Goal: Task Accomplishment & Management: Manage account settings

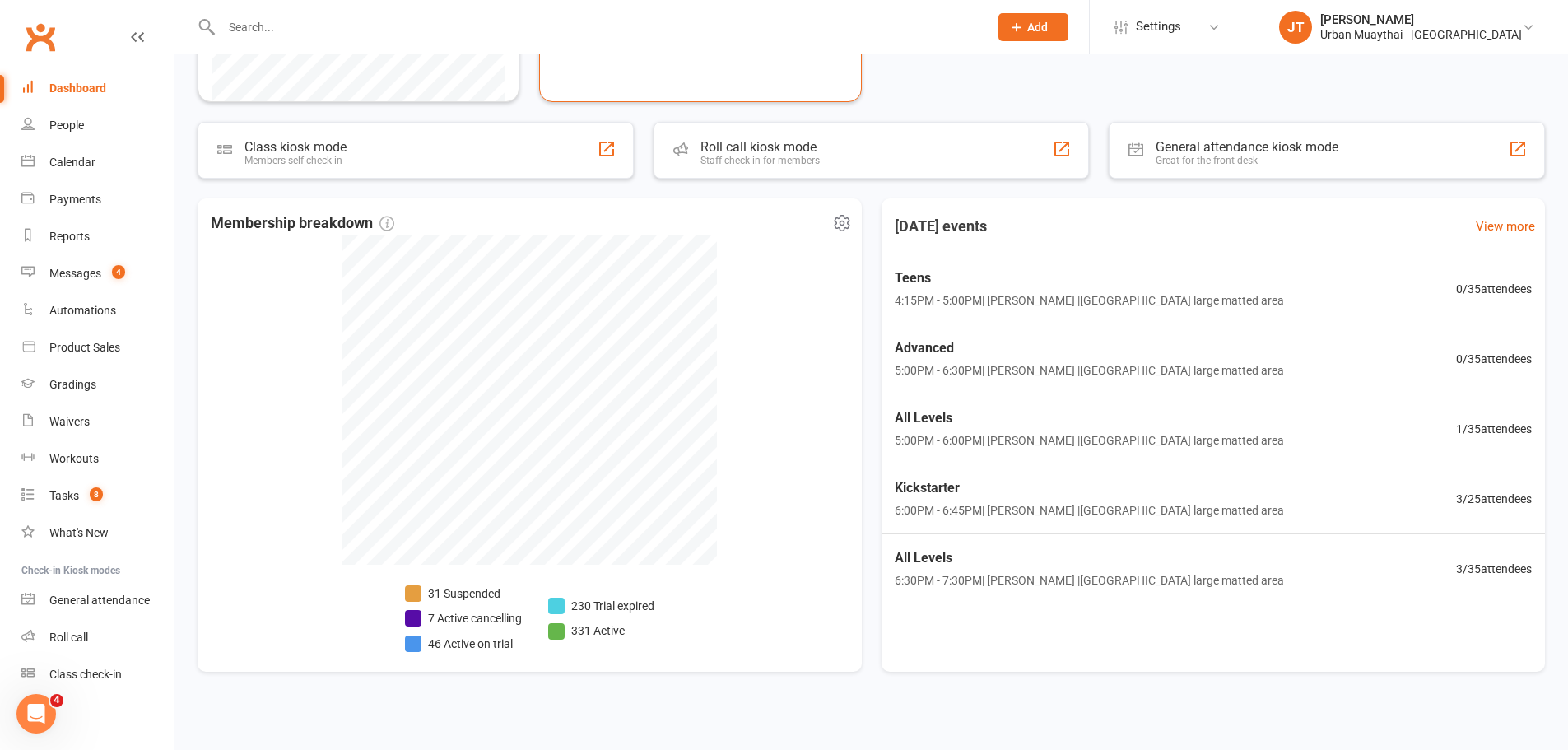
scroll to position [473, 0]
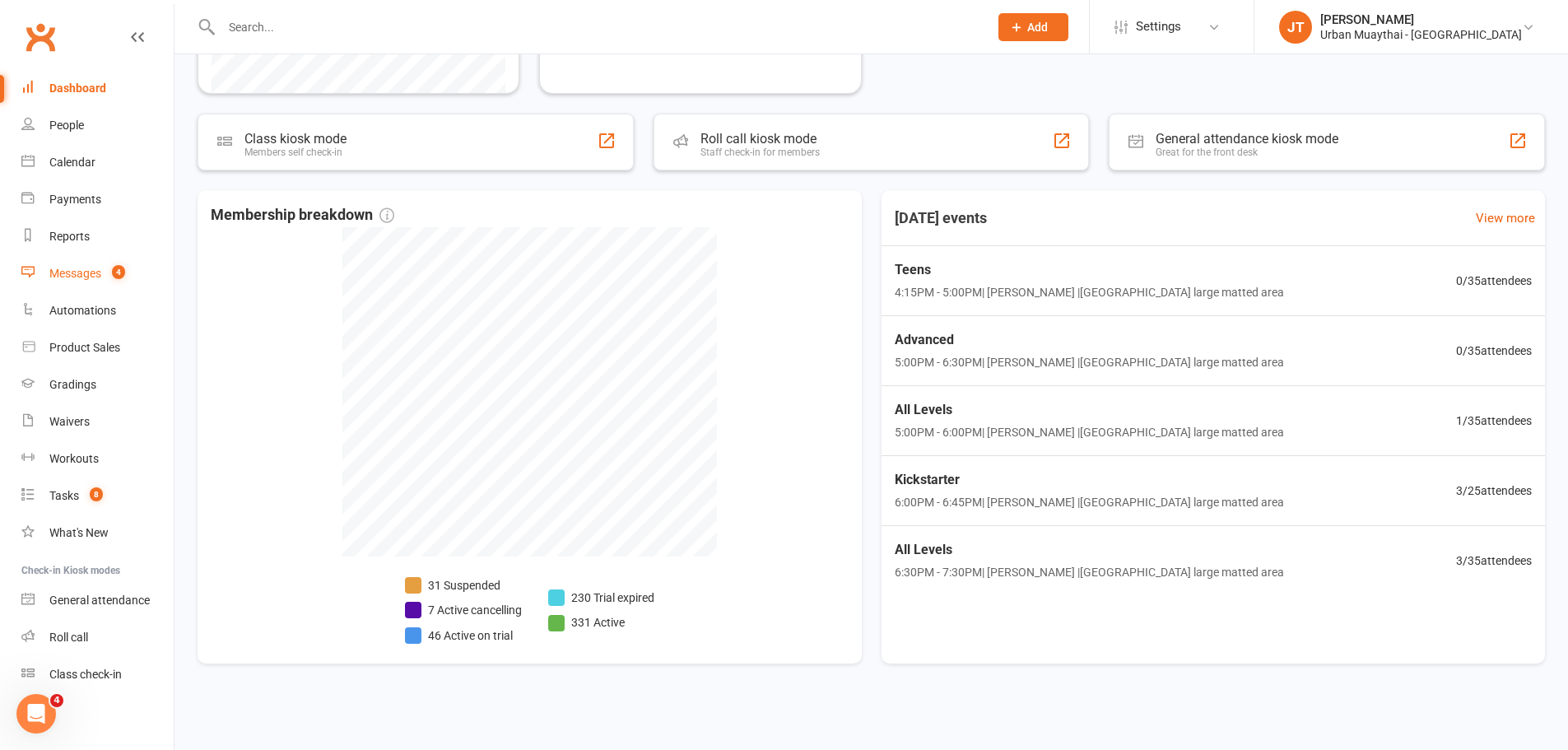
click at [62, 270] on div "Messages" at bounding box center [75, 273] width 52 height 13
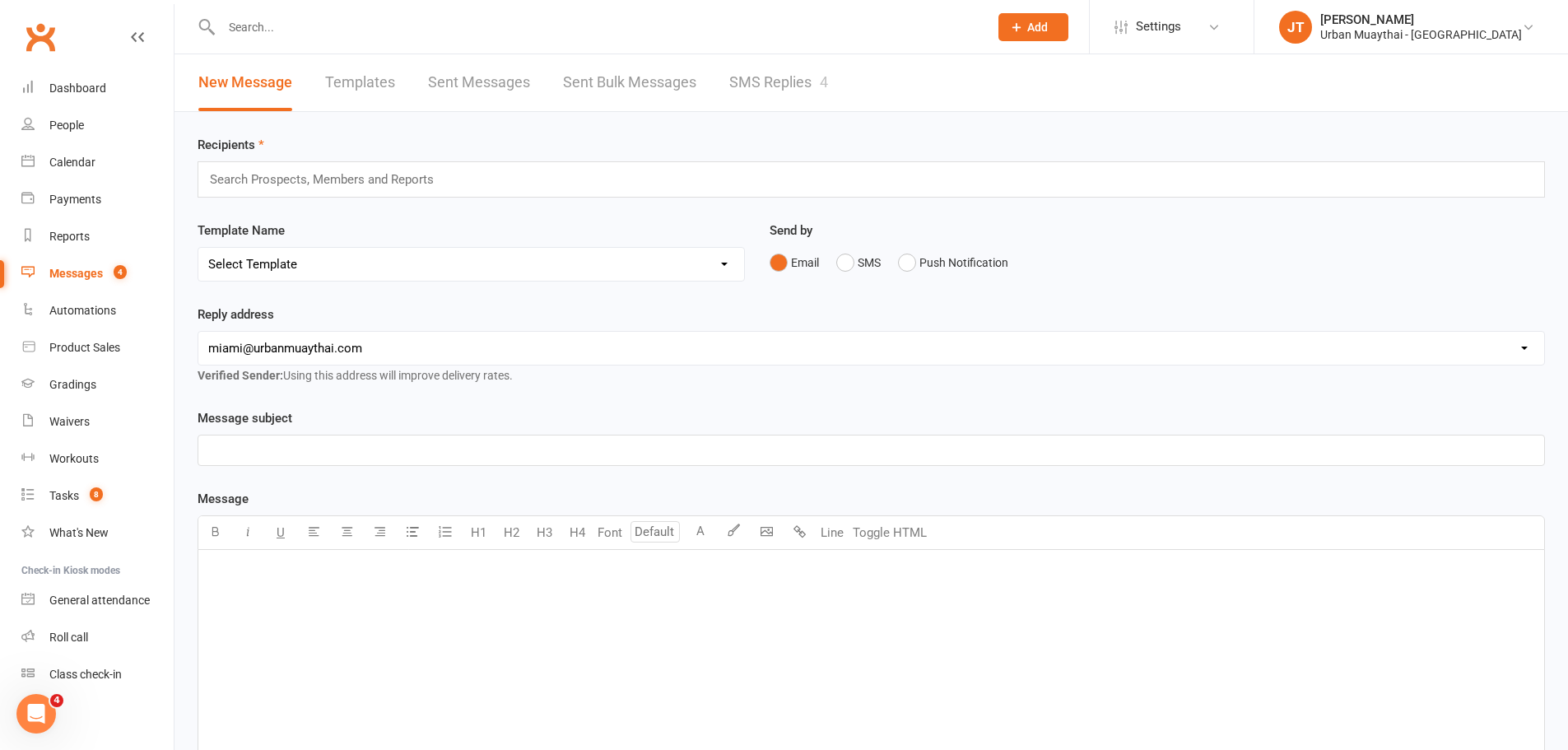
click at [818, 88] on link "SMS Replies 4" at bounding box center [779, 83] width 98 height 57
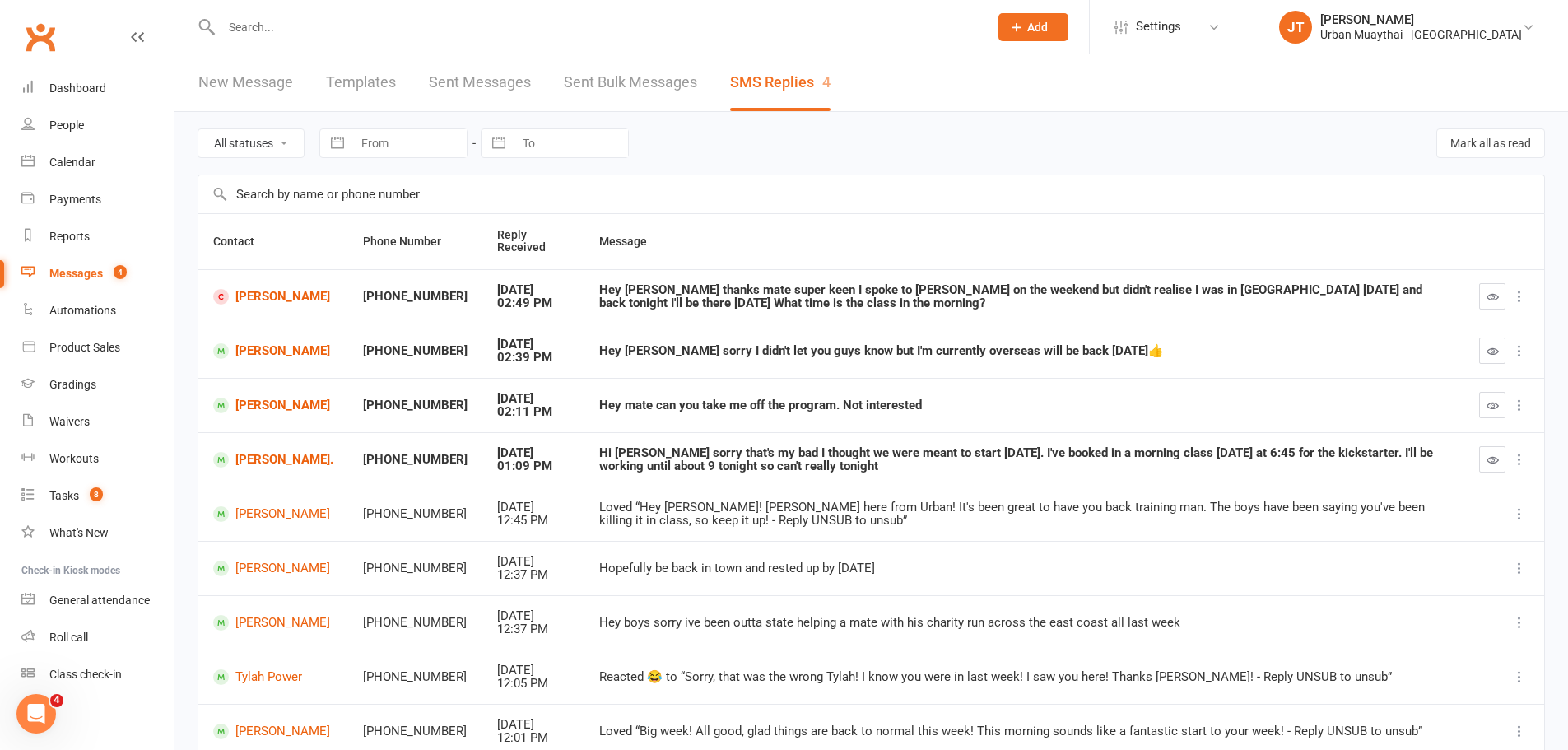
click at [467, 35] on input "text" at bounding box center [596, 27] width 760 height 23
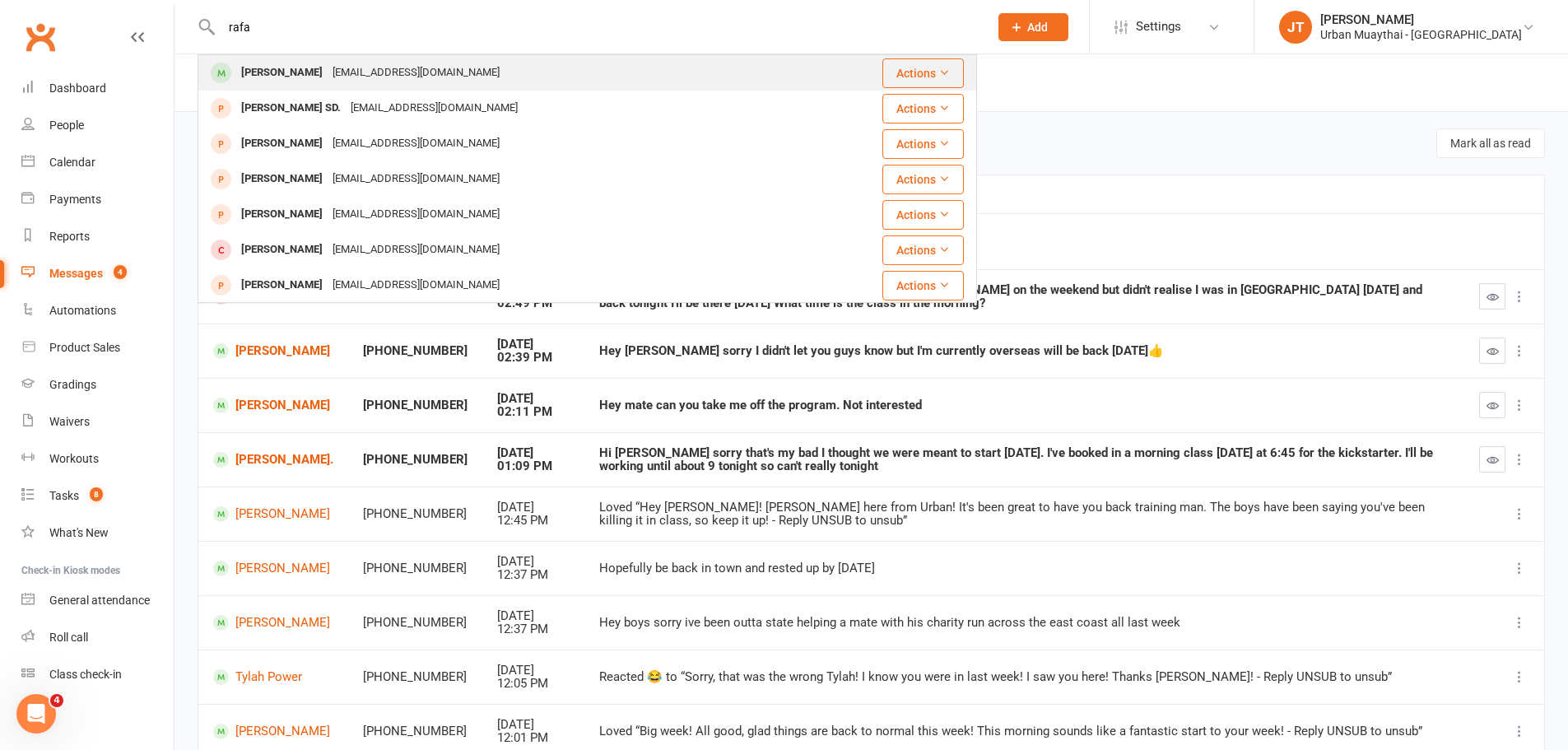
type input "rafa"
click at [420, 69] on div "modolell90@gmail.com" at bounding box center [416, 72] width 177 height 24
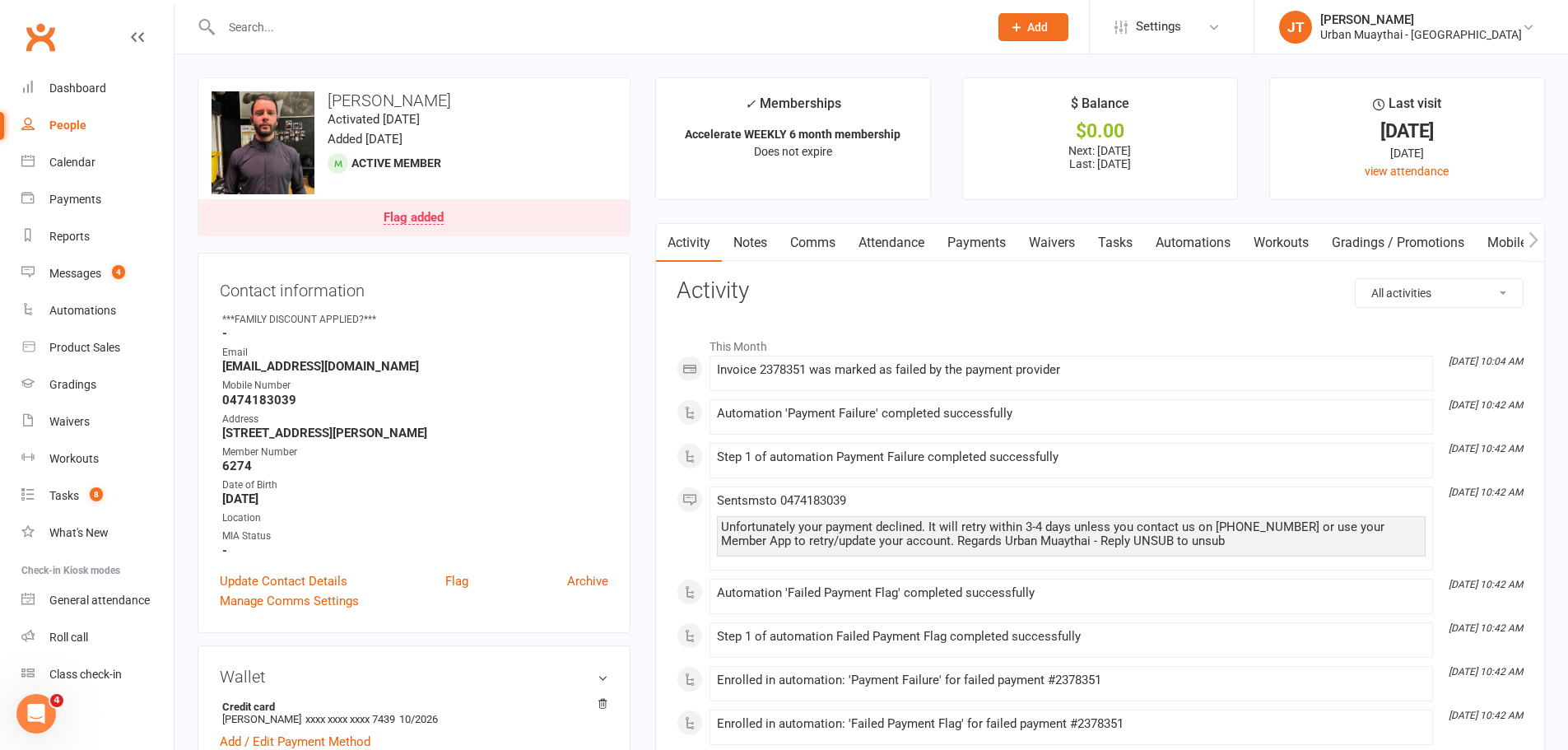
click at [966, 229] on link "Payments" at bounding box center [976, 243] width 82 height 38
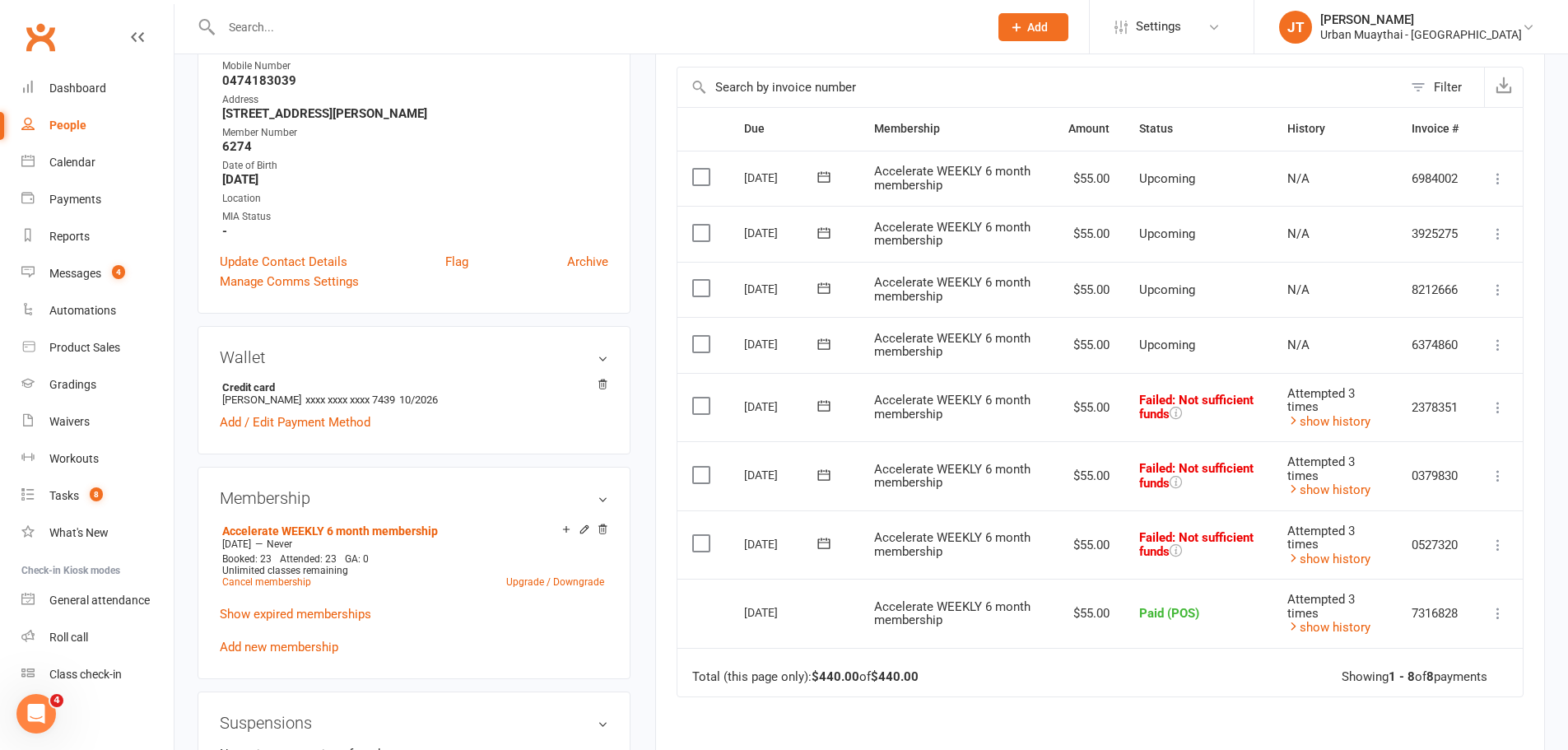
scroll to position [330, 0]
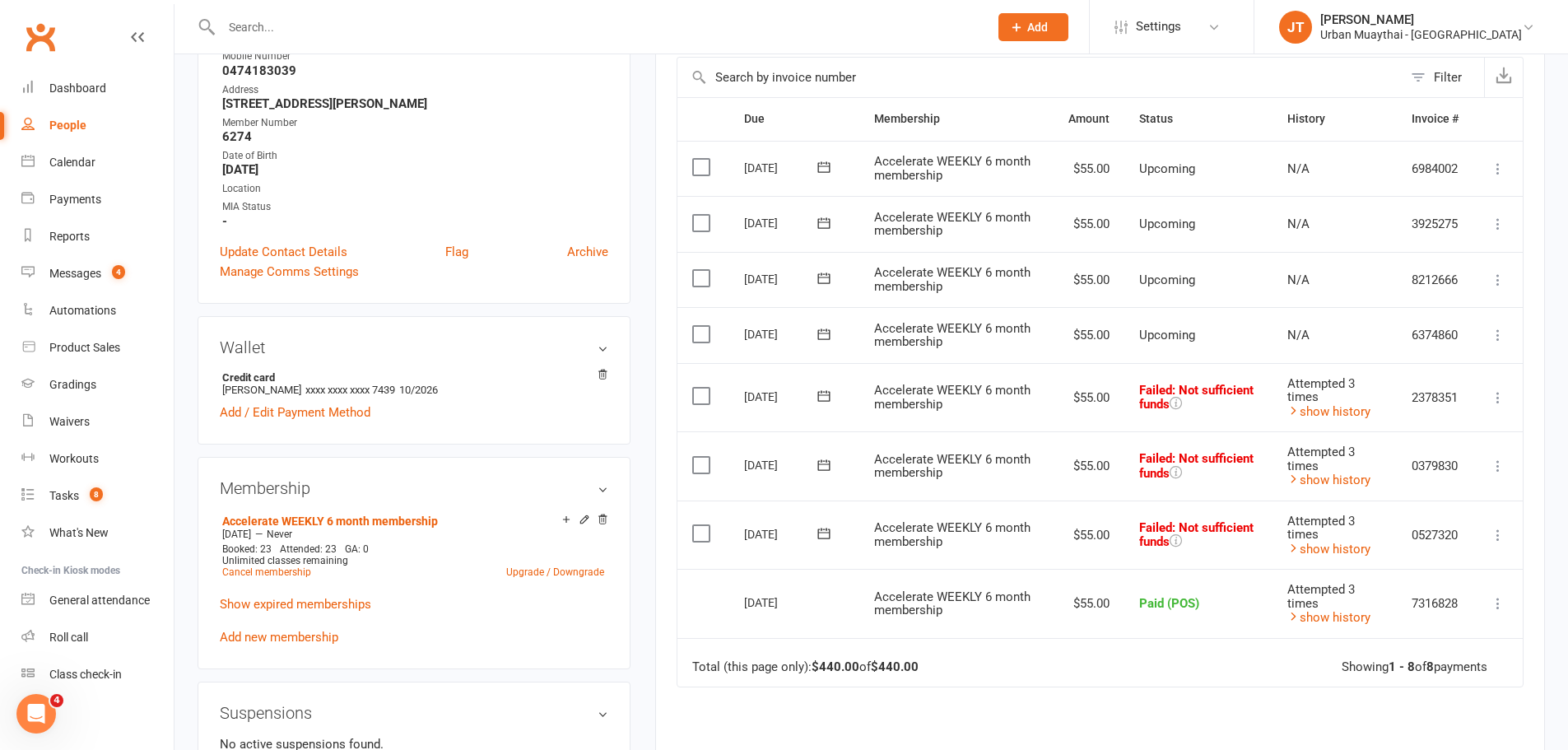
click at [1501, 528] on icon at bounding box center [1498, 535] width 17 height 17
click at [1497, 528] on icon at bounding box center [1498, 535] width 17 height 17
click at [1495, 460] on icon at bounding box center [1498, 466] width 17 height 17
click at [1498, 403] on icon at bounding box center [1498, 397] width 17 height 17
click at [1498, 400] on icon at bounding box center [1498, 397] width 17 height 17
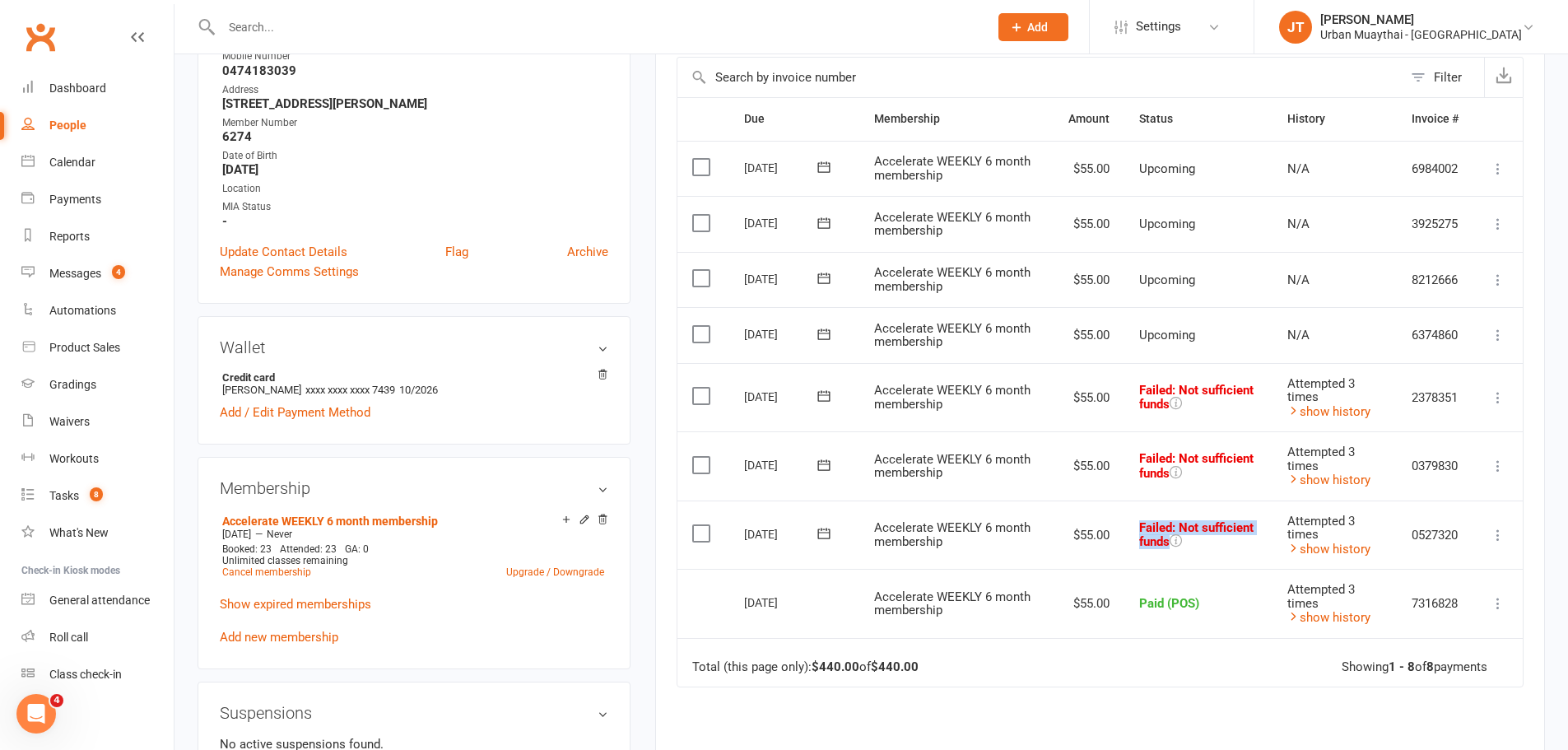
drag, startPoint x: 1205, startPoint y: 542, endPoint x: 1133, endPoint y: 521, distance: 75.0
click at [1131, 525] on td "Failed : Not sufficient funds" at bounding box center [1198, 535] width 149 height 69
click at [1206, 546] on td "Failed : Not sufficient funds" at bounding box center [1198, 535] width 149 height 69
drag, startPoint x: 1167, startPoint y: 538, endPoint x: 1122, endPoint y: 518, distance: 49.2
click at [1124, 518] on td "Failed : Not sufficient funds" at bounding box center [1198, 535] width 149 height 69
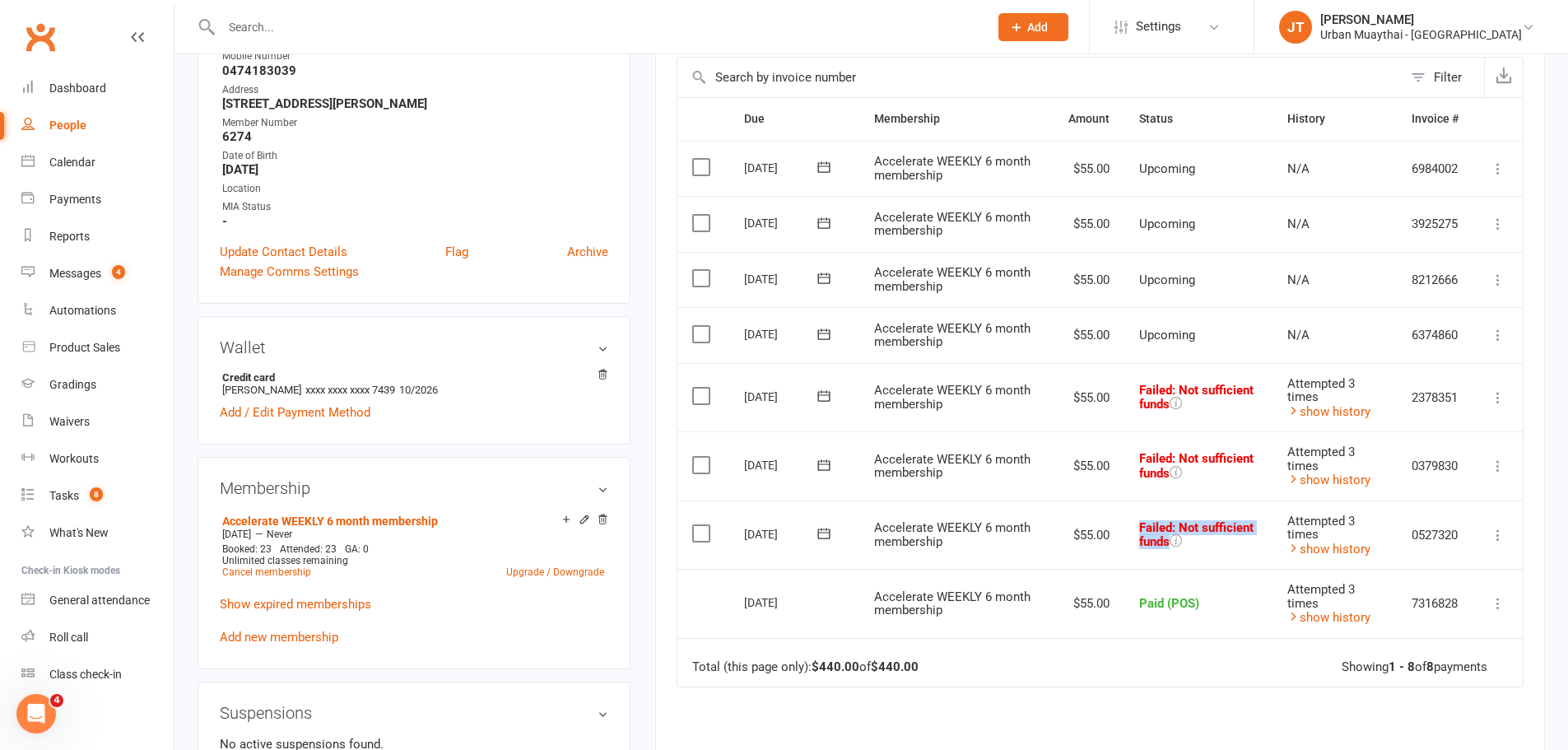
click at [1139, 524] on span "Failed : Not sufficient funds" at bounding box center [1196, 535] width 114 height 30
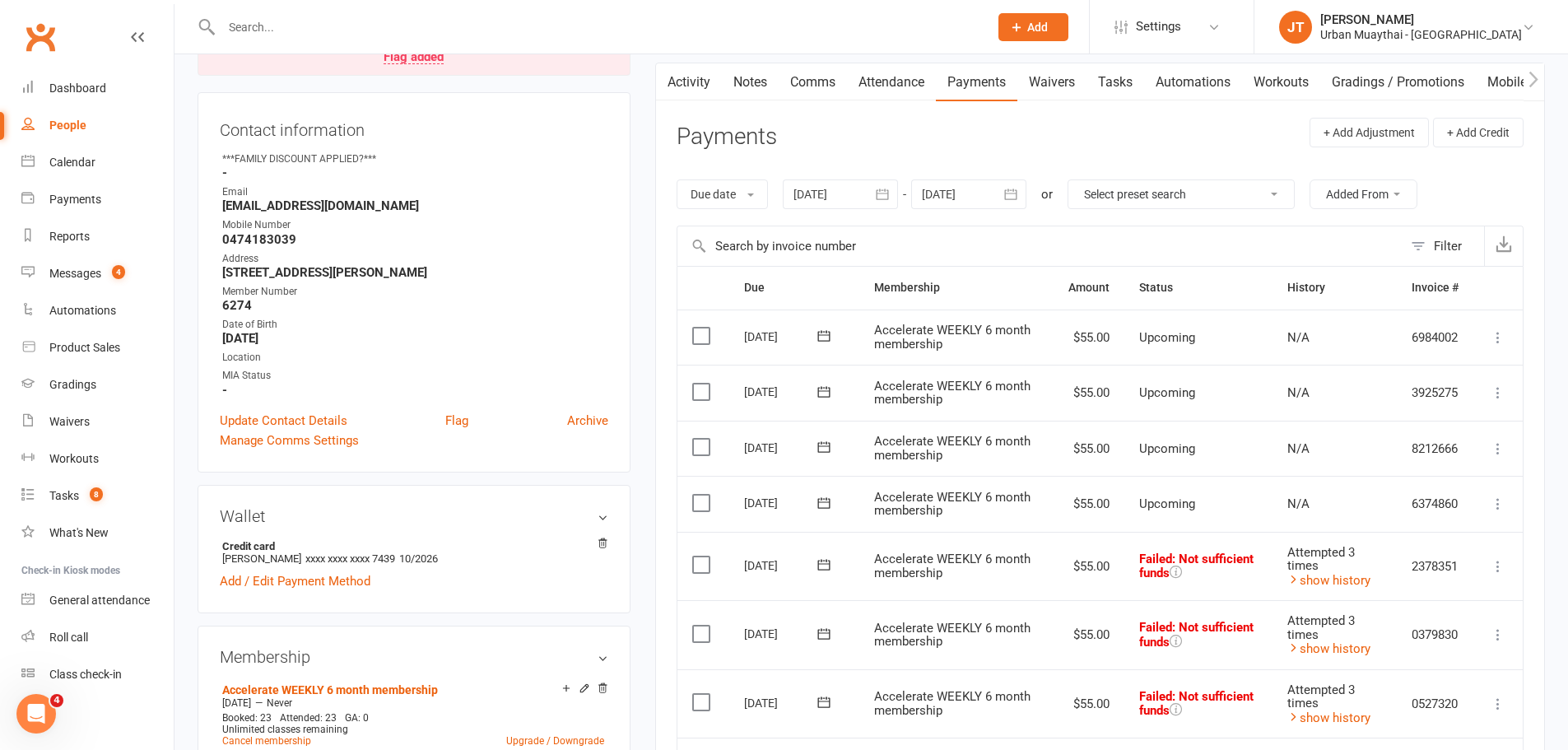
scroll to position [0, 0]
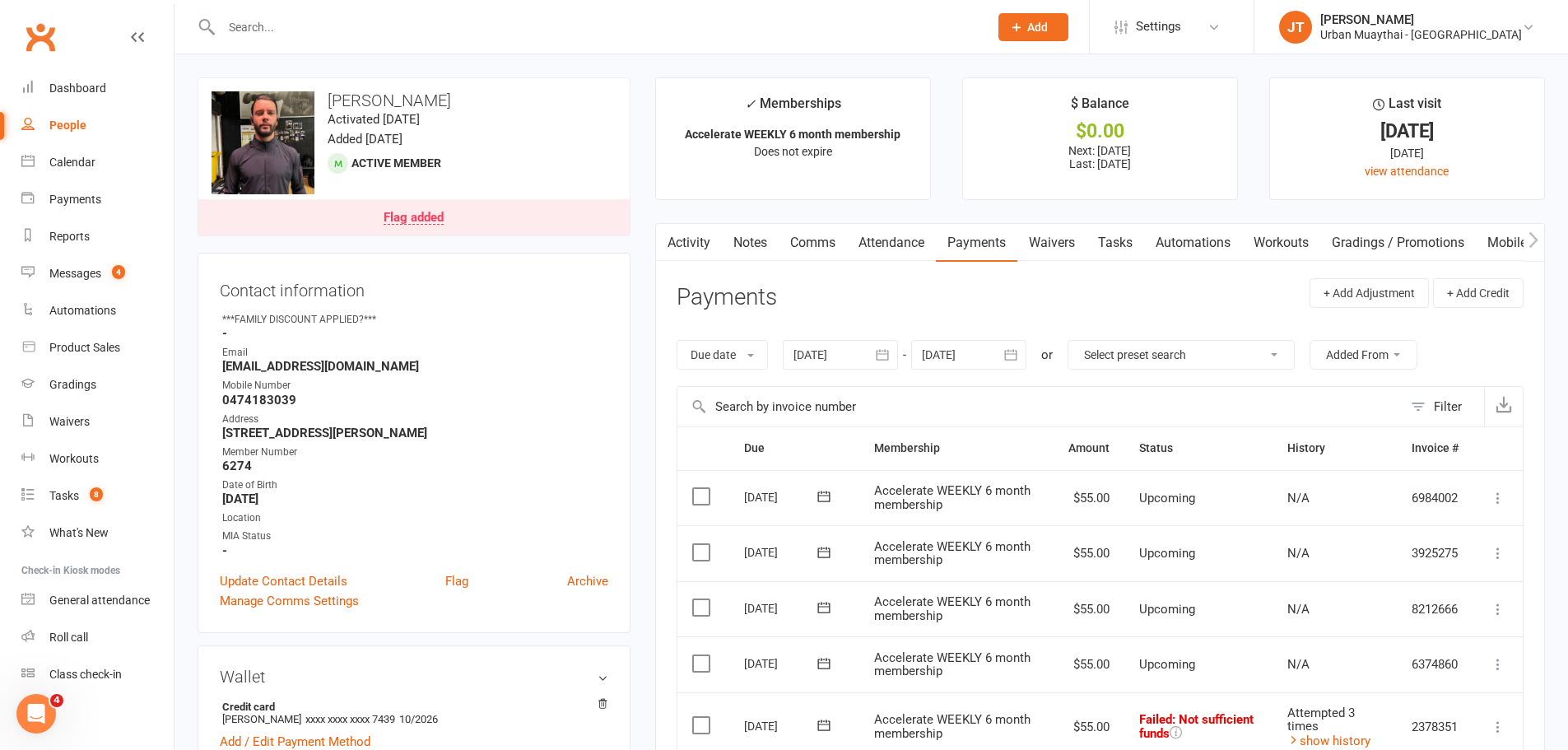
click at [749, 251] on link "Notes" at bounding box center [750, 243] width 57 height 38
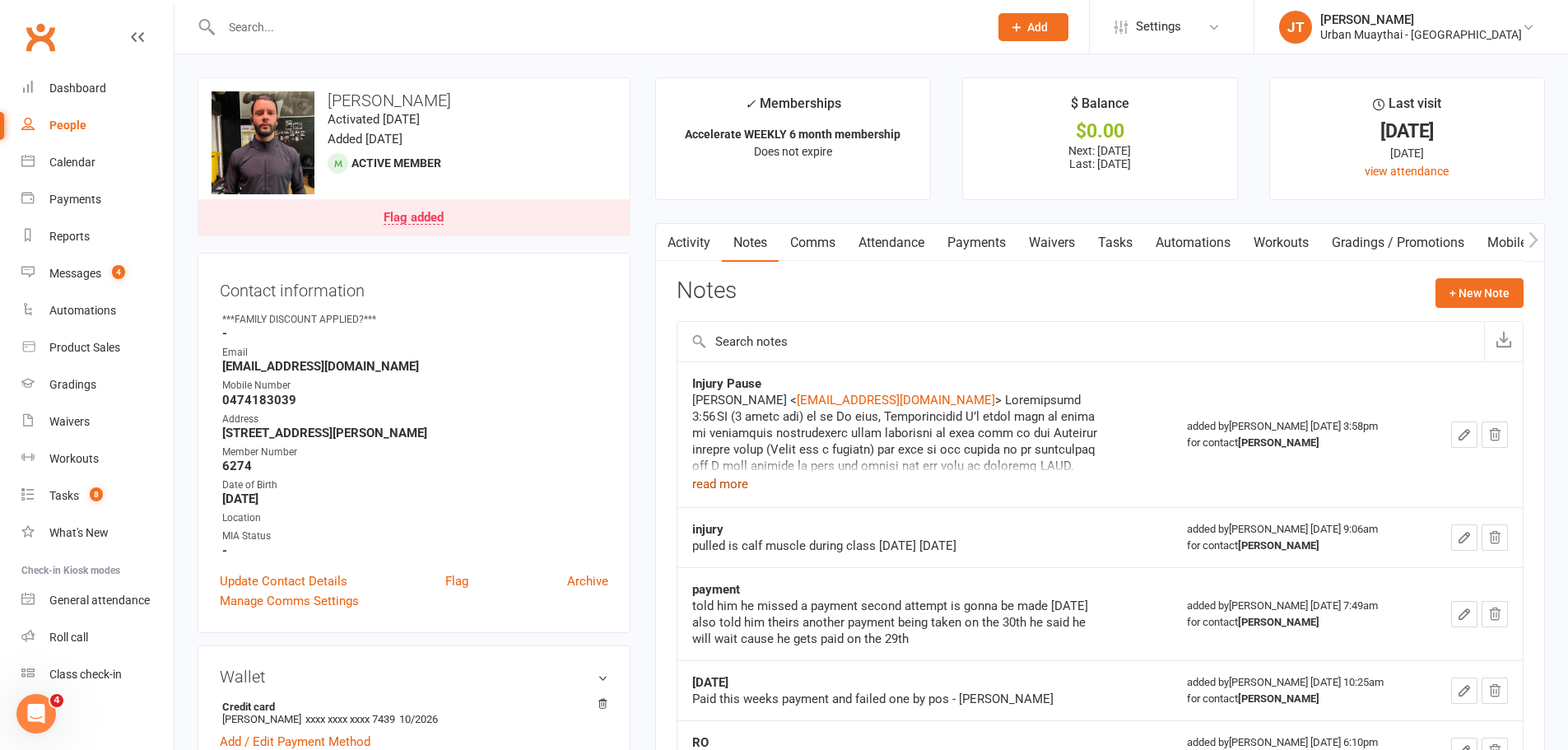
click at [723, 484] on button "read more" at bounding box center [721, 484] width 56 height 19
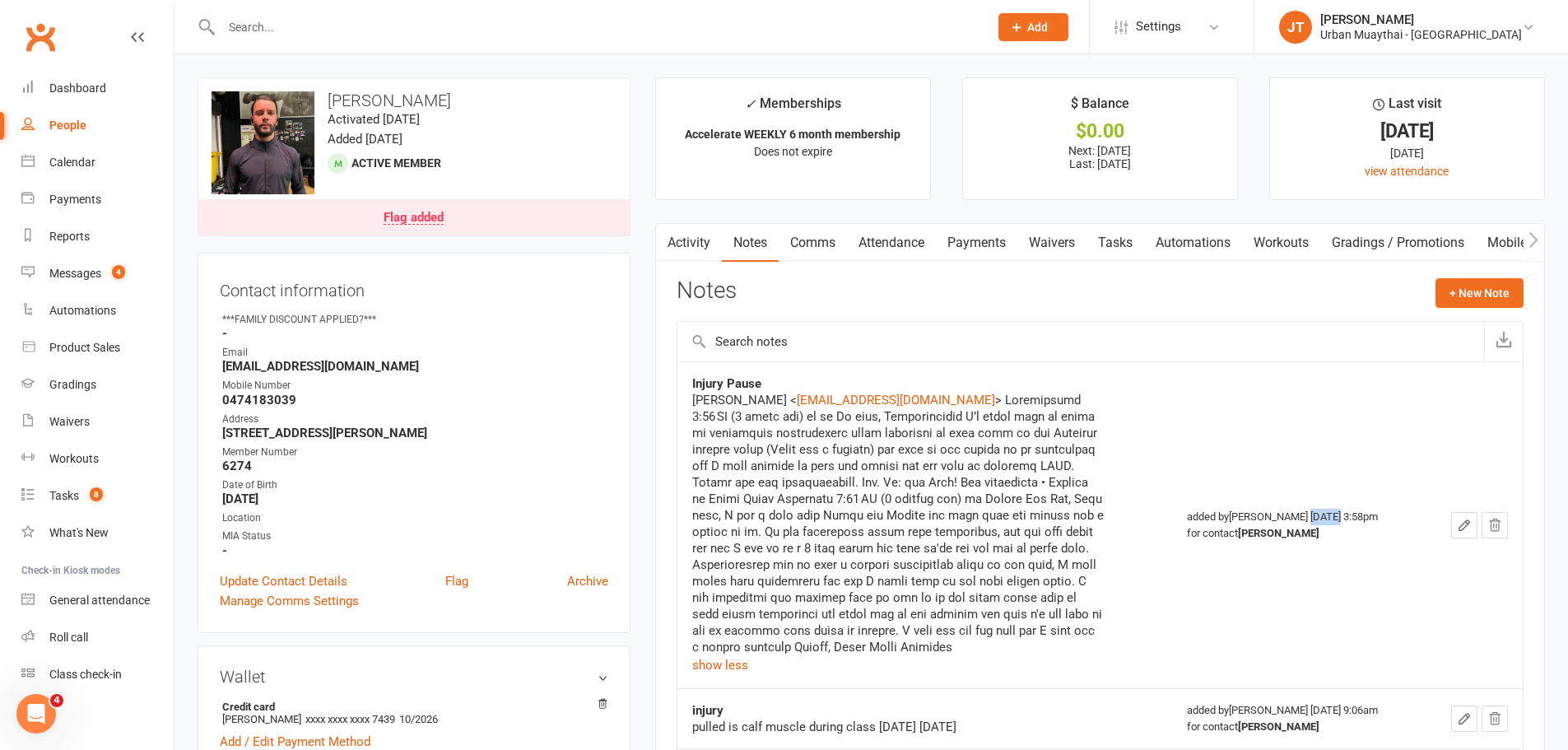
drag, startPoint x: 1281, startPoint y: 519, endPoint x: 1313, endPoint y: 520, distance: 32.0
click at [1313, 520] on div "added by Jakob Taylor Sep 29, 2025 3:58pm for contact Rafa Modolell" at bounding box center [1298, 525] width 224 height 33
click at [846, 558] on div "Rafael < modolell90@gmail.com" at bounding box center [898, 524] width 411 height 264
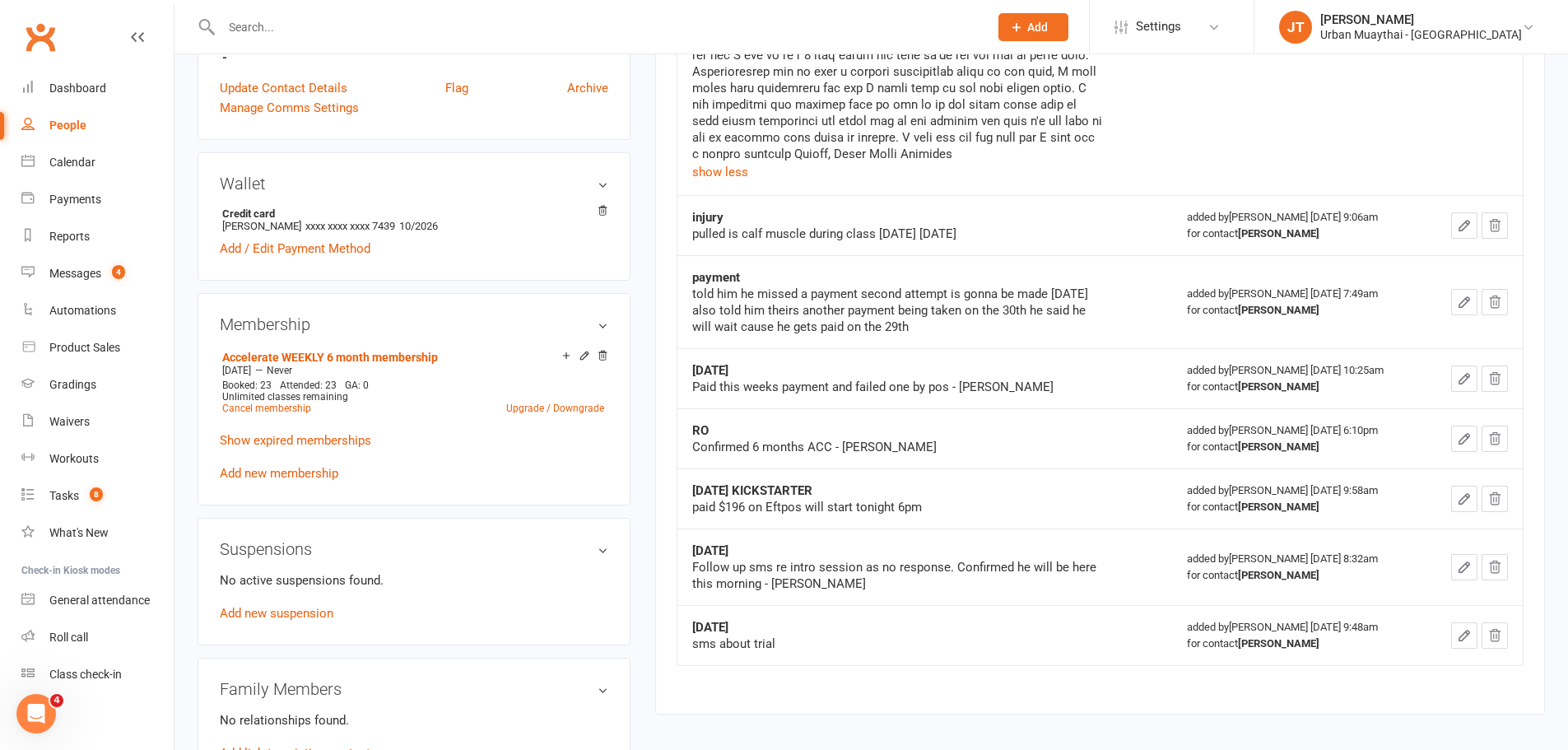
scroll to position [494, 0]
click at [598, 542] on h3 "Suspensions" at bounding box center [414, 548] width 388 height 18
click at [602, 547] on h3 "Suspensions" at bounding box center [414, 548] width 388 height 18
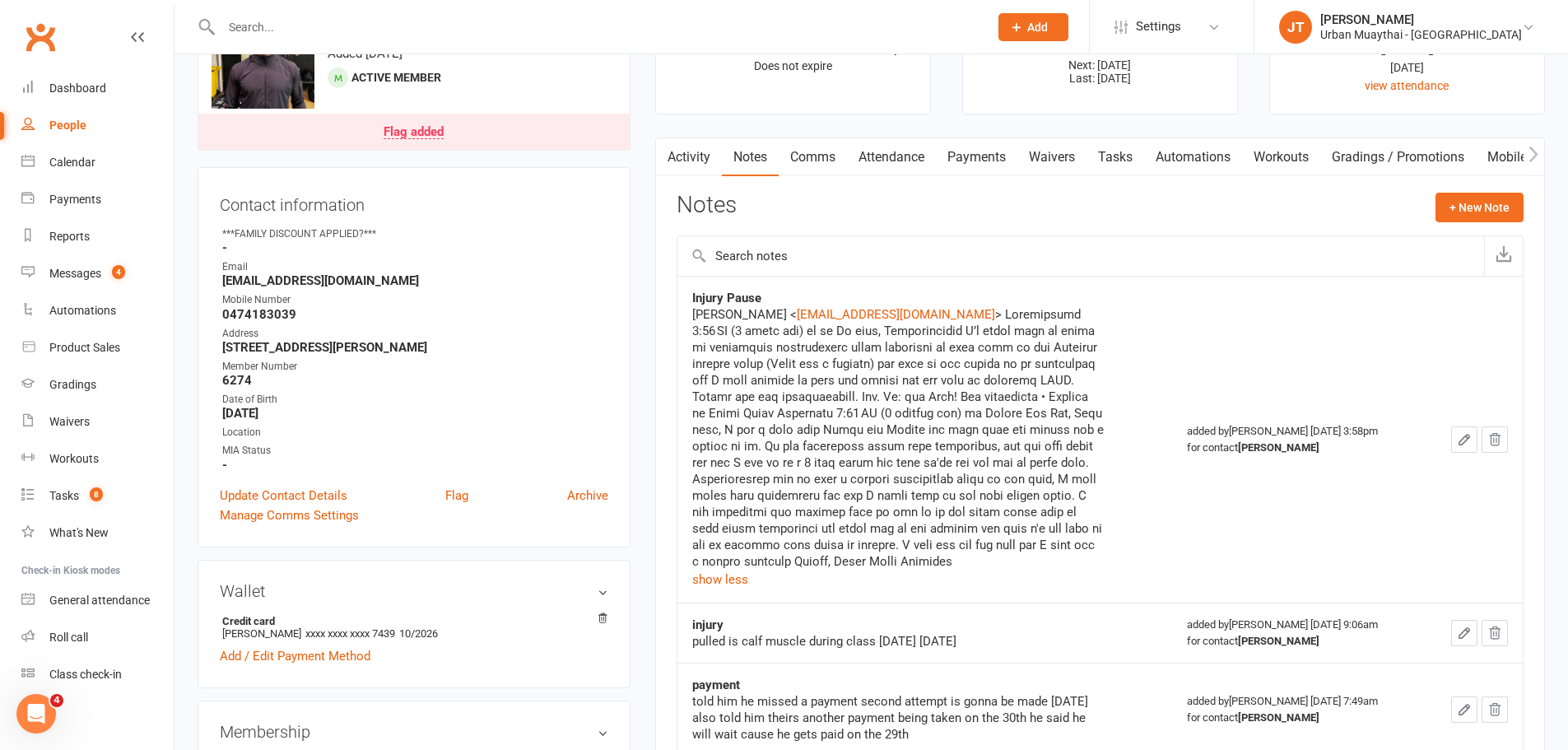
scroll to position [0, 0]
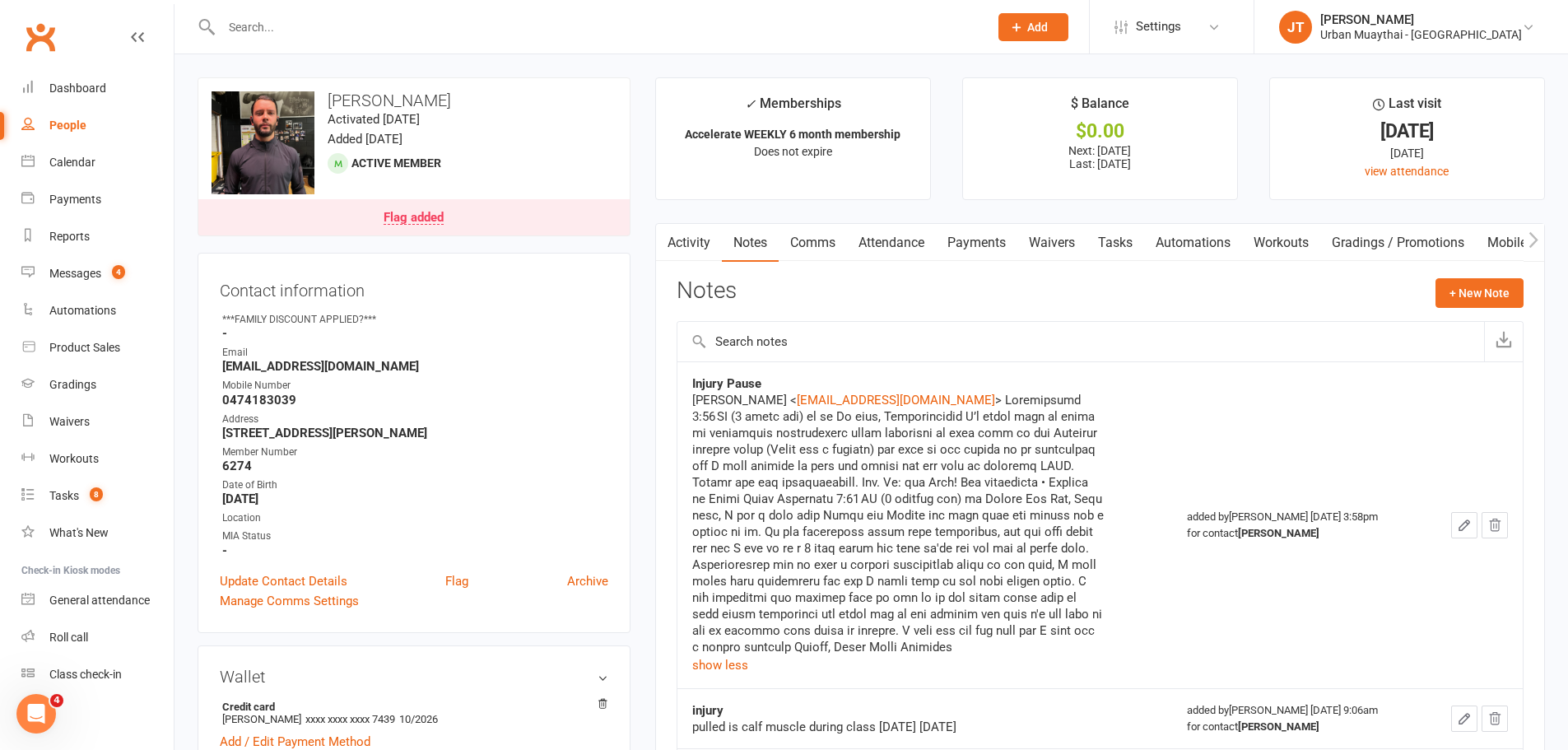
click at [671, 236] on button "button" at bounding box center [665, 243] width 20 height 37
click at [691, 240] on link "Activity" at bounding box center [688, 243] width 66 height 38
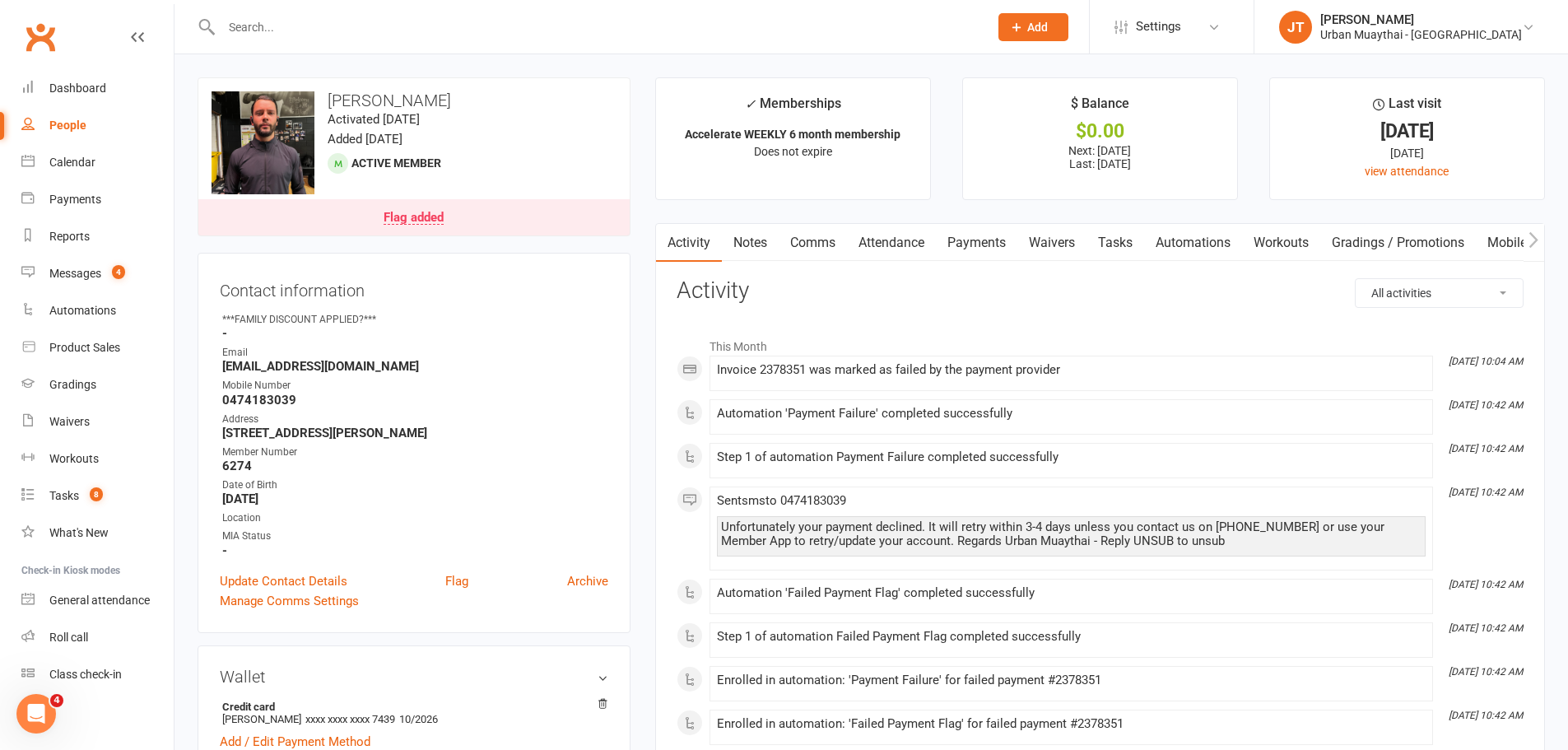
click at [735, 232] on link "Notes" at bounding box center [750, 243] width 57 height 38
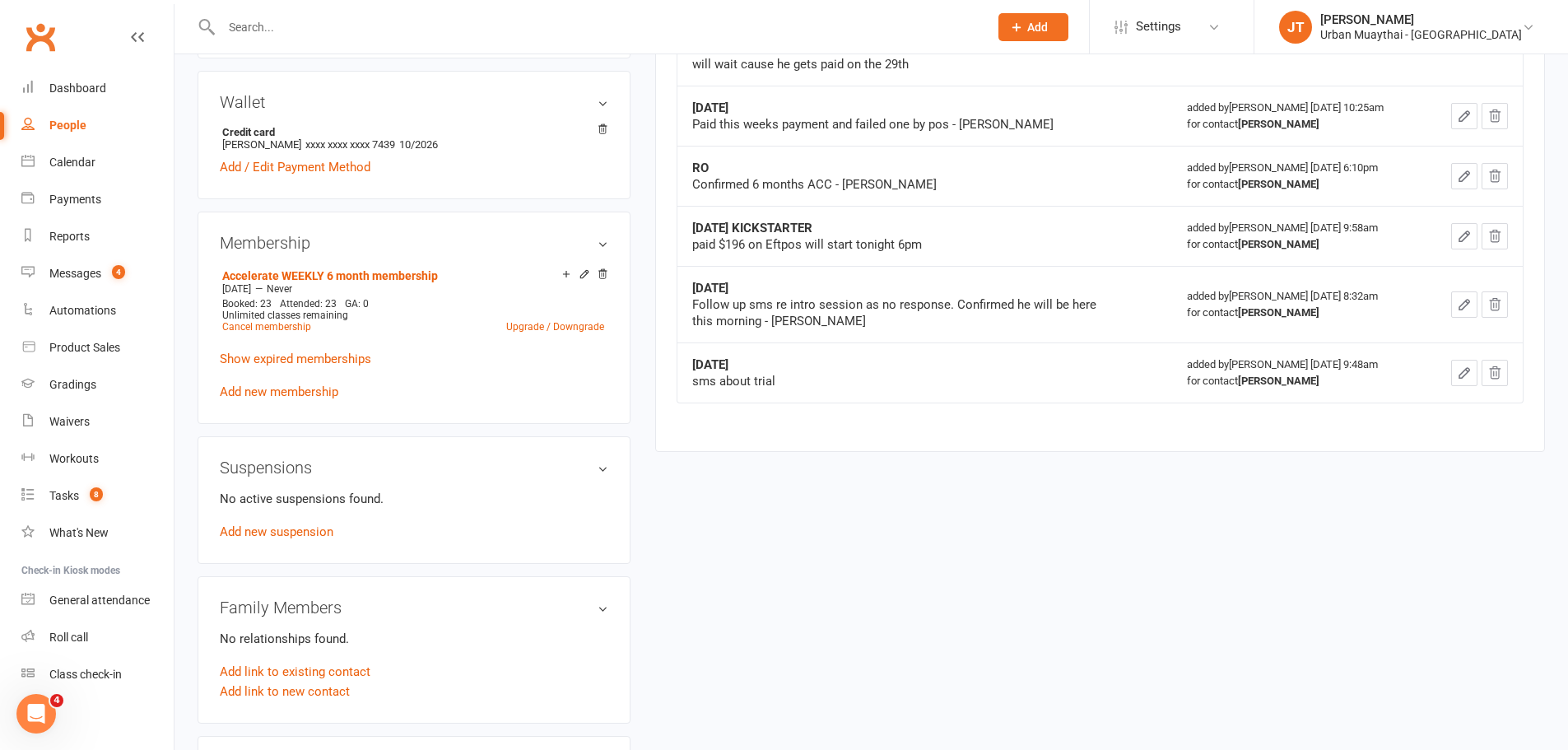
scroll to position [577, 0]
click at [316, 536] on link "Add new suspension" at bounding box center [276, 530] width 113 height 15
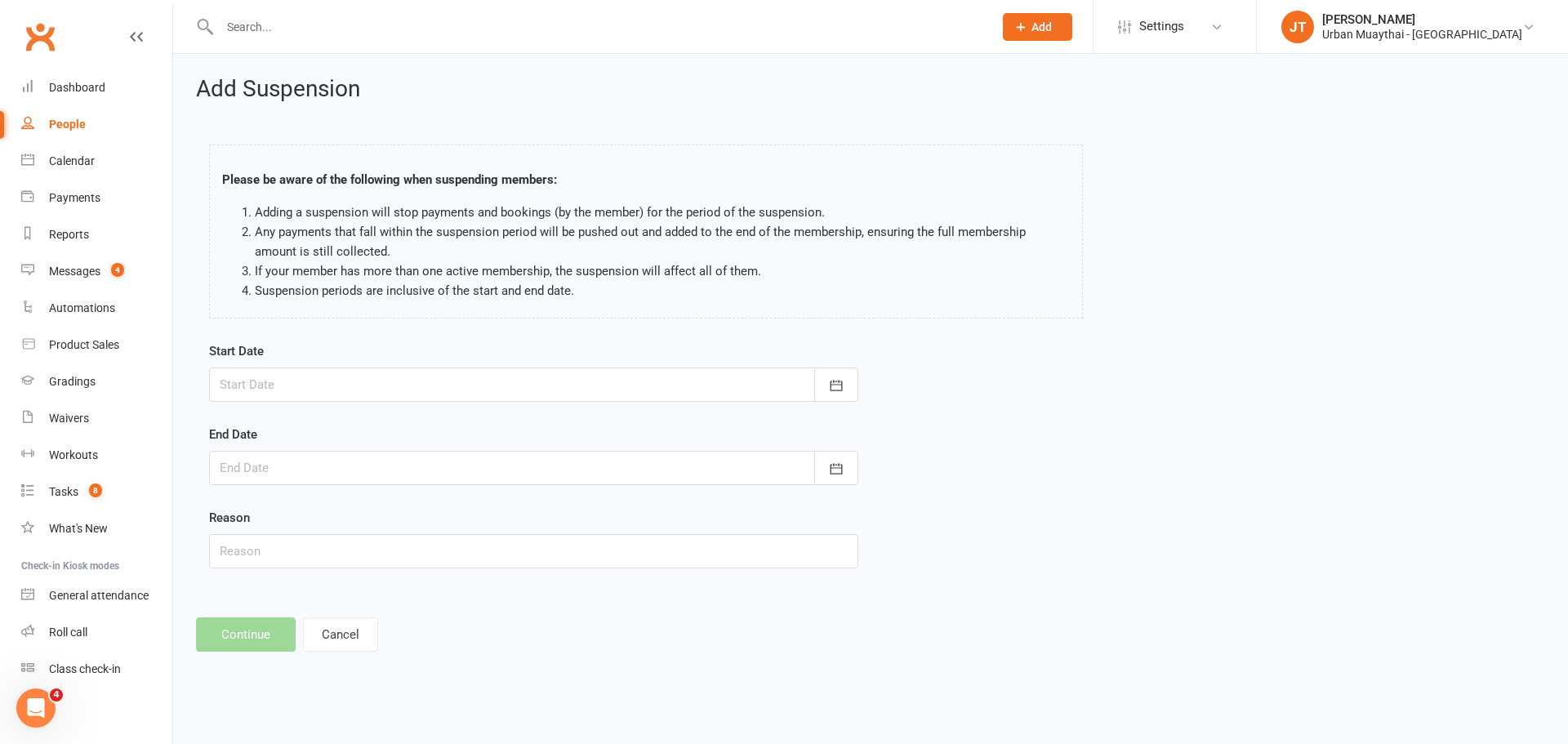
click at [366, 388] on div at bounding box center [534, 384] width 649 height 34
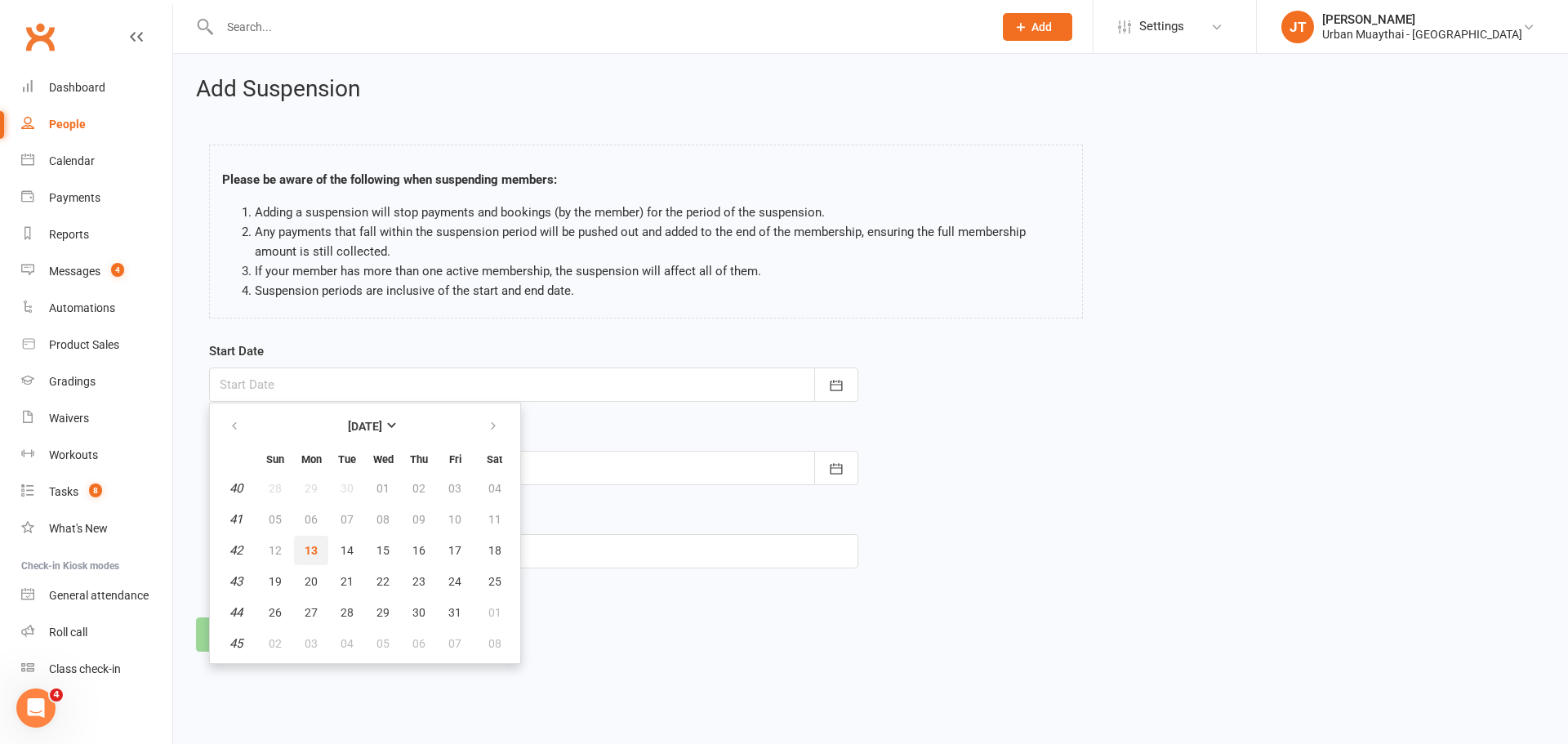
click at [322, 549] on button "13" at bounding box center [310, 550] width 34 height 30
type input "[DATE]"
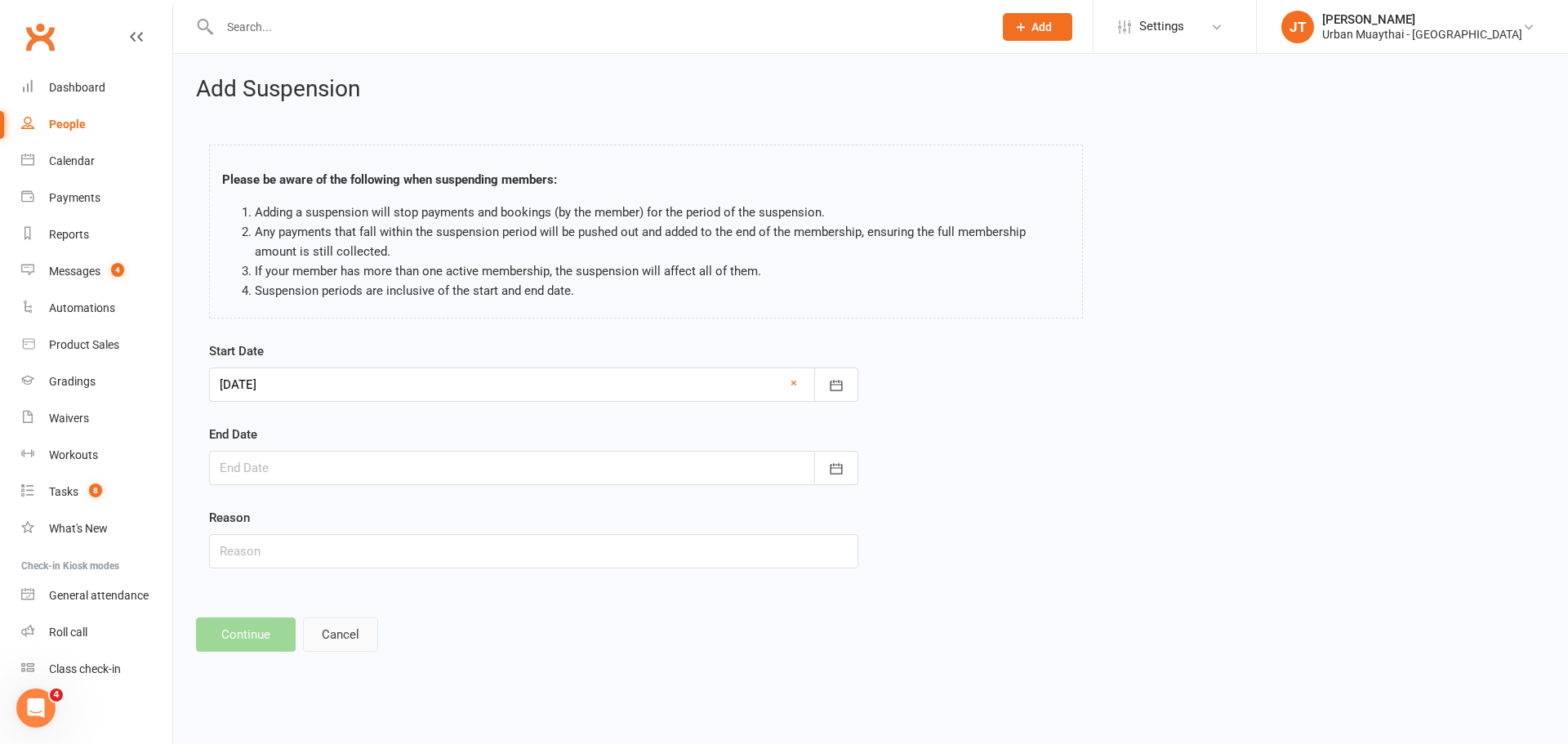
click at [344, 643] on button "Cancel" at bounding box center [340, 634] width 75 height 34
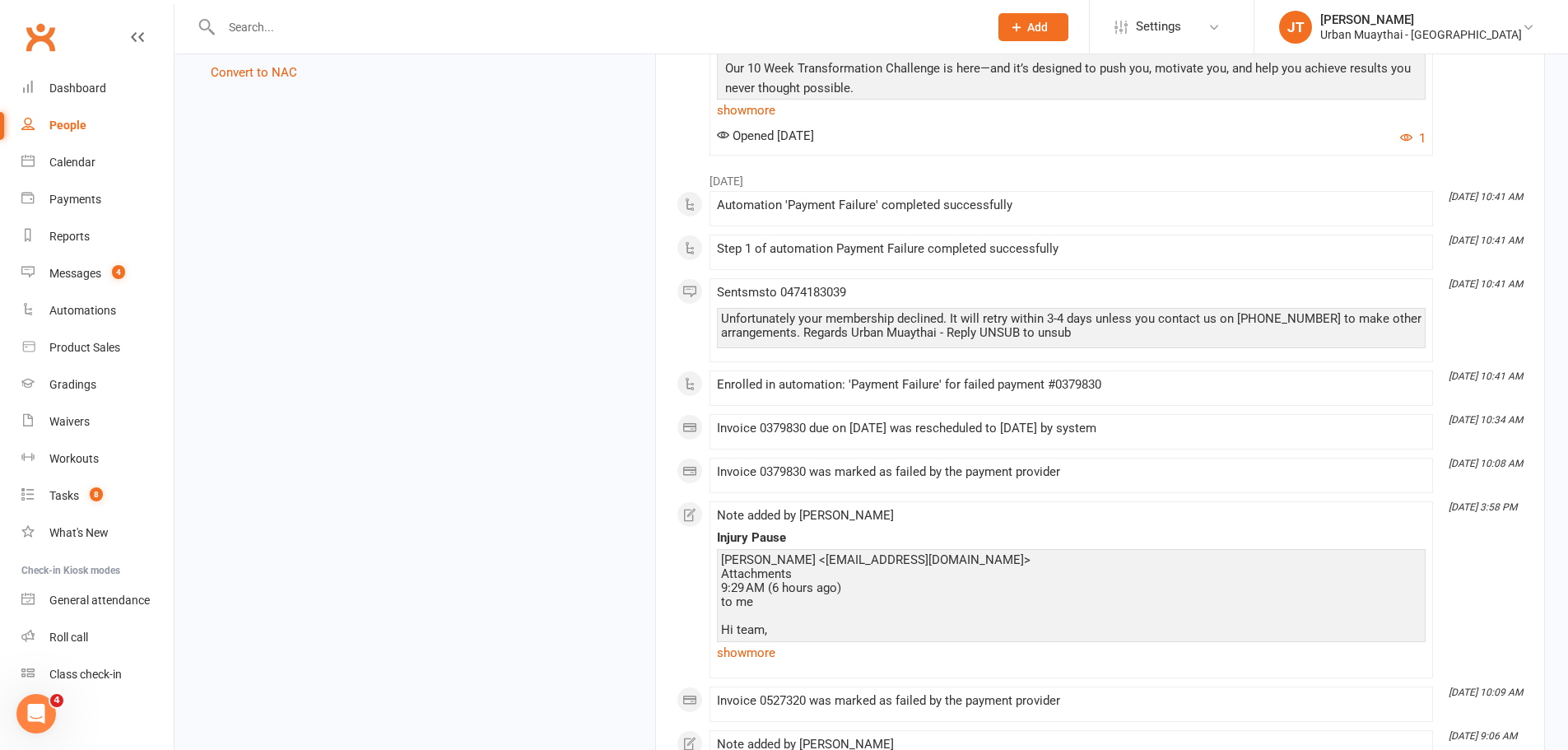
scroll to position [2305, 0]
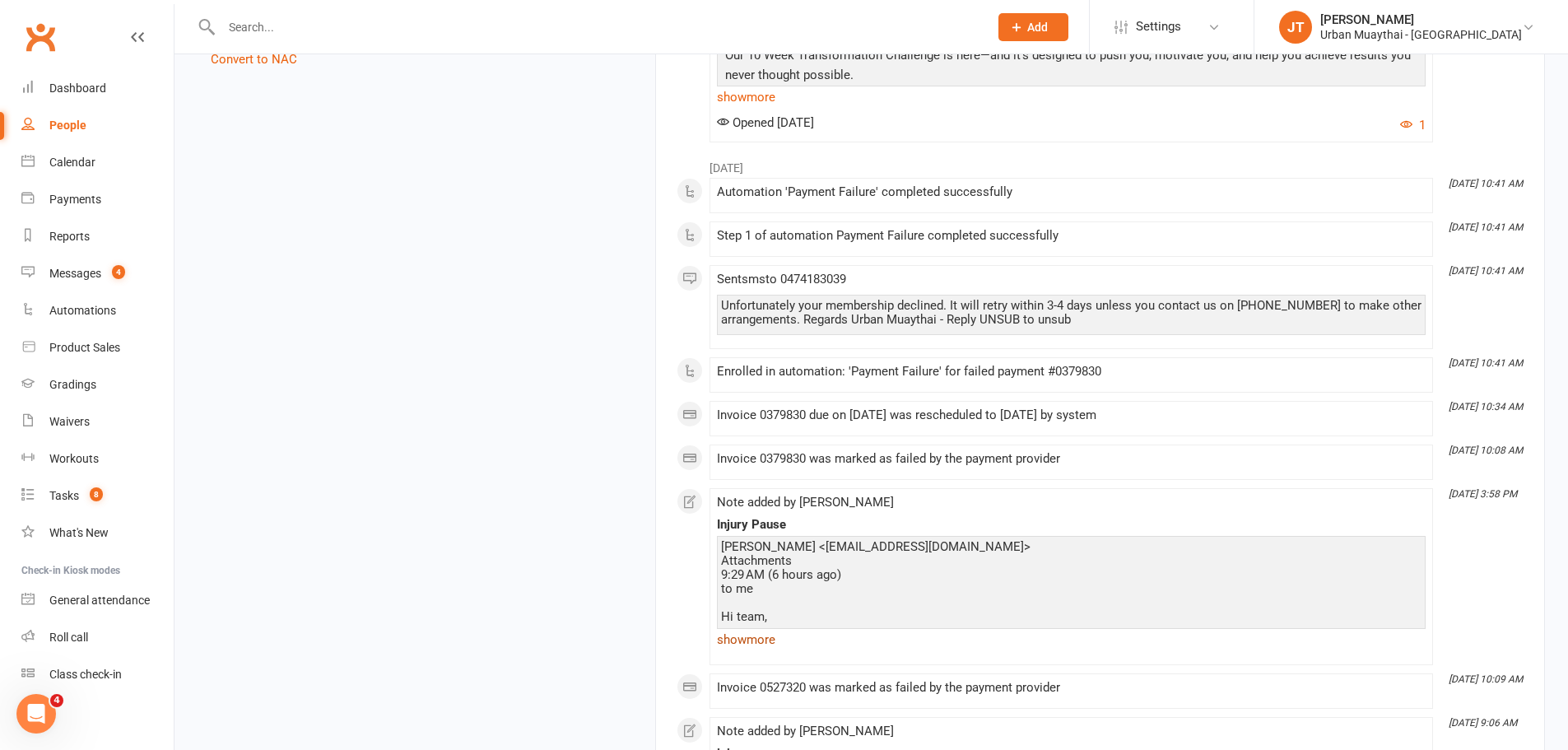
click at [751, 643] on link "show more" at bounding box center [1071, 639] width 708 height 23
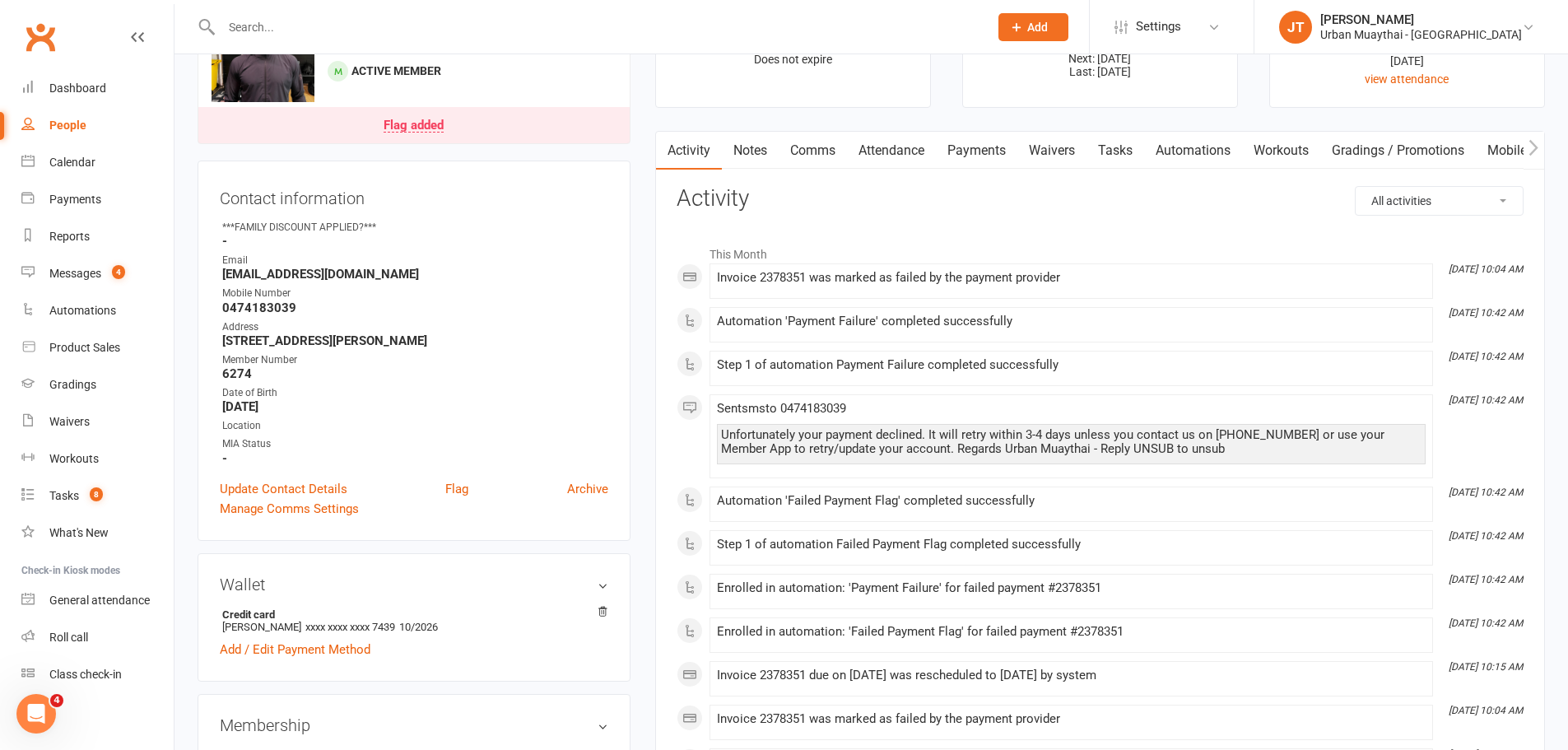
scroll to position [83, 0]
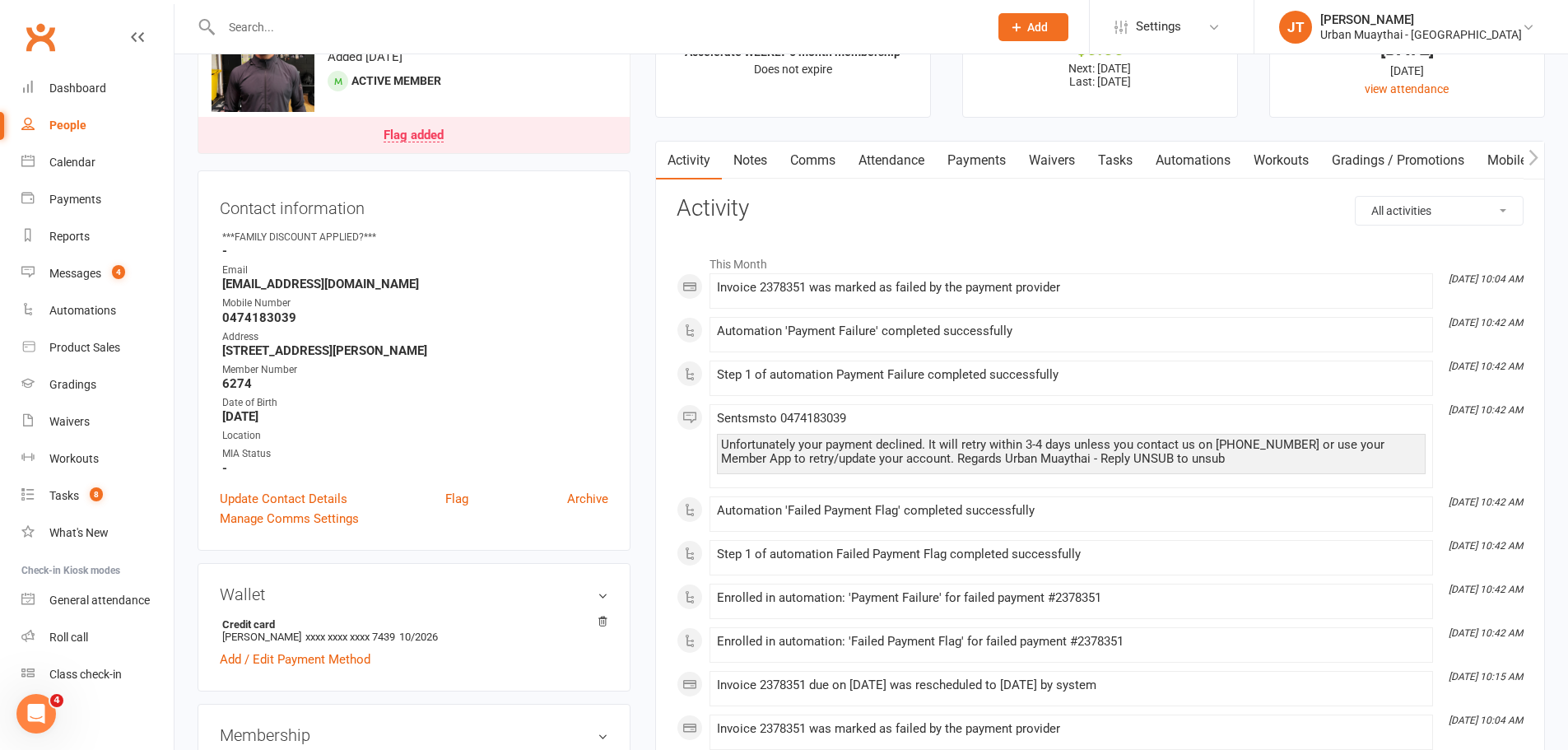
click at [977, 162] on link "Payments" at bounding box center [976, 160] width 82 height 38
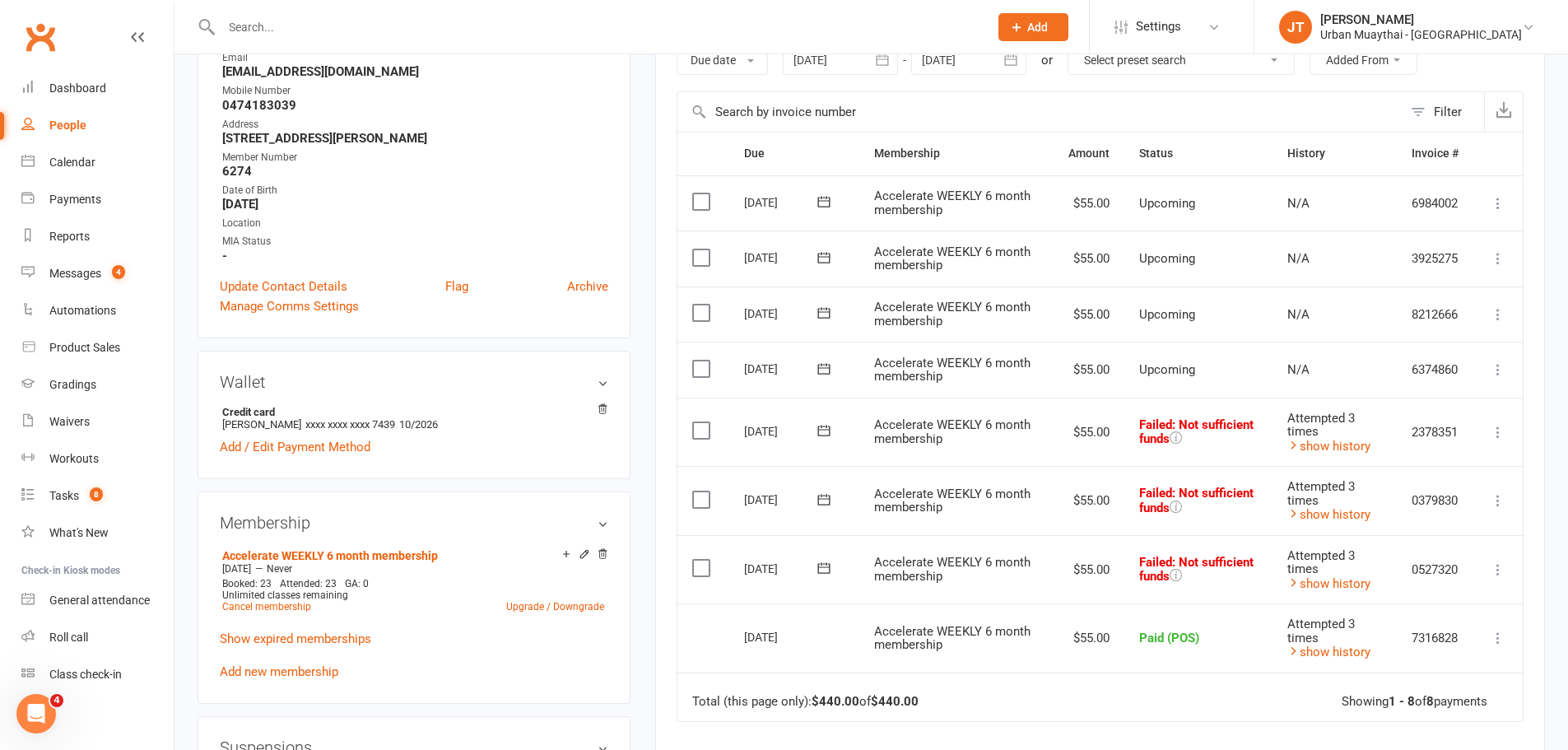
scroll to position [330, 0]
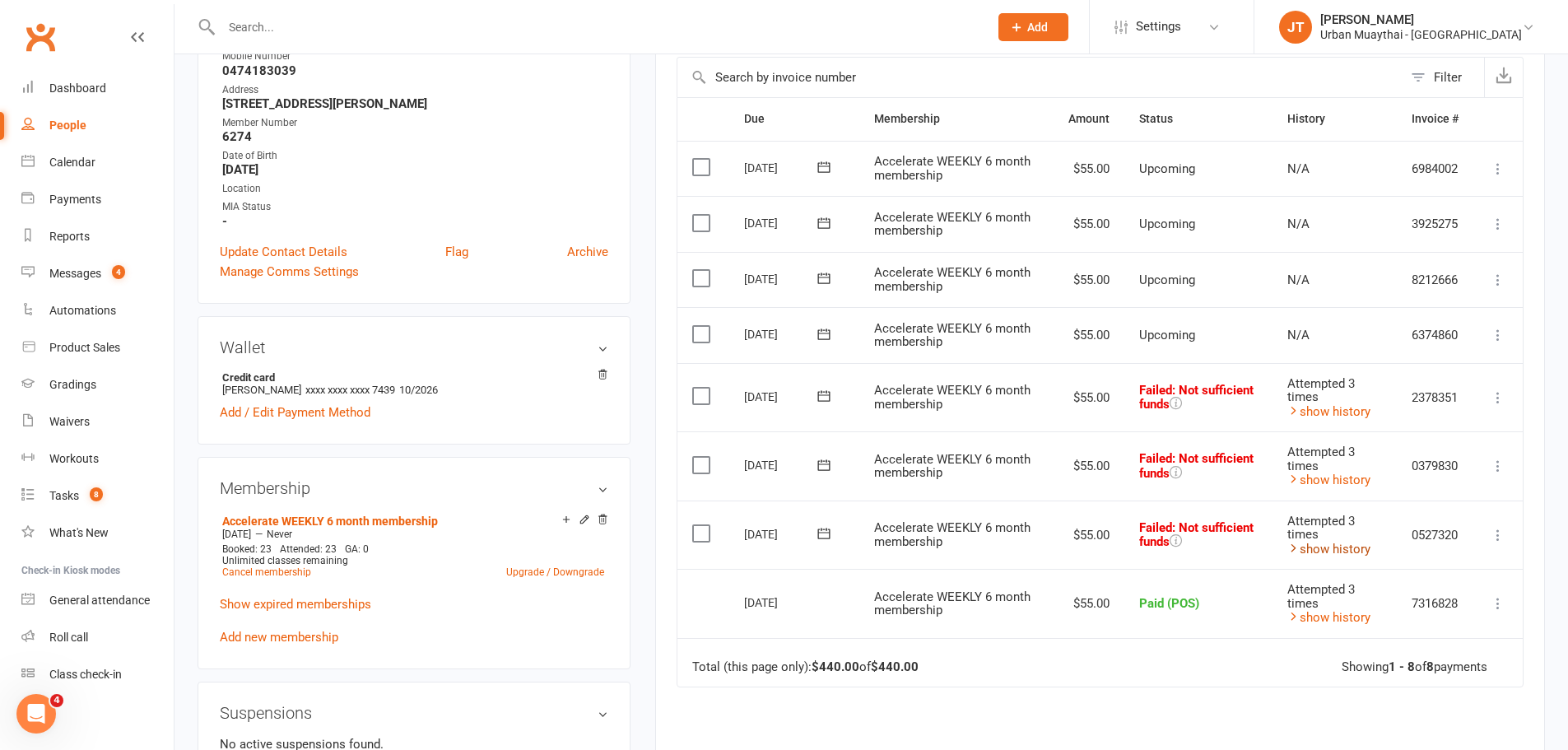
click at [1320, 542] on link "show history" at bounding box center [1329, 549] width 83 height 15
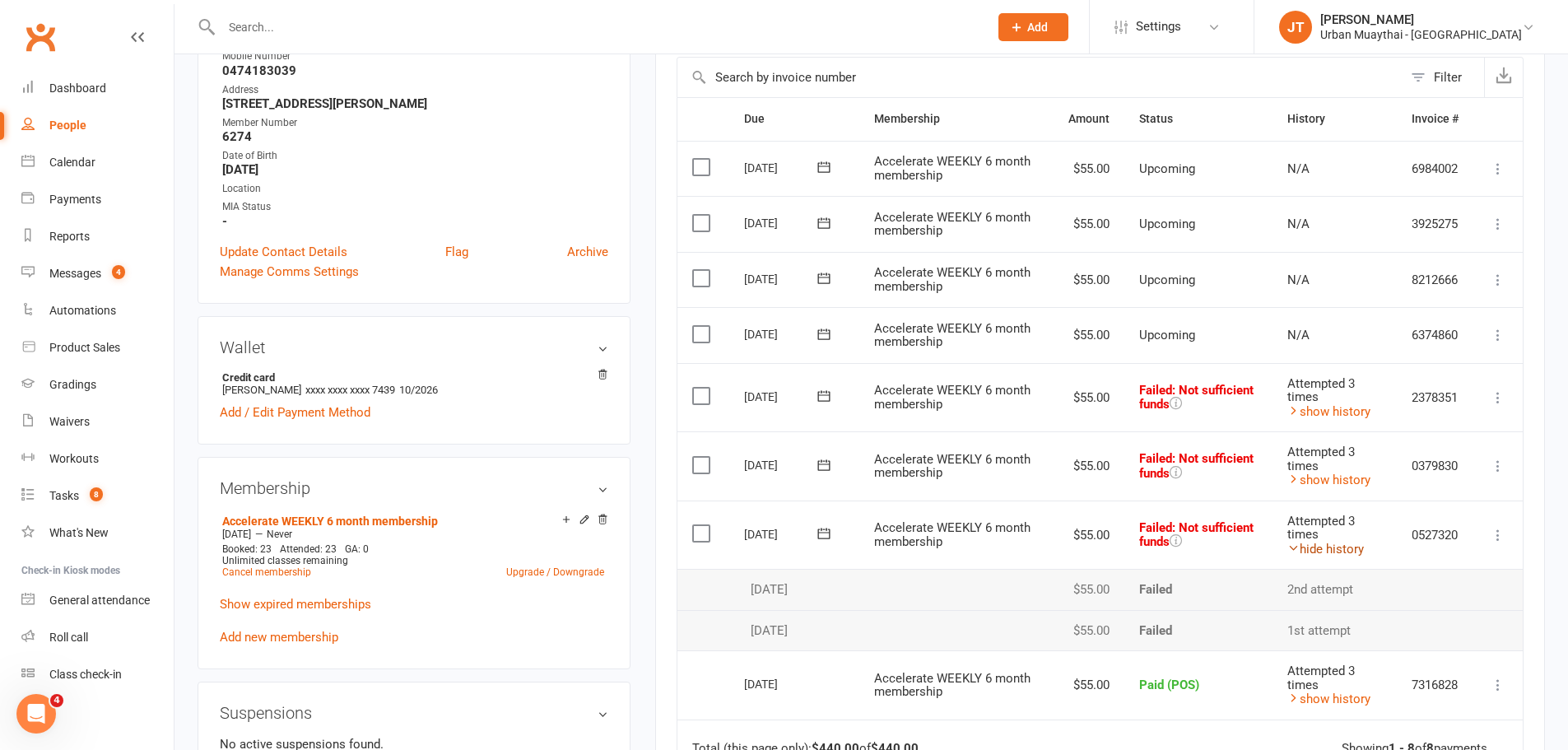
click at [1329, 549] on link "hide history" at bounding box center [1325, 549] width 76 height 15
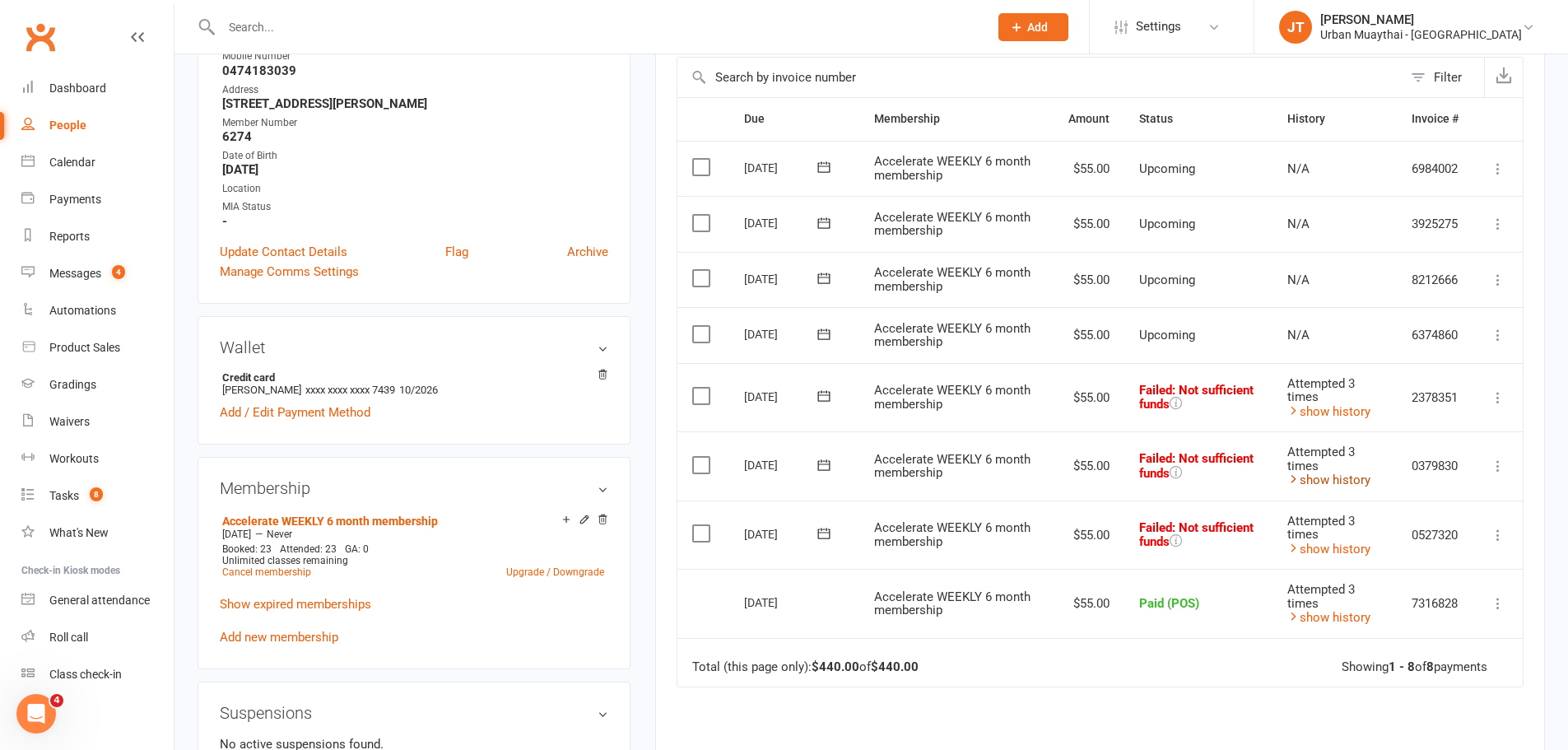
click at [1327, 477] on link "show history" at bounding box center [1329, 480] width 83 height 15
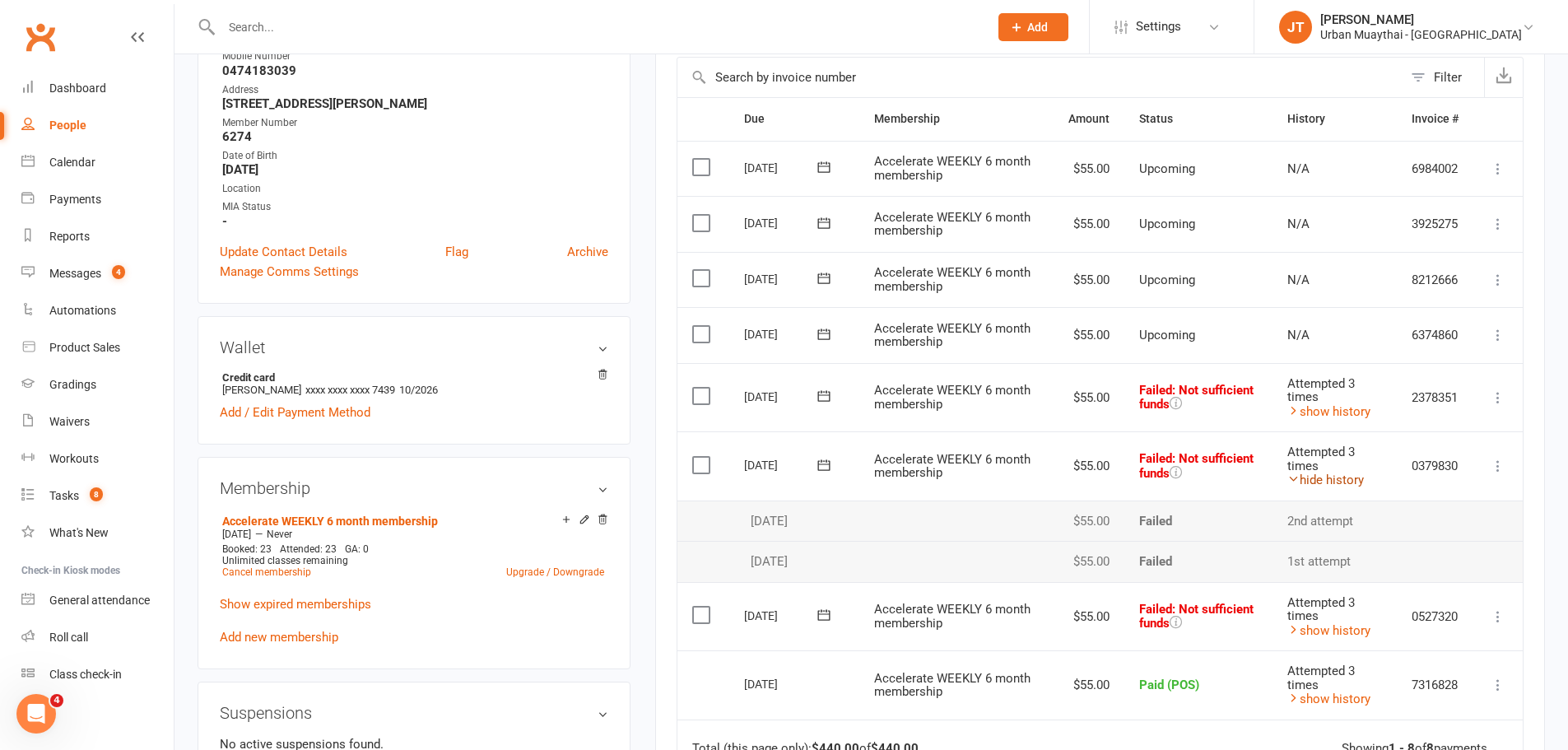
click at [1327, 477] on link "hide history" at bounding box center [1325, 480] width 76 height 15
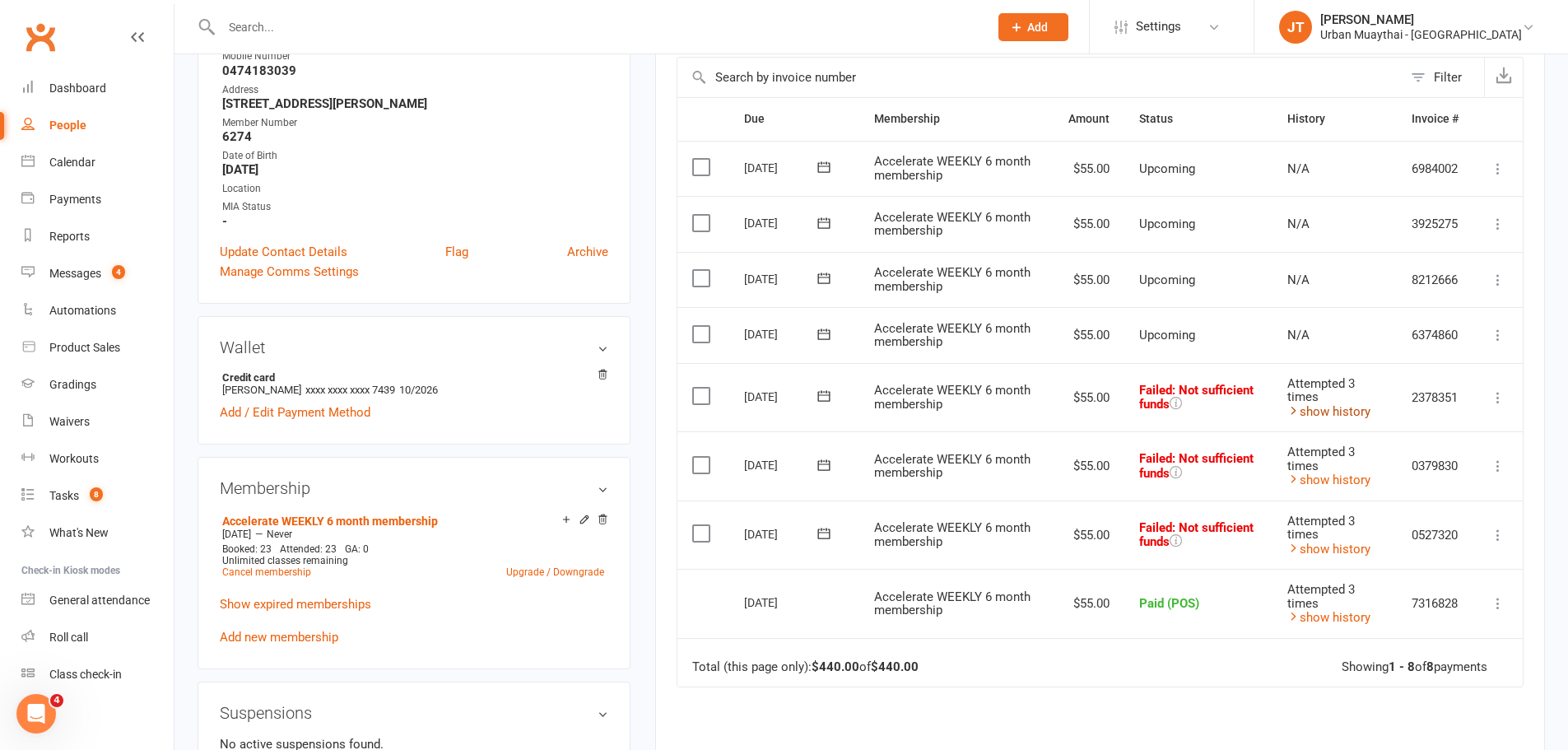
click at [1312, 409] on link "show history" at bounding box center [1329, 411] width 83 height 15
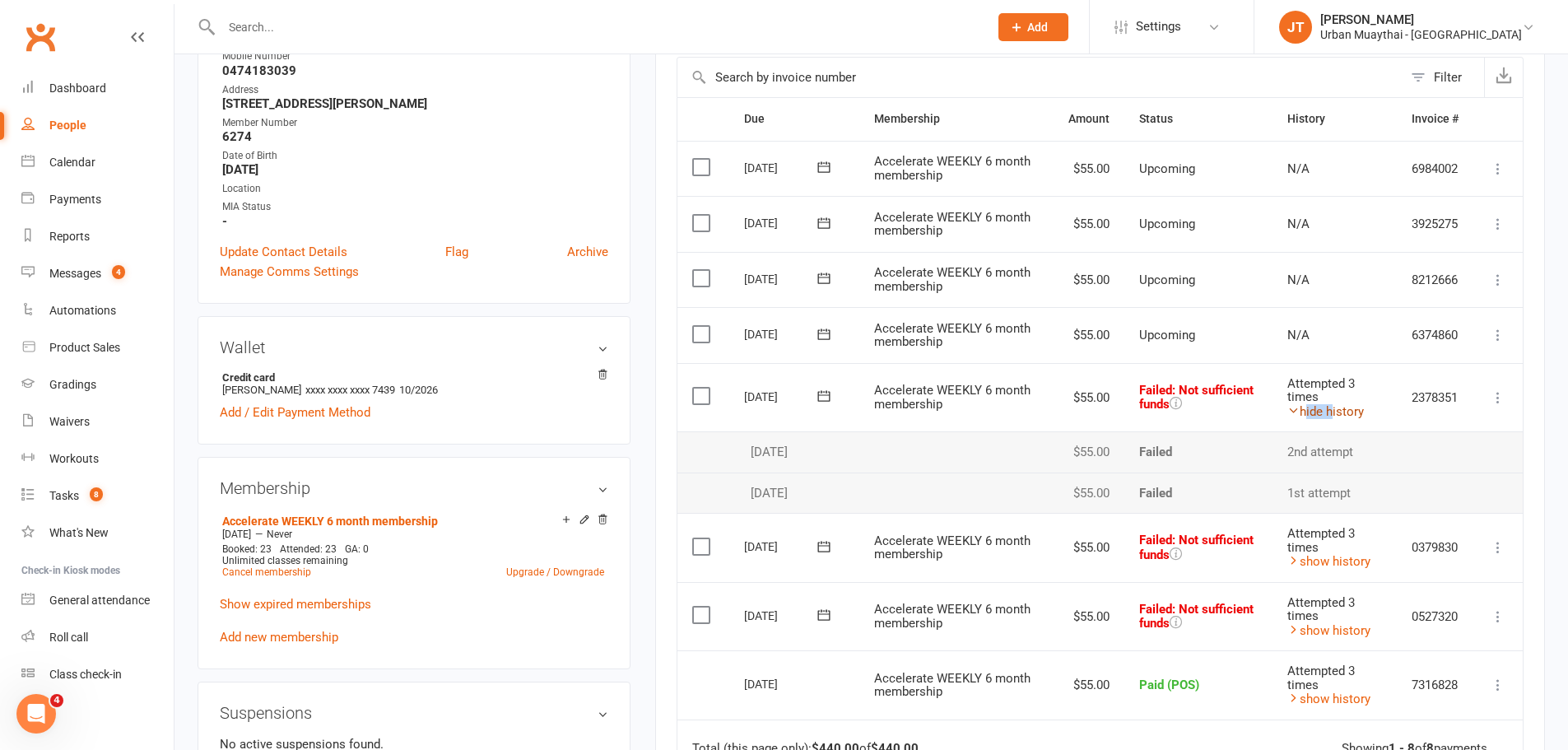
click at [1313, 410] on link "hide history" at bounding box center [1325, 411] width 76 height 15
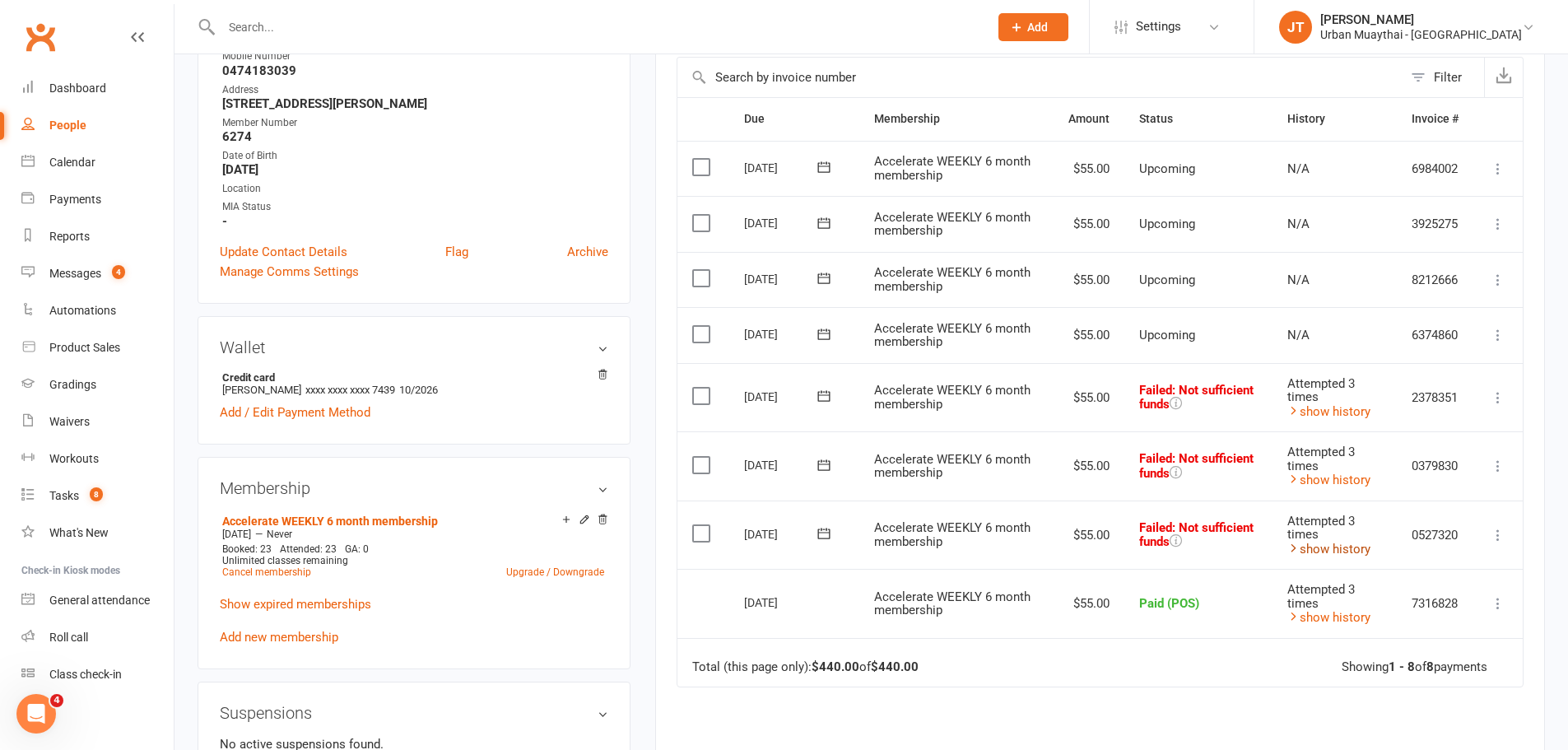
click at [1334, 553] on link "show history" at bounding box center [1329, 549] width 83 height 15
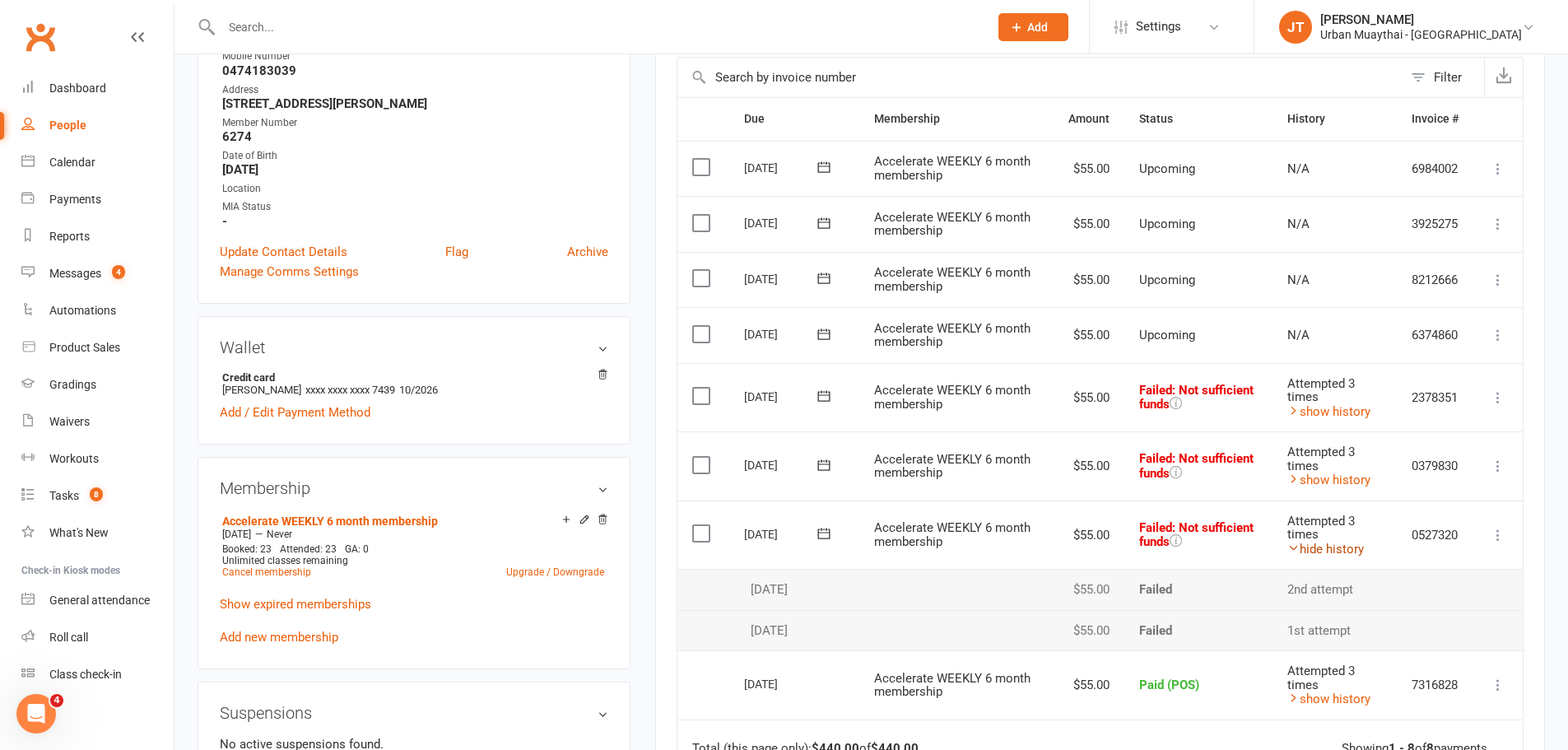
click at [1334, 553] on link "hide history" at bounding box center [1325, 549] width 76 height 15
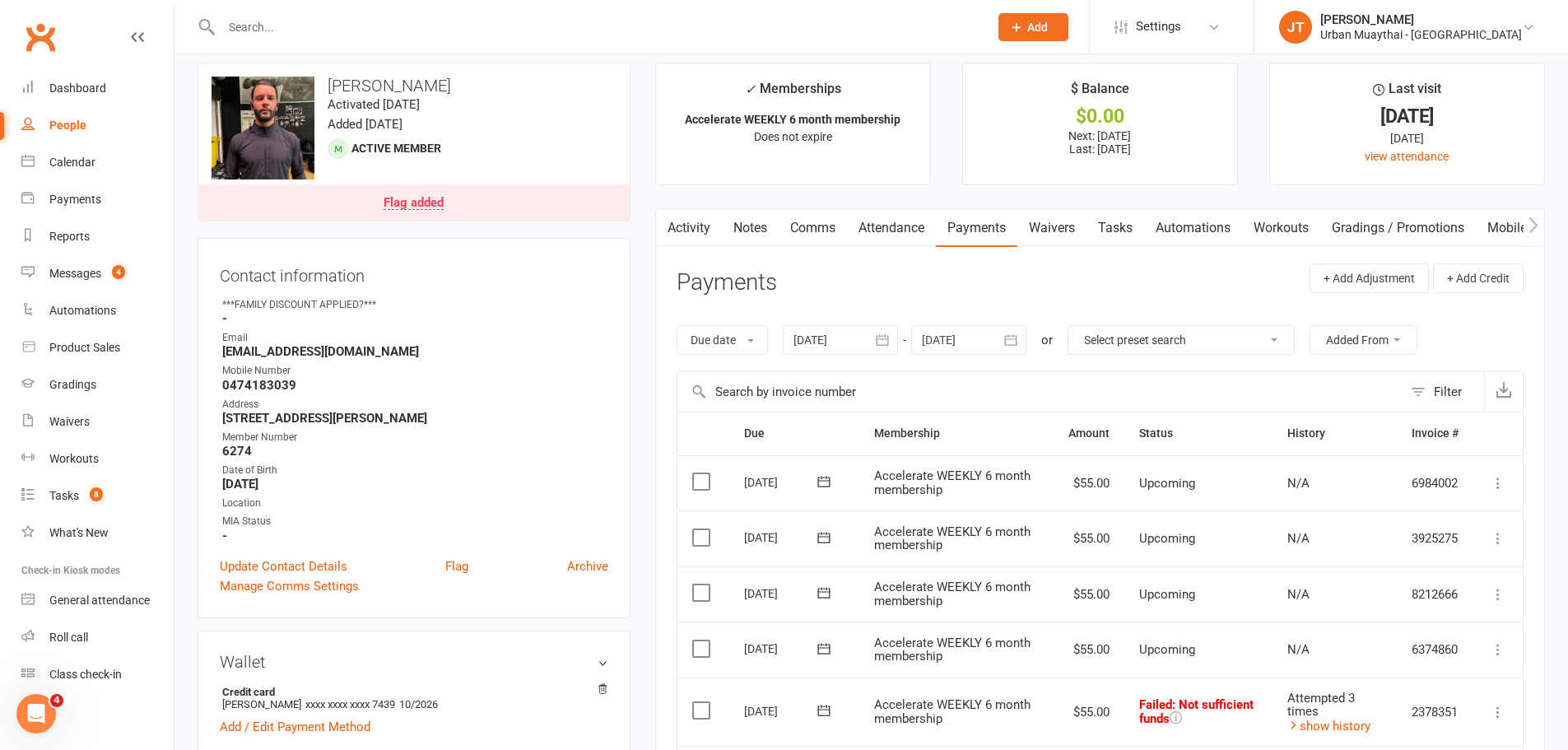
scroll to position [0, 0]
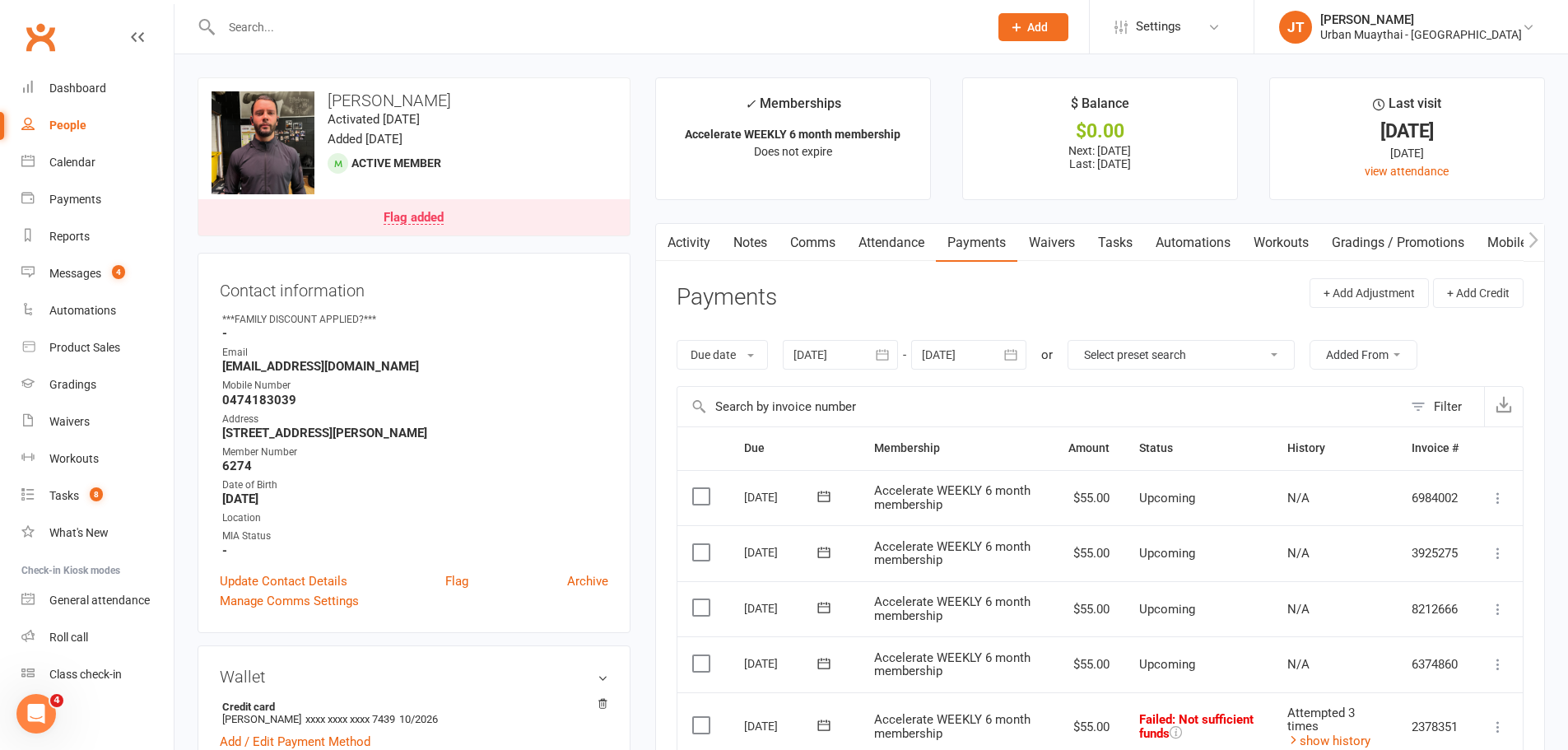
click at [757, 258] on link "Notes" at bounding box center [750, 243] width 57 height 38
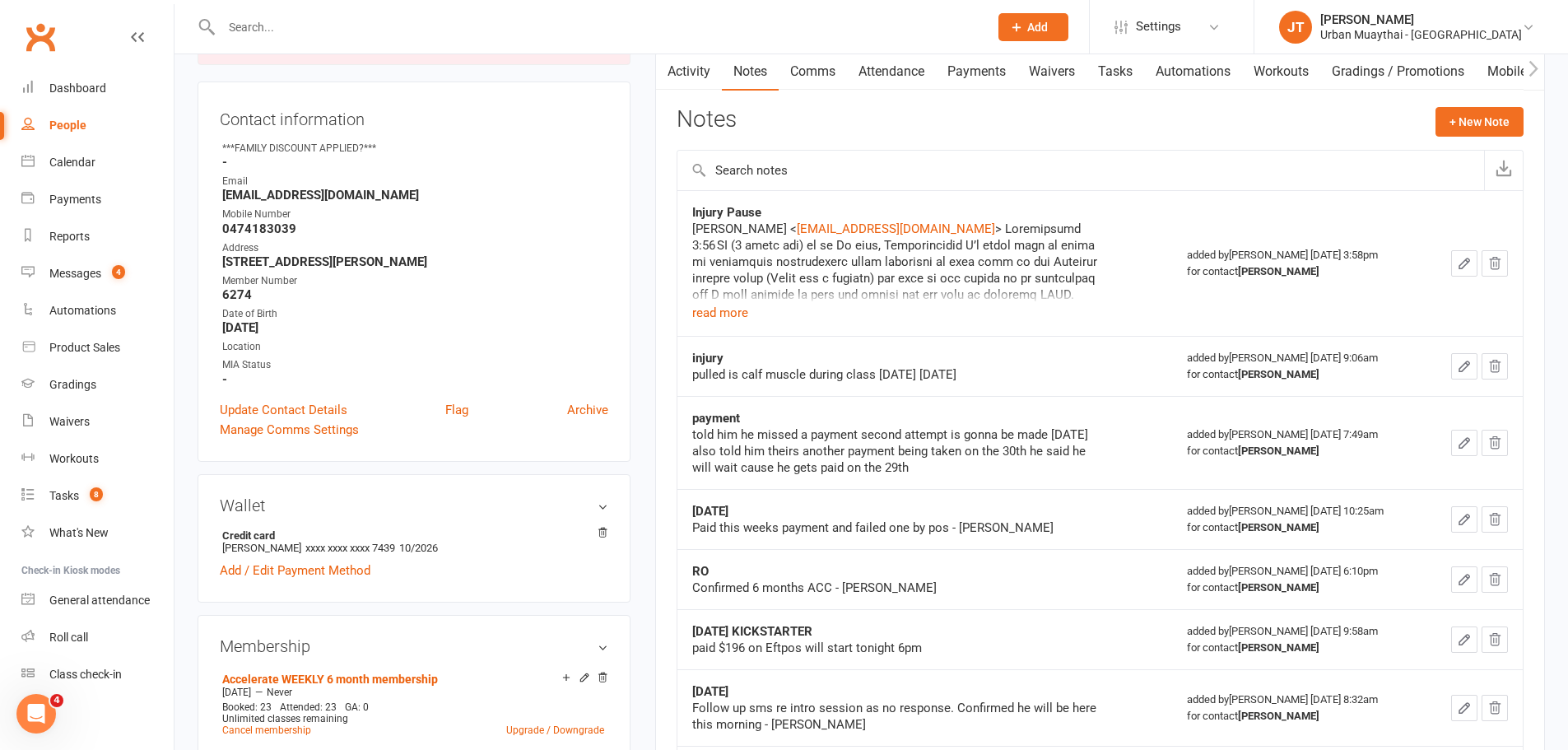
scroll to position [164, 0]
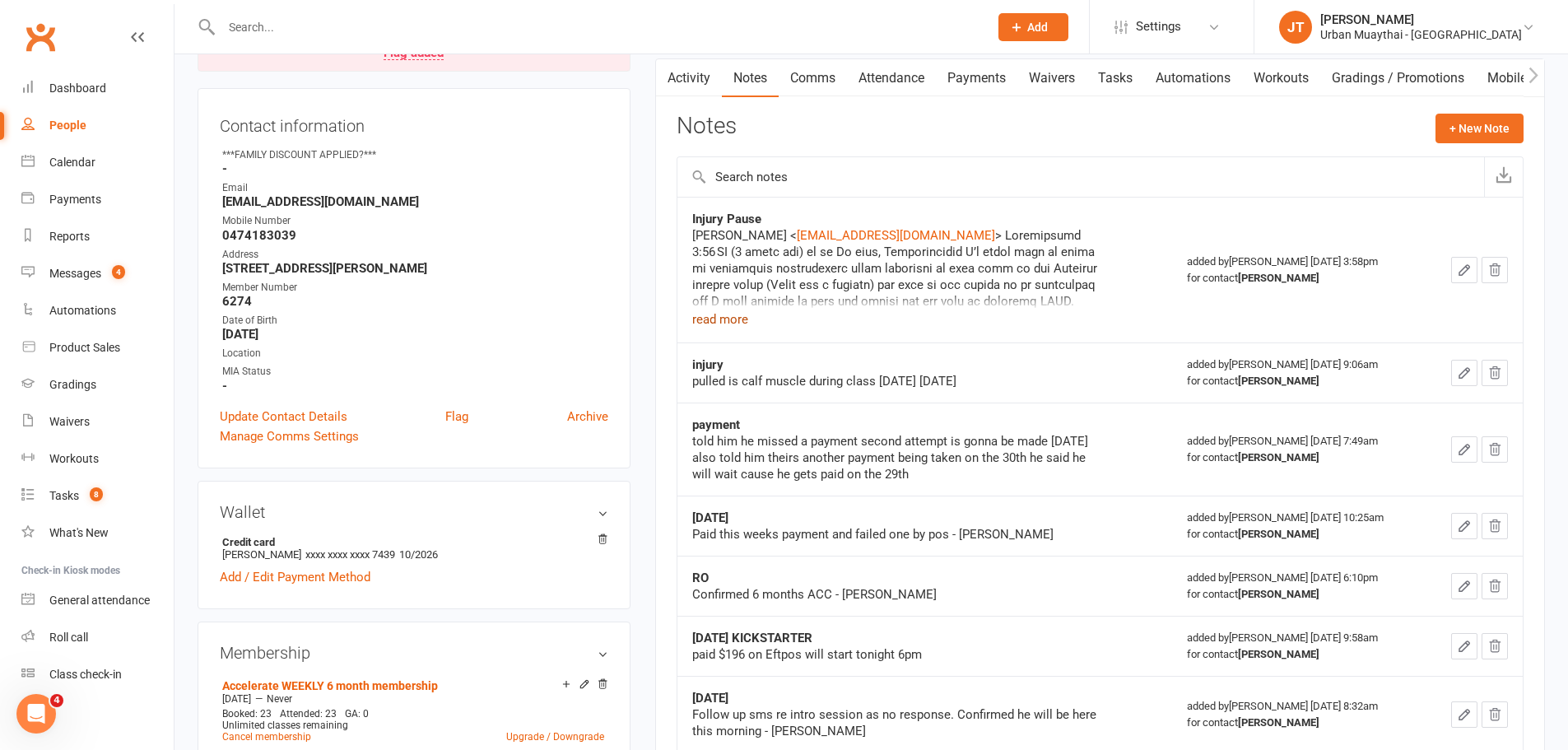
click at [732, 324] on button "read more" at bounding box center [721, 319] width 56 height 19
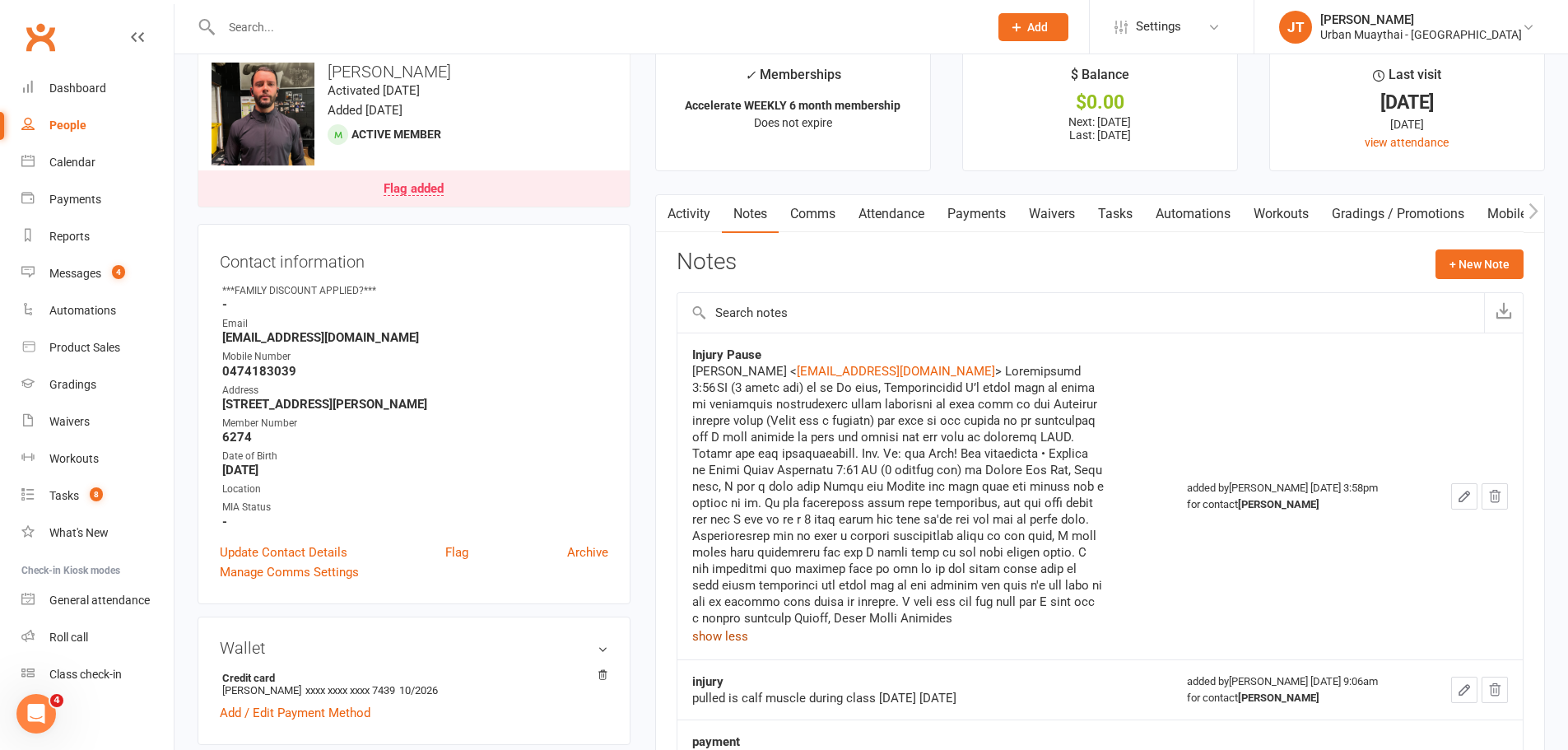
scroll to position [0, 0]
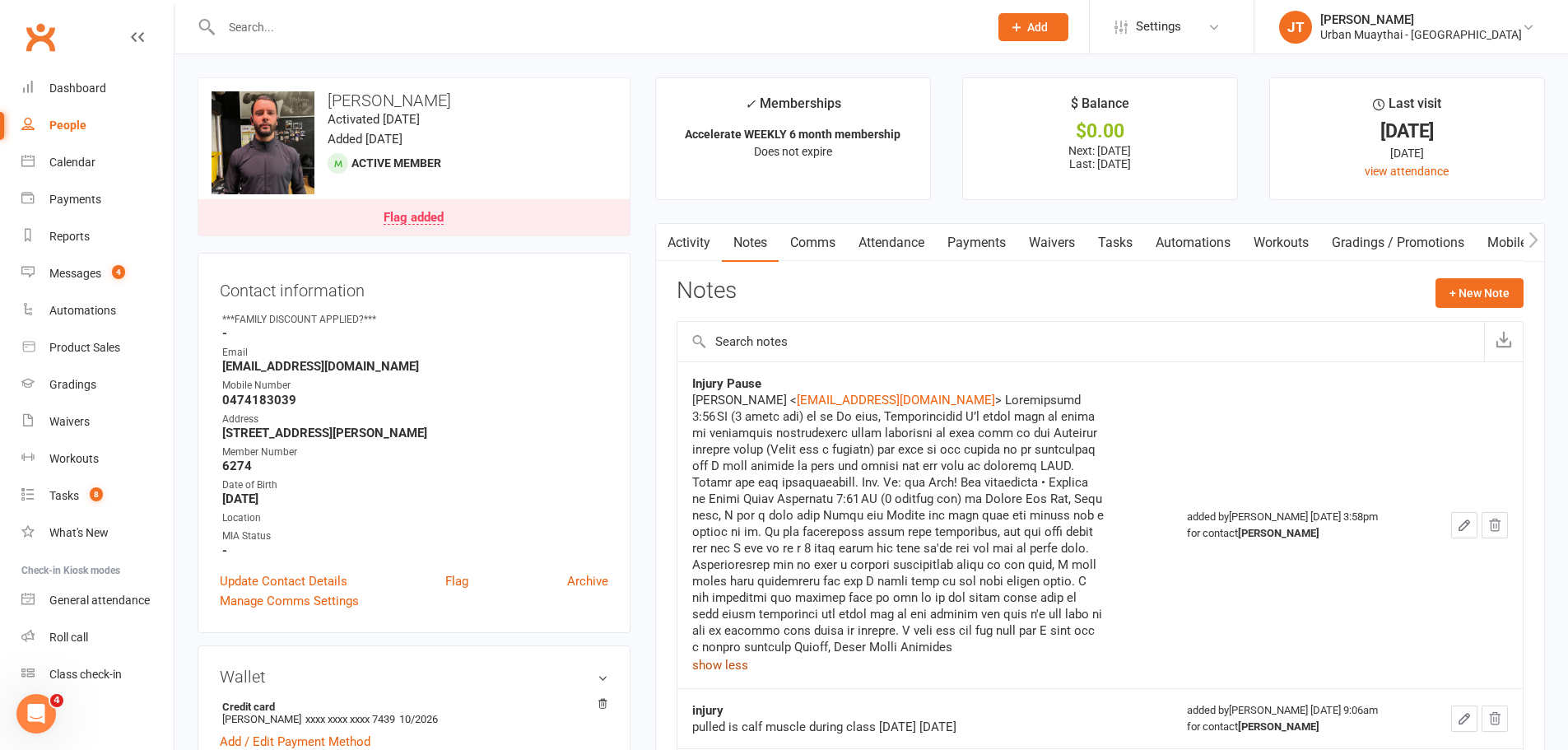
click at [685, 235] on link "Activity" at bounding box center [688, 243] width 66 height 38
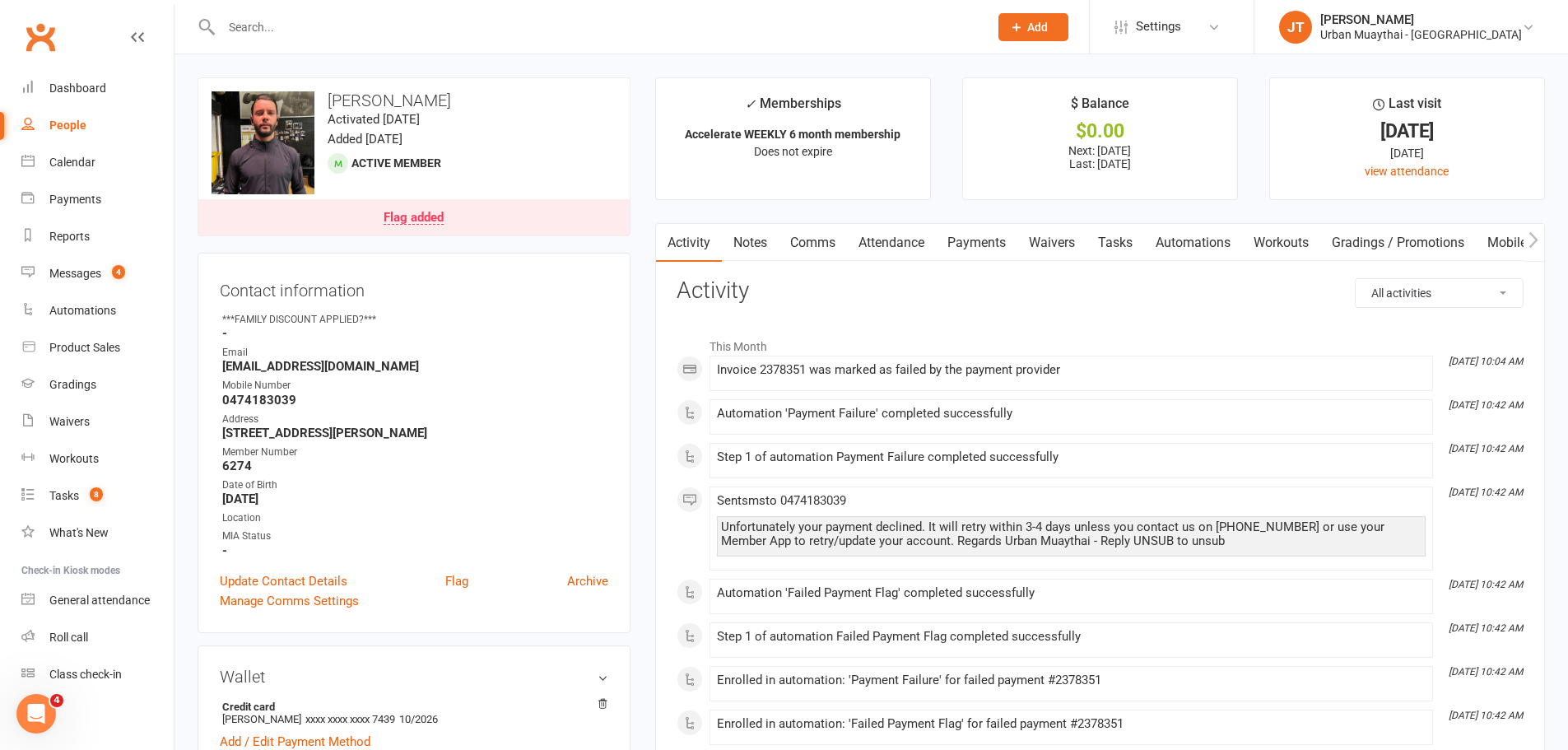
click at [1420, 299] on select "All activities Bookings / Attendances Communications Notes Failed SMSes Grading…" at bounding box center [1439, 293] width 167 height 28
click at [1355, 279] on select "All activities Bookings / Attendances Communications Notes Failed SMSes Grading…" at bounding box center [1439, 293] width 167 height 28
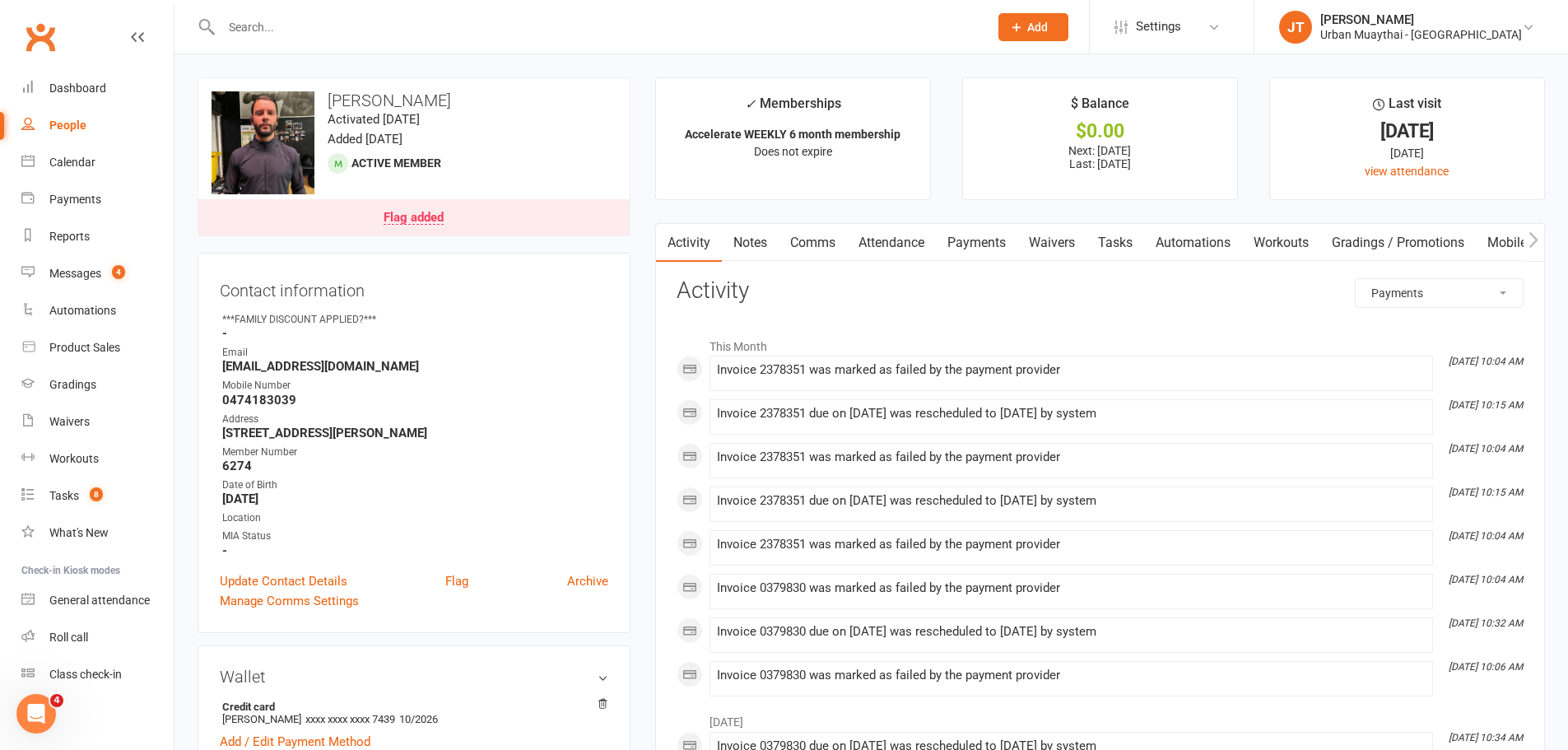
click at [1437, 294] on select "All activities Bookings / Attendances Communications Notes Failed SMSes Grading…" at bounding box center [1439, 293] width 167 height 28
click at [1355, 279] on select "All activities Bookings / Attendances Communications Notes Failed SMSes Grading…" at bounding box center [1439, 293] width 167 height 28
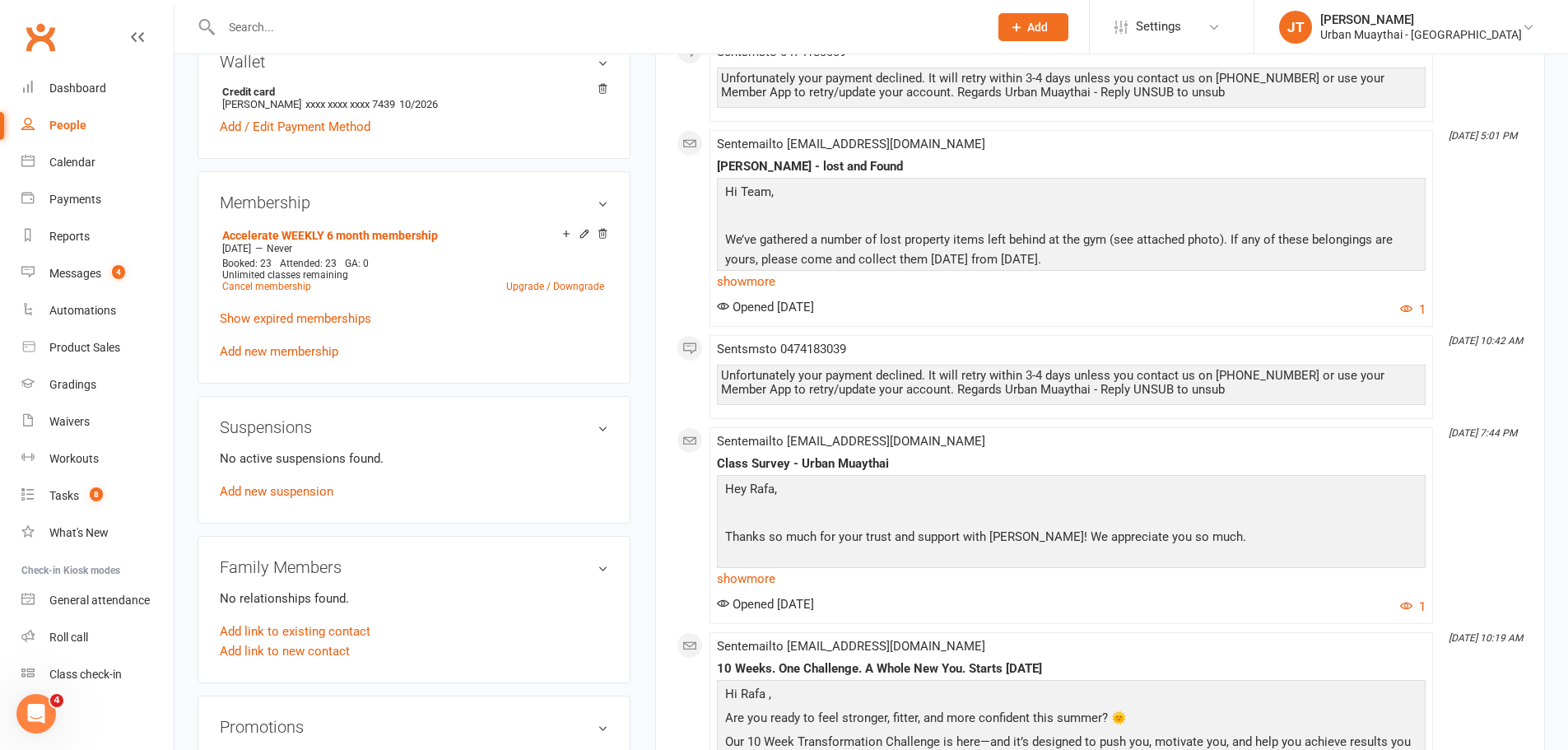
scroll to position [659, 0]
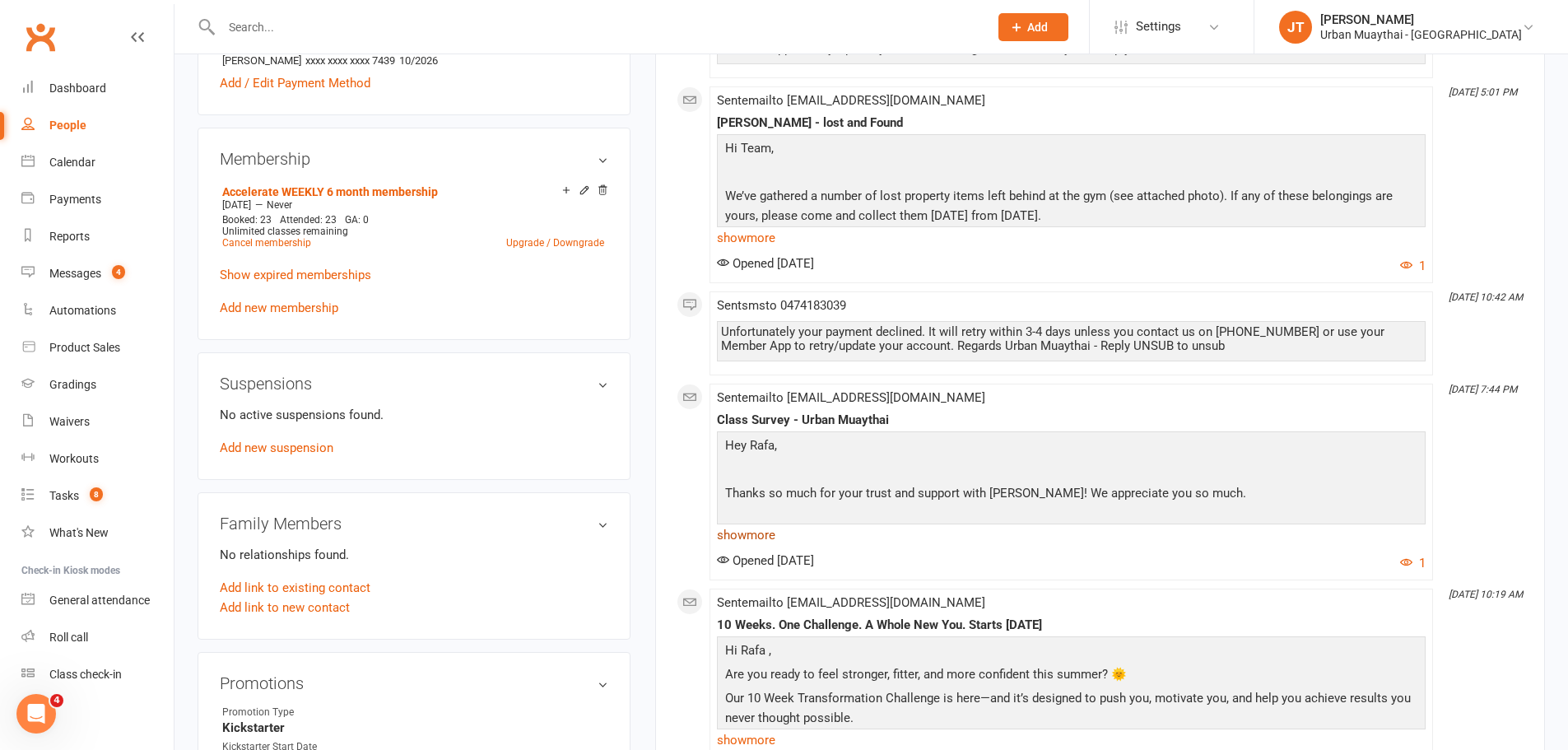
click at [732, 534] on link "show more" at bounding box center [1071, 535] width 708 height 23
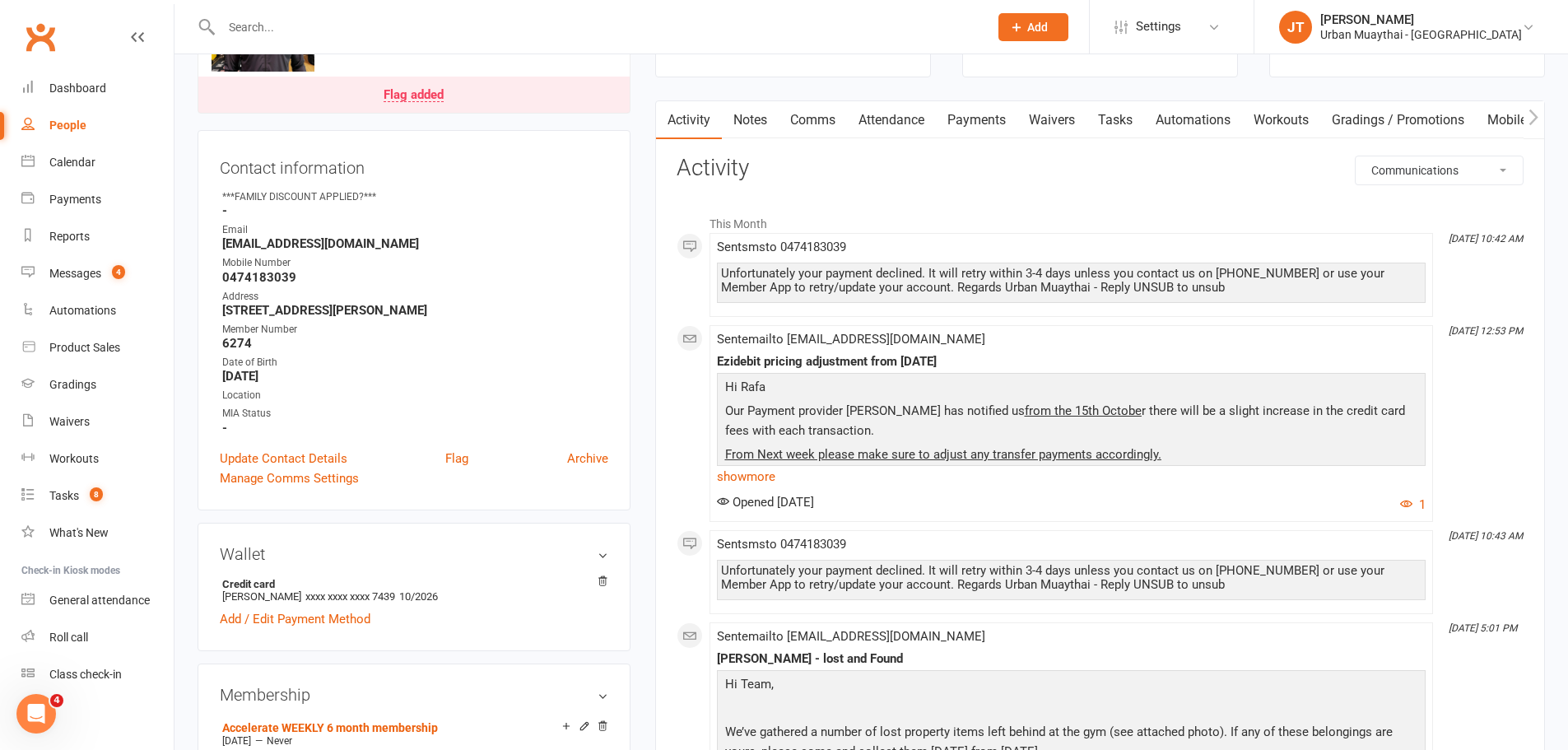
scroll to position [0, 0]
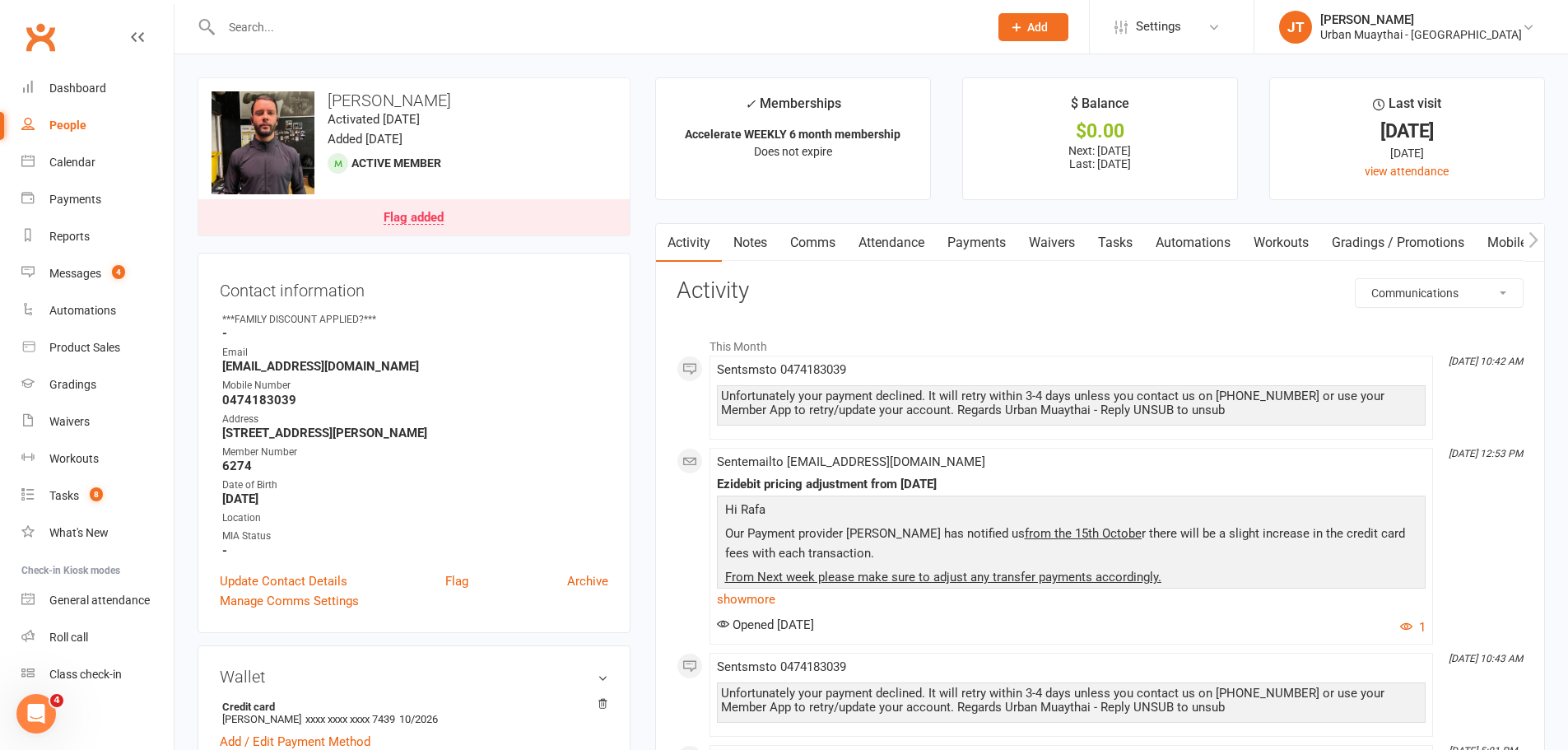
click at [1479, 280] on select "All activities Bookings / Attendances Communications Notes Failed SMSes Grading…" at bounding box center [1439, 293] width 167 height 28
select select "NoteLogEntry"
click at [1355, 279] on select "All activities Bookings / Attendances Communications Notes Failed SMSes Grading…" at bounding box center [1439, 293] width 167 height 28
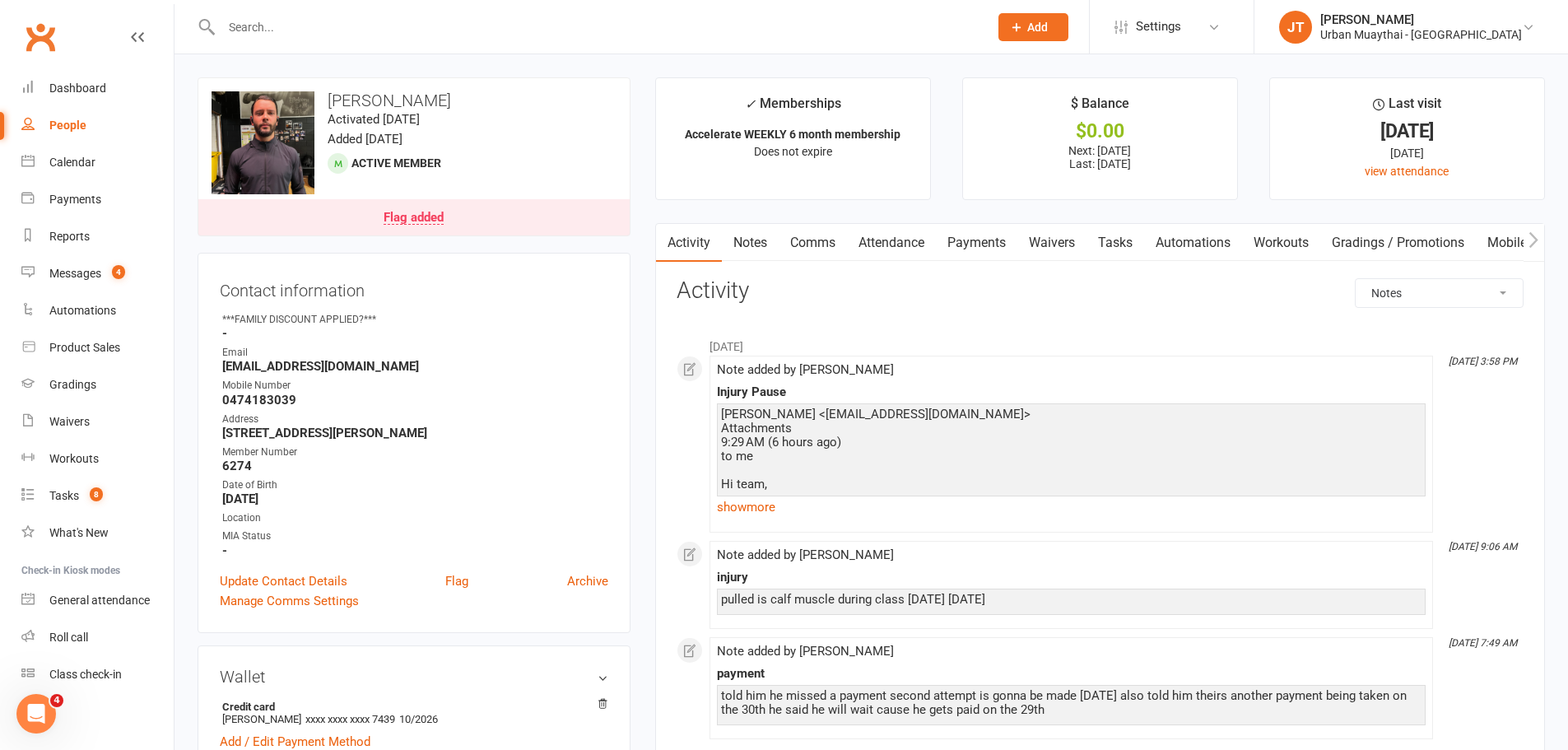
scroll to position [83, 0]
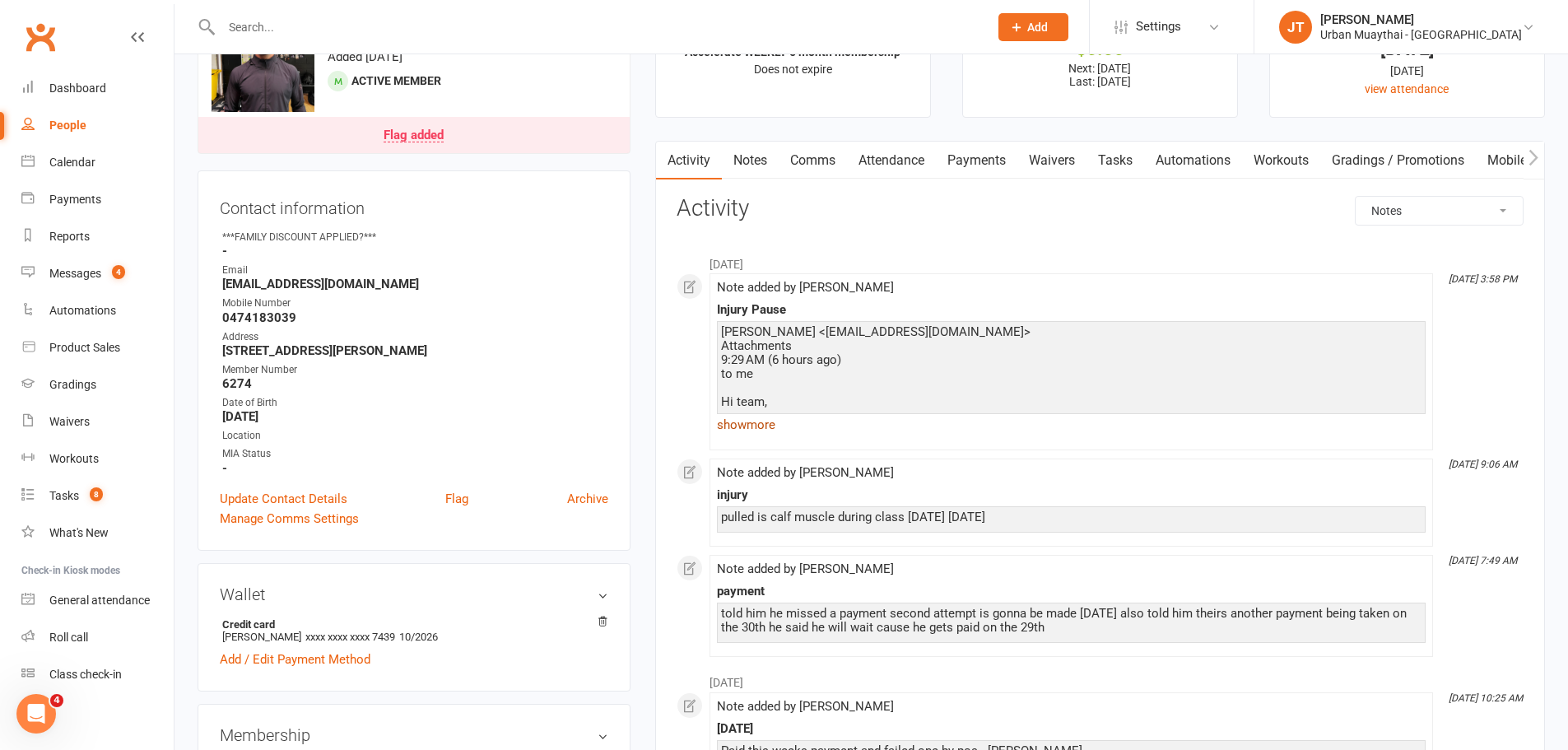
click at [768, 423] on link "show more" at bounding box center [1071, 425] width 708 height 23
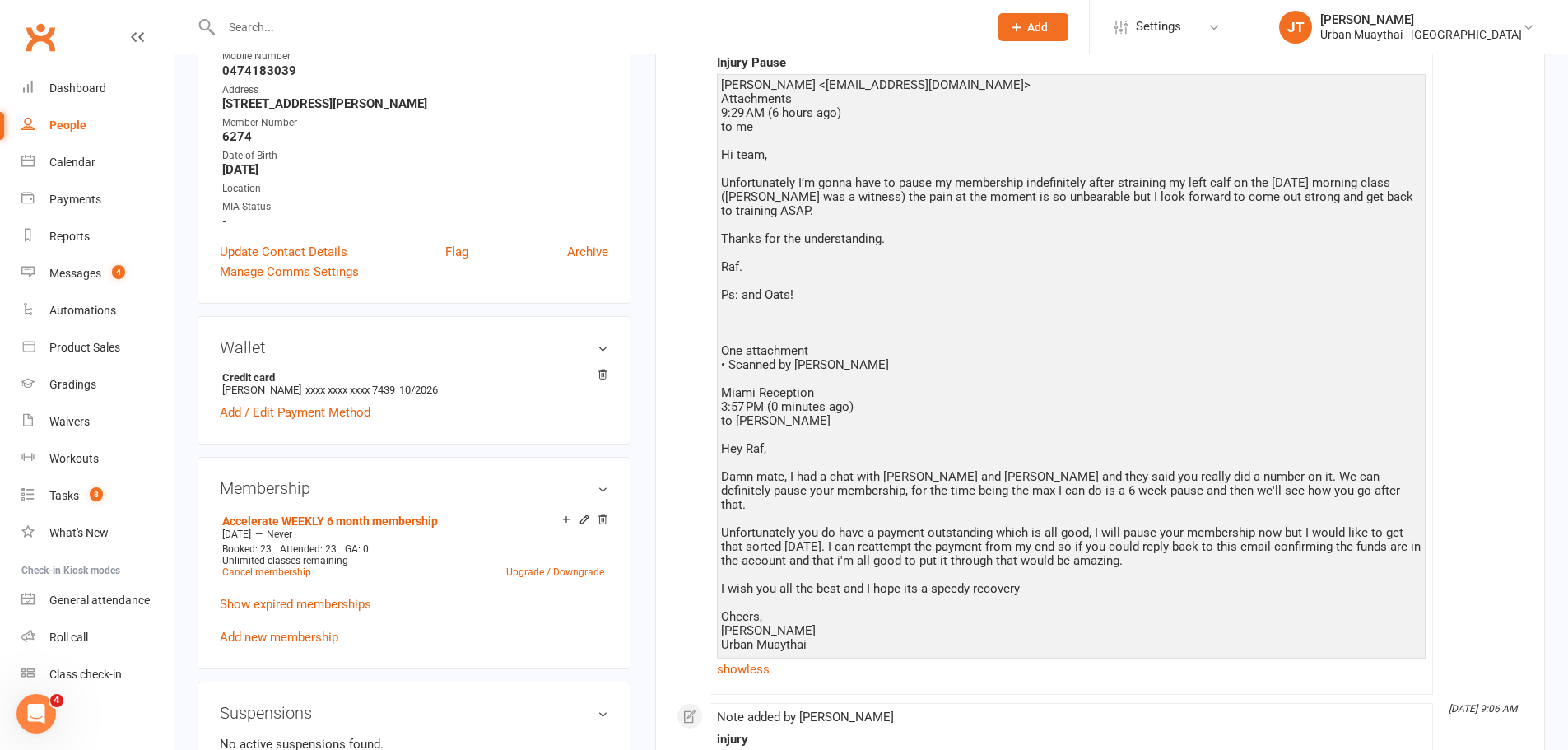
scroll to position [0, 0]
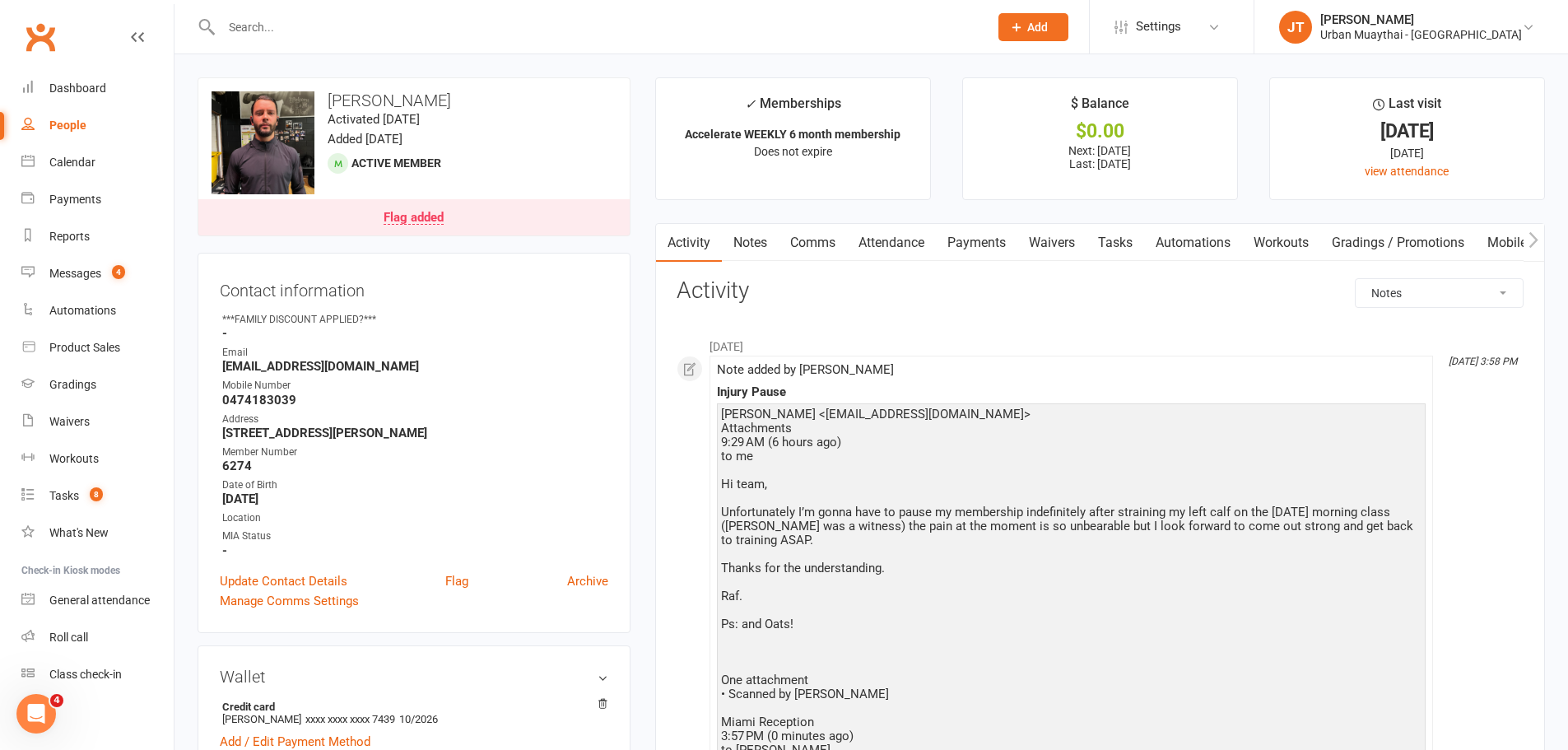
click at [946, 251] on link "Payments" at bounding box center [976, 243] width 82 height 38
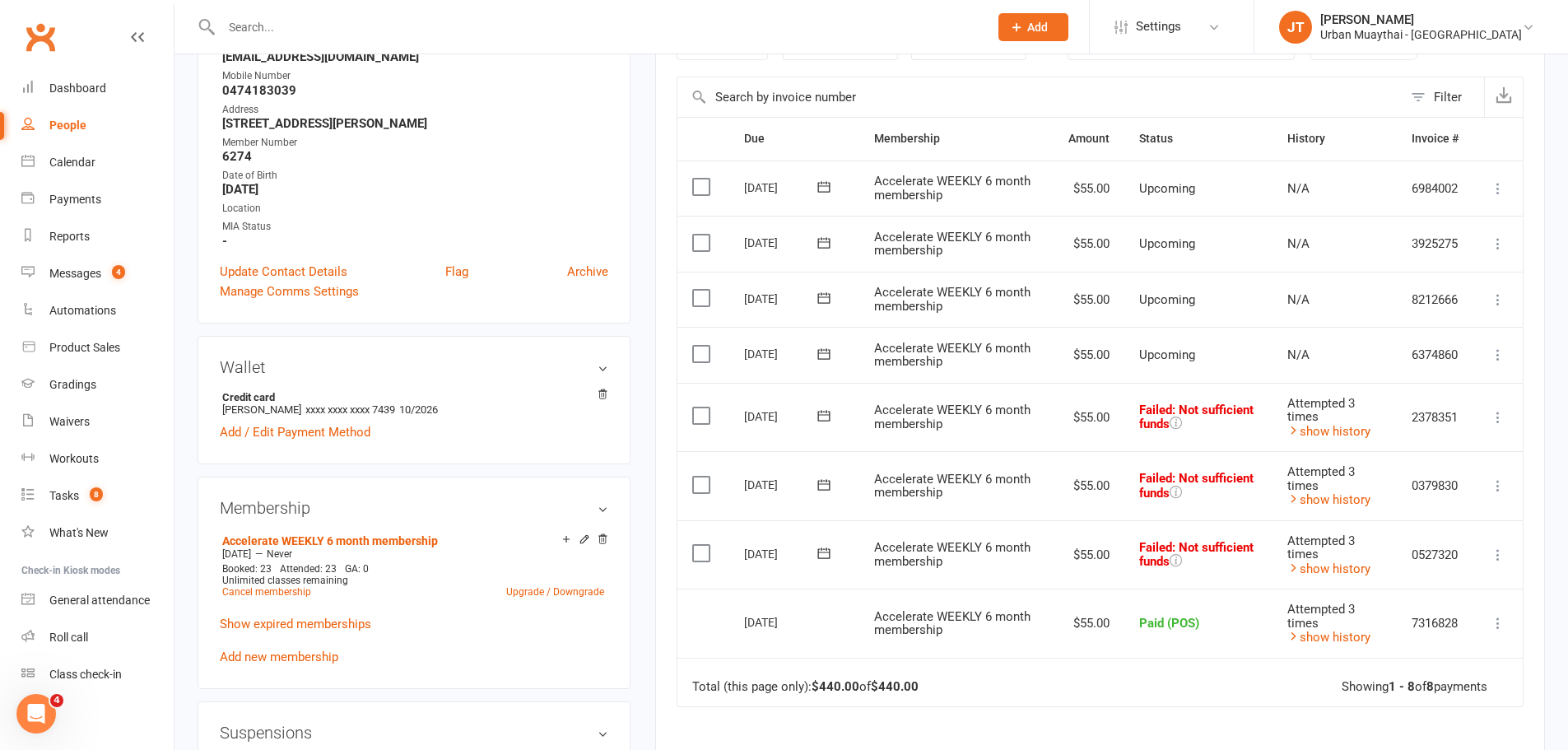
scroll to position [330, 0]
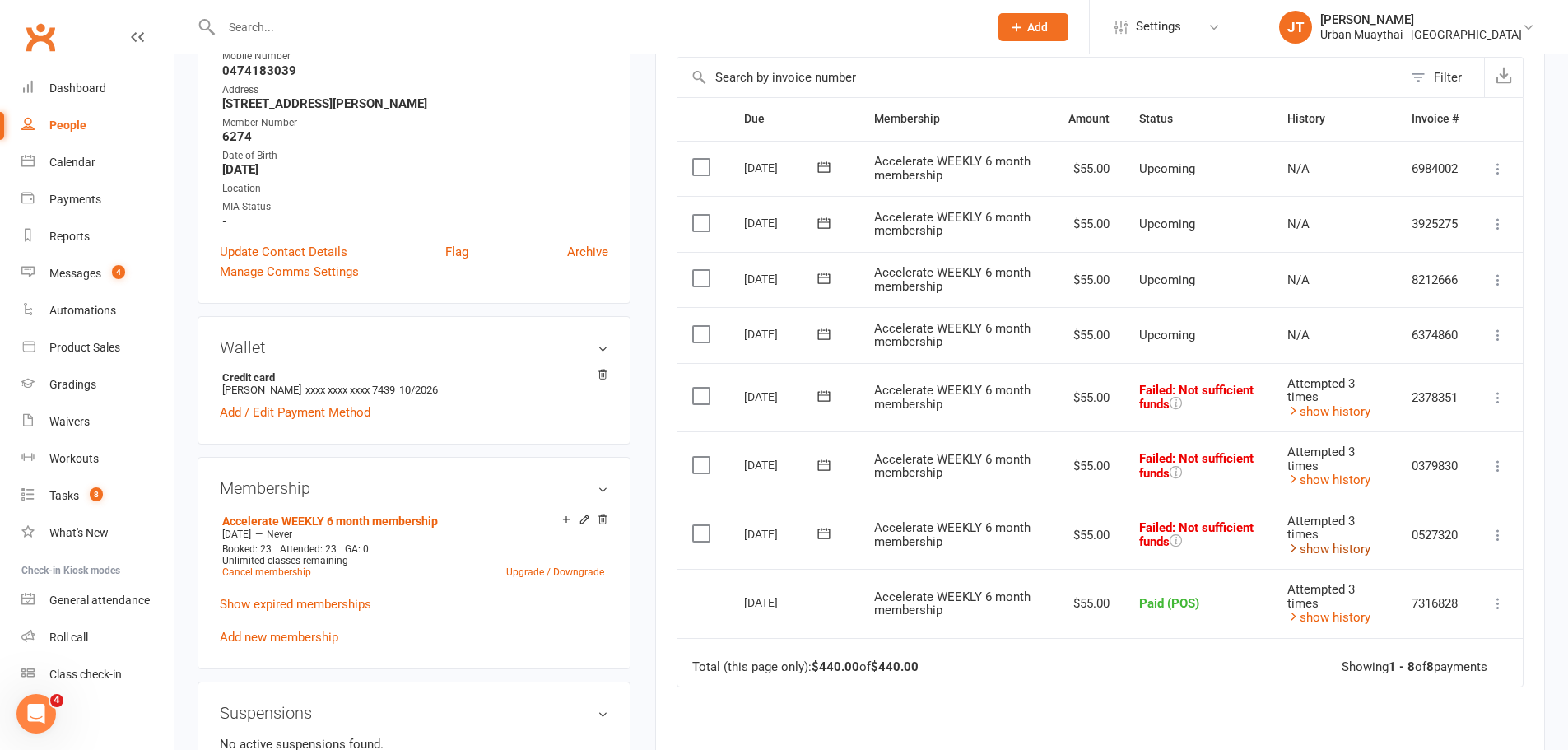
click at [1361, 548] on link "show history" at bounding box center [1329, 549] width 83 height 15
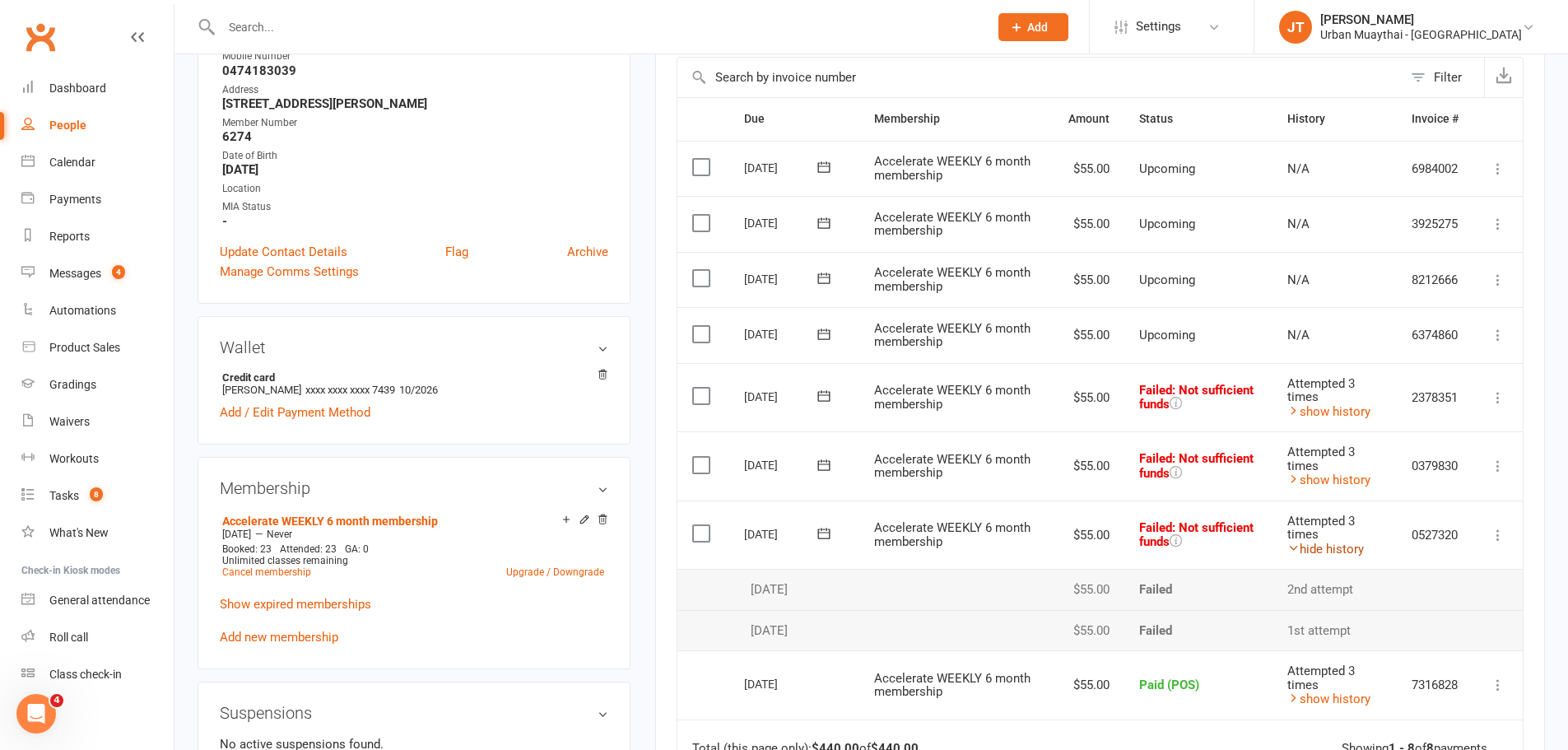
click at [1356, 550] on link "hide history" at bounding box center [1325, 549] width 76 height 15
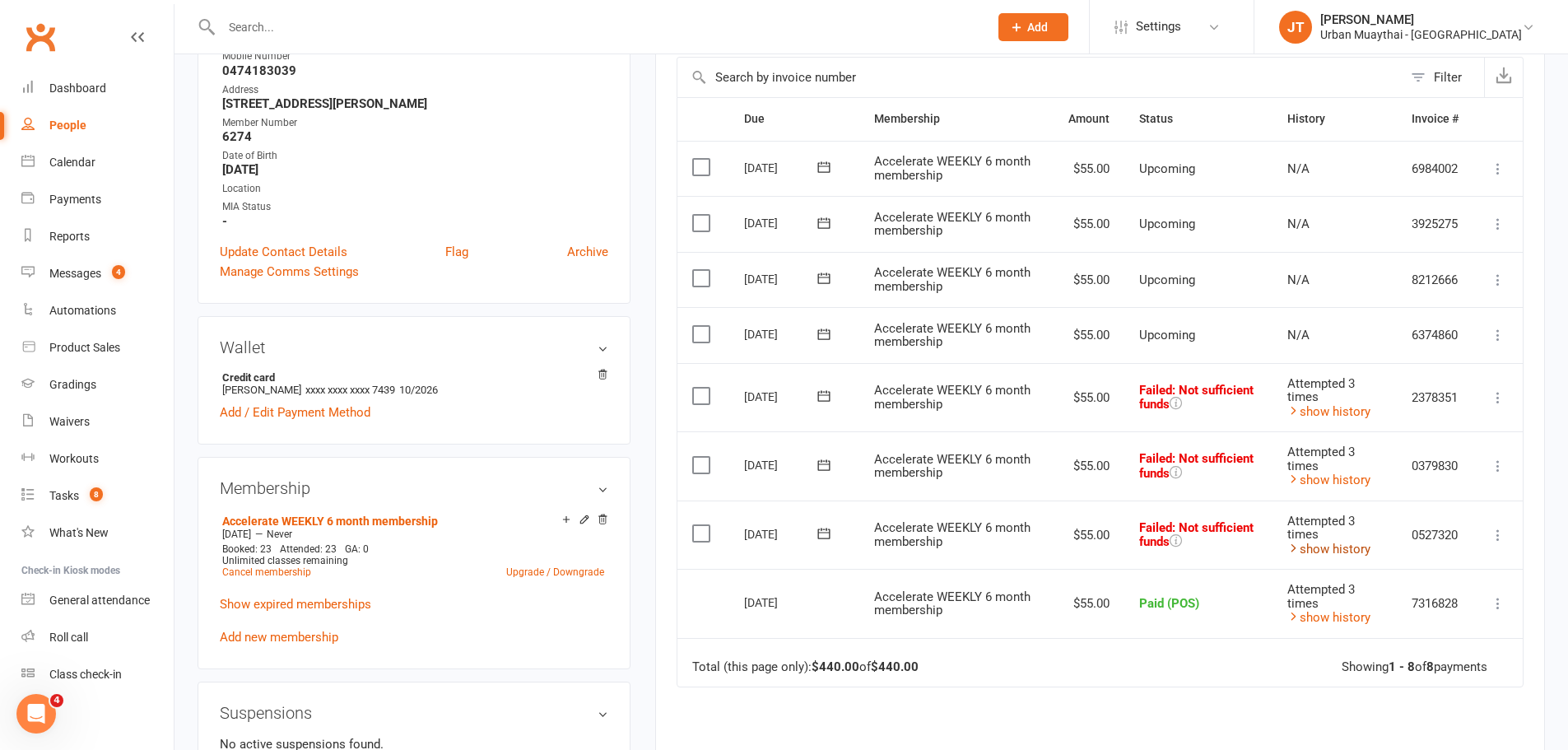
scroll to position [0, 0]
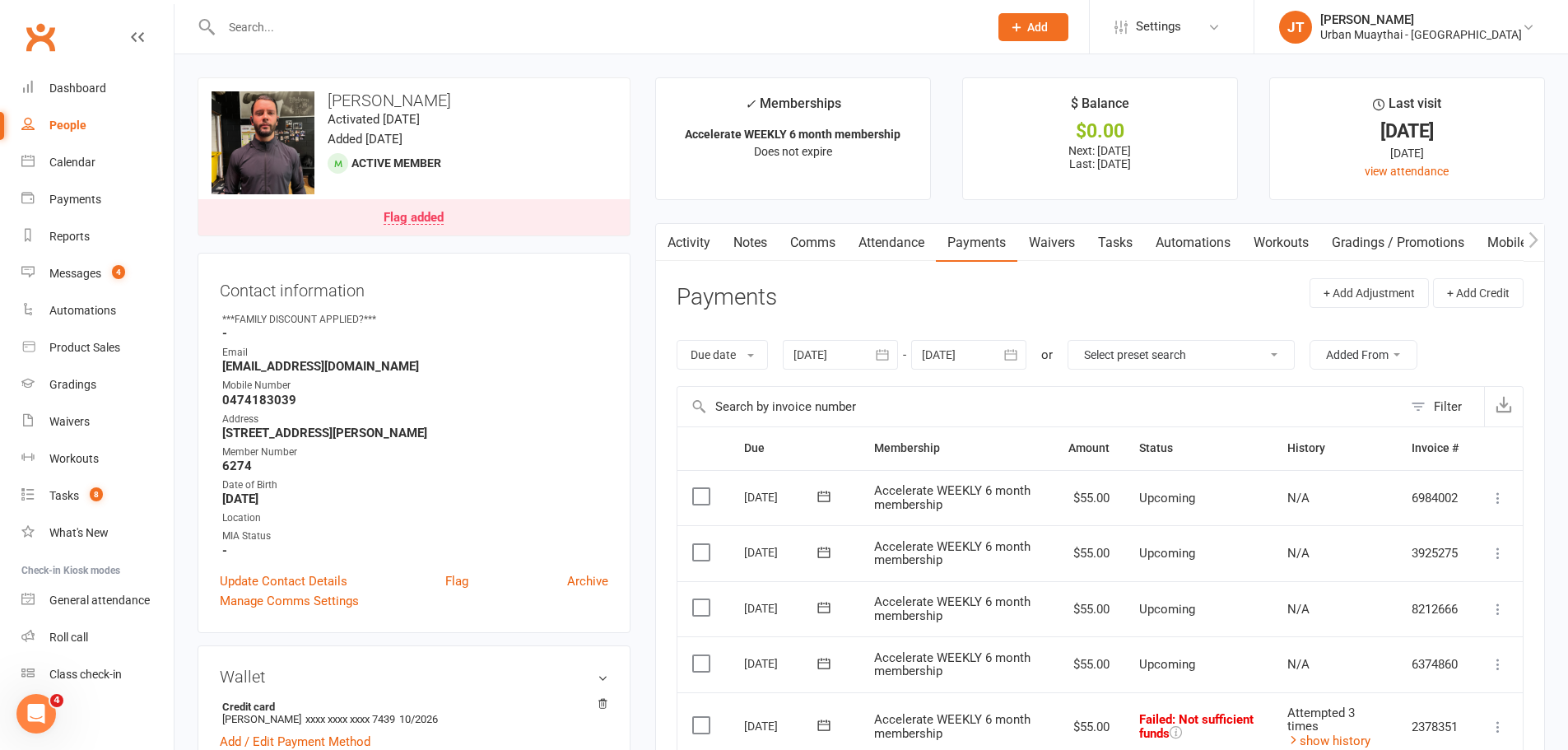
click at [757, 229] on link "Notes" at bounding box center [750, 243] width 57 height 38
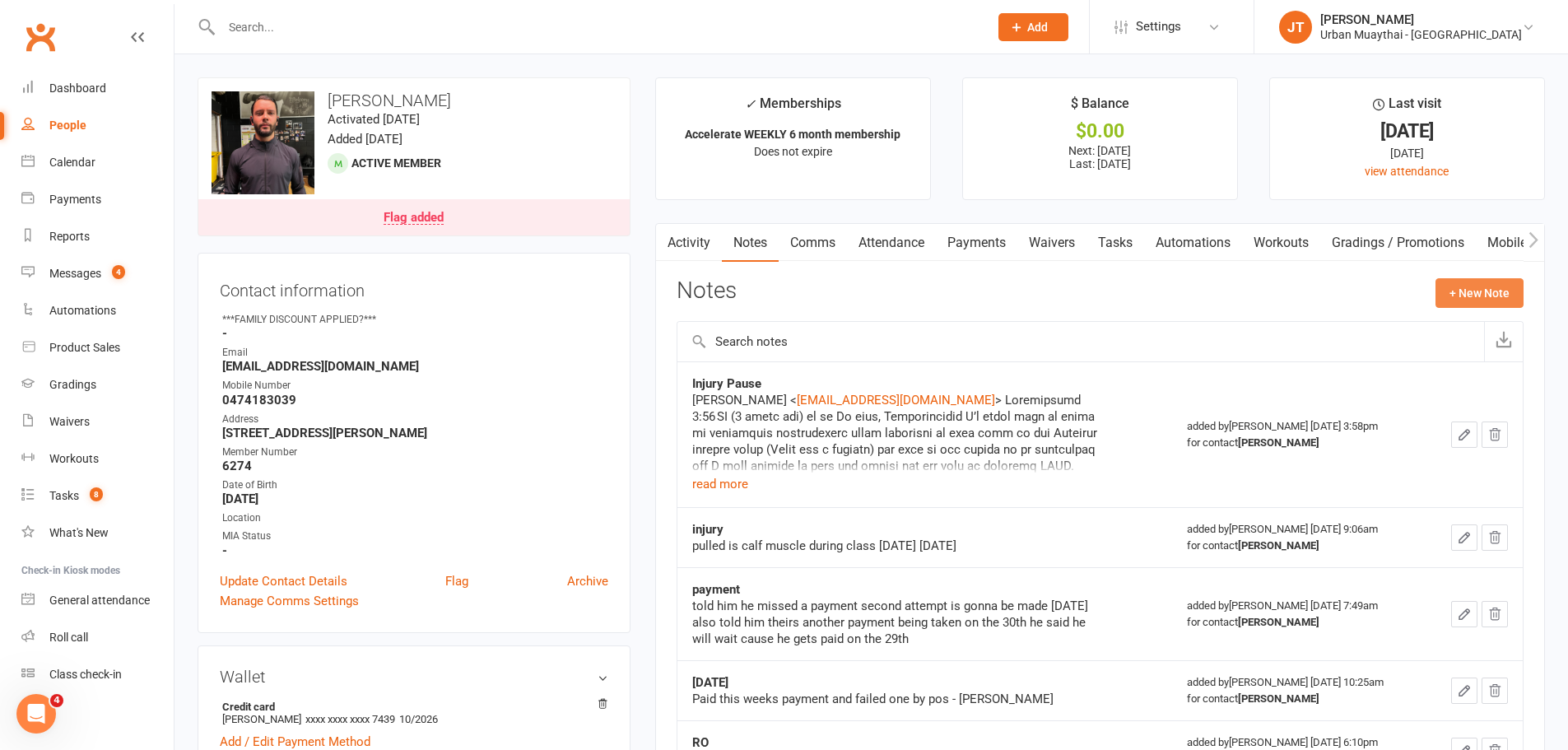
click at [1493, 288] on button "+ New Note" at bounding box center [1479, 294] width 88 height 30
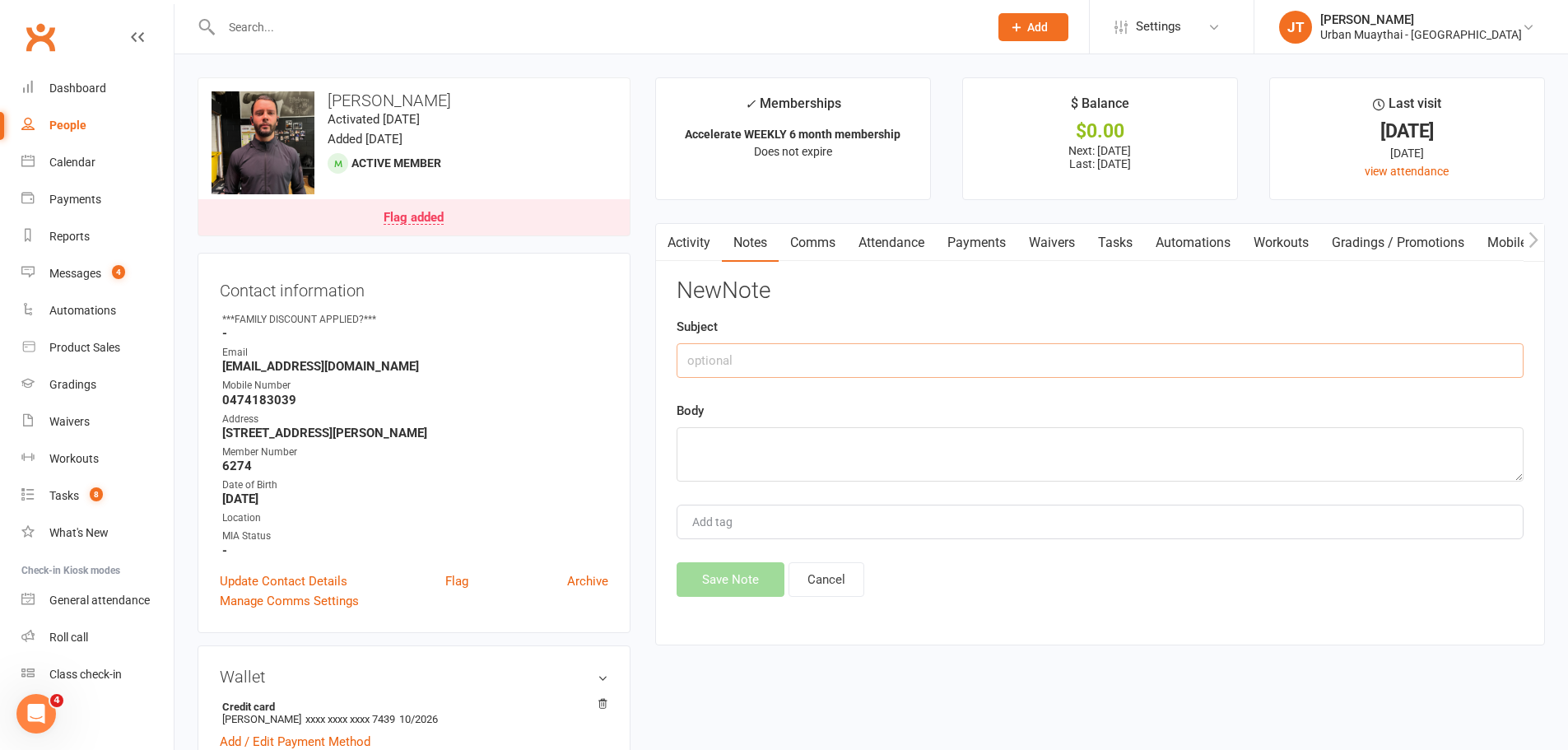
click at [922, 352] on input "text" at bounding box center [1100, 360] width 847 height 34
type input "Forgot to suspend his membership when it was meant to be suspended."
click at [874, 462] on textarea at bounding box center [1100, 455] width 847 height 55
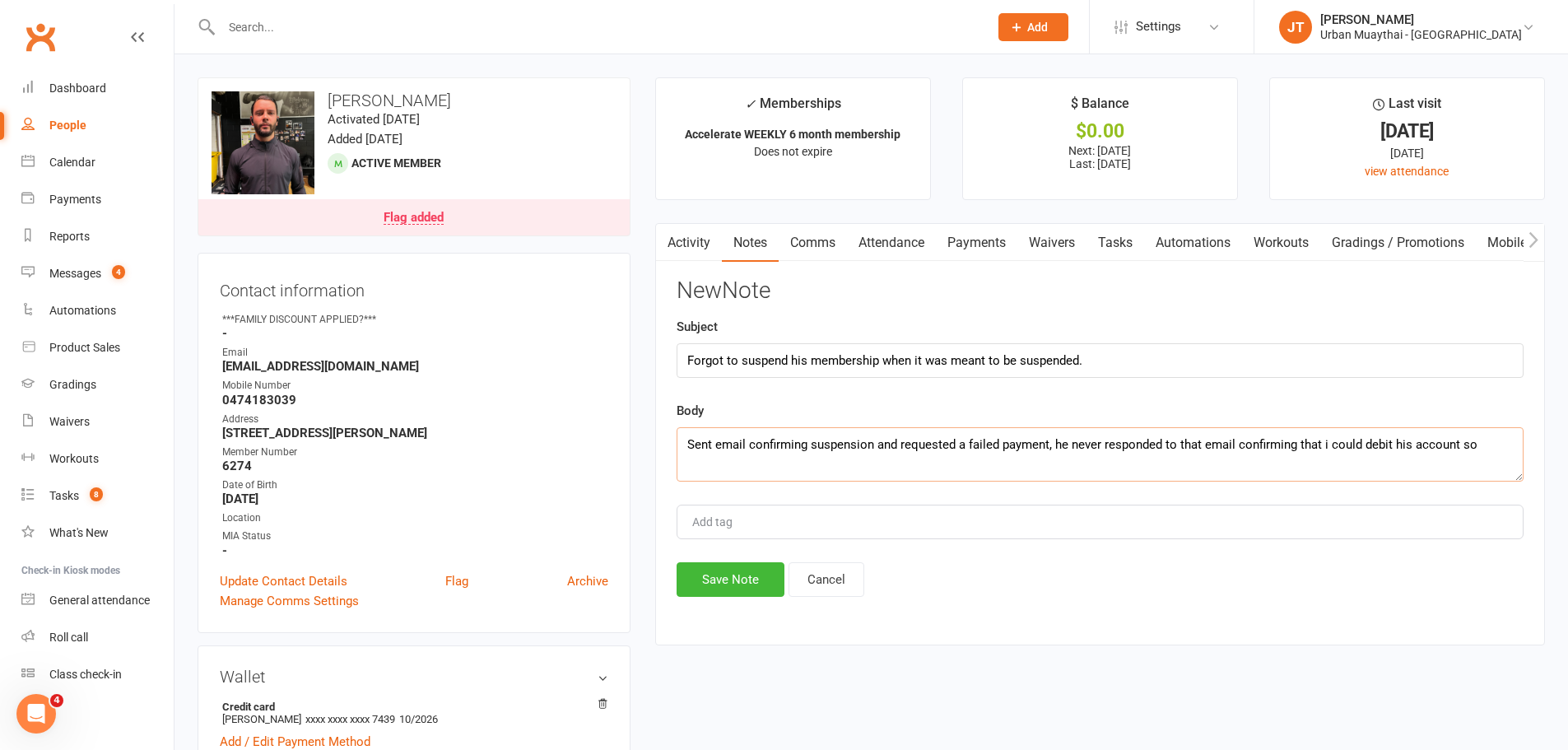
click at [1047, 445] on textarea "Sent email confirming suspension and requested a failed payment, he never respo…" at bounding box center [1100, 455] width 847 height 55
click at [1494, 448] on textarea "Sent email confirming suspension and requested a failed payment, he never respo…" at bounding box center [1100, 455] width 847 height 55
click at [1180, 466] on textarea "Sent email confirming suspension and requested a failed payment, he never respo…" at bounding box center [1100, 455] width 847 height 55
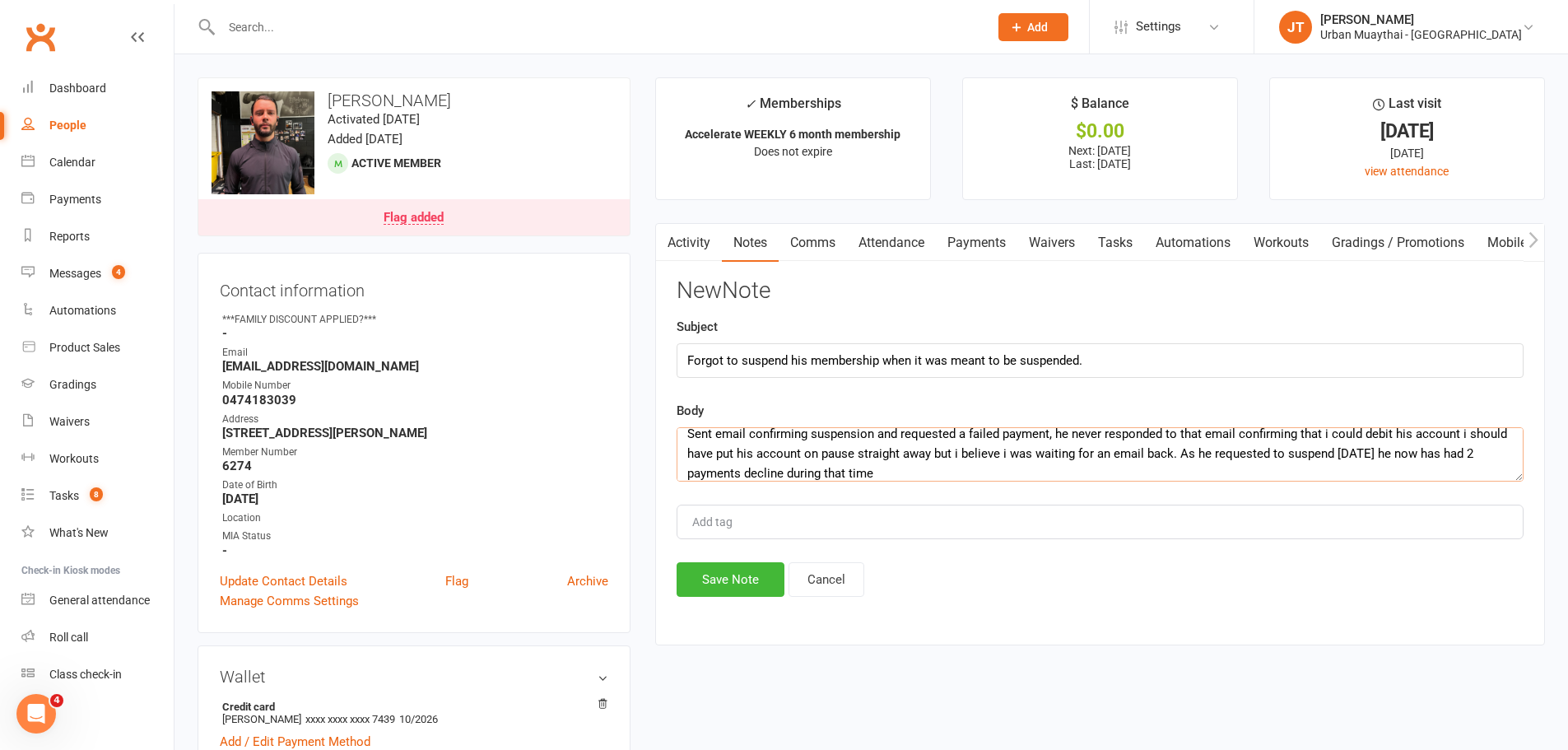
click at [955, 473] on textarea "Sent email confirming suspension and requested a failed payment, he never respo…" at bounding box center [1100, 455] width 847 height 55
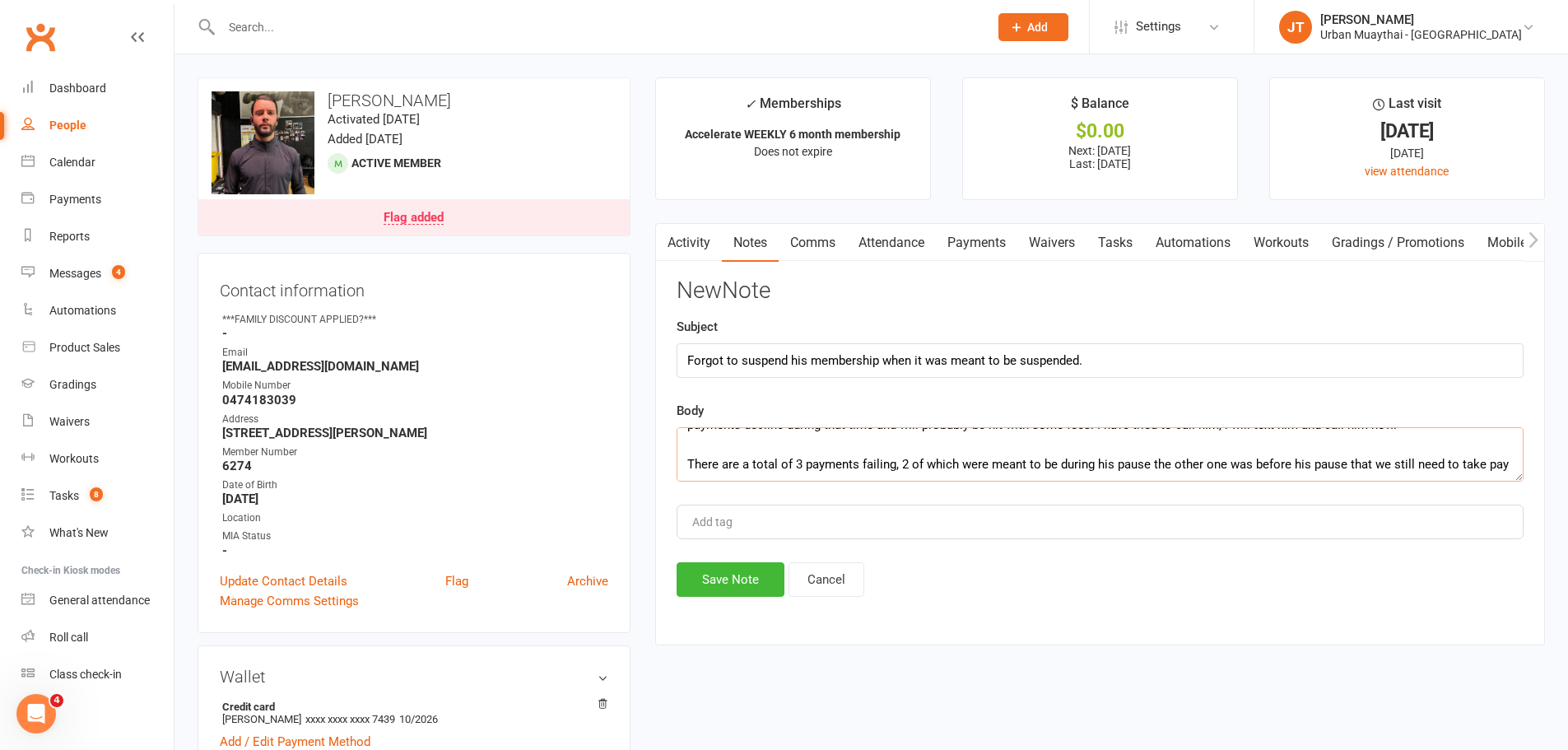
scroll to position [70, 0]
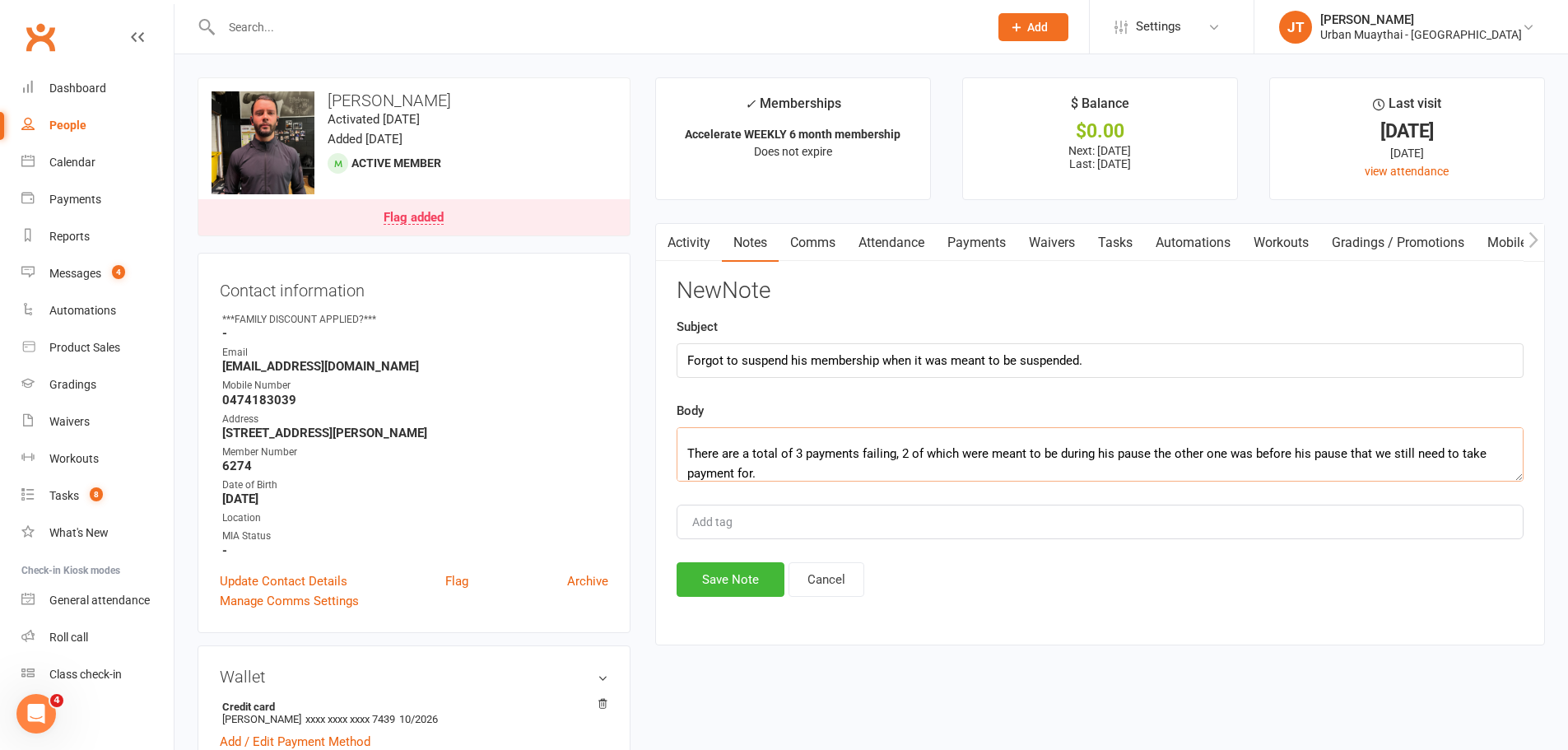
type textarea "Sent email confirming suspension and requested a failed payment, he never respo…"
click at [1101, 353] on input "Forgot to suspend his membership when it was meant to be suspended." at bounding box center [1100, 360] width 847 height 34
type input "Forgot to suspend his membership when it was meant to be suspended - payment de…"
click at [694, 595] on button "Save Note" at bounding box center [730, 579] width 108 height 34
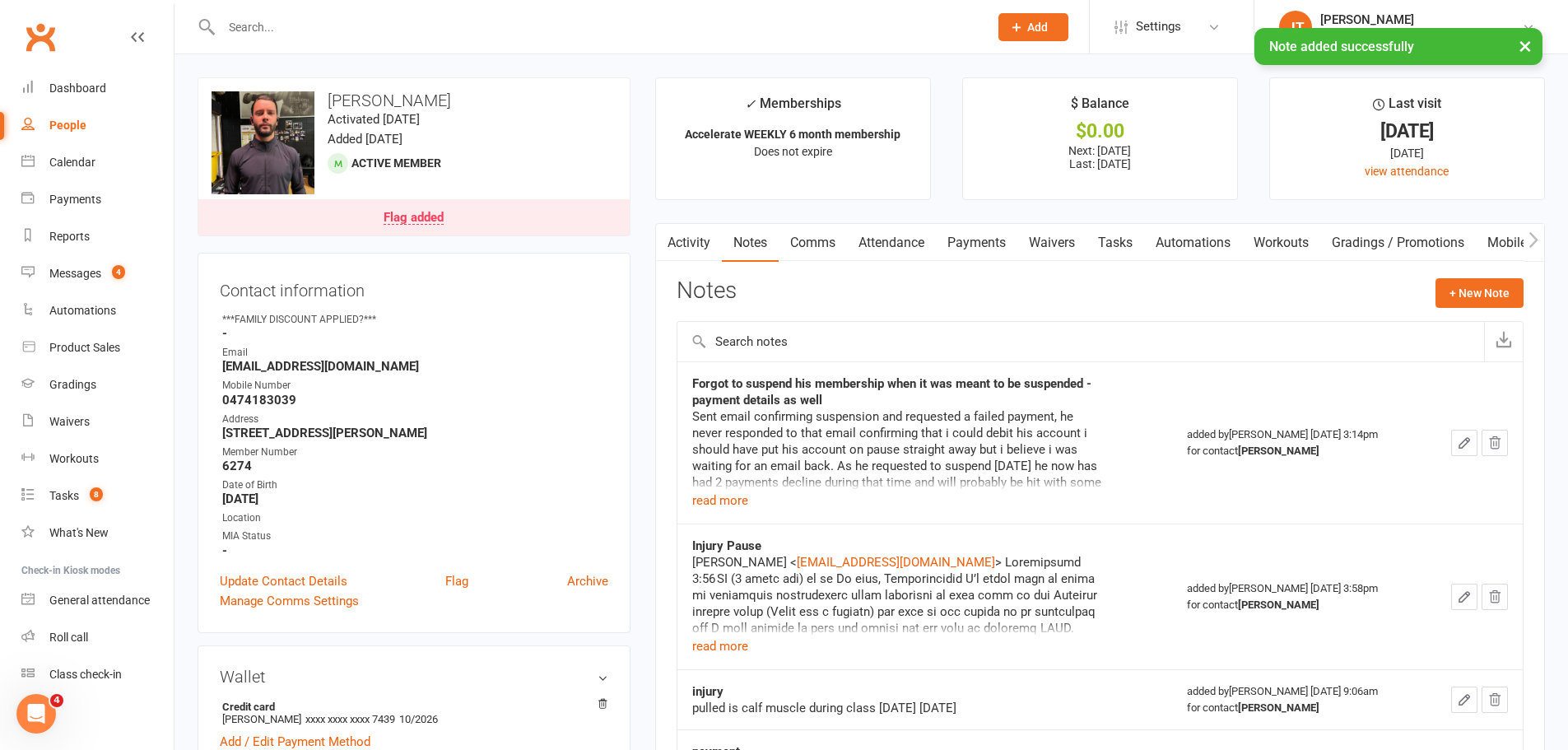
click at [979, 255] on link "Payments" at bounding box center [976, 243] width 82 height 38
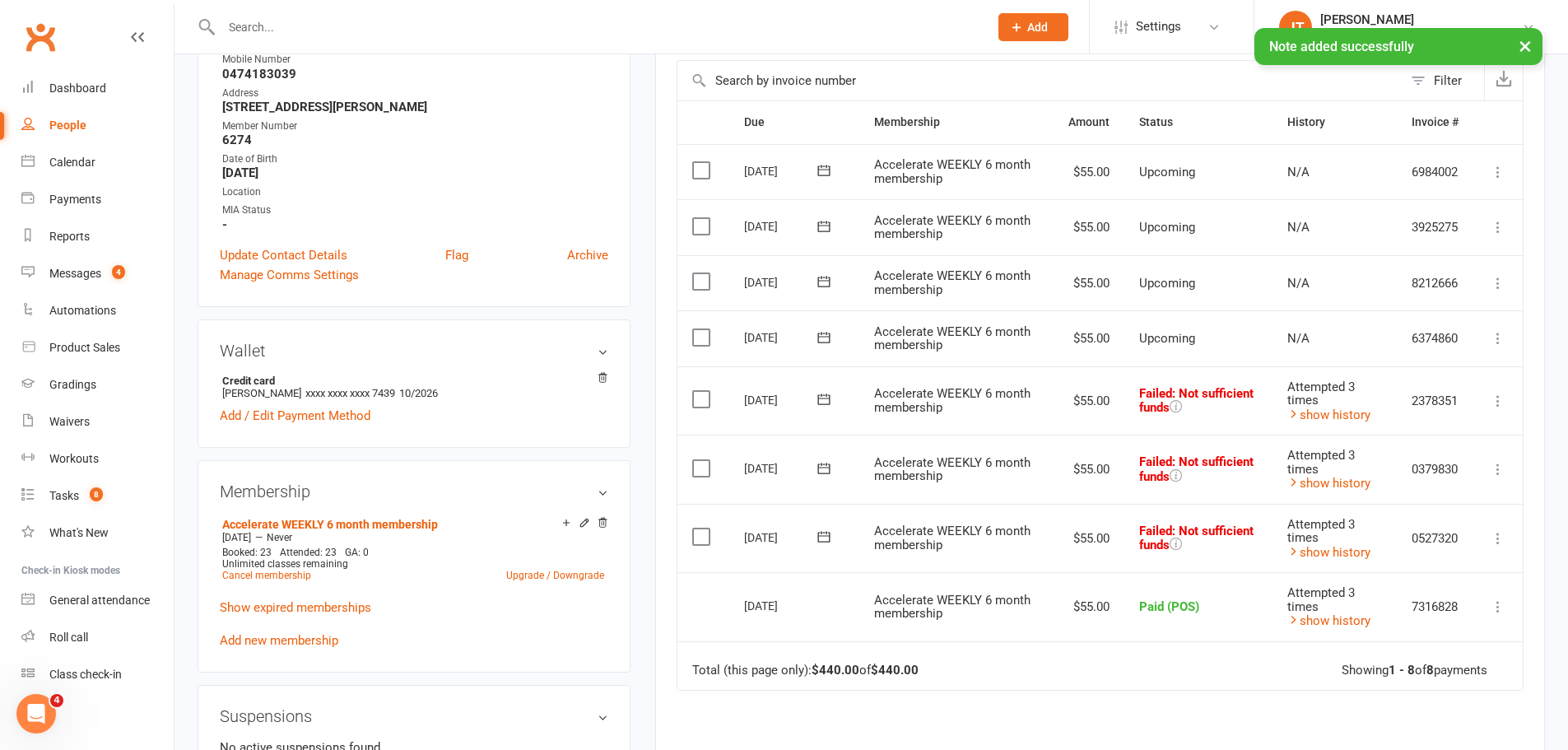
scroll to position [330, 0]
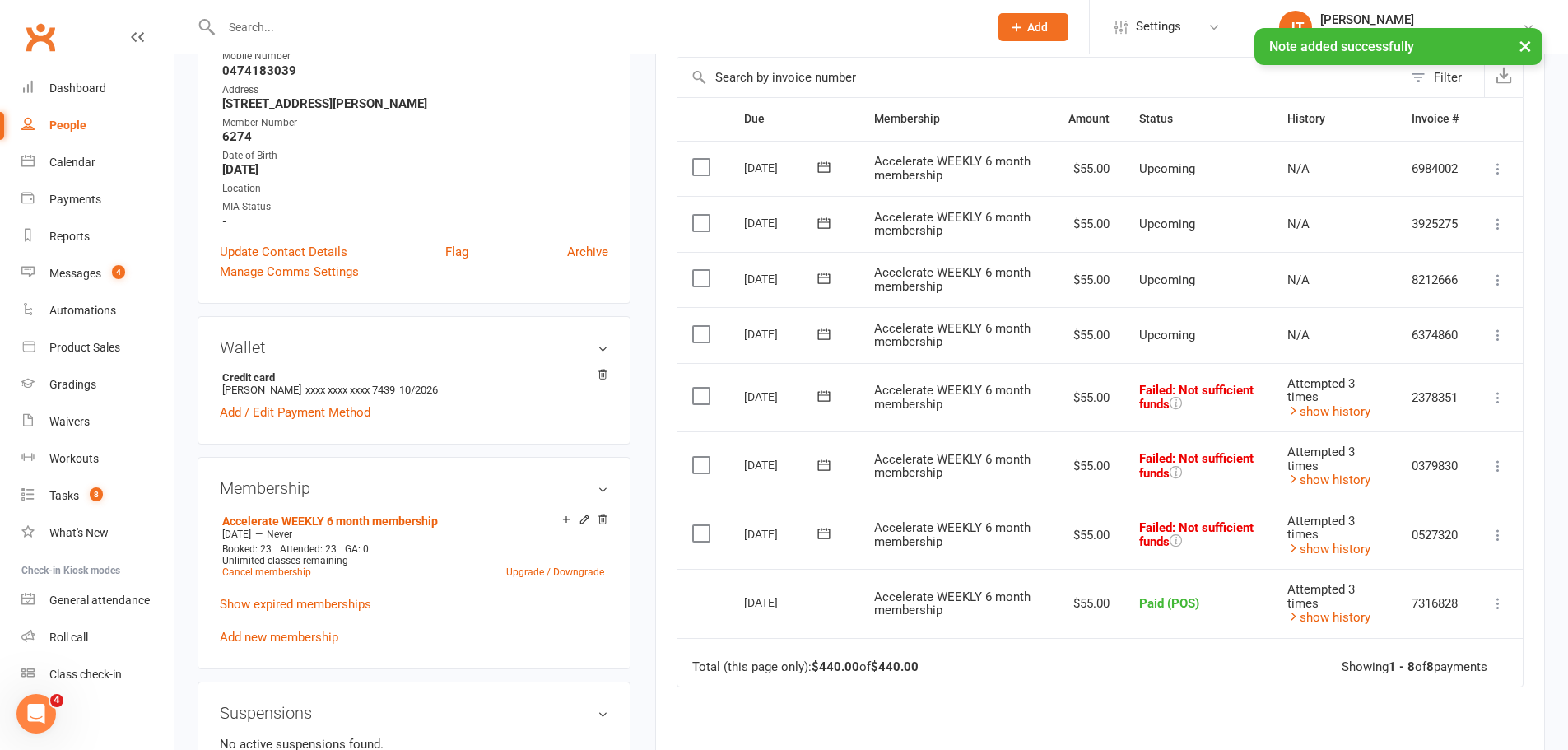
click at [1498, 402] on icon at bounding box center [1498, 397] width 17 height 17
click at [1407, 525] on link "Skip" at bounding box center [1425, 528] width 163 height 33
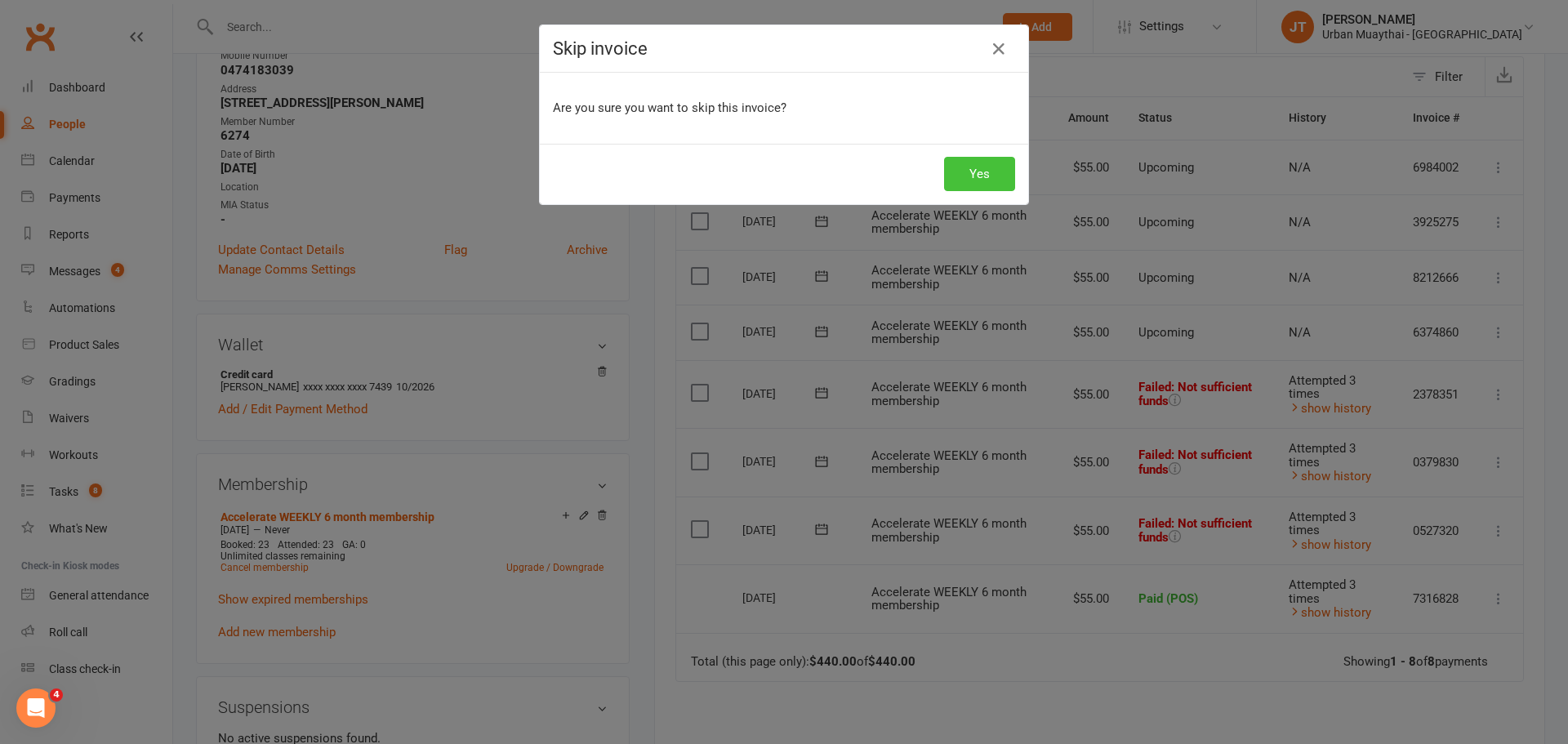
click at [991, 187] on button "Yes" at bounding box center [979, 174] width 71 height 34
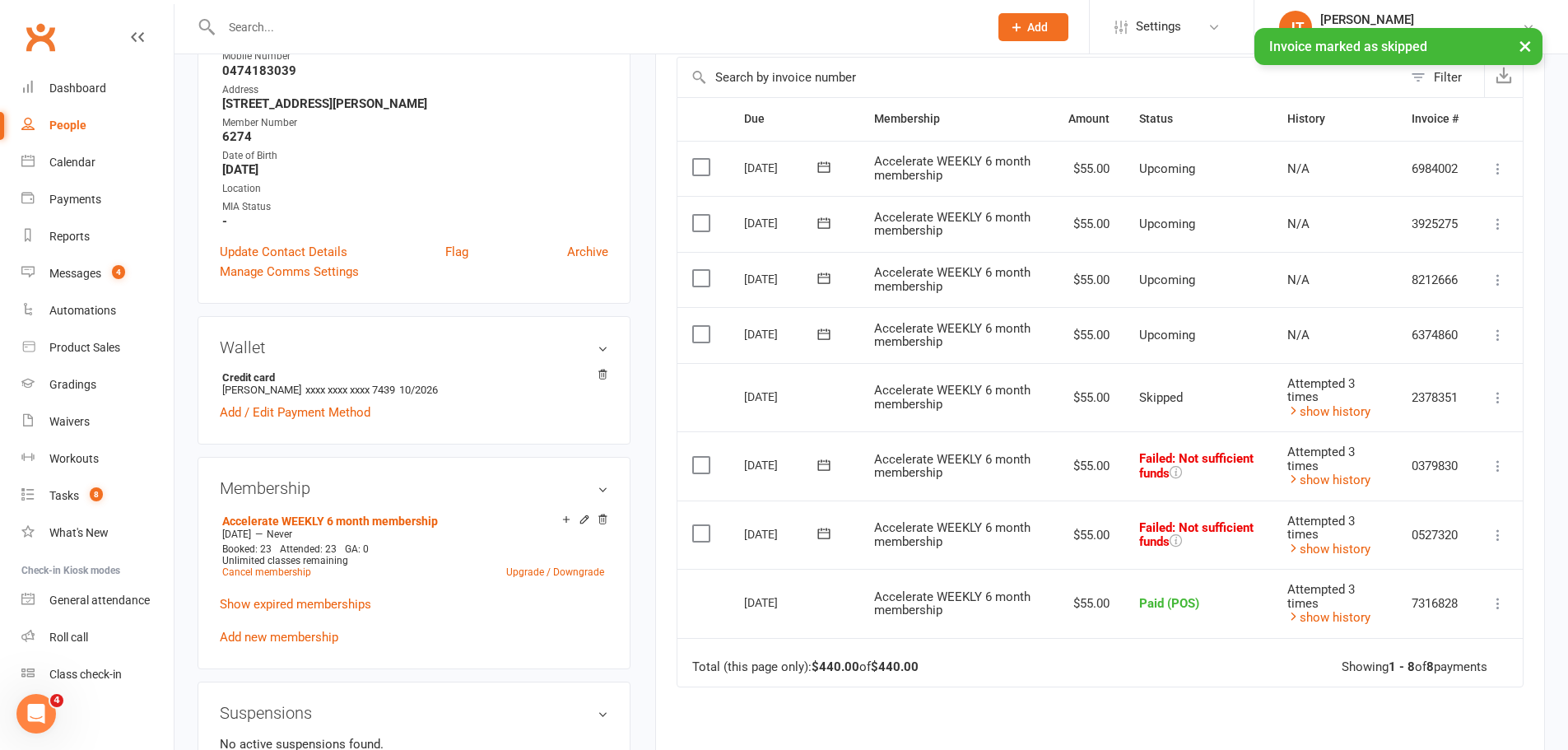
click at [1488, 470] on button at bounding box center [1498, 466] width 19 height 19
click at [1429, 594] on link "Skip" at bounding box center [1425, 596] width 163 height 33
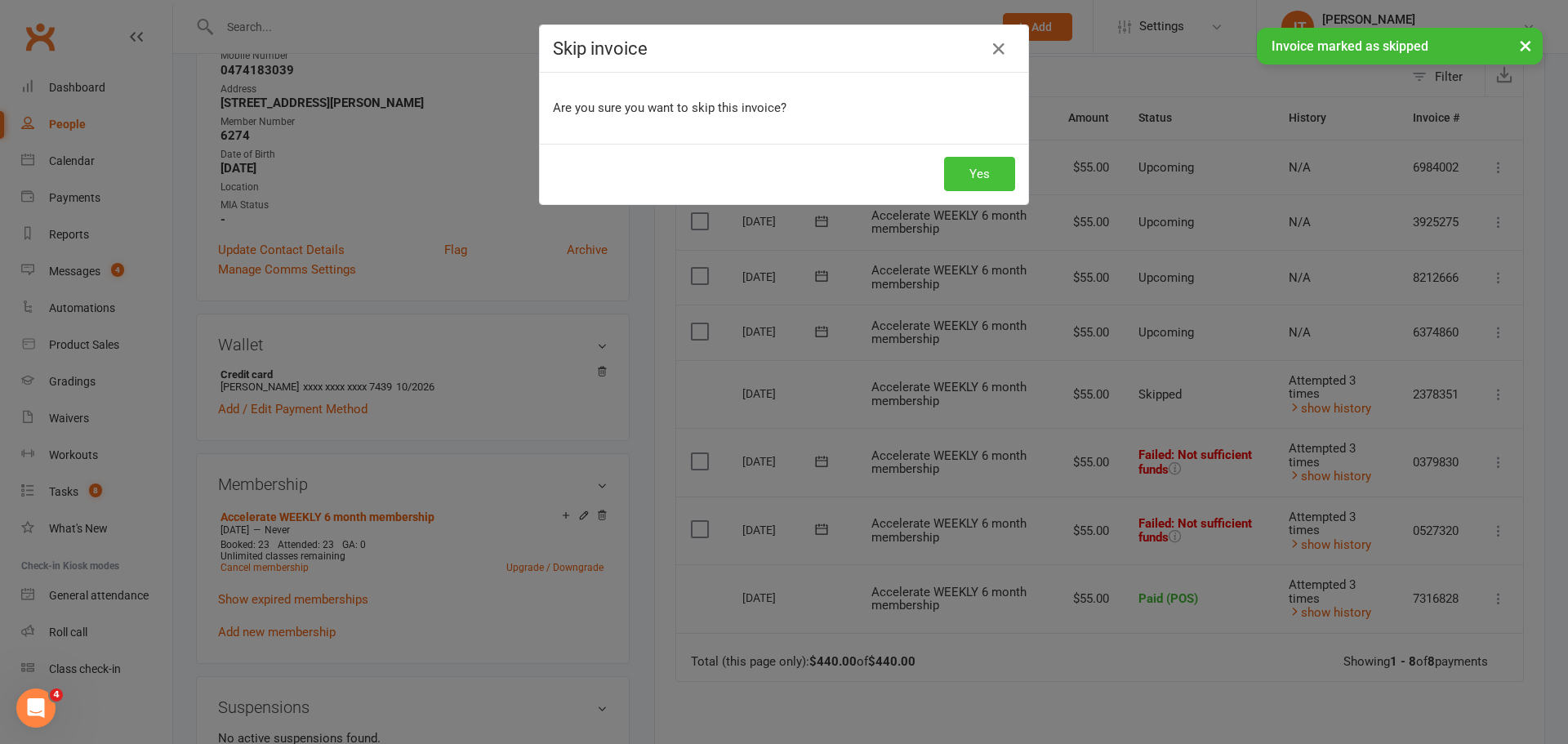
click at [997, 180] on button "Yes" at bounding box center [979, 174] width 71 height 34
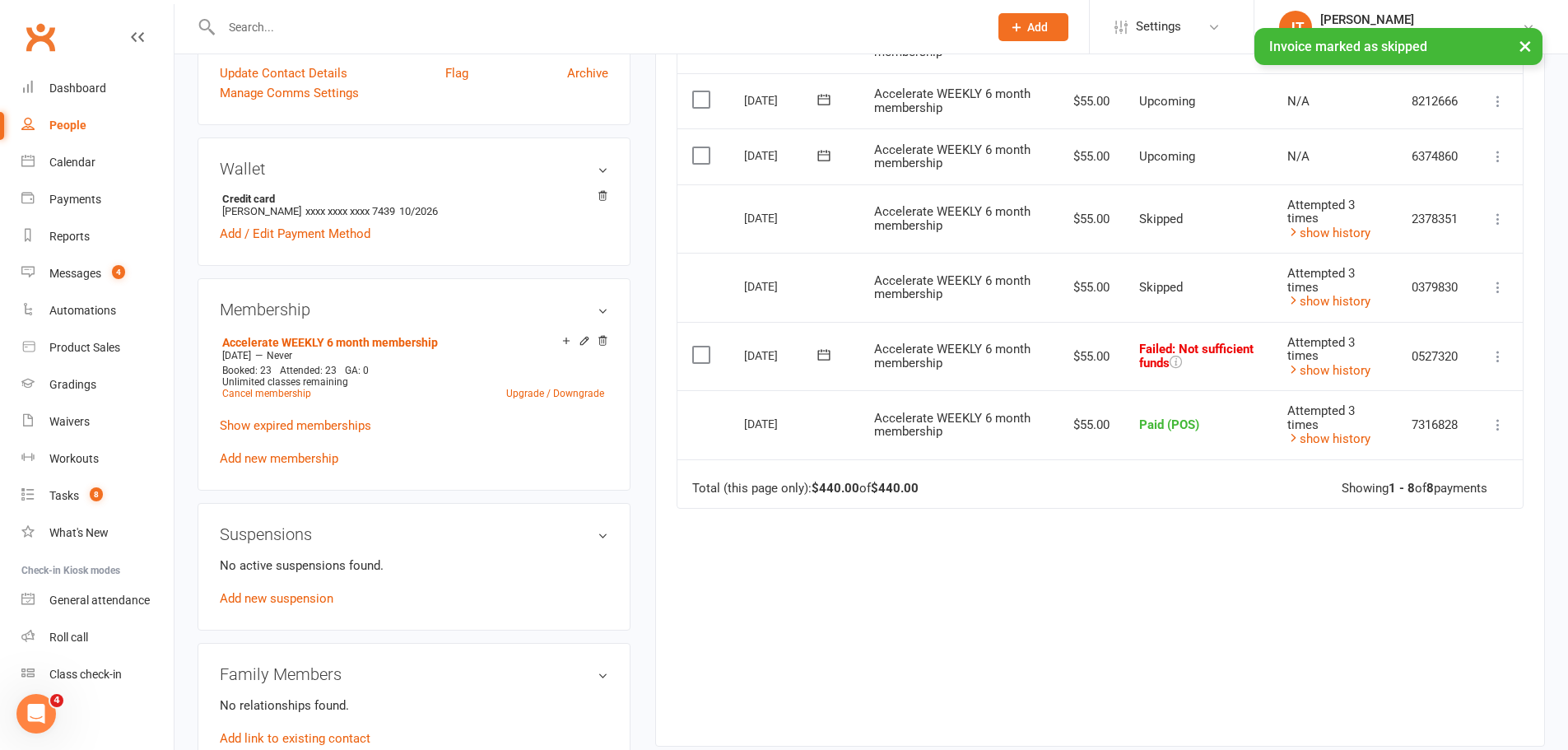
scroll to position [577, 0]
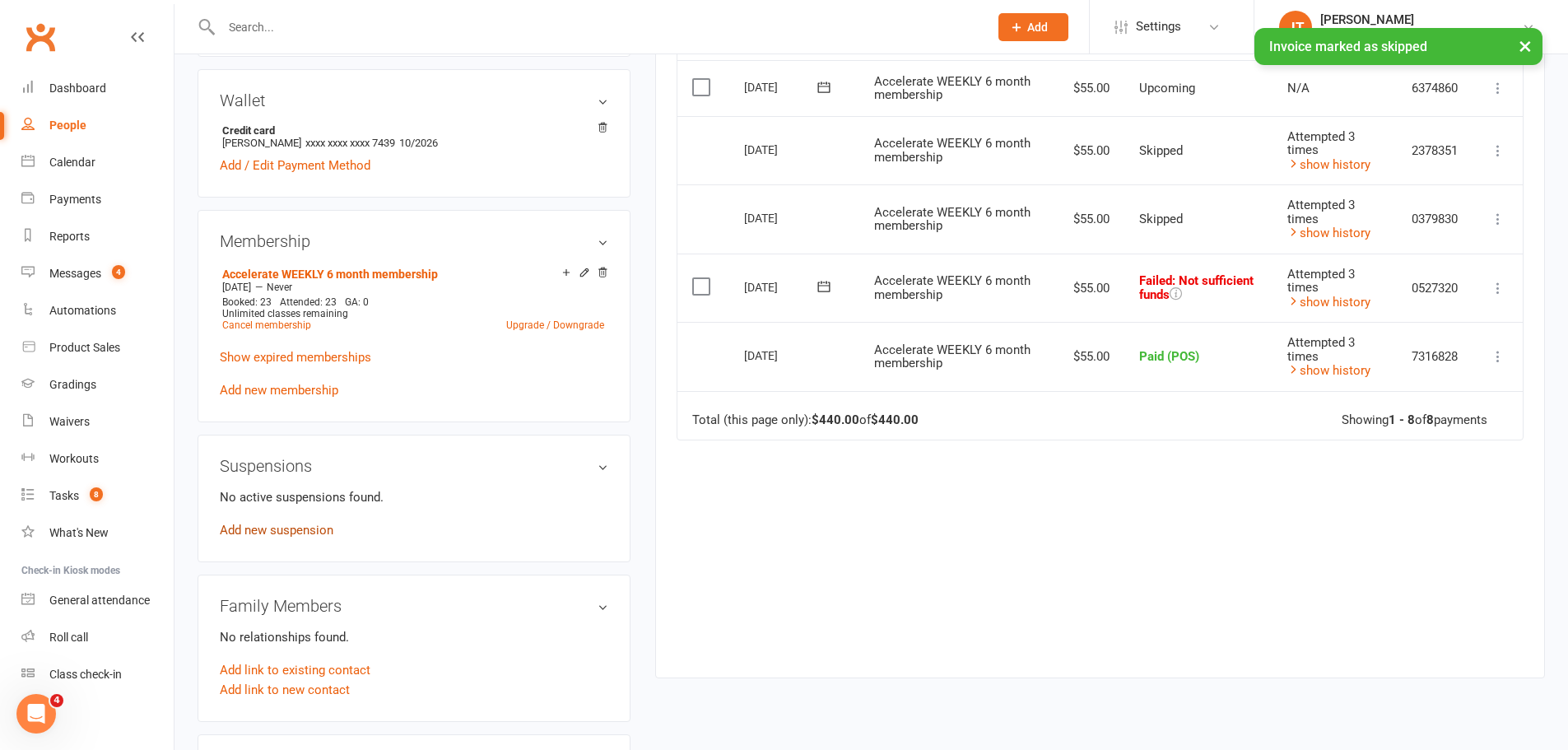
click at [312, 528] on link "Add new suspension" at bounding box center [276, 530] width 113 height 15
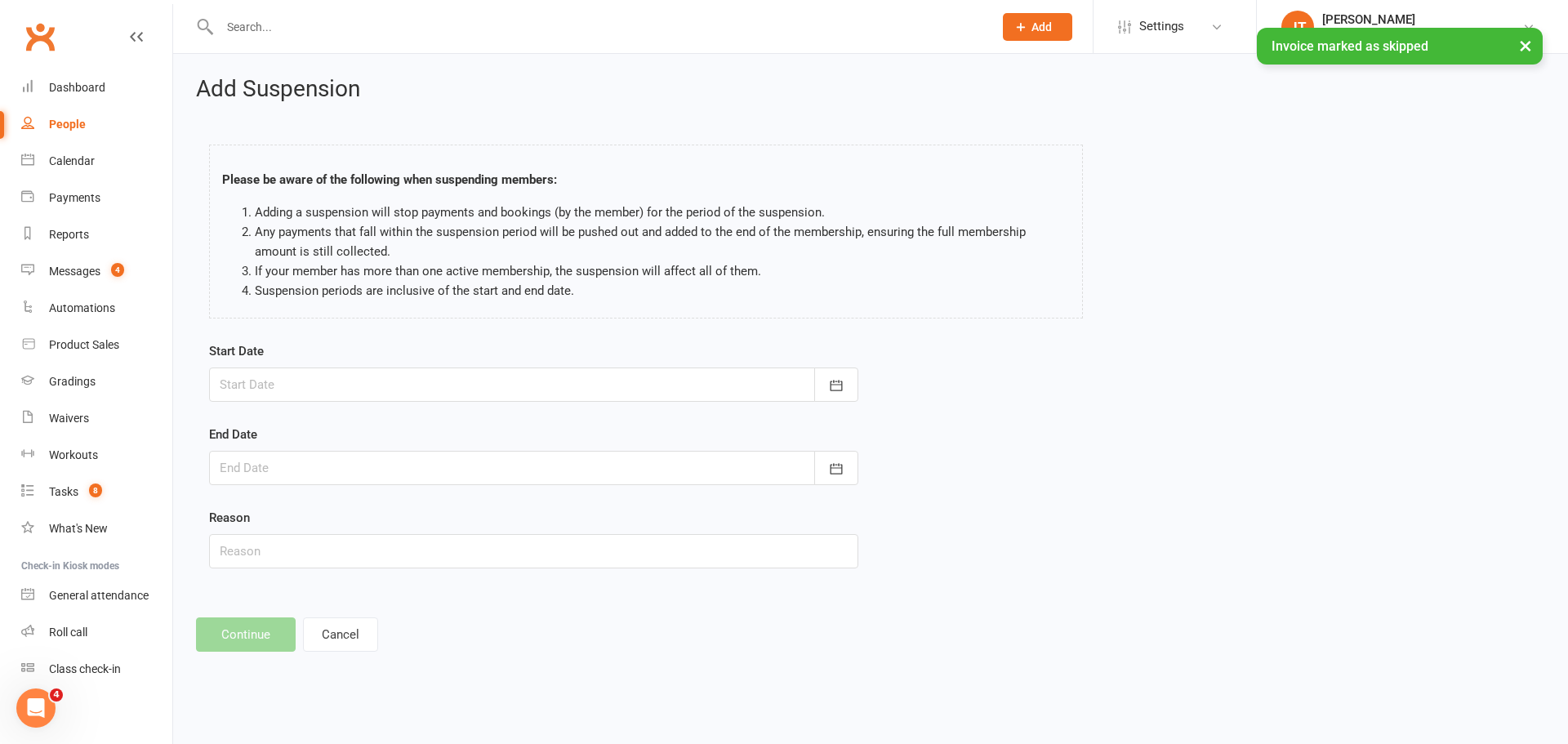
click at [309, 385] on div at bounding box center [534, 384] width 649 height 34
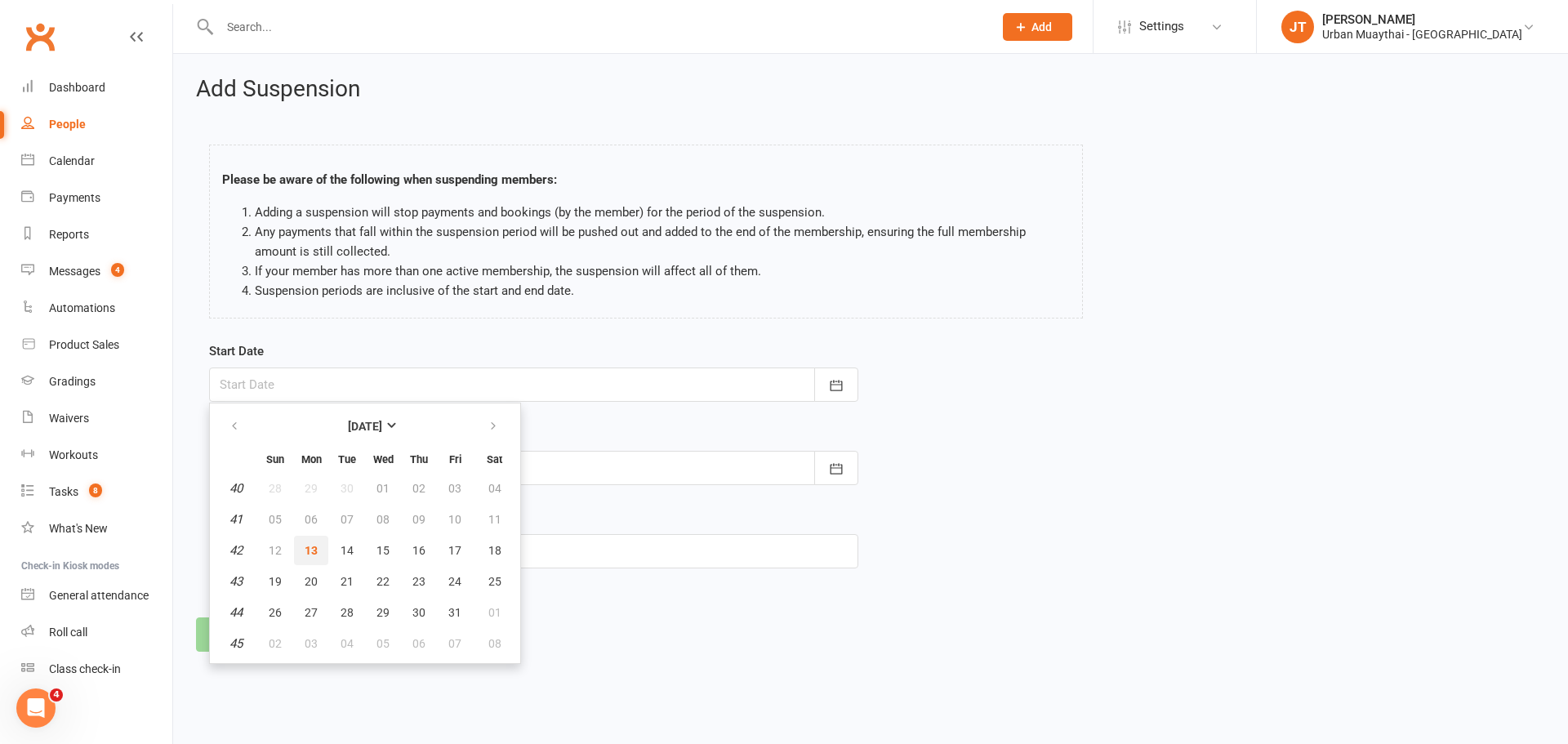
click at [308, 554] on span "13" at bounding box center [310, 550] width 13 height 13
type input "[DATE]"
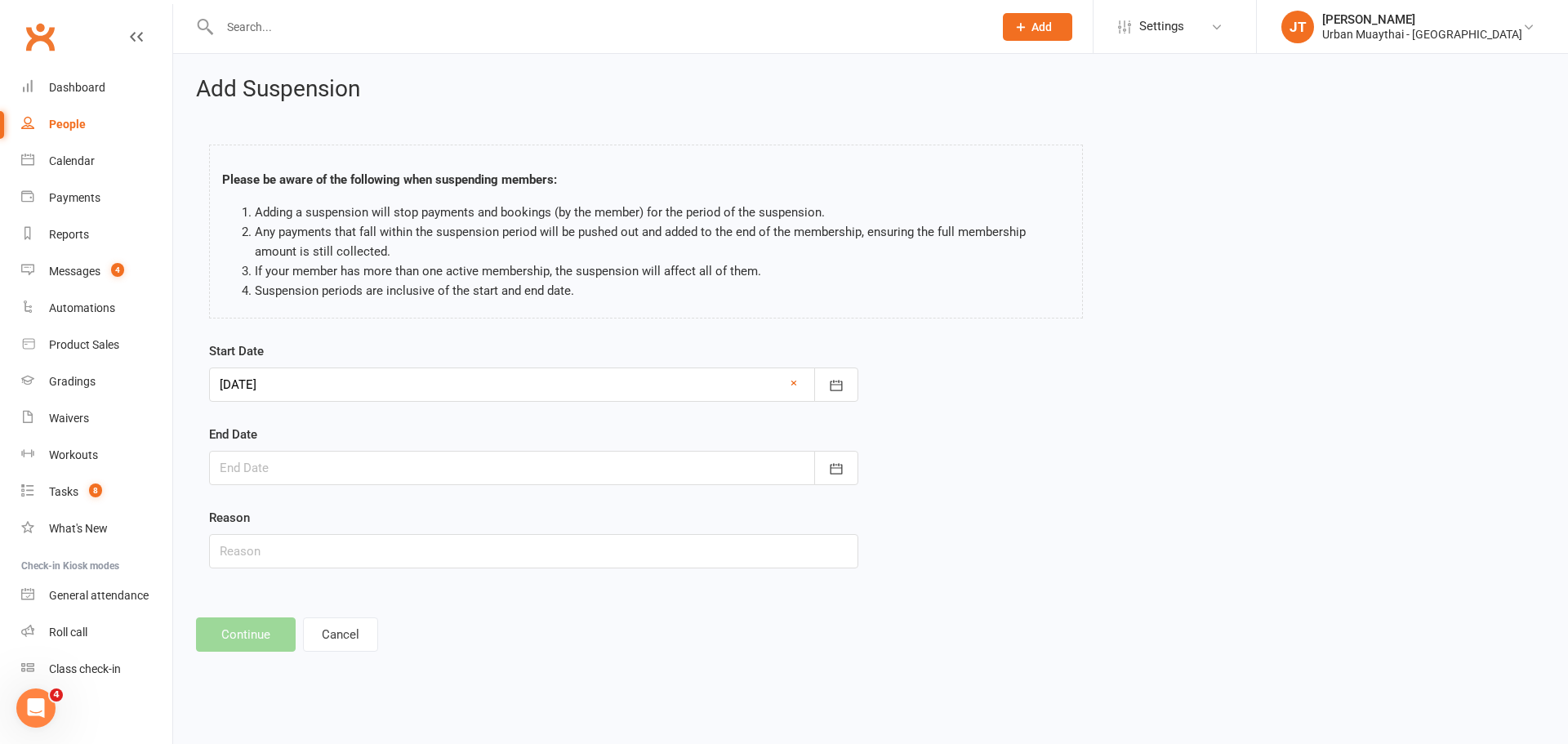
click at [310, 465] on div at bounding box center [534, 468] width 649 height 34
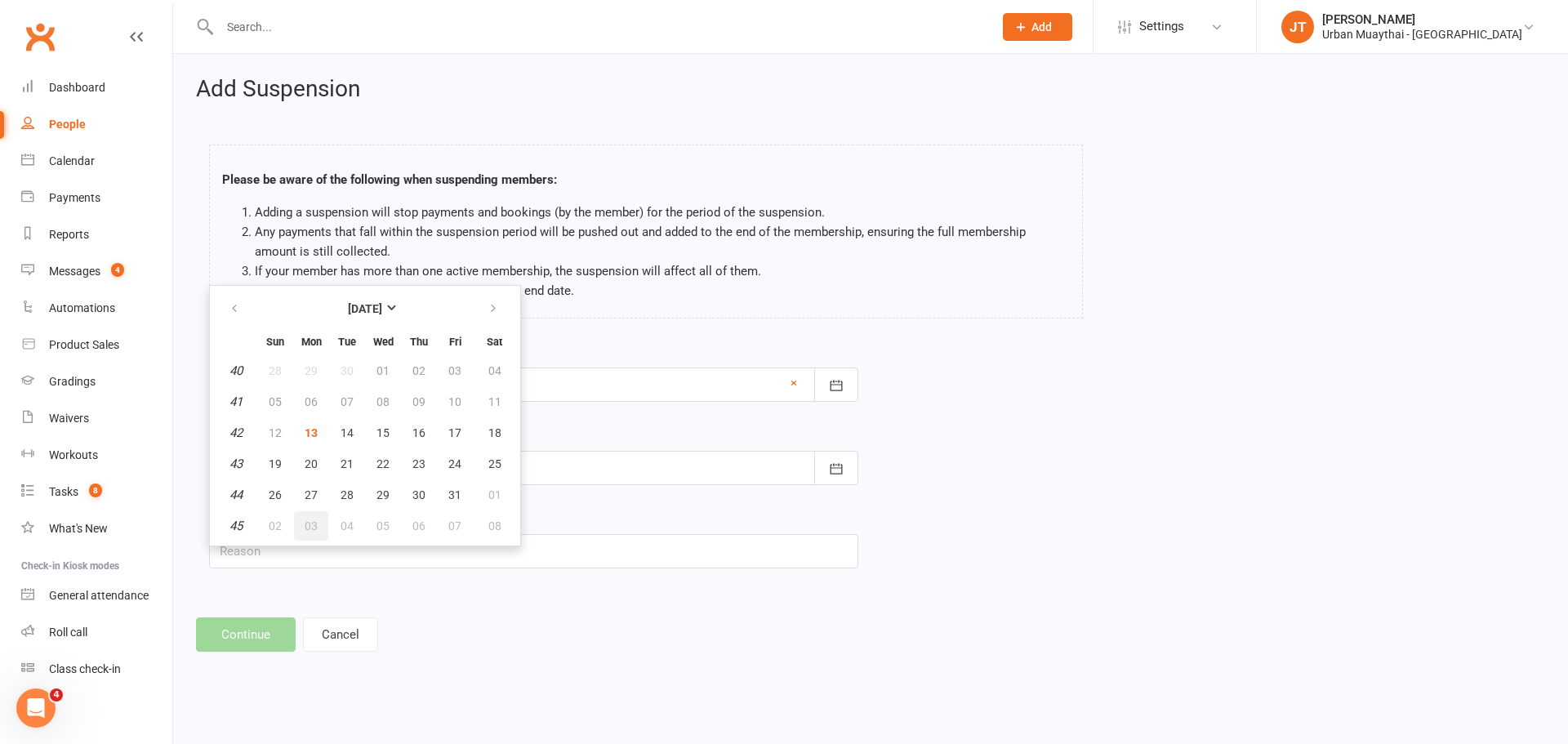
click at [312, 516] on button "03" at bounding box center [310, 526] width 34 height 30
type input "03 Nov 2025"
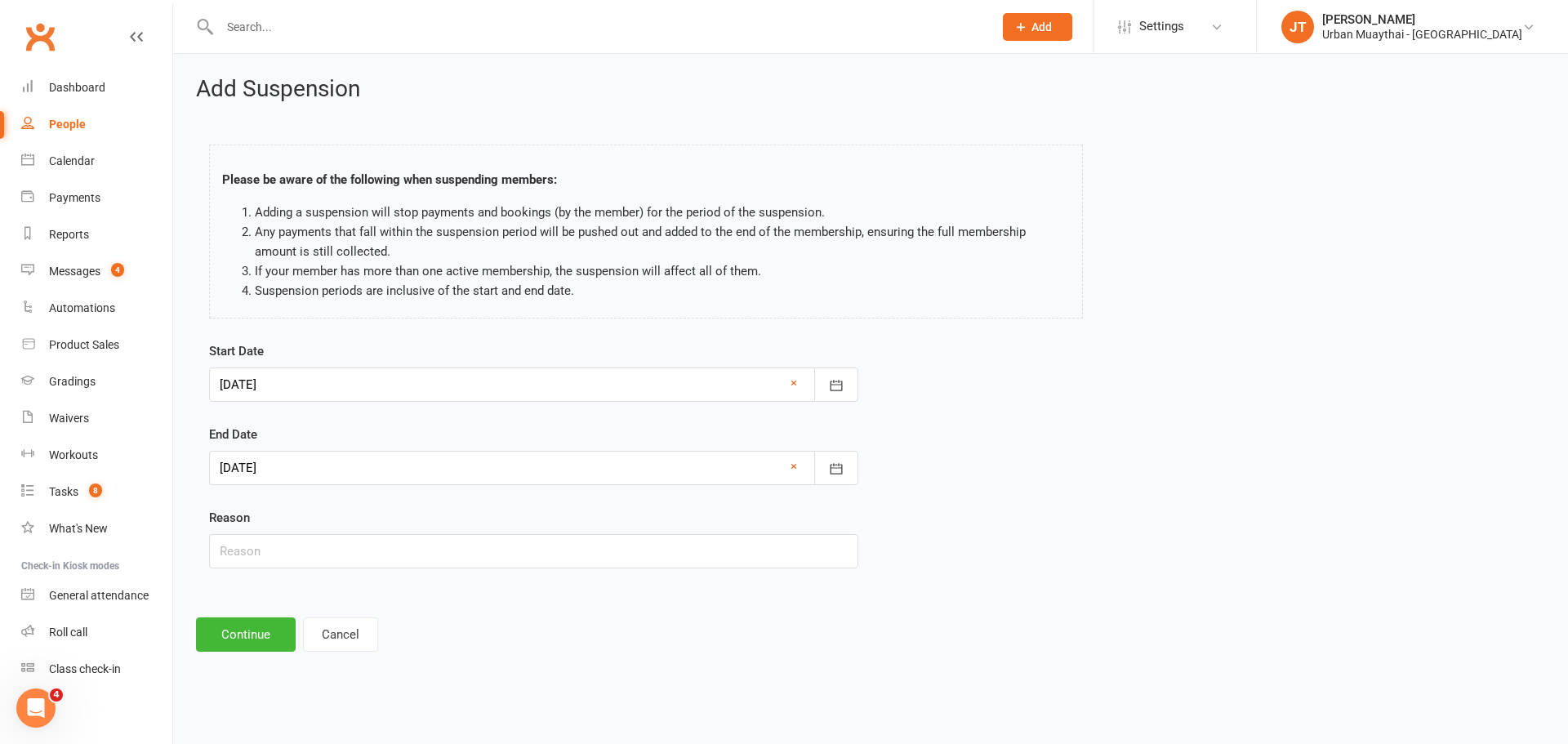
click at [329, 455] on div at bounding box center [534, 468] width 649 height 34
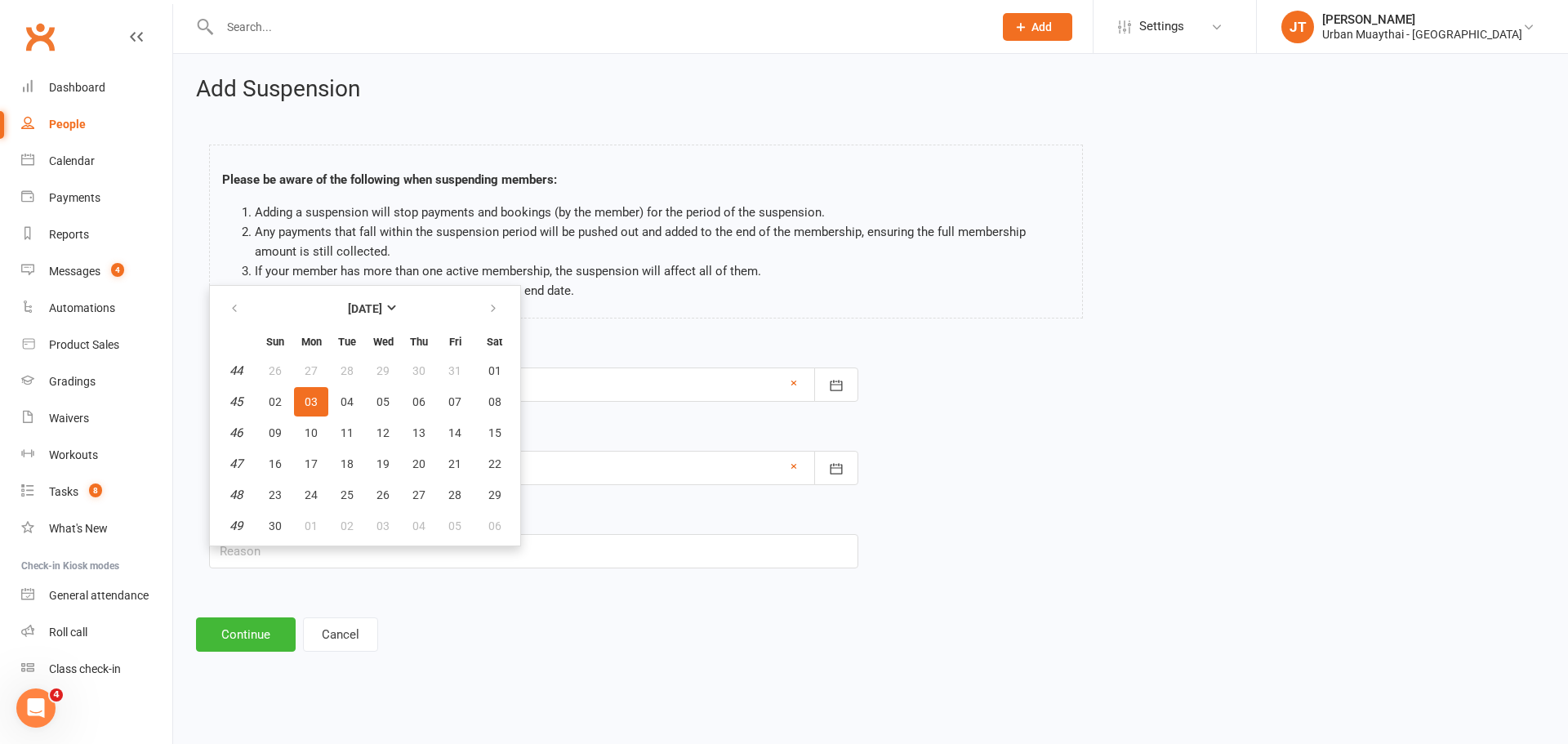
click at [344, 596] on div "Add Suspension Please be aware of the following when suspending members: Adding…" at bounding box center [870, 365] width 1394 height 621
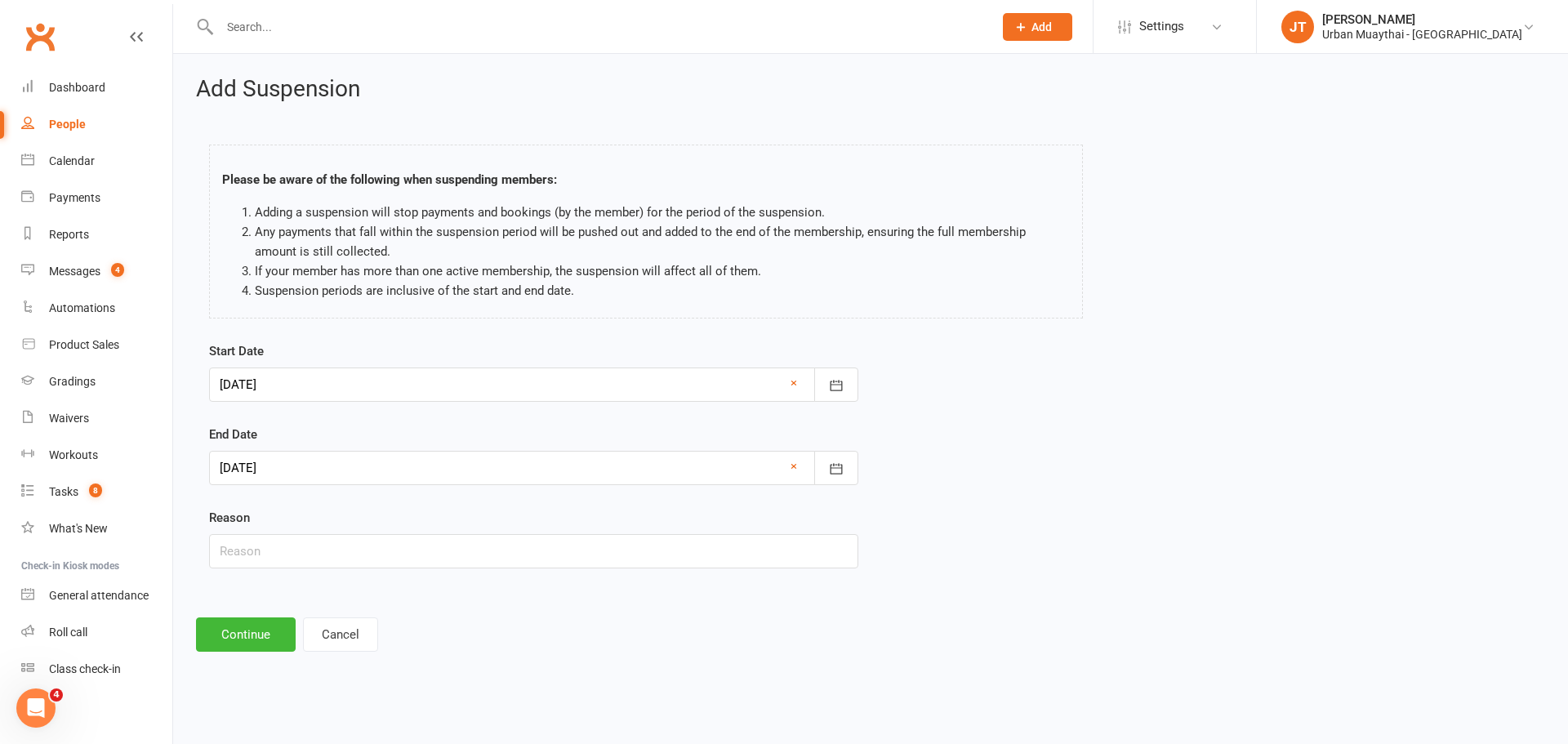
click at [271, 378] on div at bounding box center [534, 384] width 649 height 34
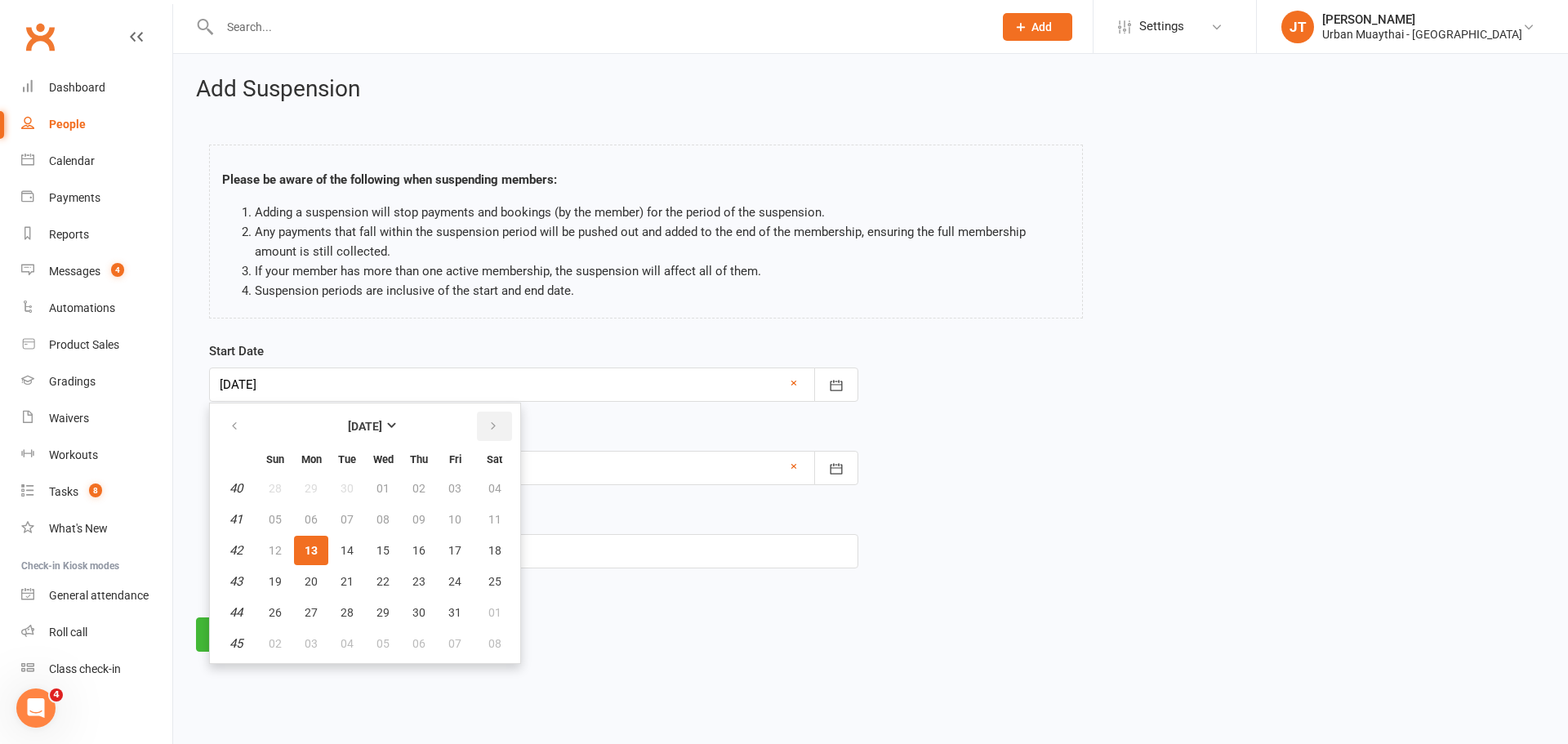
click at [487, 429] on icon "button" at bounding box center [493, 426] width 11 height 13
click at [246, 431] on button "button" at bounding box center [235, 427] width 35 height 30
click at [493, 422] on icon "button" at bounding box center [493, 426] width 11 height 13
click at [312, 540] on button "10" at bounding box center [310, 550] width 34 height 30
type input "10 Nov 2025"
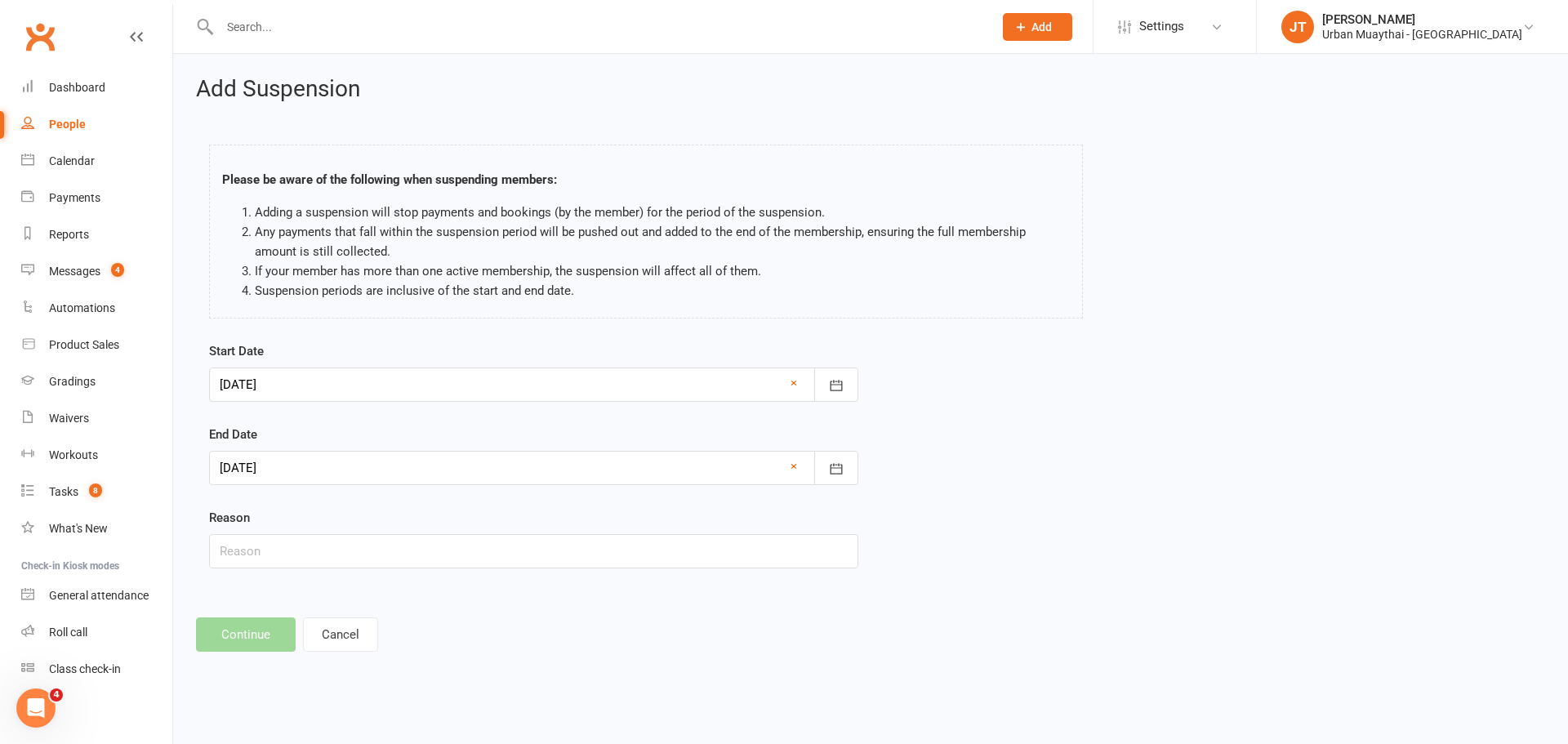
click at [264, 456] on div at bounding box center [534, 468] width 649 height 34
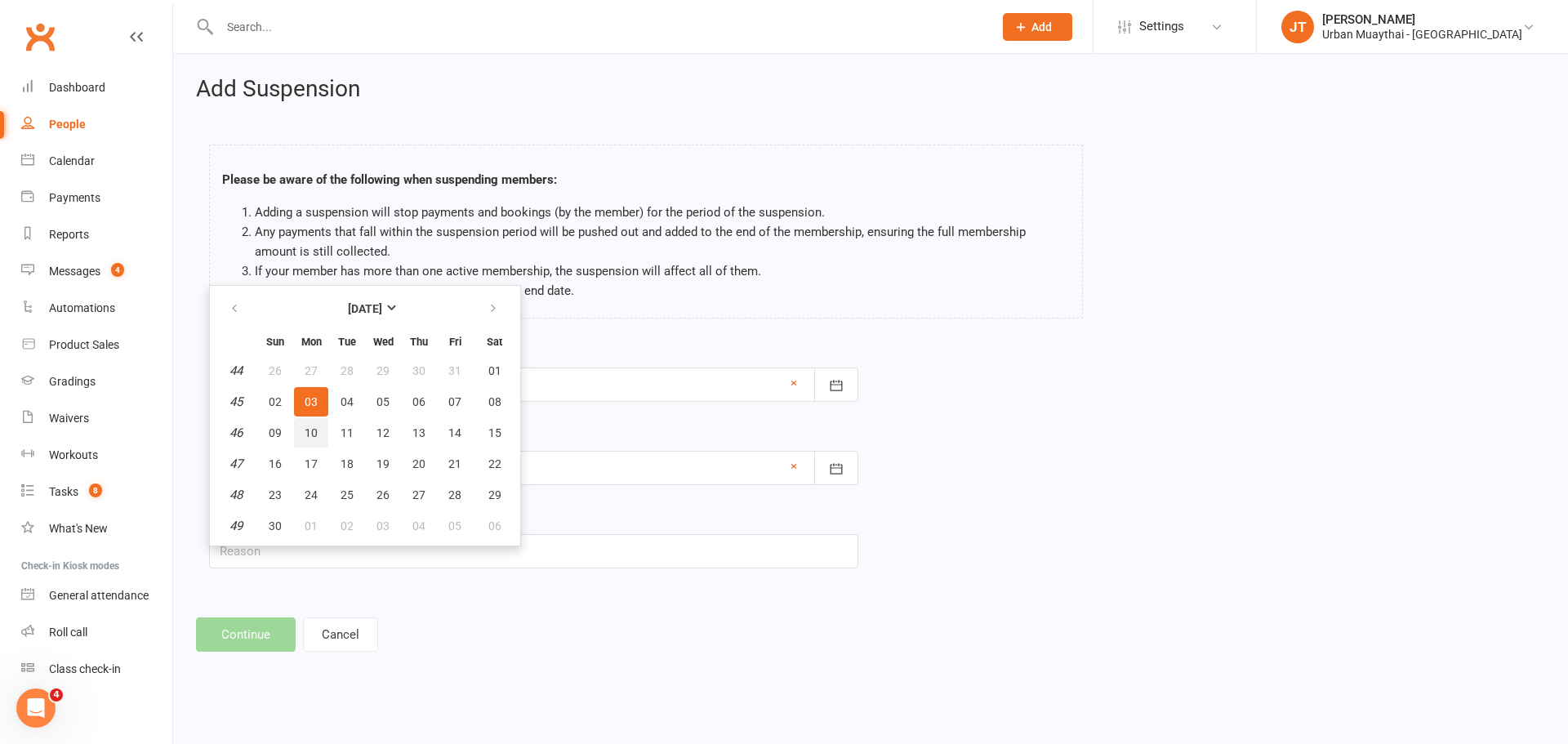
click at [309, 422] on button "10" at bounding box center [310, 433] width 34 height 30
type input "10 Nov 2025"
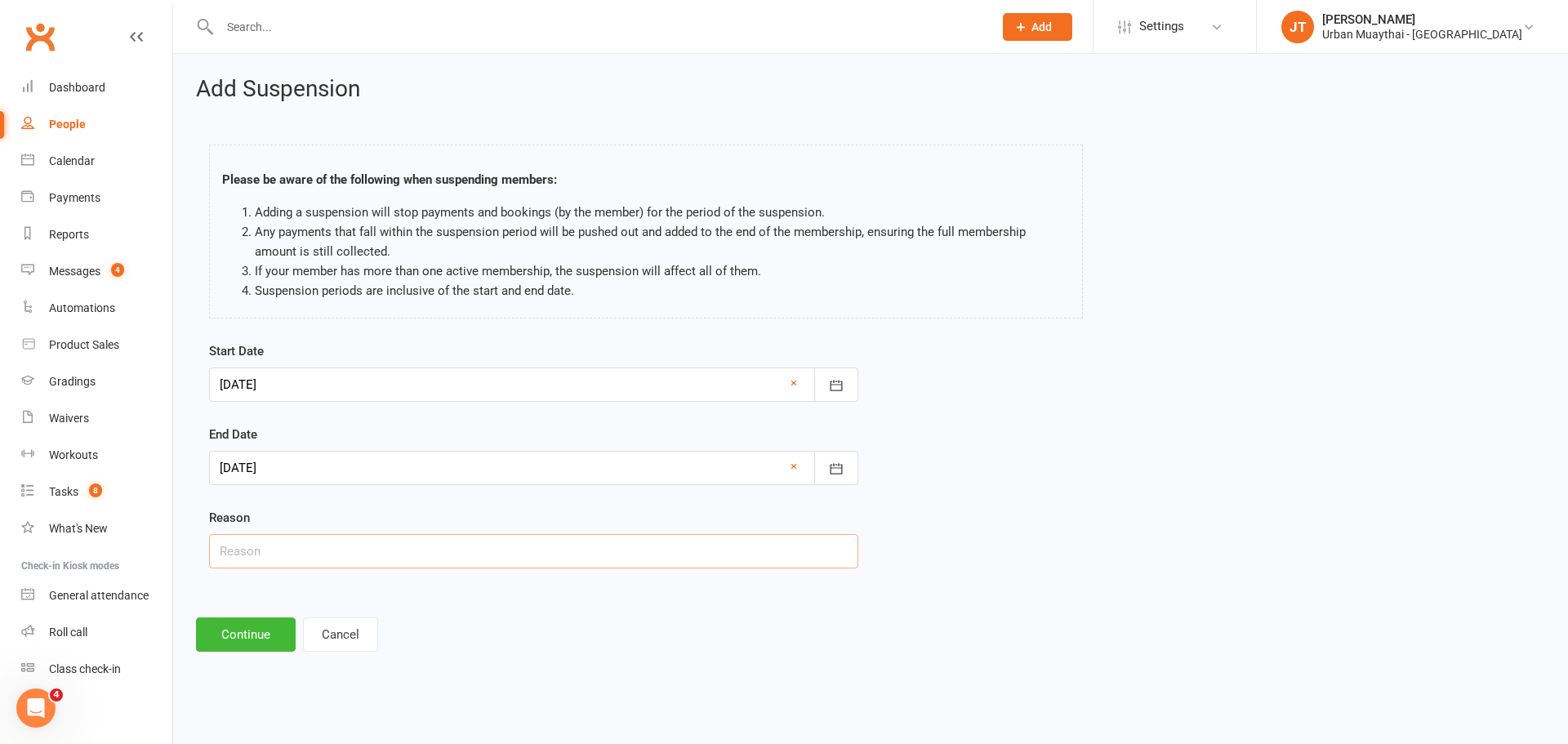
click at [256, 551] on input "text" at bounding box center [534, 550] width 649 height 34
type input "Injury"
click at [249, 645] on button "Continue" at bounding box center [246, 634] width 99 height 34
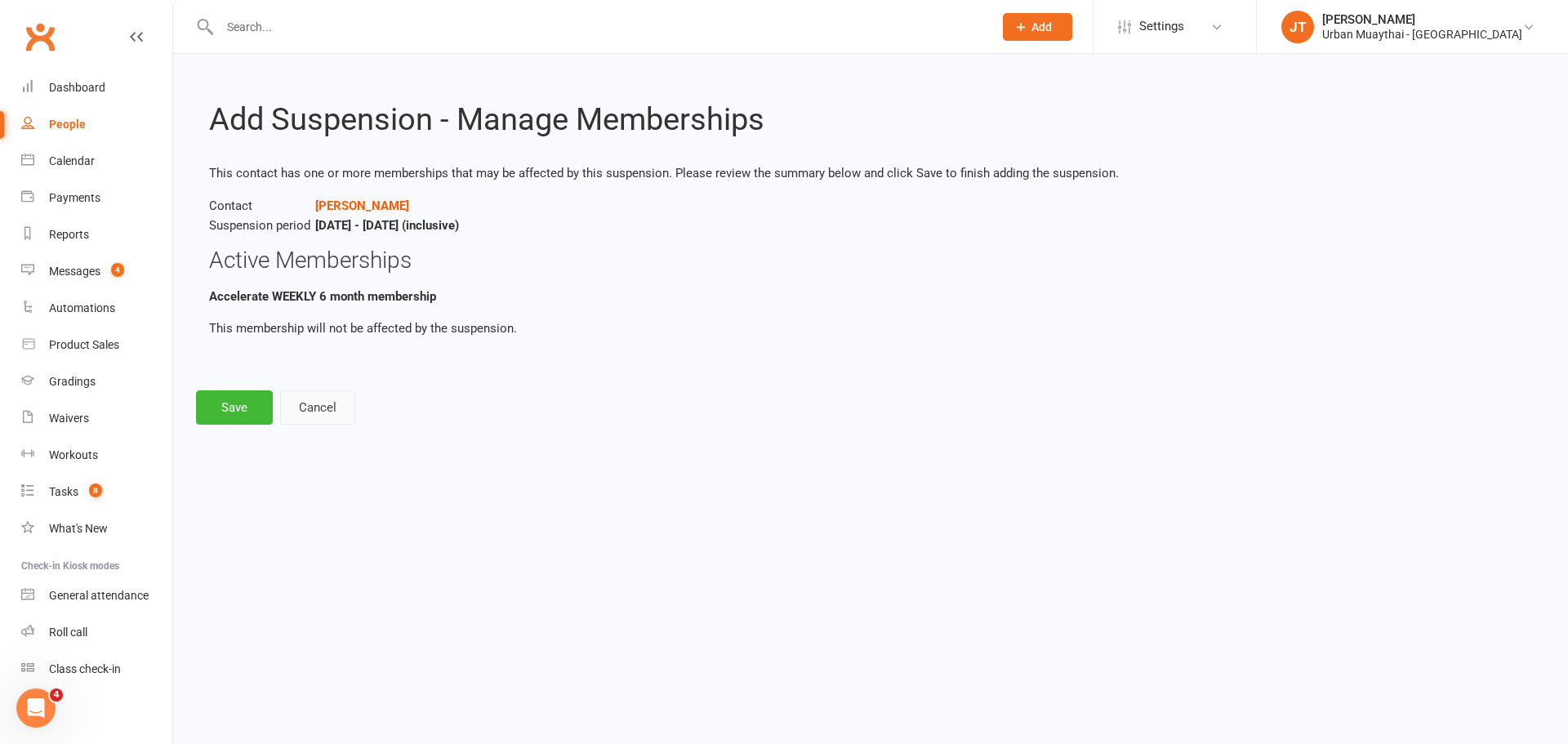
click at [290, 402] on button "Cancel" at bounding box center [317, 407] width 75 height 34
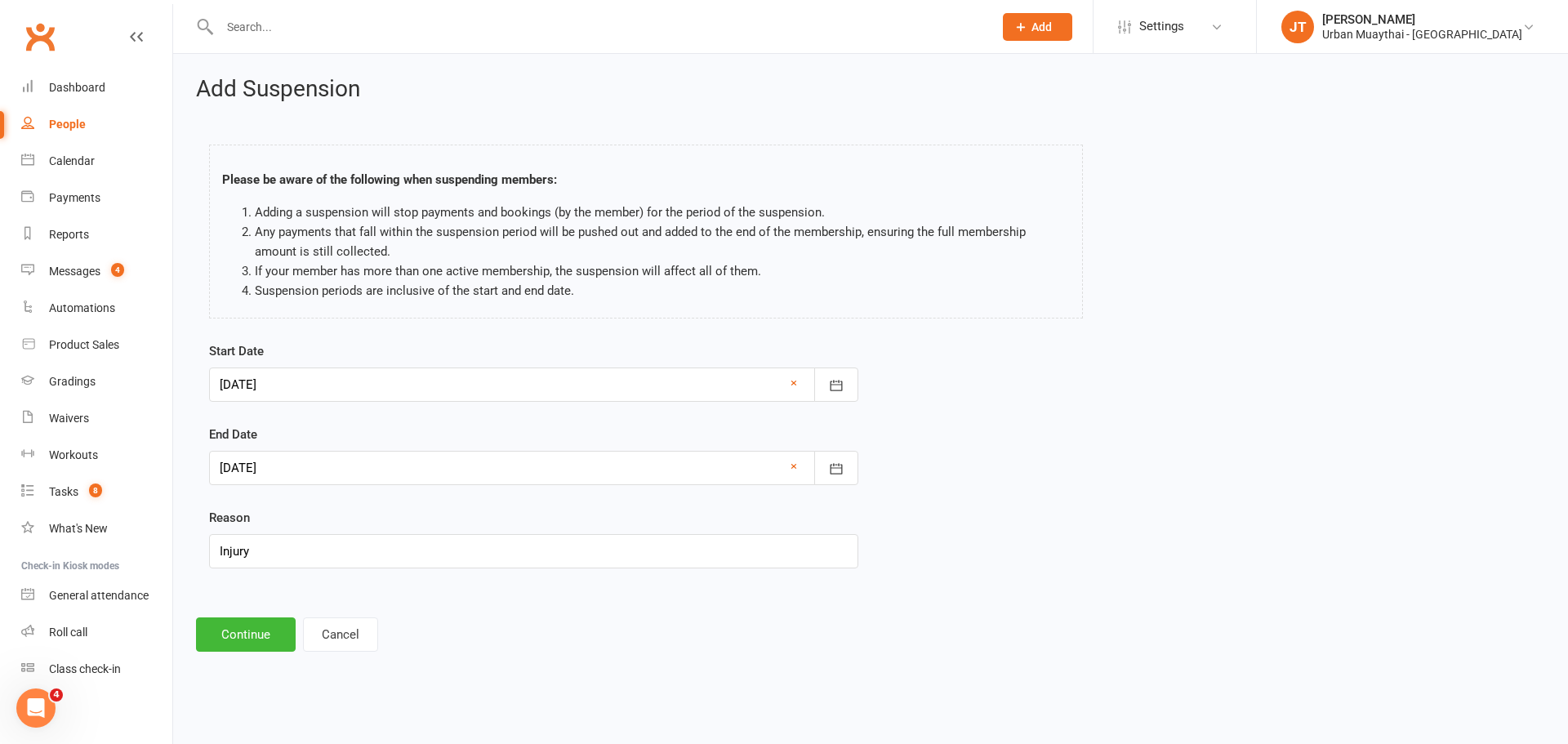
click at [302, 386] on div at bounding box center [534, 384] width 649 height 34
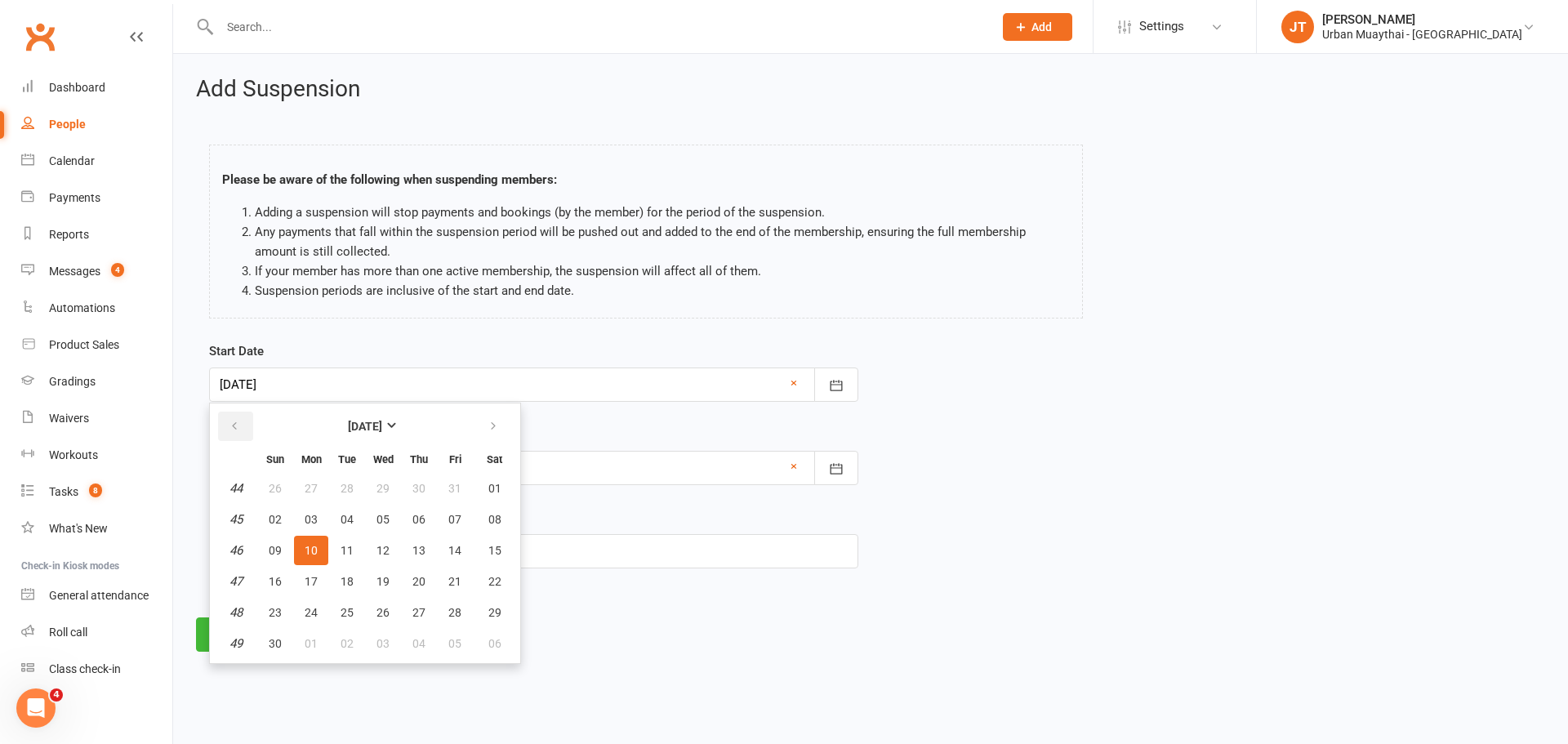
click at [243, 427] on button "button" at bounding box center [235, 427] width 35 height 30
click at [312, 546] on span "13" at bounding box center [310, 550] width 13 height 13
type input "13 Oct 2025"
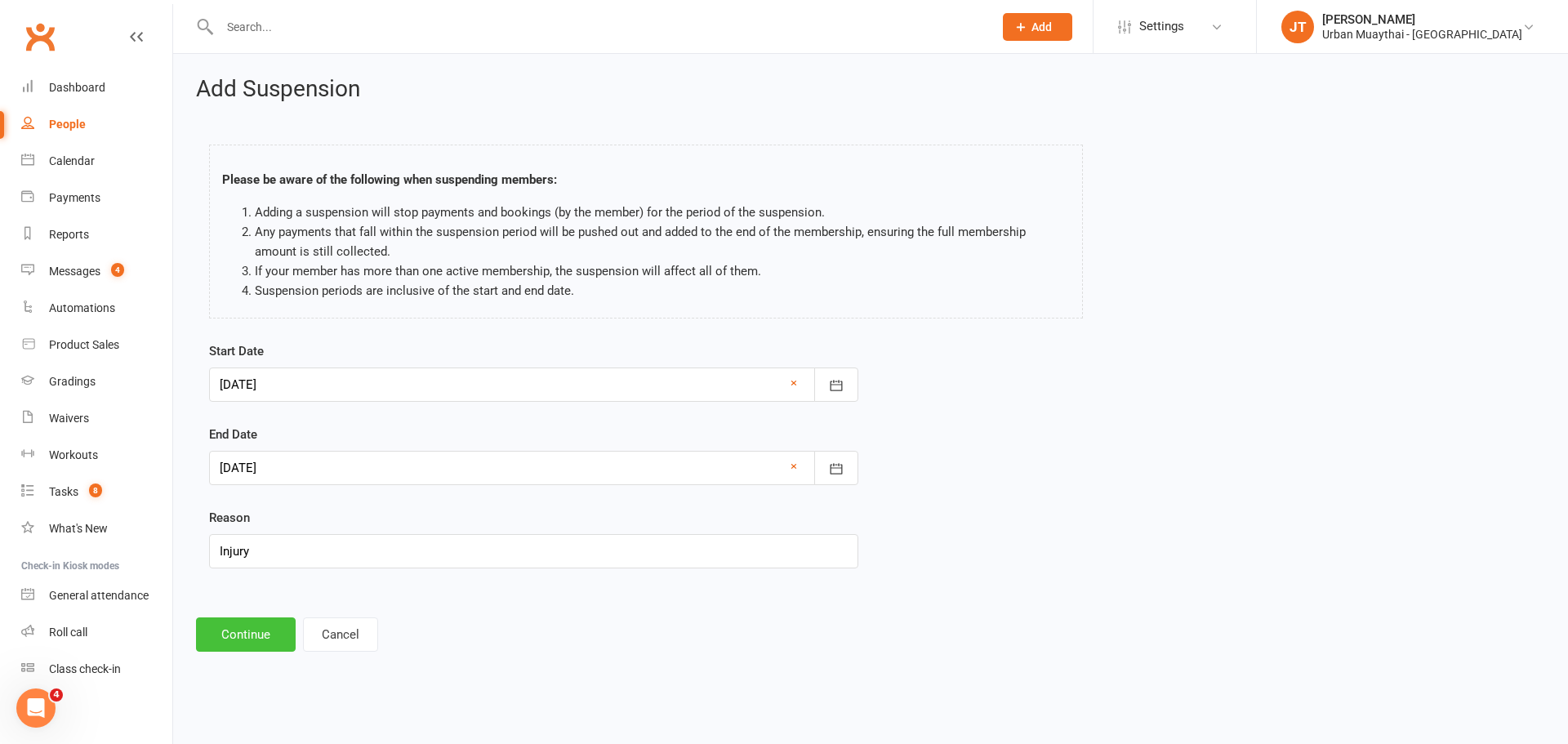
click at [235, 633] on button "Continue" at bounding box center [246, 634] width 99 height 34
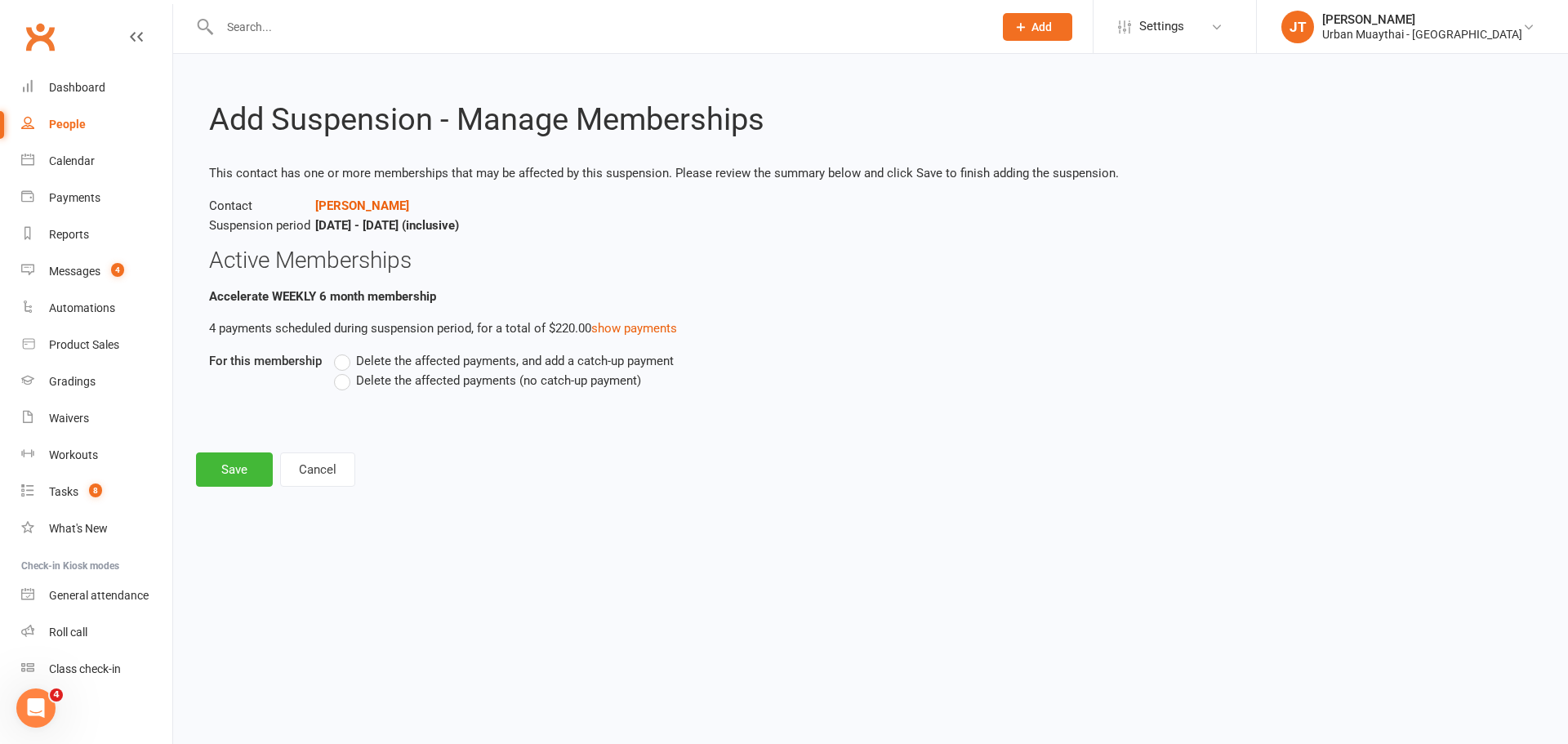
click at [340, 358] on label "Delete the affected payments, and add a catch-up payment" at bounding box center [504, 361] width 340 height 19
click at [340, 352] on input "Delete the affected payments, and add a catch-up payment" at bounding box center [339, 352] width 10 height 0
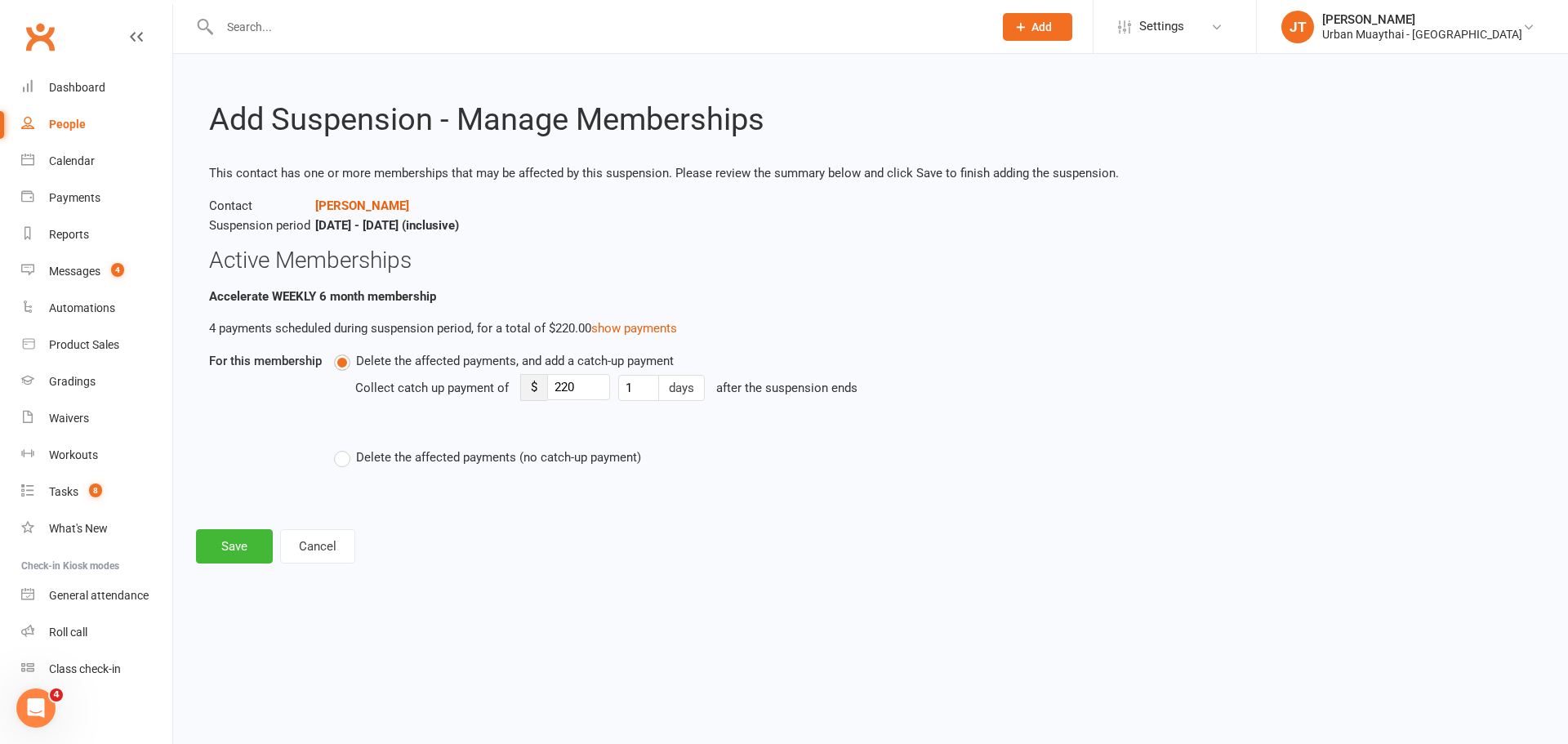
click at [340, 462] on label "Delete the affected payments (no catch-up payment)" at bounding box center [487, 457] width 307 height 19
click at [340, 447] on input "Delete the affected payments (no catch-up payment)" at bounding box center [339, 447] width 10 height 0
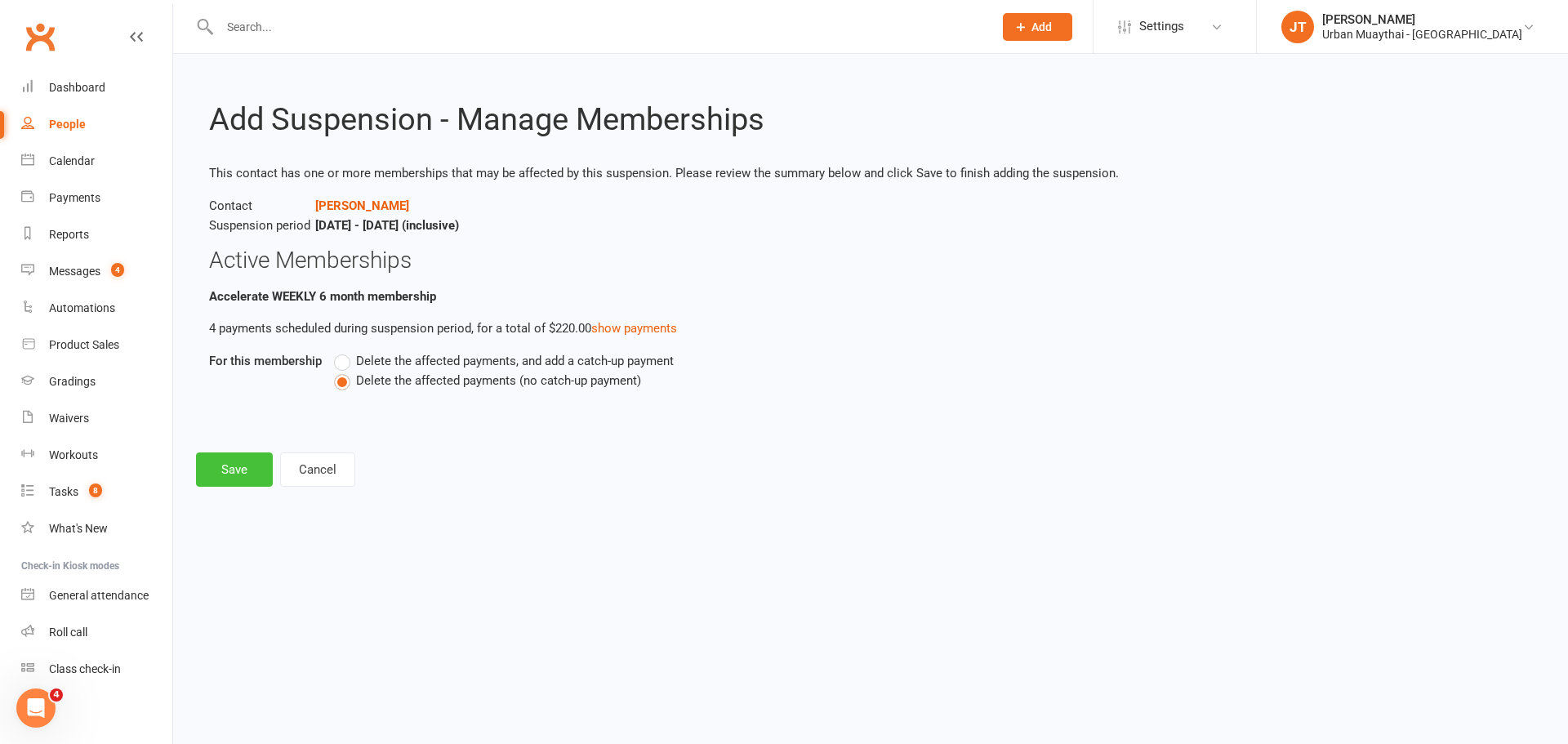
click at [226, 474] on button "Save" at bounding box center [235, 469] width 77 height 34
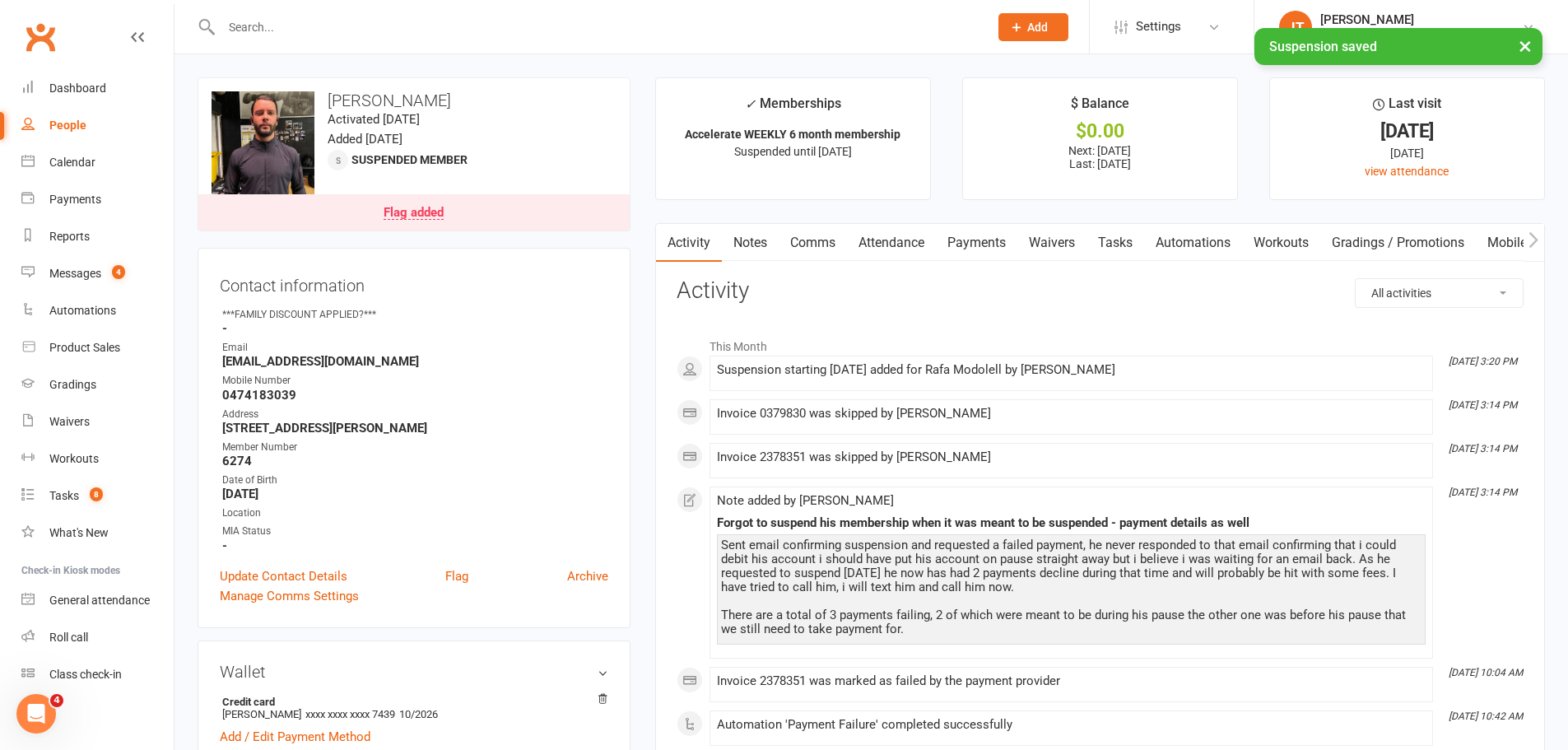
click at [413, 210] on div "Flag added" at bounding box center [413, 213] width 60 height 13
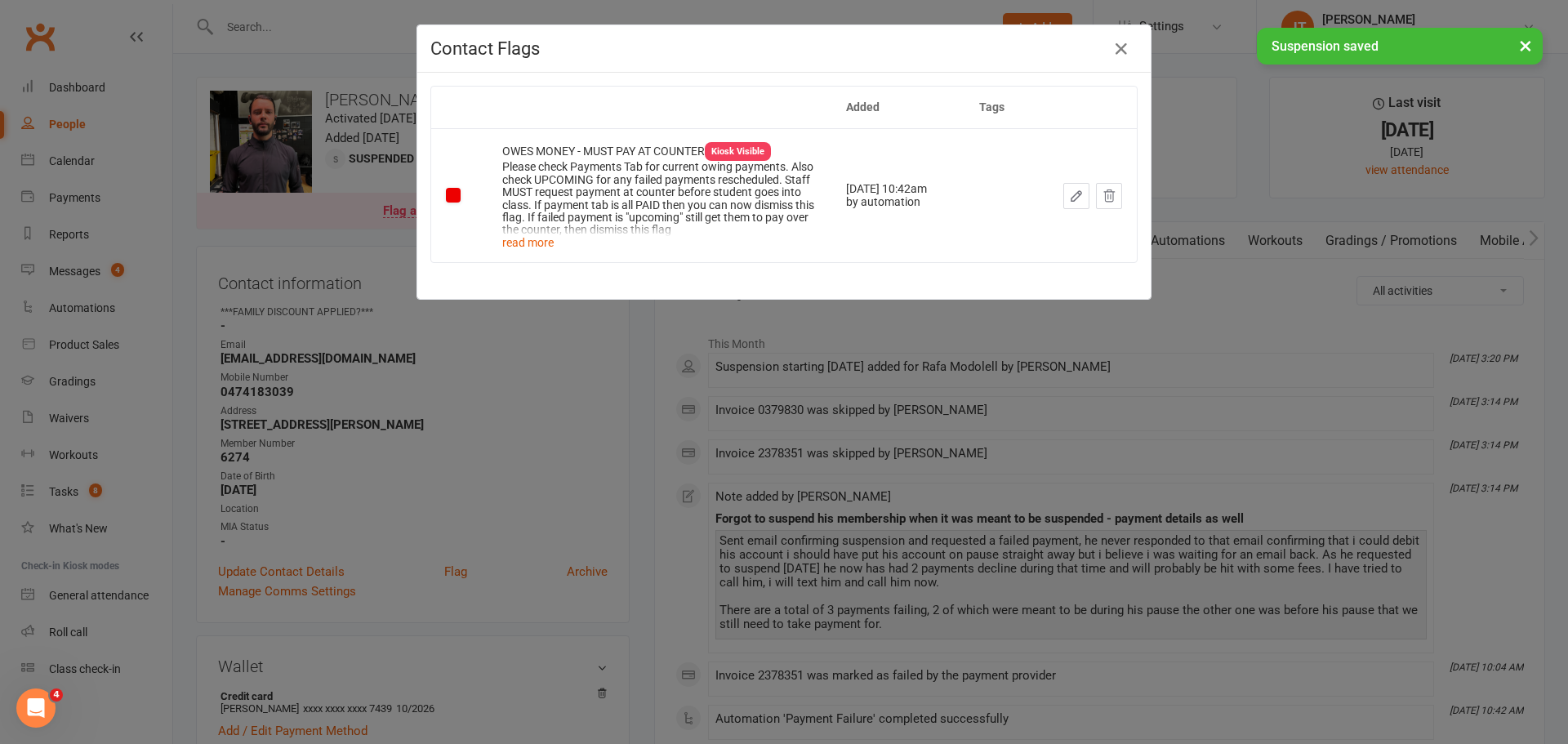
click at [1111, 28] on div "× Suspension saved" at bounding box center [774, 28] width 1547 height 0
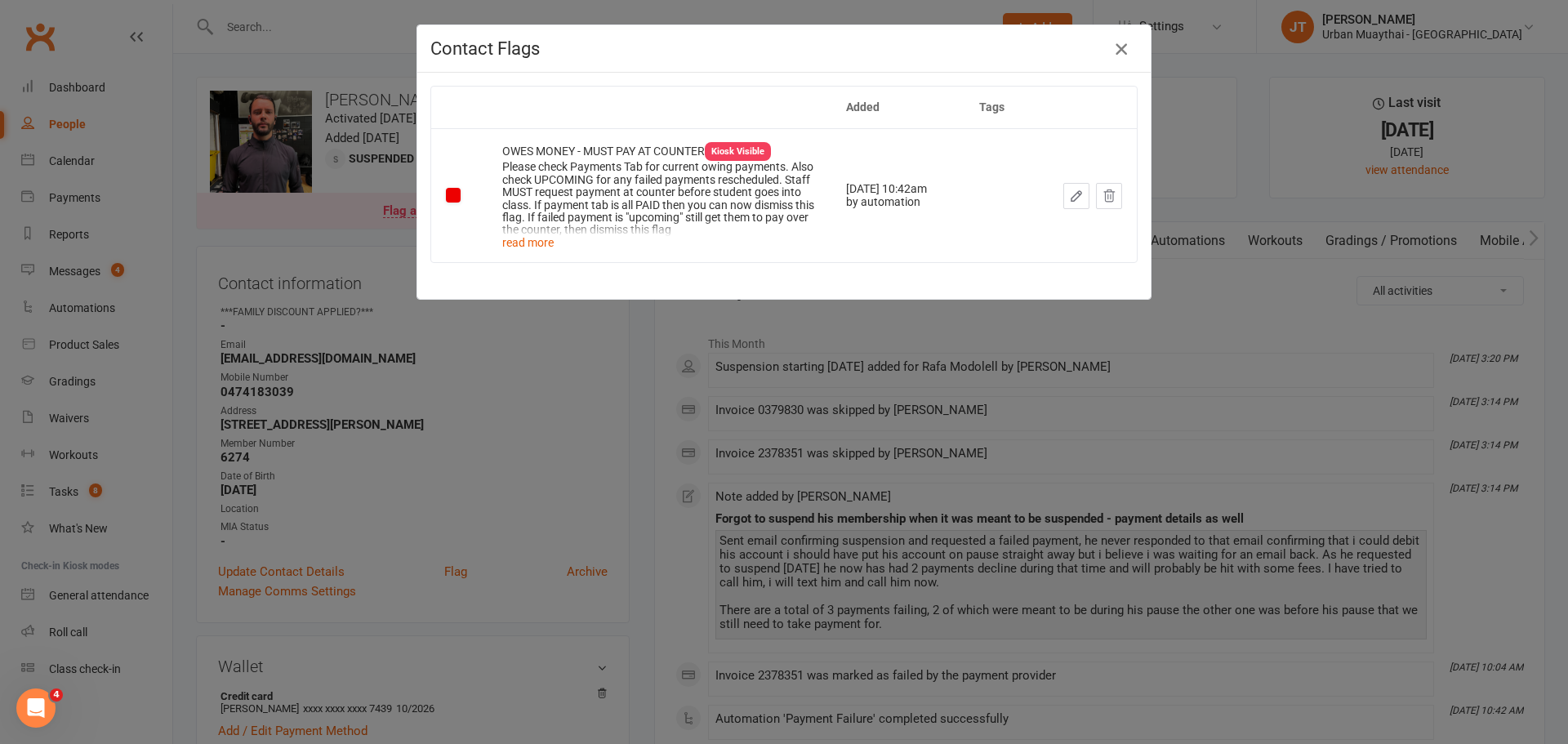
click at [1115, 58] on icon "button" at bounding box center [1121, 49] width 19 height 19
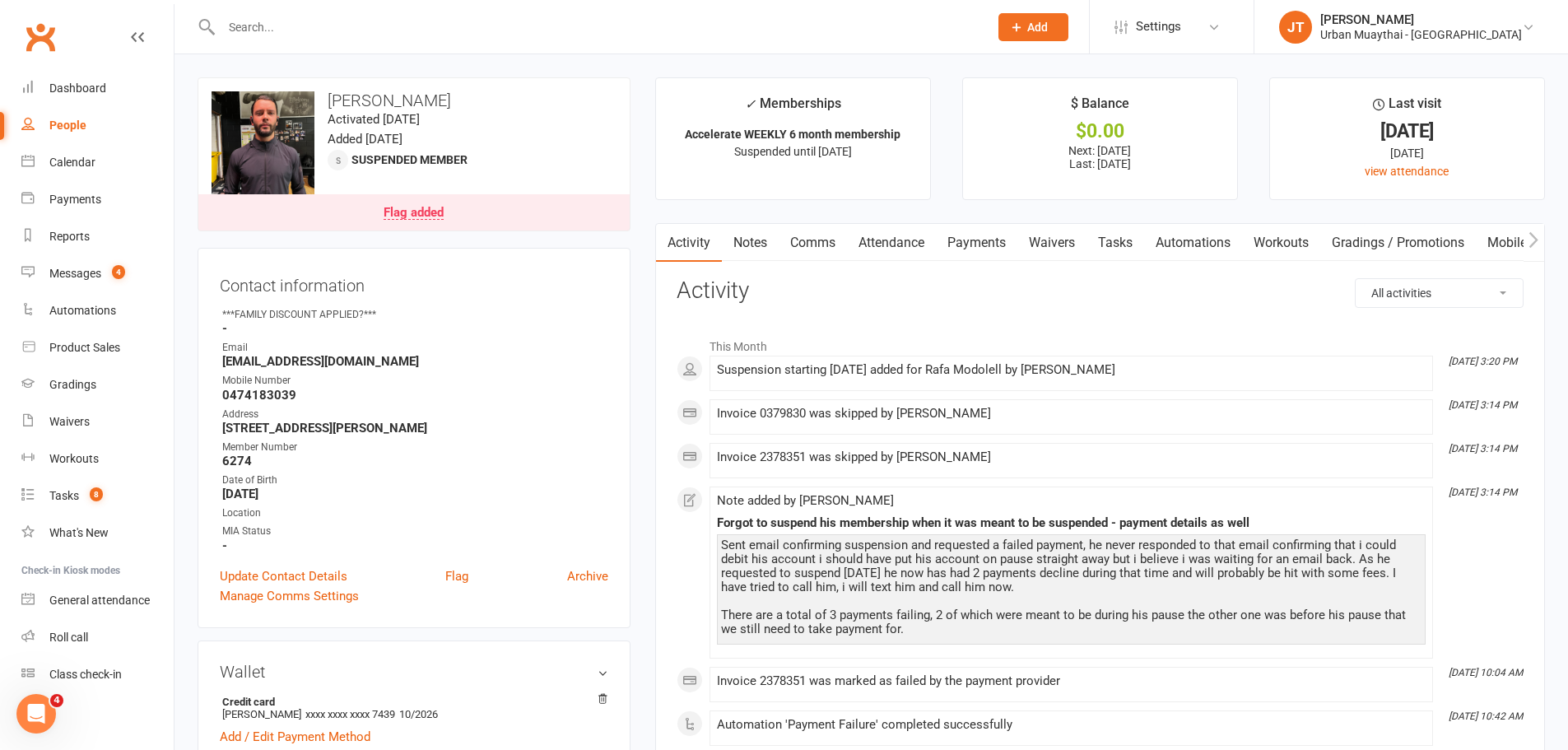
click at [984, 233] on link "Payments" at bounding box center [976, 243] width 82 height 38
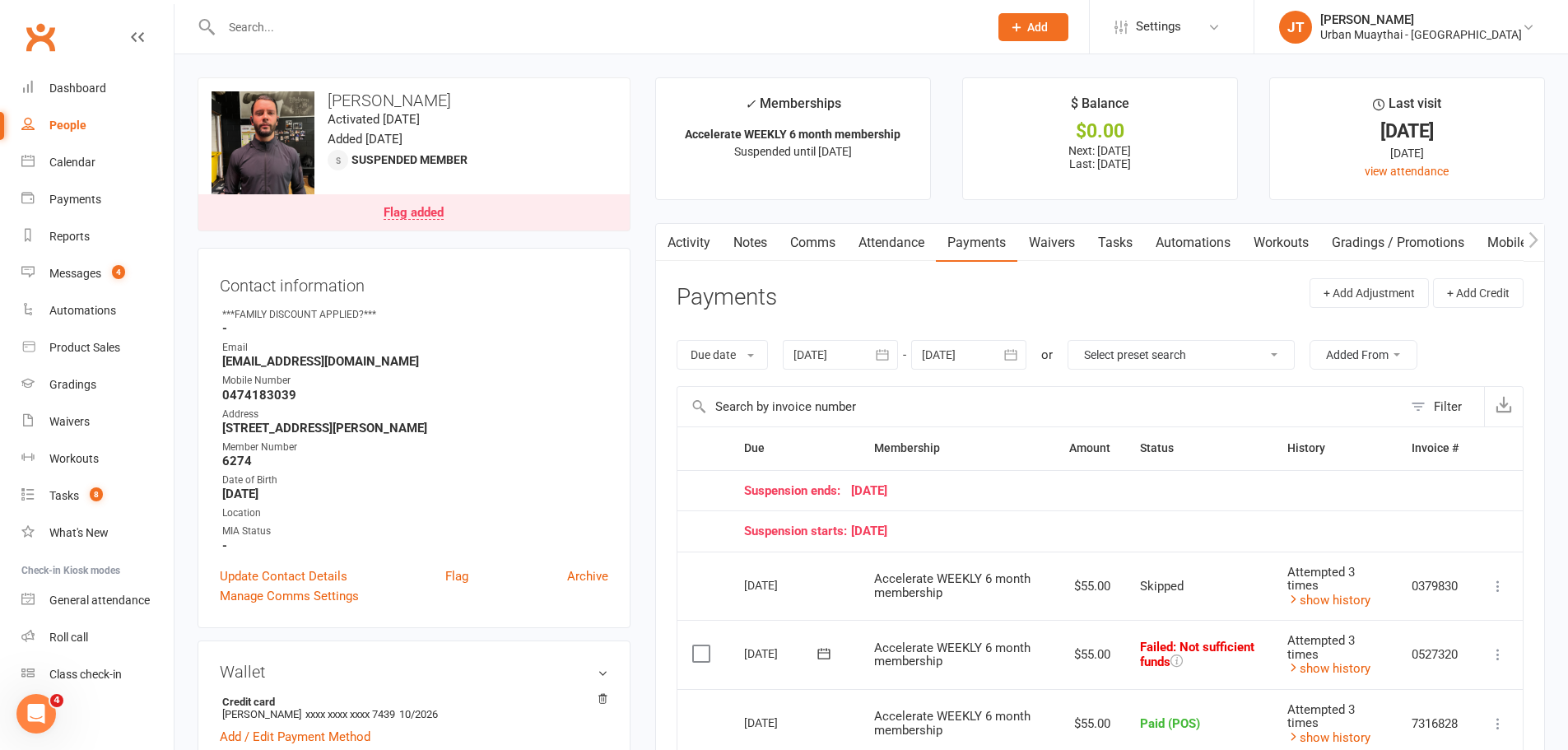
click at [831, 257] on link "Comms" at bounding box center [813, 243] width 69 height 38
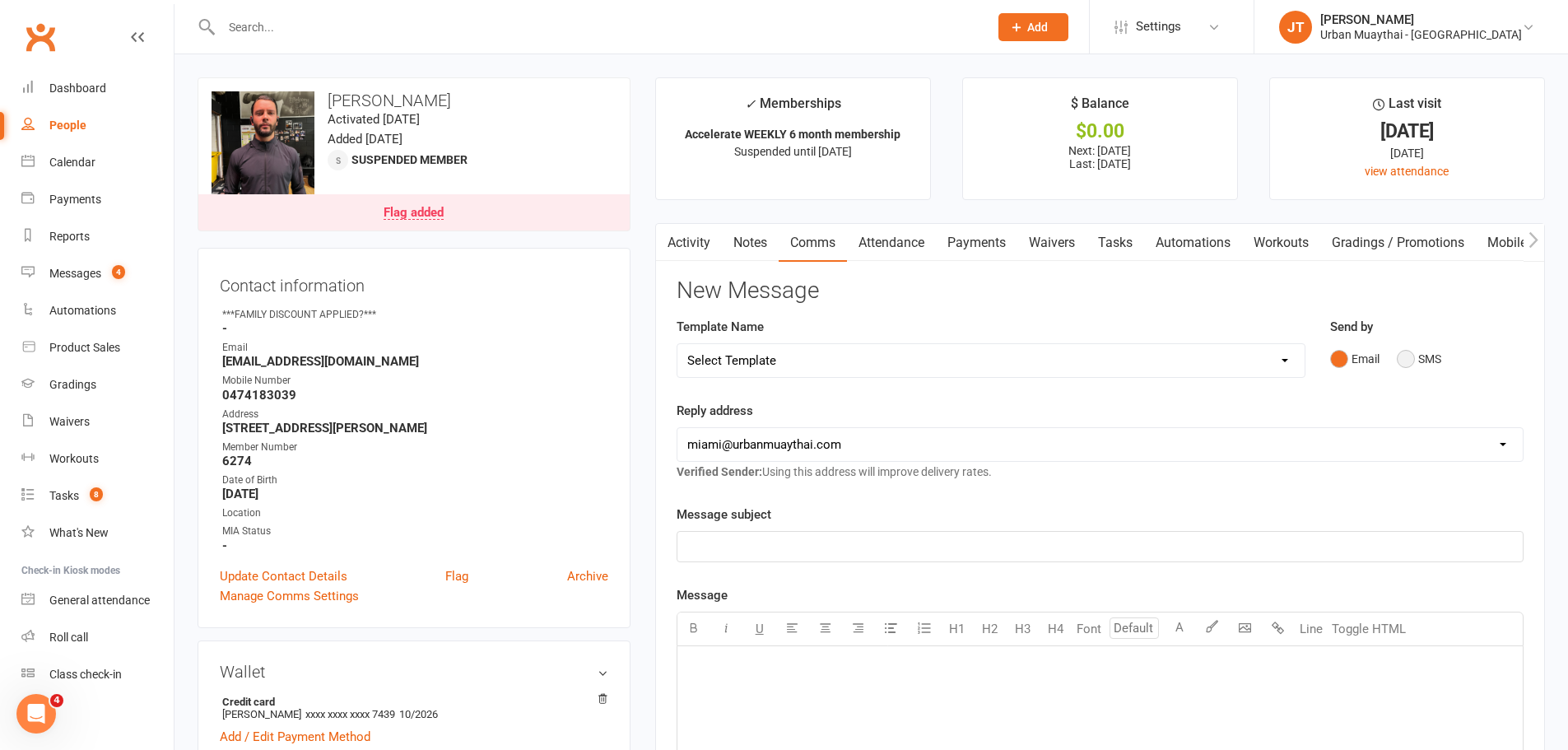
click at [1426, 356] on button "SMS" at bounding box center [1419, 359] width 45 height 32
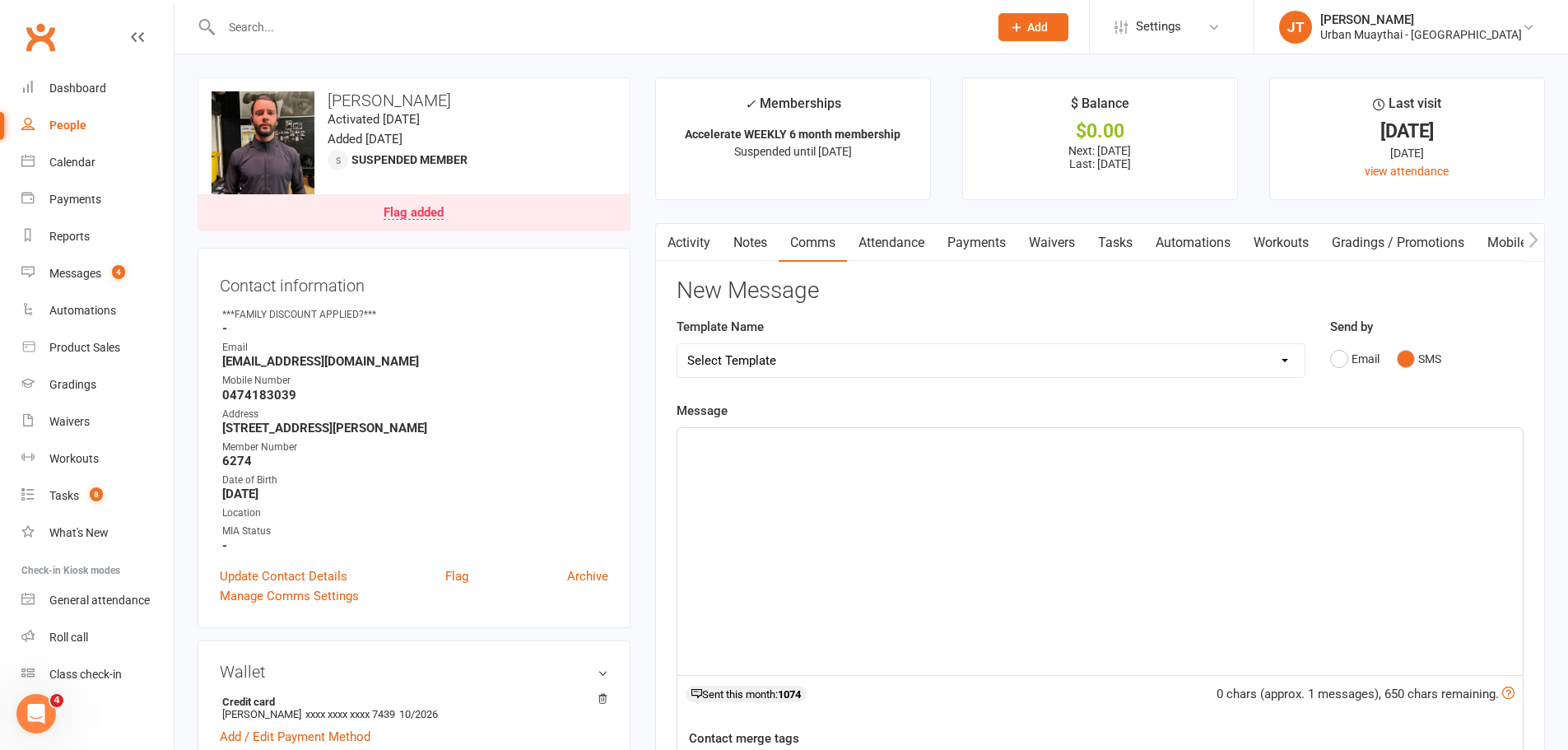
click at [862, 541] on div "﻿" at bounding box center [1100, 551] width 846 height 247
click at [853, 460] on span "Its Jakob here from Urban Muaythai, if you could please give us a call on 0413 …" at bounding box center [975, 462] width 576 height 15
click at [1201, 464] on p "Its Jakob here from Urban Muaythai, if you could please give us a call on 0413 …" at bounding box center [1100, 462] width 825 height 19
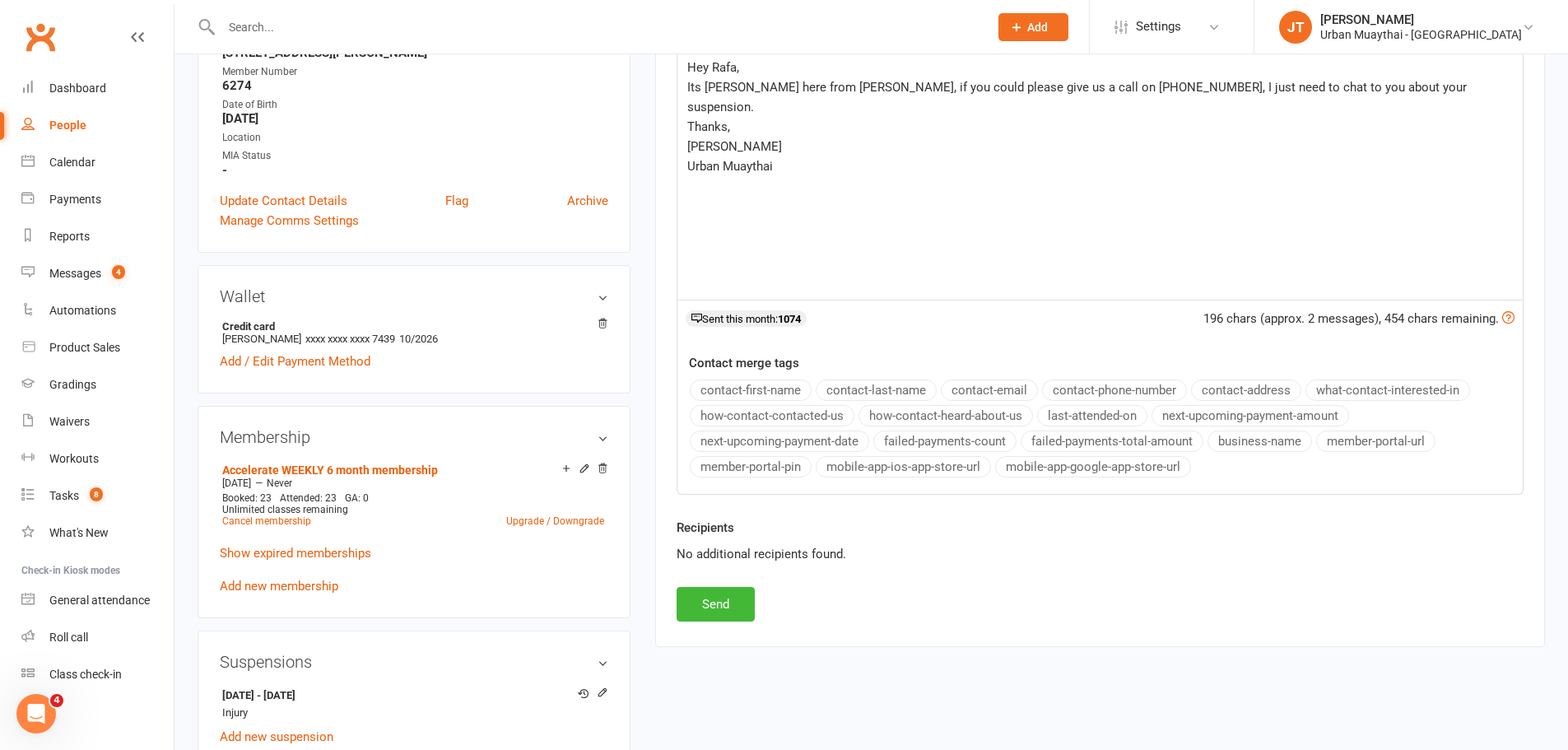
scroll to position [411, 0]
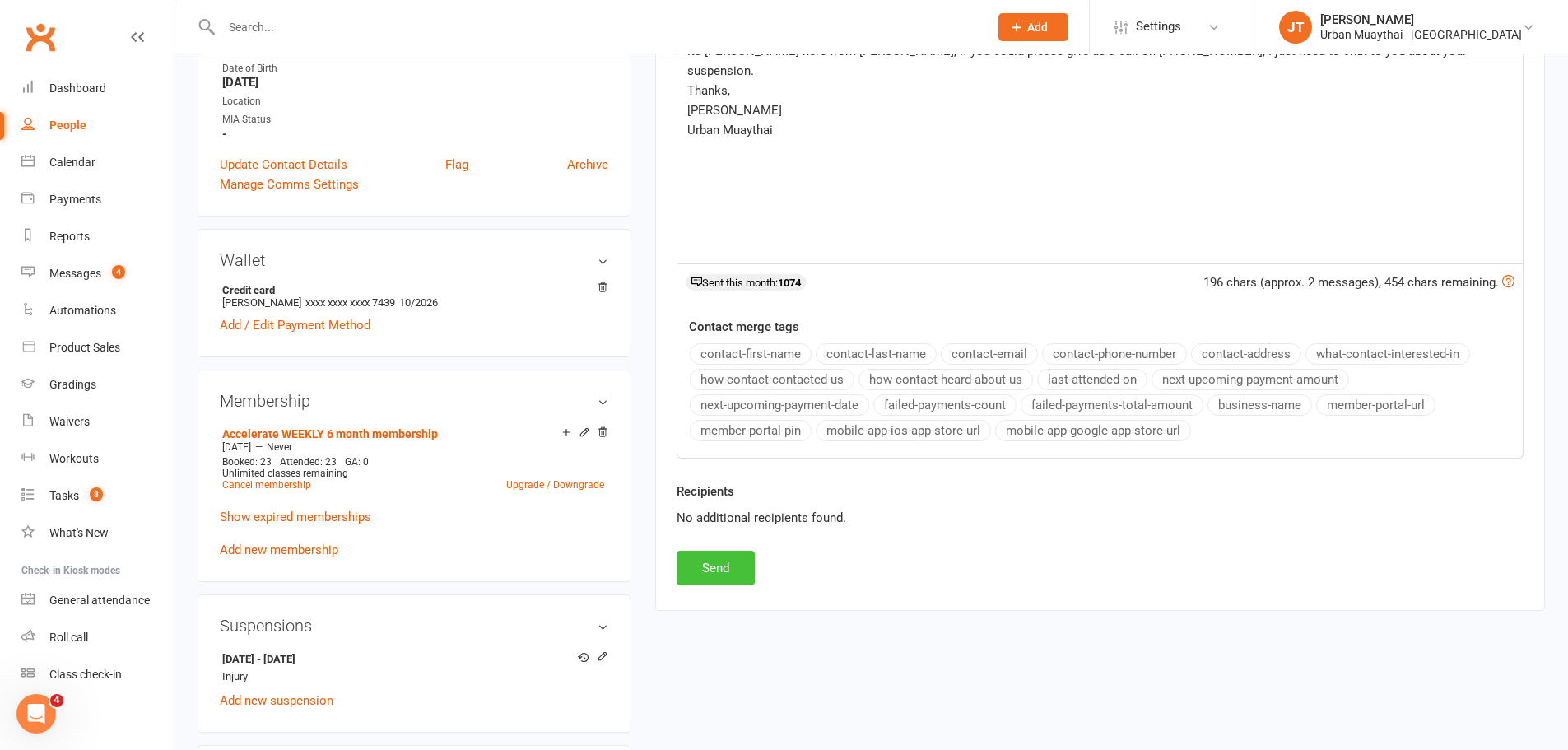
click at [706, 581] on button "Send" at bounding box center [715, 567] width 78 height 34
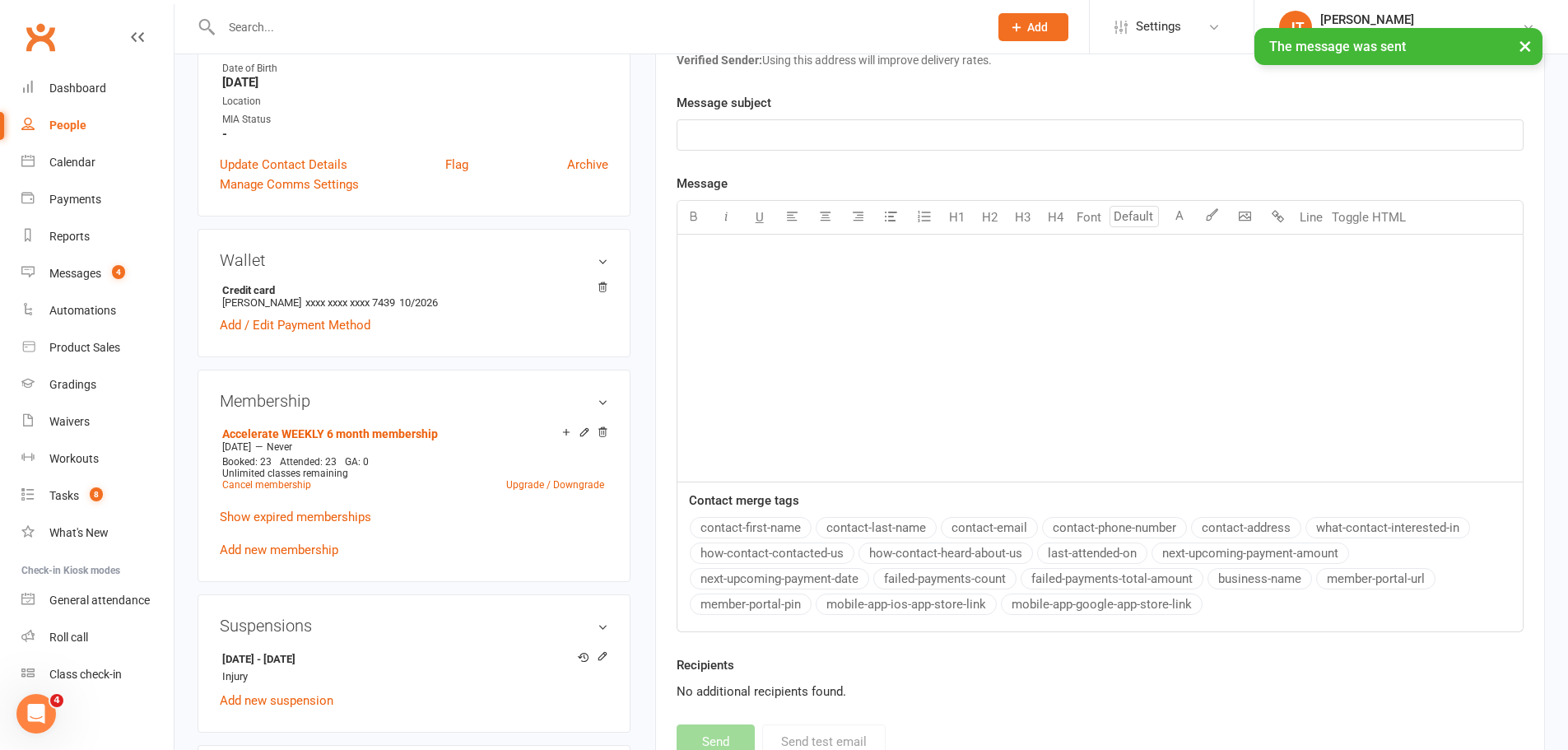
scroll to position [0, 0]
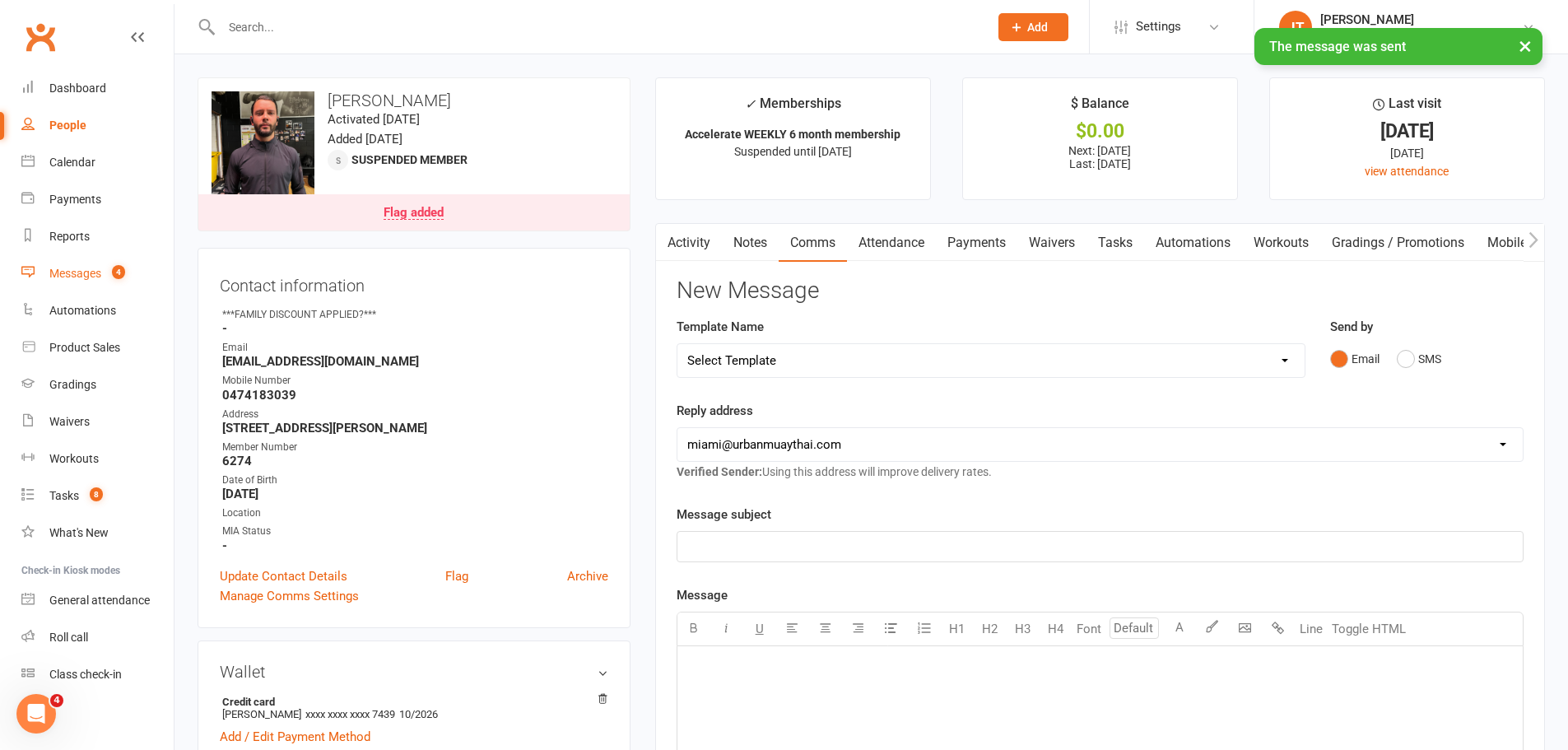
click at [104, 275] on link "Messages 4" at bounding box center [97, 273] width 152 height 37
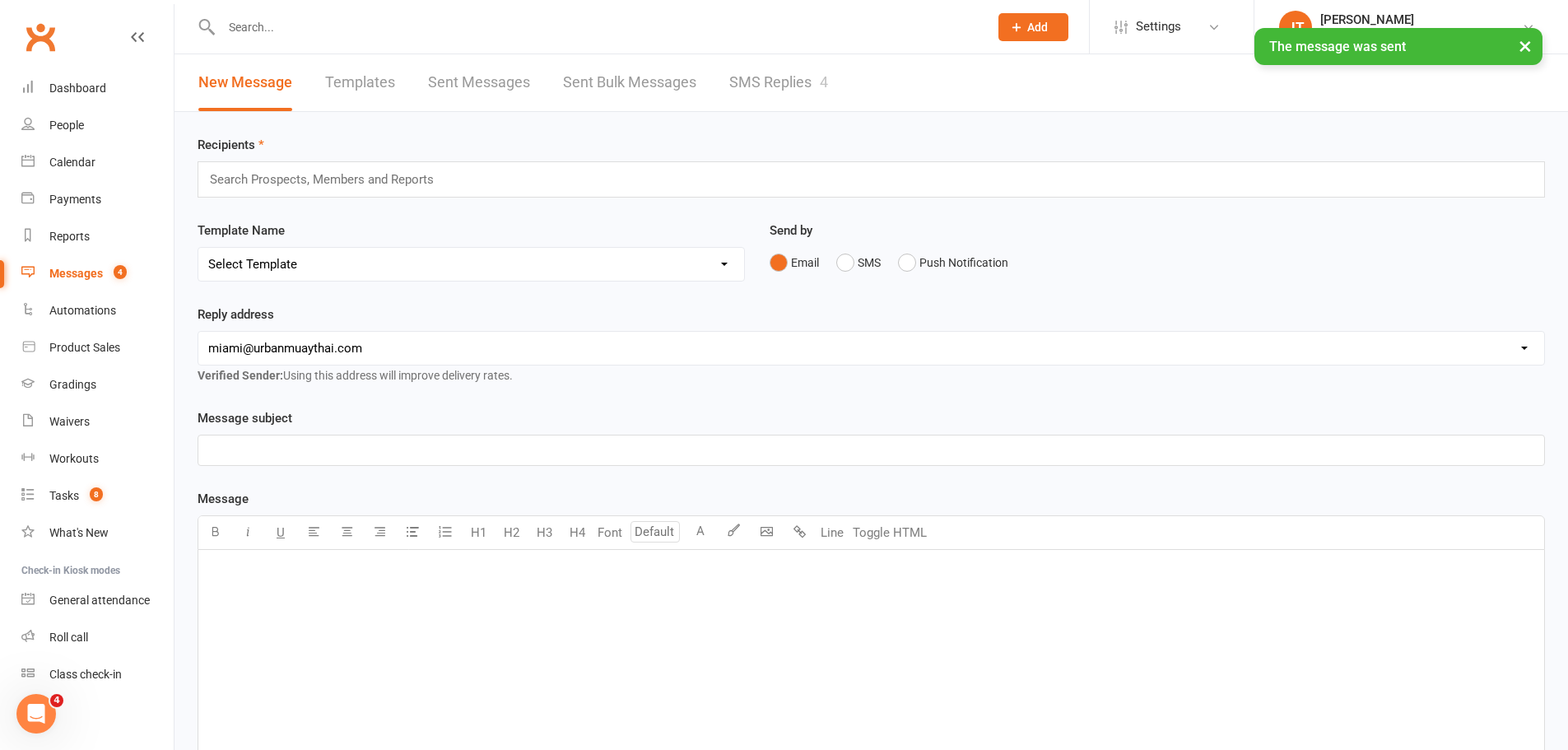
click at [786, 84] on link "SMS Replies 4" at bounding box center [779, 83] width 98 height 57
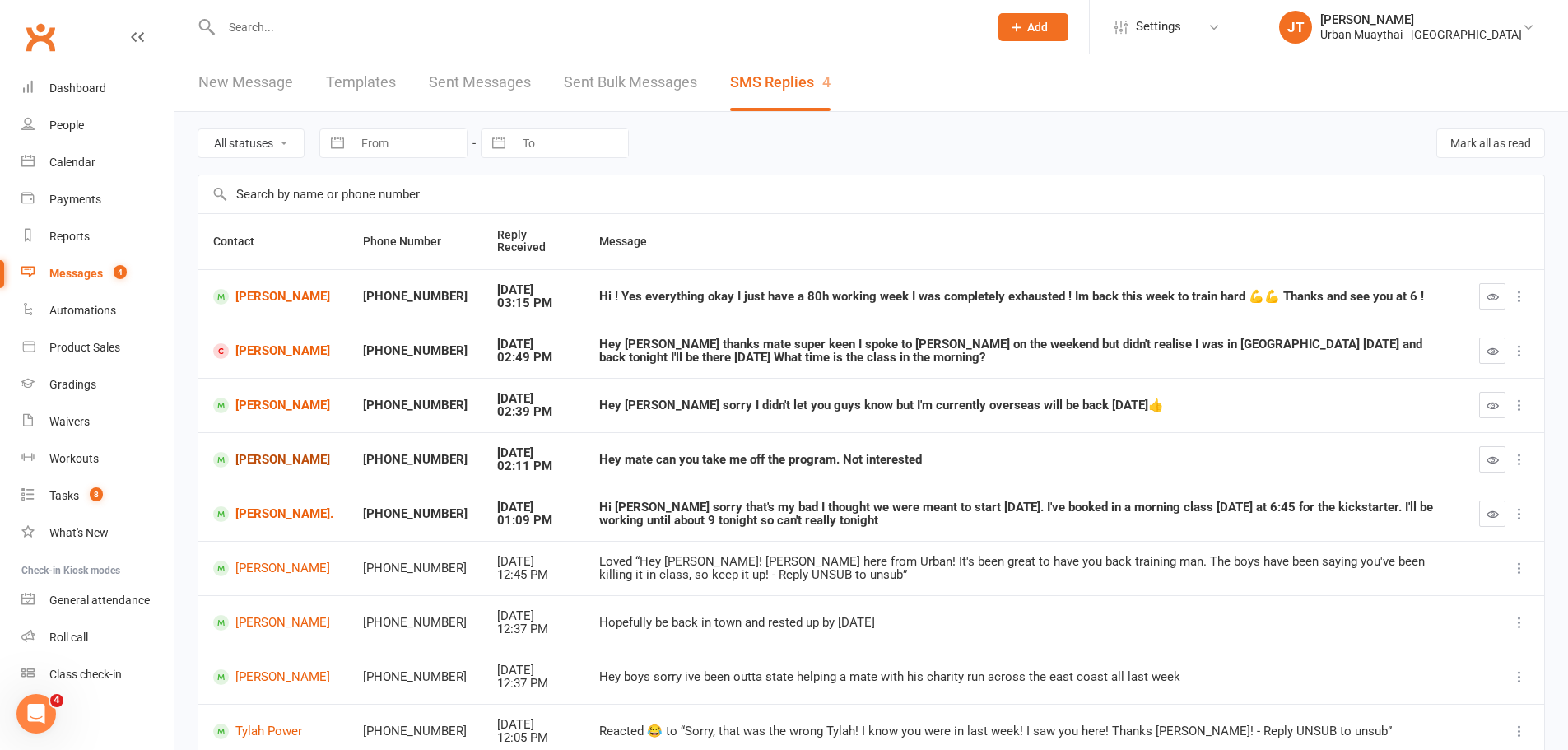
click at [297, 457] on link "Caleb Wallan" at bounding box center [273, 460] width 120 height 16
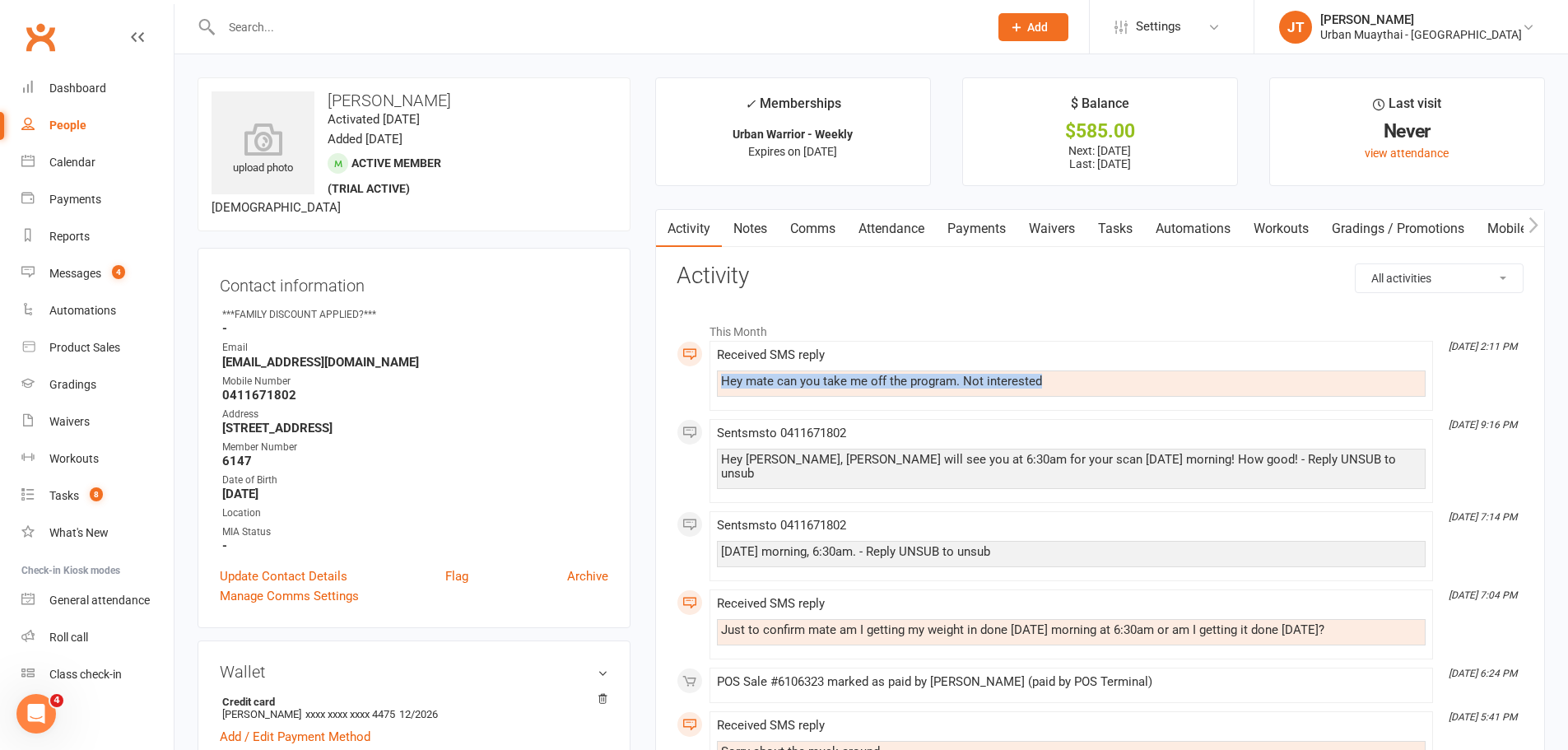
drag, startPoint x: 727, startPoint y: 384, endPoint x: 1110, endPoint y: 367, distance: 383.4
click at [1108, 373] on li "Oct 13, 2:11 PM Received SMS reply Hey mate can you take me off the program. No…" at bounding box center [1071, 376] width 723 height 70
click at [976, 232] on link "Payments" at bounding box center [976, 229] width 82 height 38
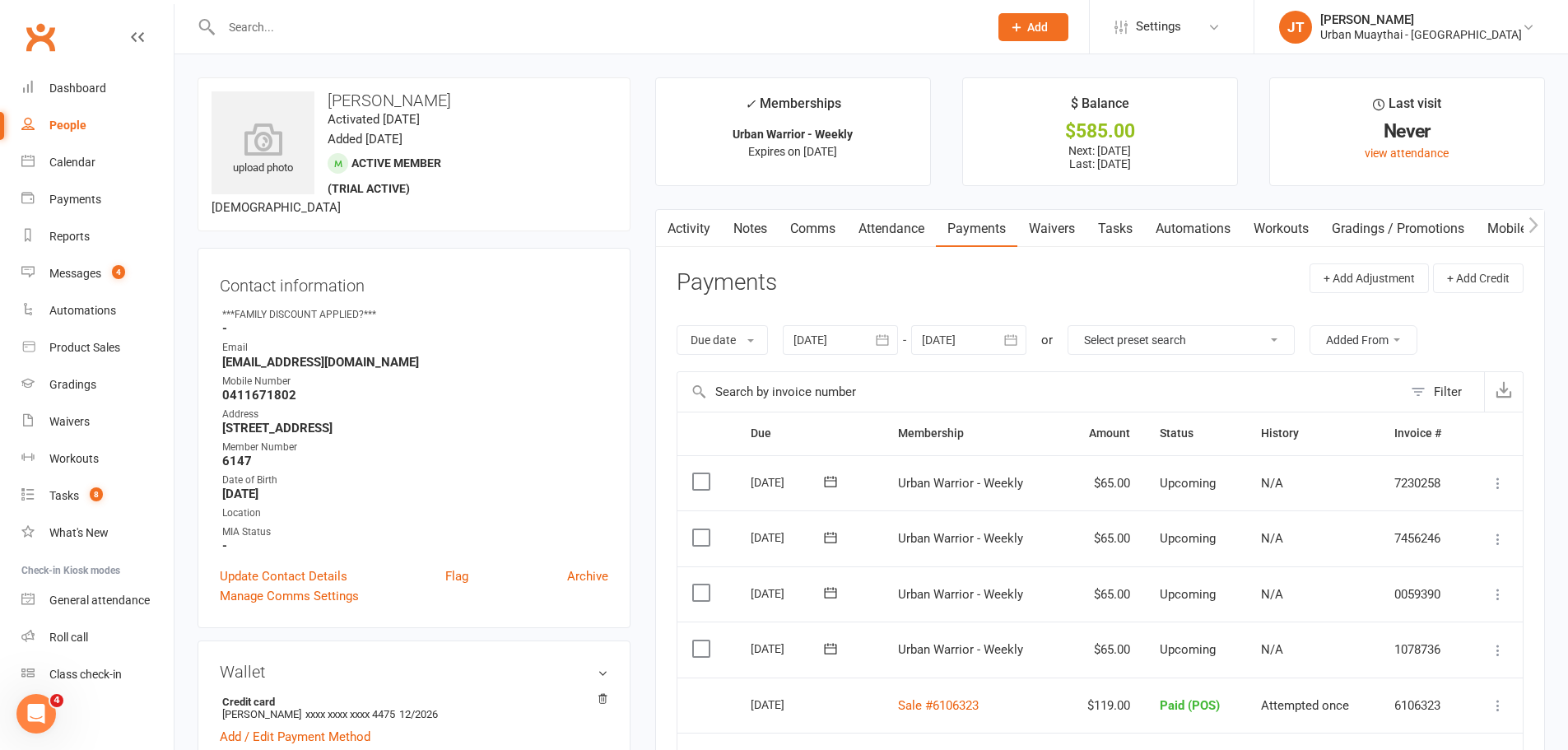
click at [831, 227] on link "Comms" at bounding box center [813, 229] width 69 height 38
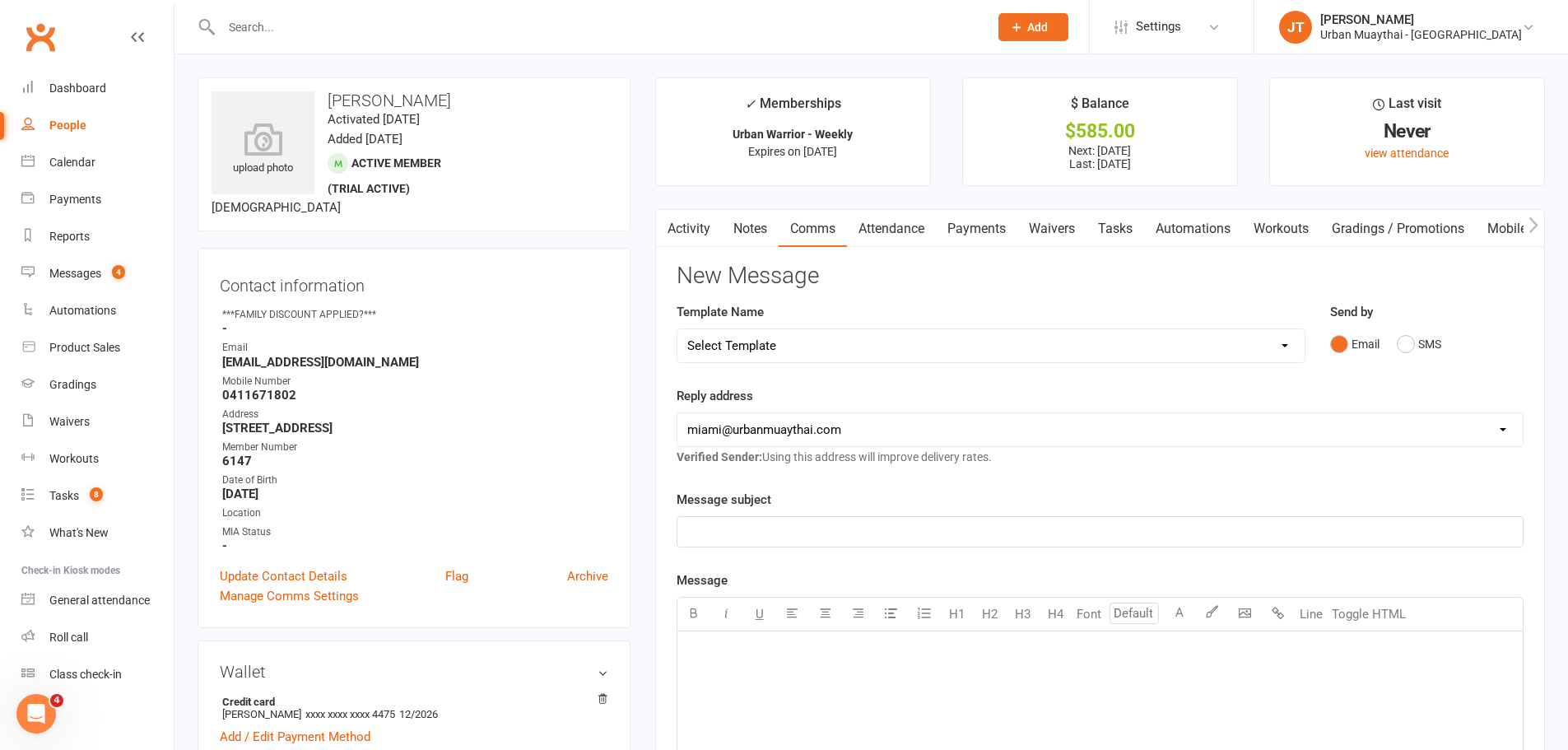
click at [751, 228] on link "Notes" at bounding box center [750, 229] width 57 height 38
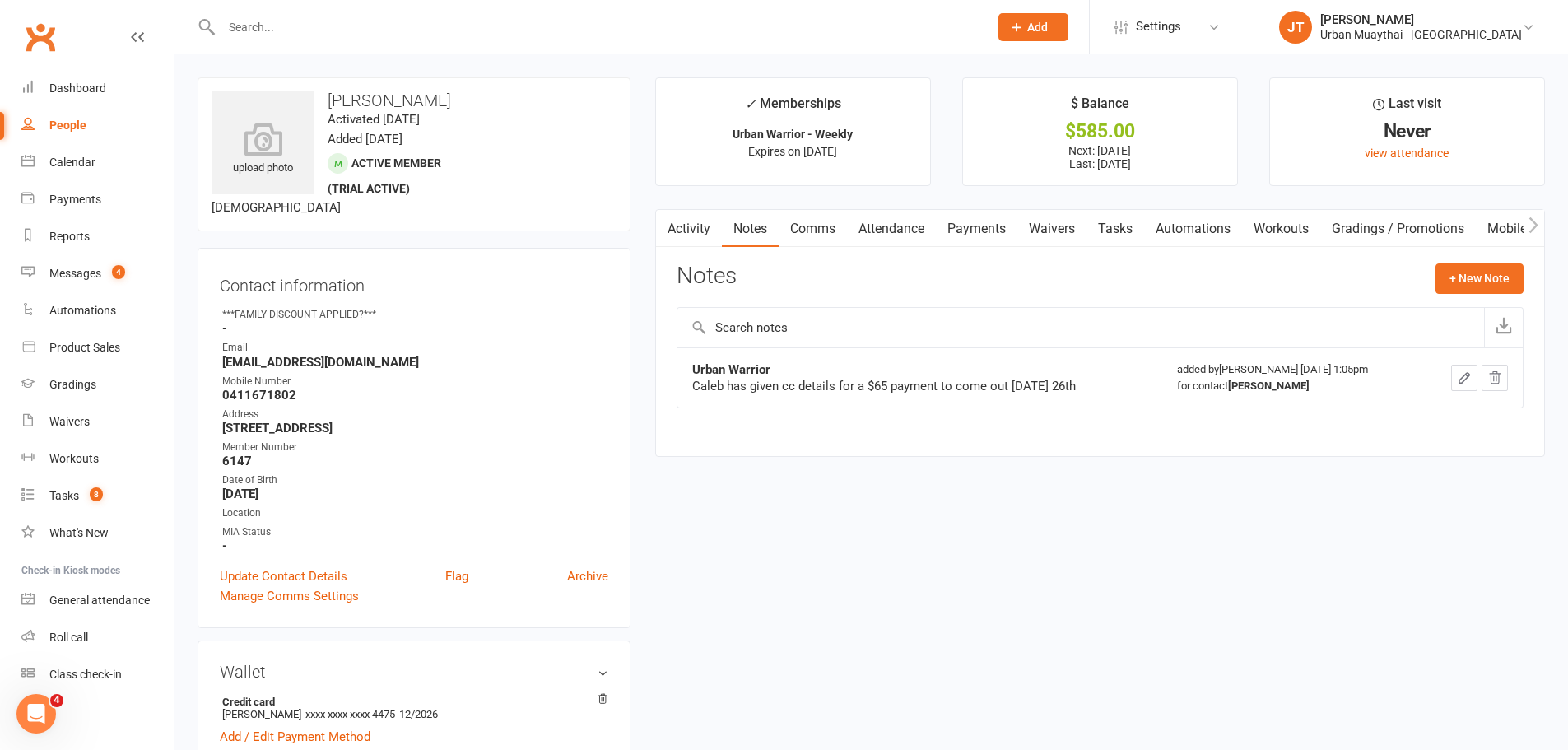
click at [679, 219] on link "Activity" at bounding box center [688, 229] width 66 height 38
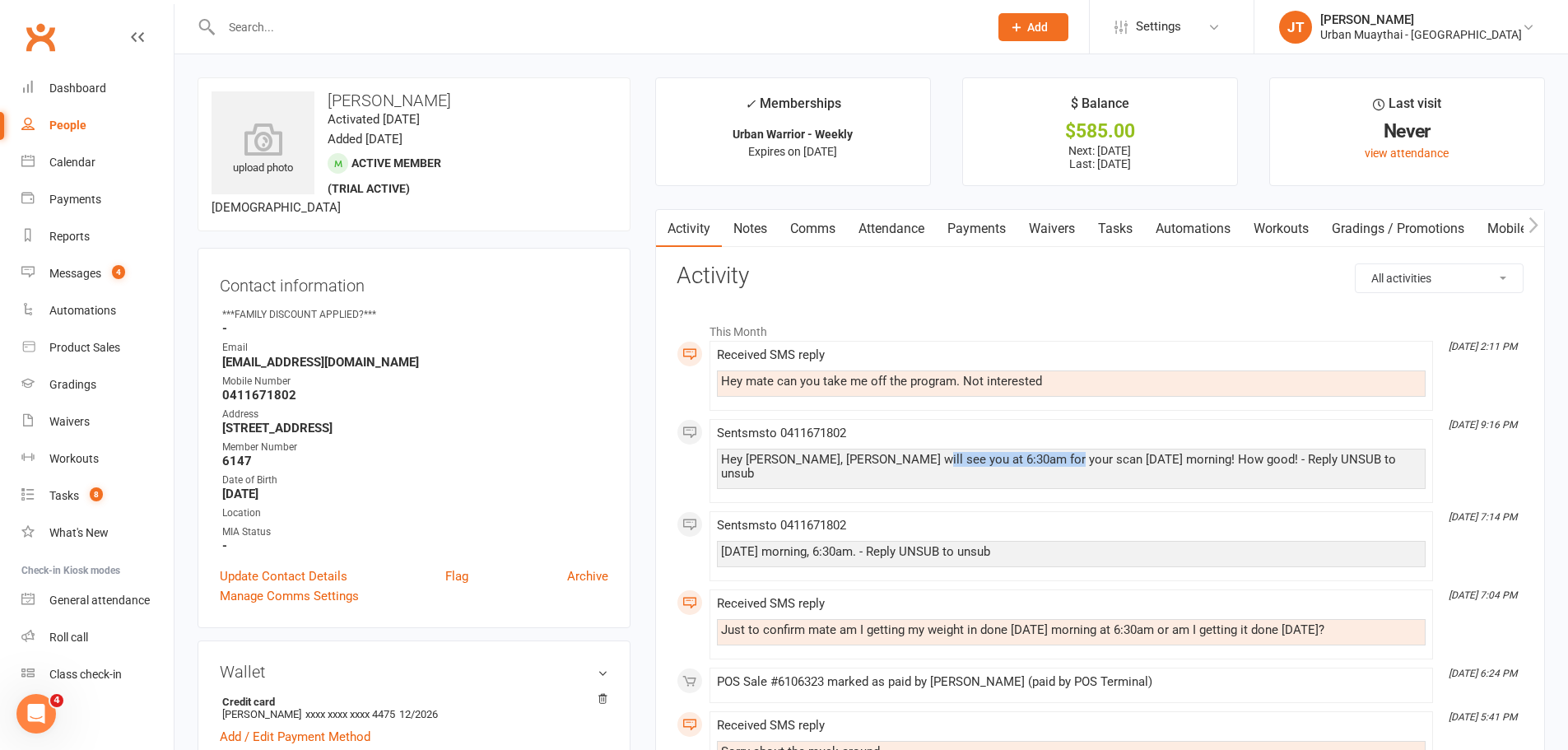
drag, startPoint x: 900, startPoint y: 457, endPoint x: 1083, endPoint y: 460, distance: 183.0
click at [1082, 460] on div "Hey Caleb, Richie will see you at 6:30am for your scan tomorrow morning! How go…" at bounding box center [1071, 467] width 701 height 28
click at [1111, 458] on div "Hey Caleb, Richie will see you at 6:30am for your scan tomorrow morning! How go…" at bounding box center [1071, 467] width 701 height 28
click at [744, 228] on link "Notes" at bounding box center [750, 229] width 57 height 38
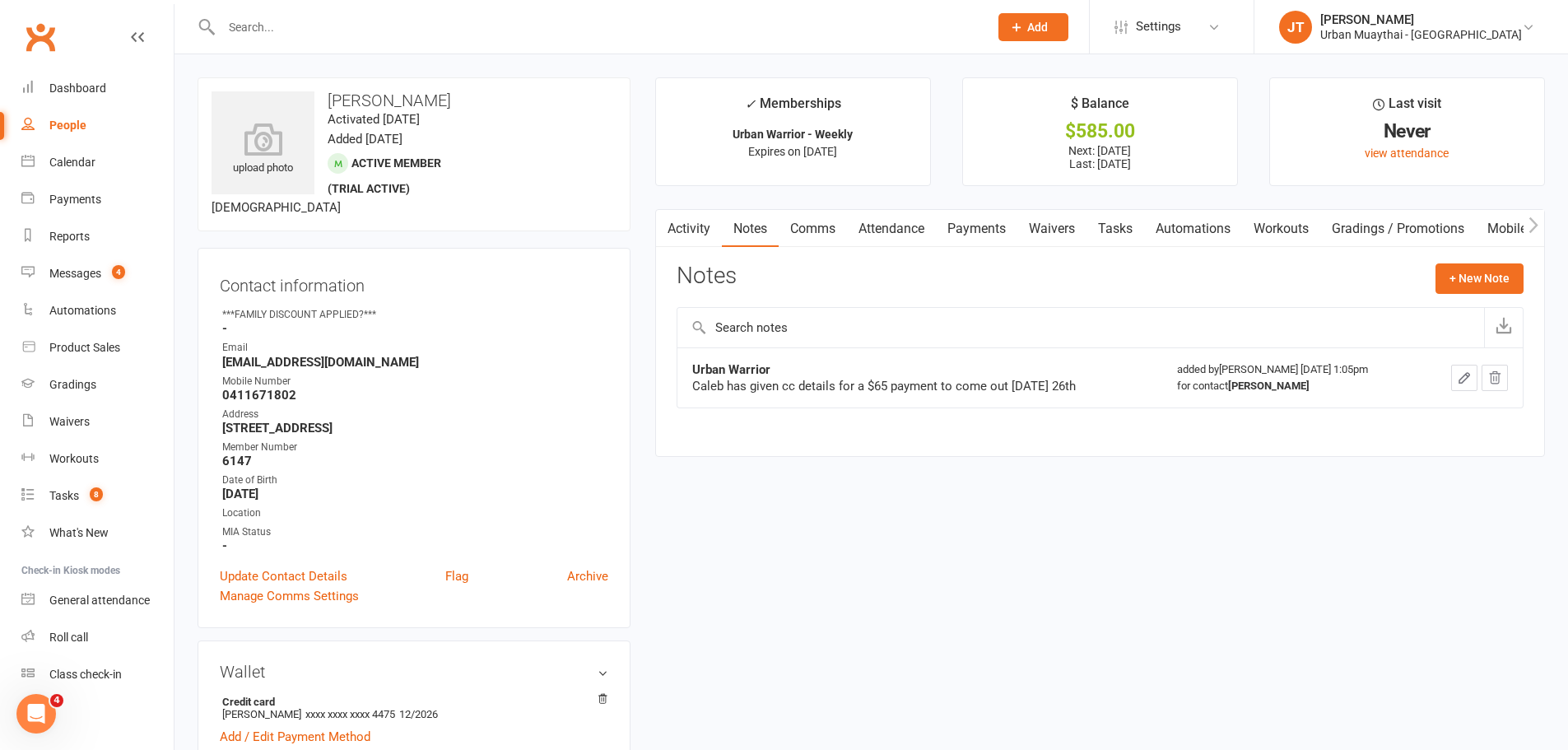
click at [980, 228] on link "Payments" at bounding box center [976, 229] width 82 height 38
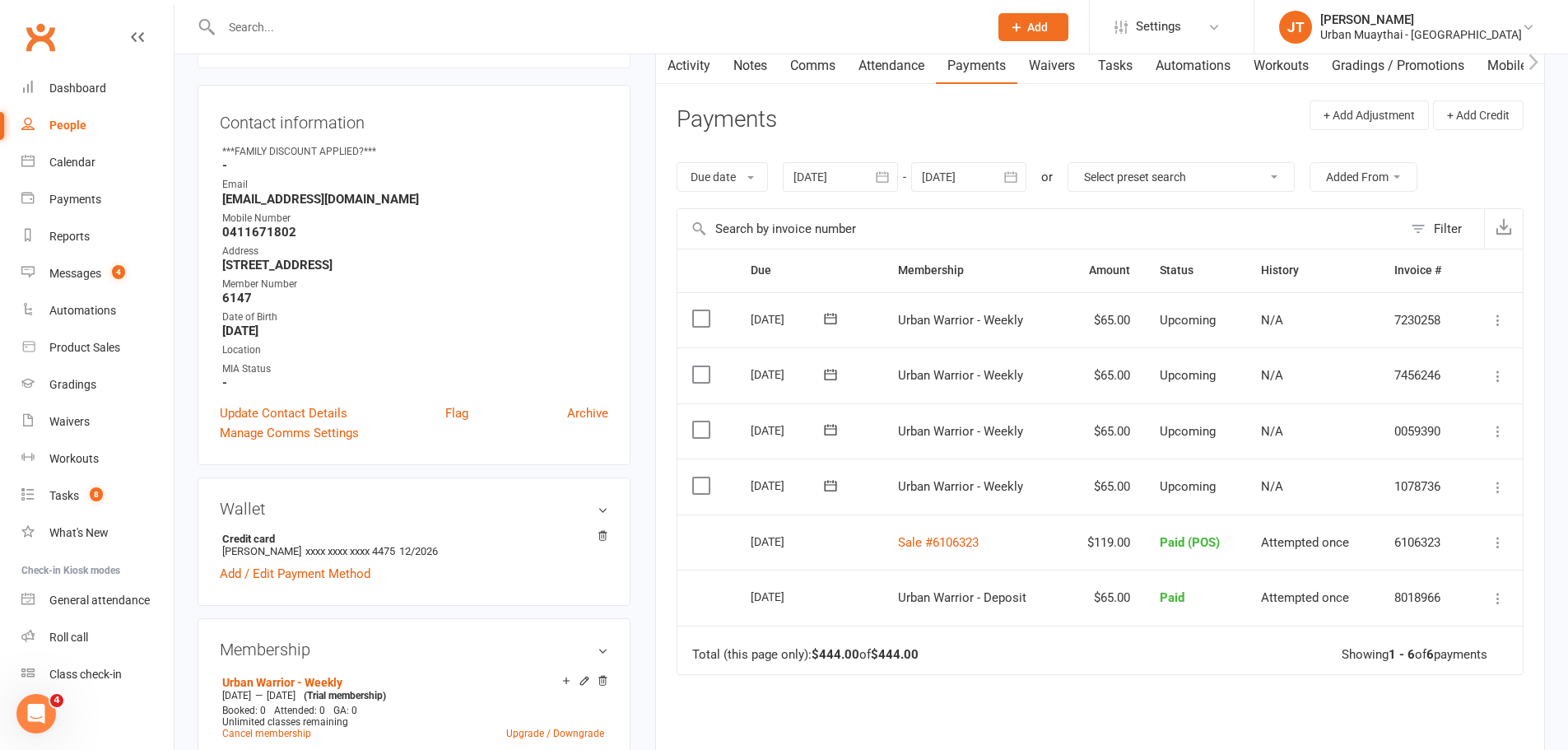
scroll to position [164, 0]
click at [745, 67] on link "Notes" at bounding box center [750, 64] width 57 height 38
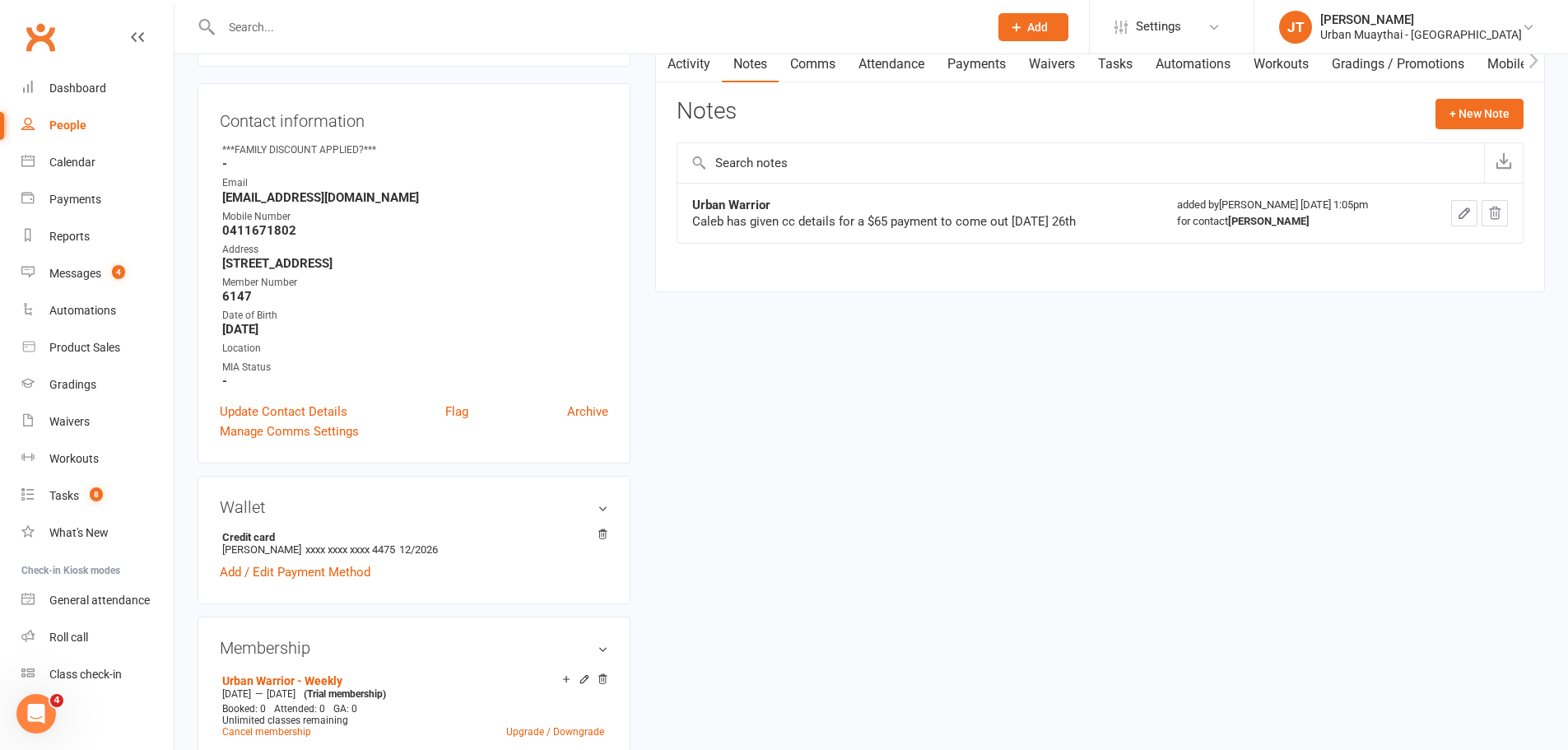
click at [701, 62] on link "Activity" at bounding box center [688, 64] width 66 height 38
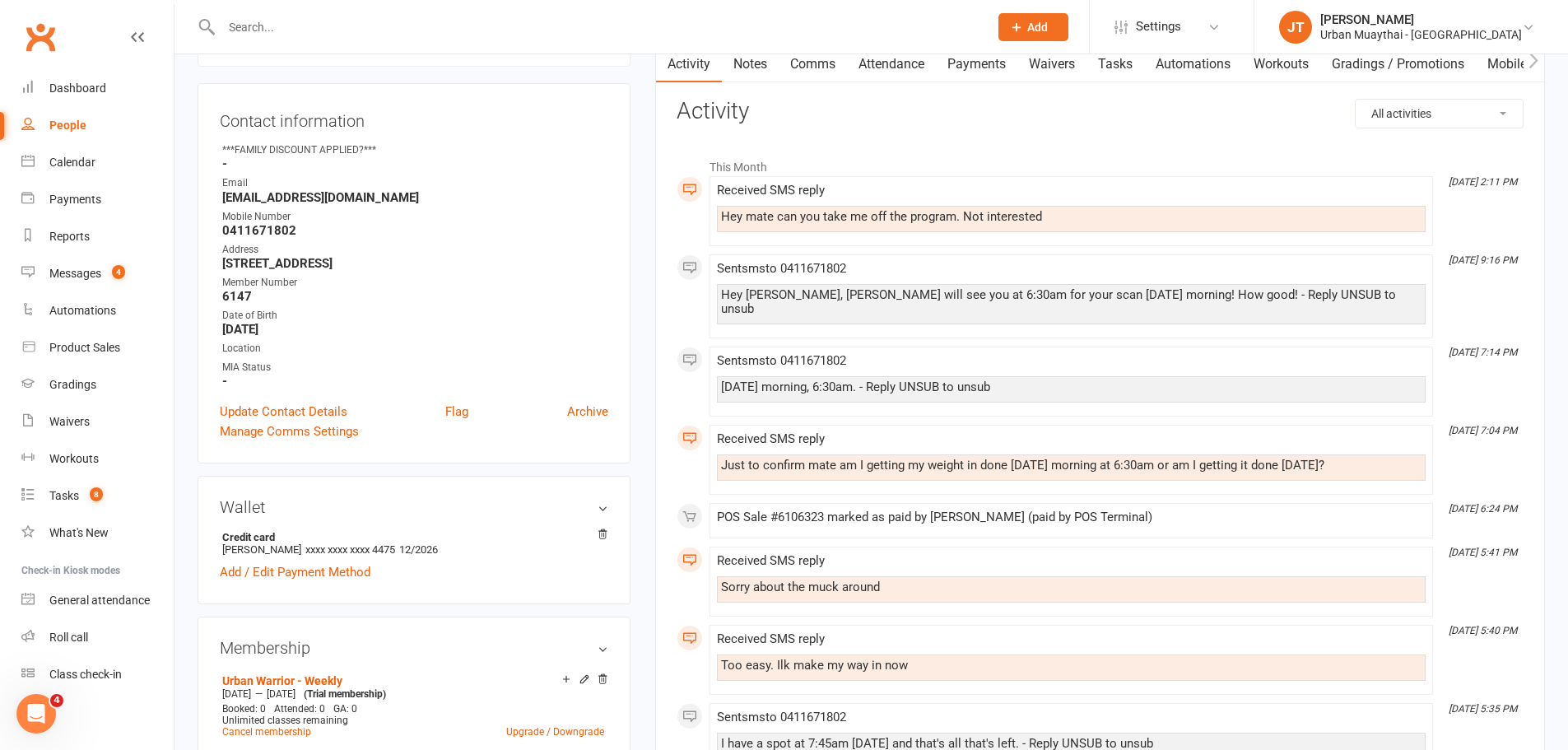
click at [1062, 70] on link "Waivers" at bounding box center [1051, 64] width 69 height 38
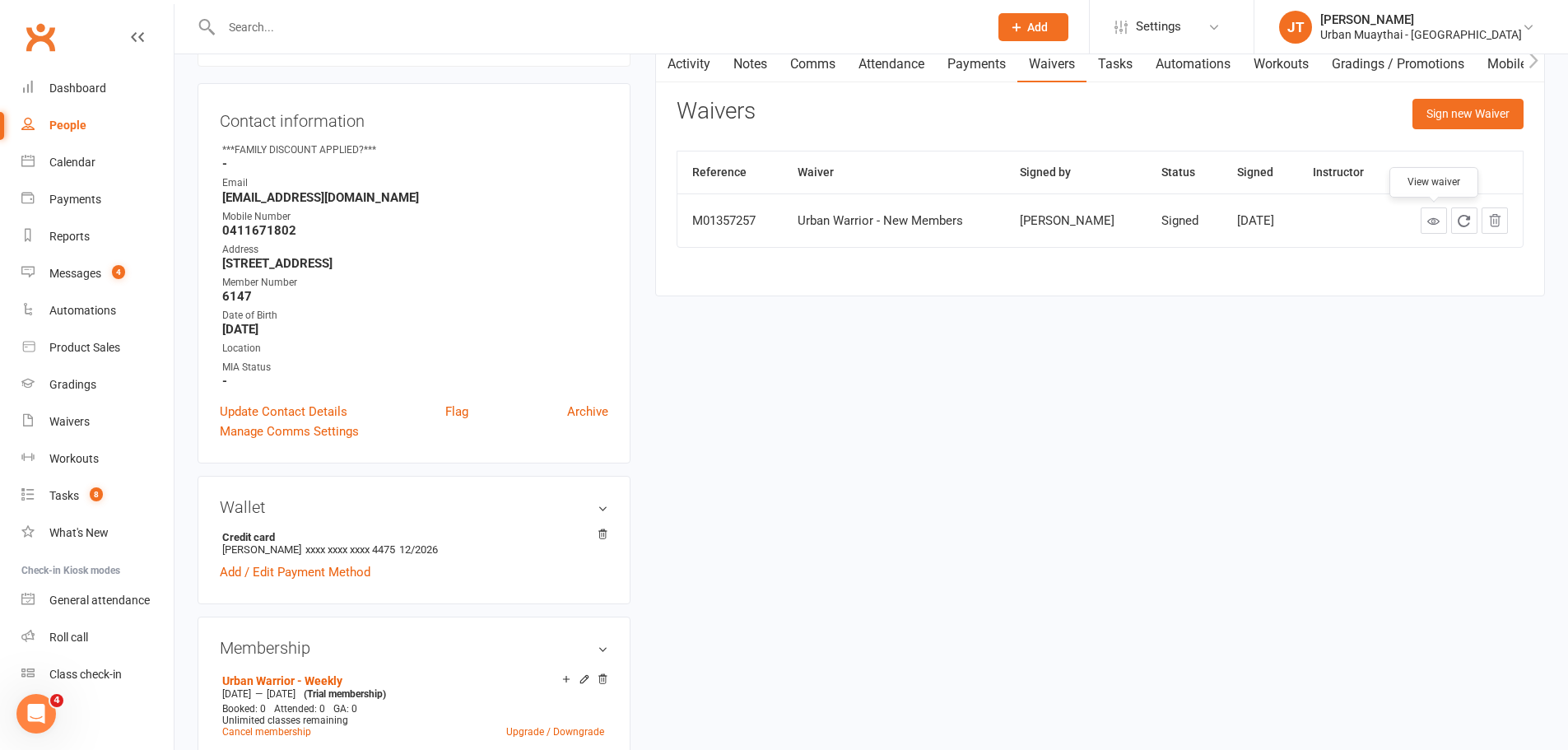
click at [1434, 220] on icon at bounding box center [1434, 221] width 12 height 12
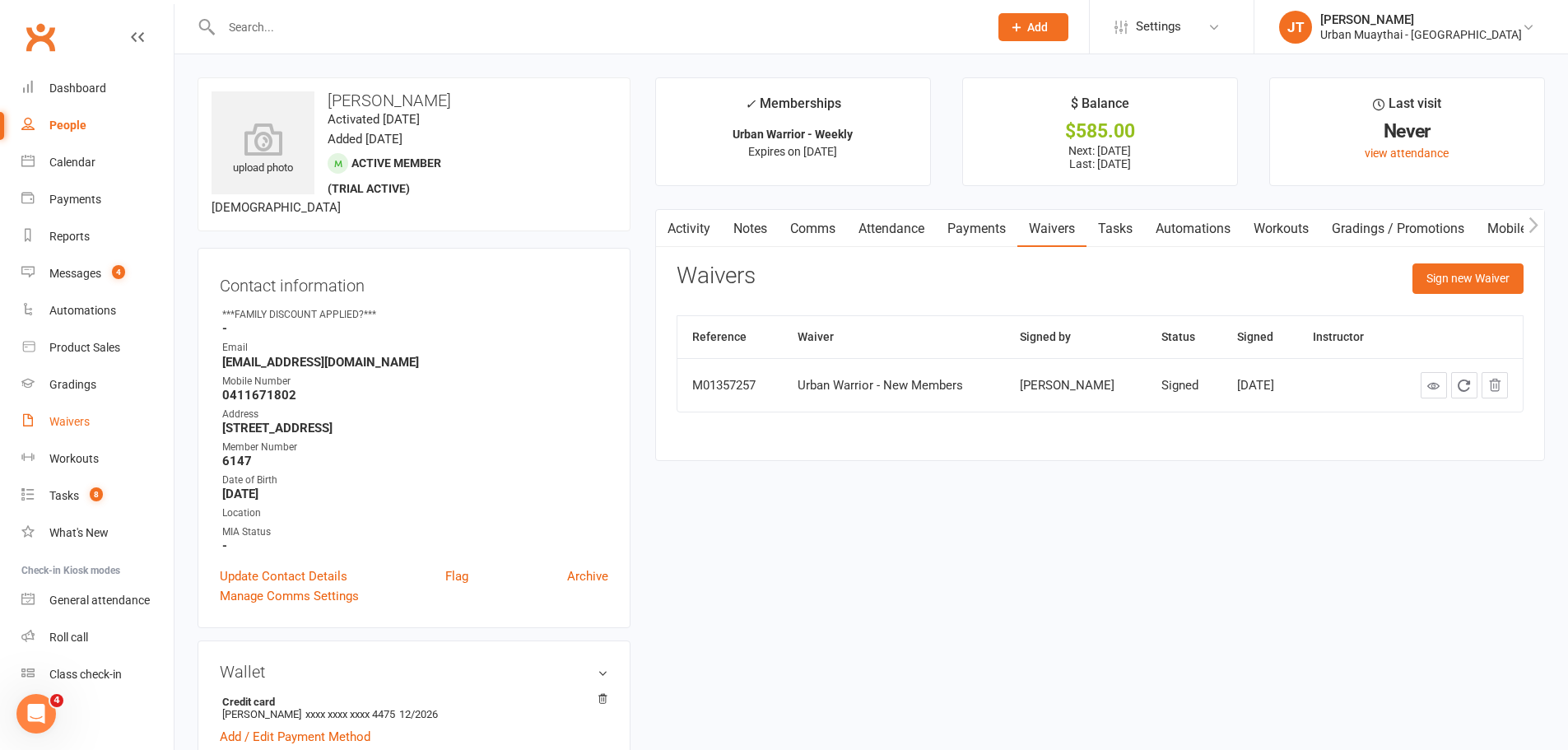
click at [79, 422] on div "Waivers" at bounding box center [69, 421] width 40 height 13
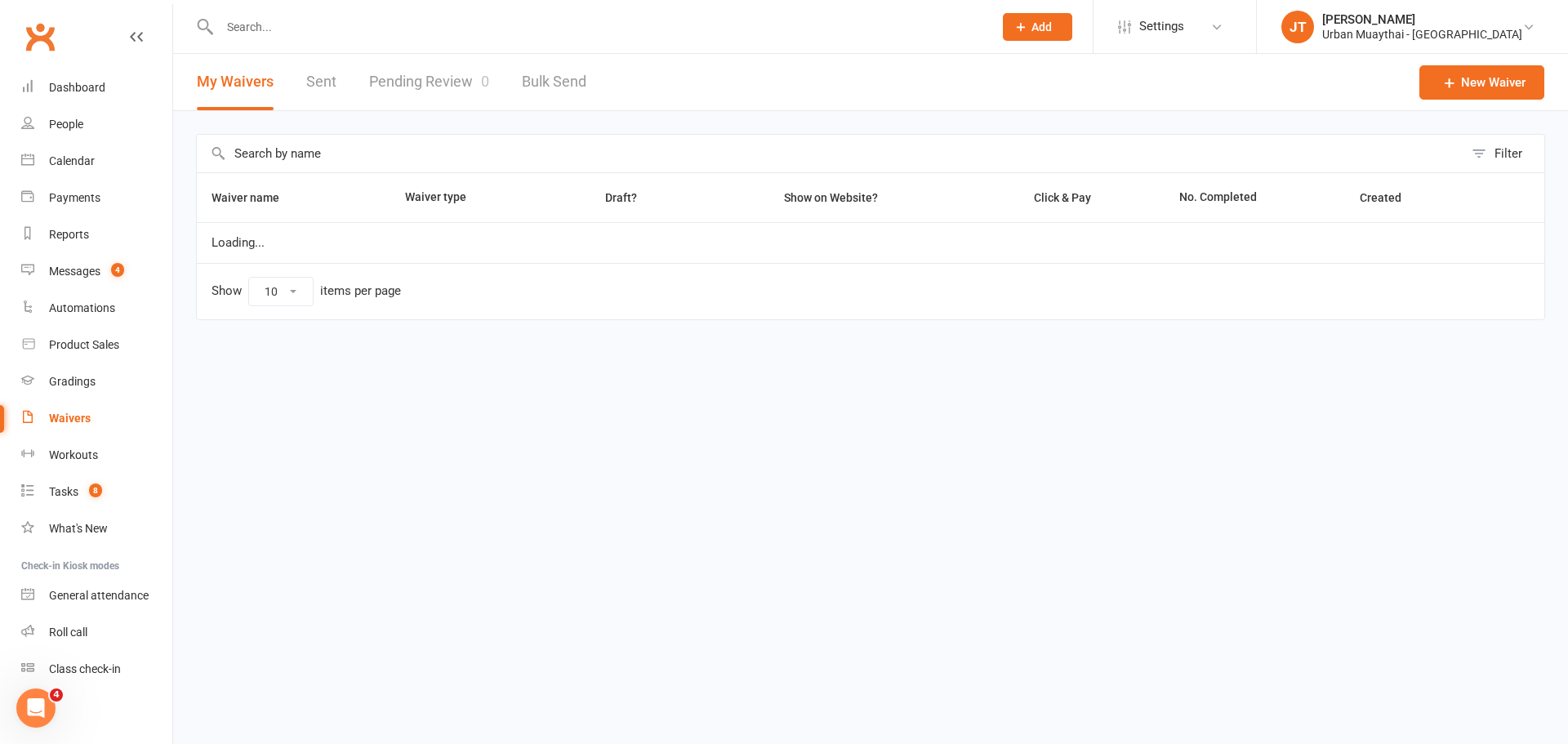
select select "100"
click at [403, 17] on input "text" at bounding box center [597, 27] width 767 height 23
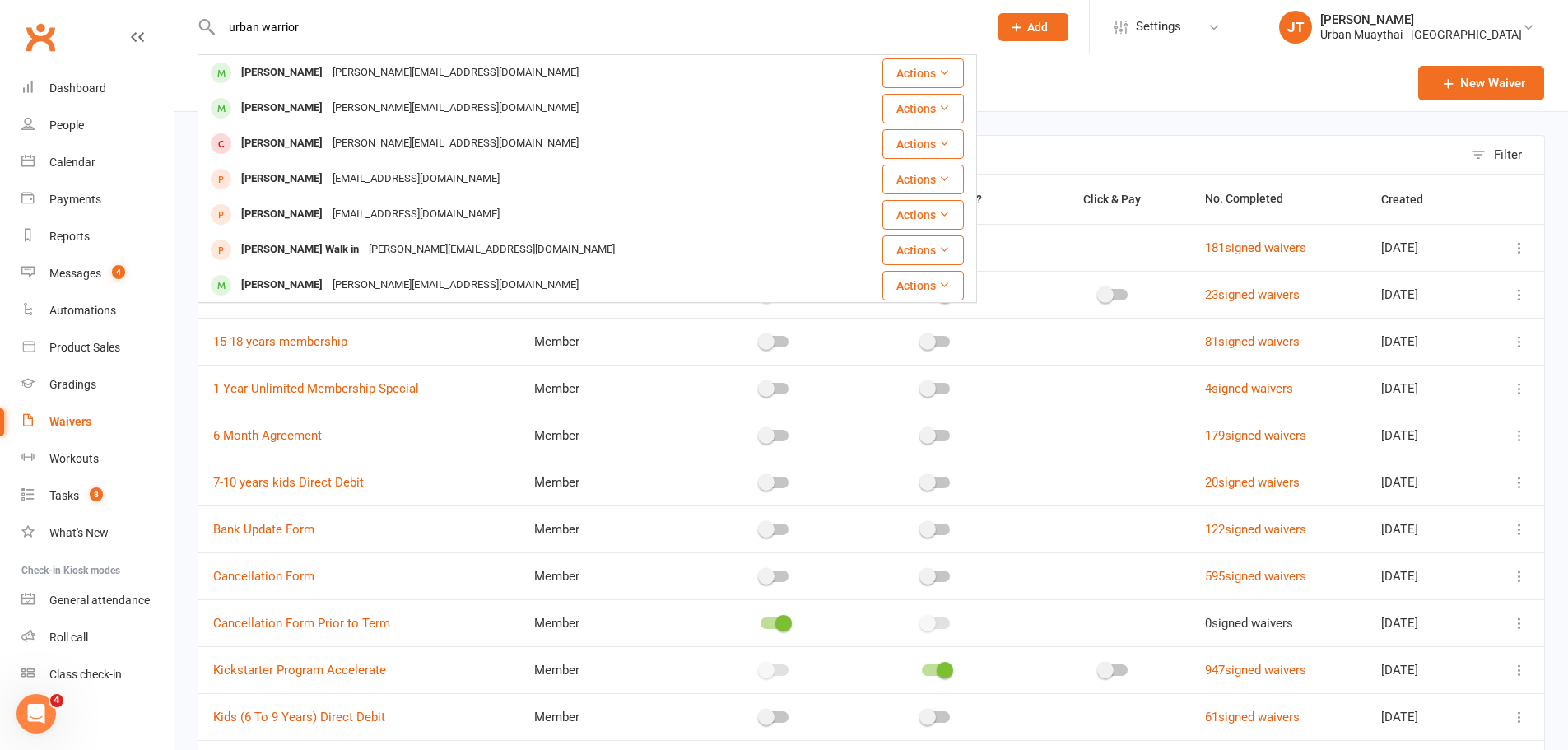
click at [462, 19] on input "urban warrior" at bounding box center [596, 27] width 760 height 23
type input "urban warrior"
click at [1194, 18] on link "Settings" at bounding box center [1172, 26] width 114 height 37
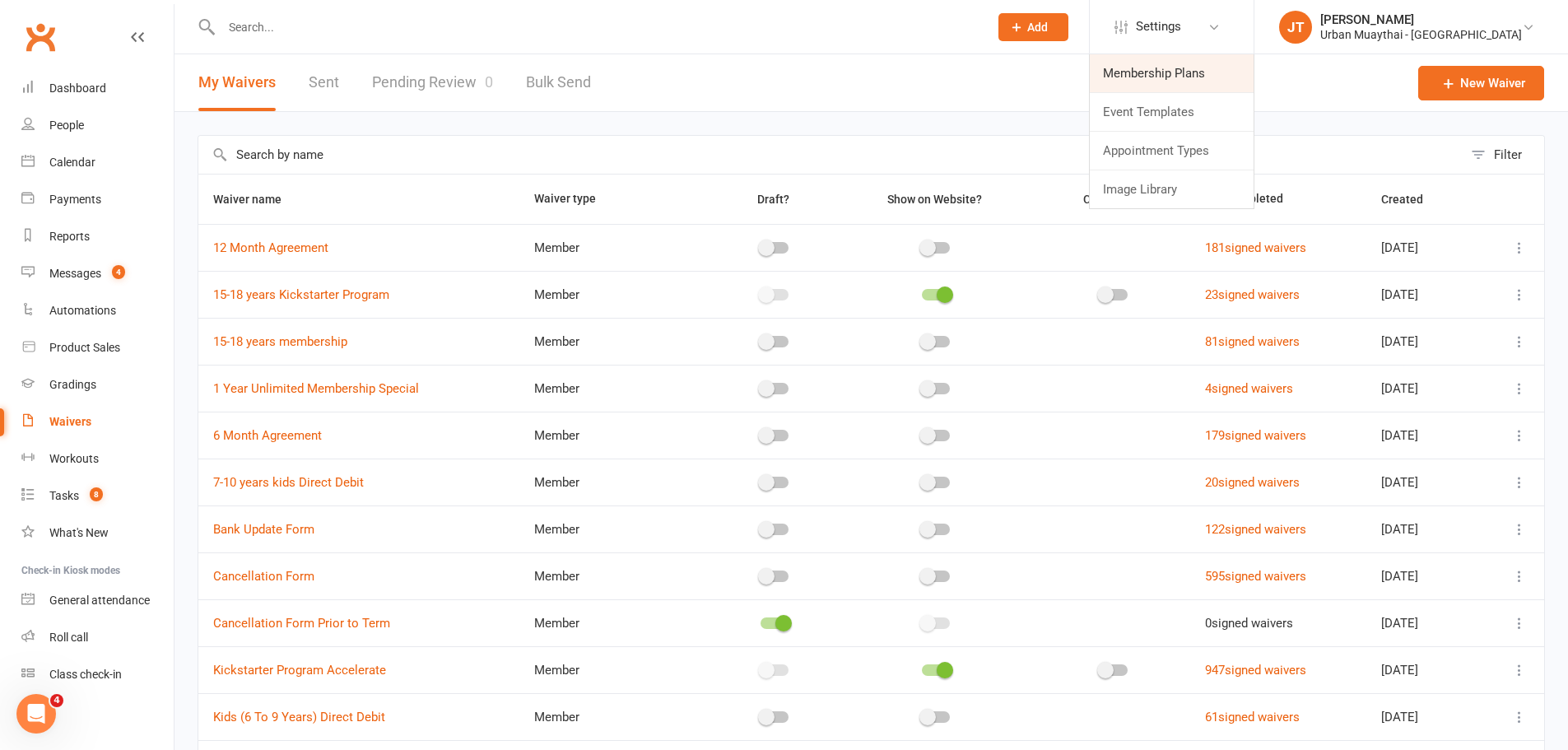
click at [1208, 72] on link "Membership Plans" at bounding box center [1172, 73] width 163 height 38
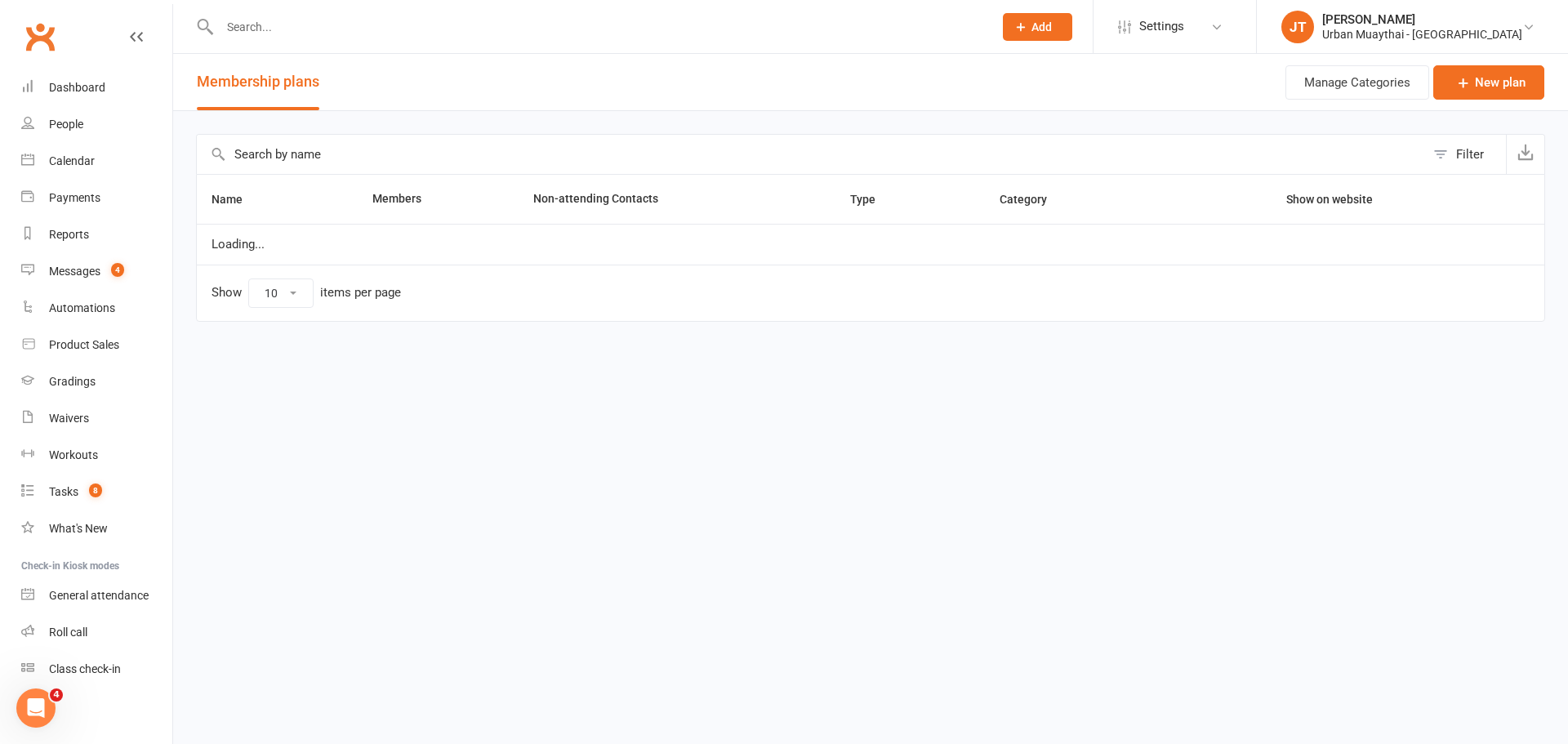
select select "100"
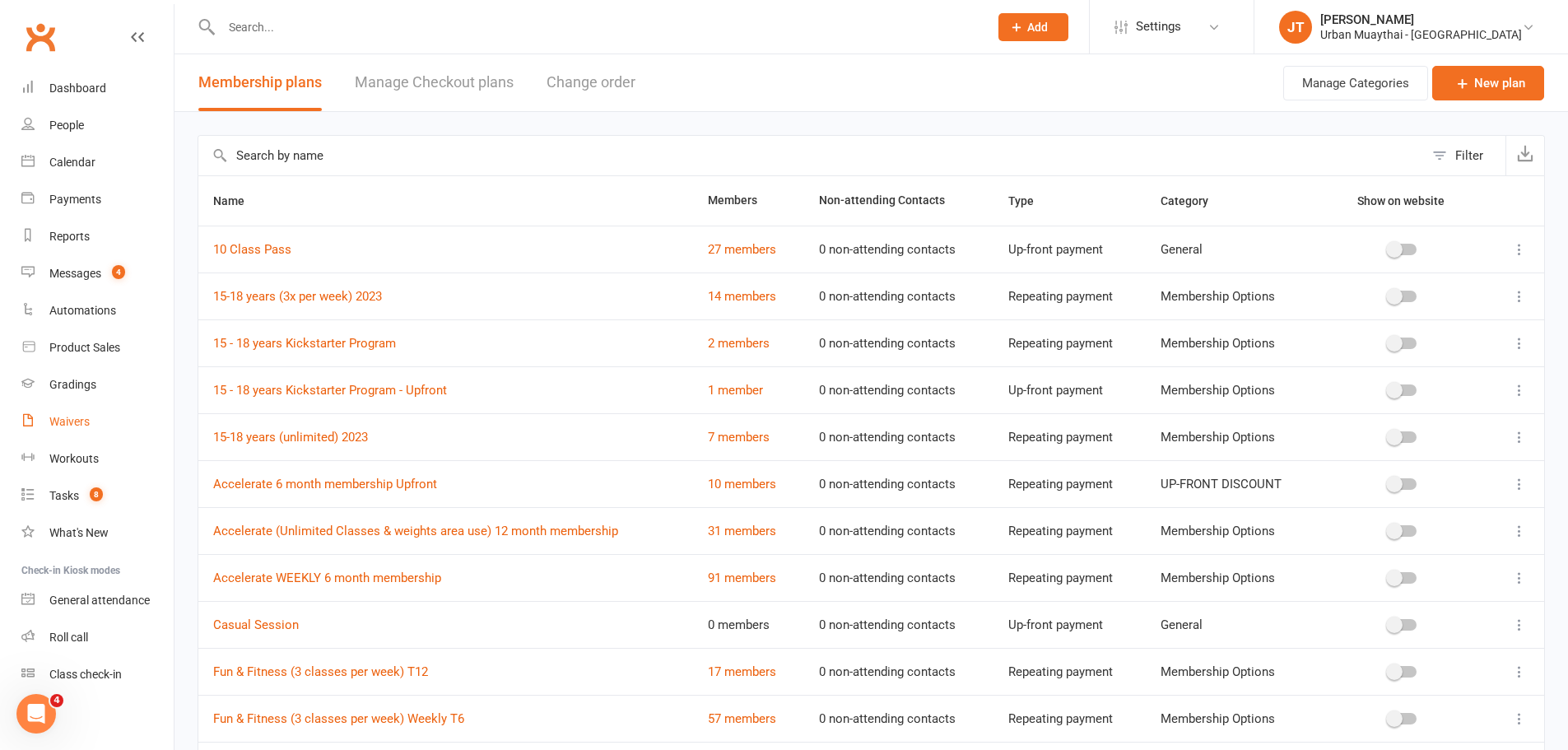
click at [78, 417] on div "Waivers" at bounding box center [69, 421] width 40 height 13
select select "100"
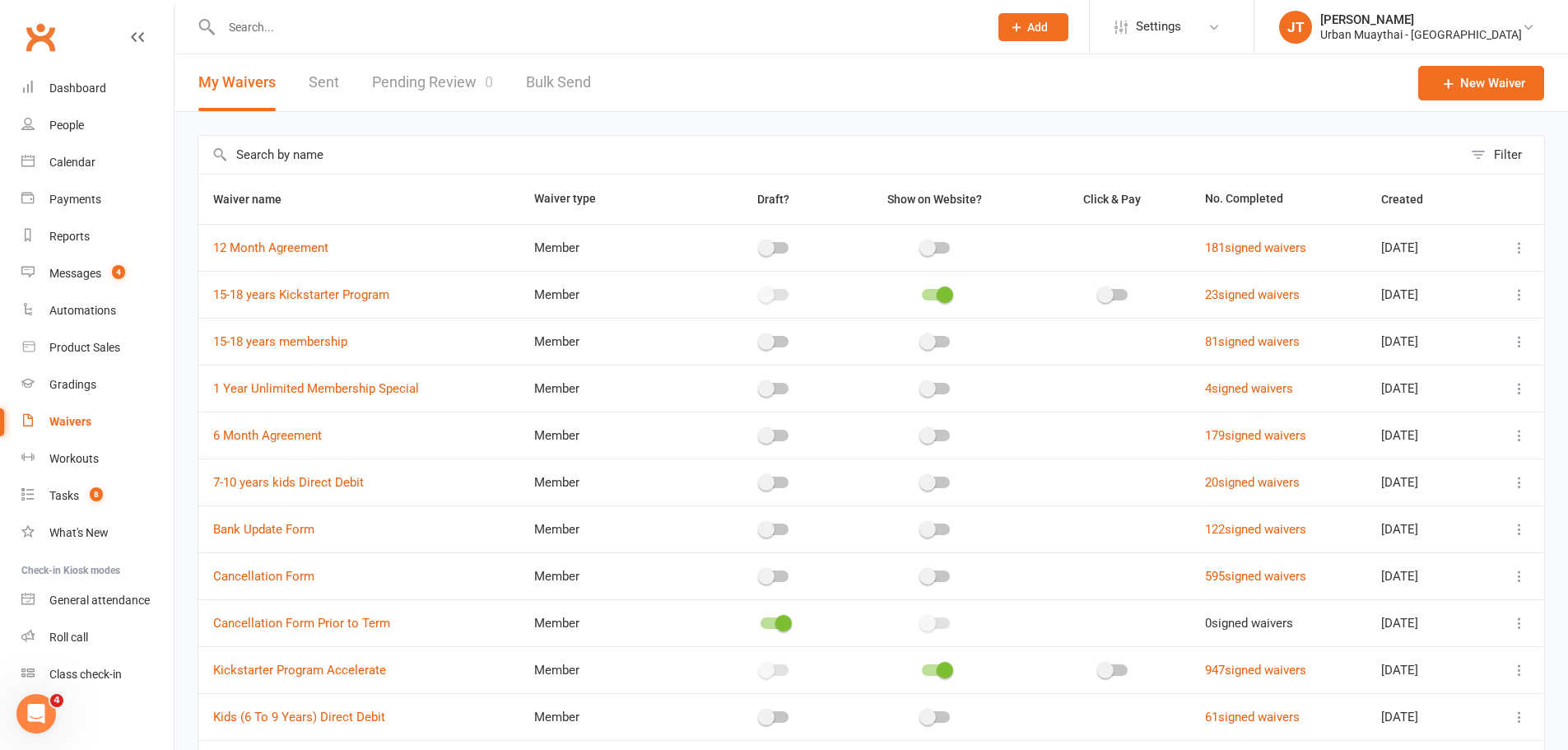
click at [309, 156] on input "text" at bounding box center [831, 155] width 1264 height 38
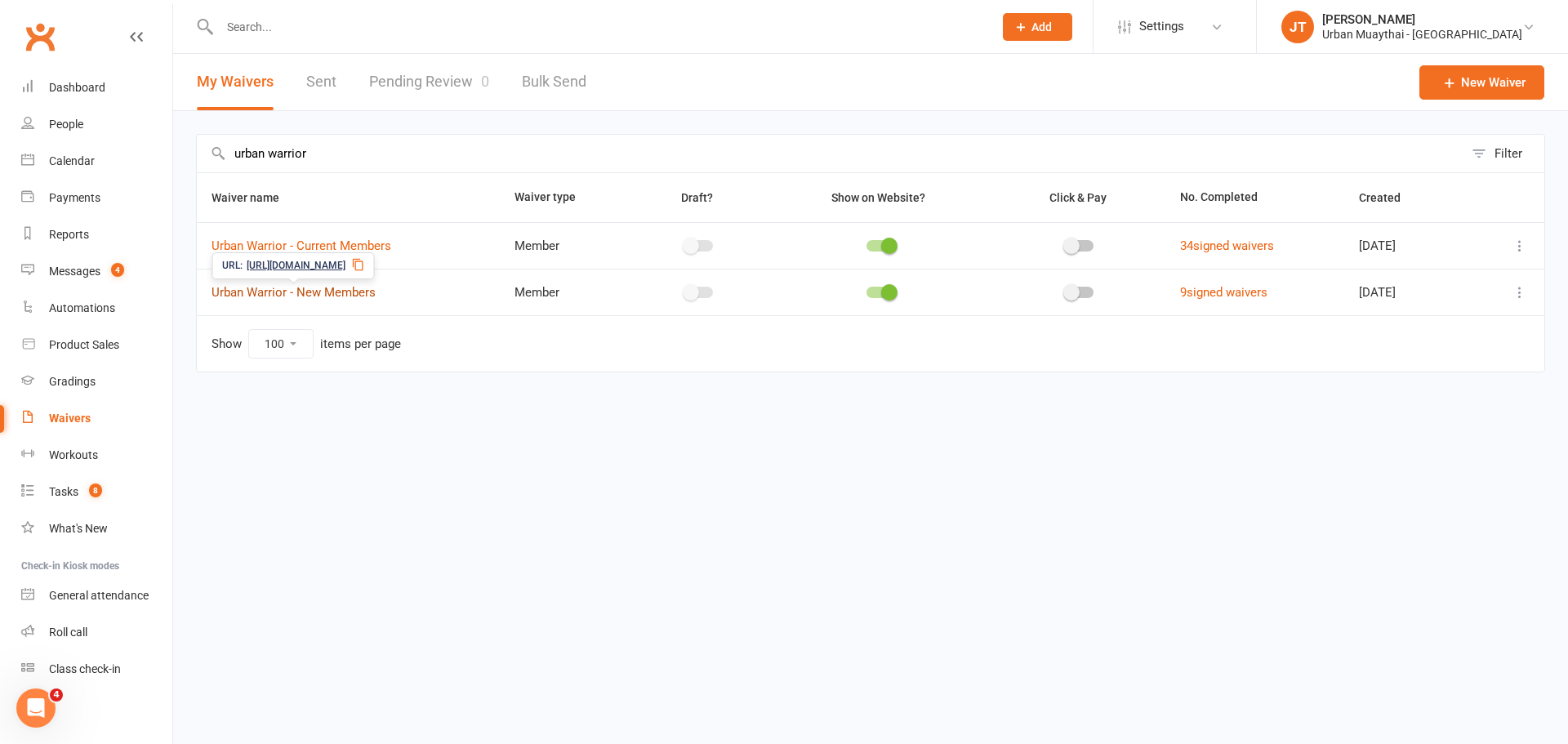
type input "urban warrior"
click at [341, 288] on link "Urban Warrior - New Members" at bounding box center [294, 292] width 164 height 15
click at [73, 417] on div "Waivers" at bounding box center [70, 418] width 42 height 13
click at [1517, 289] on icon at bounding box center [1519, 292] width 17 height 17
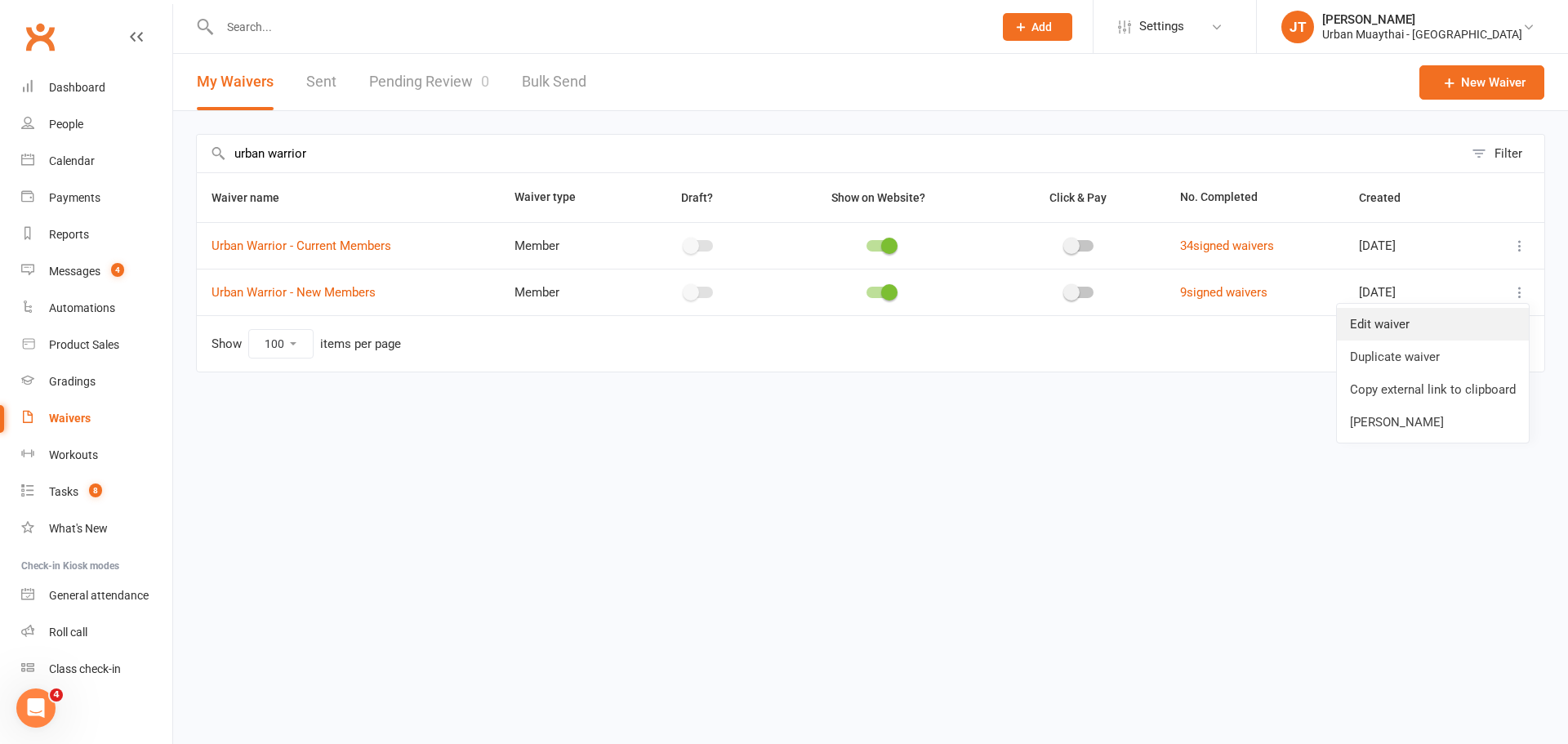
click at [1500, 330] on link "Edit waiver" at bounding box center [1433, 324] width 192 height 32
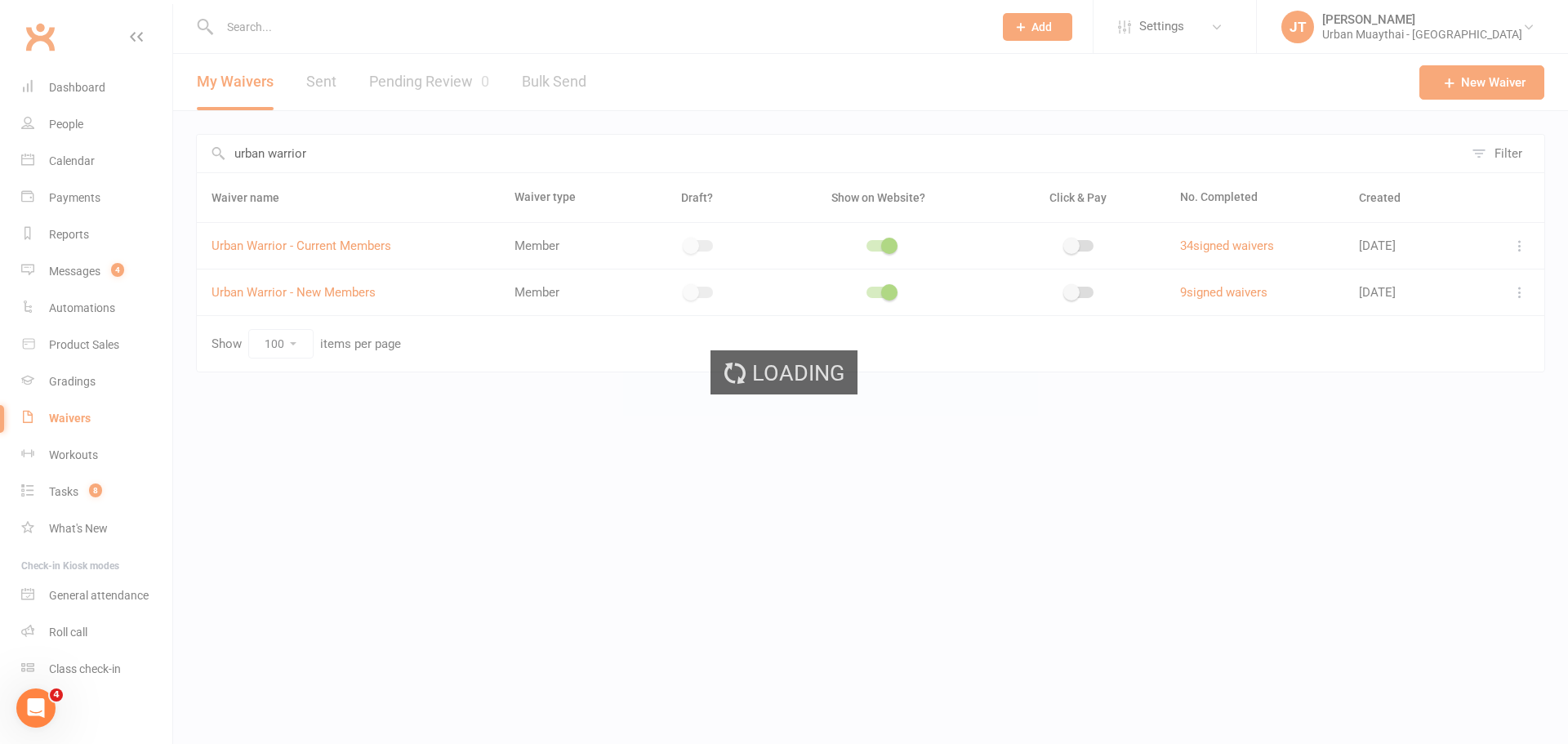
select select "do_not_copy_answers"
select select "select"
select select "checkbox"
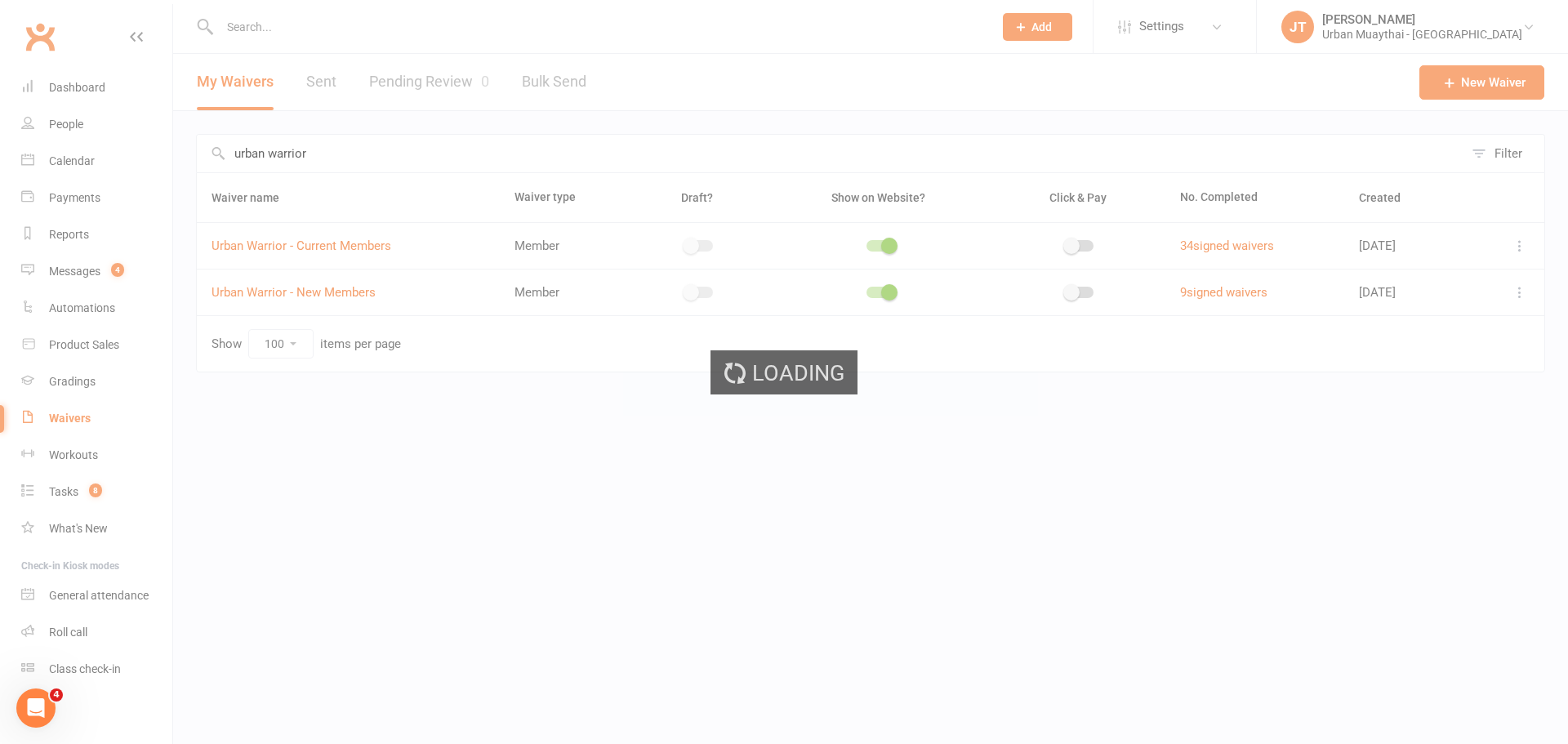
select select "select"
select select "checkbox"
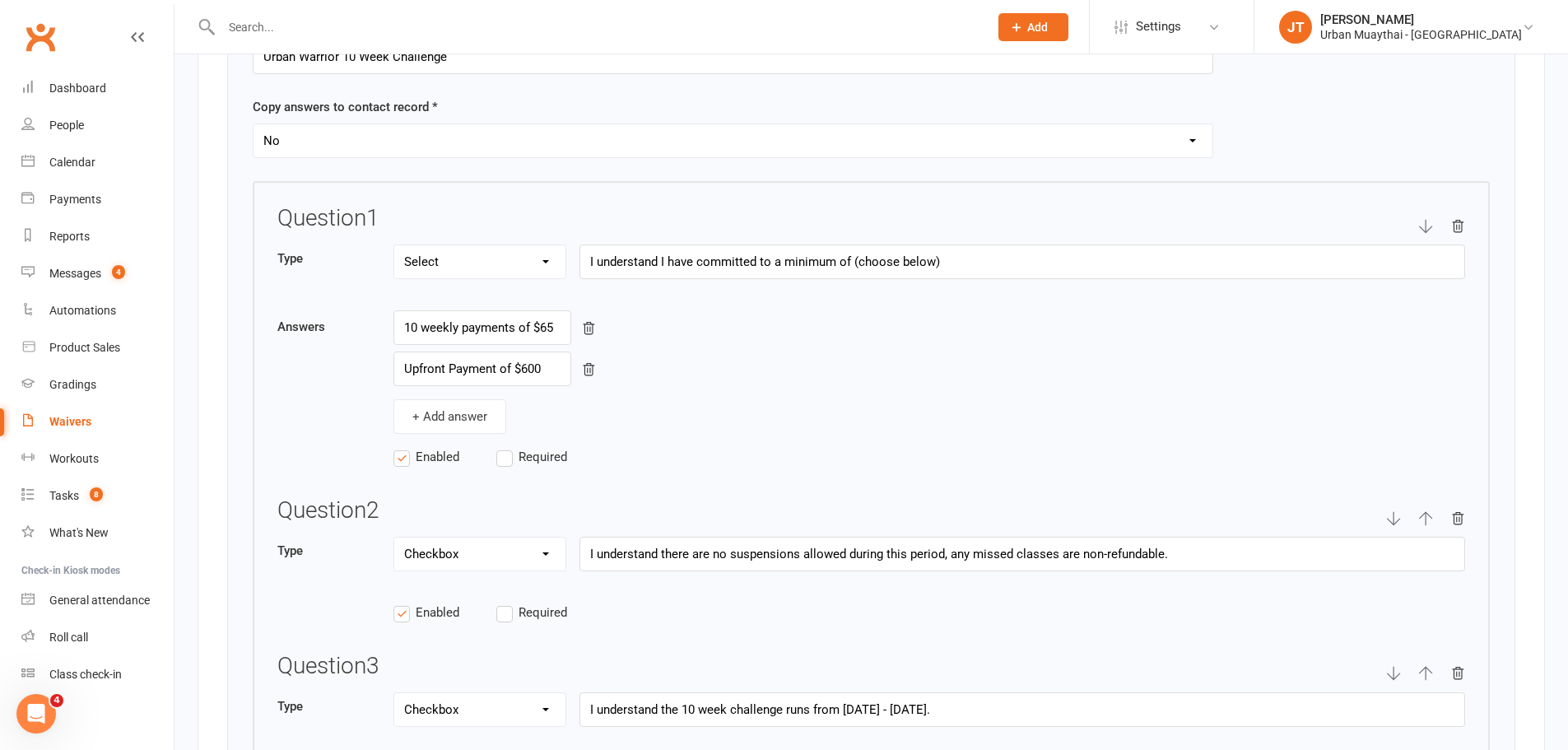
scroll to position [2388, 0]
click at [510, 459] on label "Required" at bounding box center [548, 456] width 103 height 19
click at [510, 447] on input "Required" at bounding box center [548, 447] width 103 height 0
click at [400, 459] on label "Enabled" at bounding box center [445, 456] width 103 height 19
click at [400, 447] on input "Enabled" at bounding box center [445, 447] width 103 height 0
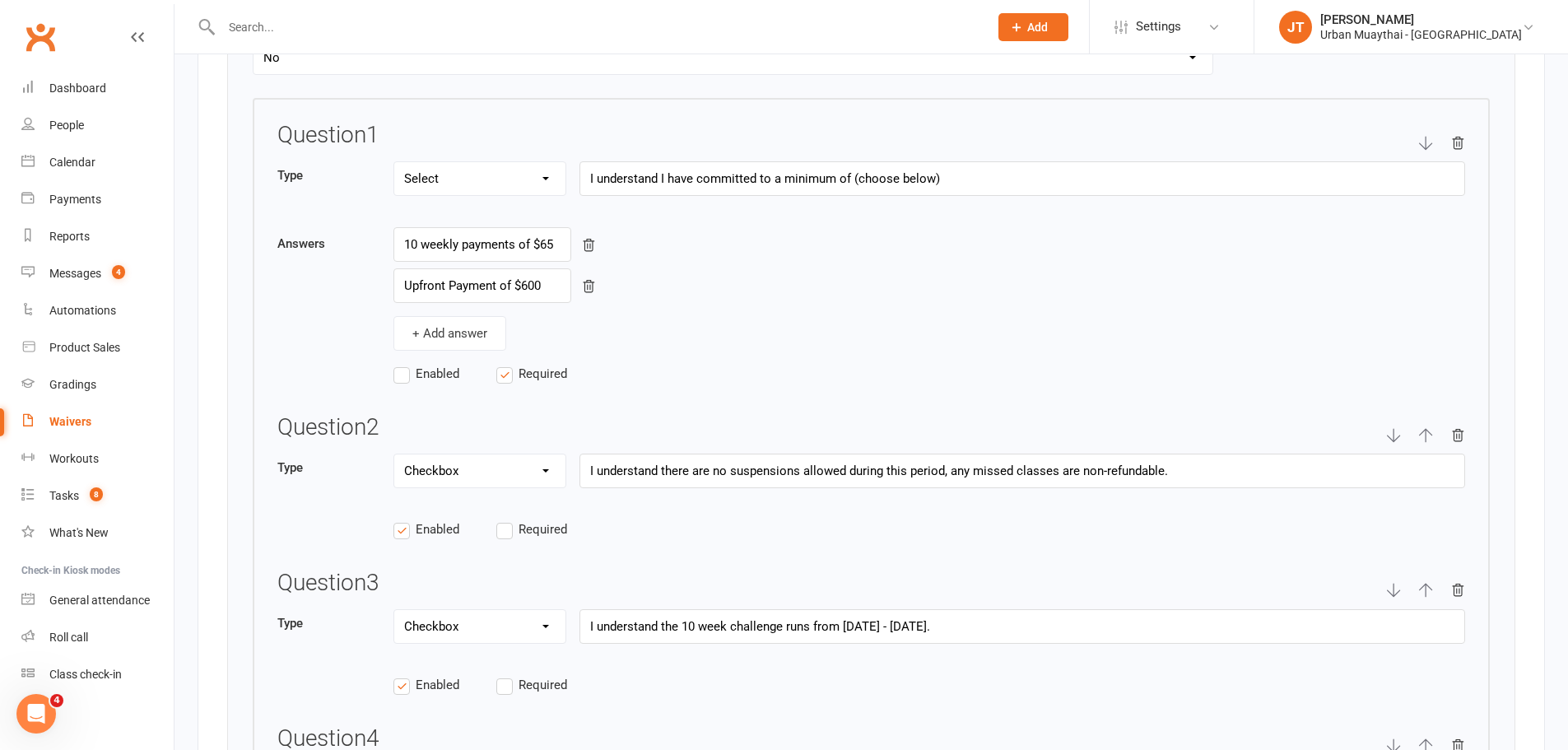
scroll to position [1976, 0]
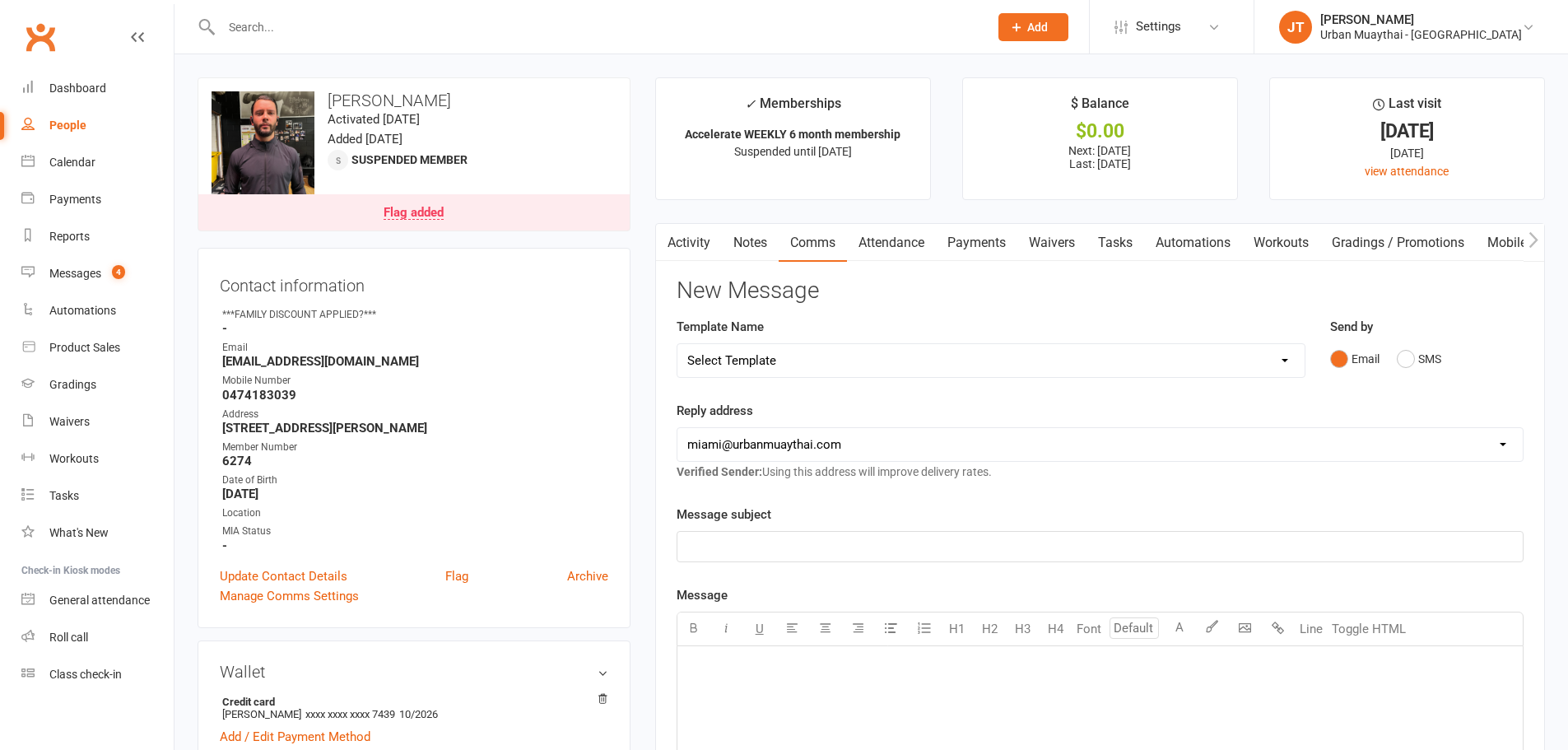
scroll to position [164, 0]
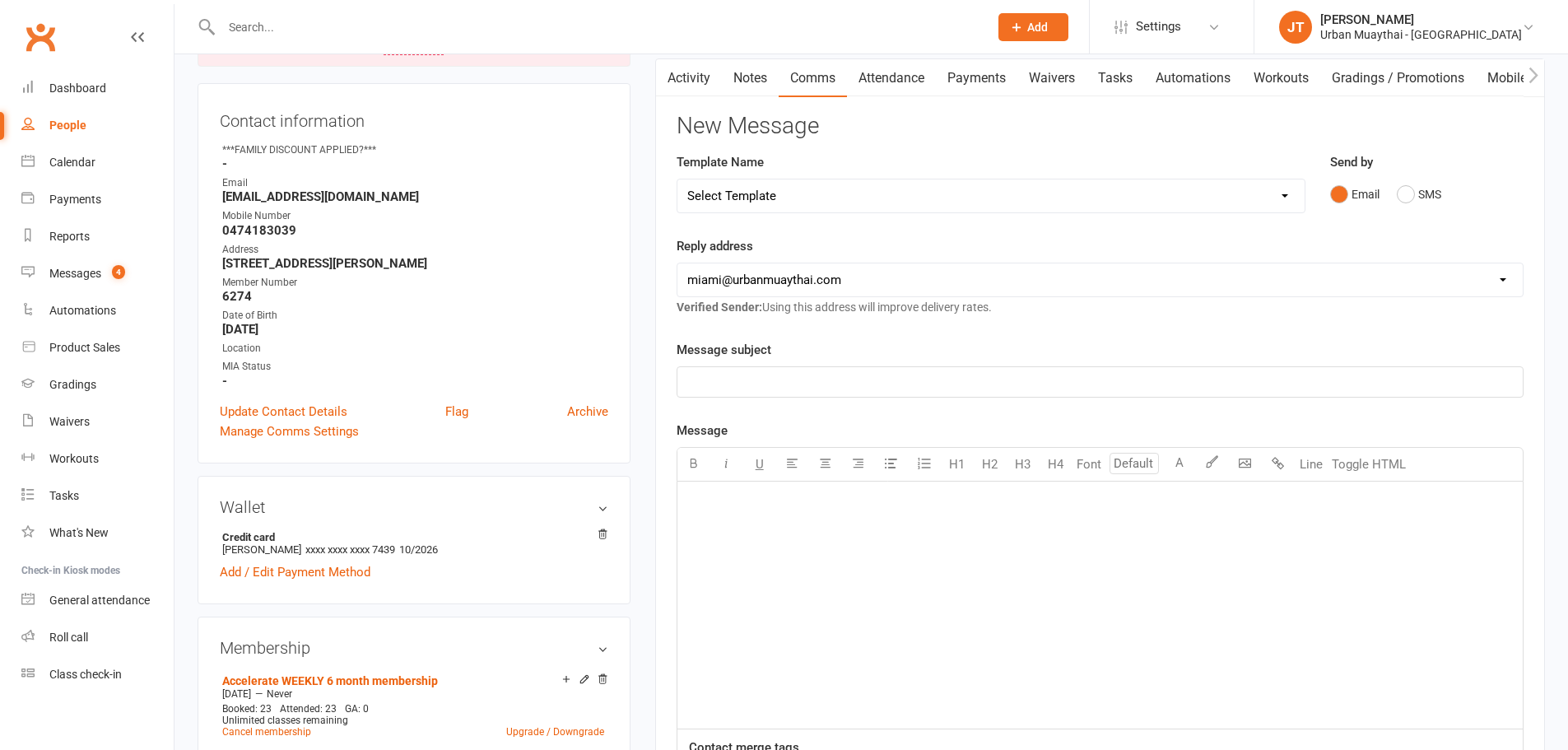
click at [738, 89] on link "Notes" at bounding box center [750, 77] width 57 height 38
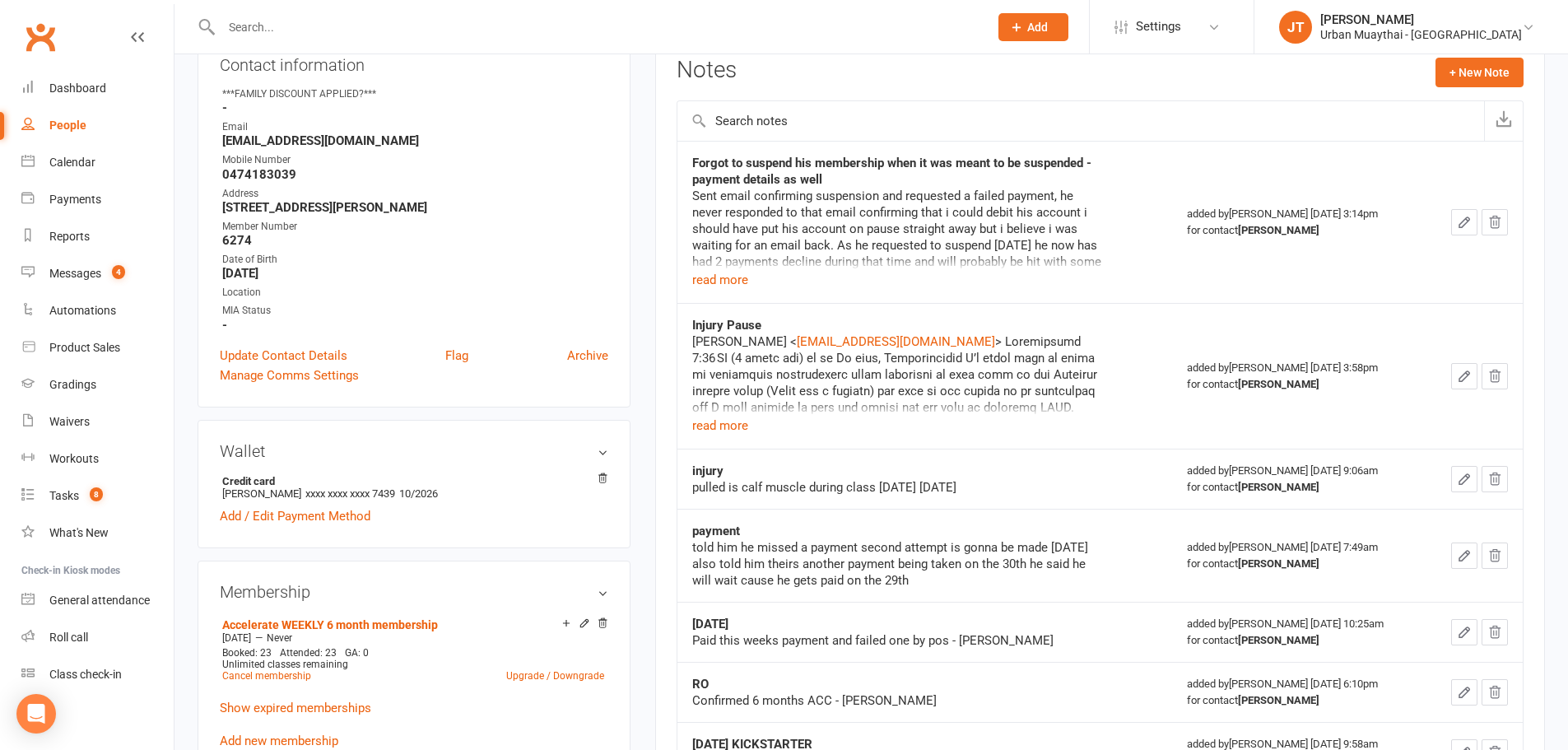
scroll to position [247, 0]
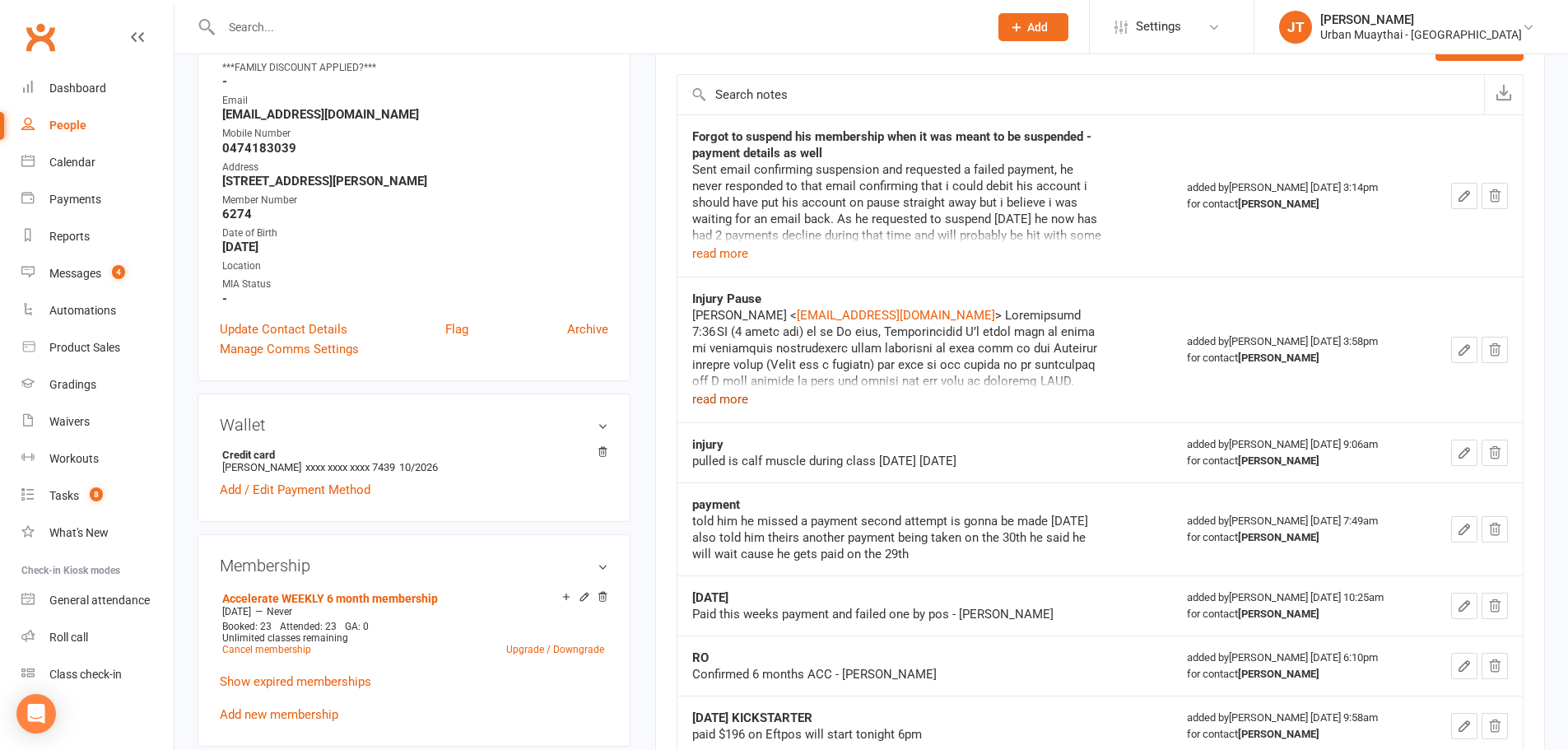
click at [721, 396] on button "read more" at bounding box center [721, 399] width 56 height 19
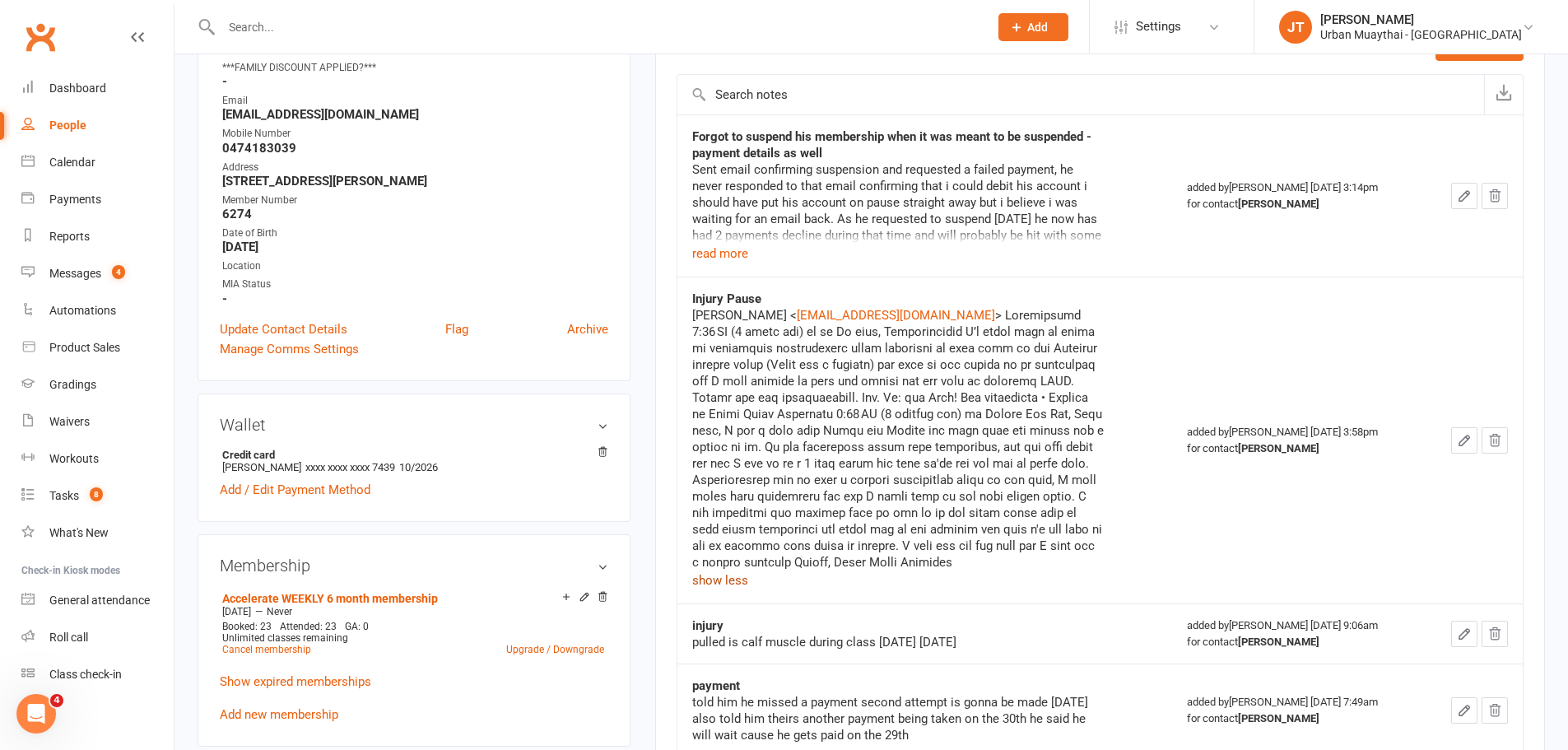
scroll to position [0, 0]
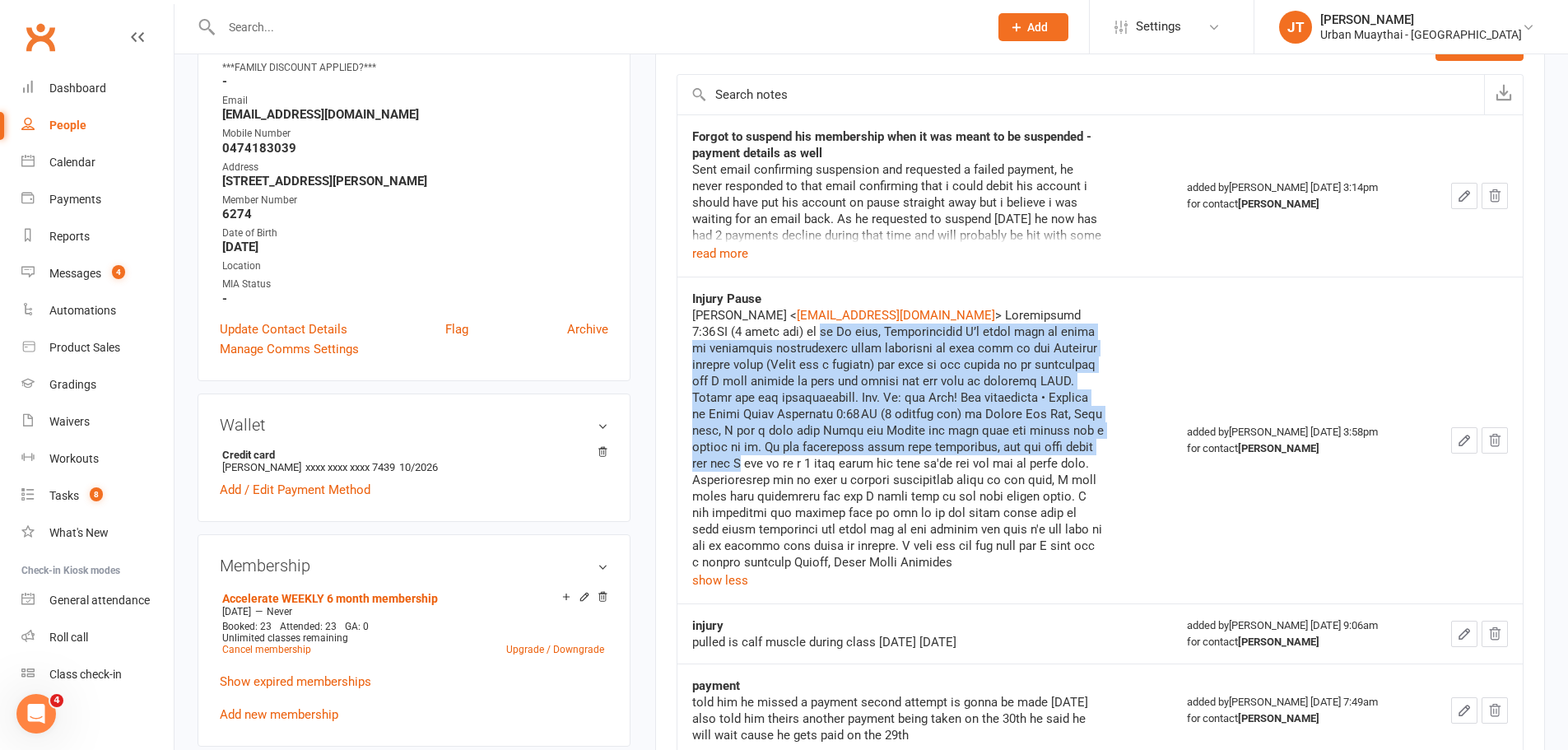
drag, startPoint x: 695, startPoint y: 335, endPoint x: 1108, endPoint y: 443, distance: 426.9
click at [1108, 443] on div "Injury Pause Rafael < modolell90@gmail.com show less" at bounding box center [925, 441] width 465 height 300
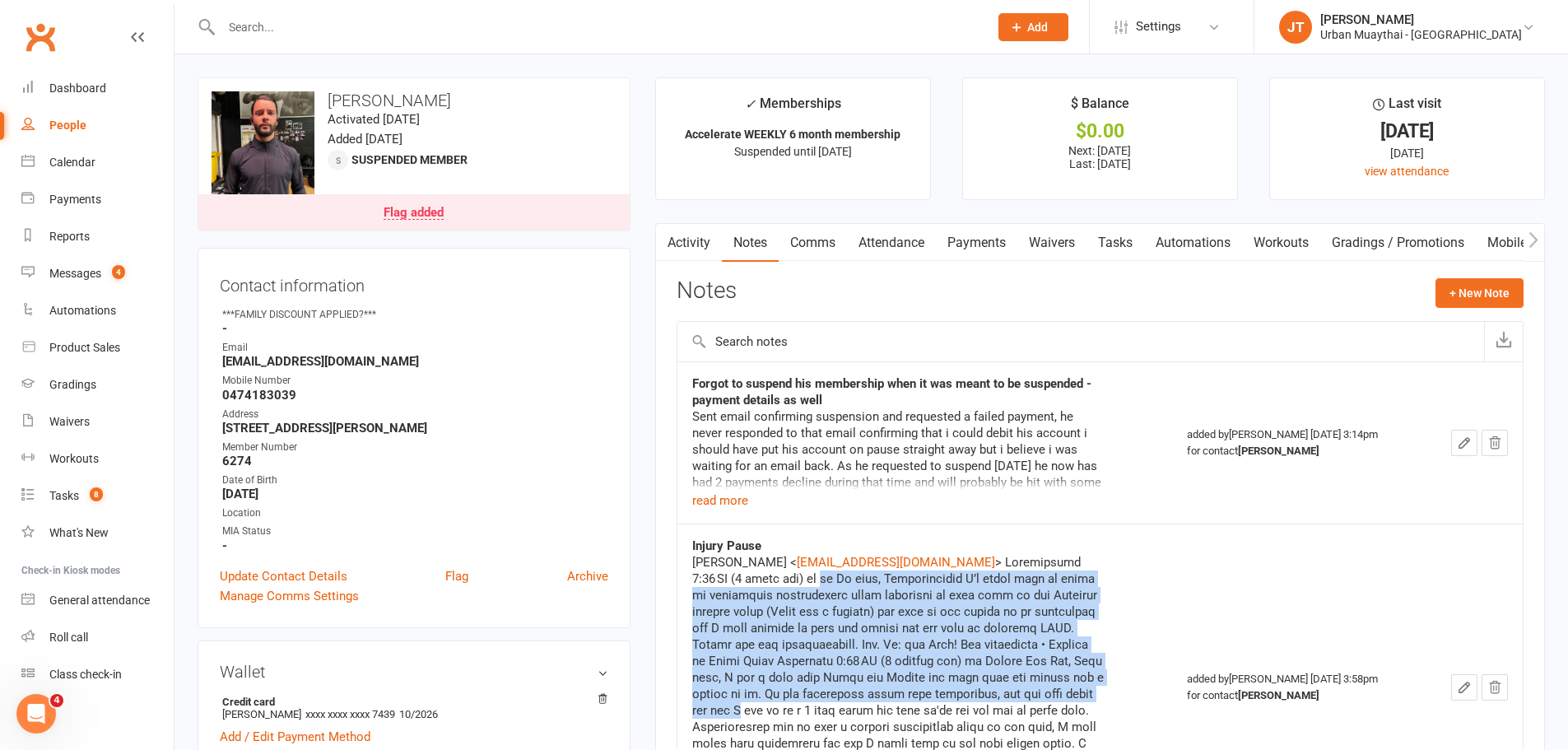
click at [1006, 249] on link "Payments" at bounding box center [976, 243] width 82 height 38
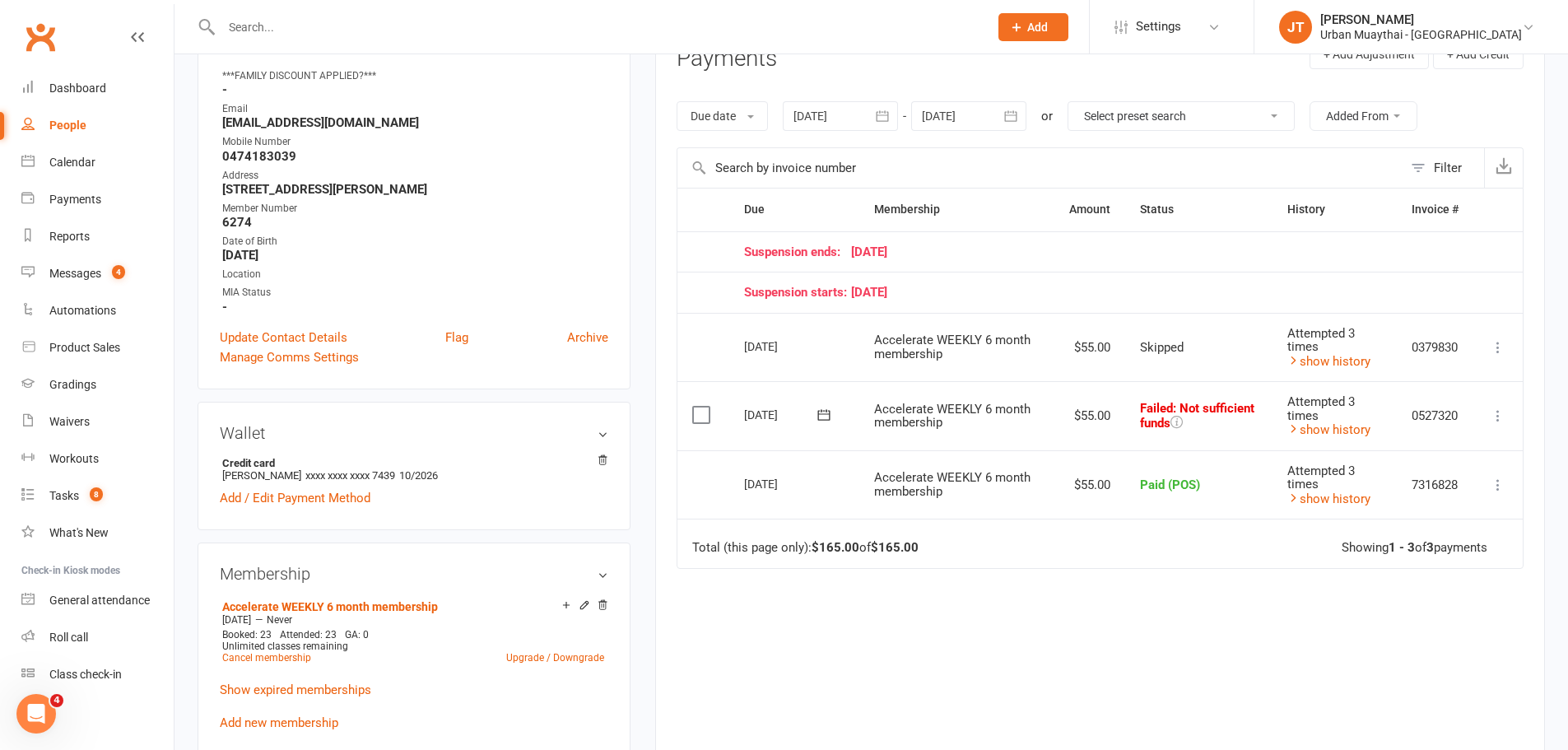
scroll to position [247, 0]
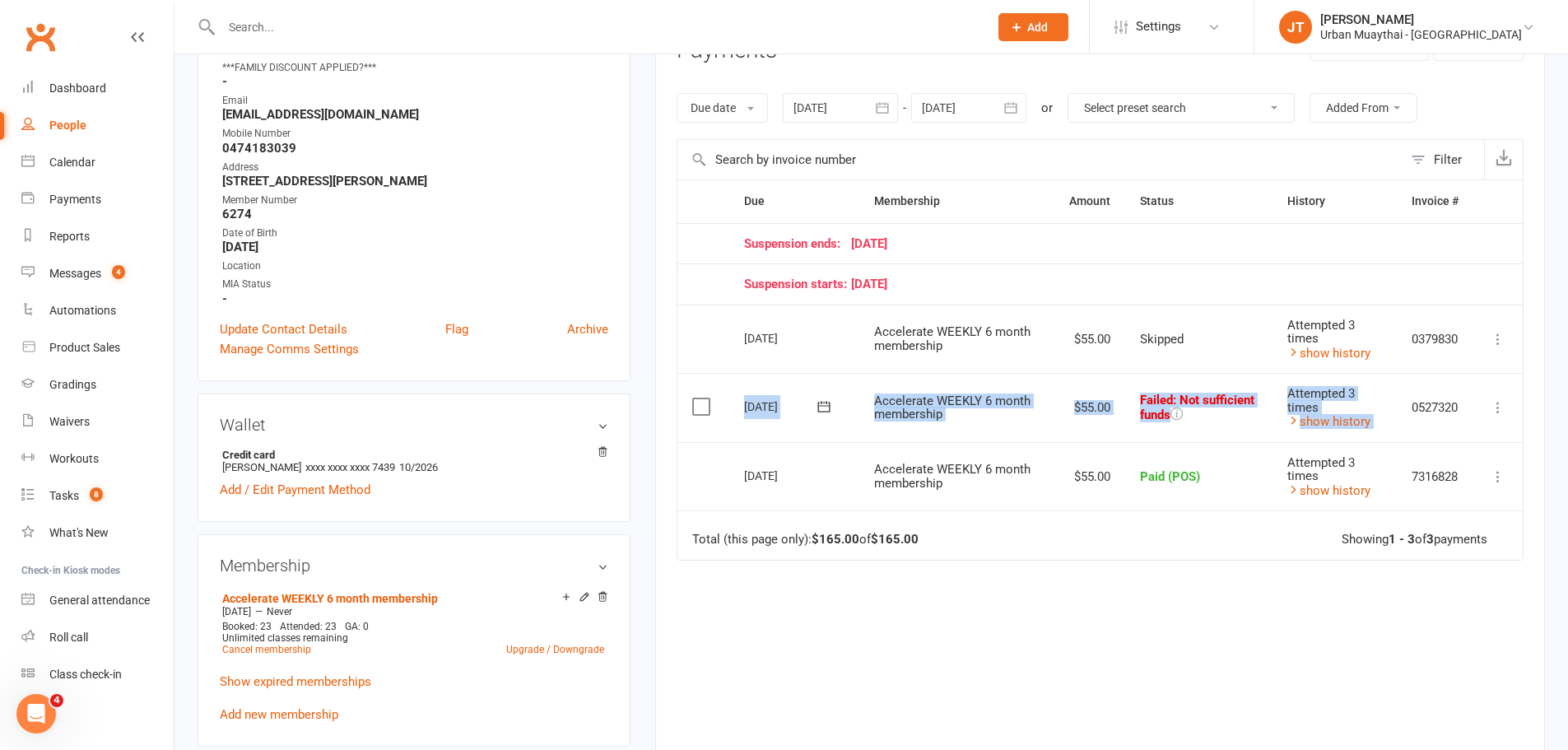
drag, startPoint x: 744, startPoint y: 413, endPoint x: 1350, endPoint y: 499, distance: 612.1
click at [1400, 429] on tr "Select this 29 Sep 2025 Rafa Modolell Accelerate WEEKLY 6 month membership $55.…" at bounding box center [1100, 407] width 846 height 69
click at [1338, 426] on link "show history" at bounding box center [1329, 421] width 83 height 15
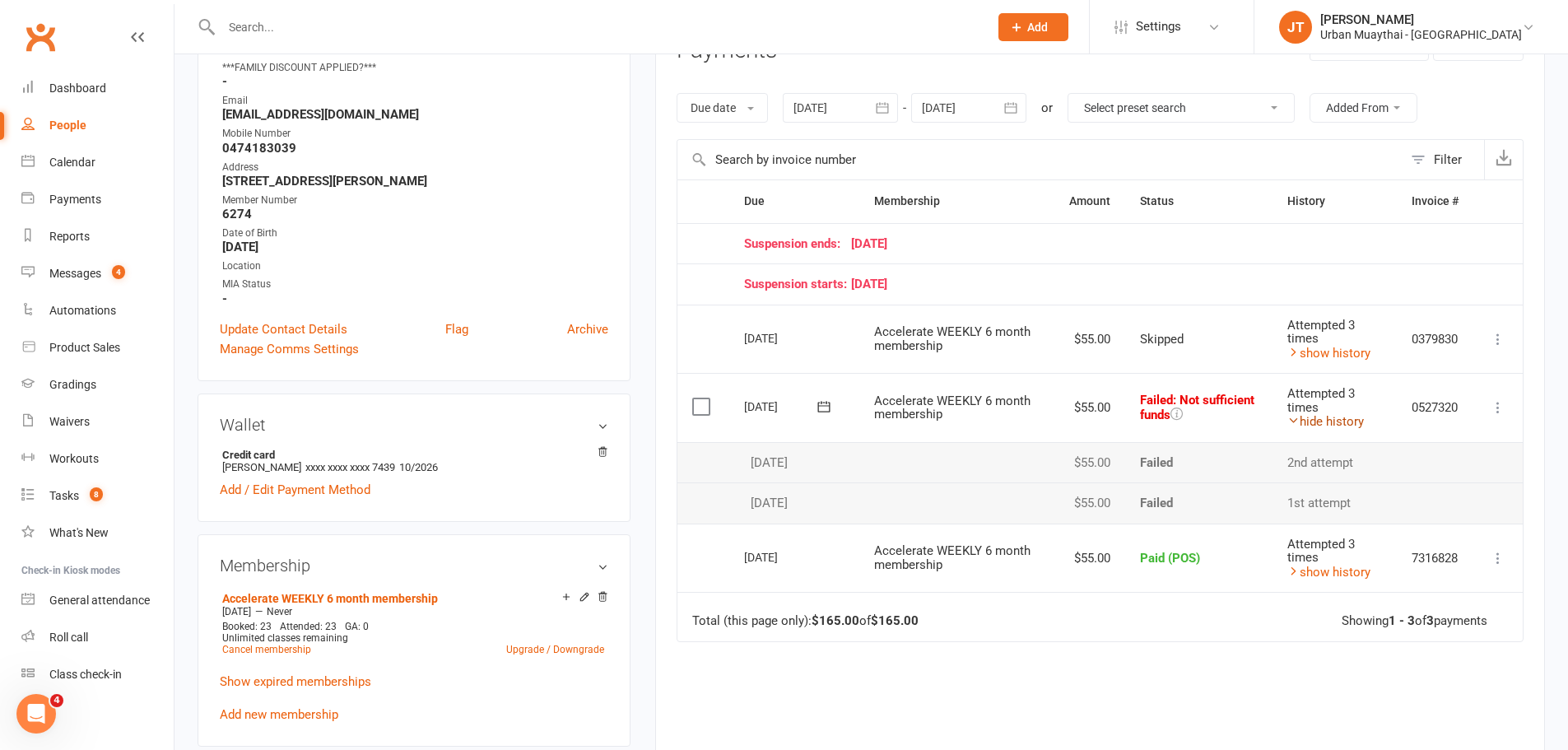
click at [1320, 421] on link "hide history" at bounding box center [1325, 421] width 76 height 15
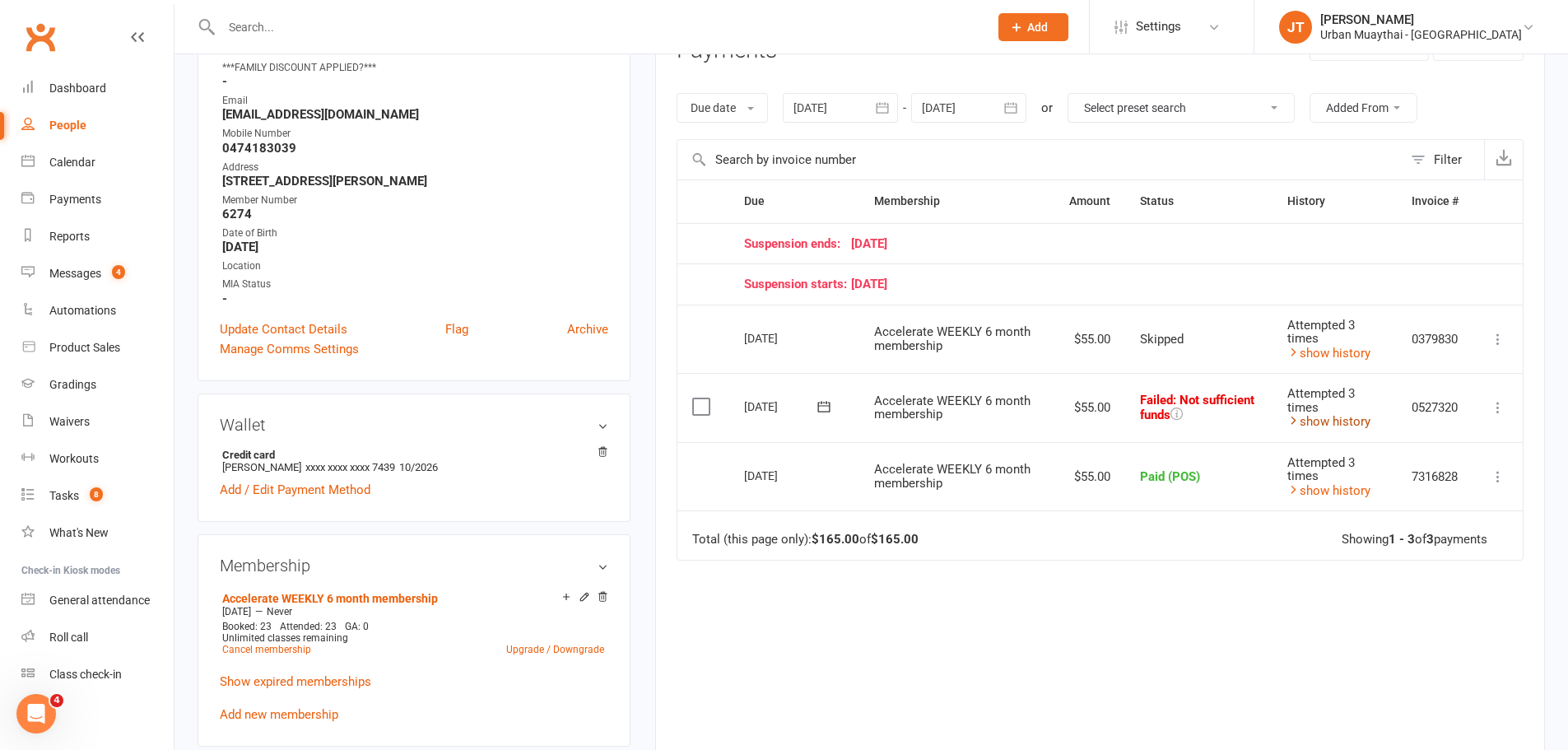
click at [1303, 422] on link "show history" at bounding box center [1329, 421] width 83 height 15
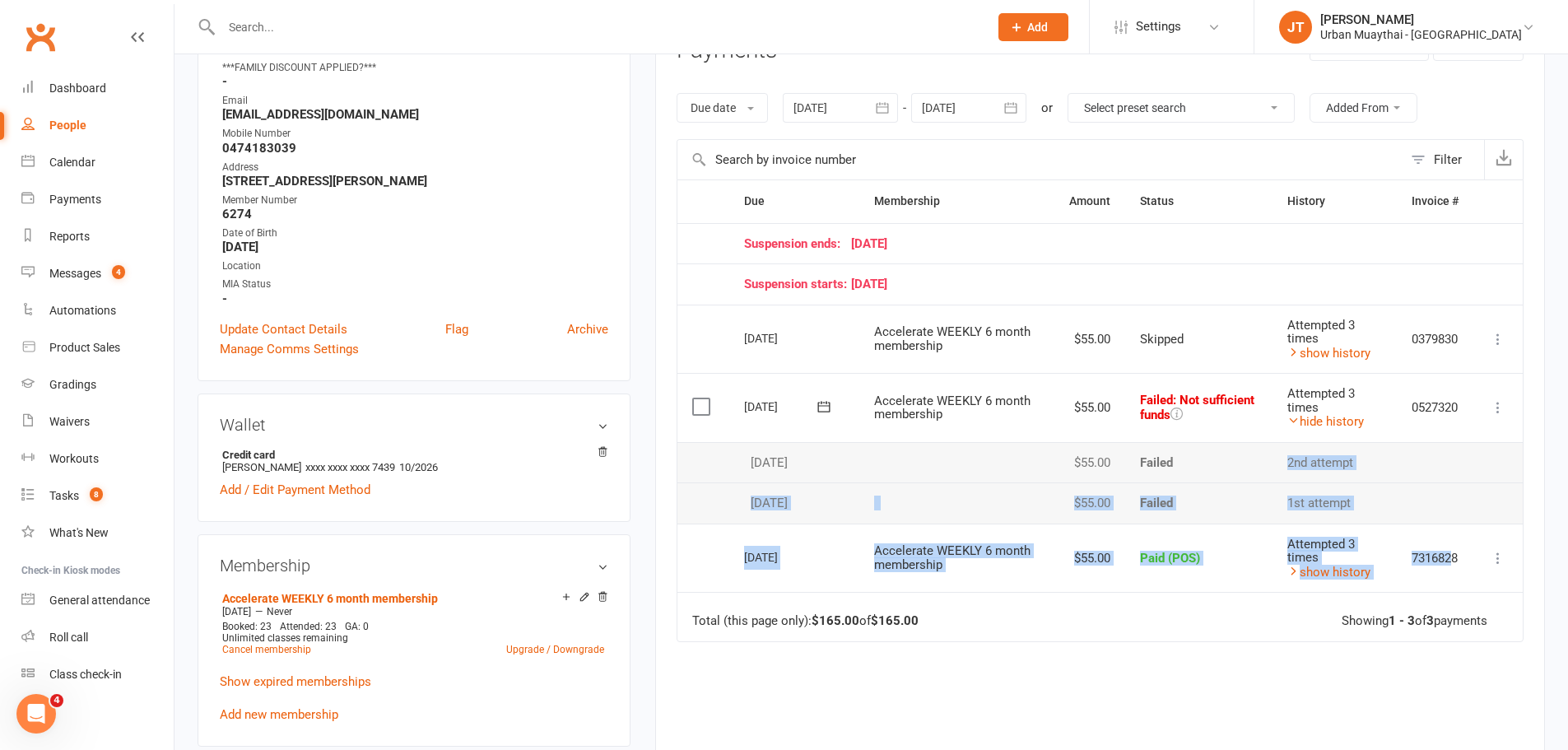
drag, startPoint x: 1264, startPoint y: 472, endPoint x: 1449, endPoint y: 524, distance: 192.2
click at [1449, 524] on table "Due Contact Membership Amount Status History Invoice # Suspension ends: 10 Nove…" at bounding box center [1100, 410] width 847 height 462
click at [1379, 480] on td "2nd attempt" at bounding box center [1334, 462] width 124 height 41
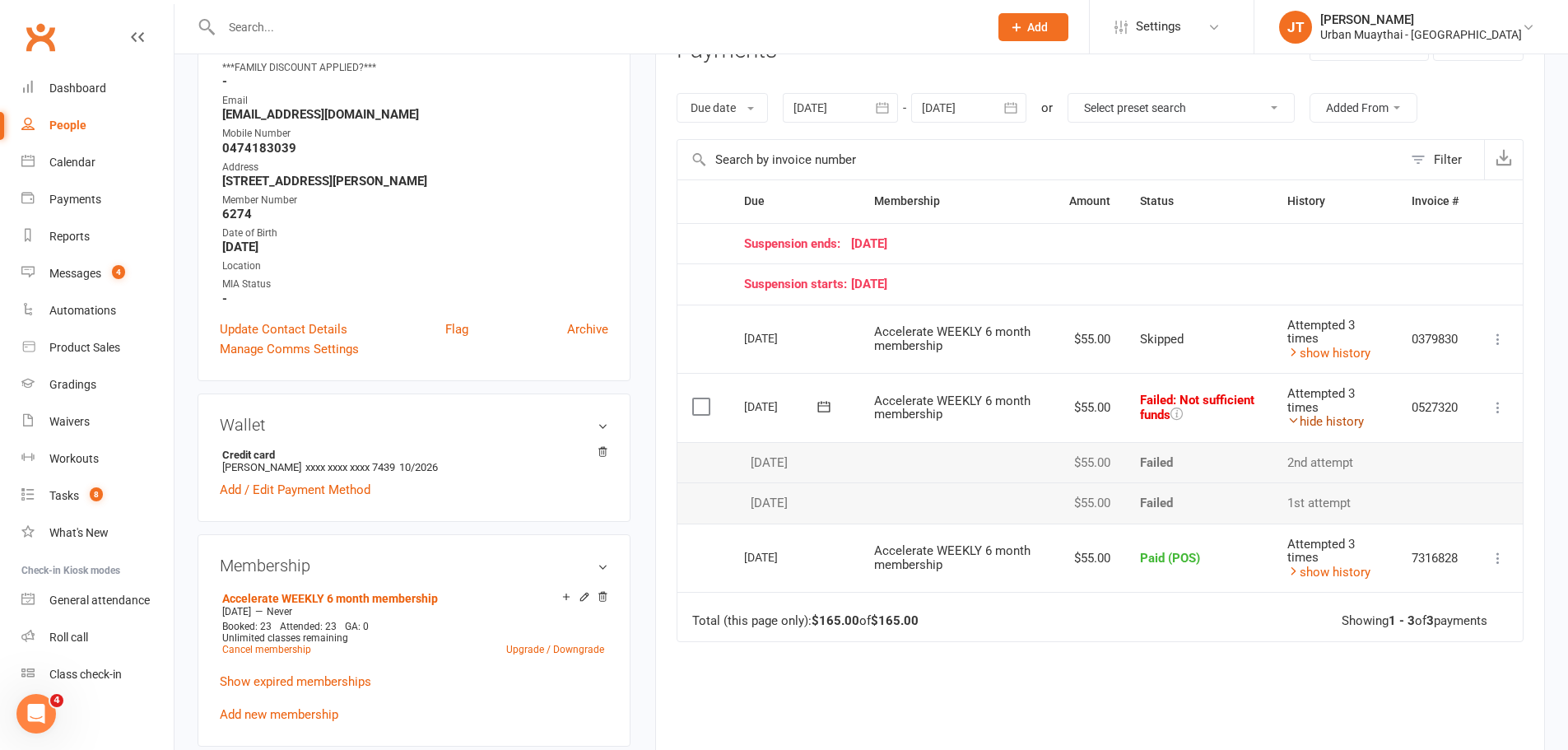
click at [1310, 419] on link "hide history" at bounding box center [1325, 421] width 76 height 15
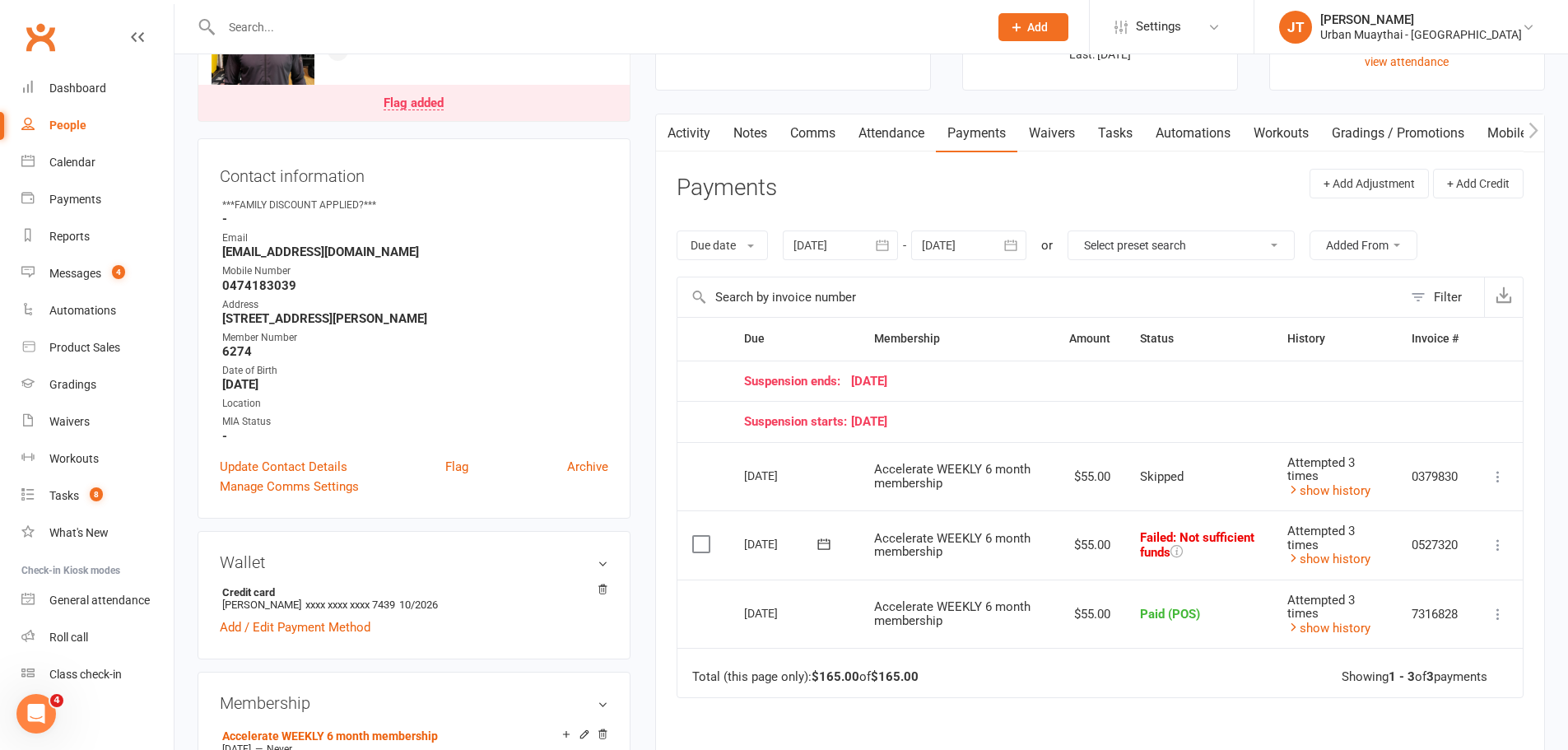
scroll to position [0, 0]
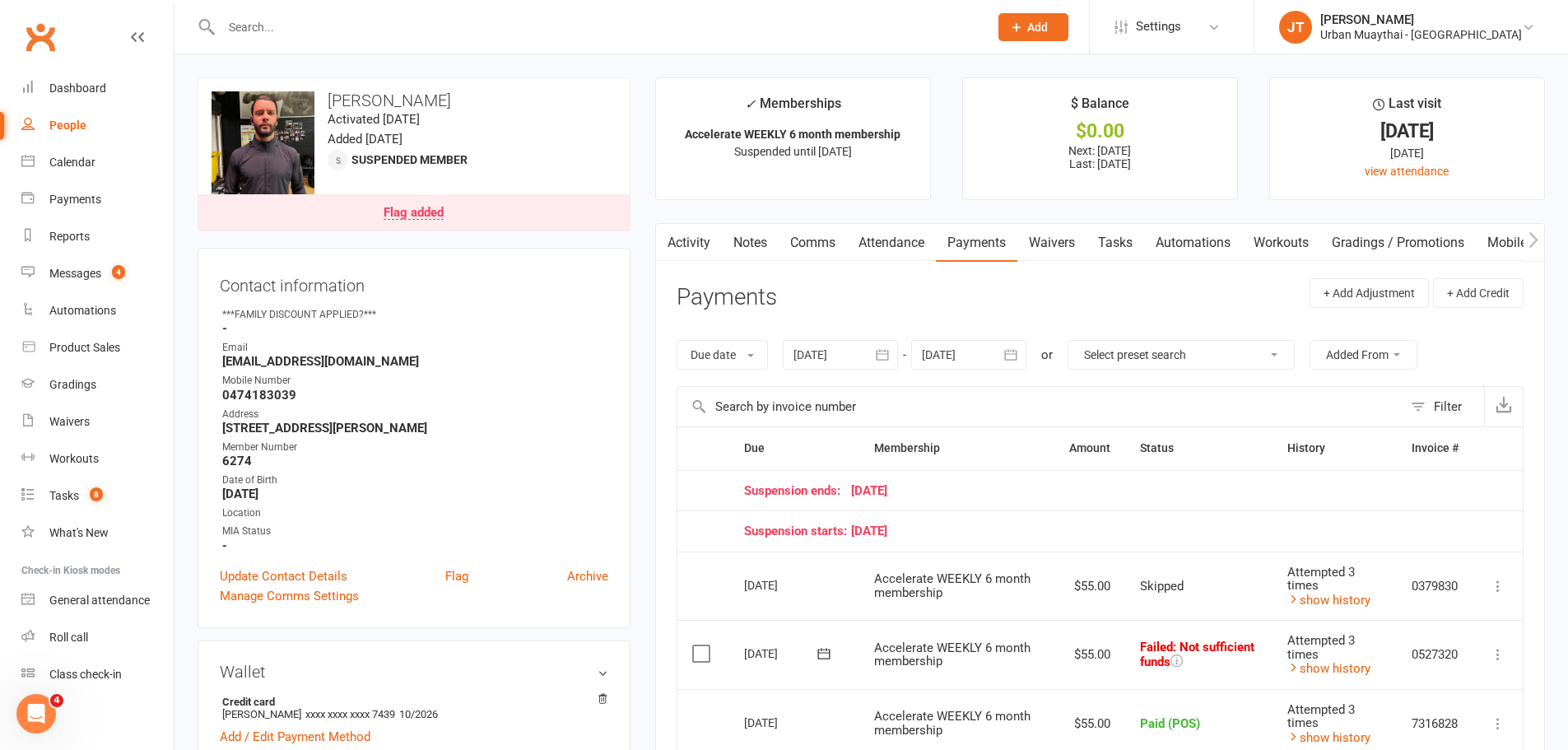
click at [347, 47] on div at bounding box center [587, 26] width 780 height 54
click at [317, 21] on input "text" at bounding box center [596, 27] width 760 height 23
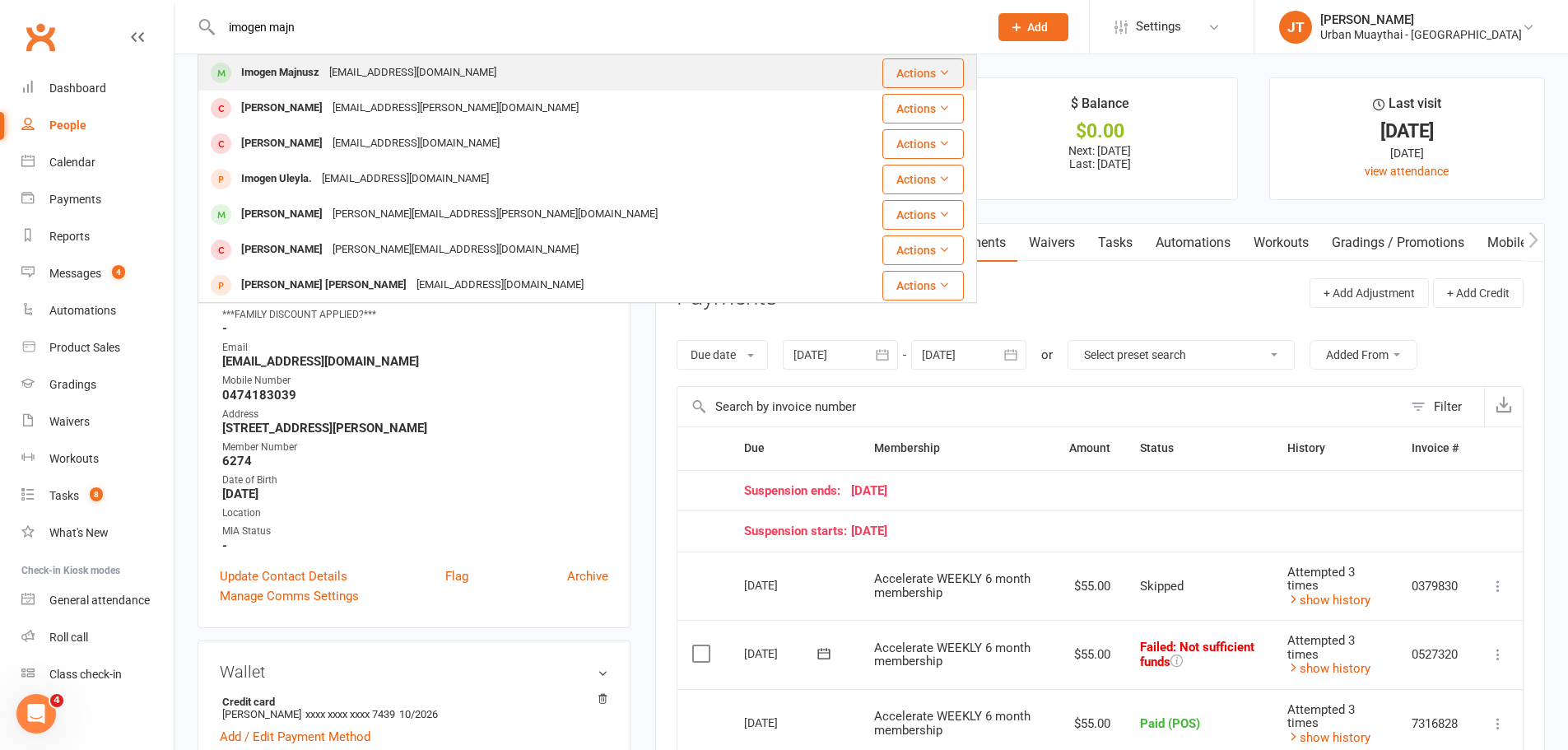
type input "imogen majn"
click at [308, 68] on div "Imogen Majnusz" at bounding box center [280, 72] width 88 height 24
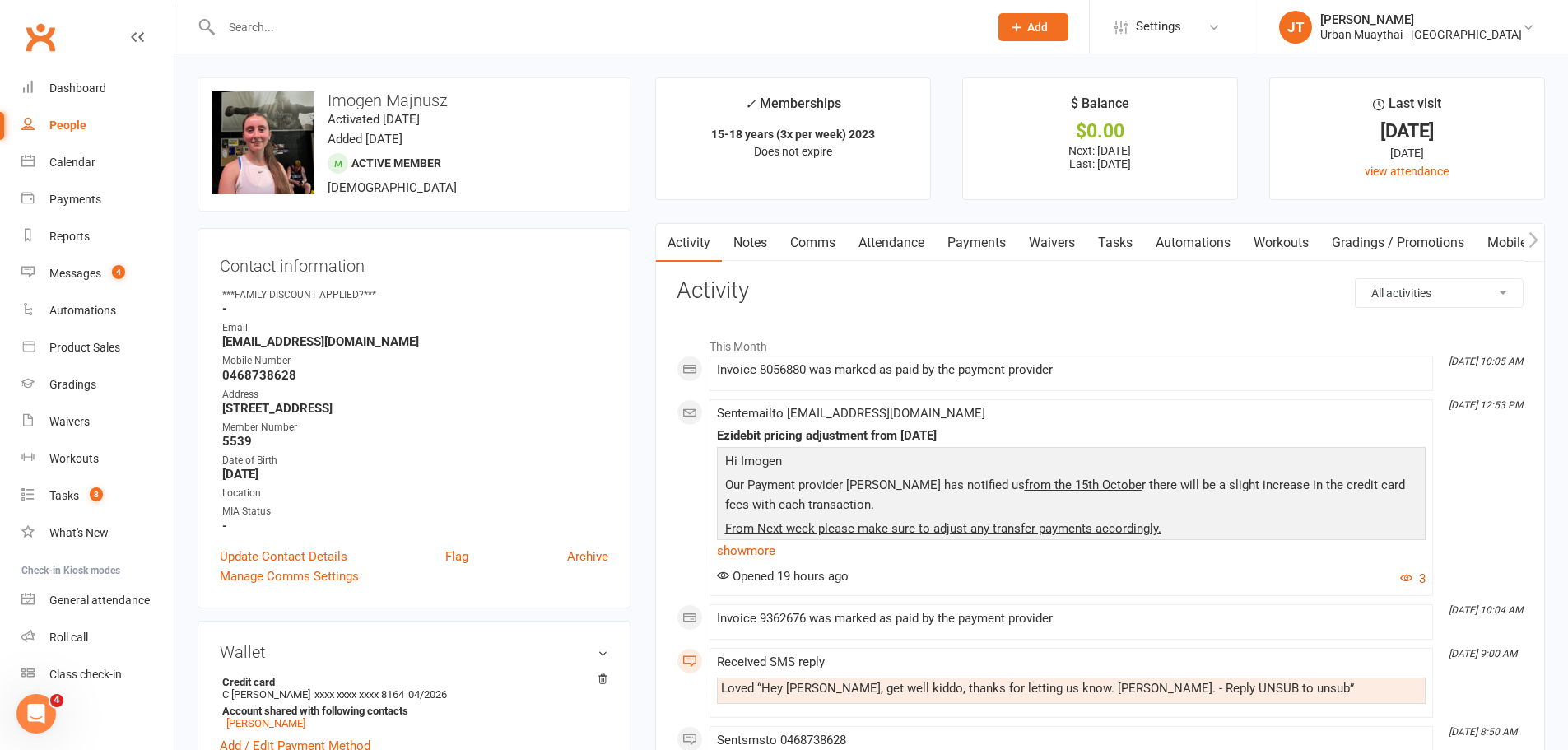
click at [337, 22] on input "text" at bounding box center [596, 27] width 760 height 23
type input "a"
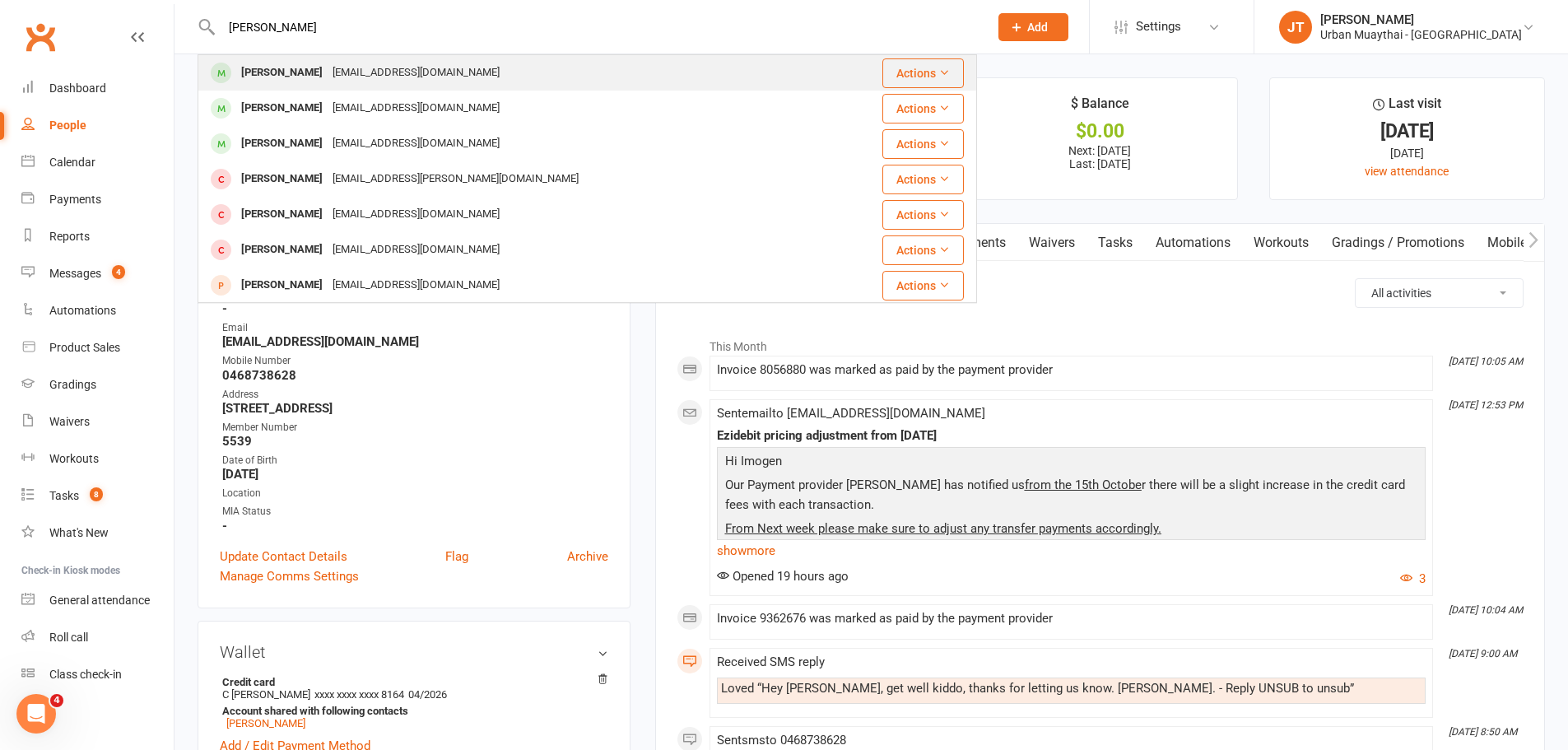
type input "caleb wallan"
click at [328, 63] on div "w.caleb.c2022@gmail.com" at bounding box center [416, 72] width 177 height 24
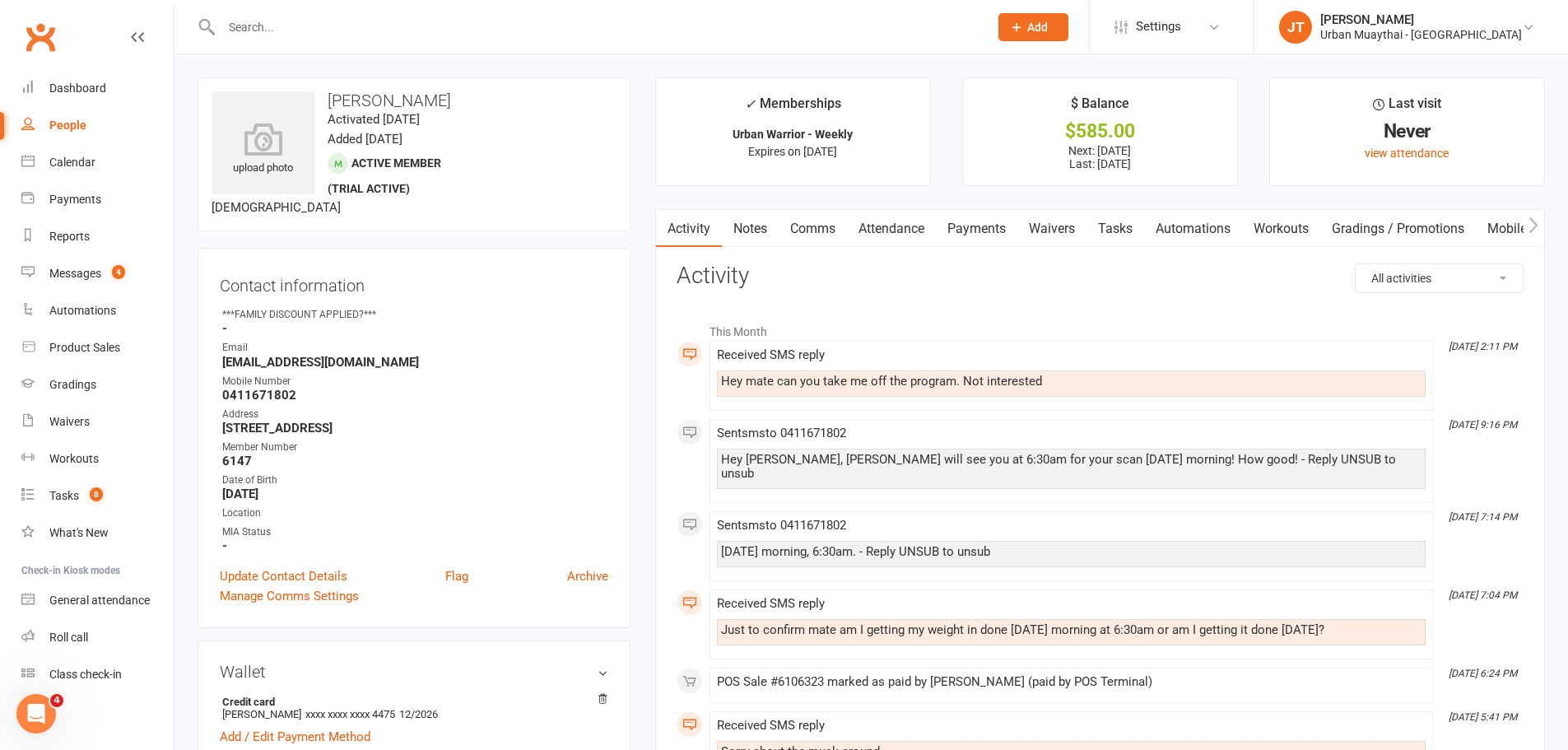
click at [261, 16] on input "text" at bounding box center [596, 27] width 760 height 23
type input "imogen majn"
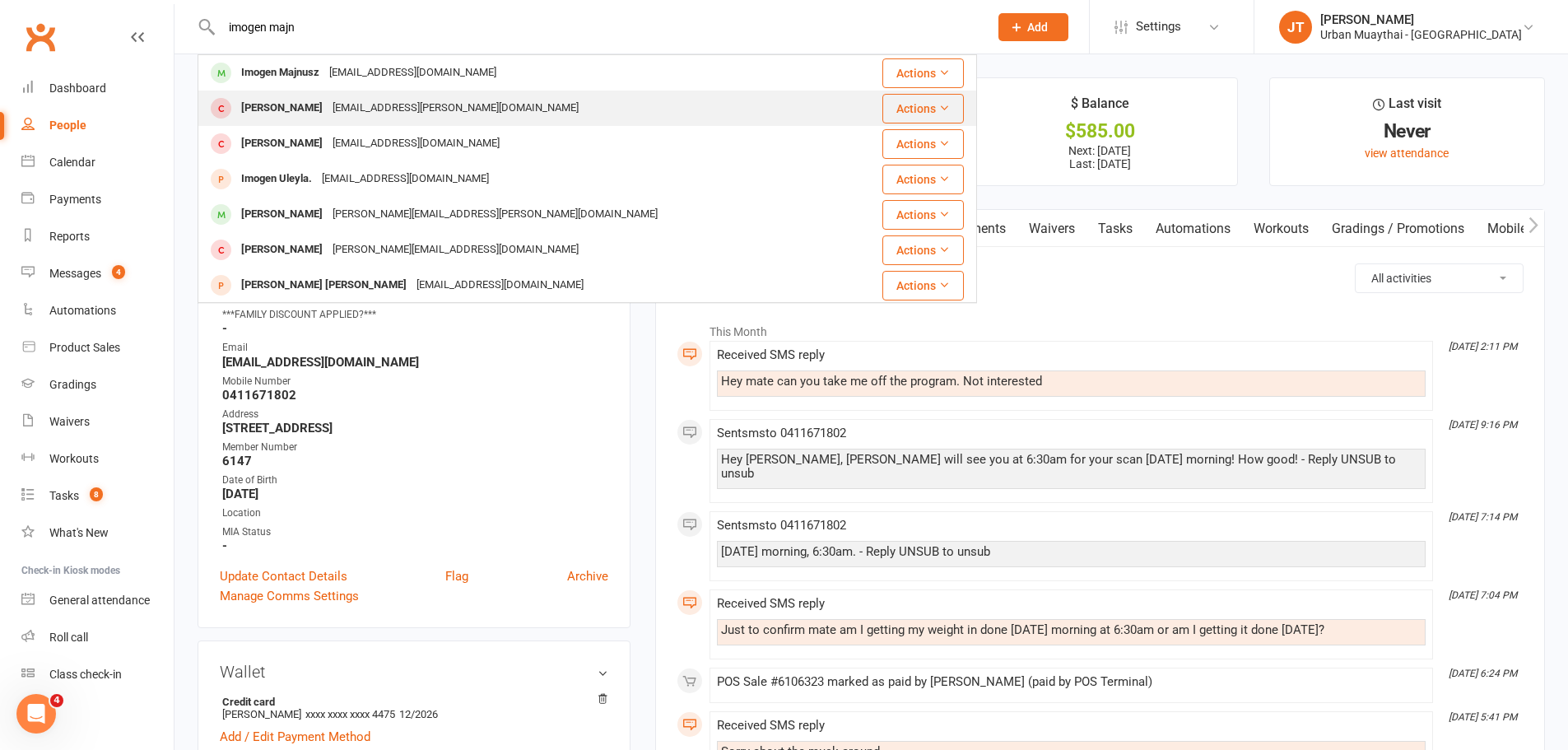
click at [349, 91] on div "Imogen Bryan imogen.bryan@hotmail.com" at bounding box center [522, 108] width 646 height 33
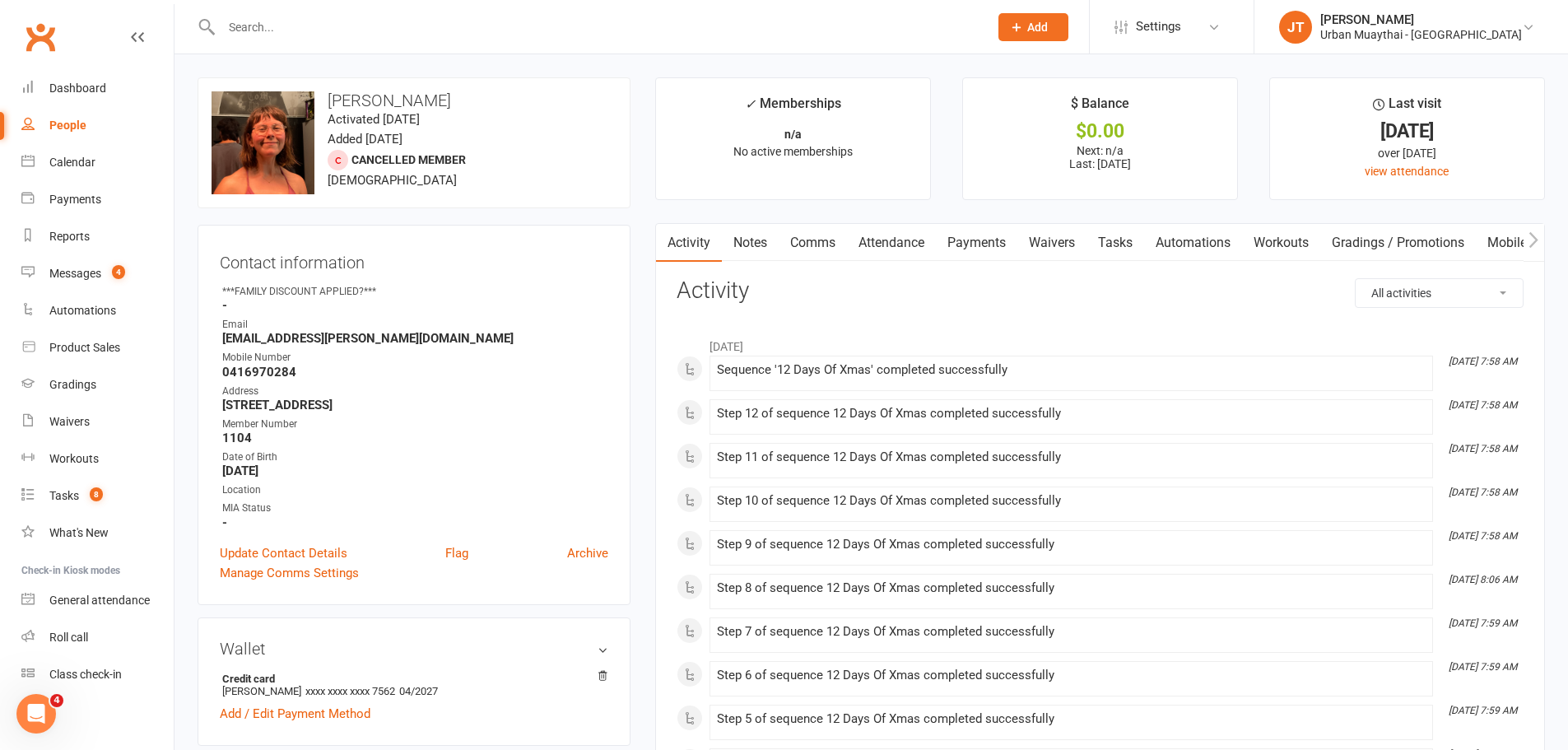
click at [243, 16] on input "text" at bounding box center [596, 27] width 760 height 23
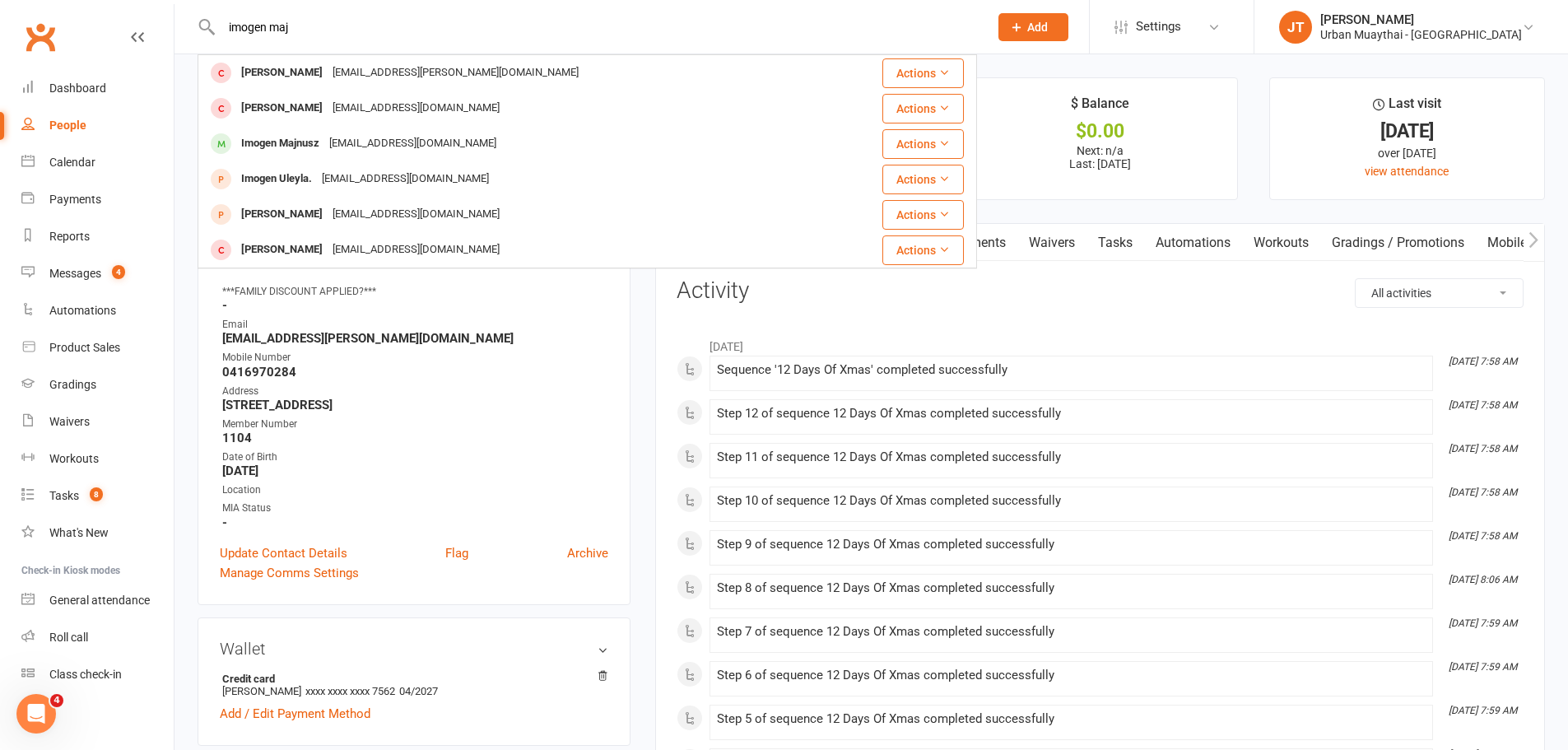
type input "imogen maj"
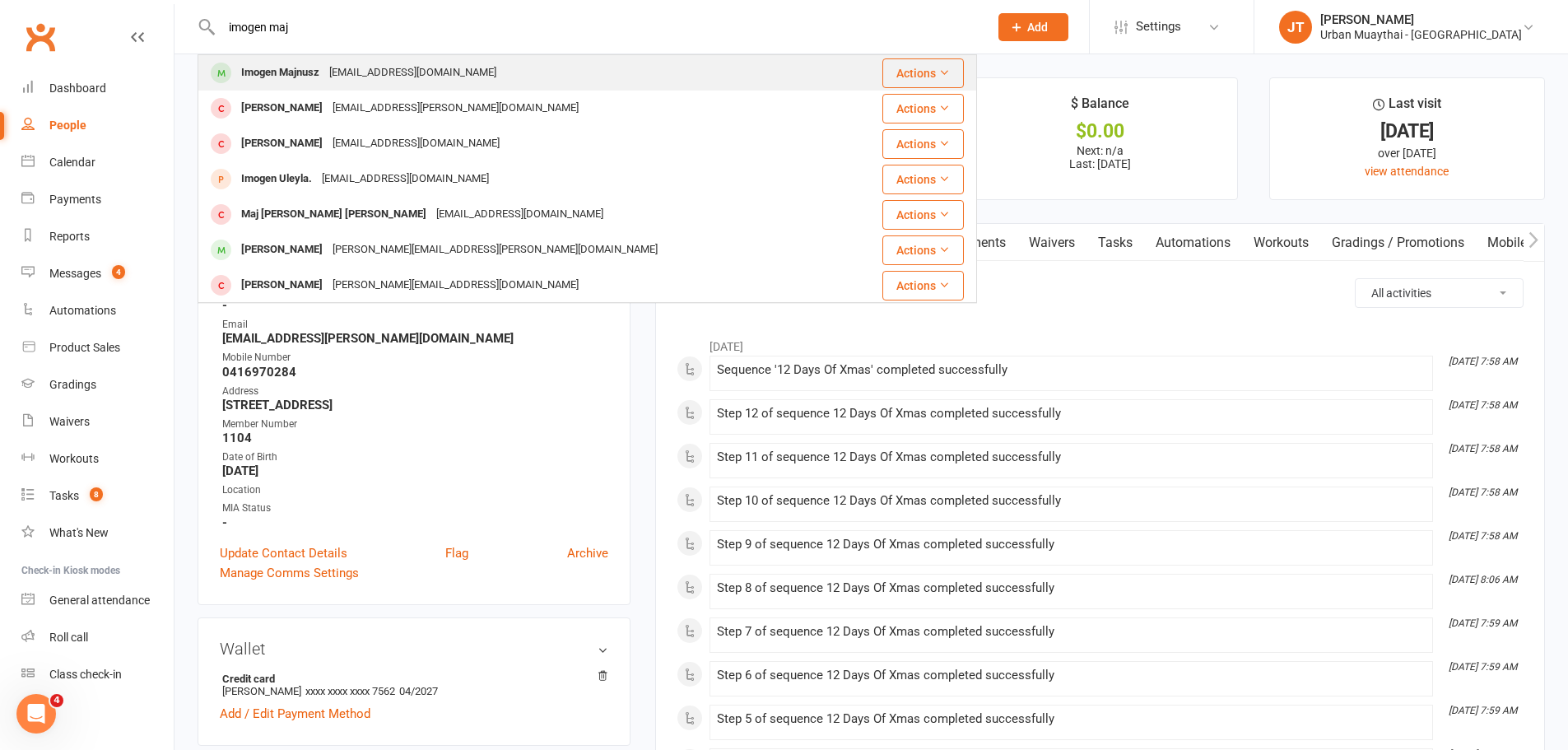
click at [308, 71] on div "Imogen Majnusz" at bounding box center [280, 72] width 88 height 24
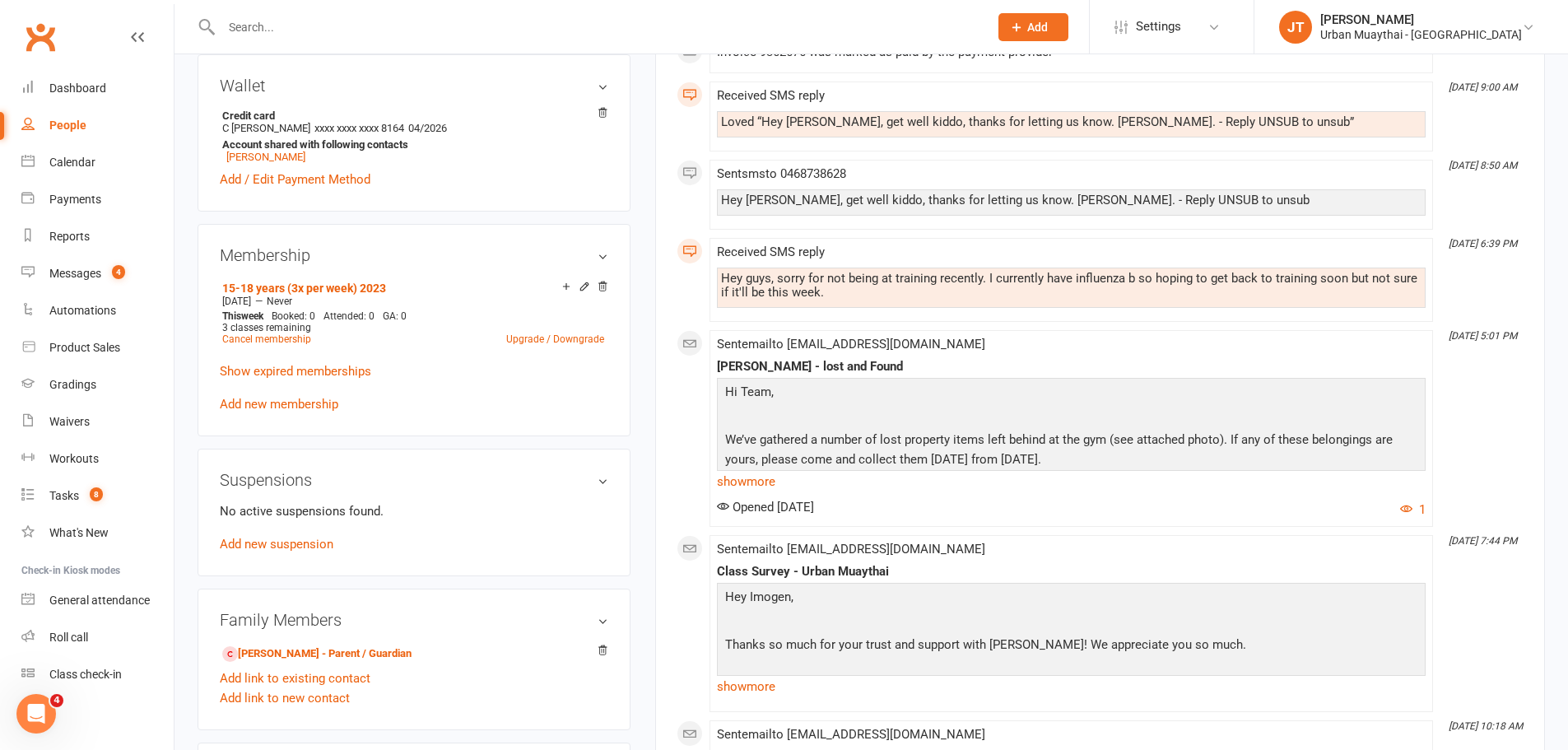
scroll to position [577, 0]
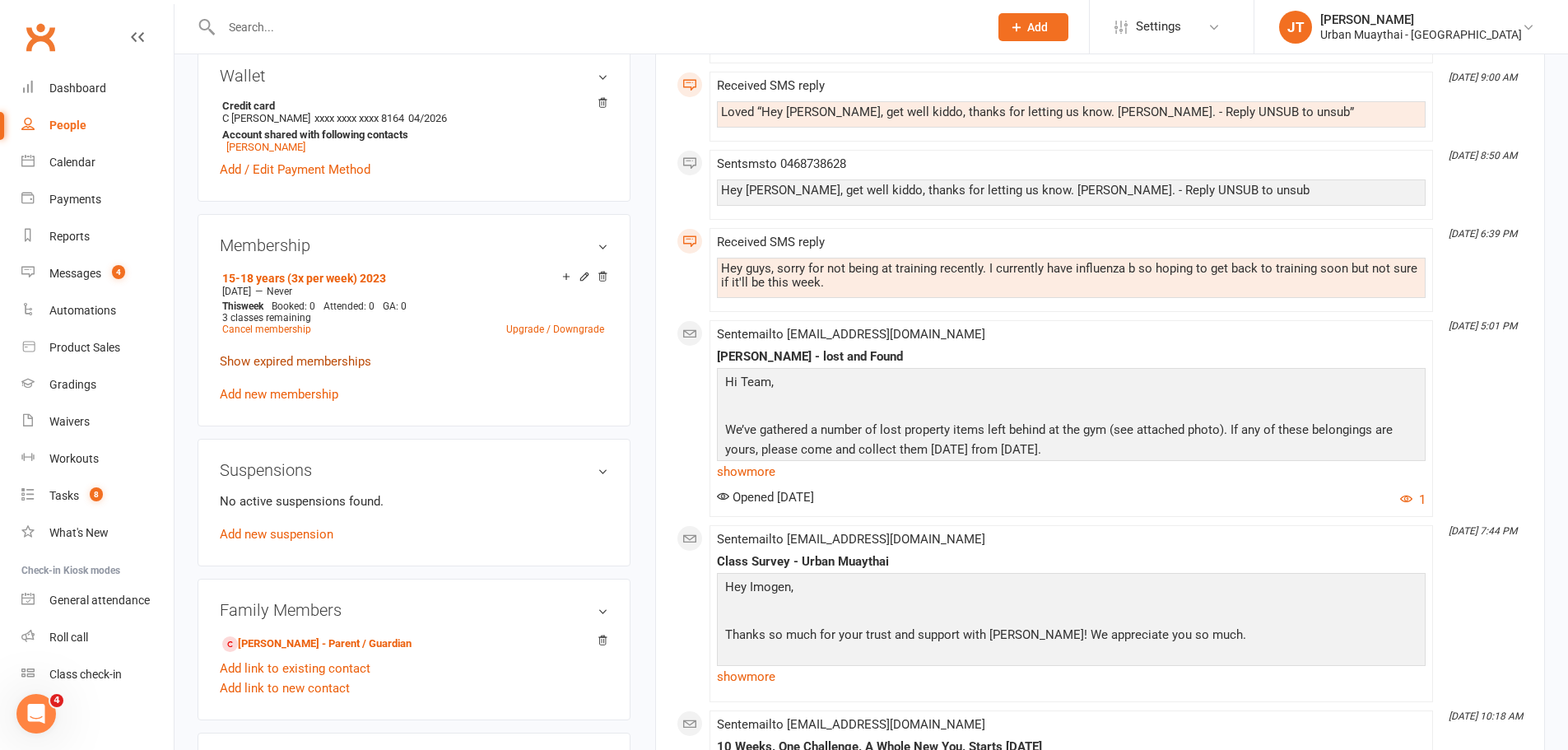
click at [332, 356] on link "Show expired memberships" at bounding box center [295, 361] width 151 height 15
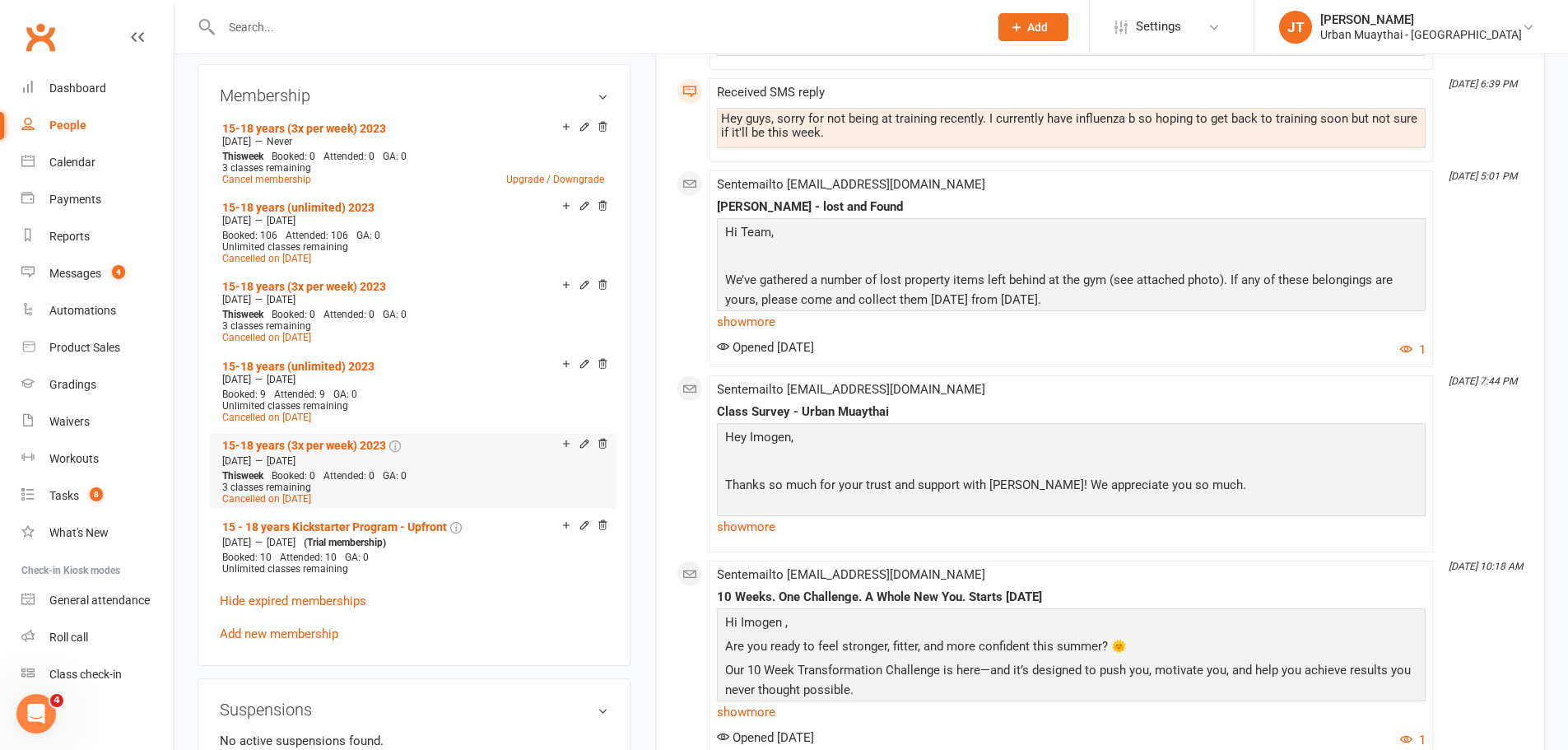
scroll to position [741, 0]
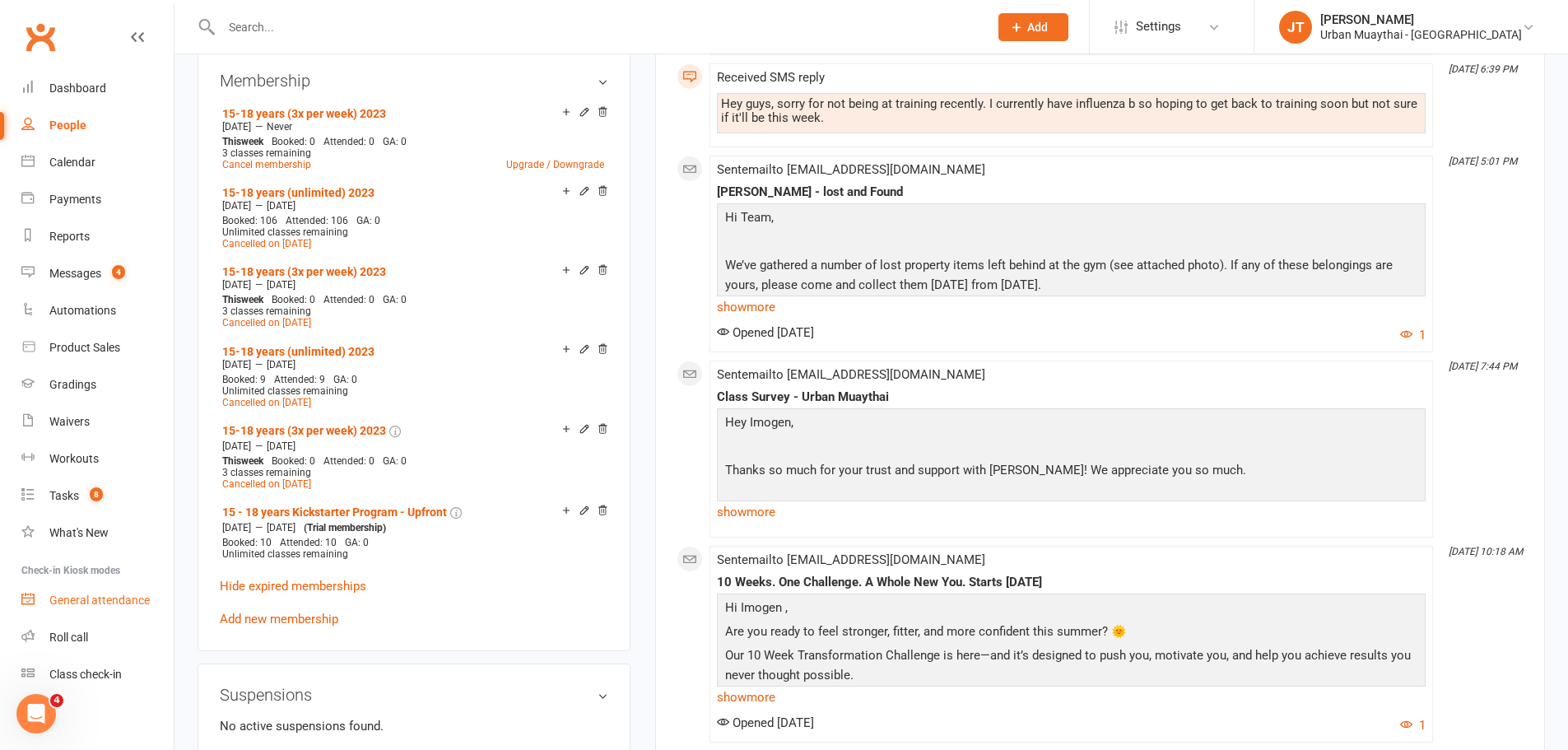
click at [117, 602] on div "General attendance" at bounding box center [99, 600] width 100 height 13
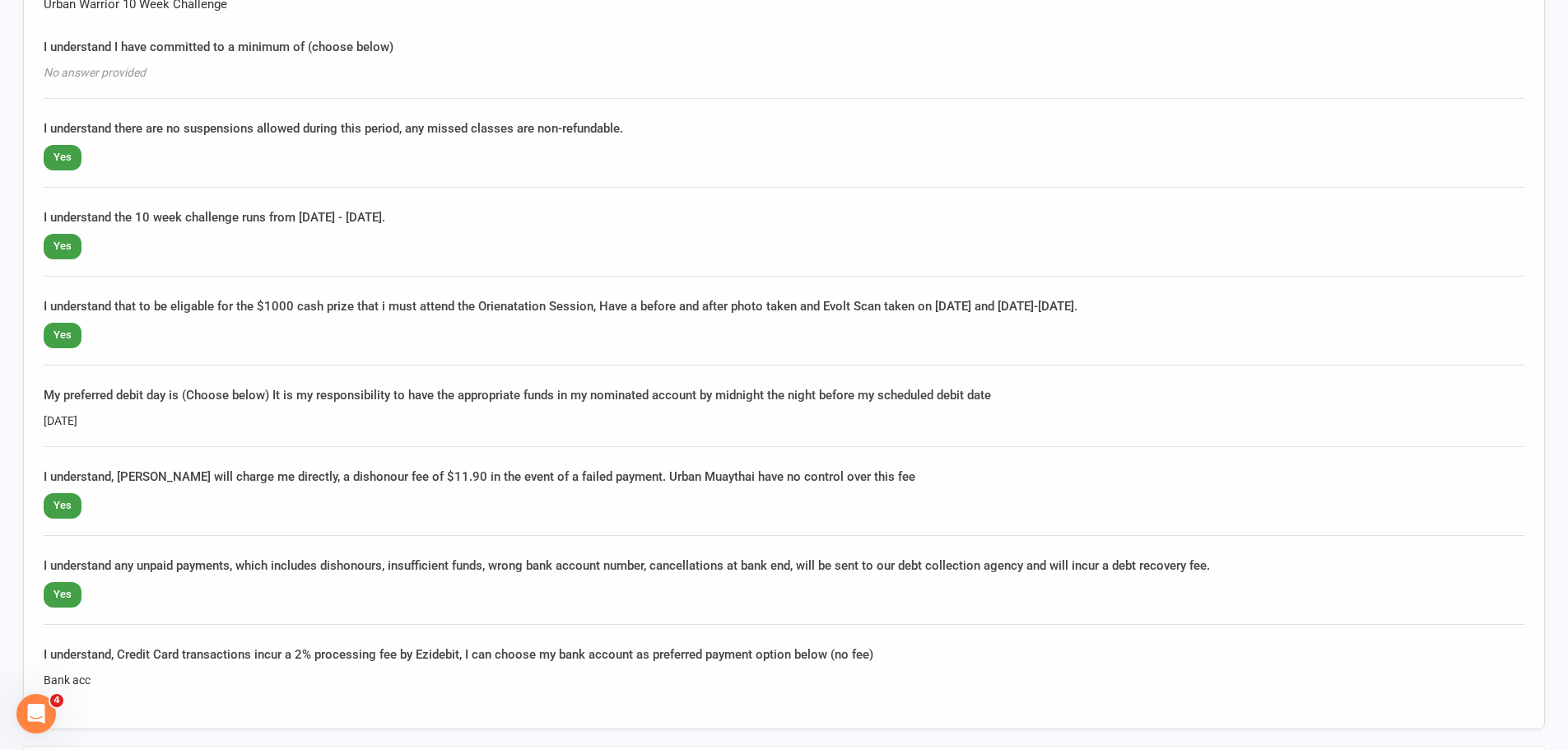
scroll to position [1070, 0]
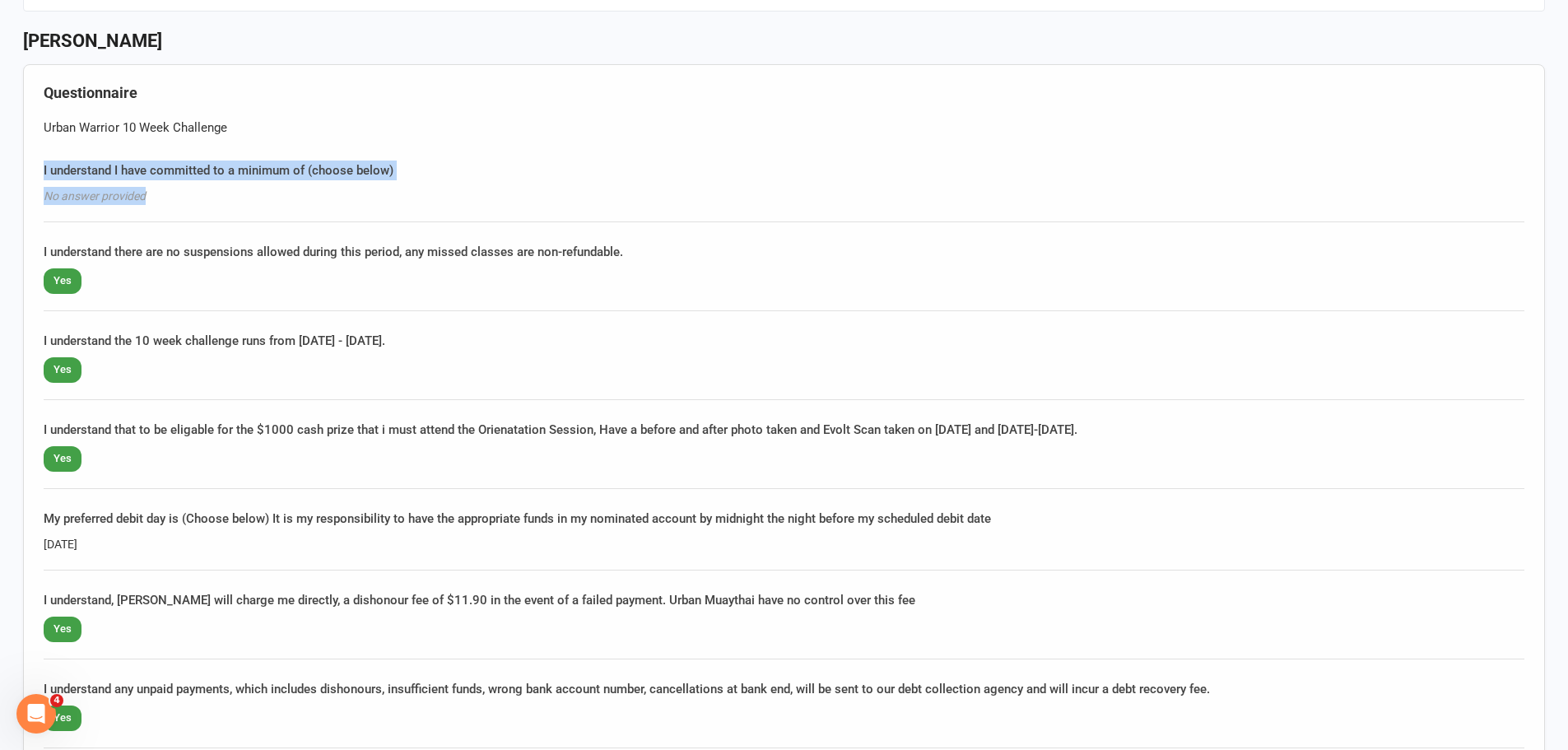
drag, startPoint x: 157, startPoint y: 200, endPoint x: 0, endPoint y: 149, distance: 165.1
click at [0, 149] on div "Urban Muaythai - [GEOGRAPHIC_DATA] 19 292 996 566 p: 0413545908 [EMAIL_ADDRESS]…" at bounding box center [784, 689] width 1568 height 3519
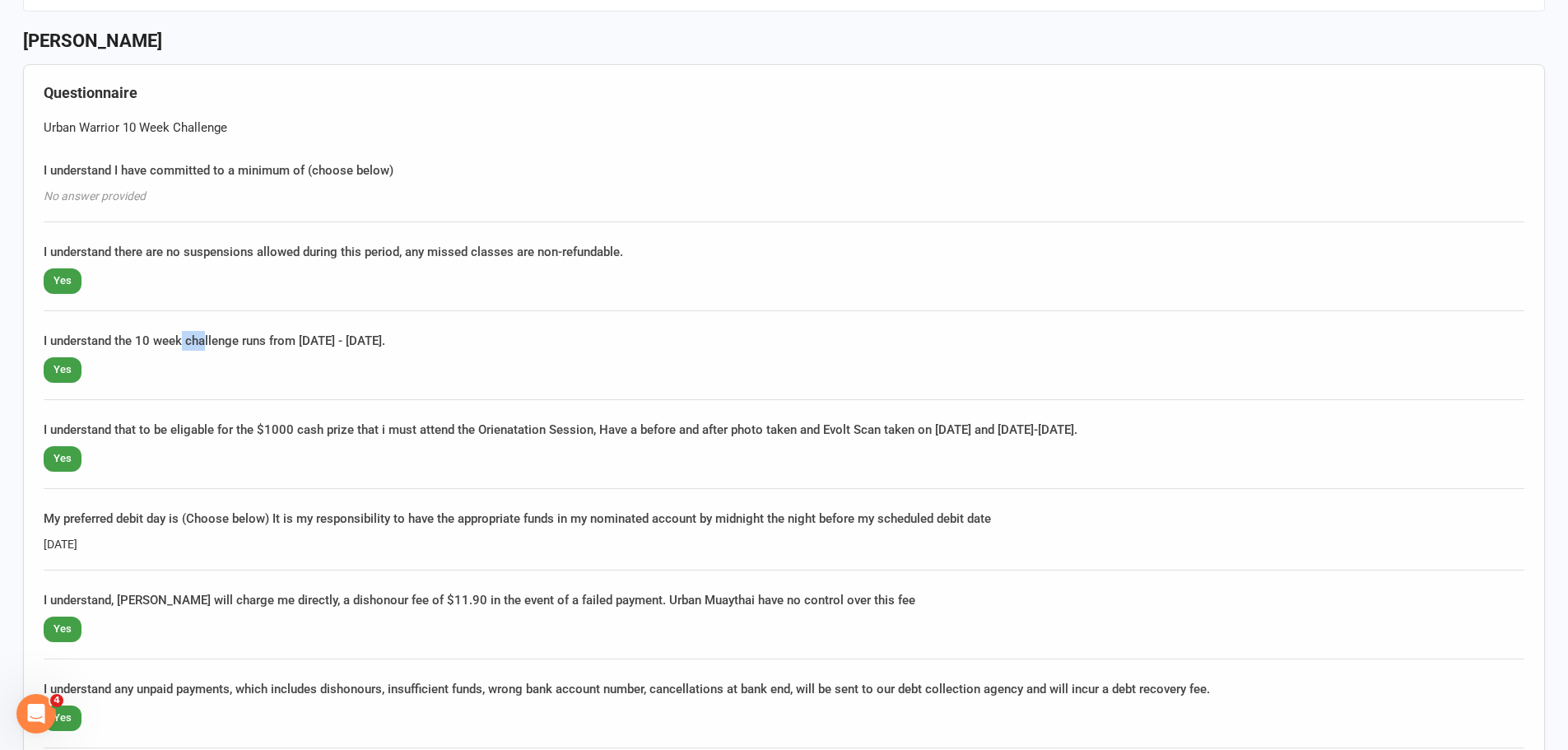
click at [229, 295] on div "Questionnaire Urban Warrior 10 Week Challenge I understand I have committed to …" at bounding box center [783, 458] width 1521 height 789
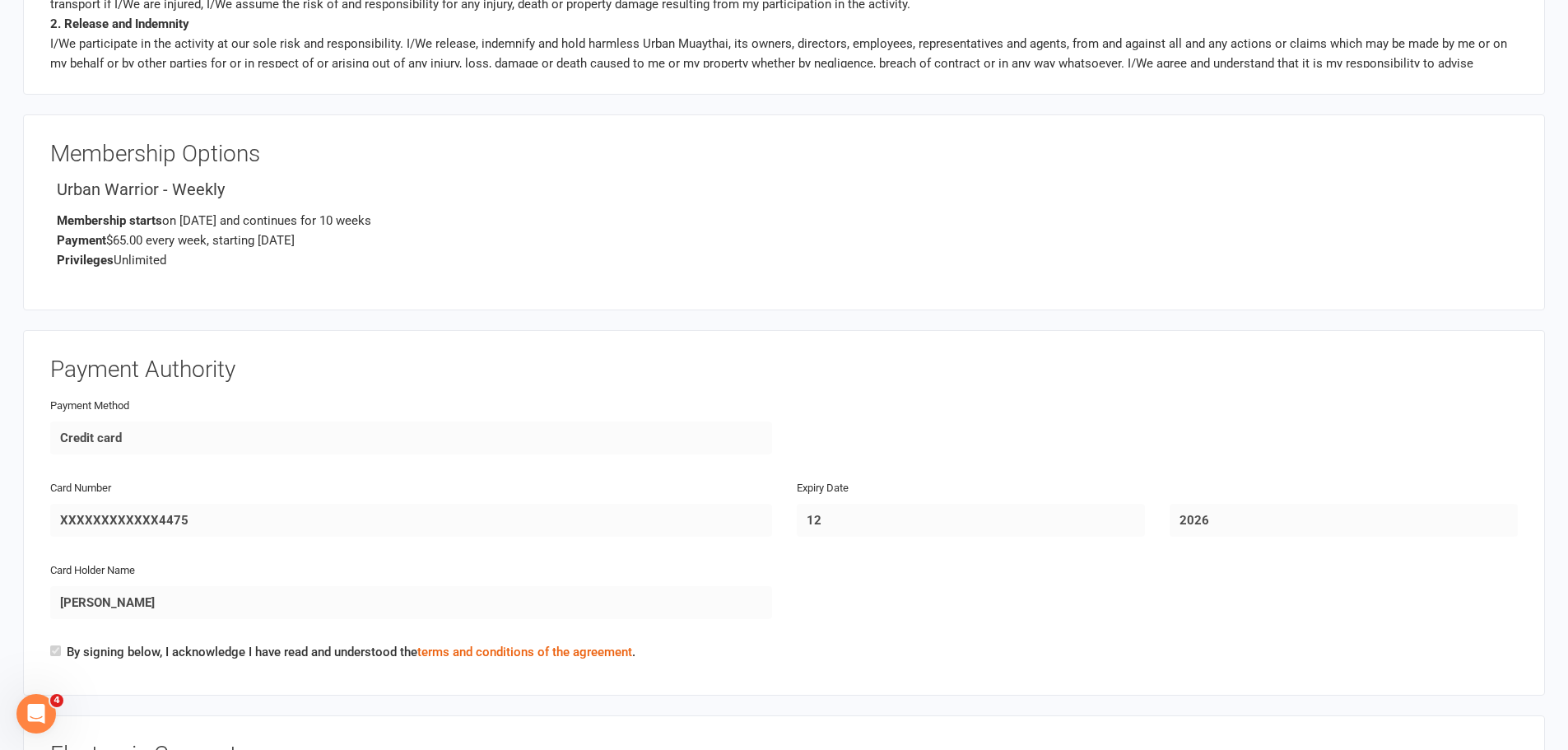
scroll to position [2351, 0]
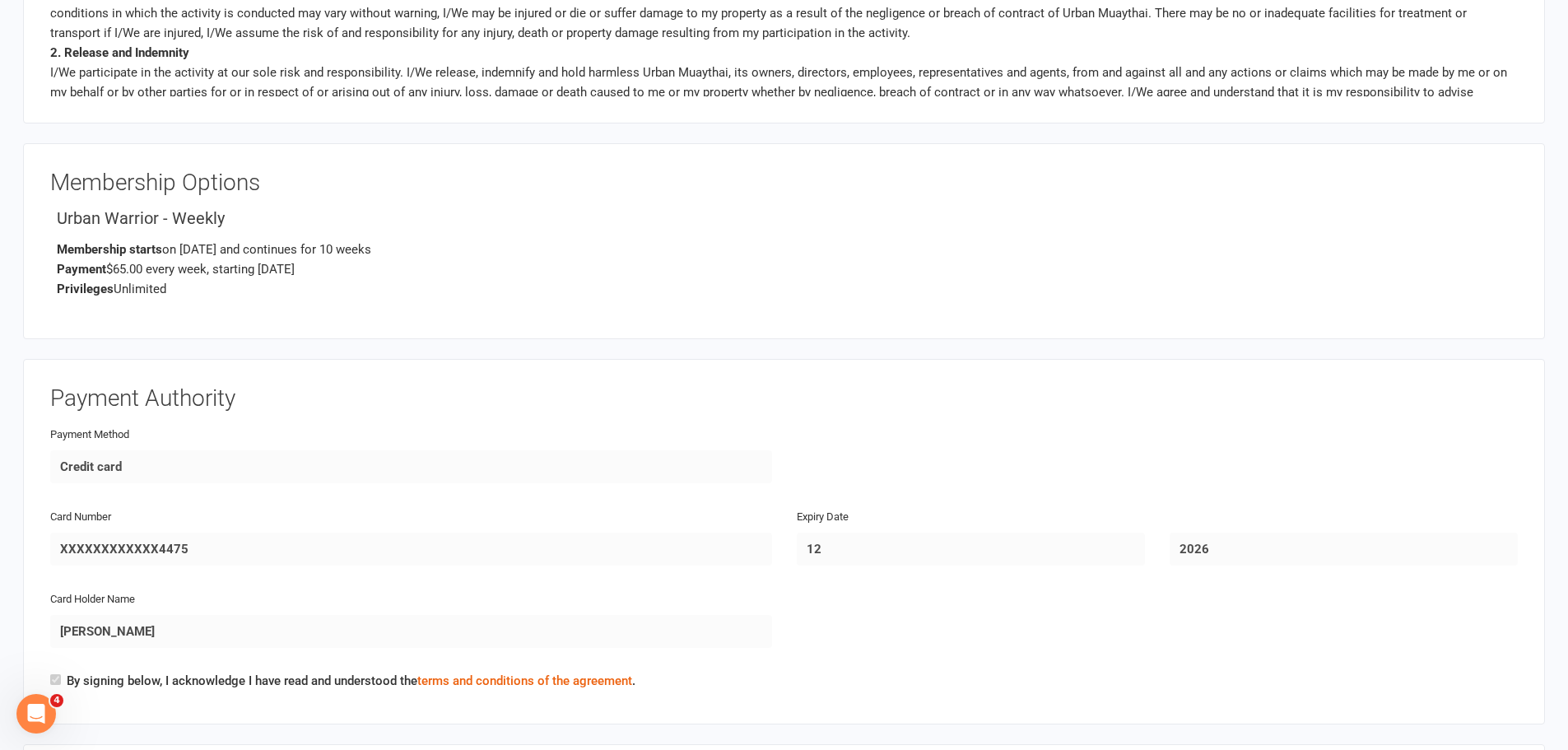
drag, startPoint x: 285, startPoint y: 193, endPoint x: 610, endPoint y: 167, distance: 326.0
click at [610, 167] on div "Membership Options Urban Warrior - Weekly Membership starts on Oct 6, 2025 and …" at bounding box center [783, 241] width 1521 height 196
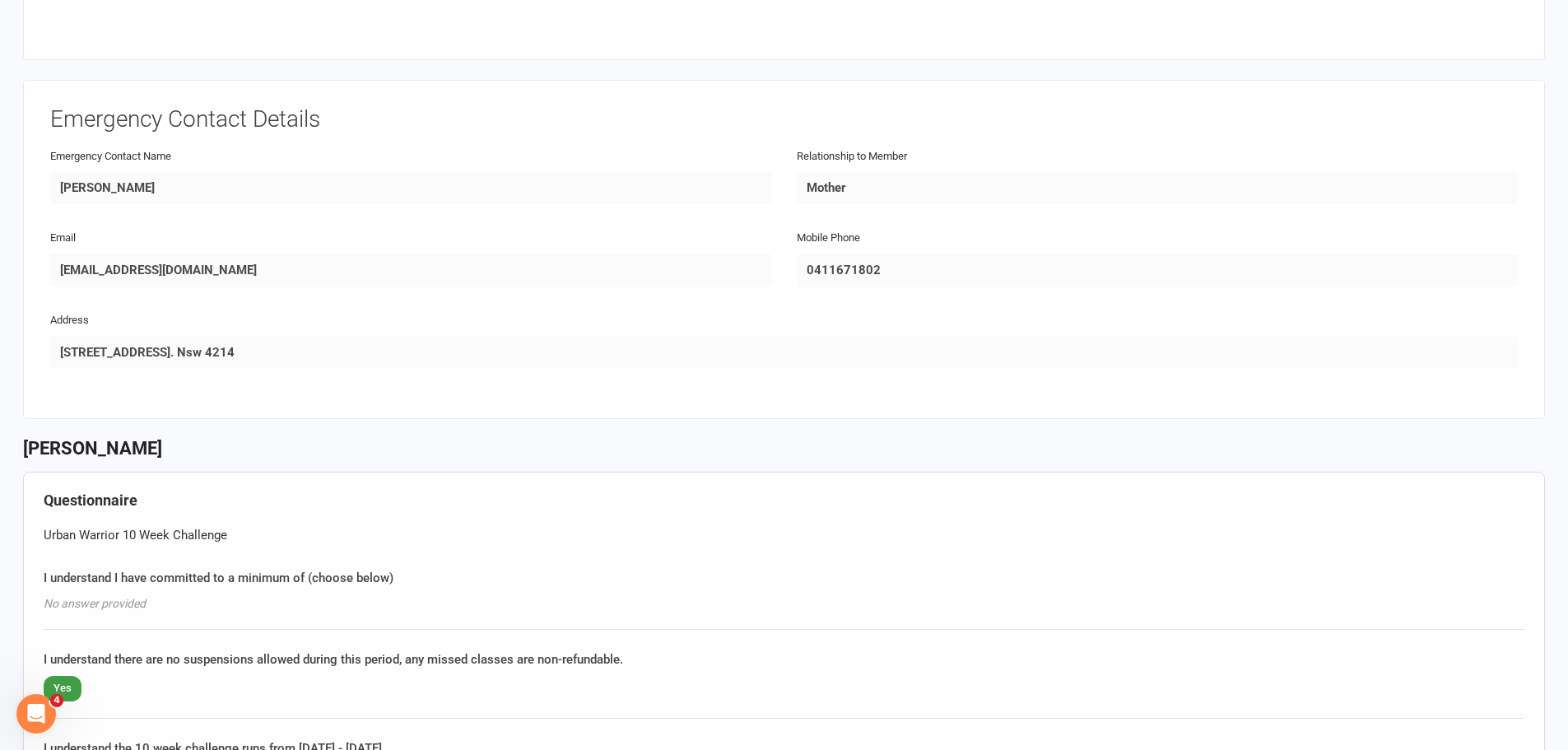
scroll to position [823, 0]
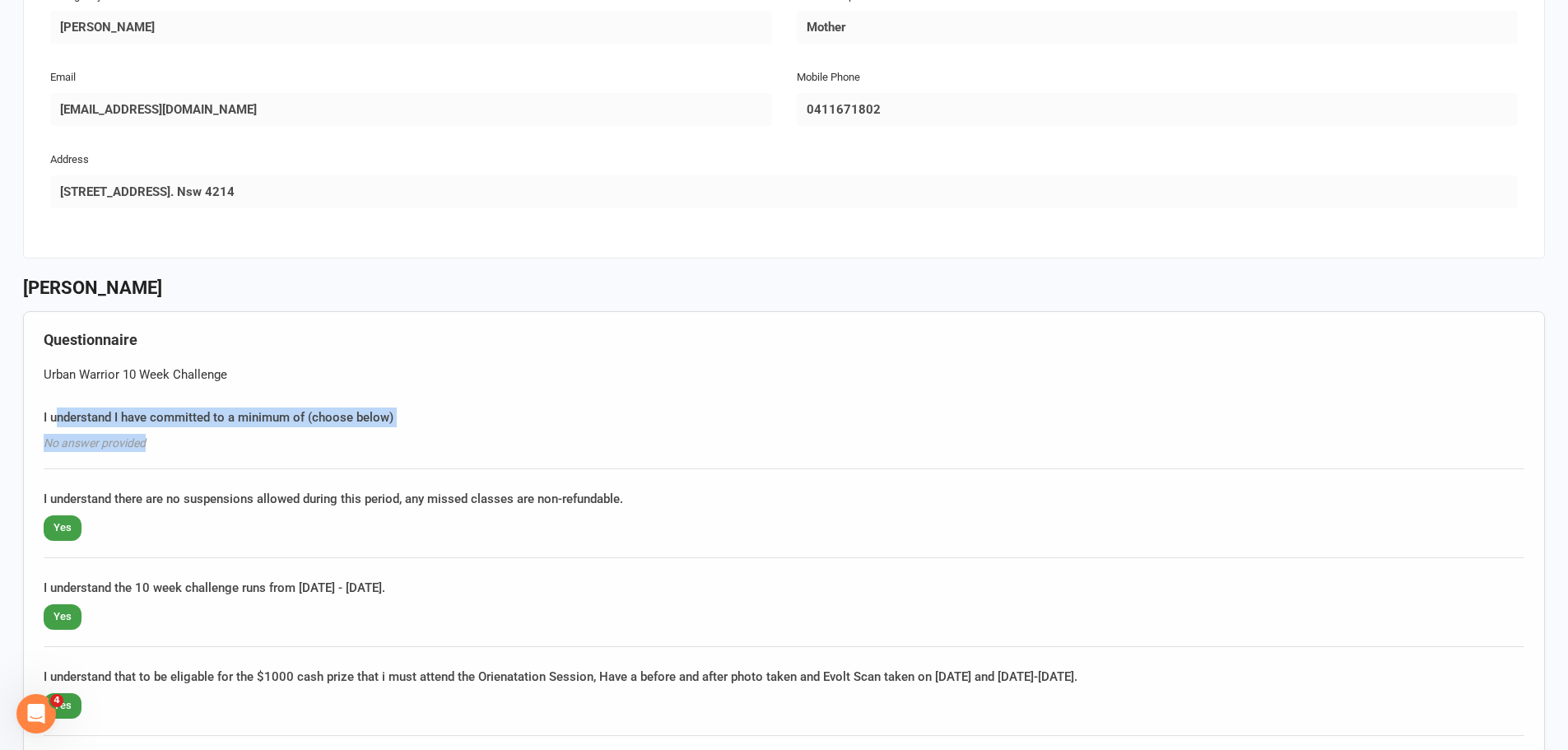
drag, startPoint x: 56, startPoint y: 423, endPoint x: 196, endPoint y: 449, distance: 142.4
click at [196, 449] on div "I understand I have committed to a minimum of (choose below) No answer provided" at bounding box center [784, 439] width 1481 height 62
click at [213, 441] on div "No answer provided" at bounding box center [784, 442] width 1481 height 18
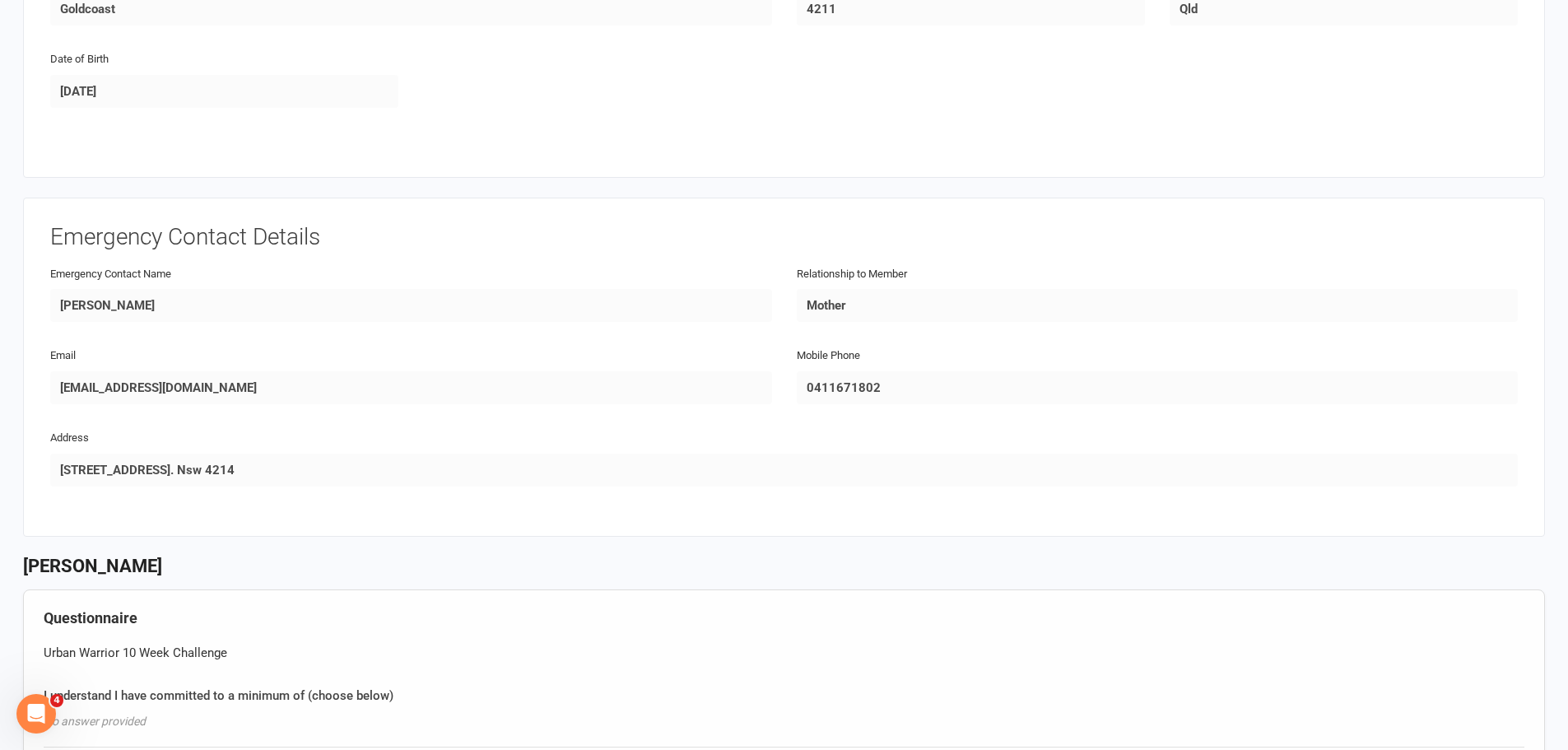
scroll to position [494, 0]
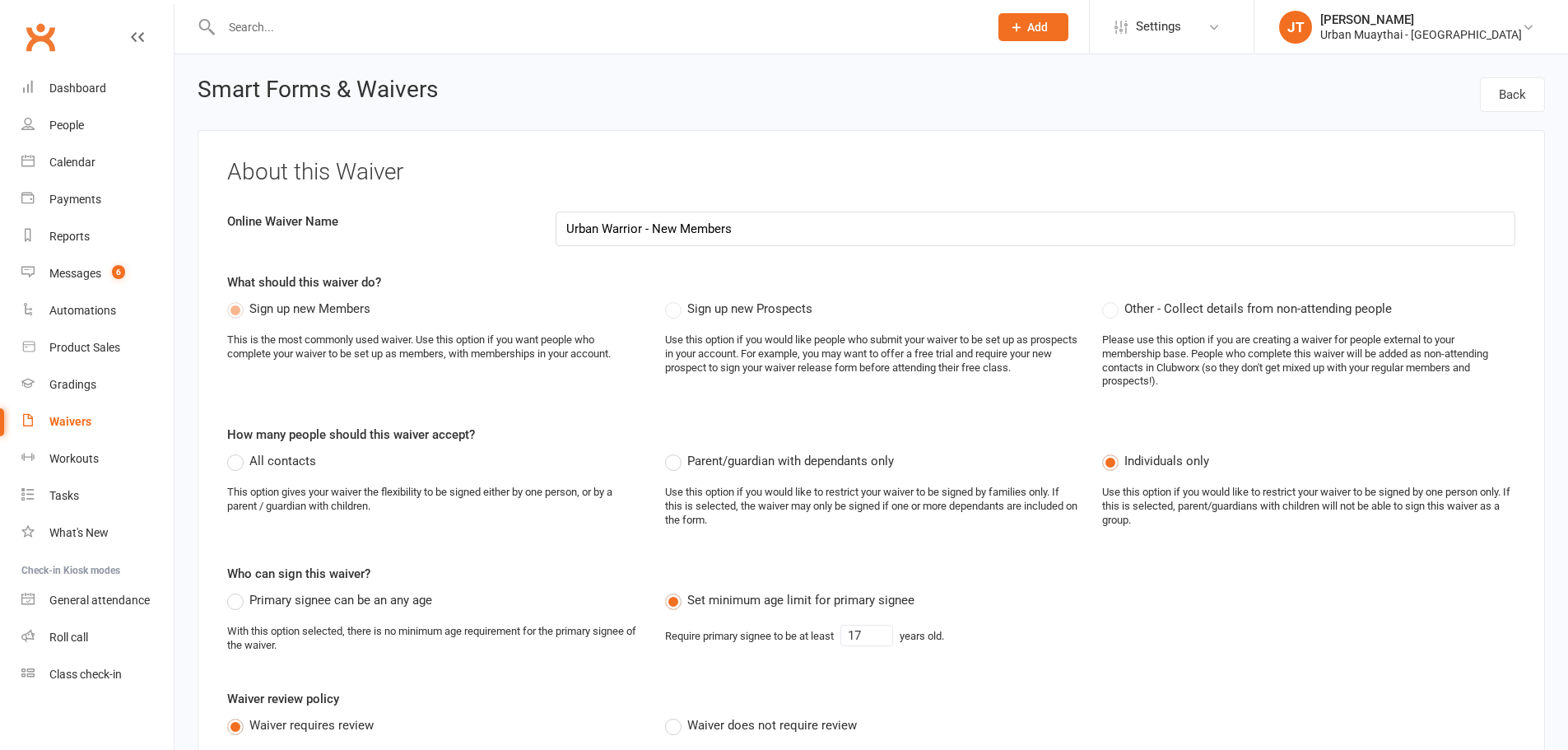
select select "do_not_copy_answers"
select select "select"
select select "checkbox"
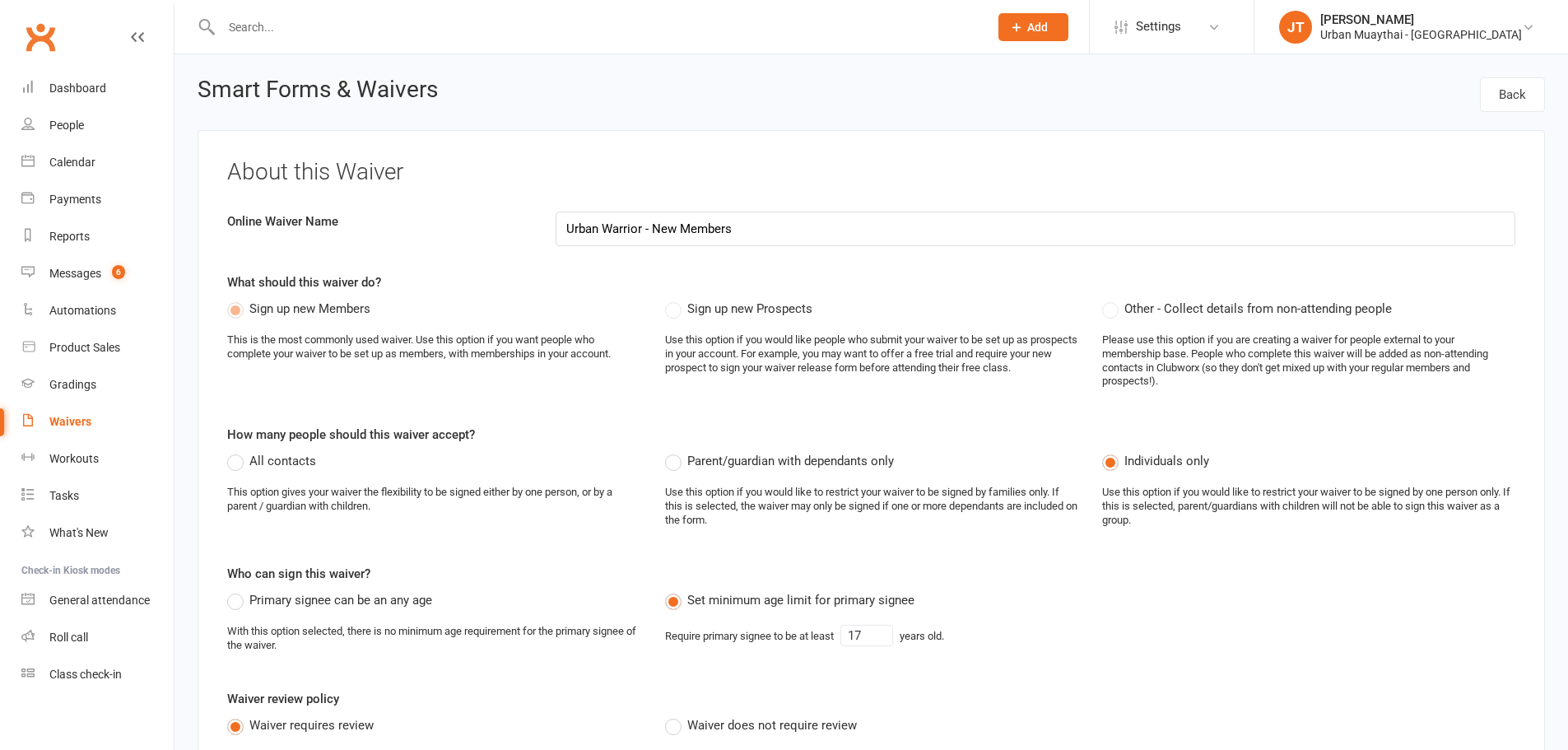
select select "select"
select select "checkbox"
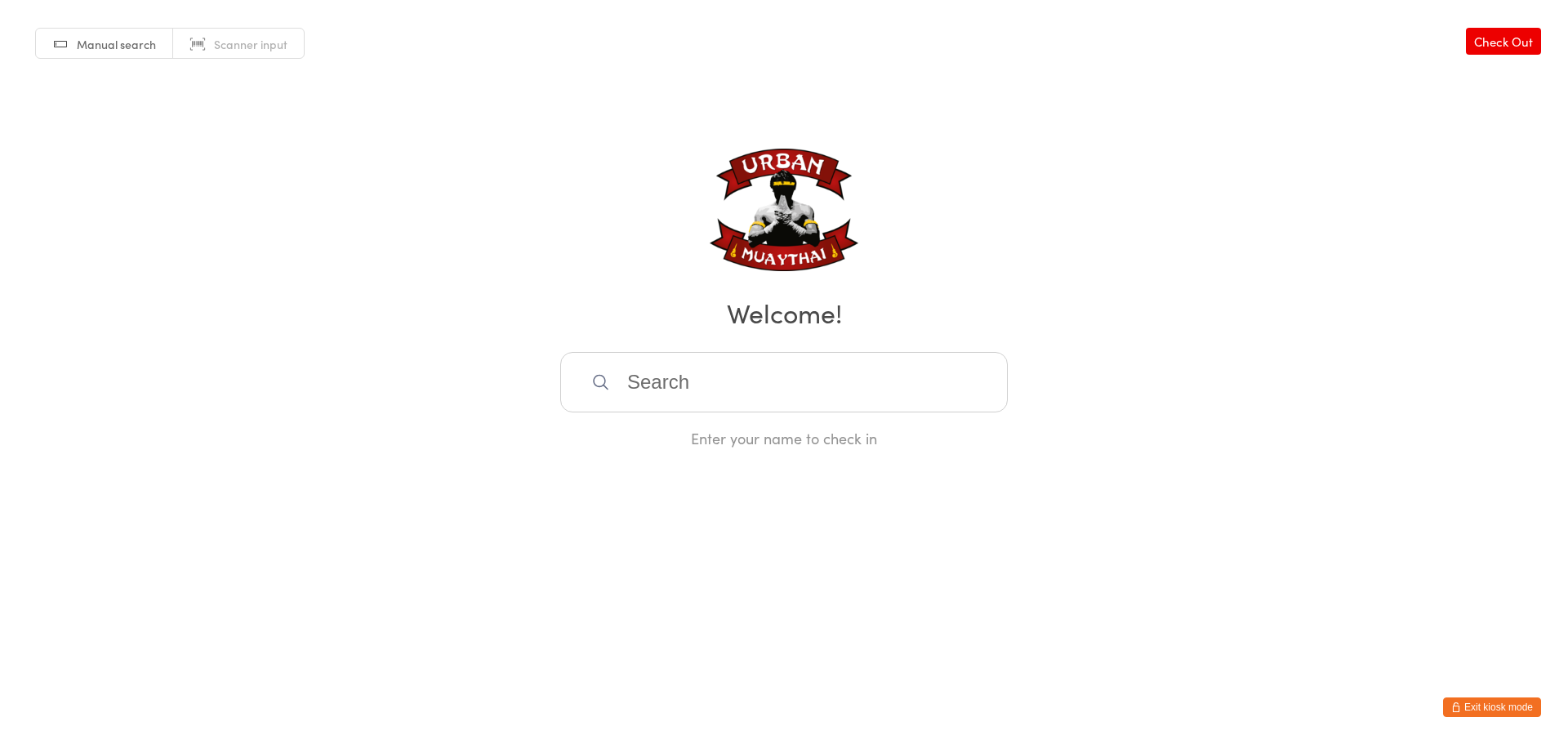
click at [752, 398] on input "search" at bounding box center [783, 382] width 447 height 60
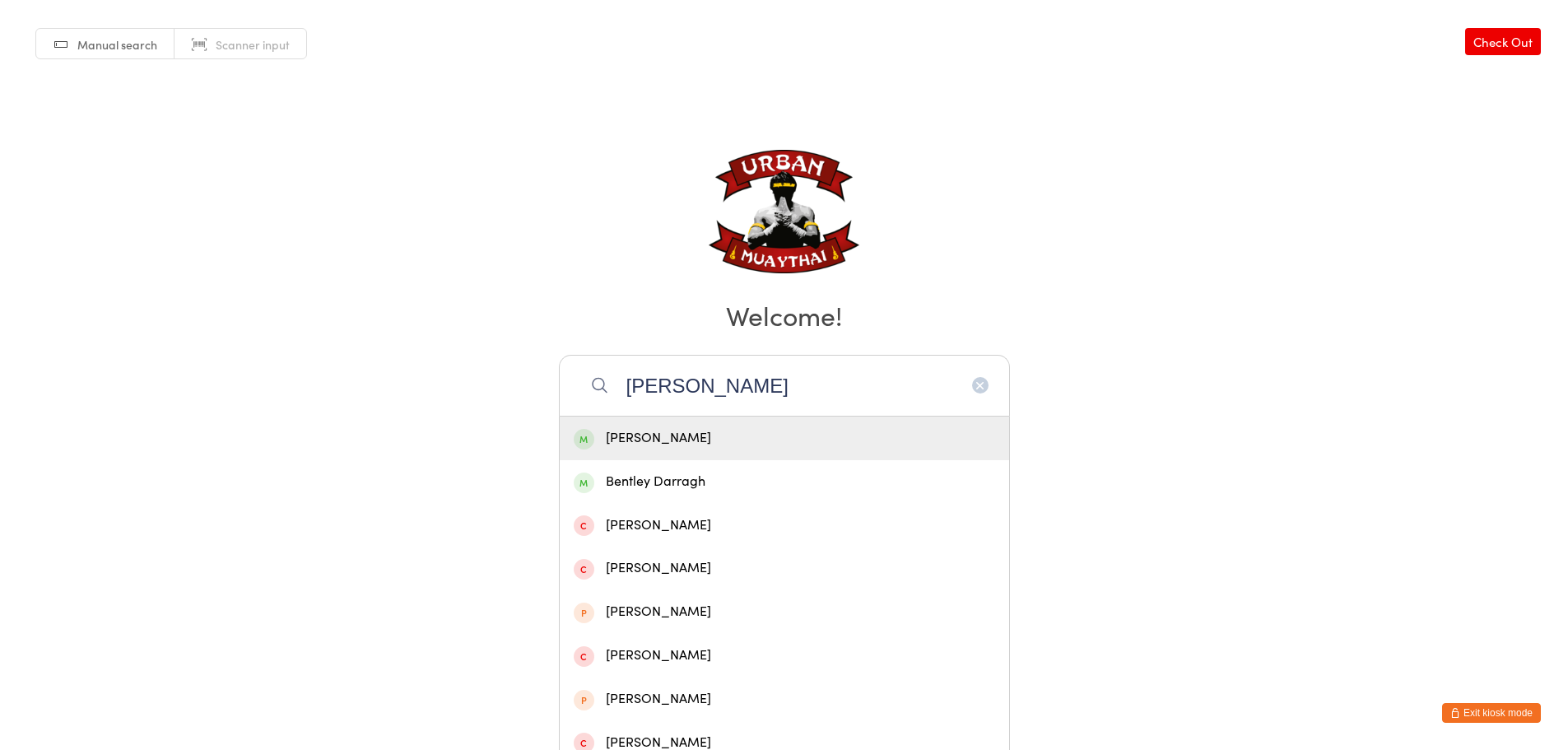
type input "[PERSON_NAME]"
click at [760, 421] on div "[PERSON_NAME]" at bounding box center [784, 439] width 449 height 44
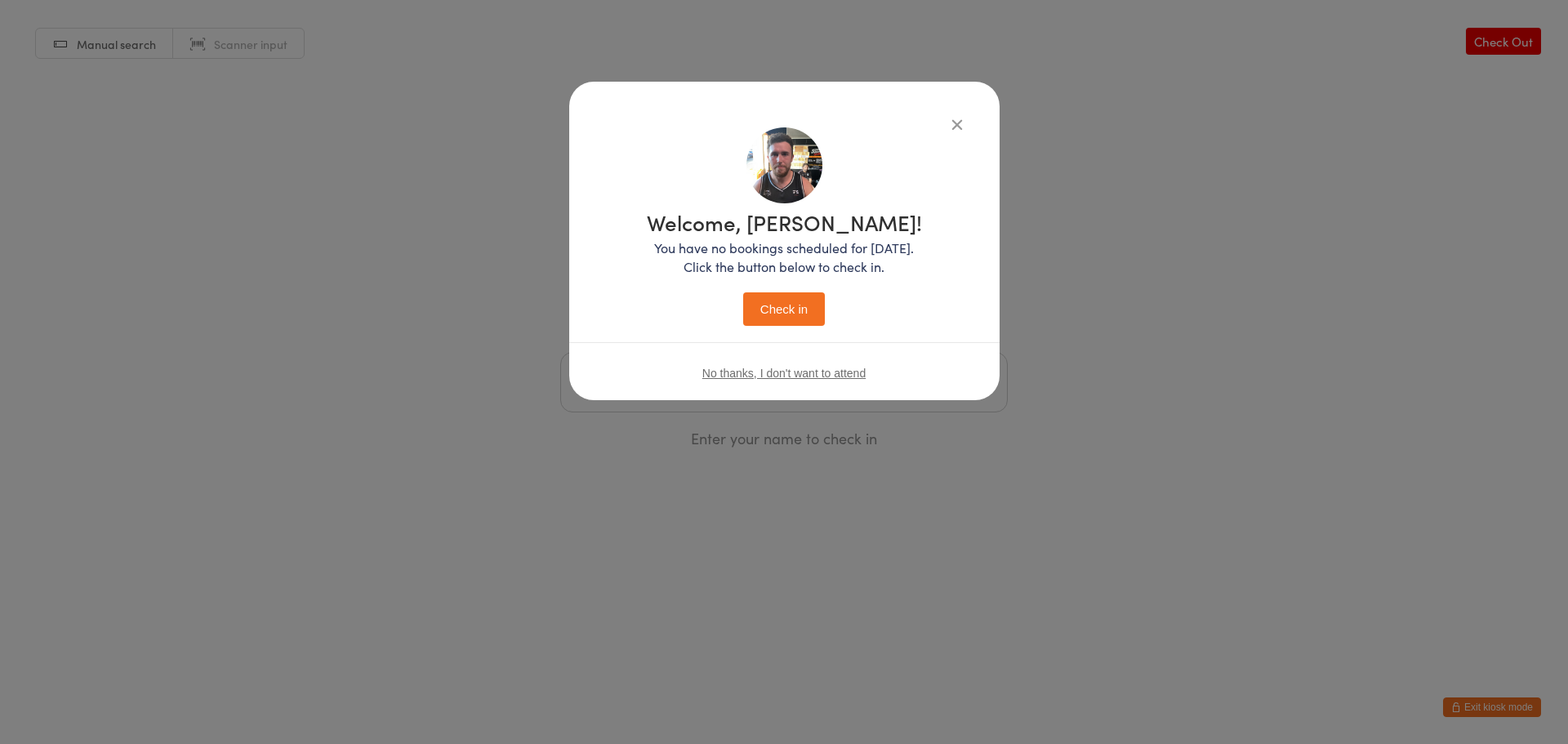
click at [803, 306] on button "Check in" at bounding box center [784, 309] width 82 height 33
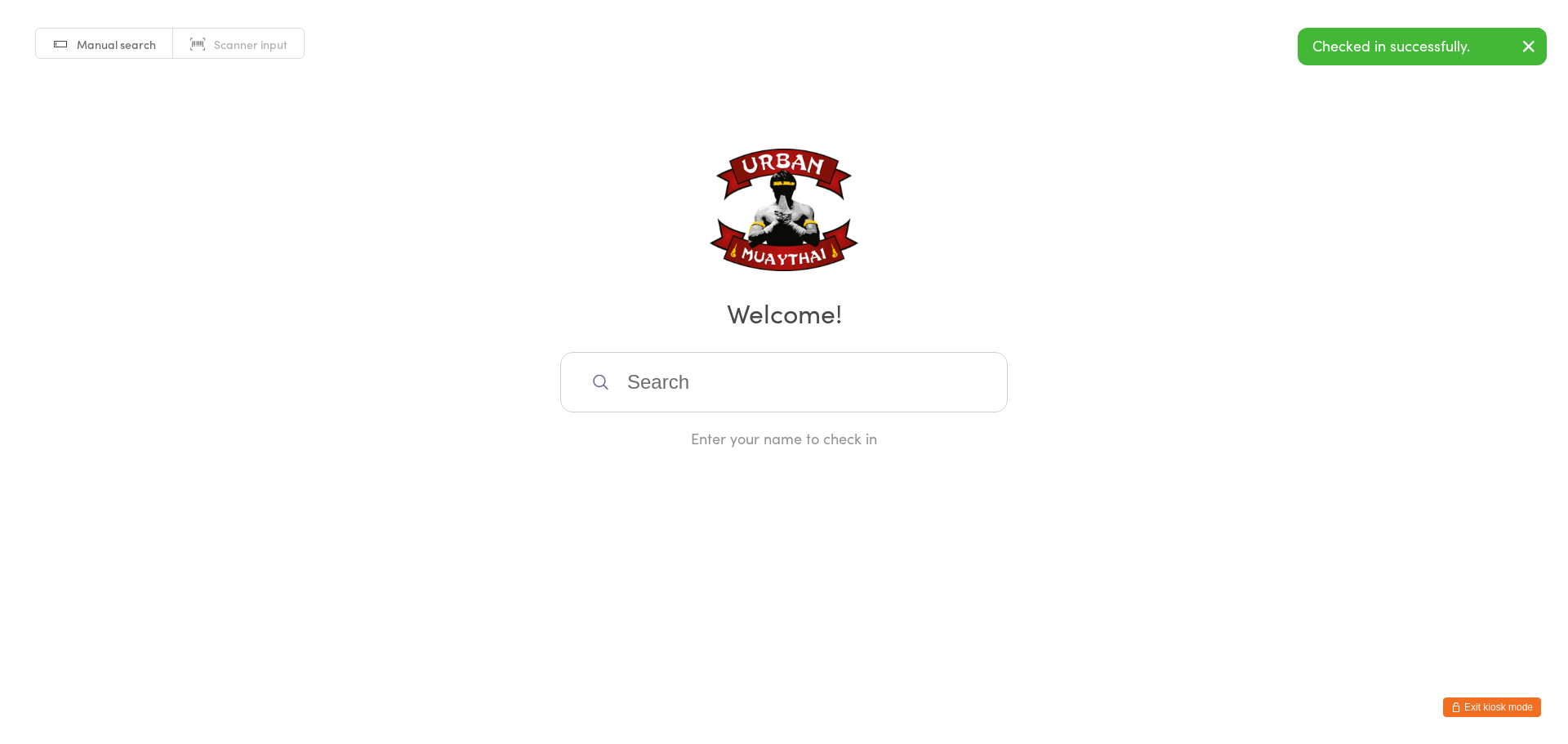
click at [1531, 49] on icon "button" at bounding box center [1529, 45] width 19 height 20
click at [1530, 43] on link "Check Out" at bounding box center [1503, 41] width 75 height 27
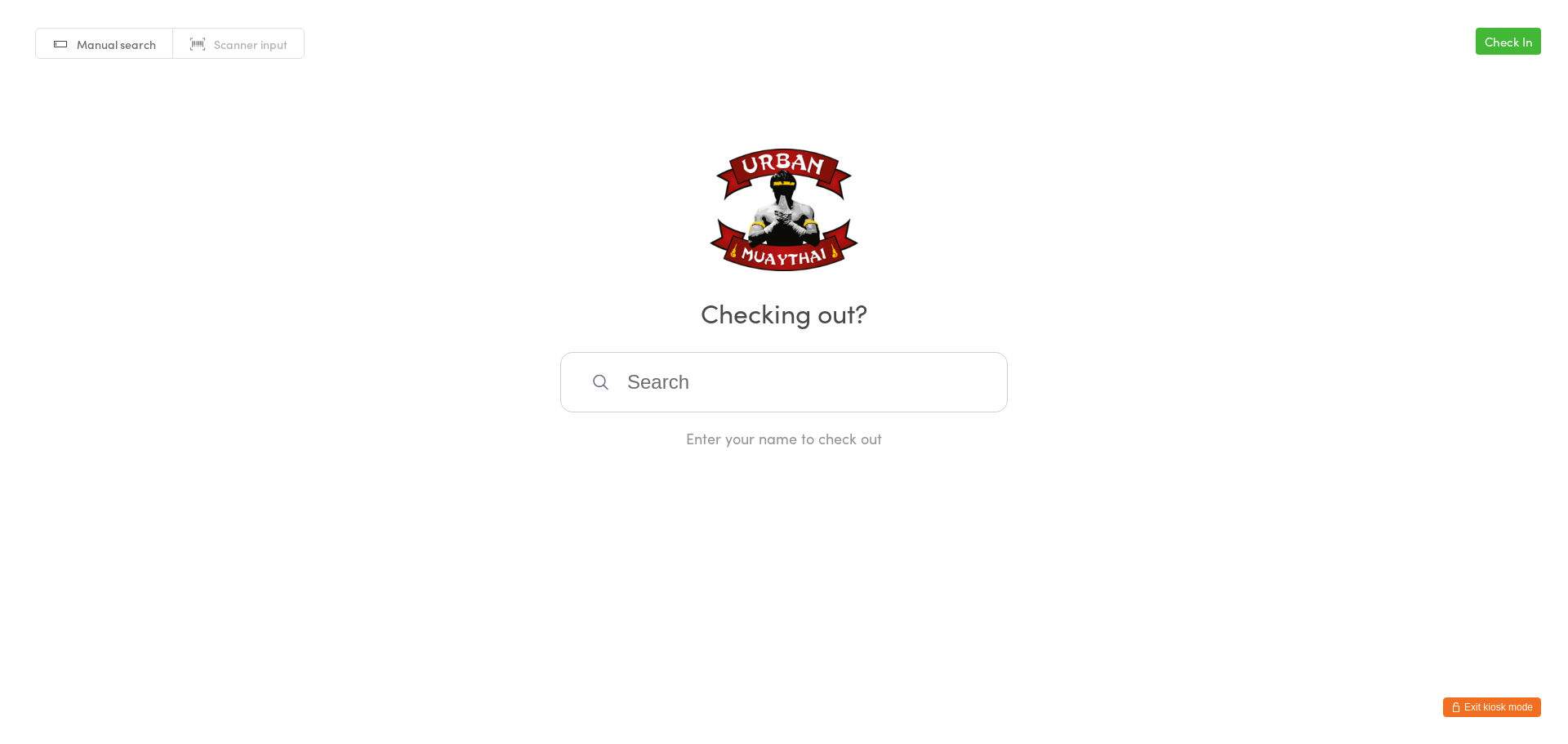
click at [1494, 705] on button "Exit kiosk mode" at bounding box center [1492, 707] width 98 height 19
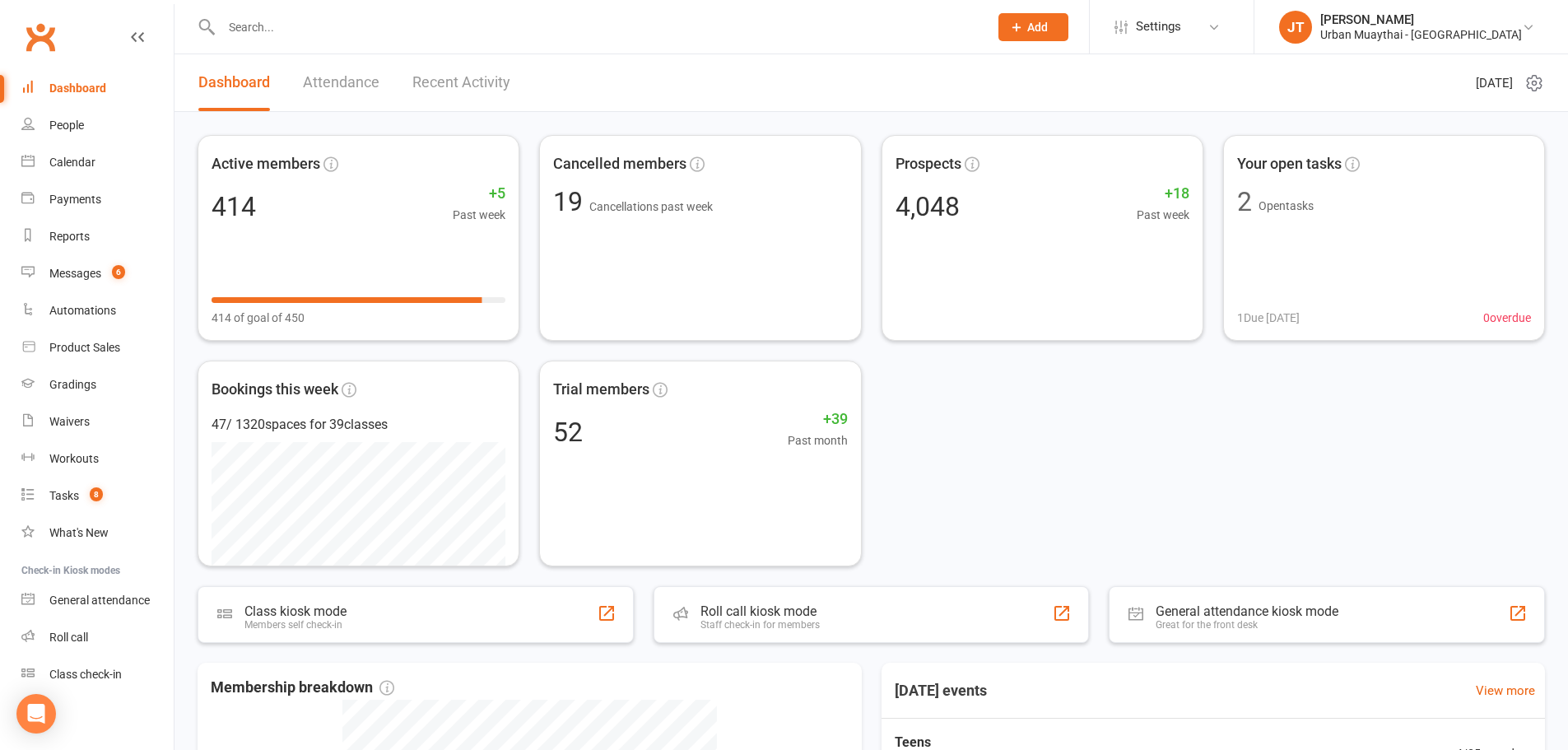
click at [395, 6] on div at bounding box center [587, 26] width 780 height 54
click at [384, 29] on input "text" at bounding box center [596, 27] width 760 height 23
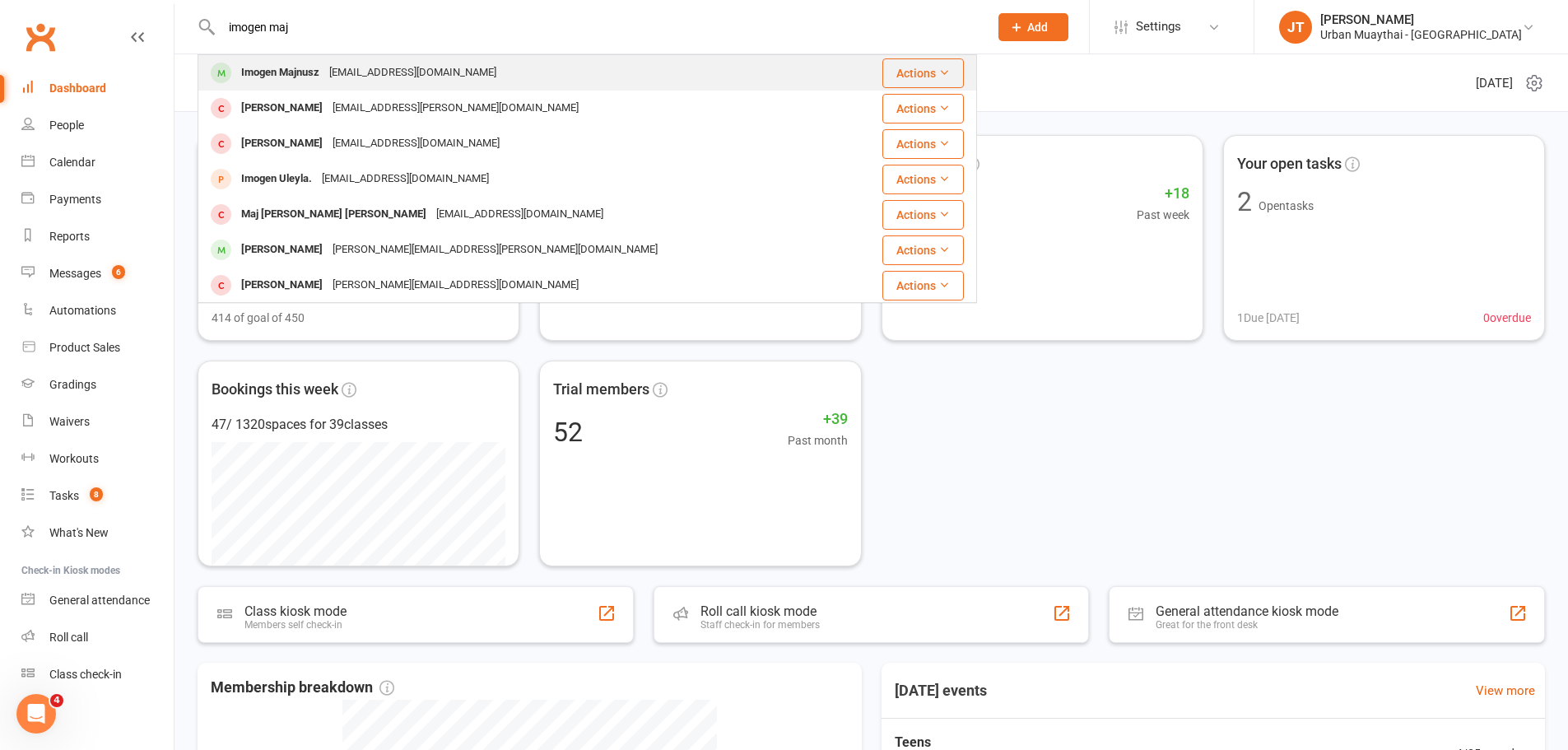
type input "imogen maj"
click at [382, 67] on div "cmajnusz4221@gmail.com" at bounding box center [412, 72] width 177 height 24
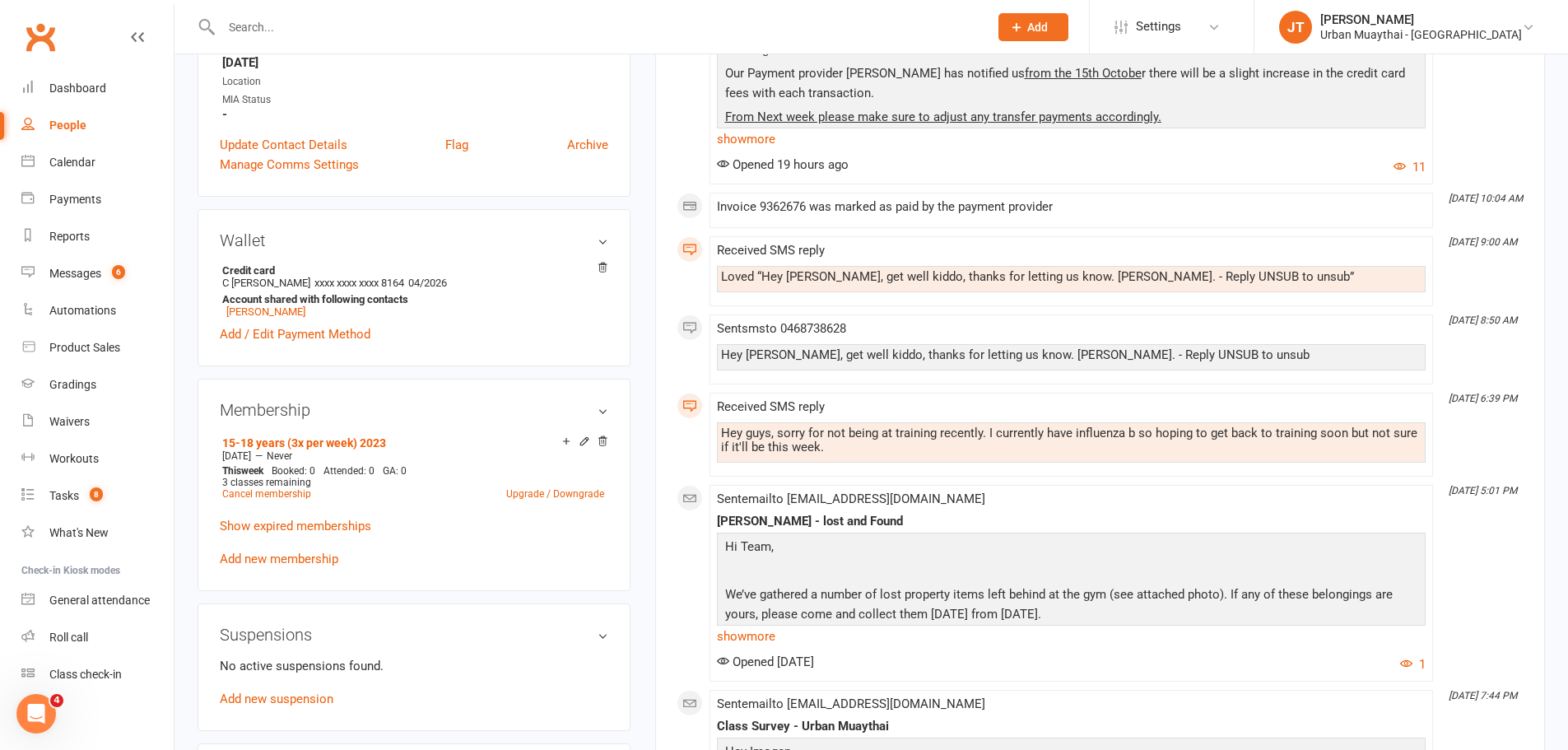
scroll to position [494, 0]
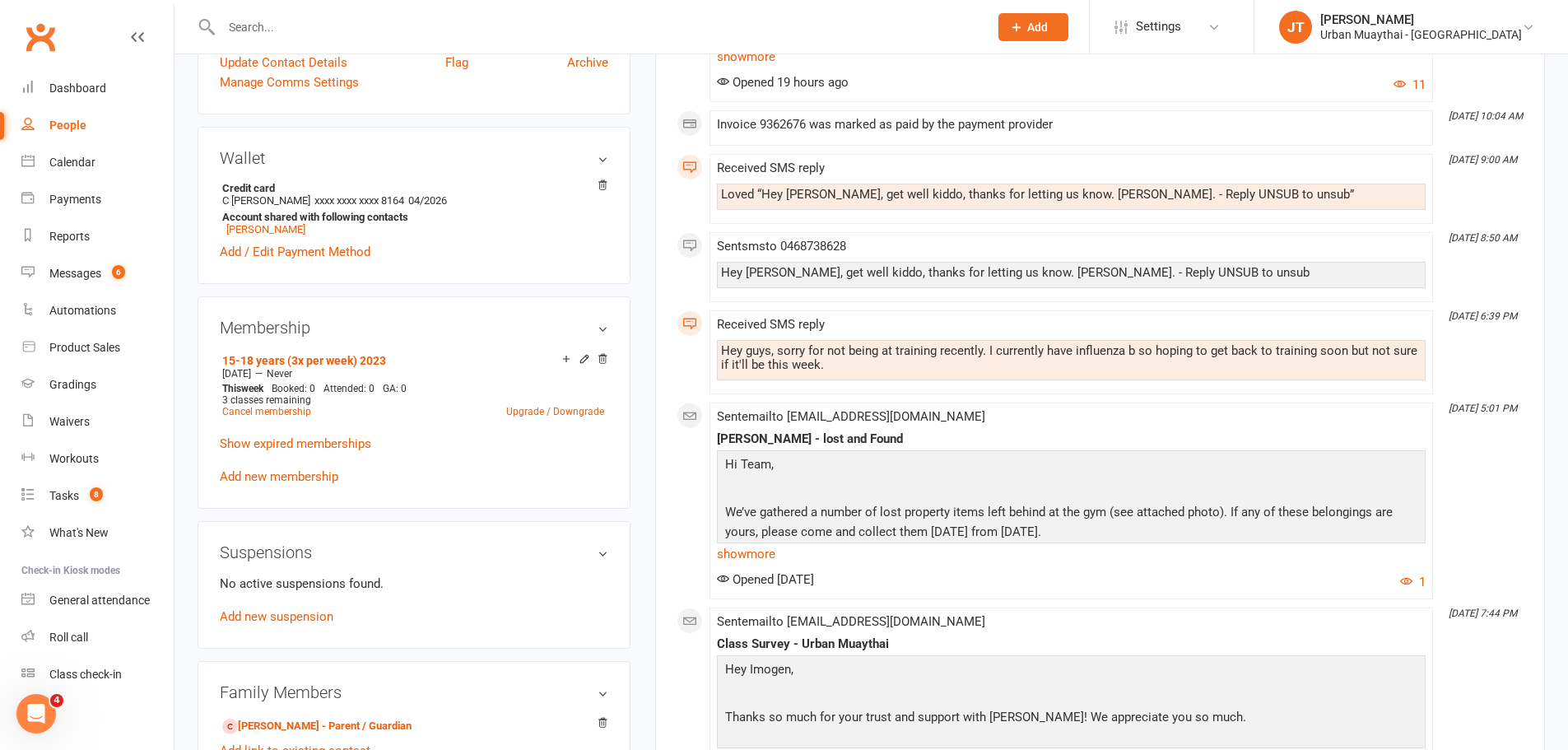
click at [284, 450] on p "Show expired memberships" at bounding box center [414, 443] width 388 height 19
click at [291, 436] on link "Show expired memberships" at bounding box center [295, 443] width 151 height 15
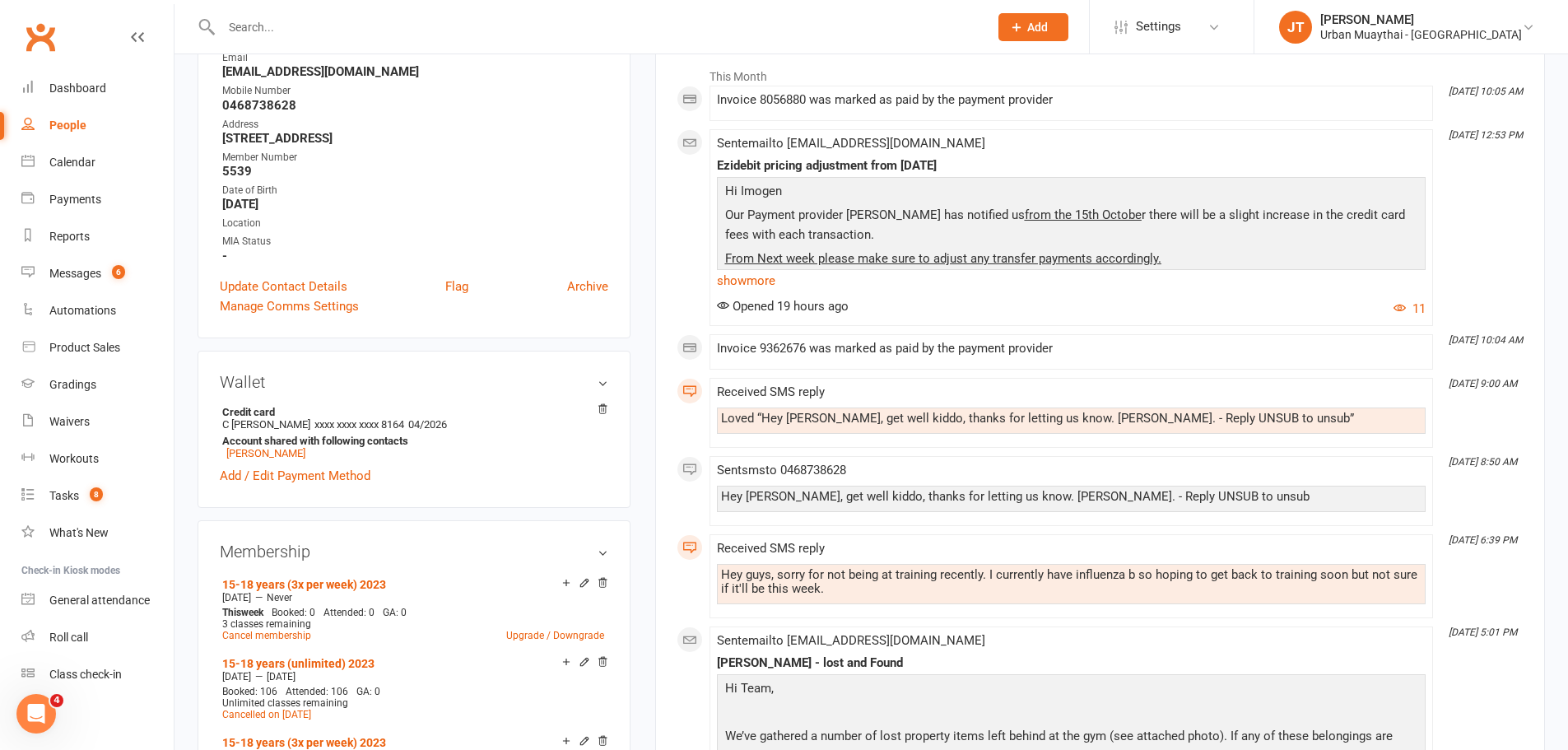
scroll to position [0, 0]
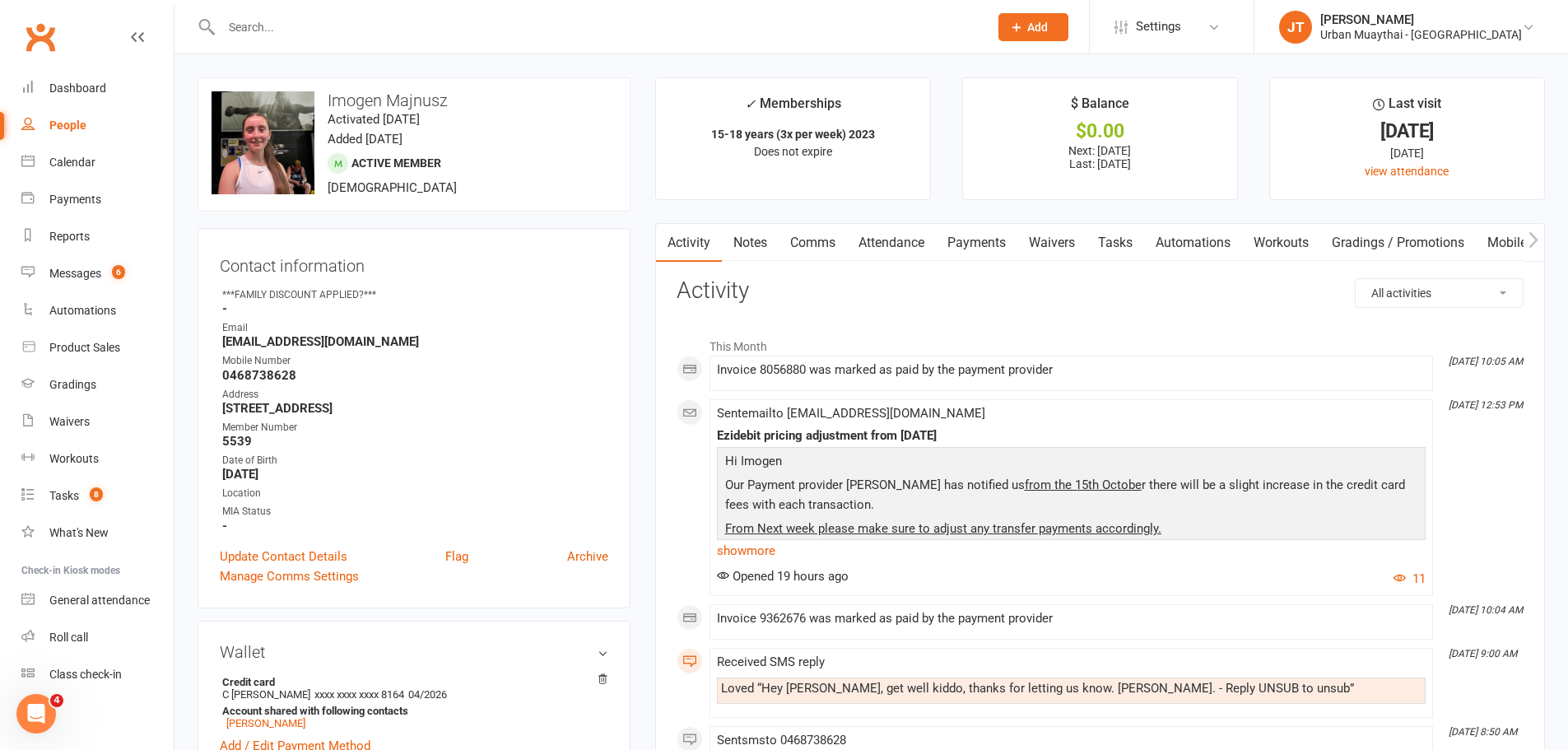
click at [742, 243] on link "Notes" at bounding box center [750, 243] width 57 height 38
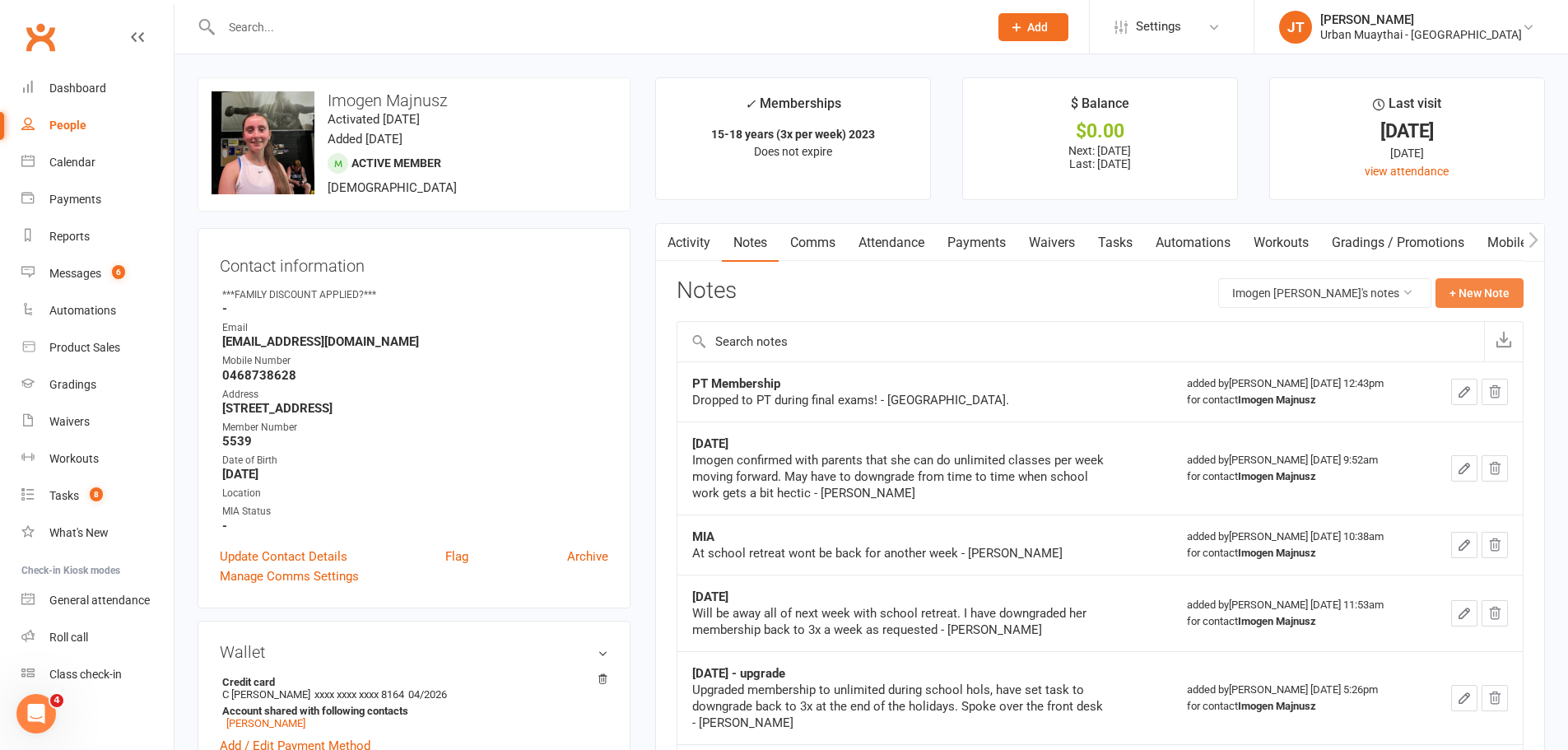
click at [1492, 280] on button "+ New Note" at bounding box center [1479, 294] width 88 height 30
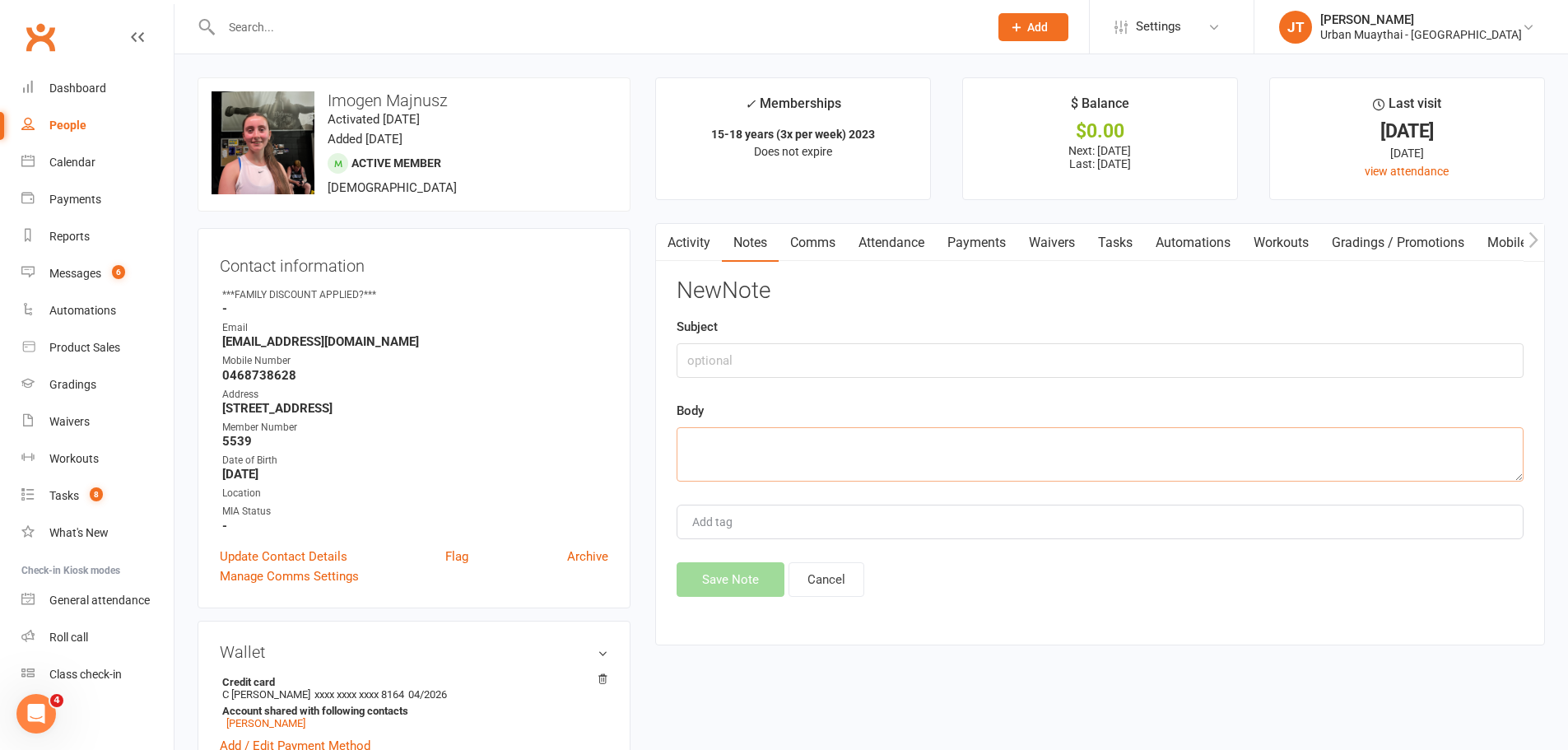
click at [832, 452] on textarea at bounding box center [1100, 455] width 847 height 55
paste textarea "HI guys, I’m writing to inform you that Imogen wishes to cancel her membership …"
paste textarea "Hi Claire, Thanks for letting us know about Imogen. I'm sorry to hear she's bee…"
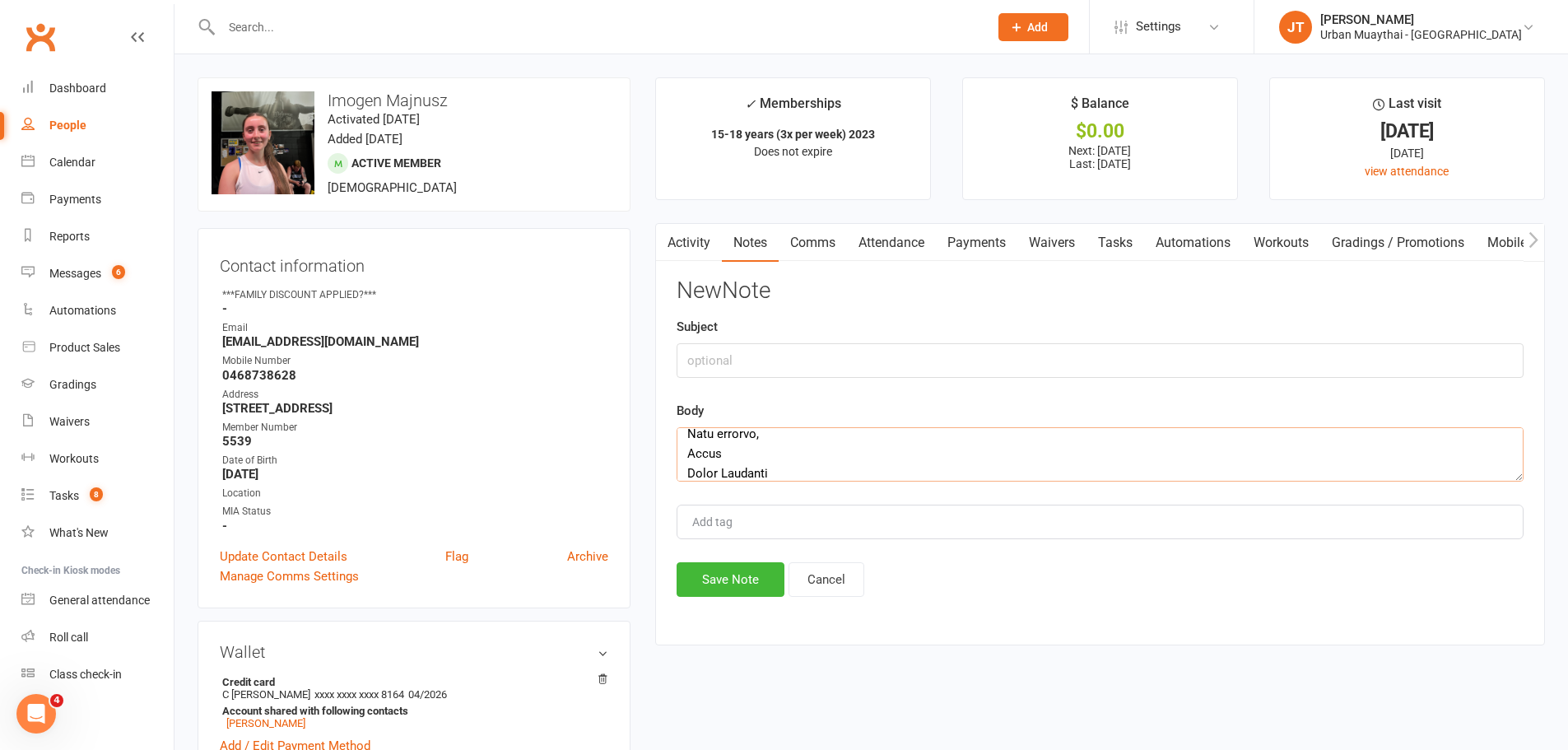
type textarea "HI guys, I’m writing to inform you that Imogen wishes to cancel her membership …"
click at [757, 361] on input "text" at bounding box center [1100, 360] width 847 height 34
drag, startPoint x: 757, startPoint y: 361, endPoint x: 761, endPoint y: 503, distance: 142.1
type input "Cancellation request"
drag, startPoint x: 761, startPoint y: 503, endPoint x: 751, endPoint y: 585, distance: 82.6
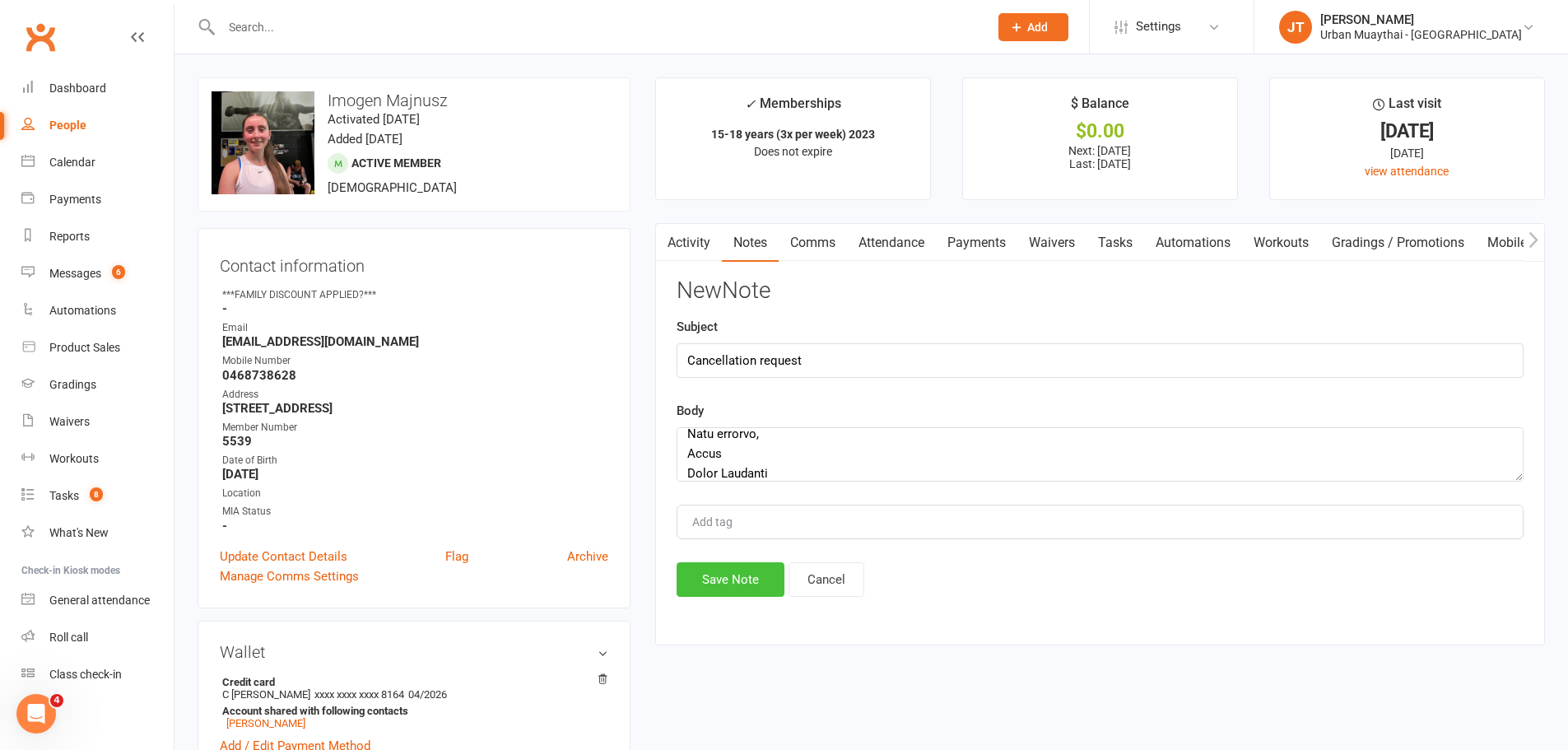
click at [751, 585] on button "Save Note" at bounding box center [730, 579] width 108 height 34
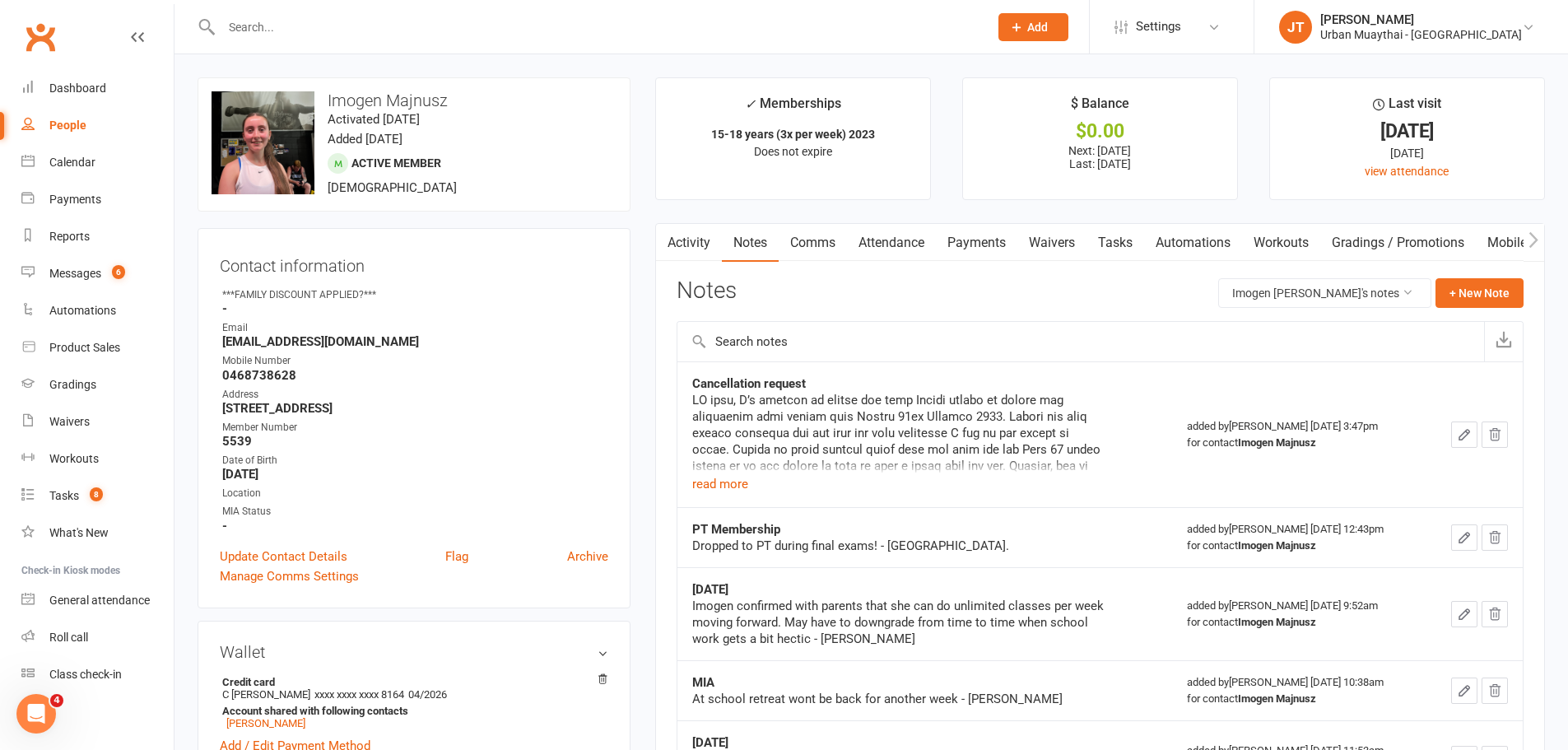
click at [584, 39] on div at bounding box center [587, 26] width 780 height 54
click at [570, 21] on input "text" at bounding box center [596, 27] width 760 height 23
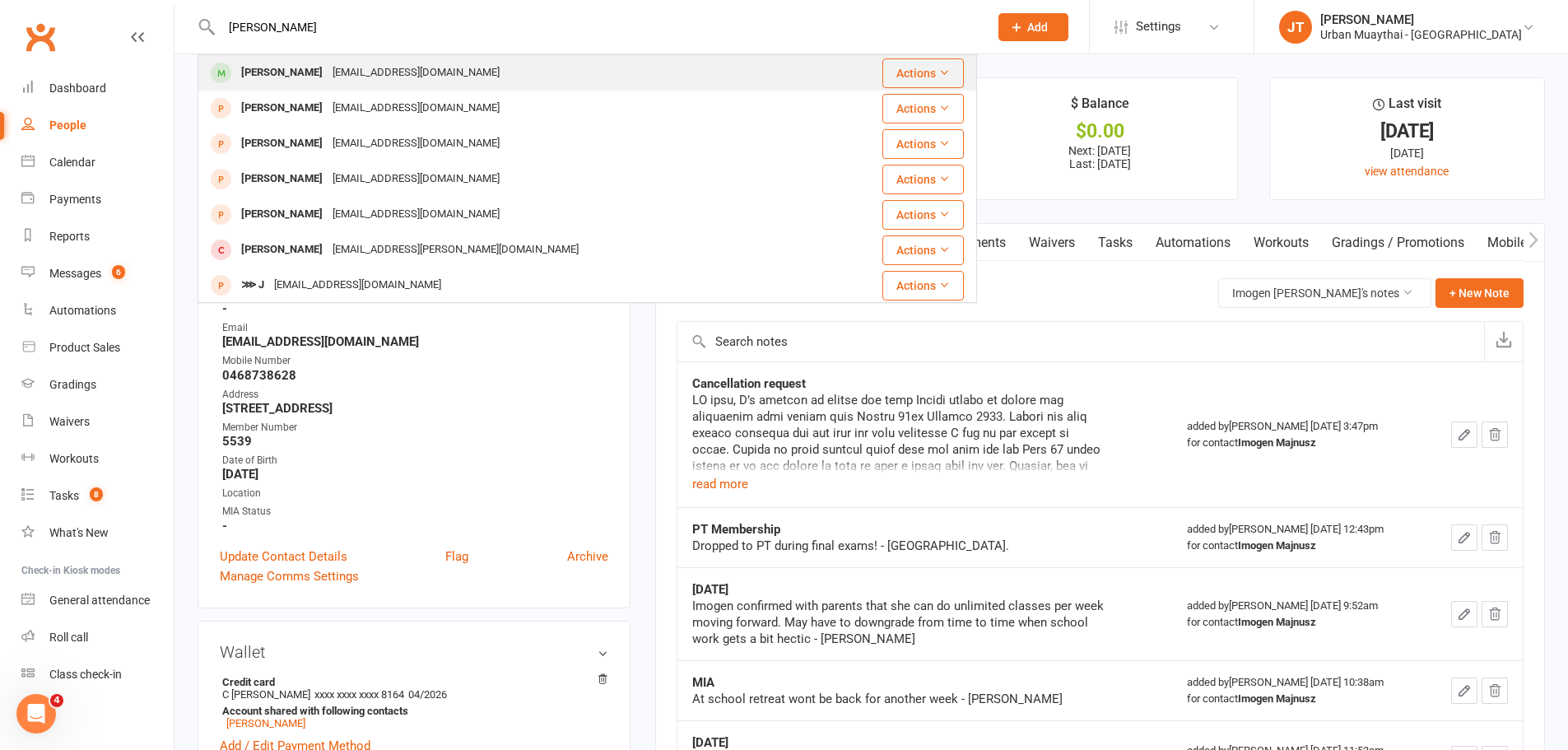
type input "carl johan"
click at [428, 81] on div "carlwilliamjohansson@gmail.com" at bounding box center [416, 72] width 177 height 24
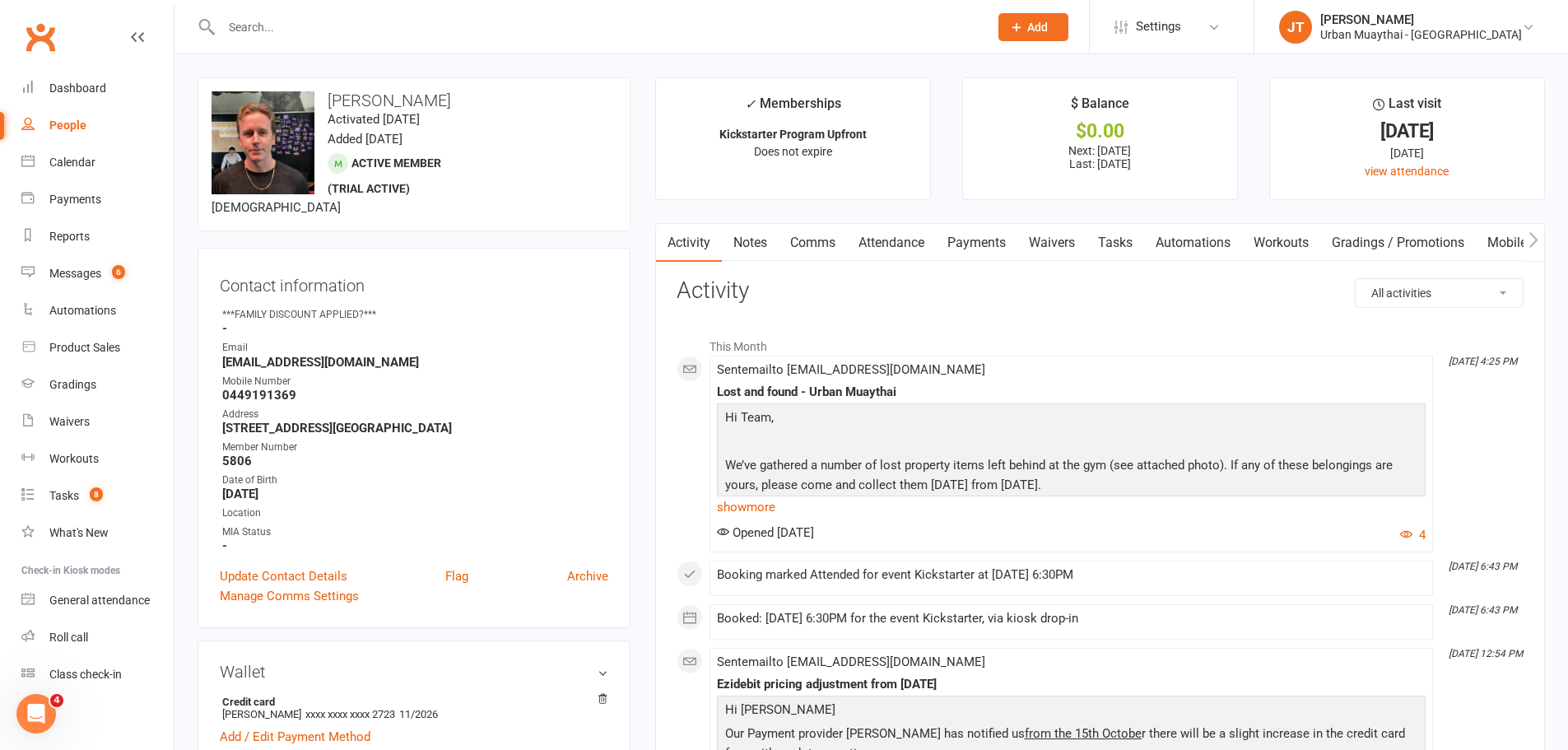
click at [330, 33] on input "text" at bounding box center [596, 27] width 760 height 23
click at [722, 254] on link "Notes" at bounding box center [750, 243] width 57 height 38
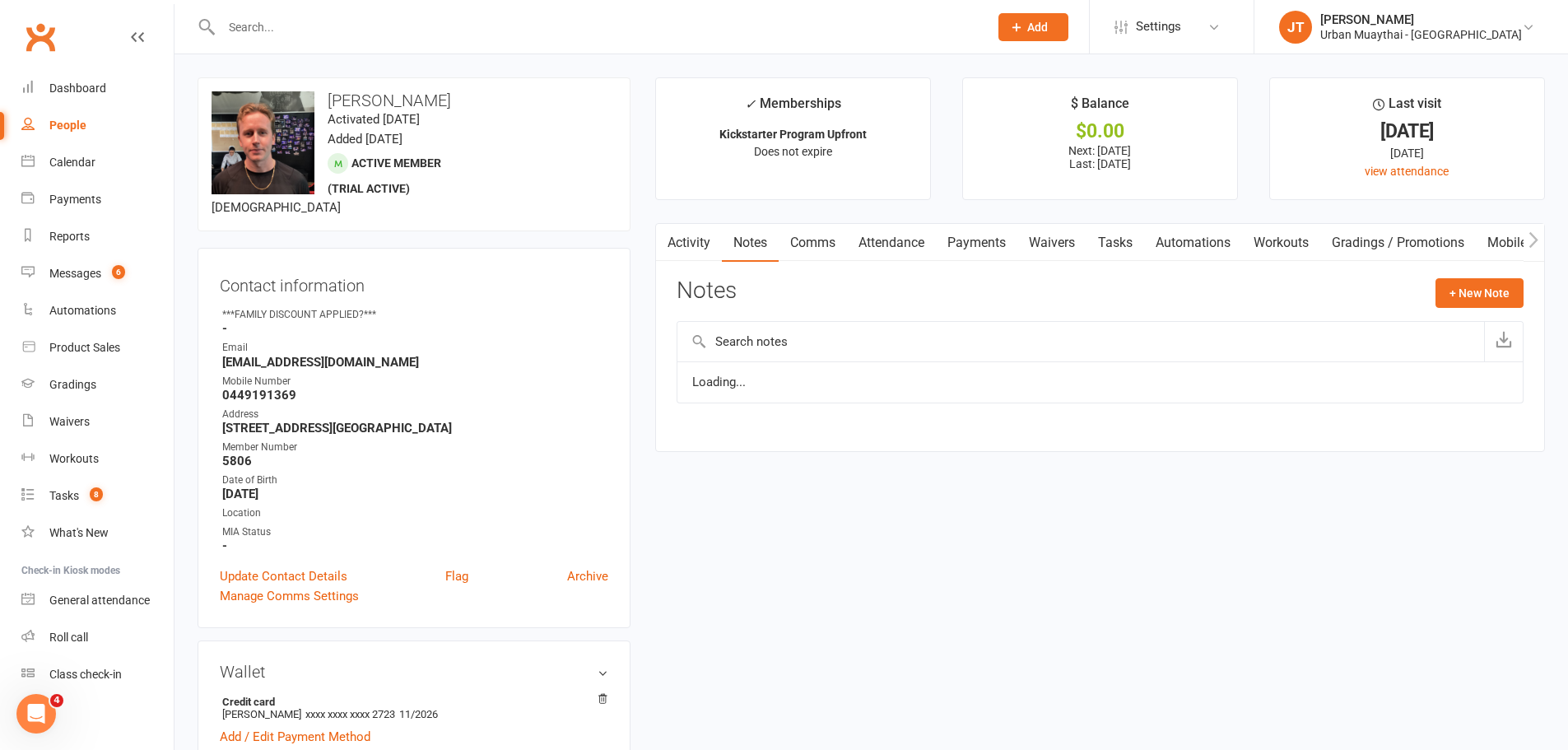
click at [752, 249] on link "Notes" at bounding box center [750, 243] width 57 height 38
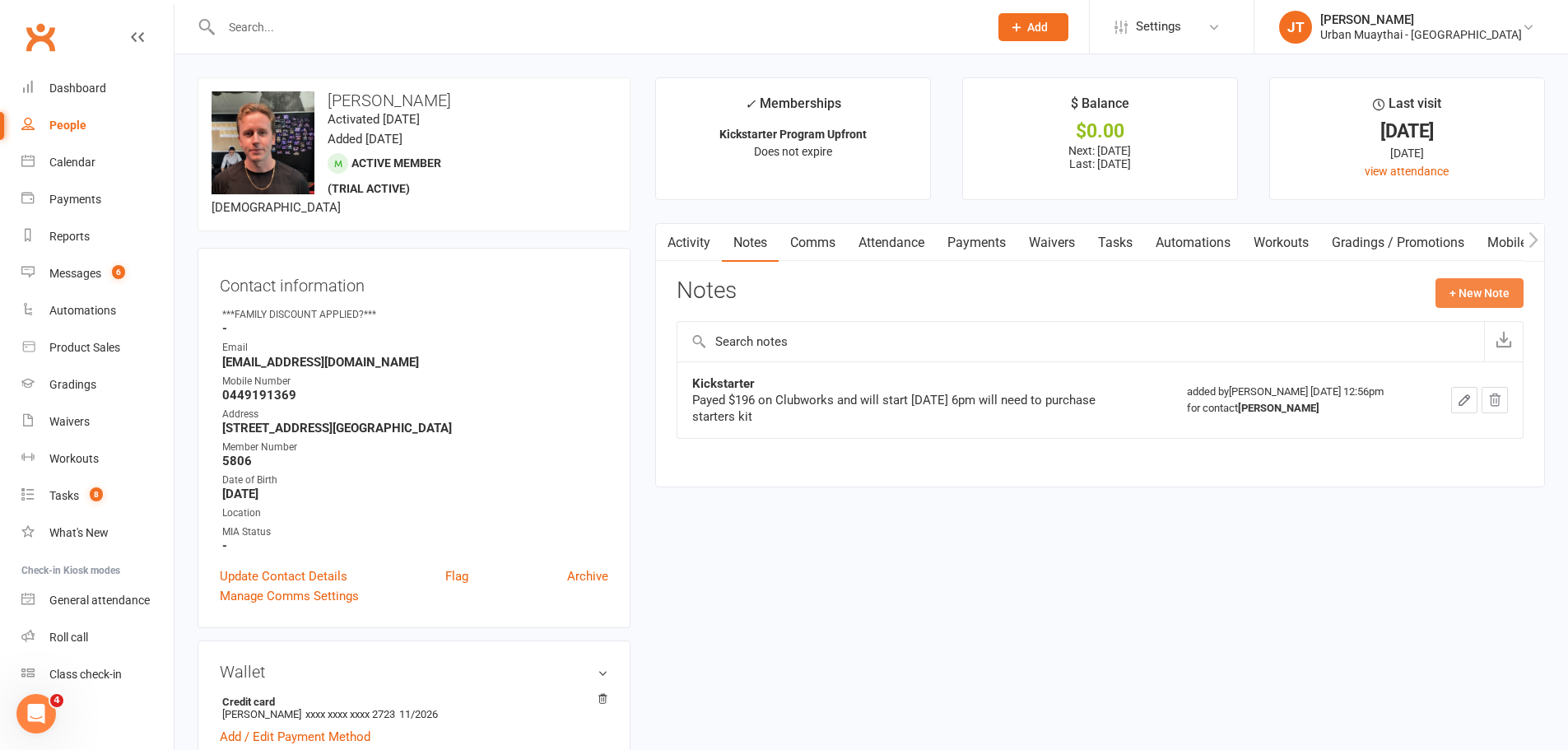
click at [1458, 294] on button "+ New Note" at bounding box center [1479, 294] width 88 height 30
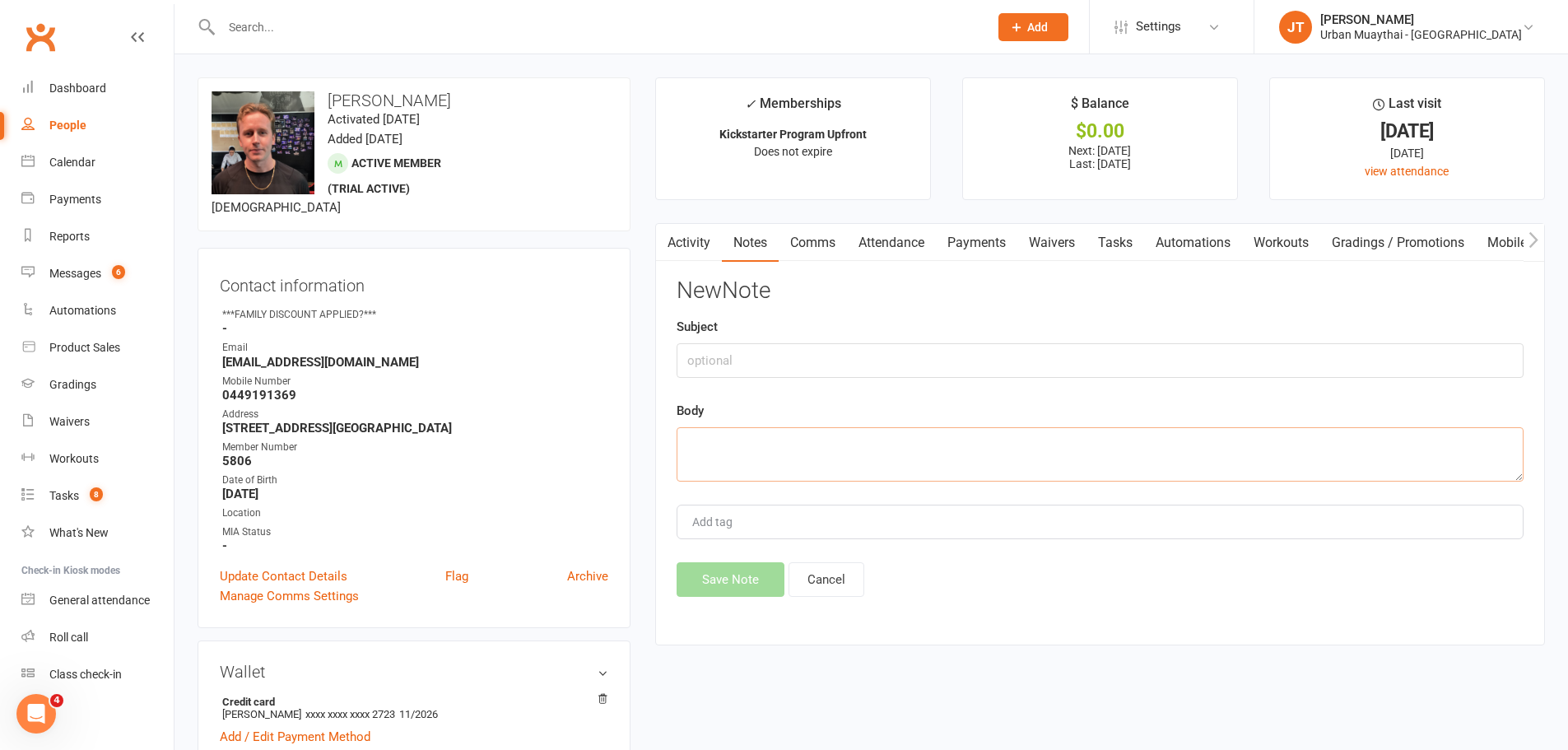
click at [851, 476] on textarea at bounding box center [1100, 455] width 847 height 55
paste textarea "Hey! Hope you’re doing good! I was offered the option to pause my membership fo…"
type textarea "Hey! Hope you’re doing good! I was offered the option to pause my membership fo…"
click at [763, 355] on input "text" at bounding box center [1100, 360] width 847 height 34
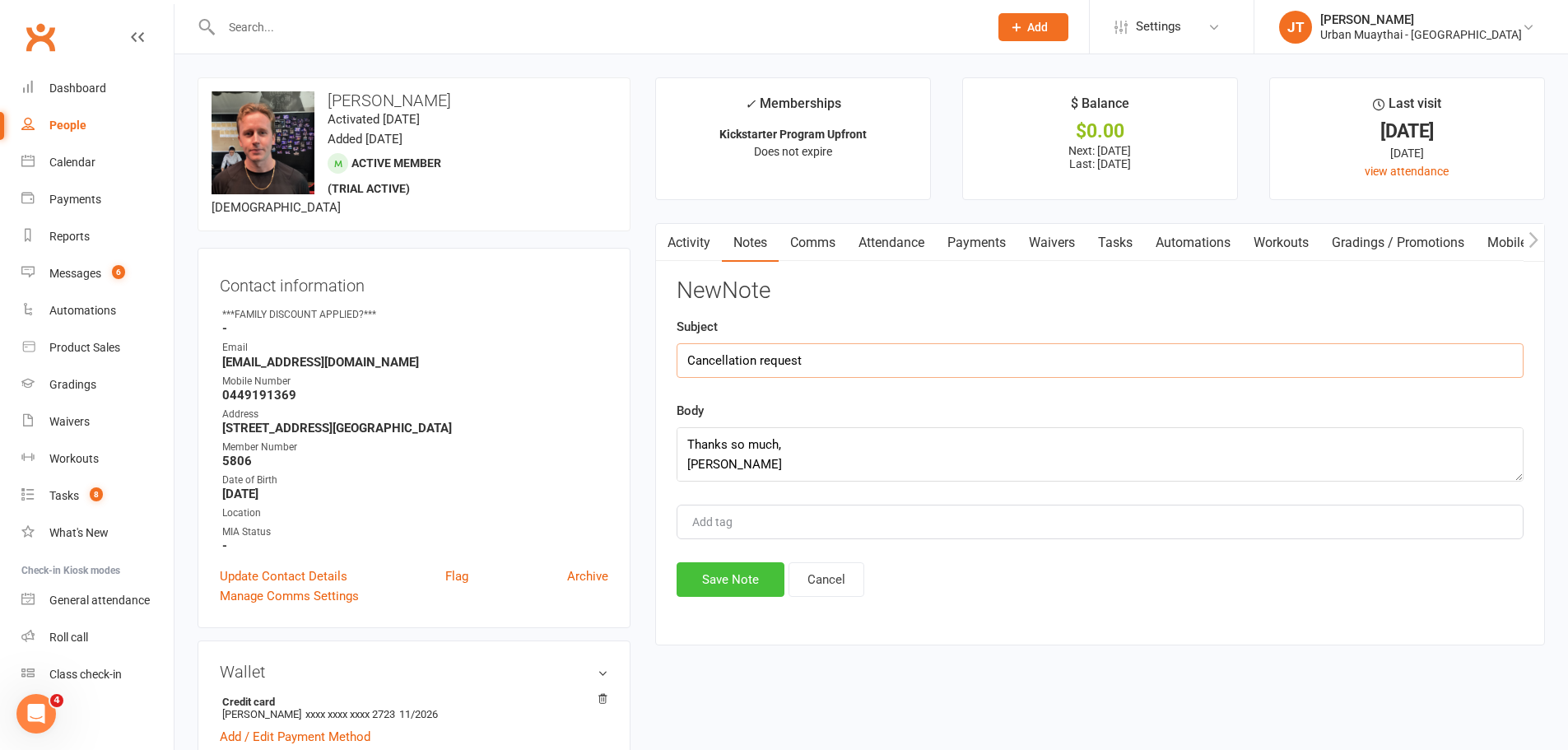
type input "Cancellation request"
click at [752, 586] on button "Save Note" at bounding box center [730, 579] width 108 height 34
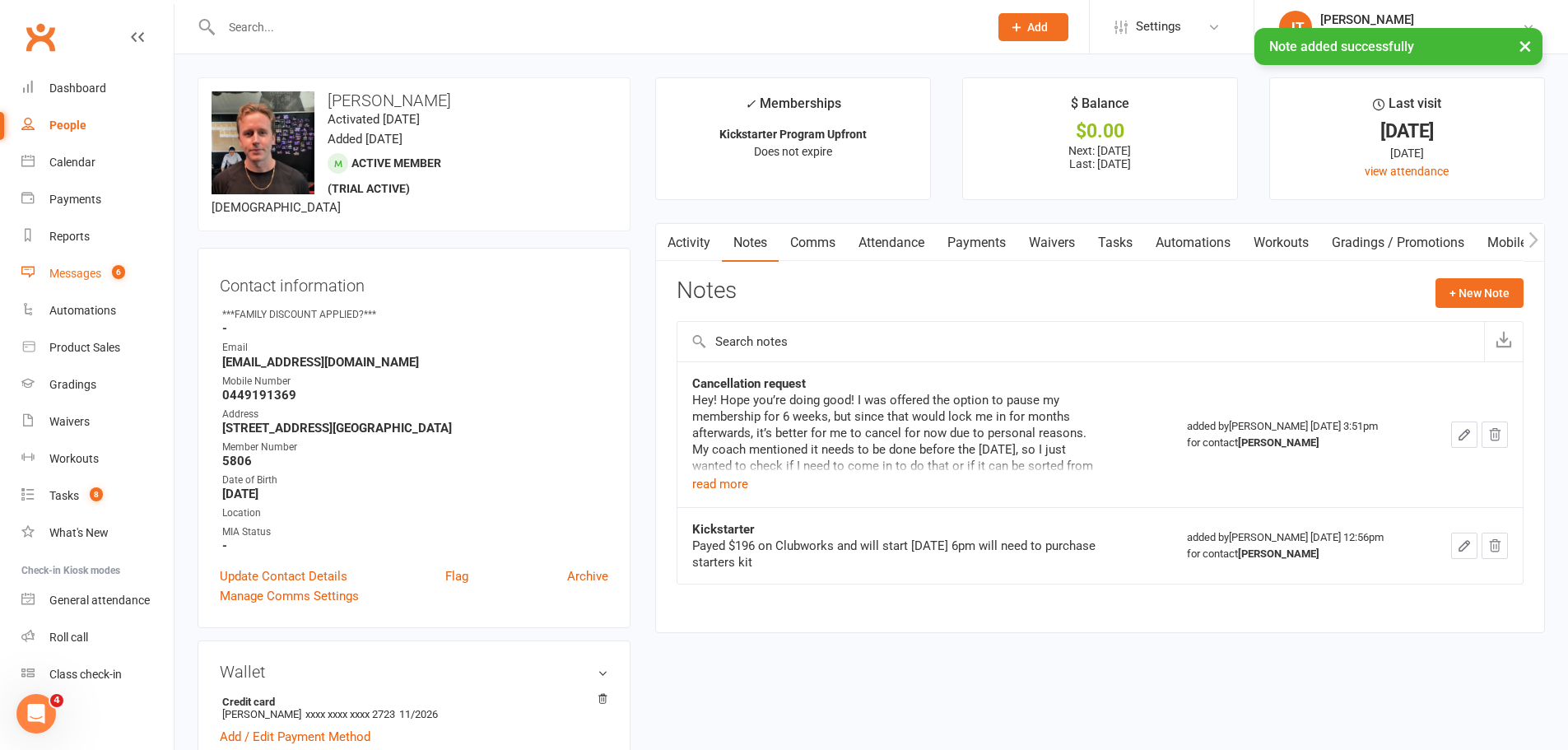
click at [82, 275] on div "Messages" at bounding box center [75, 273] width 52 height 13
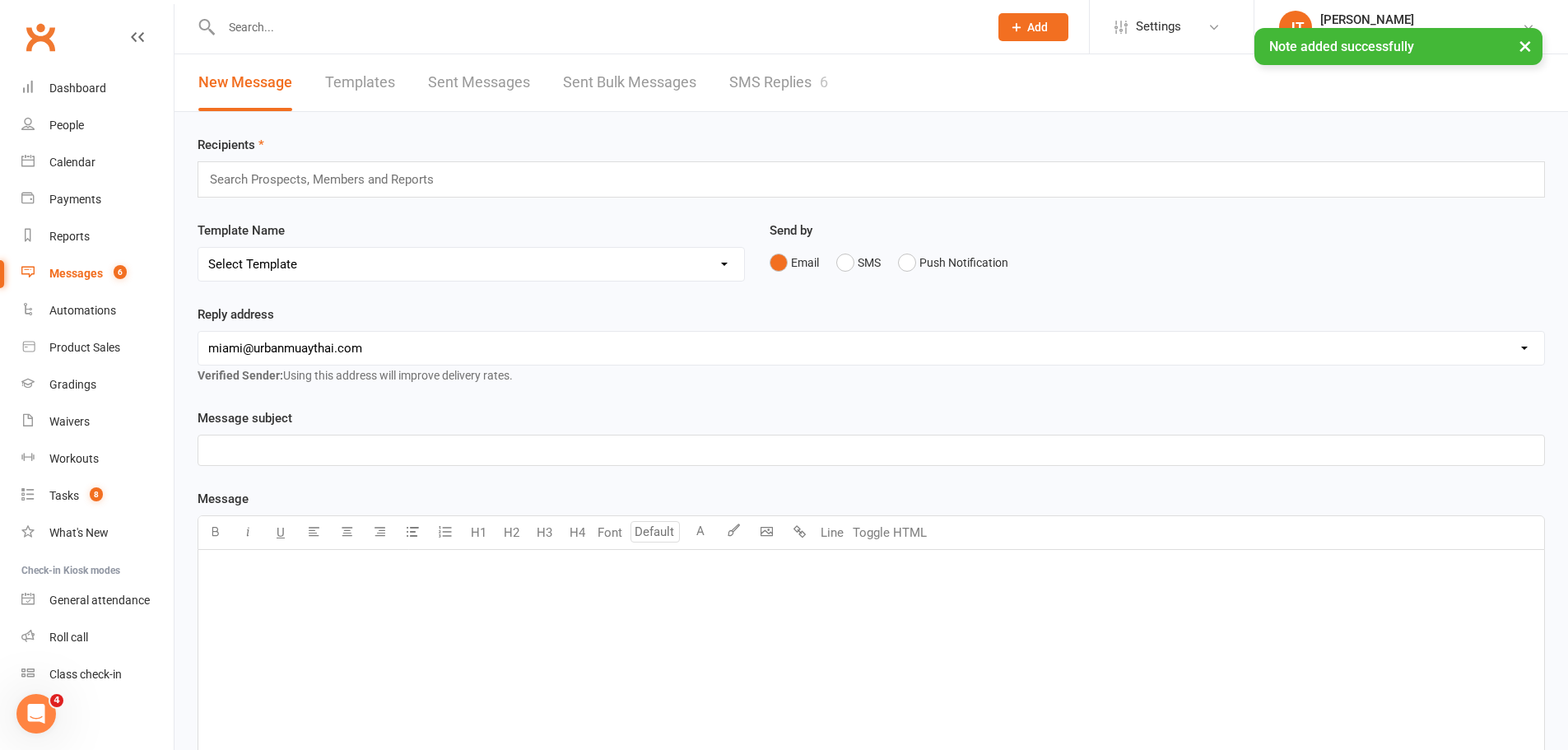
click at [764, 84] on link "SMS Replies 6" at bounding box center [779, 83] width 98 height 57
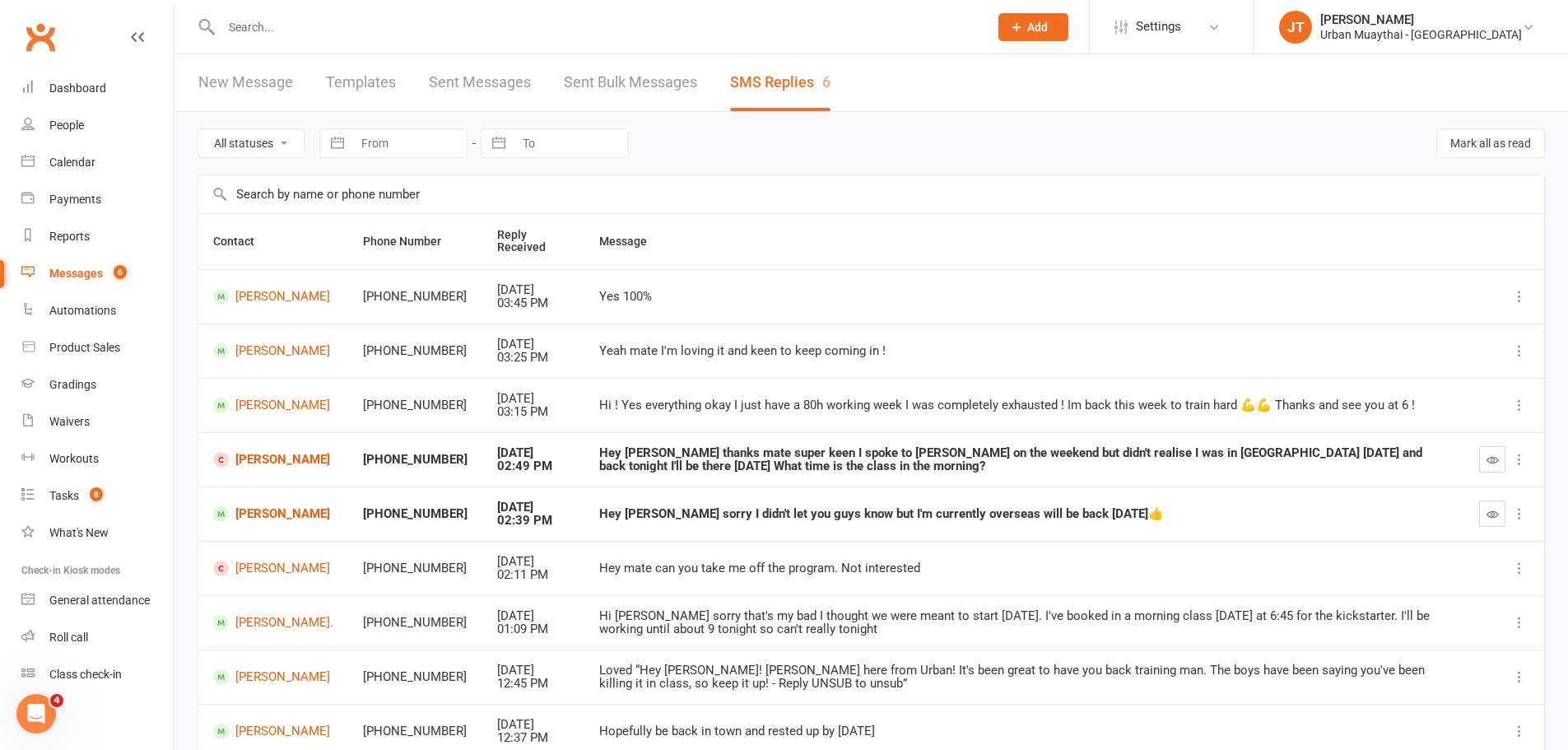
click at [475, 23] on input "text" at bounding box center [596, 27] width 760 height 23
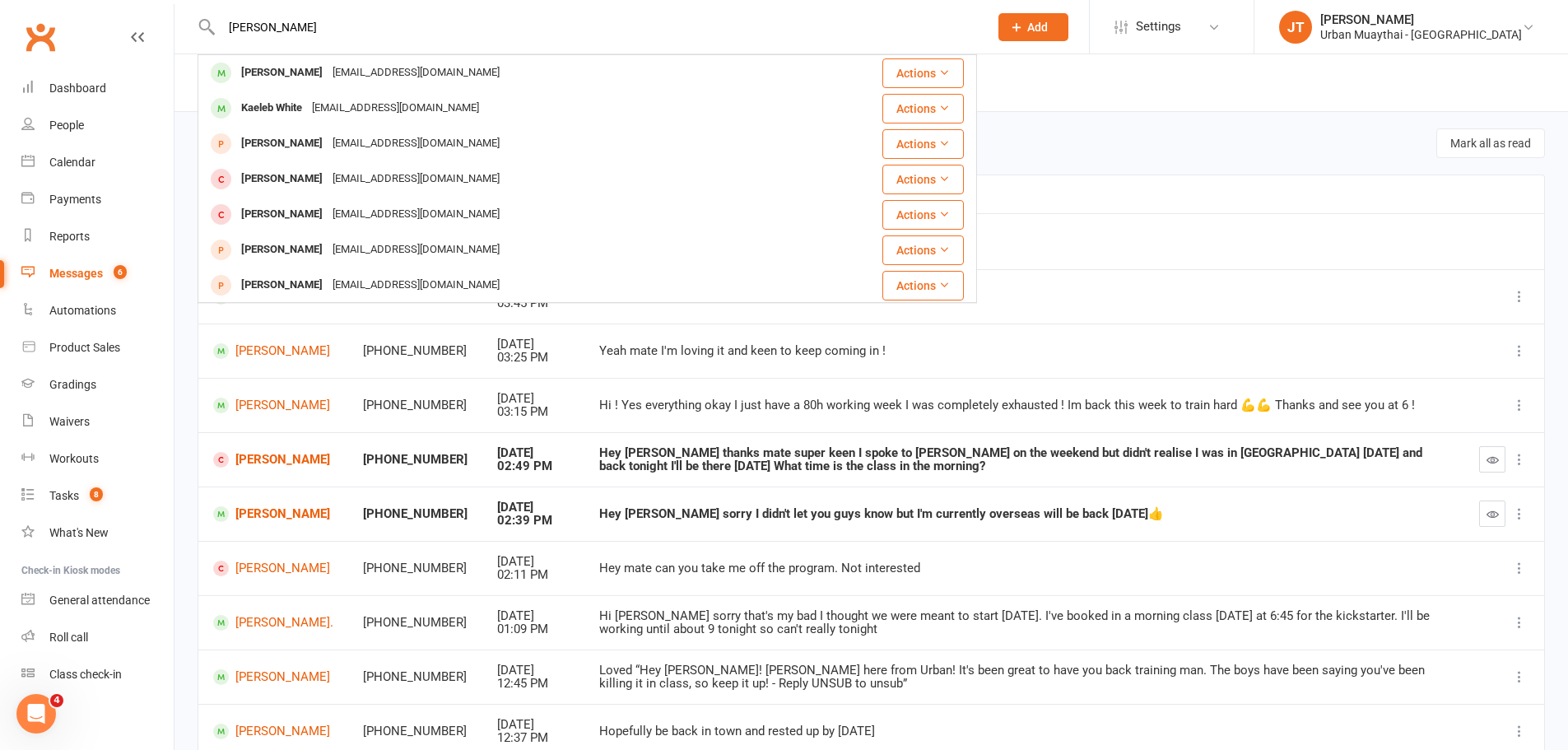
type input "kerry fitzgibbons"
click at [405, 69] on div "kerryfitzgibbon@gmail.com" at bounding box center [416, 72] width 177 height 24
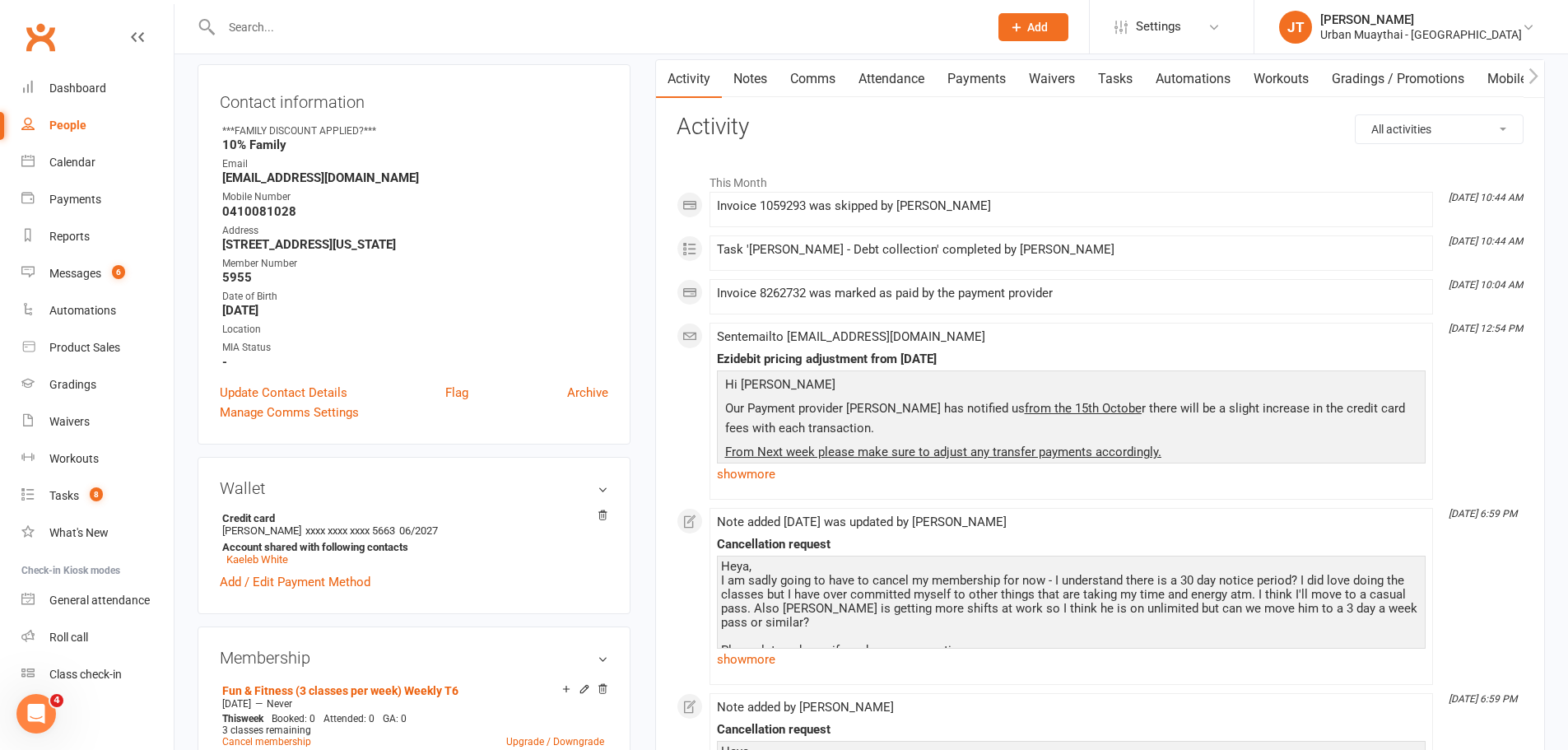
scroll to position [164, 0]
click at [772, 663] on link "show more" at bounding box center [1071, 659] width 708 height 23
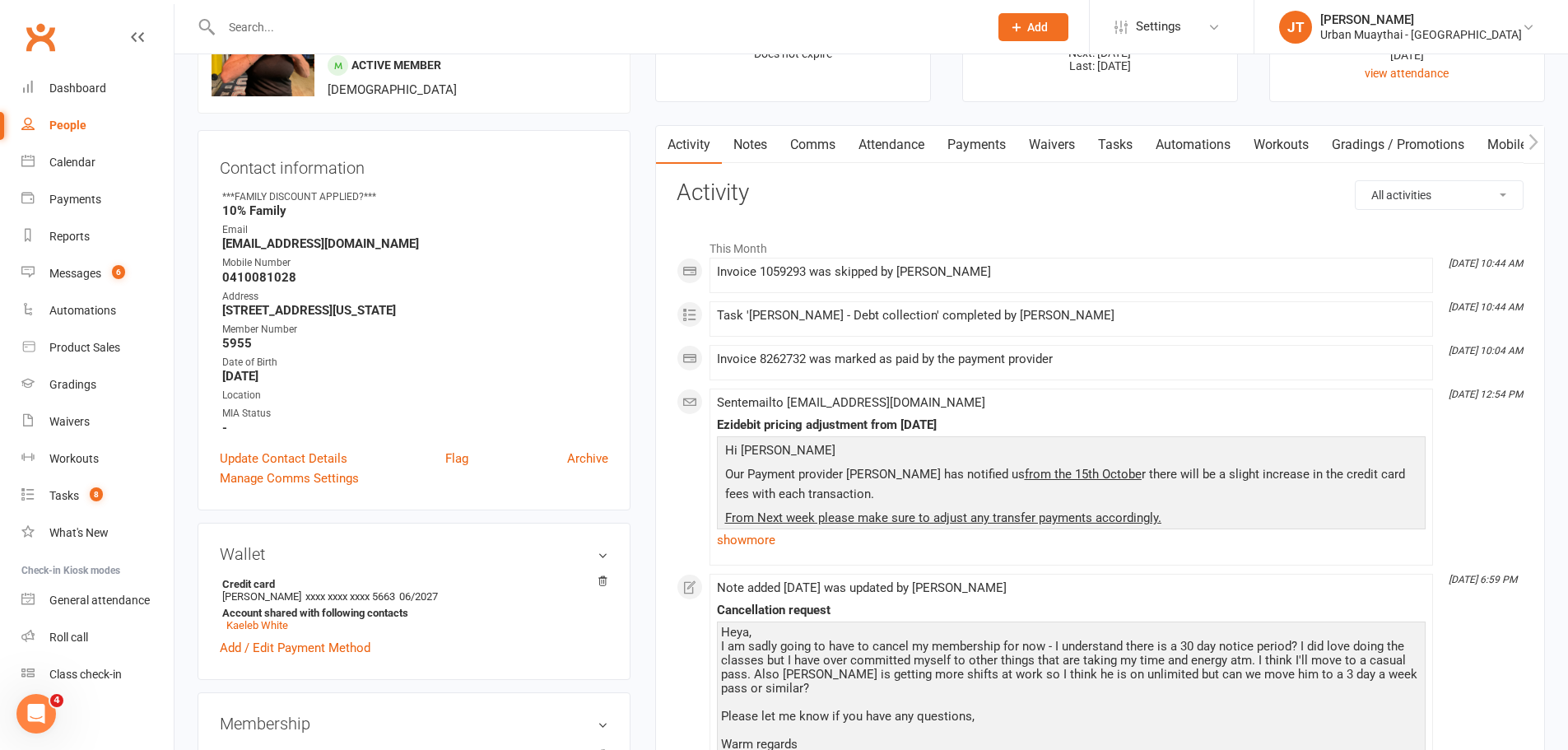
scroll to position [0, 0]
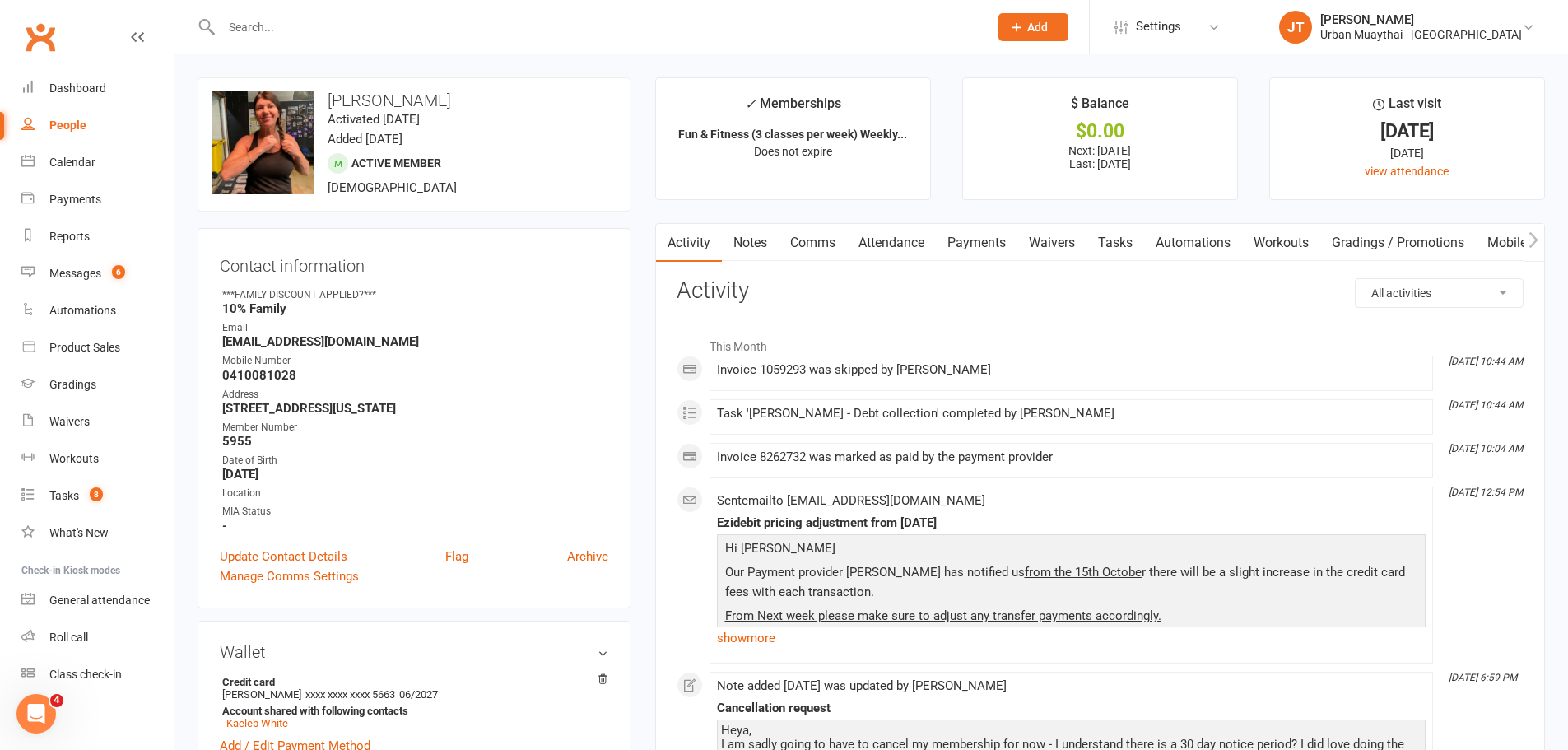
click at [759, 252] on link "Notes" at bounding box center [750, 243] width 57 height 38
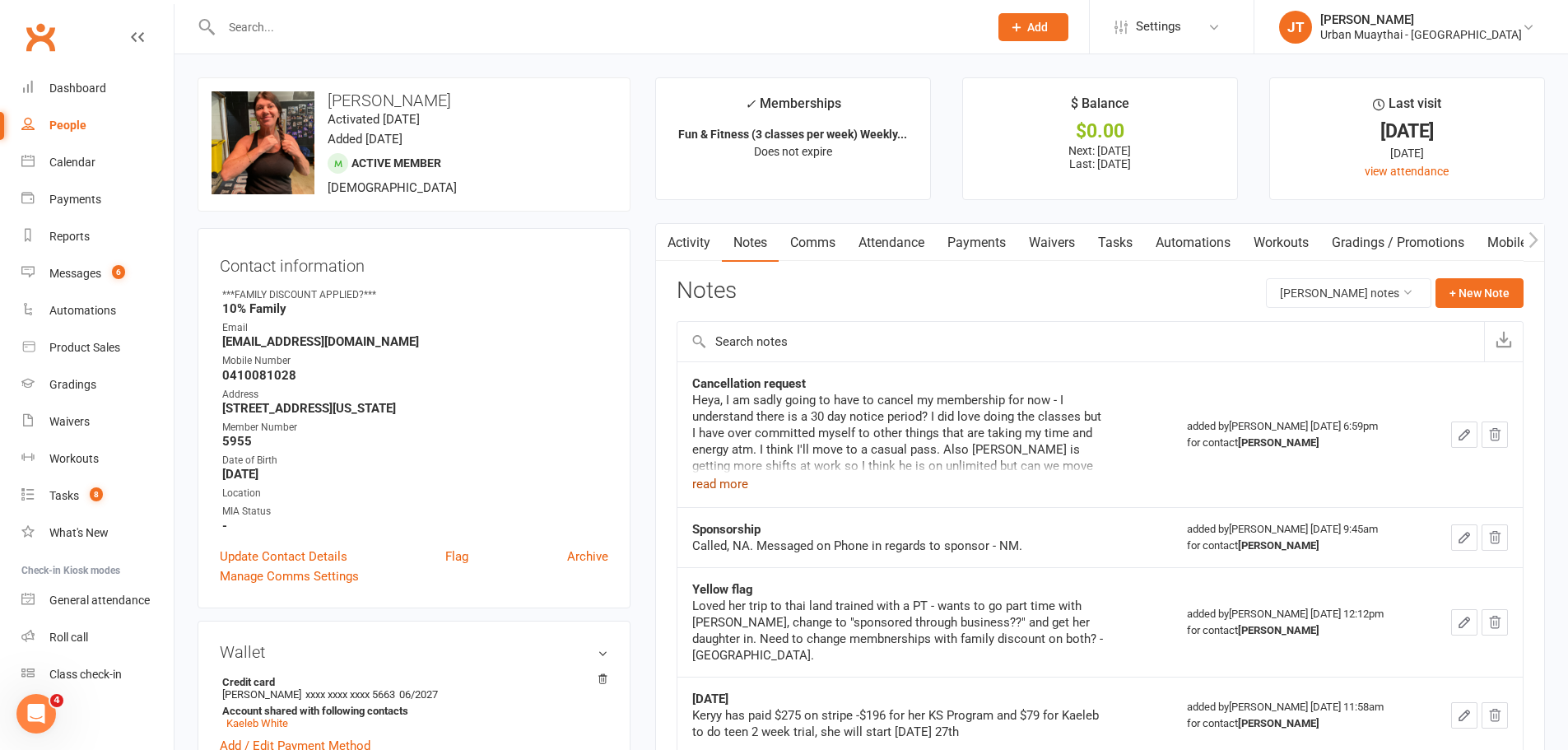
click at [739, 487] on button "read more" at bounding box center [721, 484] width 56 height 19
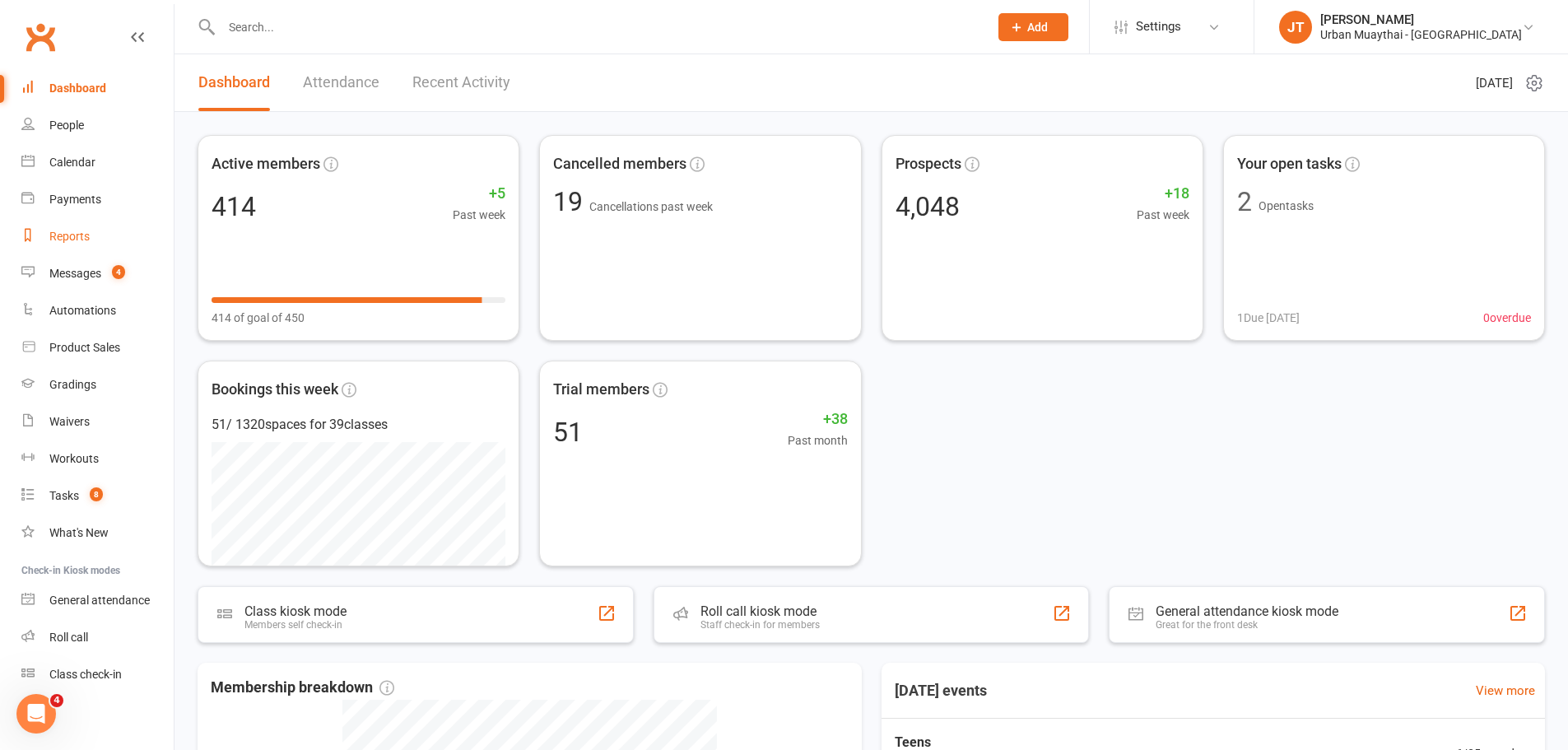
click at [86, 229] on div "Reports" at bounding box center [69, 236] width 40 height 13
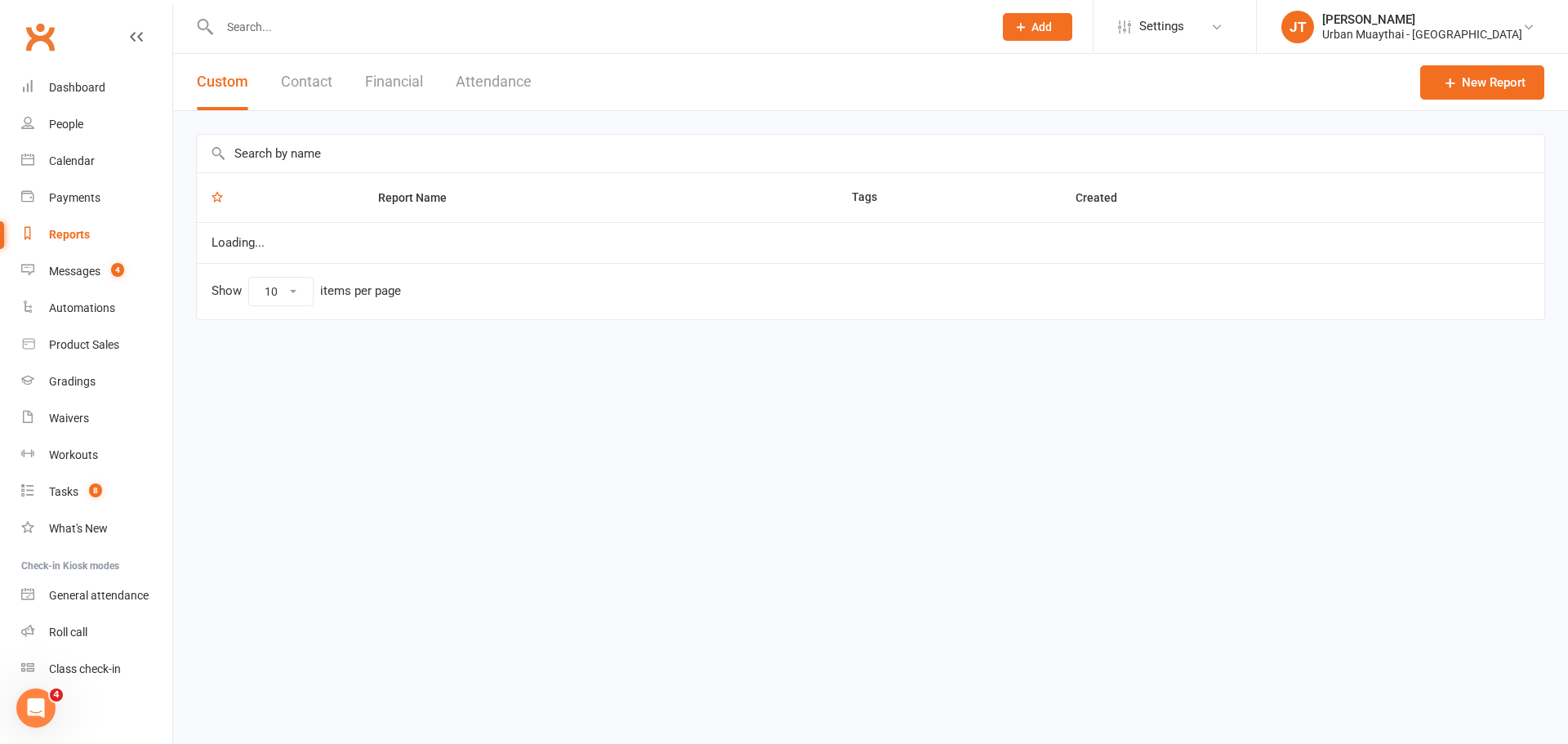
click at [390, 76] on button "Financial" at bounding box center [394, 82] width 58 height 57
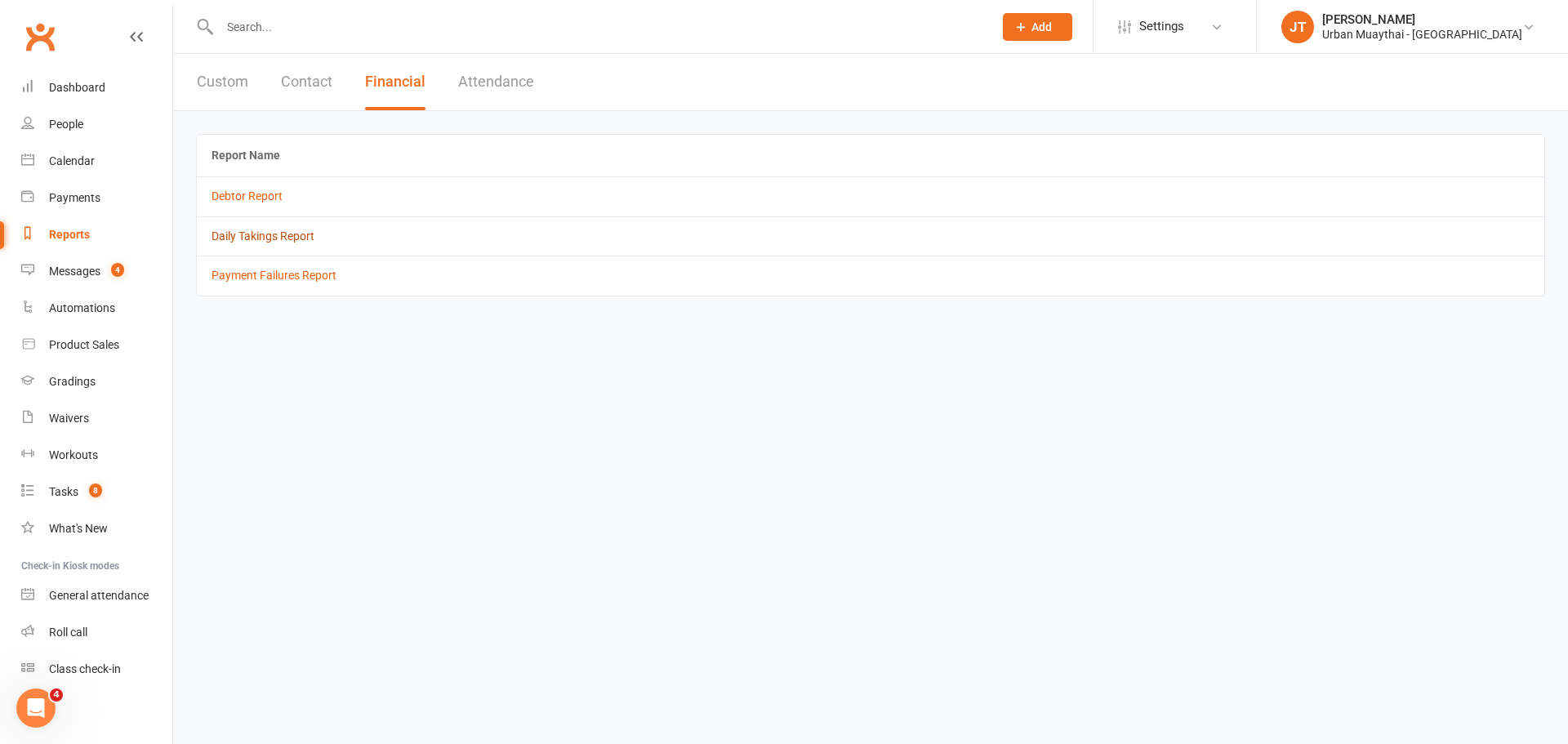
click at [292, 228] on td "Daily Takings Report" at bounding box center [870, 235] width 1347 height 39
click at [293, 238] on link "Daily Takings Report" at bounding box center [263, 235] width 103 height 13
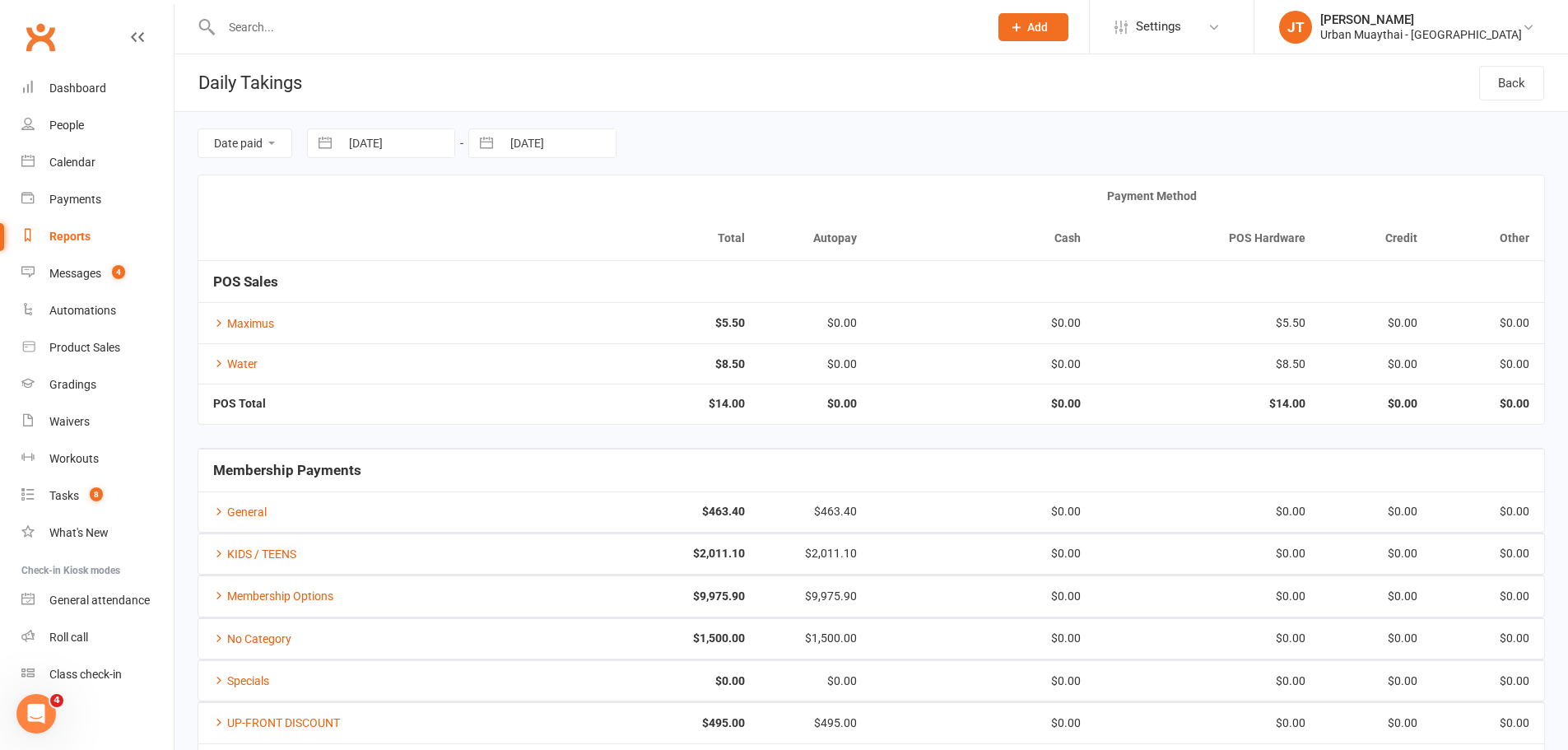
click at [389, 147] on input "[DATE]" at bounding box center [397, 143] width 114 height 28
select select "8"
select select "2025"
select select "9"
select select "2025"
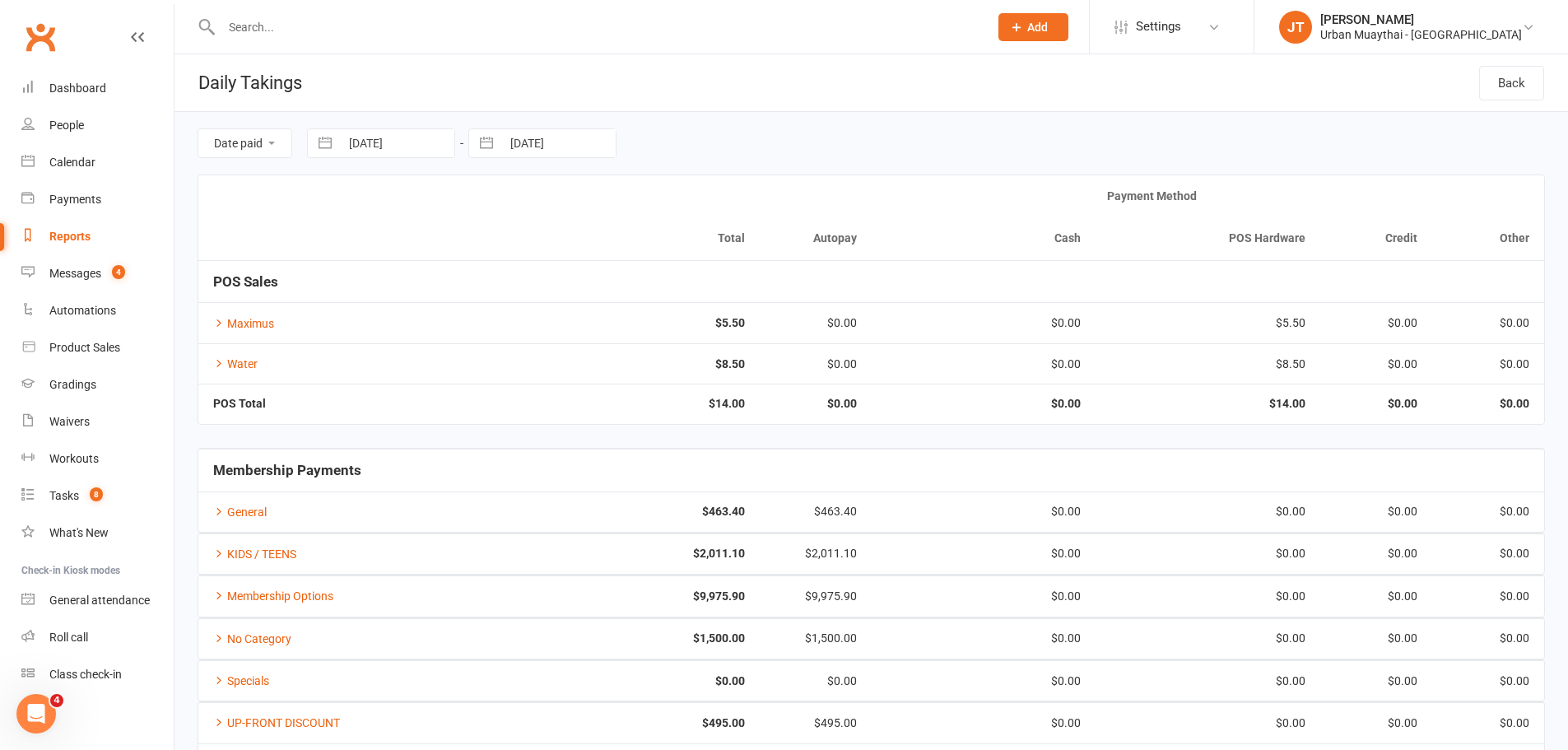
select select "10"
select select "2025"
click at [541, 304] on td "11" at bounding box center [534, 302] width 33 height 32
type input "[DATE]"
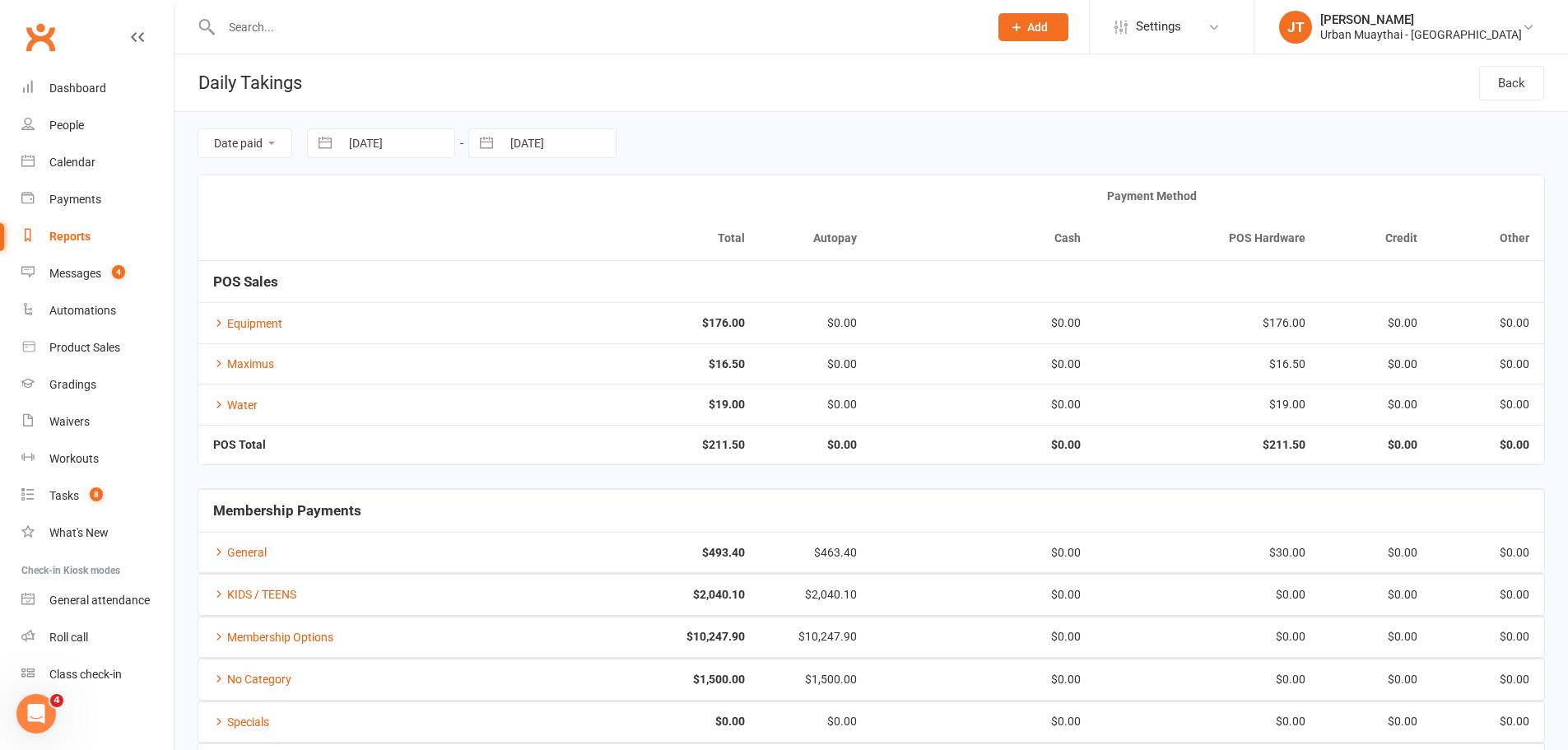
click at [539, 130] on input "[DATE]" at bounding box center [558, 143] width 114 height 28
select select "8"
select select "2025"
select select "9"
select select "2025"
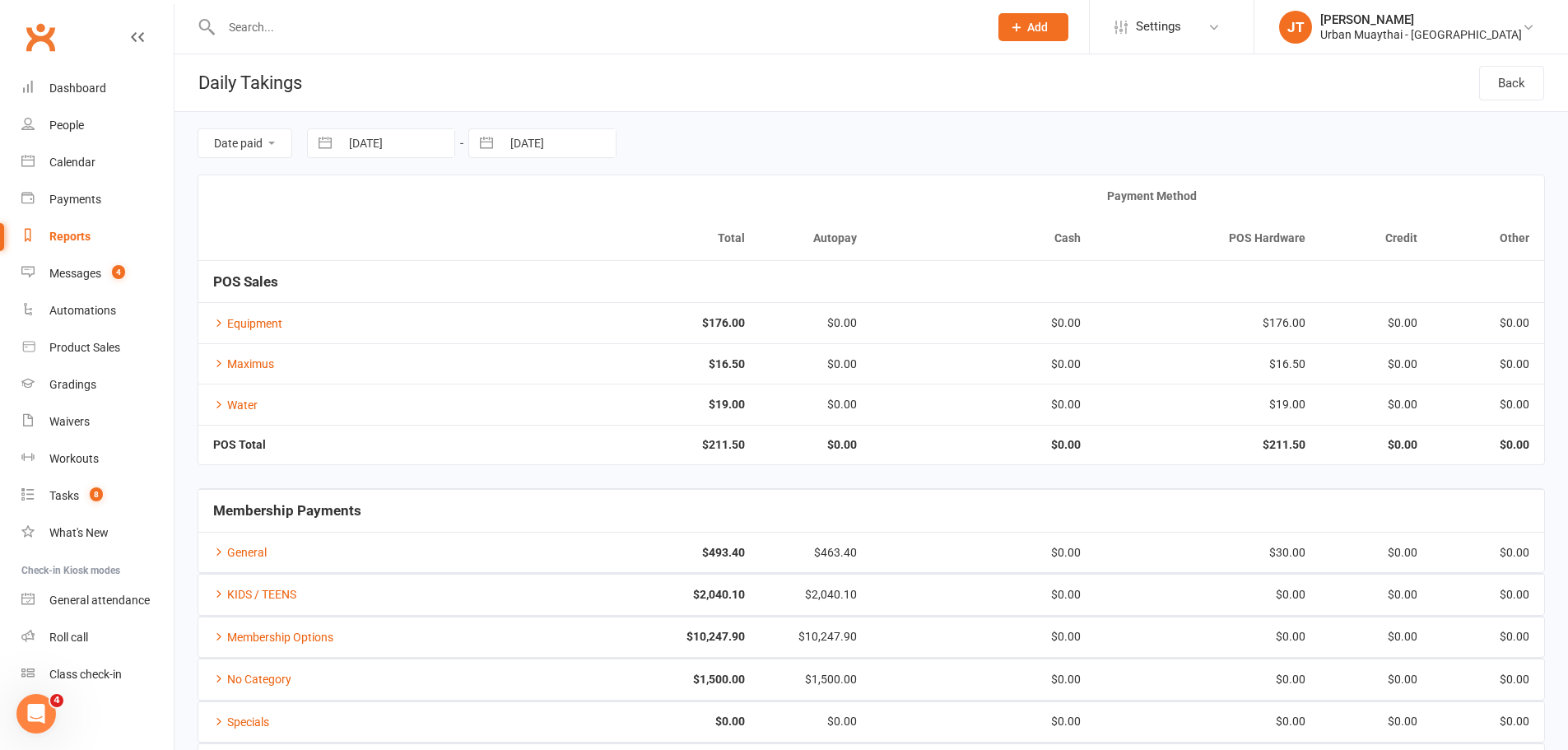
select select "10"
select select "2025"
click at [699, 307] on td "11" at bounding box center [695, 302] width 33 height 32
type input "[DATE]"
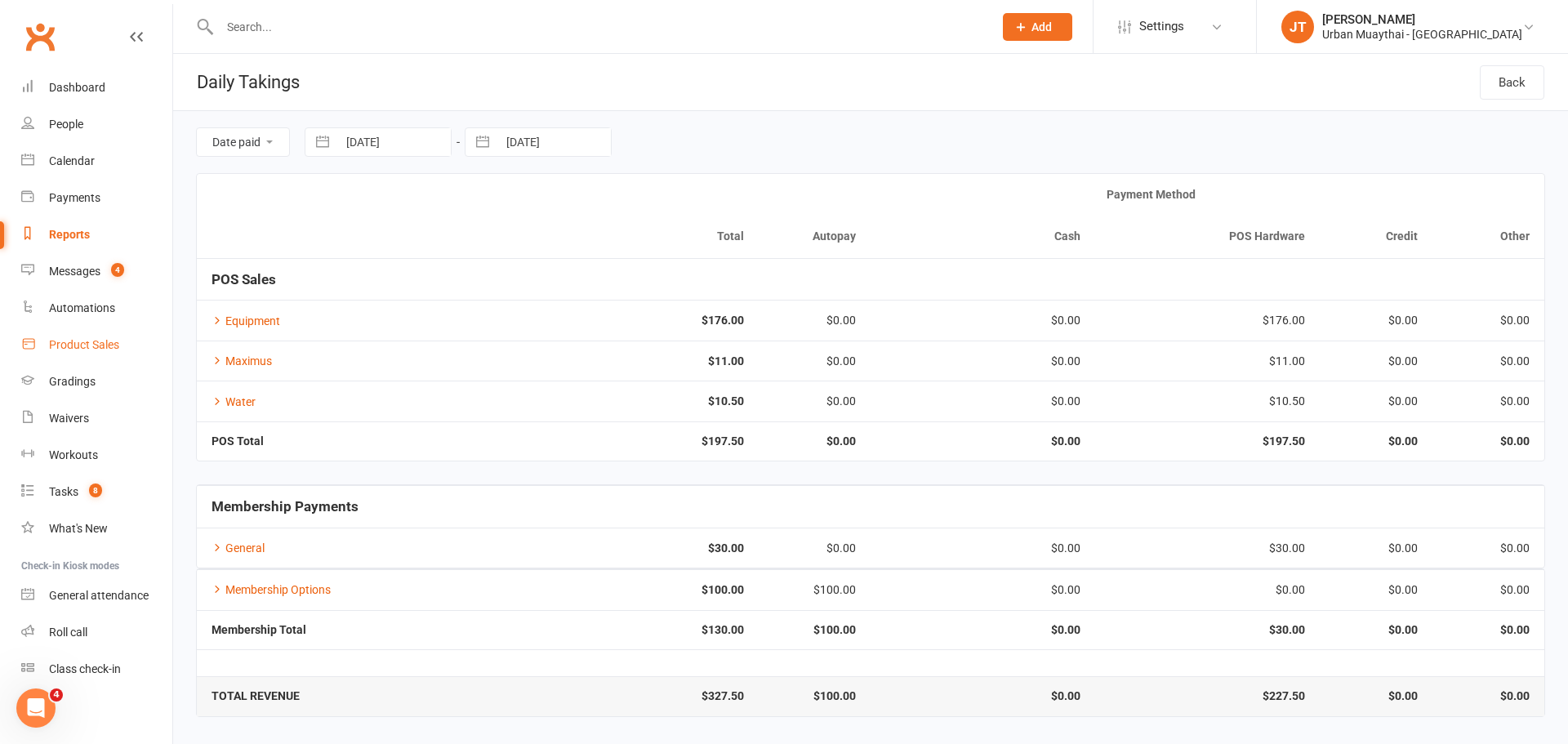
click at [44, 358] on link "Product Sales" at bounding box center [96, 345] width 151 height 37
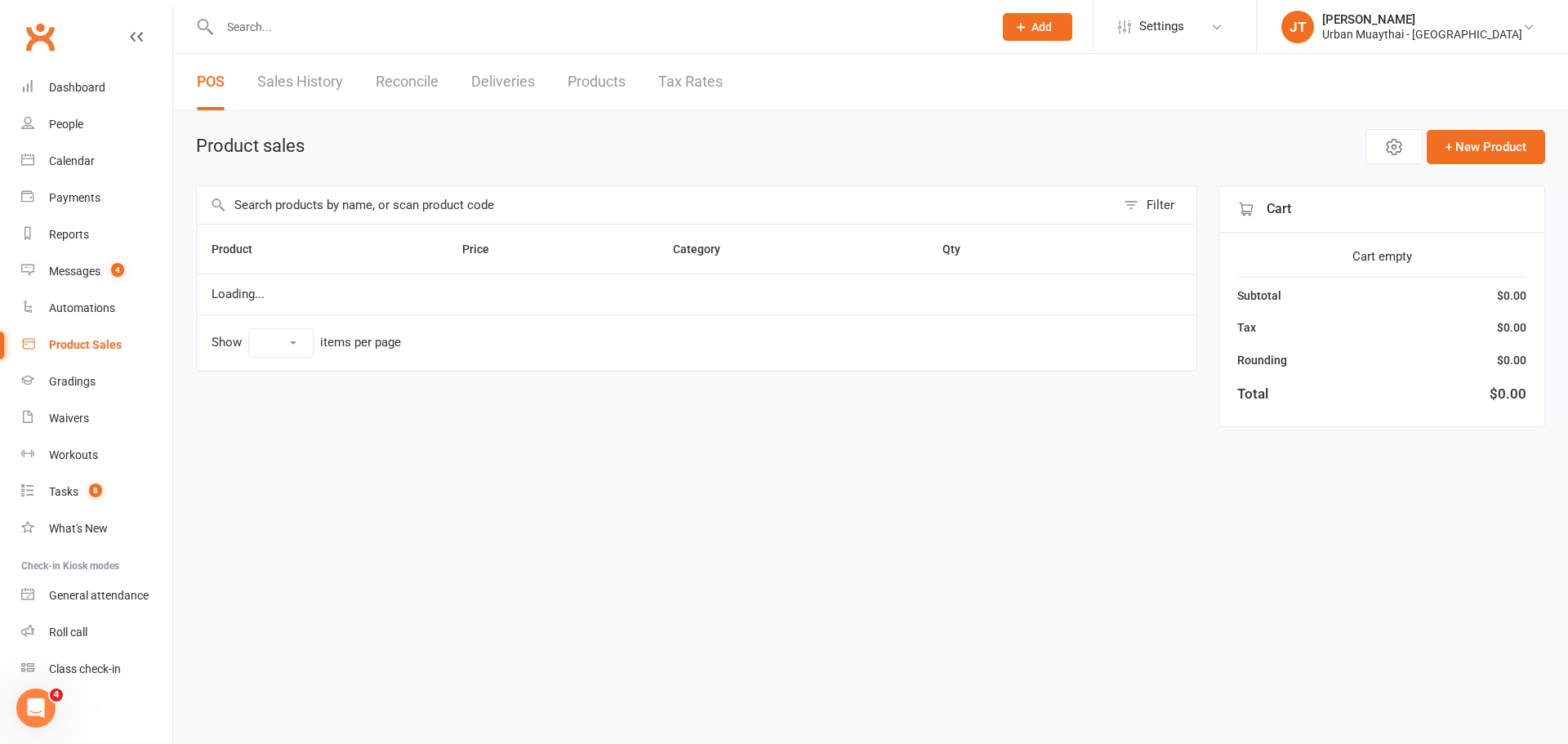
select select "25"
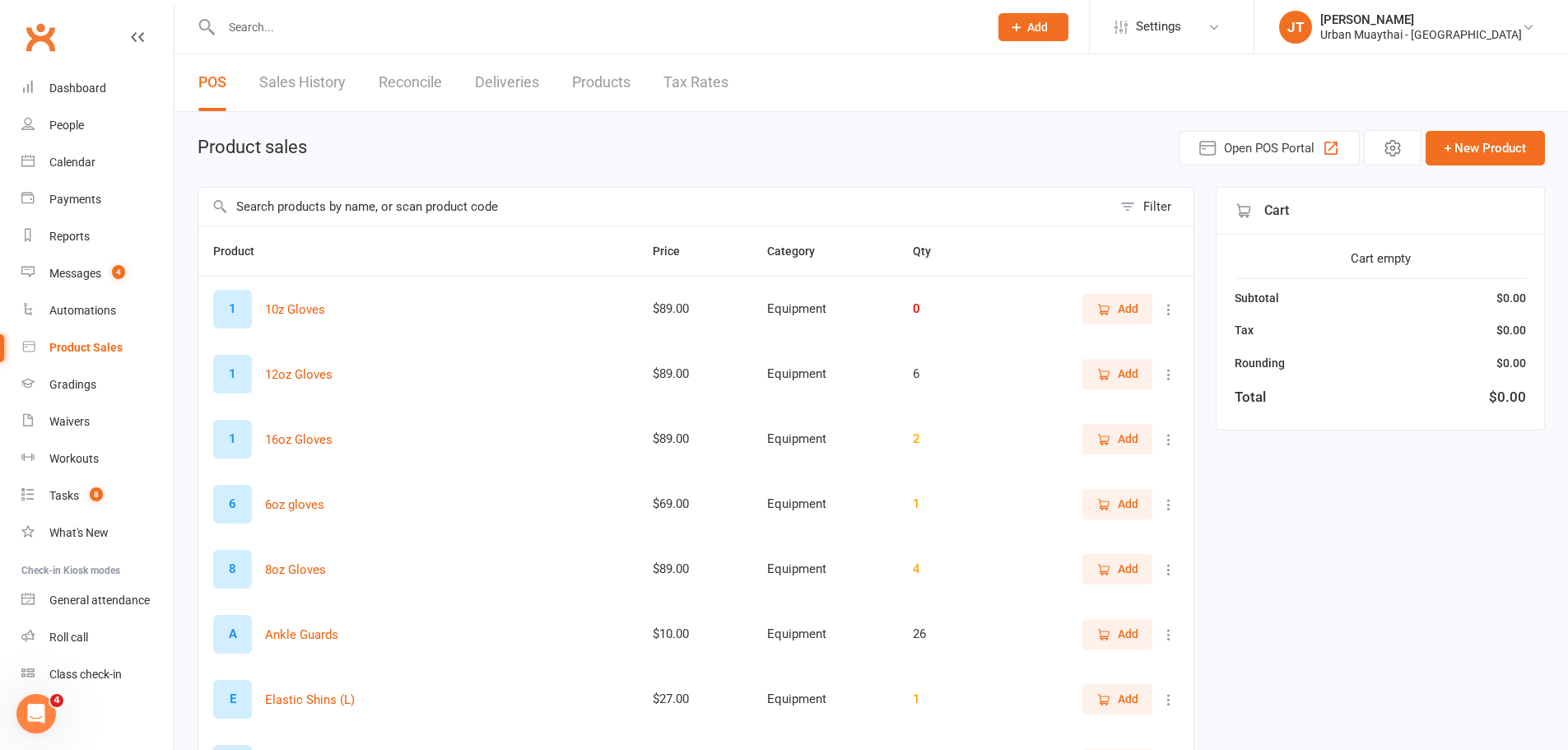
click at [320, 87] on link "Sales History" at bounding box center [302, 83] width 86 height 57
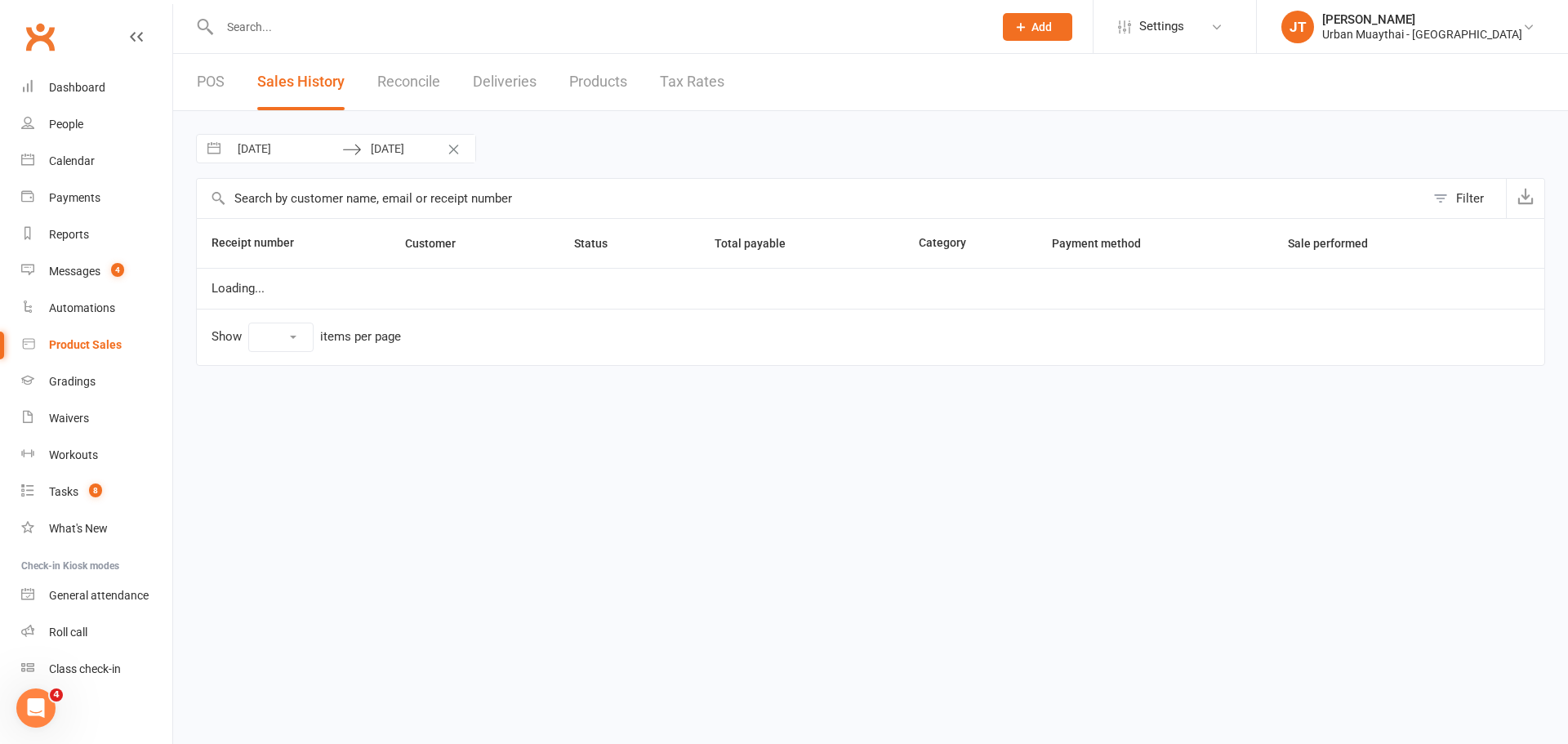
select select "100"
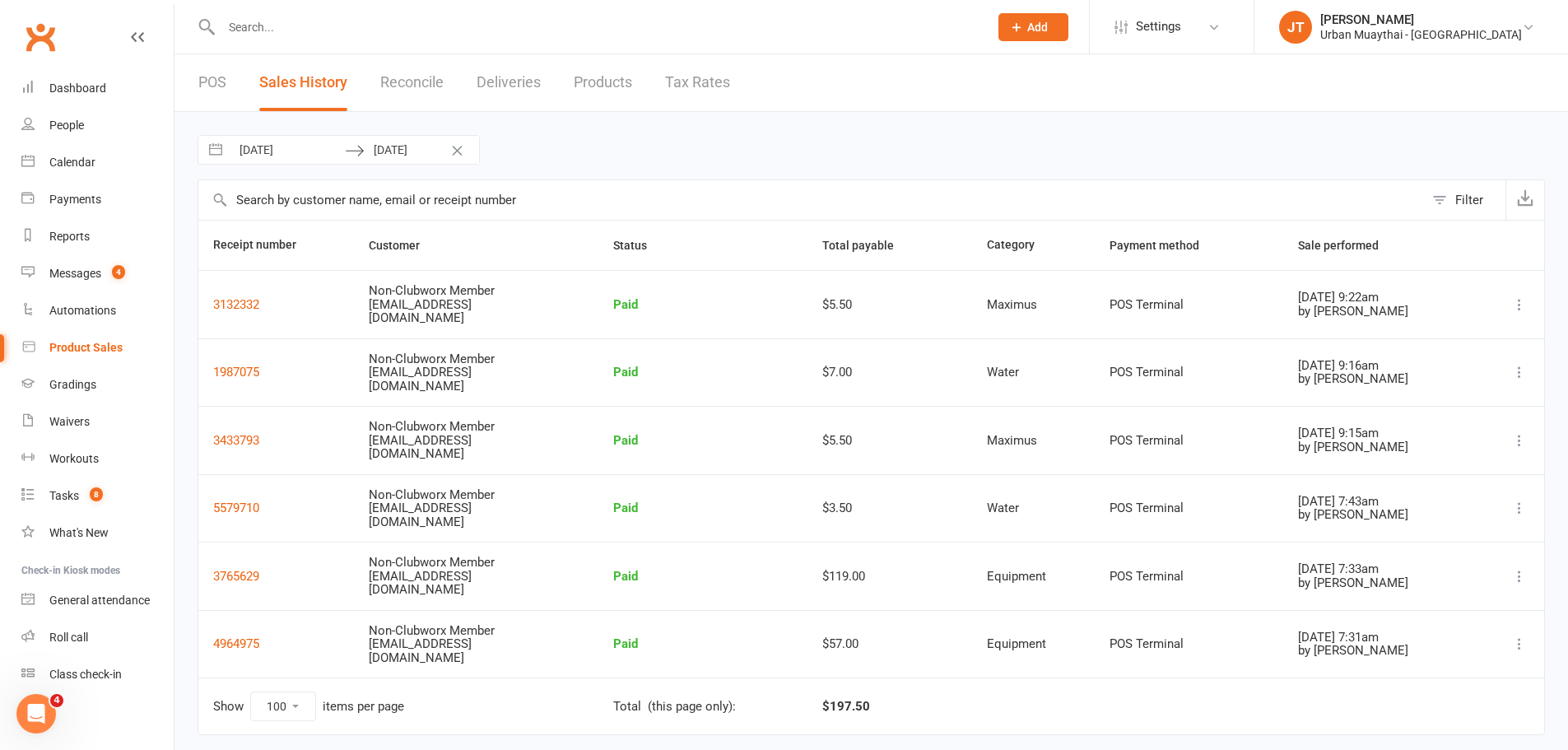
click at [288, 29] on input "text" at bounding box center [596, 27] width 760 height 23
click at [100, 353] on div "Product Sales" at bounding box center [85, 347] width 73 height 13
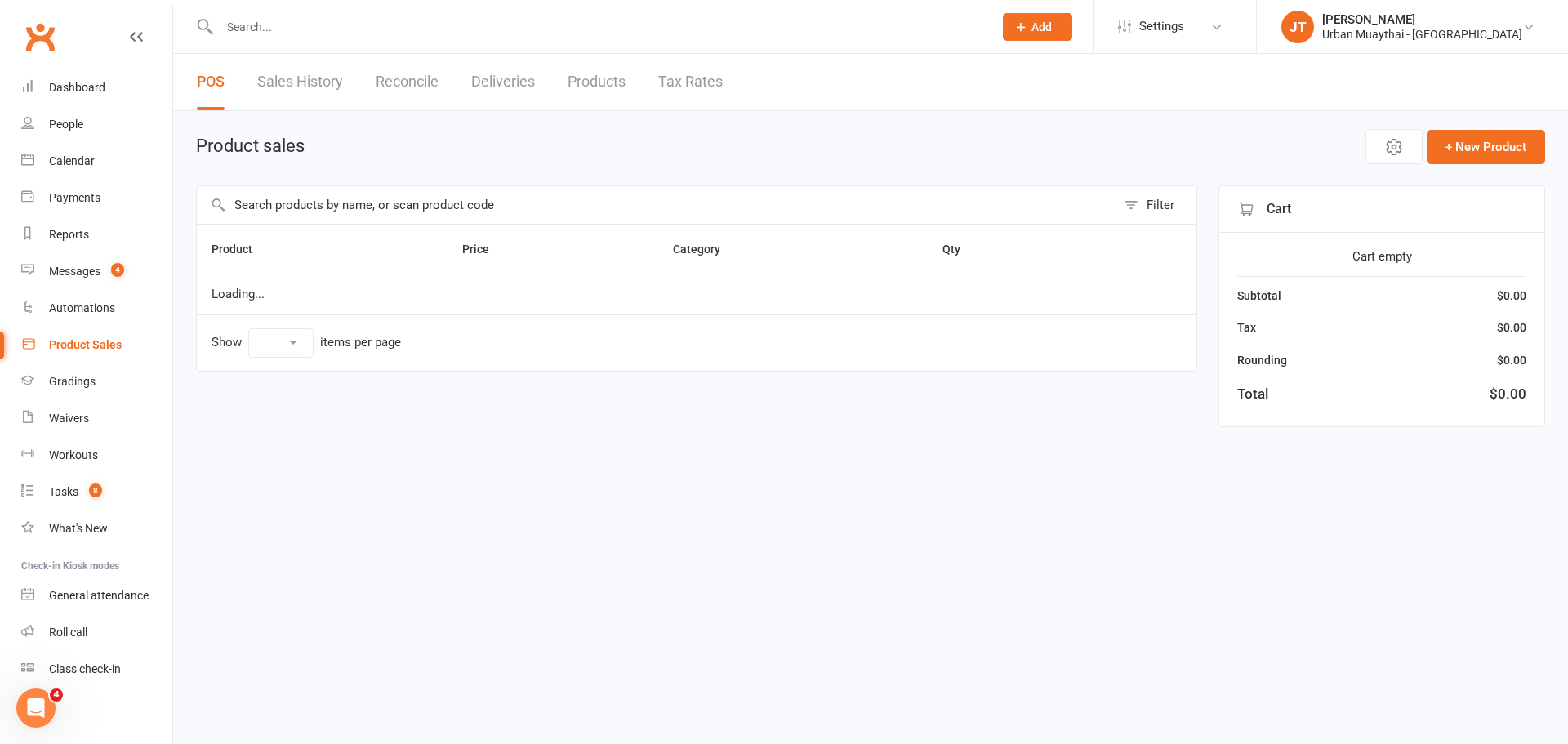
select select "25"
click at [408, 199] on input "text" at bounding box center [656, 205] width 918 height 38
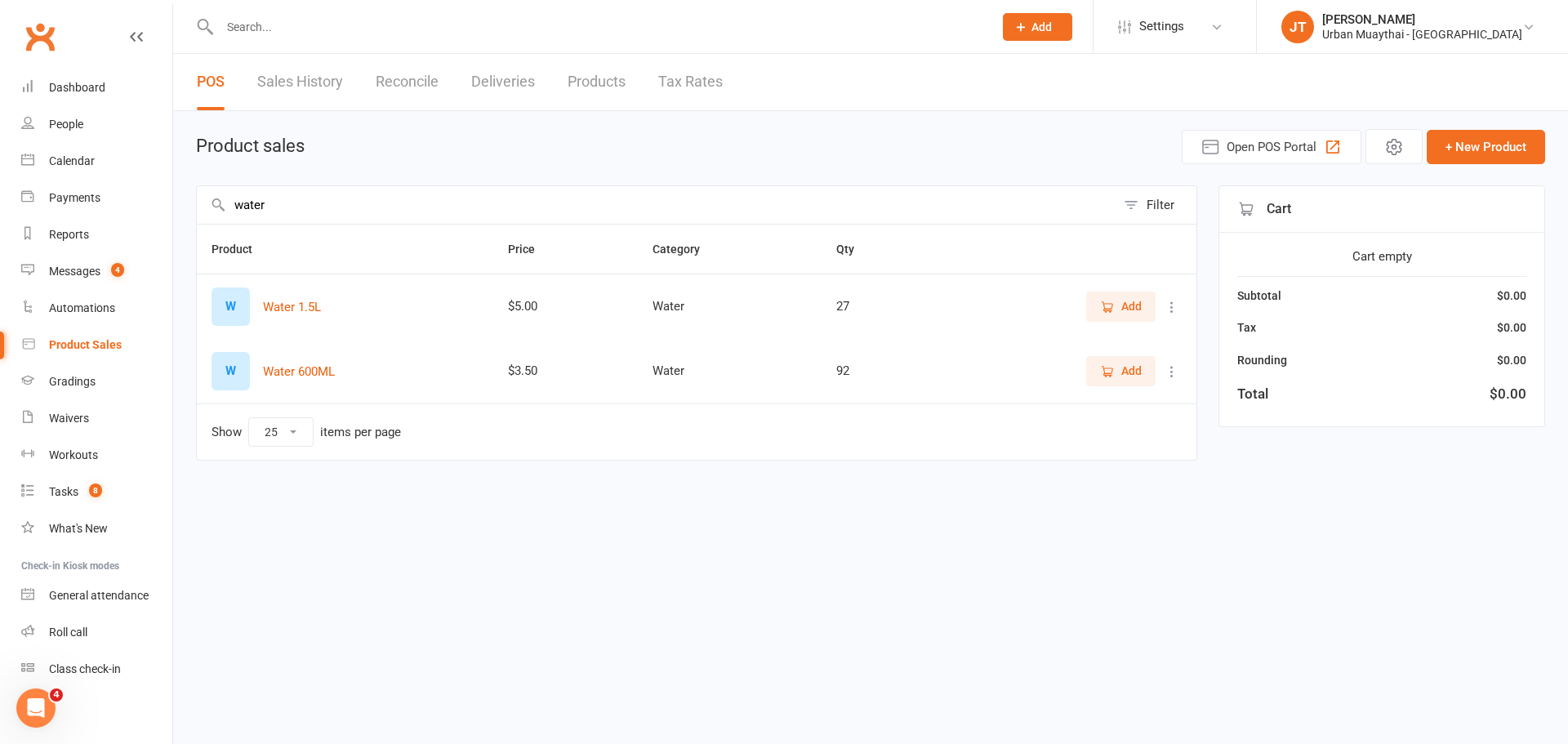
type input "water"
click at [1113, 379] on span "Add" at bounding box center [1121, 371] width 42 height 18
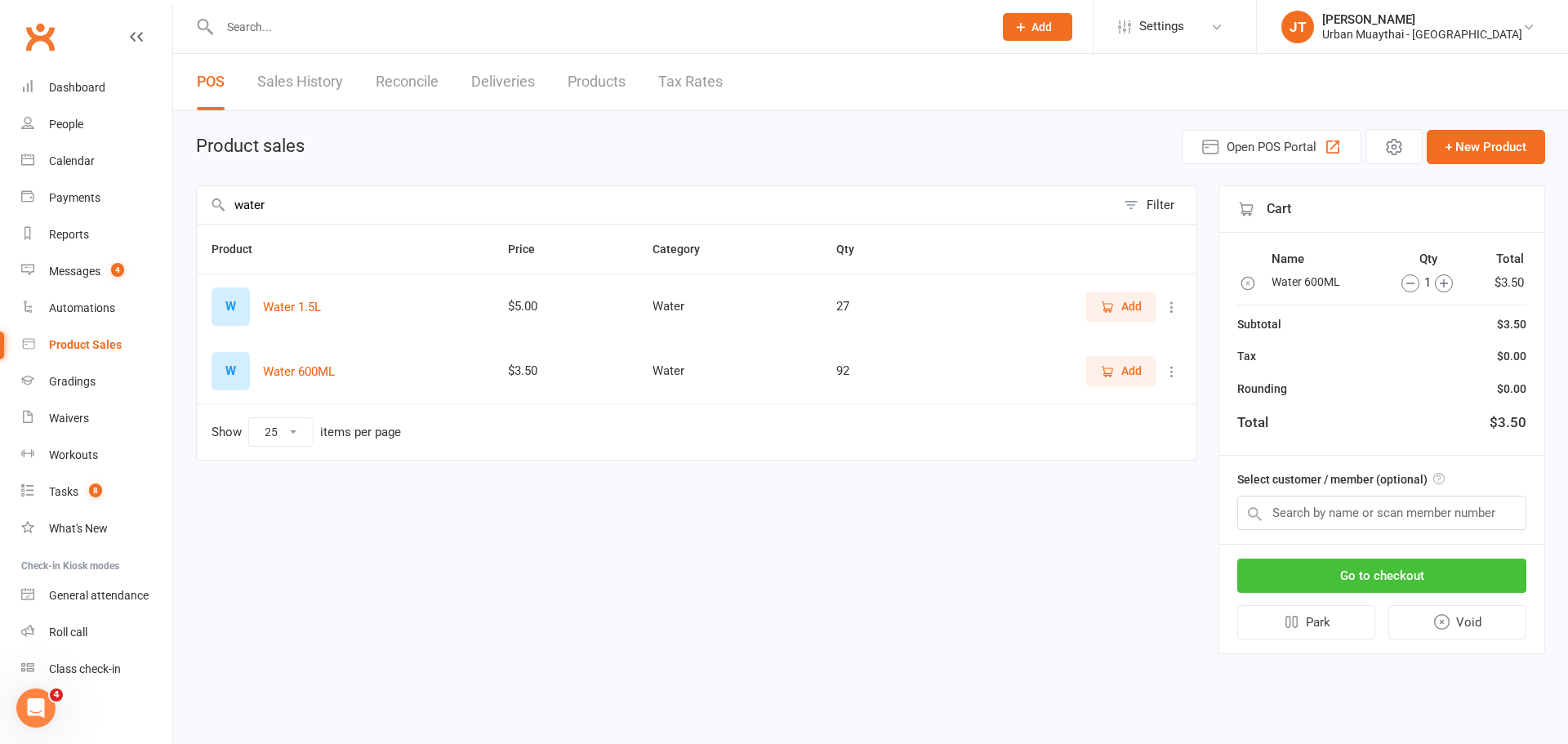
click at [1381, 576] on button "Go to checkout" at bounding box center [1381, 576] width 289 height 34
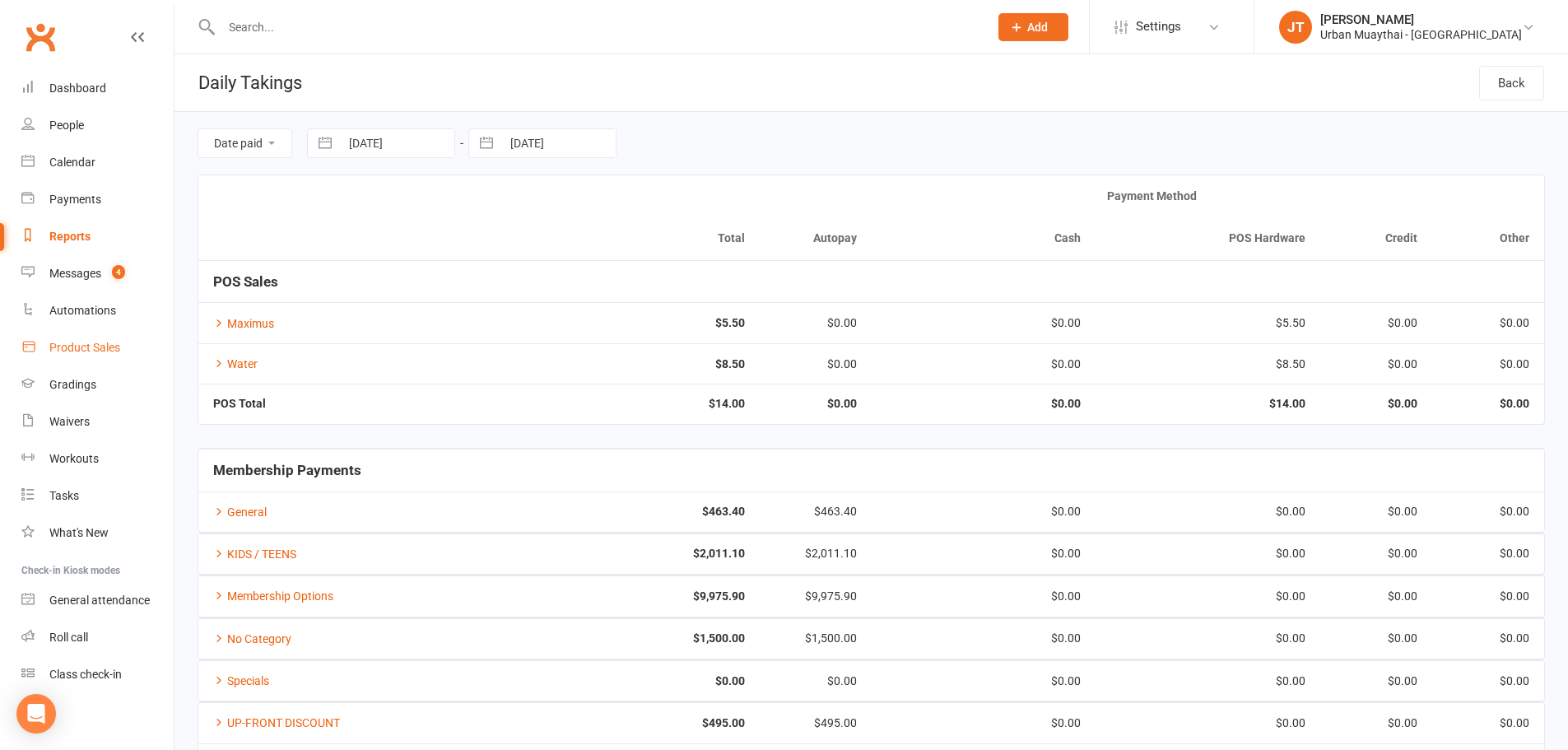
click at [75, 350] on div "Product Sales" at bounding box center [84, 347] width 71 height 13
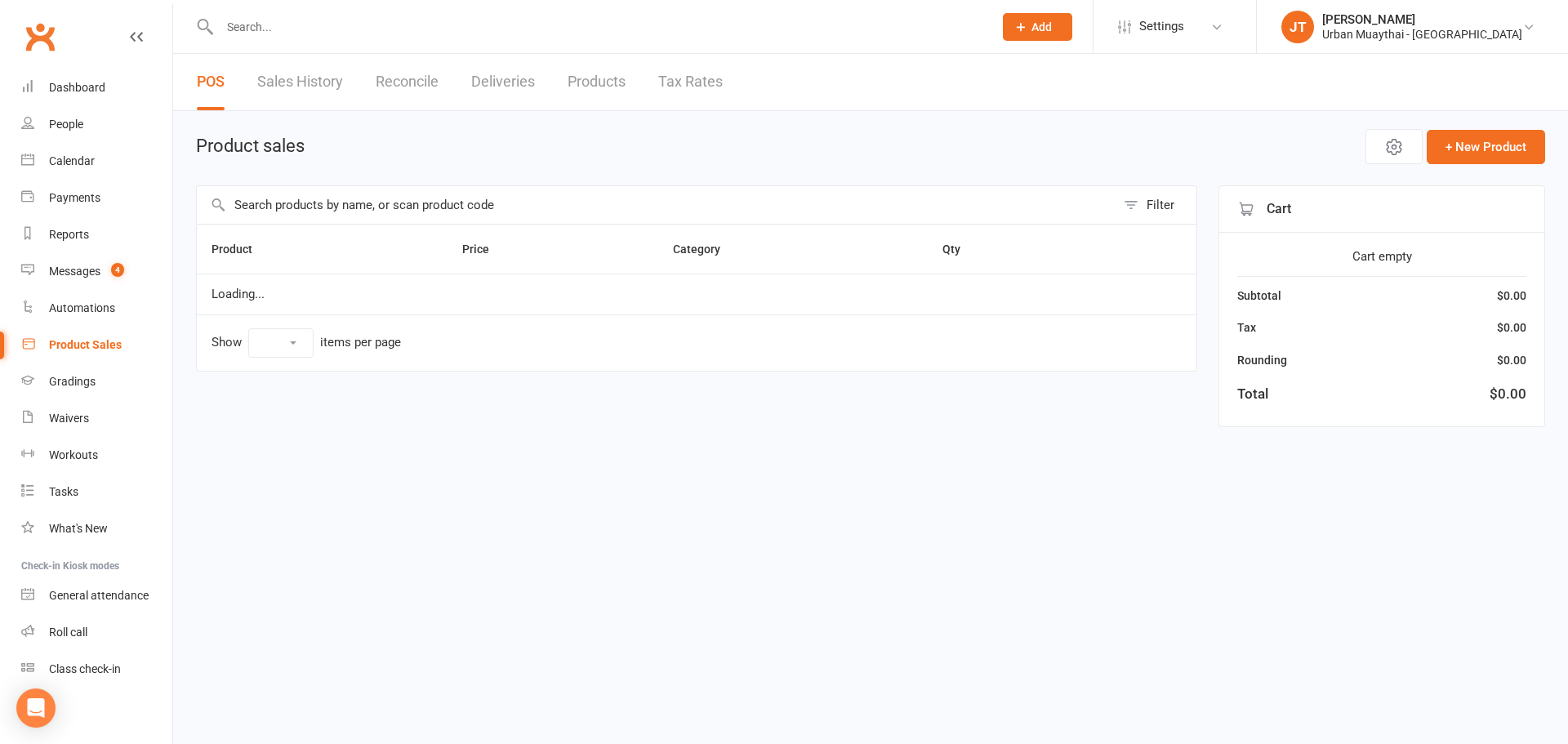
select select "25"
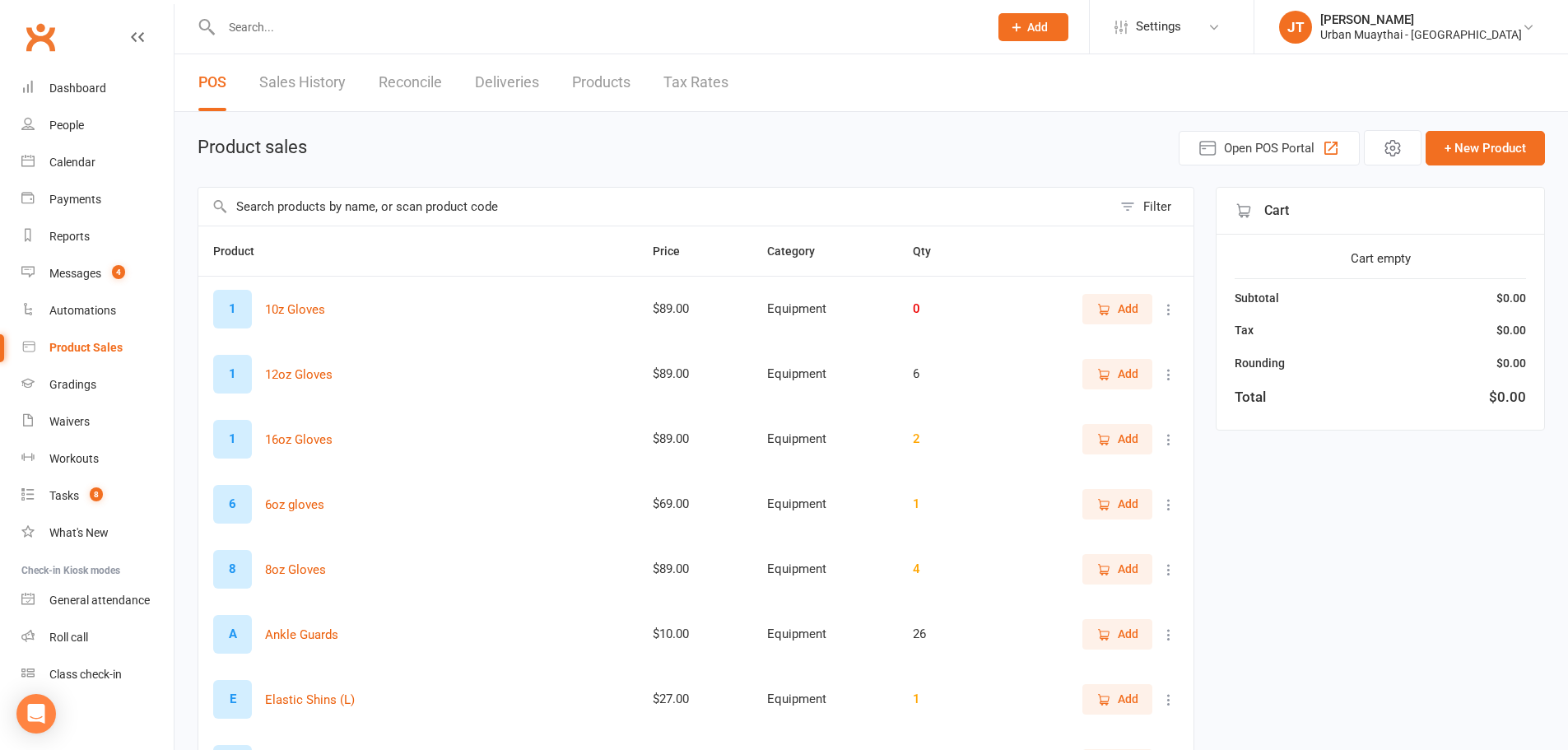
click at [299, 88] on link "Sales History" at bounding box center [302, 83] width 86 height 57
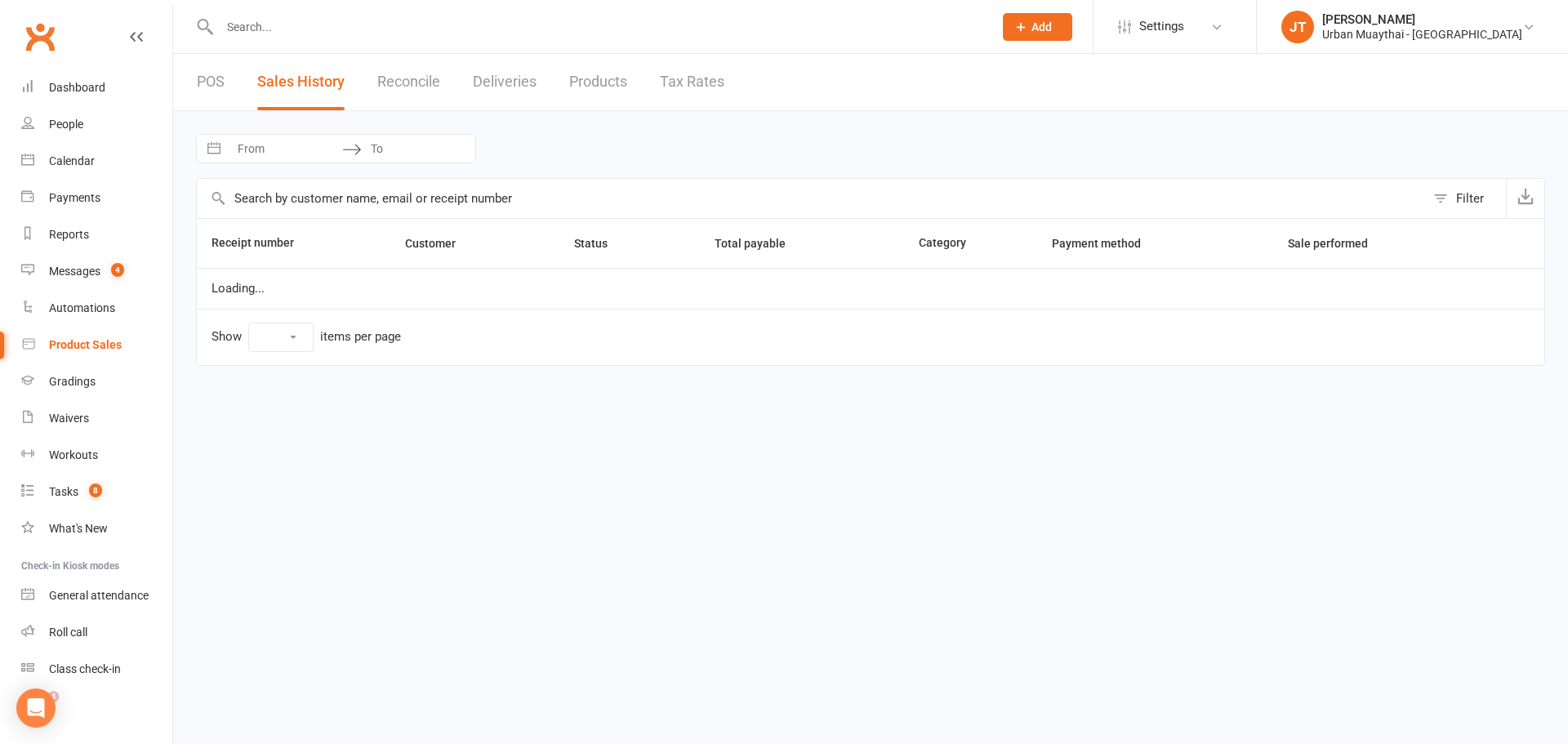
select select "100"
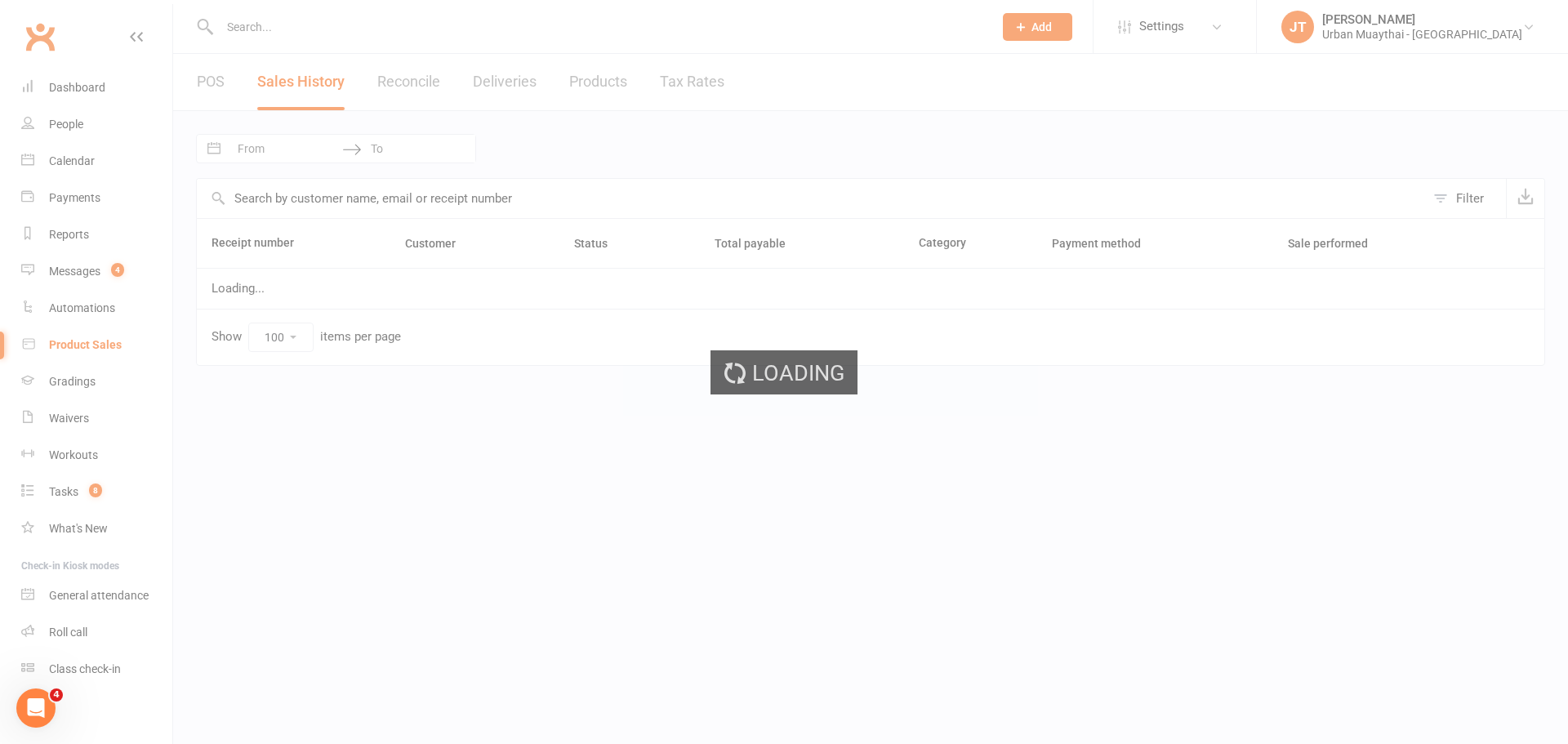
click at [264, 140] on div "Loading" at bounding box center [784, 372] width 1568 height 744
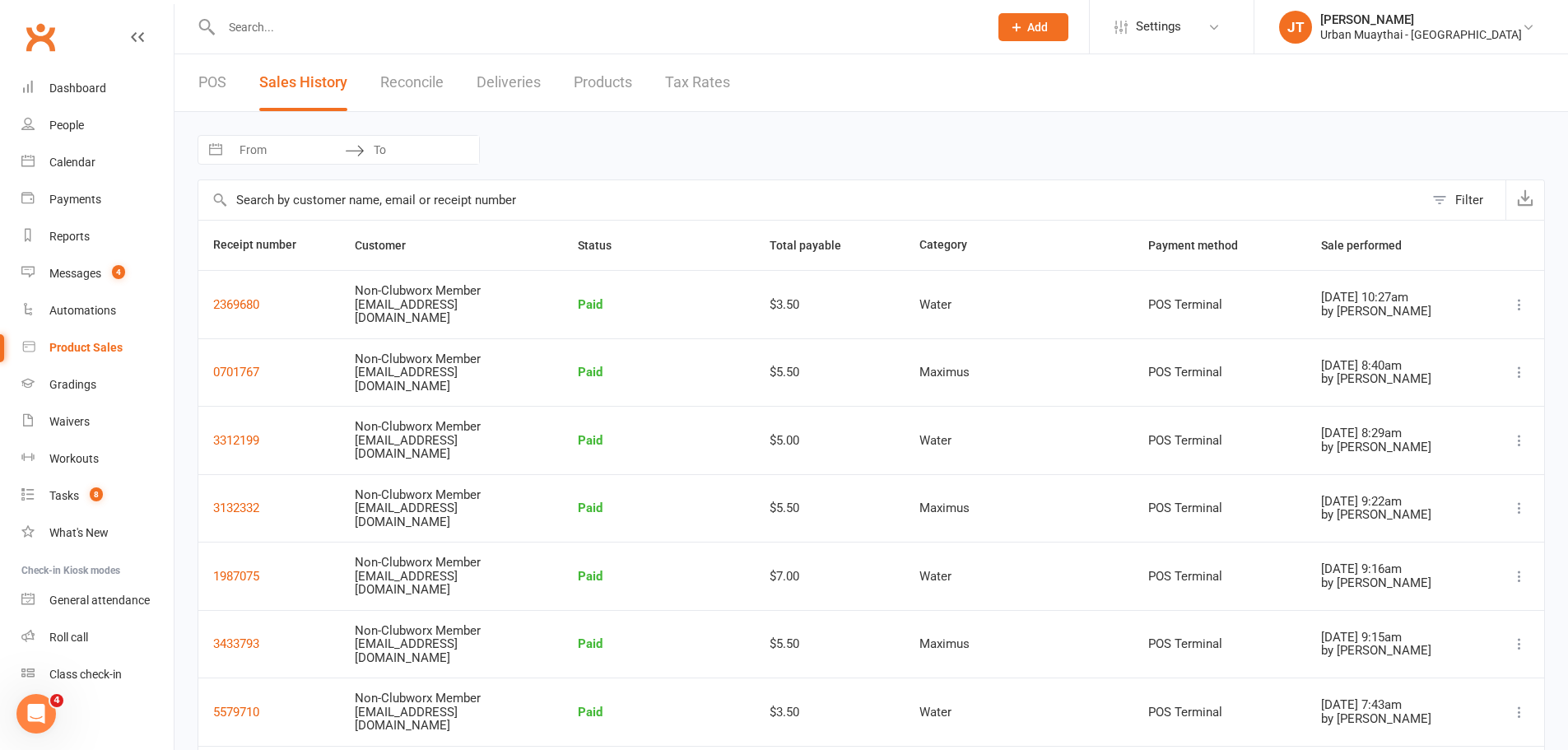
select select "8"
select select "2025"
select select "9"
select select "2025"
select select "10"
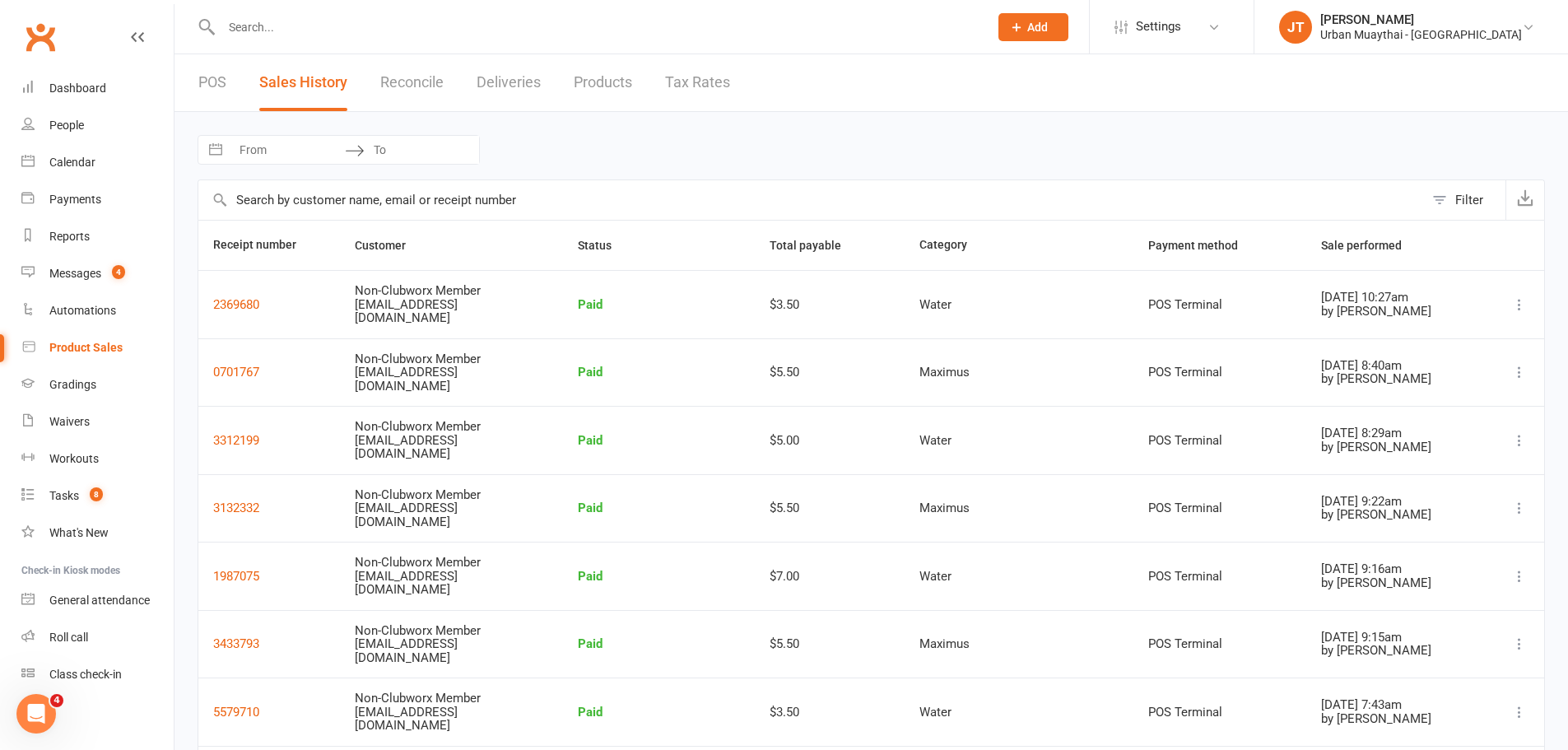
select select "2025"
select select "11"
select select "2025"
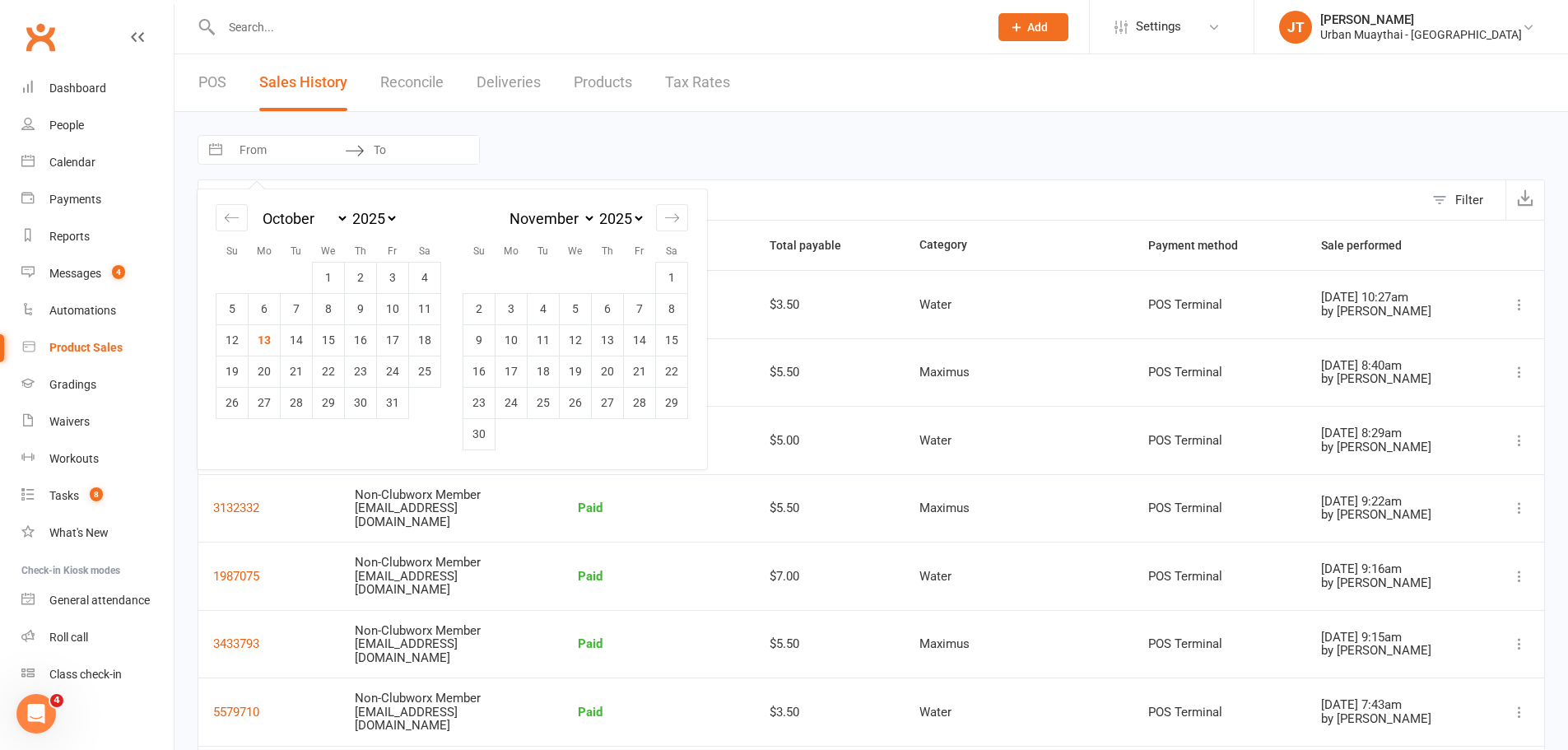
click at [299, 149] on input "From" at bounding box center [287, 150] width 114 height 28
click at [426, 309] on td "11" at bounding box center [425, 309] width 33 height 32
type input "[DATE]"
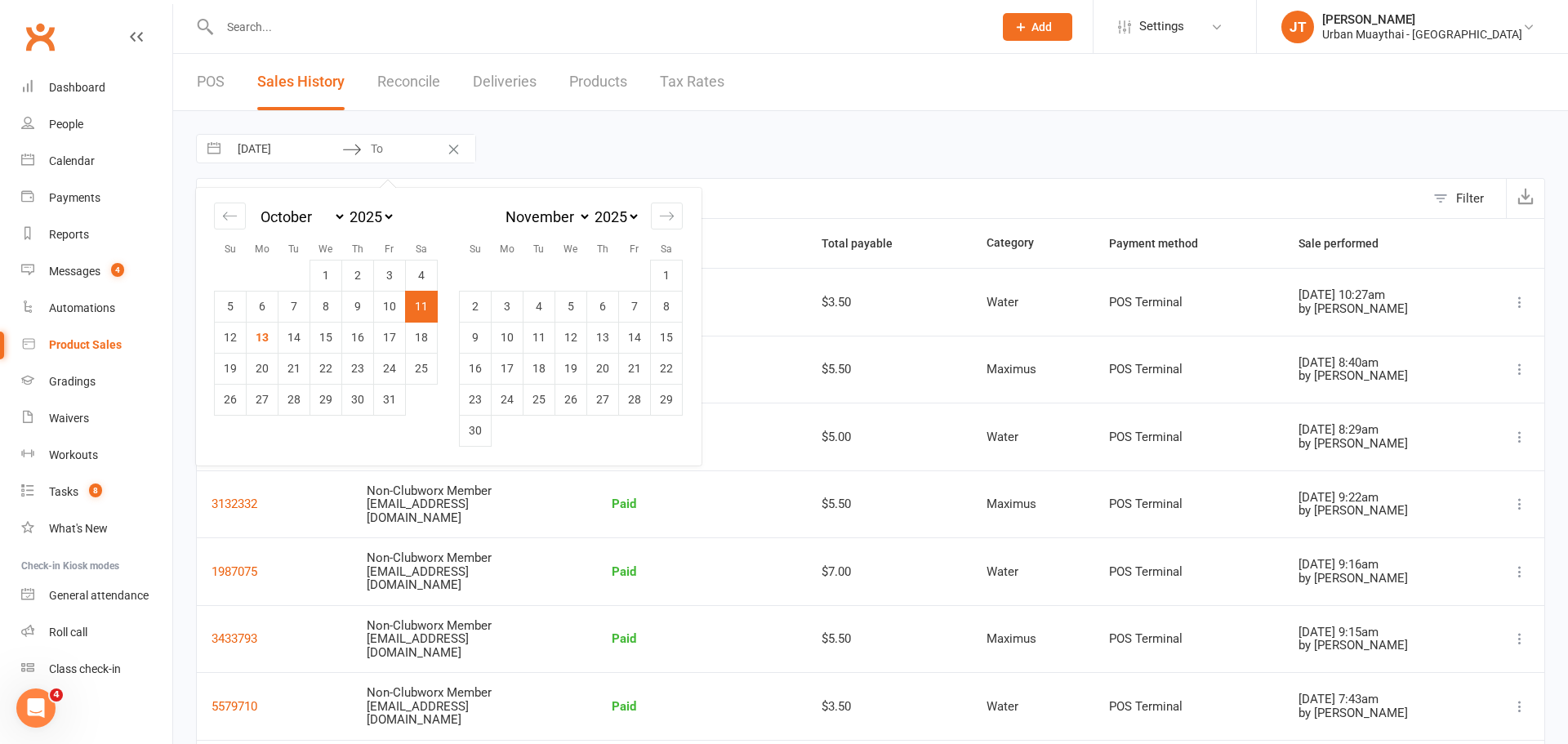
click at [432, 291] on td "11" at bounding box center [421, 306] width 32 height 31
type input "[DATE]"
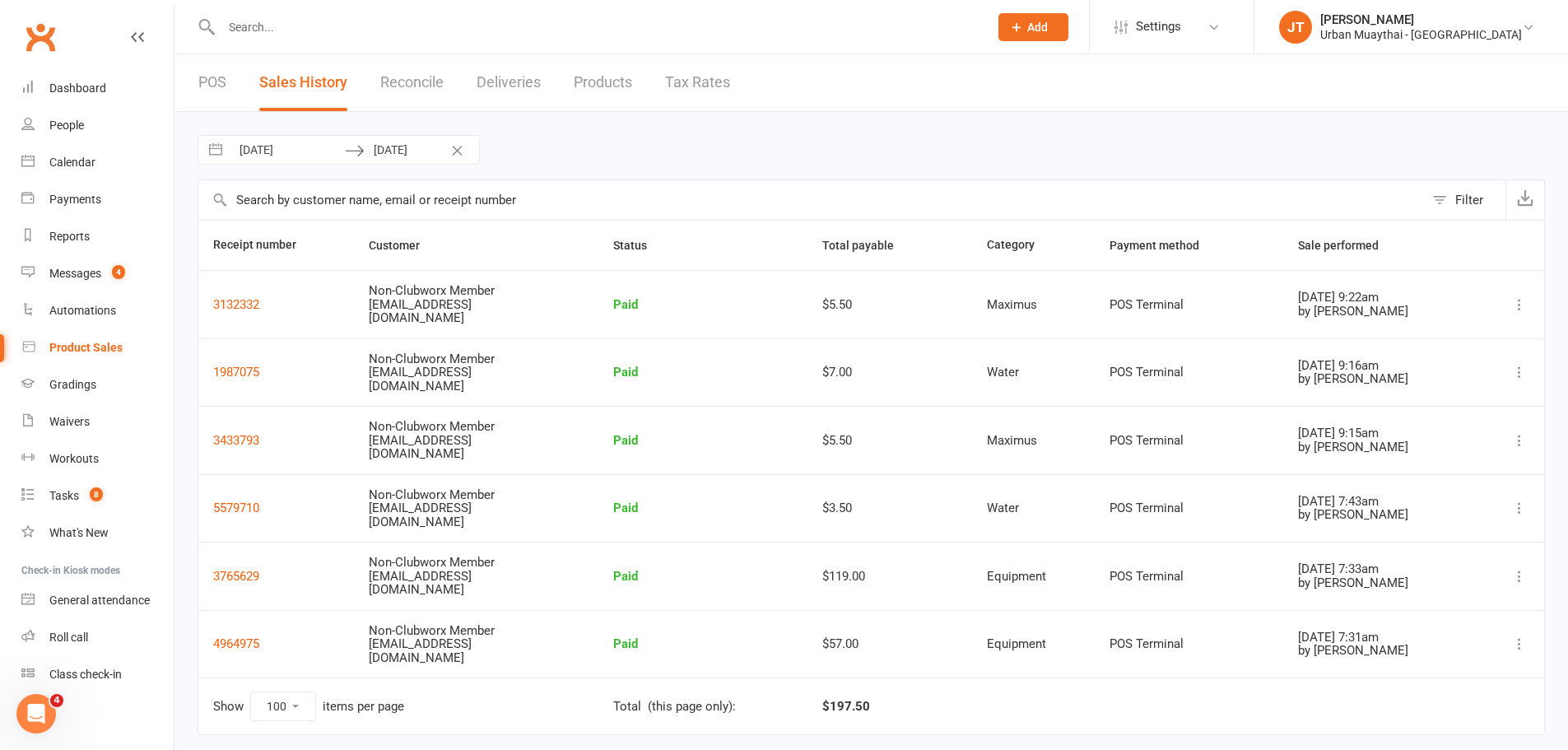
click at [307, 20] on input "text" at bounding box center [596, 27] width 760 height 23
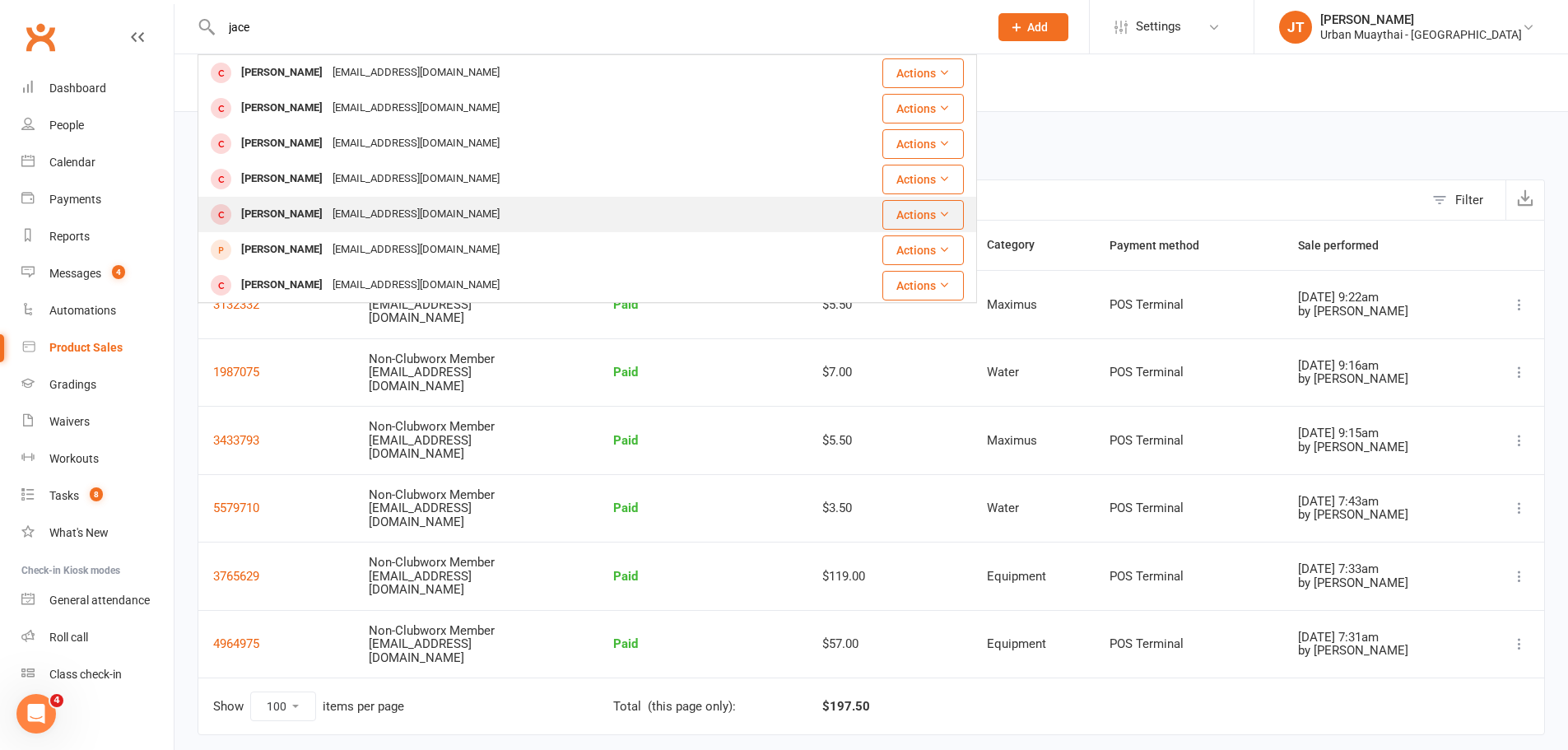
type input "jace"
click at [309, 217] on div "[PERSON_NAME]" at bounding box center [282, 214] width 91 height 24
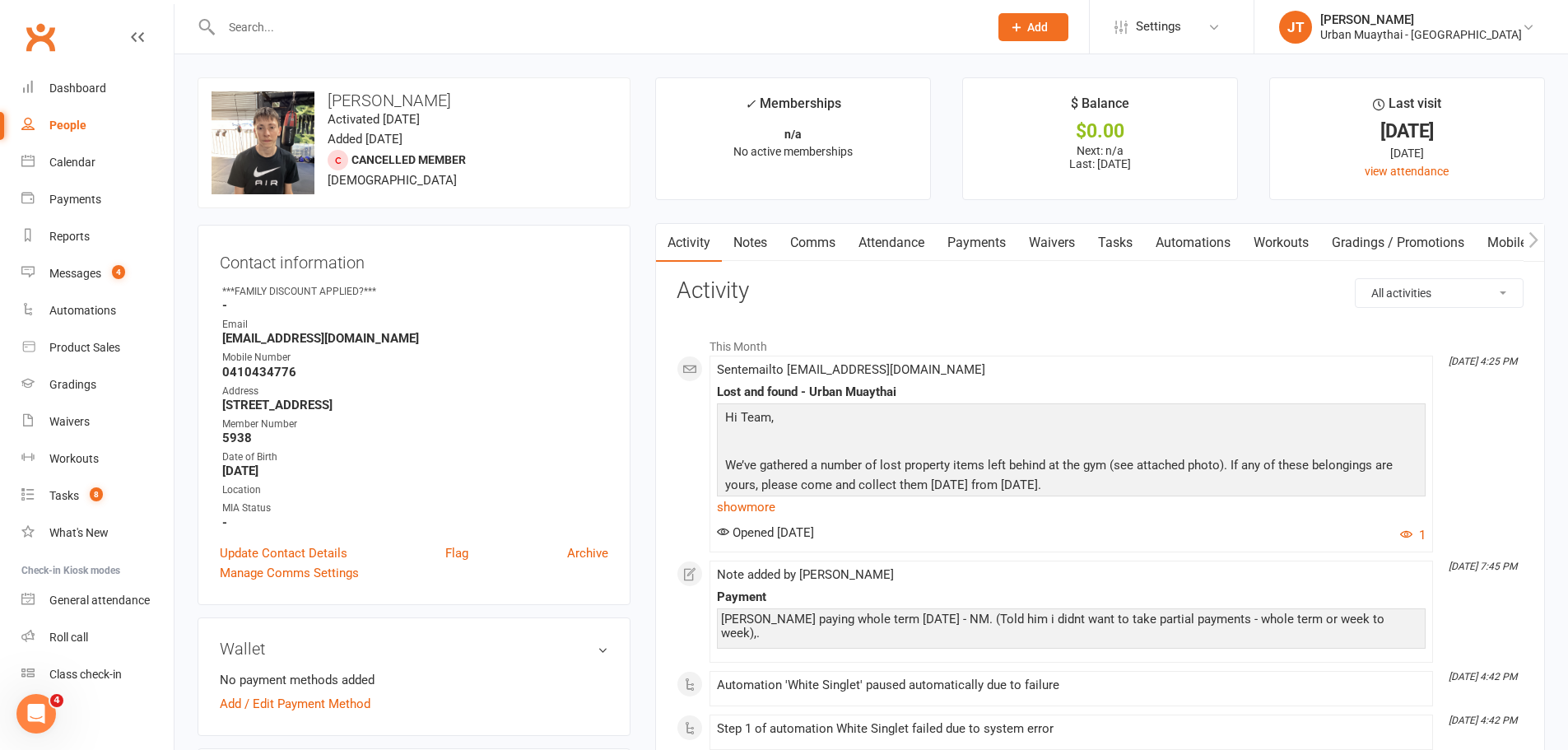
click at [976, 244] on link "Payments" at bounding box center [976, 243] width 82 height 38
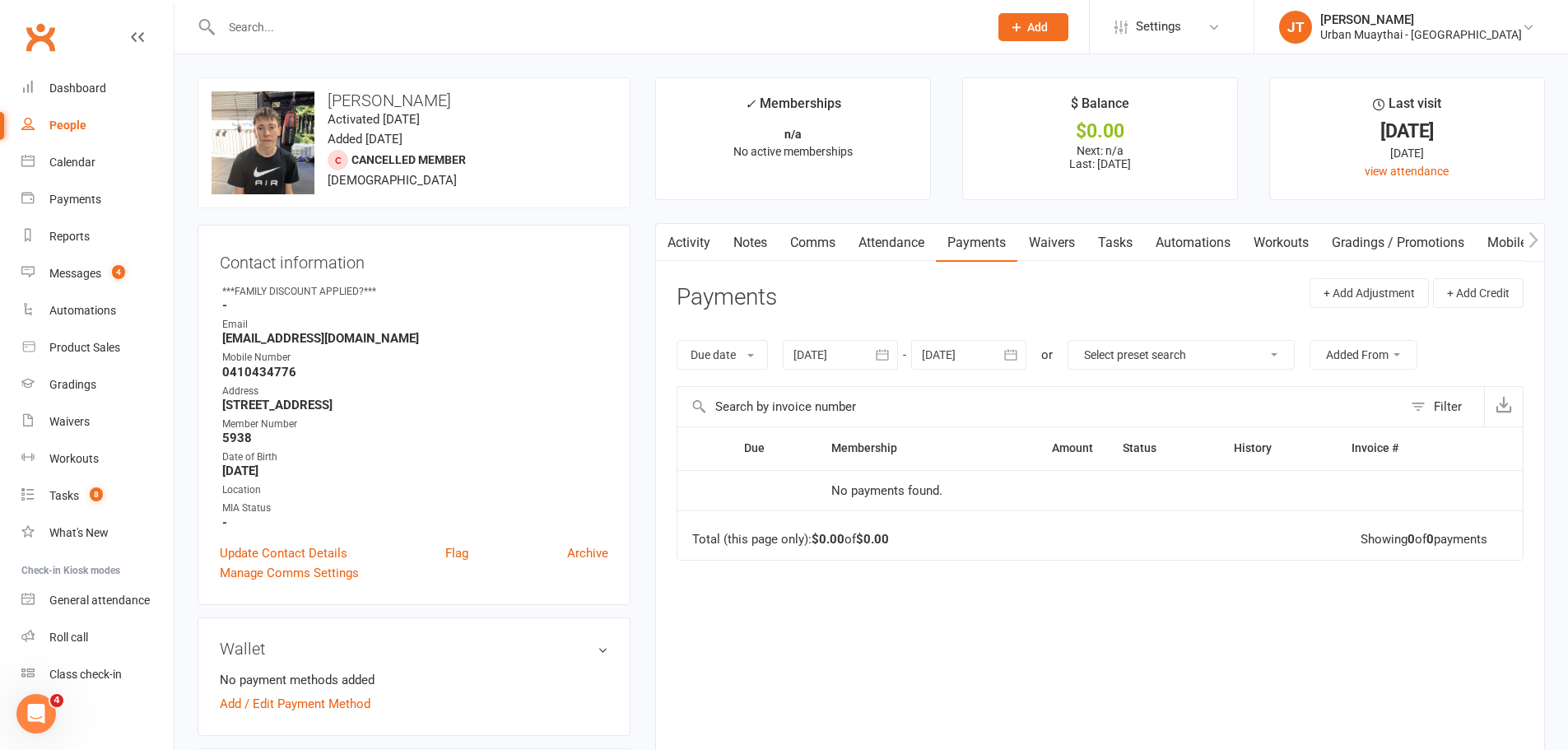
click at [748, 244] on link "Notes" at bounding box center [750, 243] width 57 height 38
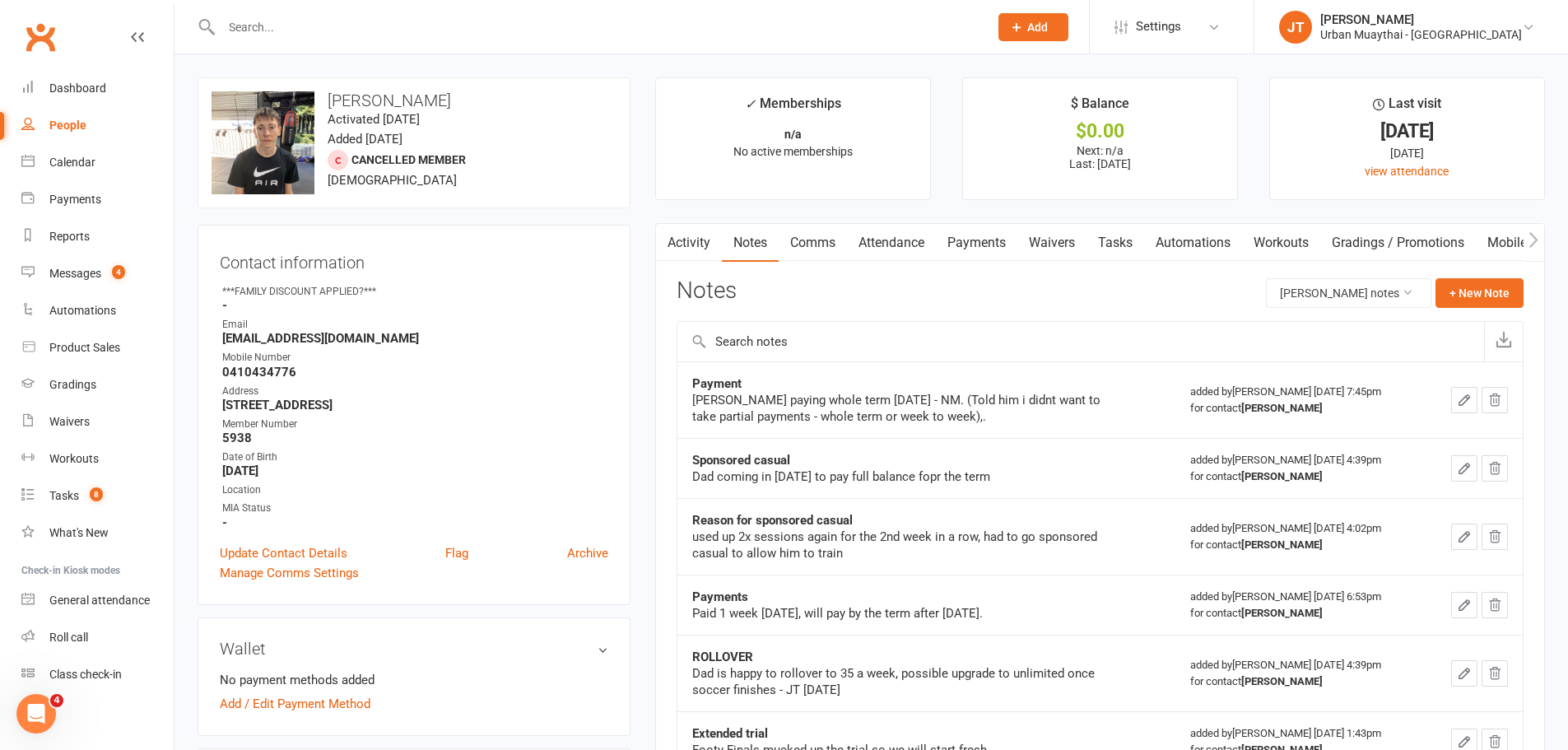
click at [697, 251] on link "Activity" at bounding box center [688, 243] width 66 height 38
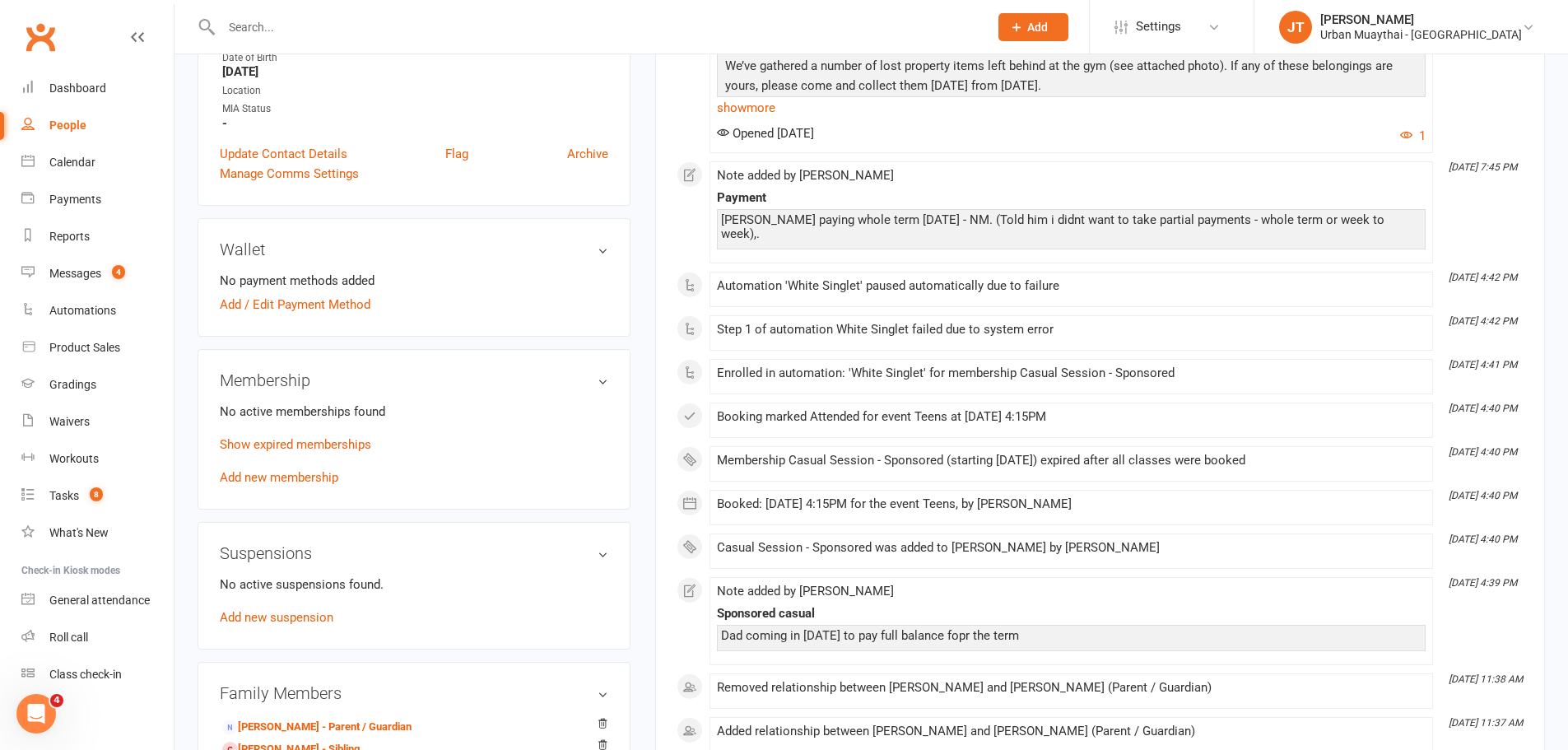
scroll to position [411, 0]
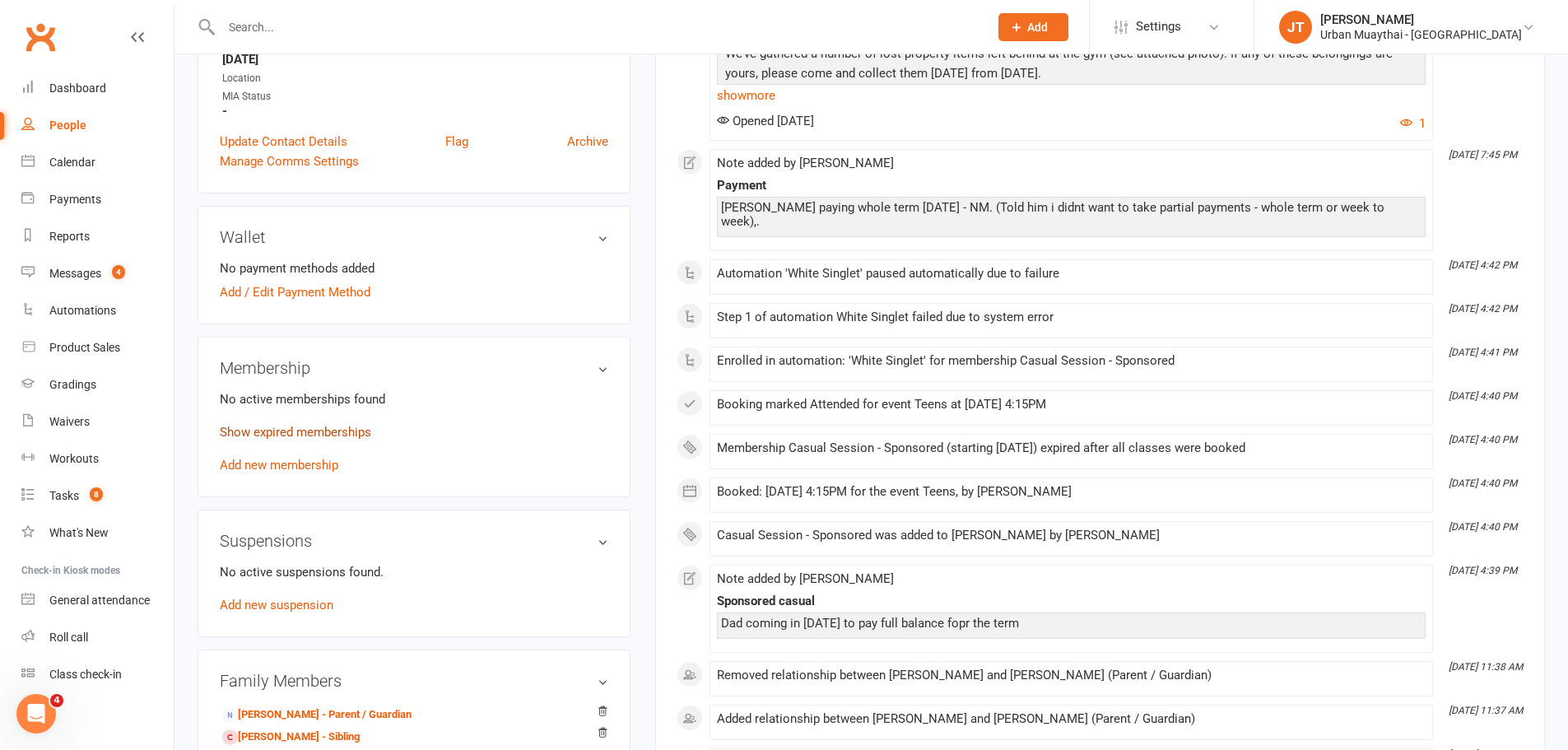
click at [330, 434] on link "Show expired memberships" at bounding box center [295, 432] width 151 height 15
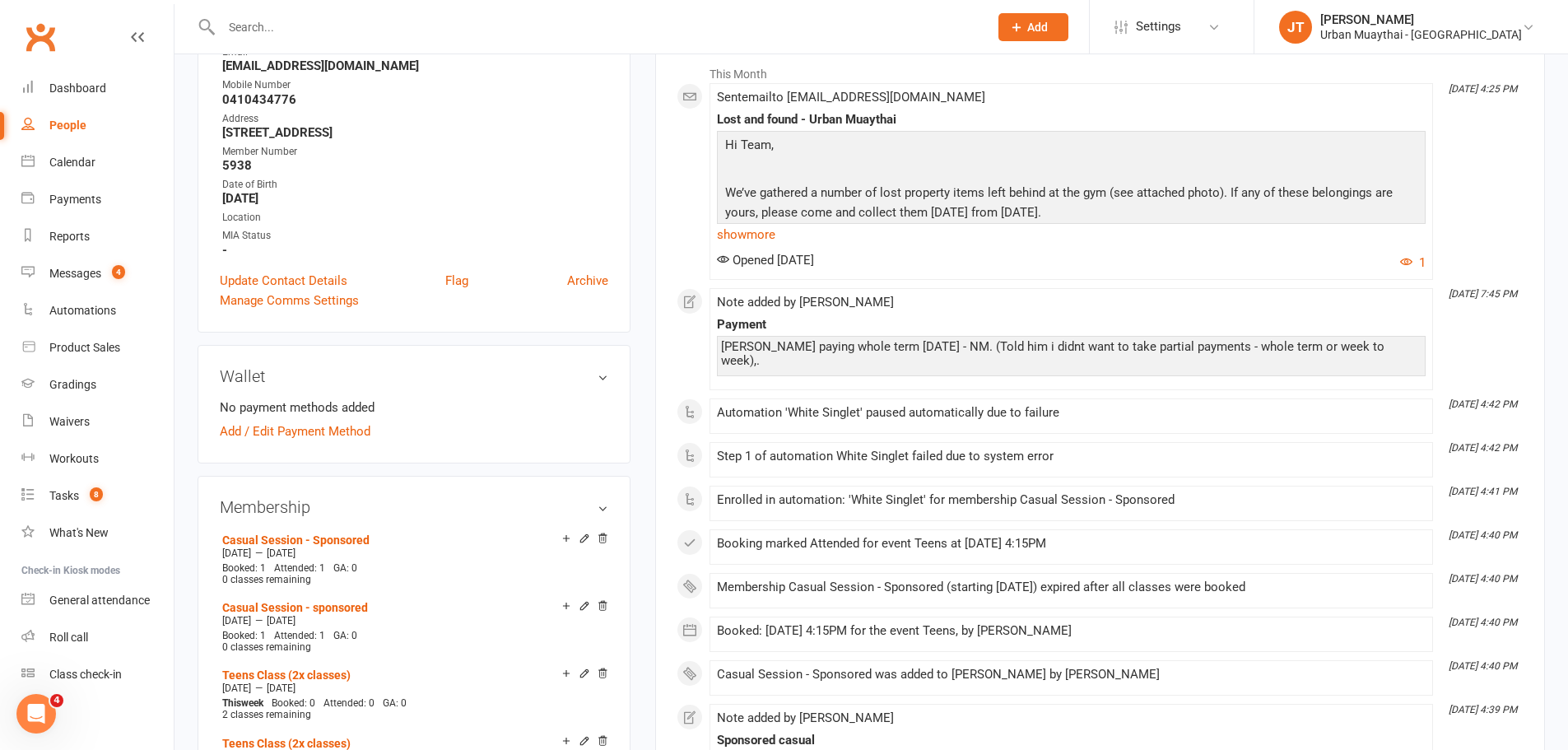
scroll to position [0, 0]
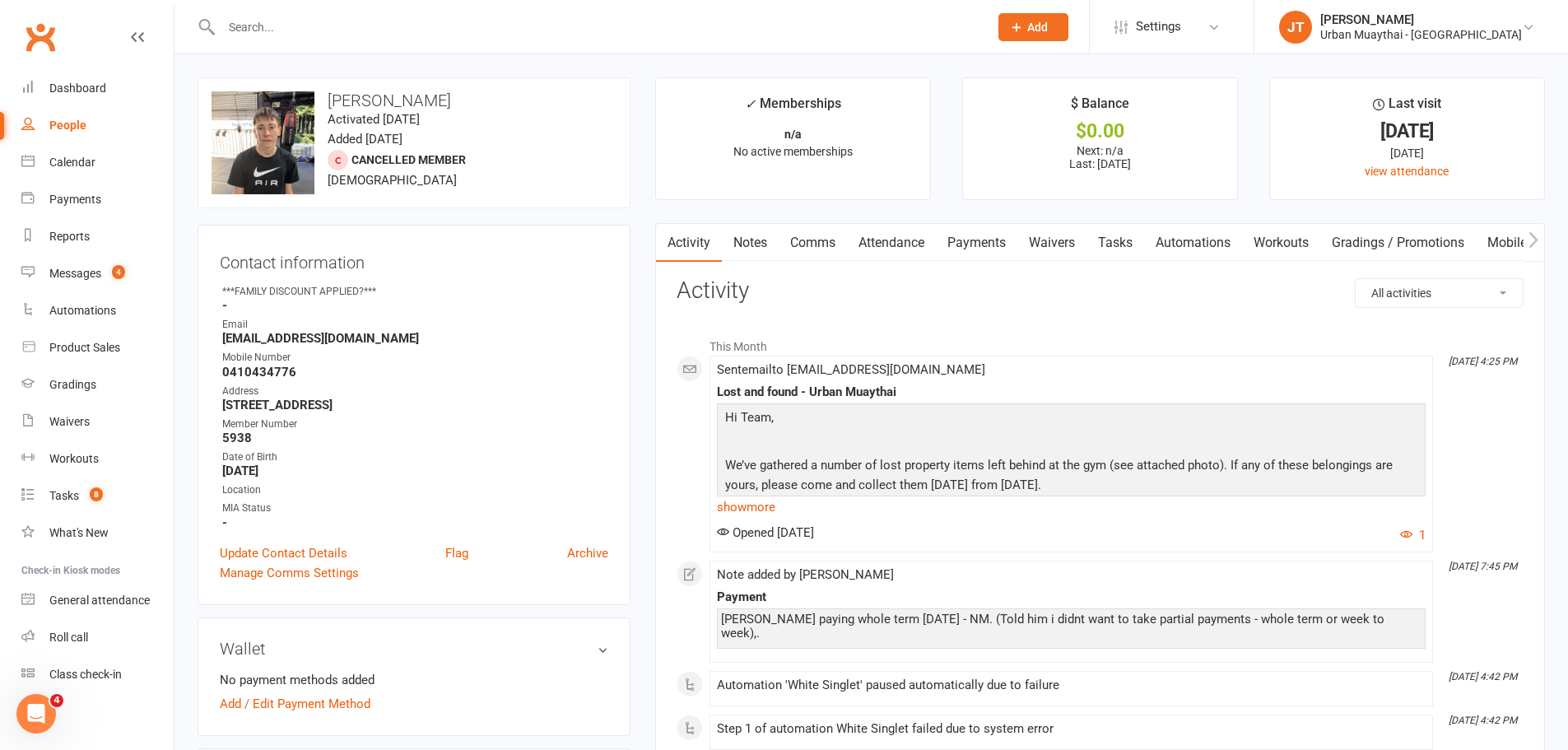
click at [761, 258] on link "Notes" at bounding box center [750, 243] width 57 height 38
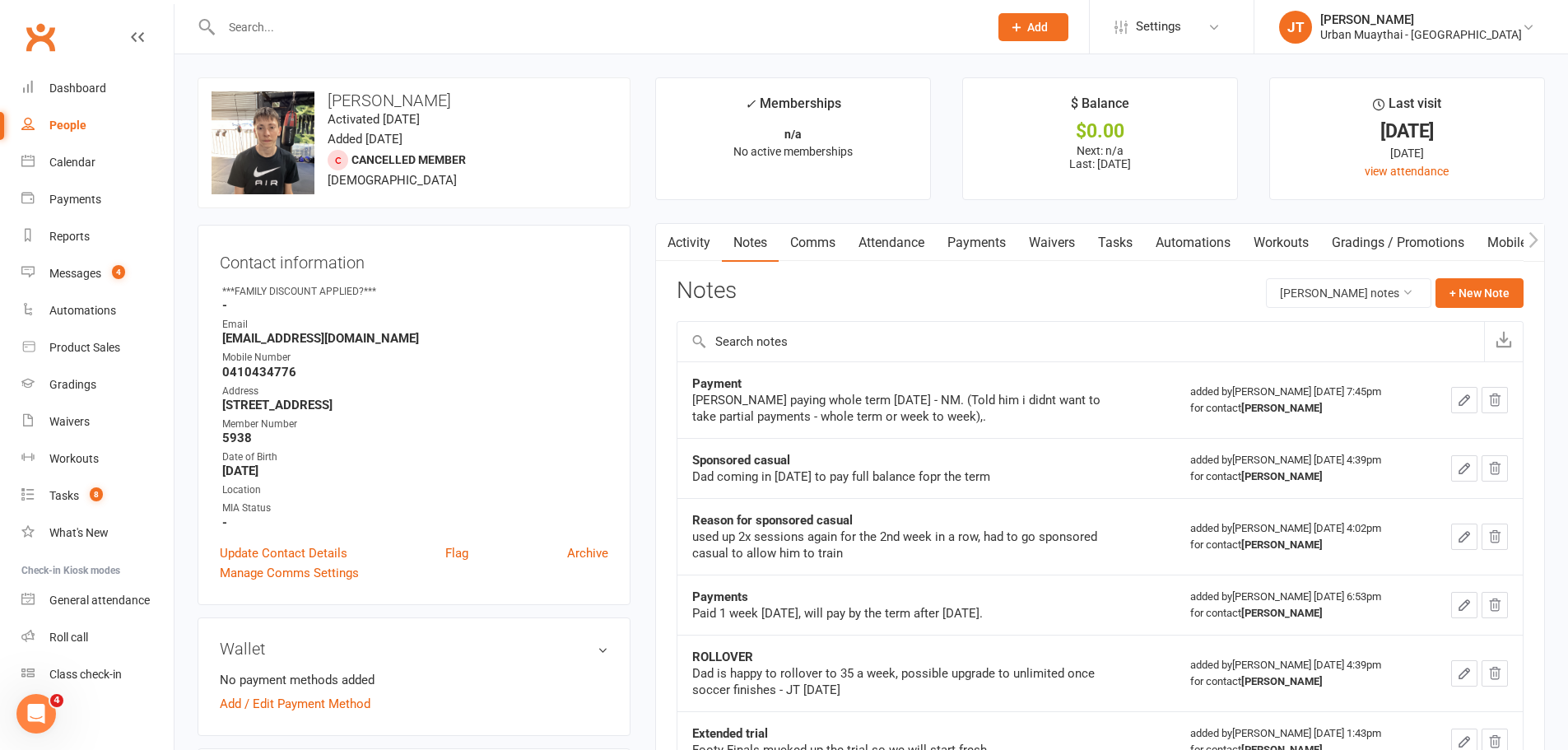
click at [800, 245] on link "Comms" at bounding box center [813, 243] width 69 height 38
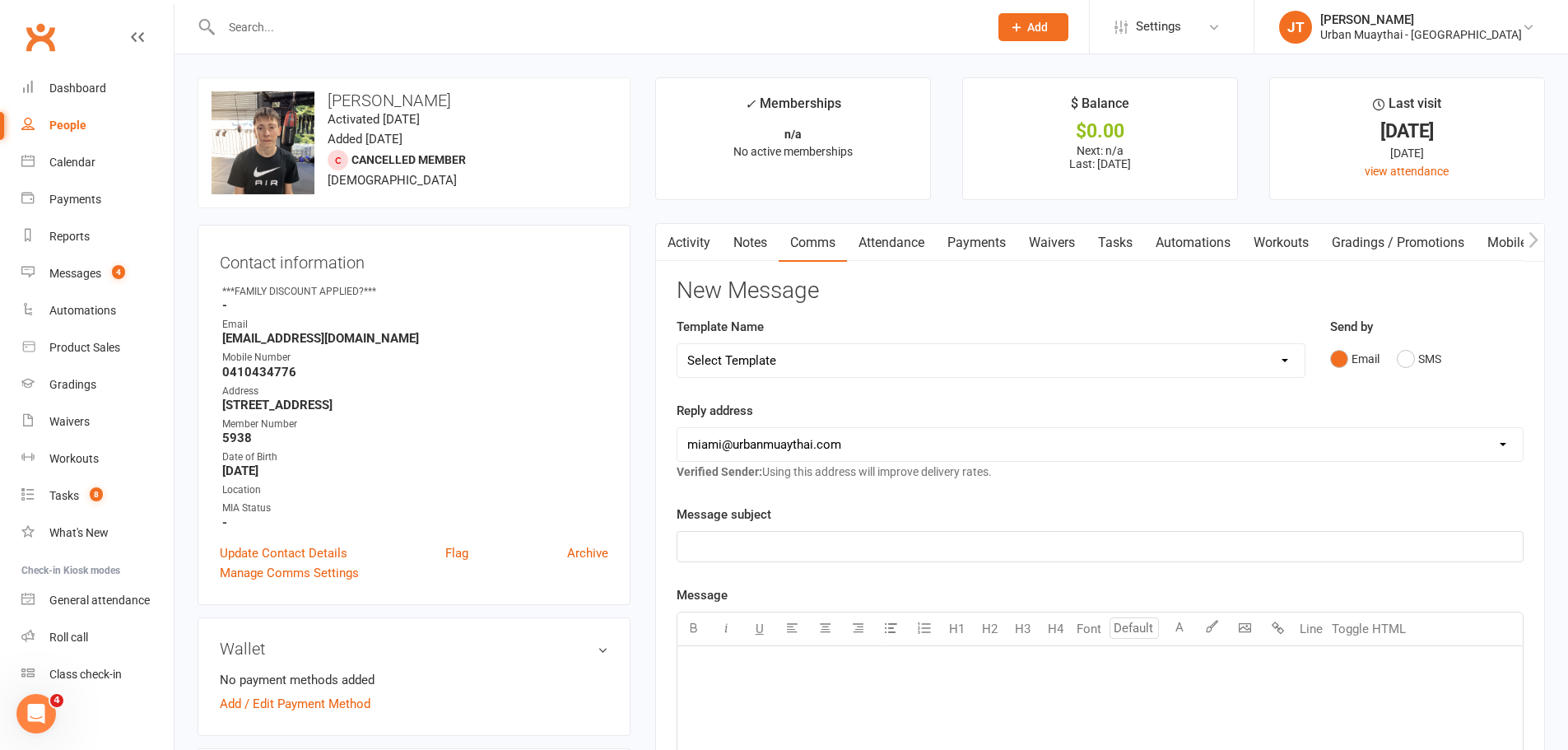
click at [755, 240] on link "Notes" at bounding box center [750, 243] width 57 height 38
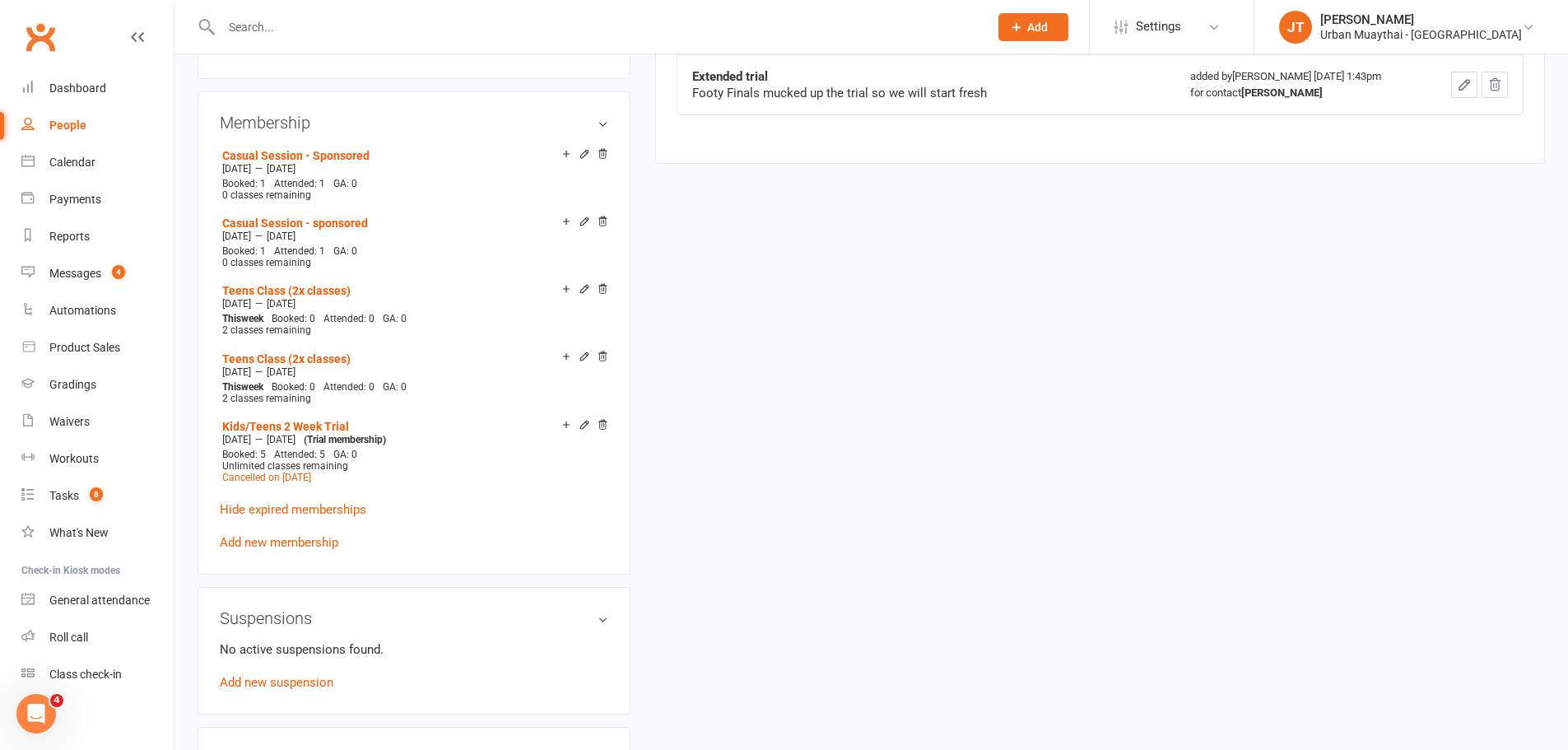
scroll to position [659, 0]
click at [284, 543] on link "Add new membership" at bounding box center [279, 541] width 119 height 15
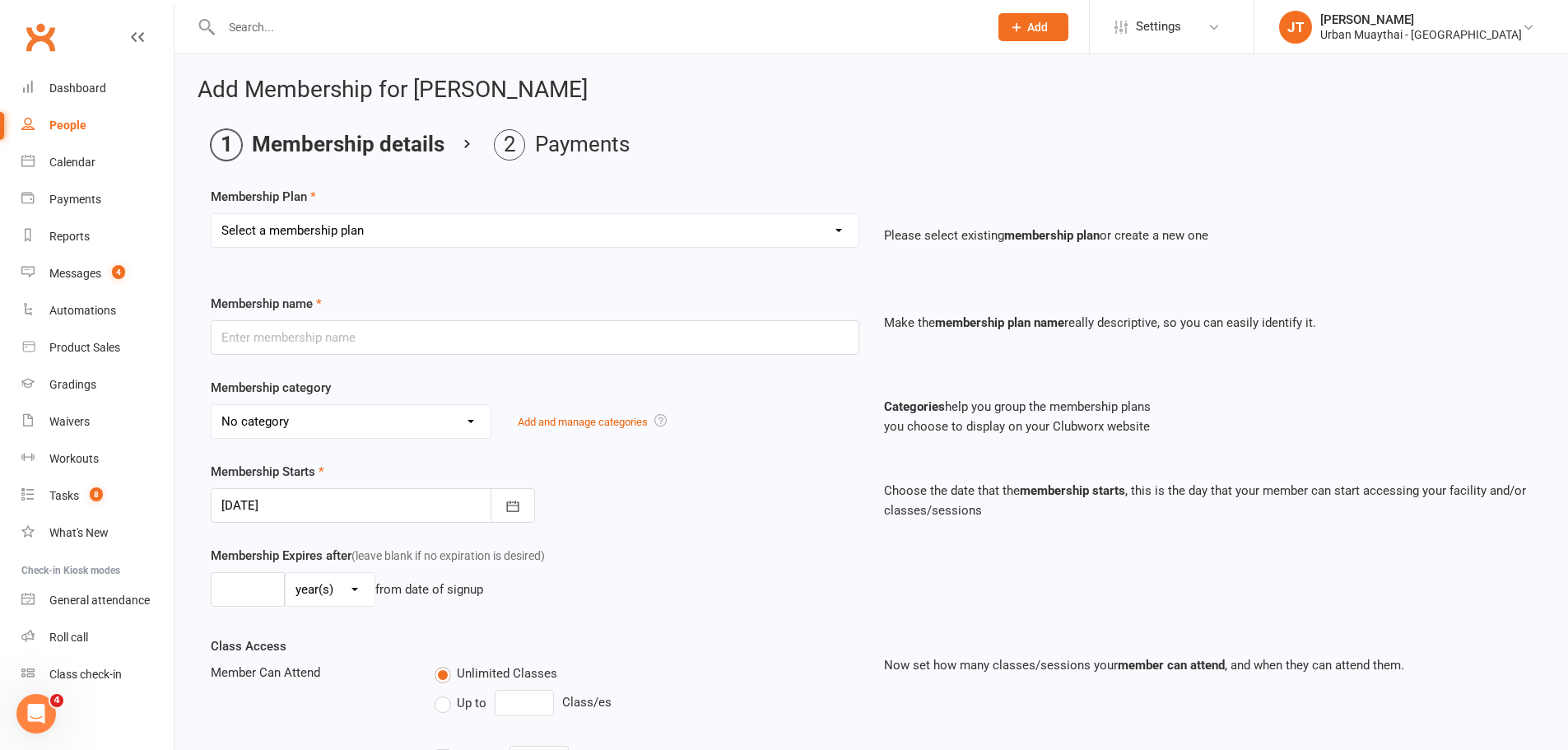
click at [466, 224] on select "Select a membership plan Create new Membership Plan Kickstarter Deposit Kicksta…" at bounding box center [535, 229] width 647 height 33
select select "14"
click at [212, 214] on select "Select a membership plan Create new Membership Plan Kickstarter Deposit Kicksta…" at bounding box center [535, 229] width 647 height 33
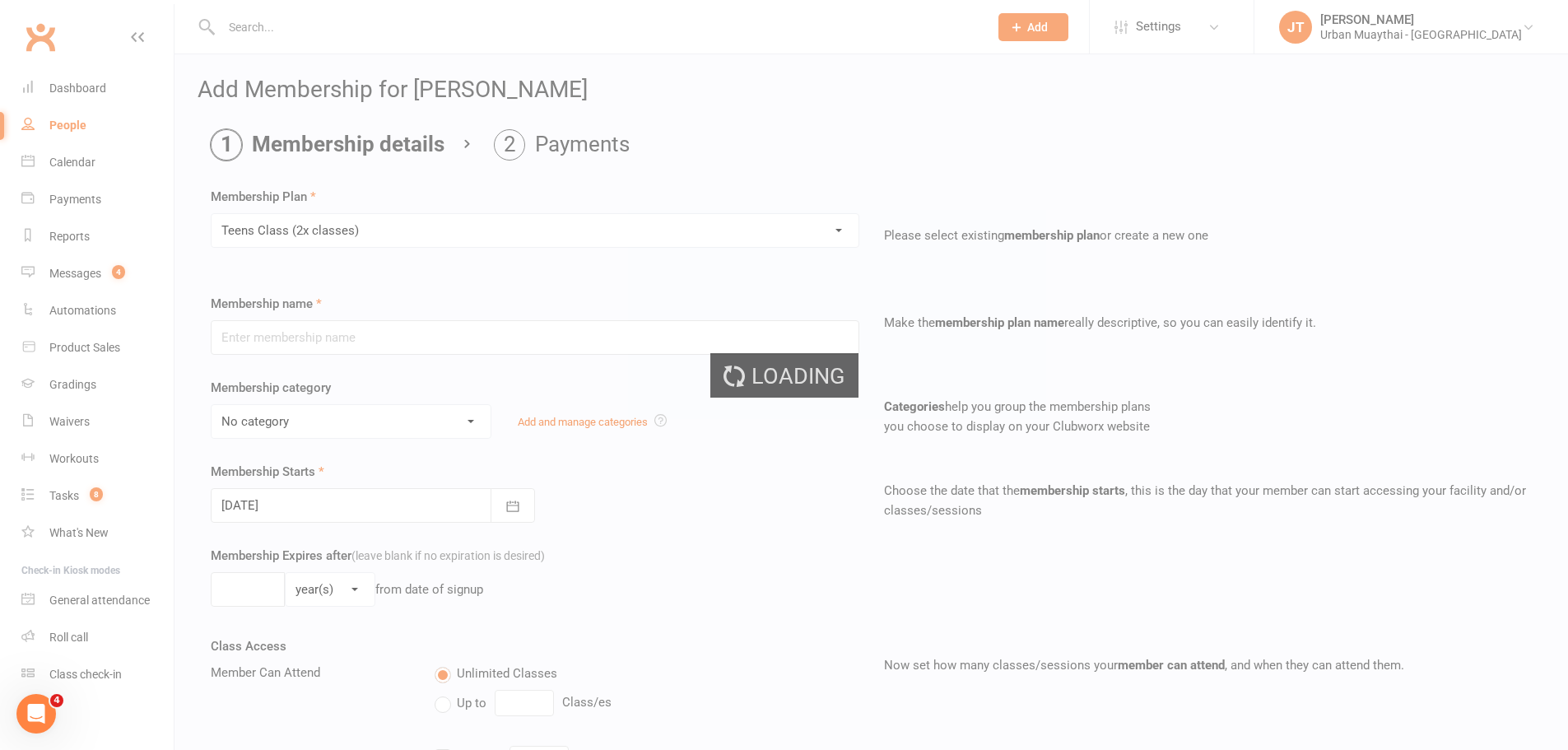
type input "Teens Class (2x classes)"
select select "3"
select select "1"
type input "2"
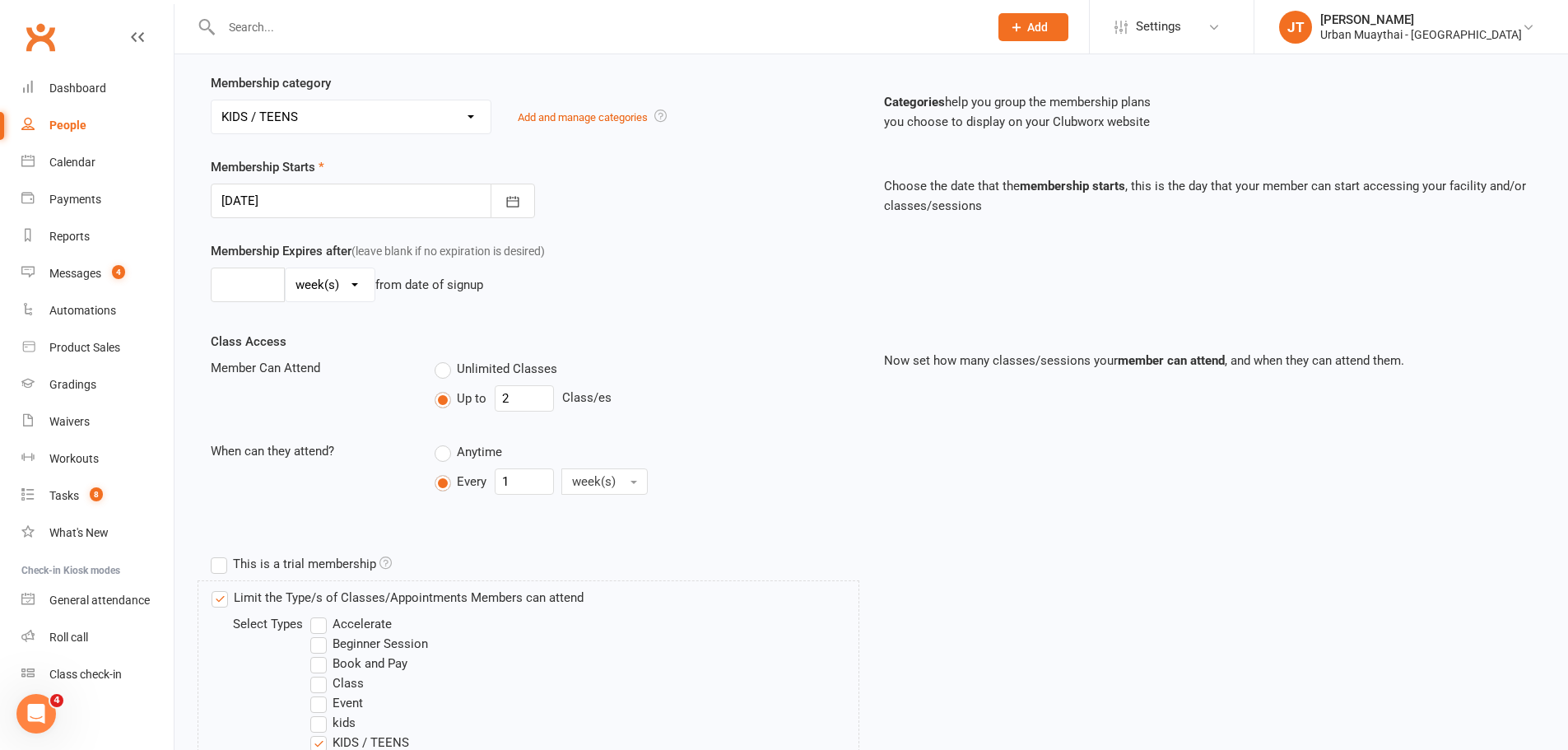
scroll to position [297, 0]
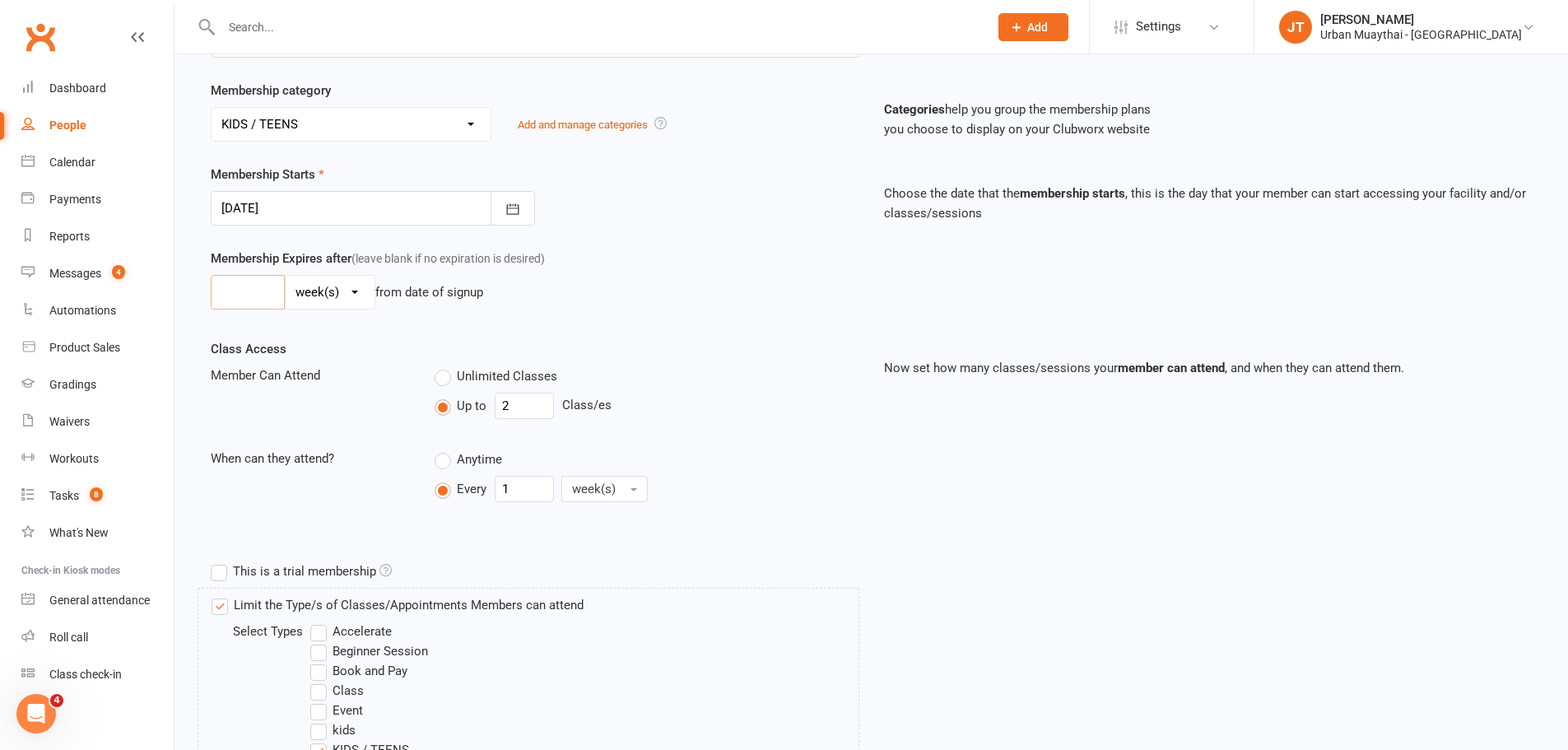
click at [267, 289] on input "number" at bounding box center [248, 292] width 74 height 34
click at [254, 298] on input "number" at bounding box center [248, 292] width 74 height 34
type input "9"
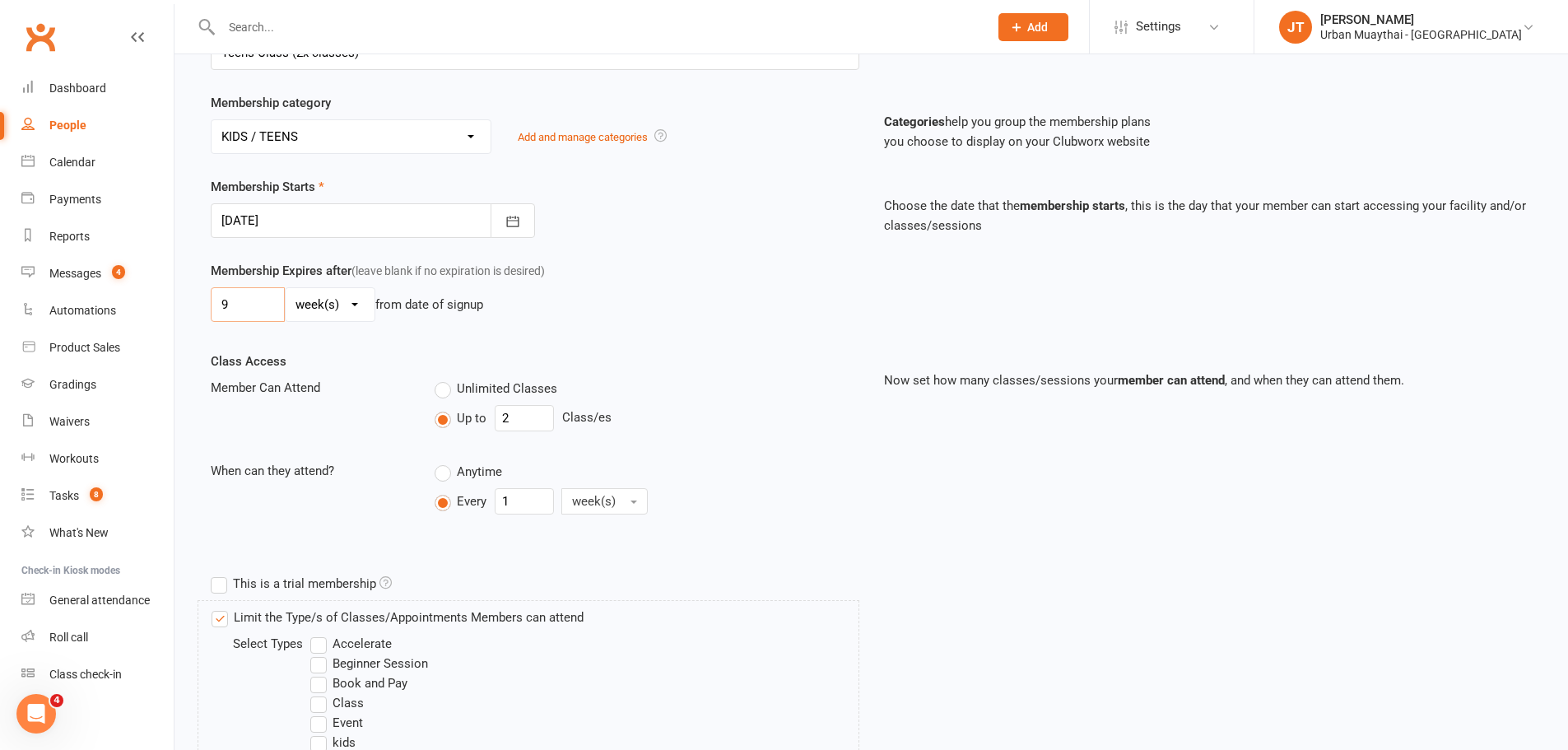
scroll to position [0, 0]
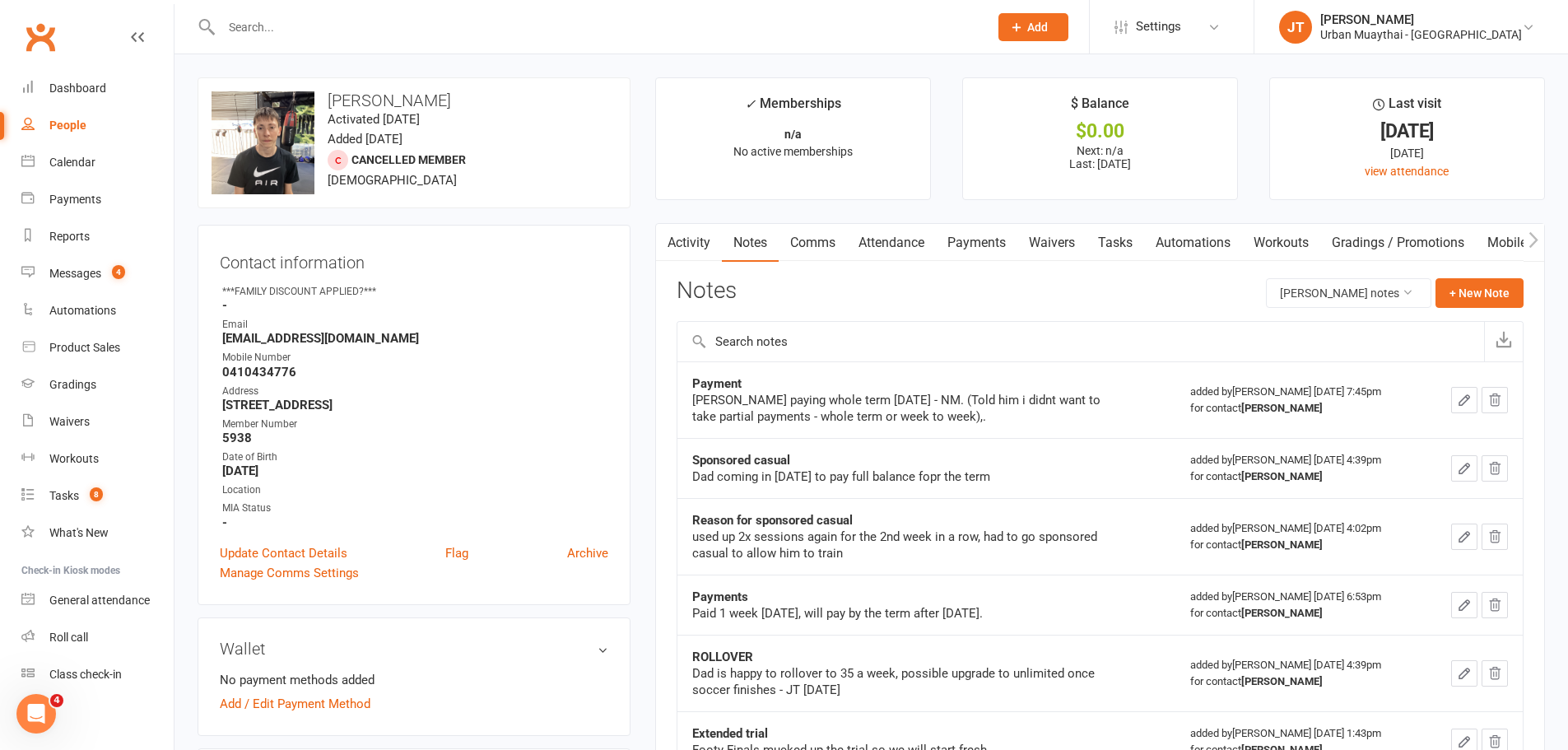
scroll to position [494, 0]
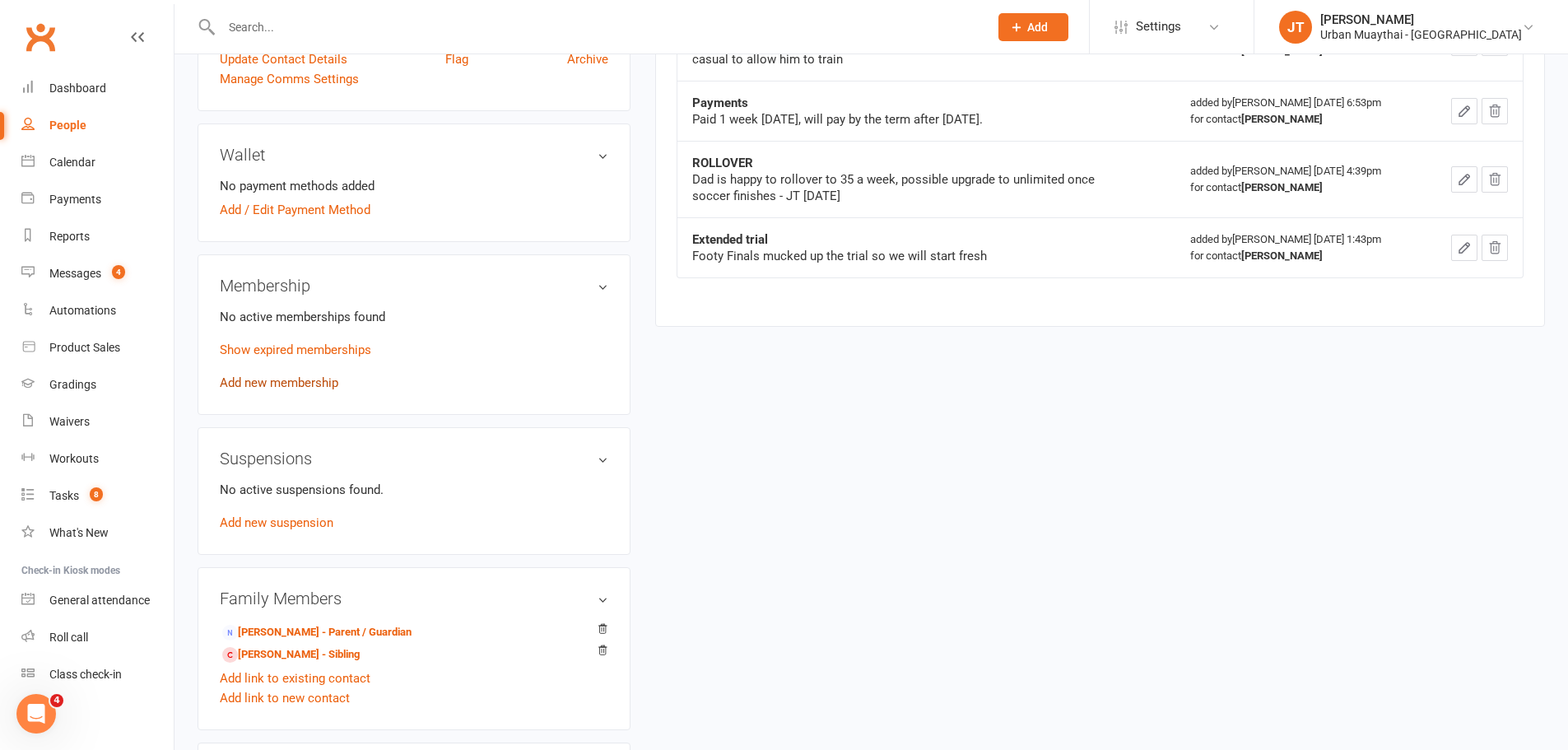
click at [294, 388] on link "Add new membership" at bounding box center [279, 382] width 119 height 15
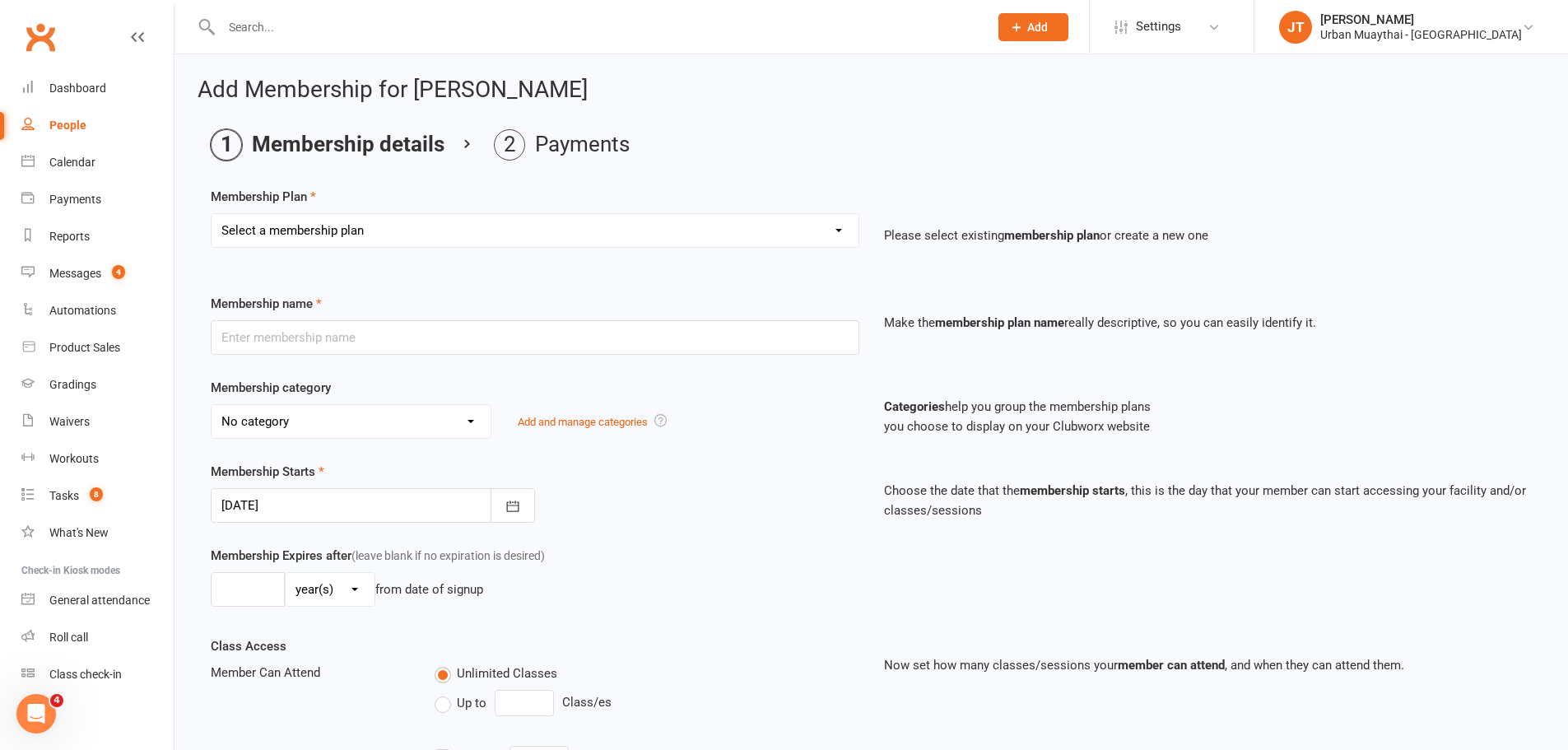
click at [464, 232] on select "Select a membership plan Create new Membership Plan Kickstarter Deposit Kicksta…" at bounding box center [535, 229] width 647 height 33
select select "16"
click at [212, 214] on select "Select a membership plan Create new Membership Plan Kickstarter Deposit Kicksta…" at bounding box center [535, 229] width 647 height 33
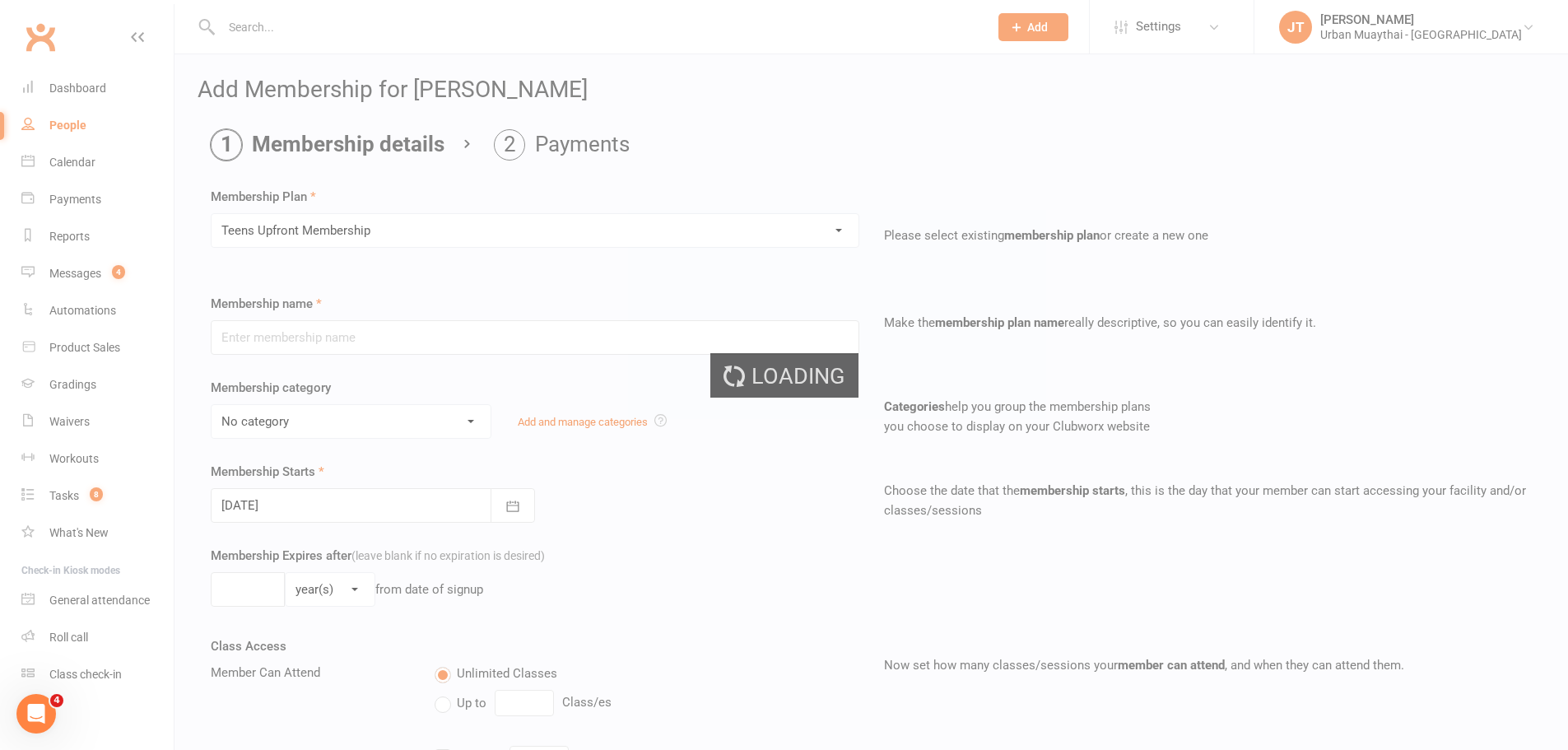
type input "Teens Upfront Membership"
select select "3"
type input "12"
select select "1"
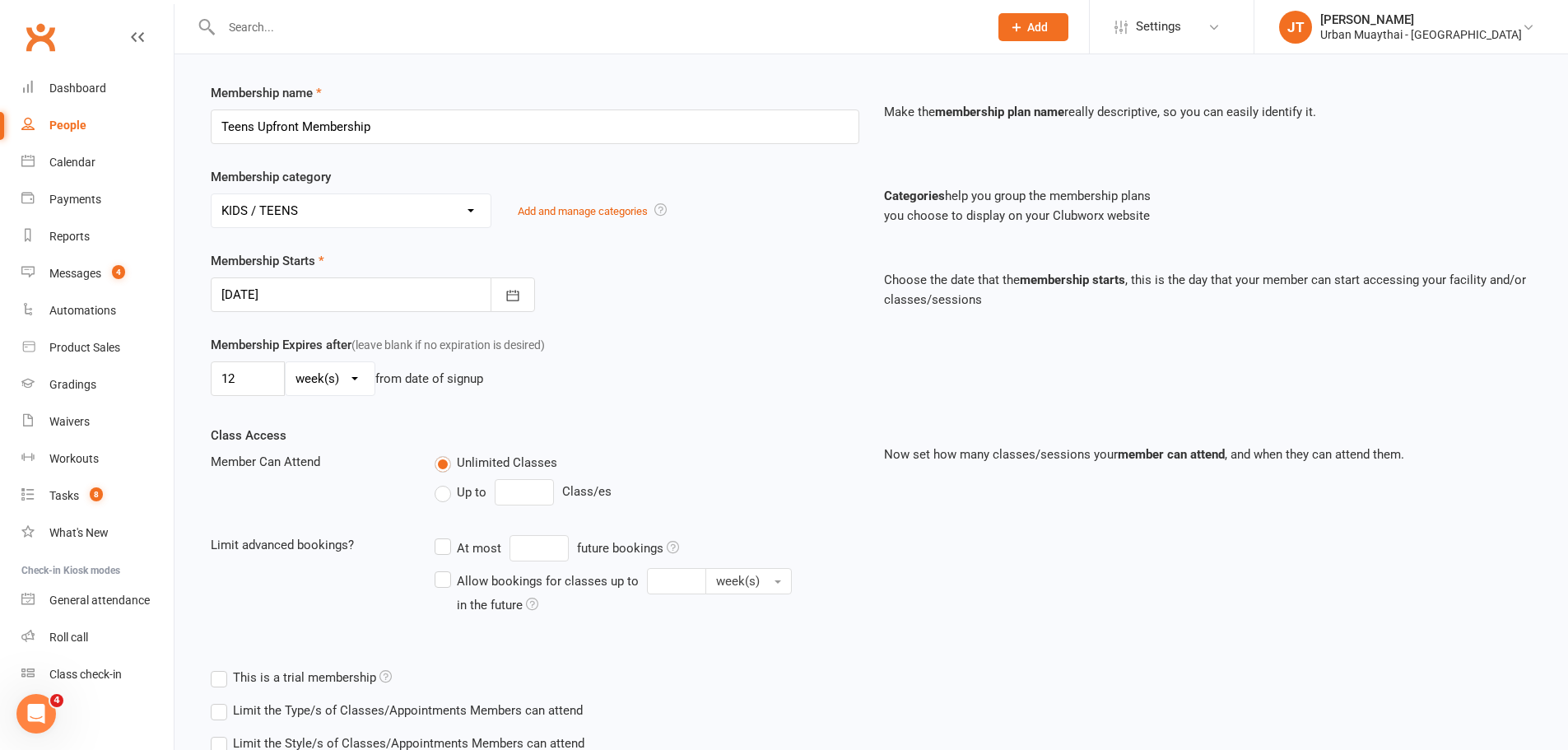
scroll to position [247, 0]
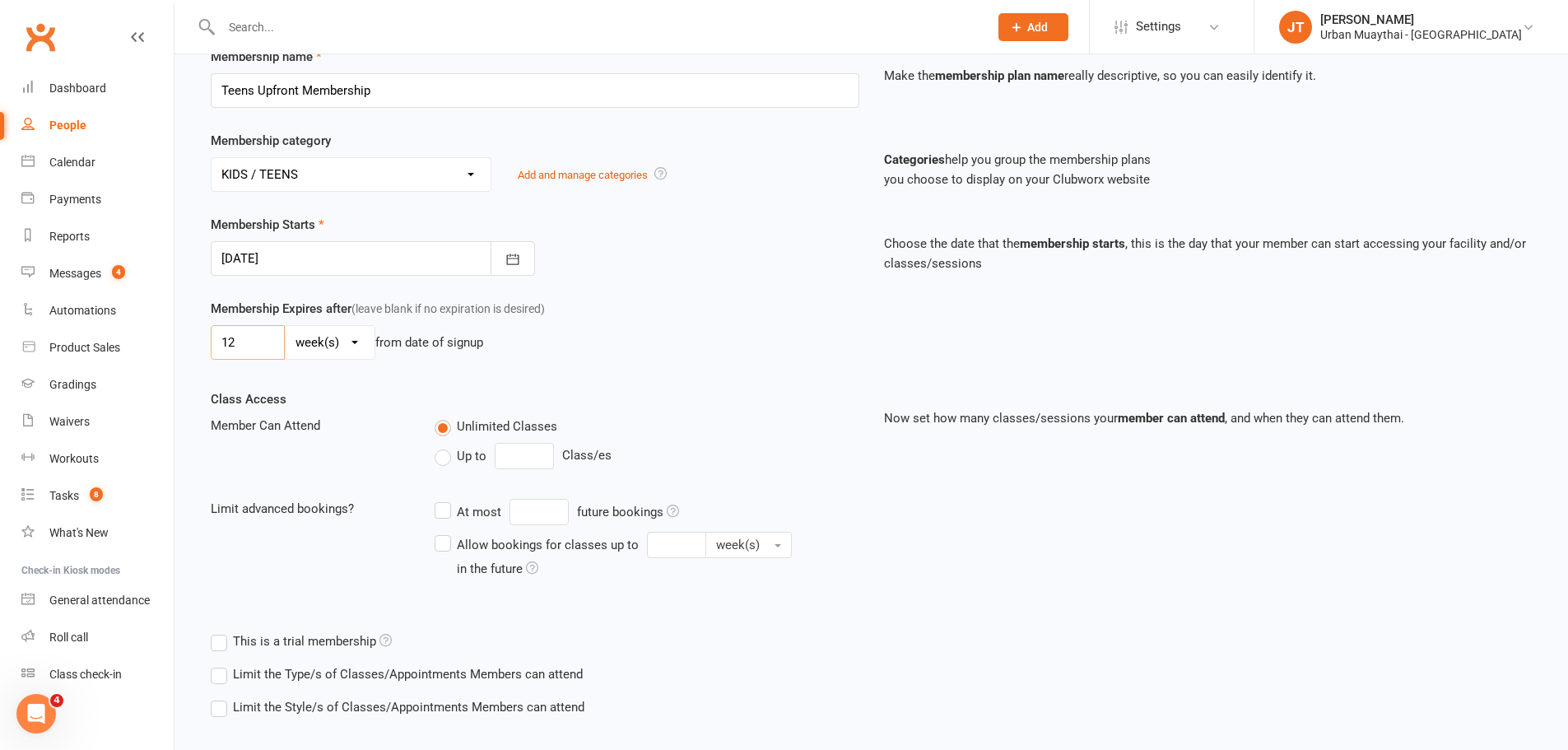
click at [253, 343] on input "12" at bounding box center [248, 342] width 74 height 34
type input "1"
type input "9"
click at [522, 460] on input "number" at bounding box center [524, 456] width 59 height 26
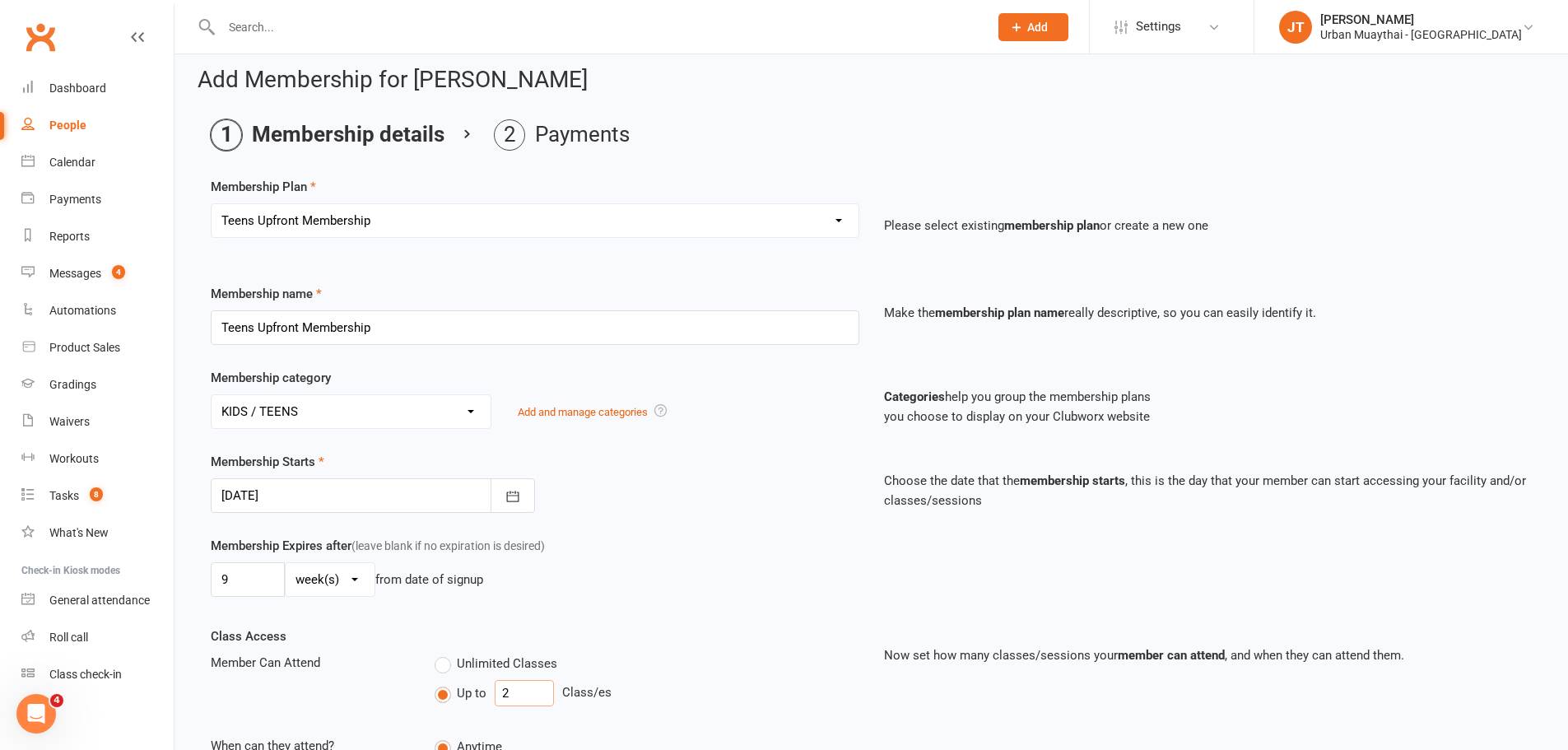
scroll to position [0, 0]
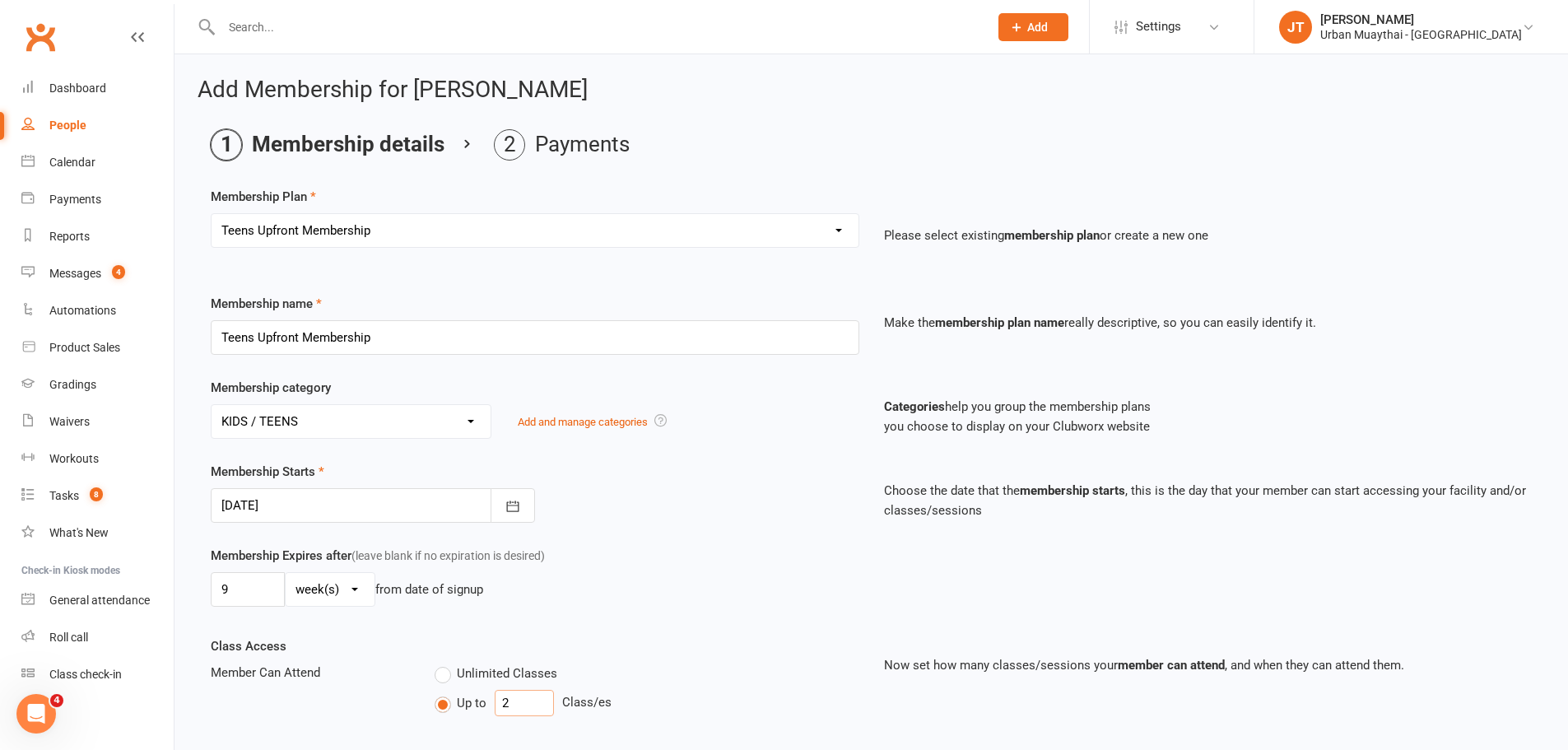
type input "2"
click at [439, 339] on input "Teens Upfront Membership" at bounding box center [535, 337] width 649 height 34
click at [396, 334] on input "Teens Upfront Membership (2x Classes)" at bounding box center [535, 337] width 649 height 34
click at [399, 334] on input "Teens Upfront Membership (2x Classes)" at bounding box center [535, 337] width 649 height 34
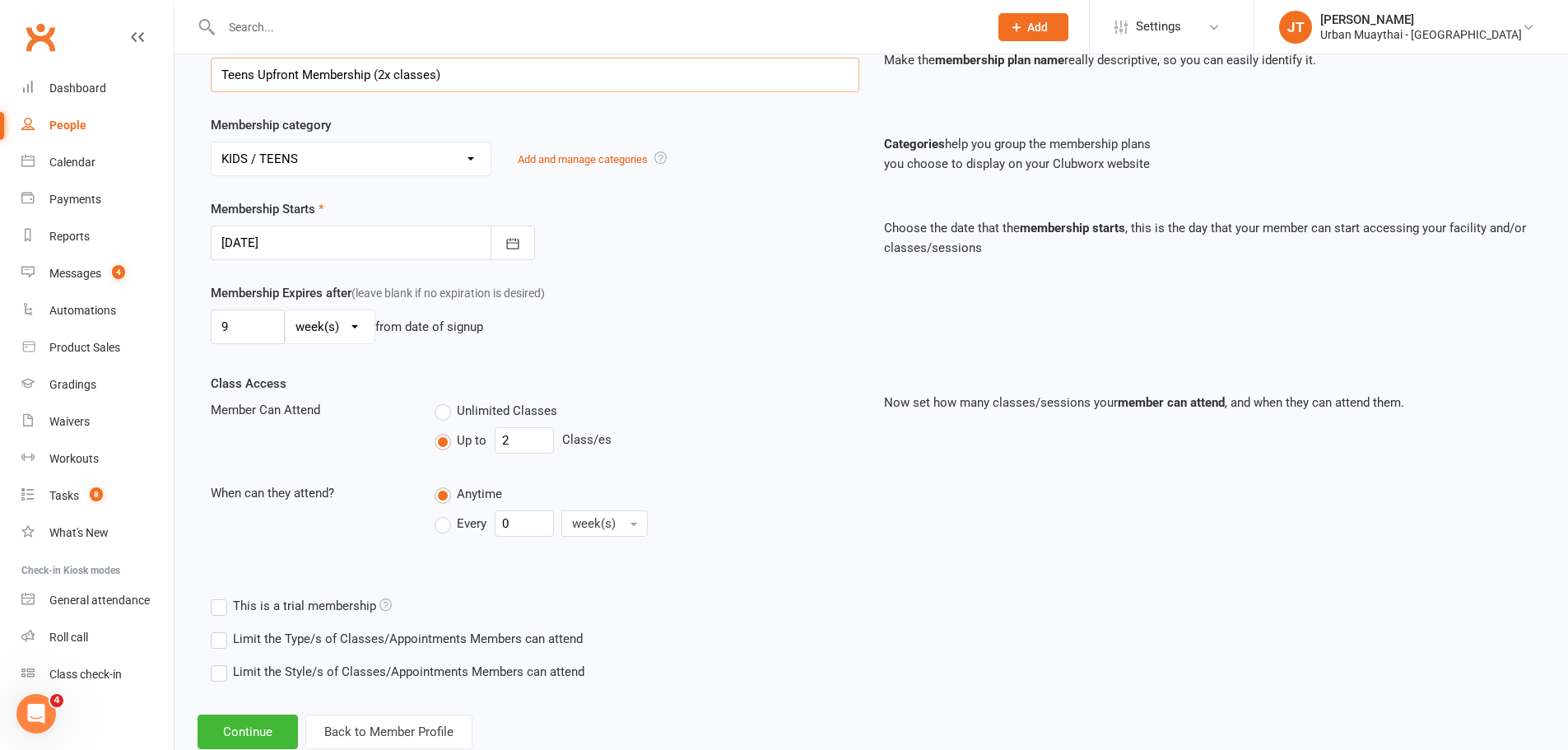
scroll to position [309, 0]
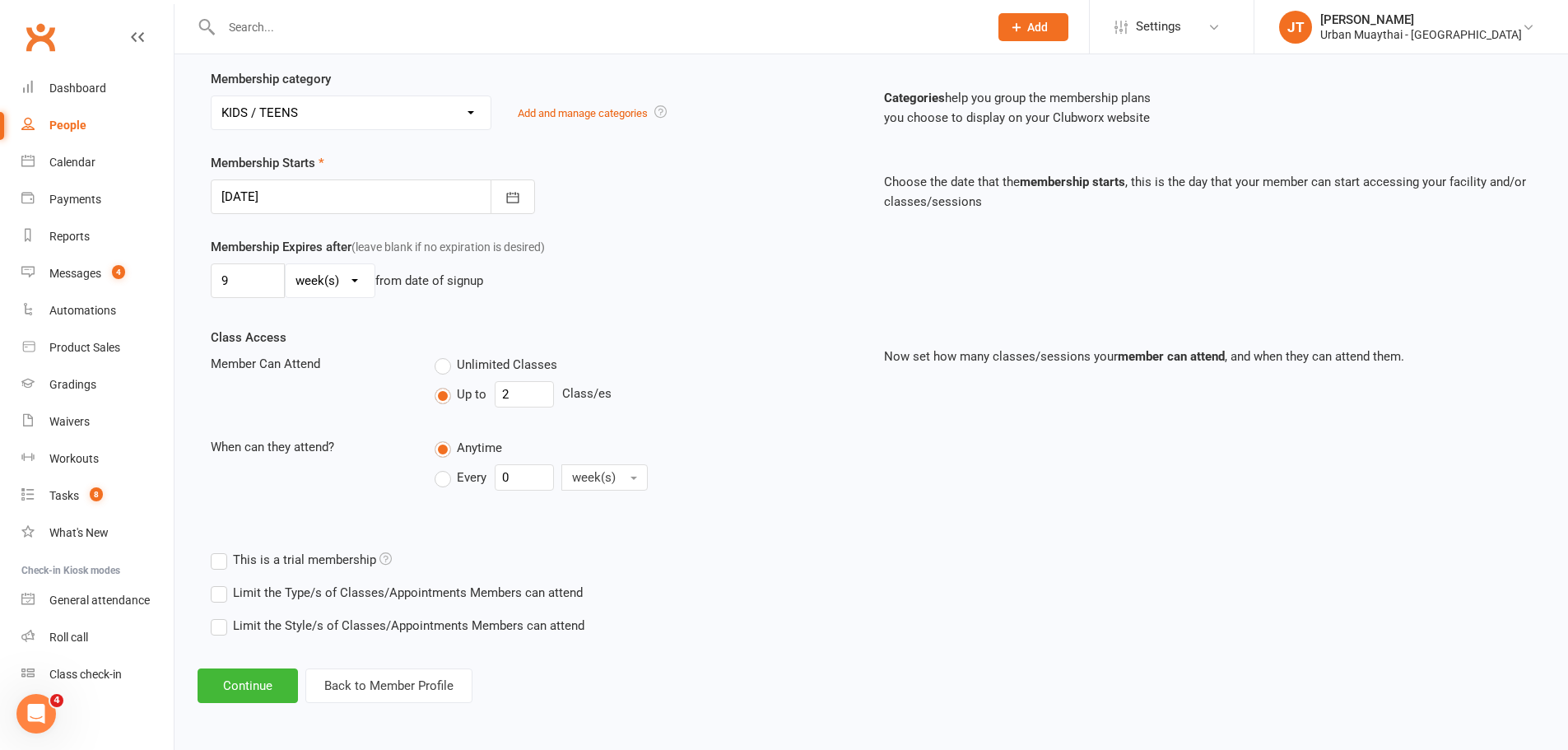
type input "Teens Upfront Membership (2x classes)"
click at [445, 478] on label "Every" at bounding box center [460, 477] width 52 height 19
click at [445, 464] on input "Every" at bounding box center [439, 464] width 11 height 0
click at [519, 473] on input "0" at bounding box center [524, 477] width 59 height 26
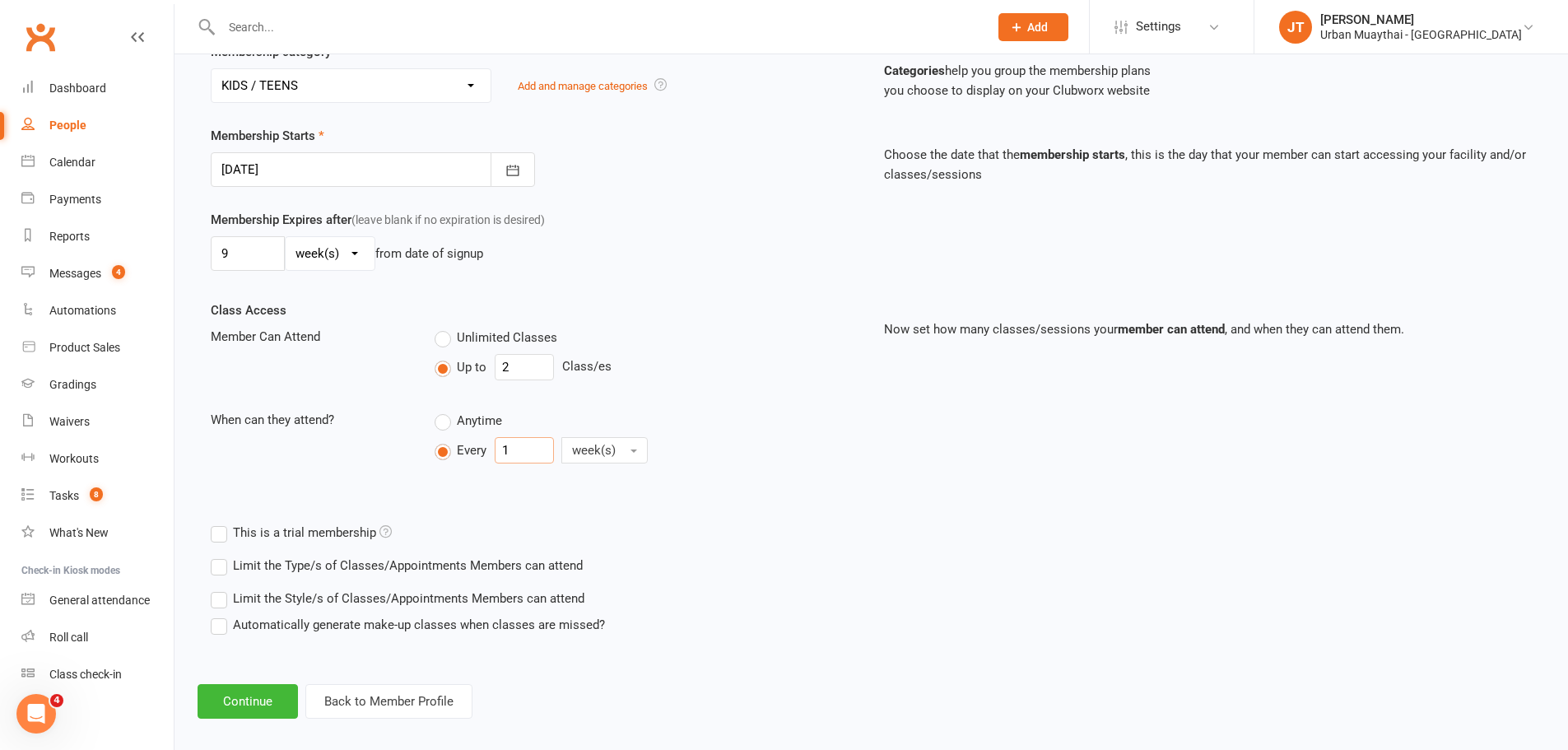
scroll to position [352, 0]
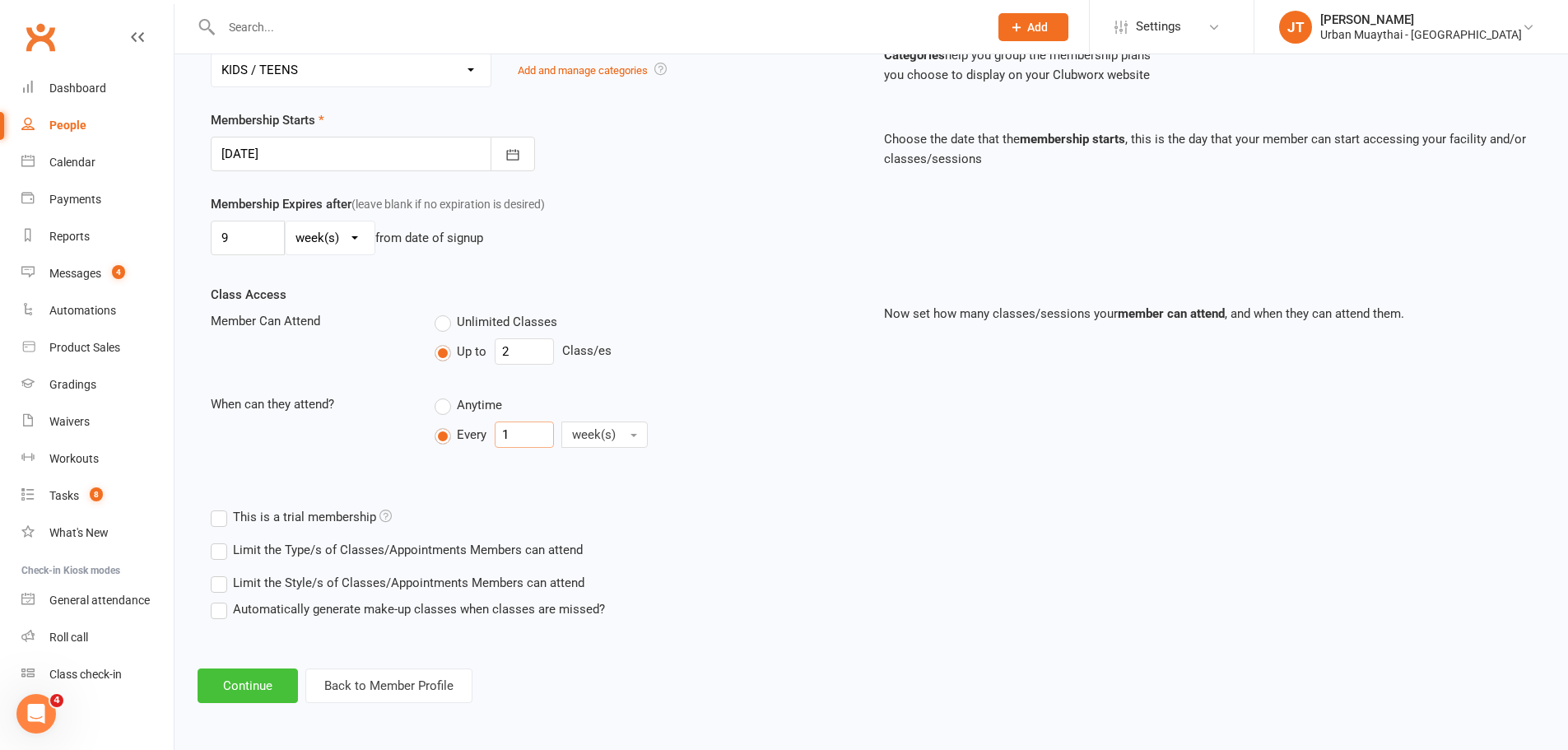
type input "1"
click at [260, 676] on button "Continue" at bounding box center [248, 685] width 100 height 34
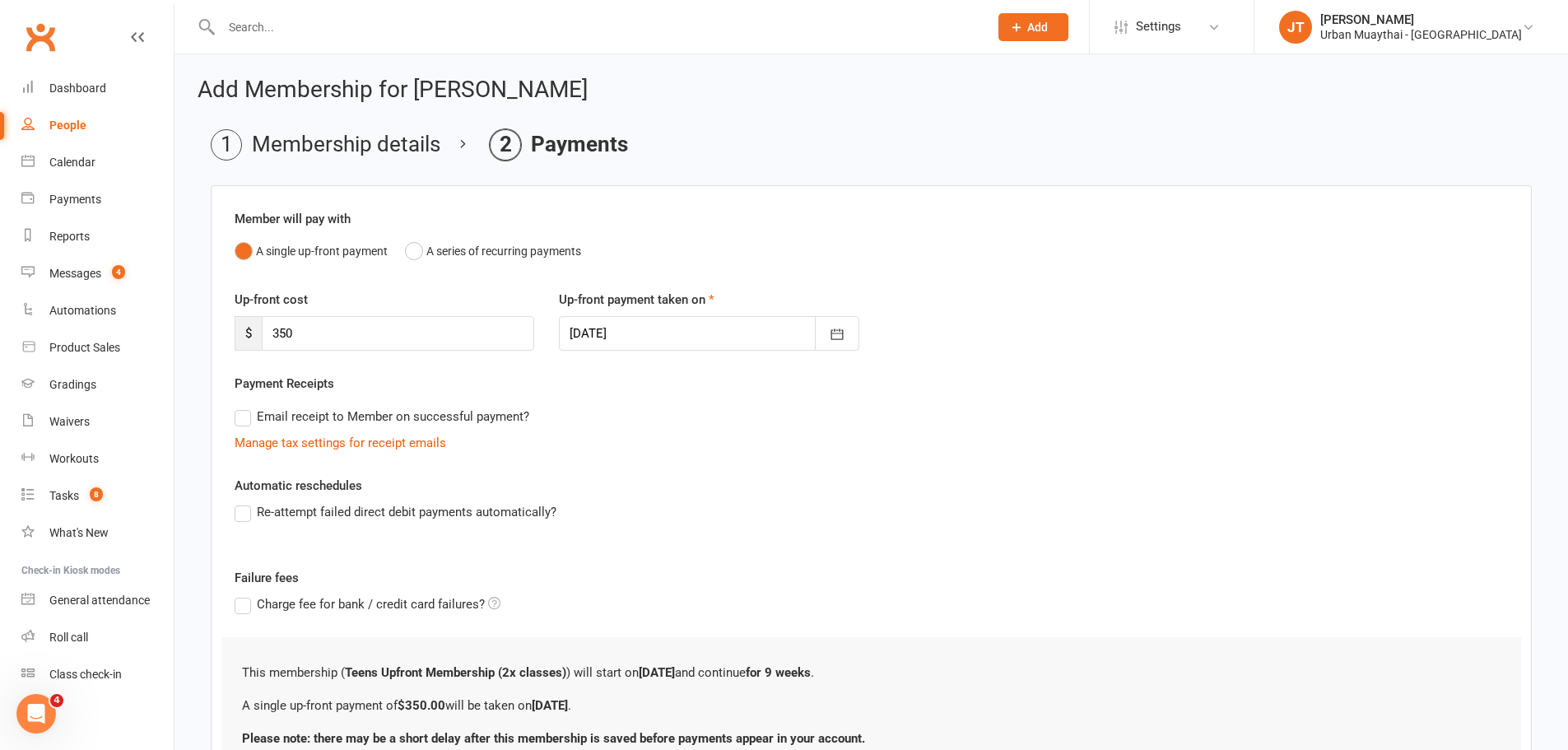
scroll to position [83, 0]
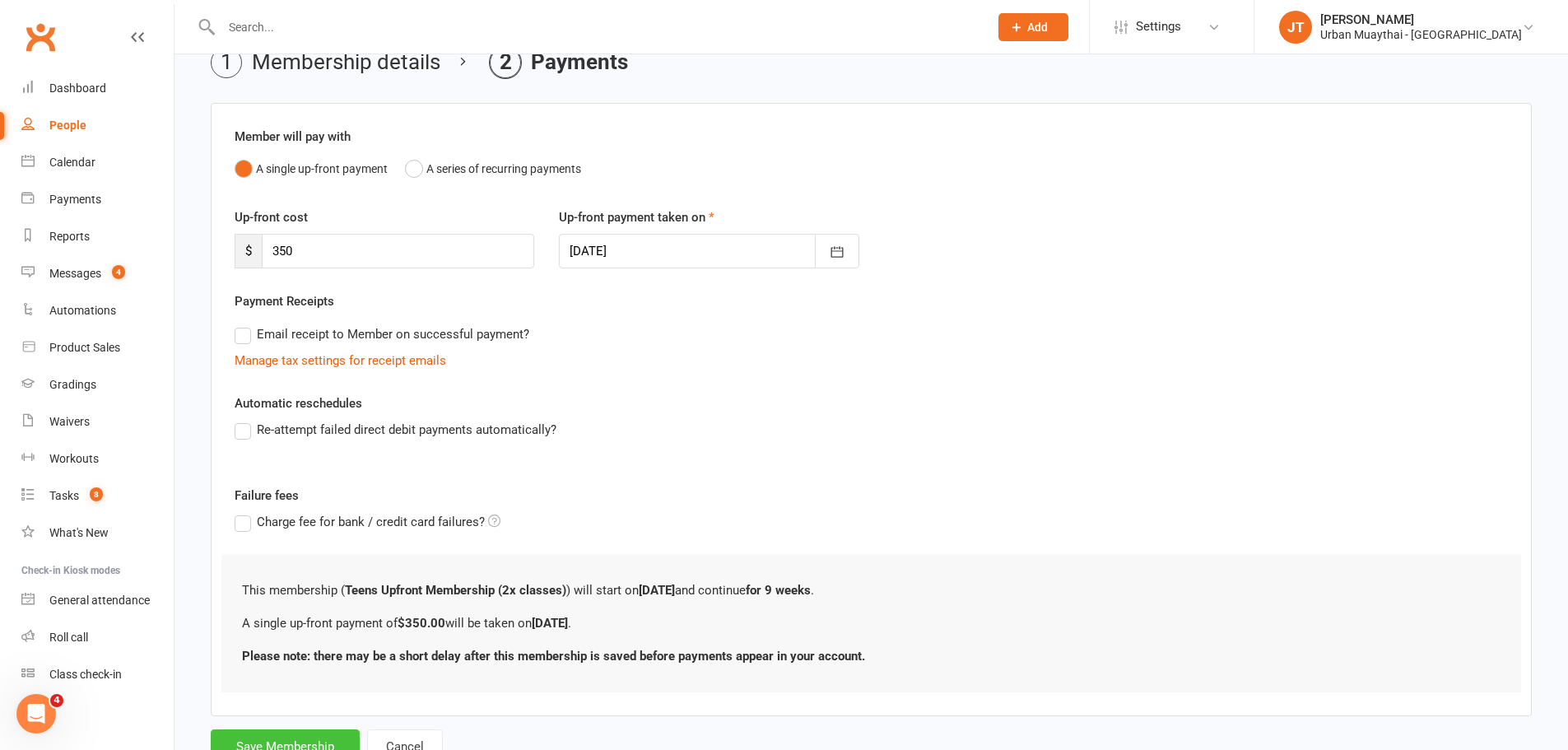
click at [305, 735] on button "Save Membership" at bounding box center [285, 746] width 149 height 34
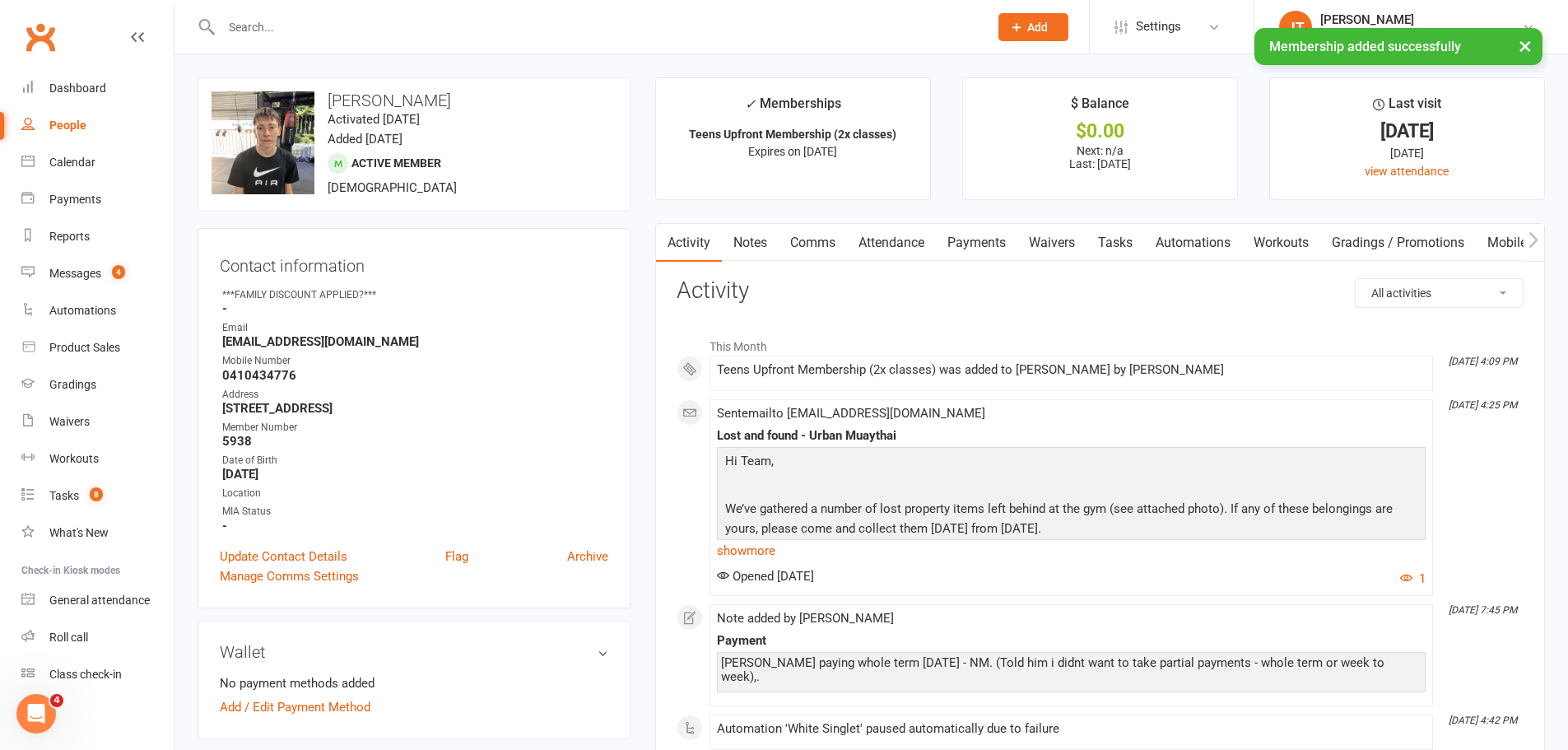
click at [759, 251] on link "Notes" at bounding box center [750, 243] width 57 height 38
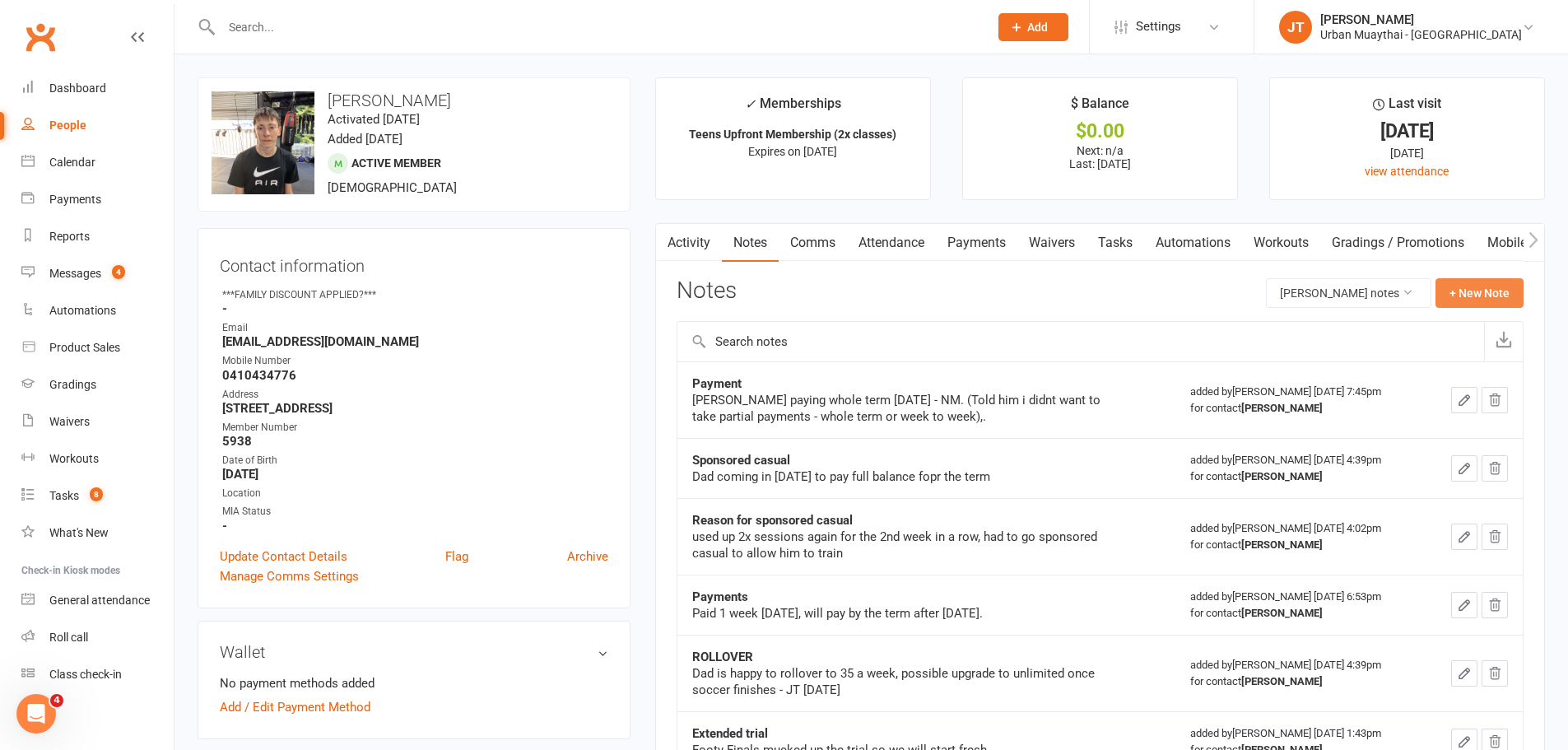
click at [1491, 289] on button "+ New Note" at bounding box center [1479, 294] width 88 height 30
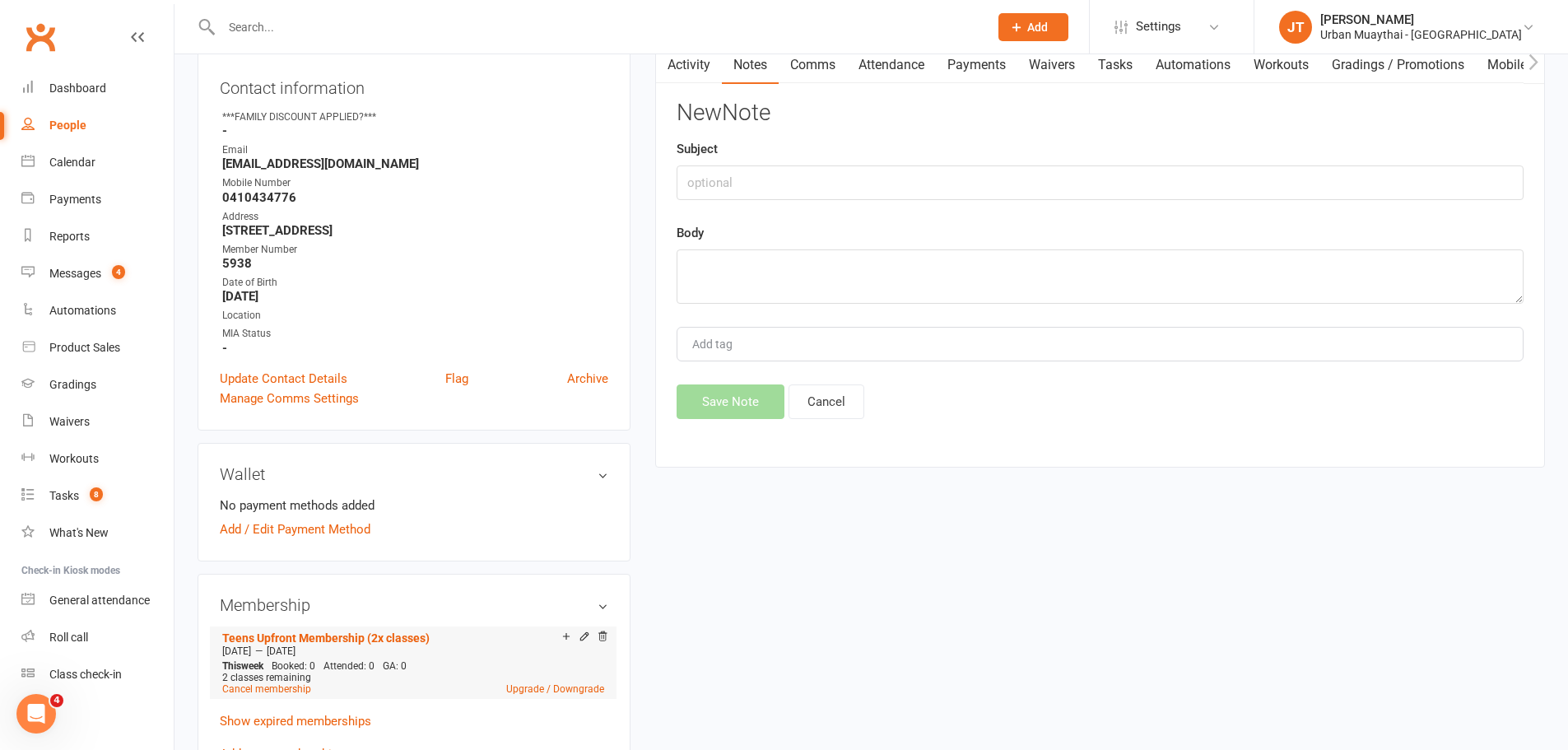
scroll to position [494, 0]
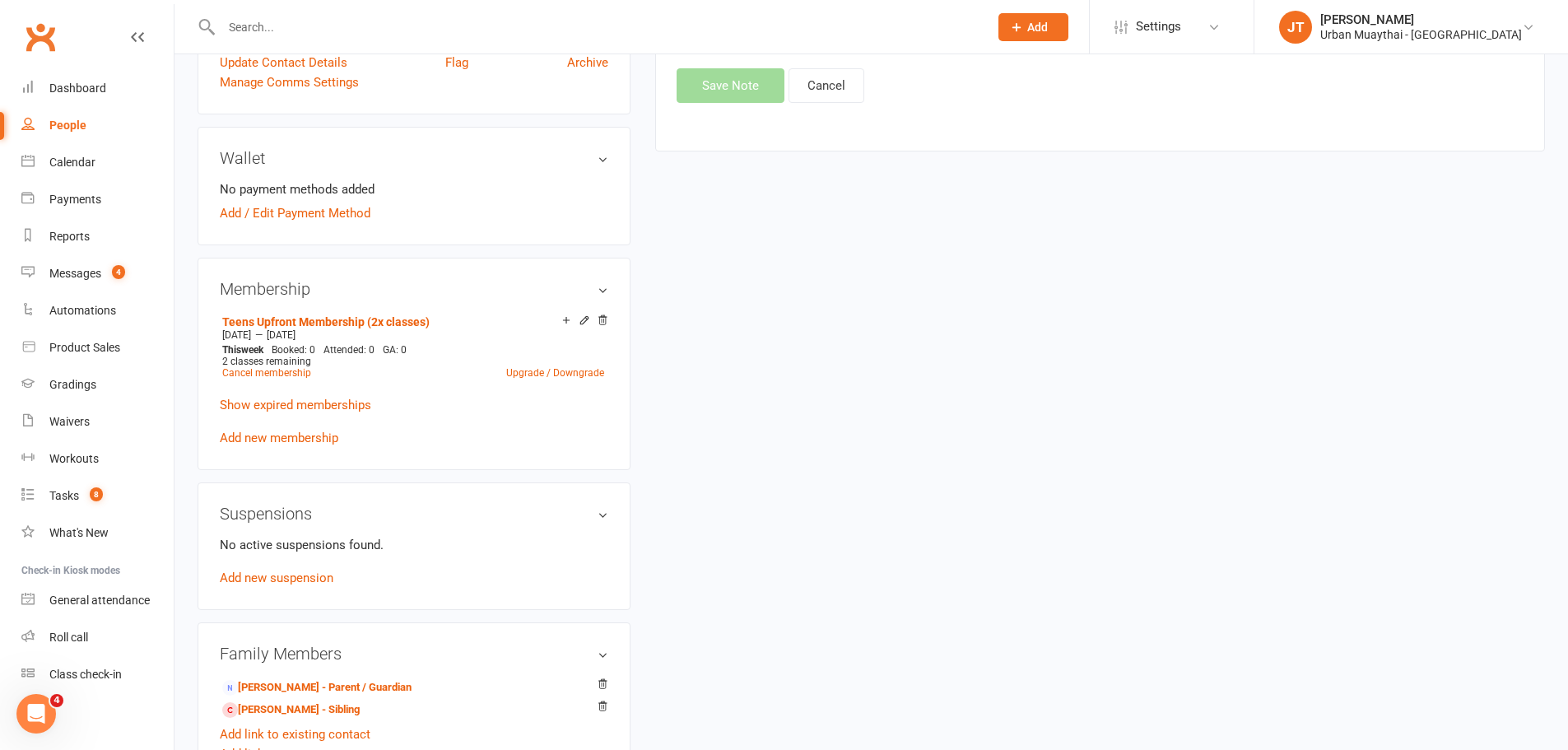
drag, startPoint x: 604, startPoint y: 319, endPoint x: 869, endPoint y: 62, distance: 369.2
click at [604, 319] on icon at bounding box center [602, 320] width 11 height 11
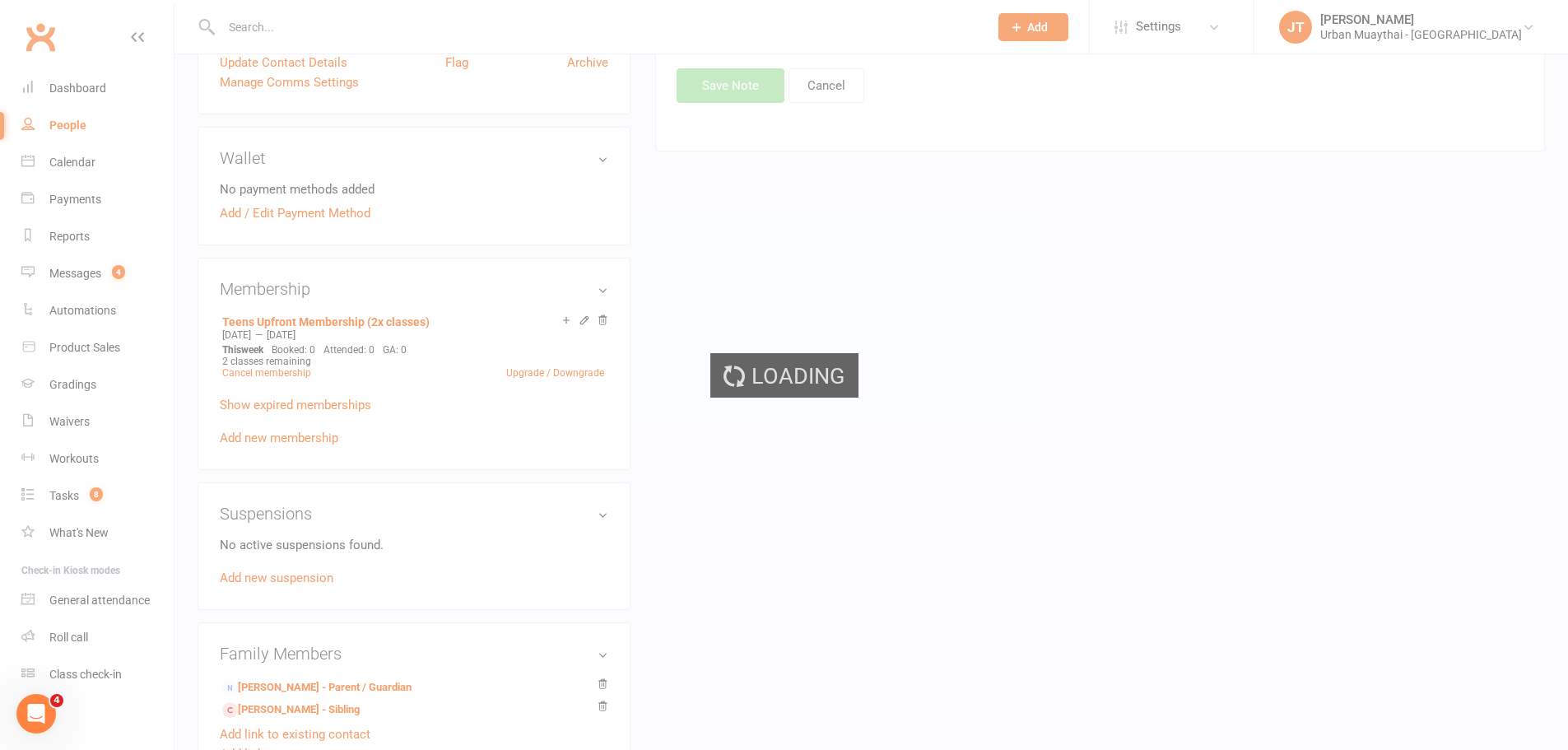
scroll to position [491, 0]
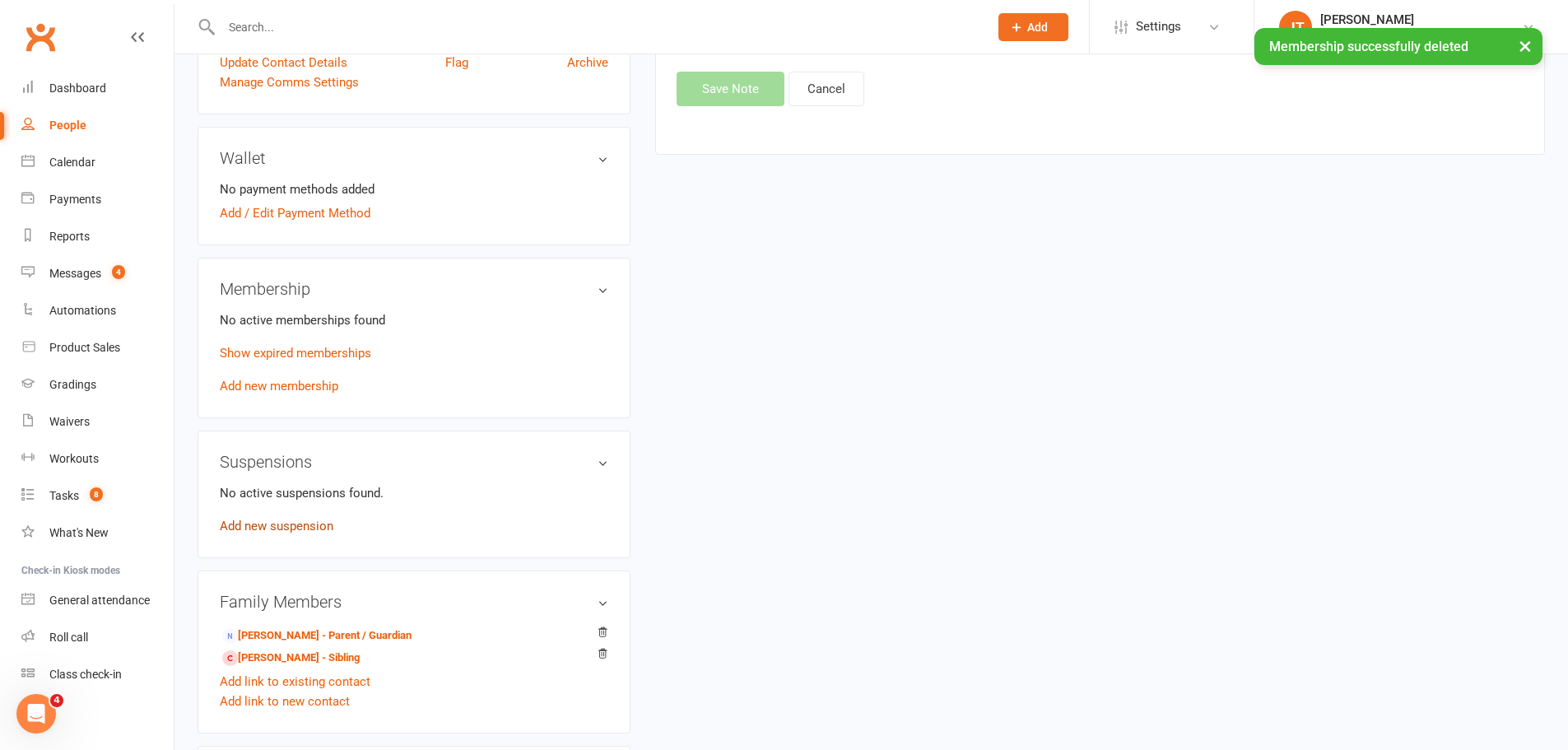
click at [306, 526] on link "Add new suspension" at bounding box center [276, 526] width 113 height 15
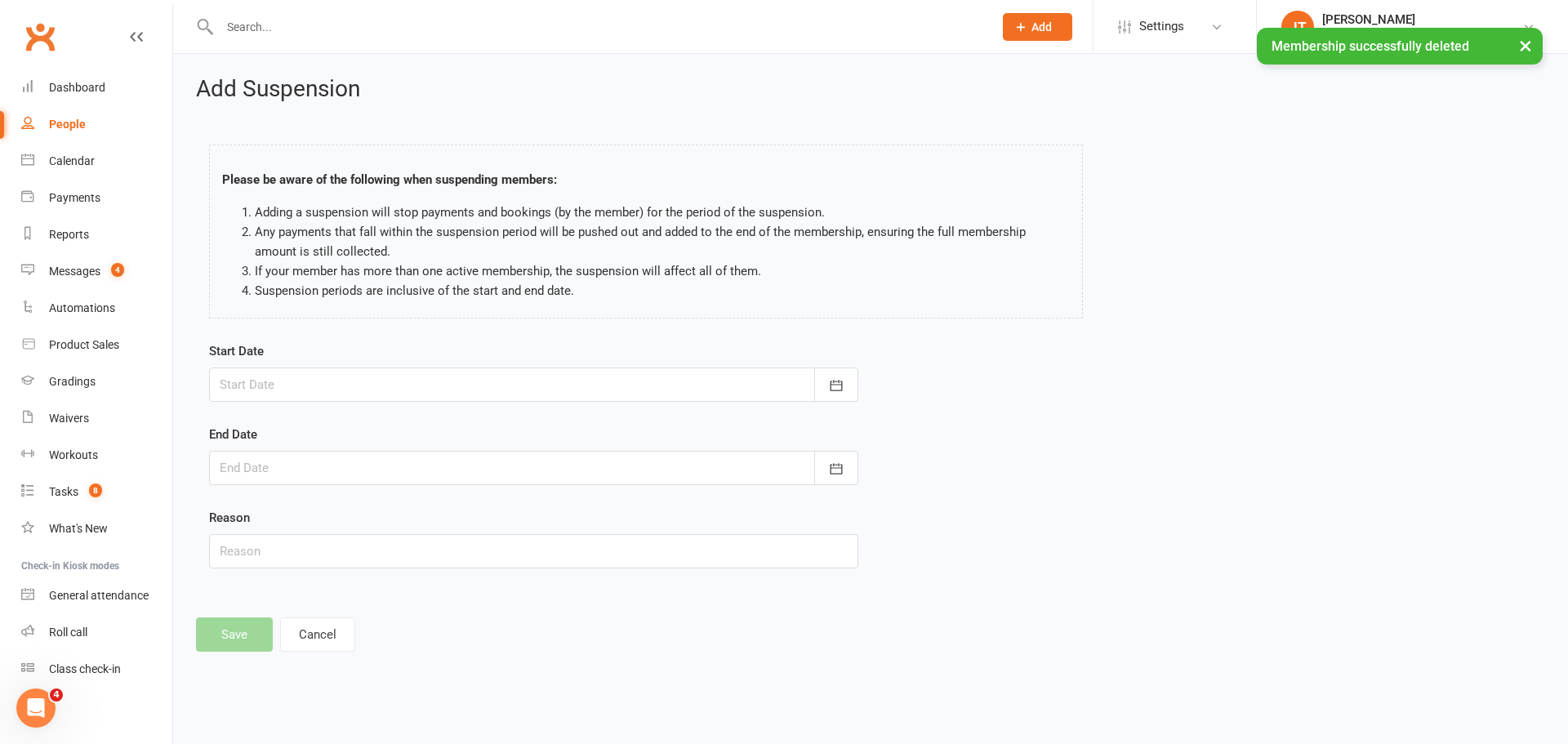
click at [393, 379] on div at bounding box center [534, 384] width 649 height 34
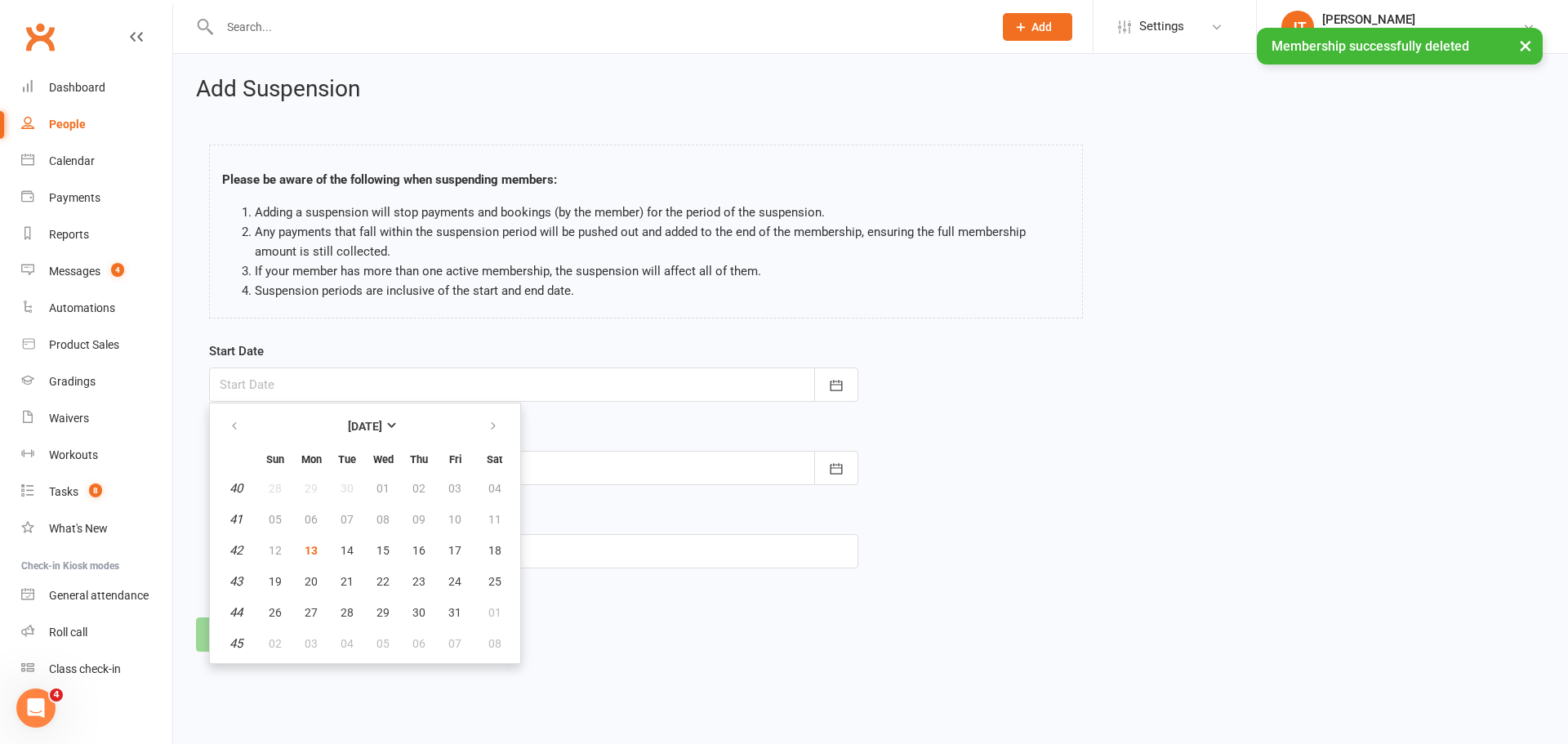
click at [381, 397] on div at bounding box center [534, 384] width 649 height 34
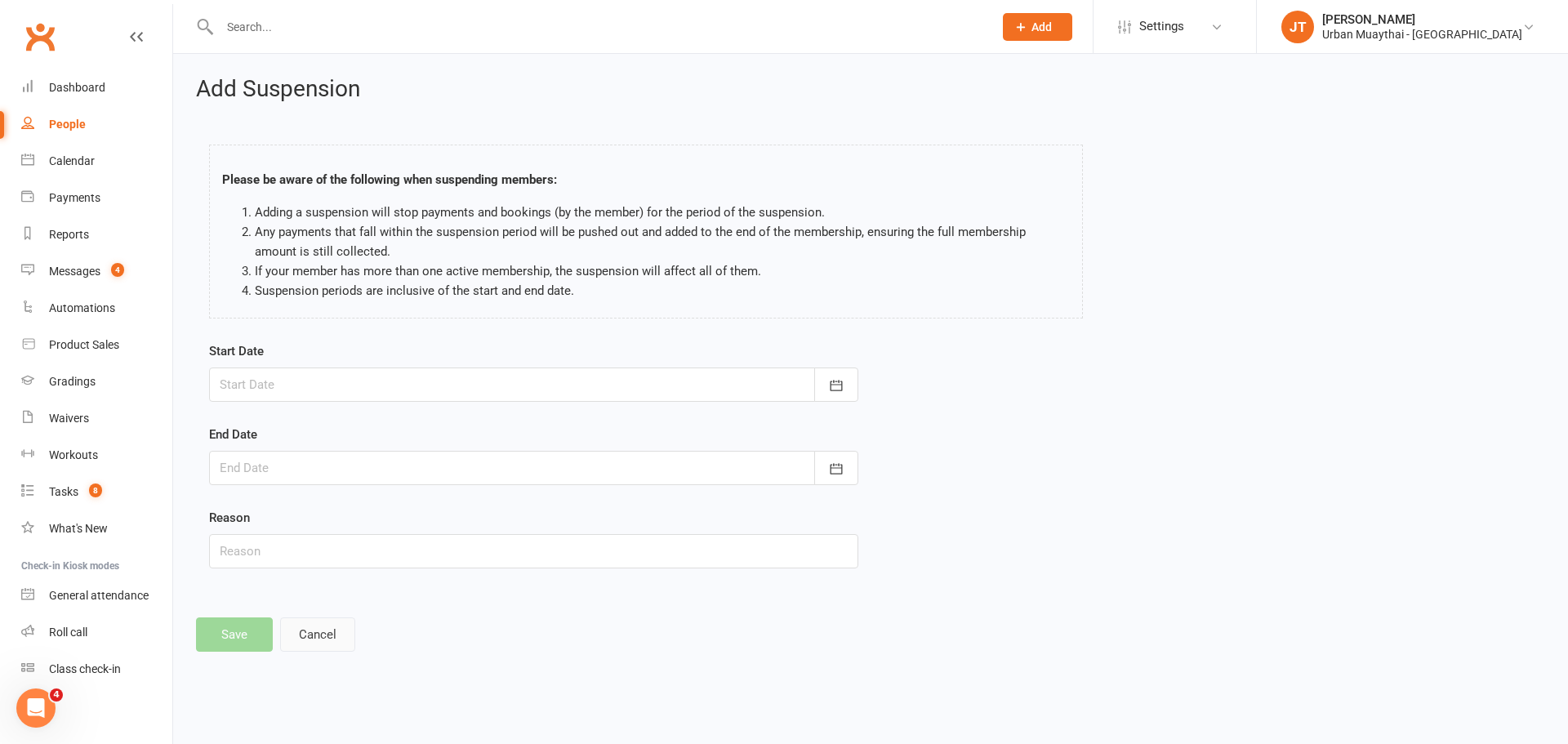
click at [321, 625] on button "Cancel" at bounding box center [317, 634] width 75 height 34
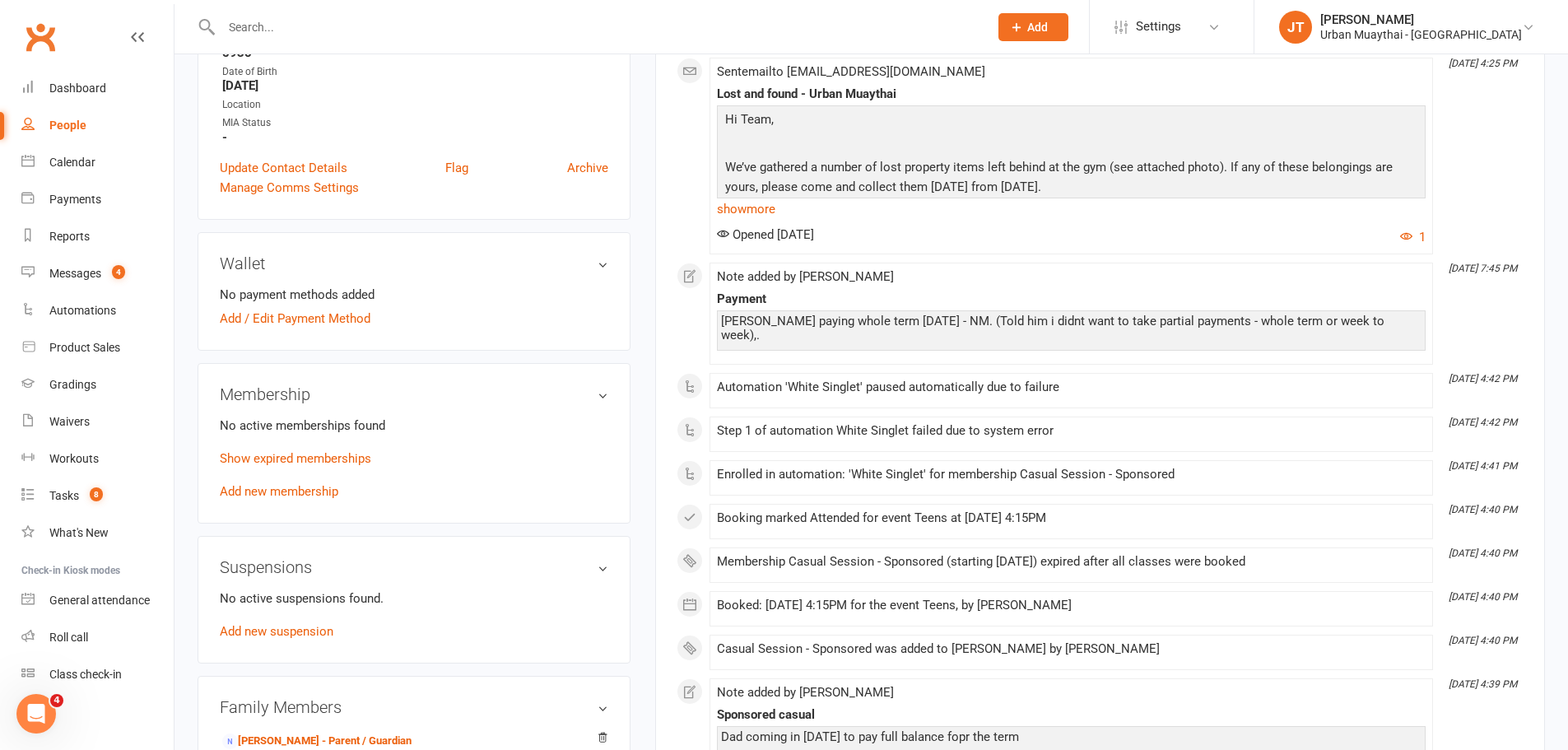
scroll to position [411, 0]
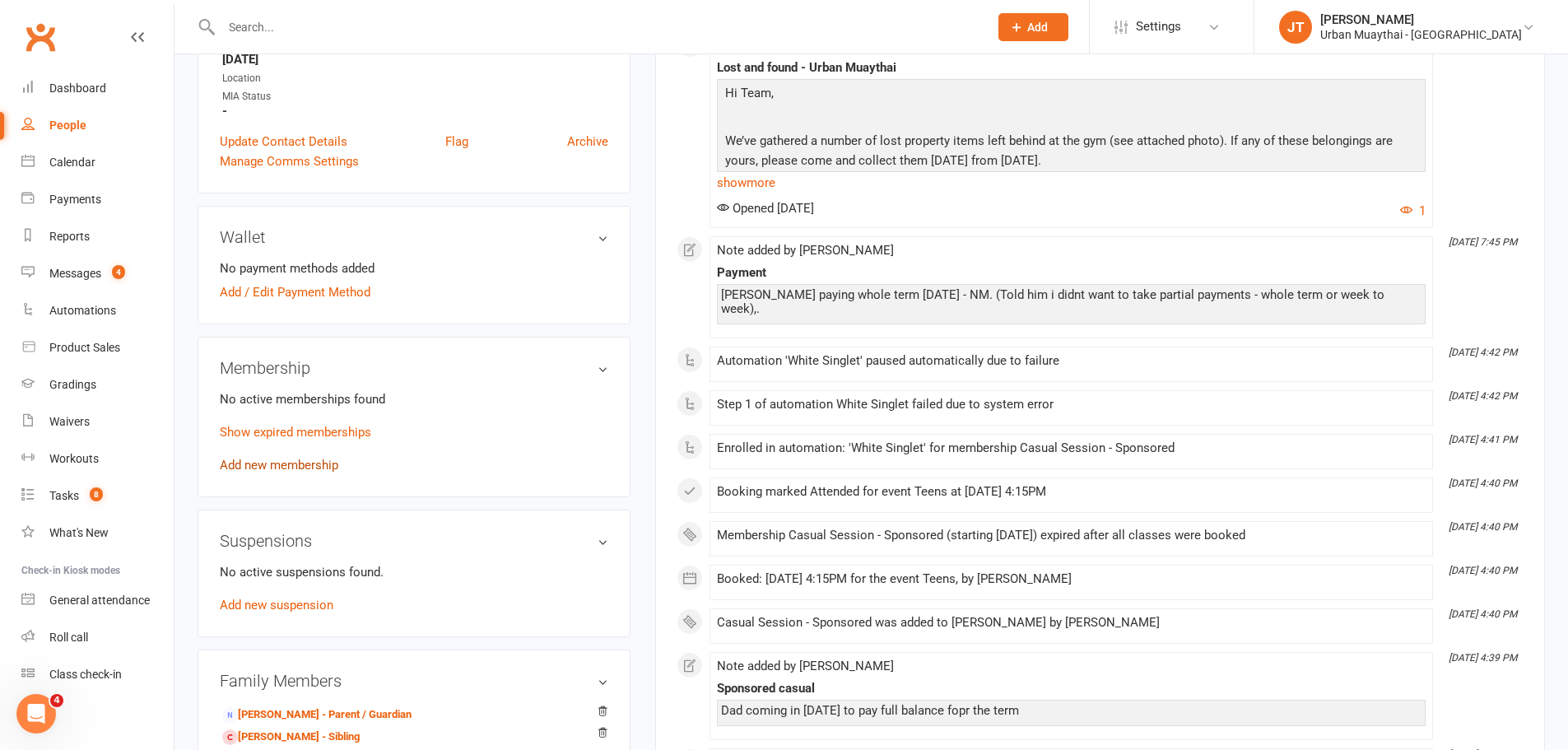
click at [297, 461] on link "Add new membership" at bounding box center [279, 465] width 119 height 15
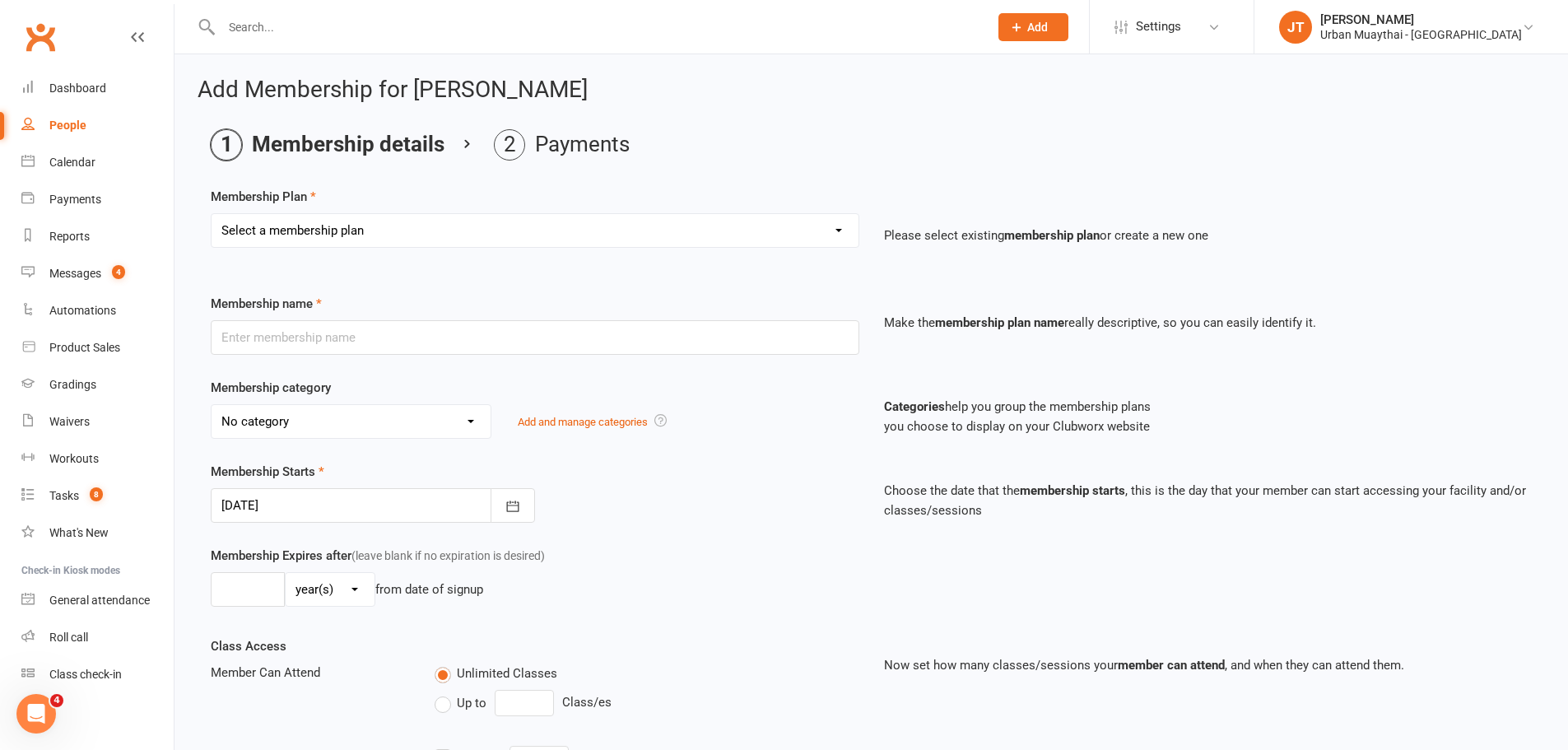
click at [654, 229] on select "Select a membership plan Create new Membership Plan Kickstarter Deposit Kicksta…" at bounding box center [535, 229] width 647 height 33
select select "16"
click at [212, 214] on select "Select a membership plan Create new Membership Plan Kickstarter Deposit Kicksta…" at bounding box center [535, 229] width 647 height 33
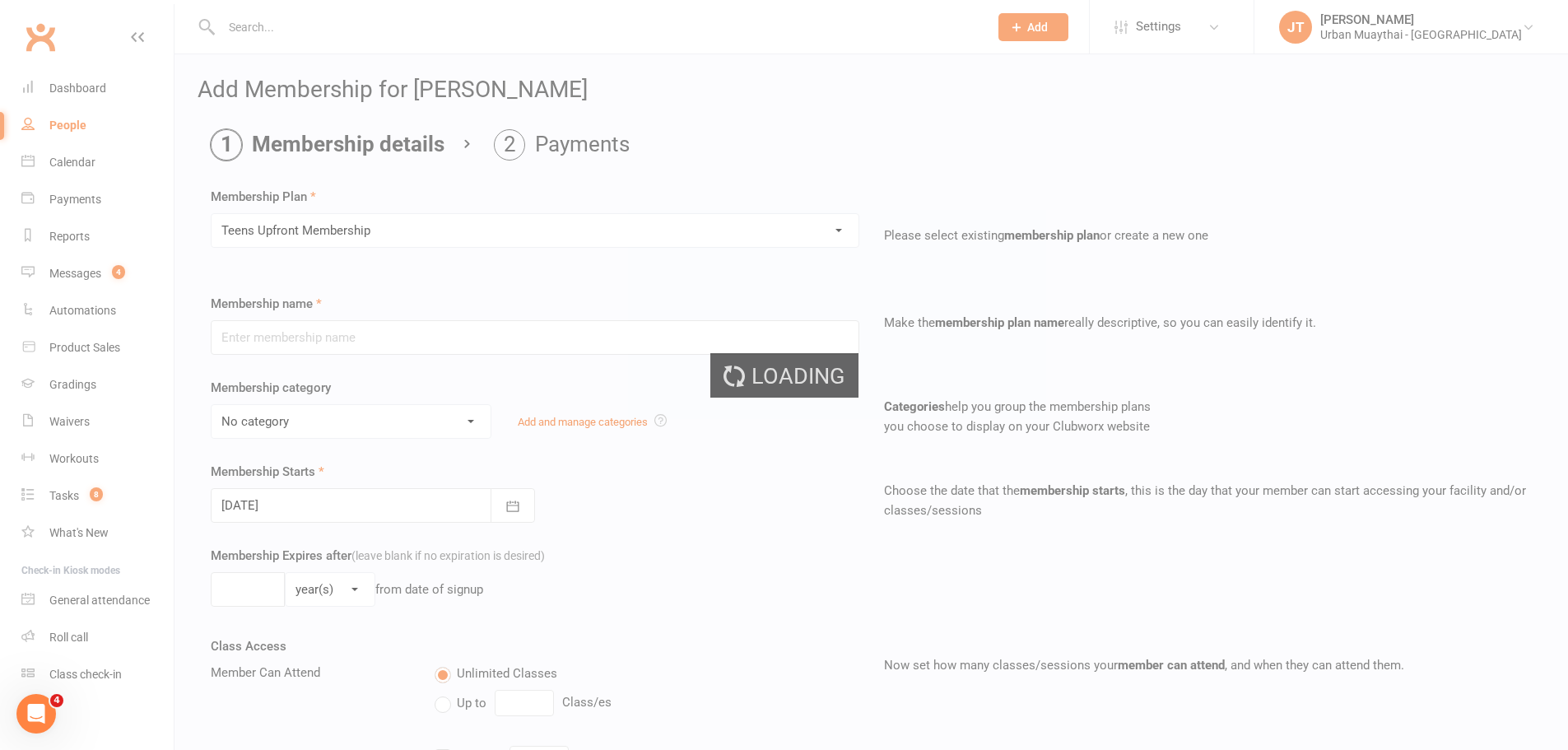
type input "Teens Upfront Membership"
select select "3"
type input "12"
select select "1"
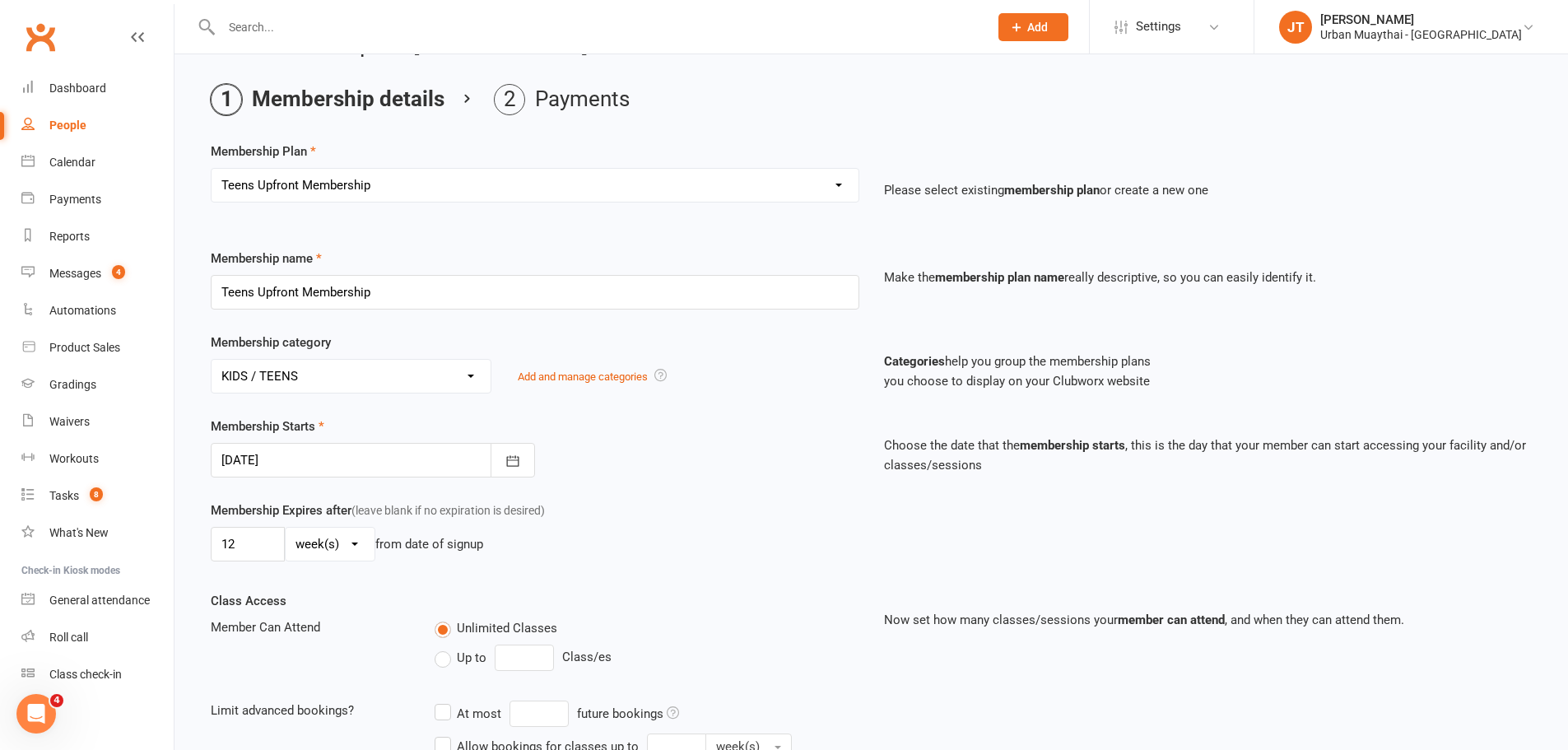
scroll to position [83, 0]
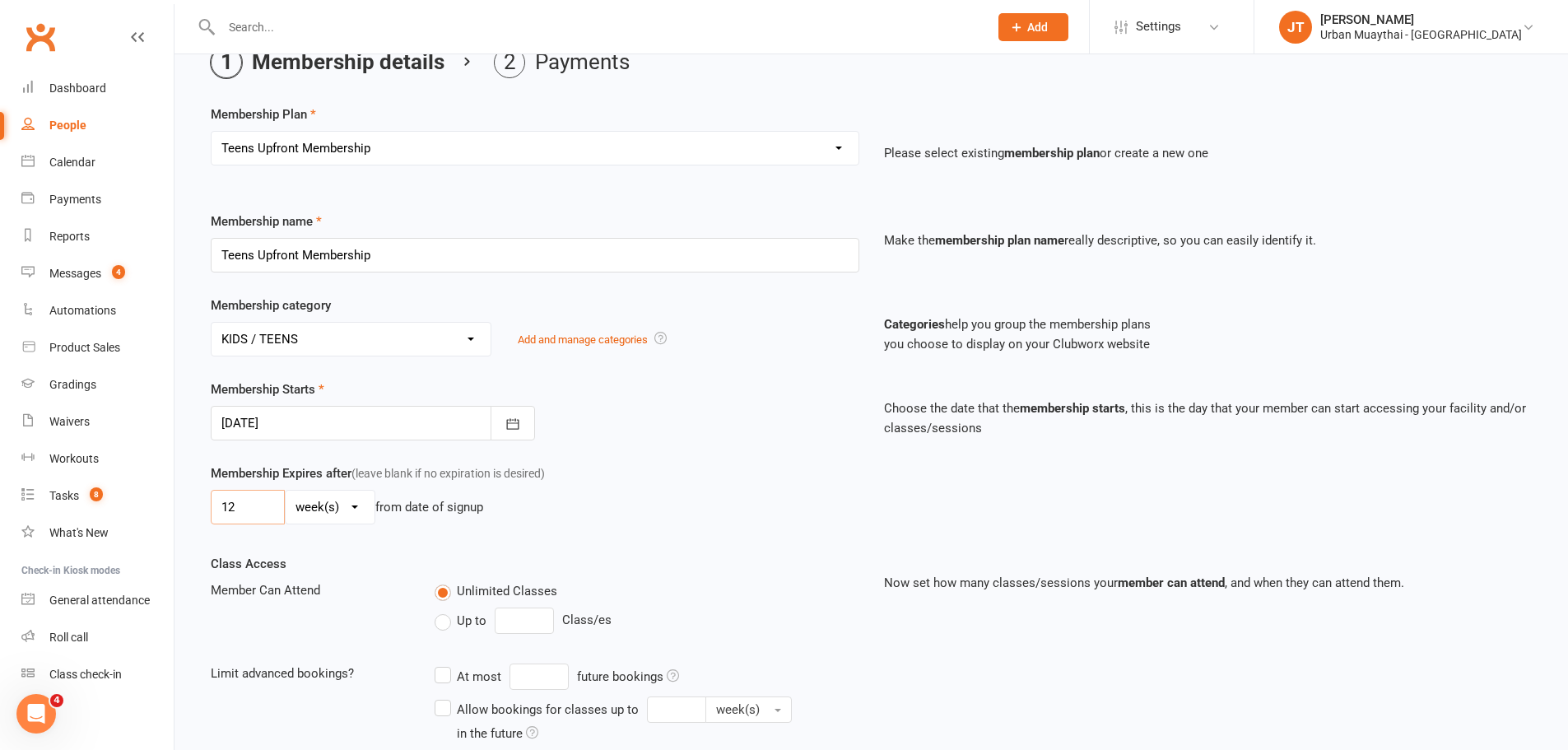
click at [280, 507] on input "12" at bounding box center [248, 506] width 74 height 34
type input "1"
type input "9"
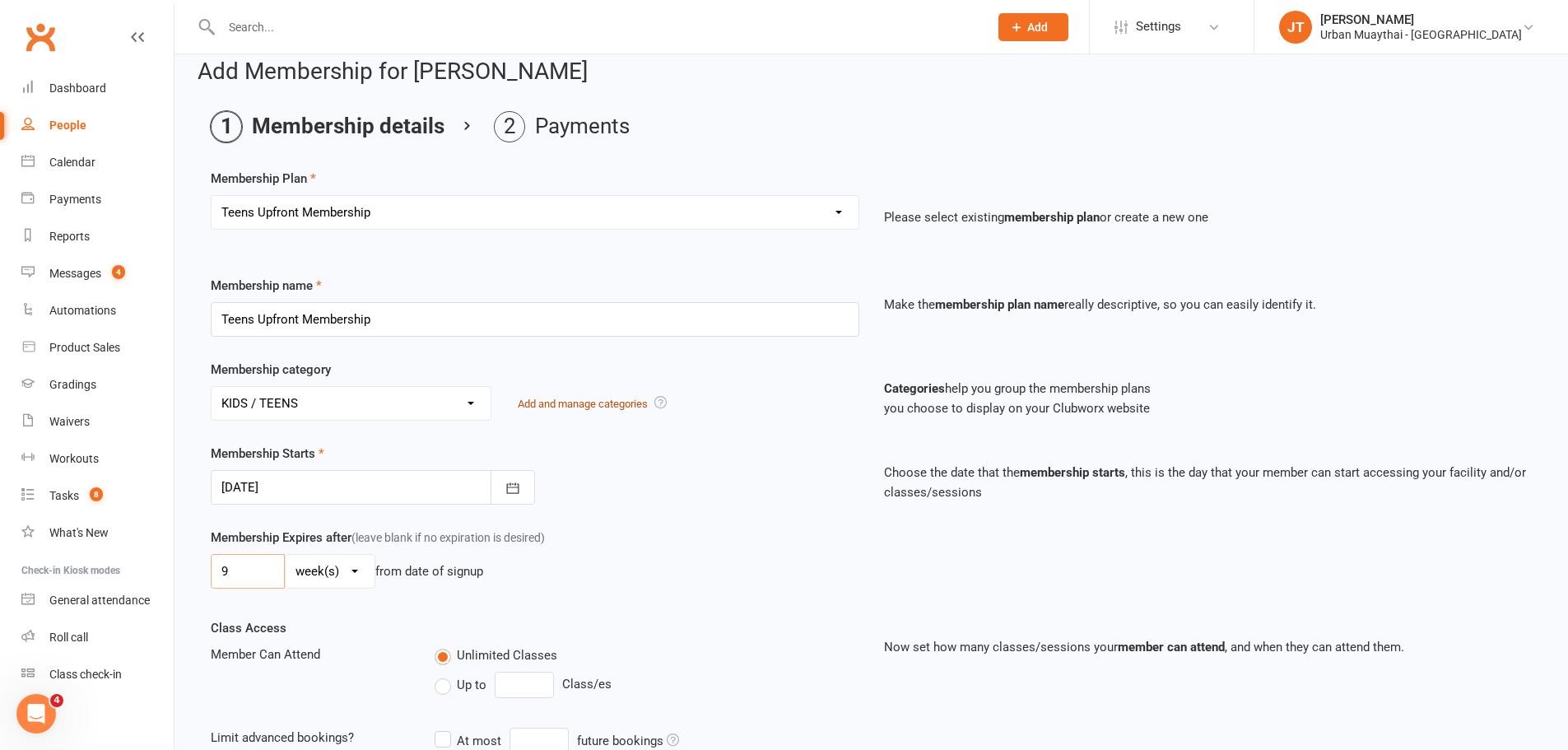
scroll to position [0, 0]
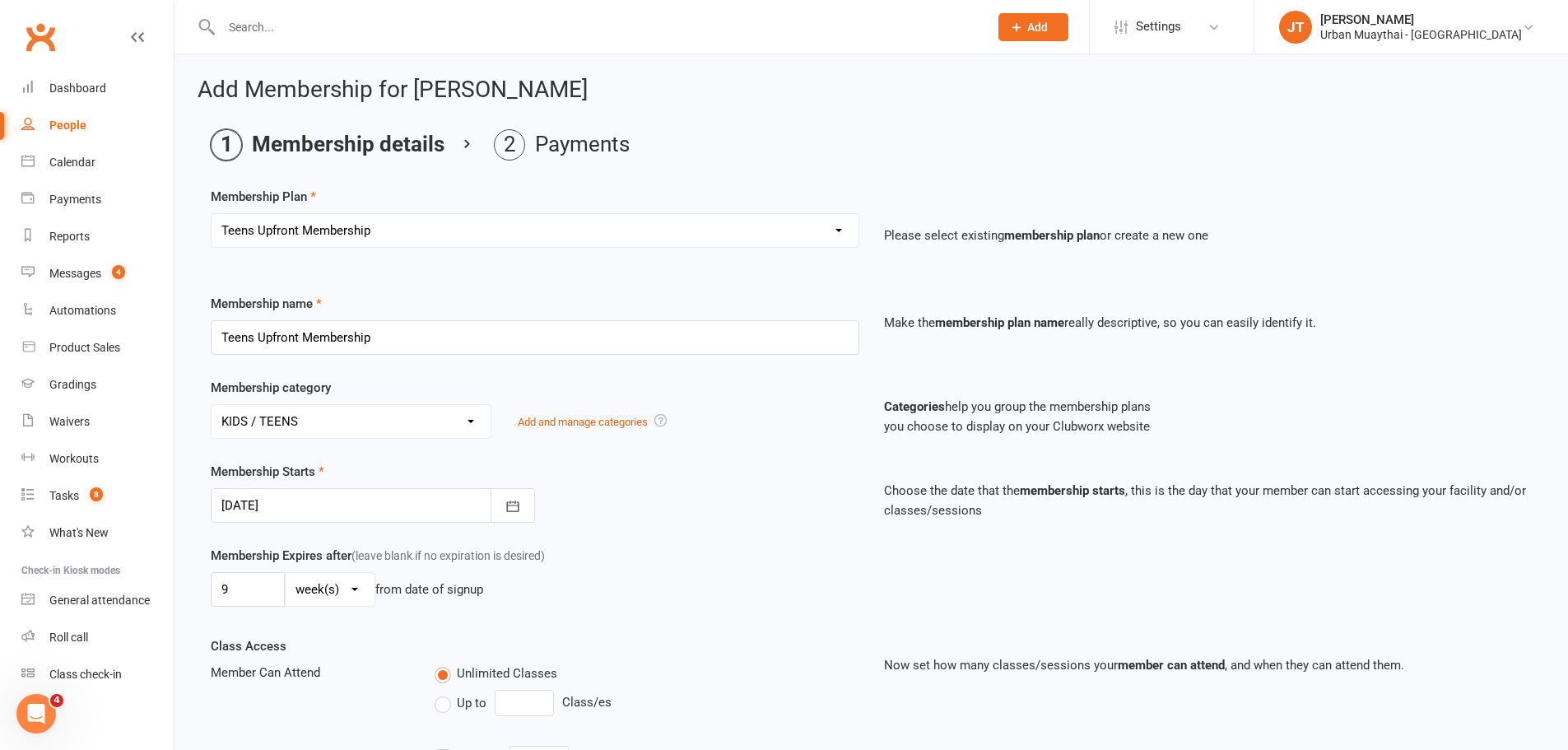
click at [345, 492] on div at bounding box center [373, 505] width 324 height 34
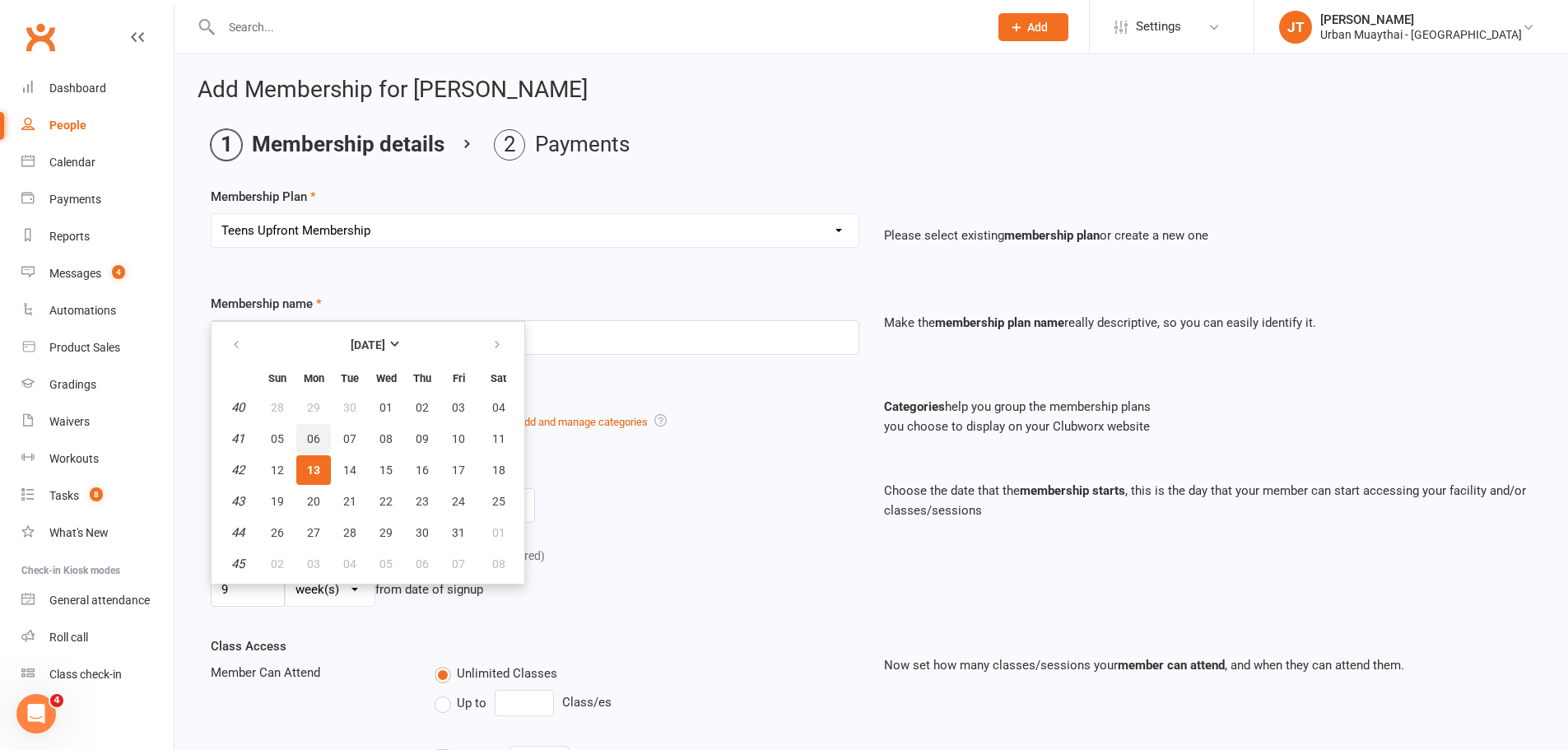
click at [318, 438] on span "06" at bounding box center [313, 439] width 13 height 13
type input "06 Oct 2025"
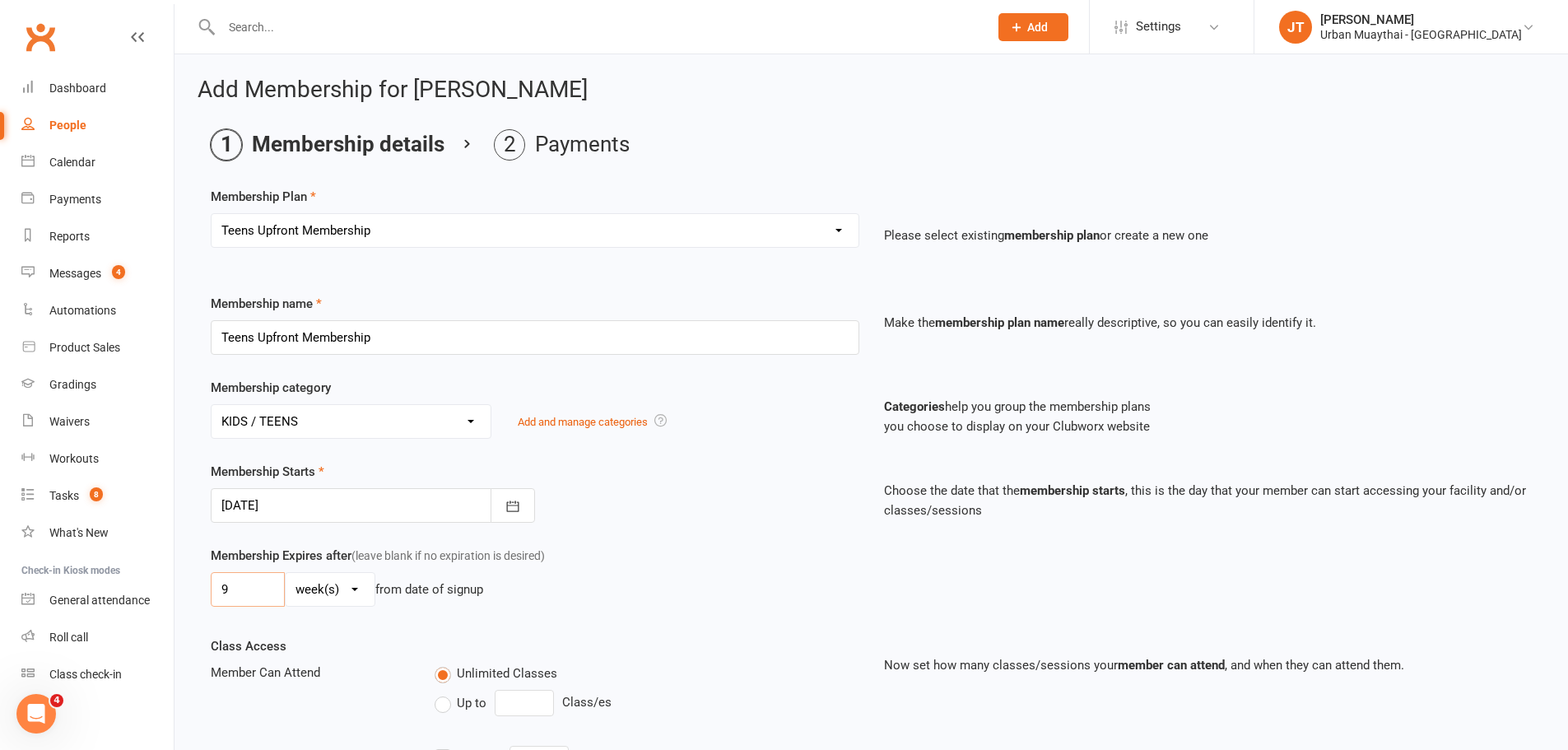
click at [255, 595] on input "9" at bounding box center [248, 589] width 74 height 34
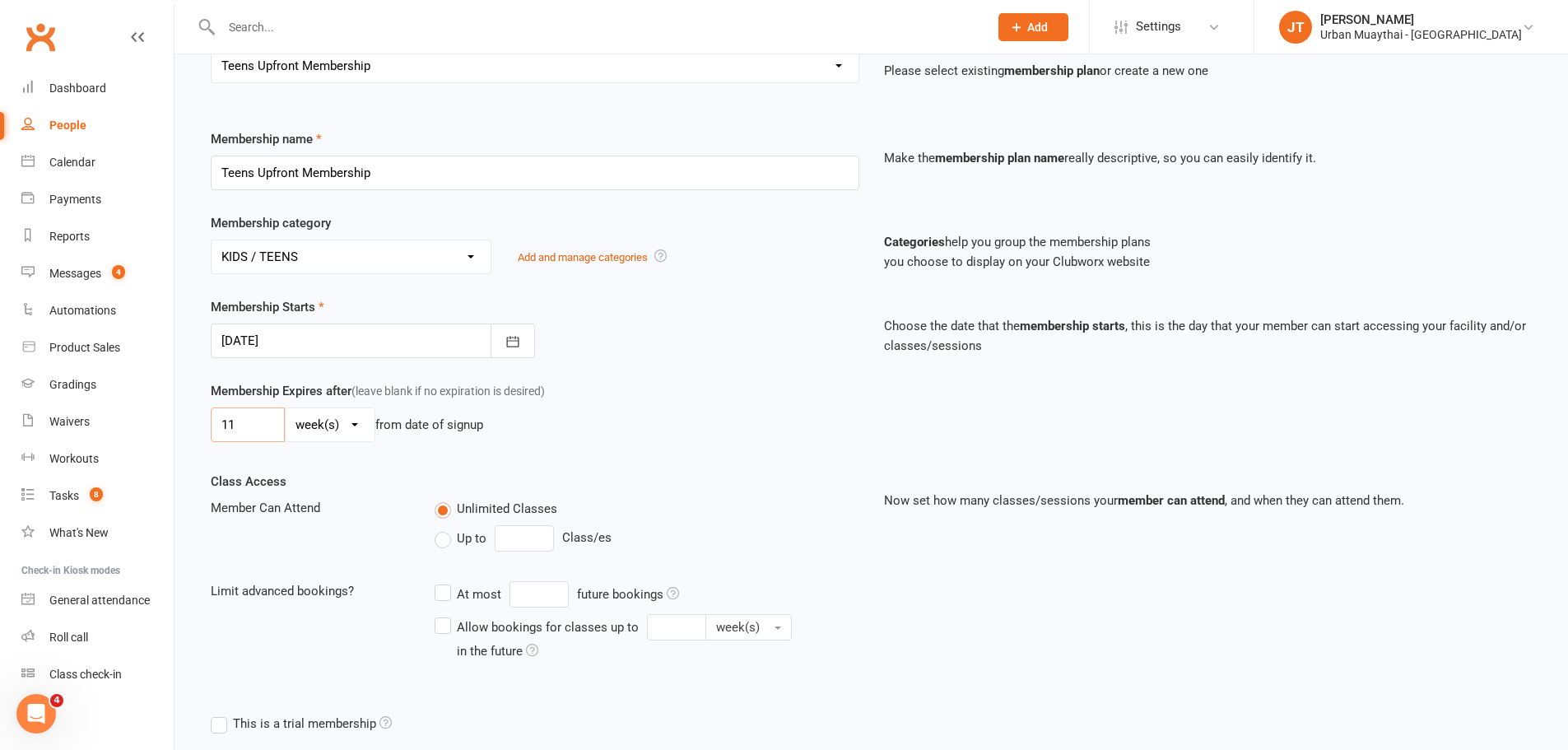
scroll to position [247, 0]
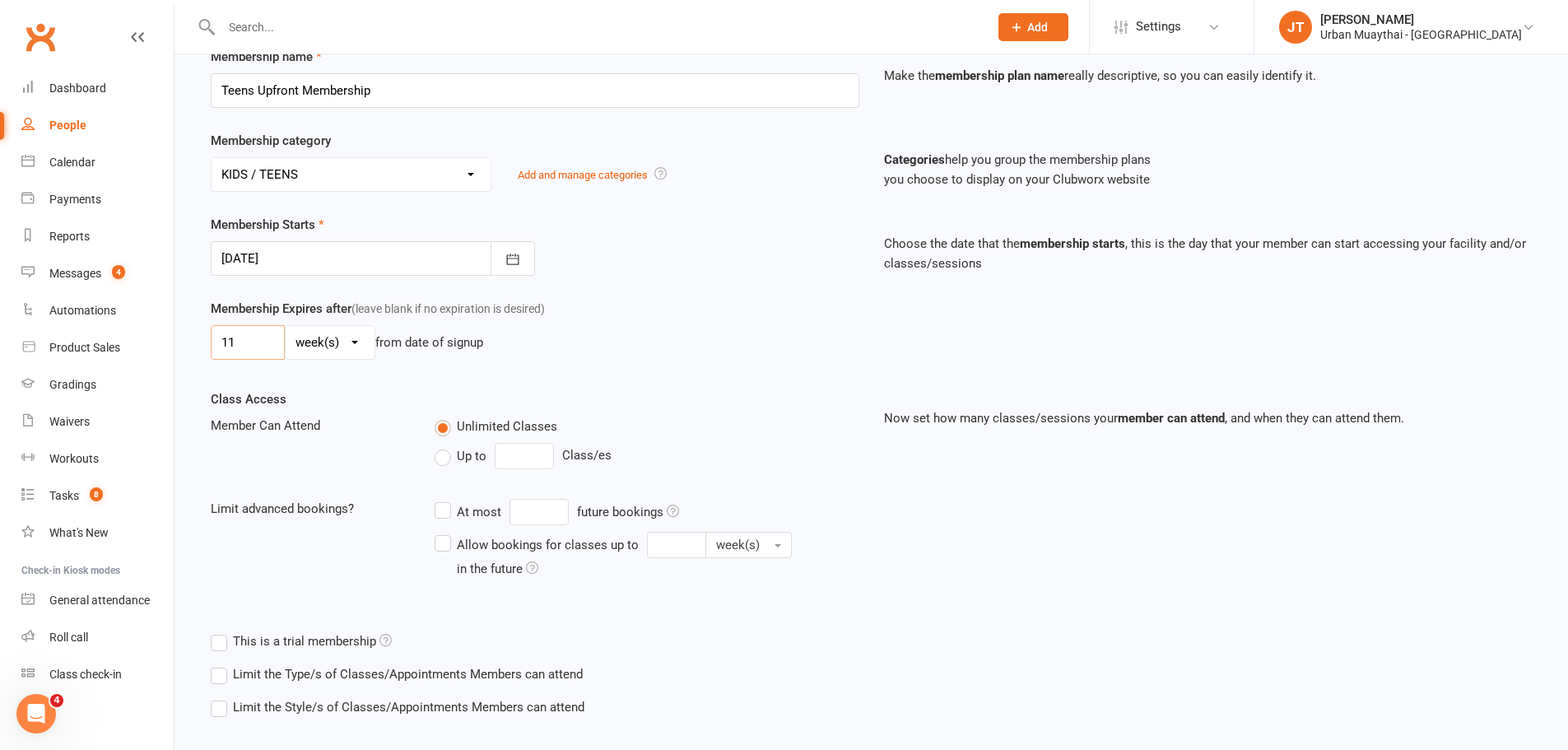
type input "11"
click at [447, 453] on label "Up to" at bounding box center [460, 456] width 52 height 19
click at [446, 447] on input "Up to" at bounding box center [439, 447] width 11 height 0
type input "0"
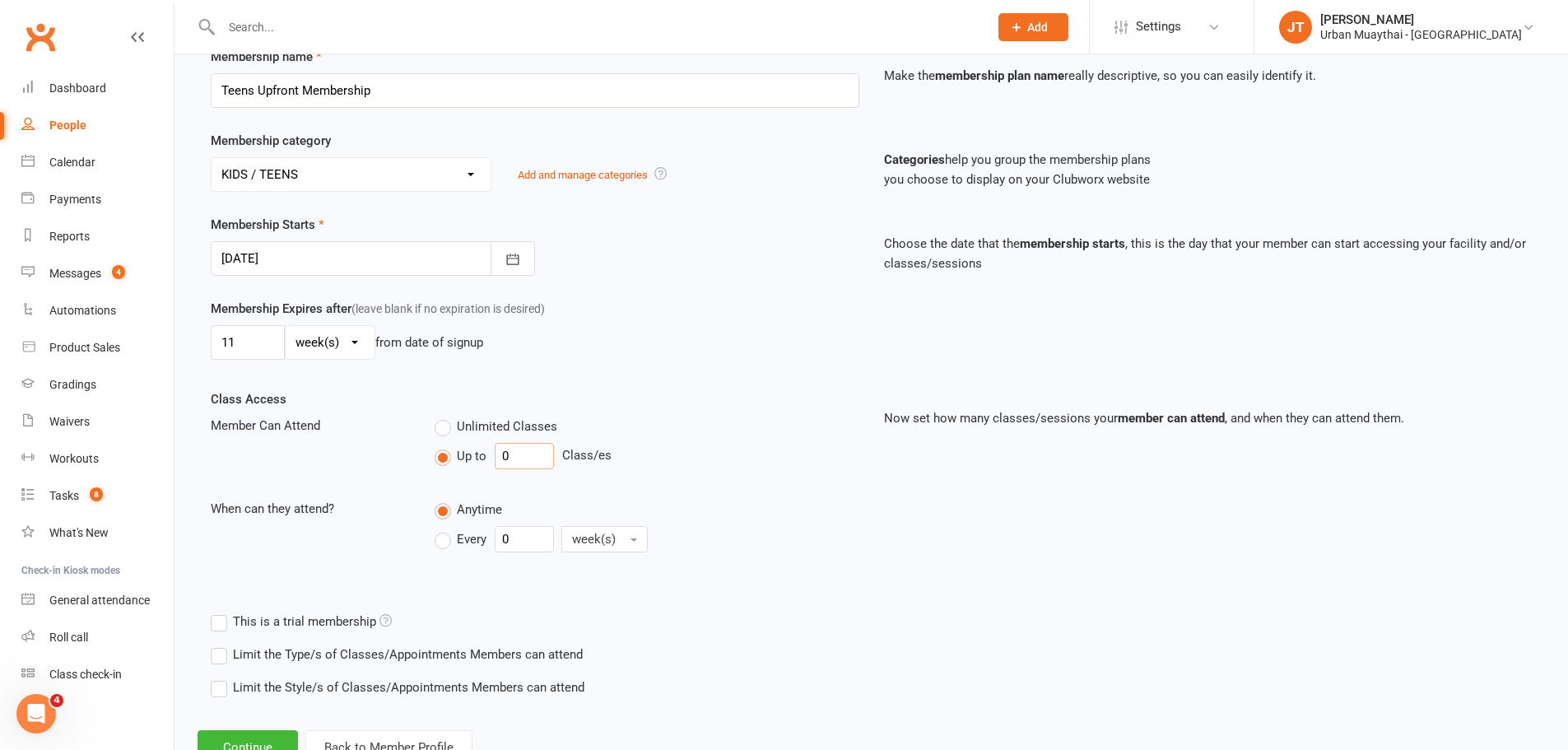
click at [525, 460] on input "0" at bounding box center [524, 456] width 59 height 26
type input "2"
click at [529, 535] on input "0" at bounding box center [524, 539] width 59 height 26
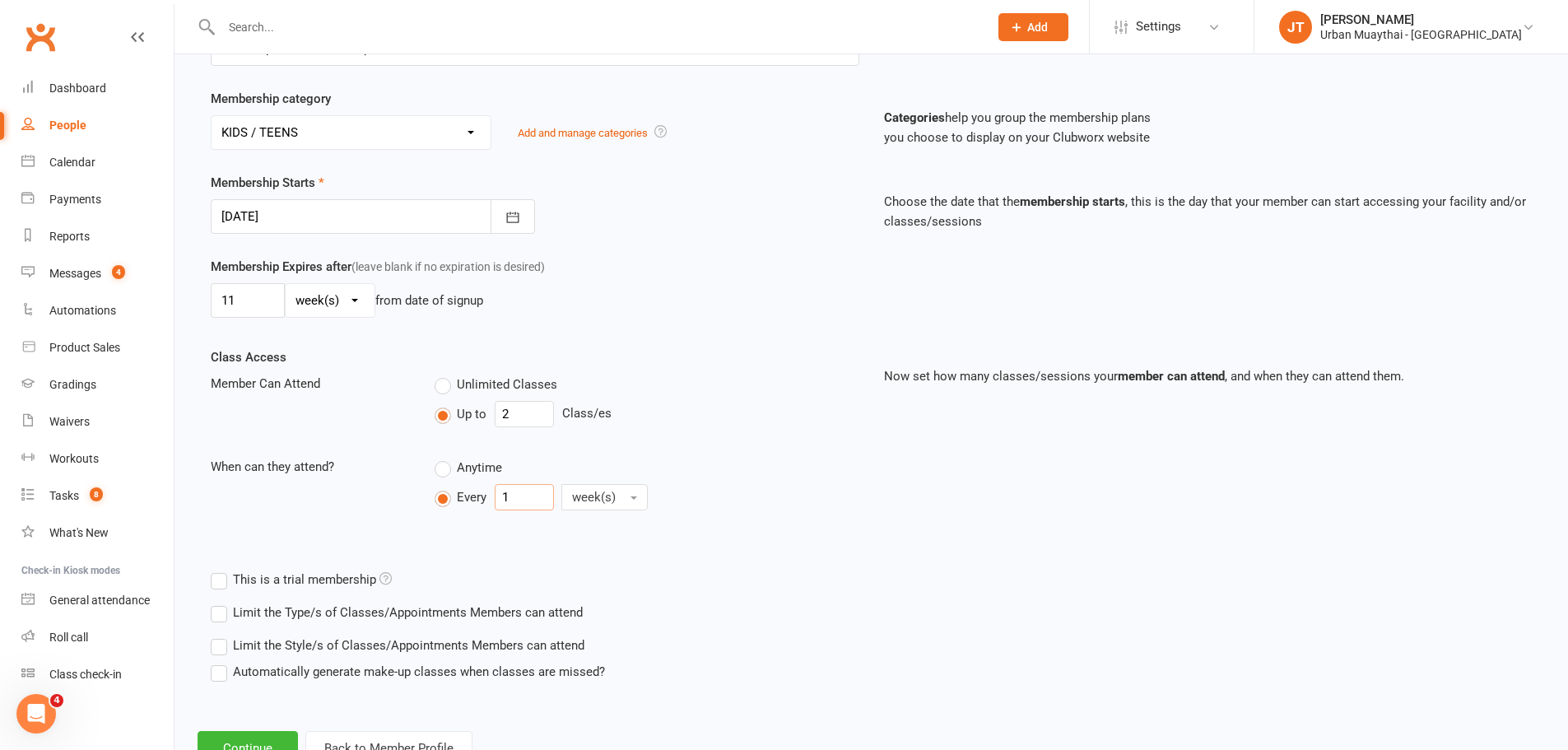
scroll to position [330, 0]
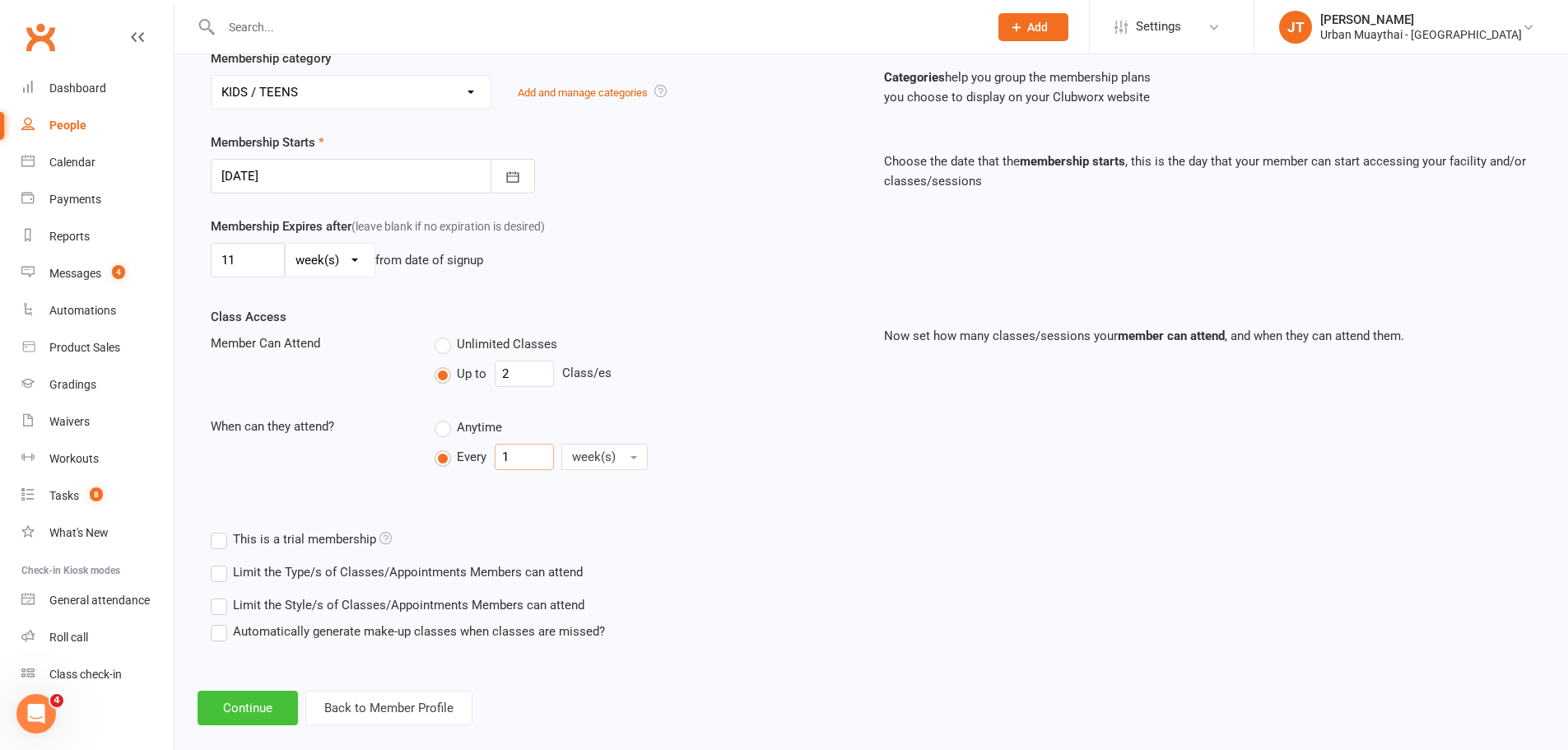
type input "1"
click at [277, 705] on button "Continue" at bounding box center [248, 708] width 100 height 34
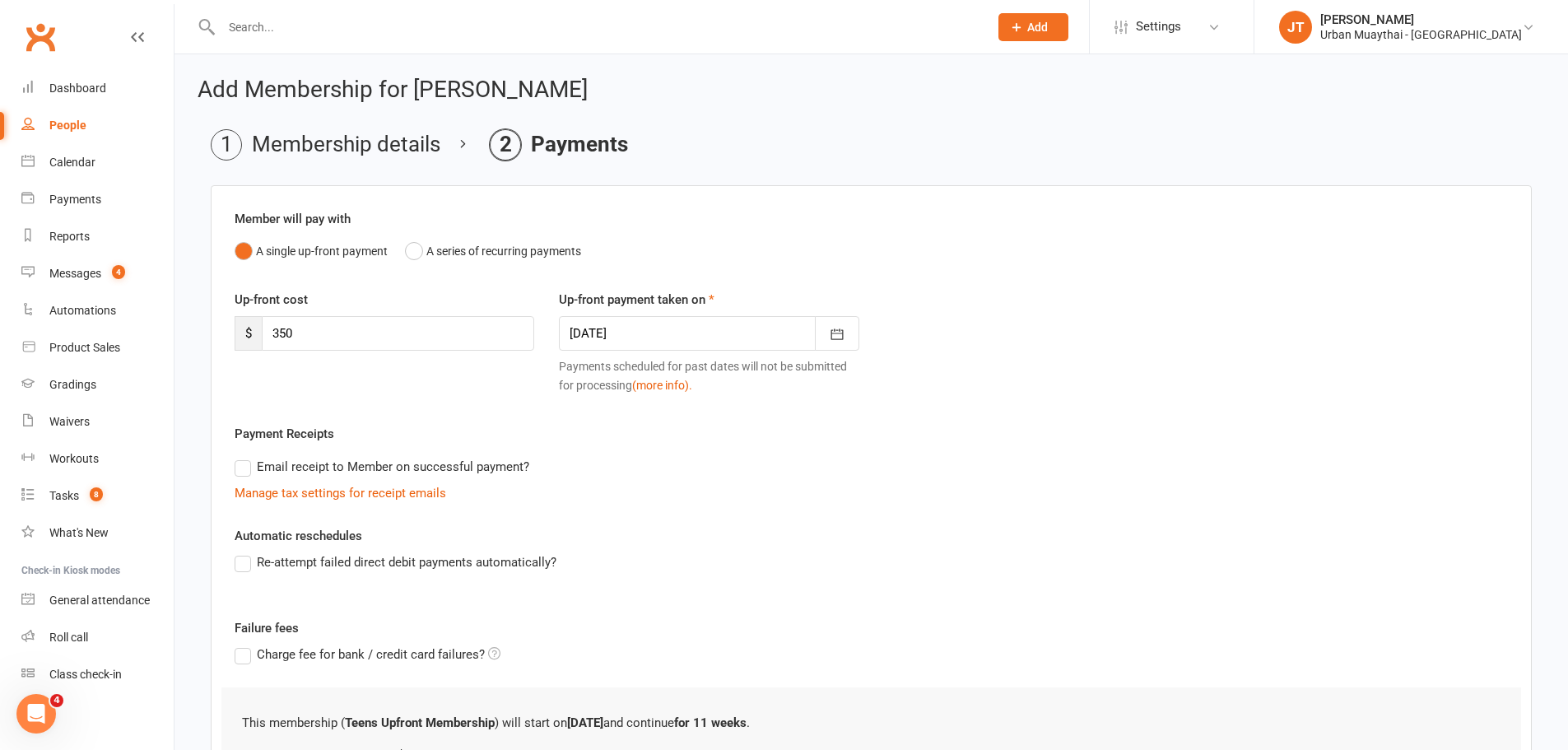
click at [642, 331] on div at bounding box center [708, 333] width 300 height 34
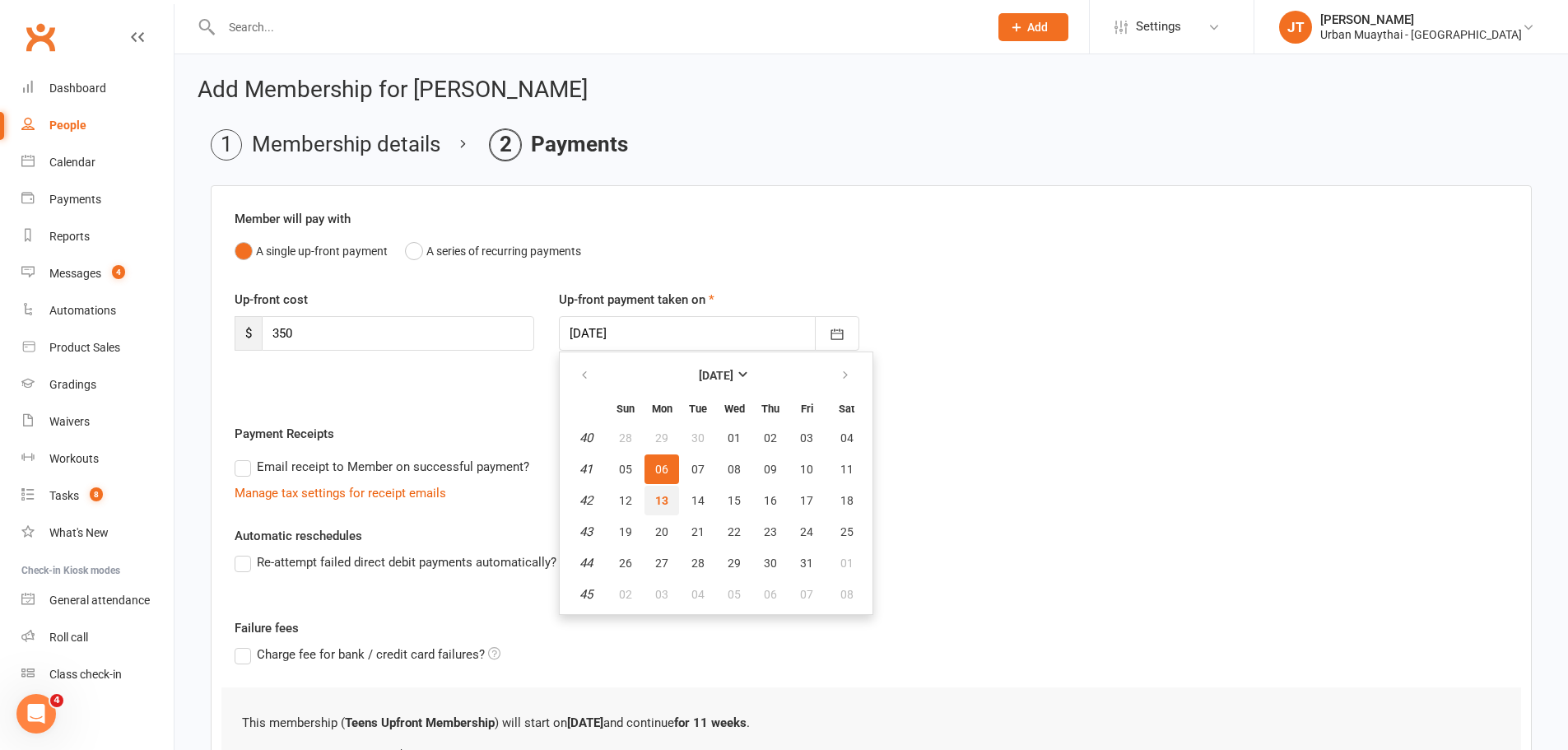
click at [662, 502] on span "13" at bounding box center [661, 500] width 13 height 13
type input "[DATE]"
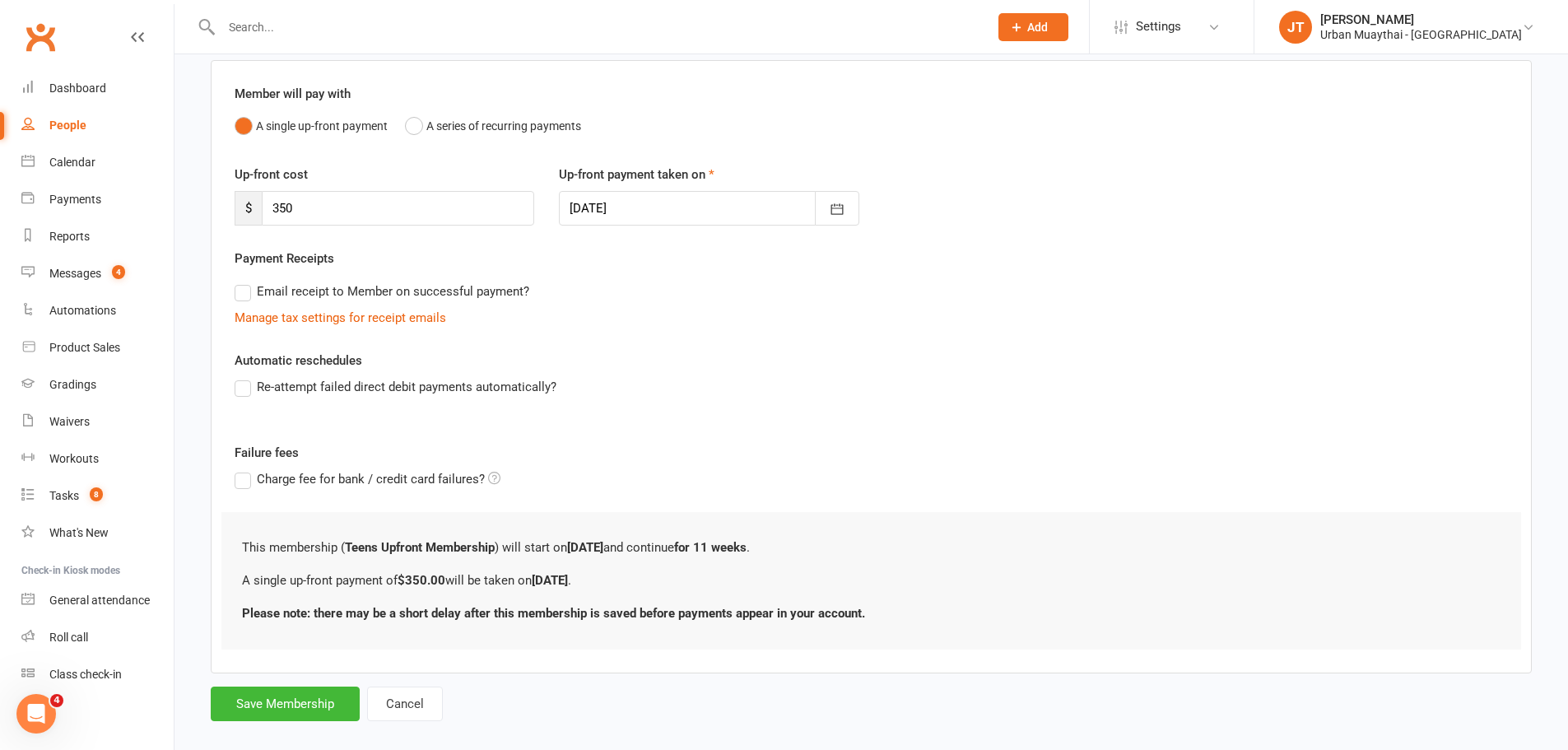
scroll to position [147, 0]
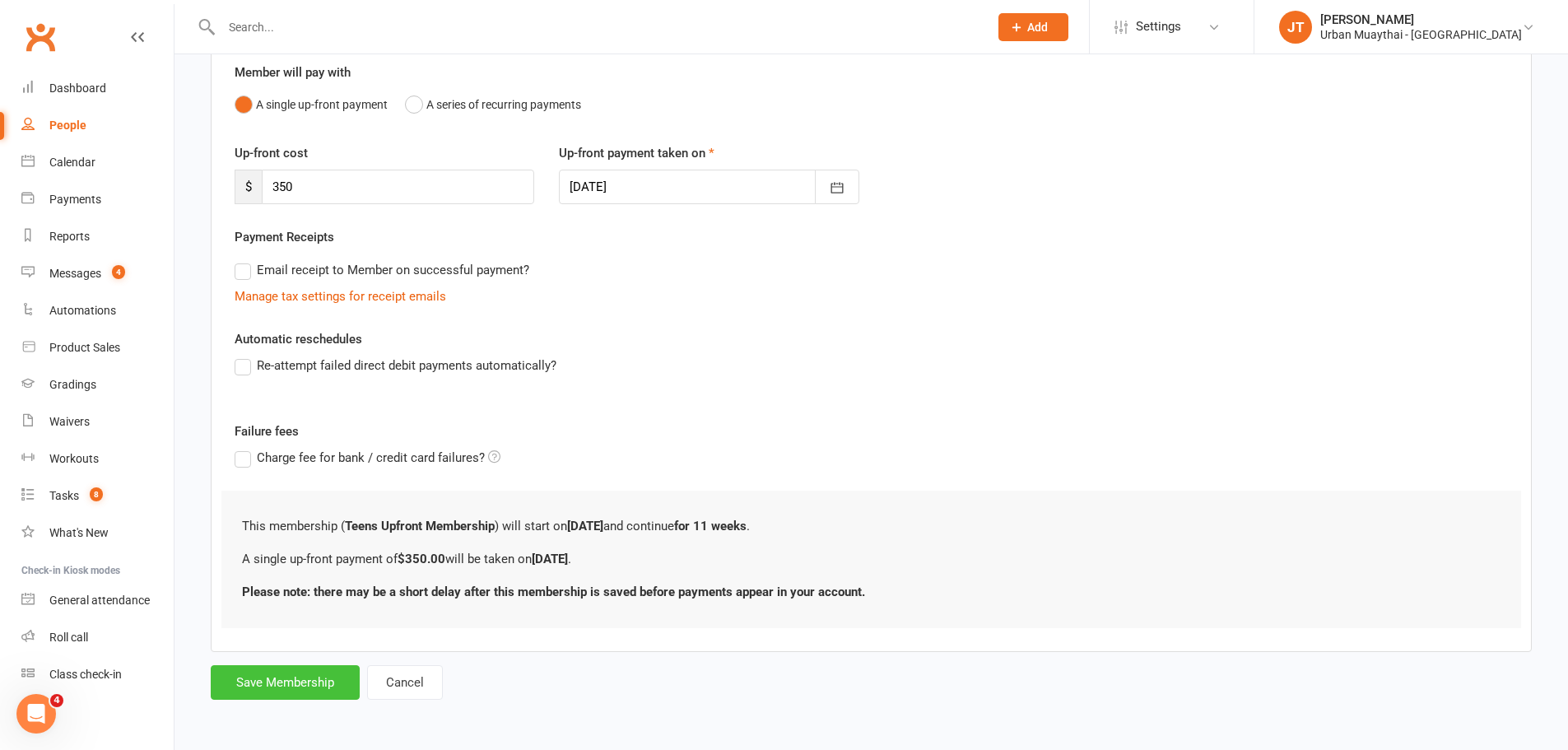
click at [295, 669] on button "Save Membership" at bounding box center [285, 682] width 149 height 34
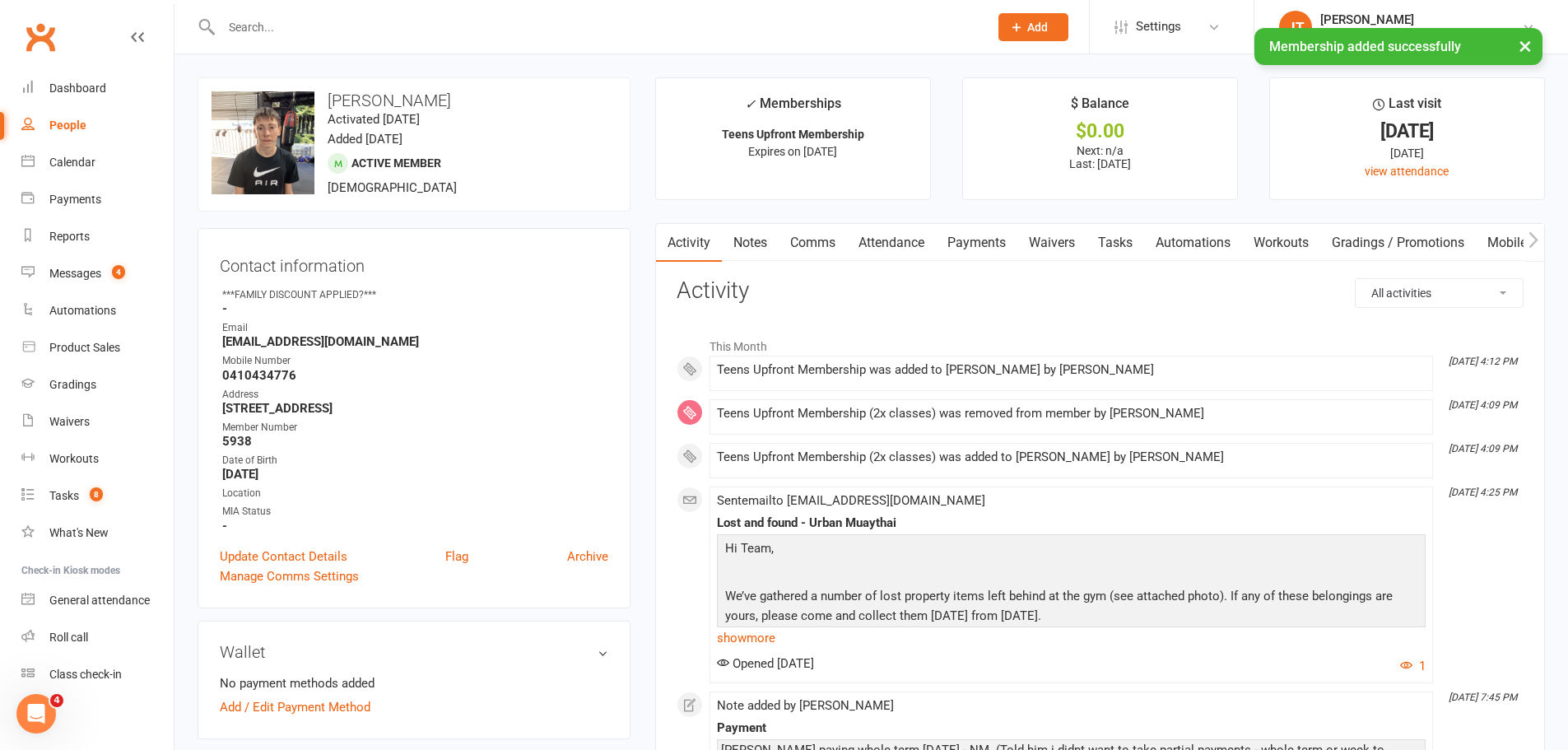
drag, startPoint x: 961, startPoint y: 237, endPoint x: 1069, endPoint y: 253, distance: 109.2
click at [962, 237] on link "Payments" at bounding box center [976, 243] width 82 height 38
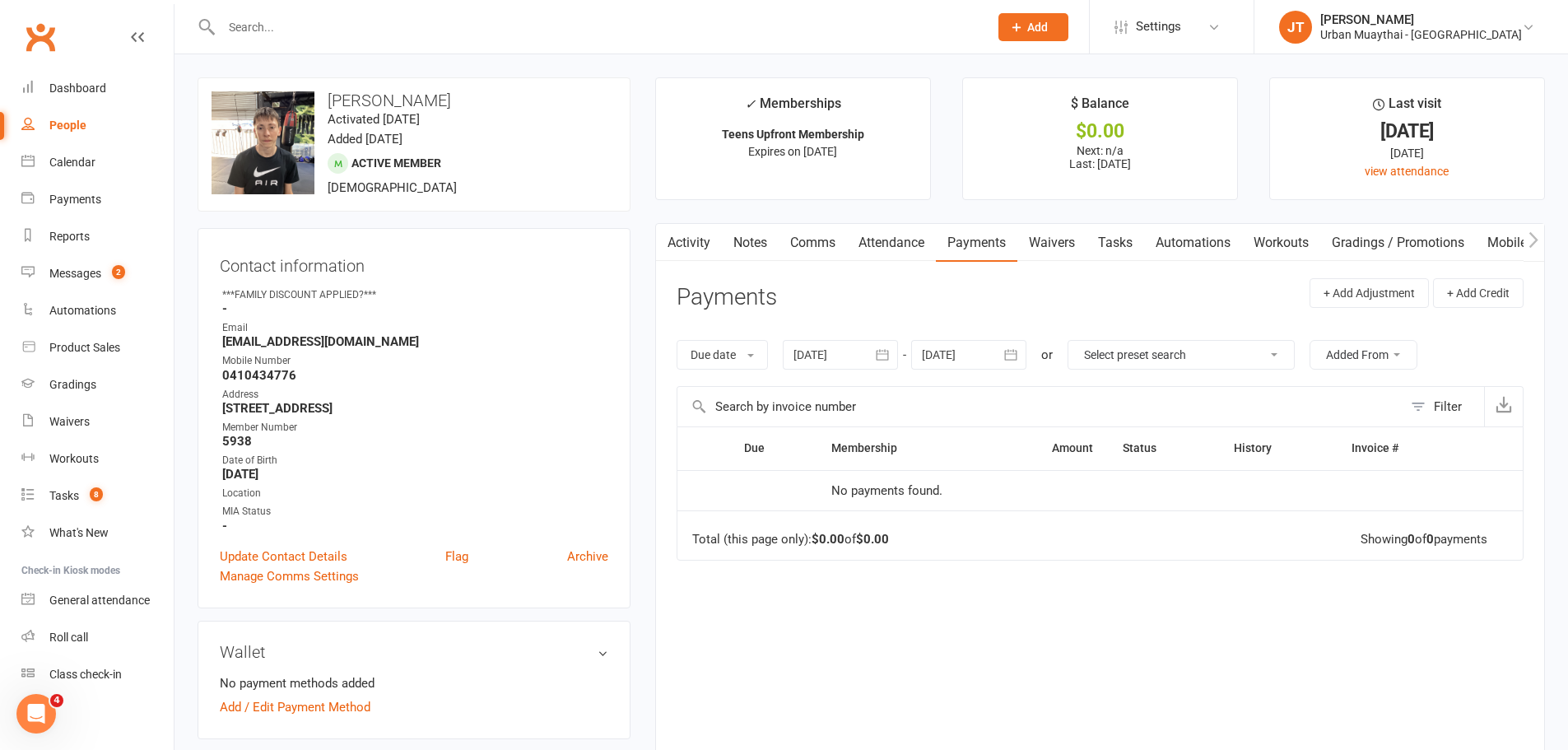
click at [258, 18] on input "text" at bounding box center [596, 27] width 760 height 23
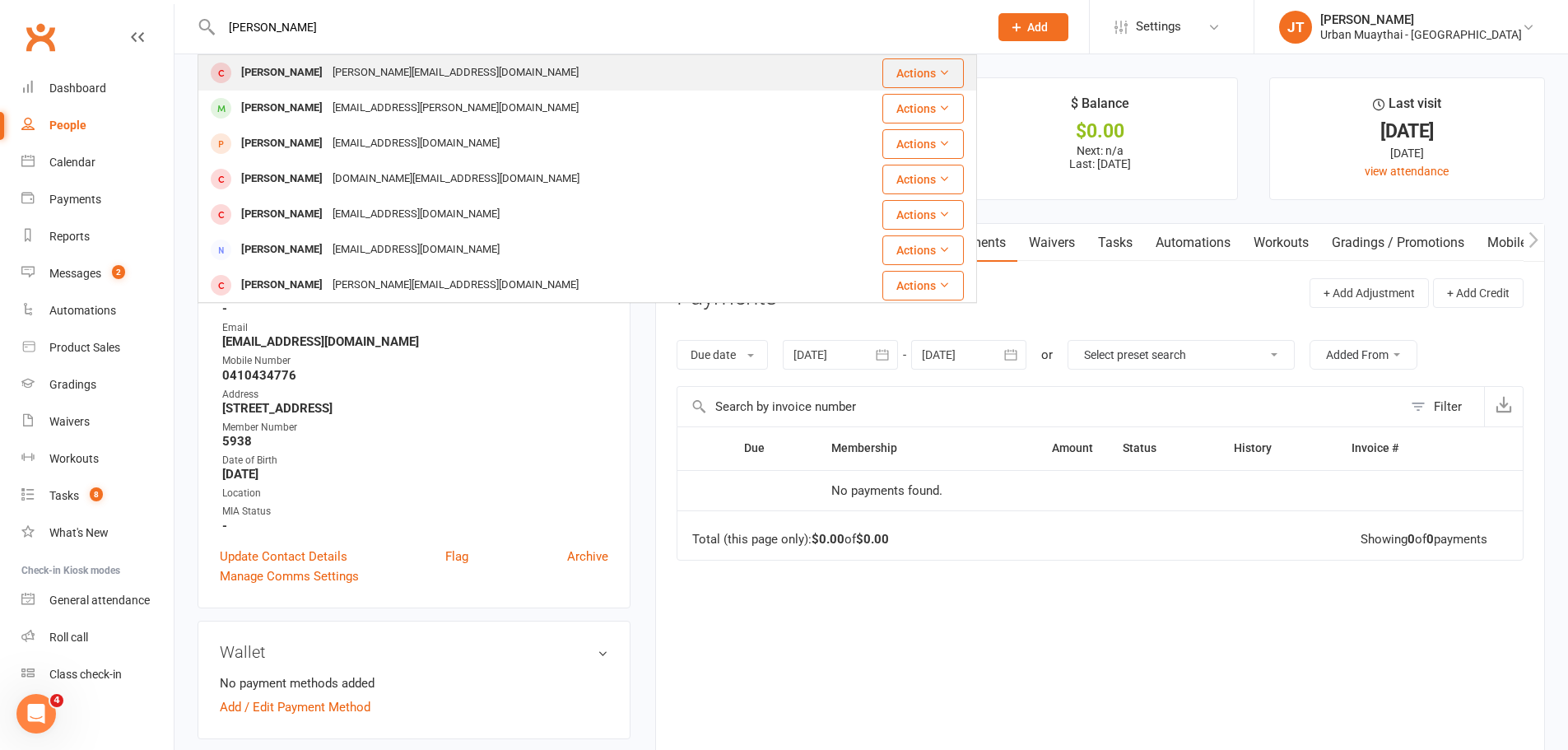
type input "[PERSON_NAME]"
click at [294, 73] on div "[PERSON_NAME]" at bounding box center [282, 72] width 91 height 24
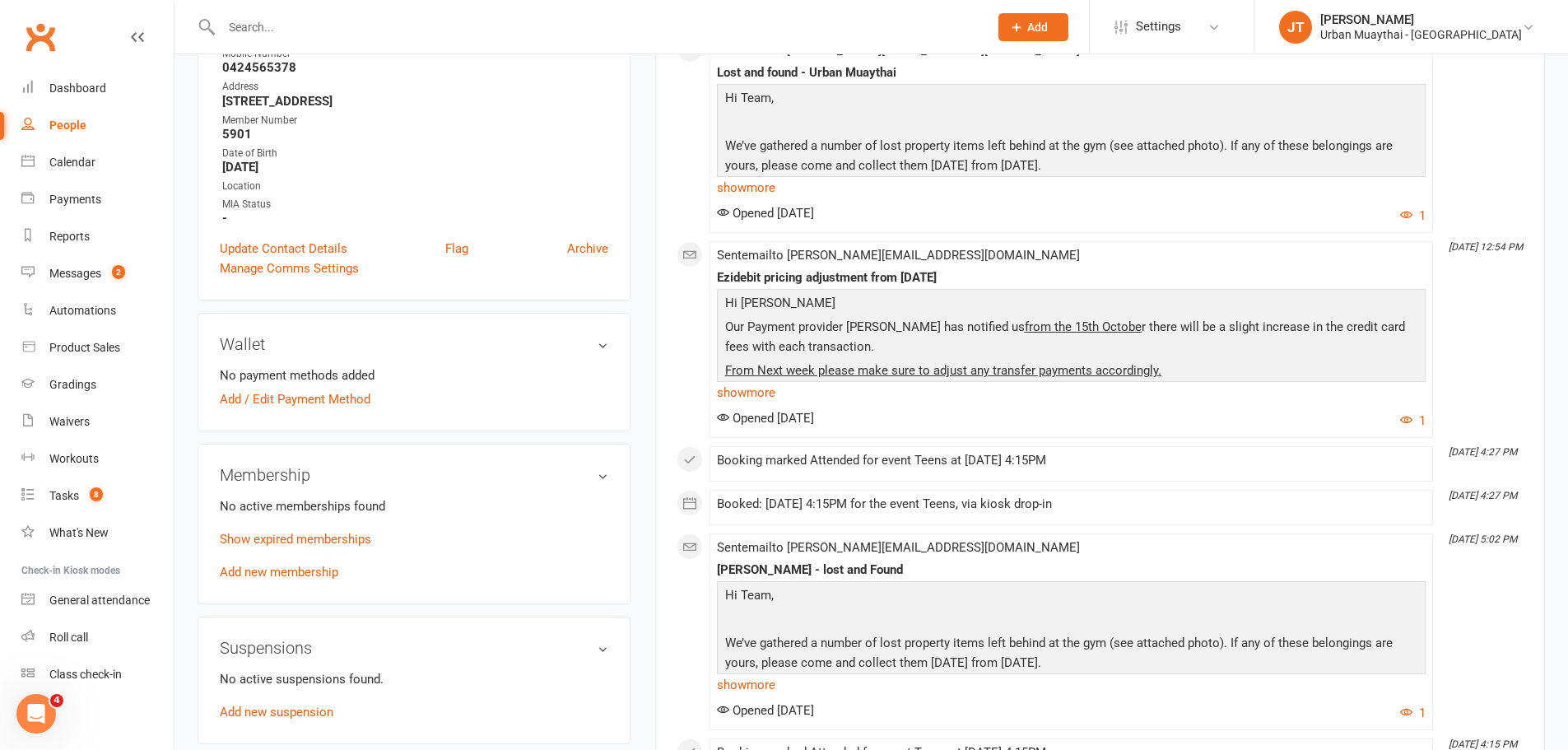
scroll to position [494, 0]
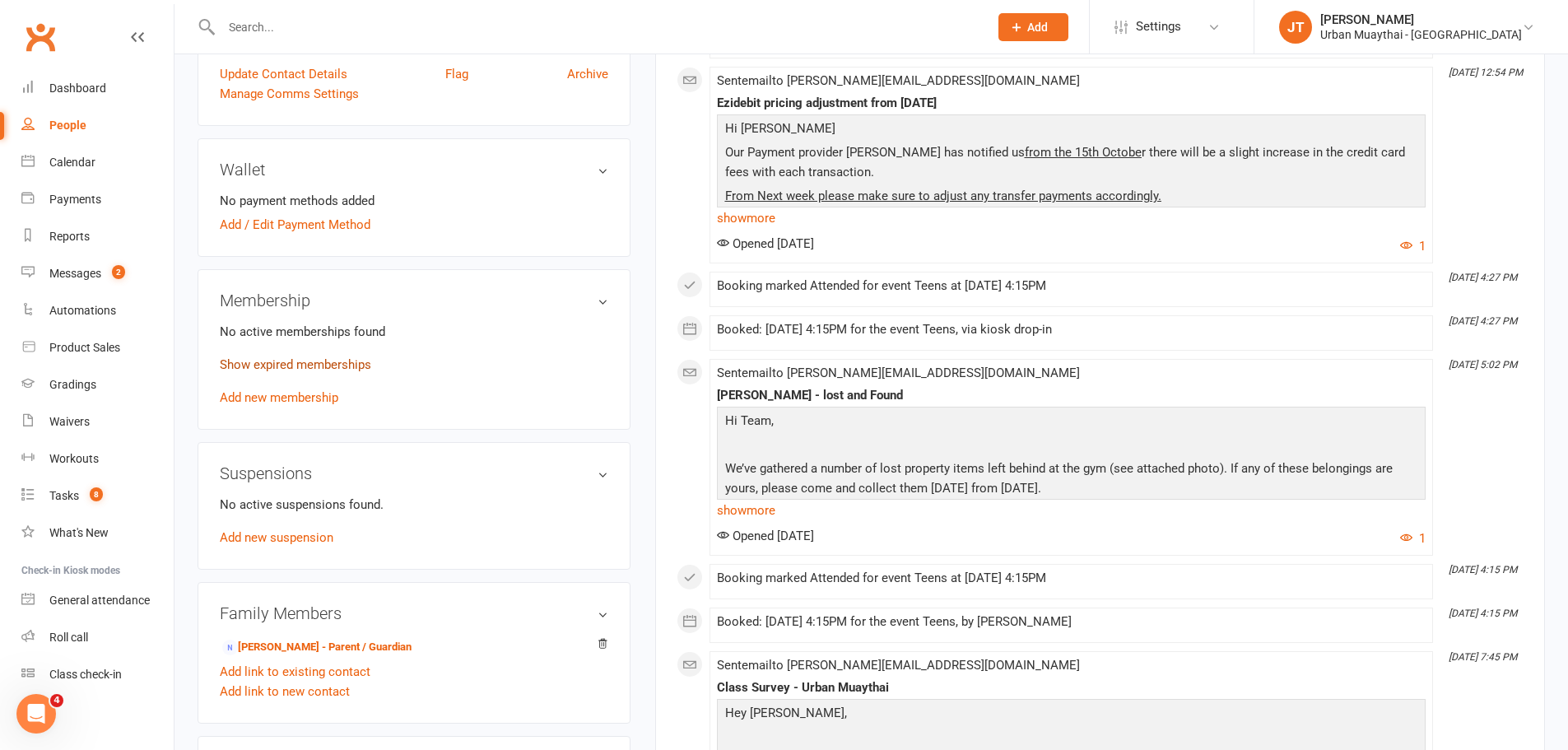
click at [302, 368] on link "Show expired memberships" at bounding box center [295, 364] width 151 height 15
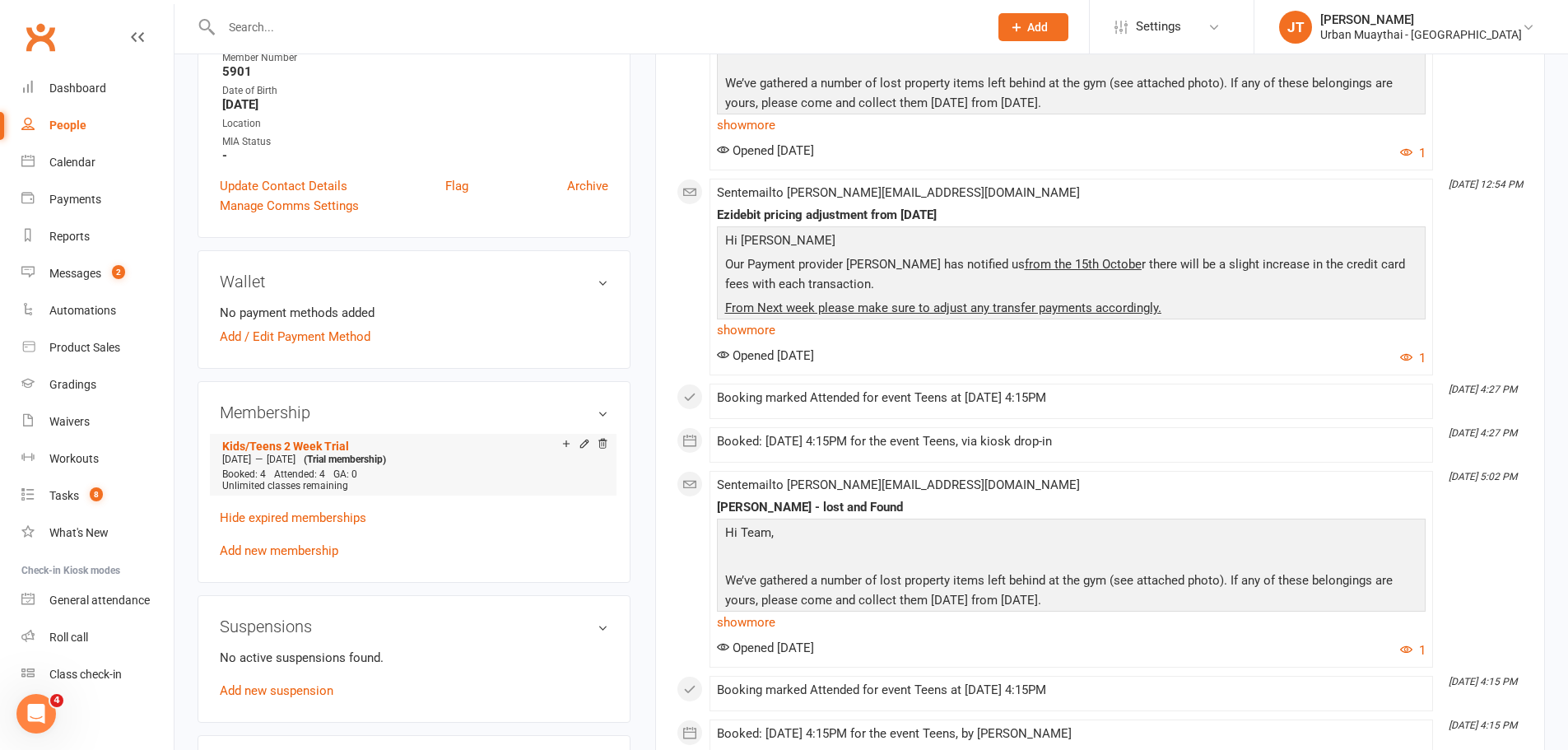
scroll to position [411, 0]
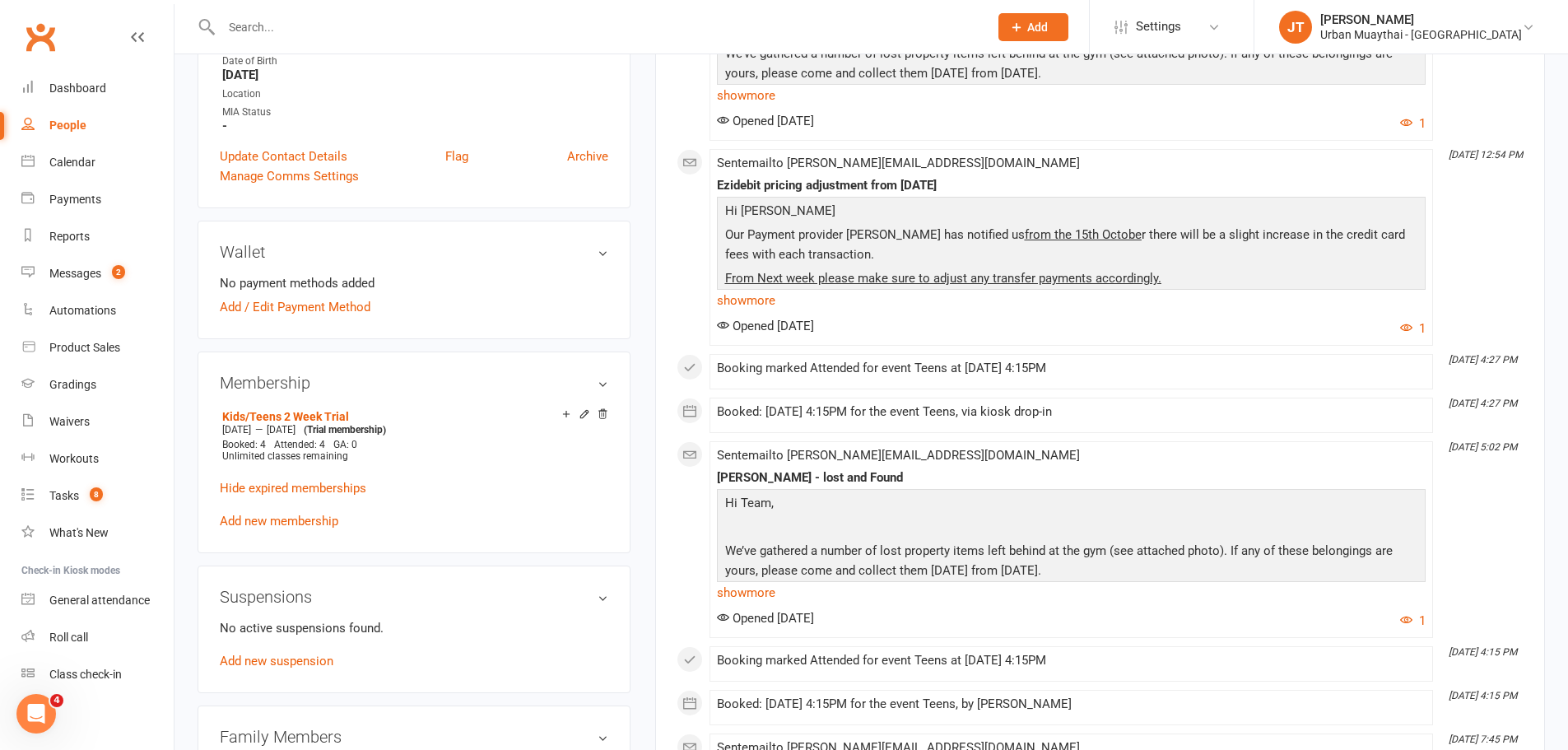
click at [309, 528] on div "Kids/Teens 2 Week Trial [DATE] — [DATE] (Trial membership) Booked: 4 Attended: …" at bounding box center [414, 467] width 388 height 126
click at [309, 525] on link "Add new membership" at bounding box center [279, 521] width 119 height 15
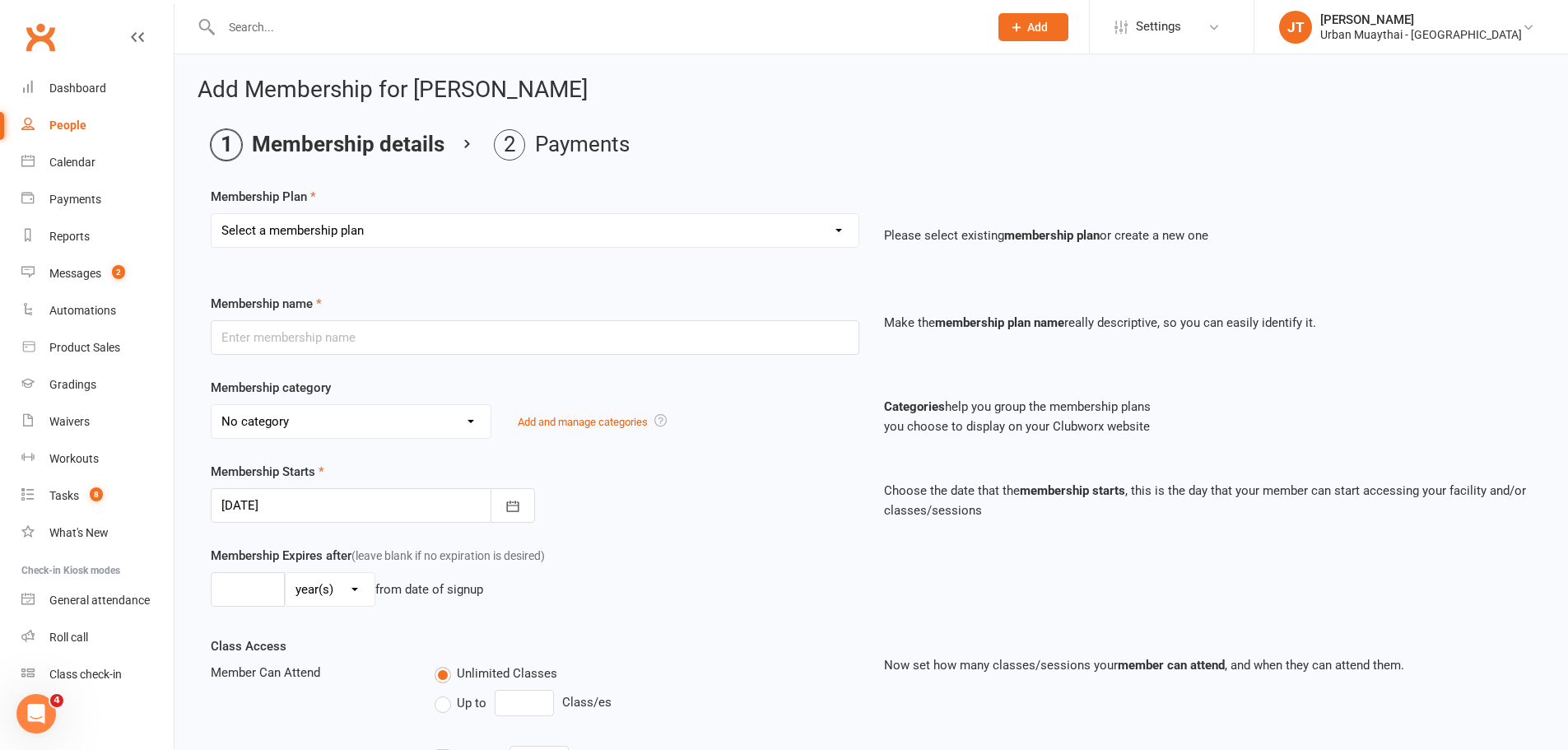
click at [370, 236] on select "Select a membership plan Create new Membership Plan Kickstarter Deposit Kicksta…" at bounding box center [535, 229] width 647 height 33
select select "14"
click at [212, 214] on select "Select a membership plan Create new Membership Plan Kickstarter Deposit Kicksta…" at bounding box center [535, 229] width 647 height 33
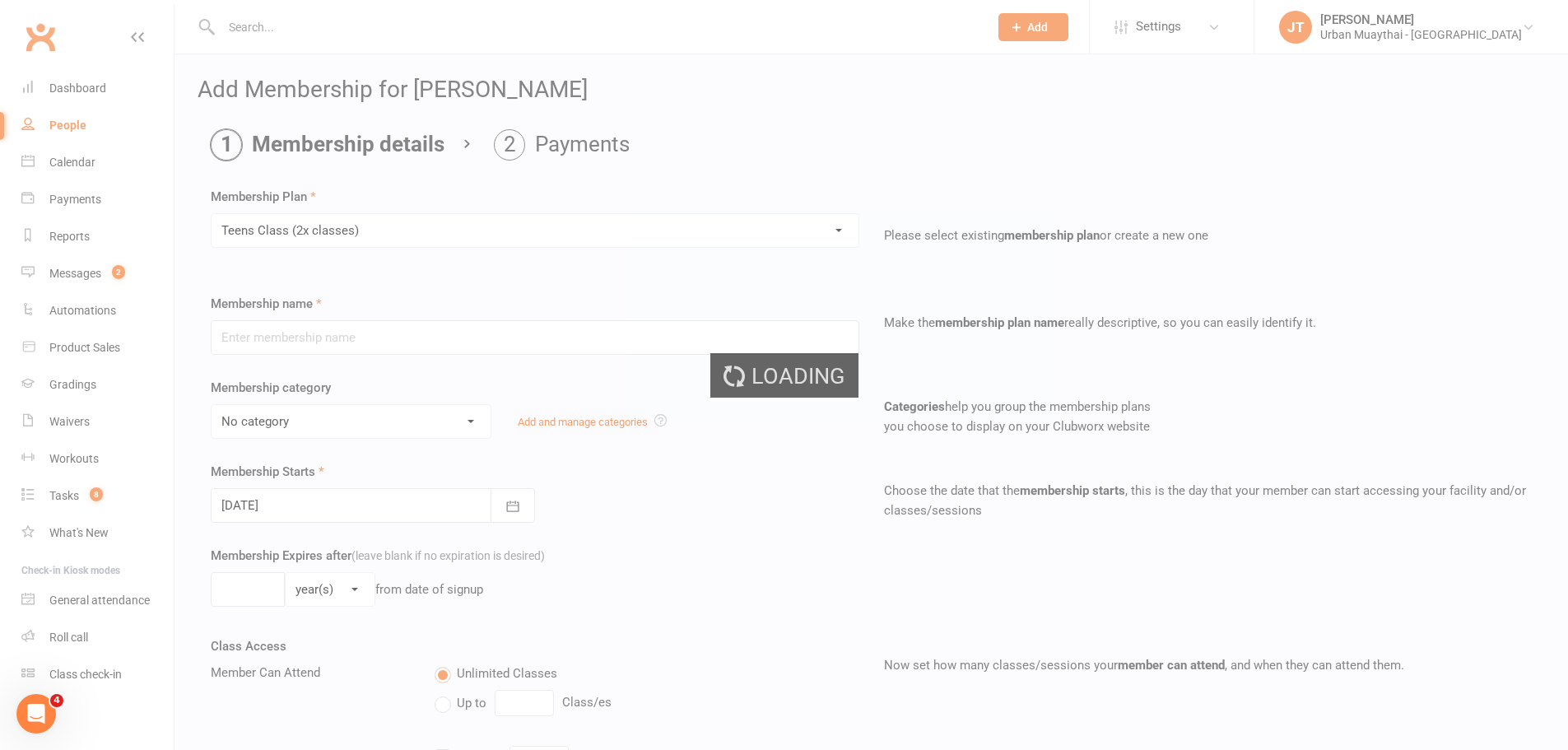
type input "Teens Class (2x classes)"
select select "3"
select select "1"
type input "2"
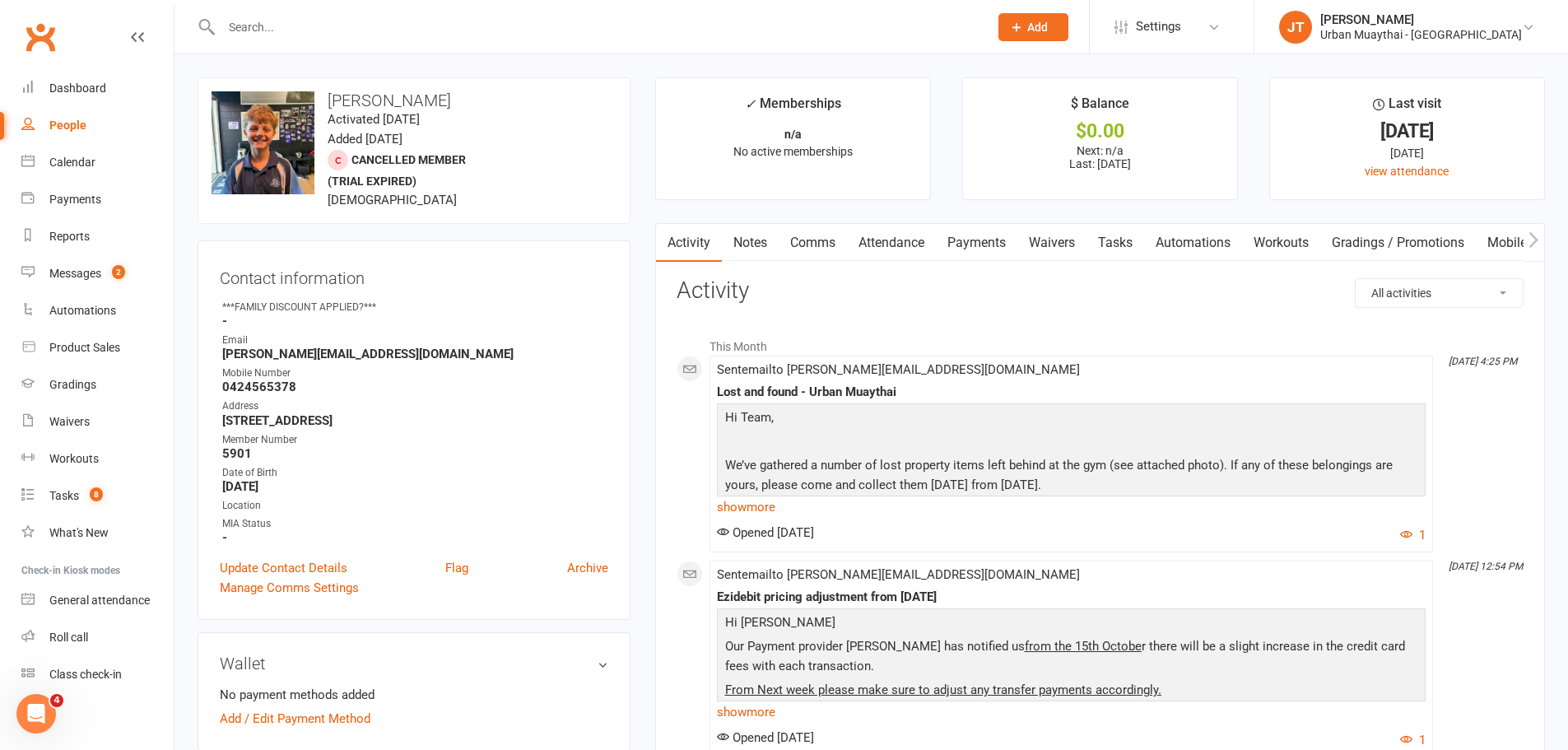
click at [1065, 238] on link "Waivers" at bounding box center [1051, 243] width 69 height 38
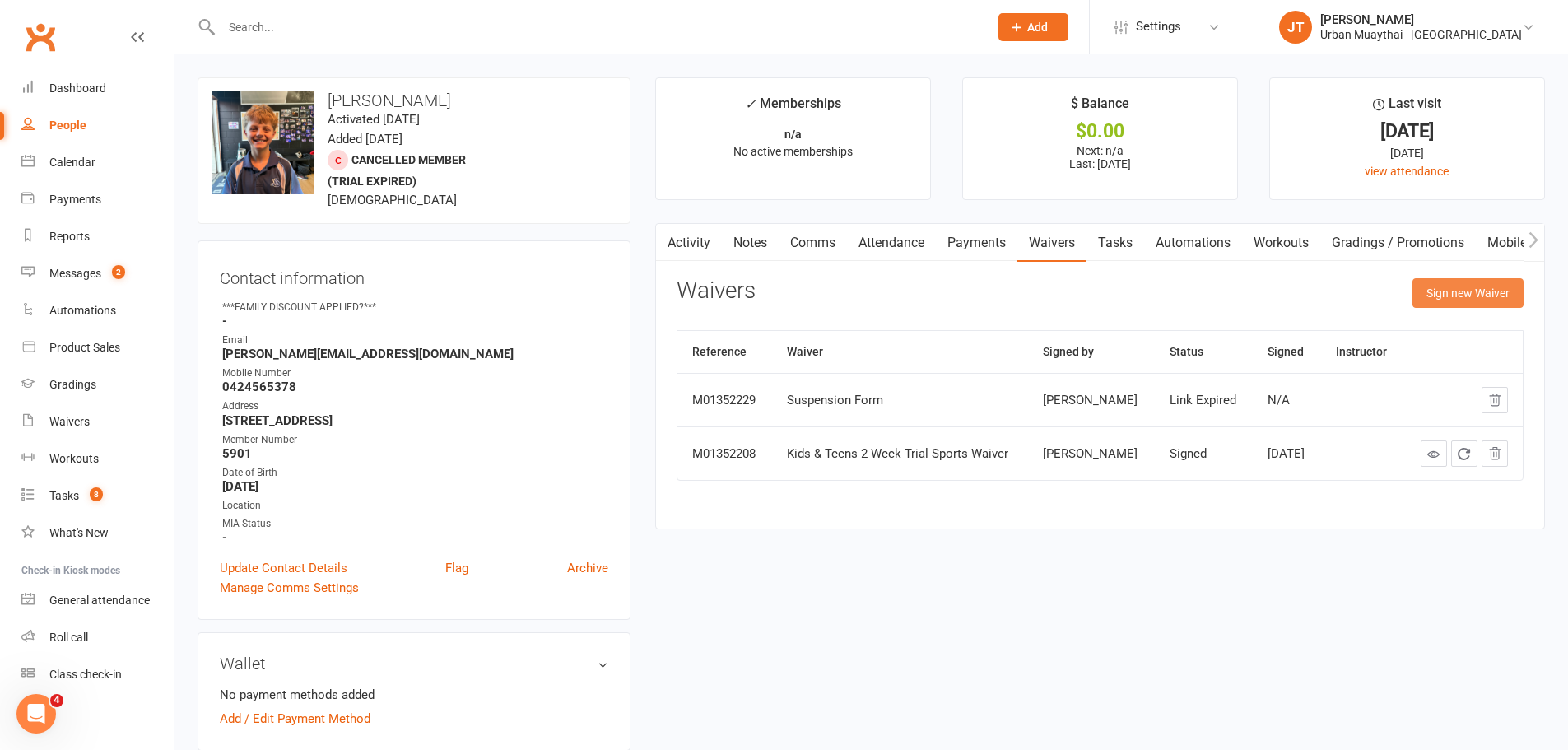
click at [1455, 285] on button "Sign new Waiver" at bounding box center [1468, 294] width 111 height 30
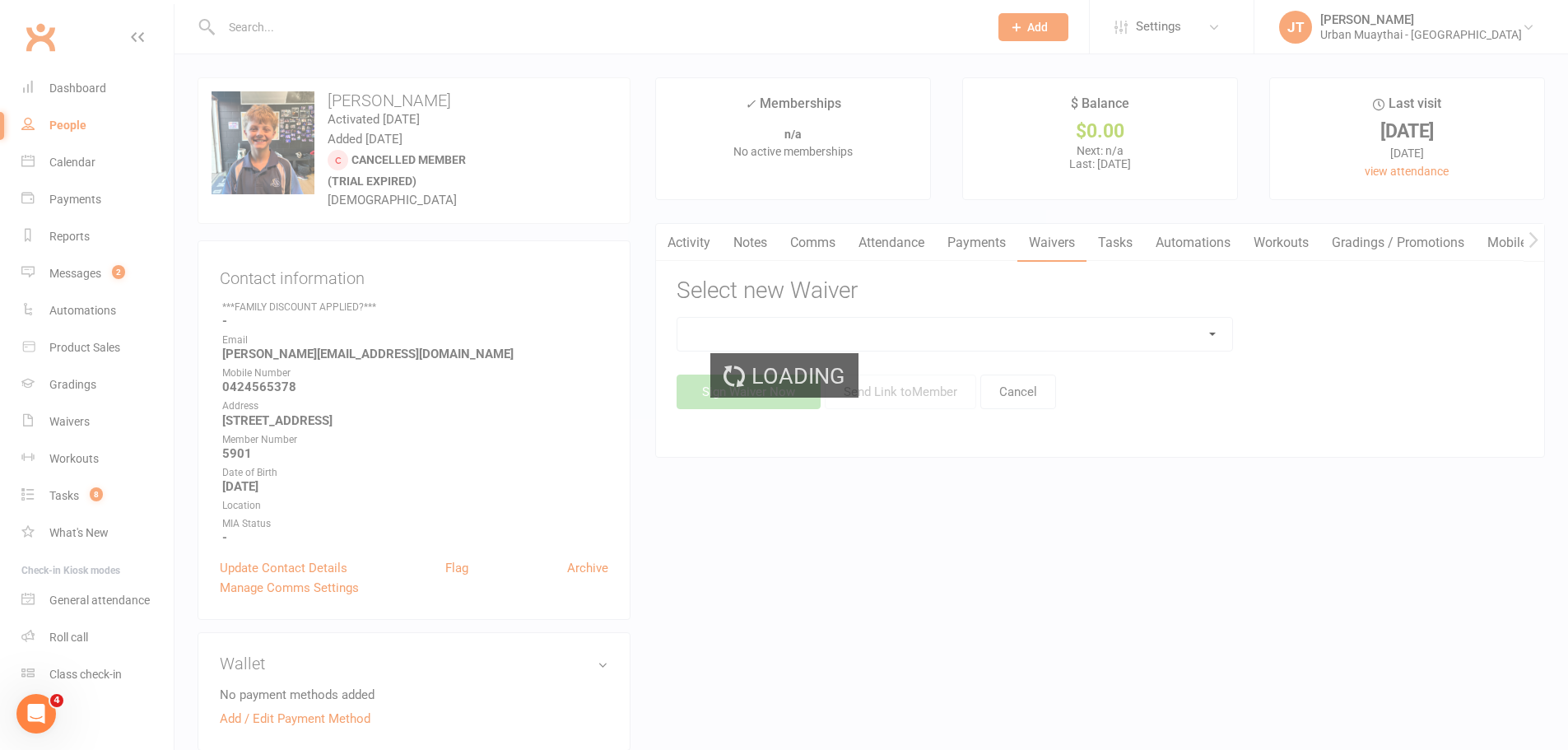
click at [876, 324] on div "Loading" at bounding box center [784, 375] width 1568 height 750
click at [875, 327] on div "Loading" at bounding box center [784, 375] width 1568 height 750
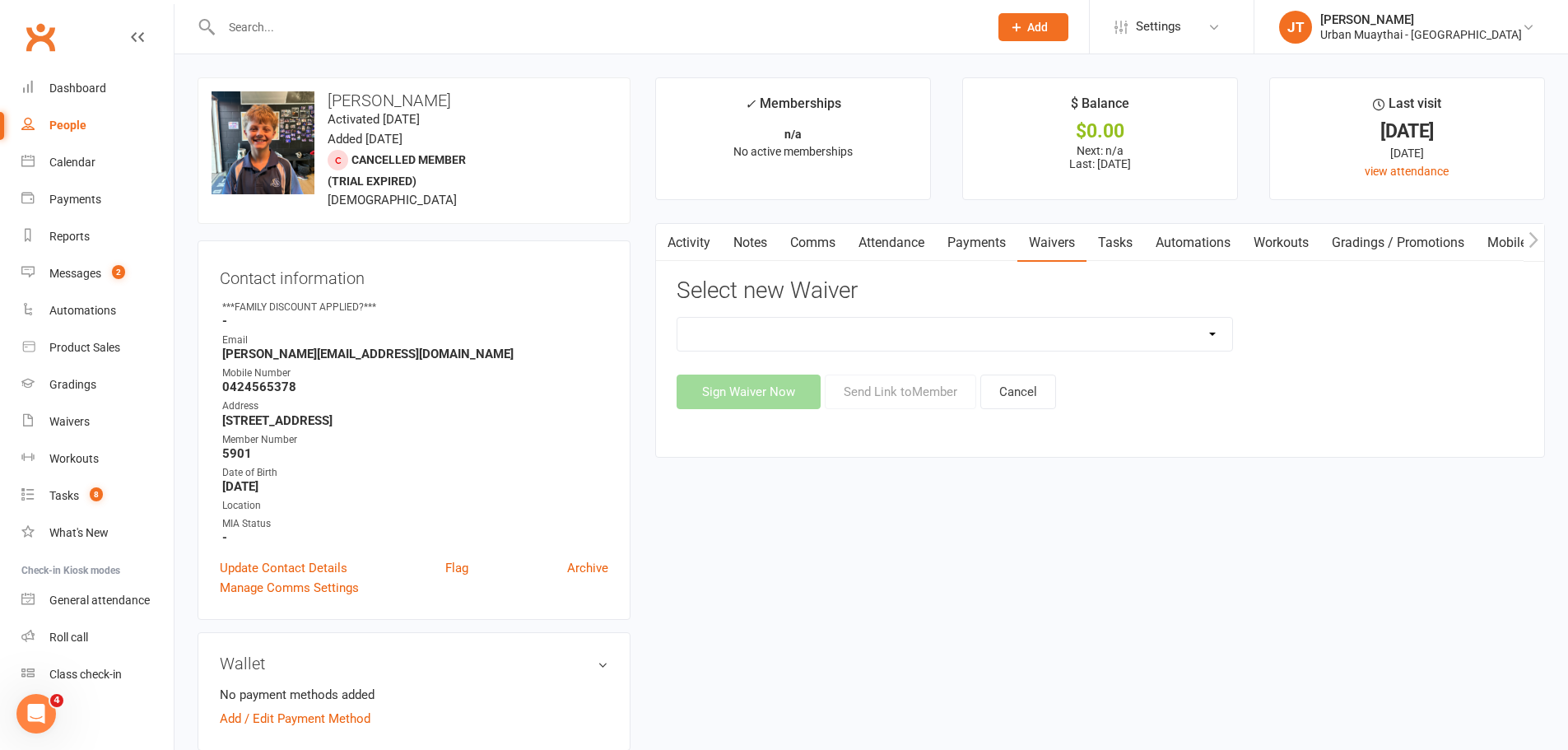
click at [875, 333] on select "12 Month Agreement 15-18 years Kickstarter Program 15-18 years membership 1 Yea…" at bounding box center [955, 333] width 555 height 33
select select "13494"
click at [684, 250] on link "Activity" at bounding box center [688, 243] width 66 height 38
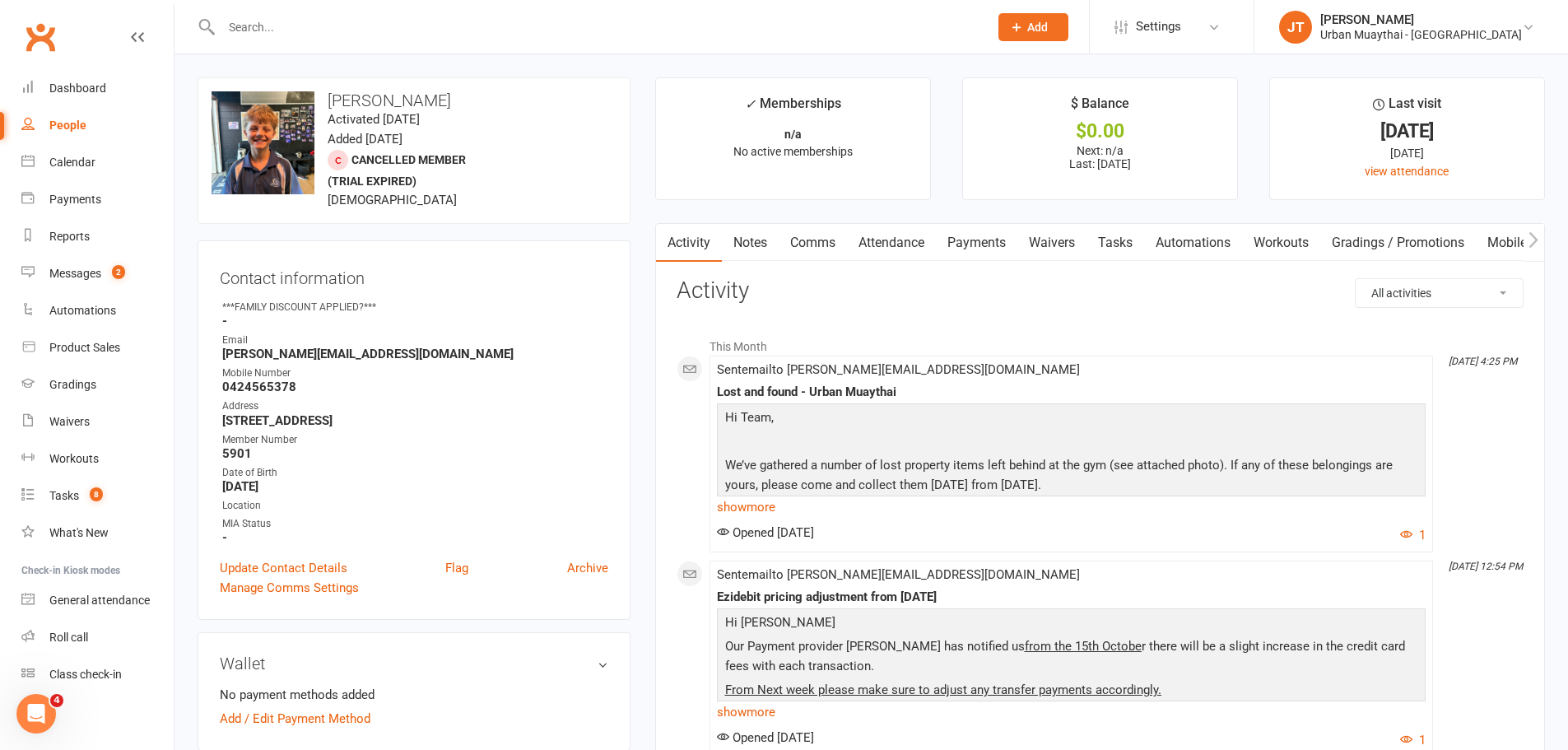
click at [985, 231] on link "Payments" at bounding box center [976, 243] width 82 height 38
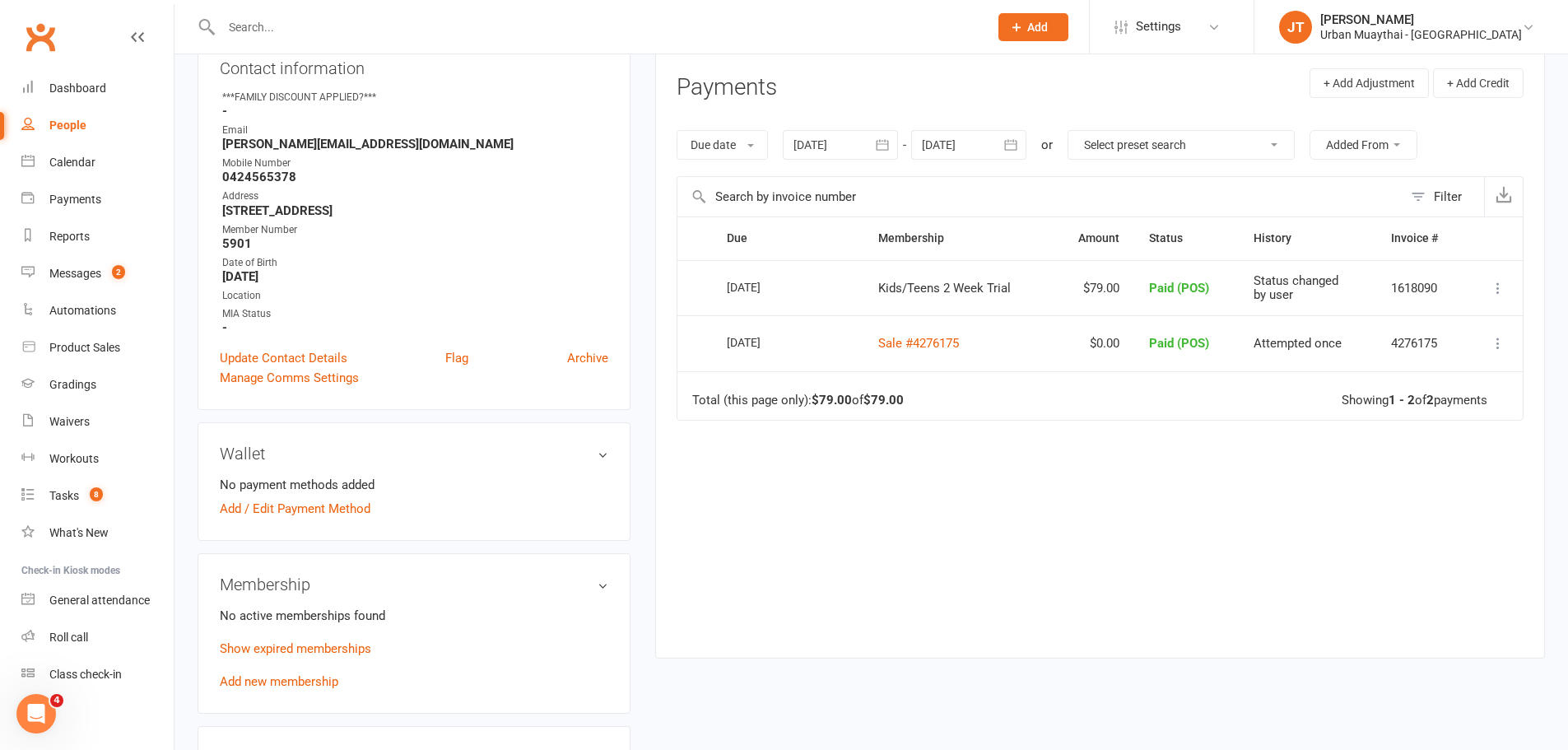
scroll to position [247, 0]
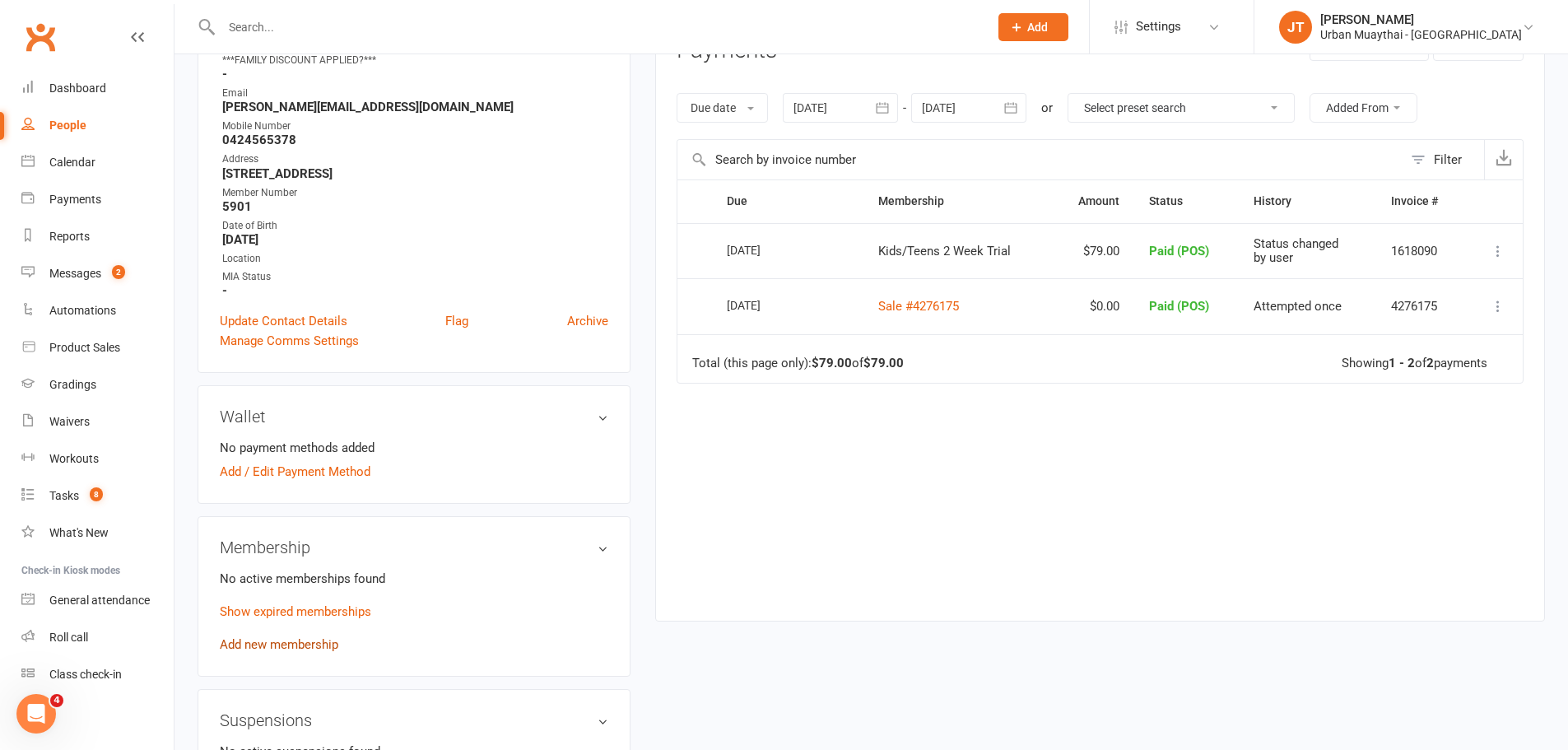
click at [298, 644] on link "Add new membership" at bounding box center [279, 644] width 119 height 15
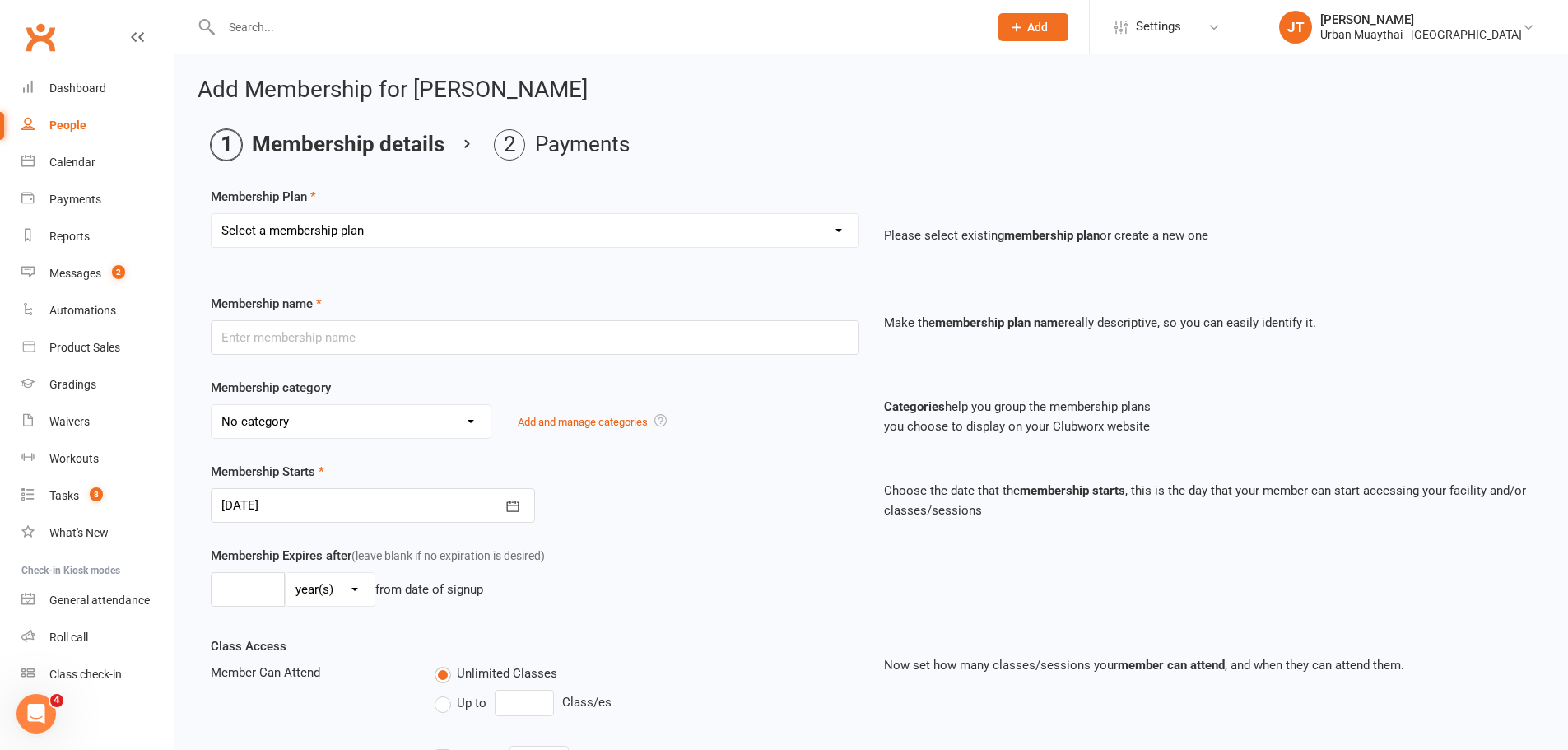
click at [473, 216] on select "Select a membership plan Create new Membership Plan Kickstarter Deposit Kicksta…" at bounding box center [535, 229] width 647 height 33
select select "14"
click at [212, 214] on select "Select a membership plan Create new Membership Plan Kickstarter Deposit Kicksta…" at bounding box center [535, 229] width 647 height 33
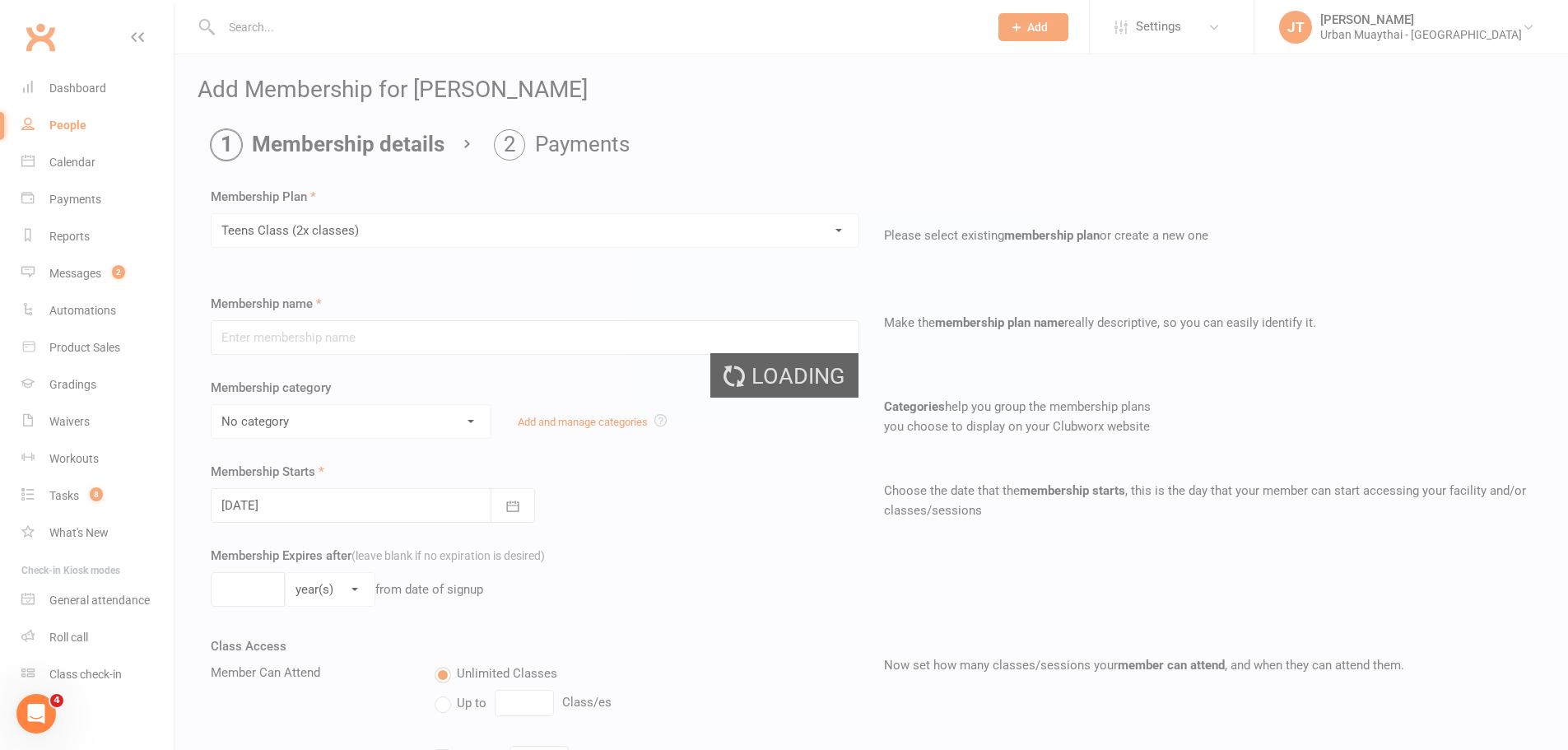
type input "Teens Class (2x classes)"
select select "3"
select select "1"
type input "2"
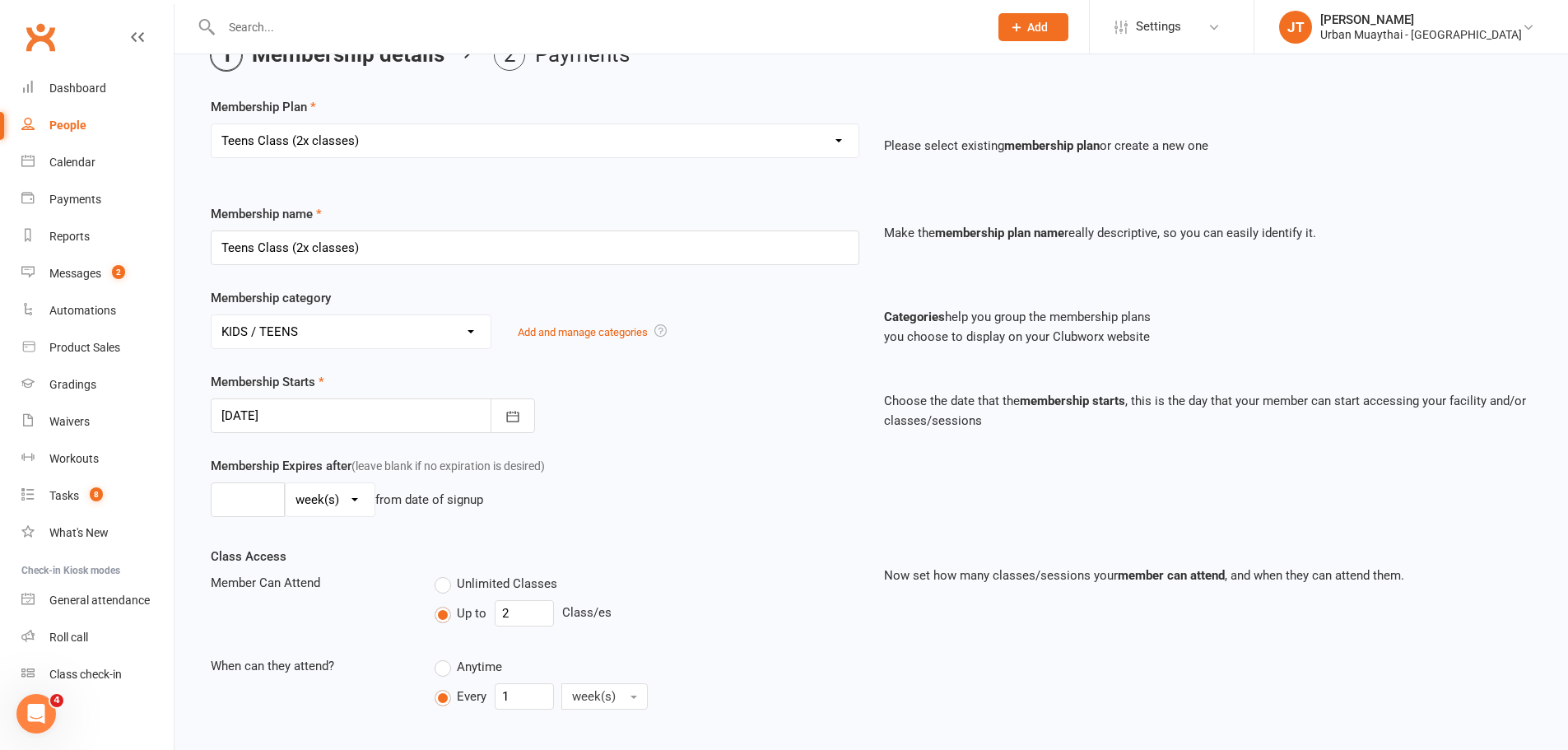
scroll to position [247, 0]
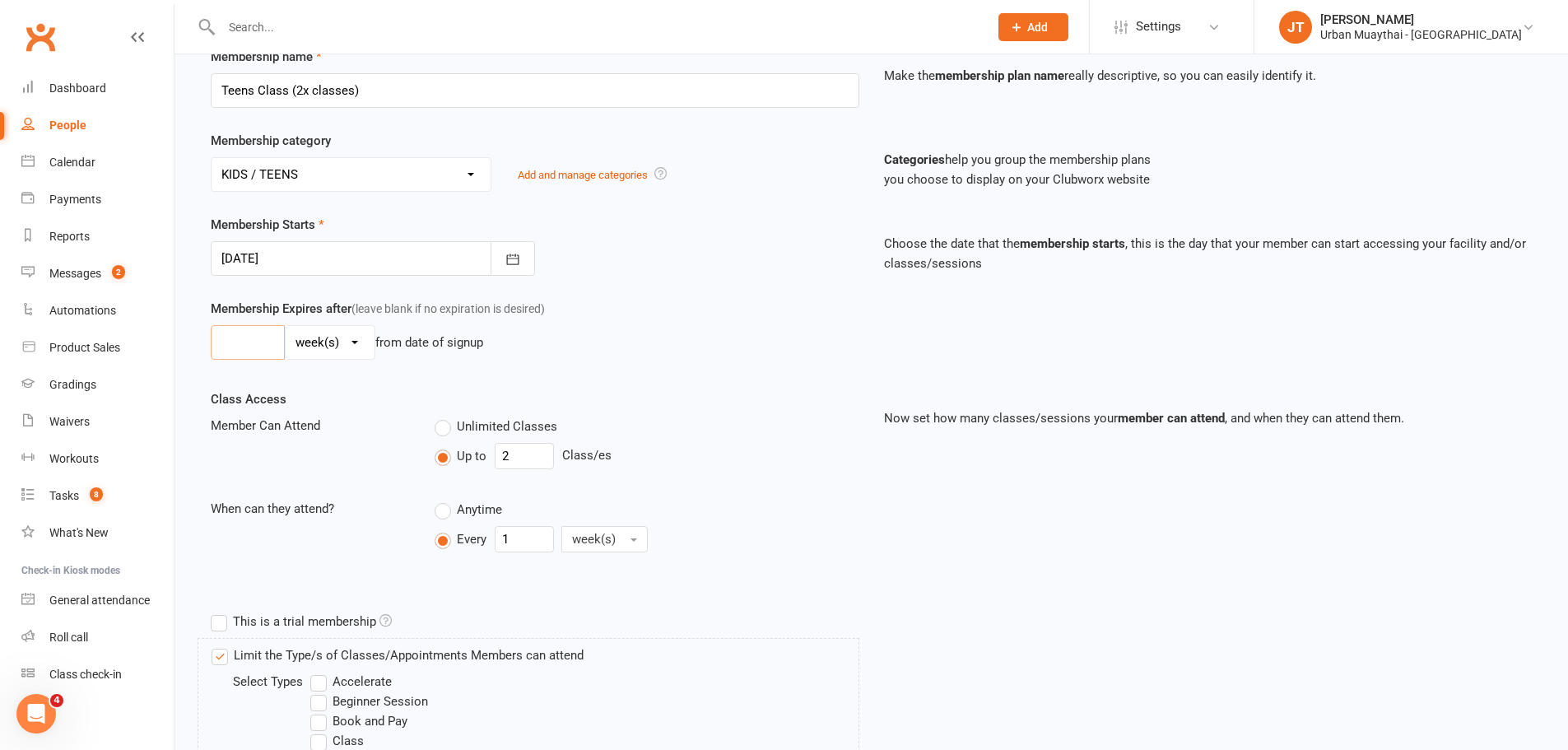
click at [245, 339] on input "number" at bounding box center [248, 342] width 74 height 34
click at [765, 321] on div "Membership Expires after (leave blank if no expiration is desired) day(s) week(…" at bounding box center [535, 332] width 673 height 68
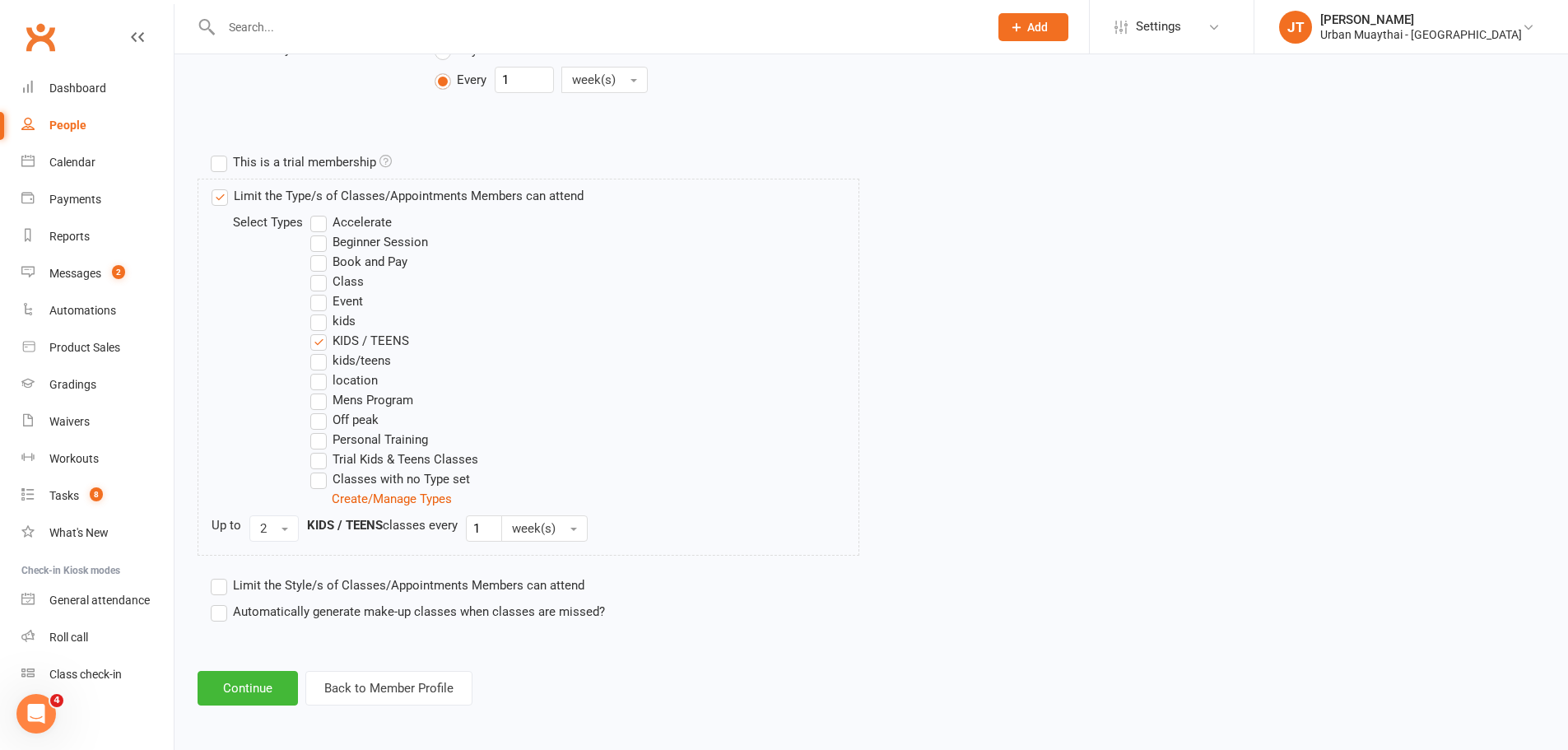
scroll to position [709, 0]
click at [264, 688] on button "Continue" at bounding box center [248, 685] width 100 height 34
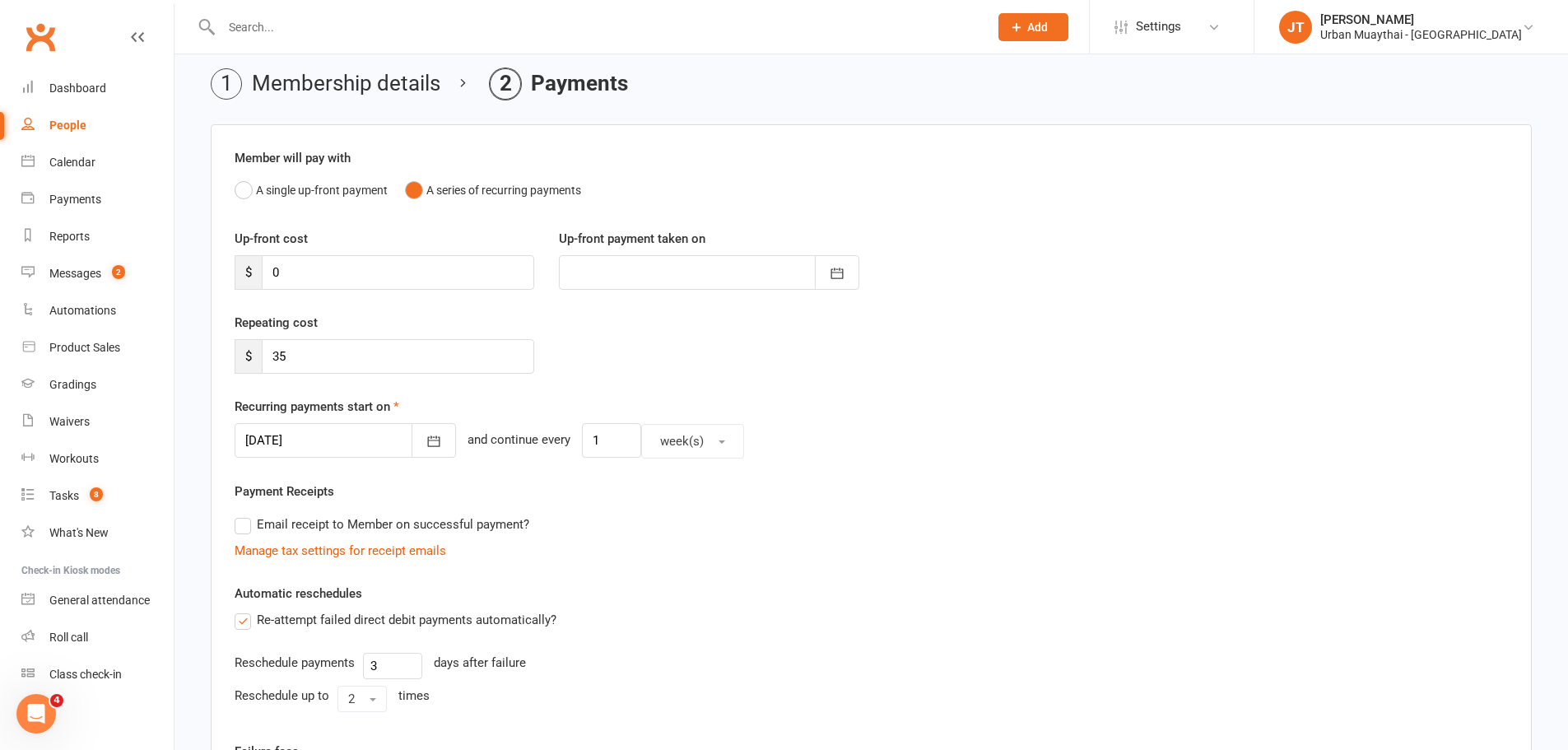
scroll to position [83, 0]
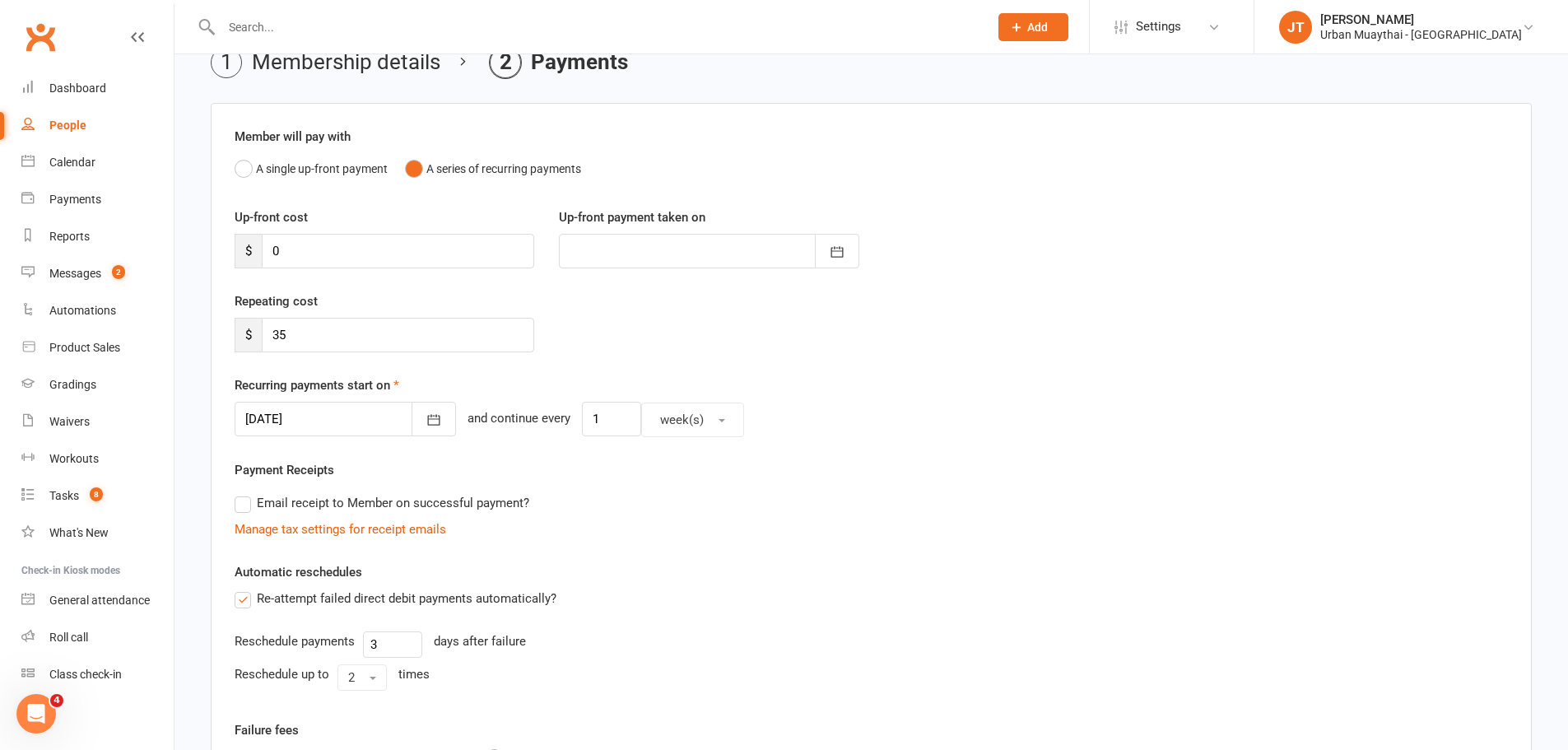
click at [332, 407] on div at bounding box center [345, 419] width 221 height 34
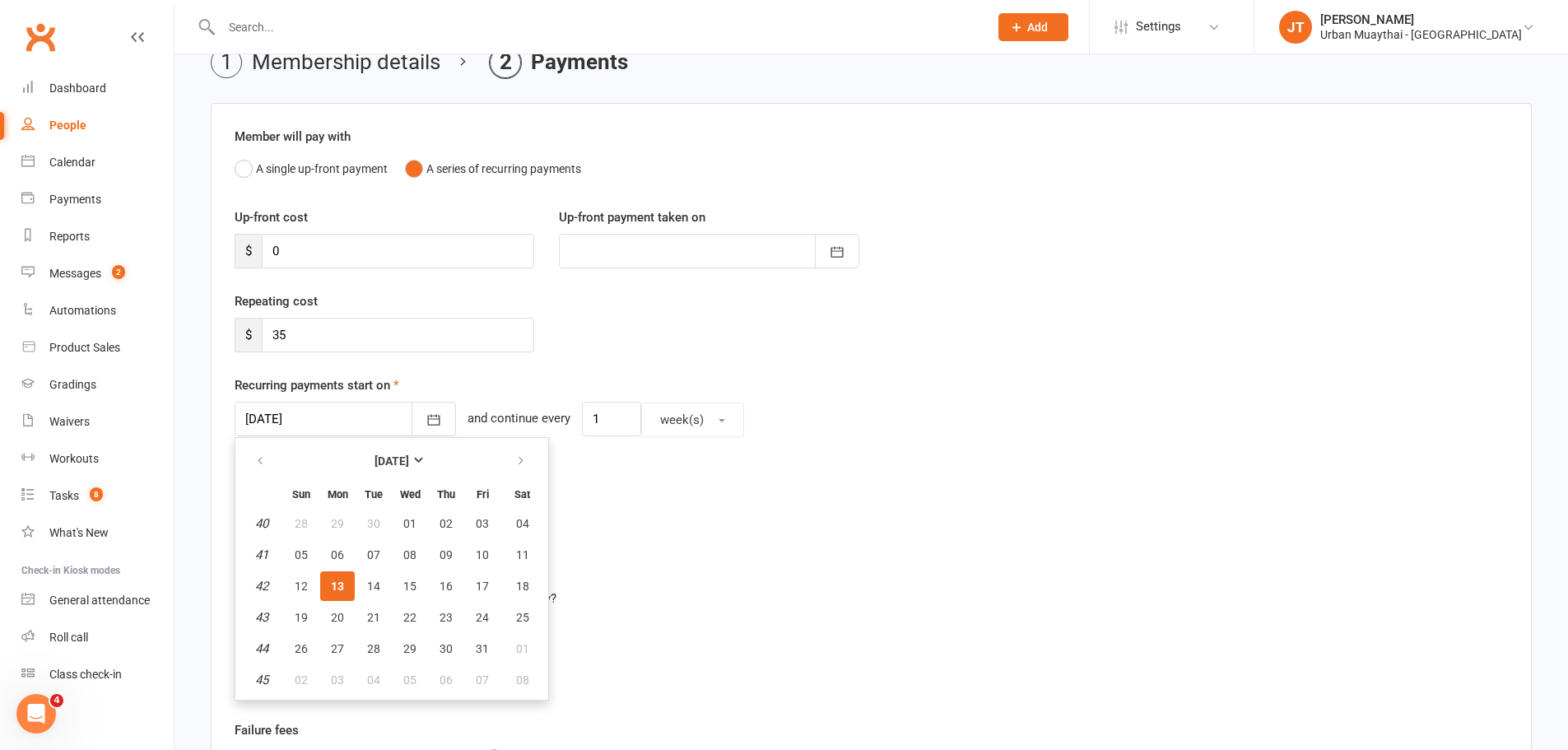
click at [339, 293] on div "Repeating cost $ 35" at bounding box center [384, 321] width 324 height 61
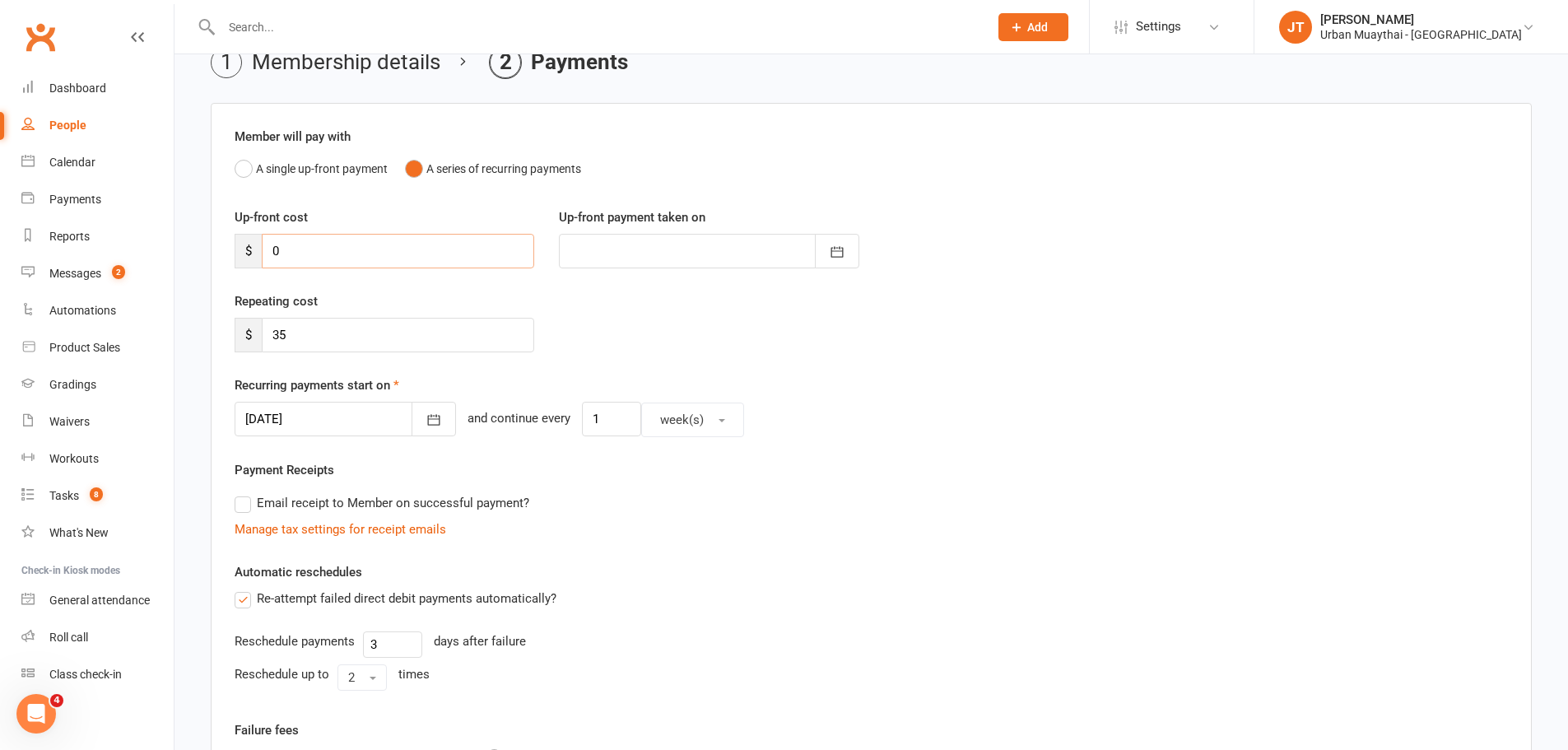
drag, startPoint x: 320, startPoint y: 245, endPoint x: 207, endPoint y: 247, distance: 113.0
click at [207, 247] on main "Membership details Payments Member will pay with A single up-front payment A se…" at bounding box center [871, 522] width 1347 height 952
type input "3"
type input "13 Oct 2025"
type input "35"
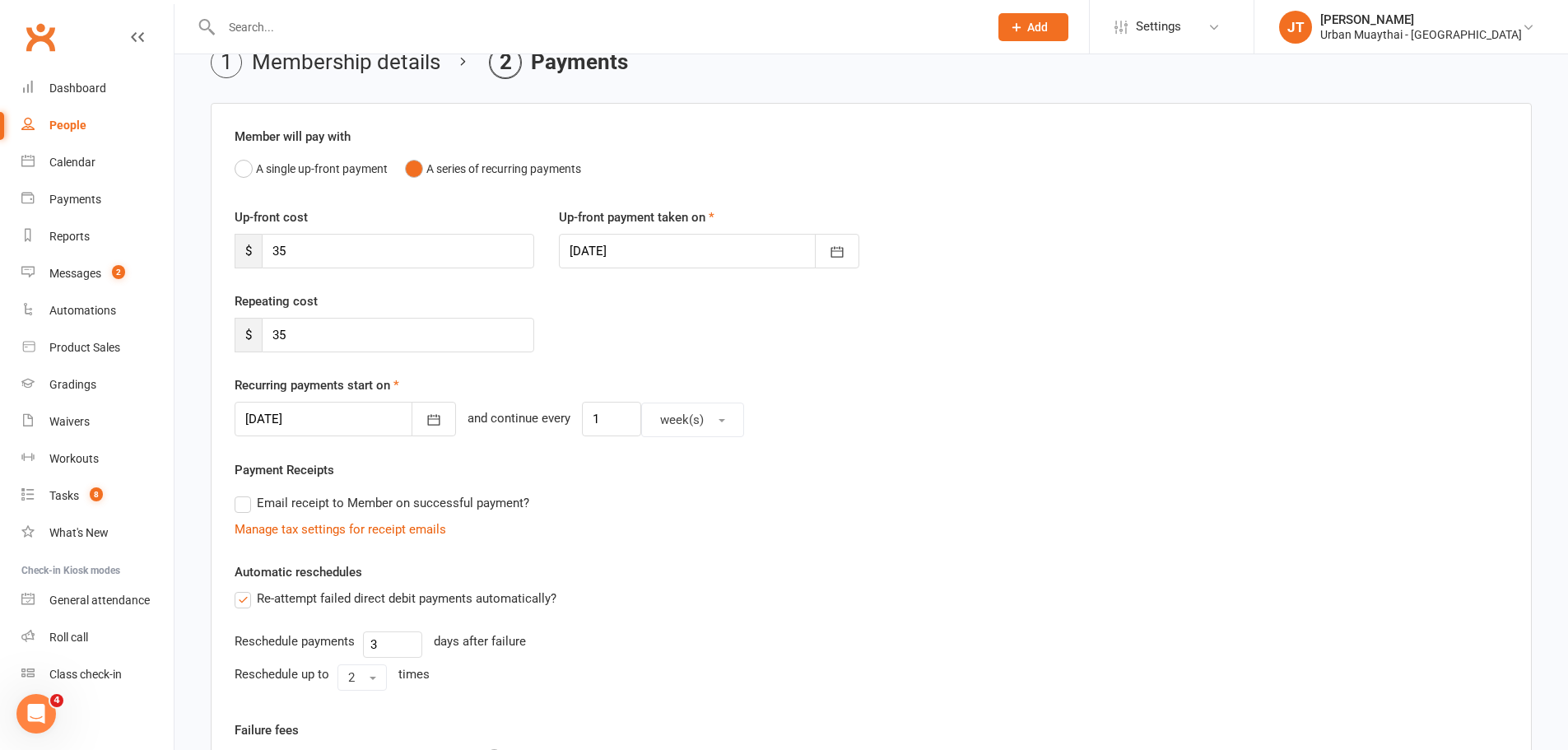
click at [324, 438] on div "Member will pay with A single up-front payment A series of recurring payments U…" at bounding box center [871, 543] width 1321 height 881
click at [321, 414] on div at bounding box center [345, 419] width 221 height 34
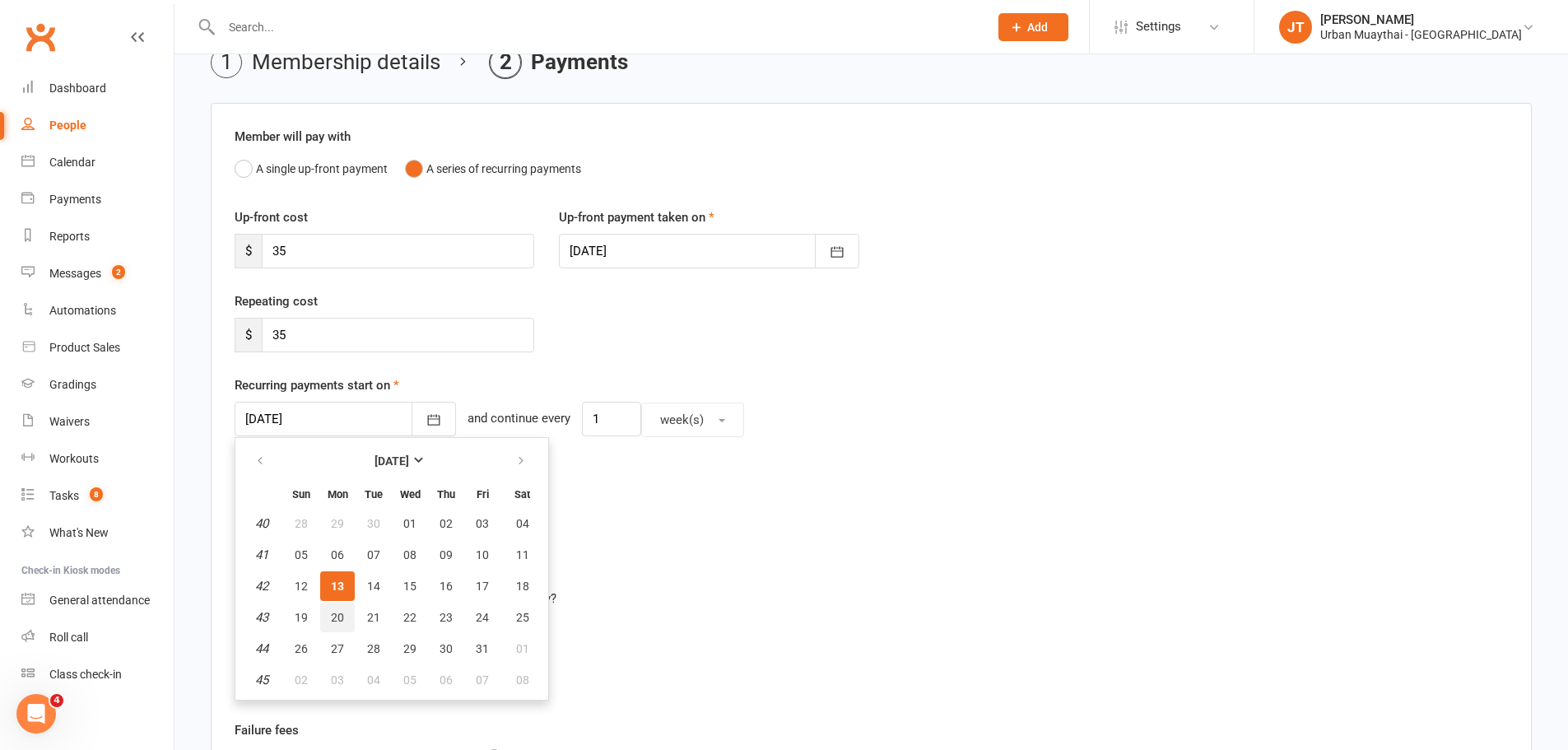
click at [335, 619] on span "20" at bounding box center [337, 617] width 13 height 13
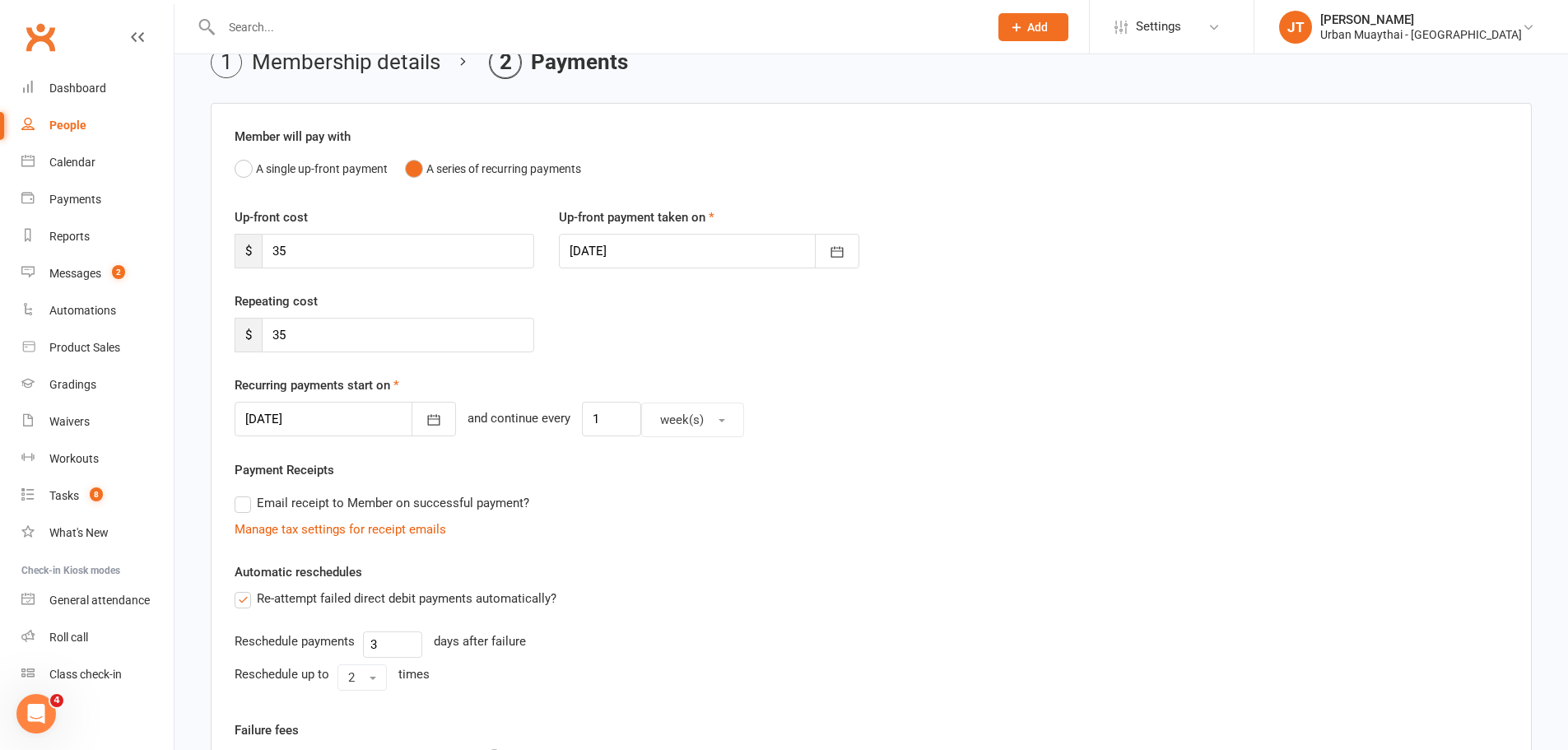
type input "20 Oct 2025"
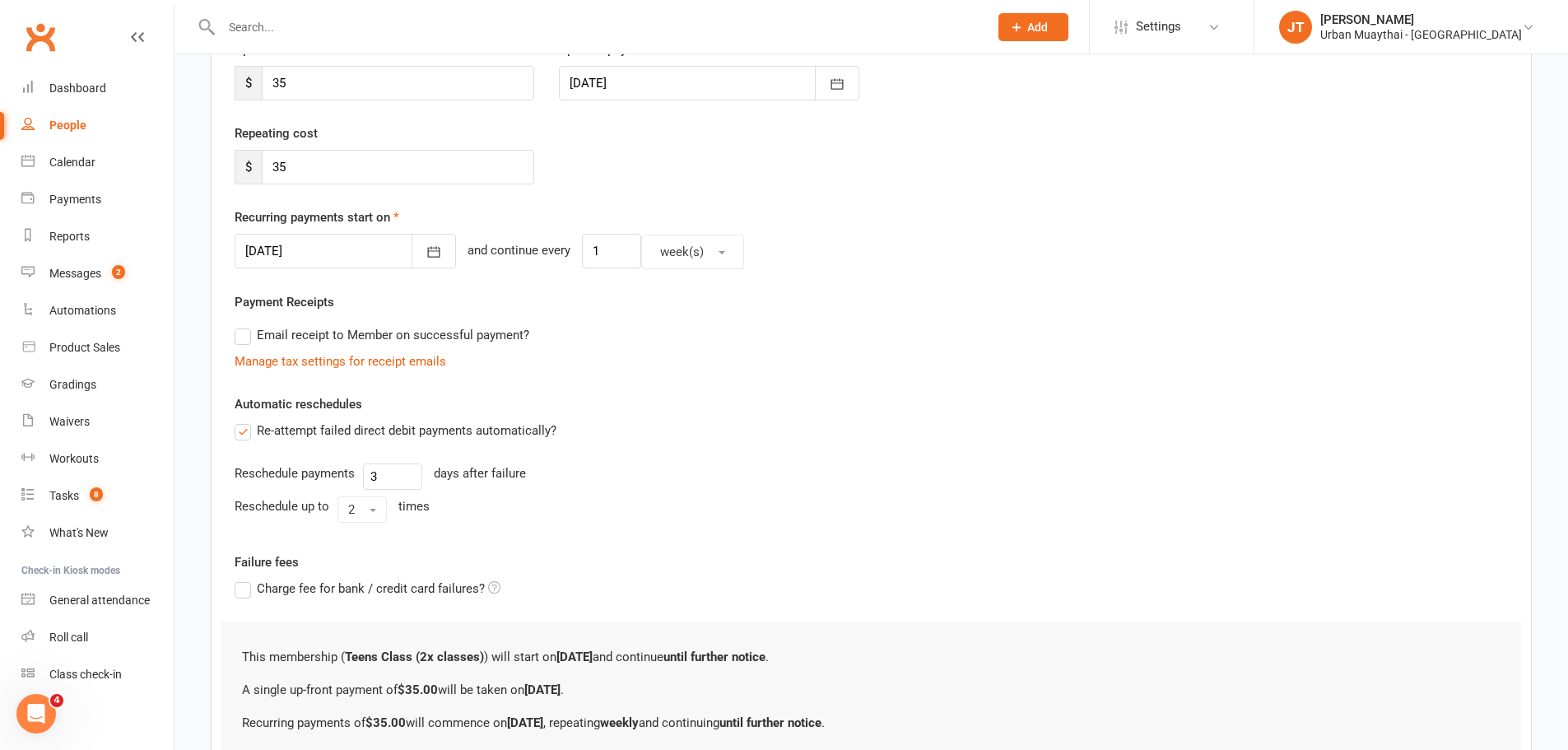
scroll to position [250, 0]
click at [339, 251] on div at bounding box center [345, 251] width 221 height 34
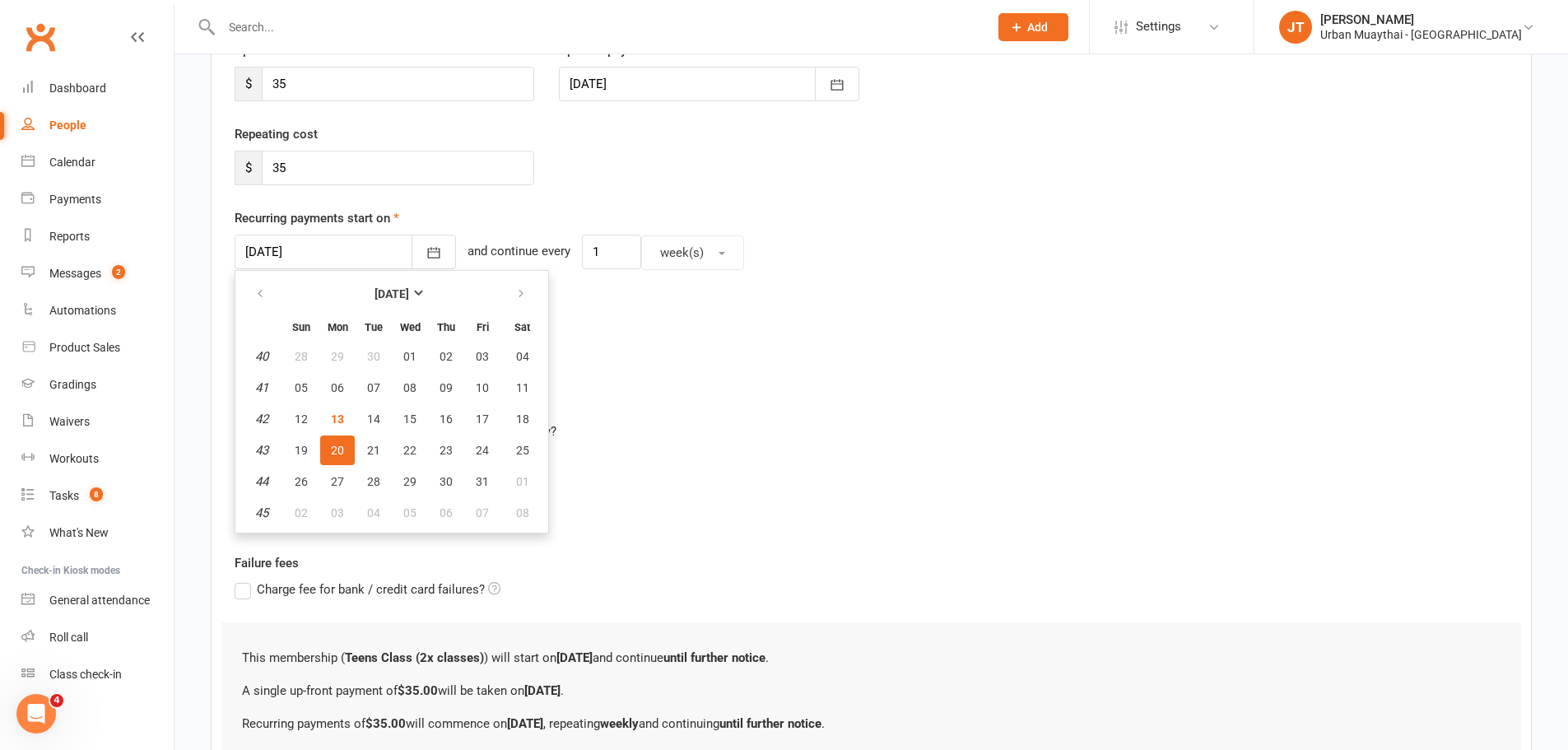
click at [344, 235] on div at bounding box center [345, 251] width 221 height 34
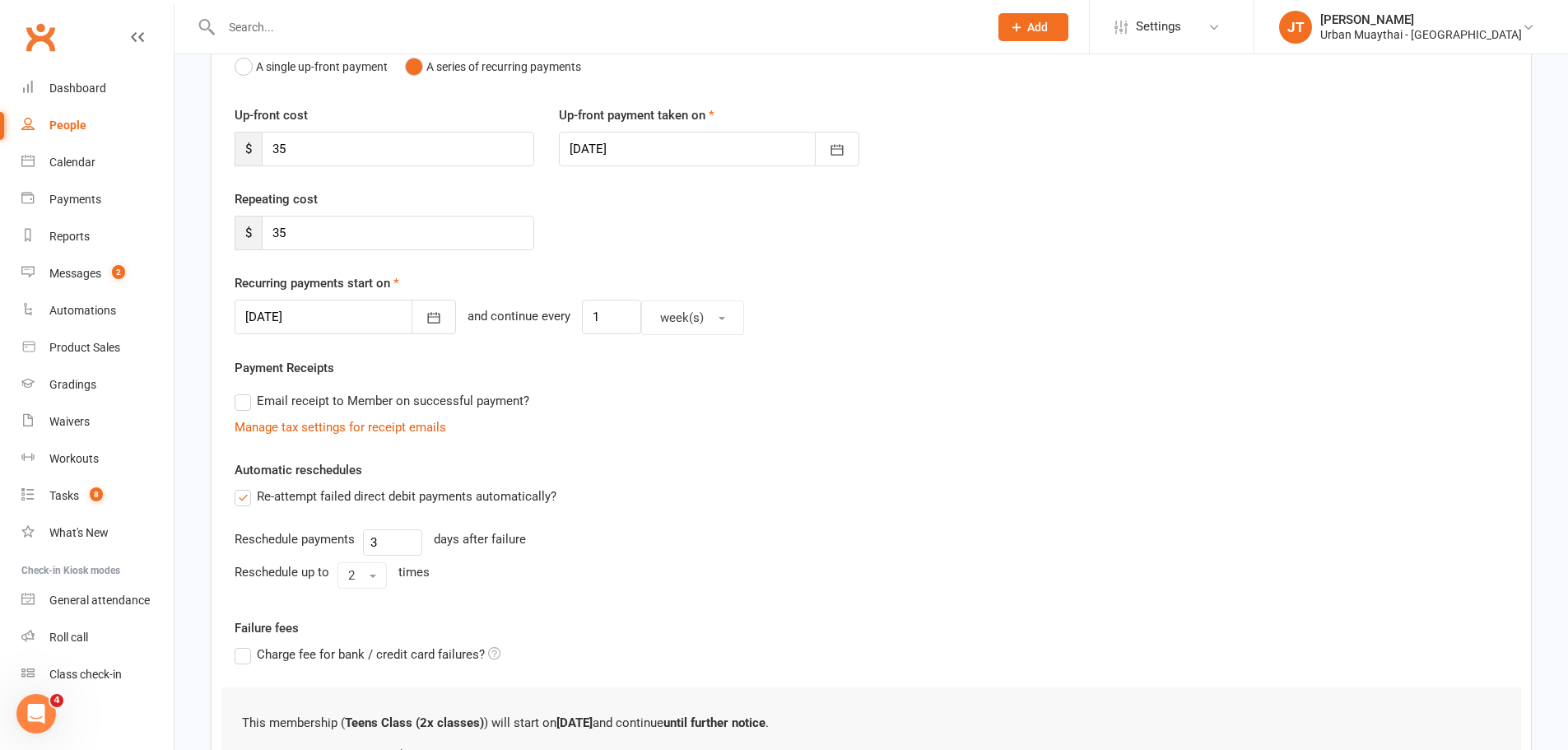
scroll to position [414, 0]
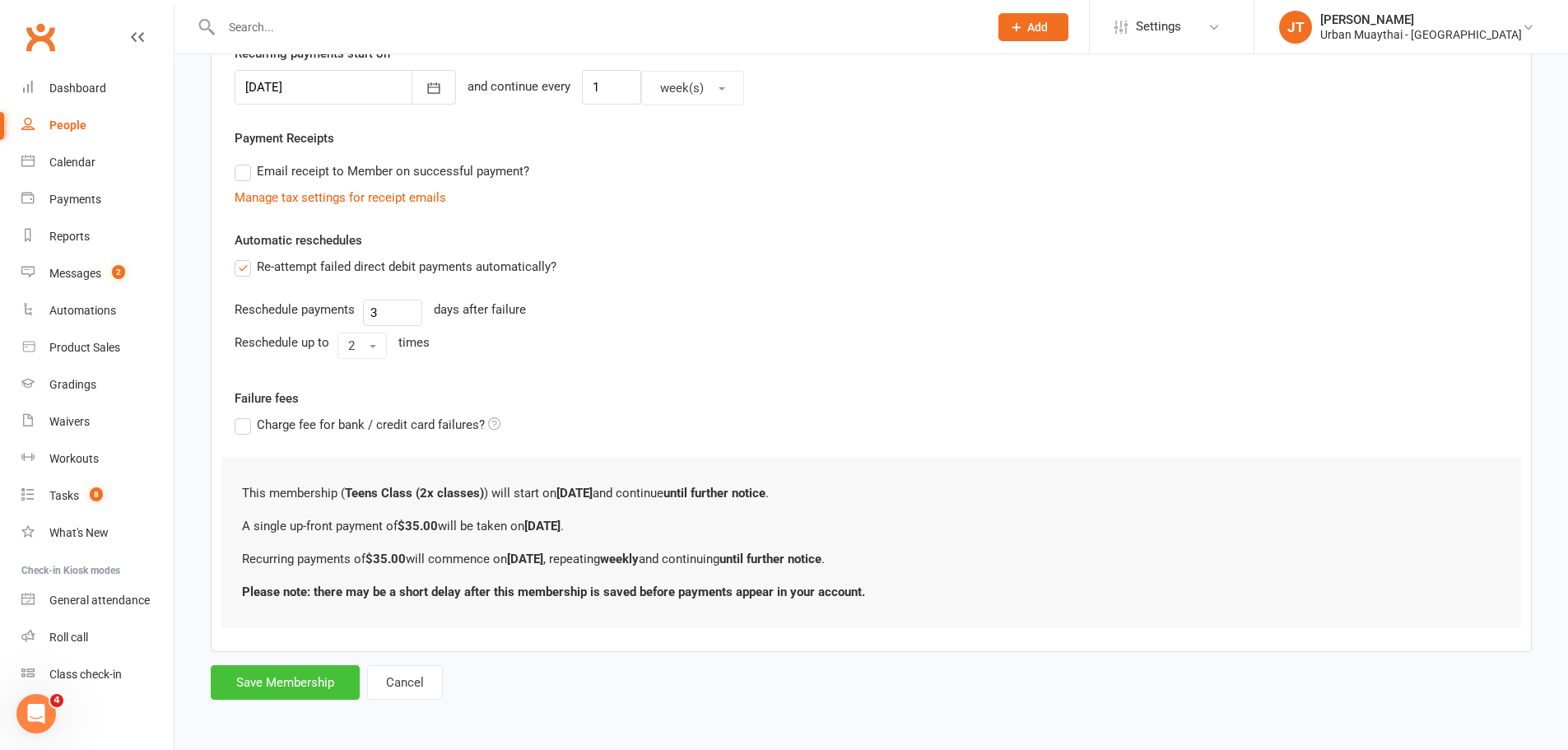
click at [285, 683] on button "Save Membership" at bounding box center [285, 682] width 149 height 34
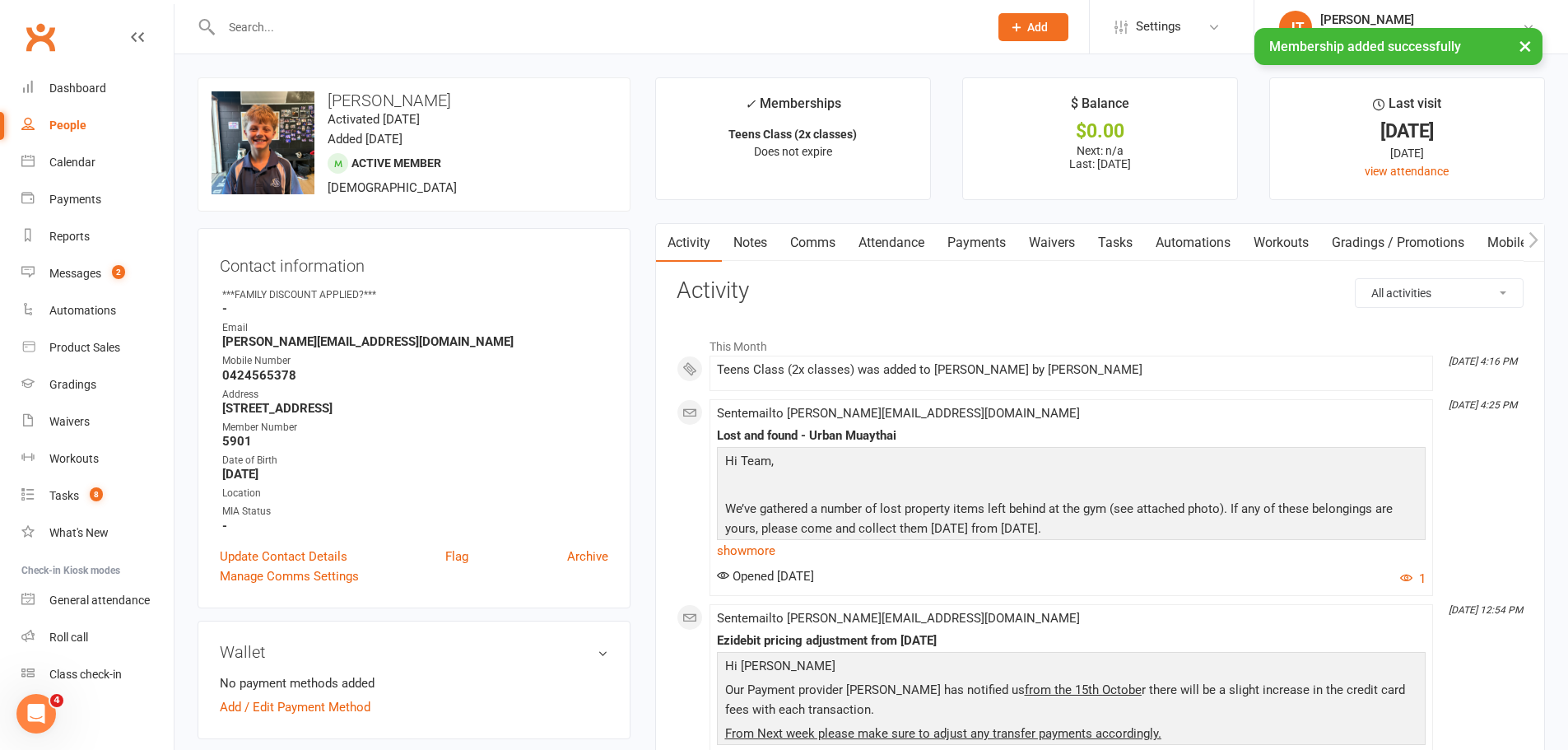
click at [983, 247] on link "Payments" at bounding box center [976, 243] width 82 height 38
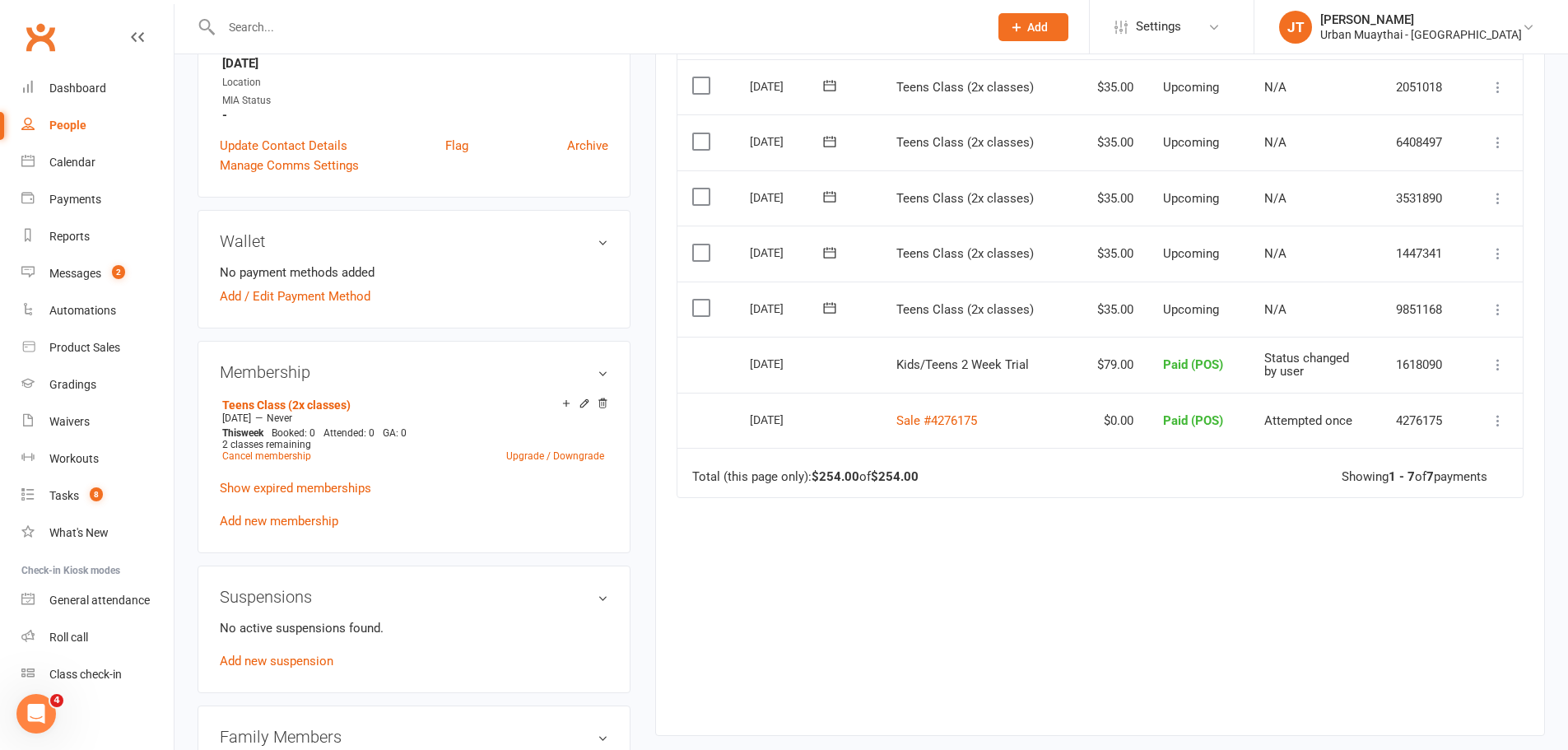
scroll to position [411, 0]
click at [1504, 307] on icon at bounding box center [1498, 309] width 17 height 17
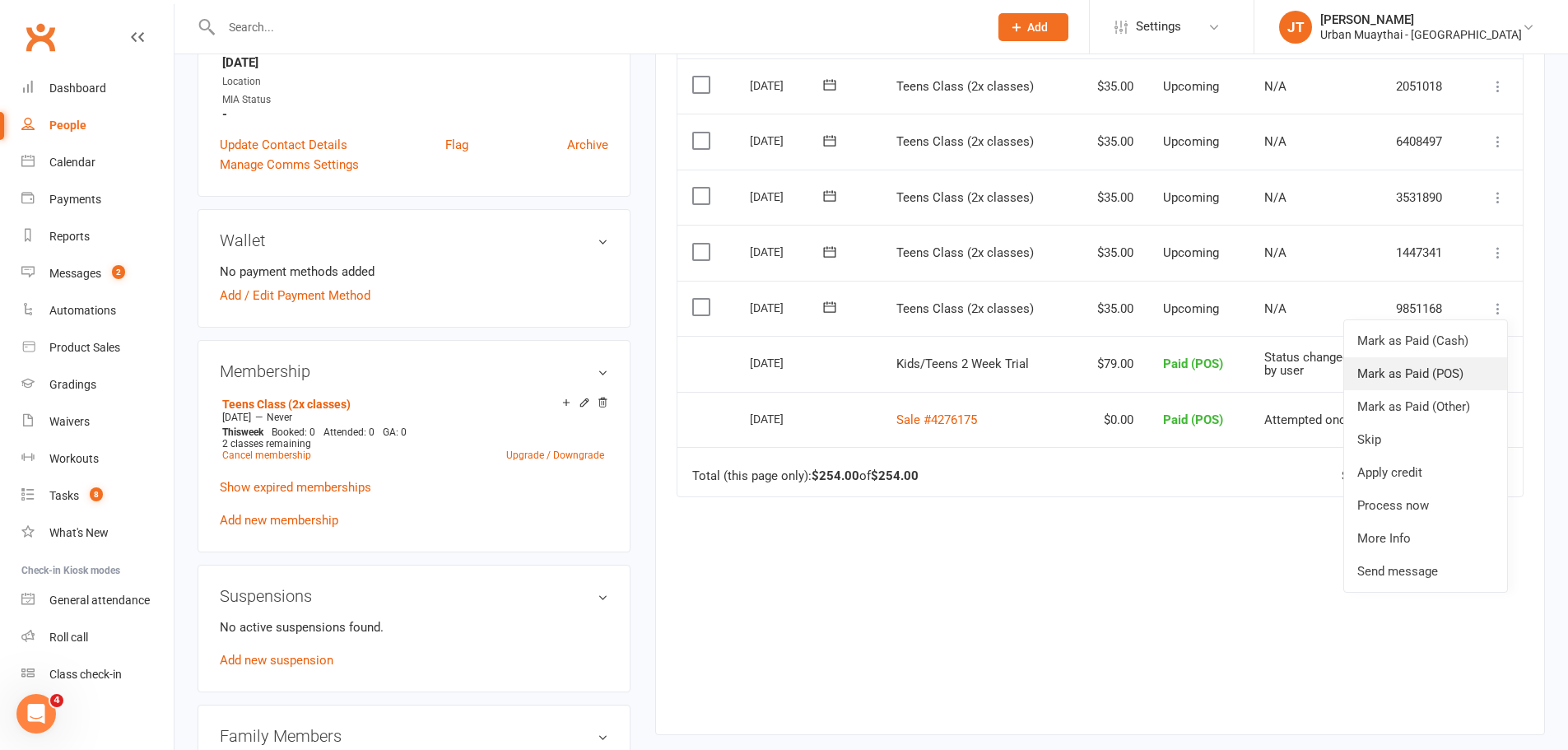
click at [1427, 381] on link "Mark as Paid (POS)" at bounding box center [1425, 373] width 163 height 33
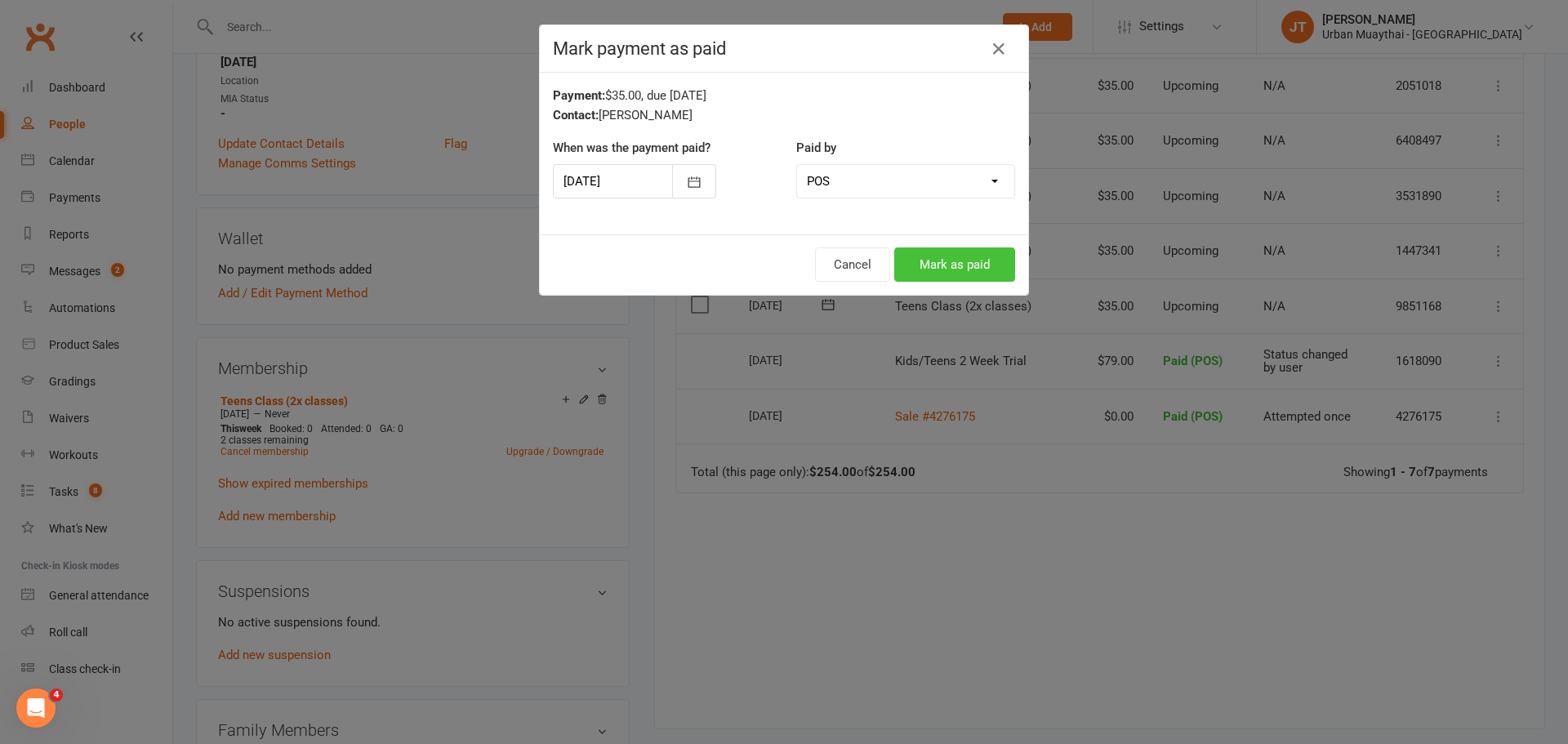
click at [946, 260] on button "Mark as paid" at bounding box center [954, 264] width 121 height 34
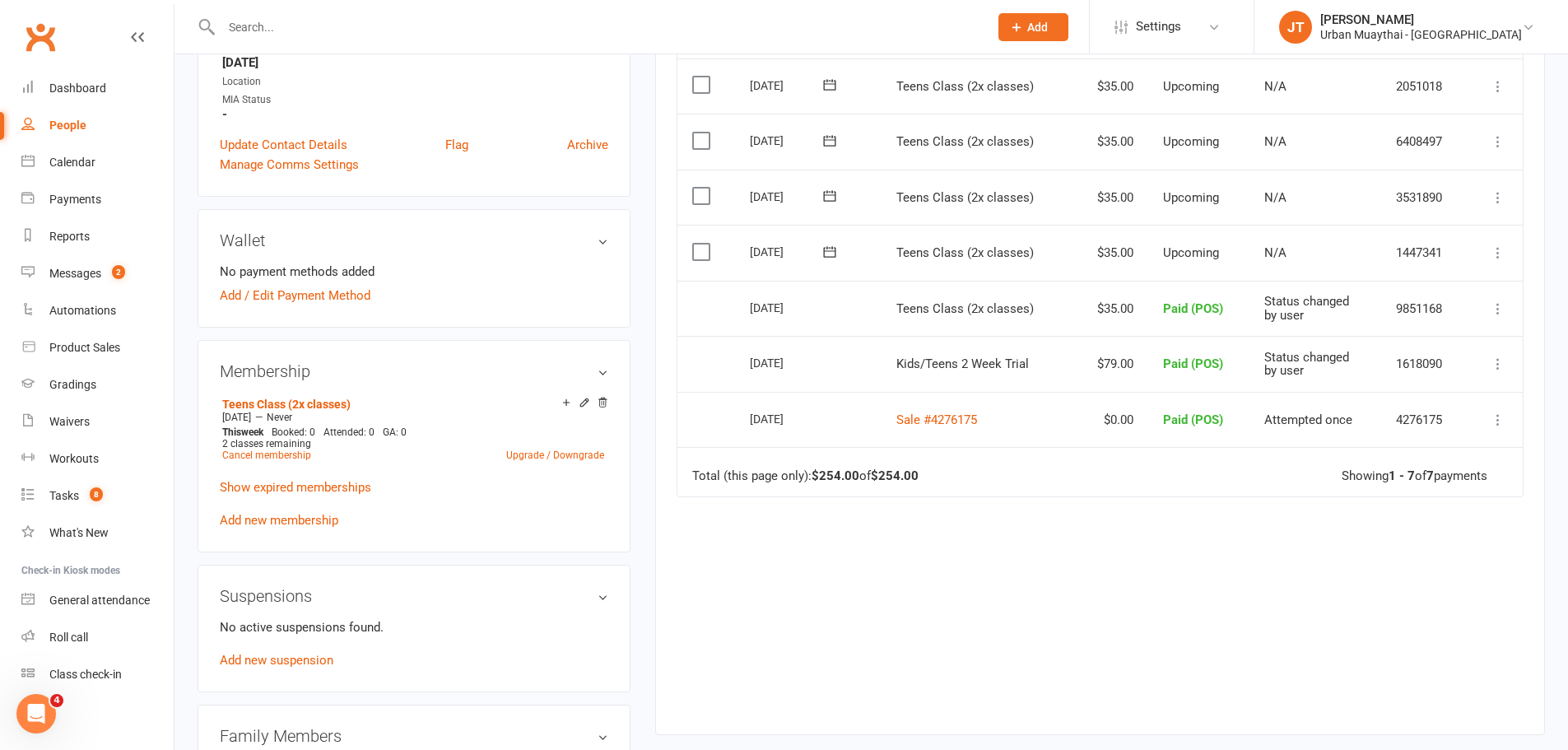
click at [397, 25] on input "text" at bounding box center [596, 27] width 760 height 23
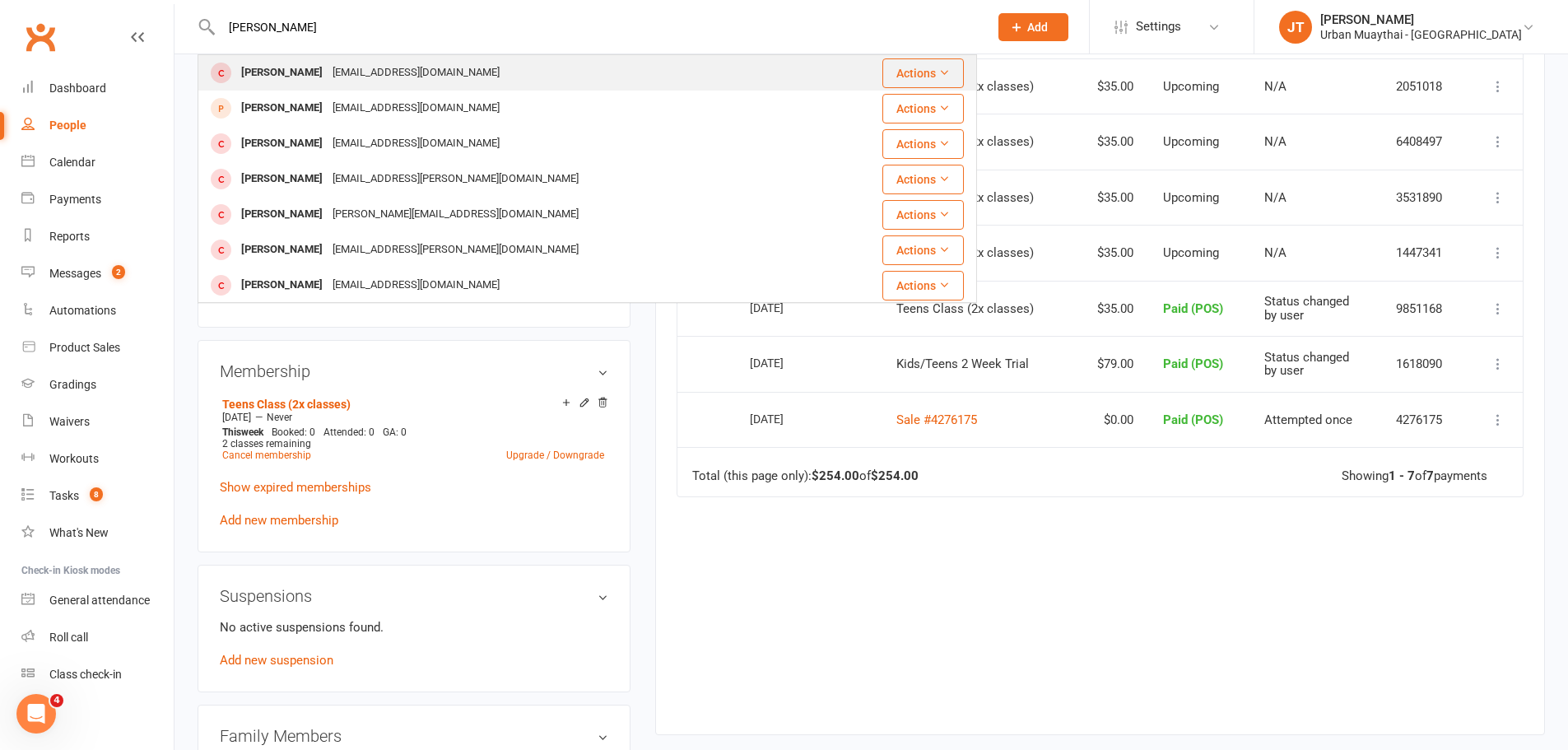
type input "[PERSON_NAME]"
click at [390, 73] on div "[EMAIL_ADDRESS][DOMAIN_NAME]" at bounding box center [416, 72] width 177 height 24
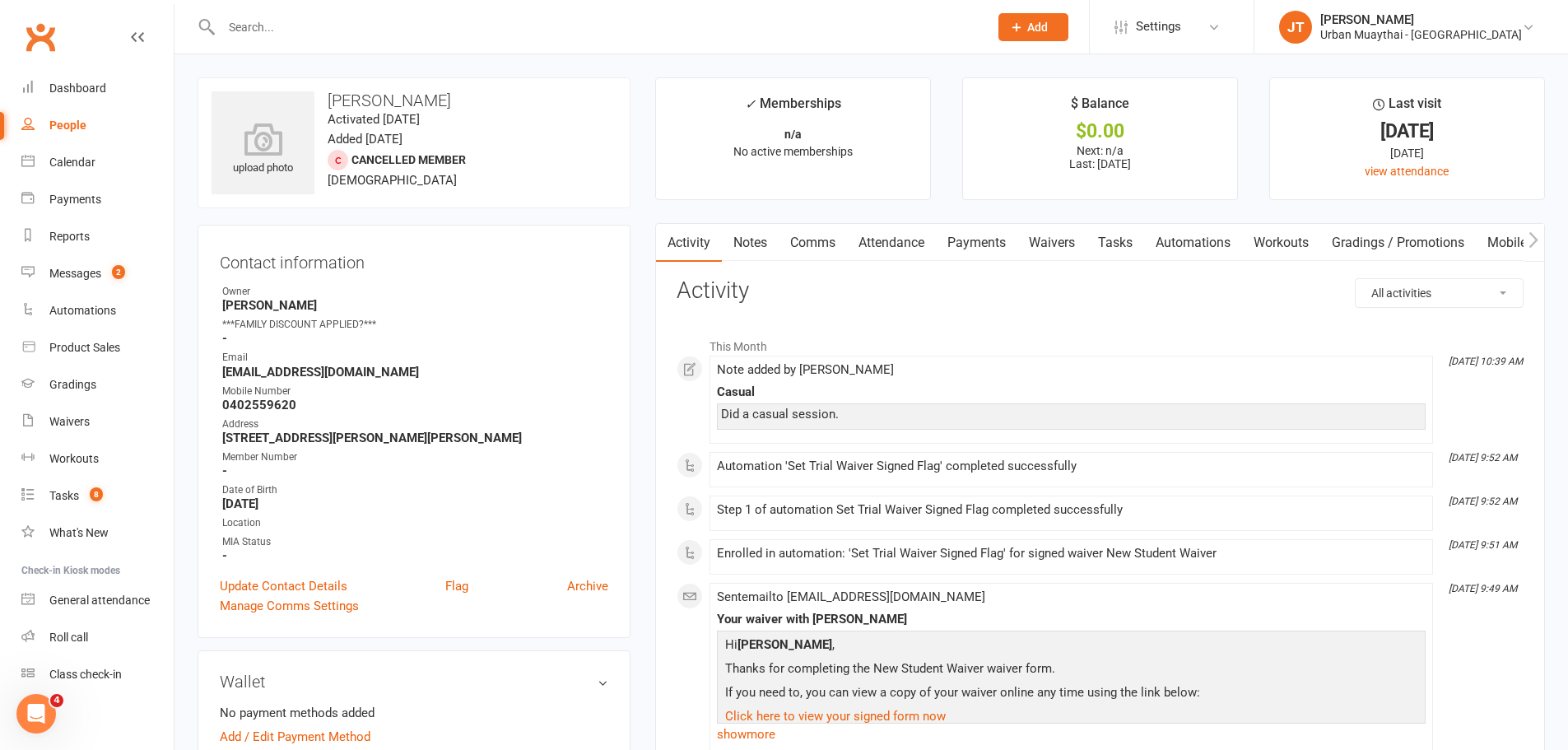
click at [955, 241] on link "Payments" at bounding box center [976, 243] width 82 height 38
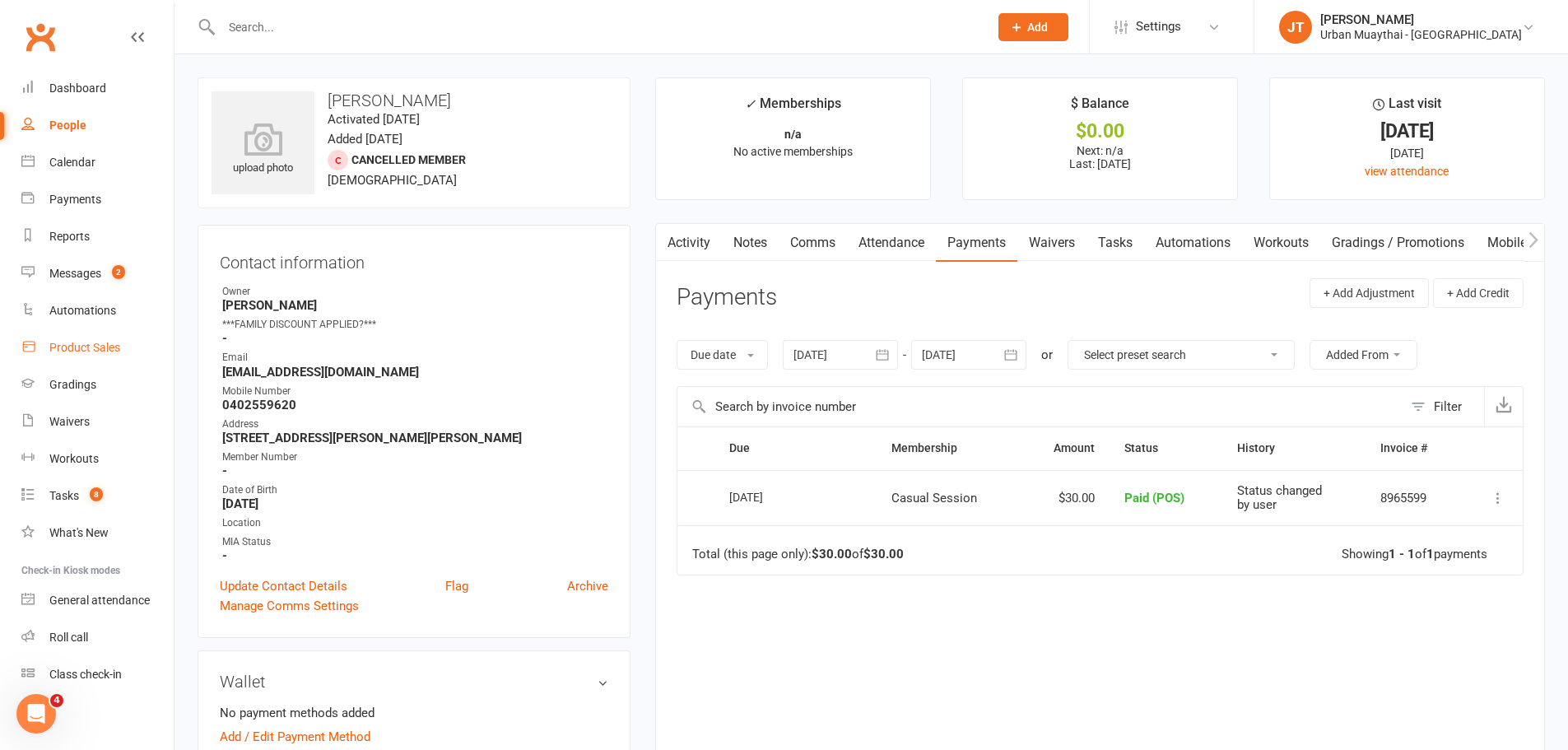
click at [91, 346] on div "Product Sales" at bounding box center [84, 347] width 71 height 13
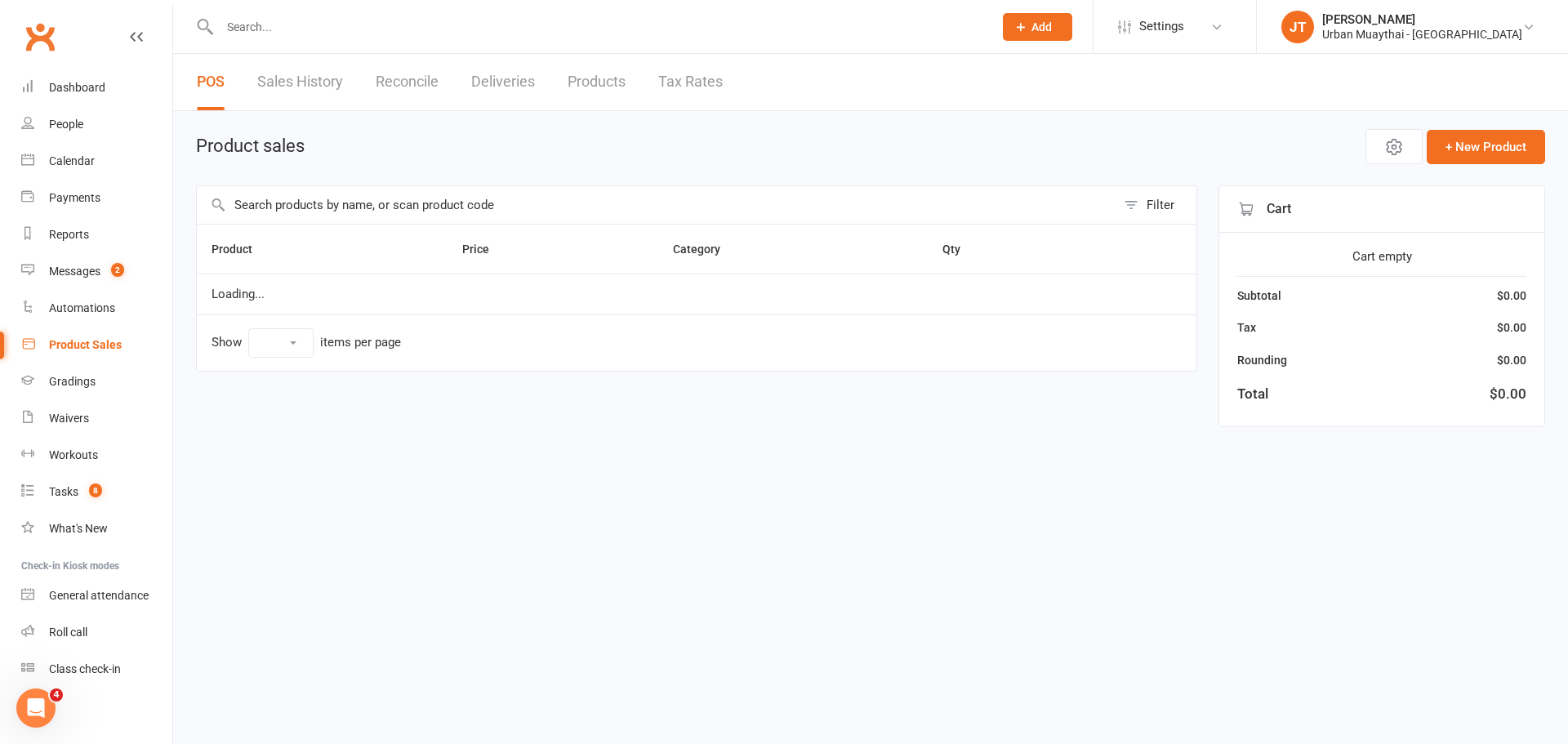
select select "25"
click at [328, 201] on input "text" at bounding box center [656, 205] width 918 height 38
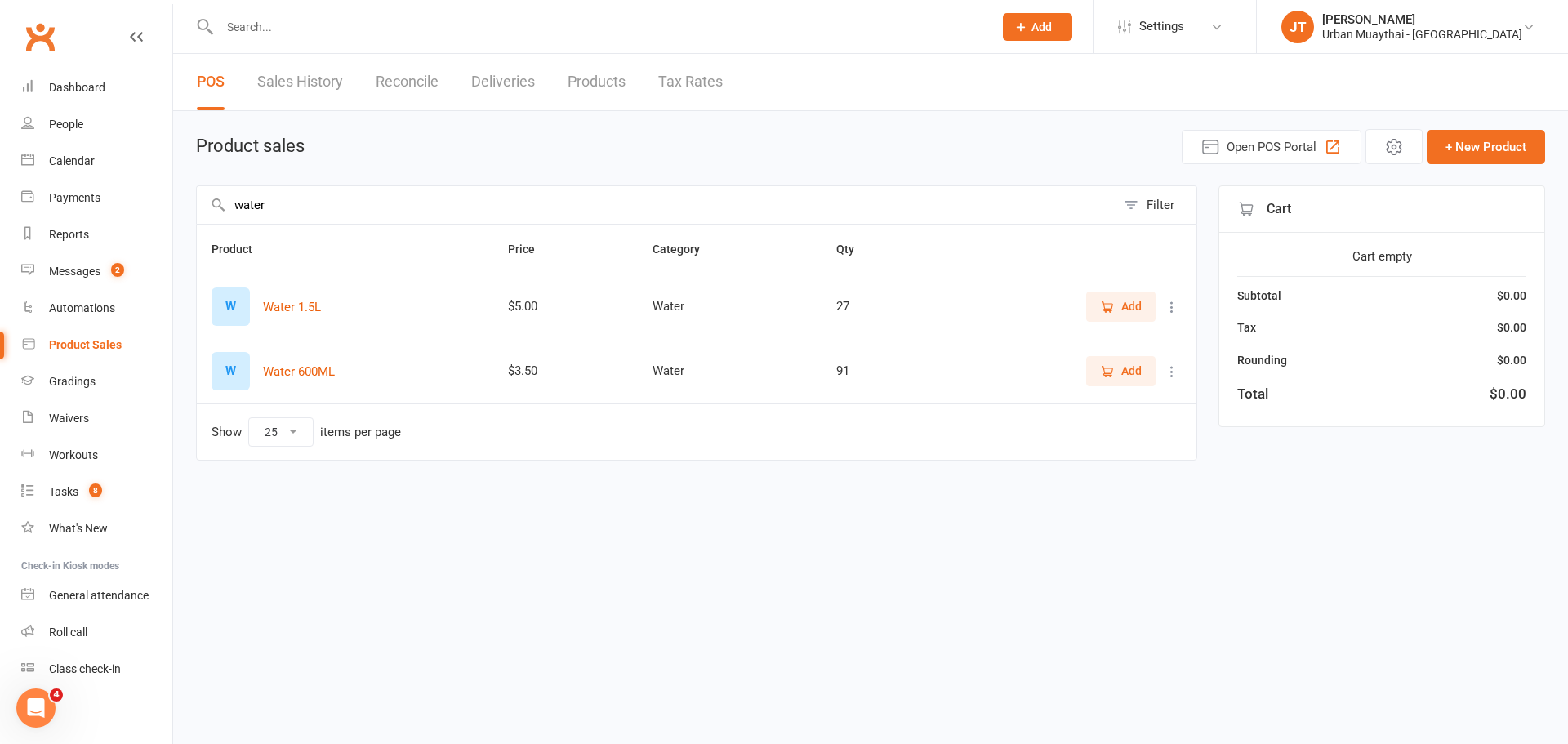
type input "water"
click at [1141, 379] on span "Add" at bounding box center [1131, 371] width 20 height 18
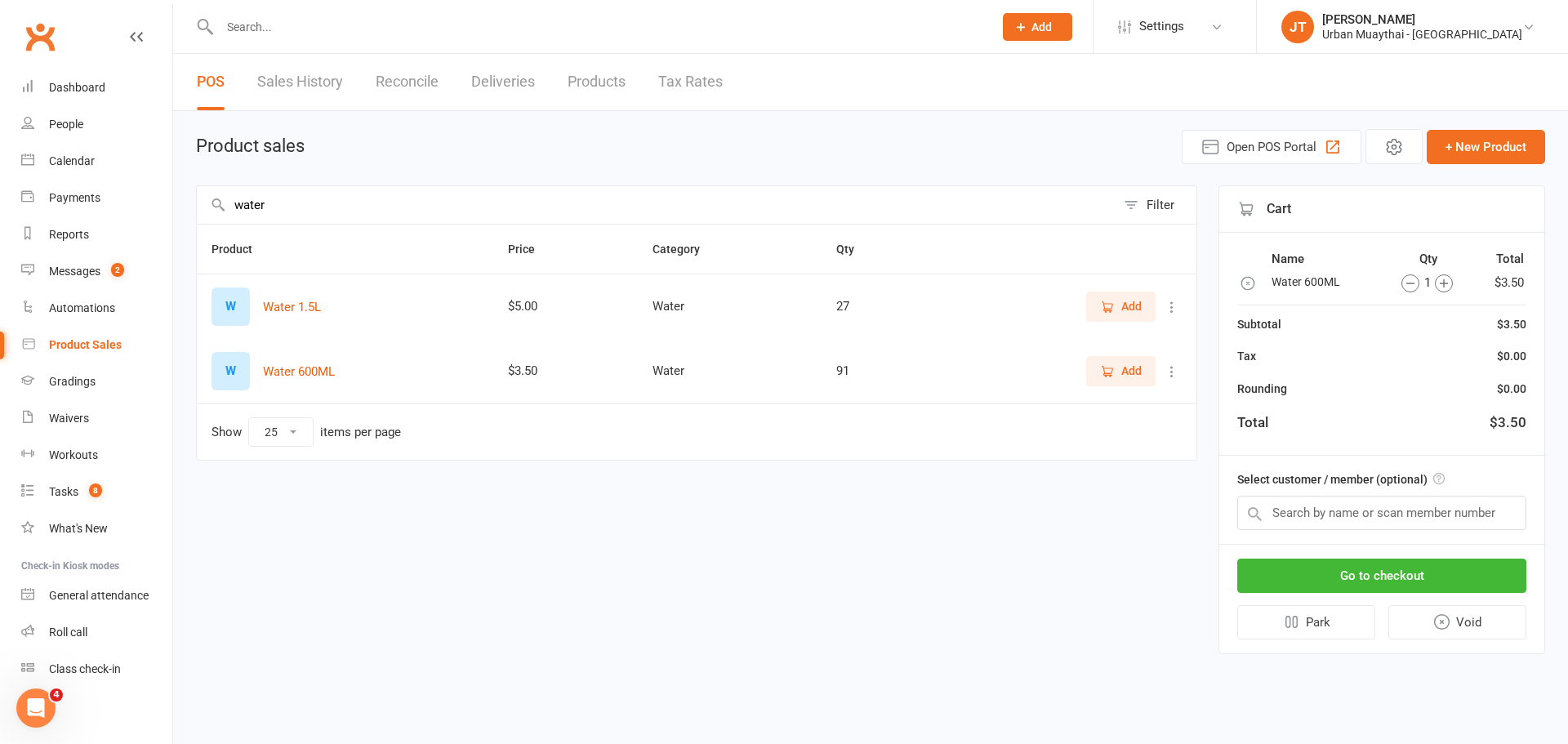
click at [1442, 282] on icon "button" at bounding box center [1443, 283] width 18 height 18
click at [1369, 565] on button "Go to checkout" at bounding box center [1381, 576] width 289 height 34
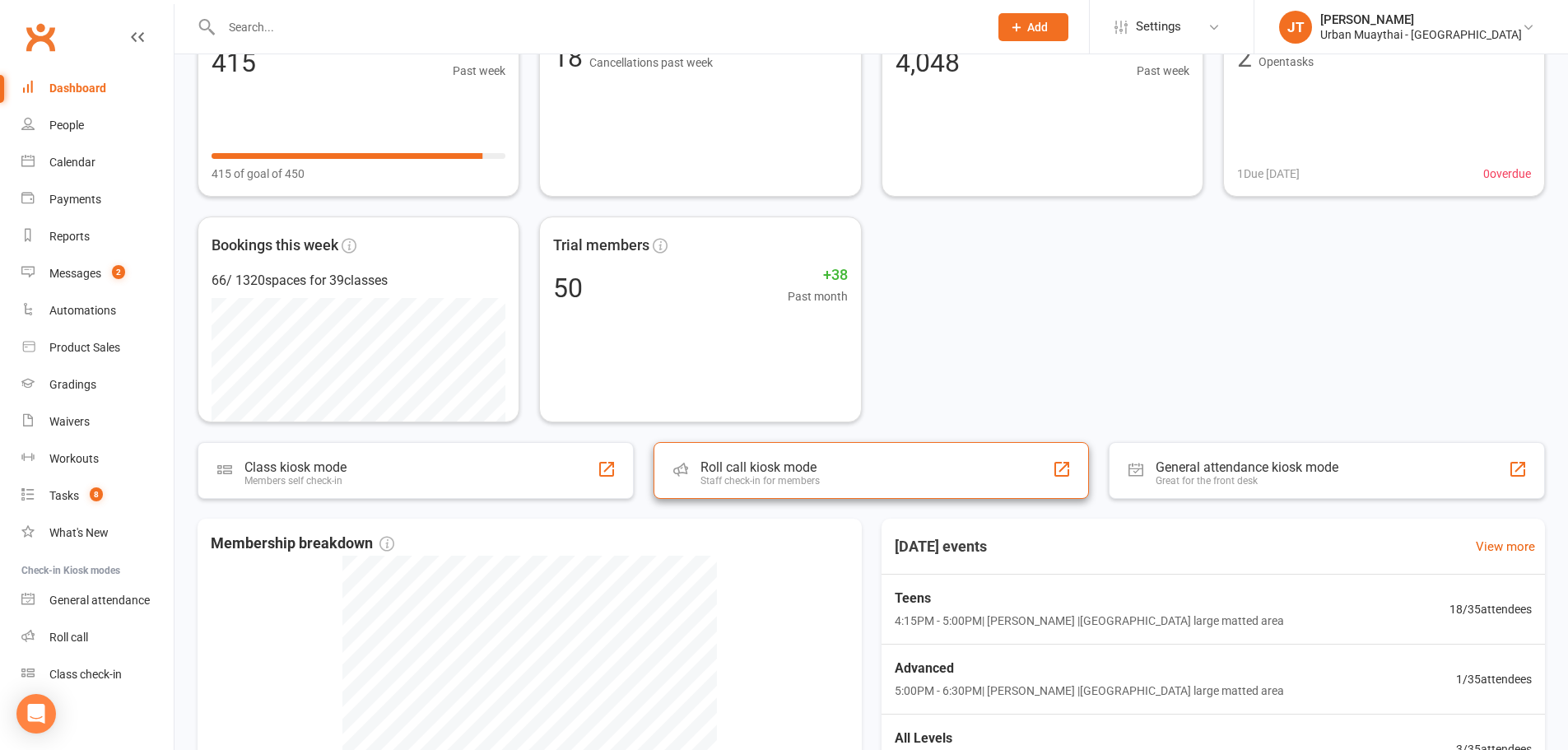
scroll to position [164, 0]
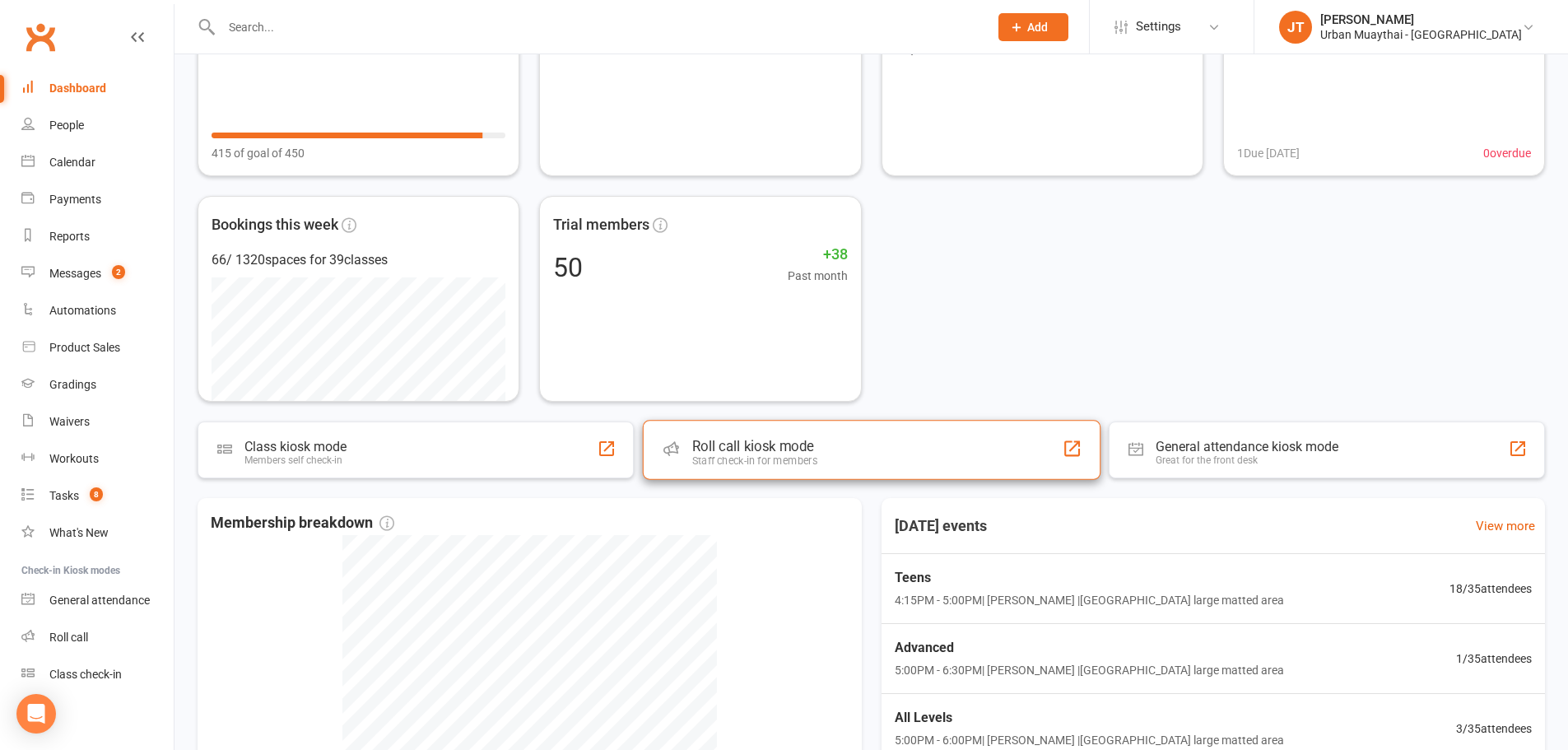
click at [860, 441] on div "Roll call kiosk mode Staff check-in for members" at bounding box center [870, 449] width 458 height 59
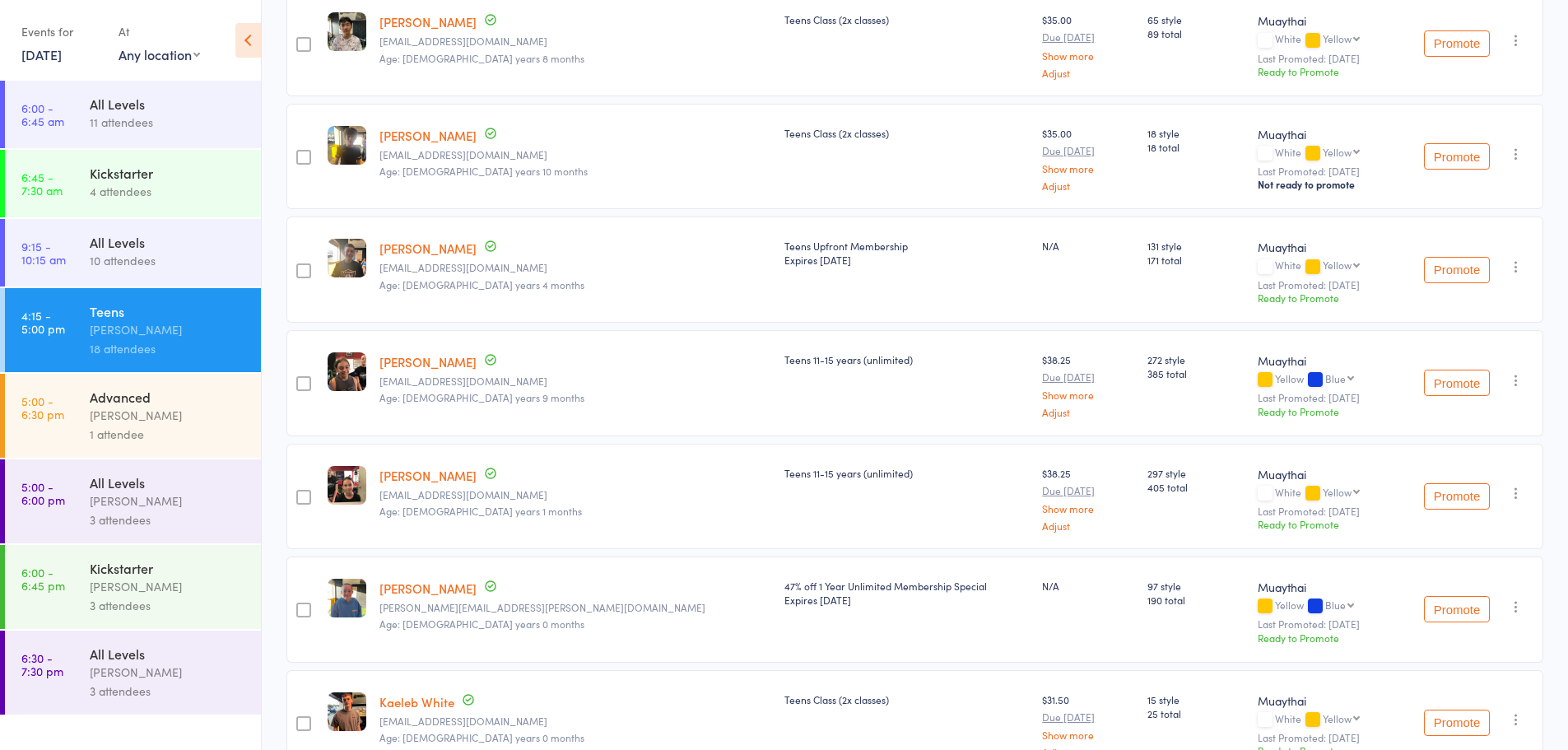
scroll to position [1546, 0]
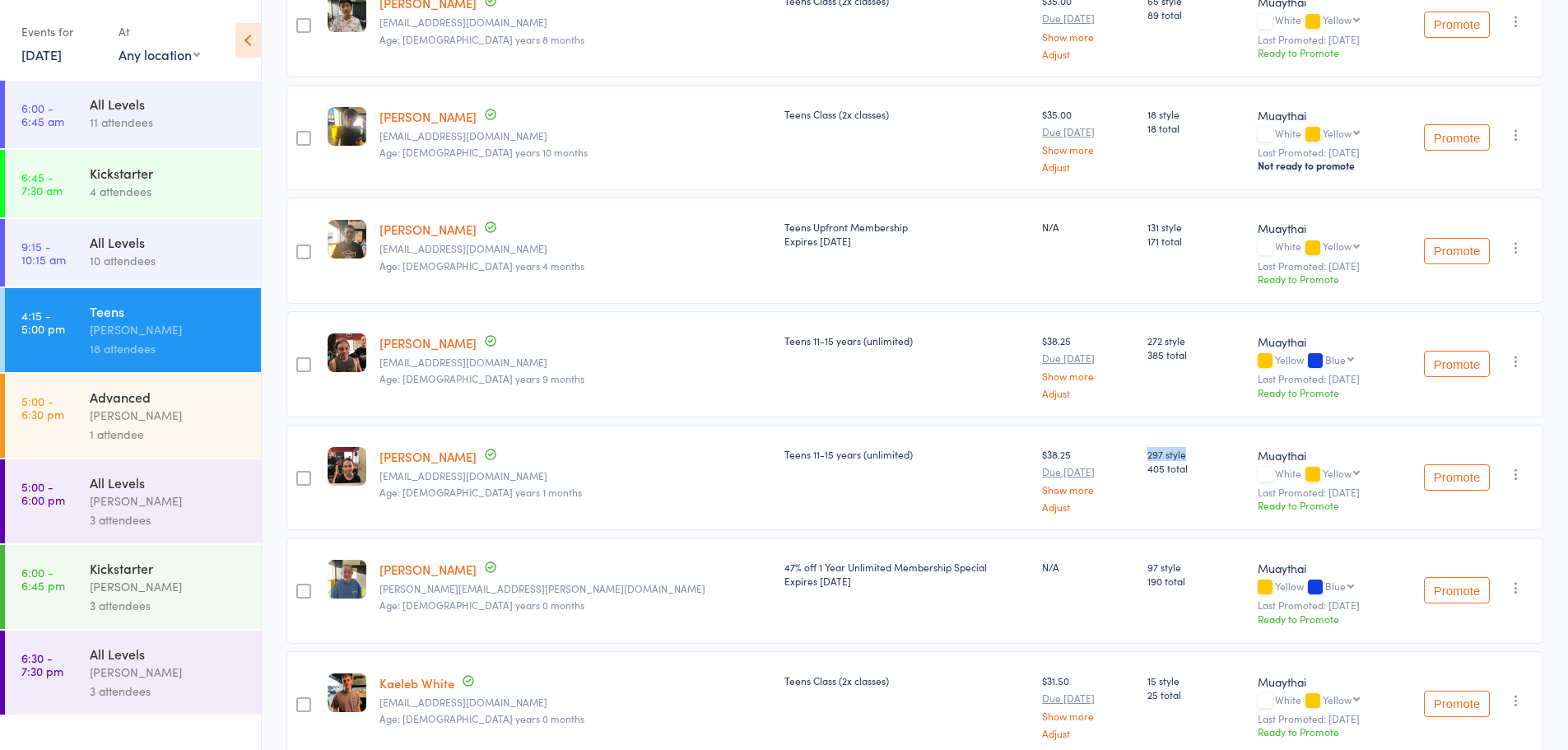
drag, startPoint x: 1028, startPoint y: 450, endPoint x: 1086, endPoint y: 457, distance: 58.4
click at [1141, 457] on div "297 style 405 total" at bounding box center [1195, 477] width 110 height 106
click at [1147, 459] on span "297 style" at bounding box center [1195, 454] width 97 height 14
drag, startPoint x: 1027, startPoint y: 456, endPoint x: 1045, endPoint y: 455, distance: 18.0
click at [1141, 455] on div "297 style 405 total" at bounding box center [1195, 477] width 110 height 106
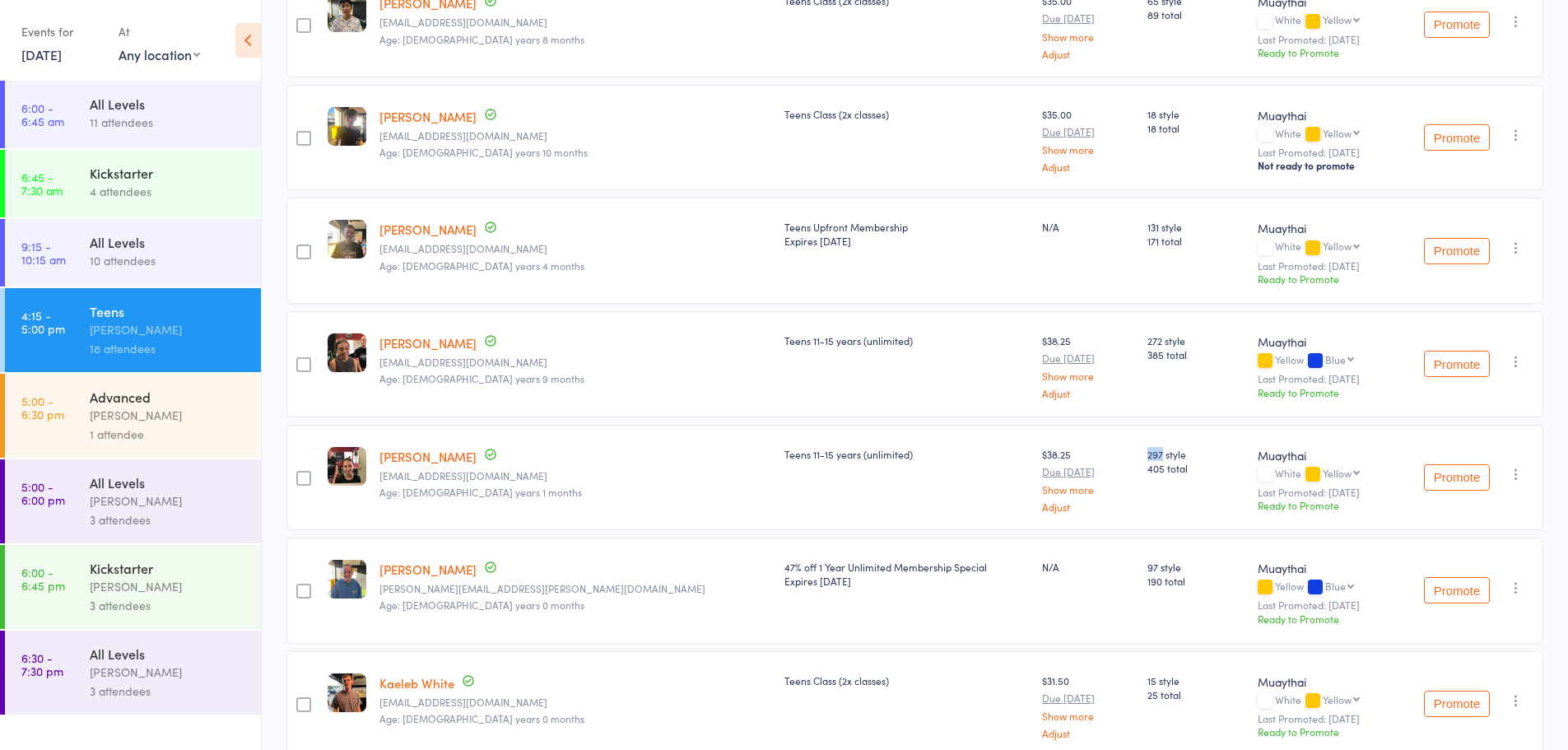
click at [1147, 460] on span "297 style" at bounding box center [1195, 454] width 97 height 14
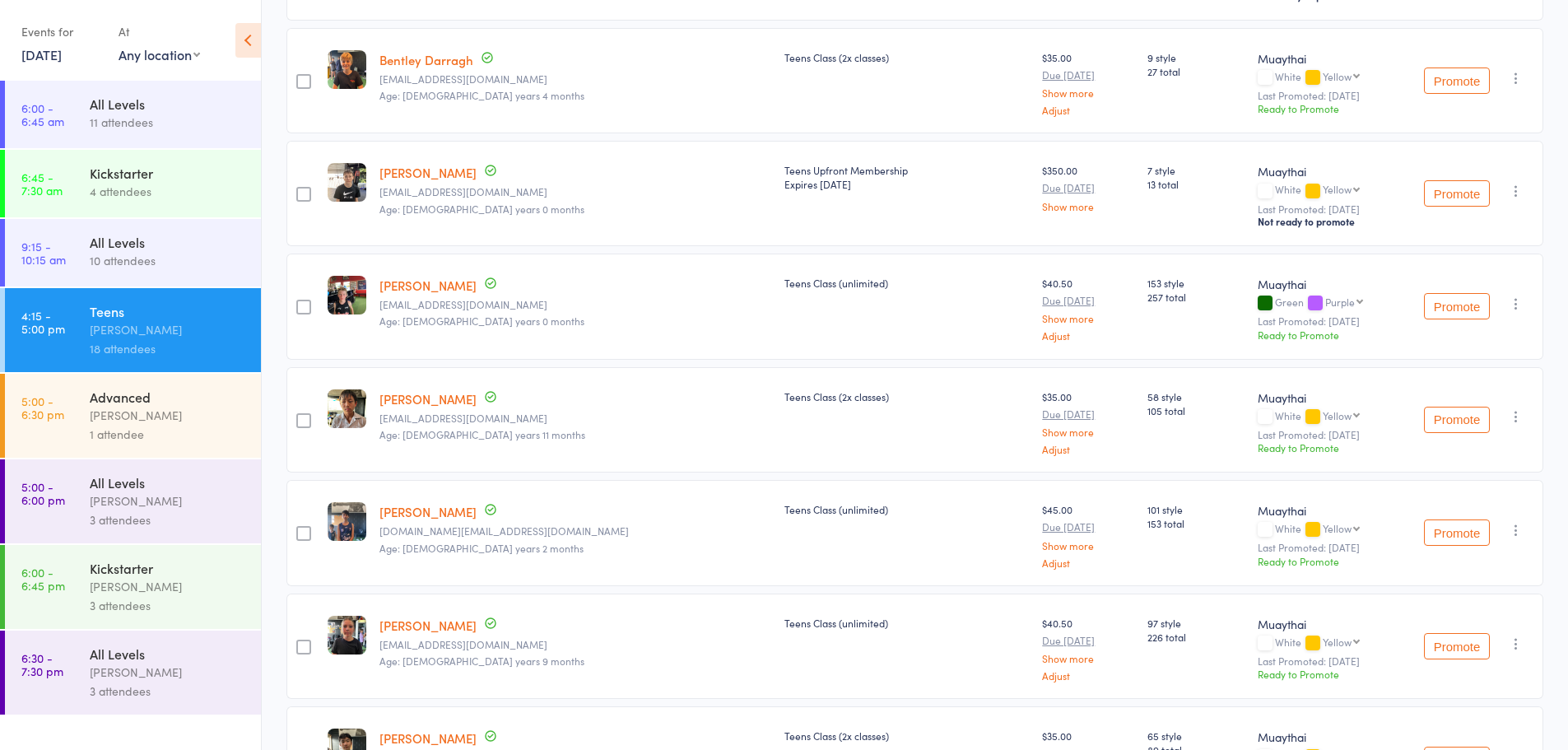
scroll to position [805, 0]
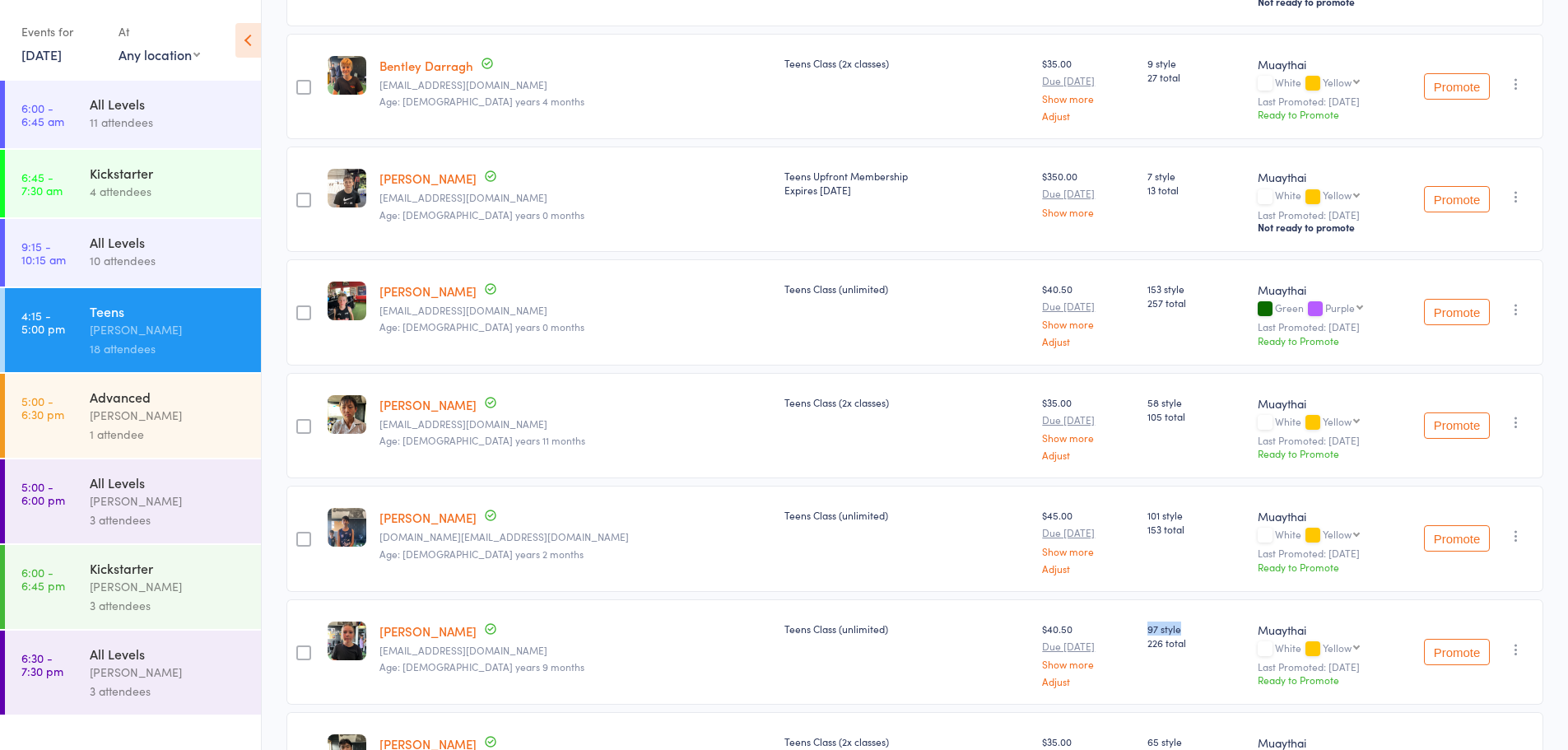
drag, startPoint x: 1026, startPoint y: 632, endPoint x: 1063, endPoint y: 631, distance: 37.0
click at [1141, 631] on div "97 style 226 total" at bounding box center [1195, 652] width 110 height 106
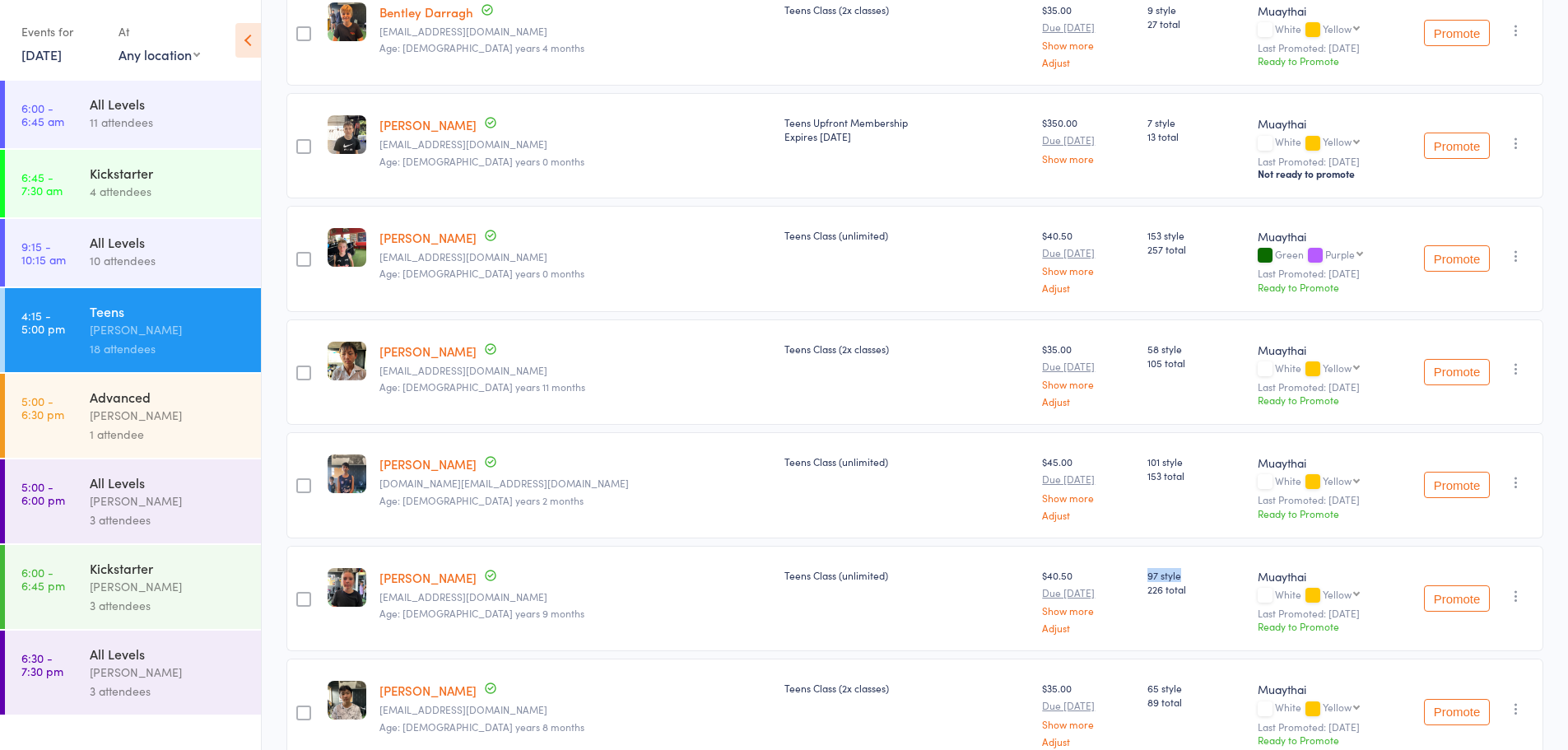
scroll to position [887, 0]
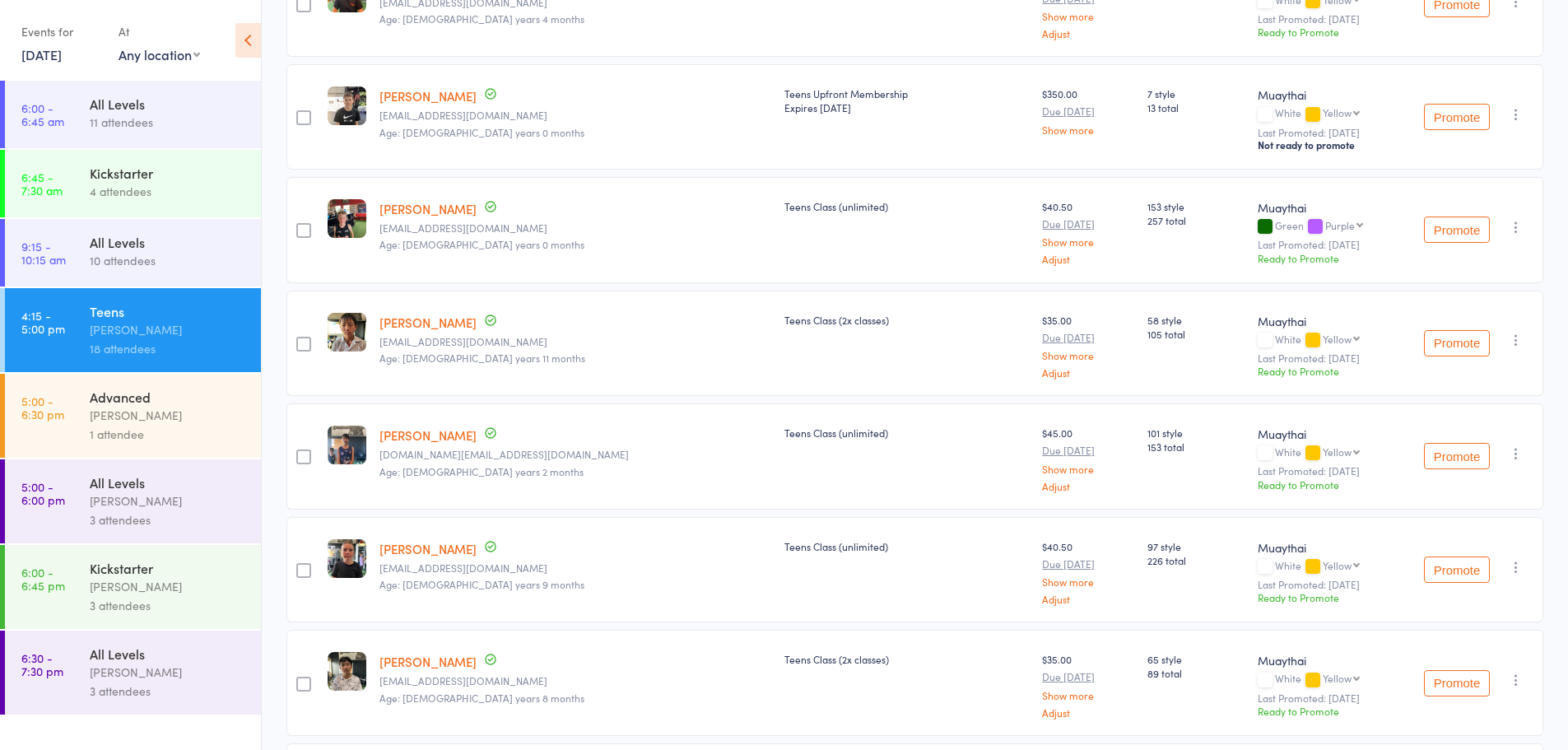
click at [1147, 564] on span "226 total" at bounding box center [1195, 560] width 97 height 14
drag, startPoint x: 1027, startPoint y: 224, endPoint x: 1071, endPoint y: 223, distance: 44.0
click at [1141, 223] on div "153 style 257 total" at bounding box center [1195, 229] width 110 height 106
click at [1147, 223] on span "257 total" at bounding box center [1195, 221] width 97 height 14
drag, startPoint x: 1016, startPoint y: 338, endPoint x: 1063, endPoint y: 338, distance: 47.0
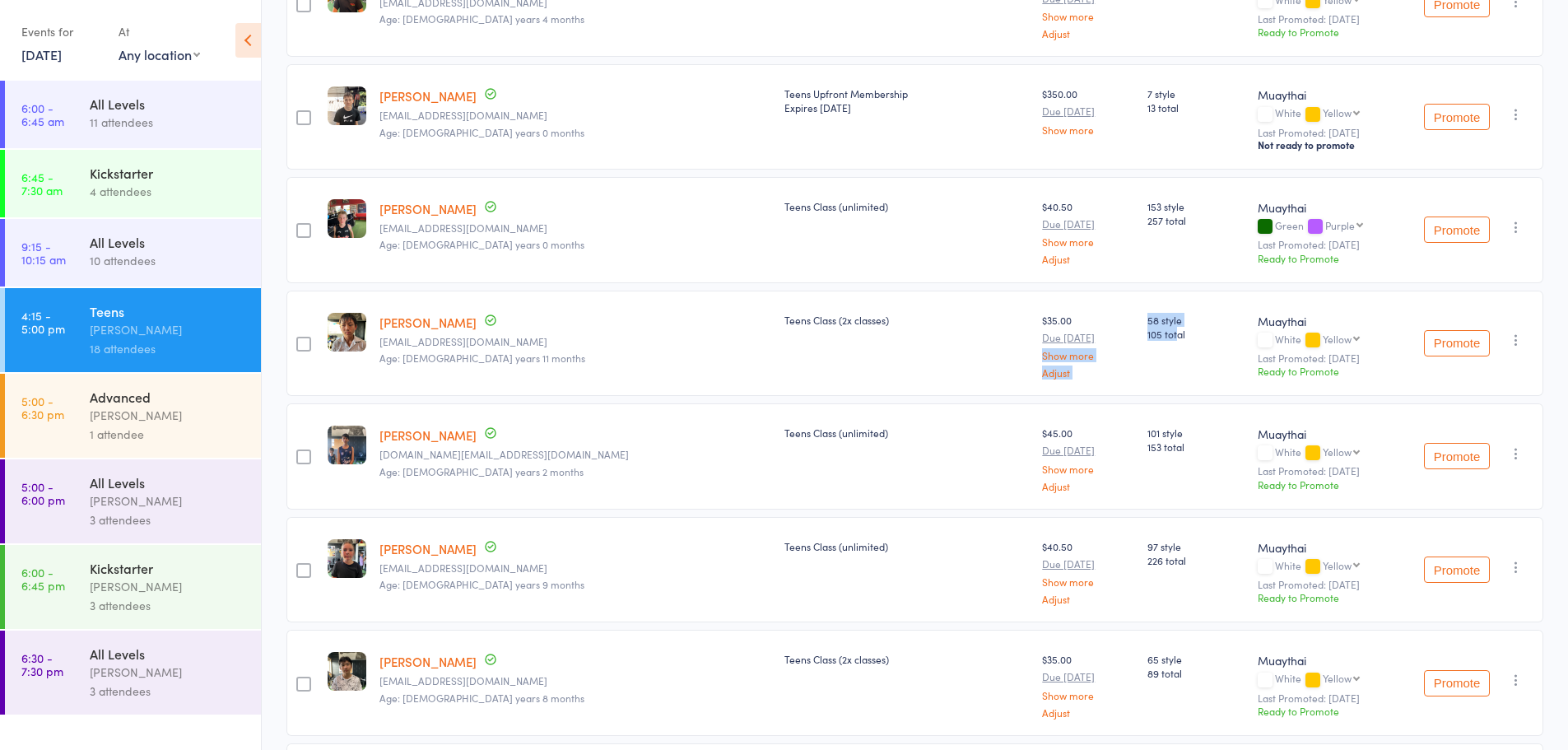
click at [1062, 338] on member-row "edit [PERSON_NAME] [EMAIL_ADDRESS][DOMAIN_NAME] Age: [DEMOGRAPHIC_DATA] years 1…" at bounding box center [915, 344] width 1257 height 106
click at [1141, 347] on div "58 style 105 total" at bounding box center [1195, 344] width 110 height 106
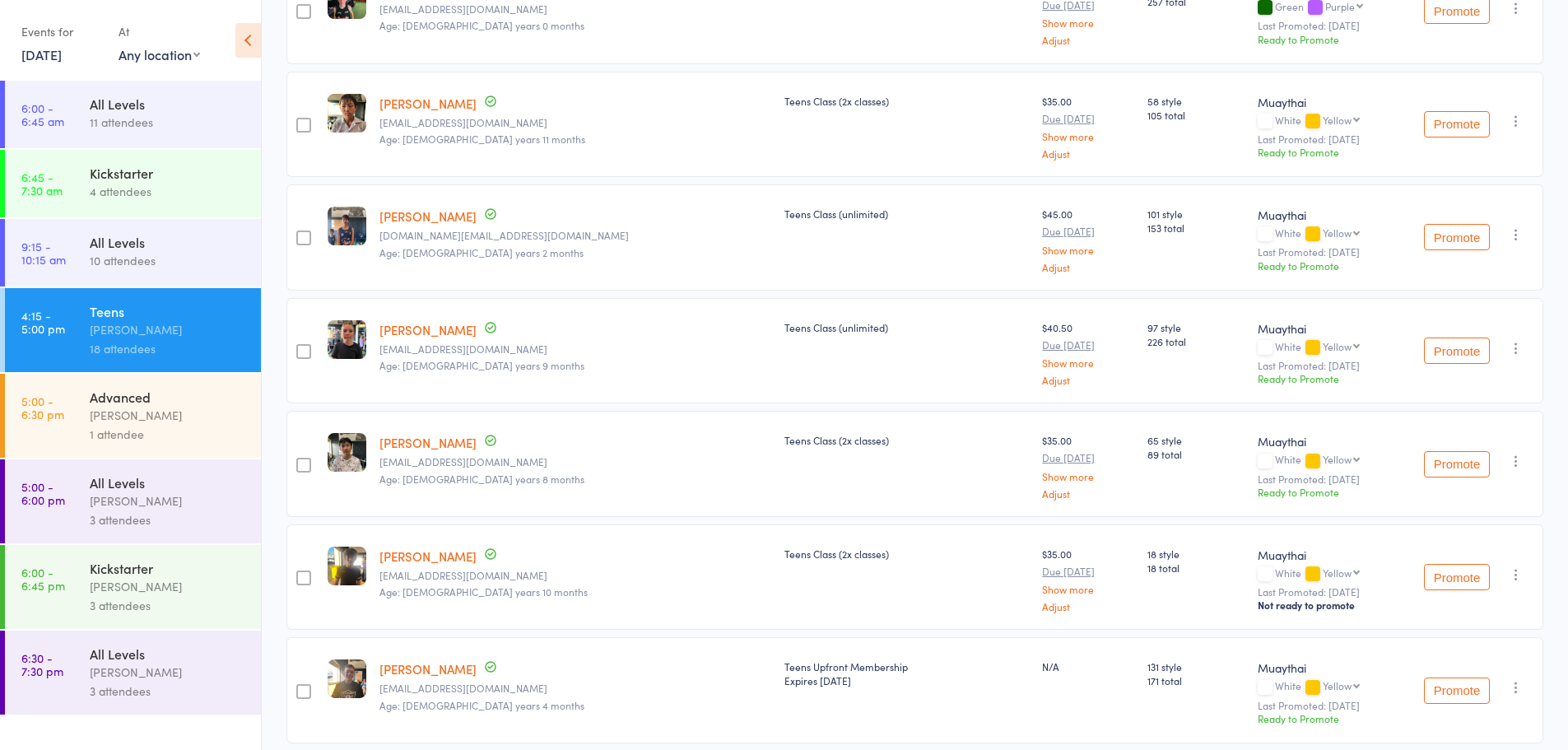
scroll to position [1133, 0]
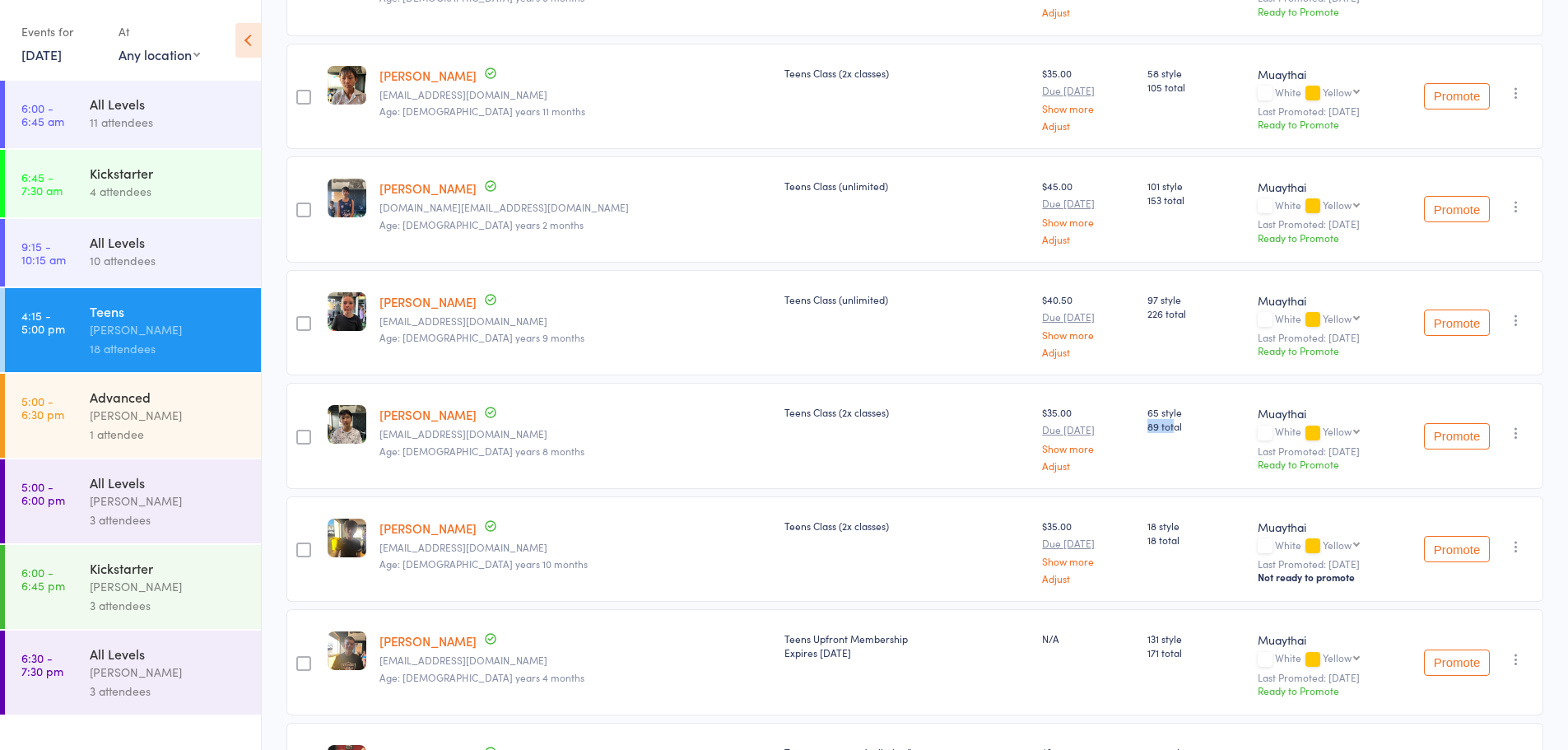
drag, startPoint x: 1029, startPoint y: 436, endPoint x: 1071, endPoint y: 430, distance: 42.4
click at [1141, 430] on div "65 style 89 total" at bounding box center [1195, 435] width 110 height 106
click at [1147, 430] on span "89 total" at bounding box center [1195, 426] width 97 height 14
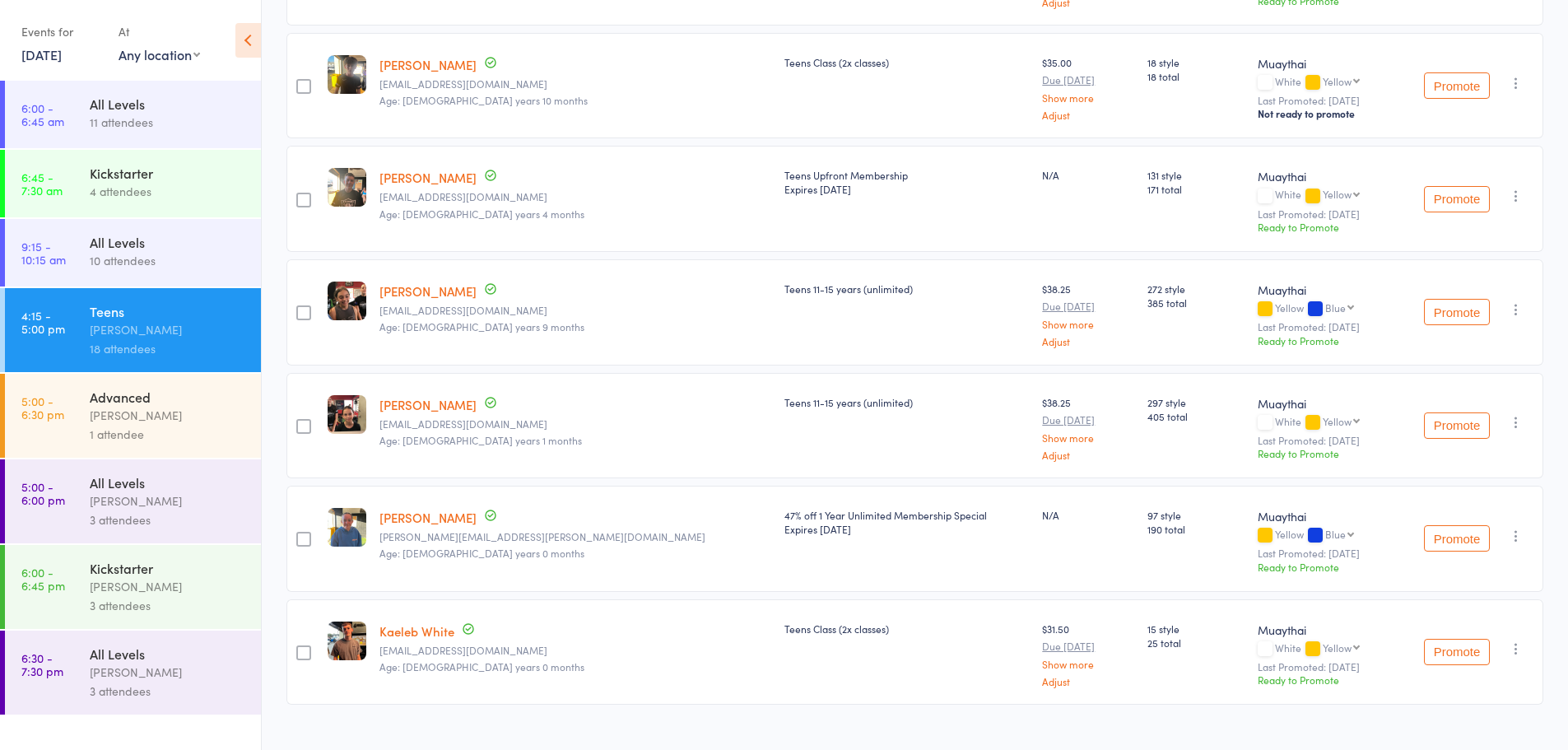
scroll to position [1627, 0]
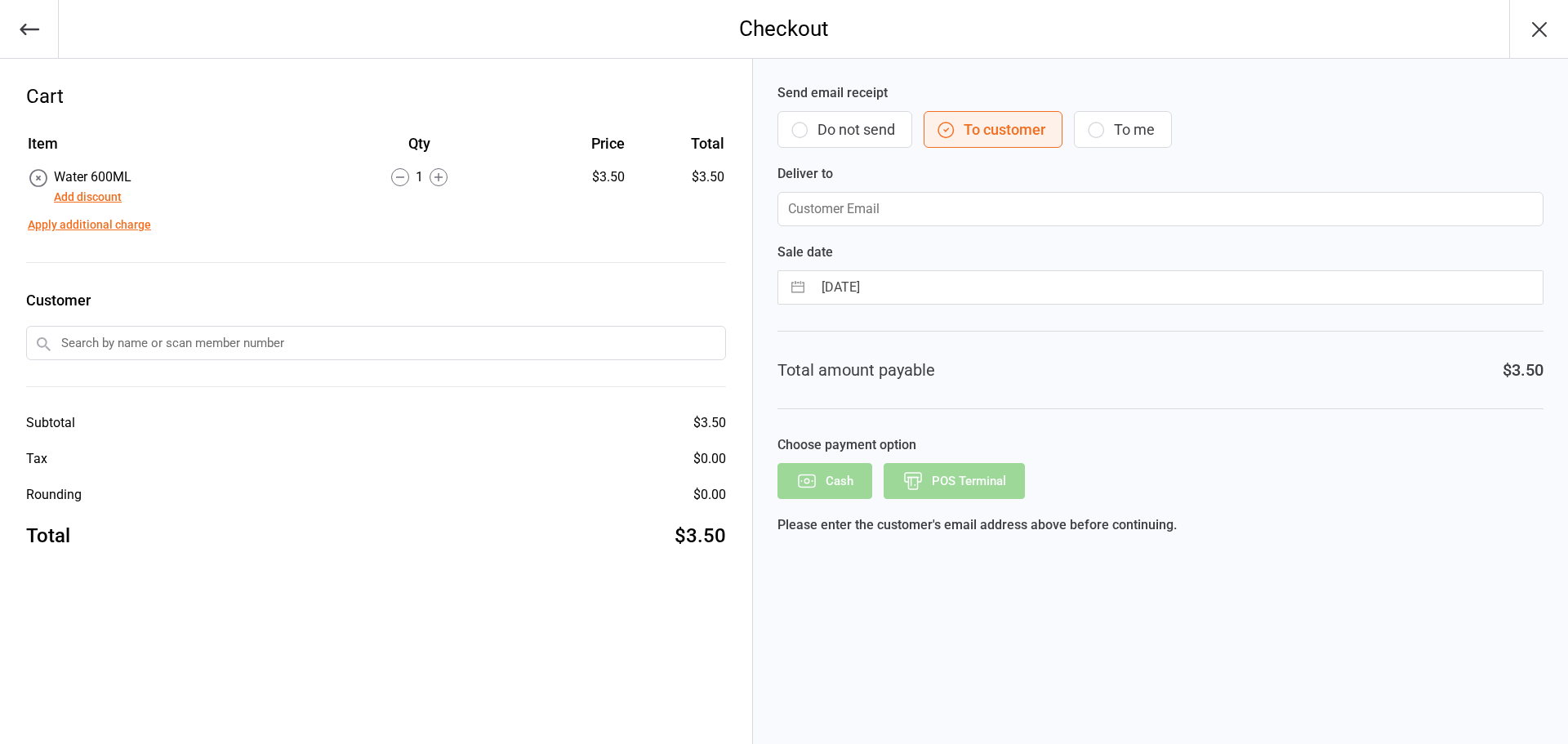
click at [91, 201] on button "Add discount" at bounding box center [88, 197] width 68 height 17
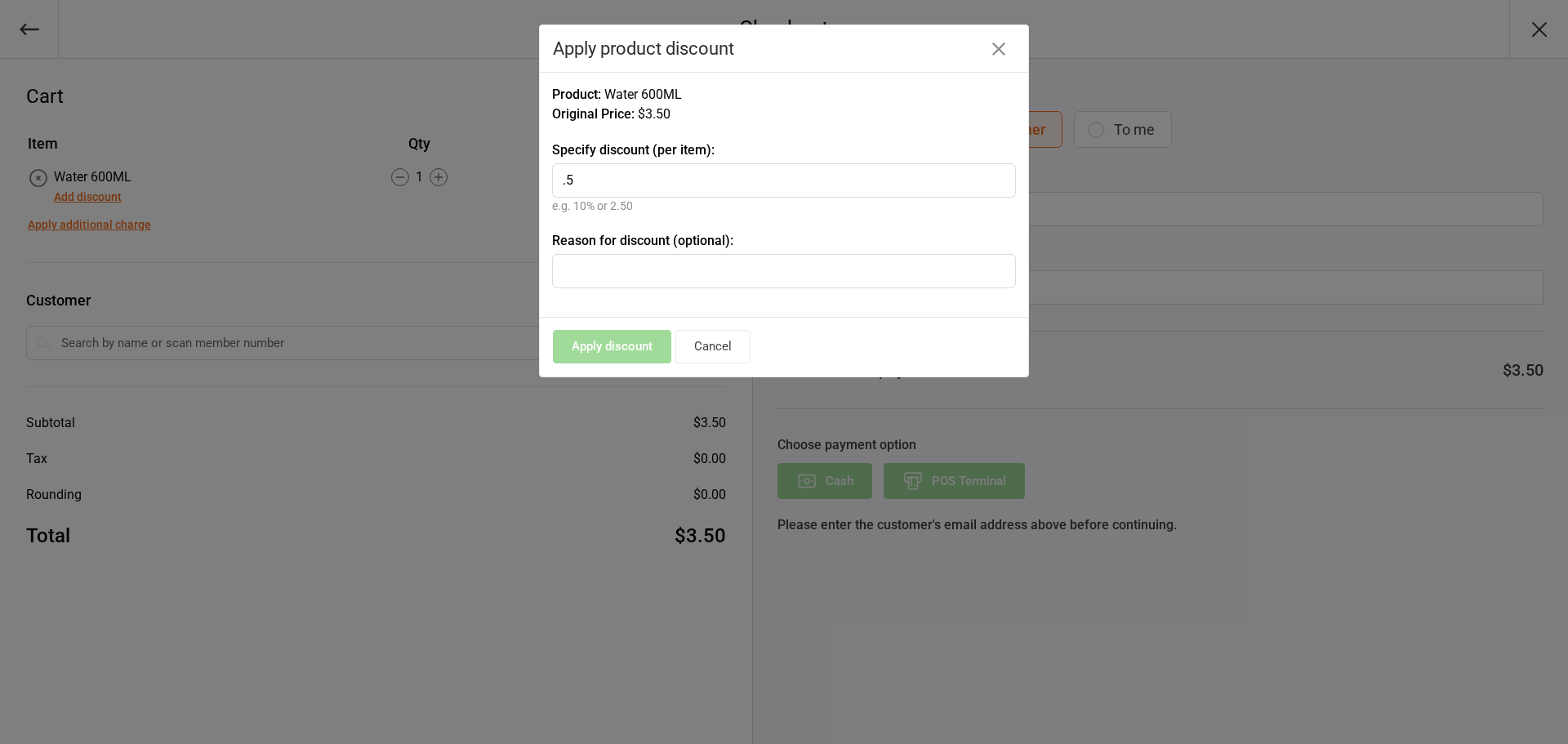
drag, startPoint x: 635, startPoint y: 250, endPoint x: 638, endPoint y: 264, distance: 14.3
click at [635, 251] on div "Reason for discount (optional):" at bounding box center [784, 260] width 464 height 58
click at [638, 264] on input "text" at bounding box center [784, 270] width 464 height 34
click at [638, 182] on input ".5" at bounding box center [784, 180] width 464 height 34
type input "."
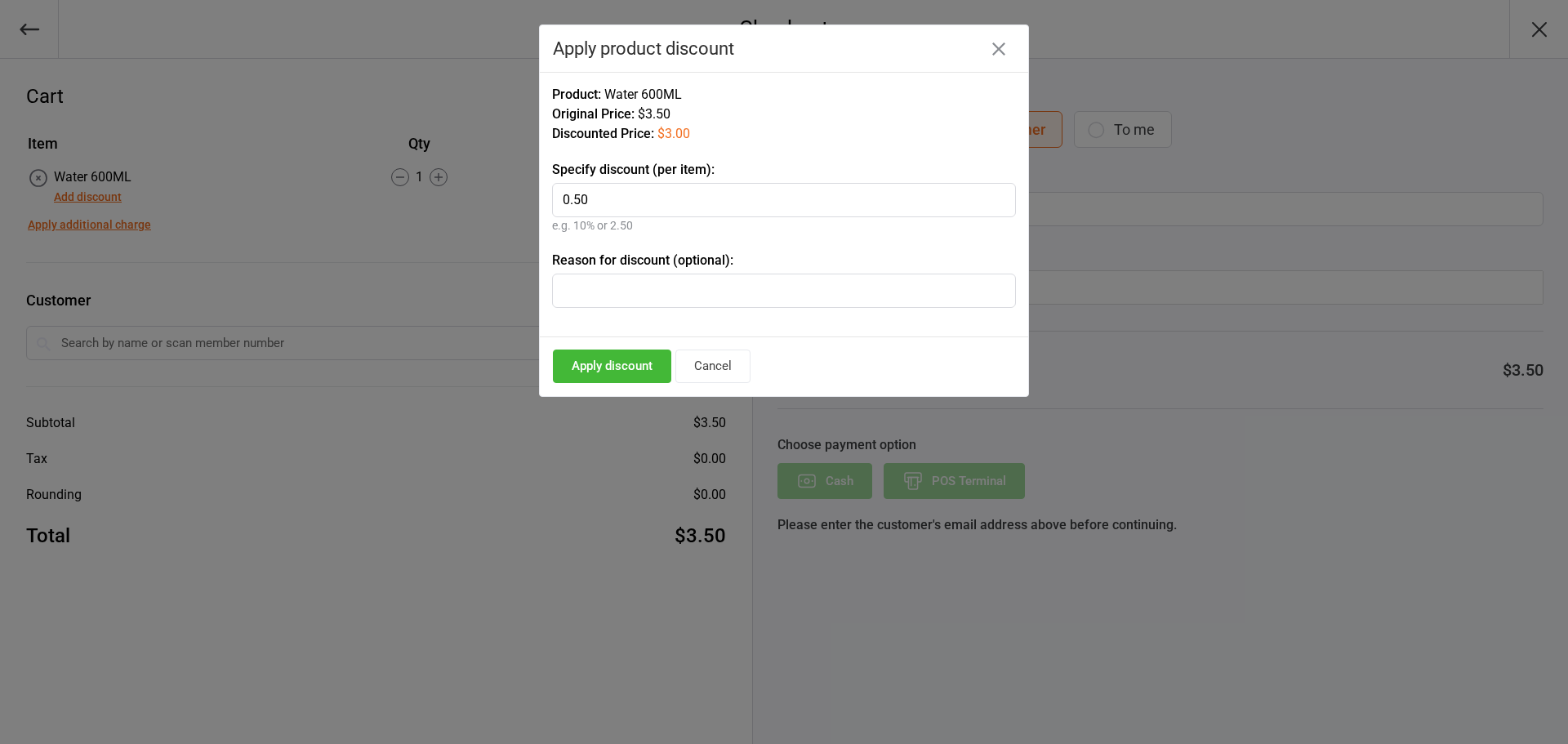
type input "0.50"
click at [653, 371] on button "Apply discount" at bounding box center [612, 366] width 119 height 33
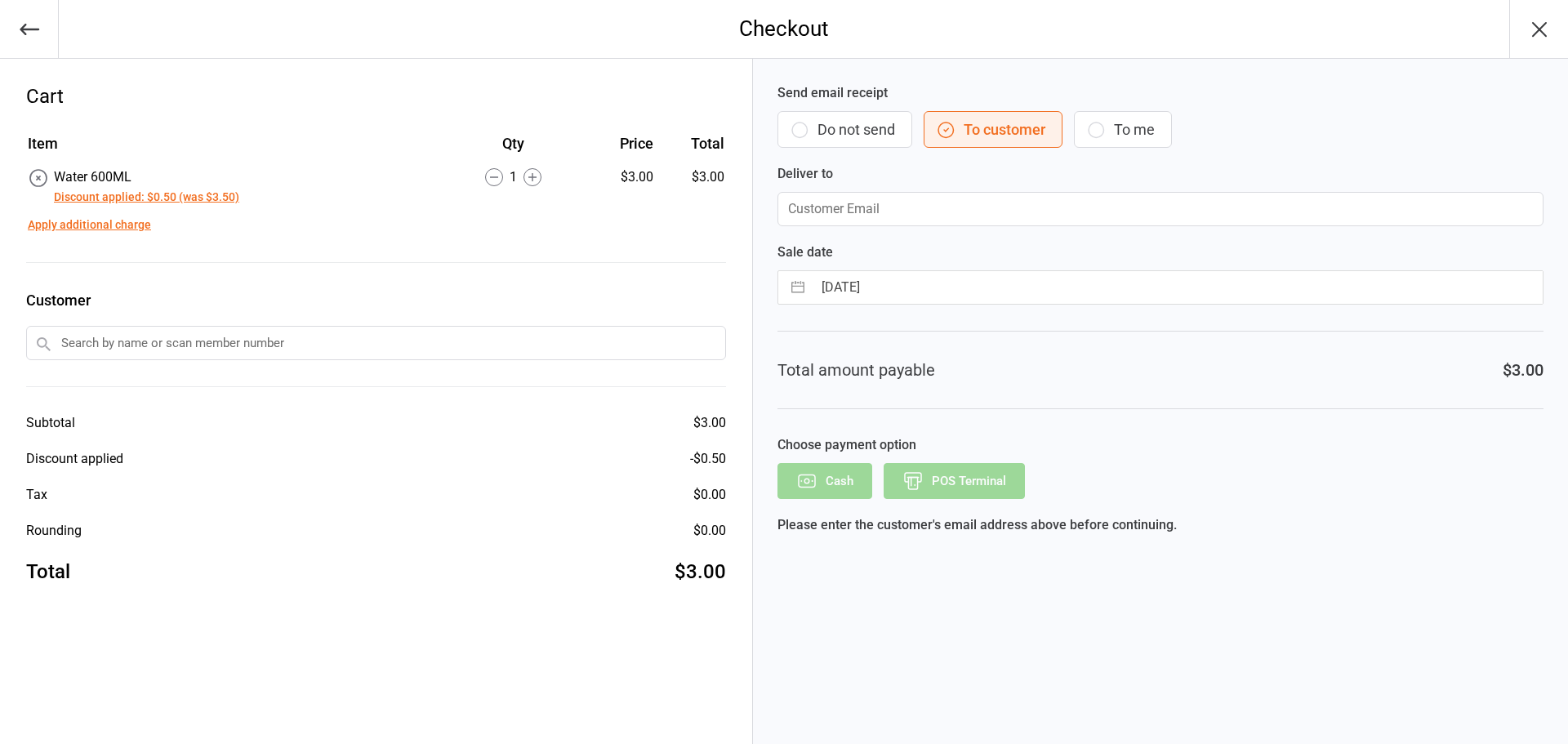
click at [876, 114] on button "Do not send" at bounding box center [844, 129] width 135 height 37
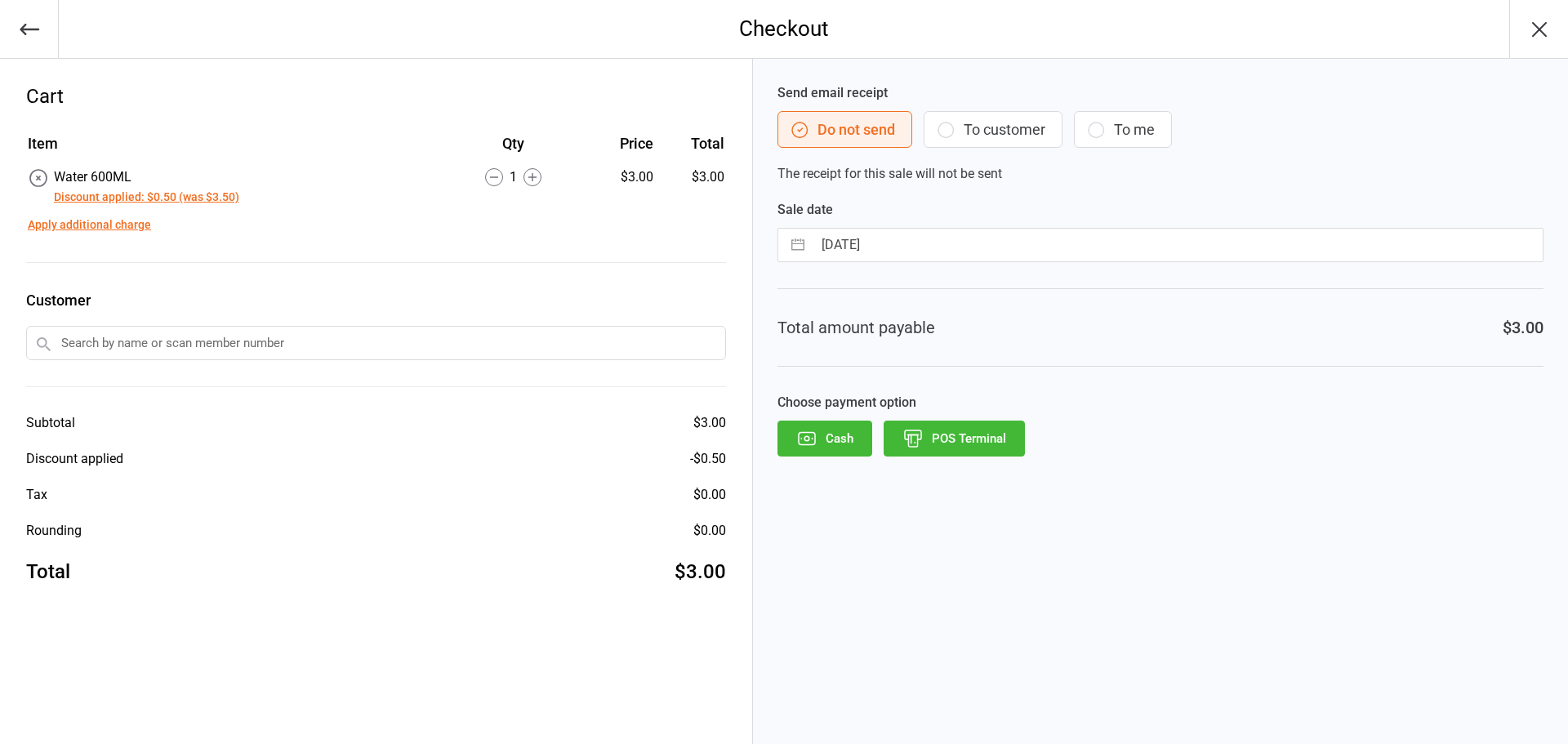
click at [995, 433] on button "POS Terminal" at bounding box center [954, 438] width 141 height 36
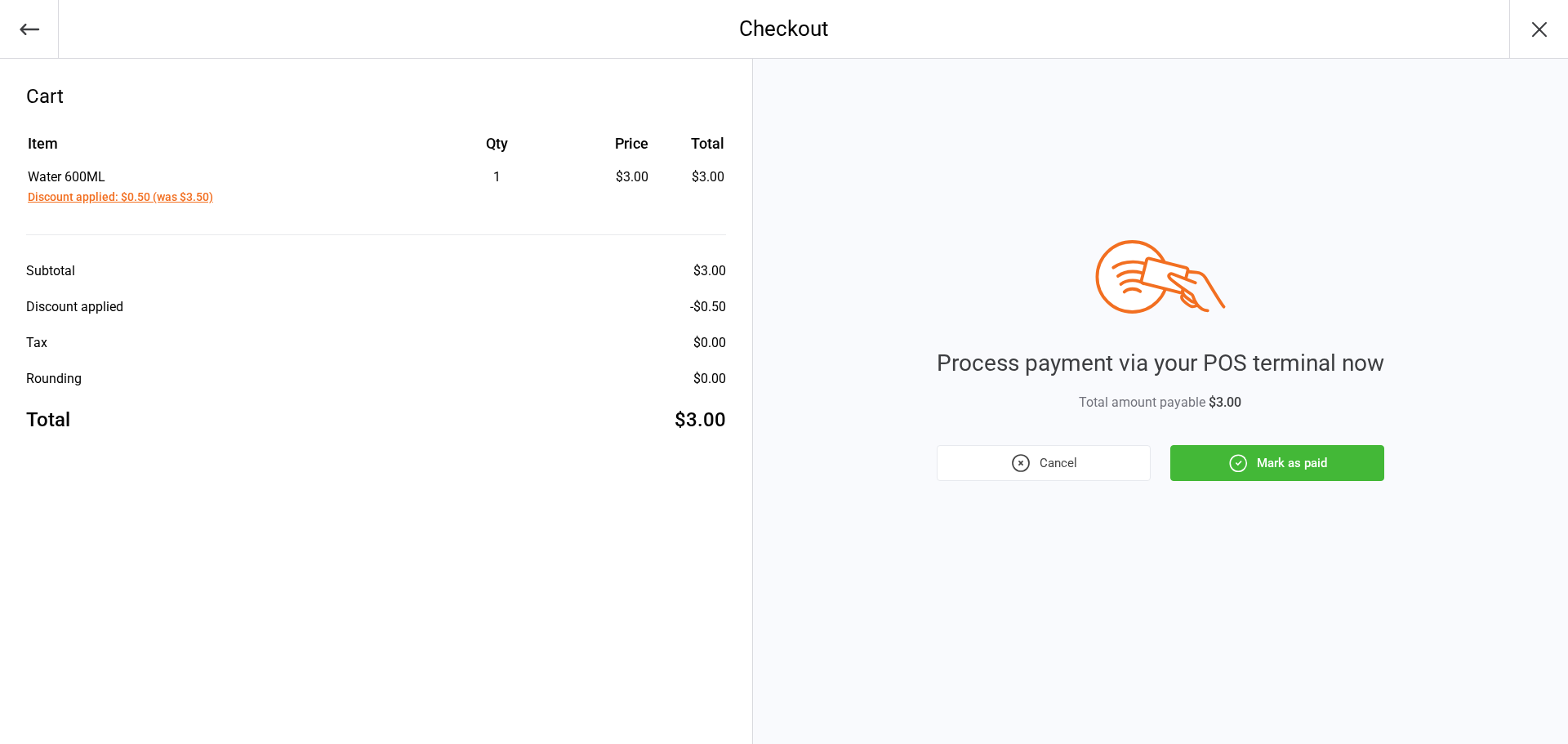
click at [1325, 464] on button "Mark as paid" at bounding box center [1277, 462] width 214 height 36
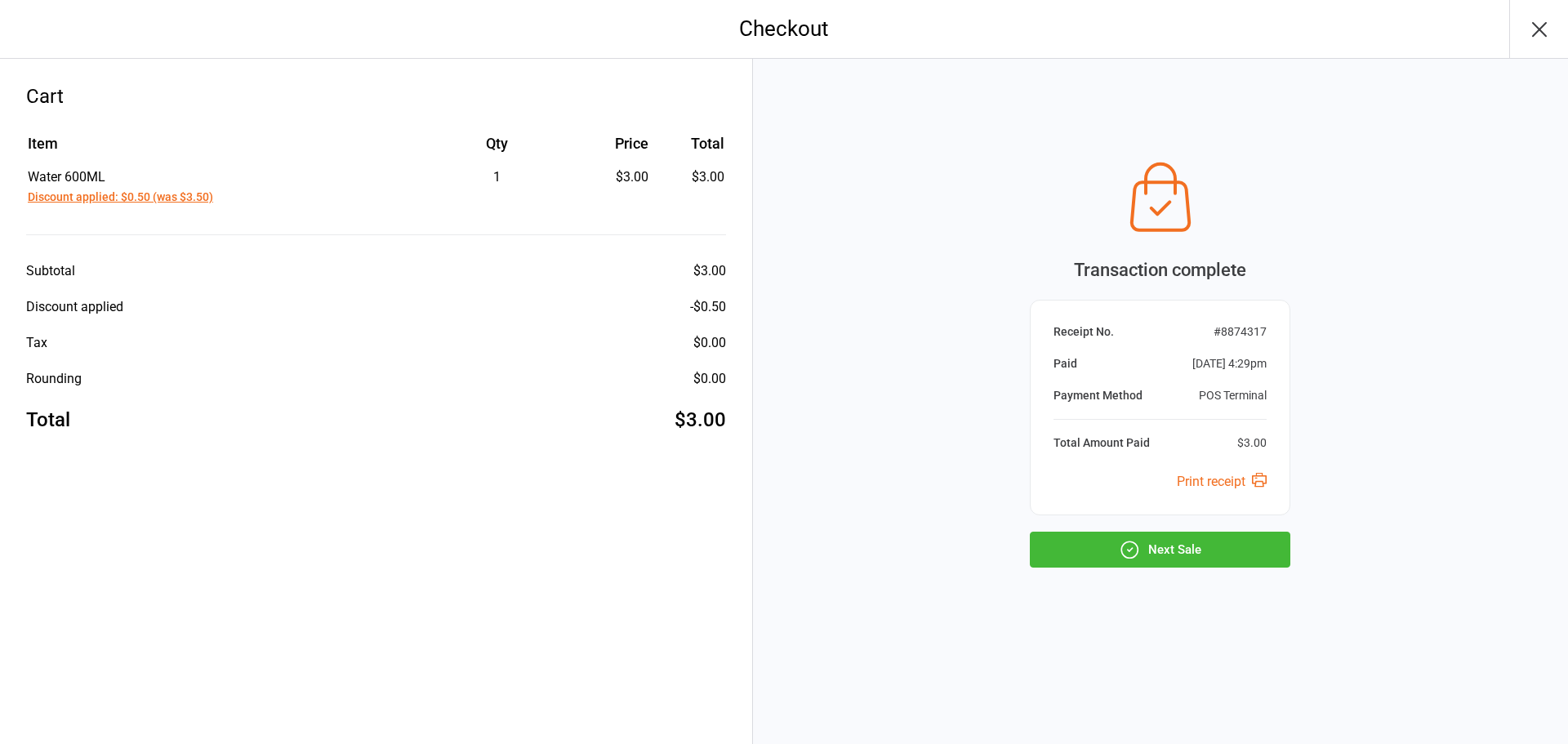
click at [1084, 555] on button "Next Sale" at bounding box center [1160, 549] width 261 height 36
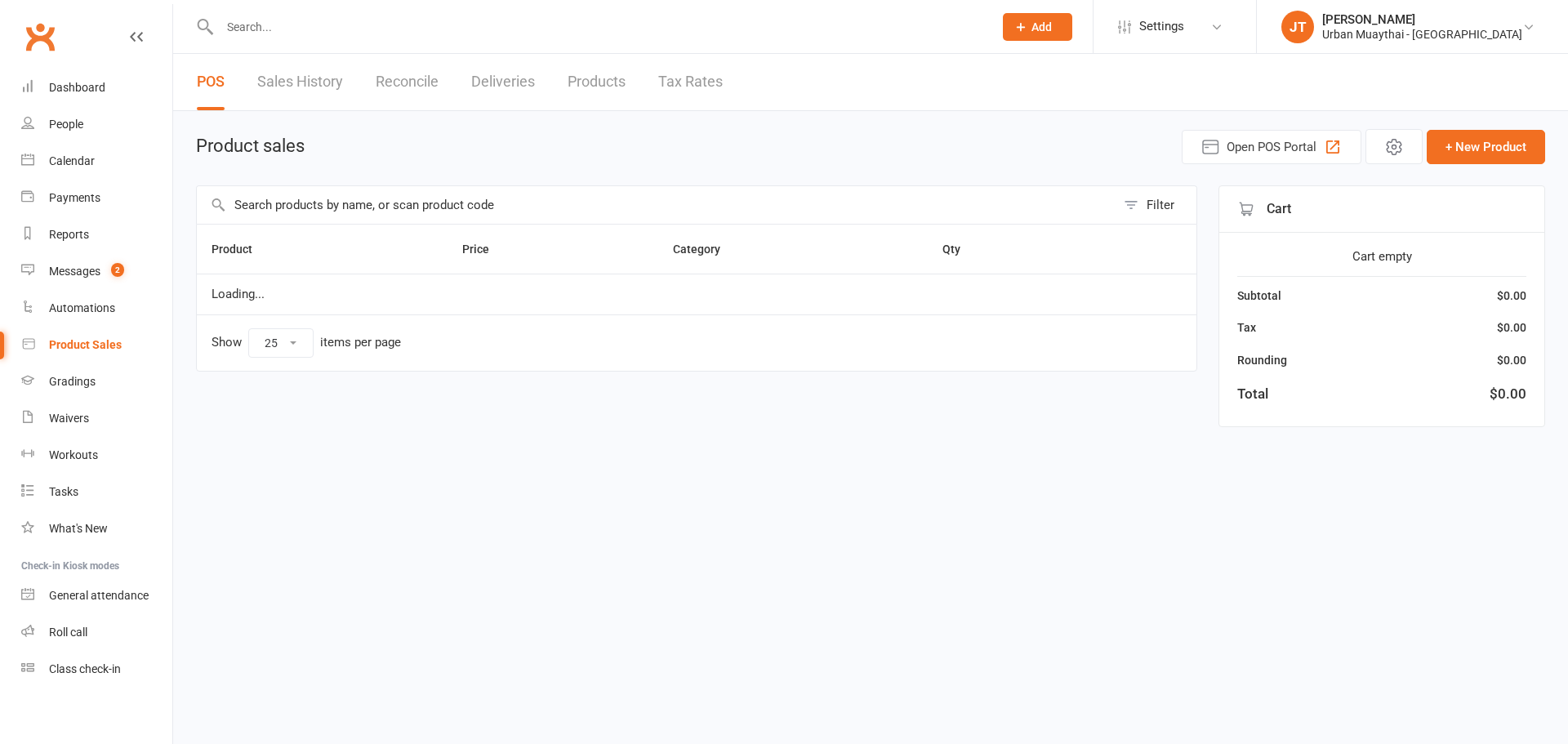
select select "25"
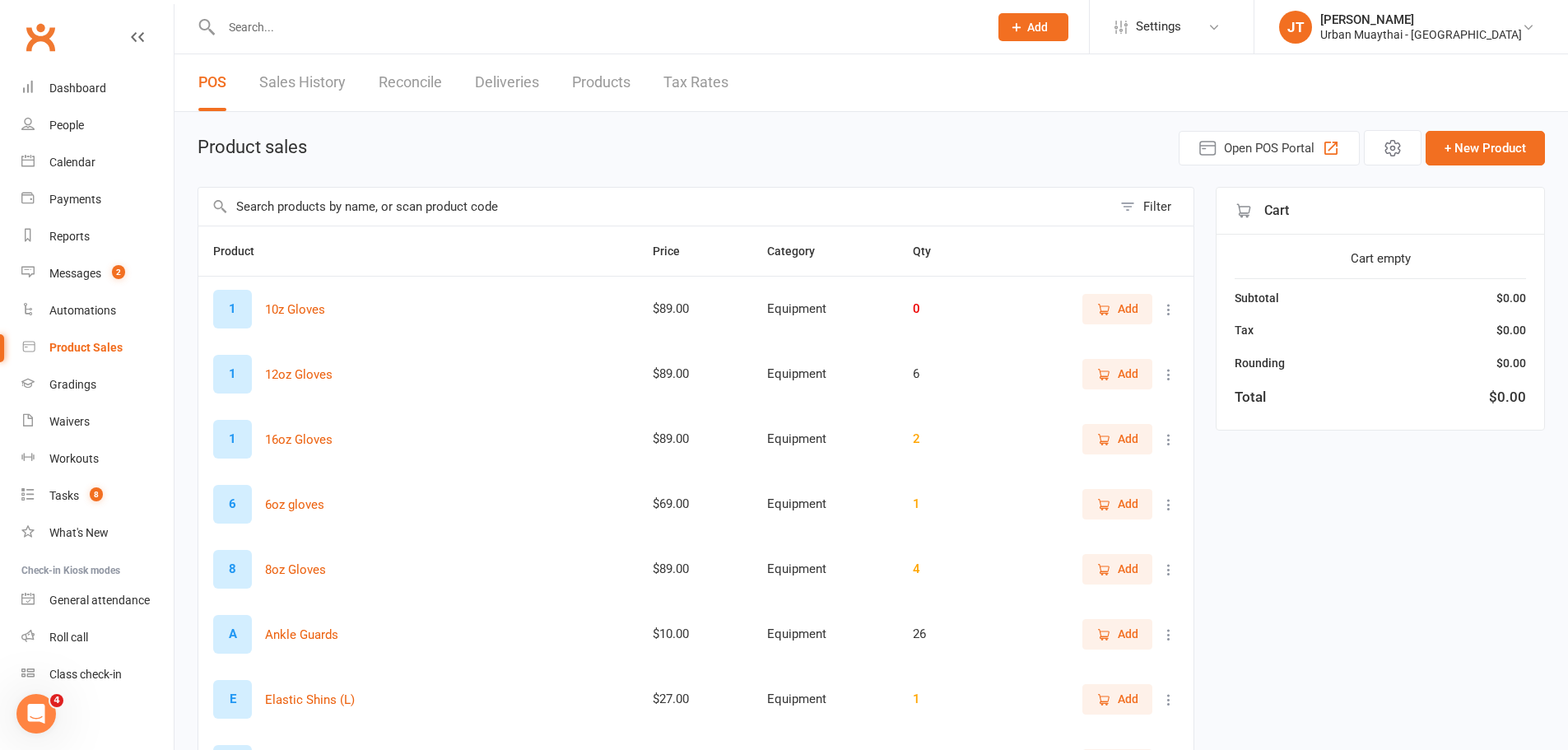
click at [270, 72] on link "Sales History" at bounding box center [302, 83] width 86 height 57
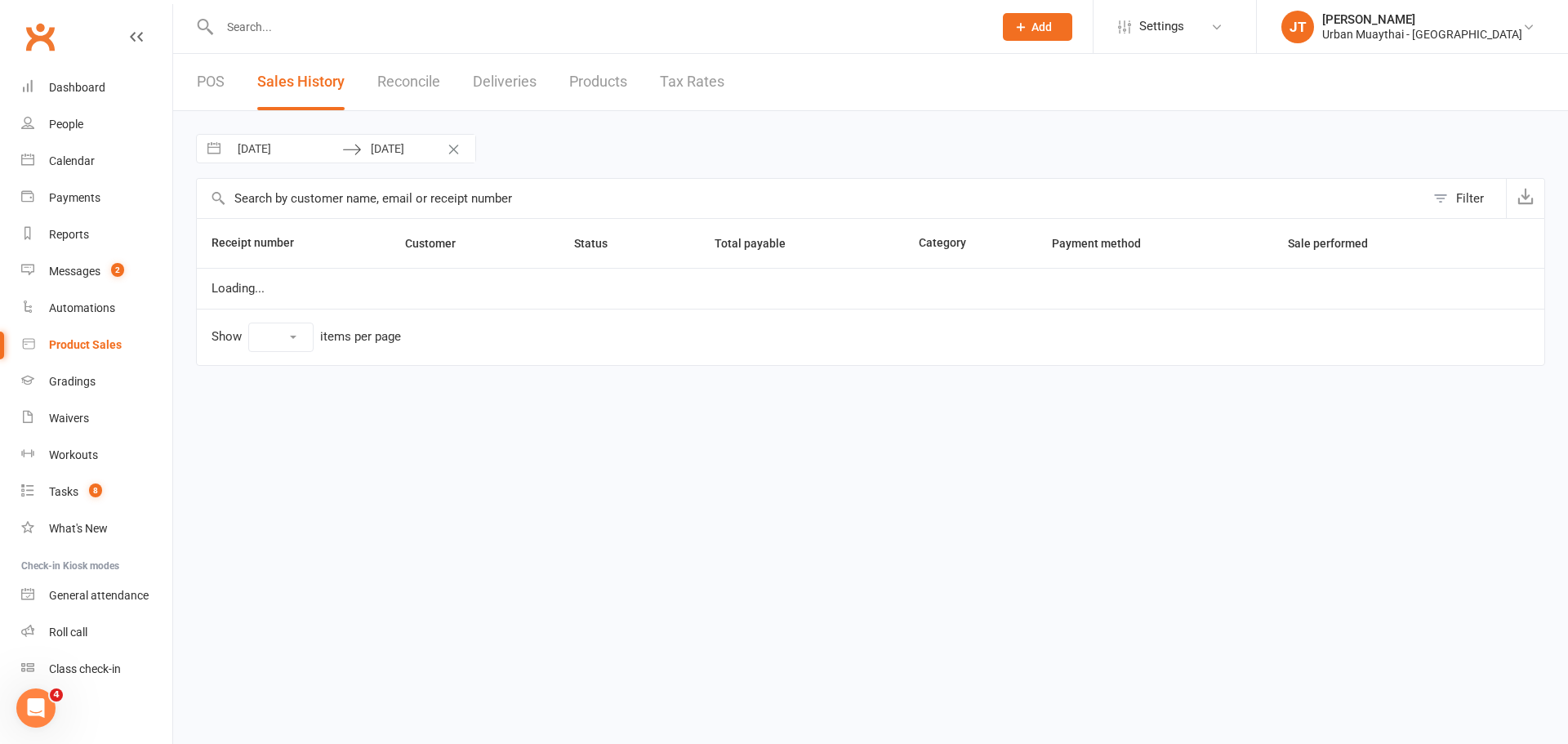
select select "100"
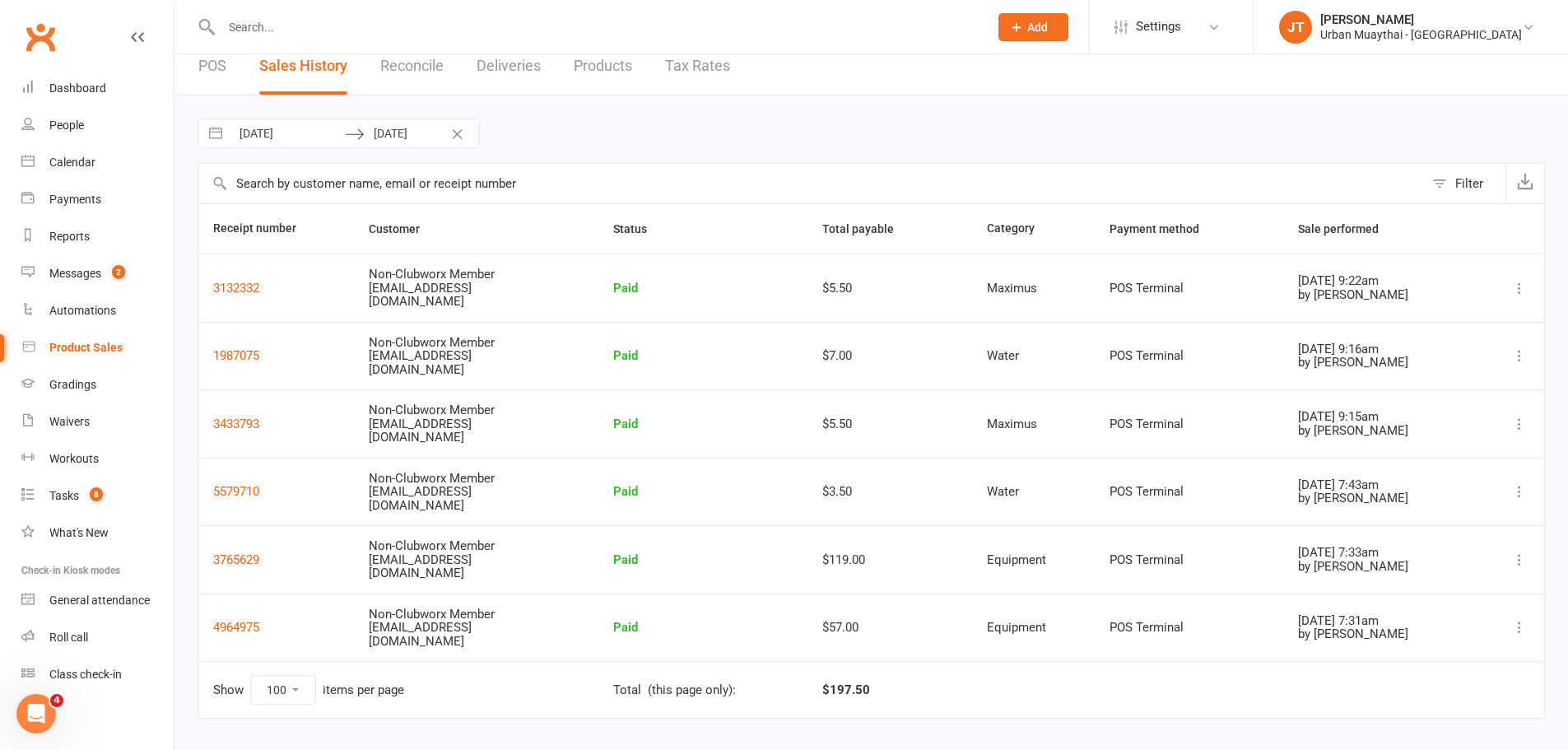
scroll to position [33, 0]
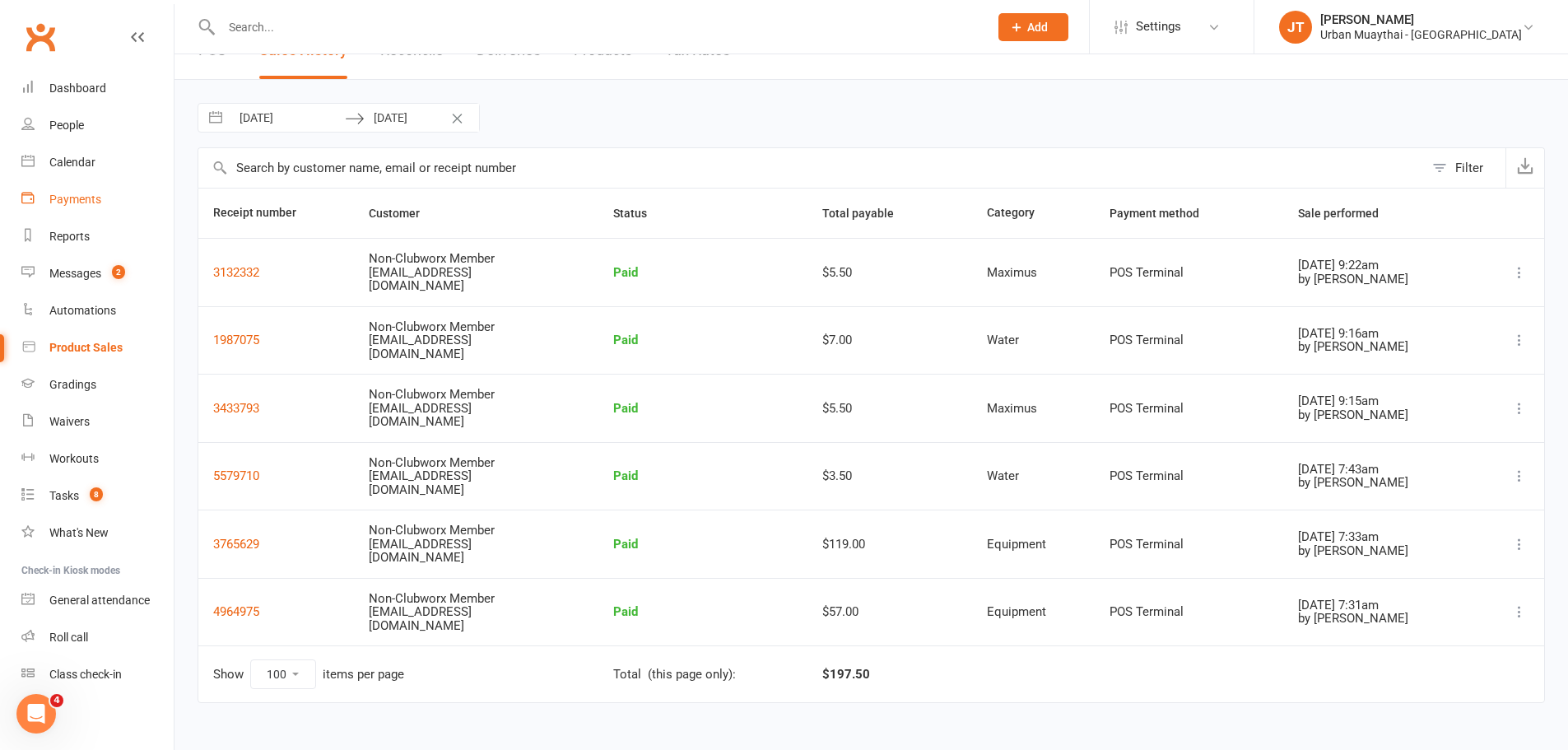
click at [86, 188] on link "Payments" at bounding box center [97, 200] width 152 height 37
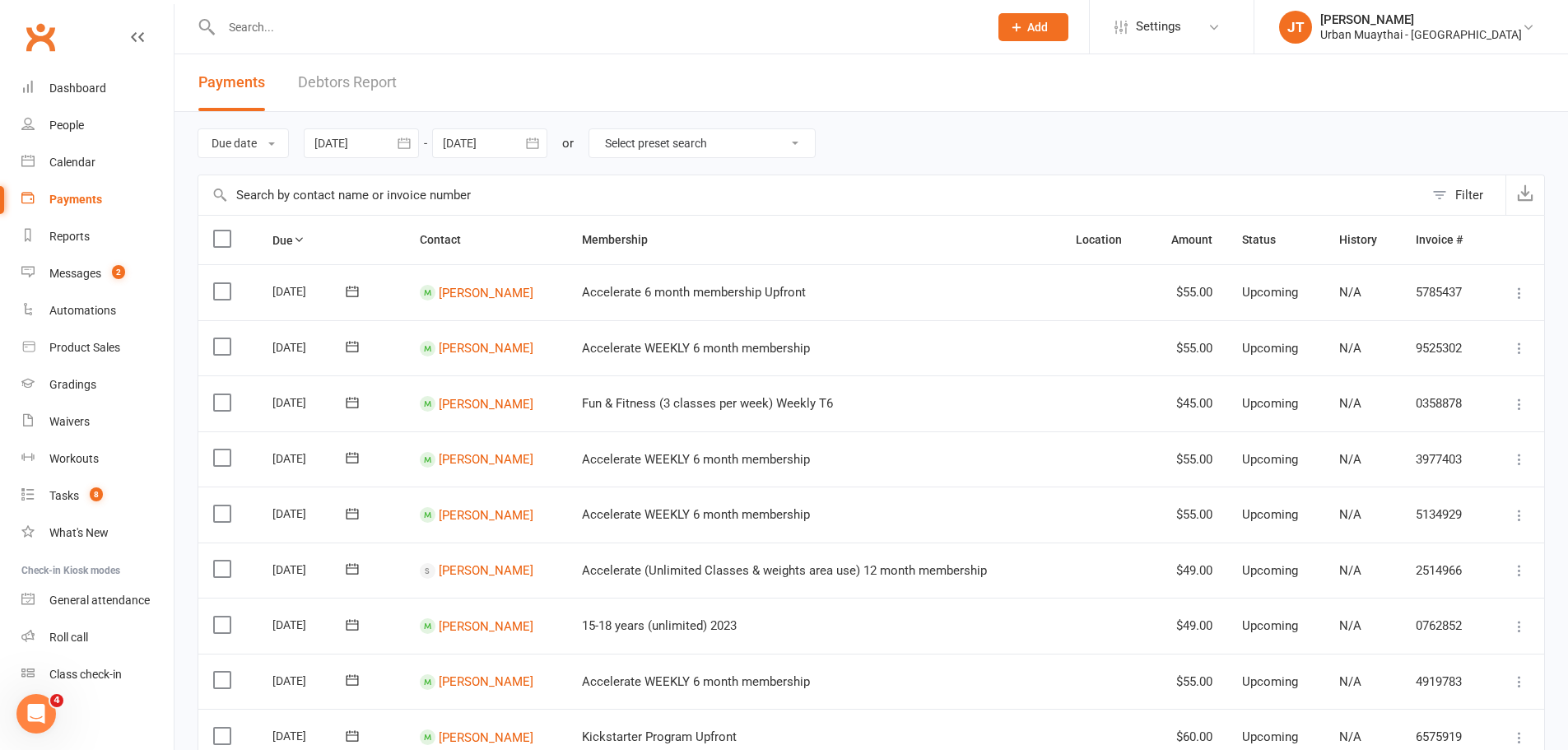
click at [294, 193] on input "text" at bounding box center [811, 194] width 1225 height 40
type input "m"
click at [112, 348] on div "Product Sales" at bounding box center [84, 347] width 71 height 13
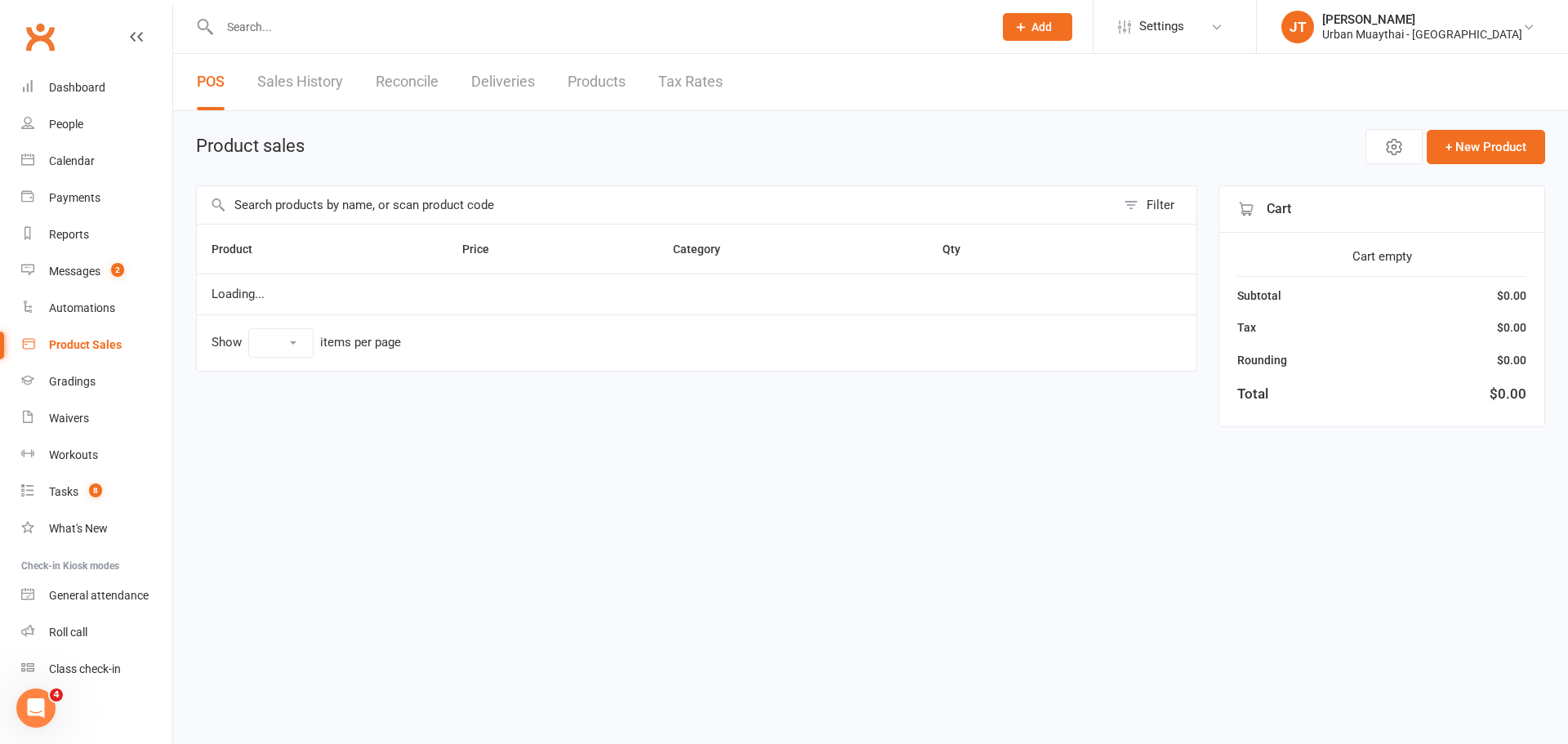
select select "25"
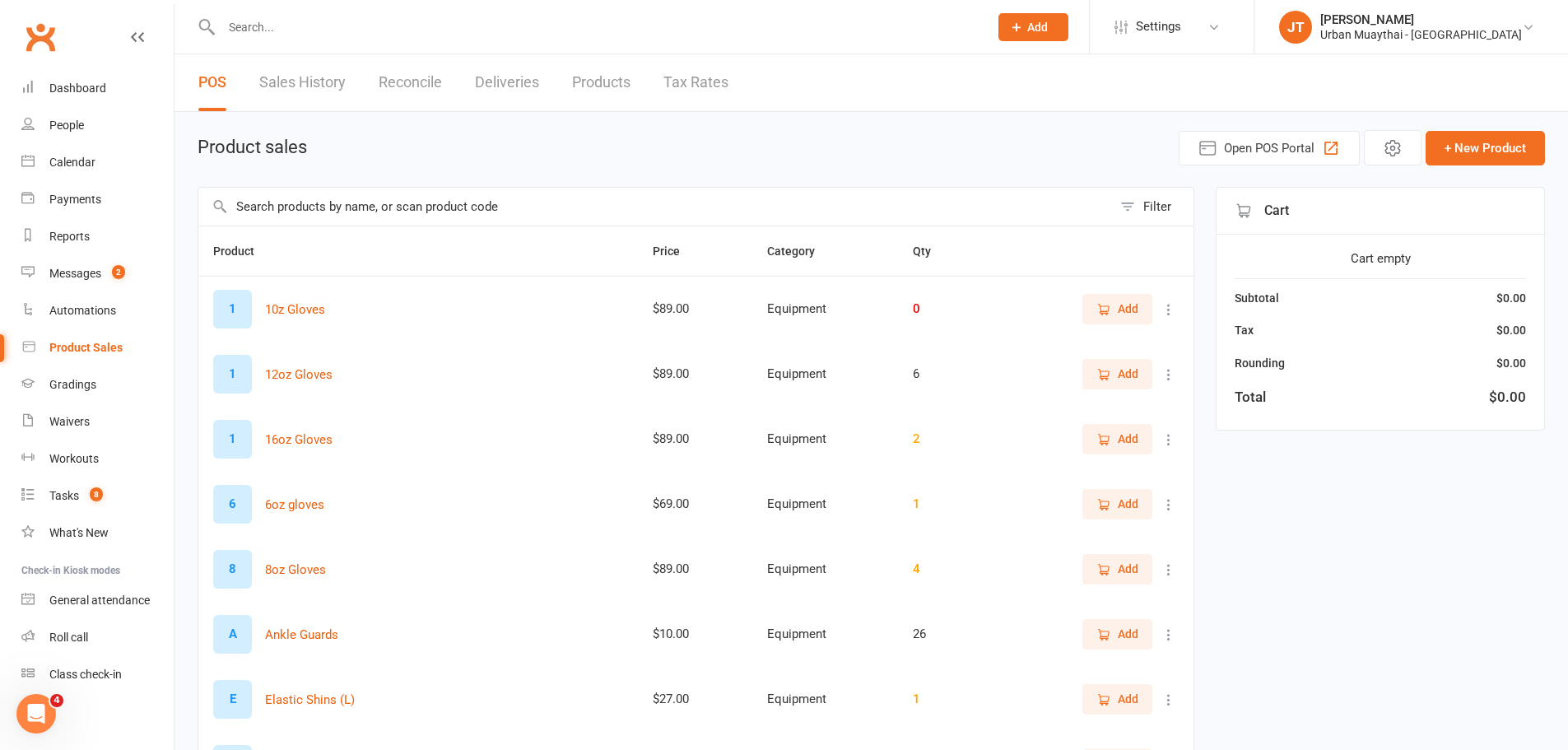
click at [254, 206] on input "text" at bounding box center [655, 207] width 913 height 38
click at [321, 97] on link "Sales History" at bounding box center [302, 83] width 86 height 57
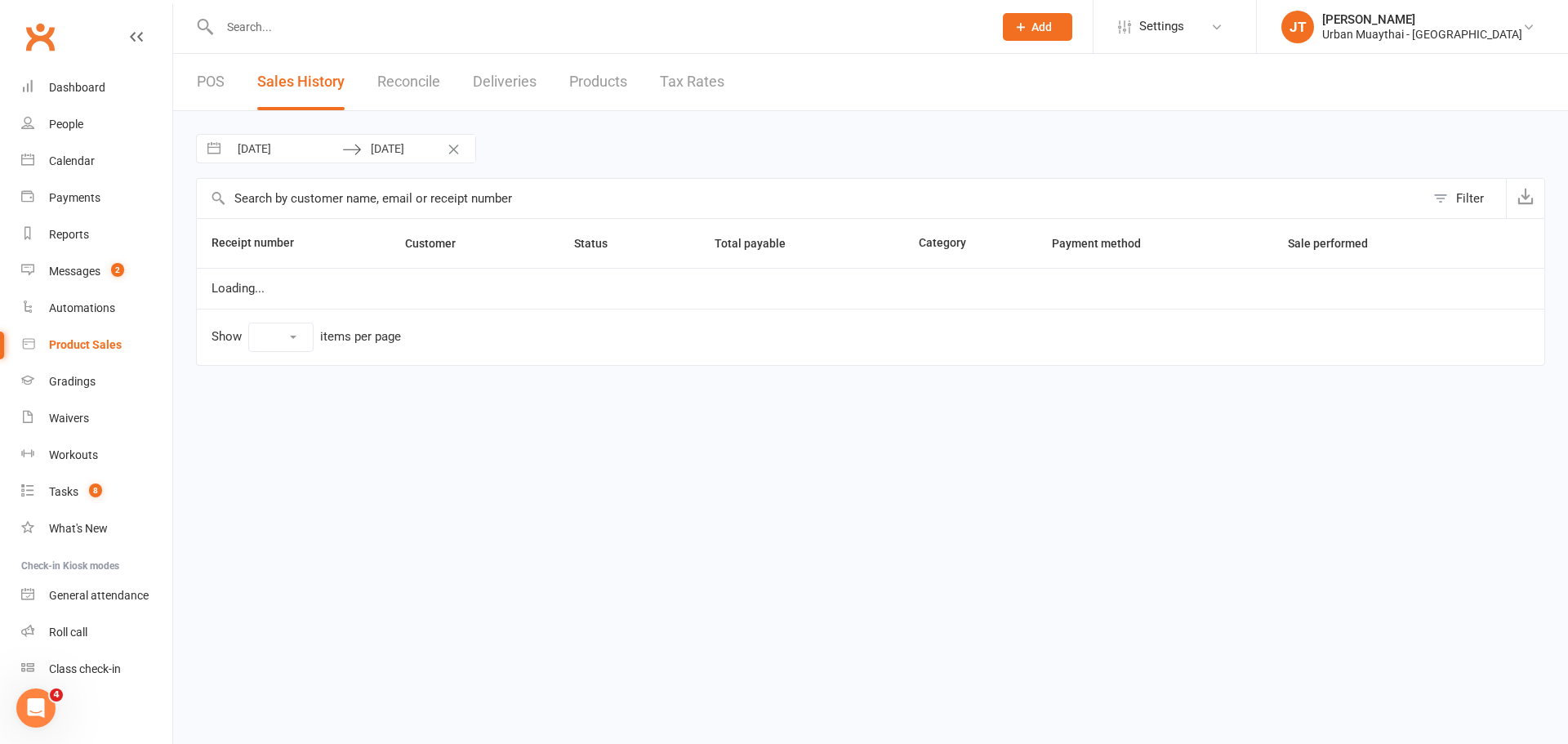
select select "100"
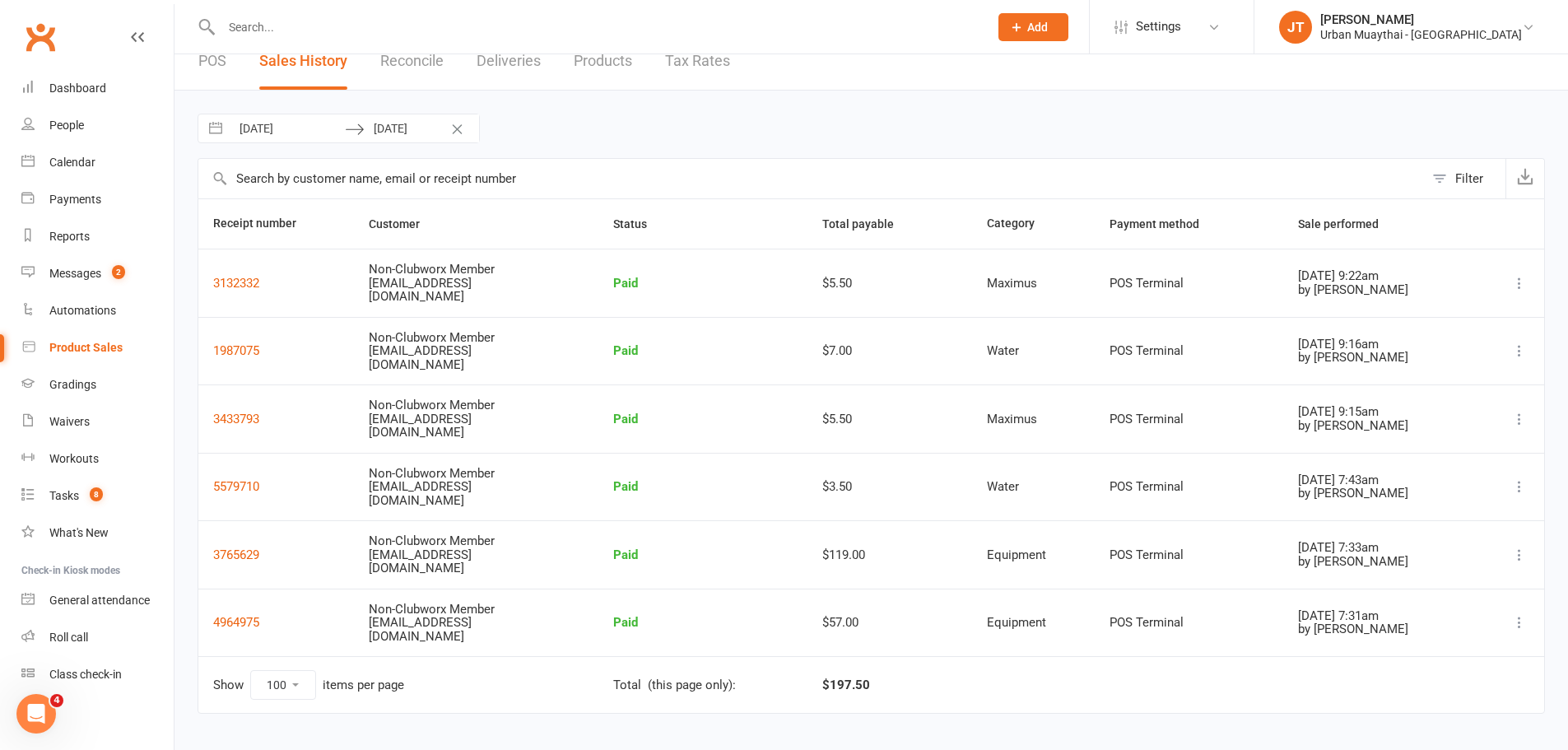
scroll to position [33, 0]
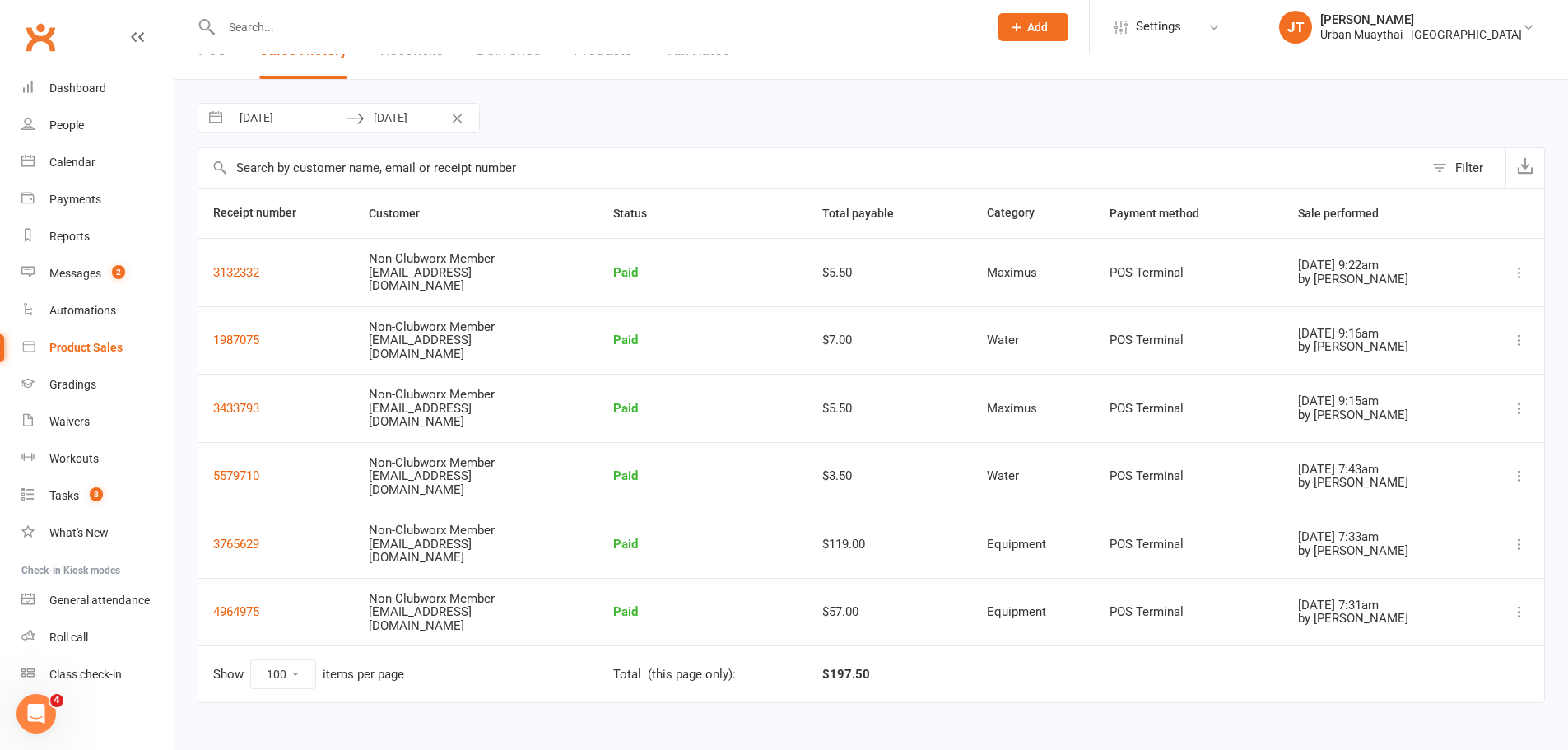
click at [1521, 541] on icon at bounding box center [1519, 544] width 17 height 17
click at [1426, 643] on link "Remove sale" at bounding box center [1427, 642] width 178 height 33
click at [103, 346] on div "Product Sales" at bounding box center [85, 347] width 73 height 13
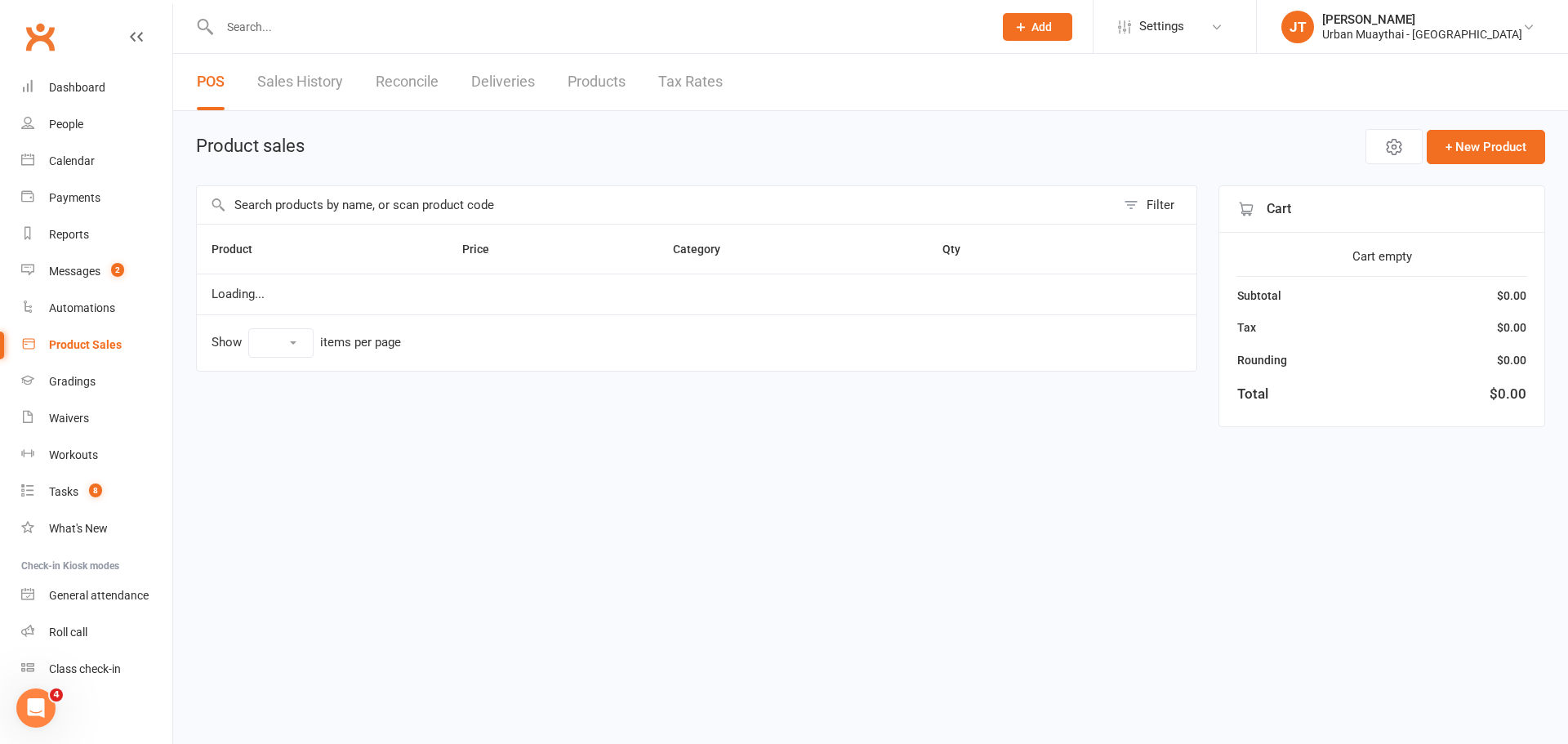
select select "25"
click at [302, 206] on input "text" at bounding box center [656, 205] width 918 height 38
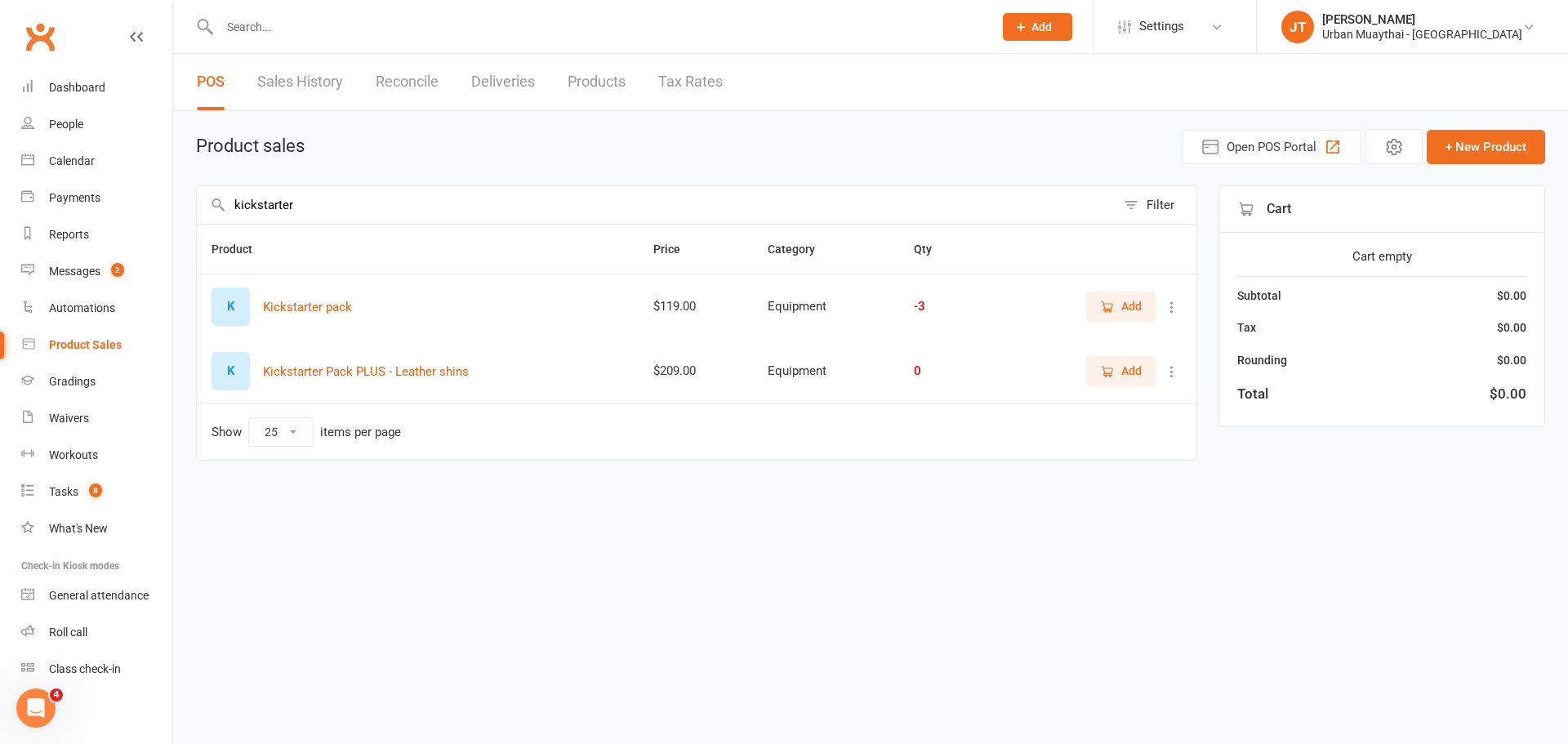
type input "kickstarter"
click at [1112, 302] on icon "button" at bounding box center [1107, 307] width 15 height 15
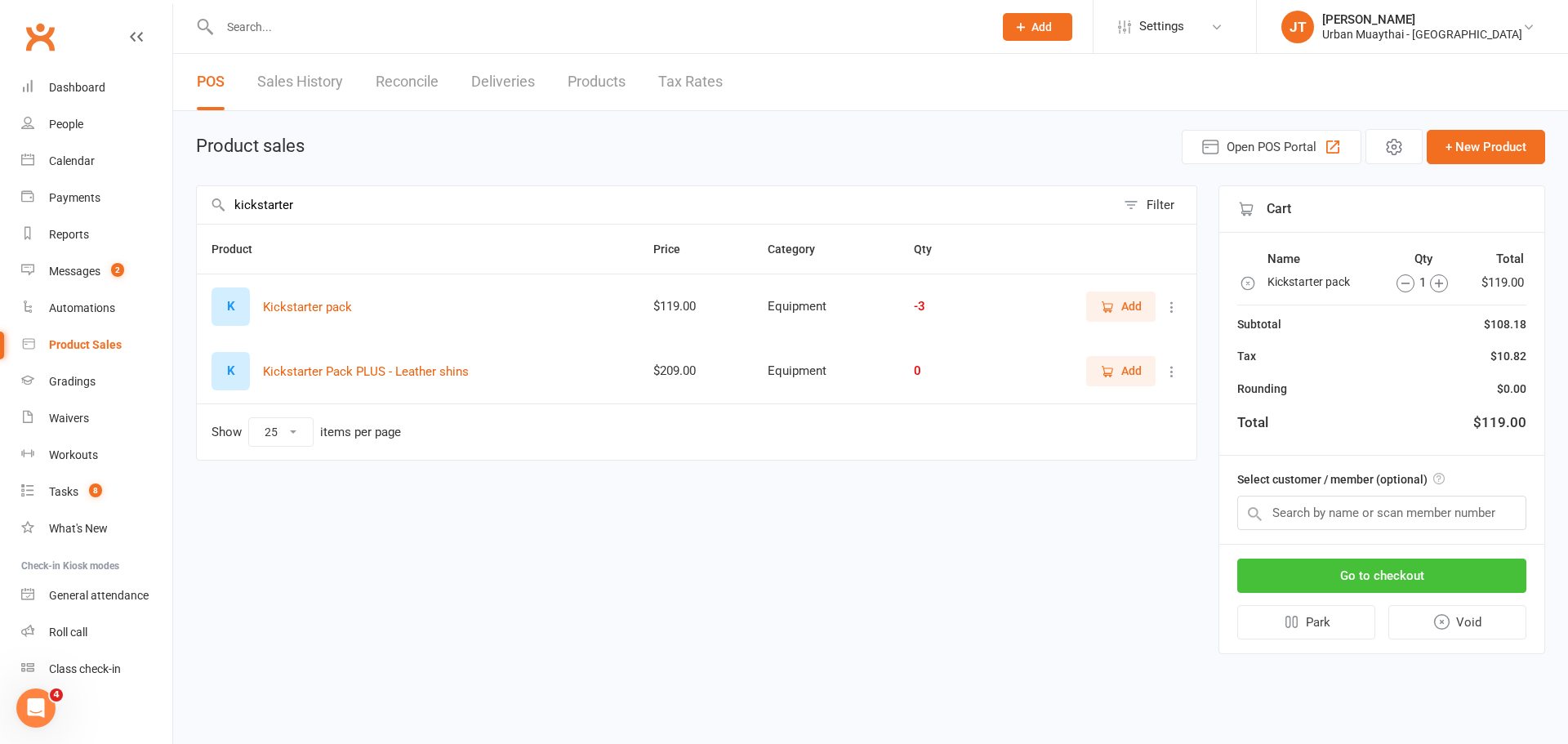
click at [1438, 577] on button "Go to checkout" at bounding box center [1381, 576] width 289 height 34
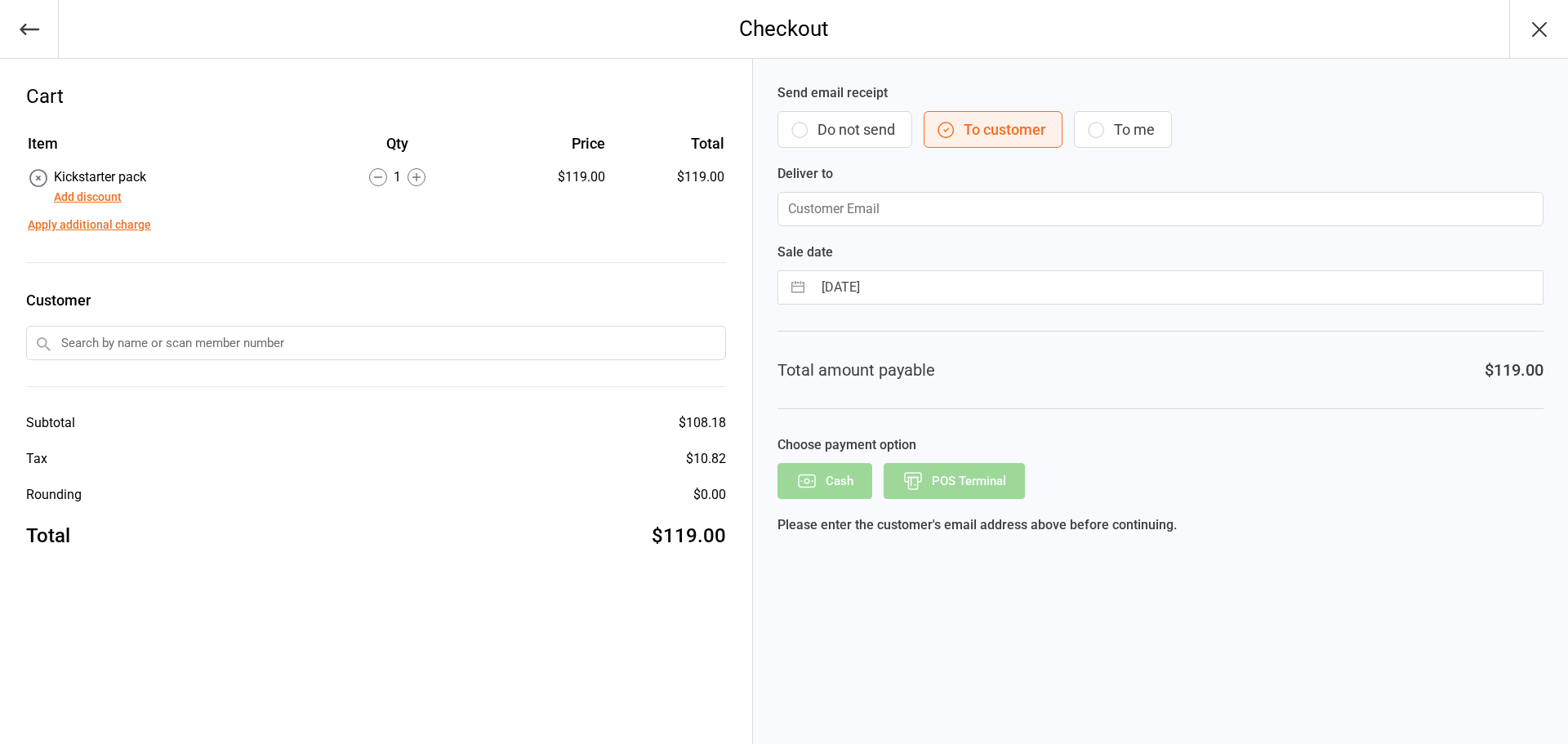
click at [103, 220] on button "Apply additional charge" at bounding box center [89, 225] width 123 height 17
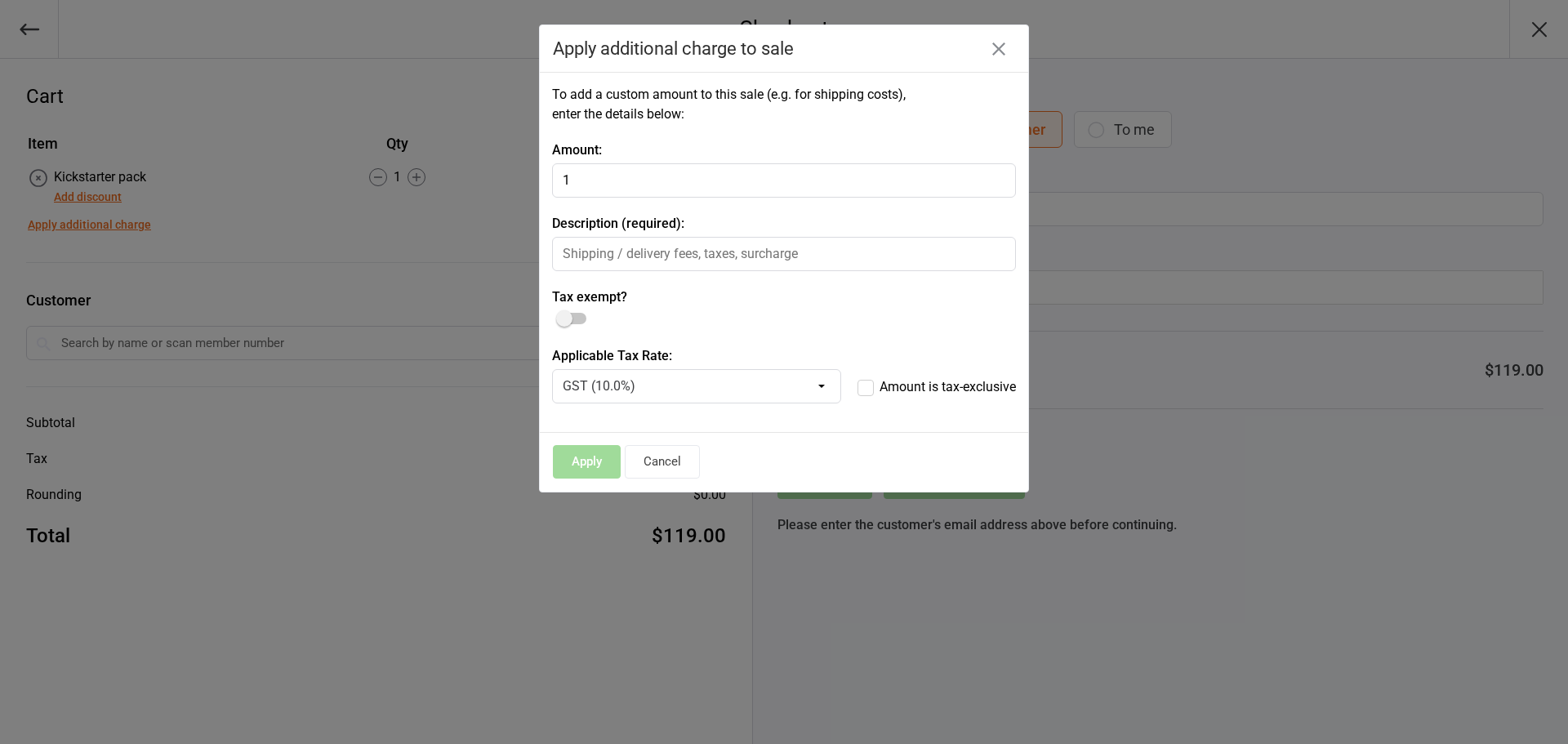
type input "1"
click at [619, 250] on input "text" at bounding box center [784, 254] width 464 height 34
type input "extra put through eft"
click at [584, 469] on button "Apply" at bounding box center [587, 461] width 68 height 33
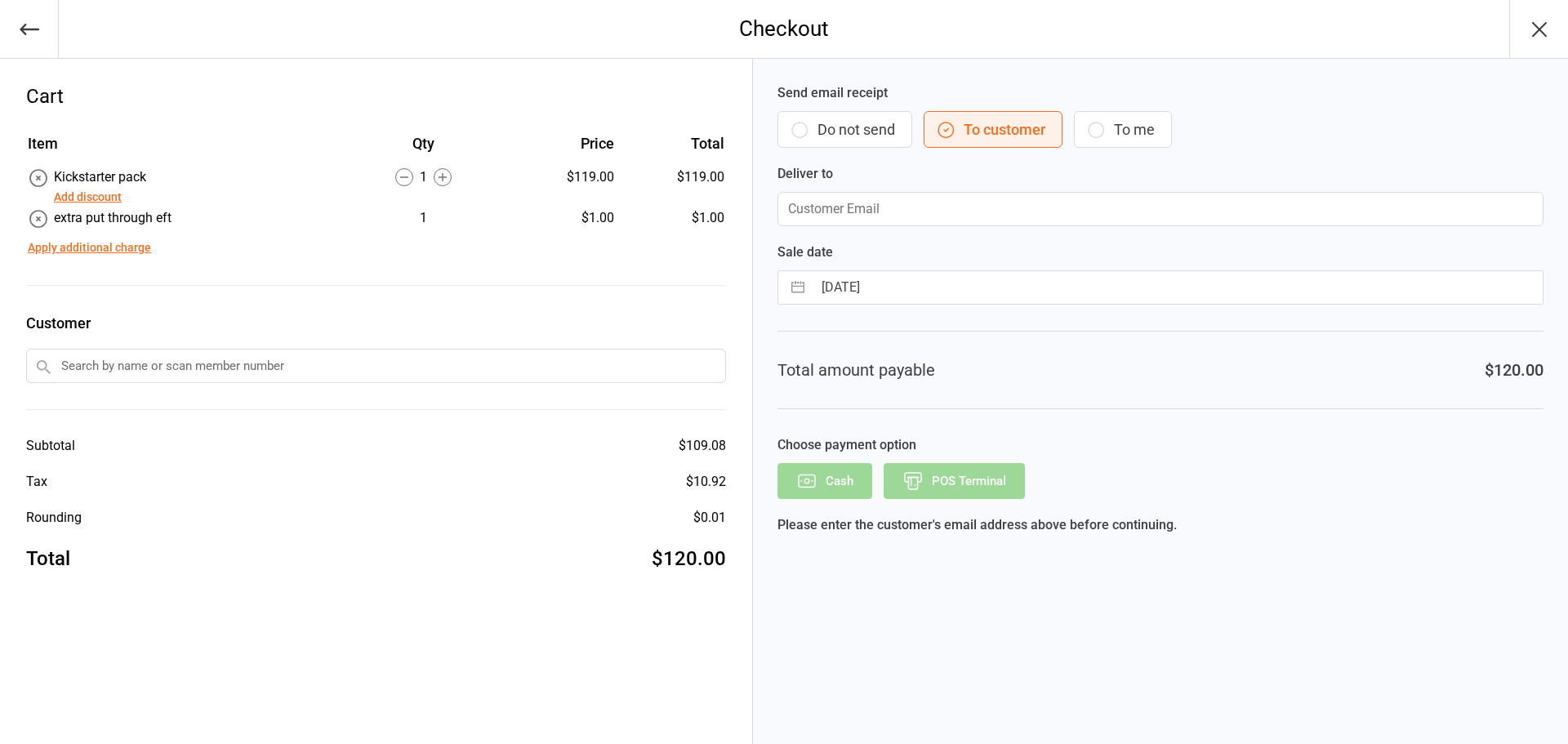
click at [821, 131] on button "Do not send" at bounding box center [844, 129] width 135 height 37
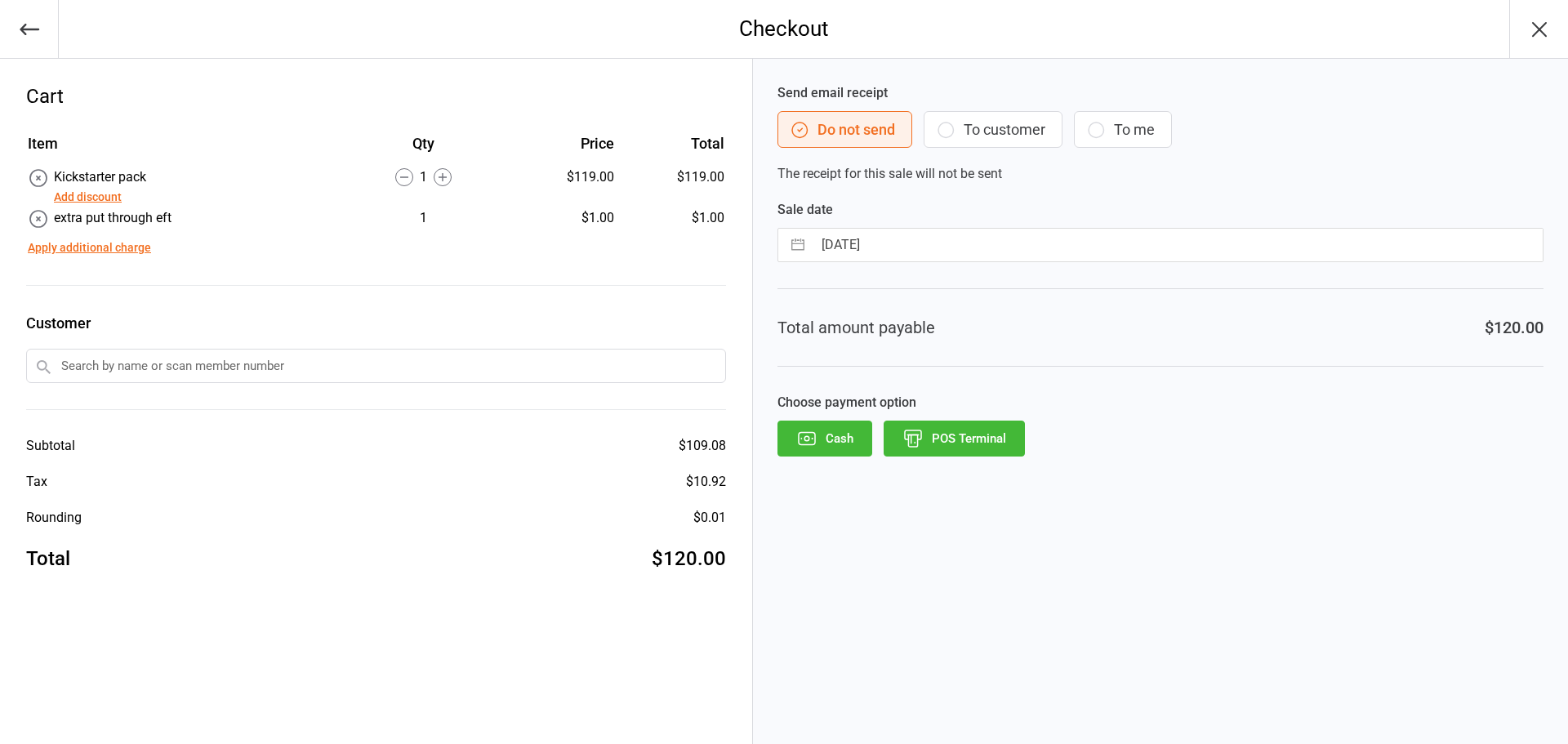
click at [954, 447] on button "POS Terminal" at bounding box center [954, 438] width 141 height 36
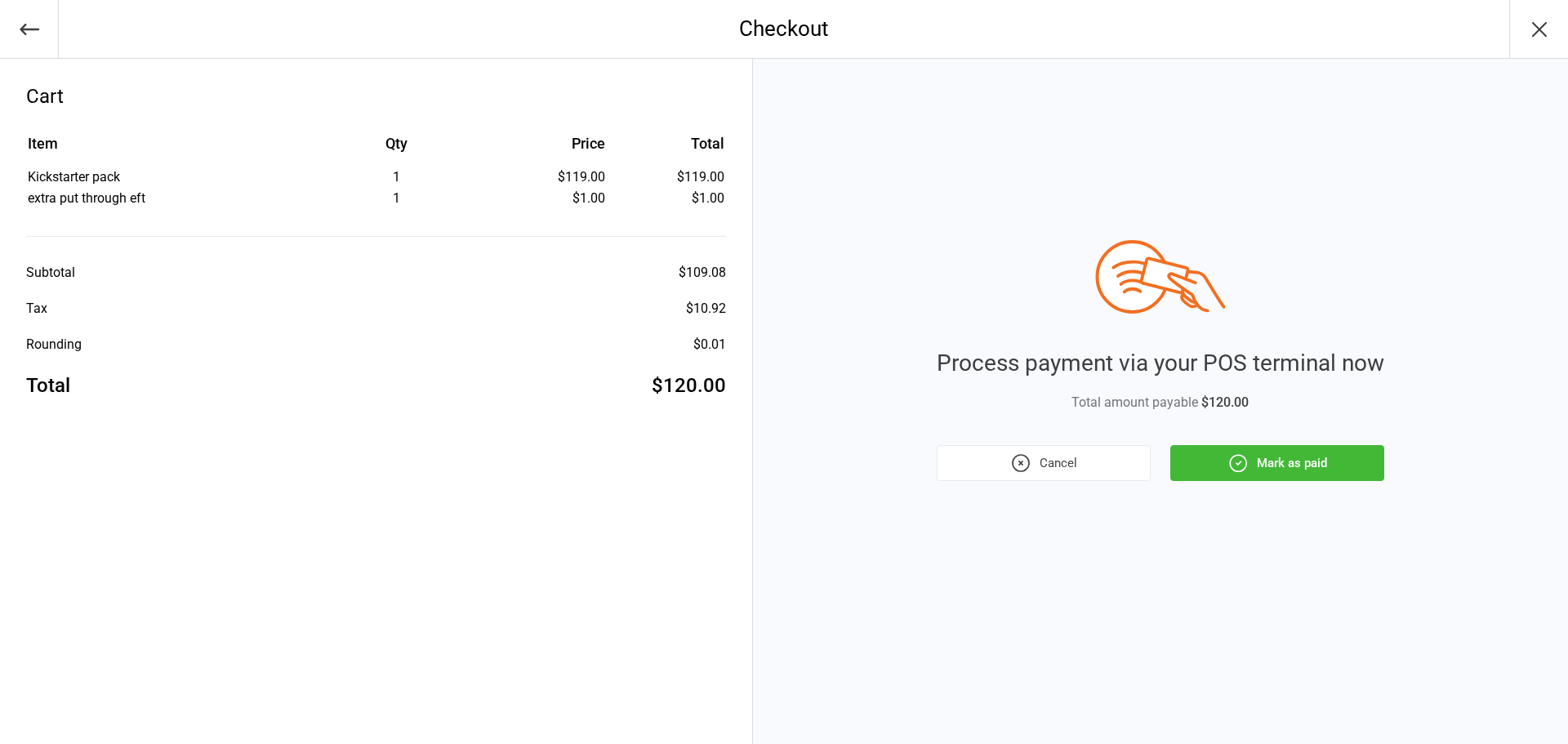
click at [992, 461] on button "Cancel" at bounding box center [1043, 462] width 214 height 36
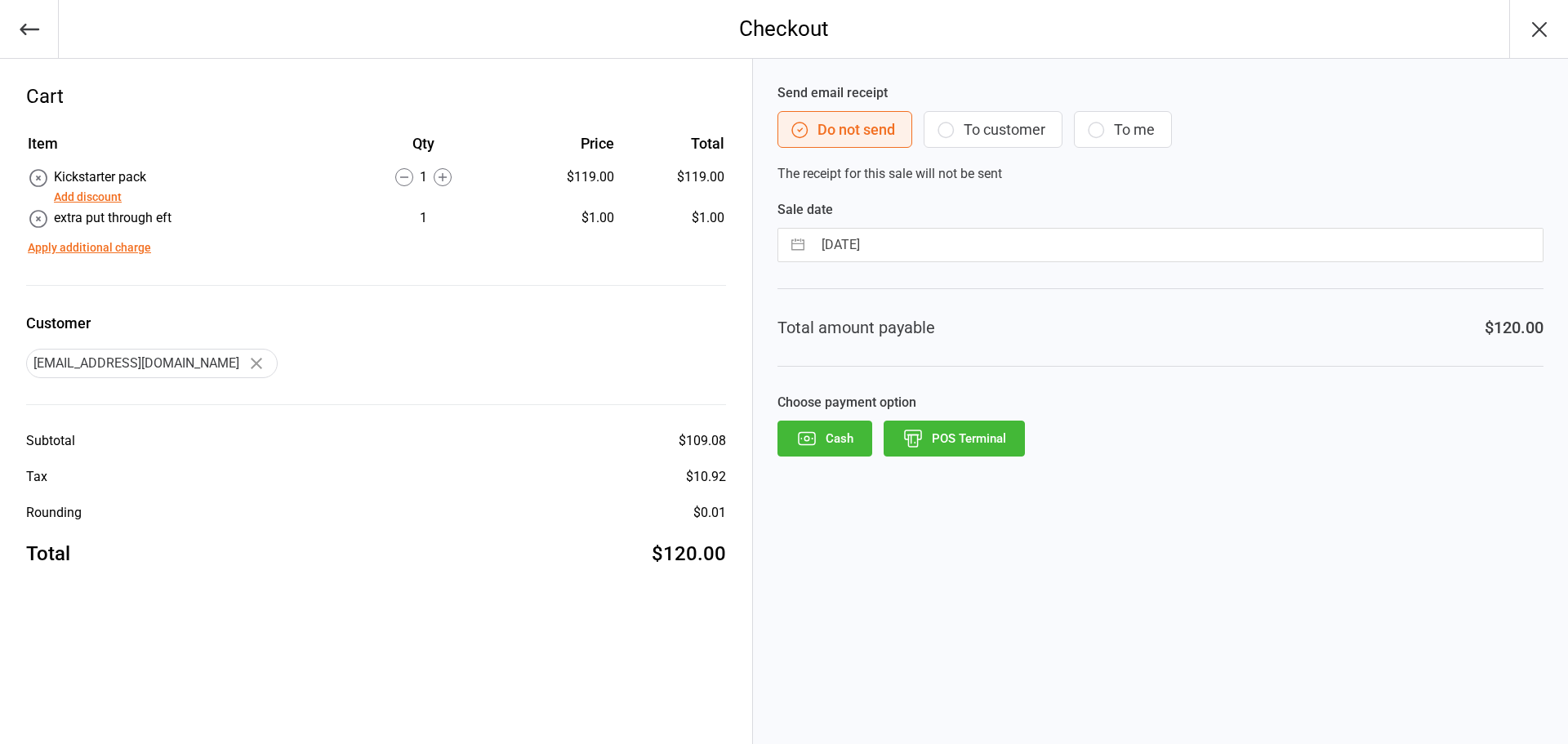
select select "8"
select select "2025"
select select "9"
select select "2025"
select select "10"
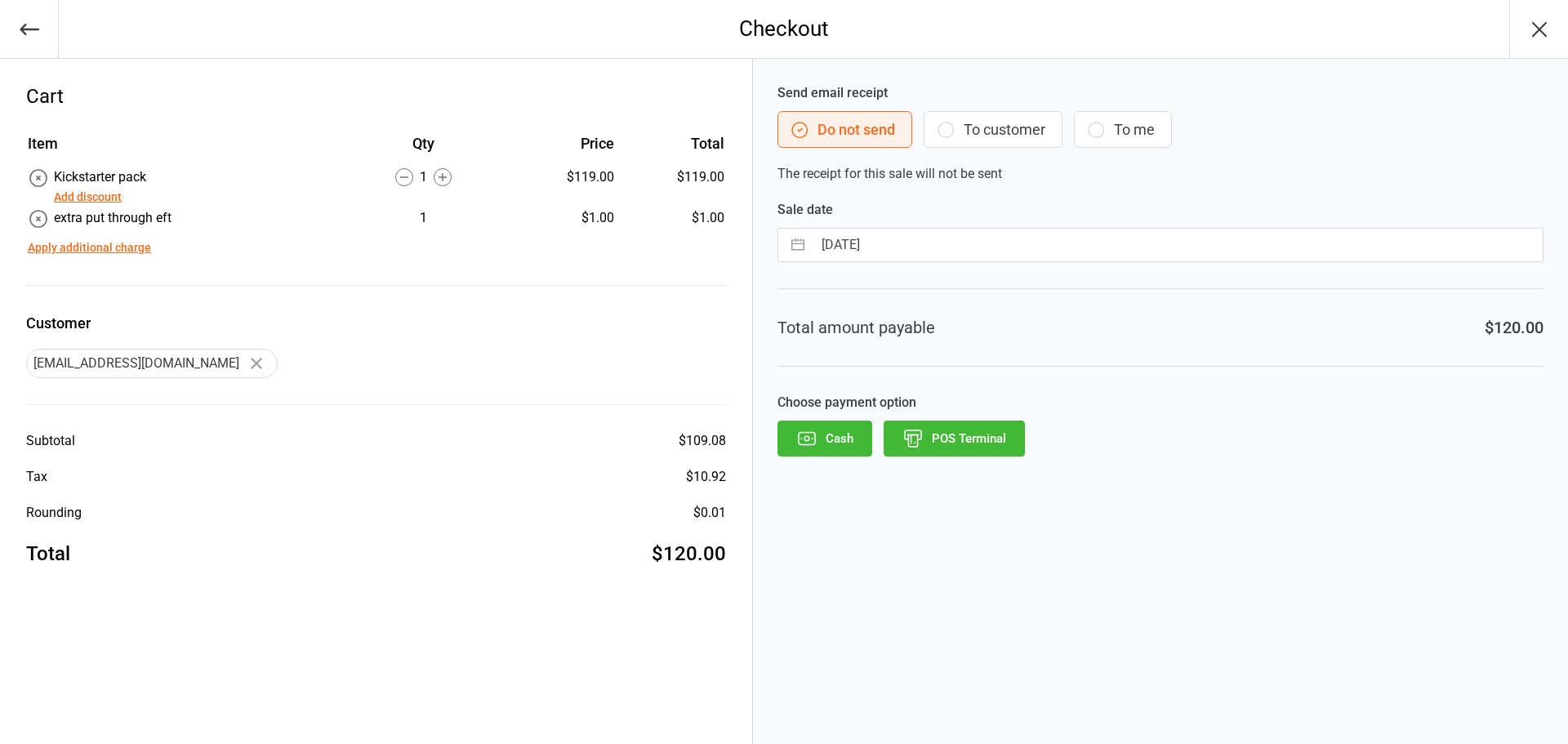
select select "2025"
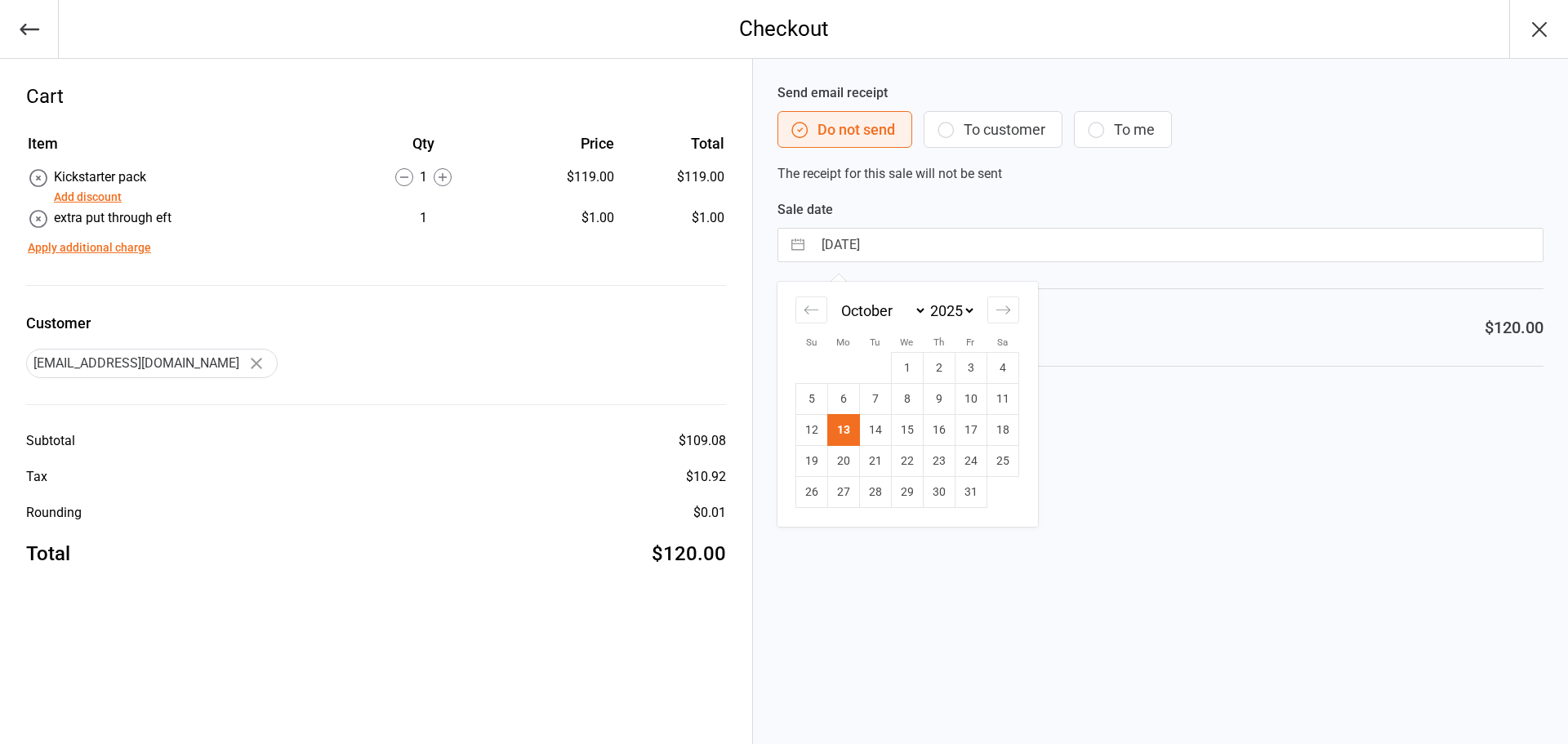
click at [910, 243] on input "[DATE]" at bounding box center [1177, 244] width 730 height 32
click at [1006, 400] on td "11" at bounding box center [1002, 399] width 32 height 31
type input "[DATE]"
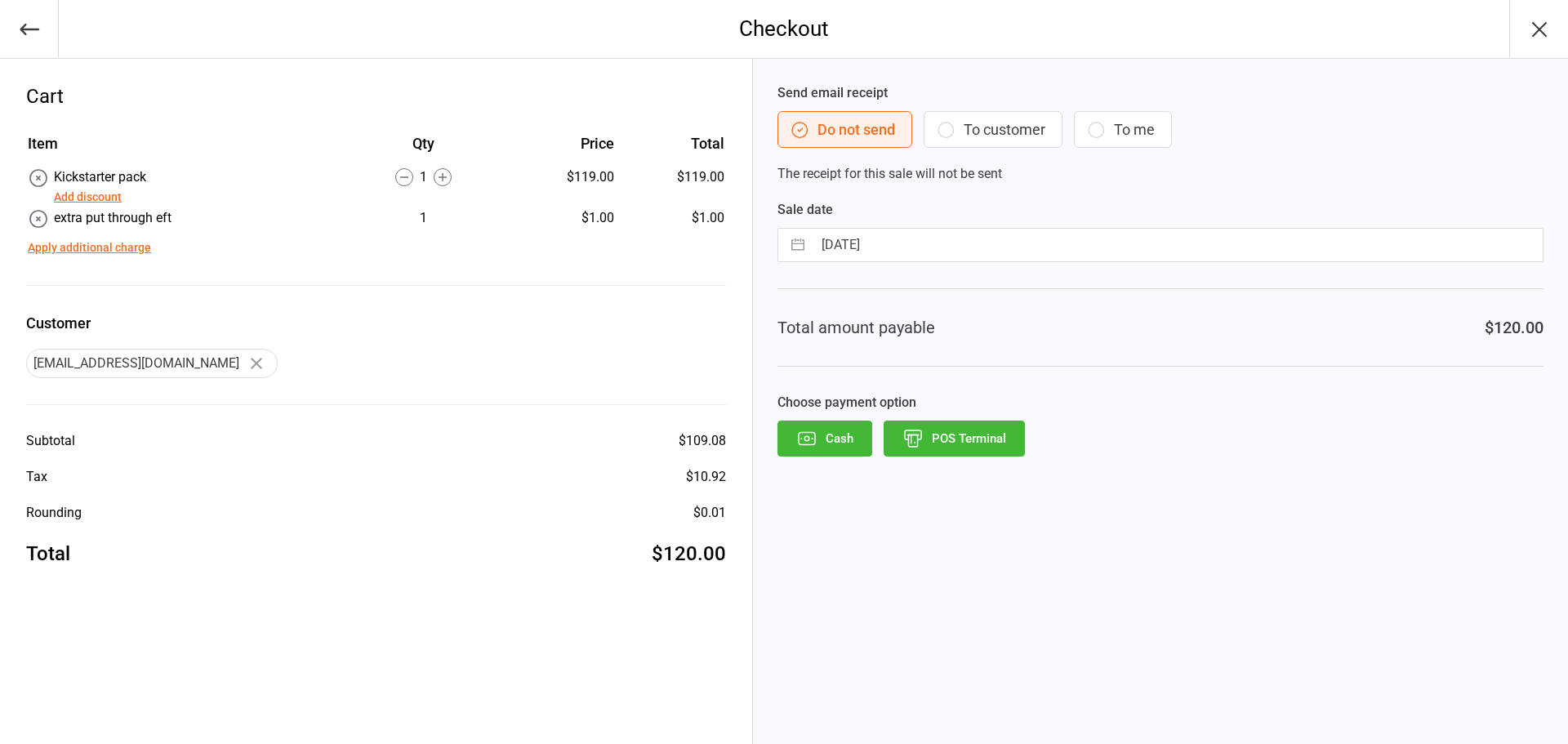
click at [958, 432] on button "POS Terminal" at bounding box center [954, 438] width 141 height 36
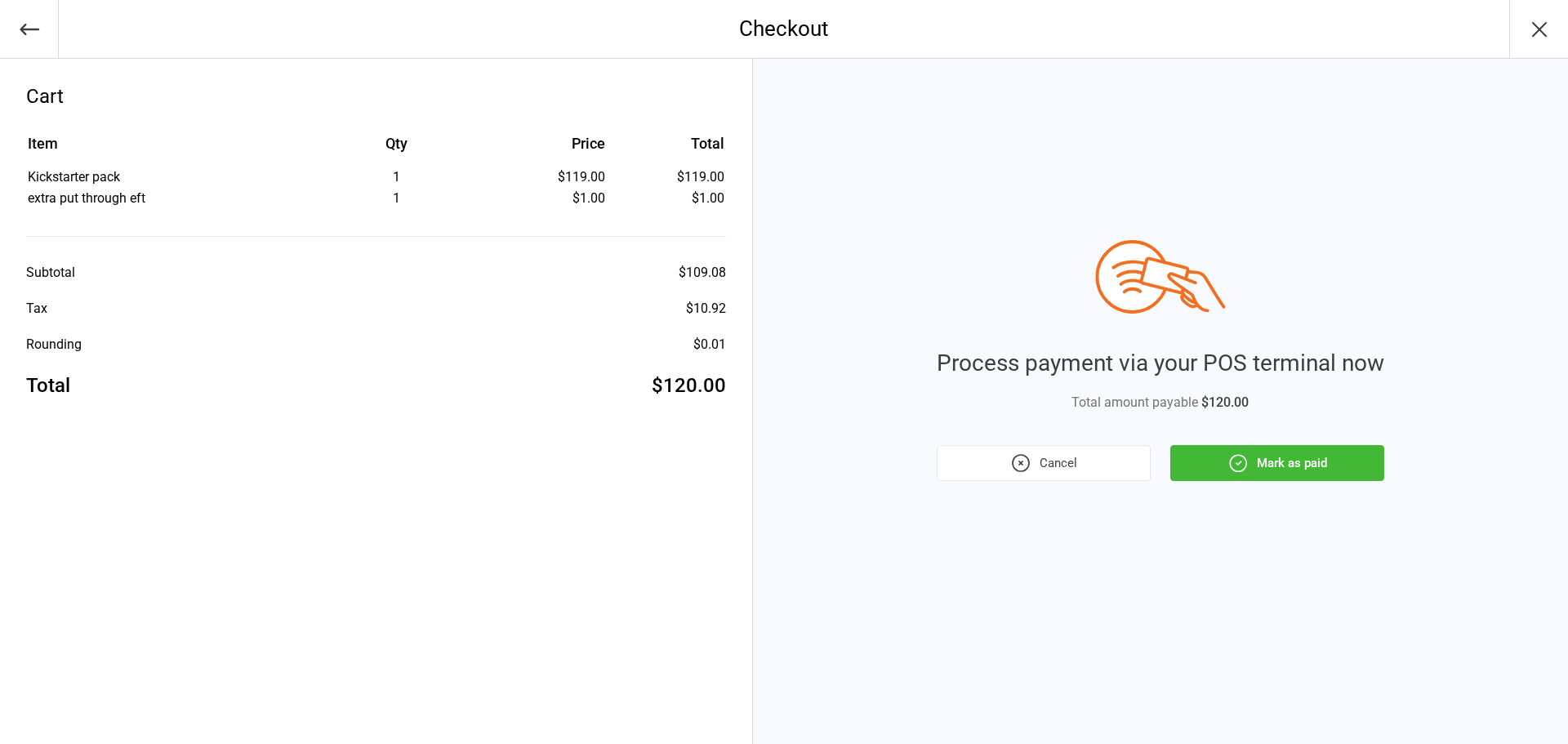
click at [1318, 472] on button "Mark as paid" at bounding box center [1277, 462] width 214 height 36
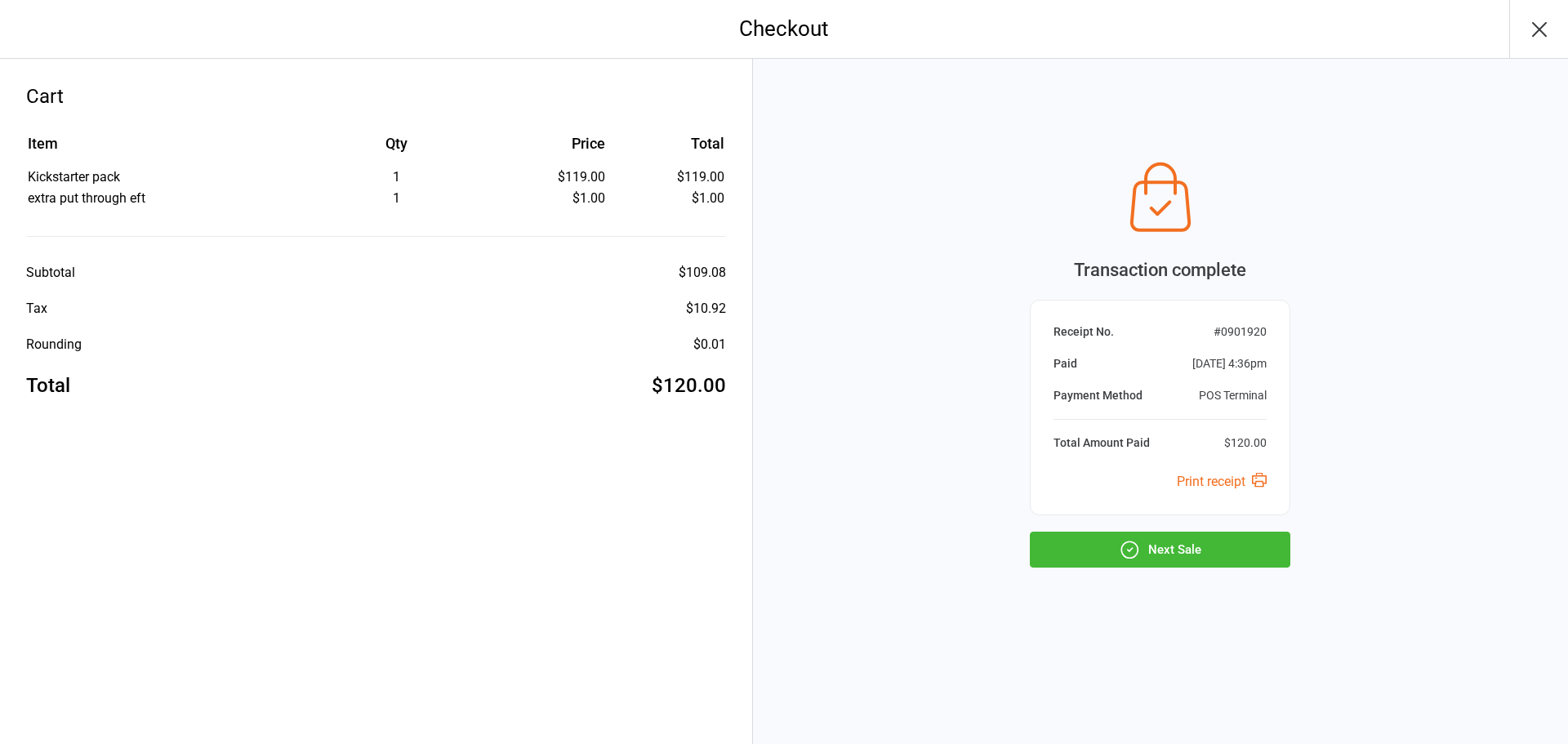
click at [1210, 550] on button "Next Sale" at bounding box center [1160, 549] width 261 height 36
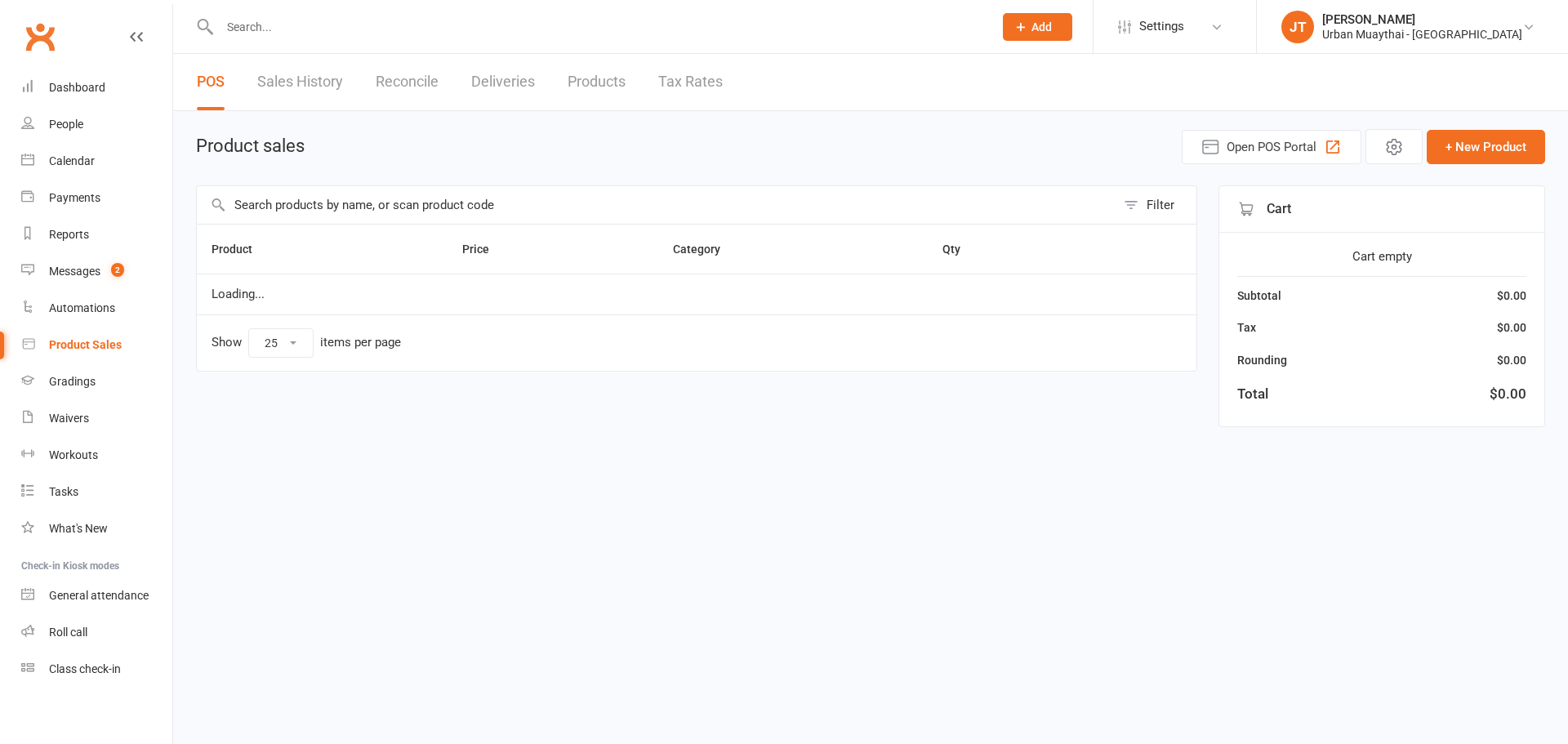
select select "25"
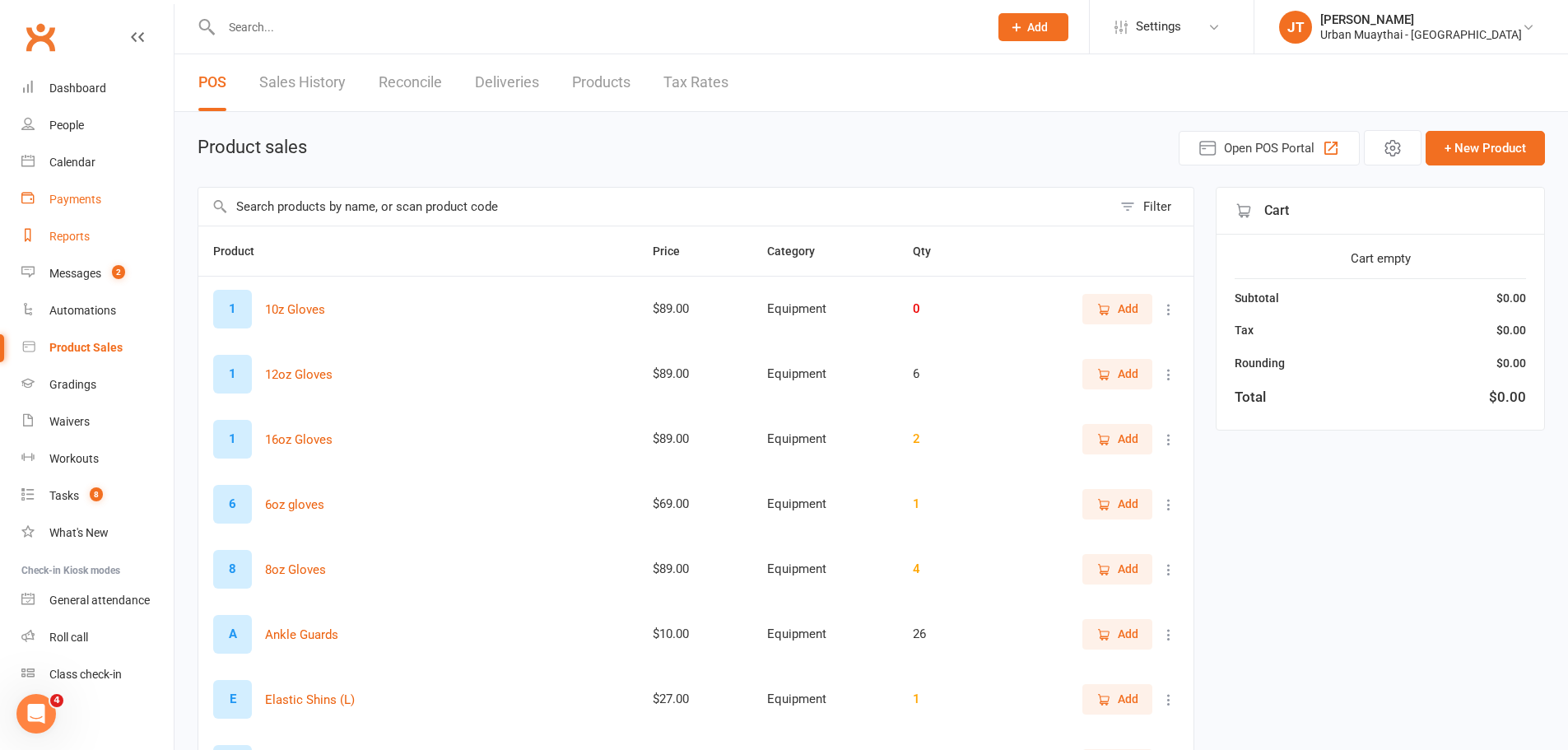
drag, startPoint x: 84, startPoint y: 240, endPoint x: 119, endPoint y: 217, distance: 41.9
click at [84, 240] on div "Reports" at bounding box center [69, 236] width 40 height 13
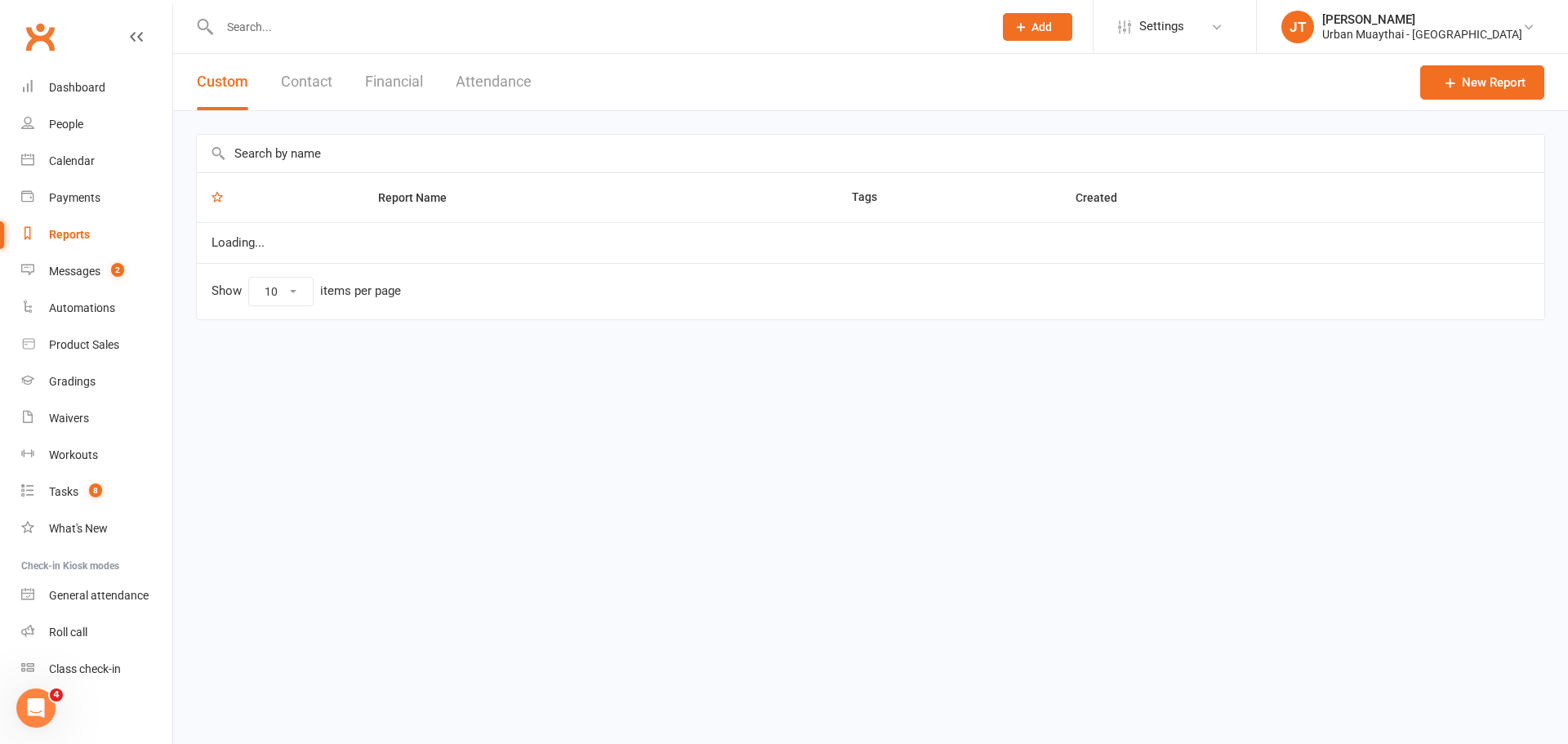
click at [389, 93] on button "Financial" at bounding box center [394, 82] width 58 height 57
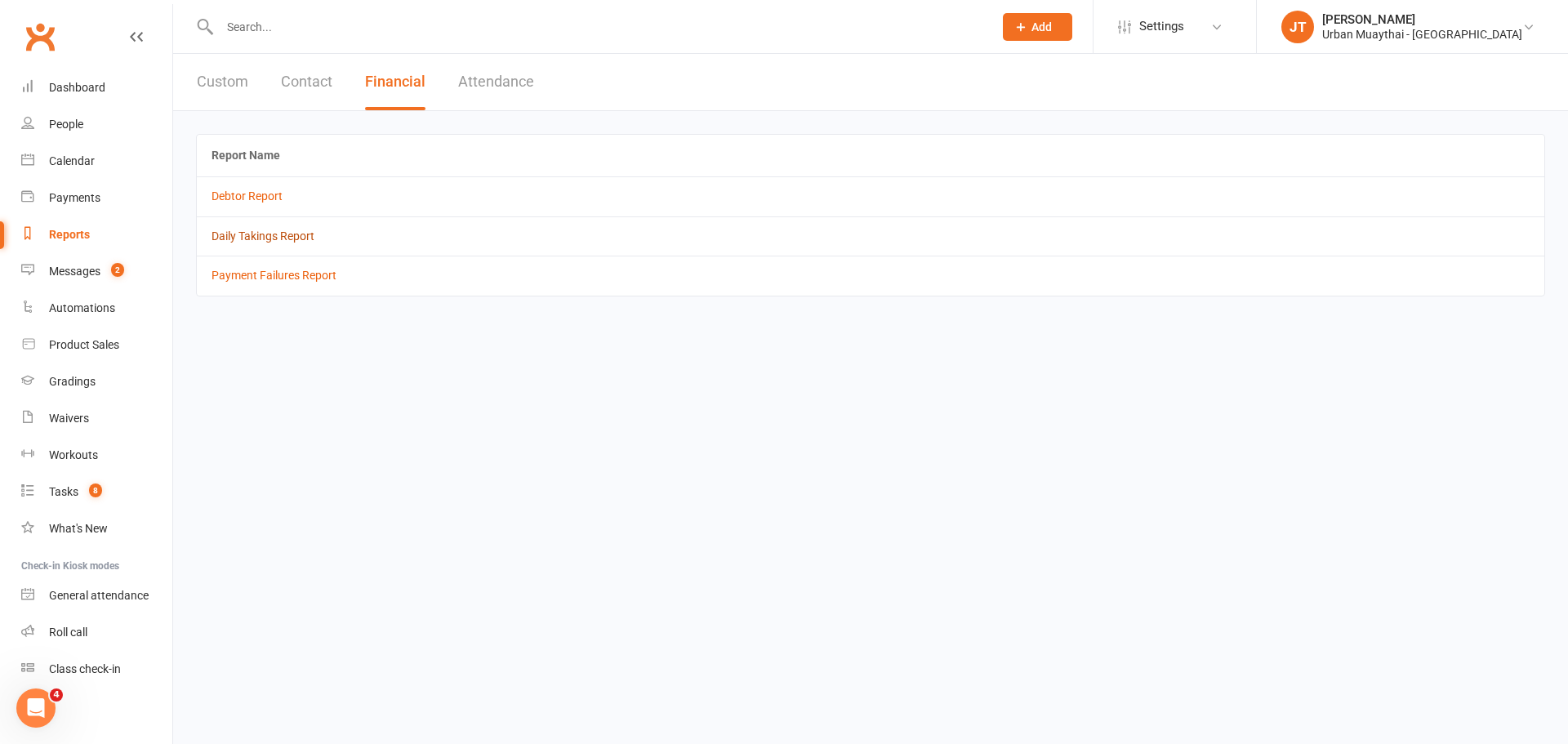
click at [271, 233] on link "Daily Takings Report" at bounding box center [263, 235] width 103 height 13
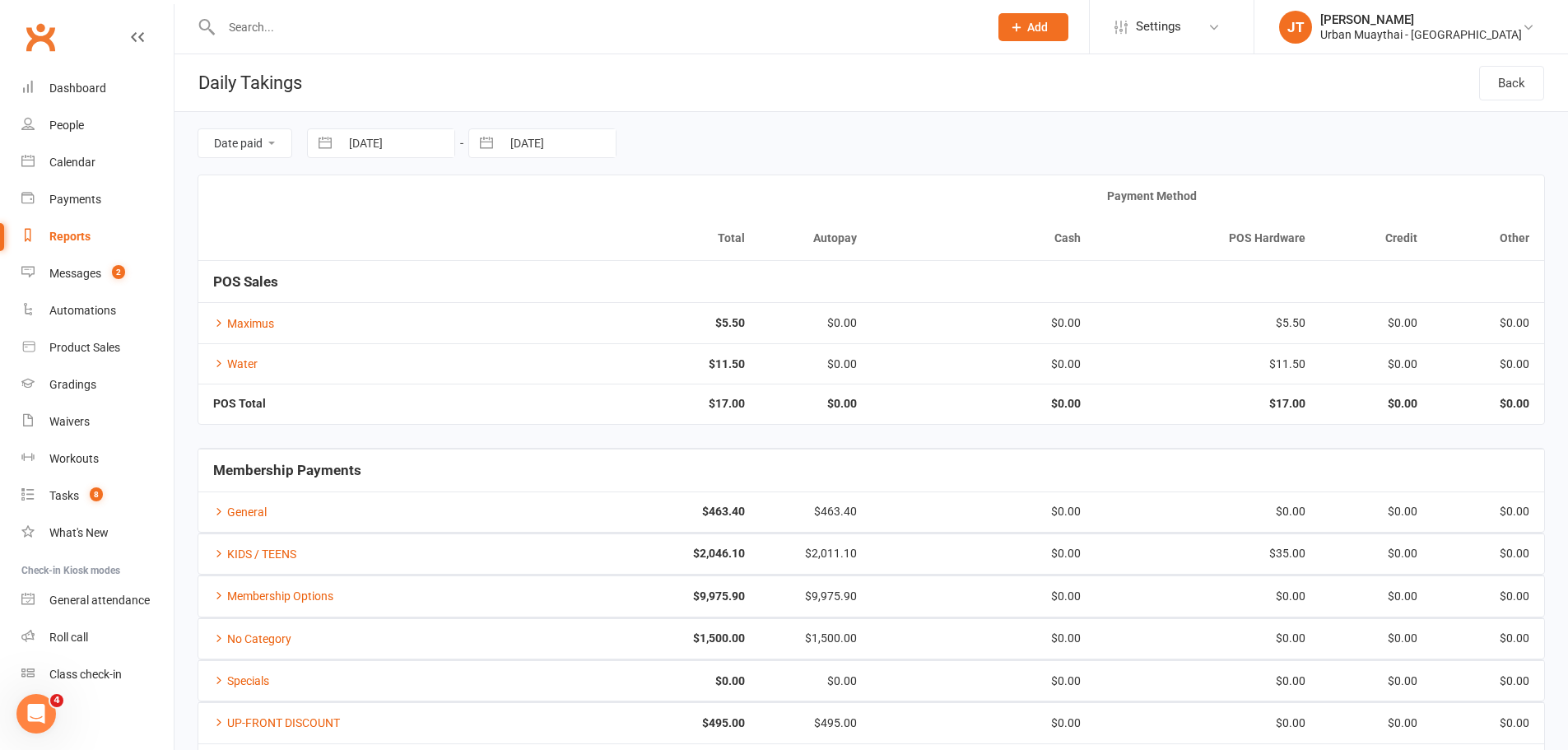
select select "8"
select select "2025"
select select "9"
select select "2025"
select select "10"
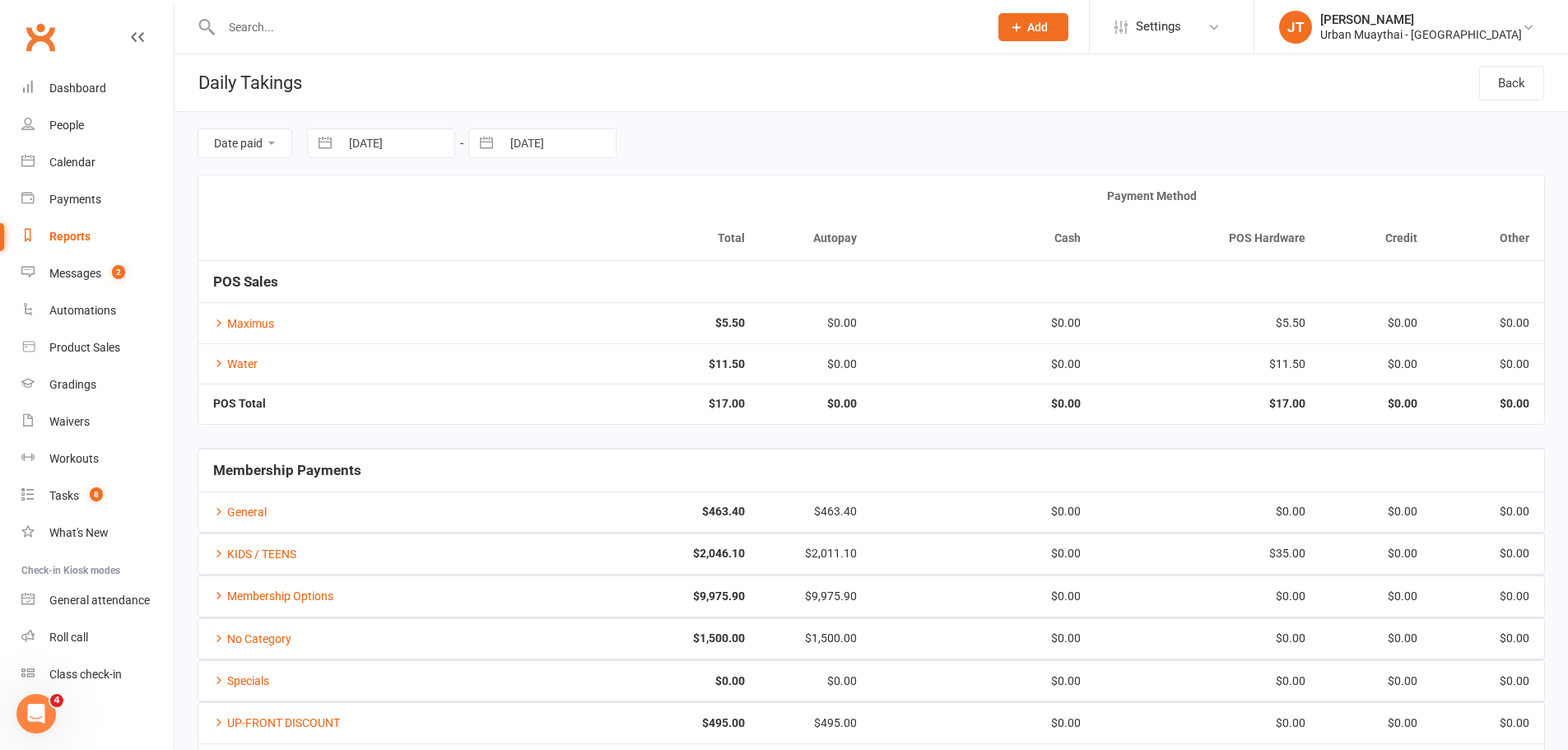
select select "2025"
click at [535, 145] on input "13 Oct 2025" at bounding box center [558, 143] width 114 height 28
click at [701, 299] on td "11" at bounding box center [695, 302] width 33 height 32
type input "11 Oct 2025"
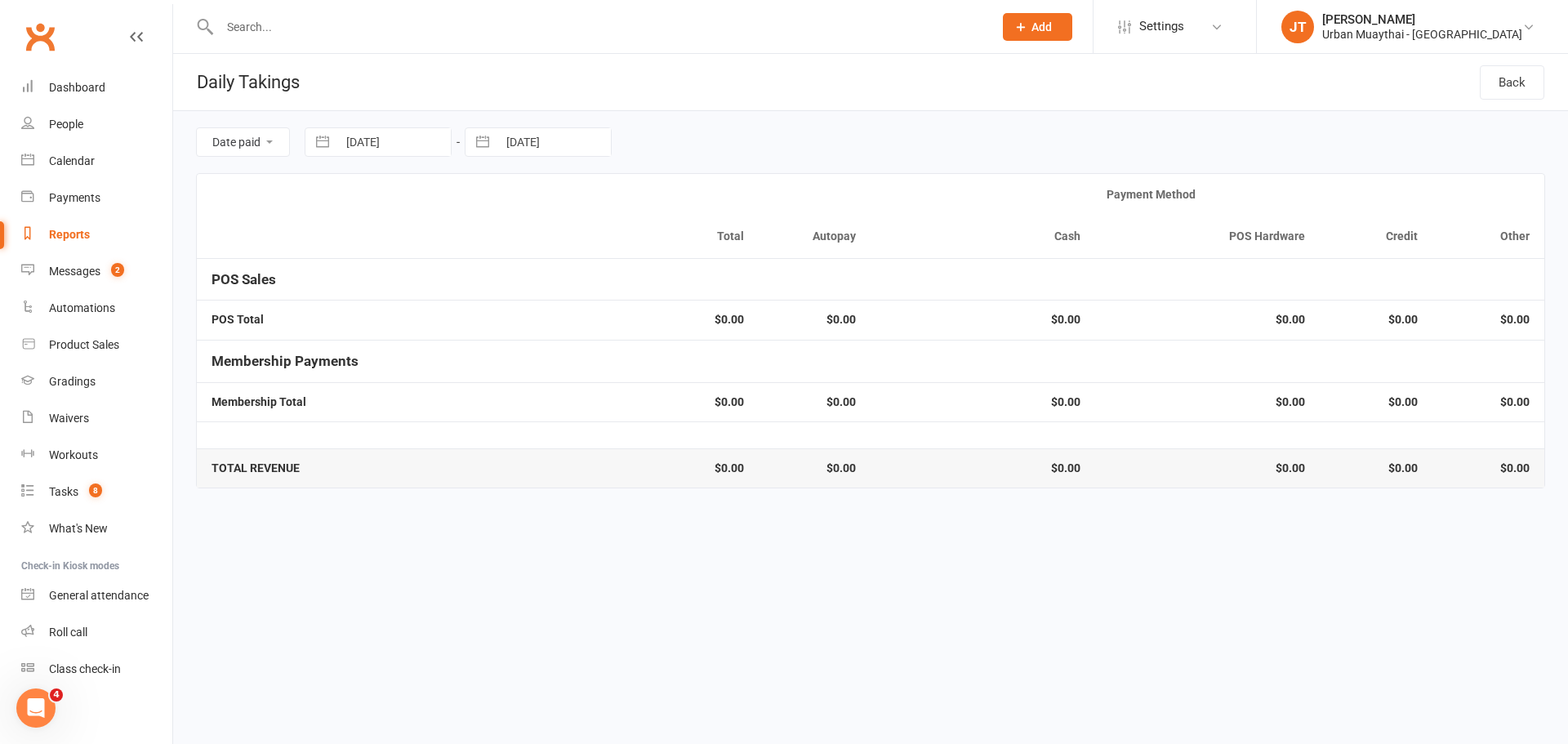
click at [403, 136] on input "[DATE]" at bounding box center [394, 142] width 113 height 28
select select "8"
select select "2025"
select select "9"
select select "2025"
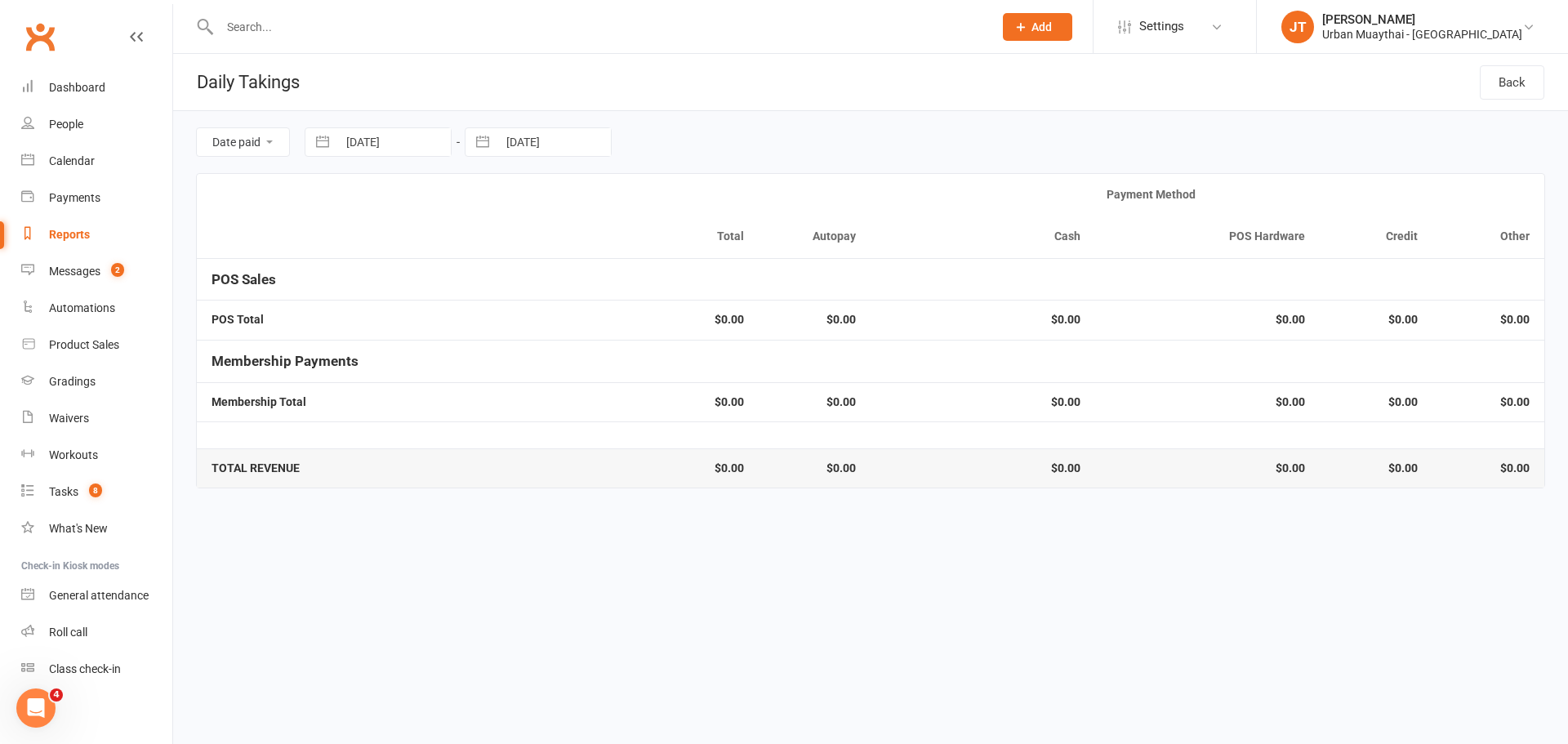
select select "10"
select select "2025"
click at [522, 290] on td "11" at bounding box center [530, 300] width 32 height 31
type input "11 Oct 2025"
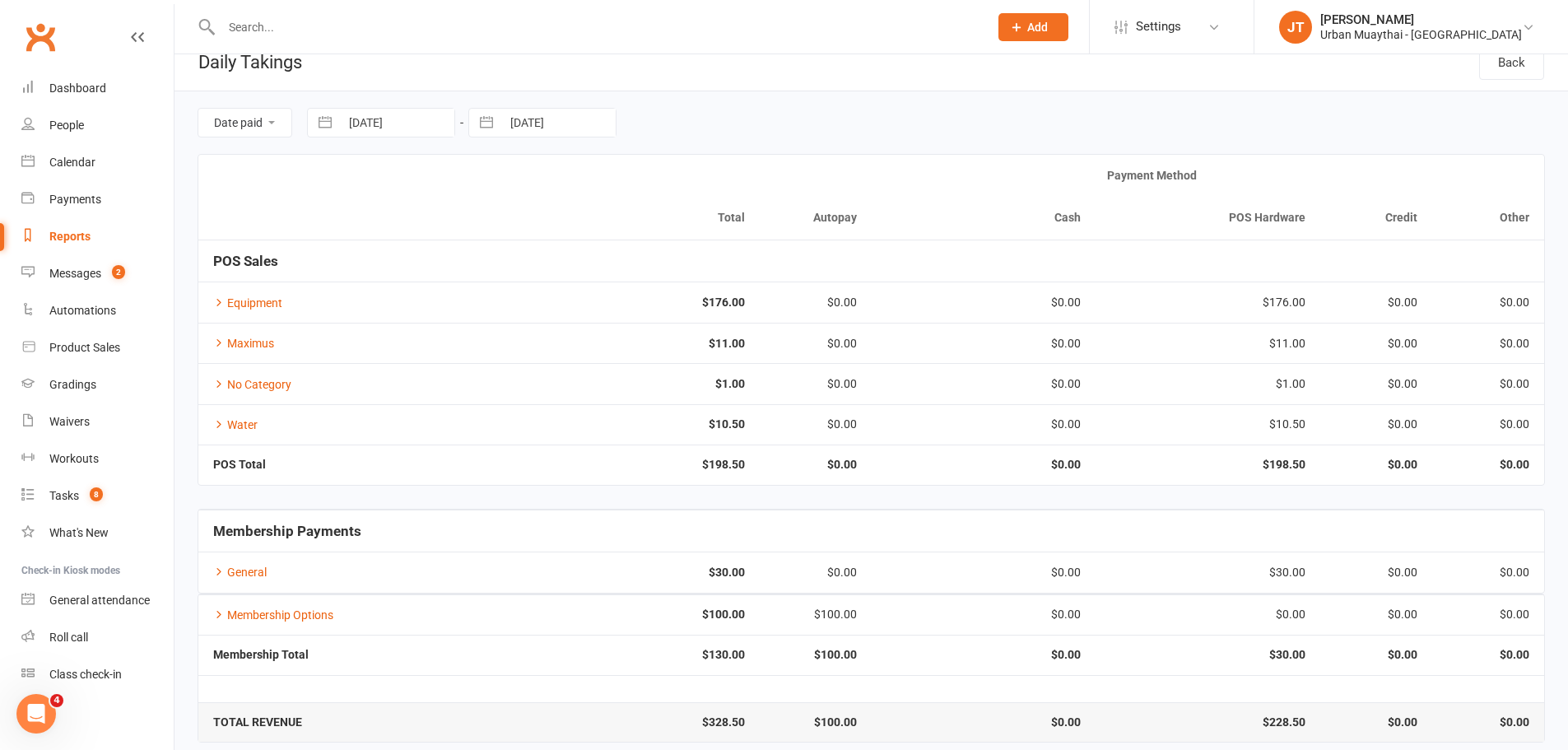
scroll to position [37, 0]
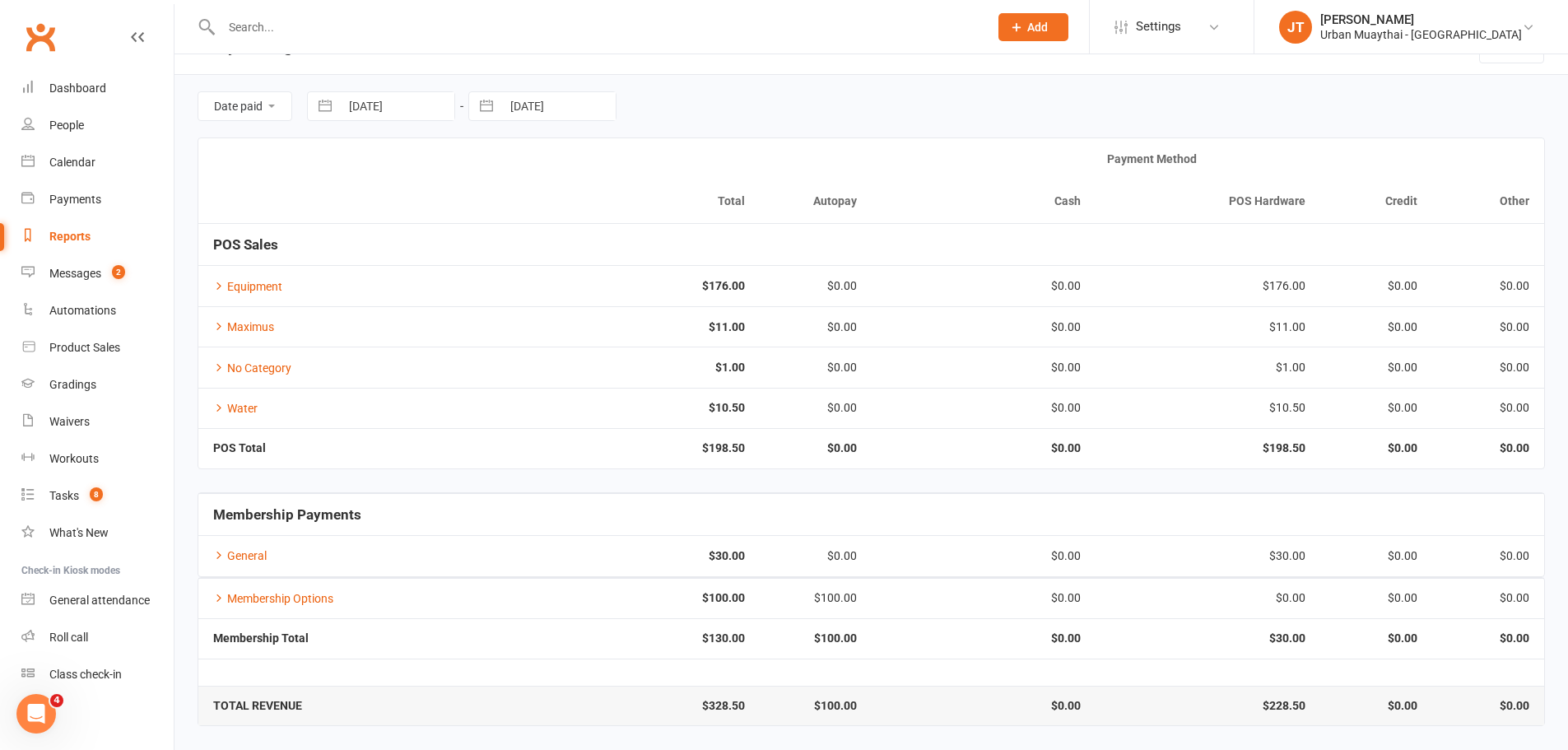
click at [232, 33] on input "text" at bounding box center [596, 27] width 760 height 23
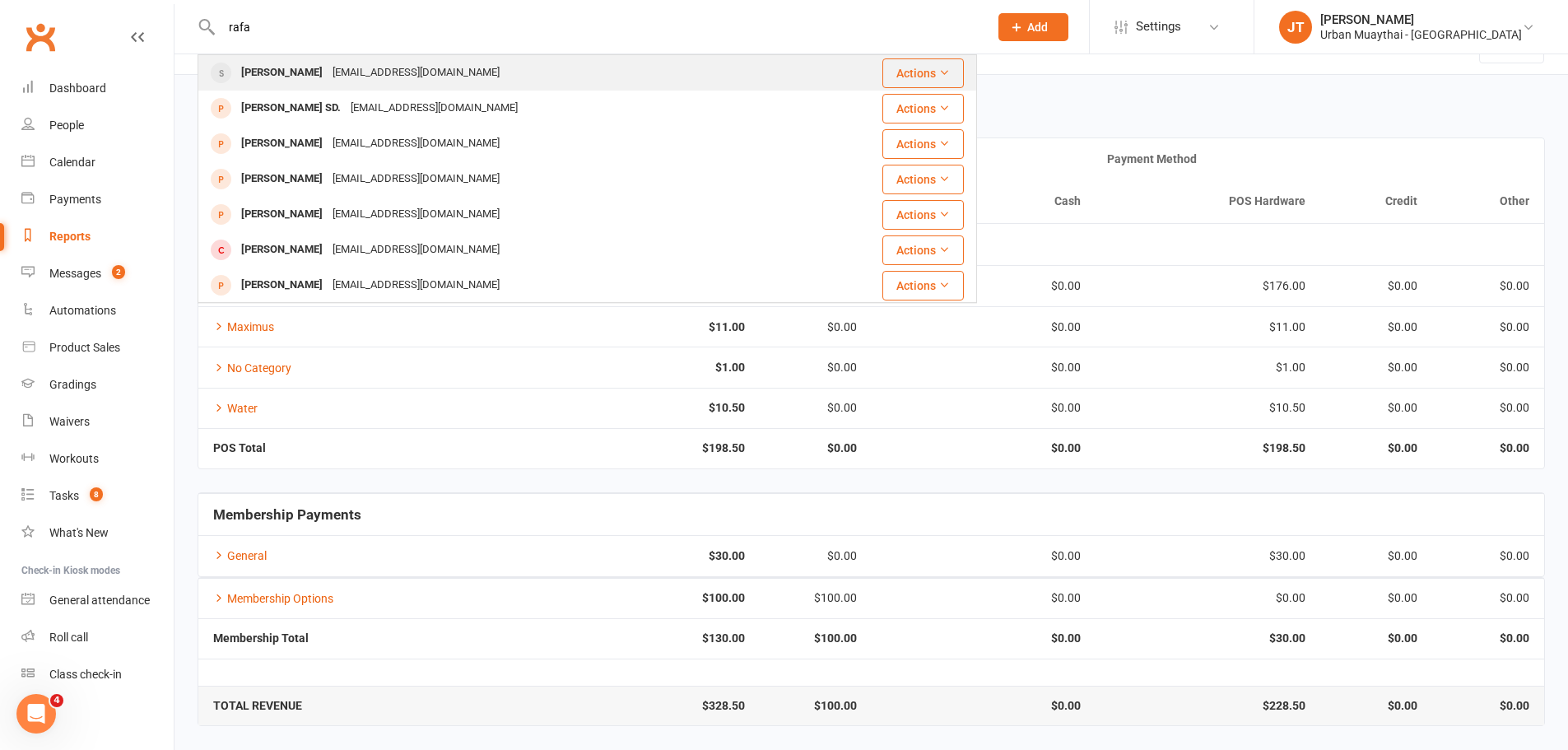
type input "rafa"
click at [347, 67] on div "modolell90@gmail.com" at bounding box center [416, 72] width 177 height 24
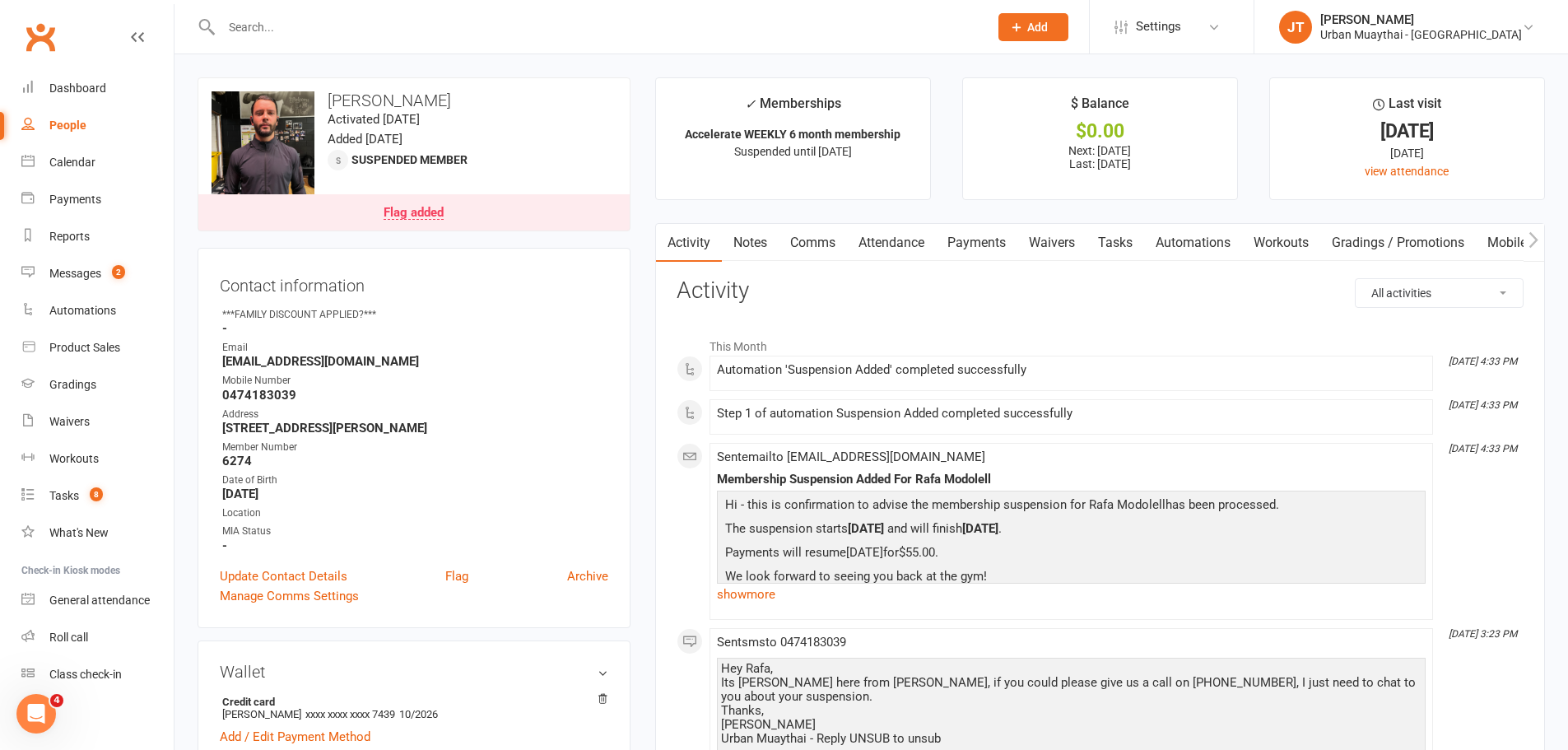
drag, startPoint x: 1005, startPoint y: 240, endPoint x: 997, endPoint y: 240, distance: 8.0
click at [998, 240] on link "Payments" at bounding box center [976, 243] width 82 height 38
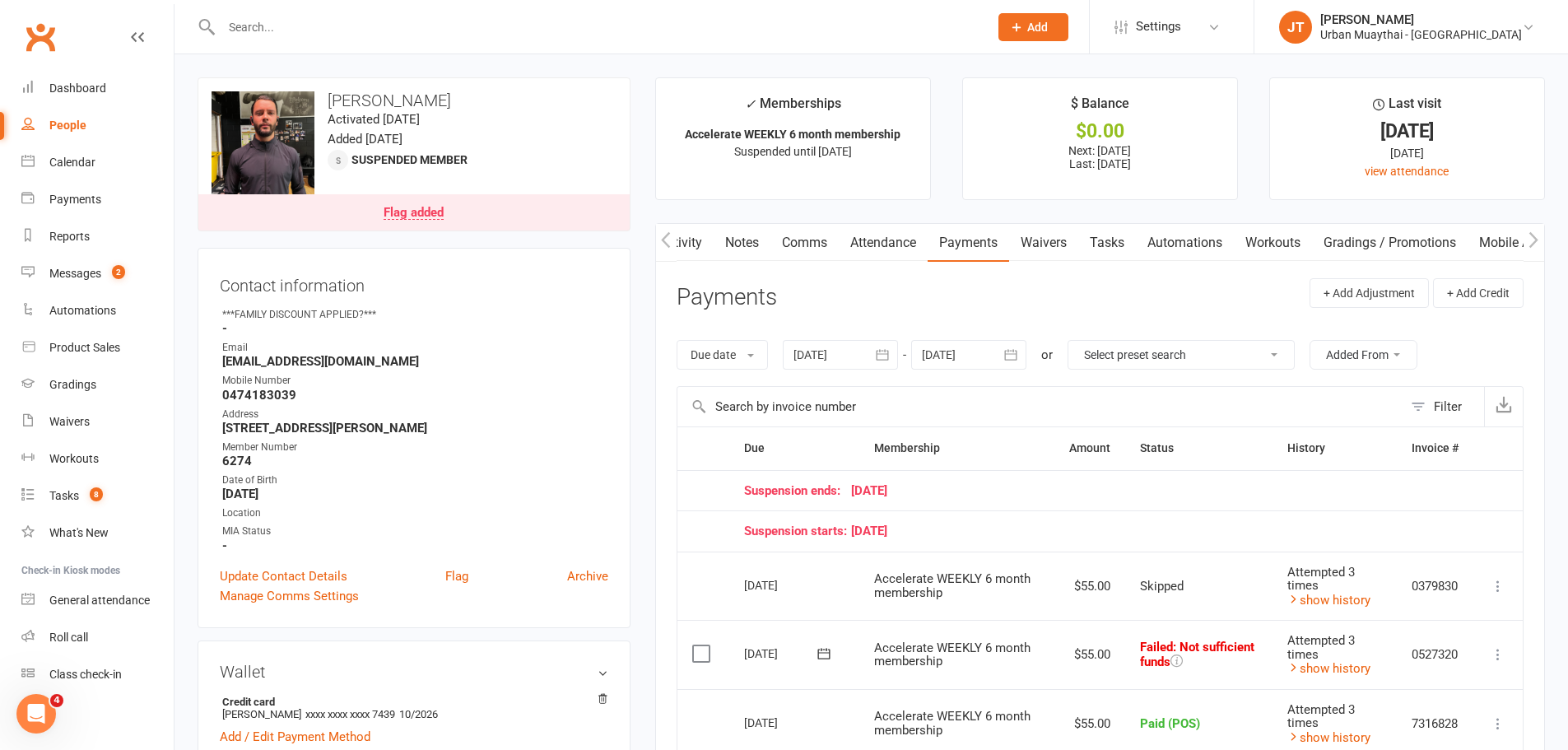
click at [1499, 656] on icon at bounding box center [1498, 654] width 17 height 17
click at [1434, 719] on link "Mark as Paid (POS)" at bounding box center [1425, 719] width 163 height 33
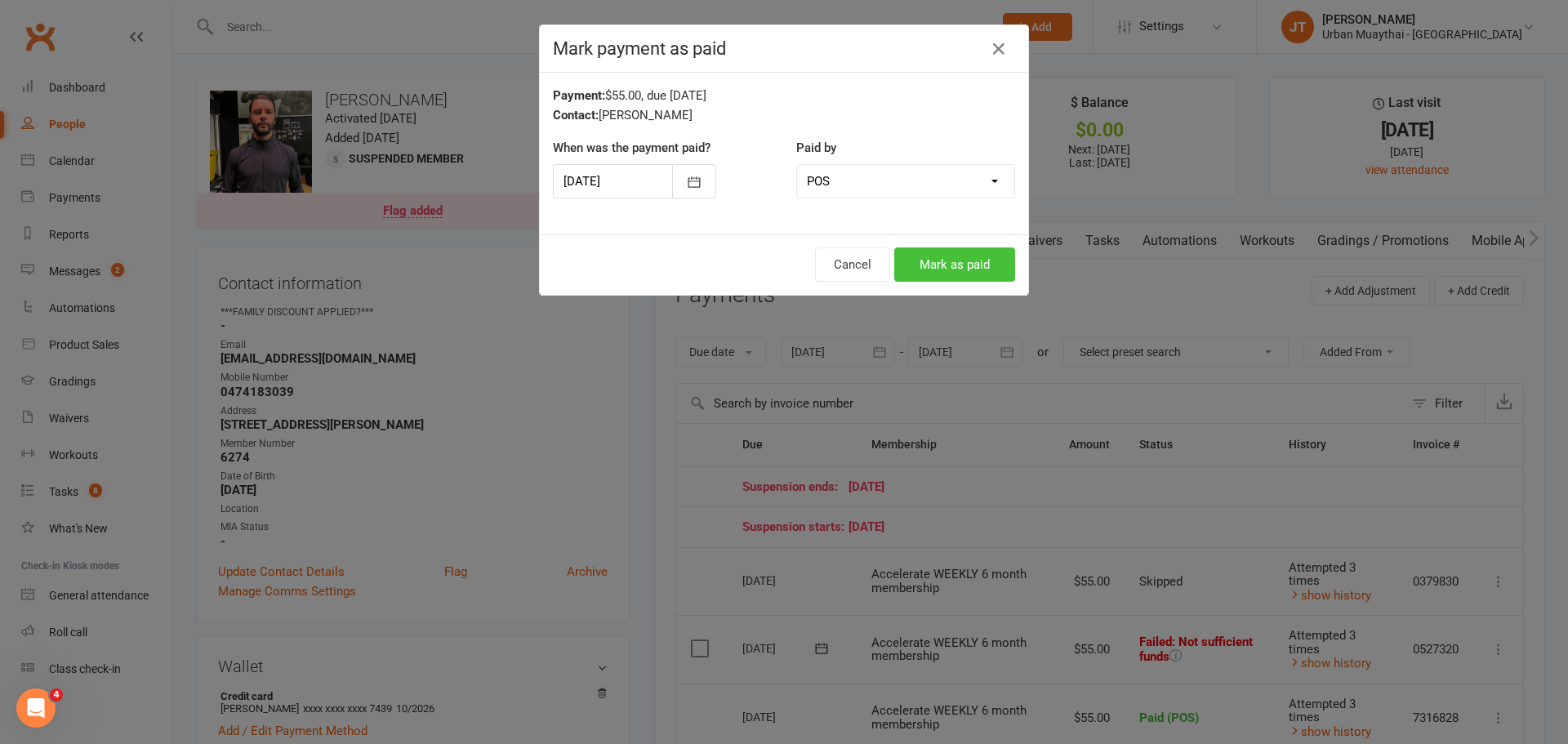
click at [981, 271] on button "Mark as paid" at bounding box center [954, 264] width 121 height 34
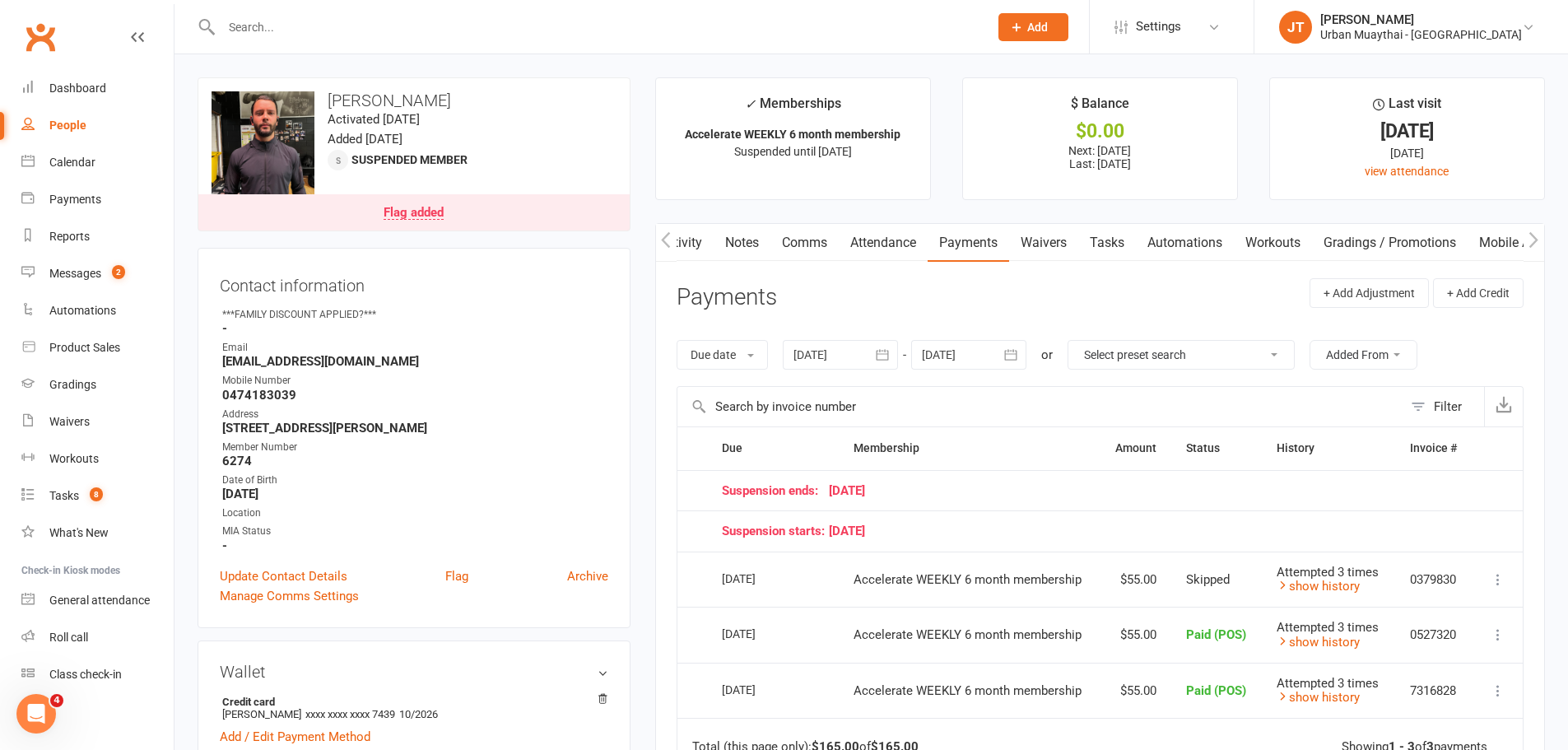
click at [419, 214] on div "Flag added" at bounding box center [413, 213] width 60 height 13
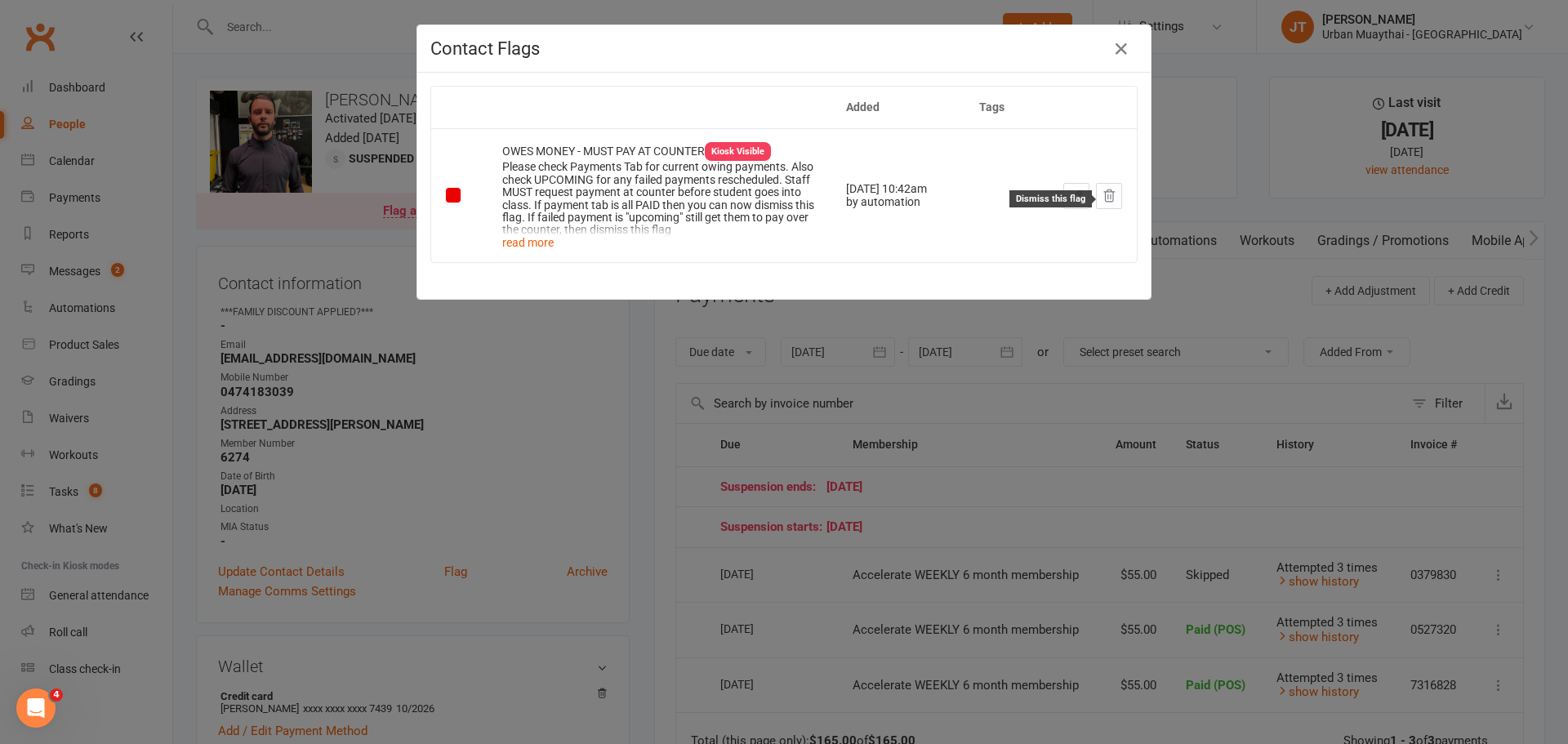
click at [1102, 198] on icon at bounding box center [1108, 195] width 15 height 15
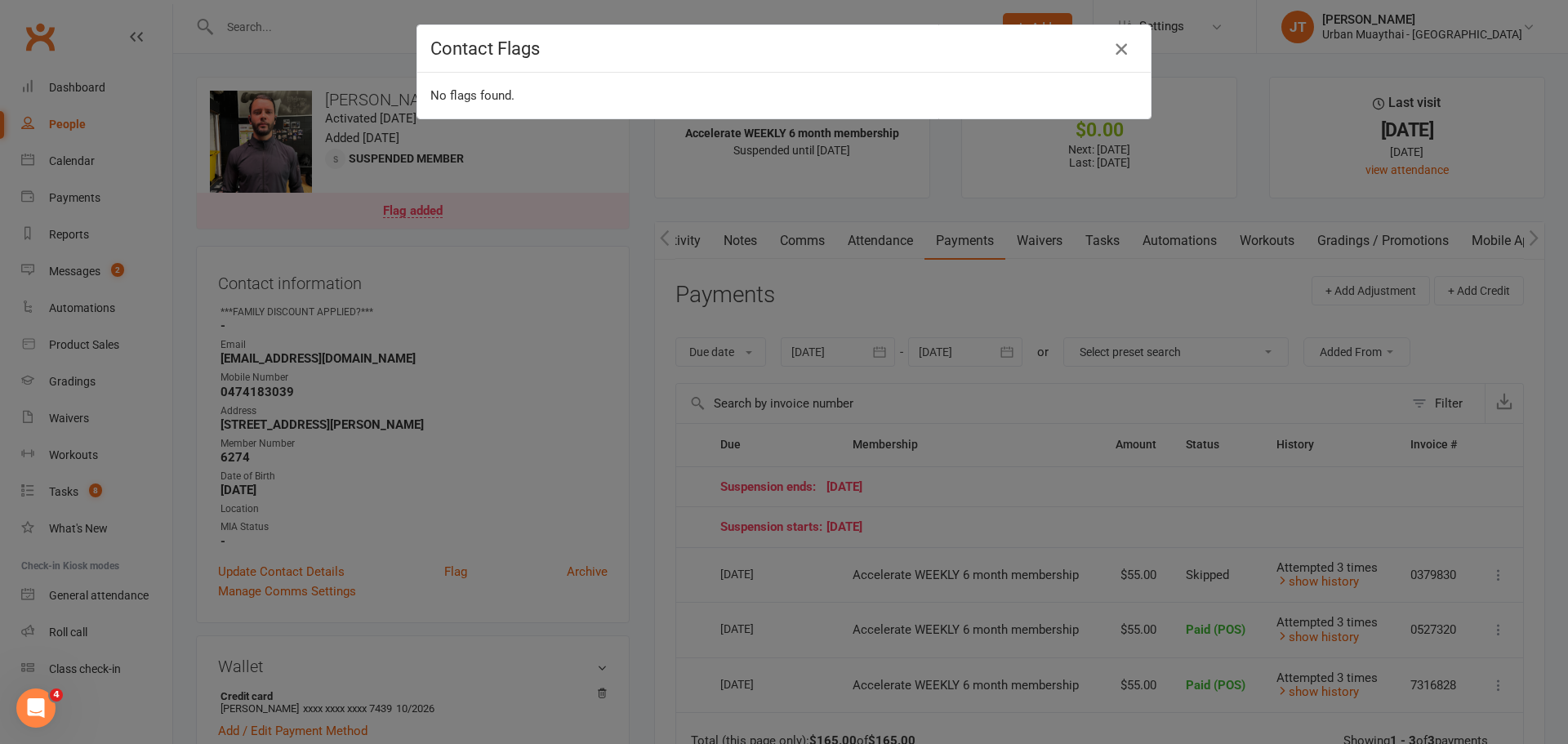
click at [1120, 48] on icon "button" at bounding box center [1121, 49] width 19 height 19
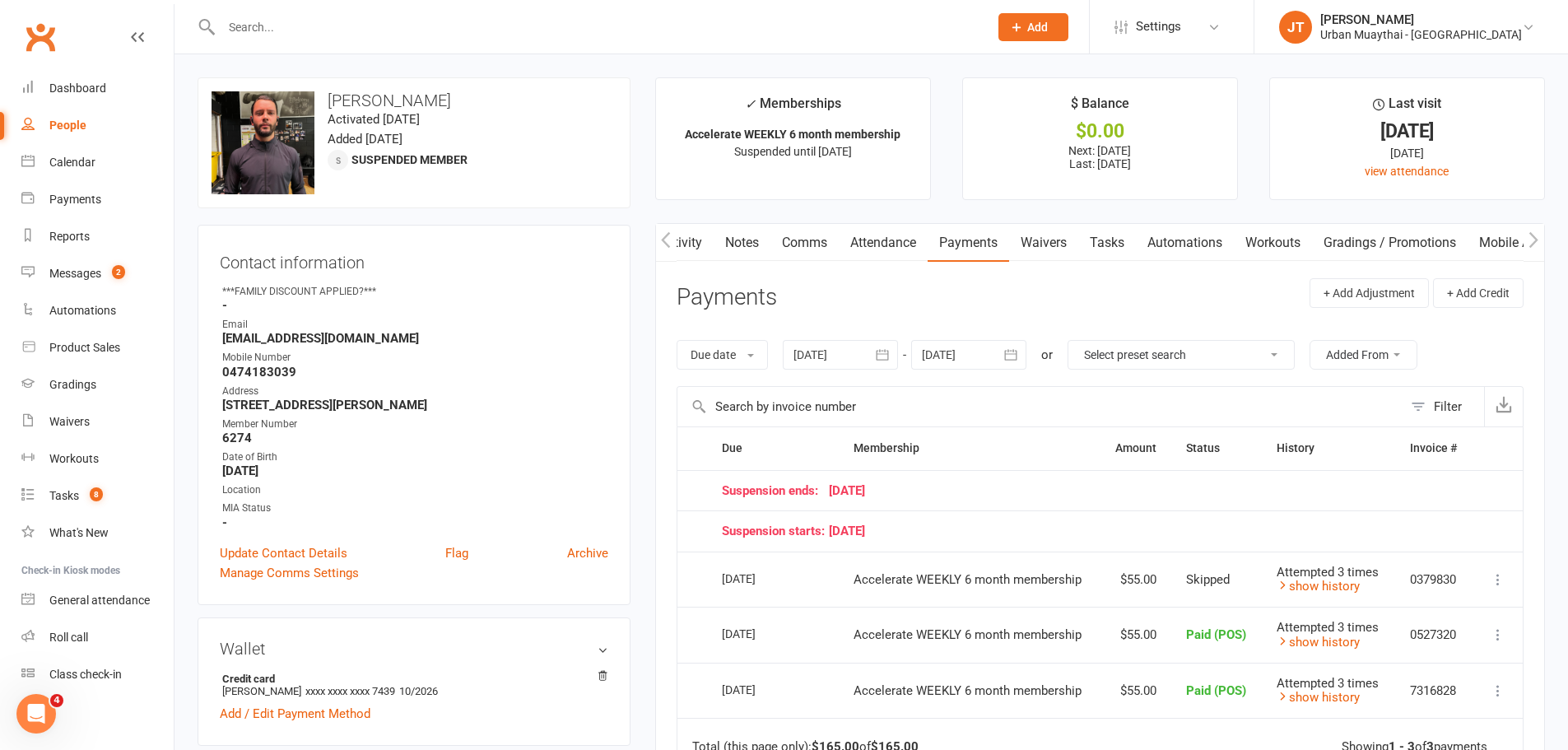
click at [755, 247] on link "Notes" at bounding box center [742, 243] width 57 height 38
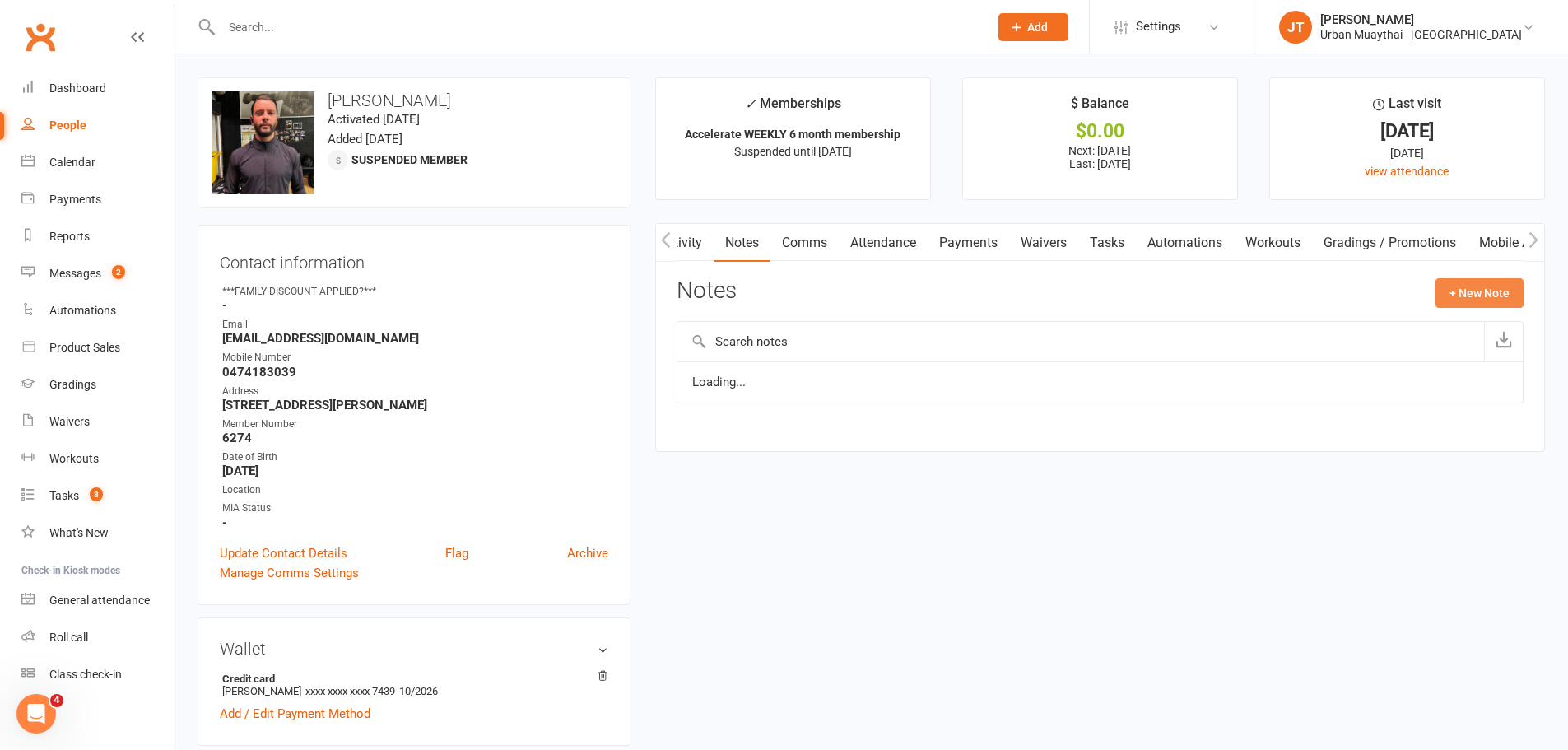
click at [1481, 284] on button "+ New Note" at bounding box center [1479, 294] width 88 height 30
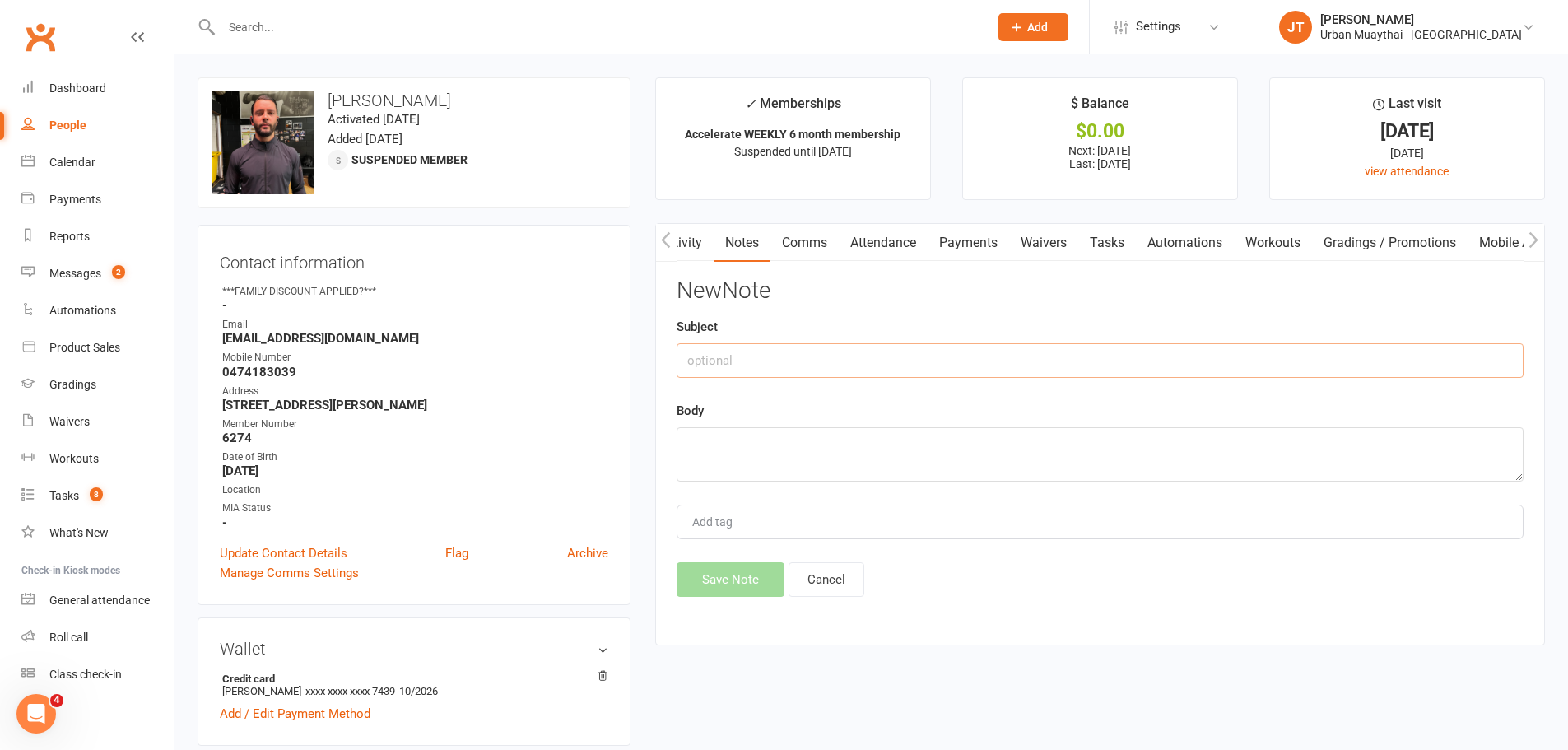
click at [910, 369] on input "text" at bounding box center [1100, 360] width 847 height 34
type input "Spoke to rafa in club"
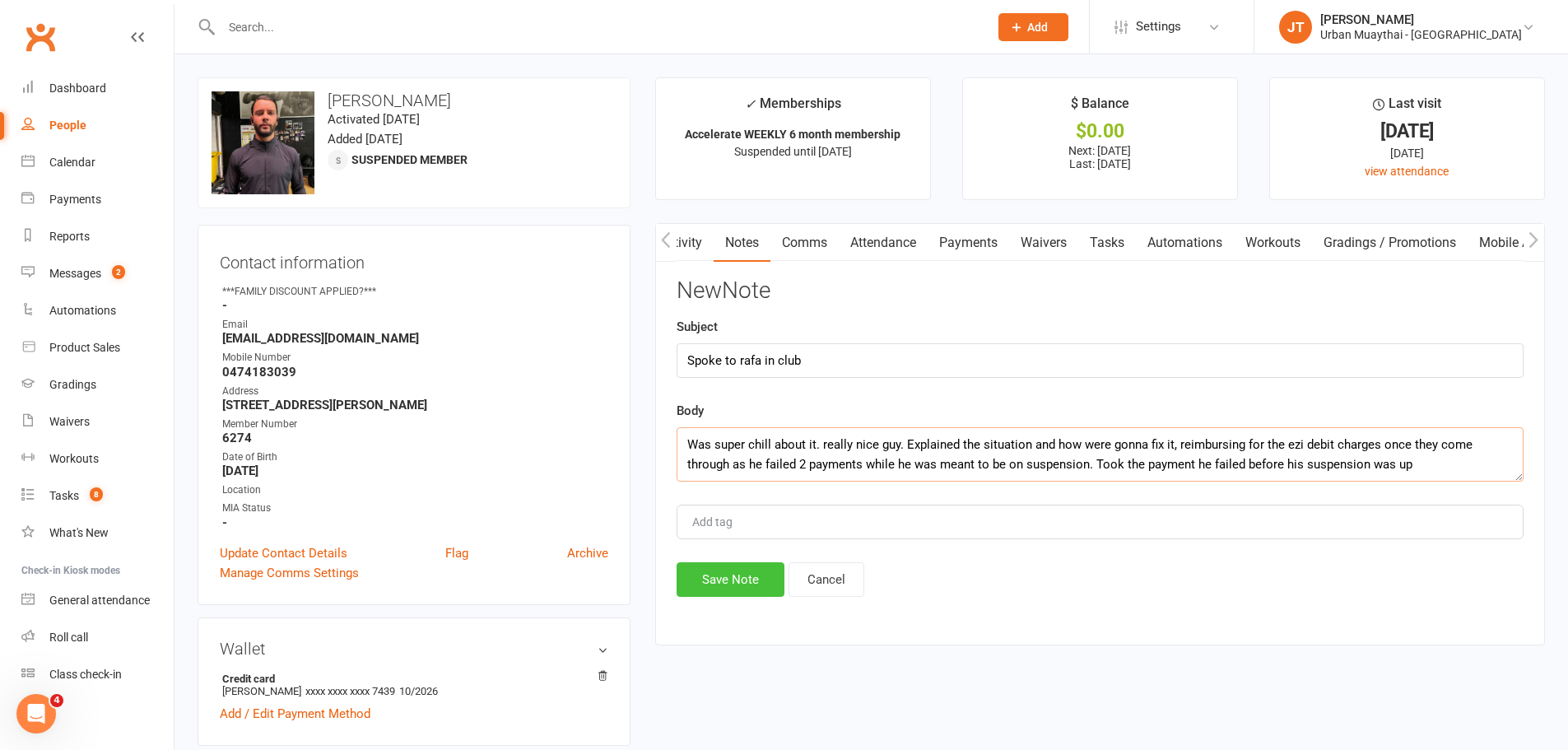
type textarea "Was super chill about it. really nice guy. Explained the situation and how were…"
click at [744, 580] on button "Save Note" at bounding box center [730, 579] width 108 height 34
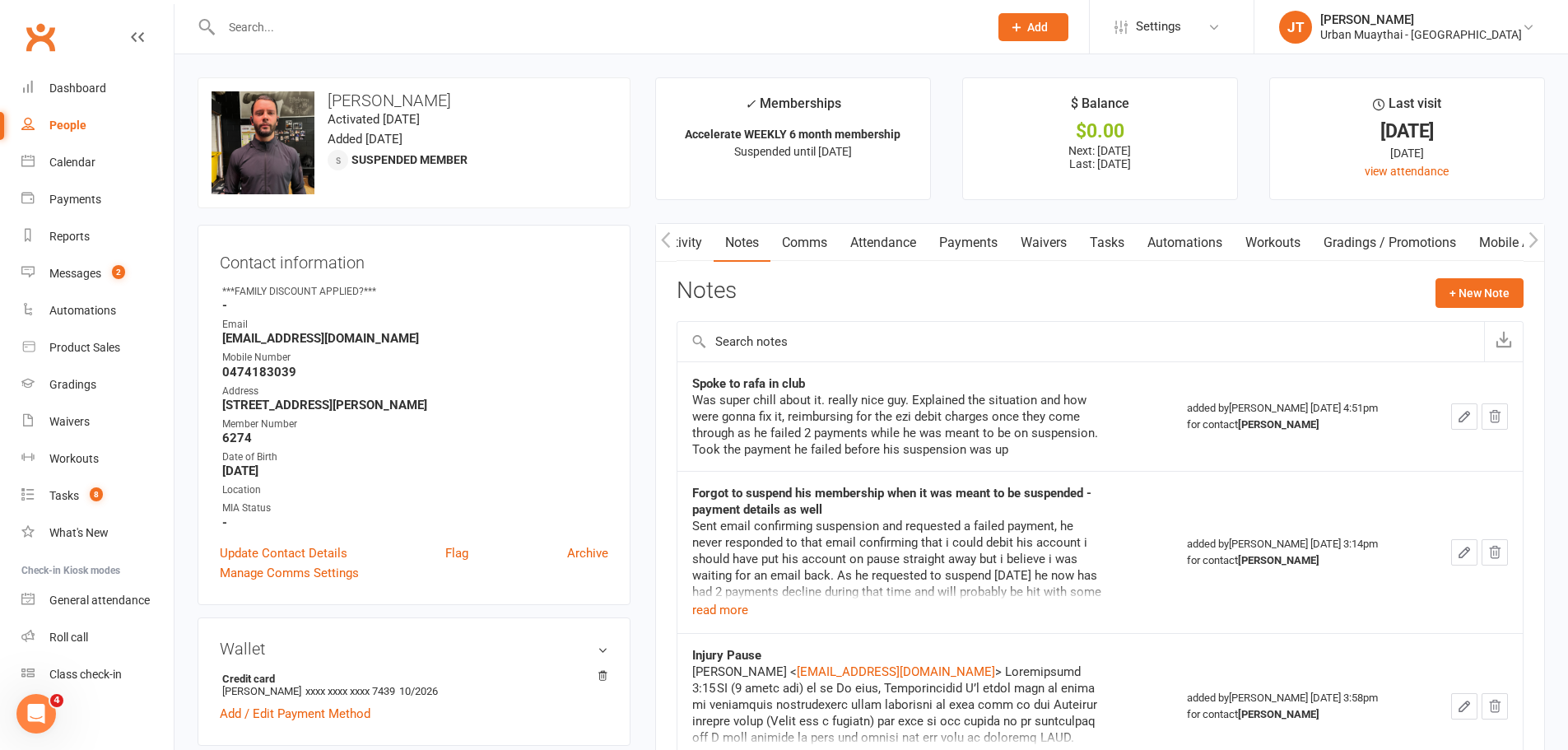
click at [1464, 415] on icon "button" at bounding box center [1463, 416] width 15 height 15
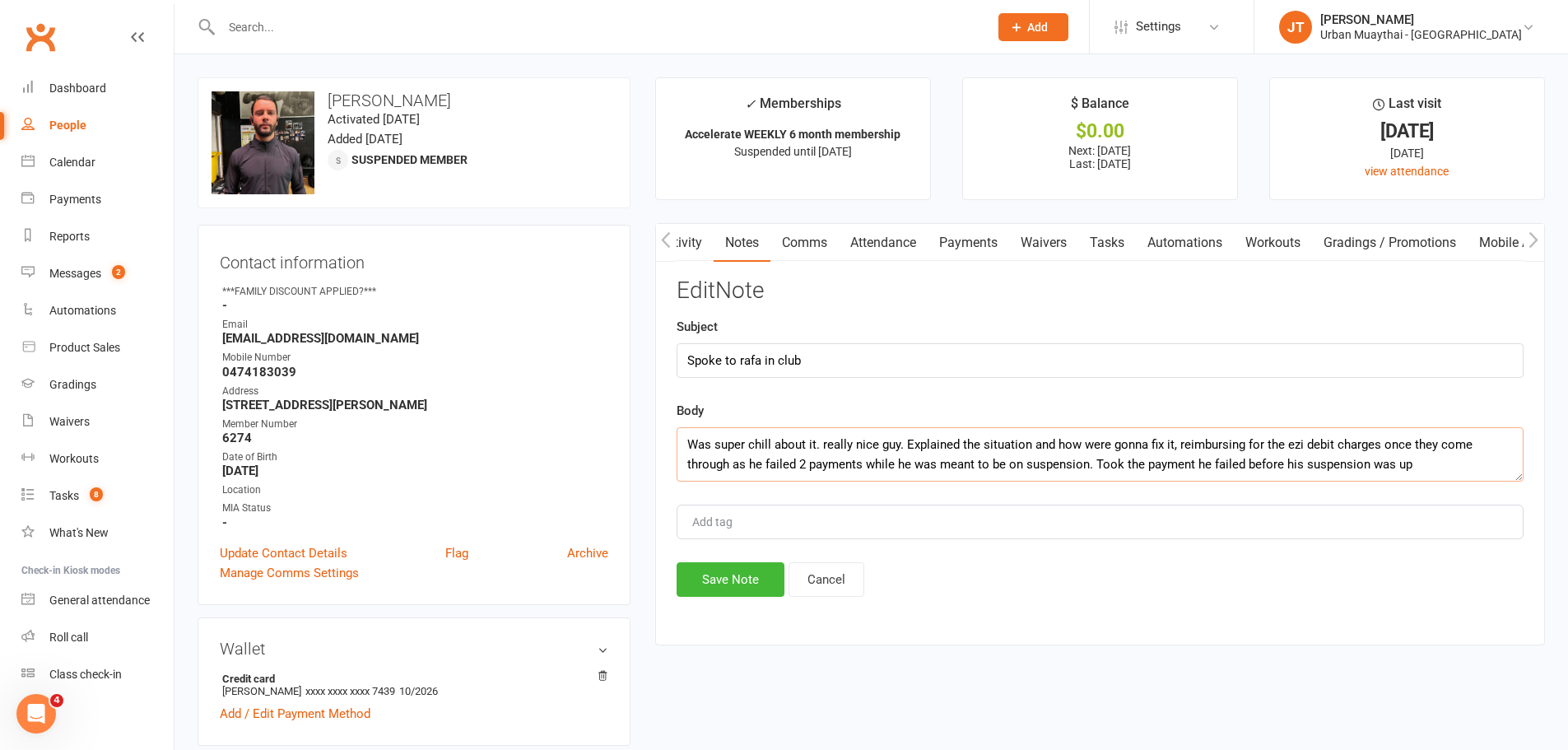
click at [1429, 478] on textarea "Was super chill about it. really nice guy. Explained the situation and how were…" at bounding box center [1100, 455] width 847 height 55
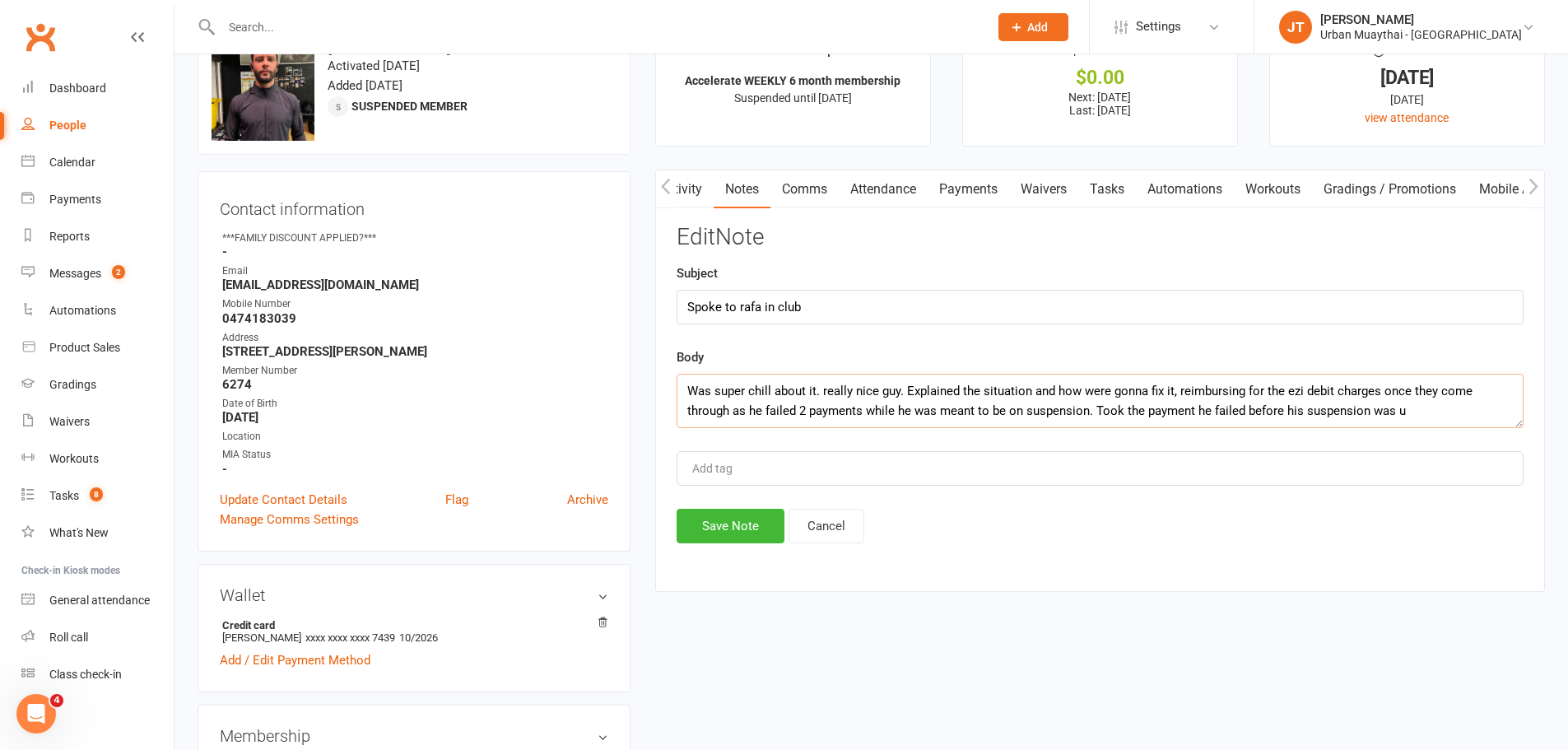
scroll to position [83, 0]
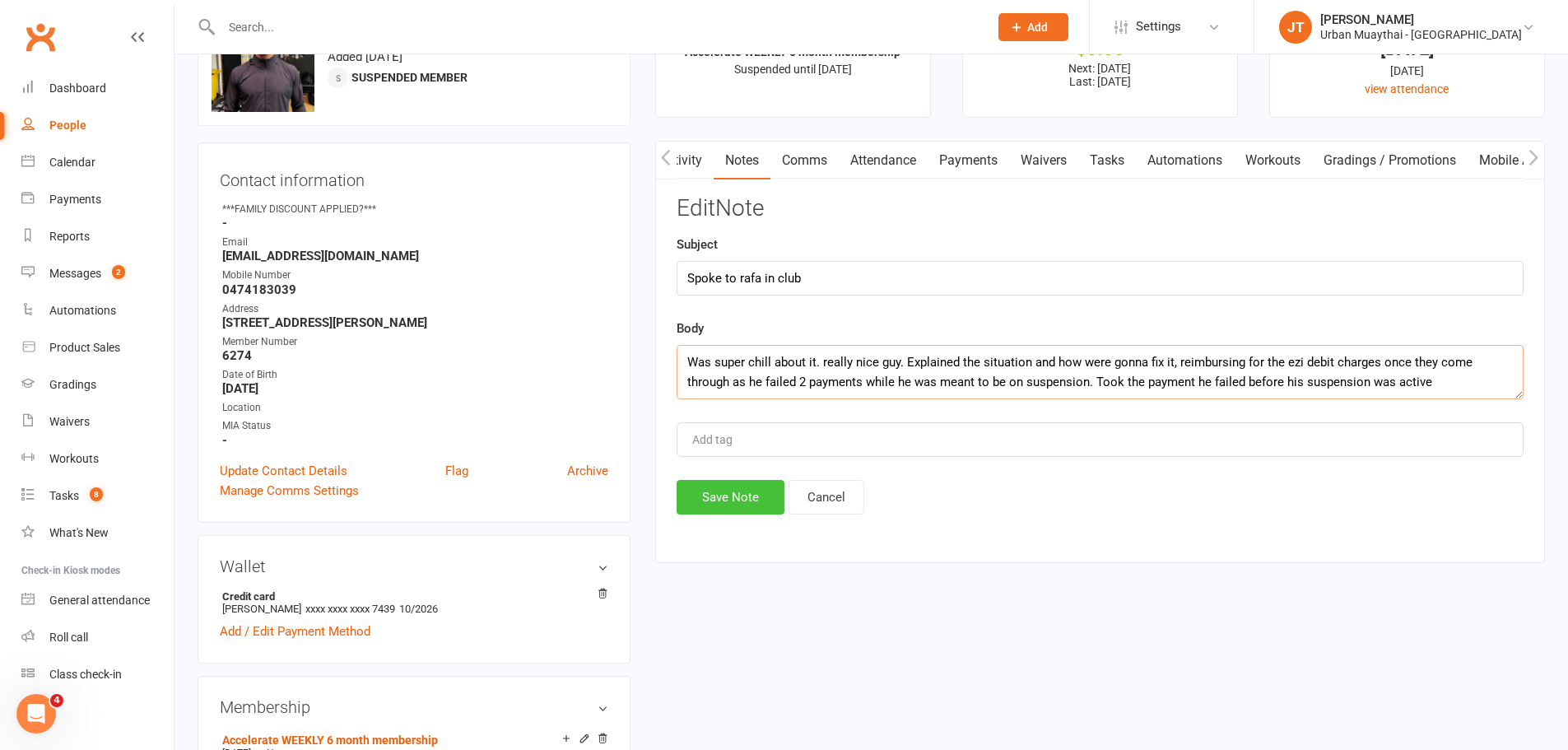
type textarea "Was super chill about it. really nice guy. Explained the situation and how were…"
click at [750, 495] on button "Save Note" at bounding box center [730, 497] width 108 height 34
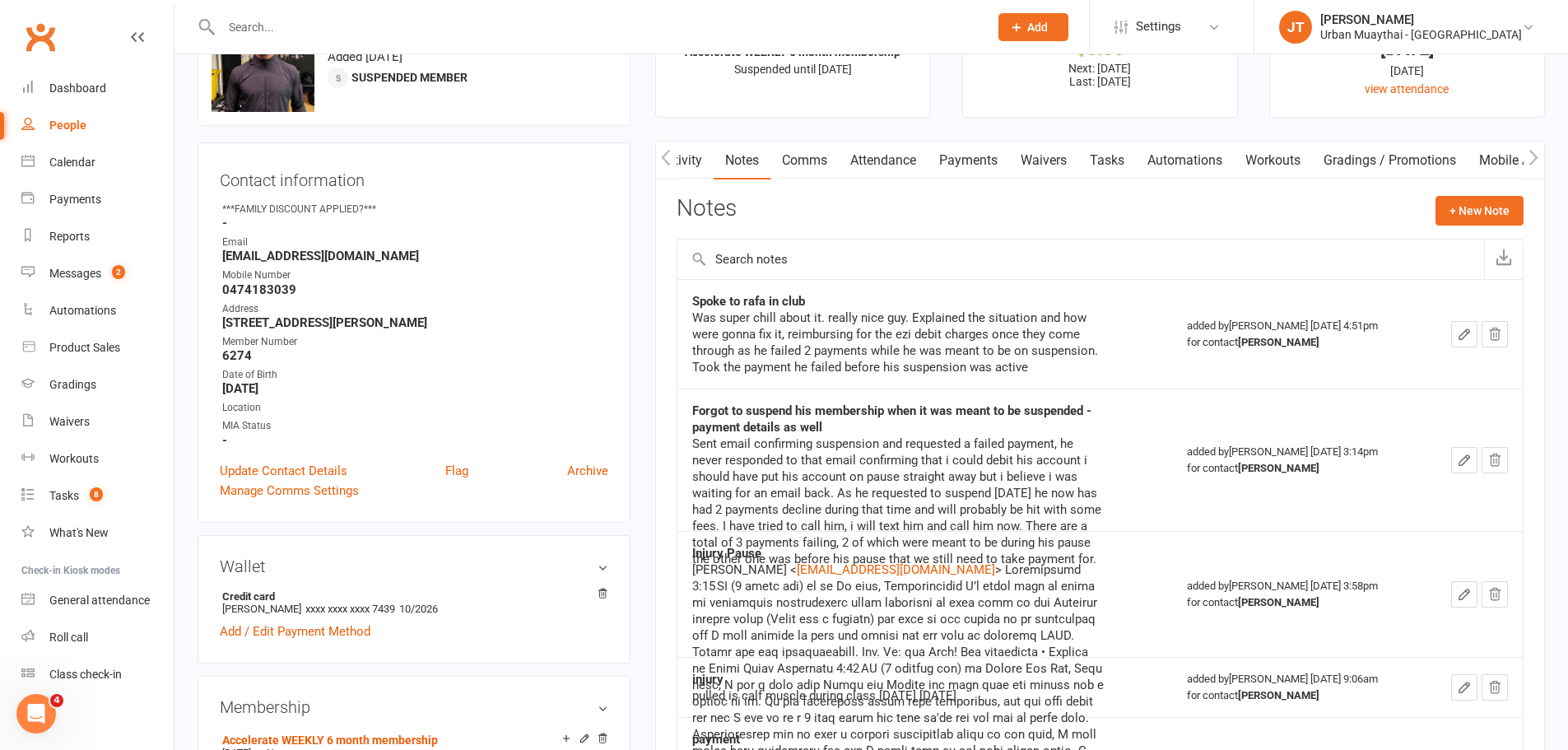
click at [300, 30] on input "text" at bounding box center [596, 27] width 760 height 23
type input "l"
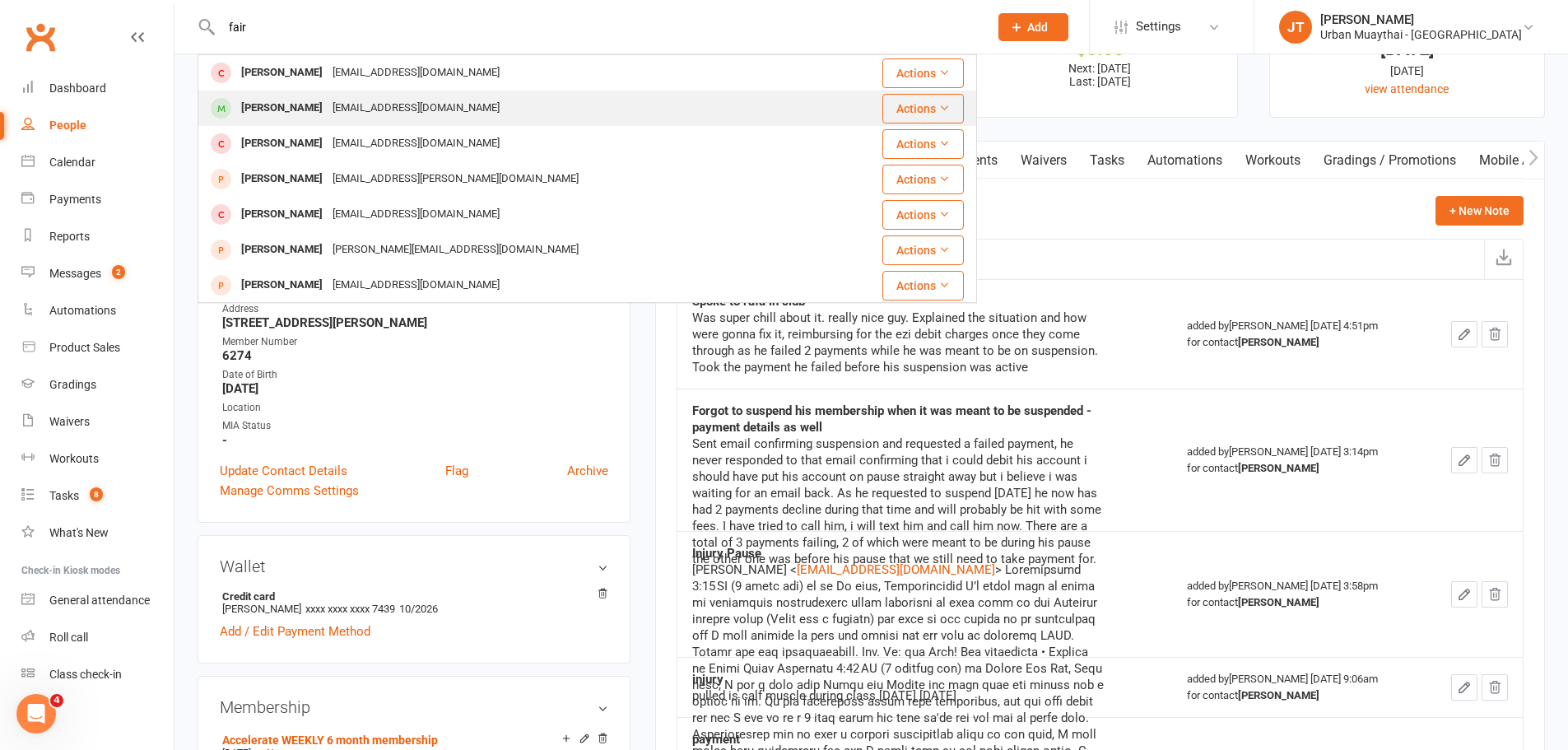
type input "fair"
click at [314, 101] on div "Kaden Fairclough" at bounding box center [282, 108] width 91 height 24
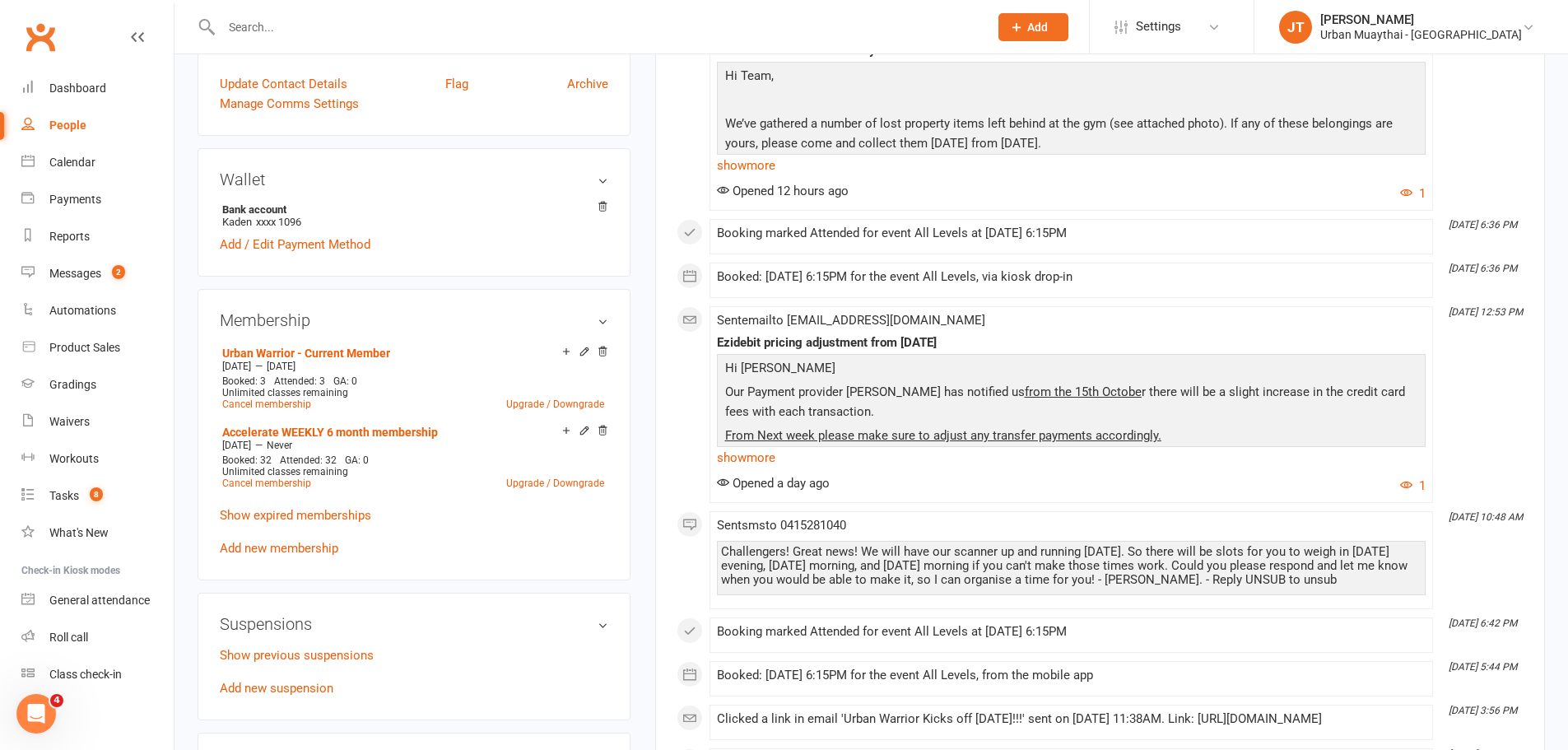
scroll to position [577, 0]
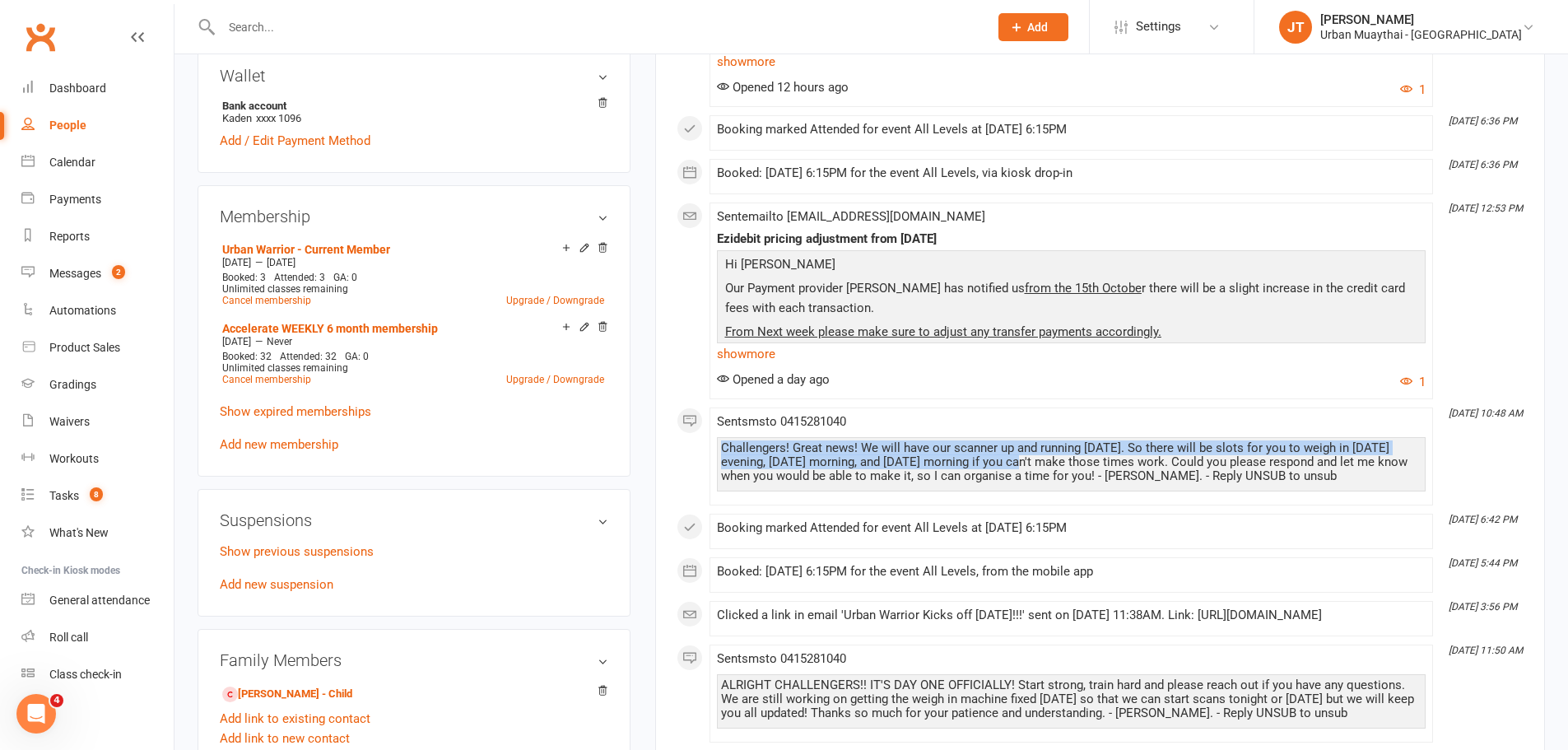
drag, startPoint x: 722, startPoint y: 445, endPoint x: 1034, endPoint y: 456, distance: 312.2
click at [1034, 456] on div "Challengers! Great news! We will have our scanner up and running tomorrow. So t…" at bounding box center [1071, 462] width 701 height 42
click at [1033, 482] on div "Challengers! Great news! We will have our scanner up and running tomorrow. So t…" at bounding box center [1071, 462] width 701 height 42
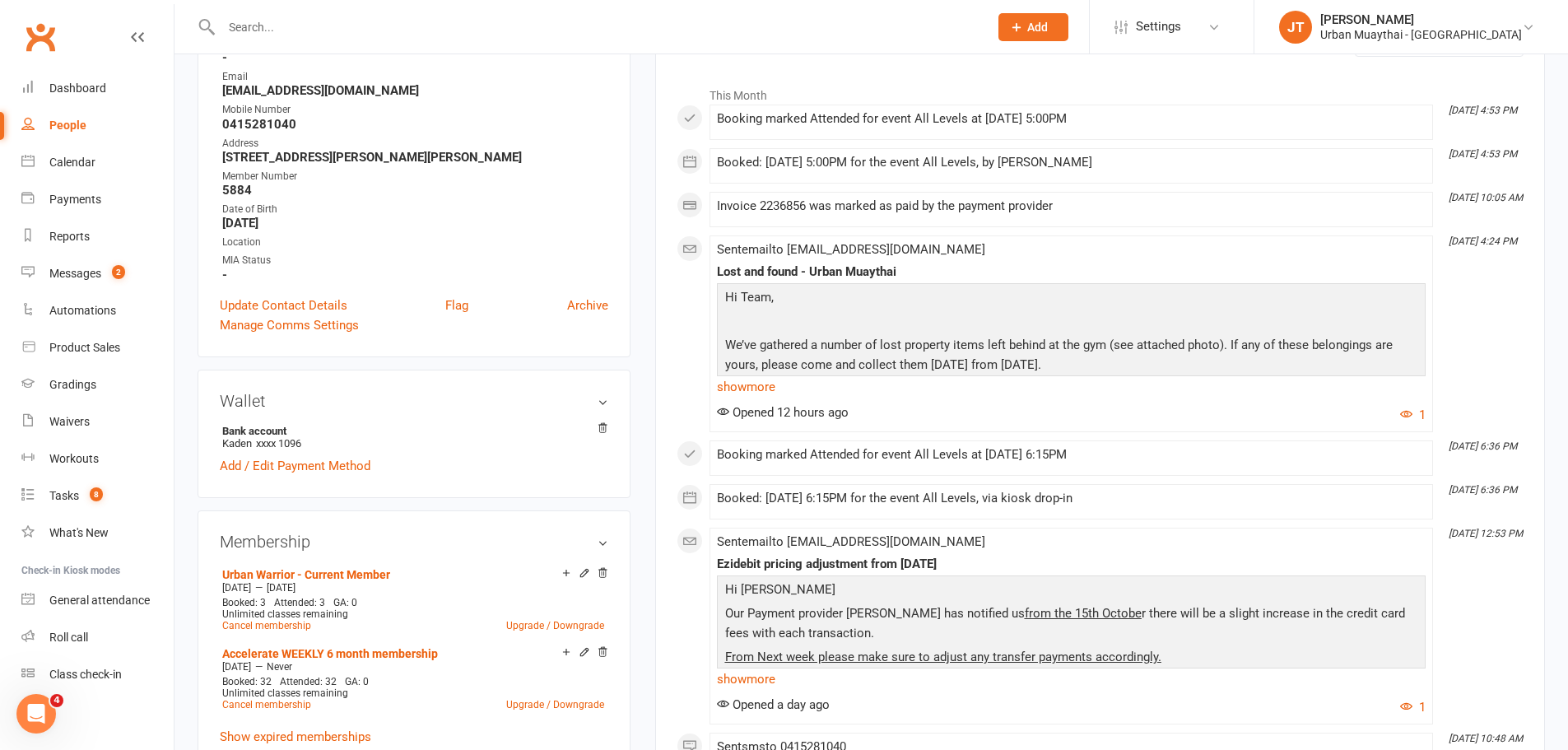
scroll to position [0, 0]
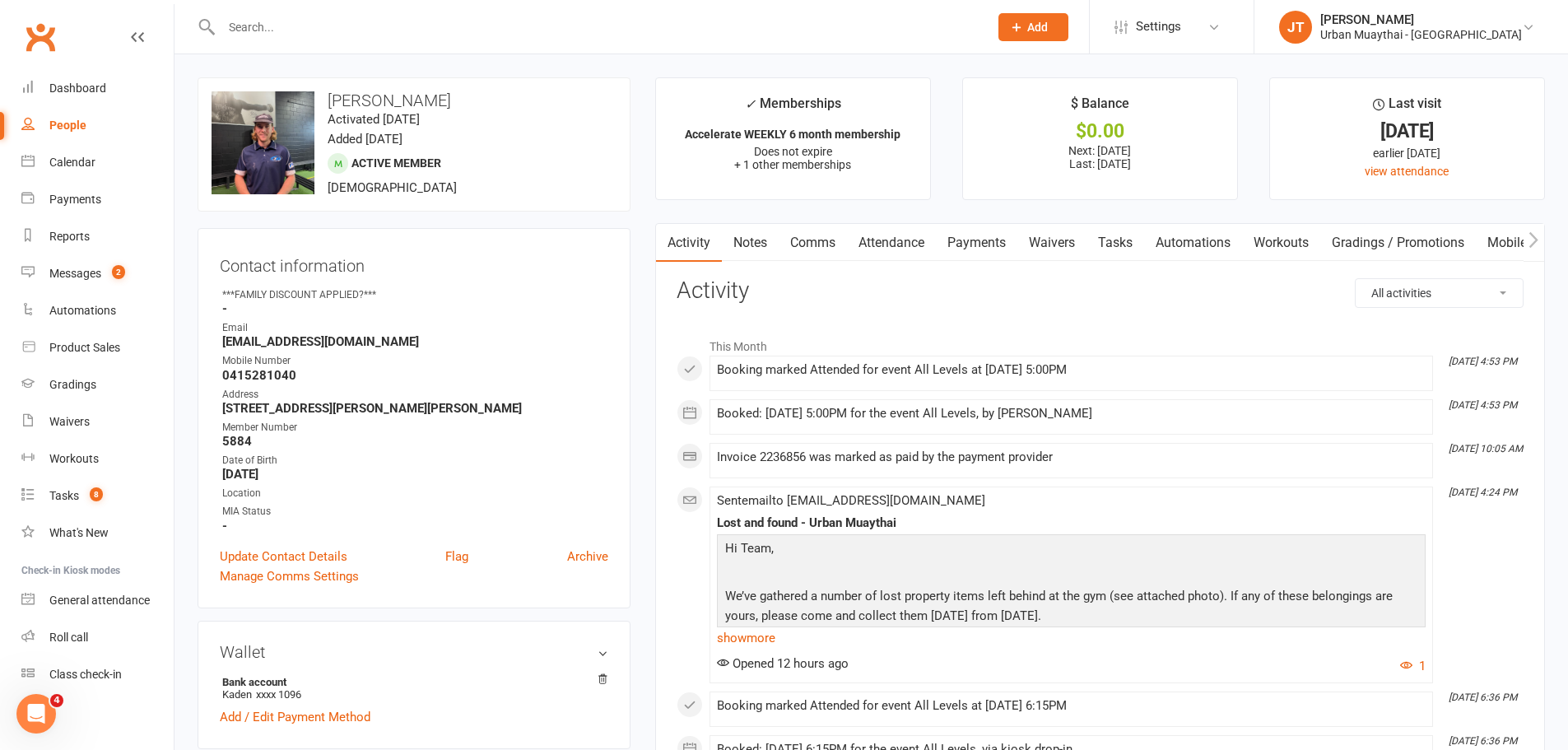
click at [809, 237] on link "Comms" at bounding box center [813, 243] width 69 height 38
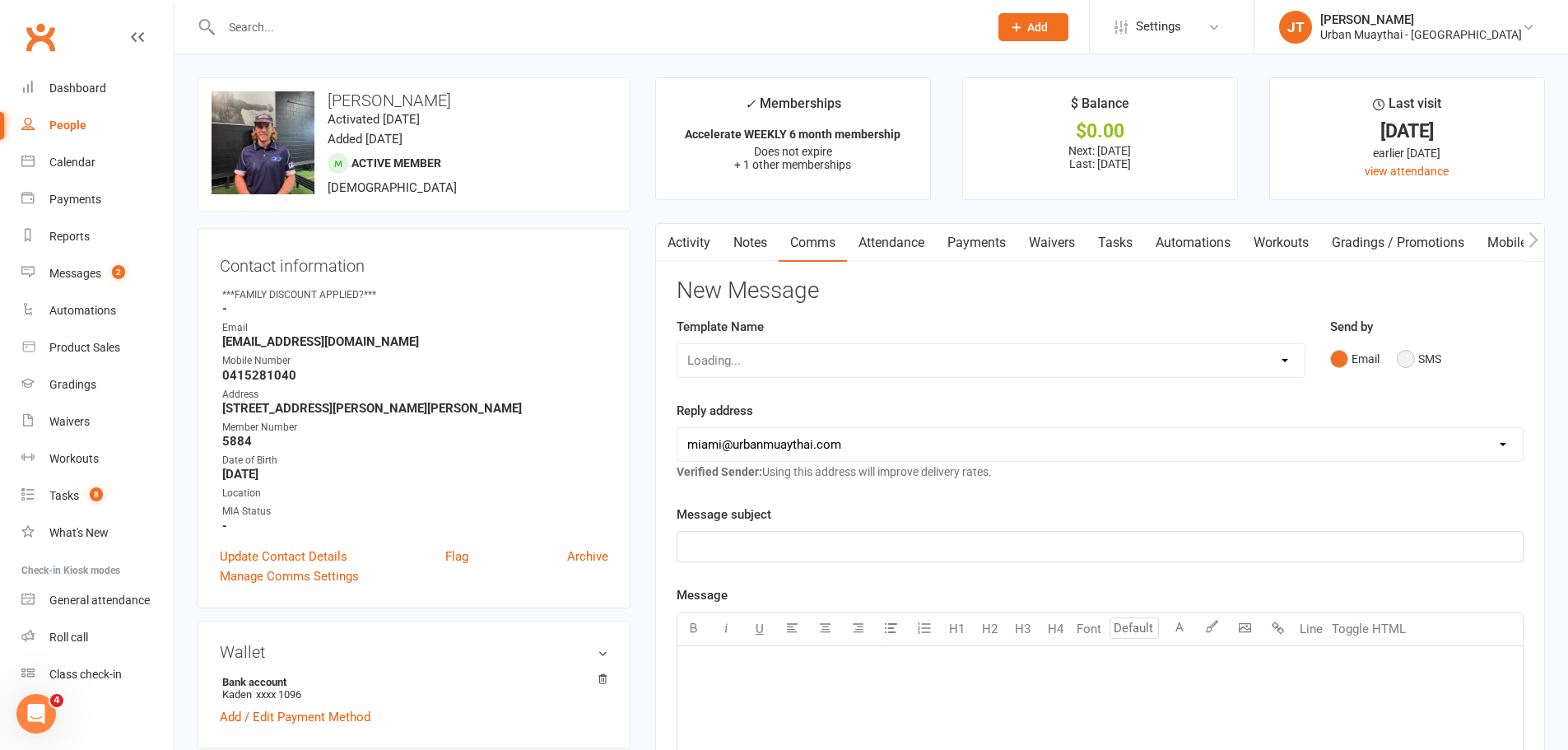
click at [1419, 361] on button "SMS" at bounding box center [1419, 359] width 45 height 32
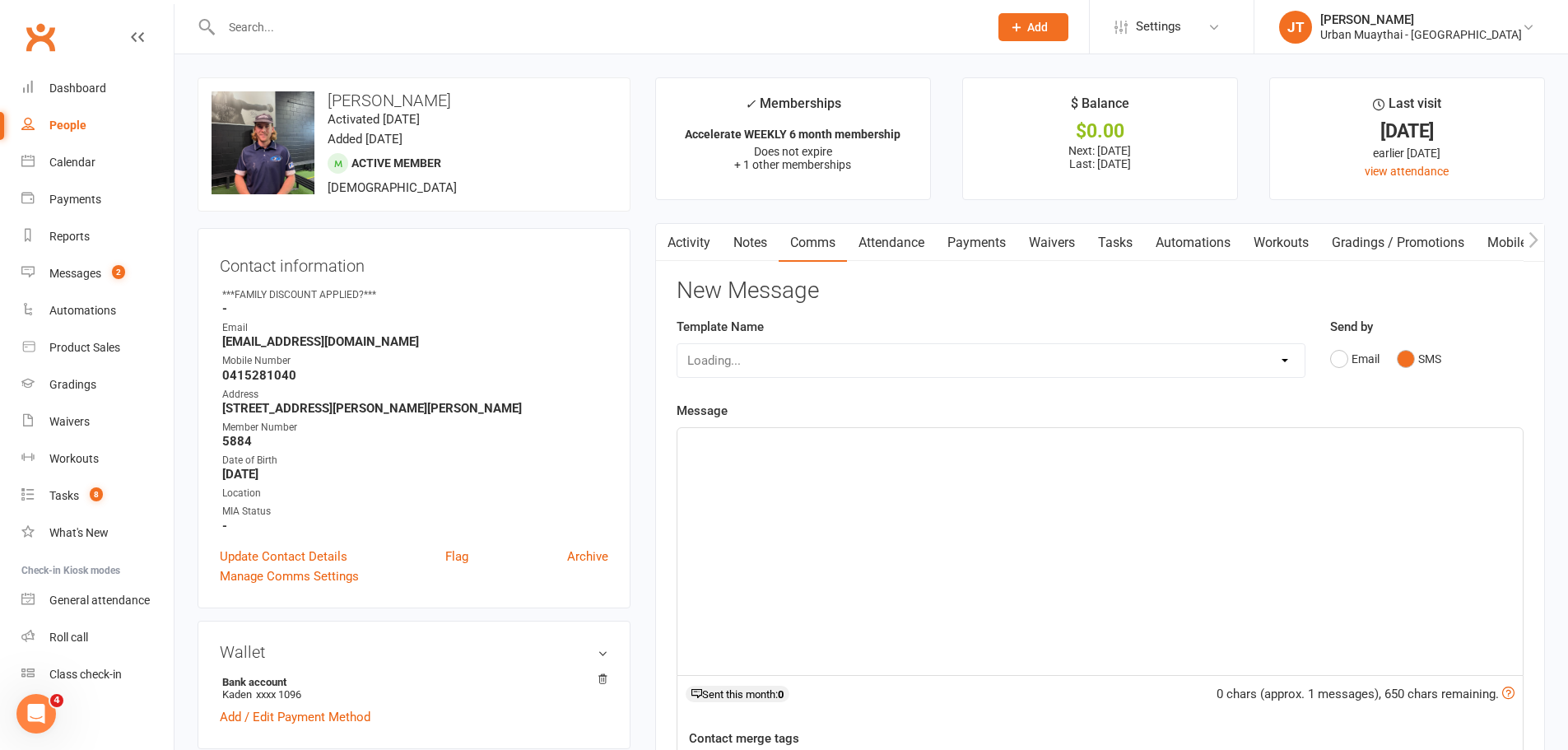
click at [877, 471] on div "﻿" at bounding box center [1100, 551] width 846 height 247
click at [863, 363] on div "Loading..." at bounding box center [991, 360] width 628 height 34
click at [866, 363] on div "Loading..." at bounding box center [991, 360] width 628 height 34
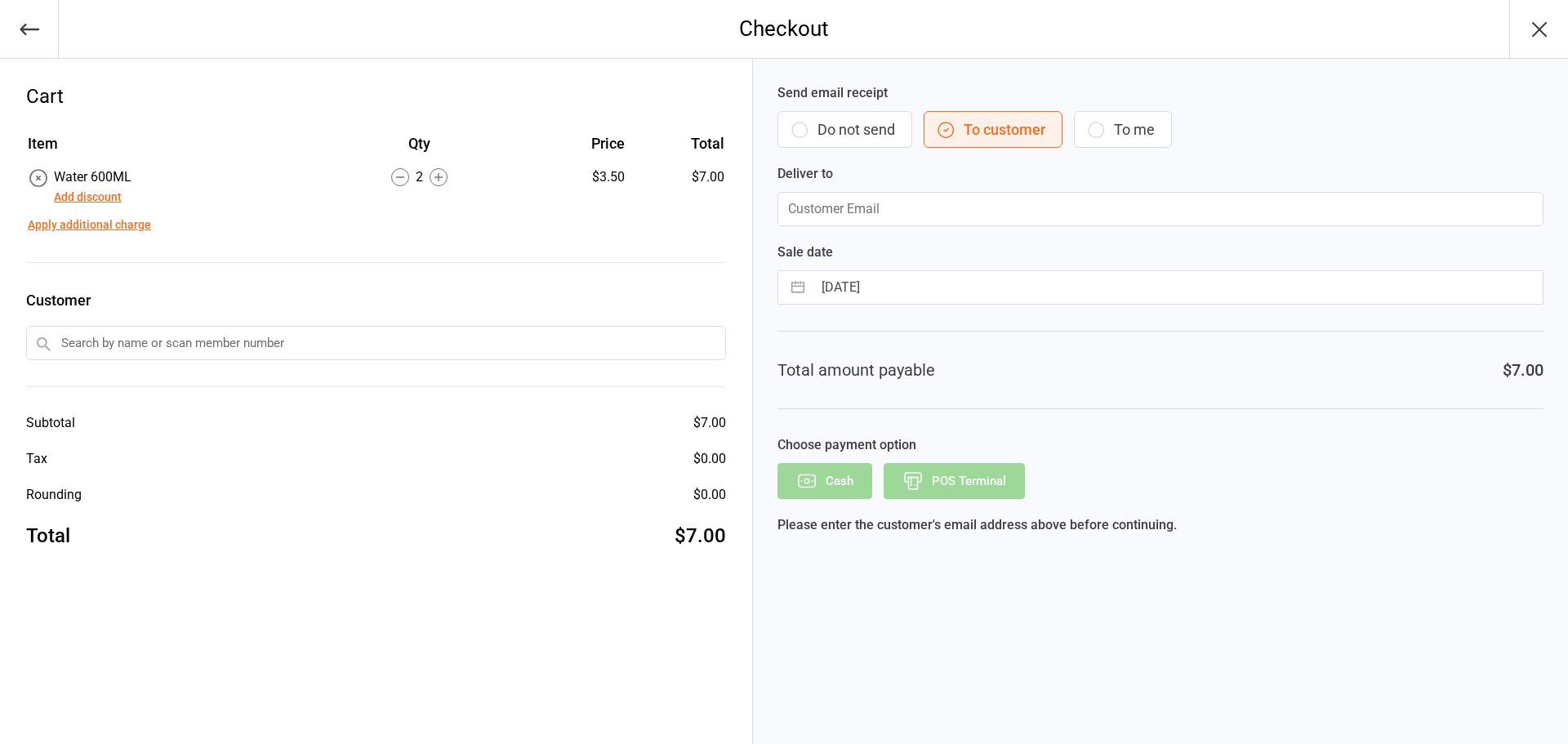
drag, startPoint x: 828, startPoint y: 126, endPoint x: 860, endPoint y: 160, distance: 46.7
click at [829, 126] on button "Do not send" at bounding box center [844, 129] width 135 height 37
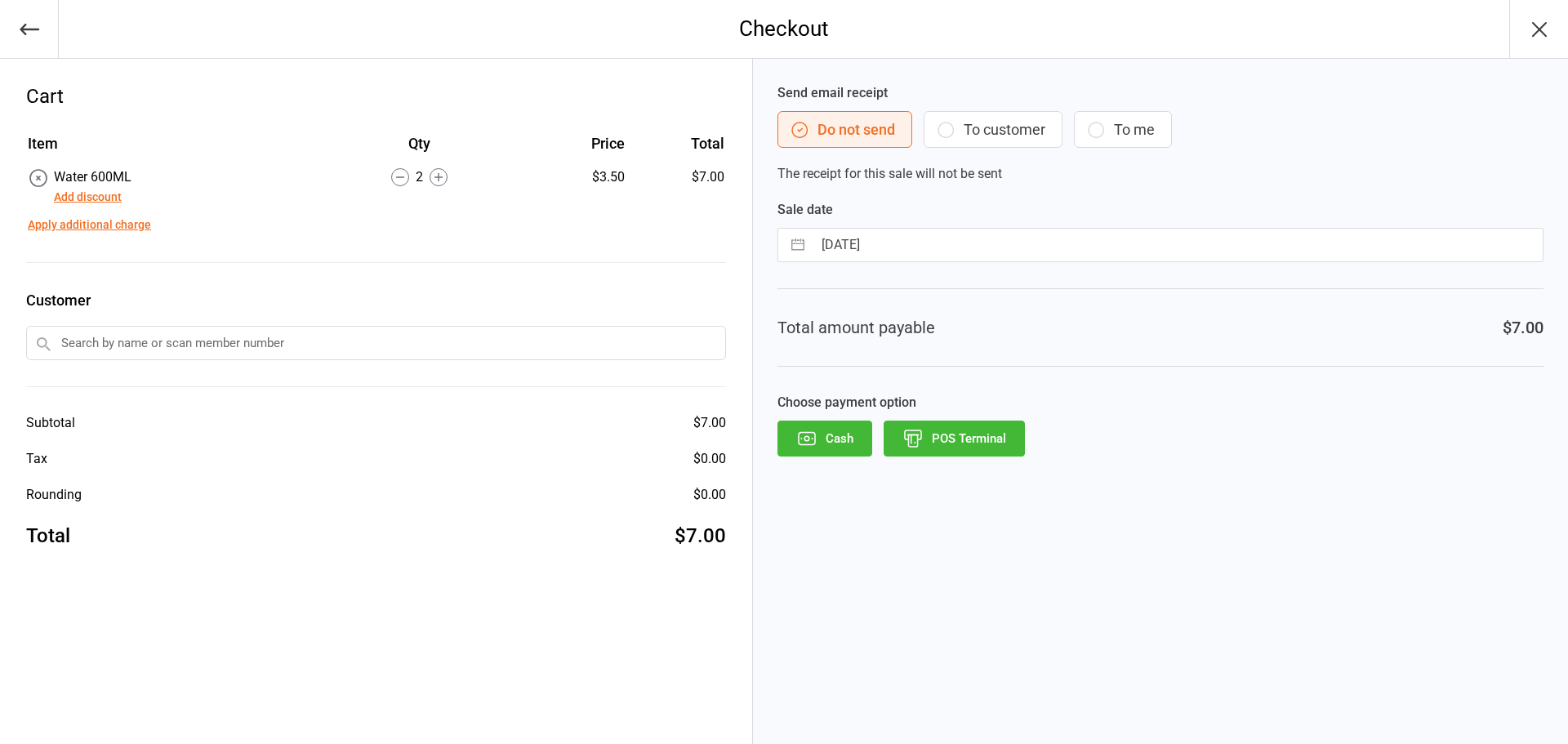
select select "8"
select select "2025"
select select "9"
select select "2025"
select select "10"
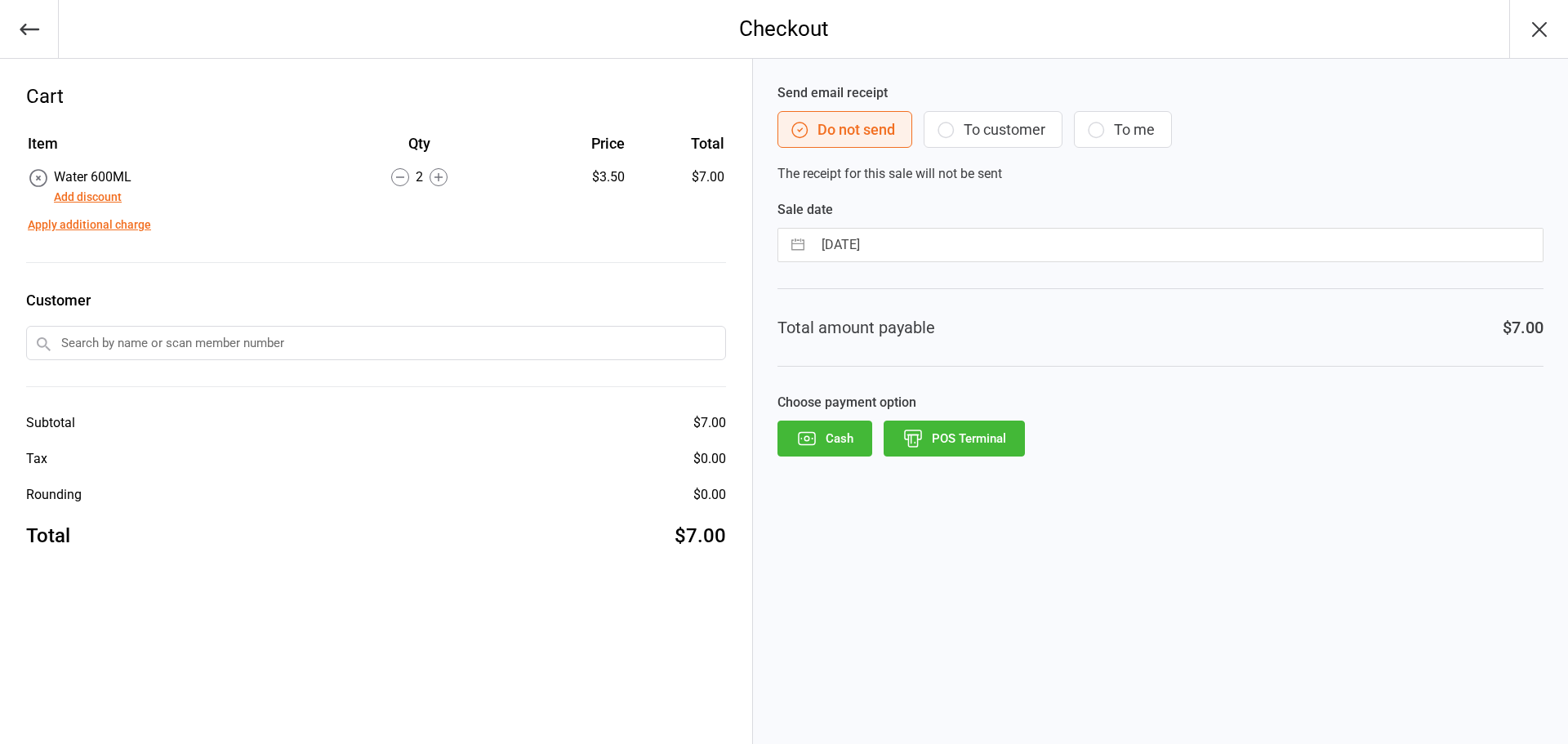
select select "2025"
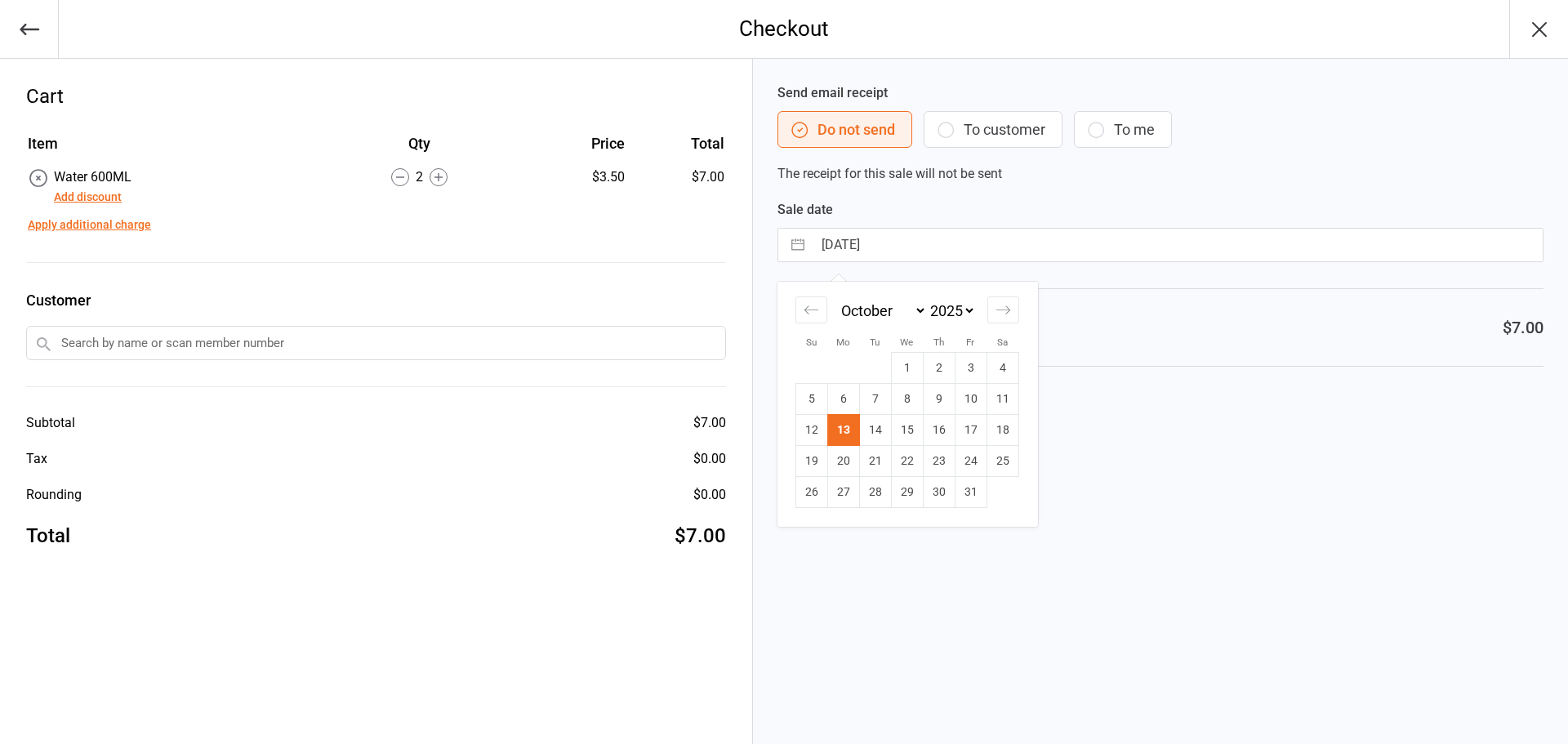
click at [886, 245] on input "[DATE]" at bounding box center [1177, 244] width 730 height 32
click at [998, 413] on td "11" at bounding box center [1002, 399] width 32 height 31
type input "[DATE]"
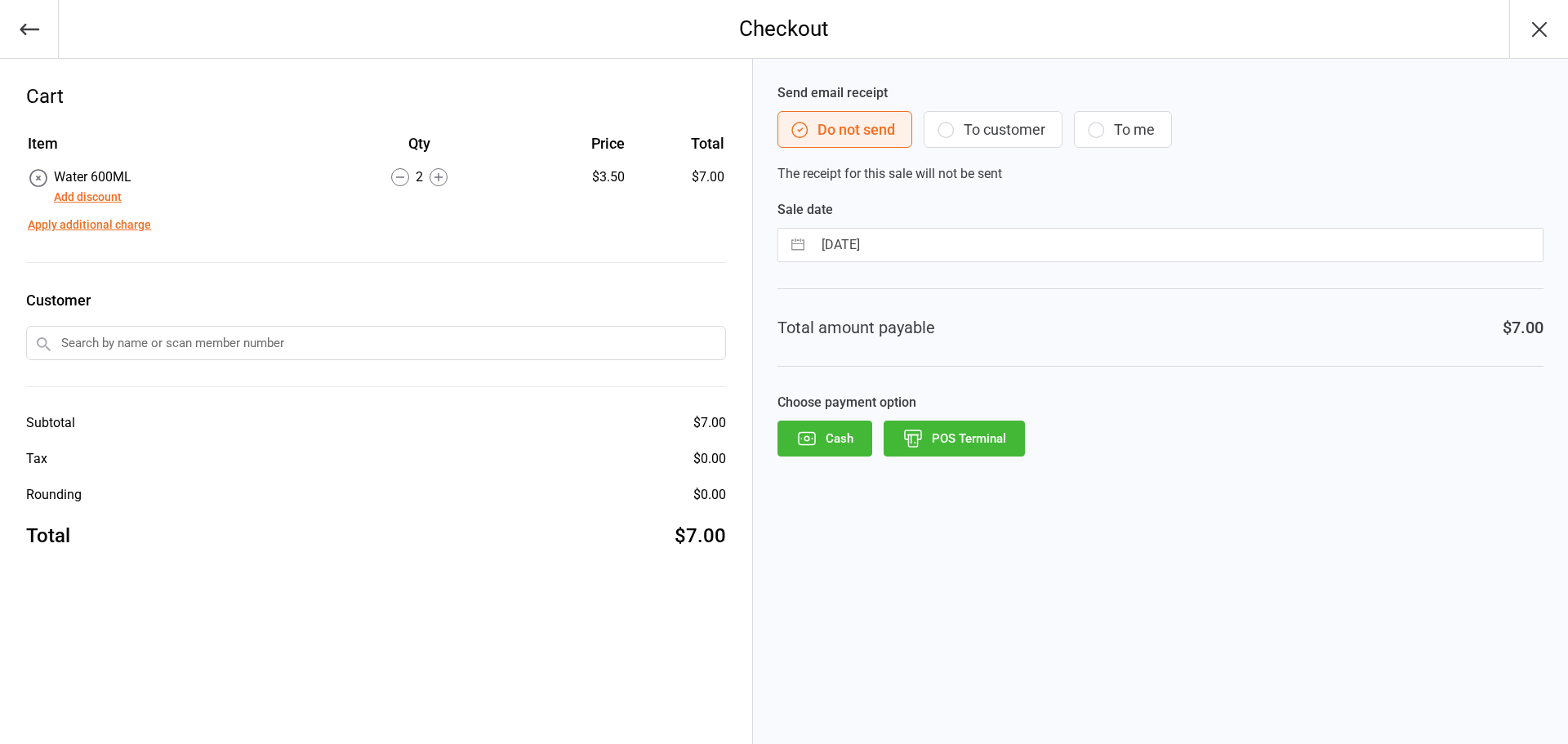
click at [990, 432] on button "POS Terminal" at bounding box center [954, 438] width 141 height 36
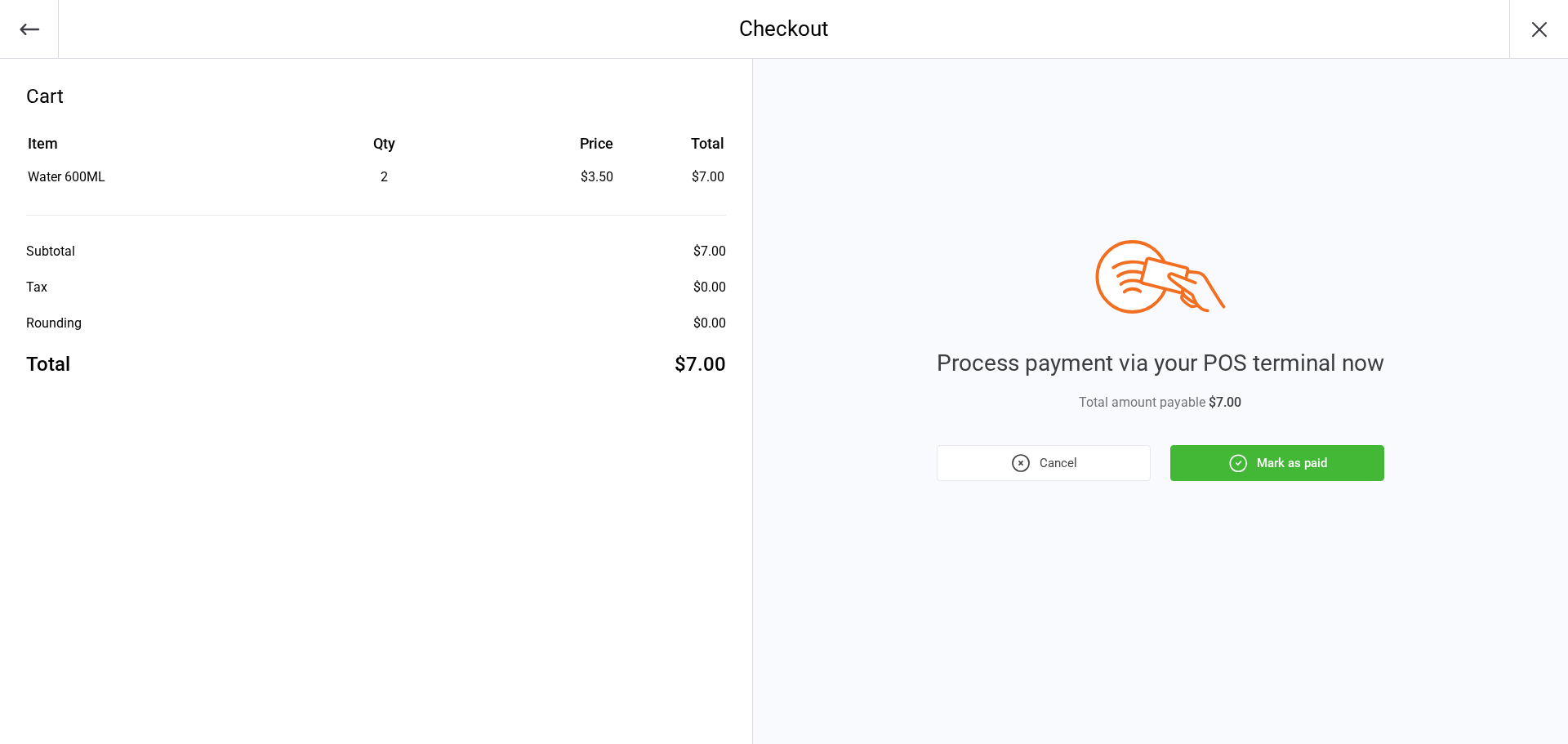
click at [1265, 462] on button "Mark as paid" at bounding box center [1277, 462] width 214 height 36
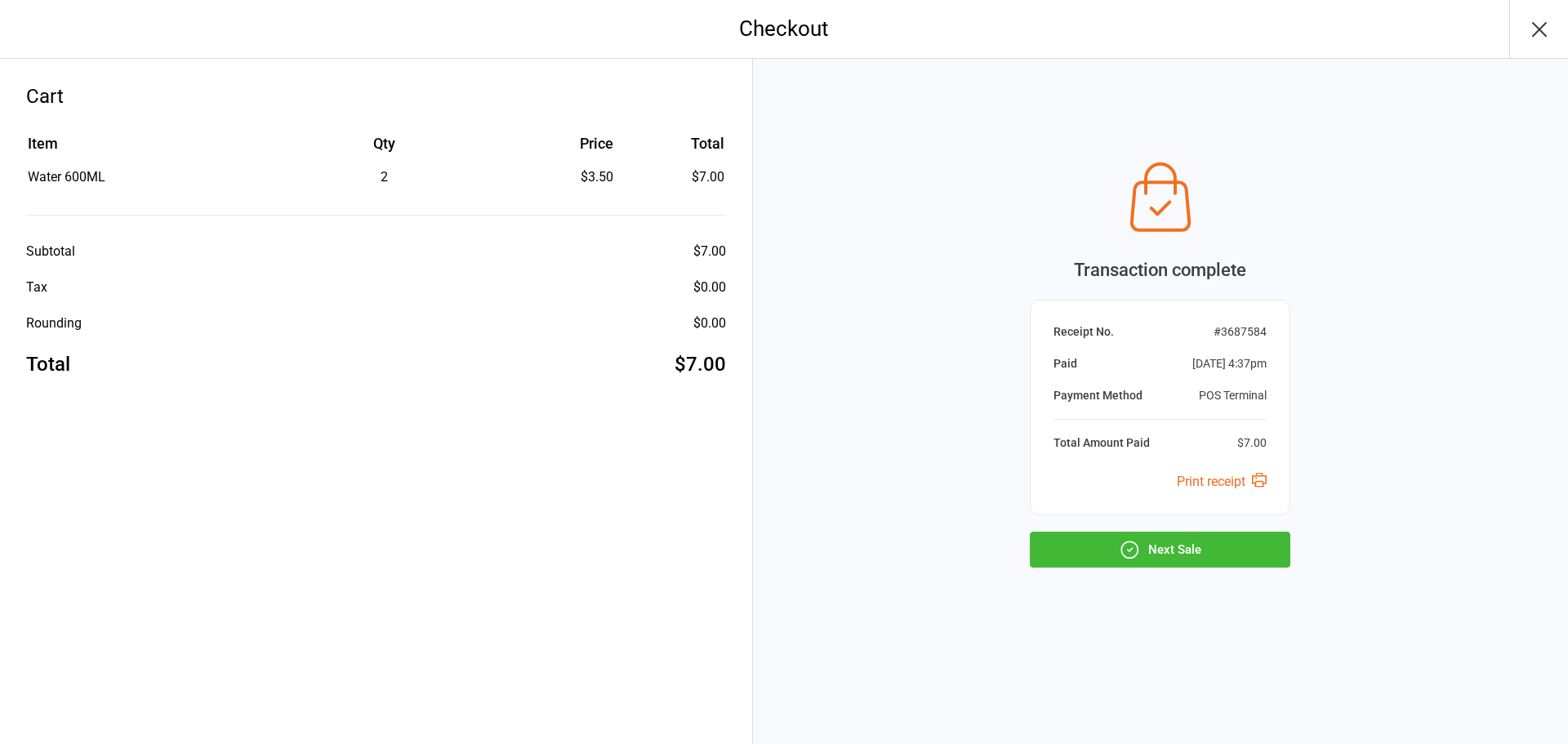
click at [1133, 533] on button "Next Sale" at bounding box center [1160, 549] width 261 height 36
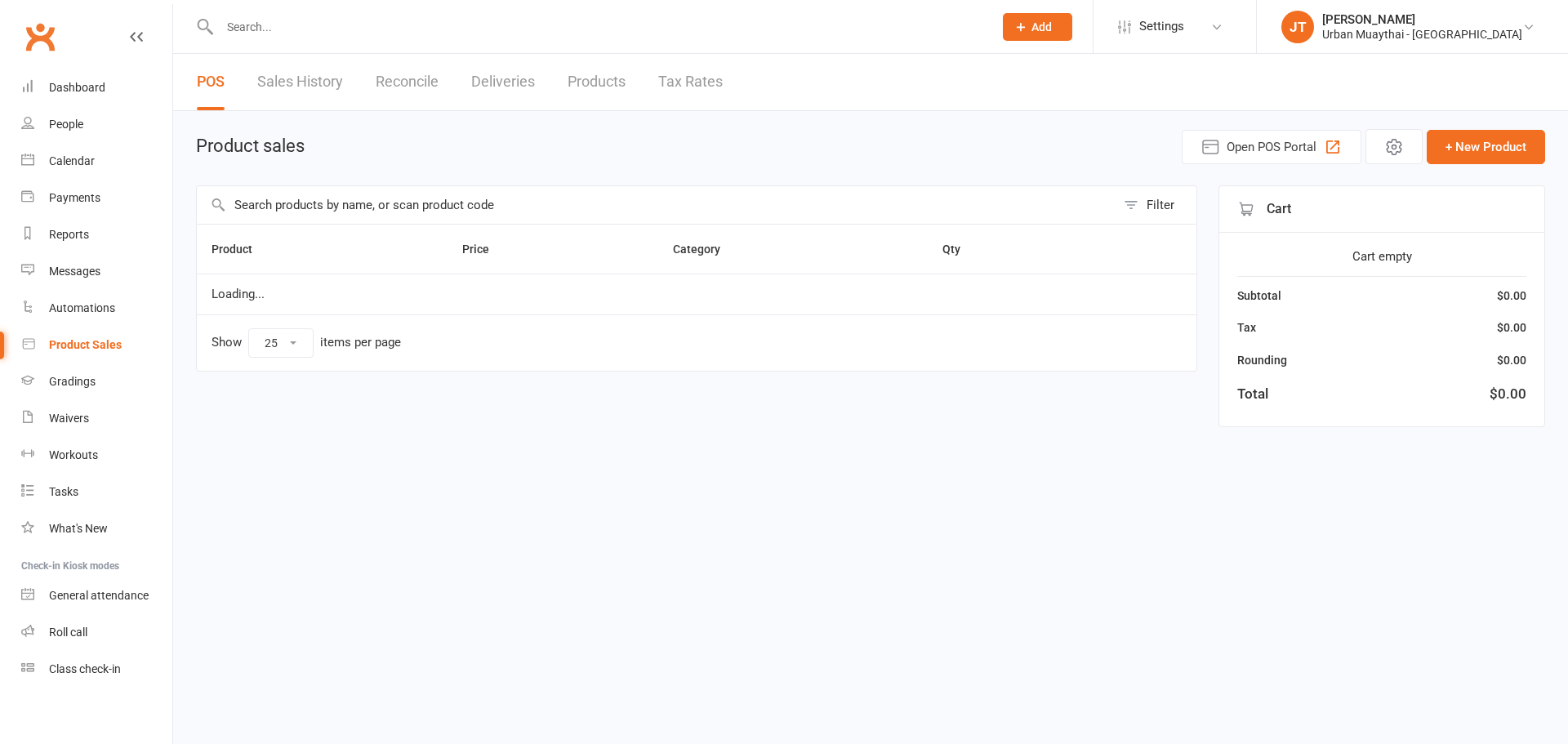
select select "25"
click at [416, 187] on input "text" at bounding box center [656, 205] width 918 height 38
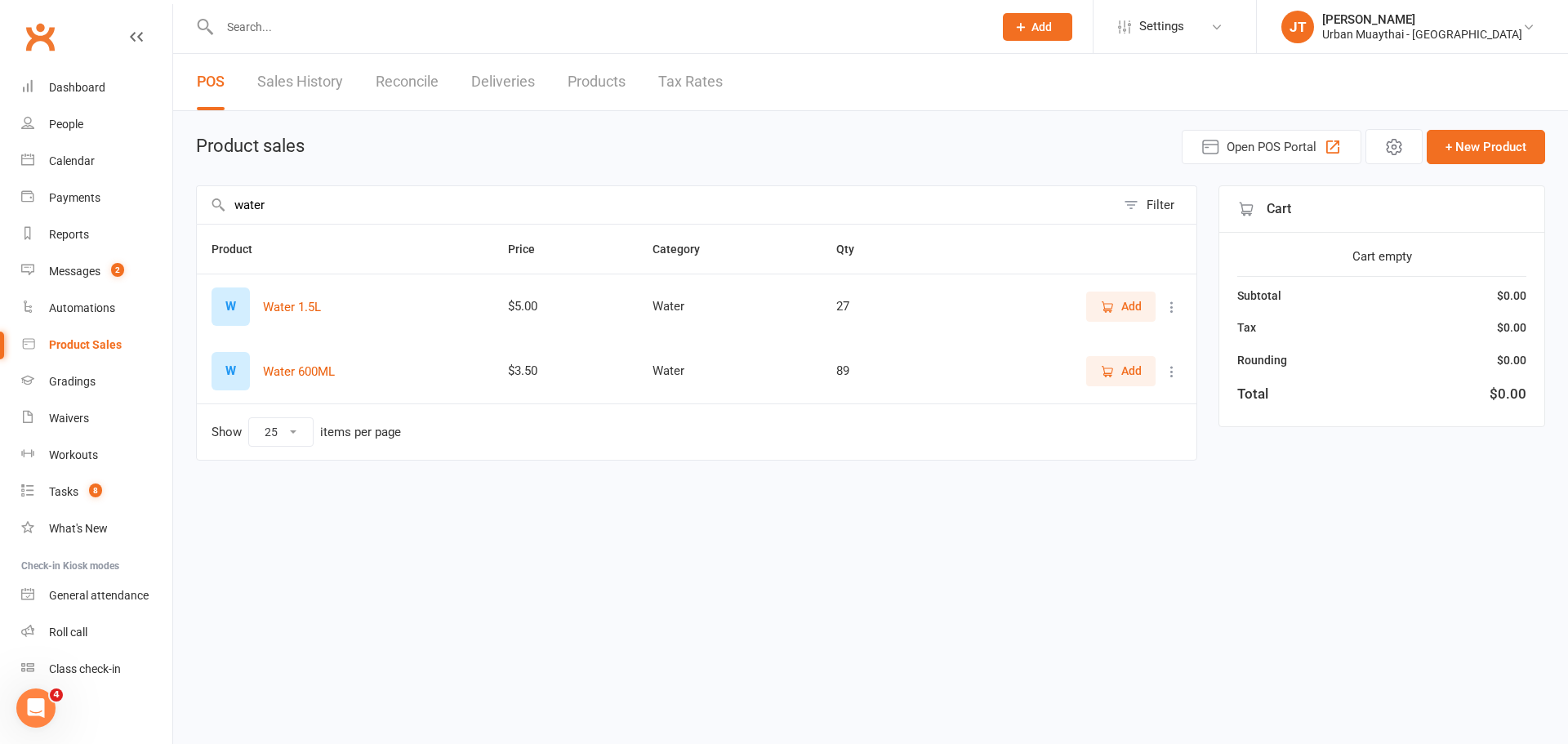
type input "water"
click at [1138, 311] on span "Add" at bounding box center [1131, 306] width 20 height 18
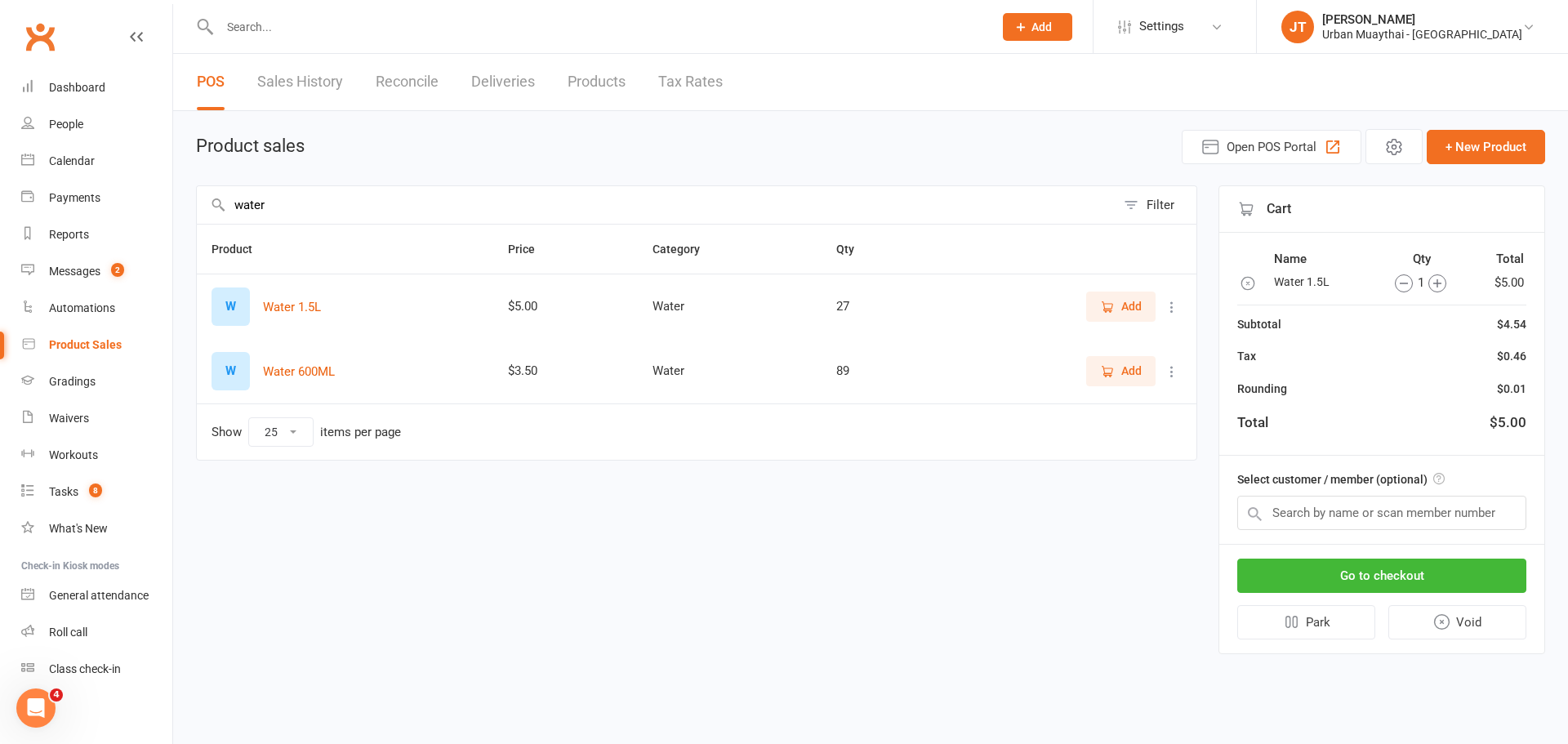
click at [1133, 372] on span "Add" at bounding box center [1131, 371] width 20 height 18
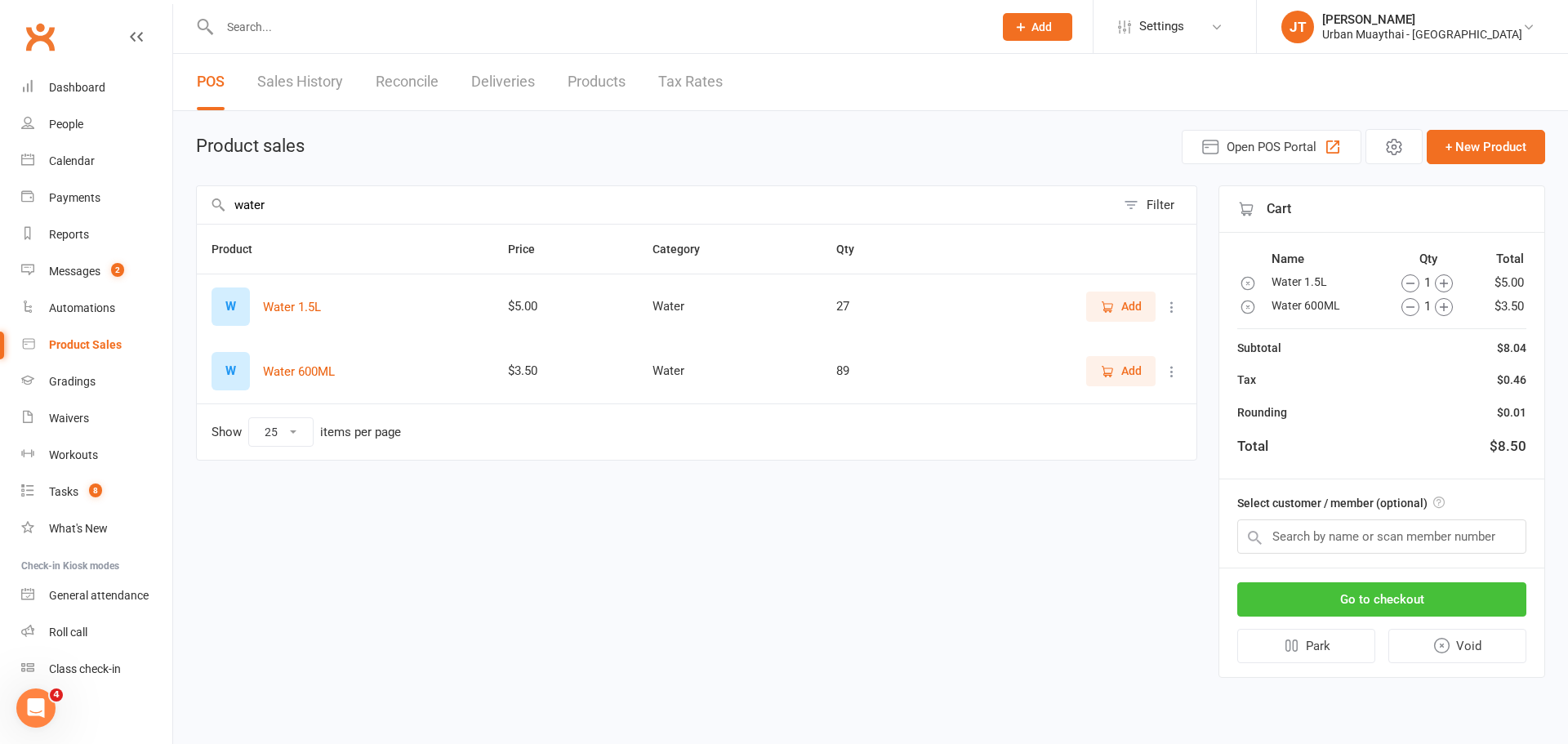
click at [1423, 604] on button "Go to checkout" at bounding box center [1381, 599] width 289 height 34
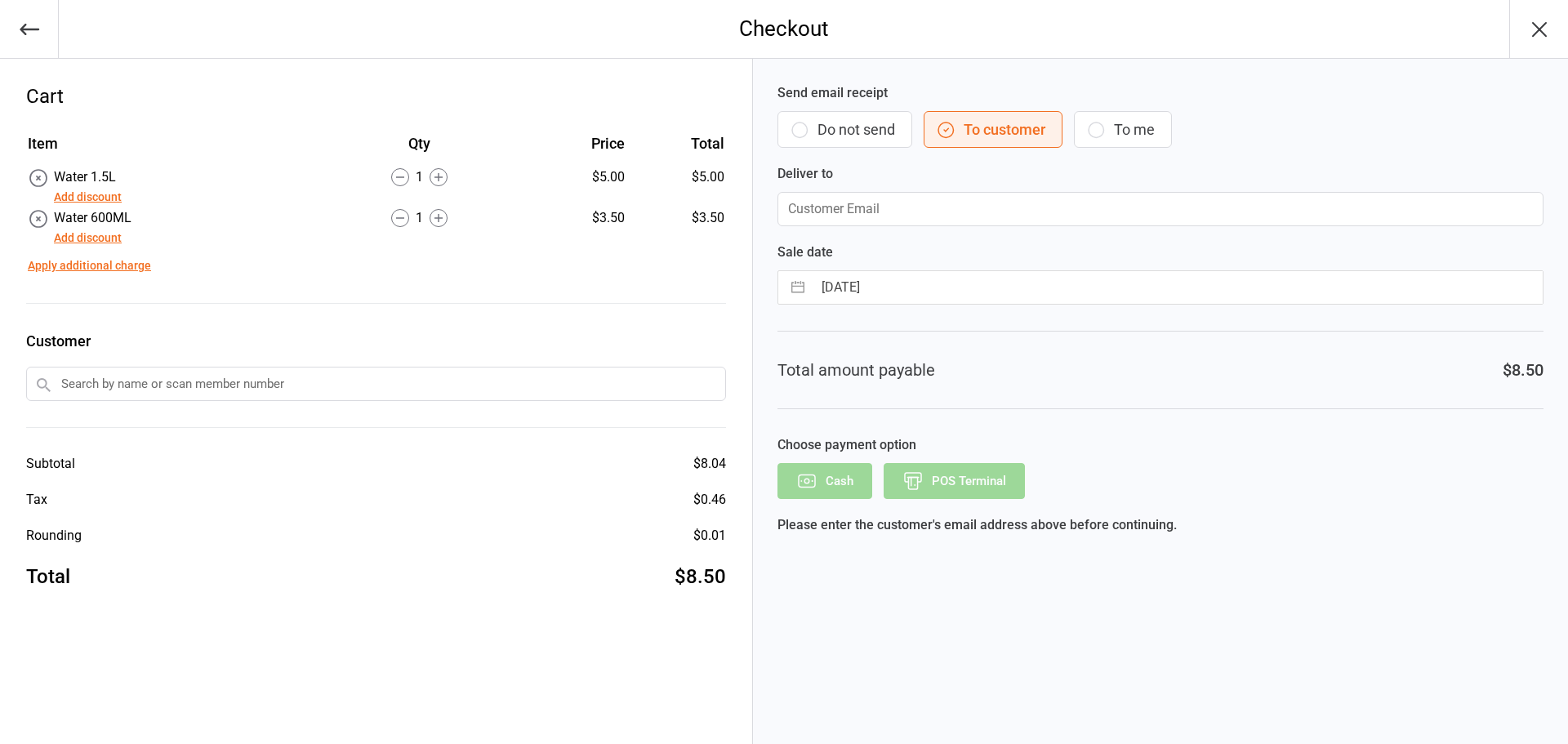
click at [801, 133] on icon "button" at bounding box center [800, 130] width 19 height 19
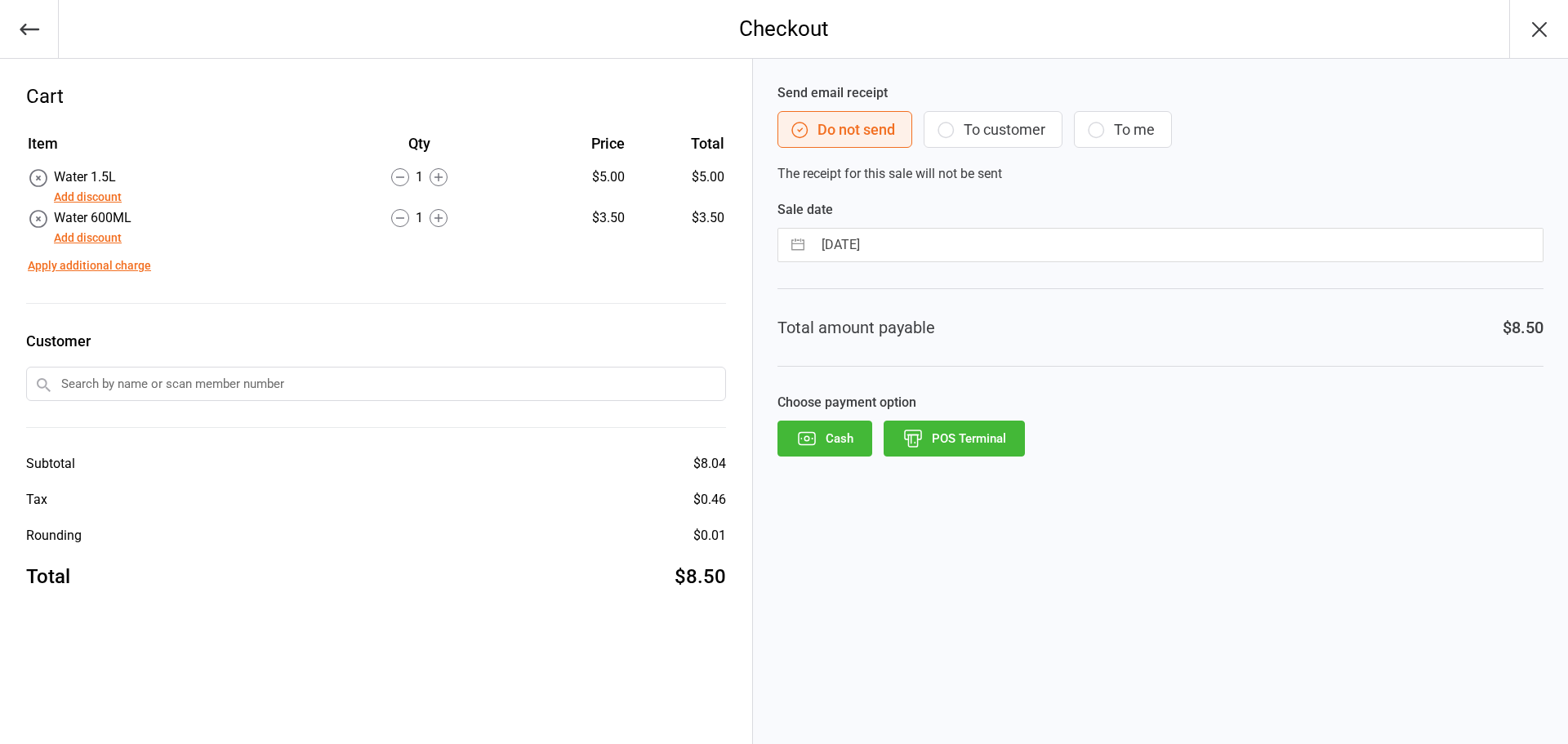
click at [951, 456] on button "POS Terminal" at bounding box center [954, 438] width 141 height 36
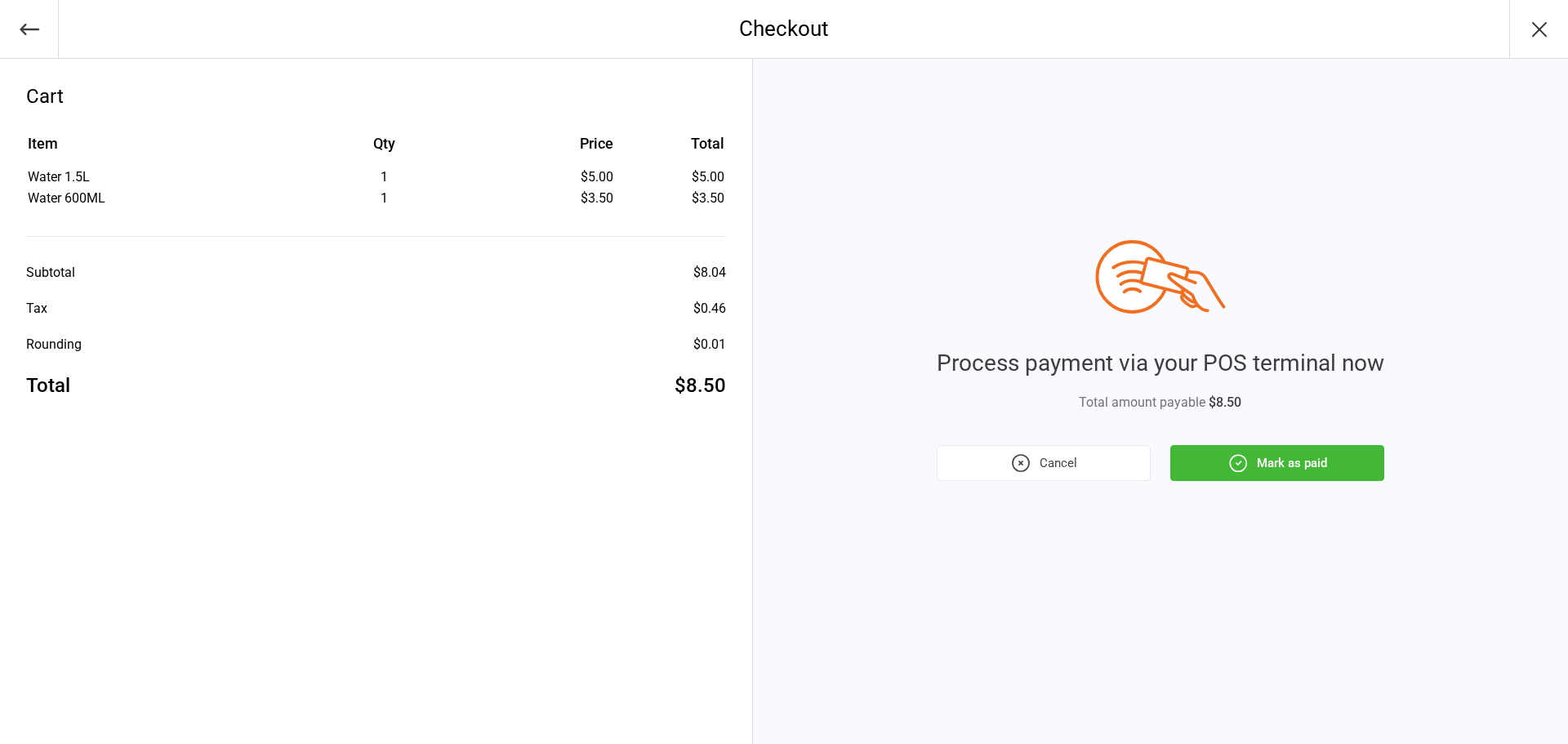
click at [1335, 456] on button "Mark as paid" at bounding box center [1277, 462] width 214 height 36
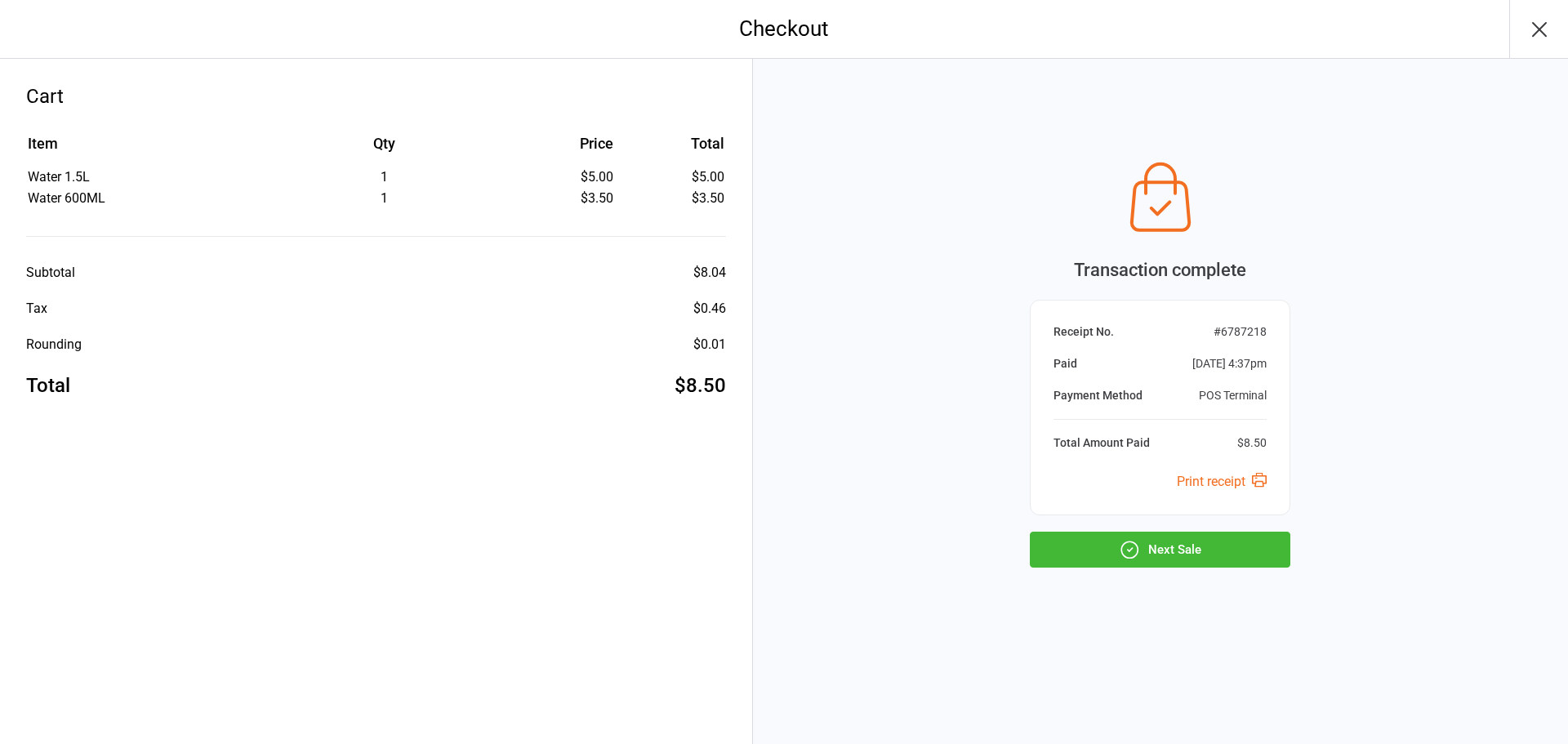
drag, startPoint x: 1135, startPoint y: 540, endPoint x: 1101, endPoint y: 530, distance: 35.4
click at [1138, 540] on button "Next Sale" at bounding box center [1160, 549] width 261 height 36
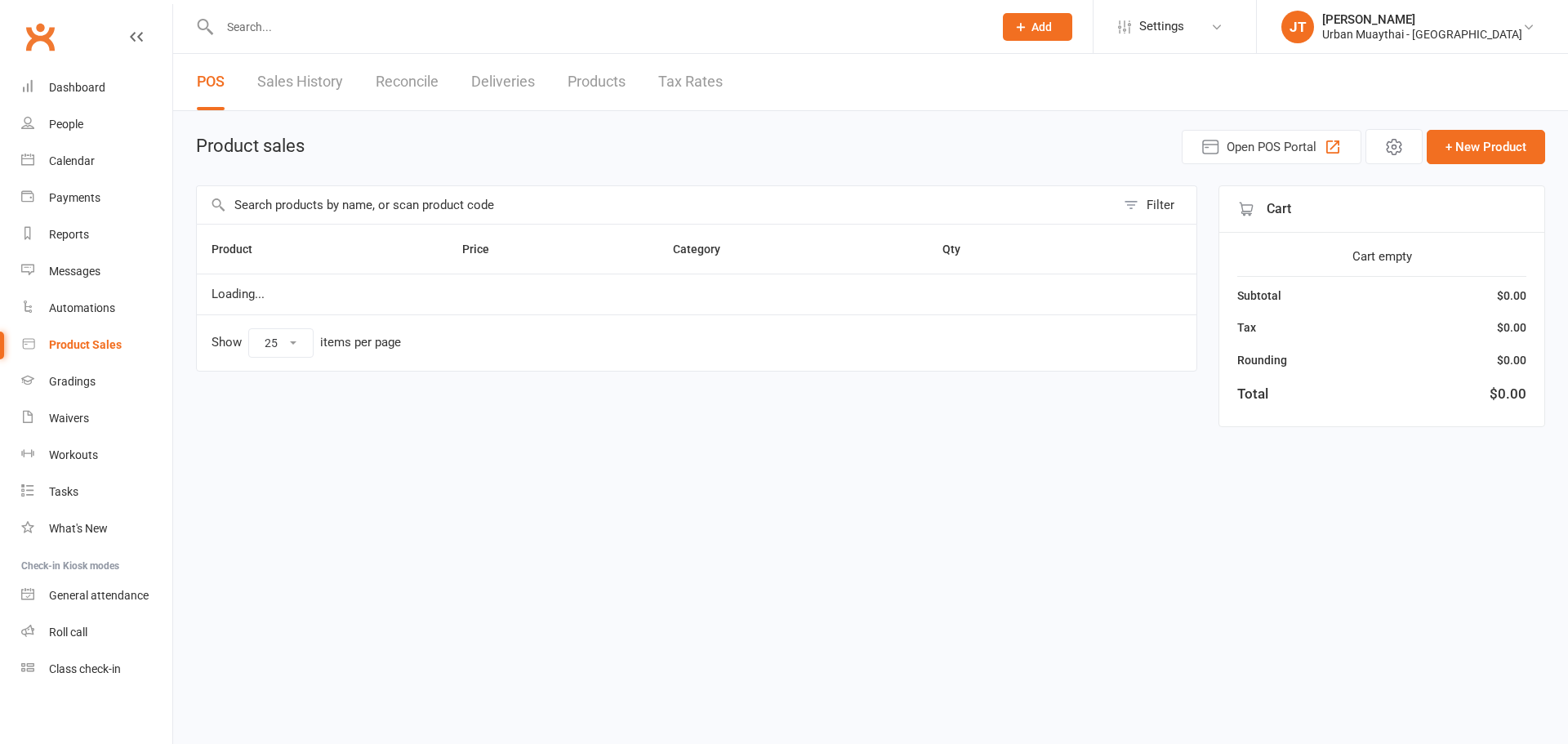
select select "25"
click at [71, 229] on div "Reports" at bounding box center [69, 234] width 40 height 13
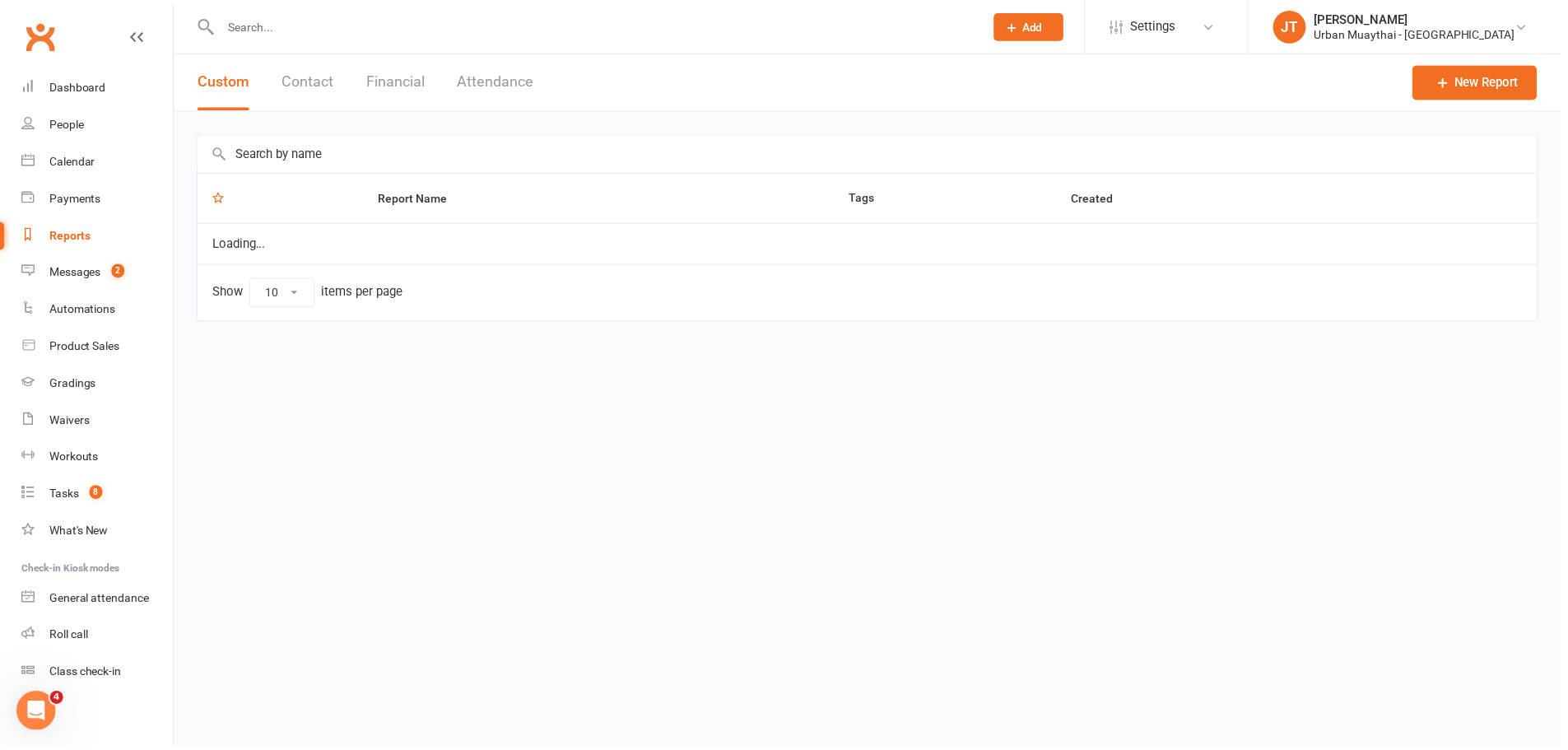
click at [415, 97] on button "Financial" at bounding box center [397, 83] width 58 height 57
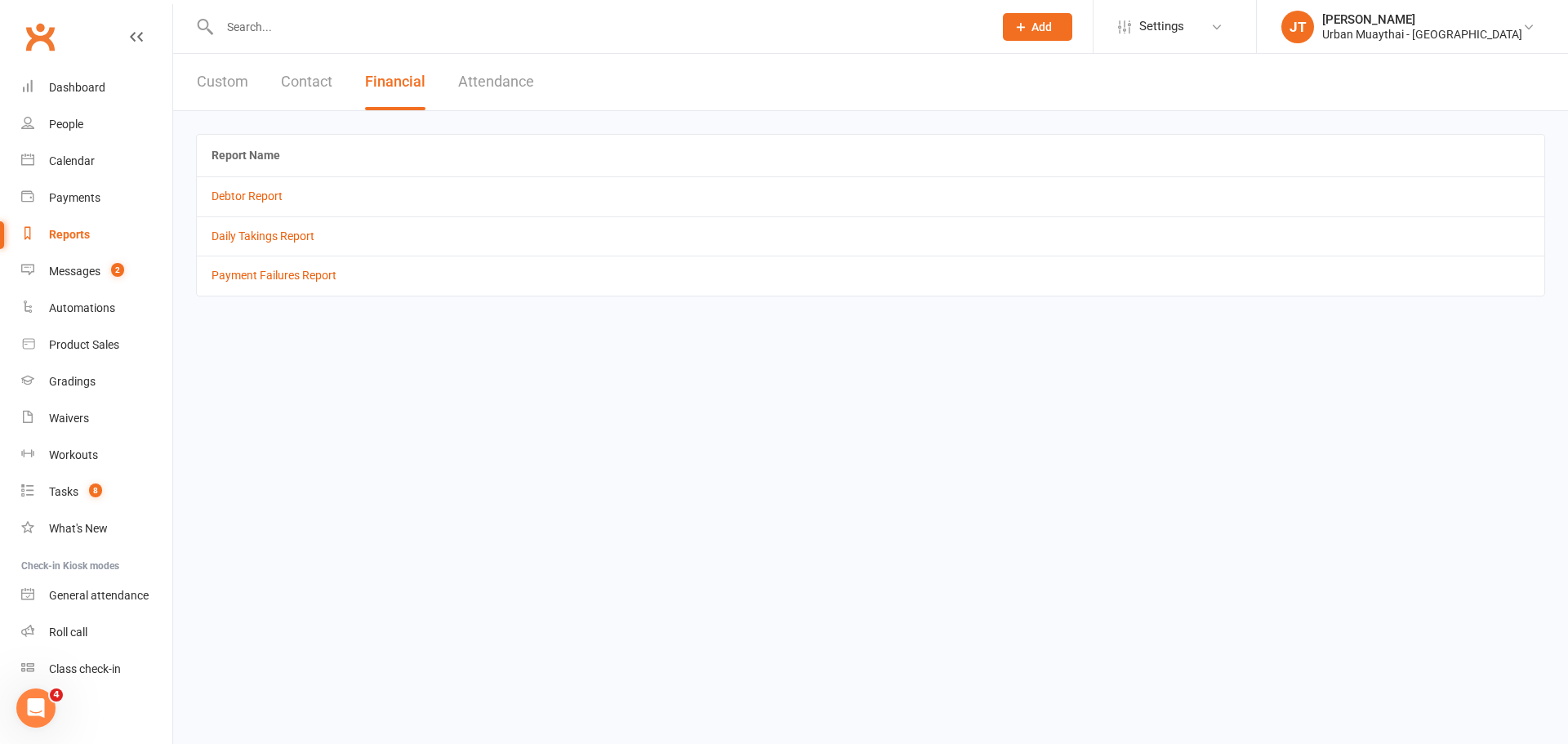
click at [316, 234] on td "Daily Takings Report" at bounding box center [870, 235] width 1347 height 39
click at [312, 237] on link "Daily Takings Report" at bounding box center [263, 235] width 103 height 13
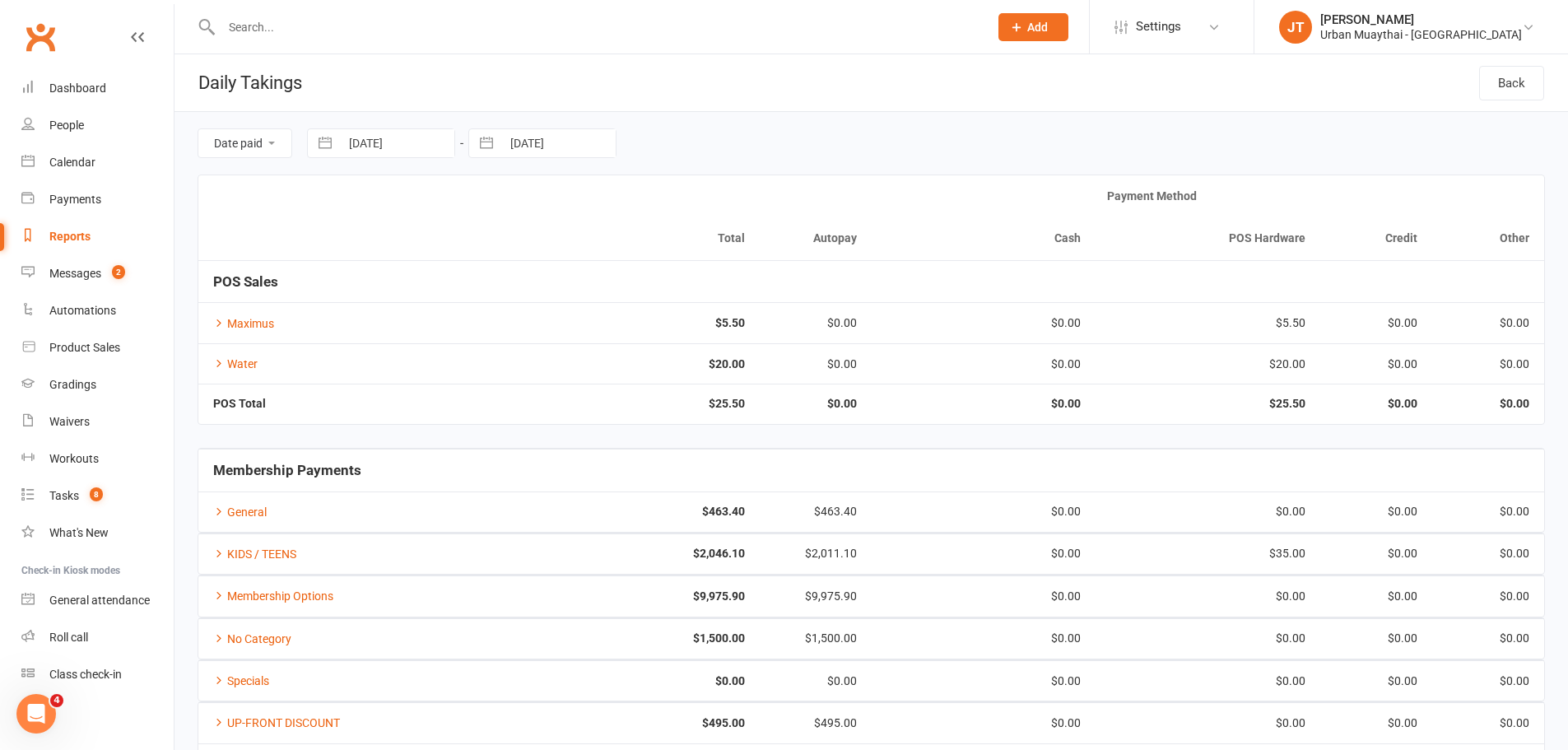
select select "8"
select select "2025"
select select "9"
select select "2025"
select select "10"
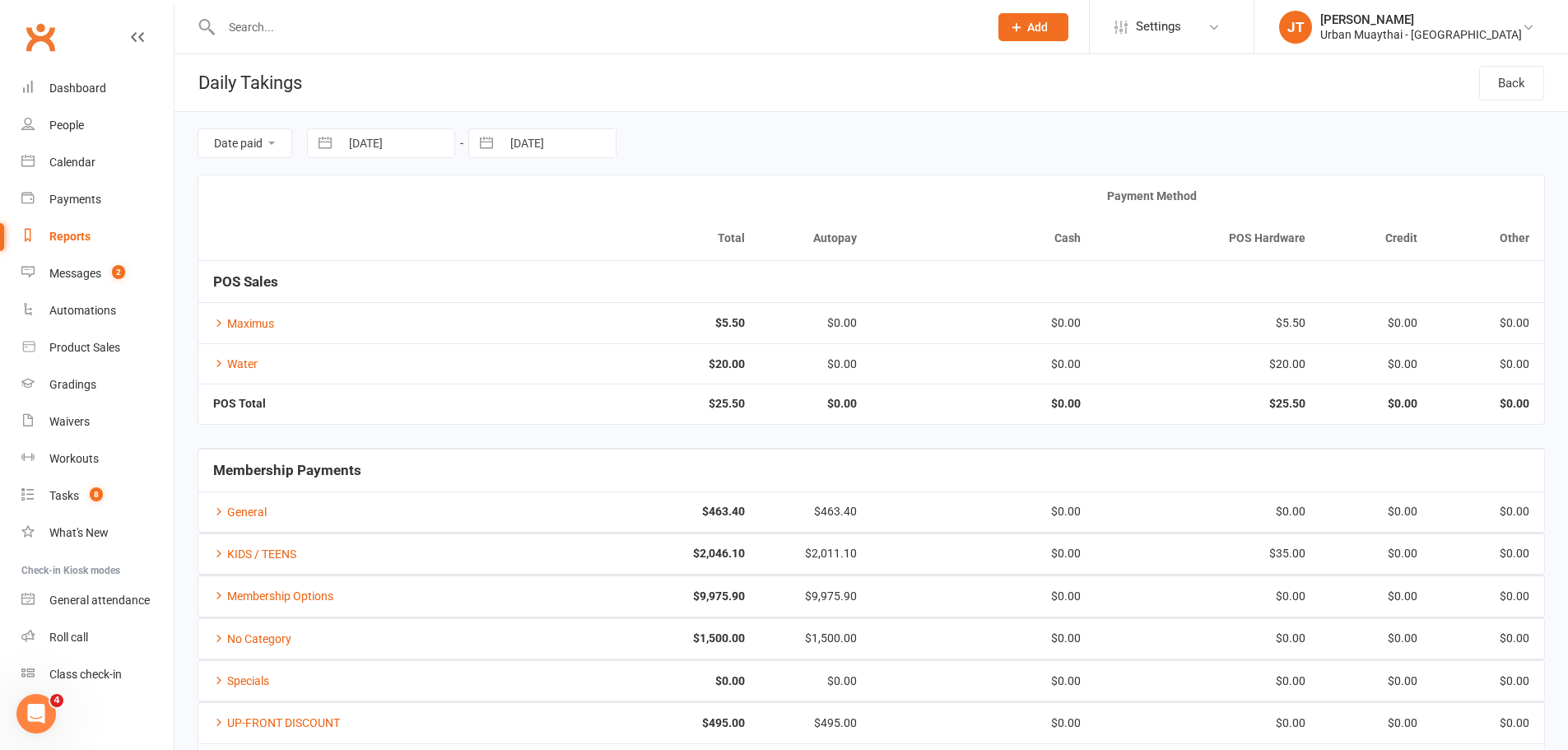
select select "2025"
click at [407, 151] on input "[DATE]" at bounding box center [397, 143] width 114 height 28
click at [537, 300] on td "11" at bounding box center [534, 302] width 33 height 32
type input "[DATE]"
select select "8"
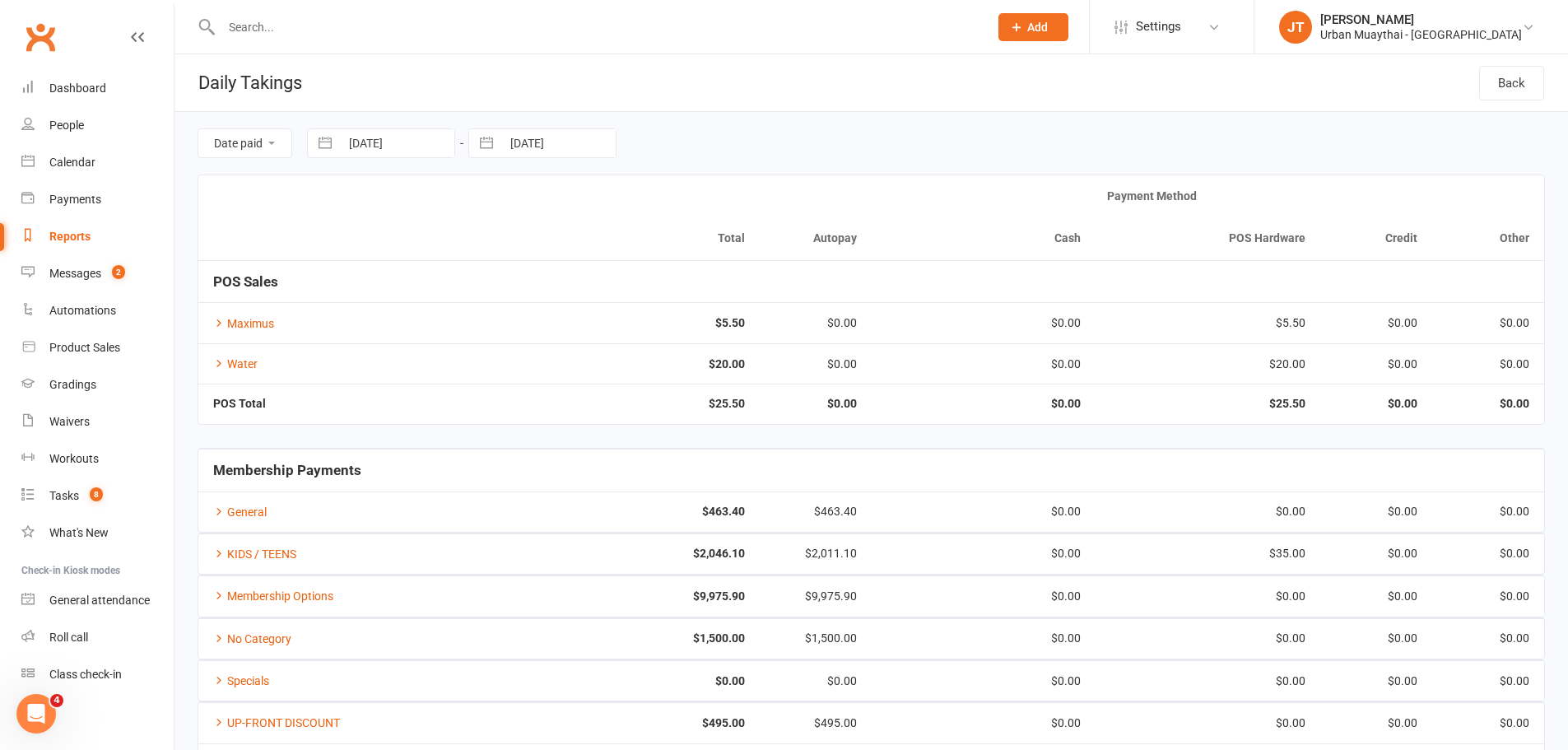
select select "2025"
select select "9"
select select "2025"
select select "10"
select select "2025"
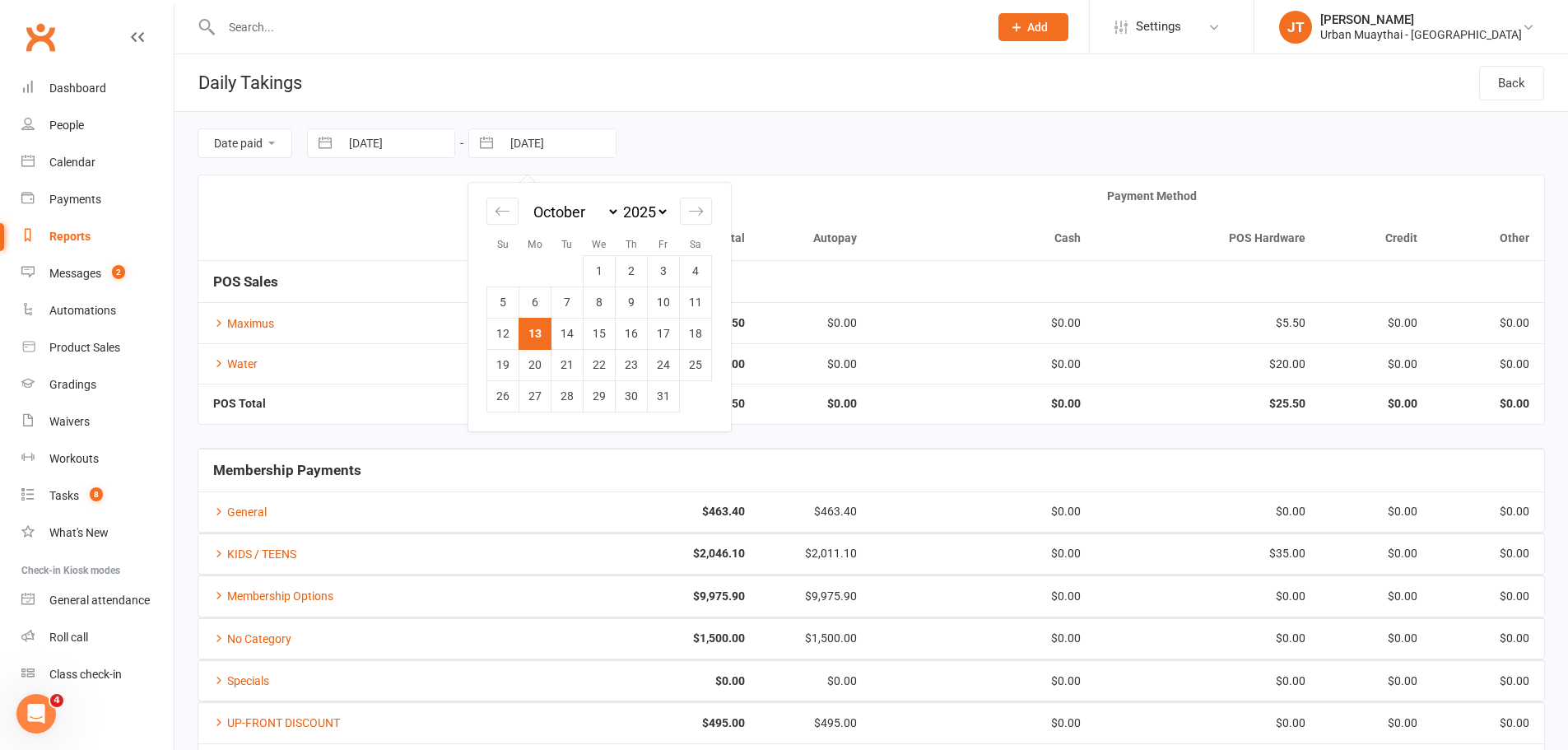
click at [538, 135] on input "[DATE]" at bounding box center [558, 143] width 114 height 28
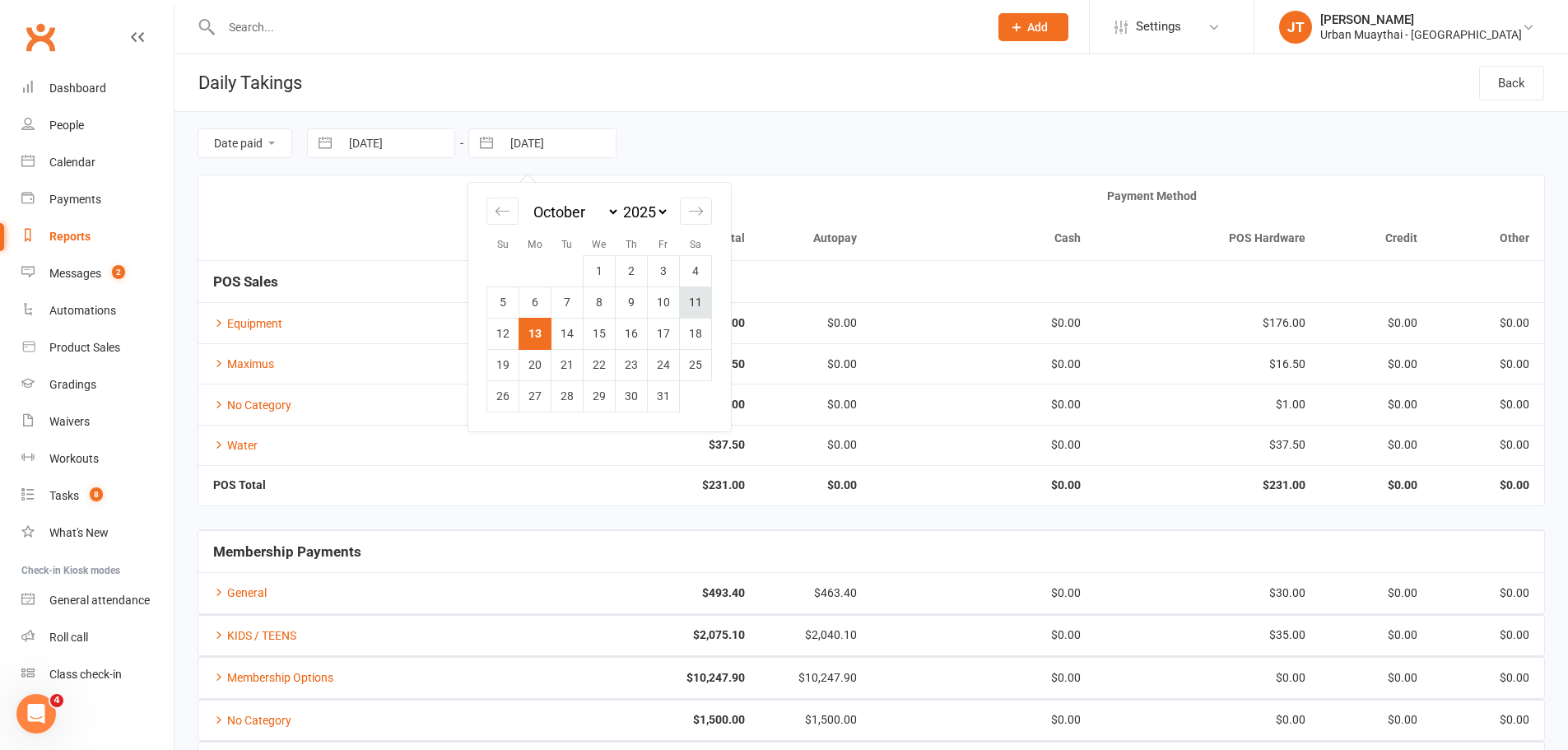
click at [696, 294] on td "11" at bounding box center [695, 302] width 33 height 32
type input "[DATE]"
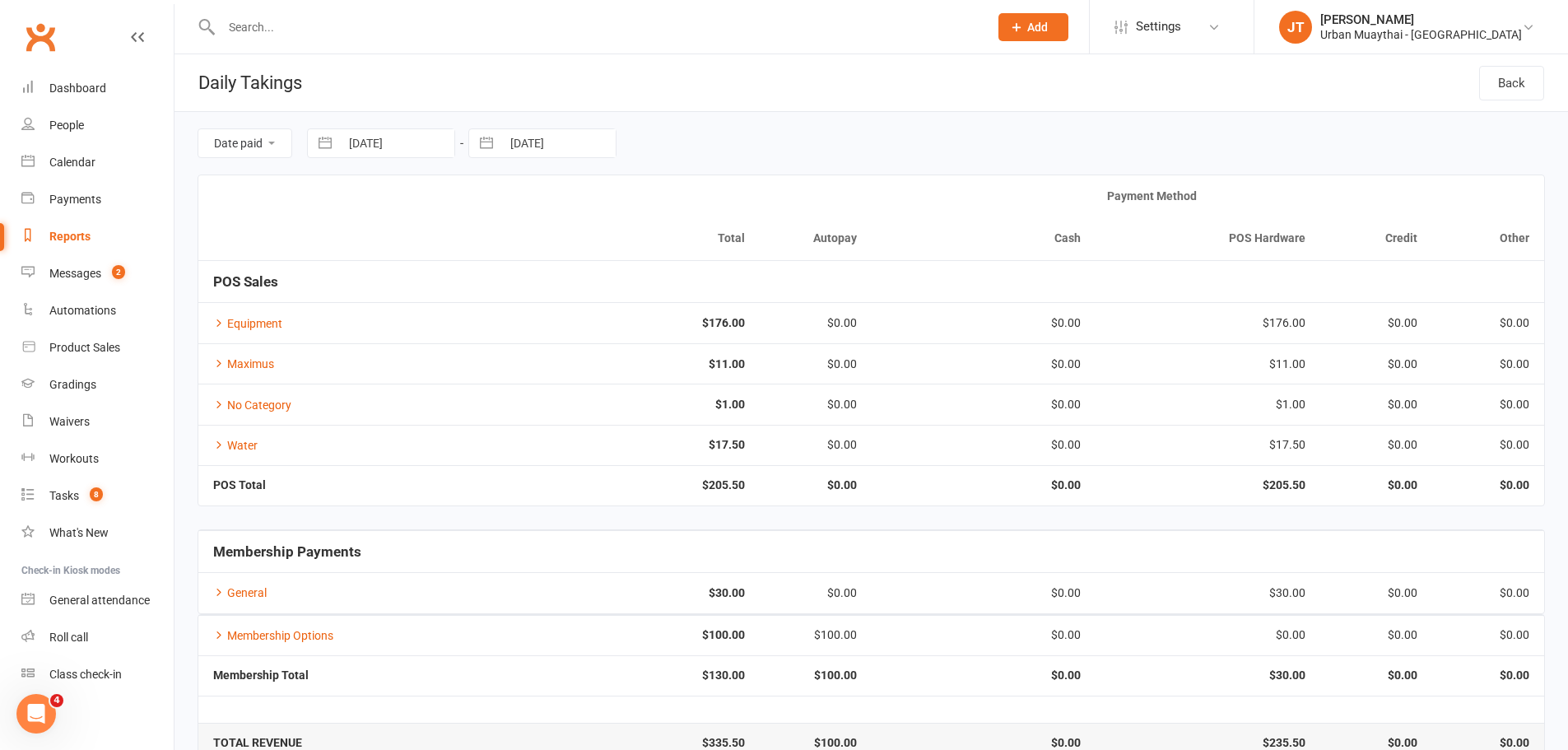
scroll to position [37, 0]
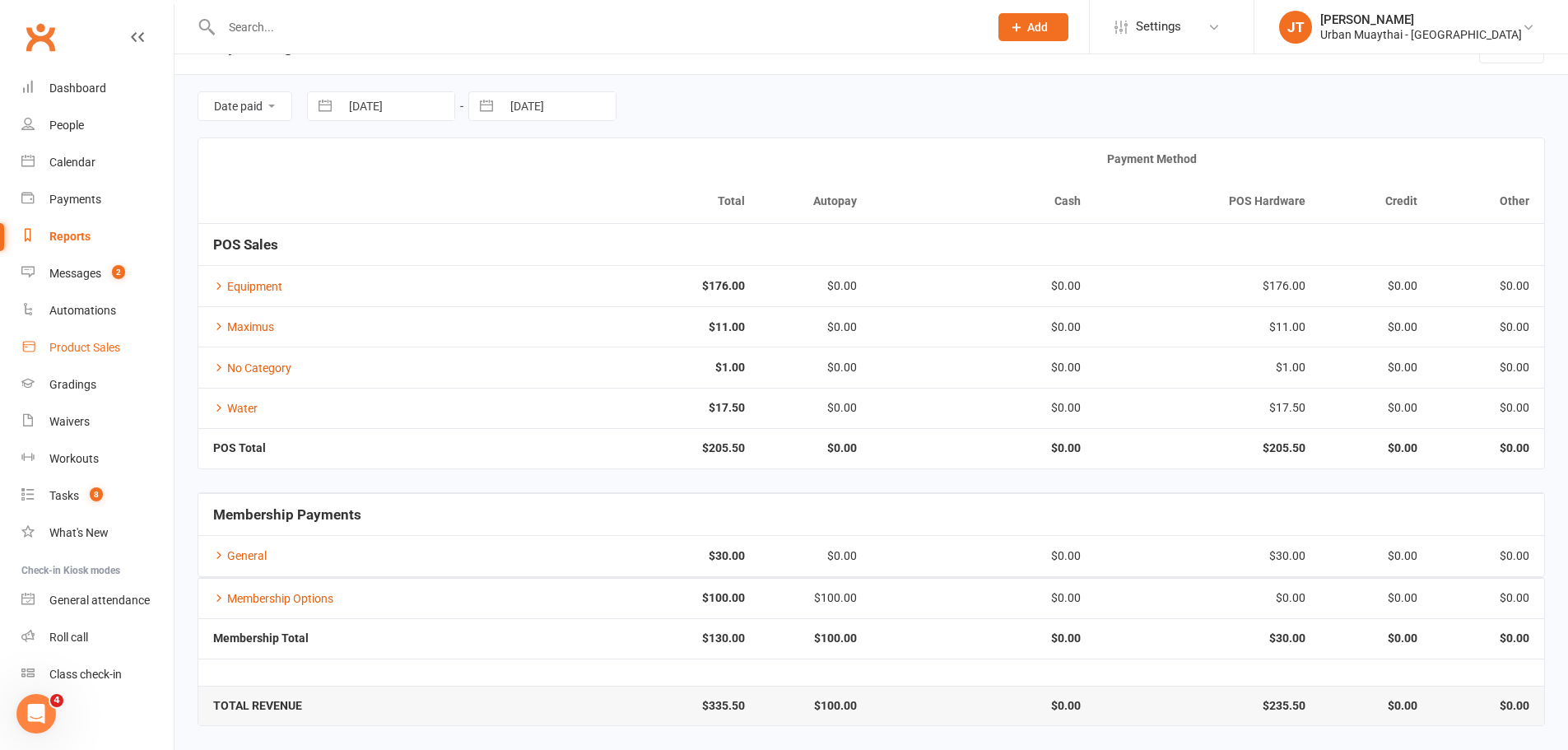
click at [80, 332] on link "Product Sales" at bounding box center [97, 348] width 152 height 37
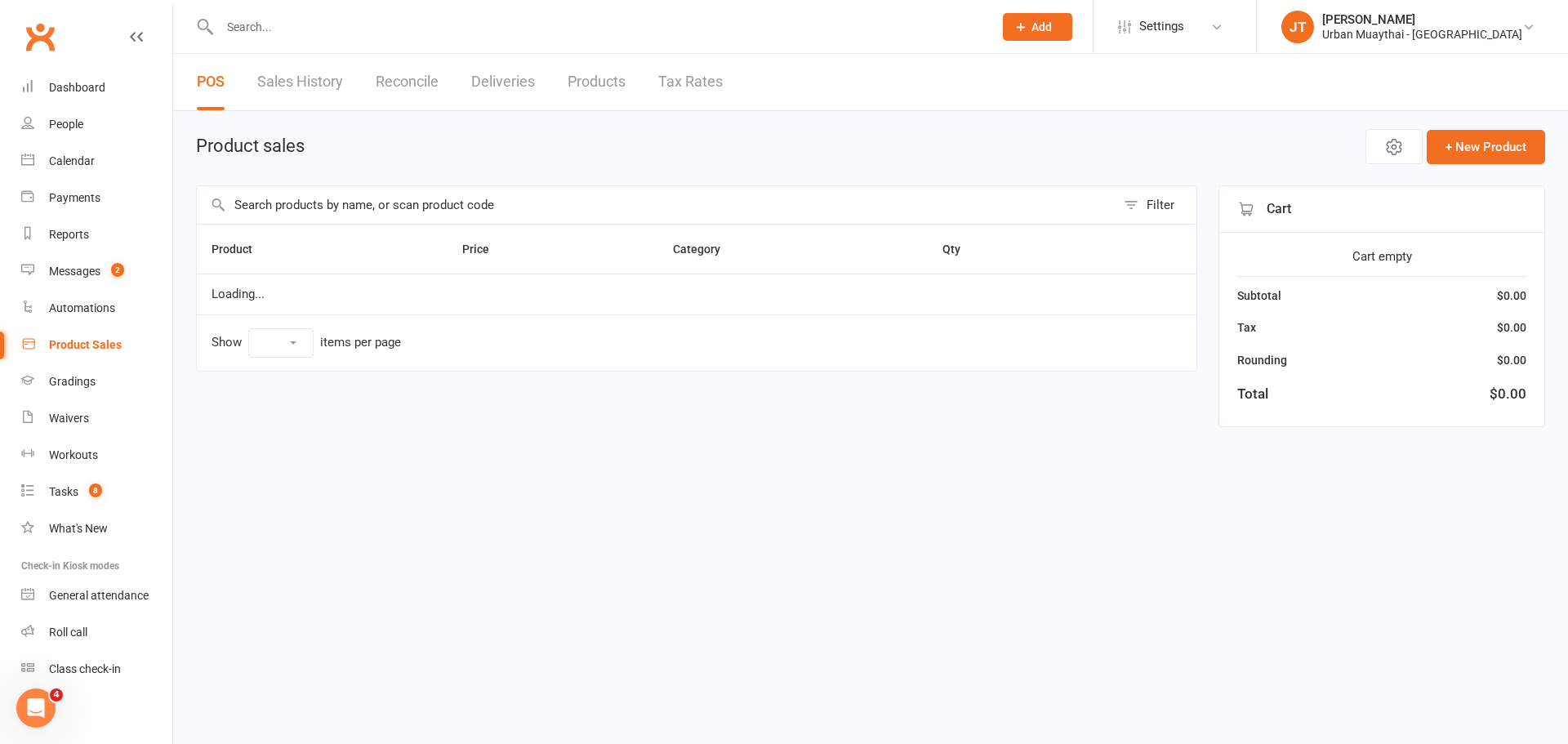
select select "25"
click at [433, 203] on input "text" at bounding box center [656, 205] width 918 height 38
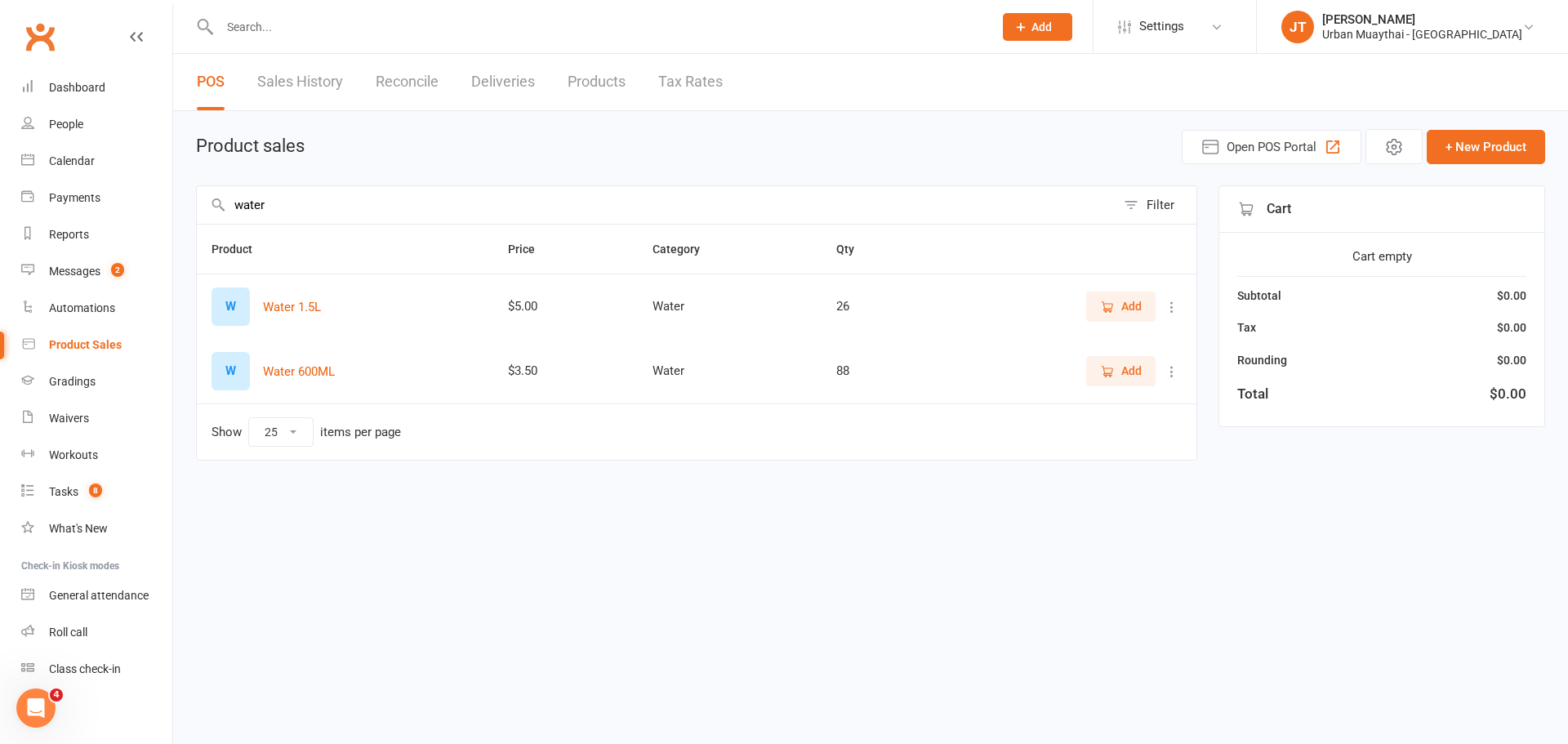
type input "water"
click at [1130, 315] on span "Add" at bounding box center [1131, 306] width 20 height 18
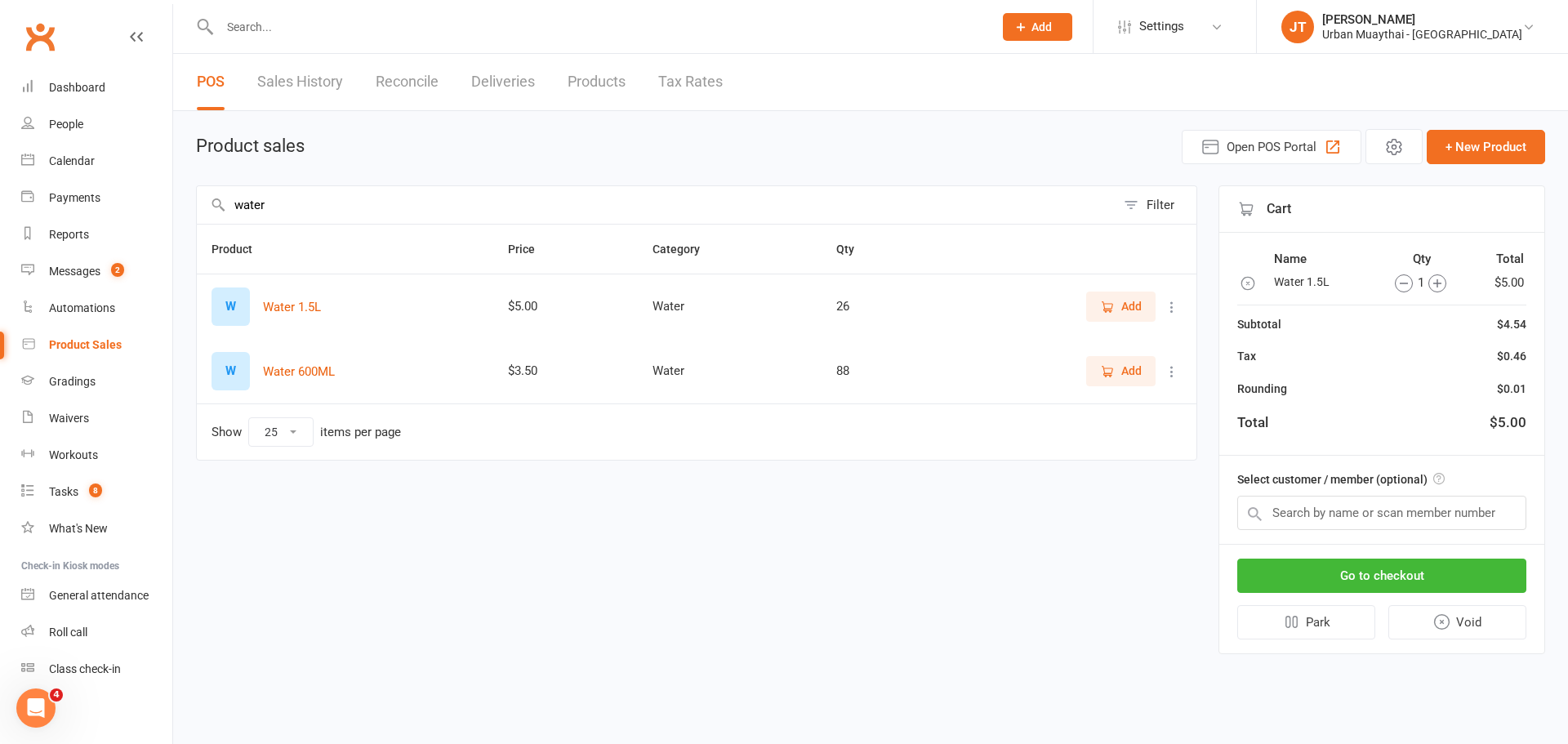
click at [1127, 366] on span "Add" at bounding box center [1131, 371] width 20 height 18
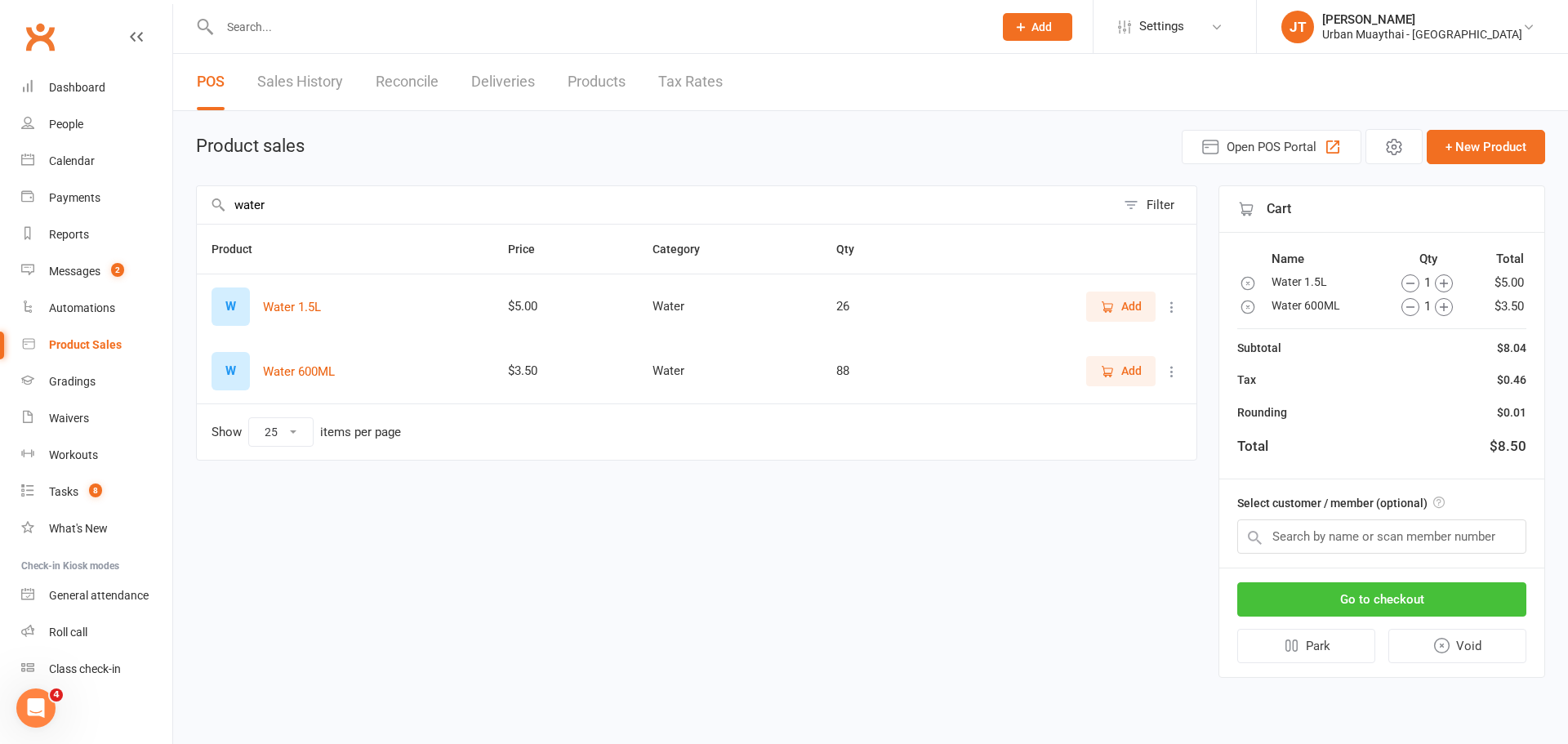
click at [1450, 592] on button "Go to checkout" at bounding box center [1381, 599] width 289 height 34
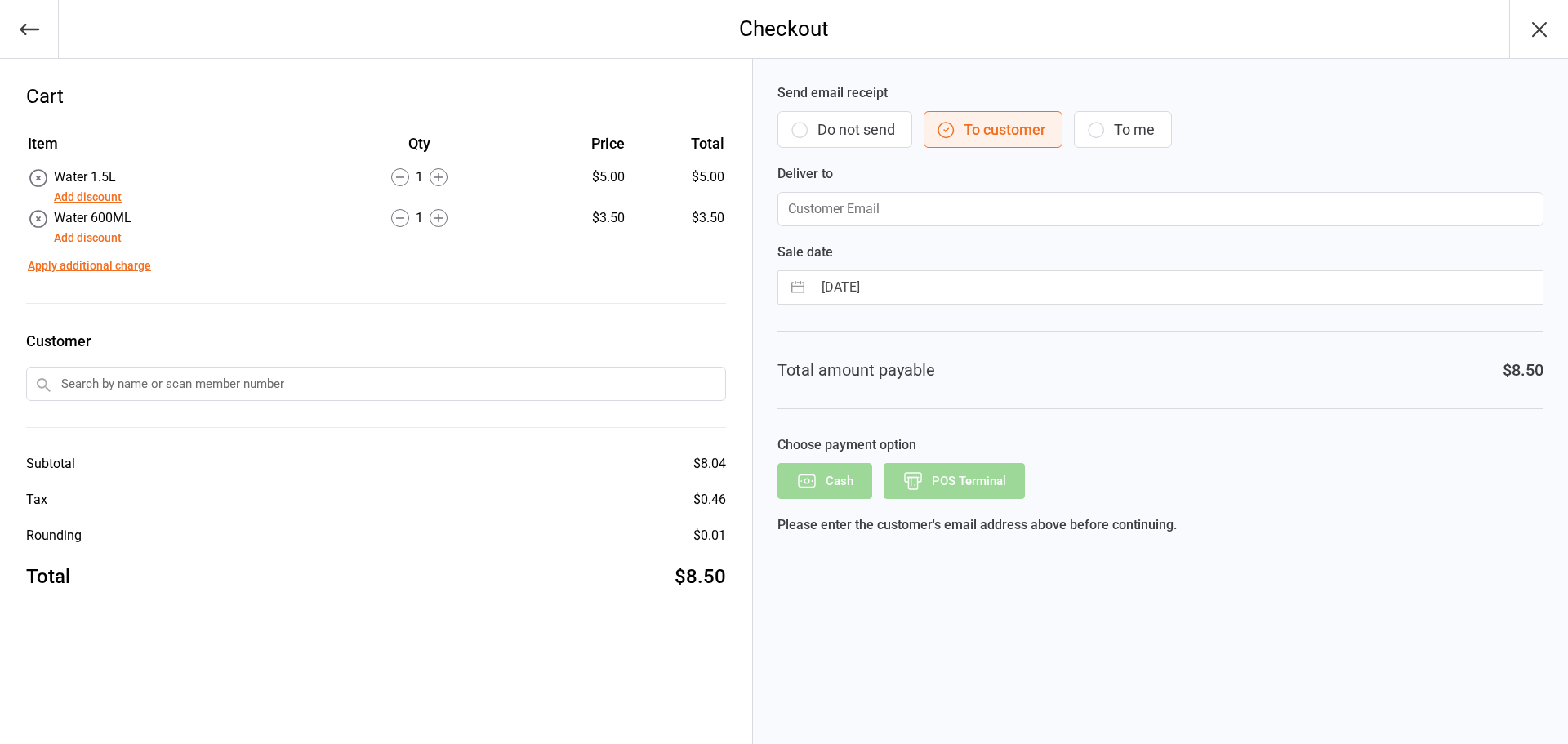
click at [835, 127] on button "Do not send" at bounding box center [844, 129] width 135 height 37
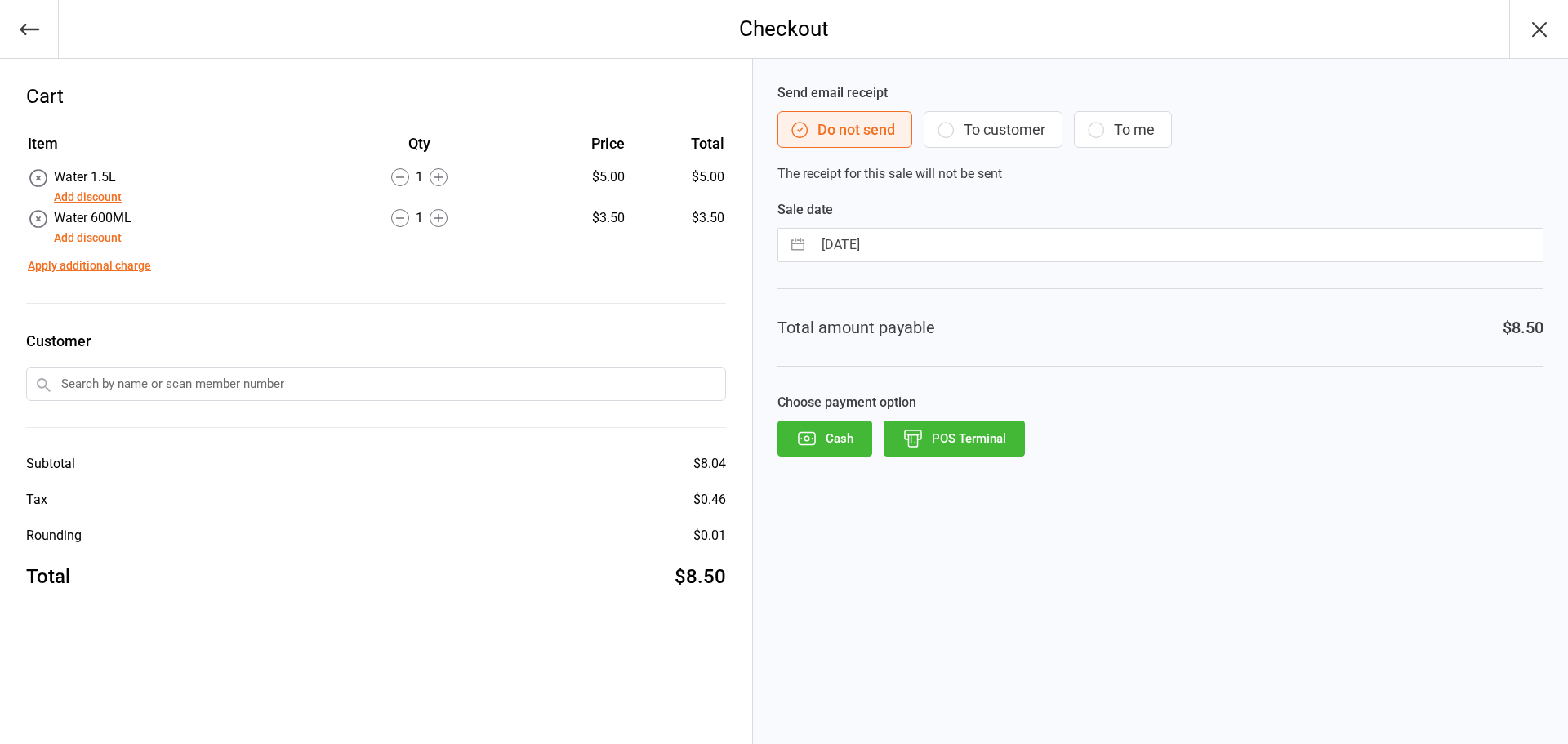
click at [973, 435] on button "POS Terminal" at bounding box center [954, 438] width 141 height 36
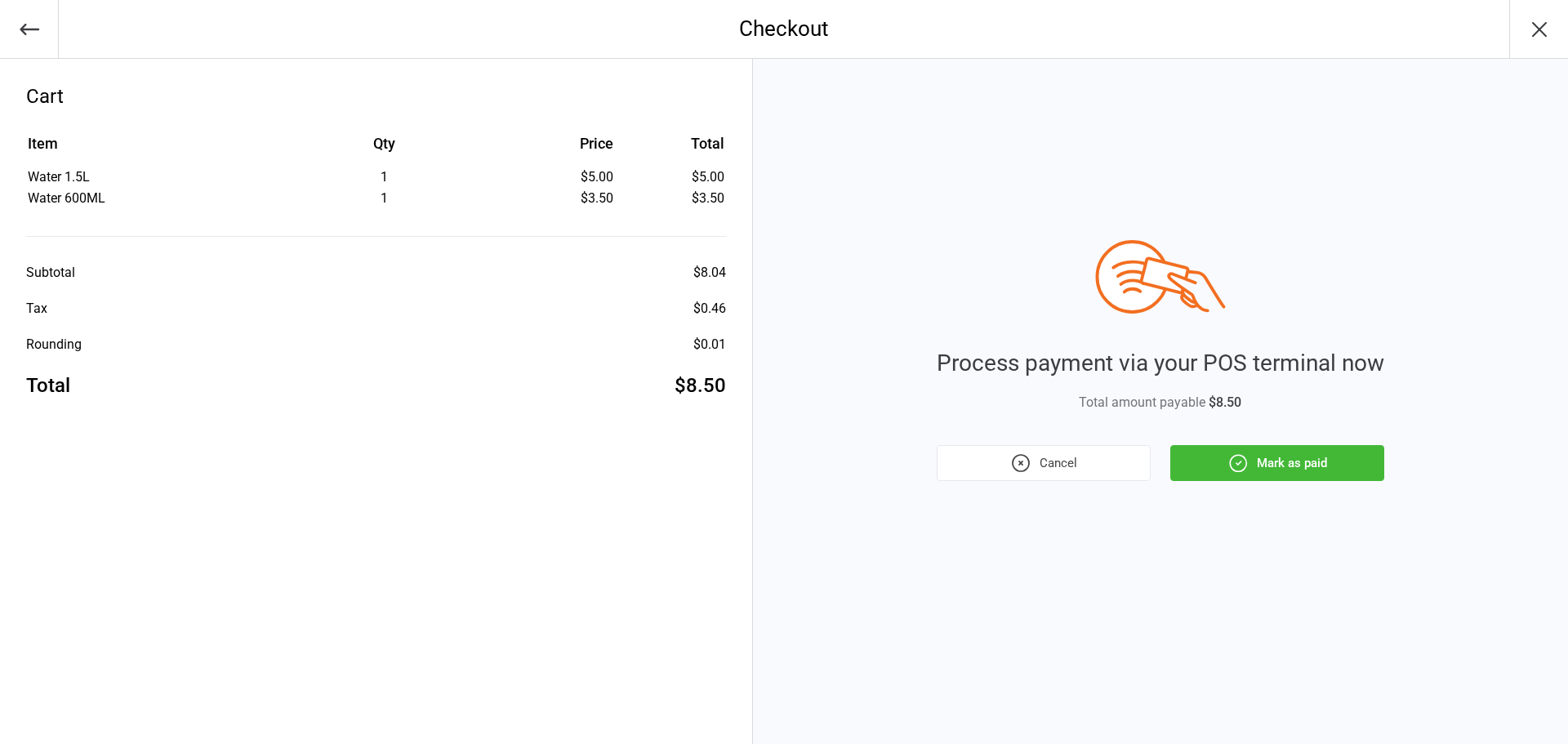
click at [1309, 472] on button "Mark as paid" at bounding box center [1277, 462] width 214 height 36
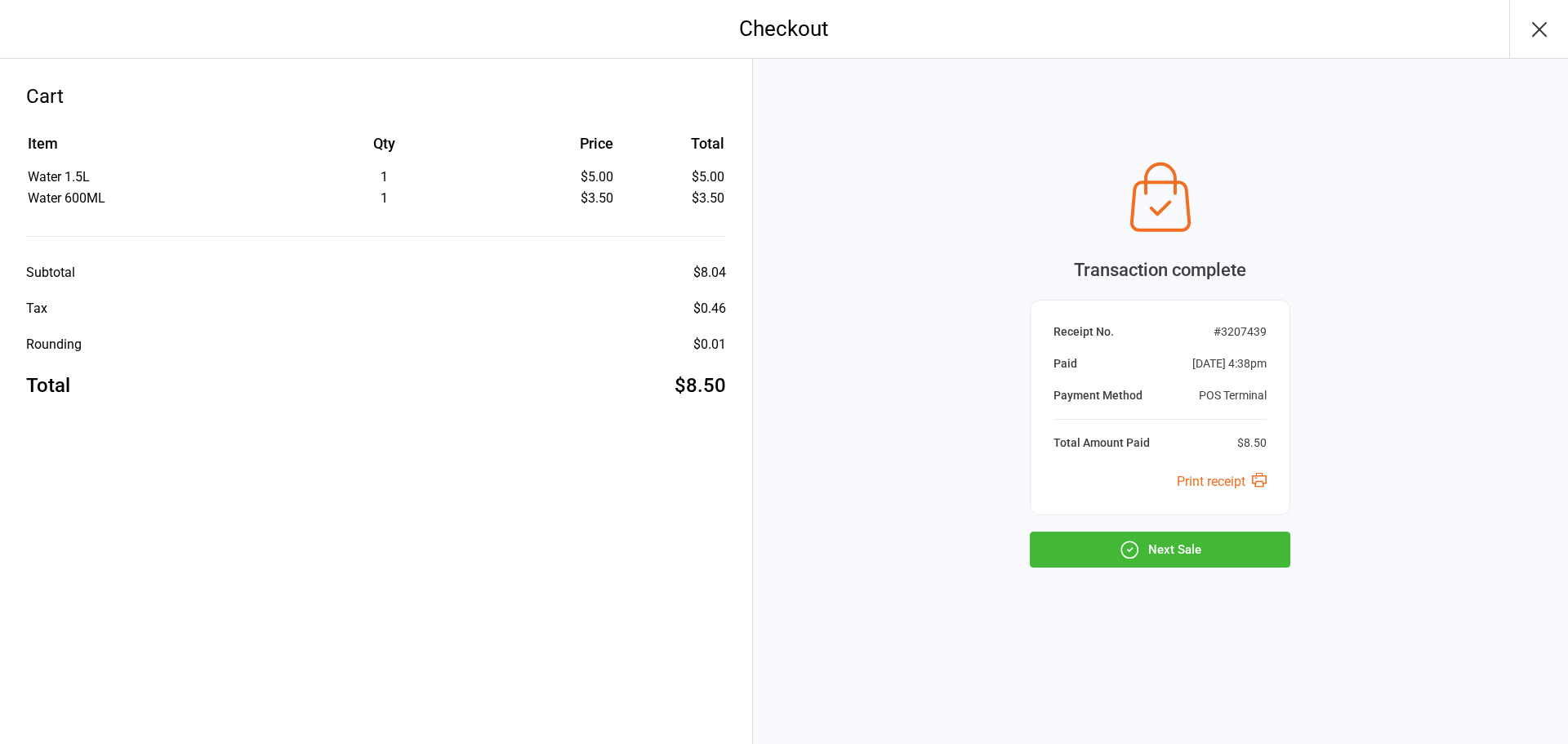
click at [1242, 541] on button "Next Sale" at bounding box center [1160, 549] width 261 height 36
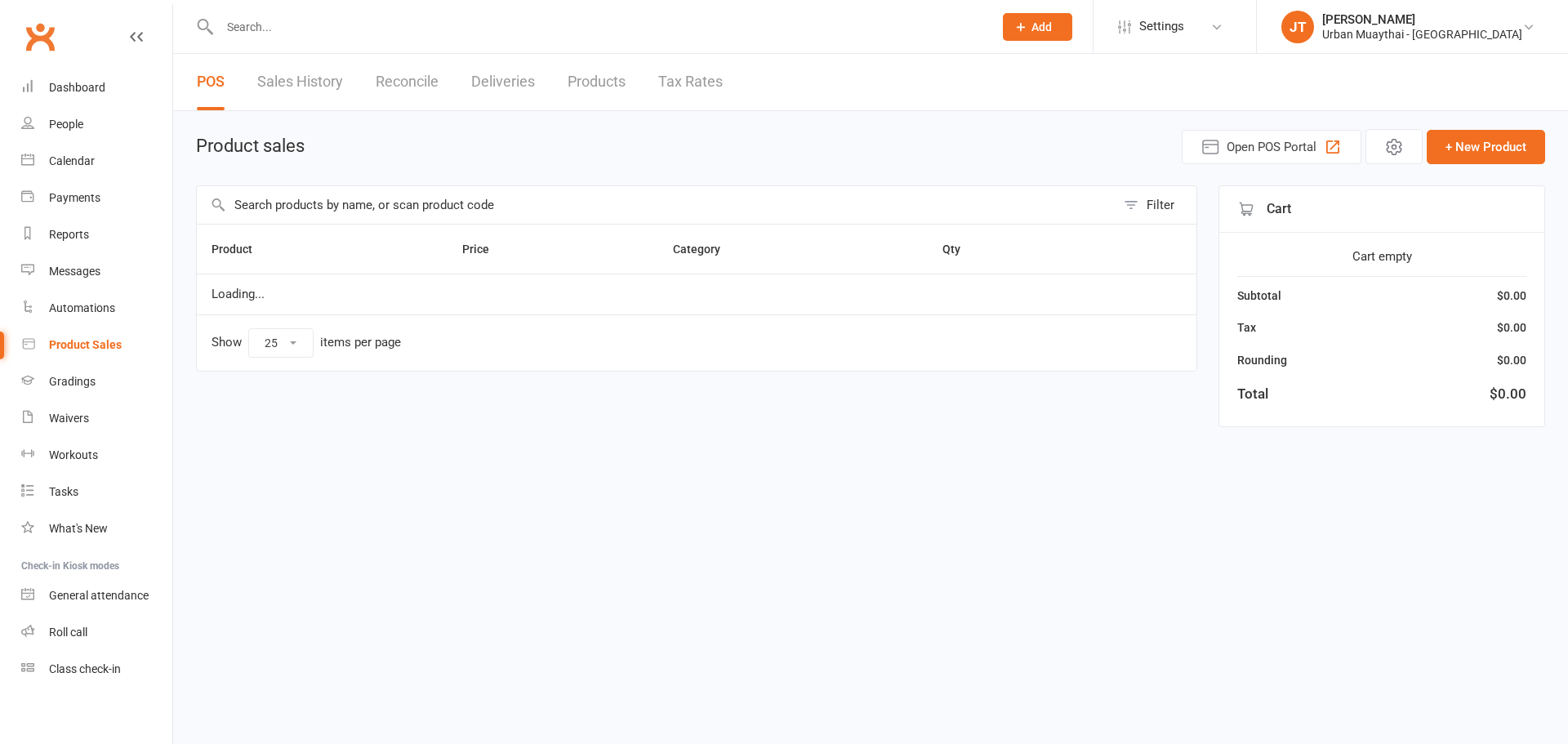
select select "25"
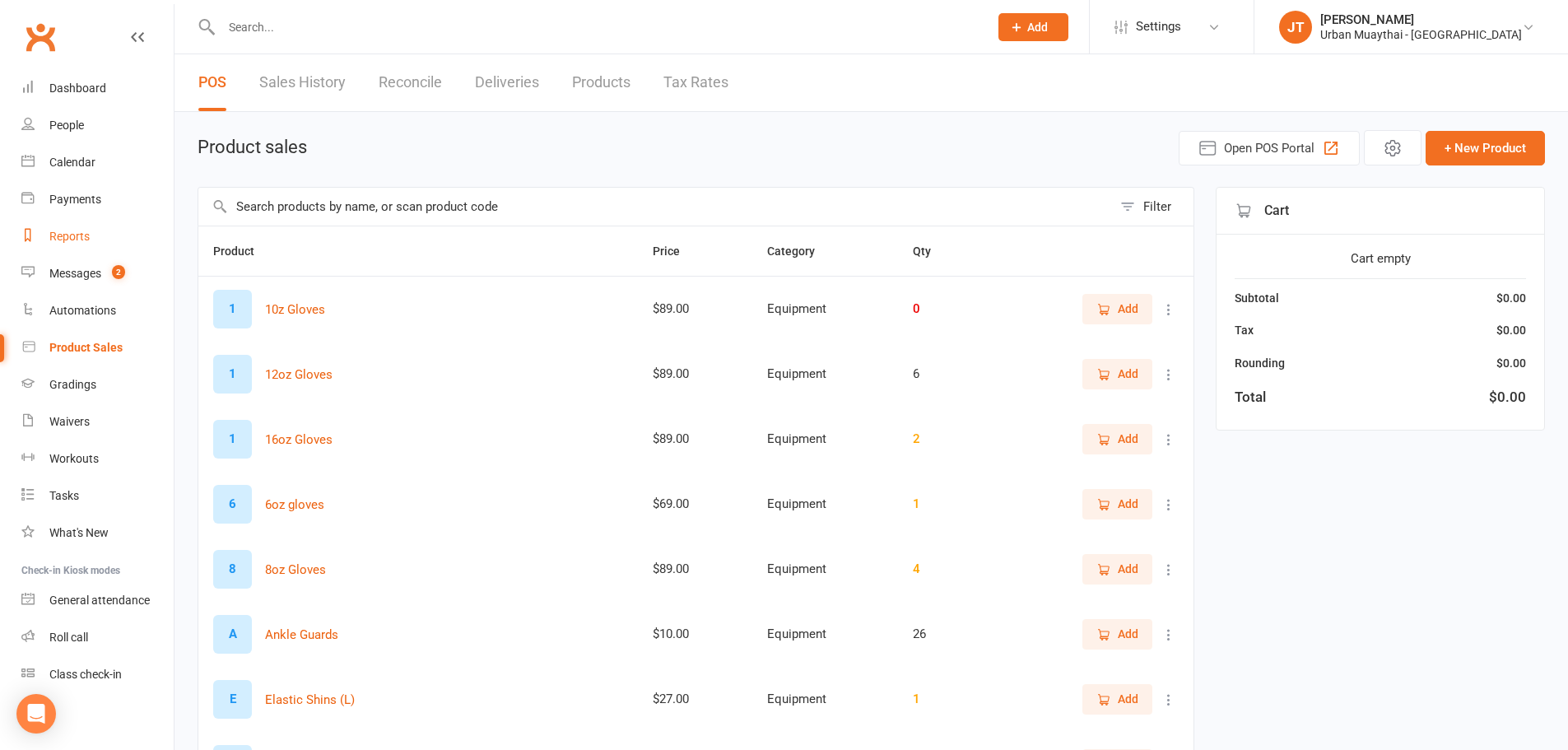
click at [93, 235] on link "Reports" at bounding box center [97, 237] width 152 height 37
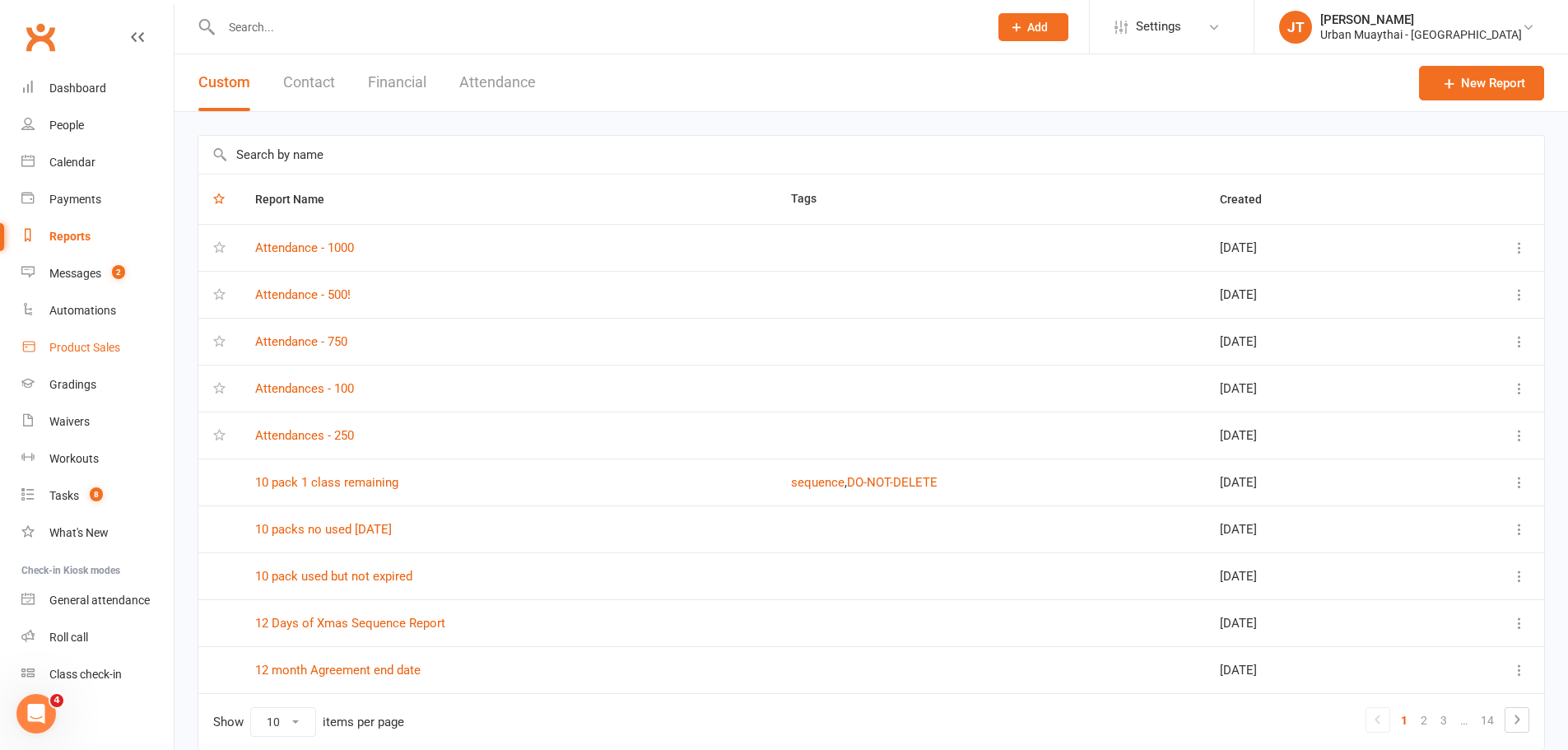
click at [83, 339] on link "Product Sales" at bounding box center [97, 348] width 152 height 37
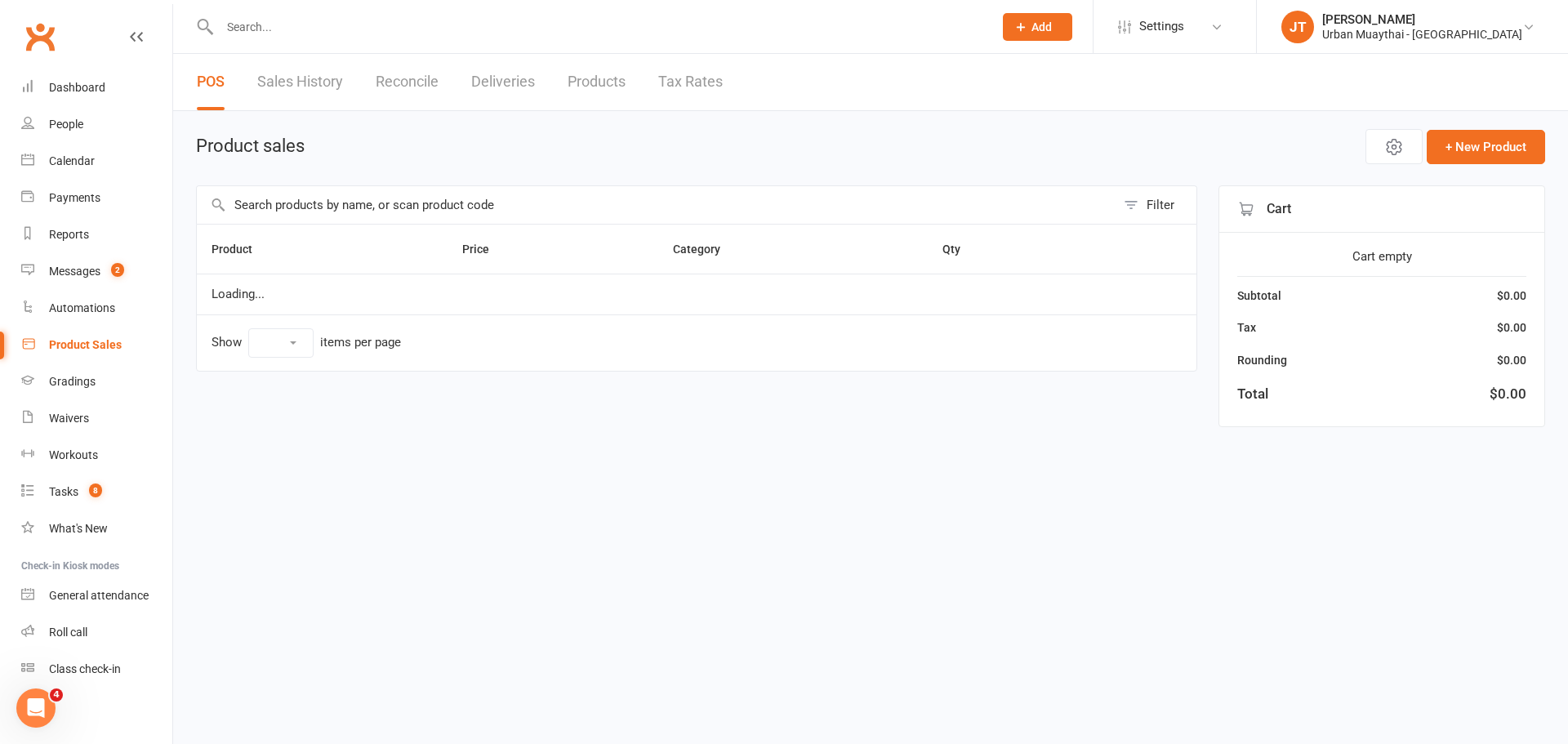
select select "25"
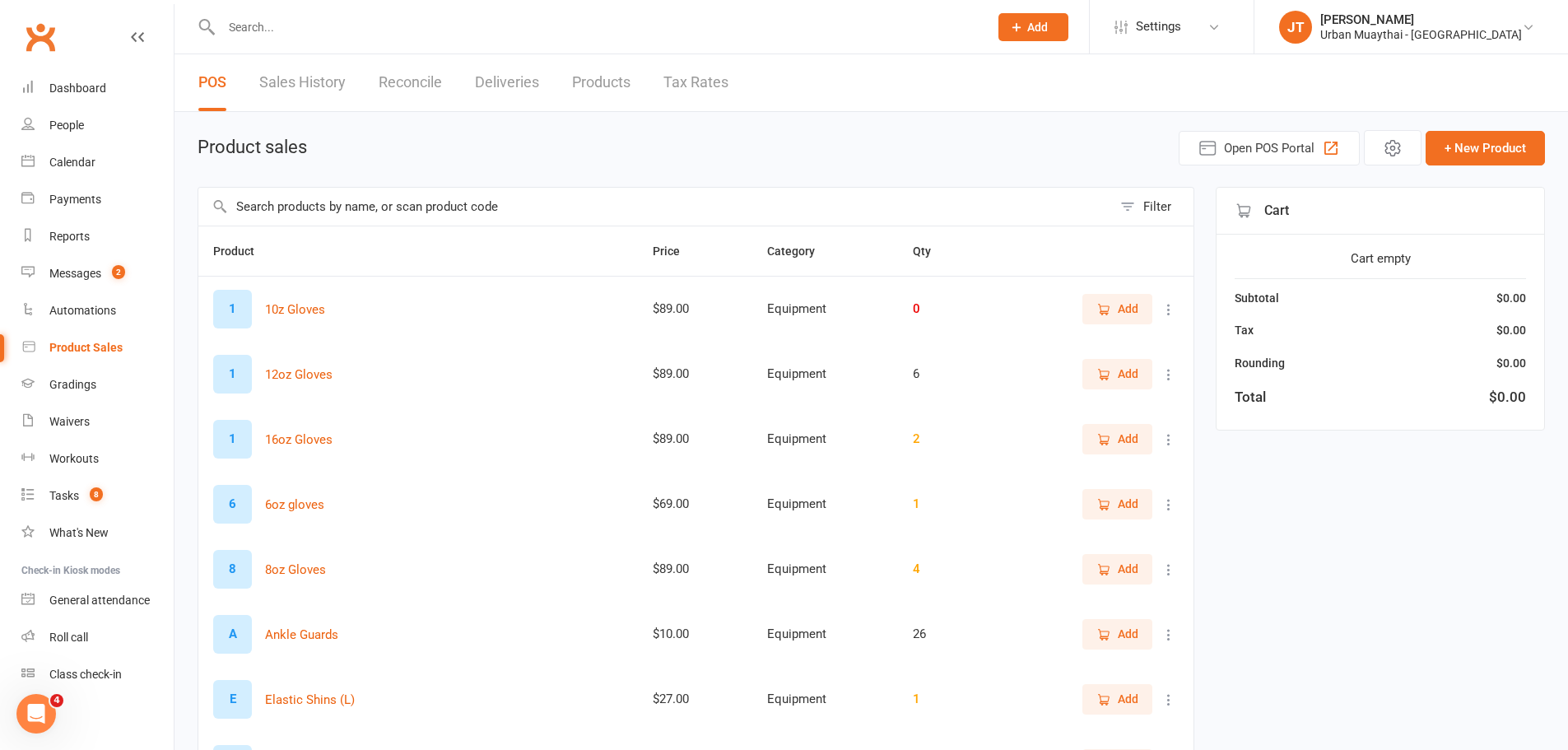
click at [282, 94] on link "Sales History" at bounding box center [302, 83] width 86 height 57
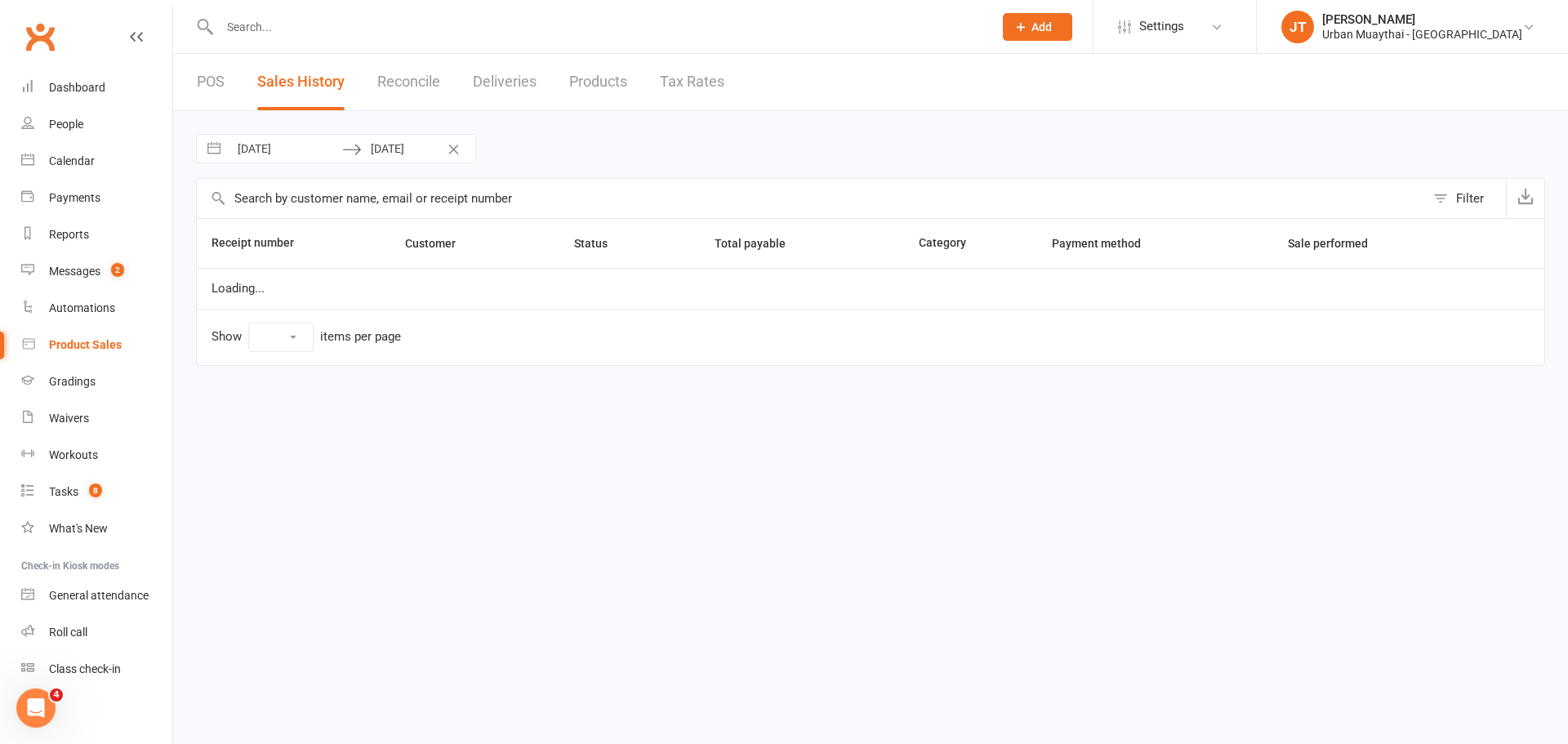
select select "100"
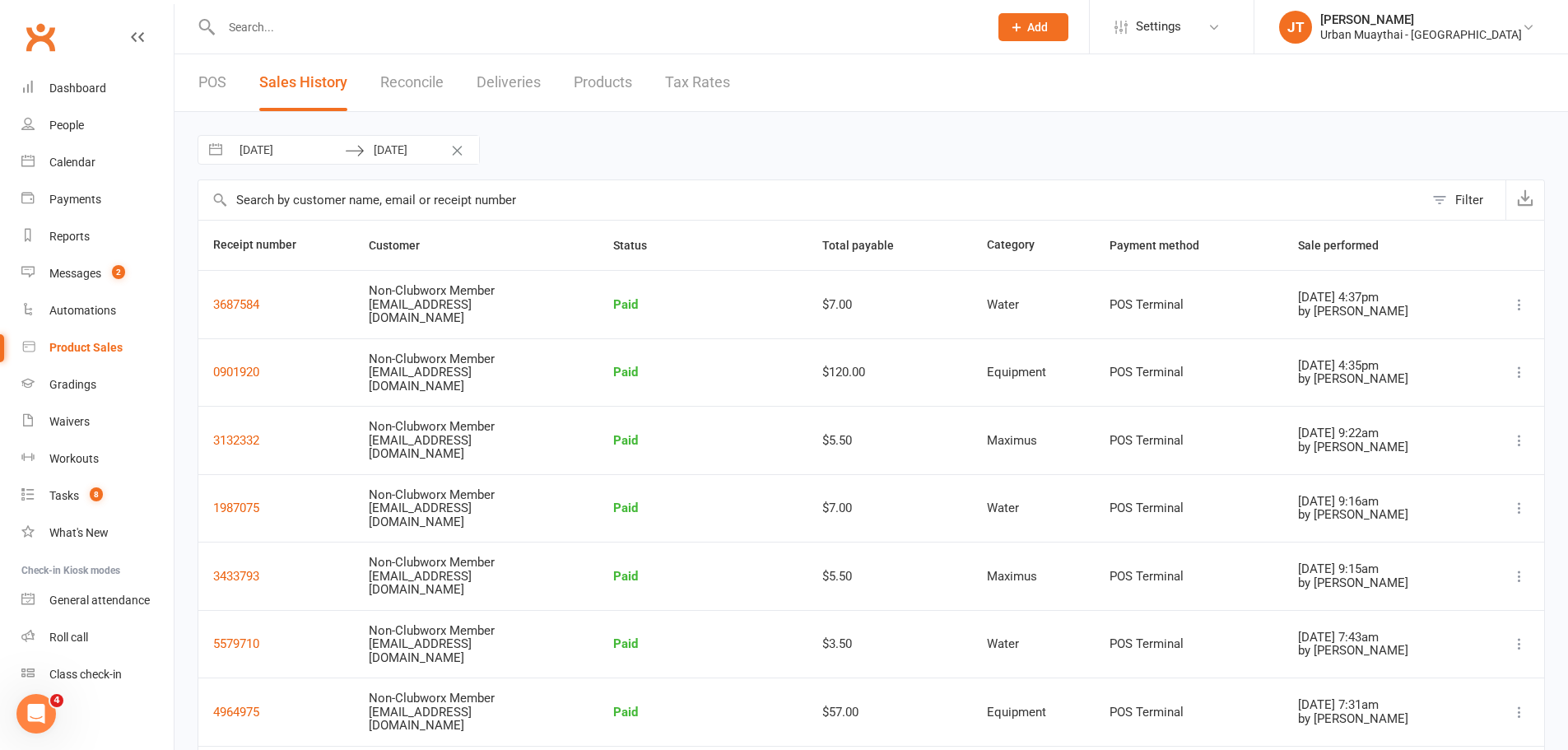
select select "8"
select select "2025"
select select "9"
select select "2025"
select select "10"
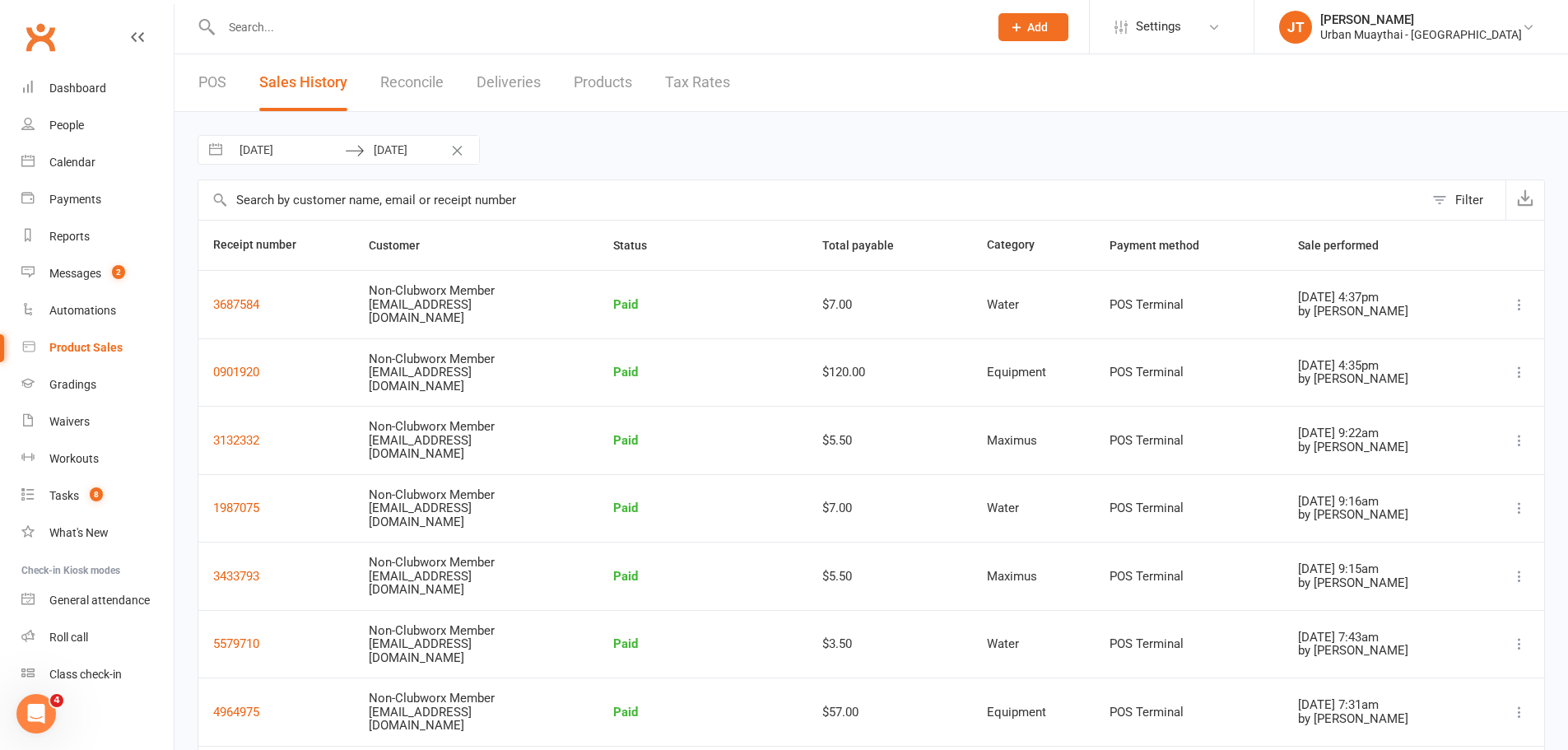
select select "2025"
select select "11"
select select "2025"
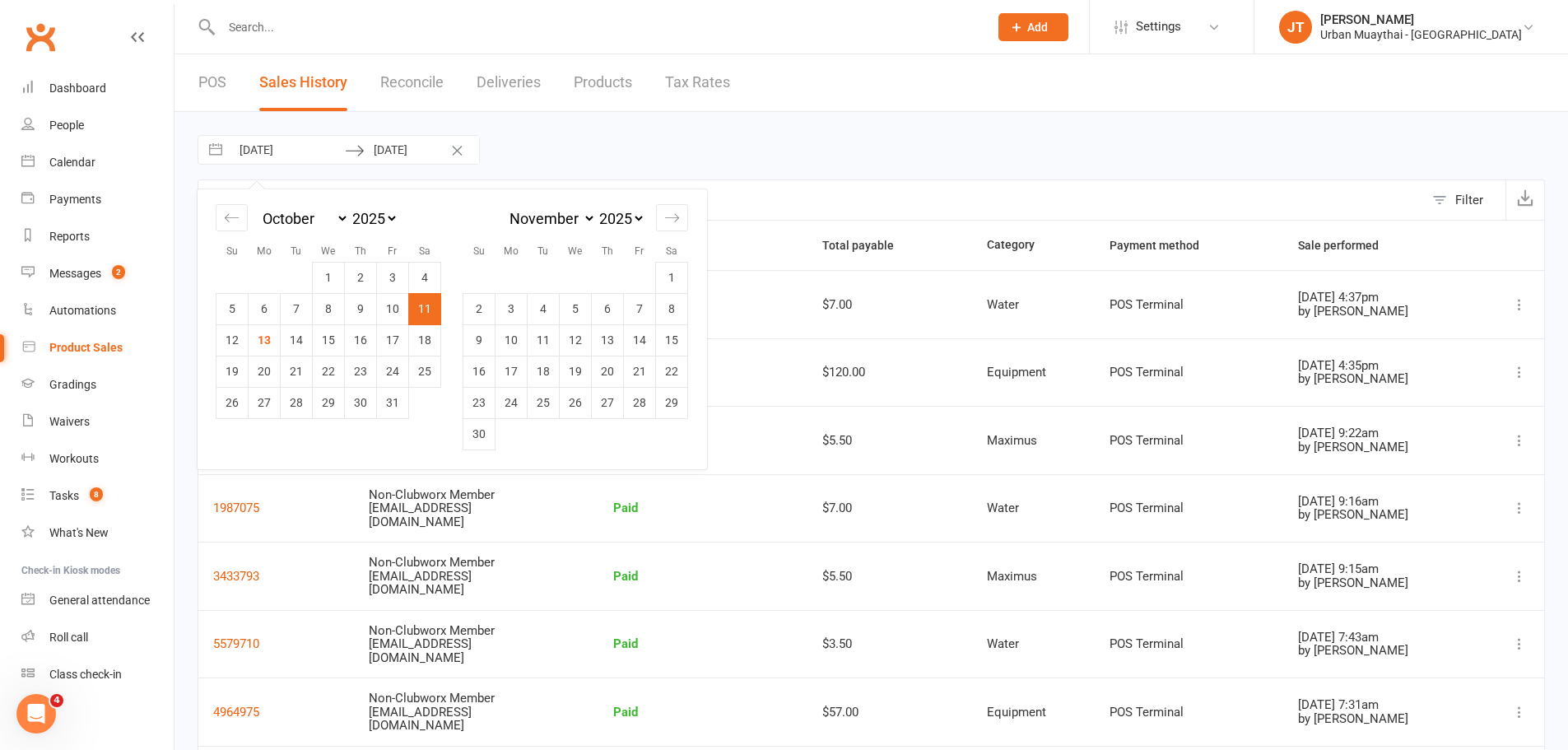
click at [291, 156] on input "[DATE]" at bounding box center [287, 150] width 114 height 28
click at [258, 338] on td "13" at bounding box center [265, 340] width 33 height 32
type input "[DATE]"
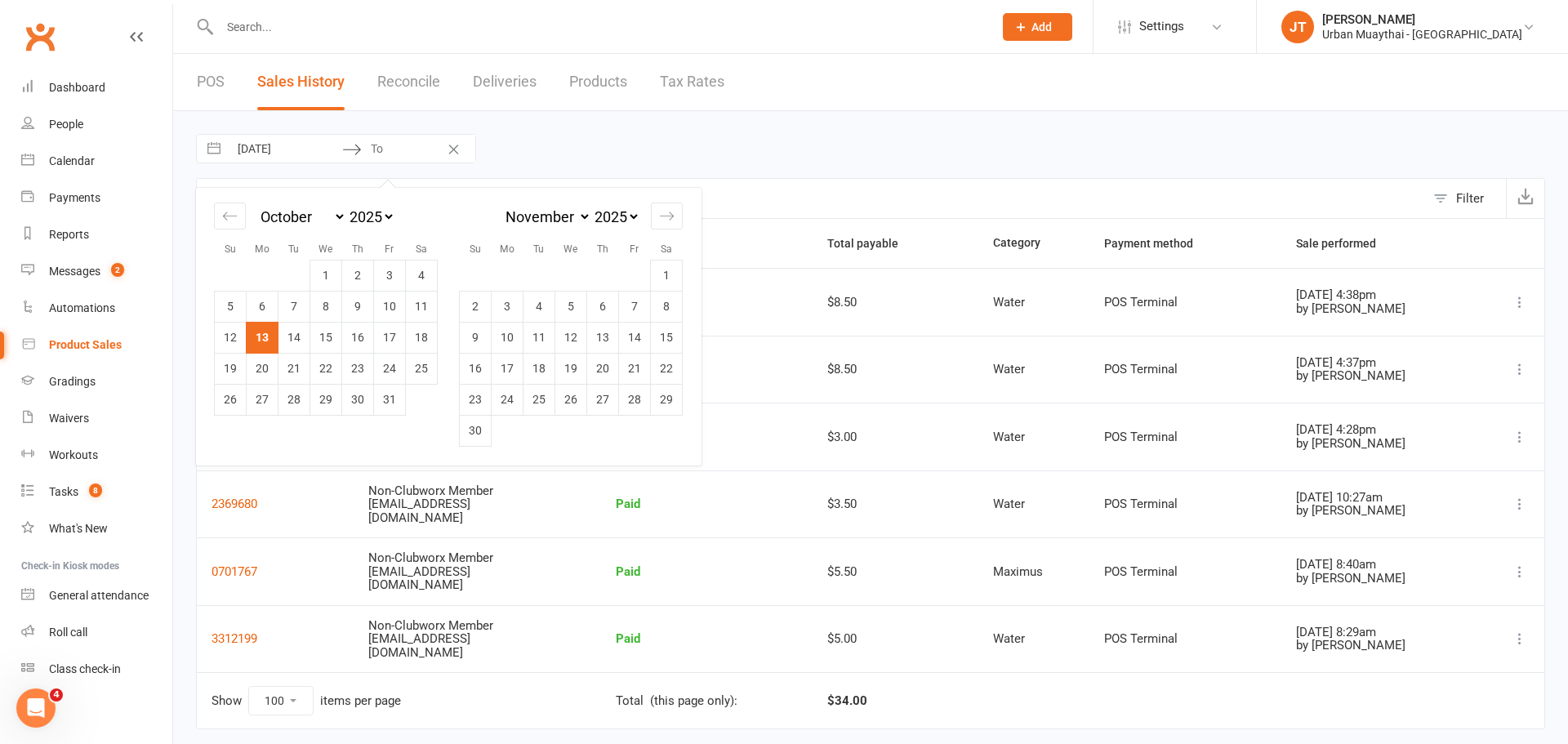
click at [1089, 381] on td "POS Terminal" at bounding box center [1184, 370] width 191 height 68
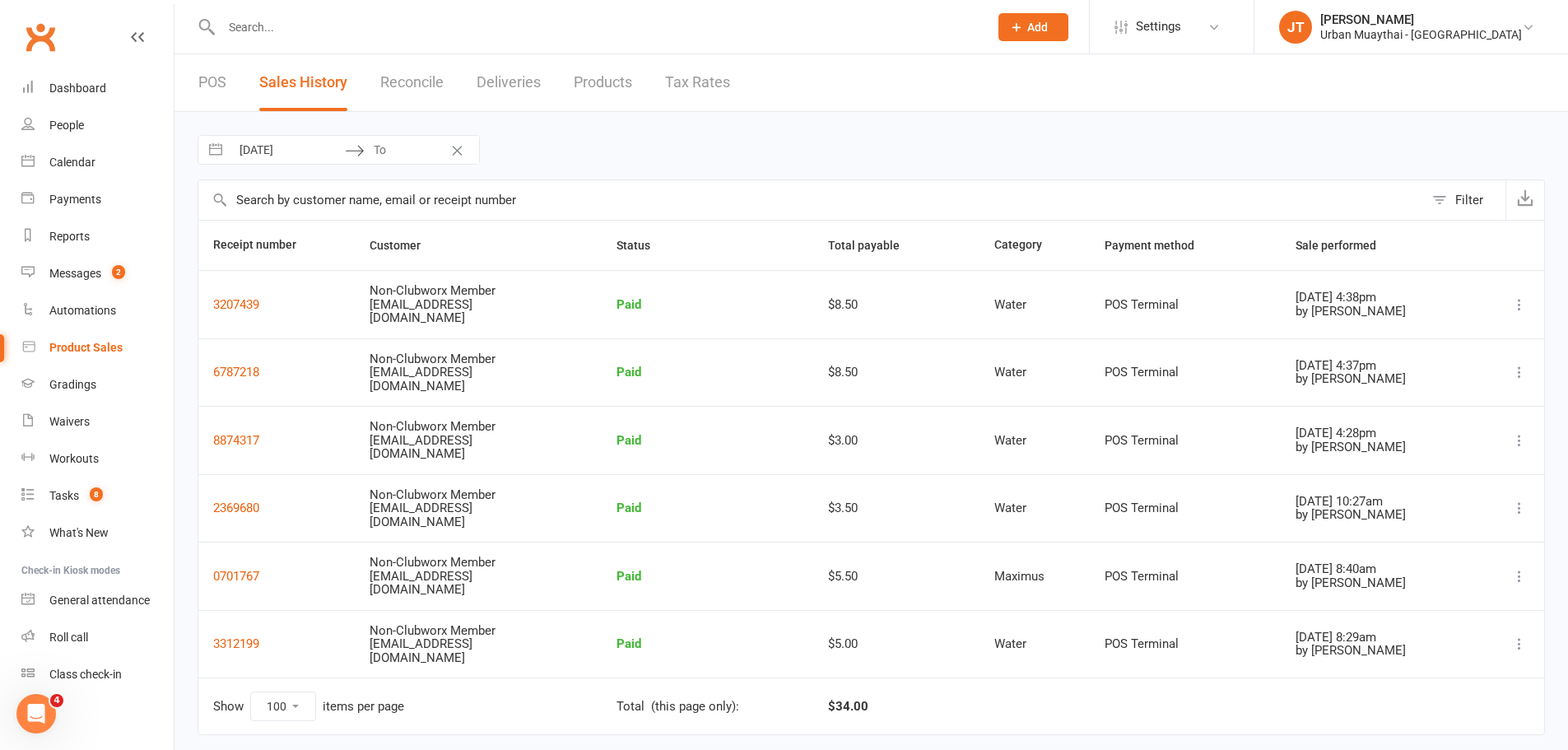
click at [1511, 369] on icon at bounding box center [1519, 372] width 17 height 17
click at [1469, 477] on link "Remove sale" at bounding box center [1427, 470] width 178 height 33
click at [1518, 302] on icon at bounding box center [1519, 304] width 17 height 17
click at [1432, 401] on link "Remove sale" at bounding box center [1427, 402] width 178 height 33
click at [200, 89] on link "POS" at bounding box center [213, 83] width 28 height 57
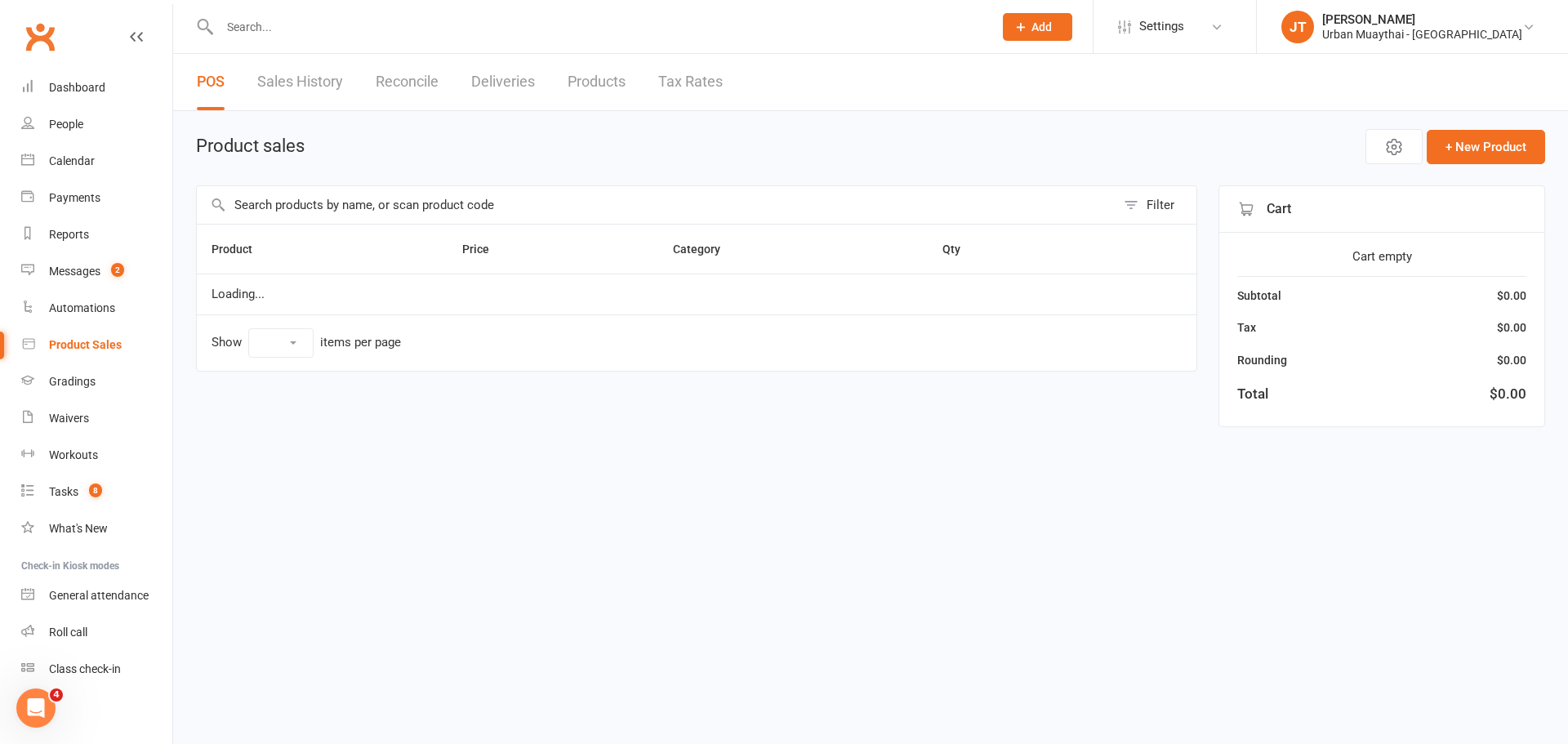
select select "25"
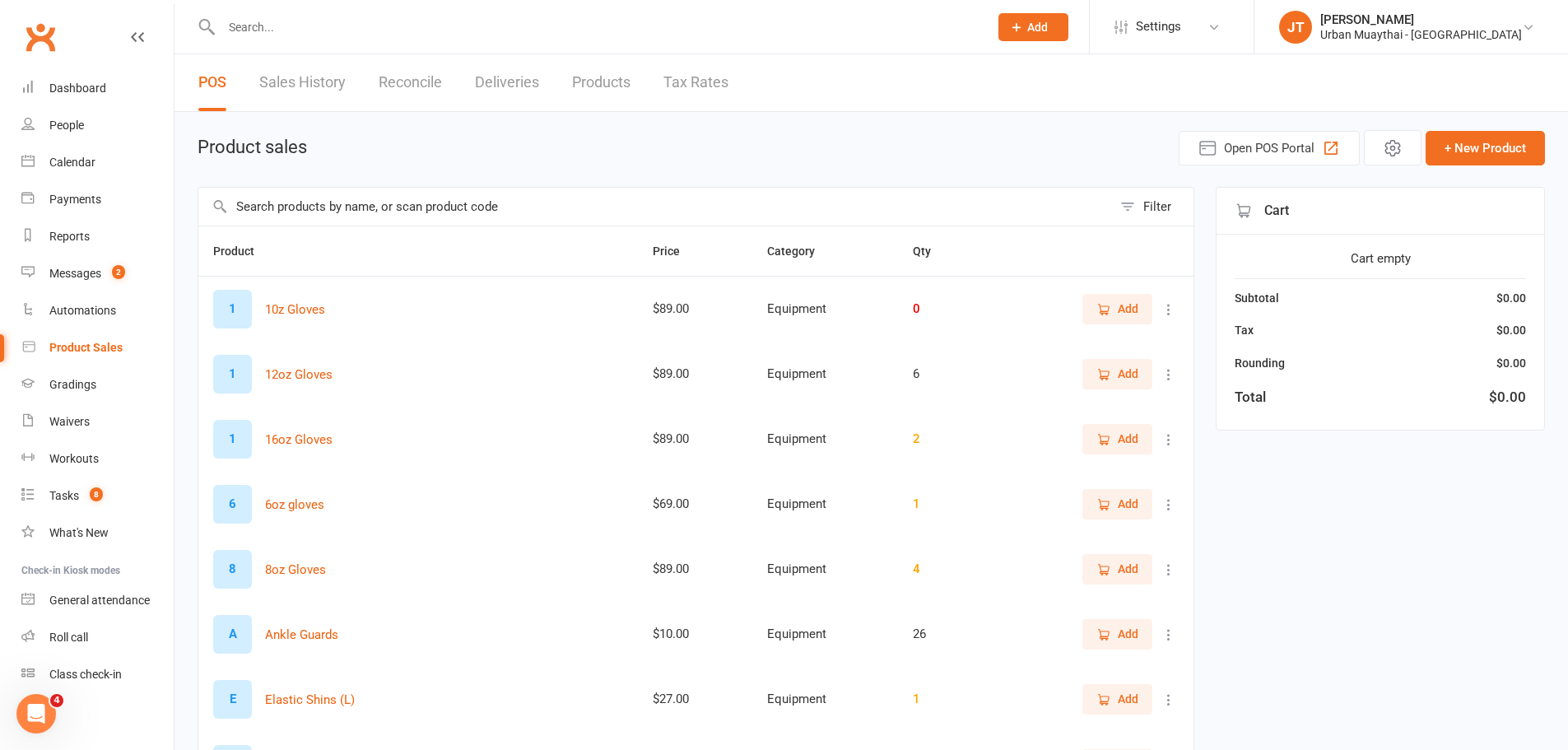
click at [305, 211] on input "text" at bounding box center [655, 207] width 913 height 38
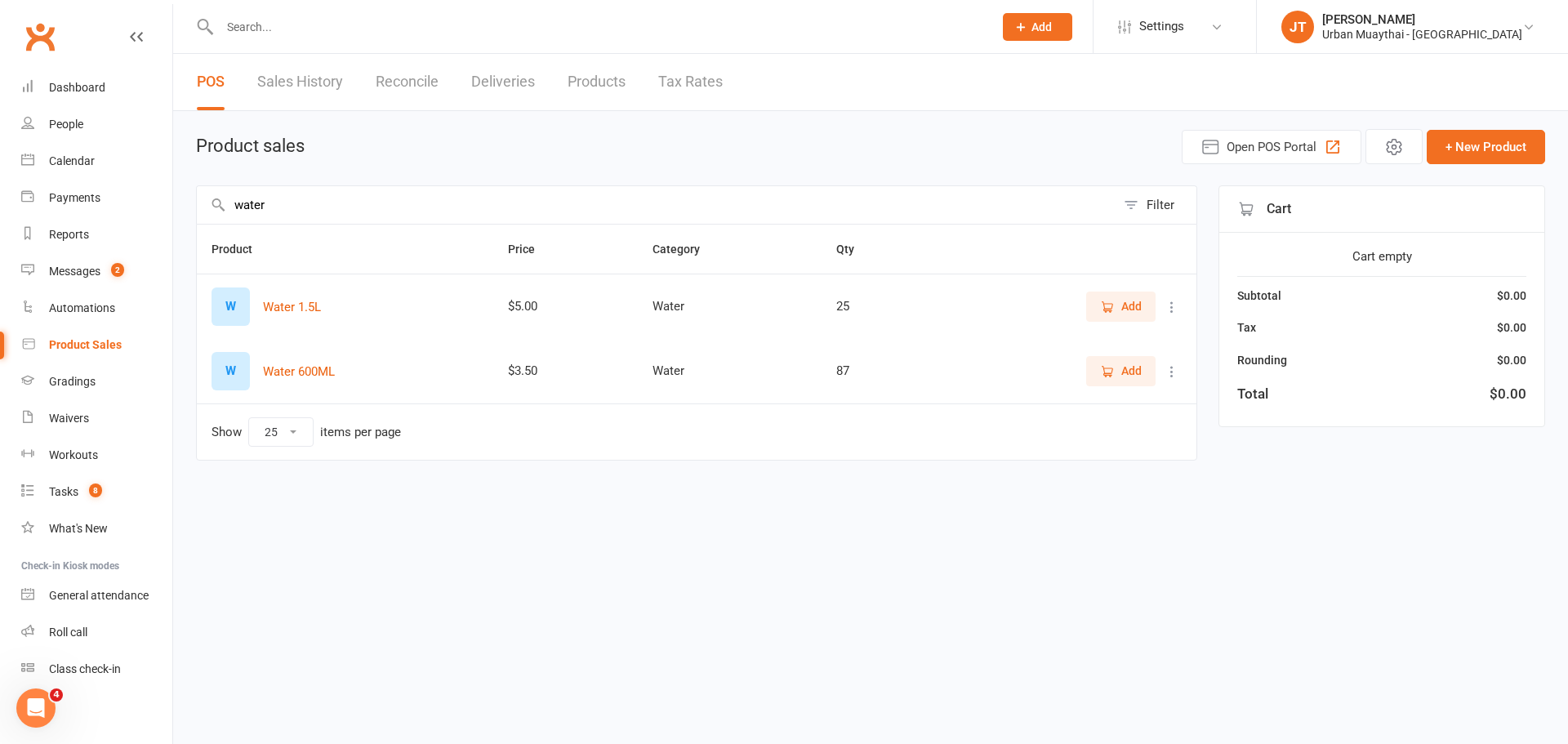
type input "water"
click at [1113, 302] on icon "button" at bounding box center [1107, 307] width 15 height 15
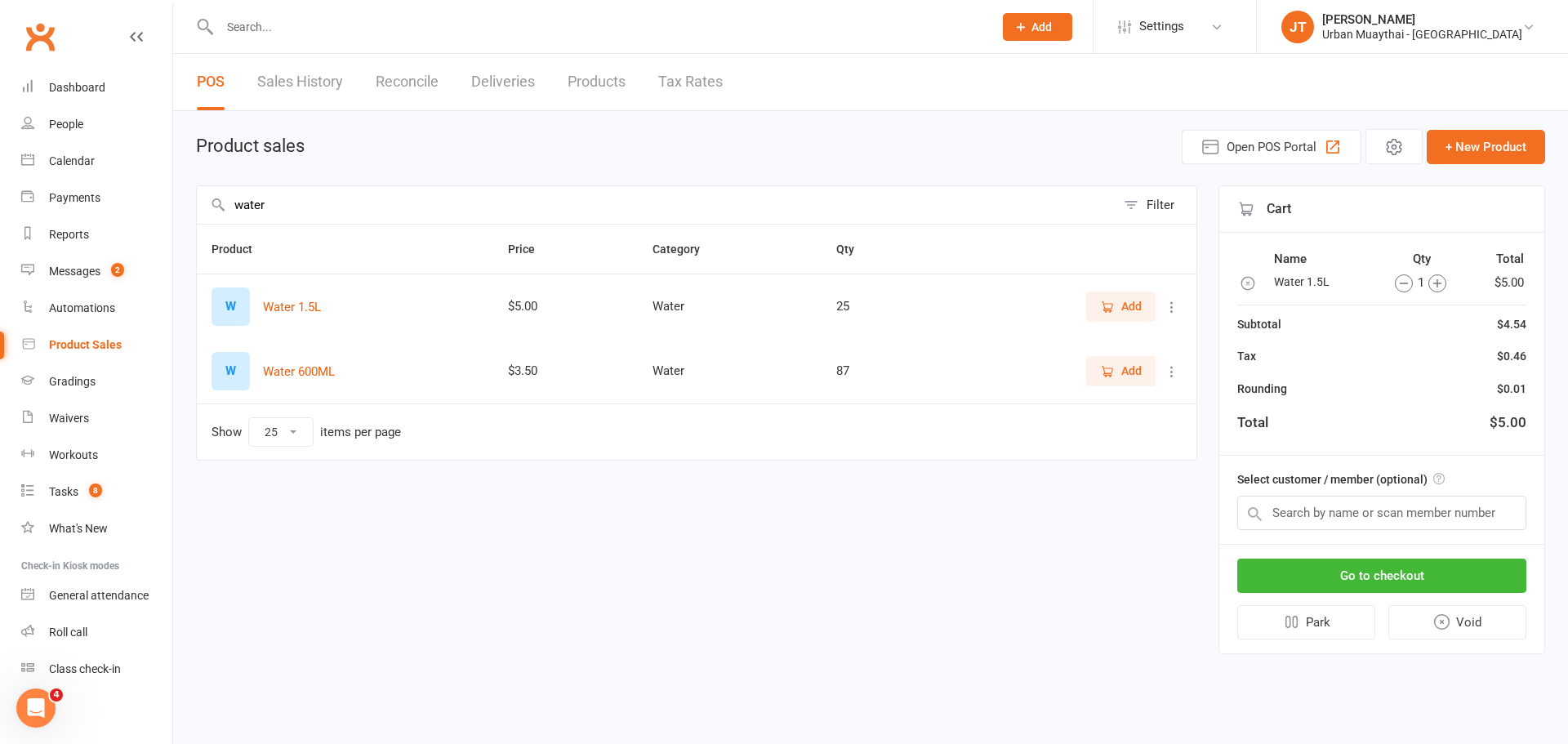
click at [1127, 375] on span "Add" at bounding box center [1131, 371] width 20 height 18
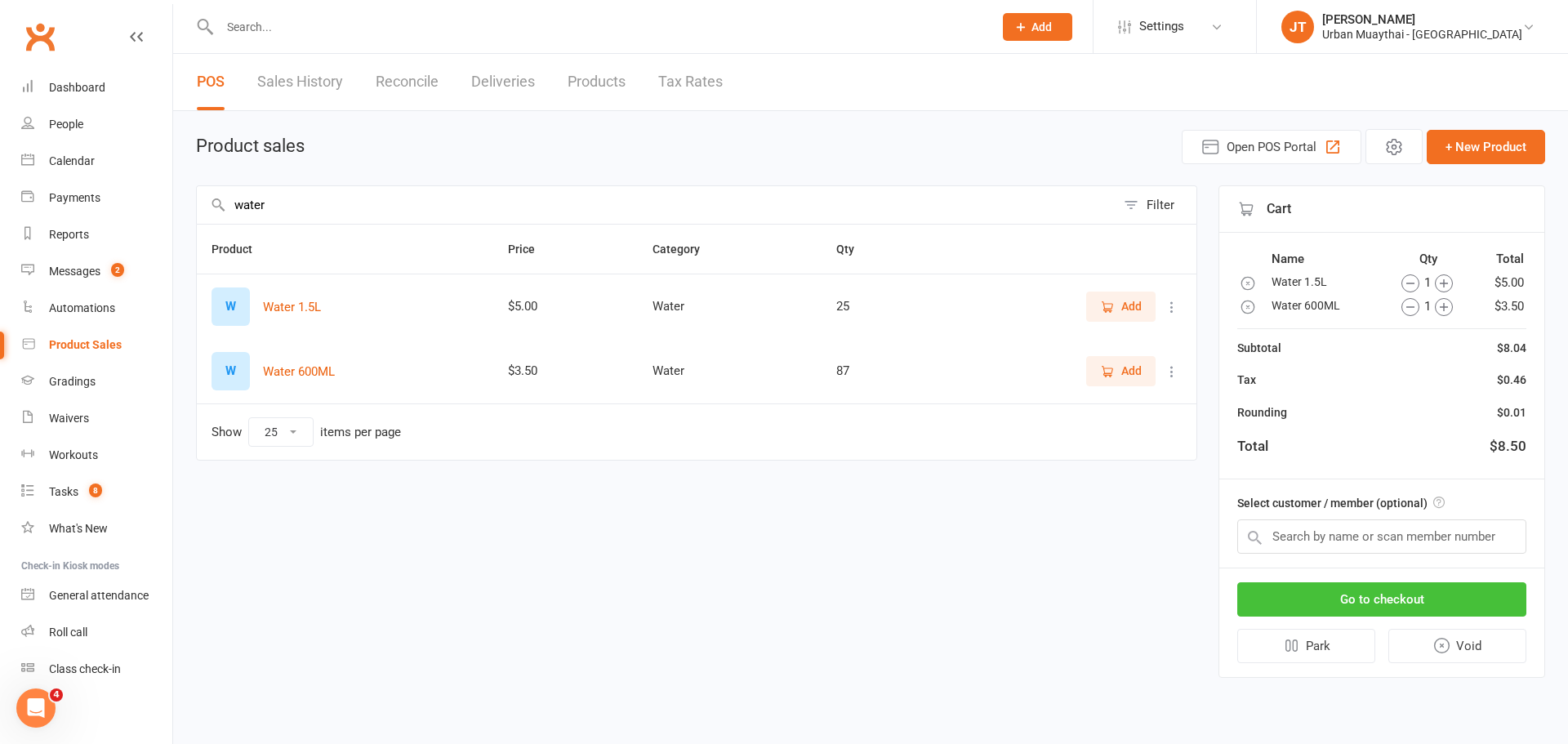
click at [1356, 599] on button "Go to checkout" at bounding box center [1381, 599] width 289 height 34
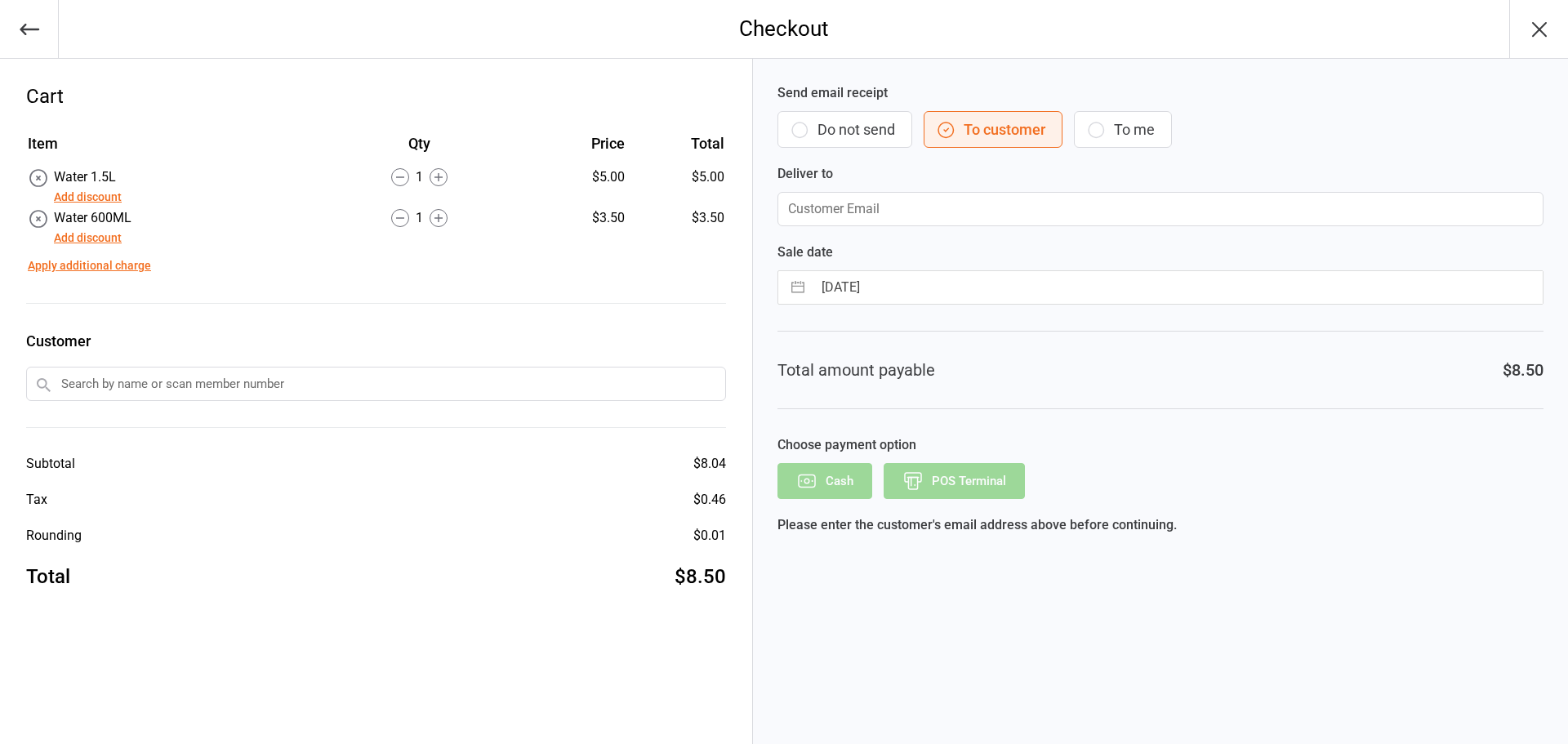
select select "8"
select select "2025"
select select "9"
select select "2025"
select select "10"
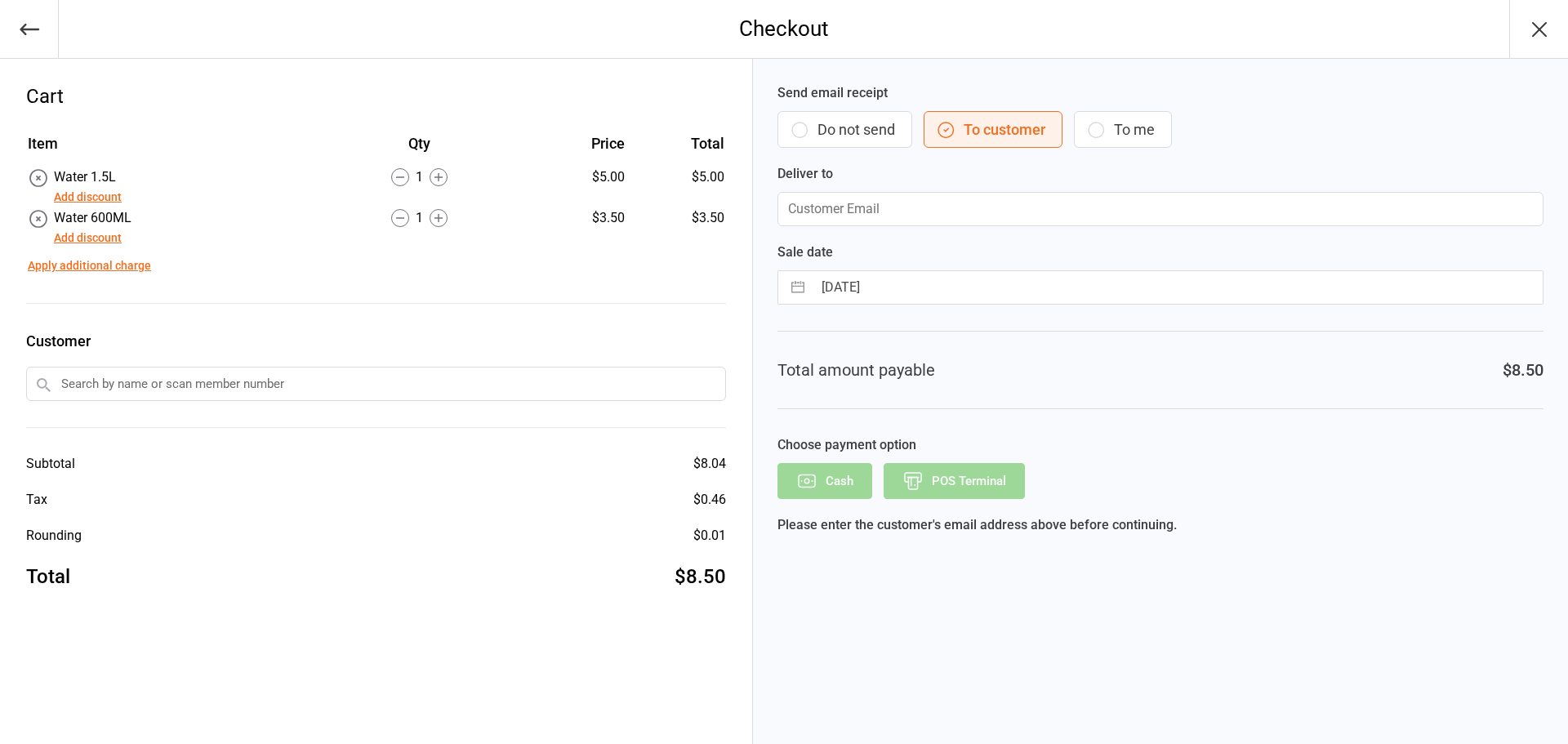
select select "2025"
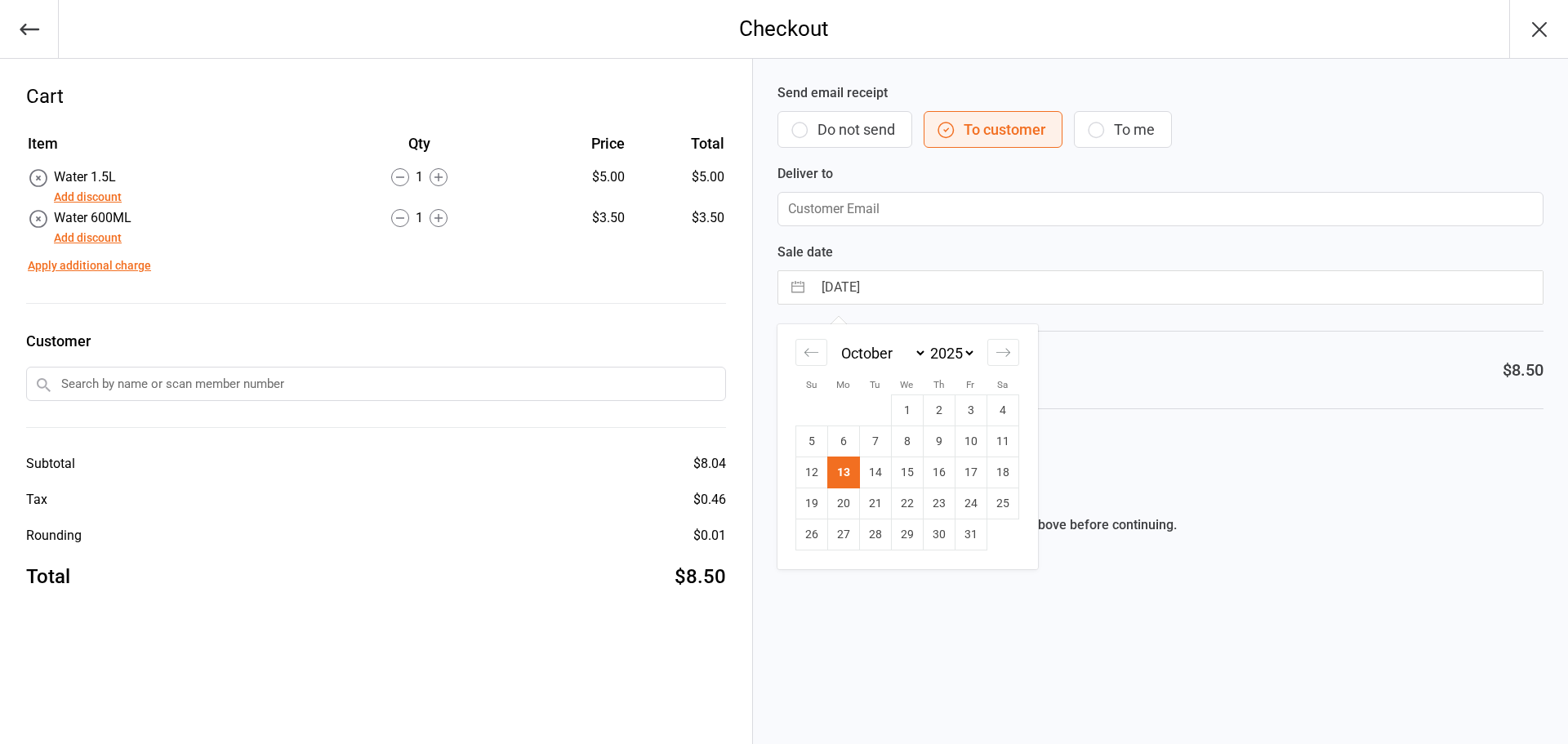
click at [1010, 284] on input "[DATE]" at bounding box center [1177, 287] width 730 height 32
click at [1006, 447] on td "11" at bounding box center [1002, 442] width 32 height 31
type input "11 Oct 2025"
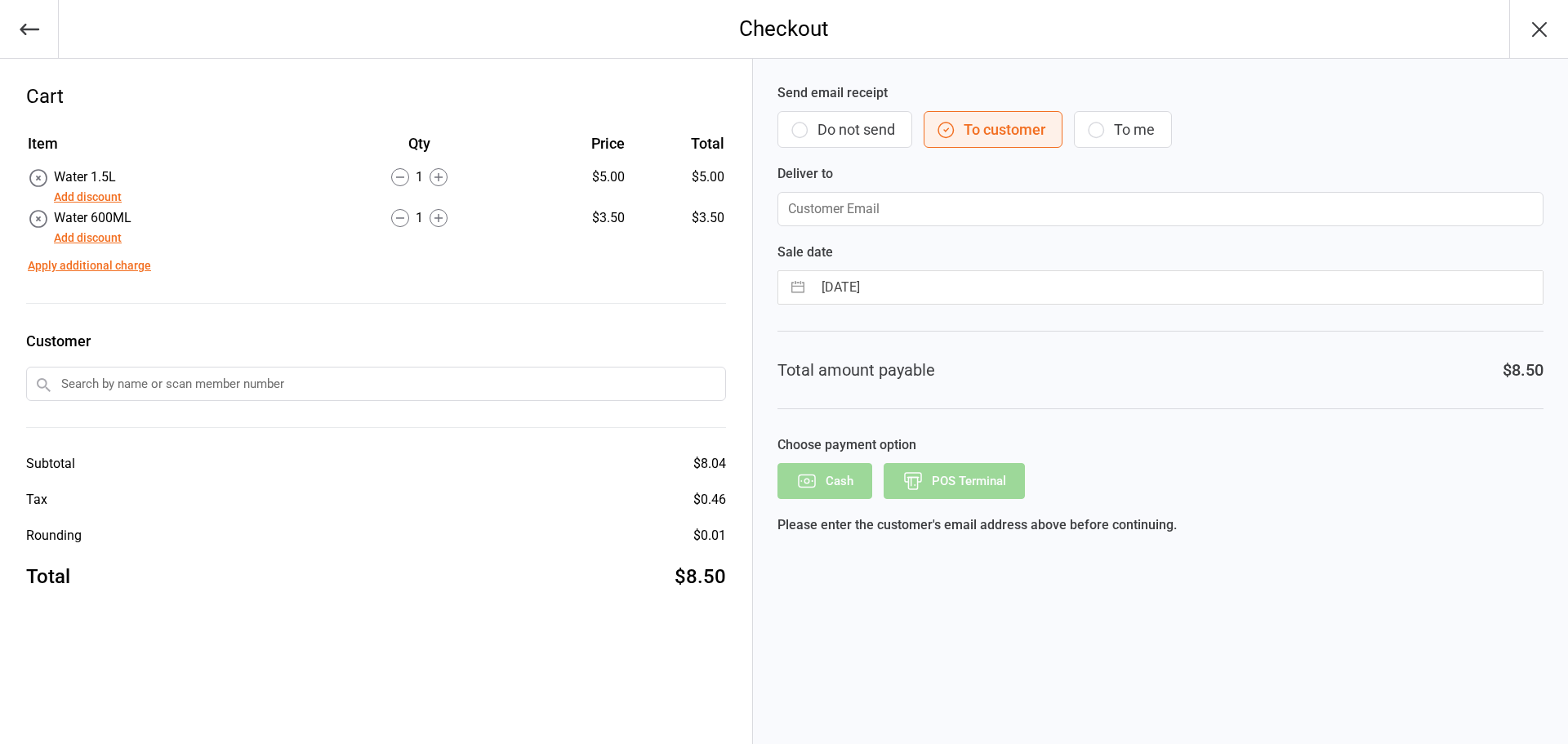
click at [838, 131] on button "Do not send" at bounding box center [844, 129] width 135 height 37
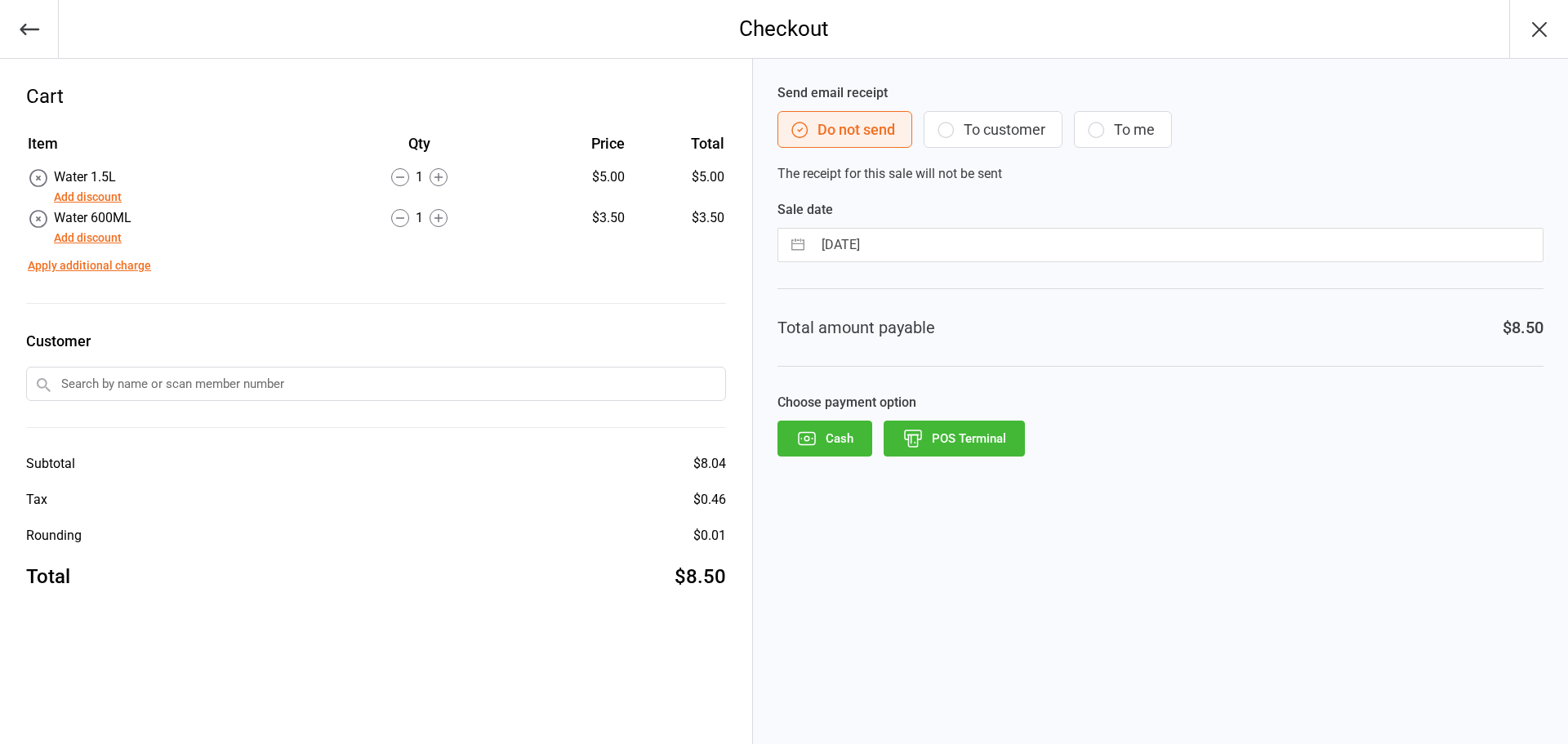
click at [964, 432] on button "POS Terminal" at bounding box center [954, 438] width 141 height 36
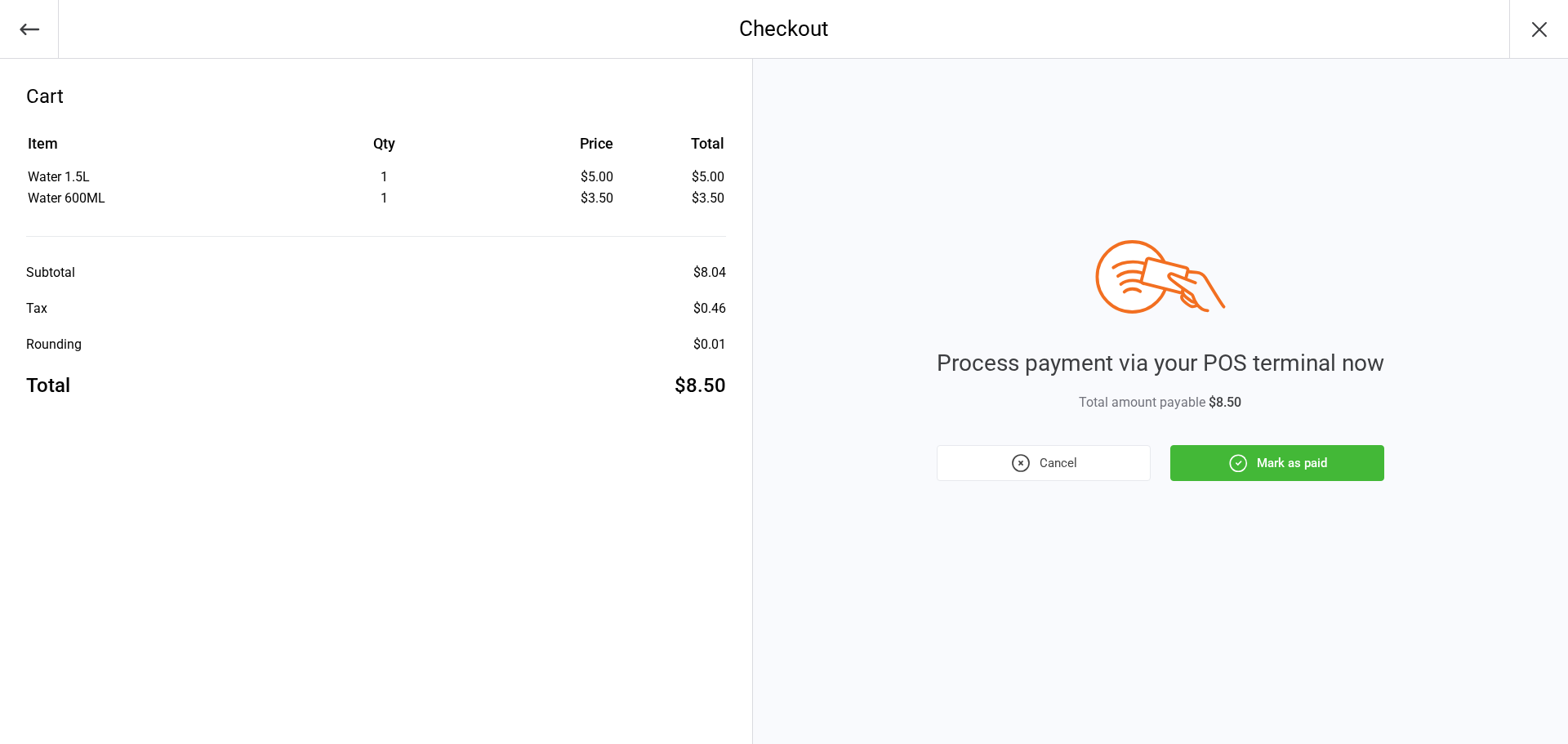
click at [1251, 476] on button "Mark as paid" at bounding box center [1277, 462] width 214 height 36
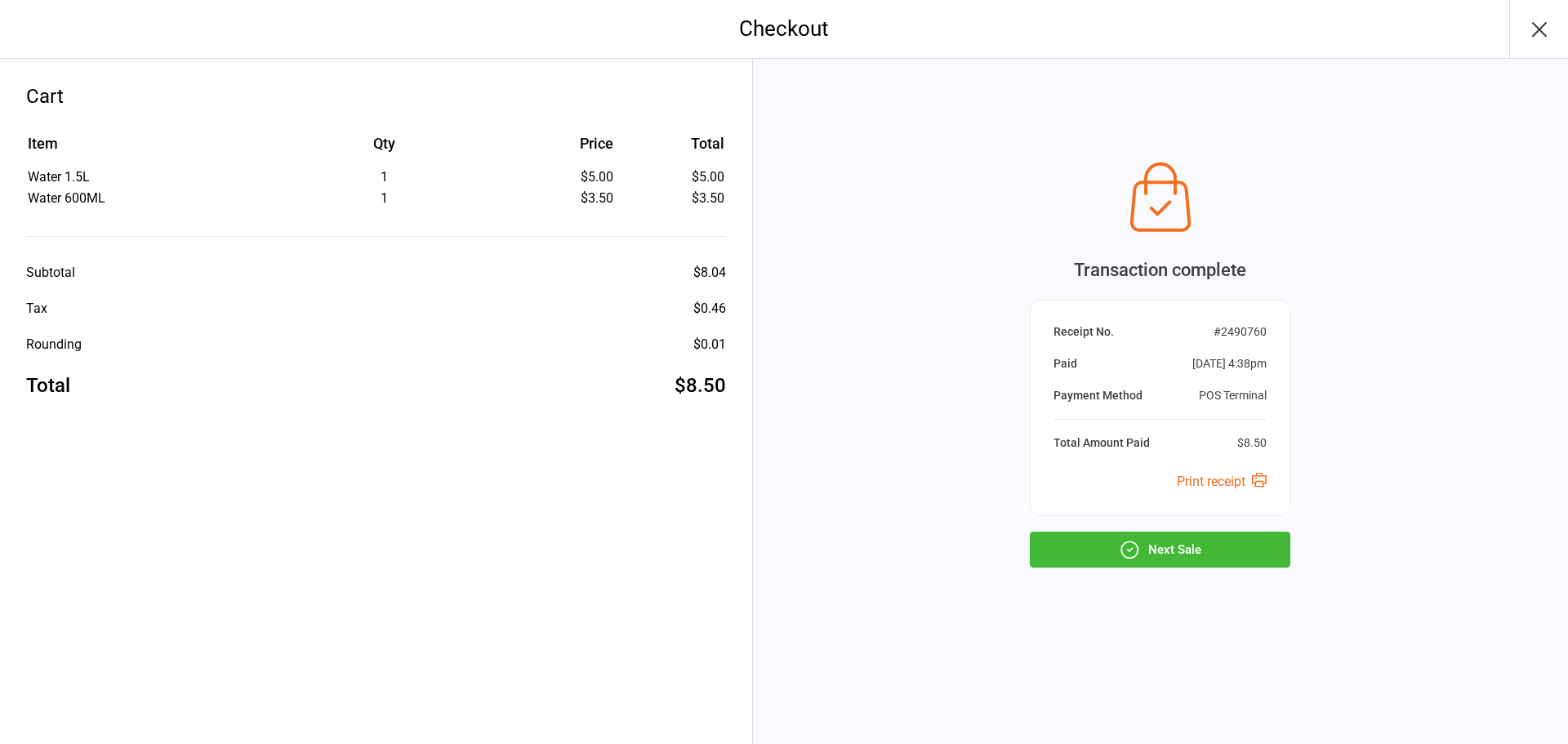
click at [1198, 565] on button "Next Sale" at bounding box center [1160, 549] width 261 height 36
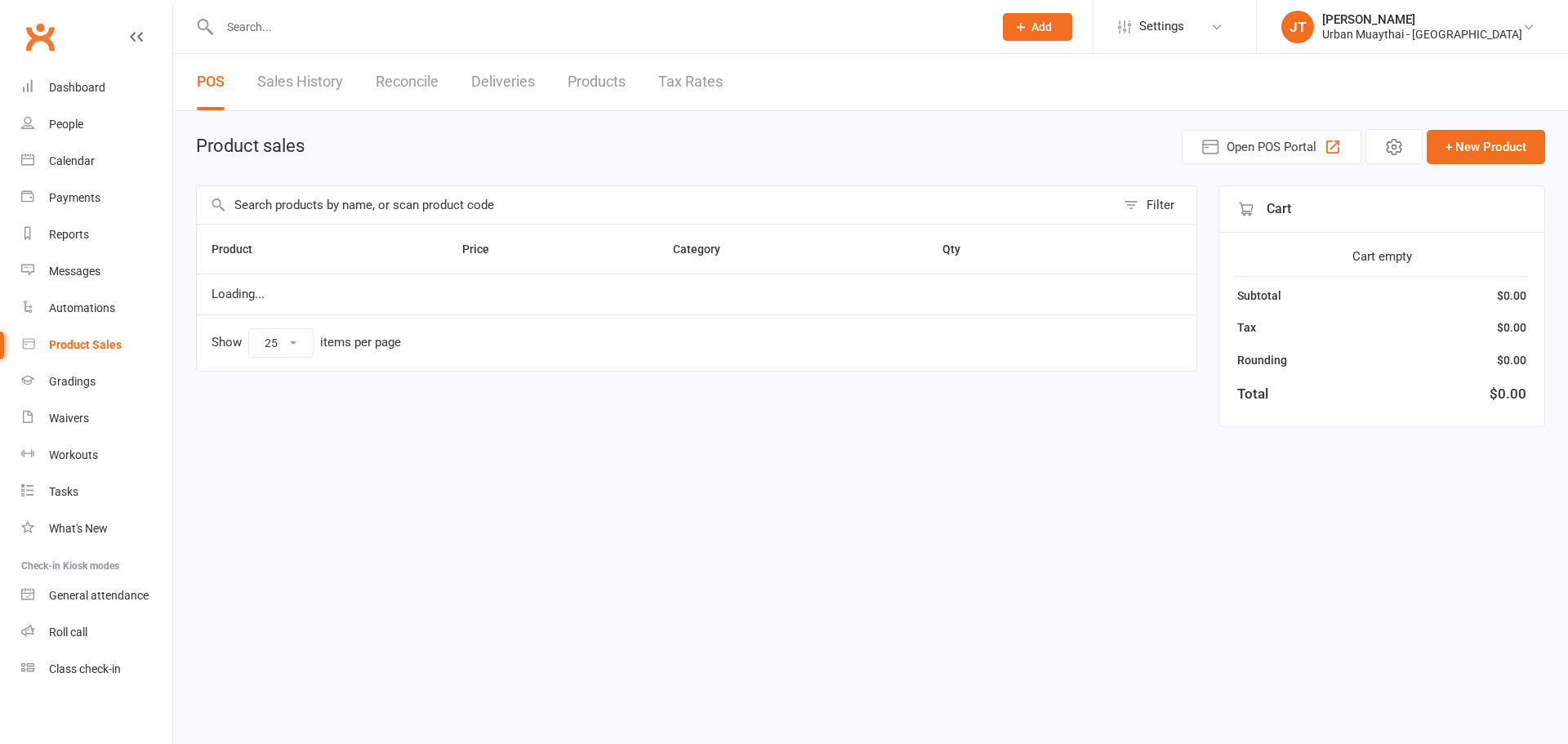
select select "25"
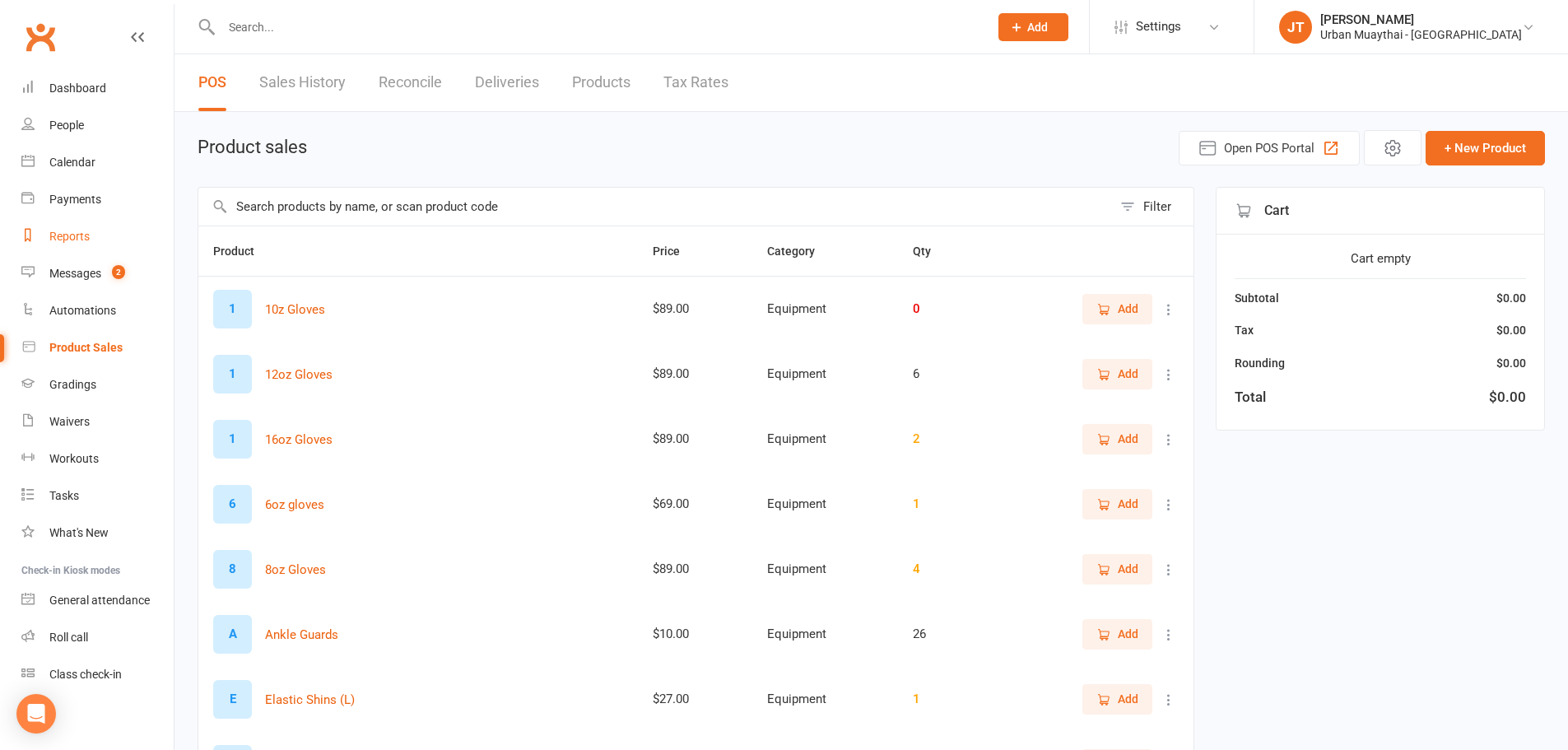
click at [83, 245] on link "Reports" at bounding box center [97, 237] width 152 height 37
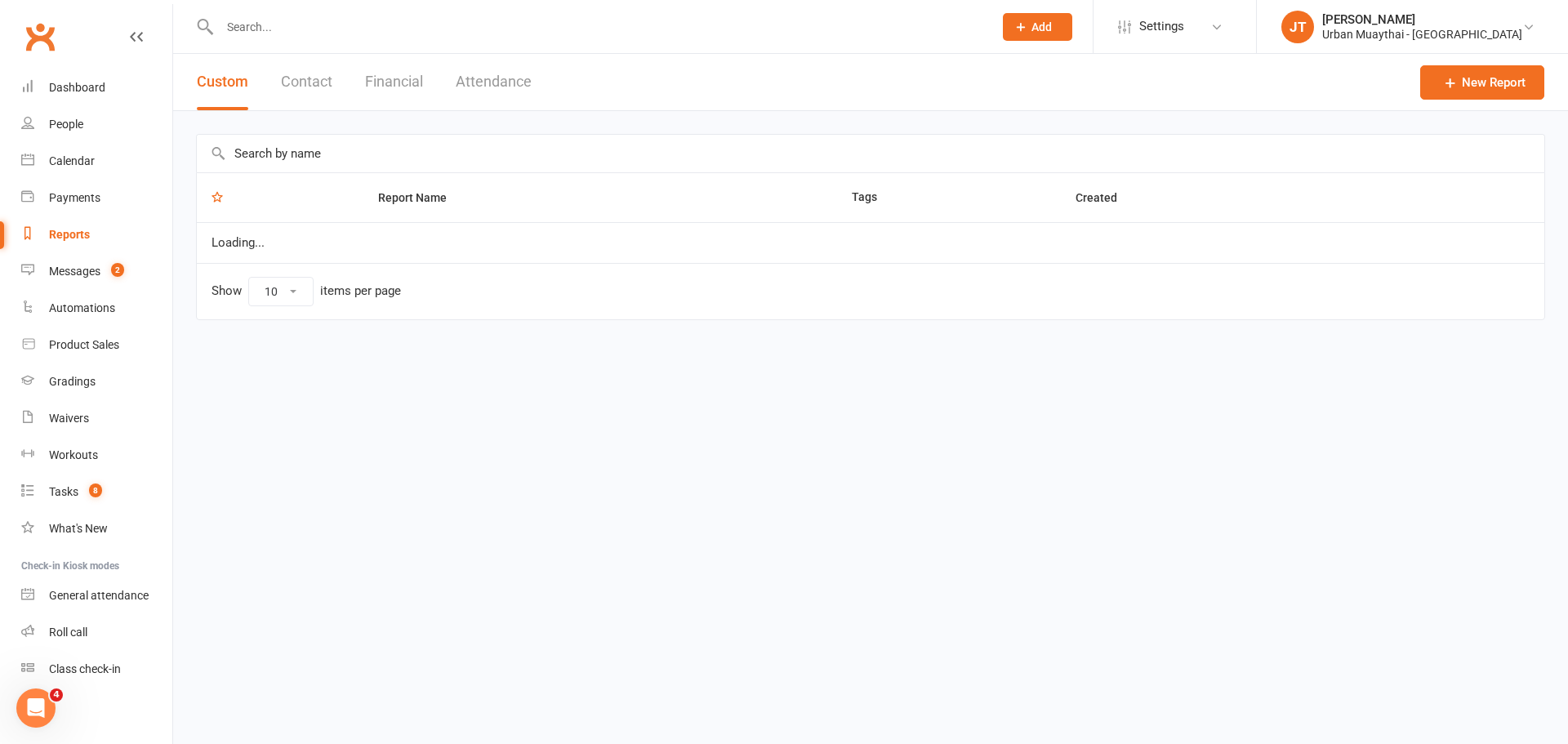
click at [411, 78] on button "Financial" at bounding box center [394, 82] width 58 height 57
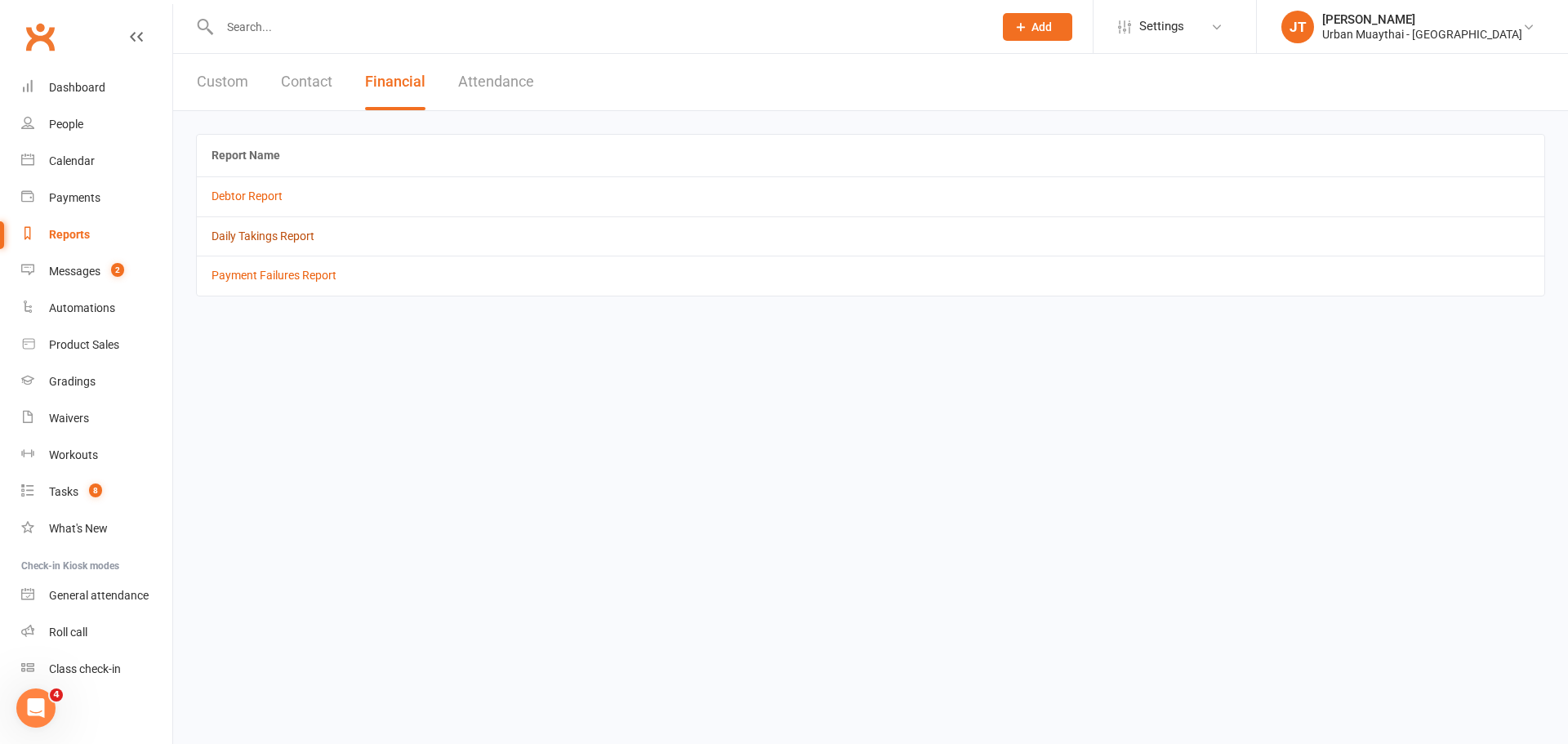
click at [256, 235] on link "Daily Takings Report" at bounding box center [263, 235] width 103 height 13
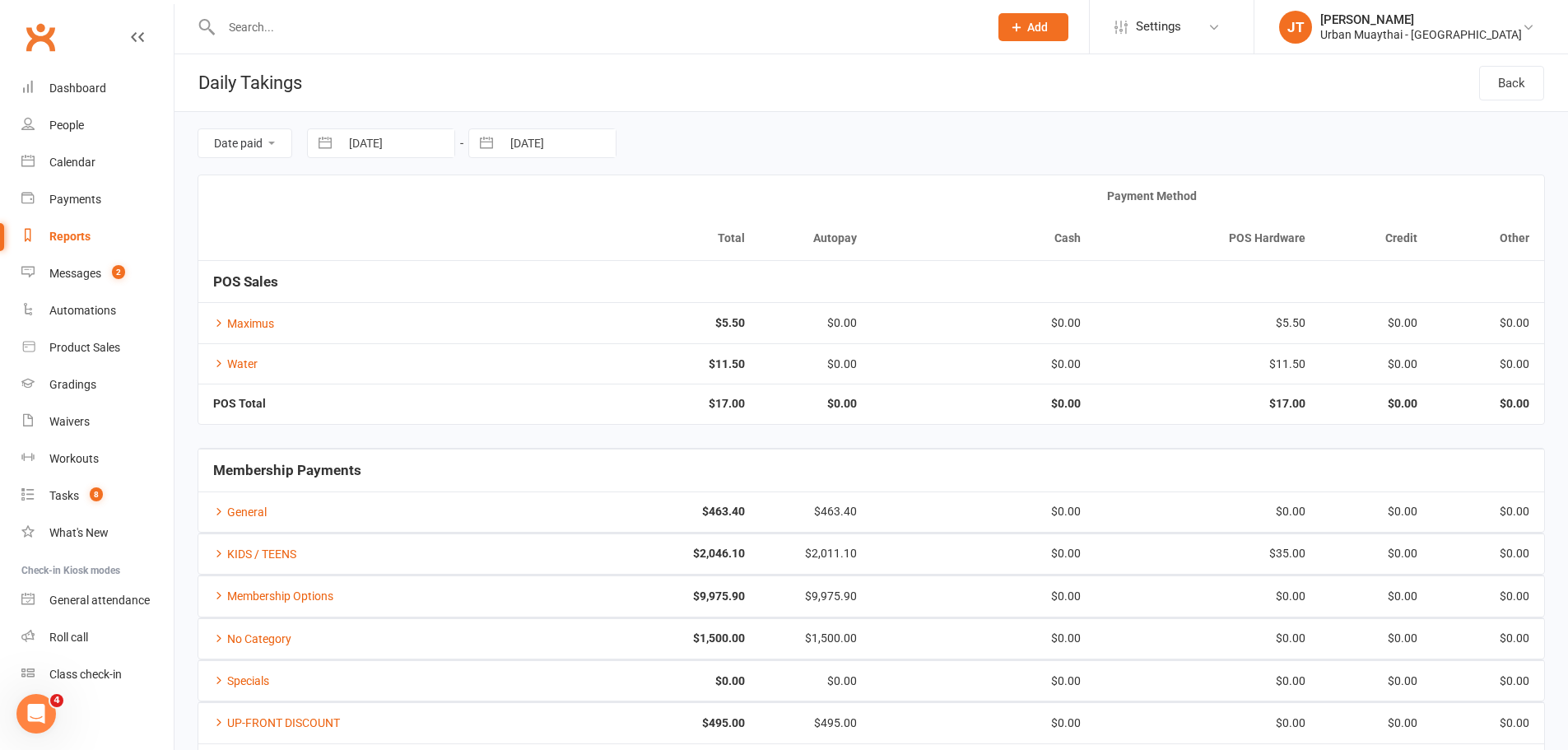
click at [395, 141] on input "[DATE]" at bounding box center [397, 143] width 114 height 28
select select "8"
select select "2025"
select select "9"
select select "2025"
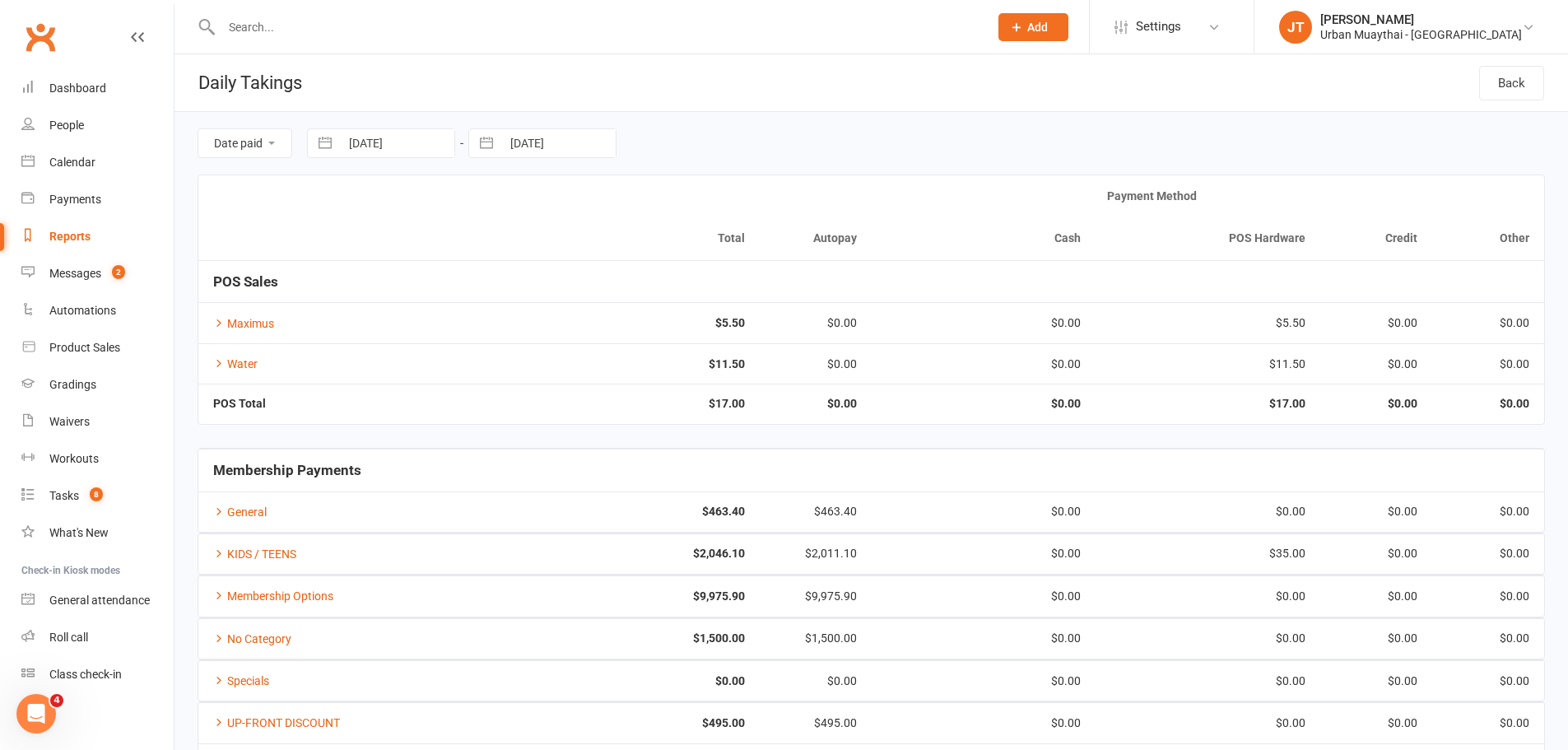
select select "10"
select select "2025"
click at [525, 303] on td "11" at bounding box center [534, 302] width 33 height 32
type input "11 Oct 2025"
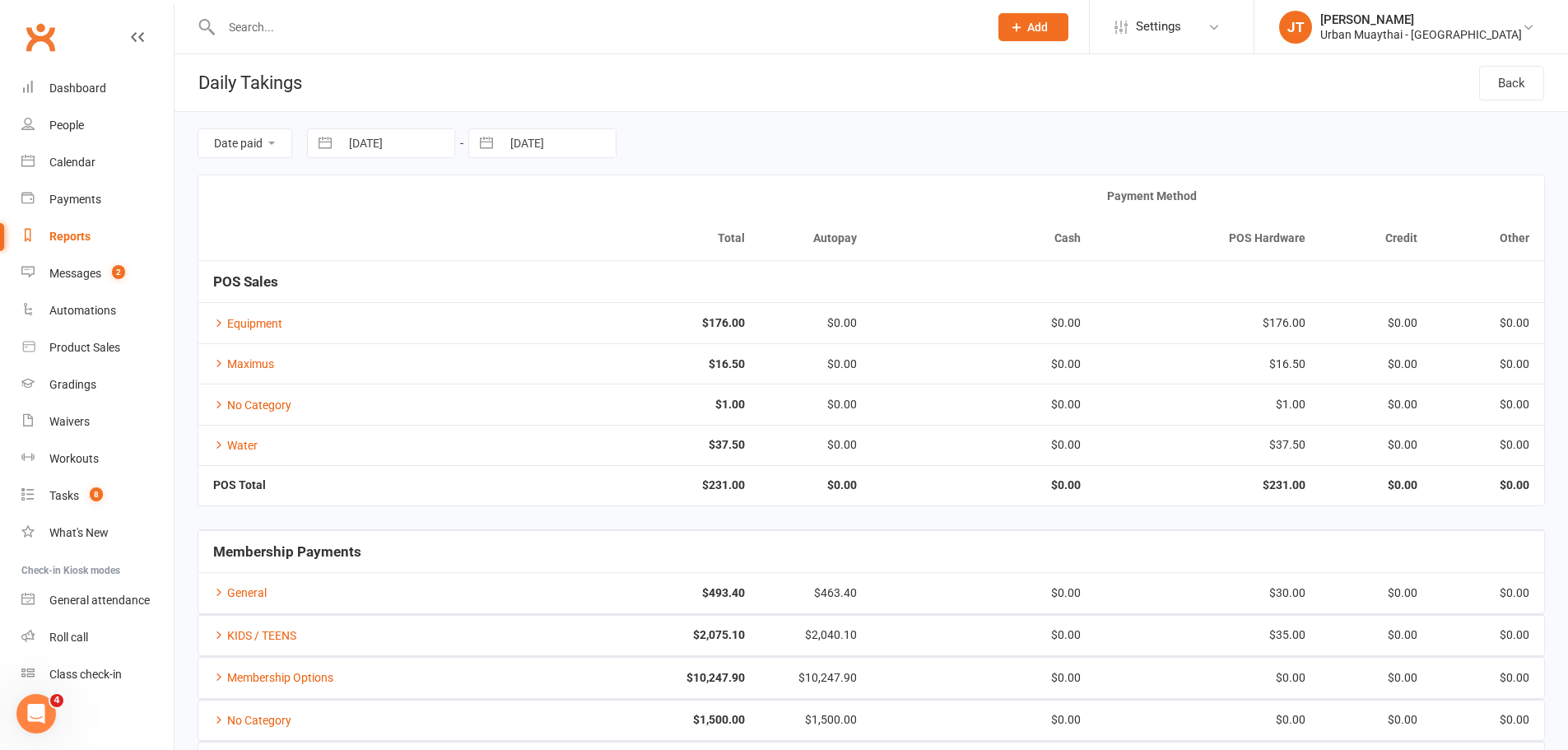
click at [527, 129] on input "[DATE]" at bounding box center [558, 143] width 114 height 28
select select "8"
select select "2025"
select select "9"
select select "2025"
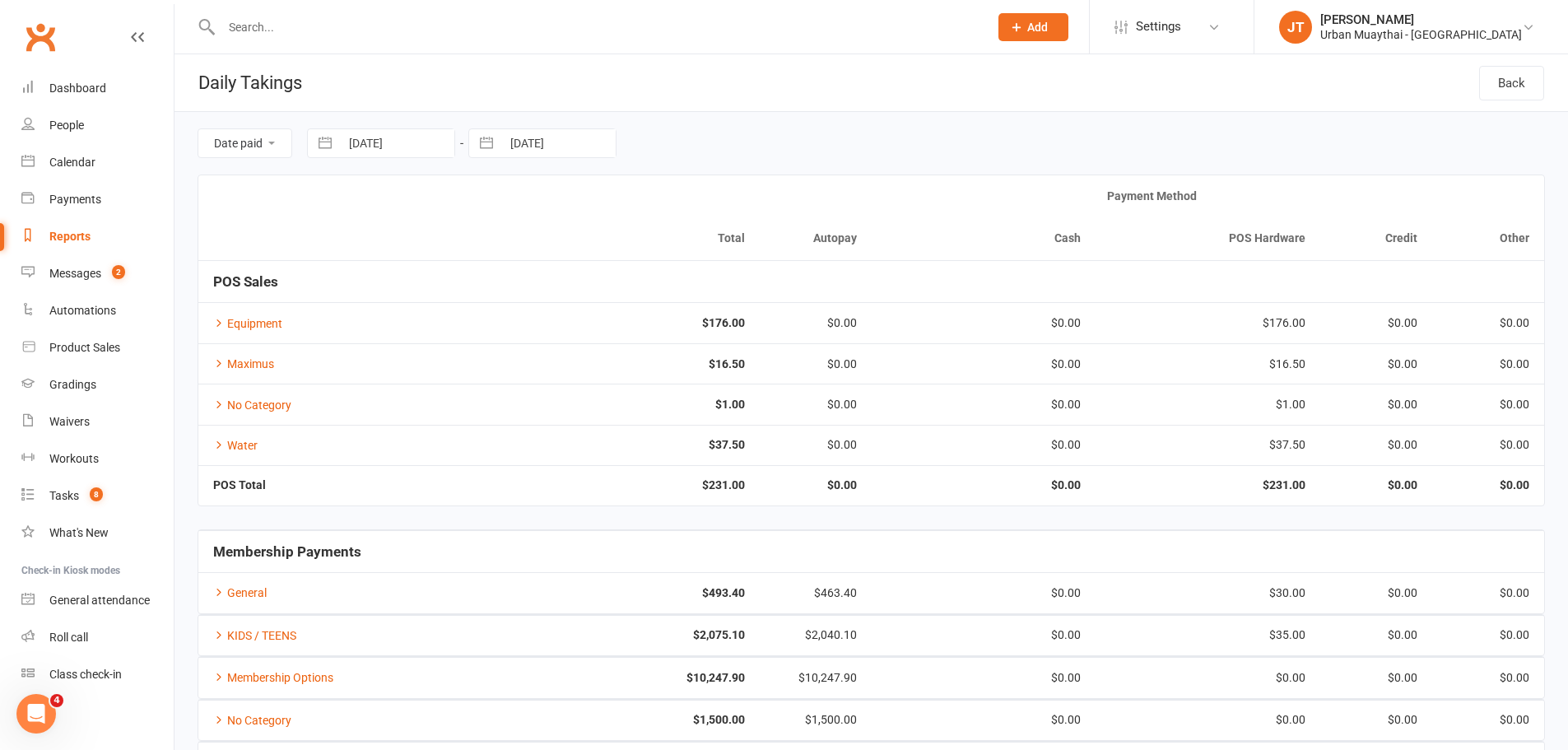
select select "10"
select select "2025"
click at [693, 315] on td "11" at bounding box center [695, 302] width 33 height 32
type input "11 Oct 2025"
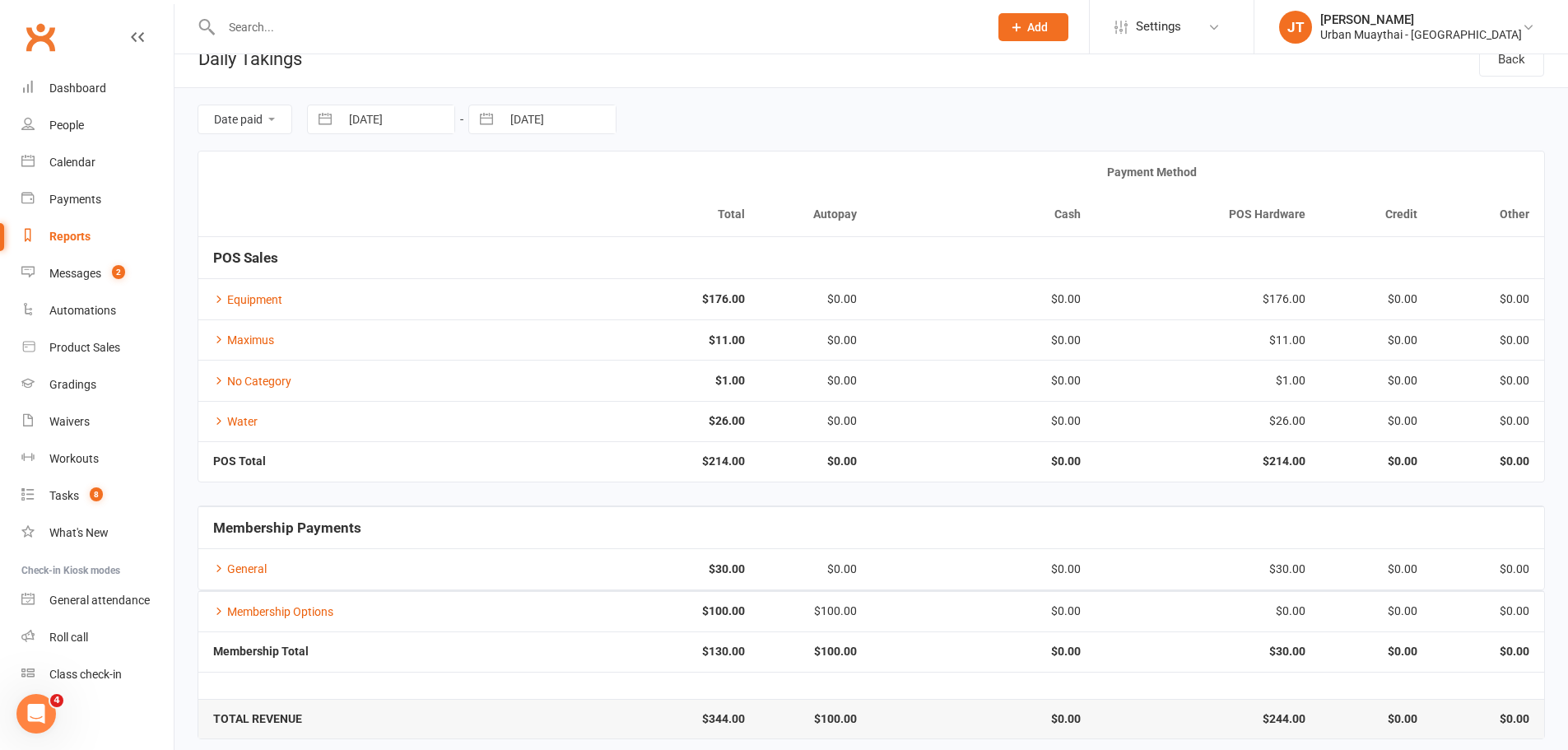
scroll to position [37, 0]
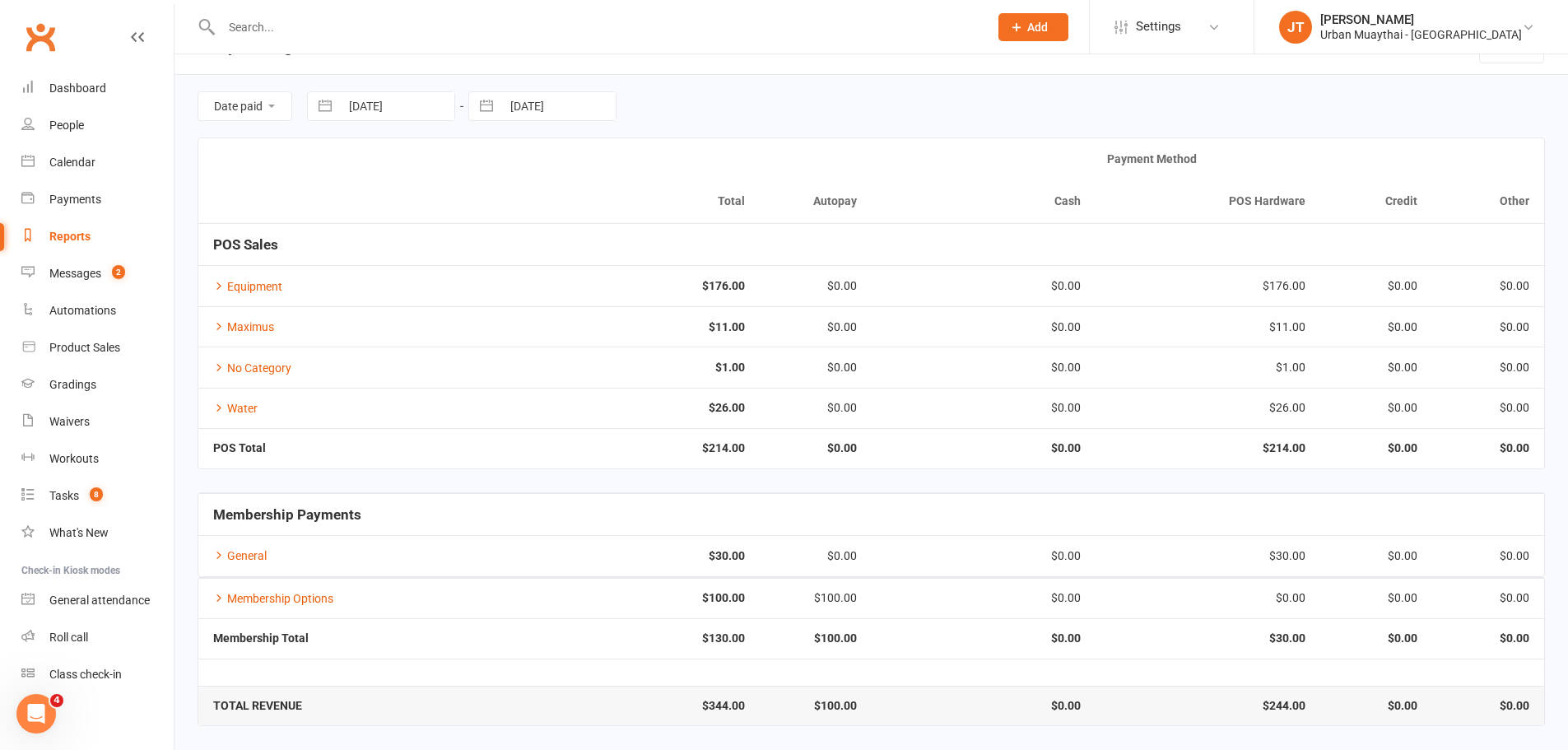
click at [356, 25] on input "text" at bounding box center [596, 27] width 760 height 23
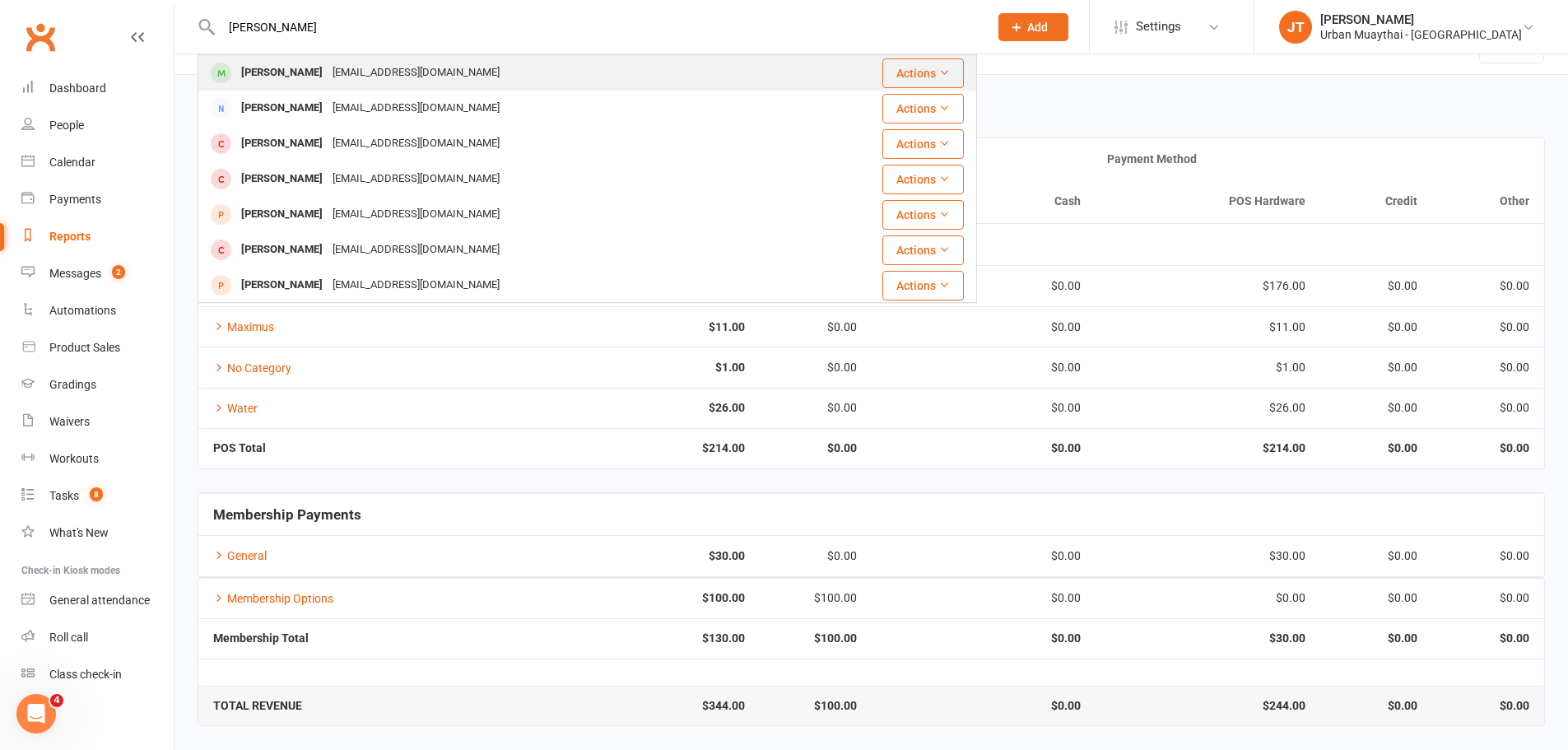
type input "jace fitzsimmon"
click at [410, 68] on div "stevenfitzy@hotmail.com" at bounding box center [416, 72] width 177 height 24
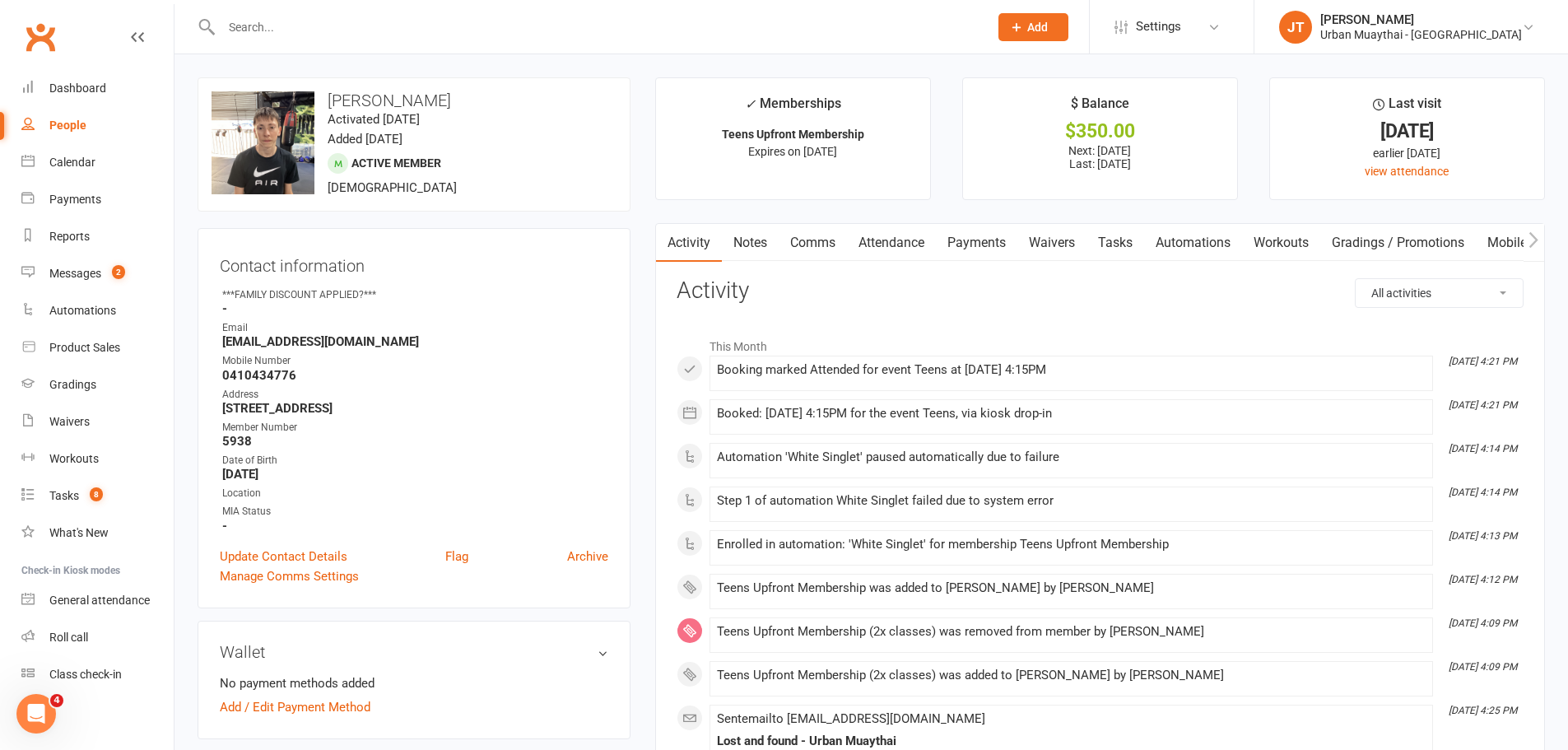
click at [1002, 258] on link "Payments" at bounding box center [976, 243] width 82 height 38
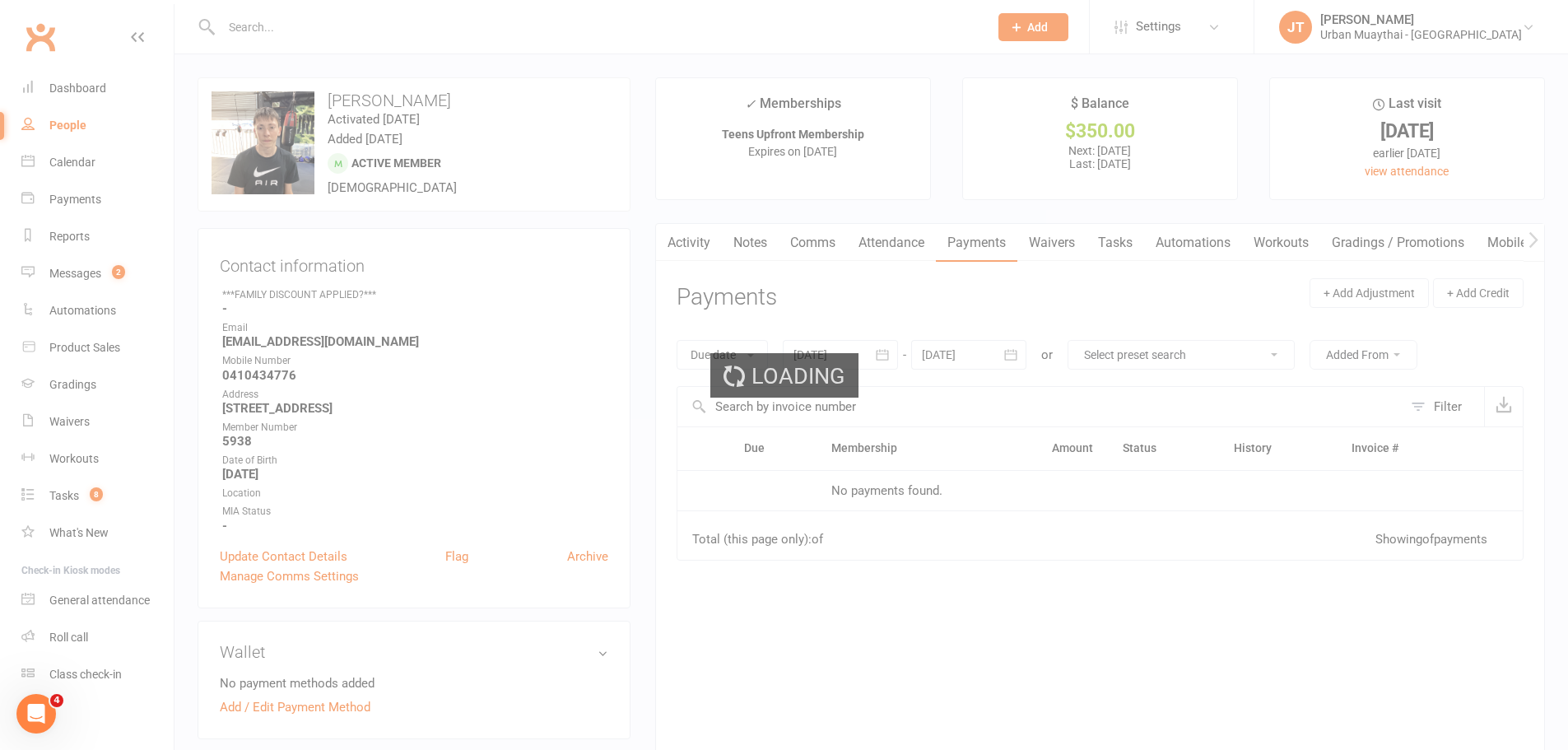
click at [974, 229] on div "Loading" at bounding box center [784, 375] width 1568 height 750
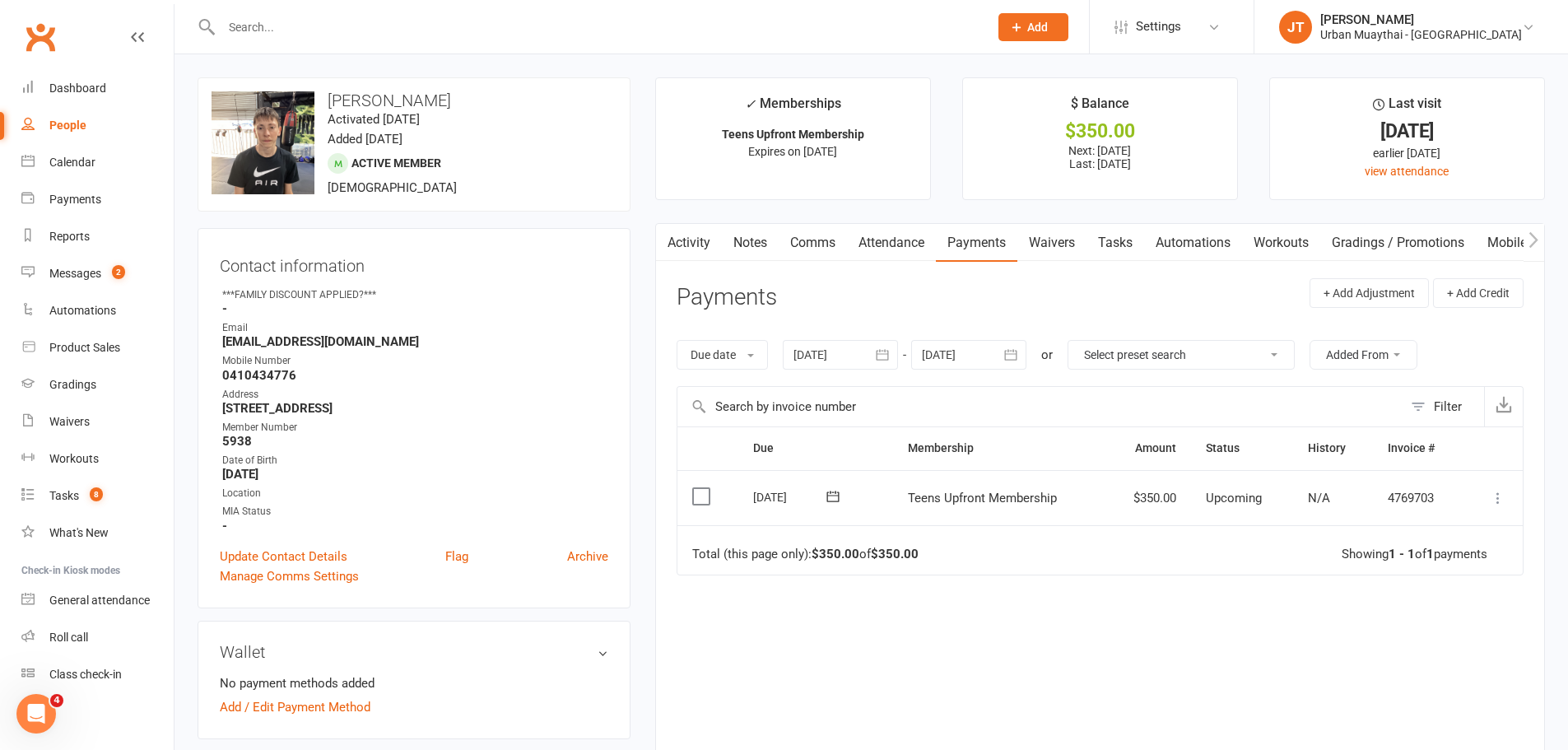
click at [1495, 498] on icon at bounding box center [1498, 498] width 17 height 17
click at [1436, 534] on link "Mark as Paid (Cash)" at bounding box center [1425, 529] width 163 height 33
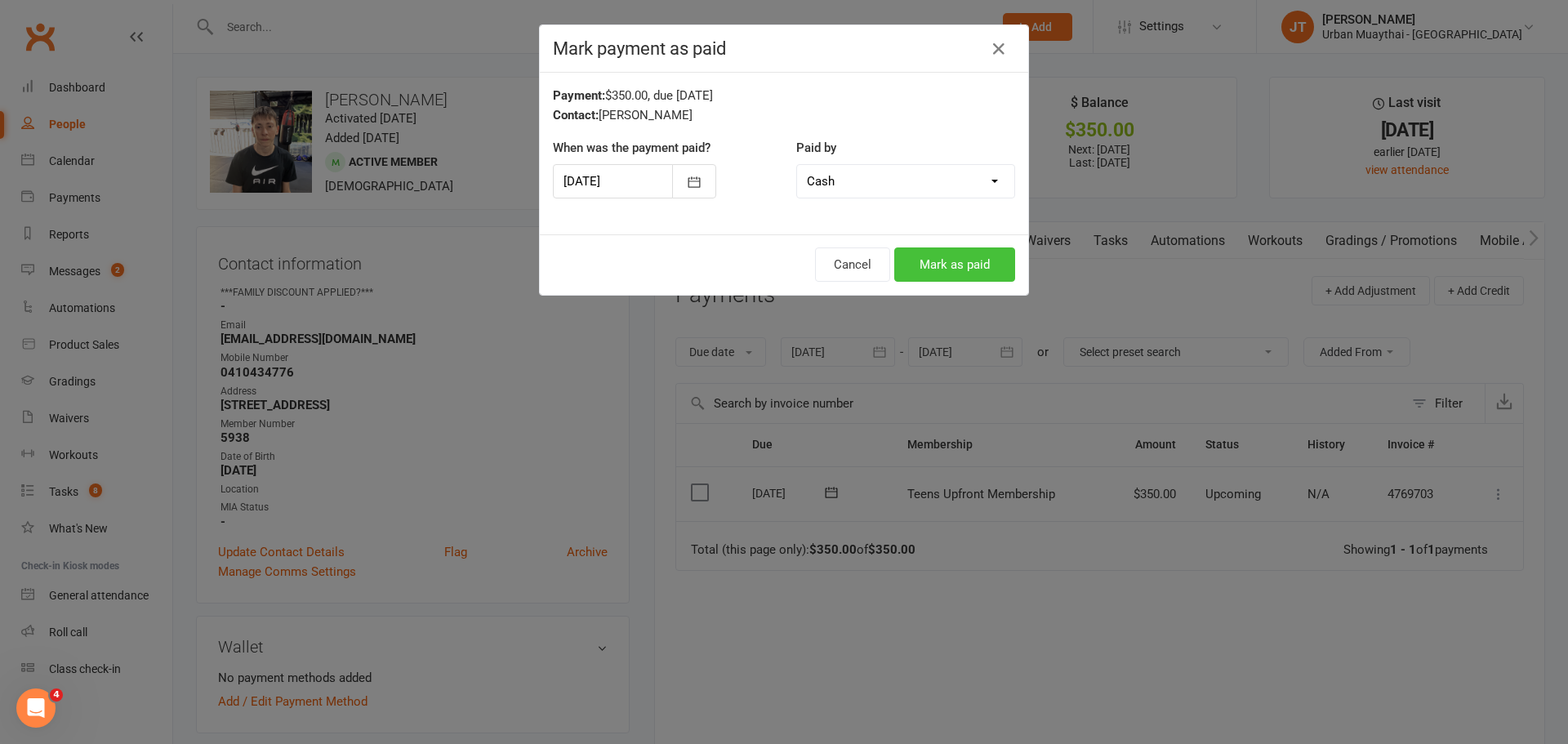
click at [986, 260] on button "Mark as paid" at bounding box center [954, 264] width 121 height 34
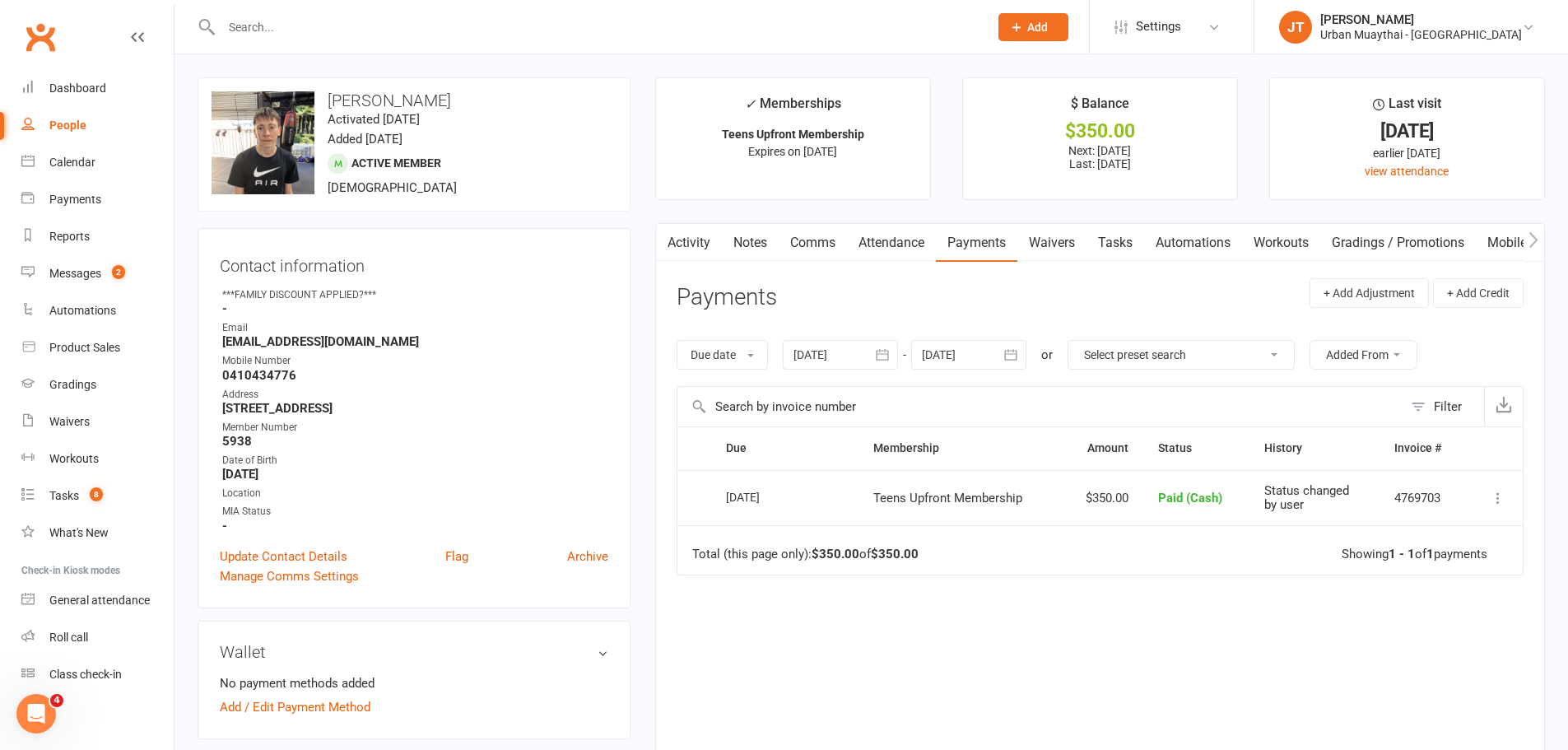
click at [465, 19] on input "text" at bounding box center [596, 27] width 760 height 23
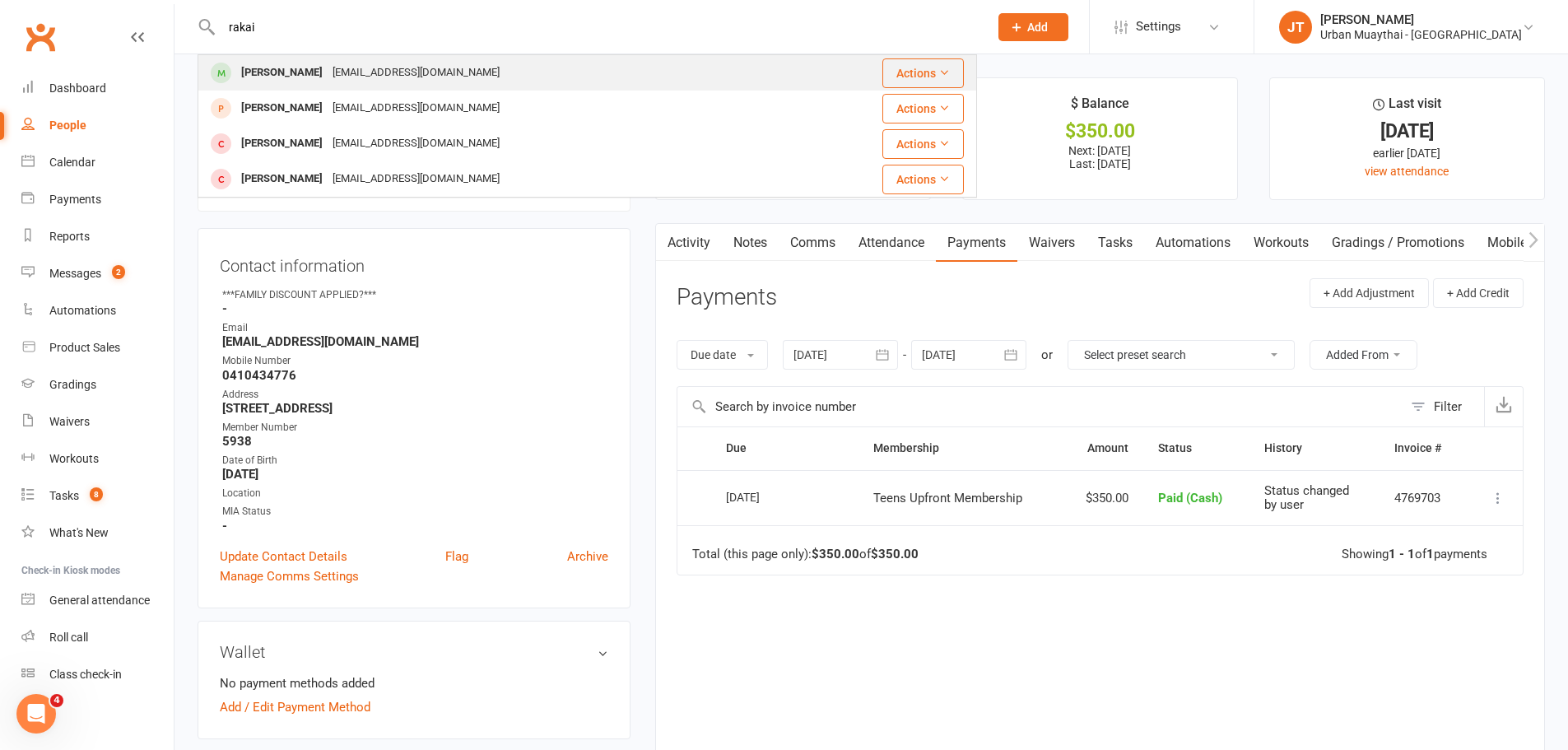
type input "rakai"
click at [417, 82] on div "[EMAIL_ADDRESS][DOMAIN_NAME]" at bounding box center [416, 72] width 177 height 24
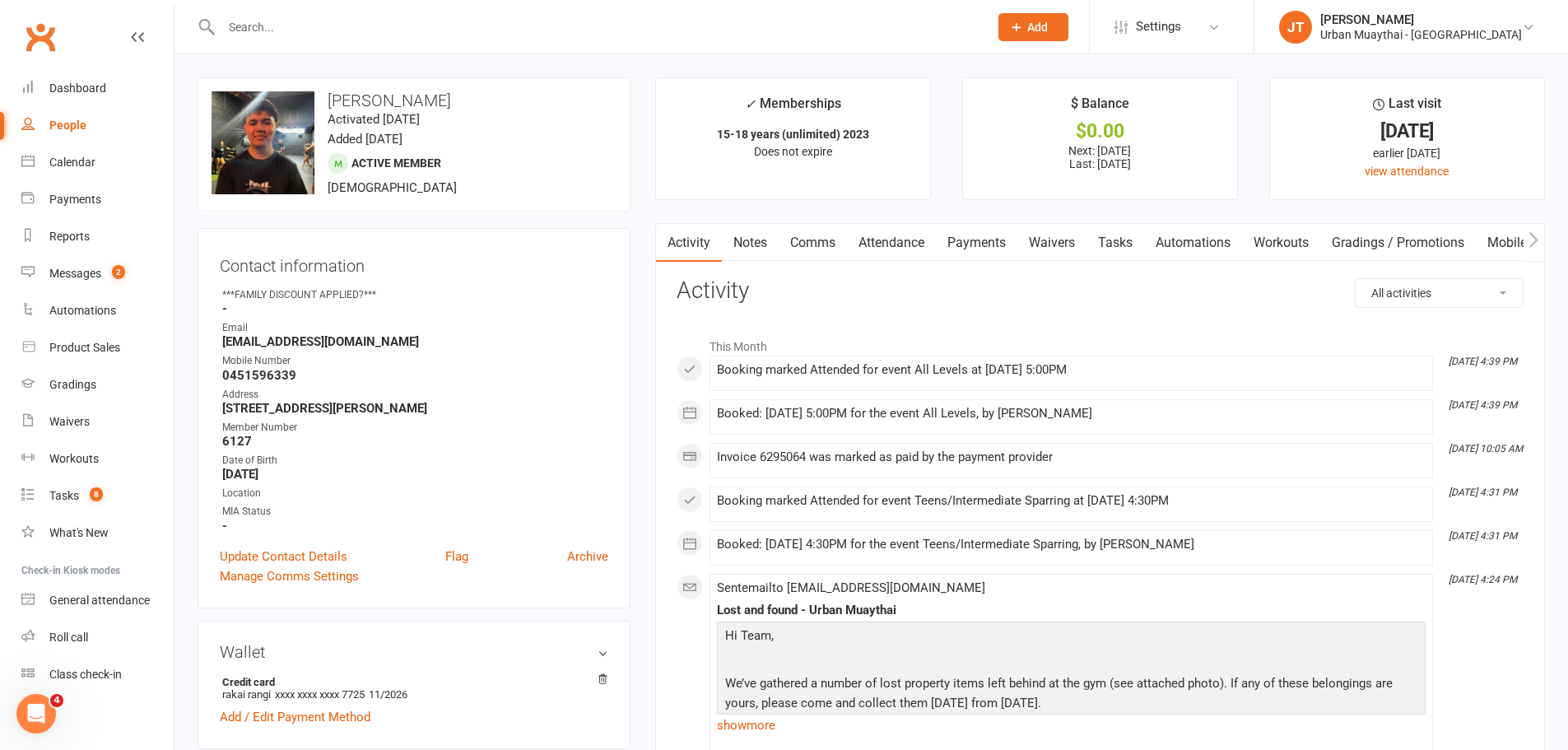
click at [1535, 236] on icon "button" at bounding box center [1533, 240] width 10 height 18
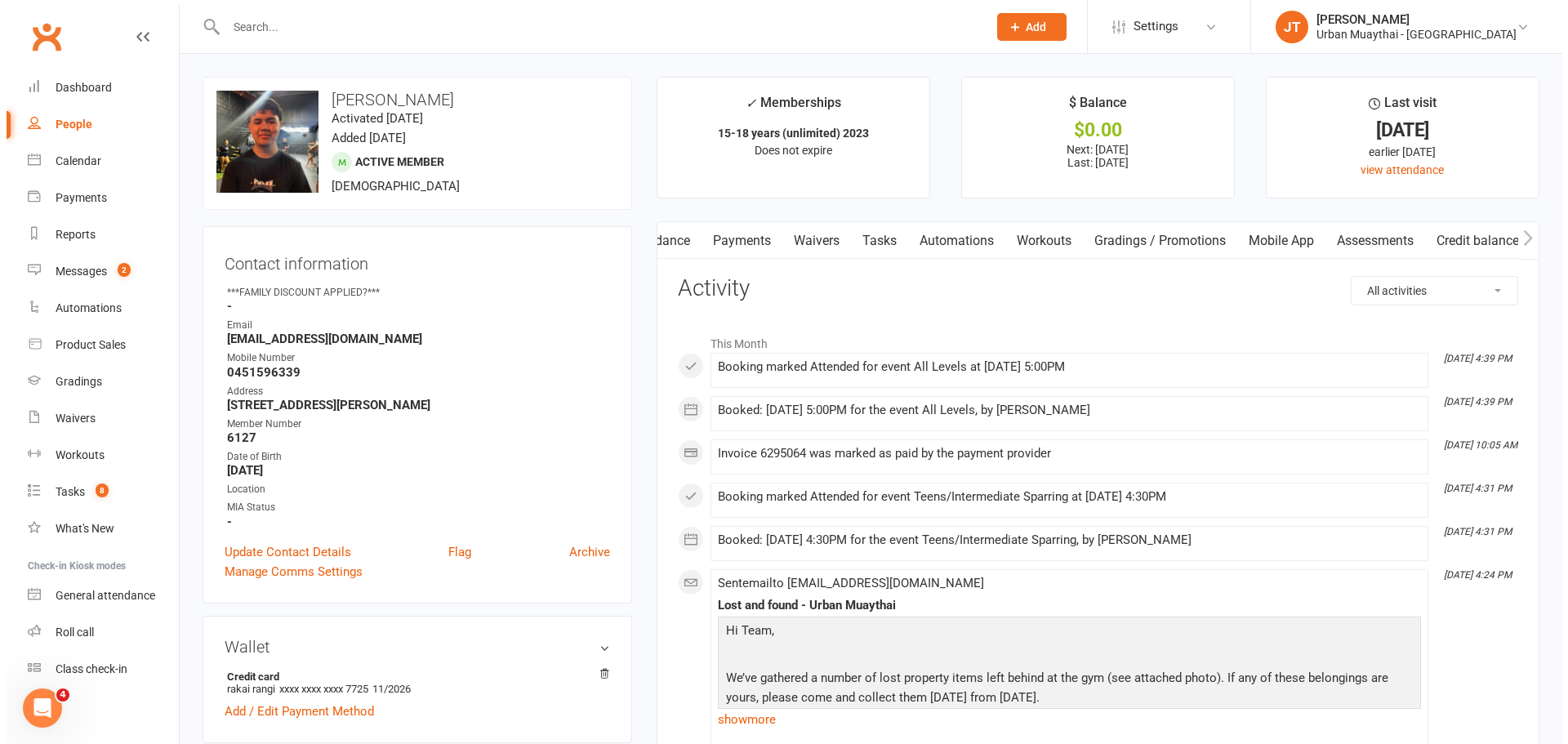
scroll to position [0, 234]
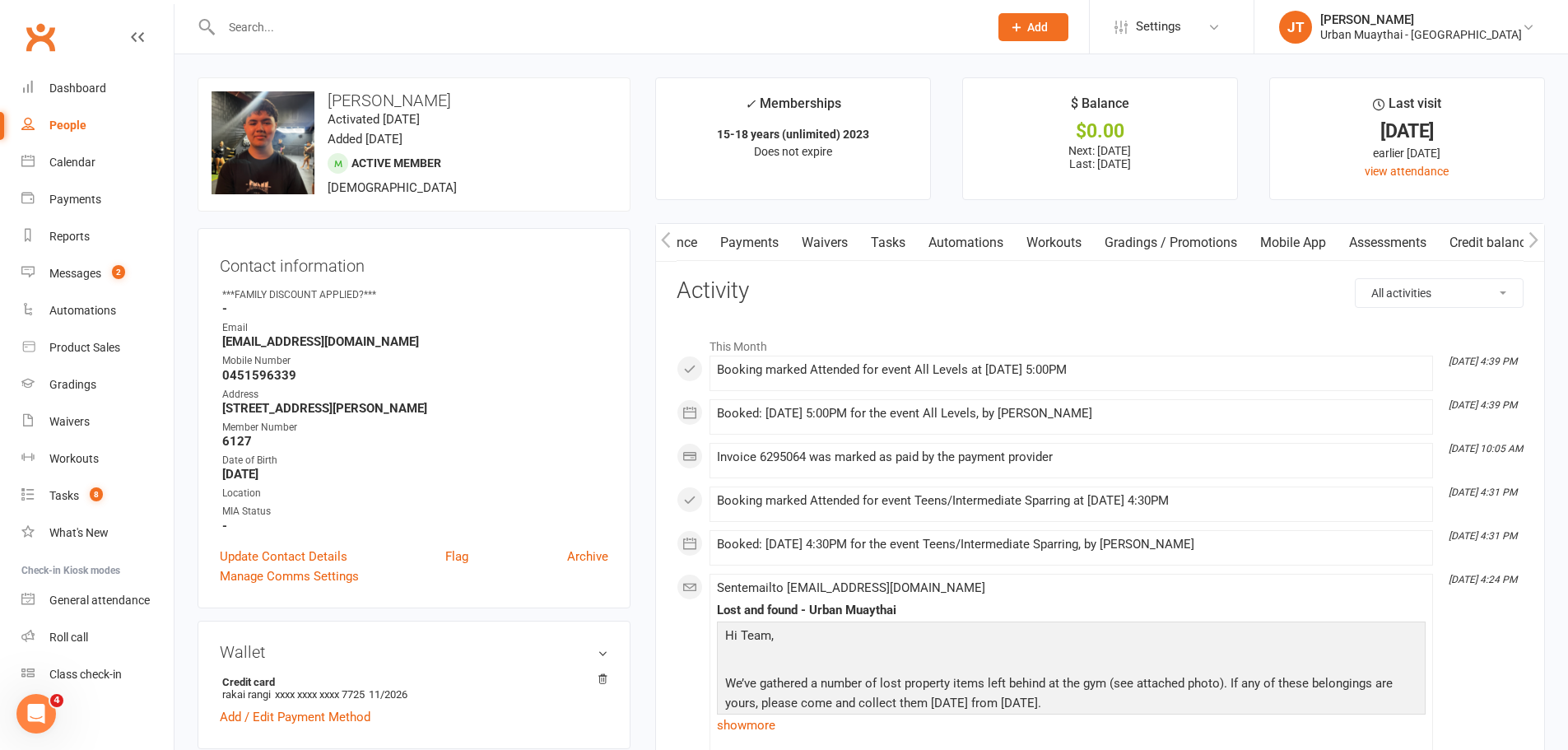
click at [1304, 243] on link "Mobile App" at bounding box center [1293, 243] width 89 height 38
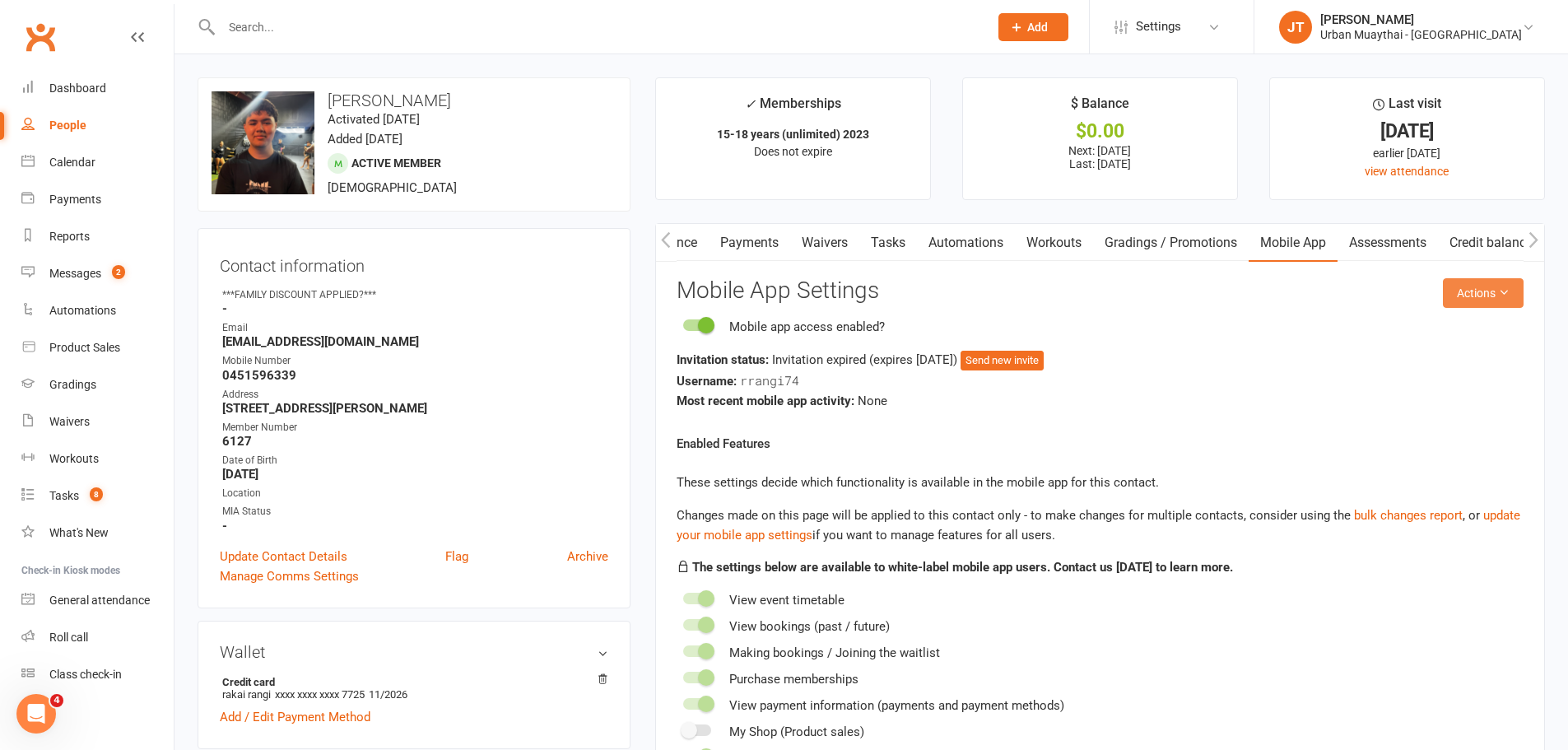
click at [1504, 288] on icon at bounding box center [1503, 292] width 11 height 11
click at [1422, 357] on link "Send invitation SMS" at bounding box center [1428, 362] width 163 height 33
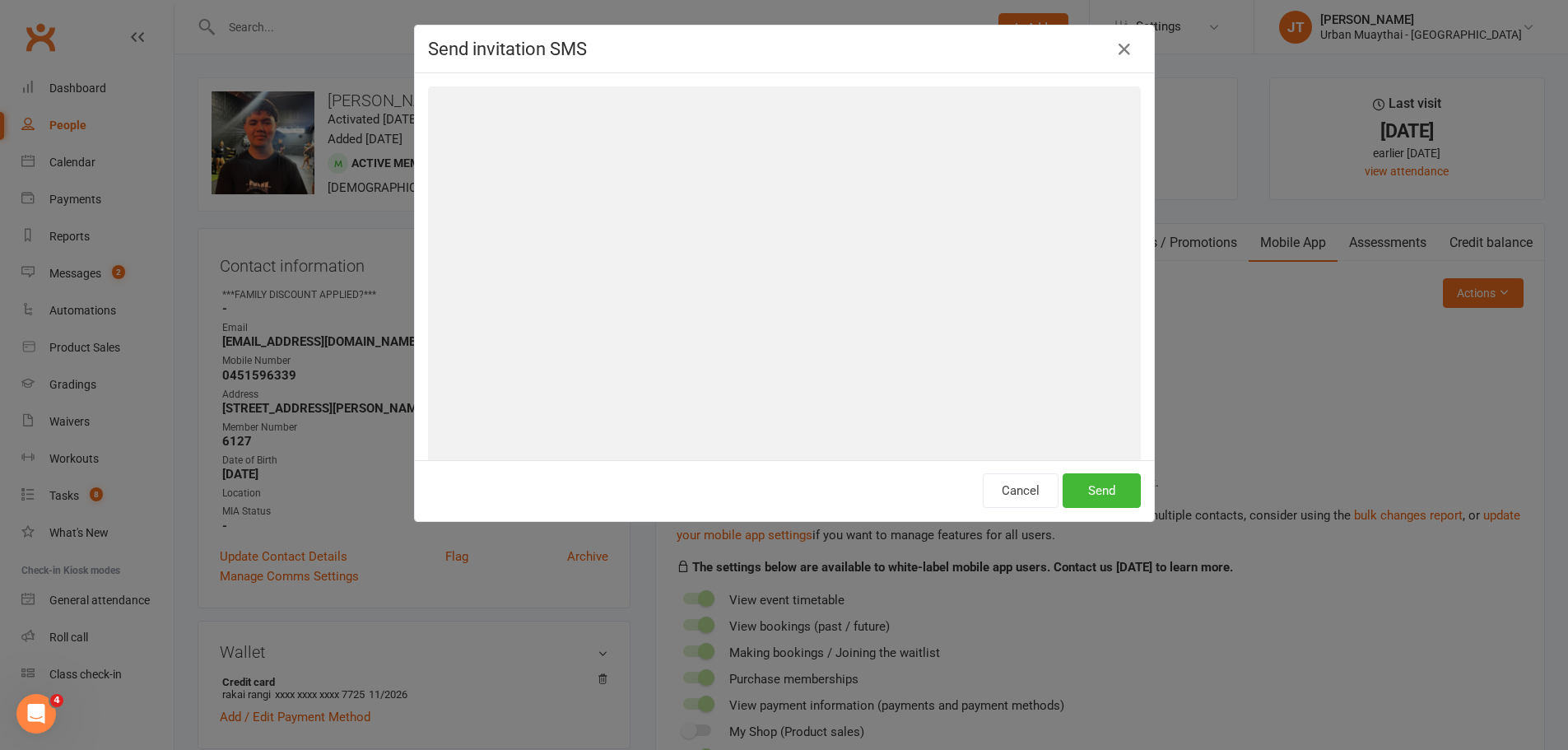
scroll to position [0, 228]
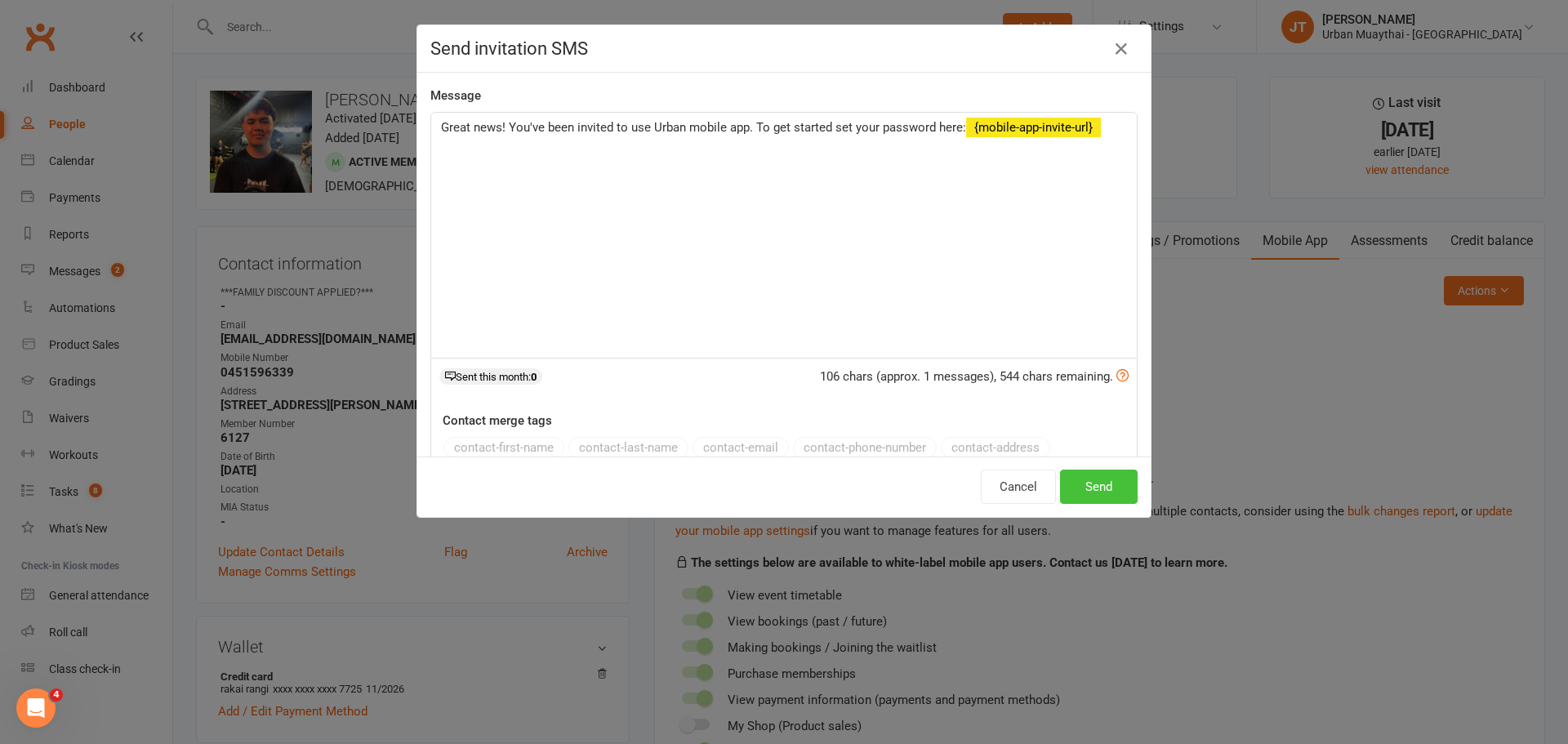
click at [1091, 485] on button "Send" at bounding box center [1098, 486] width 78 height 34
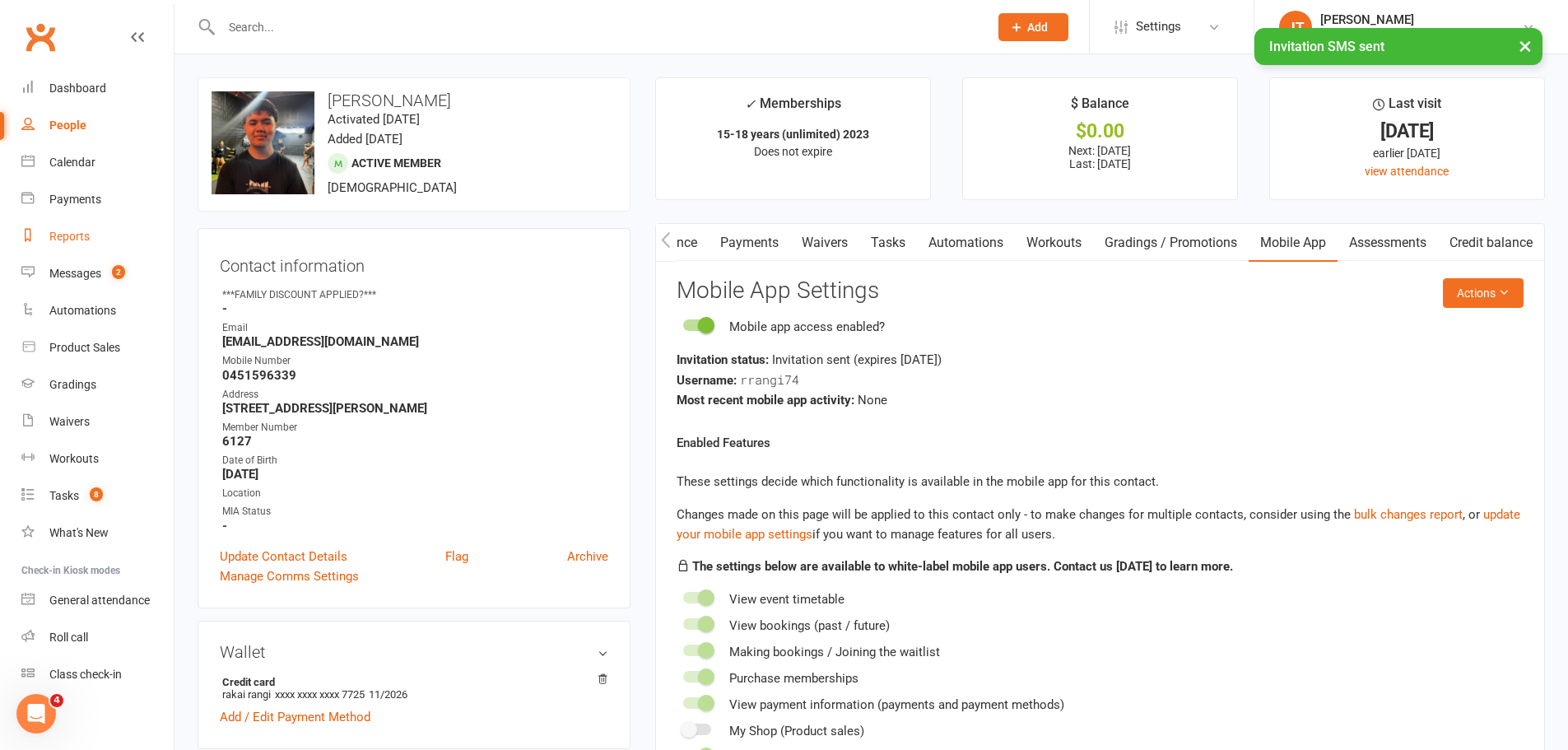
click at [86, 229] on link "Reports" at bounding box center [97, 237] width 152 height 37
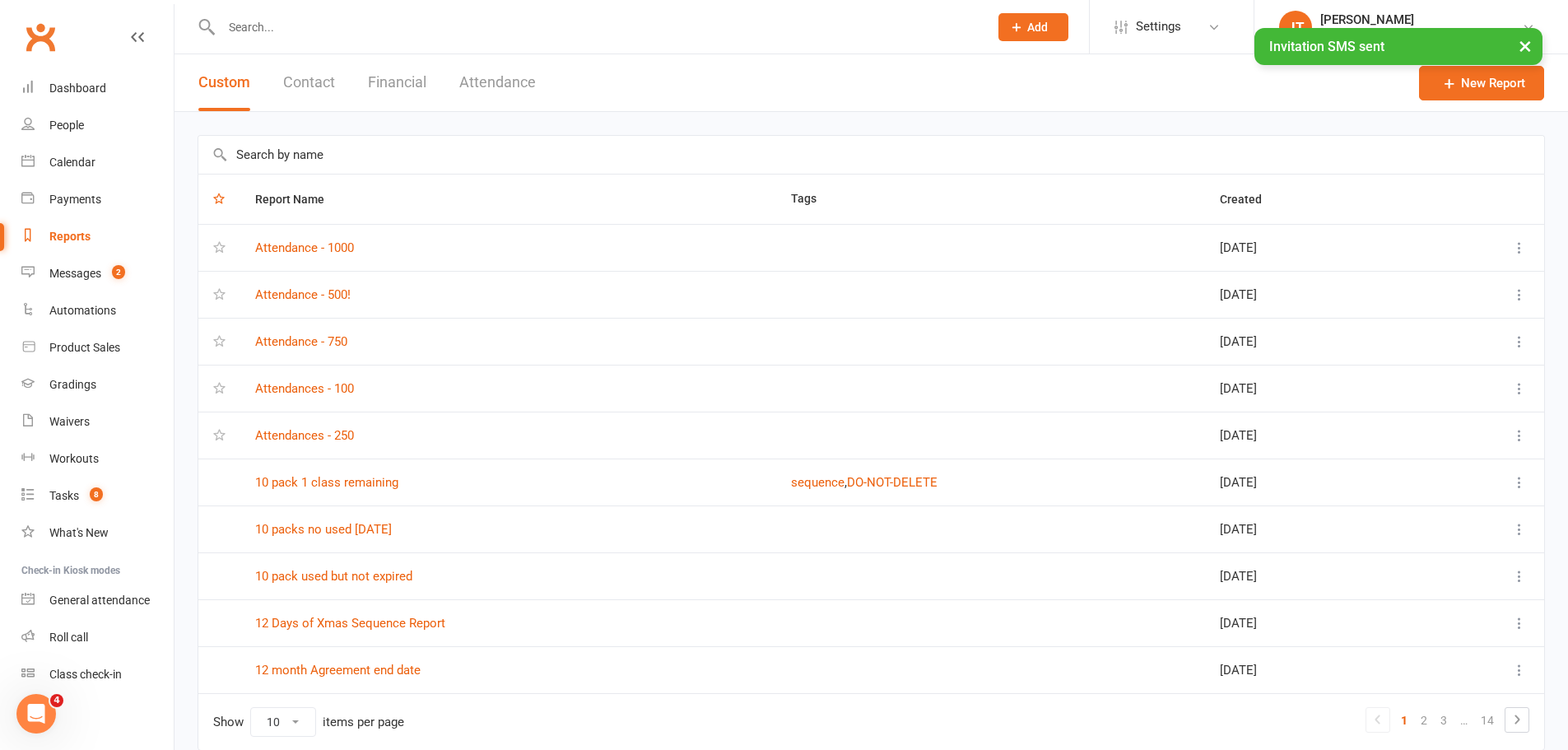
click at [408, 82] on button "Financial" at bounding box center [397, 83] width 58 height 57
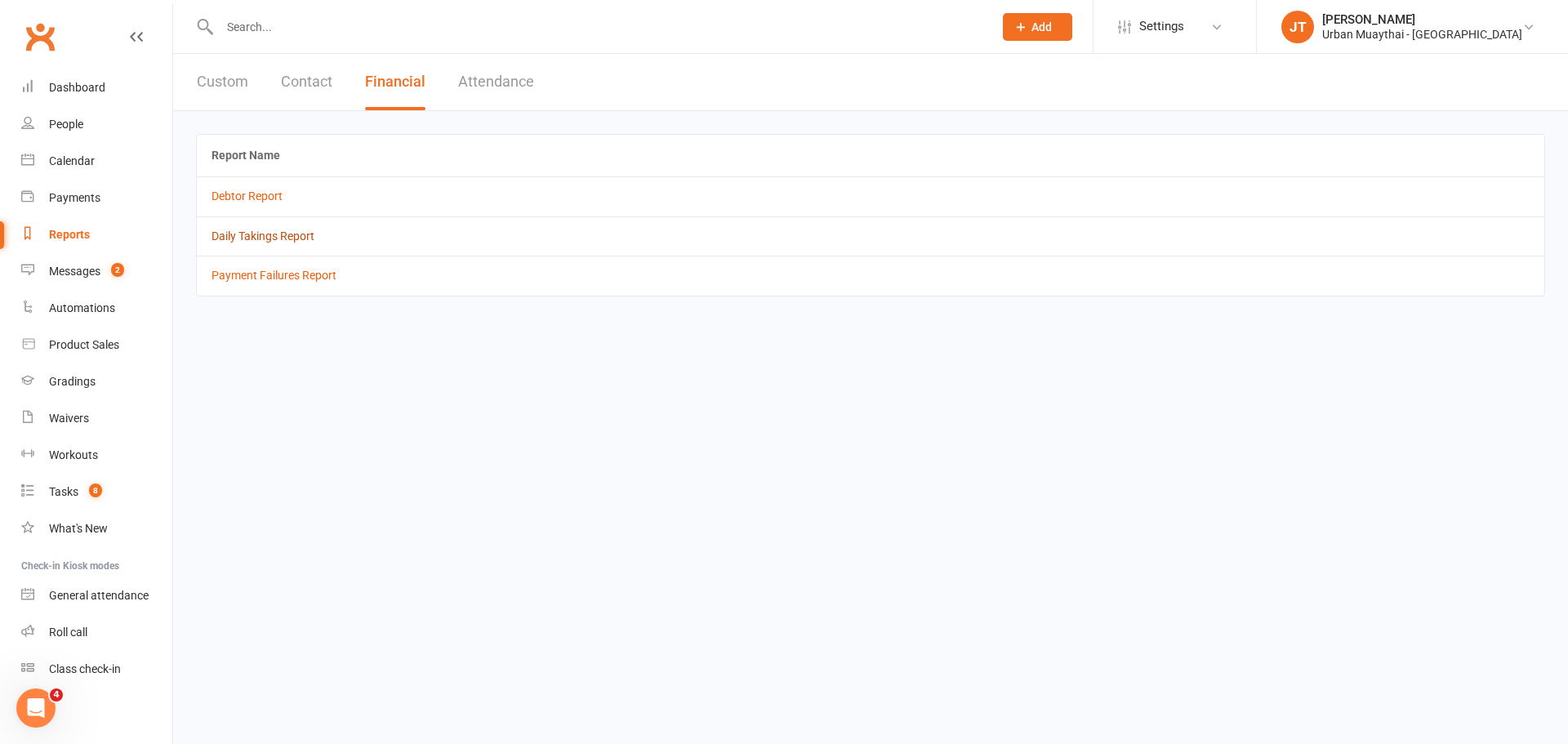
click at [270, 231] on link "Daily Takings Report" at bounding box center [263, 235] width 103 height 13
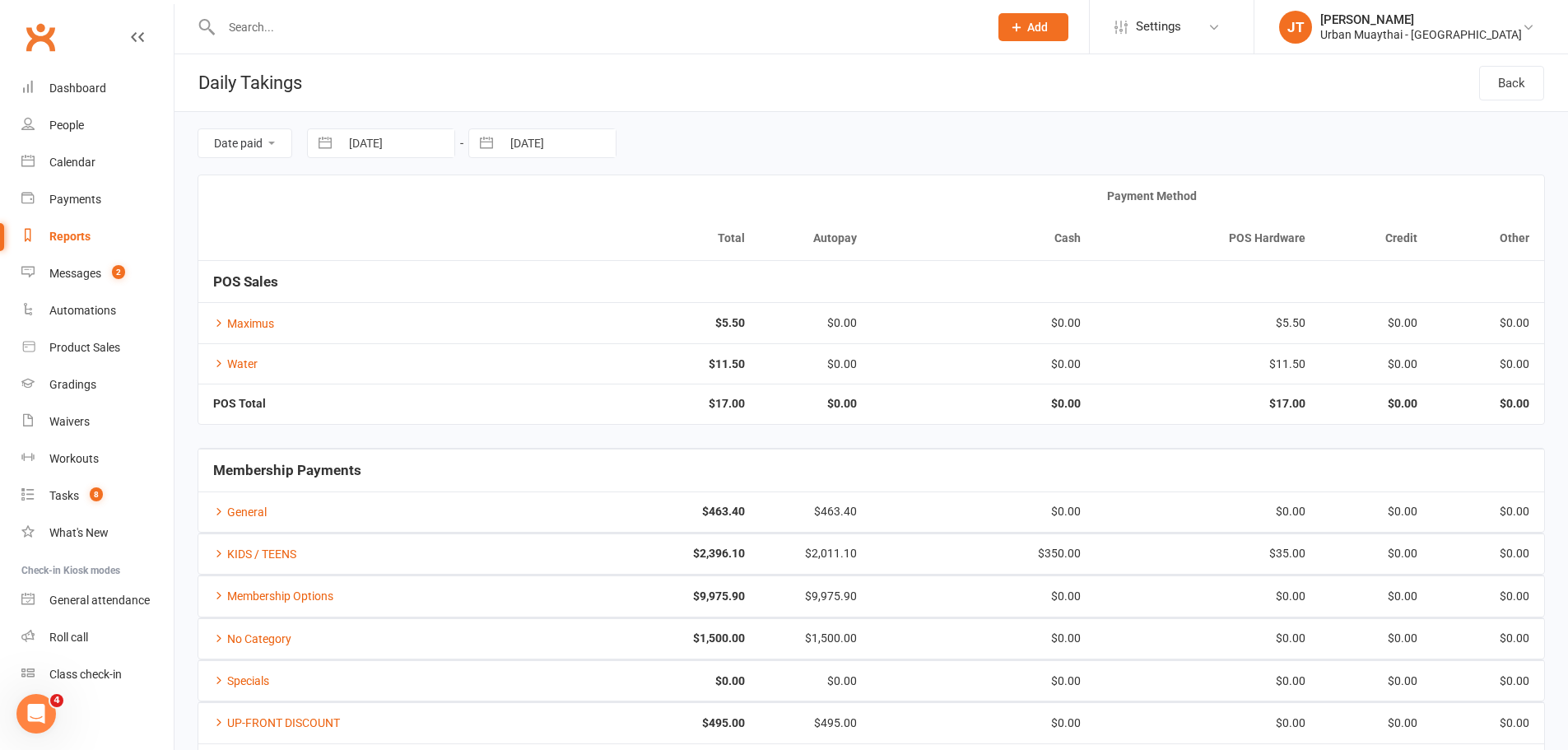
scroll to position [125, 0]
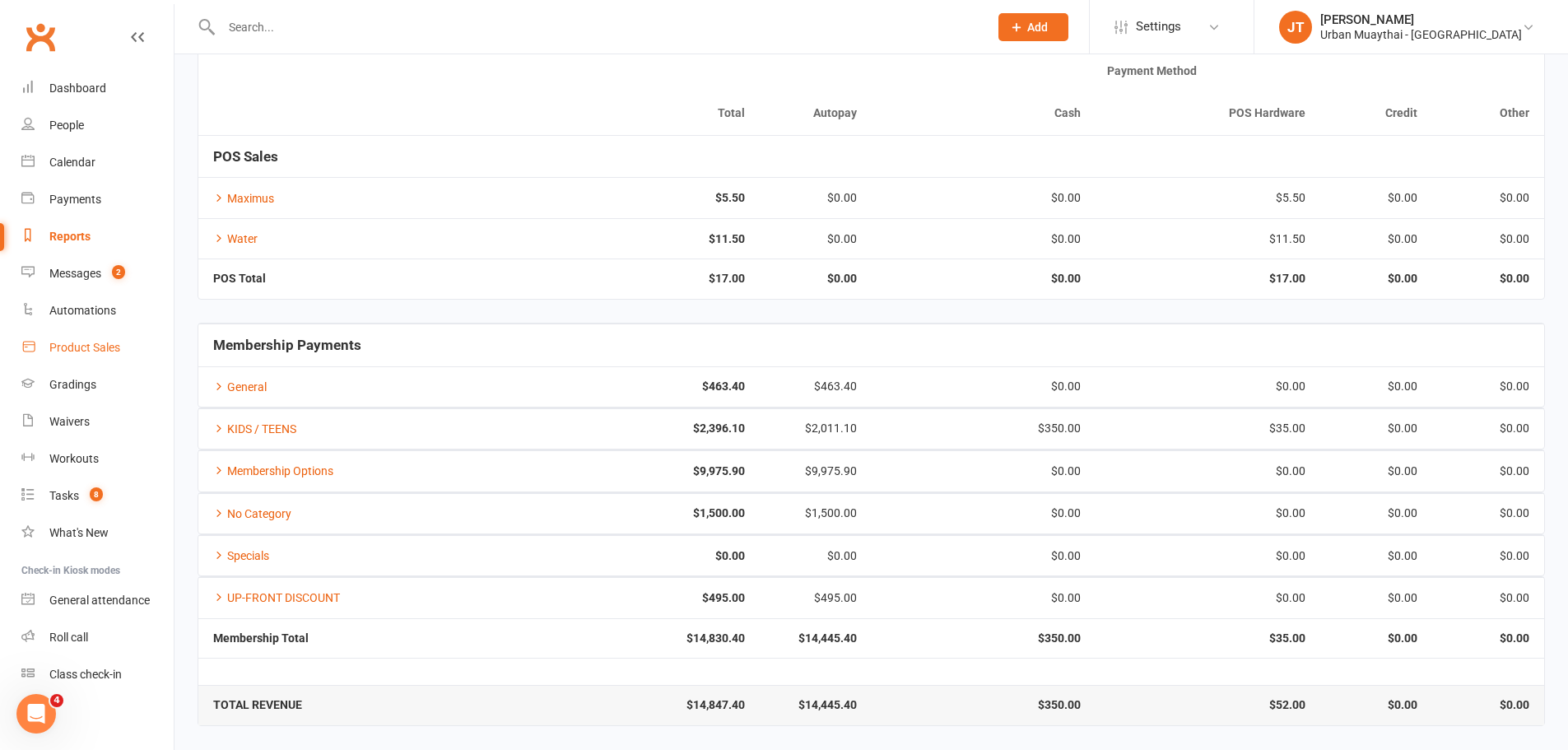
click at [103, 351] on div "Product Sales" at bounding box center [84, 347] width 71 height 13
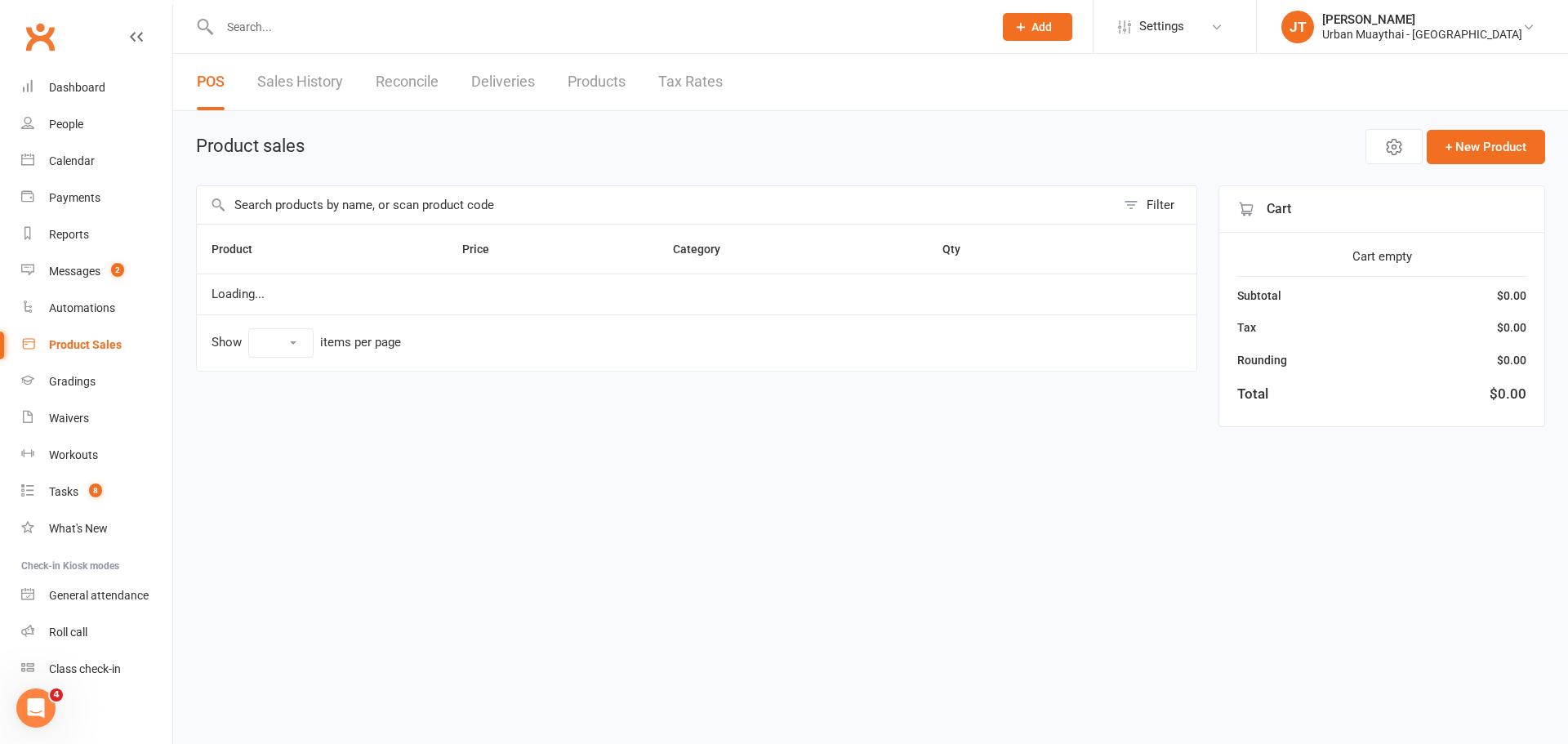
select select "25"
click at [262, 207] on input "text" at bounding box center [656, 205] width 918 height 38
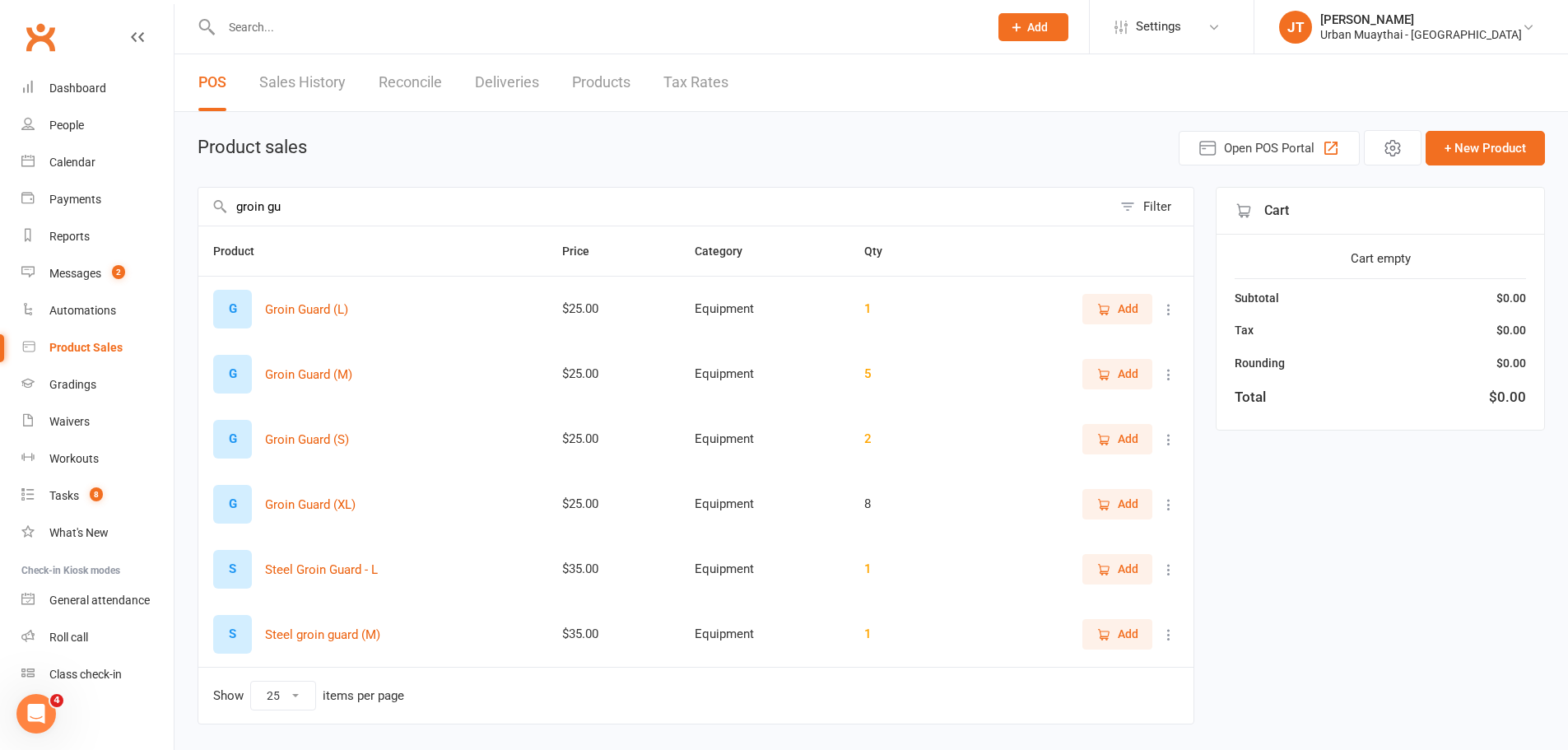
type input "groin gu"
click at [1121, 451] on button "Add" at bounding box center [1117, 439] width 70 height 30
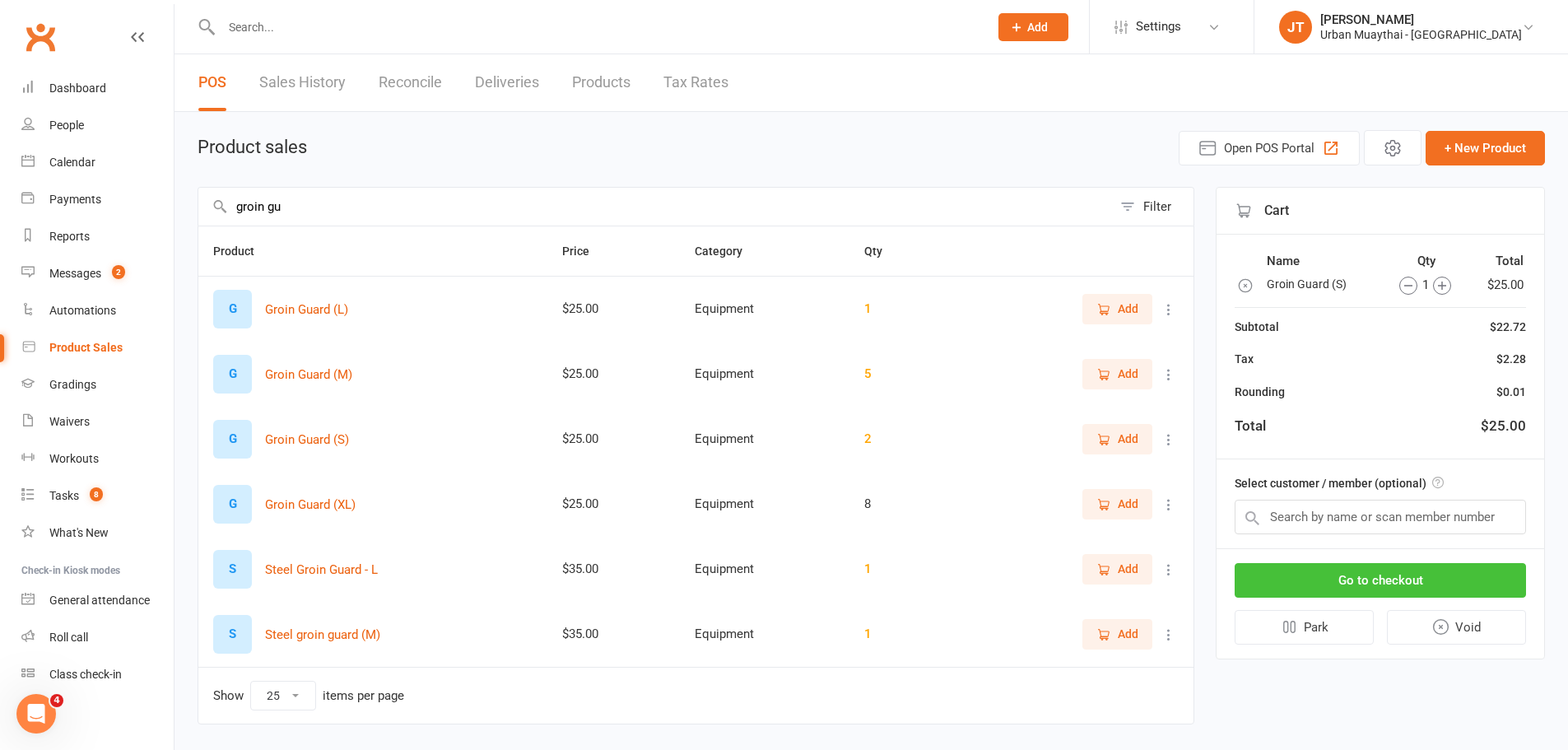
click at [1397, 576] on button "Go to checkout" at bounding box center [1380, 580] width 291 height 34
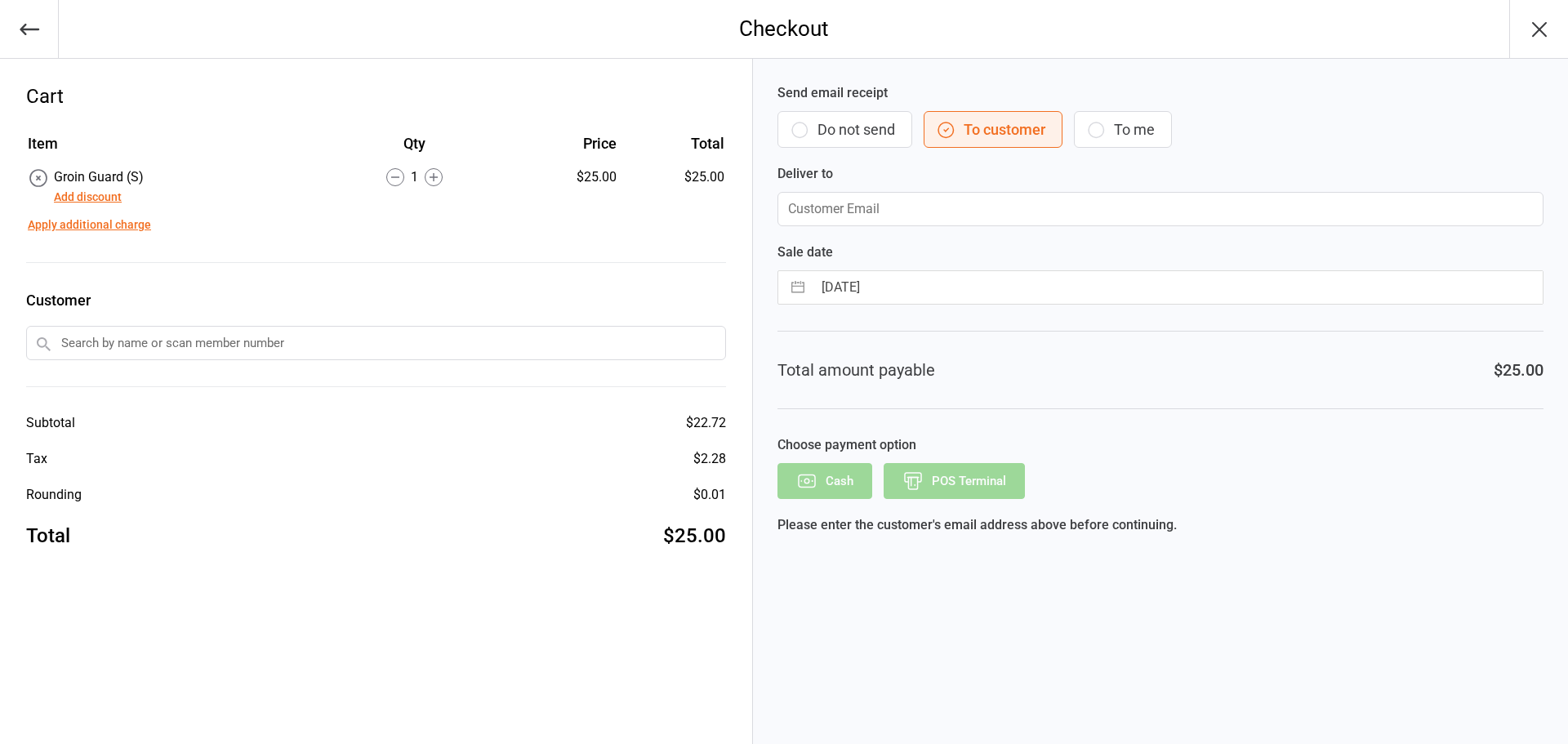
click at [851, 120] on button "Do not send" at bounding box center [844, 129] width 135 height 37
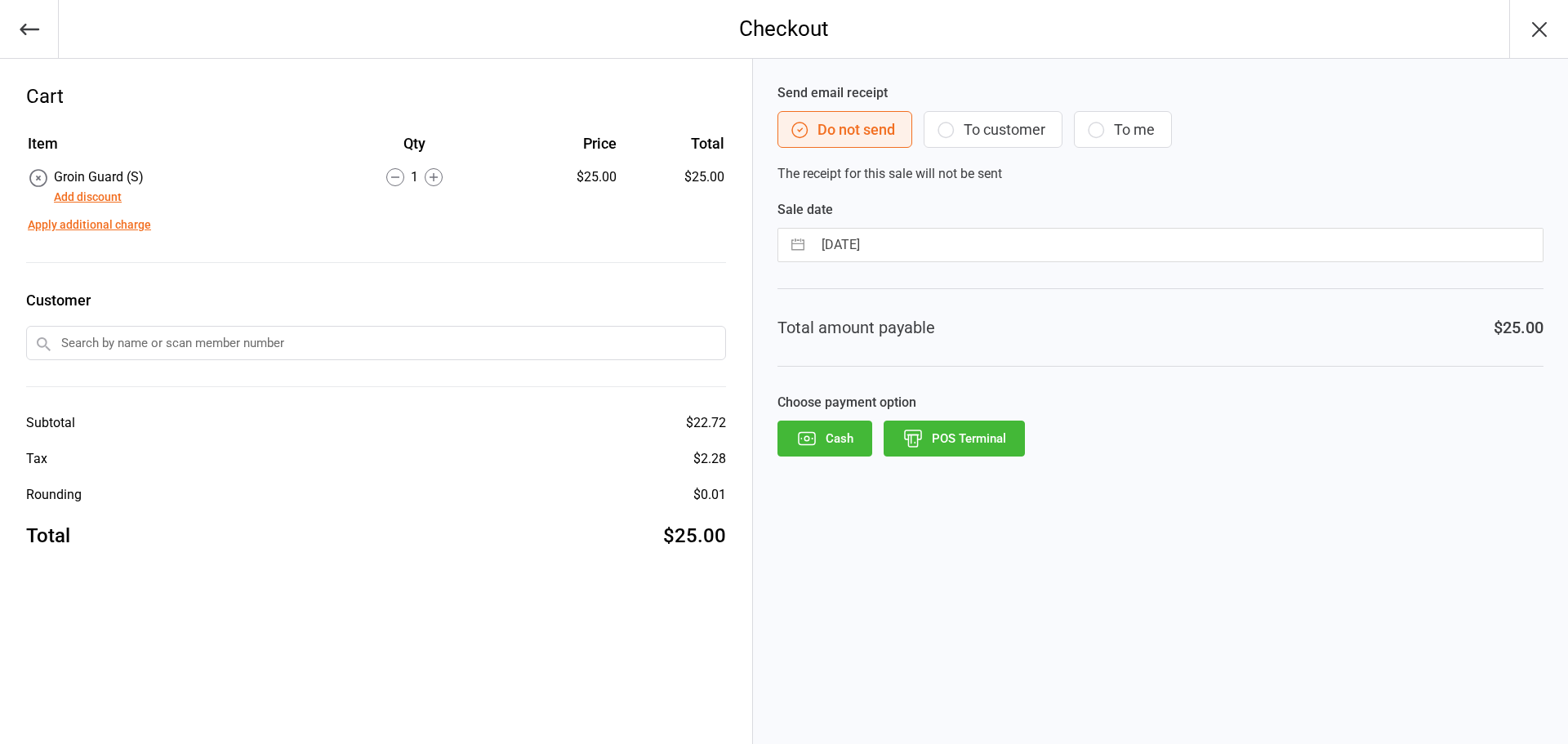
click at [994, 443] on button "POS Terminal" at bounding box center [954, 438] width 141 height 36
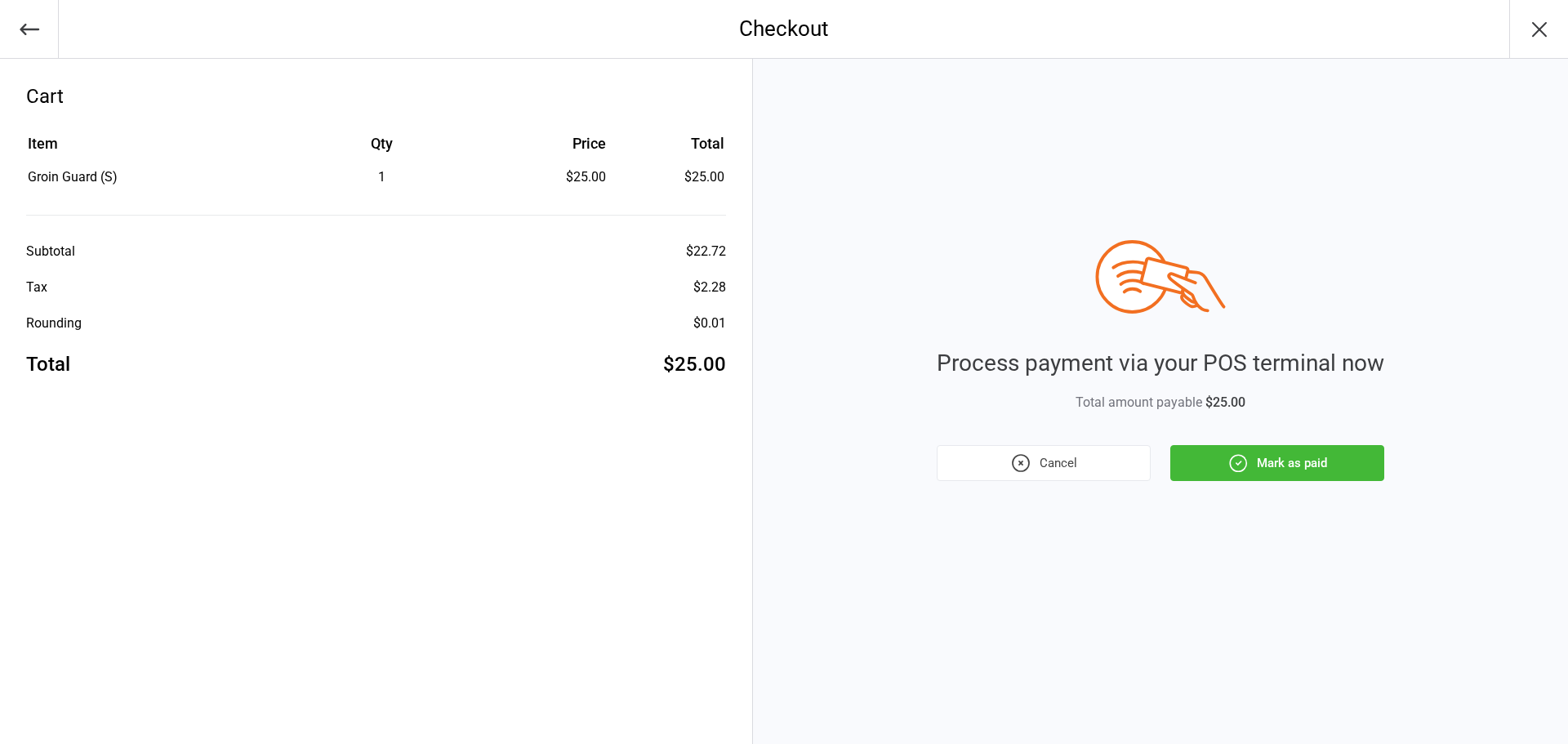
click at [1284, 470] on button "Mark as paid" at bounding box center [1277, 462] width 214 height 36
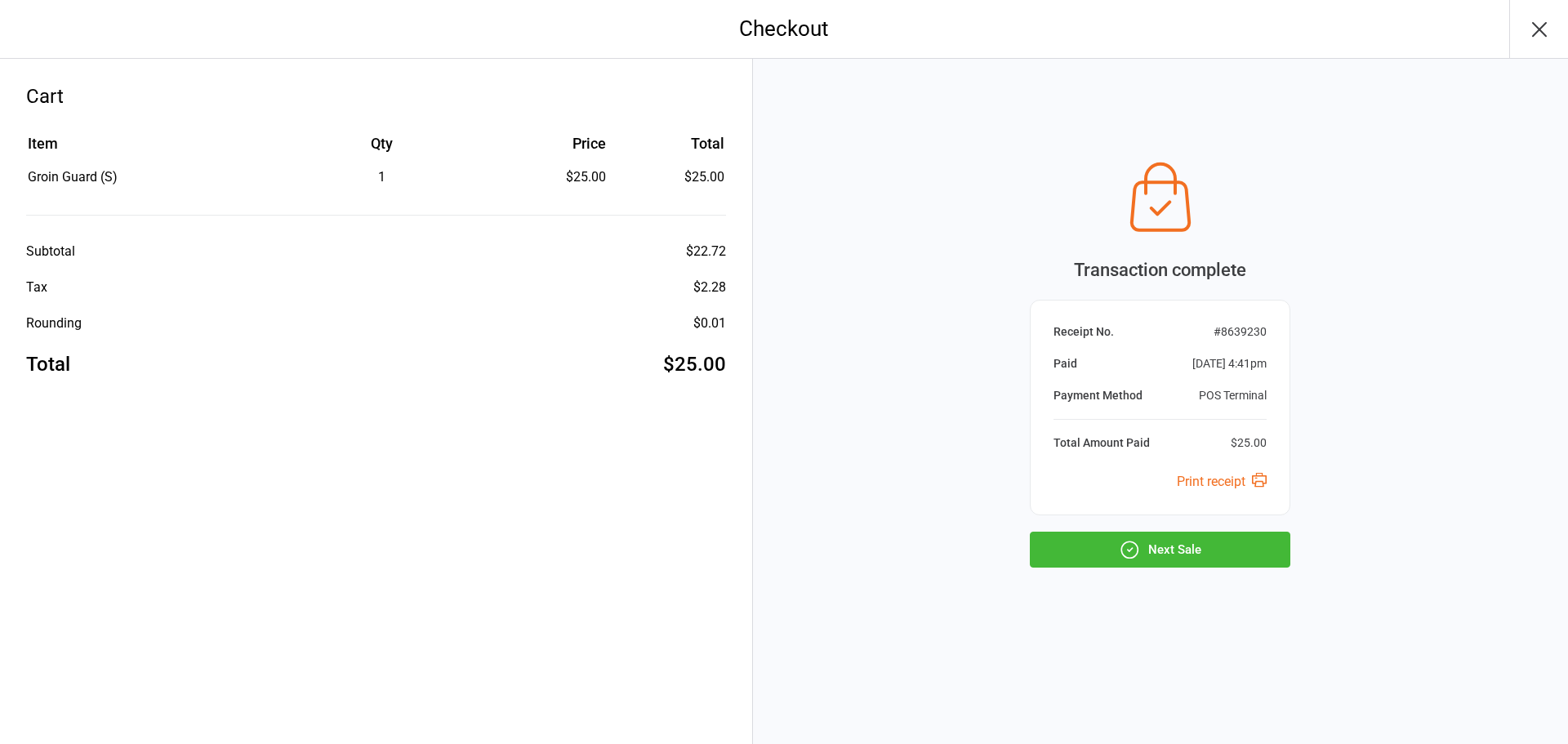
click at [1176, 570] on div "Transaction complete Receipt No. # 8639230 Paid [DATE] 4:41pm Payment Method PO…" at bounding box center [1160, 401] width 815 height 686
click at [1176, 558] on button "Next Sale" at bounding box center [1160, 549] width 261 height 36
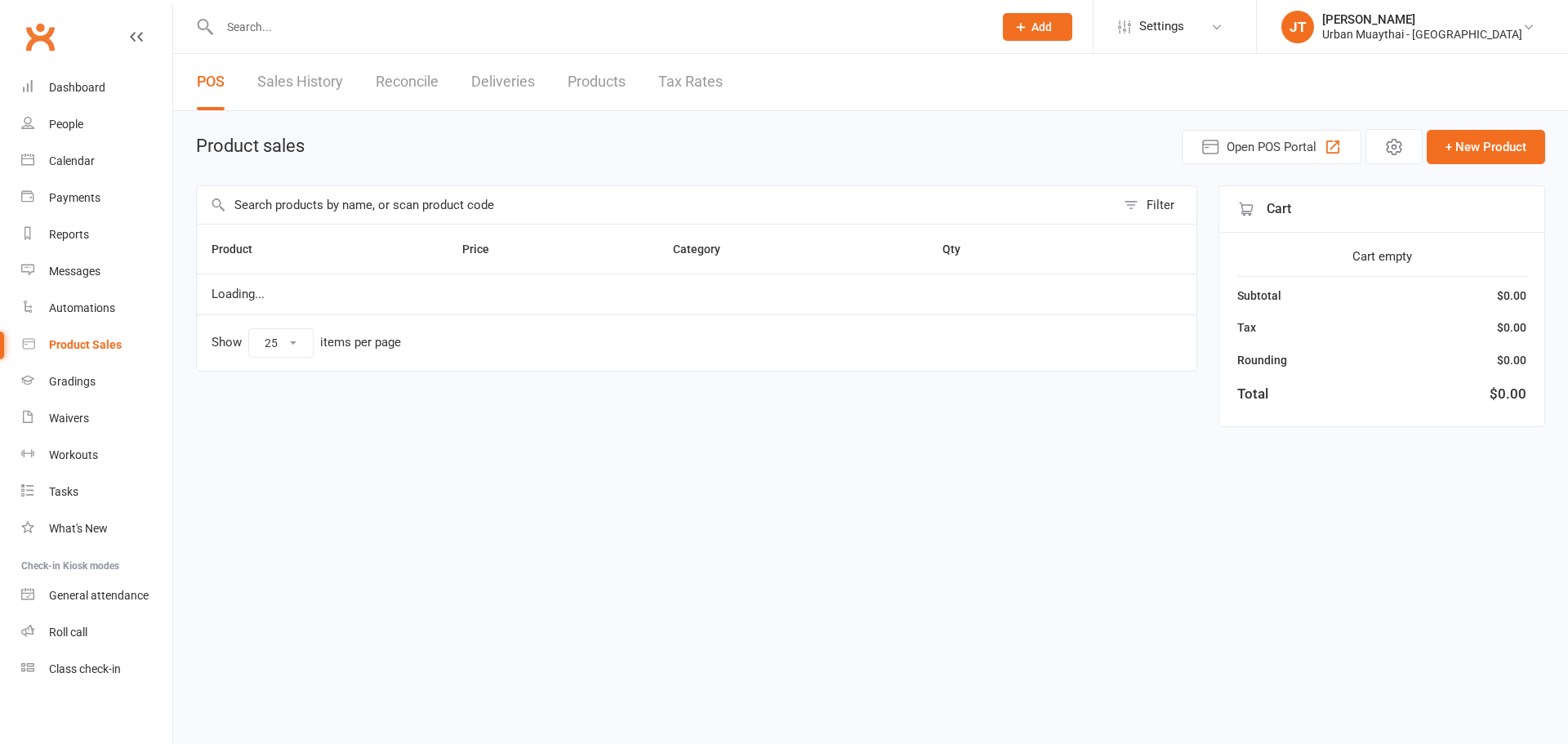
select select "25"
click at [81, 233] on div "Reports" at bounding box center [69, 234] width 40 height 13
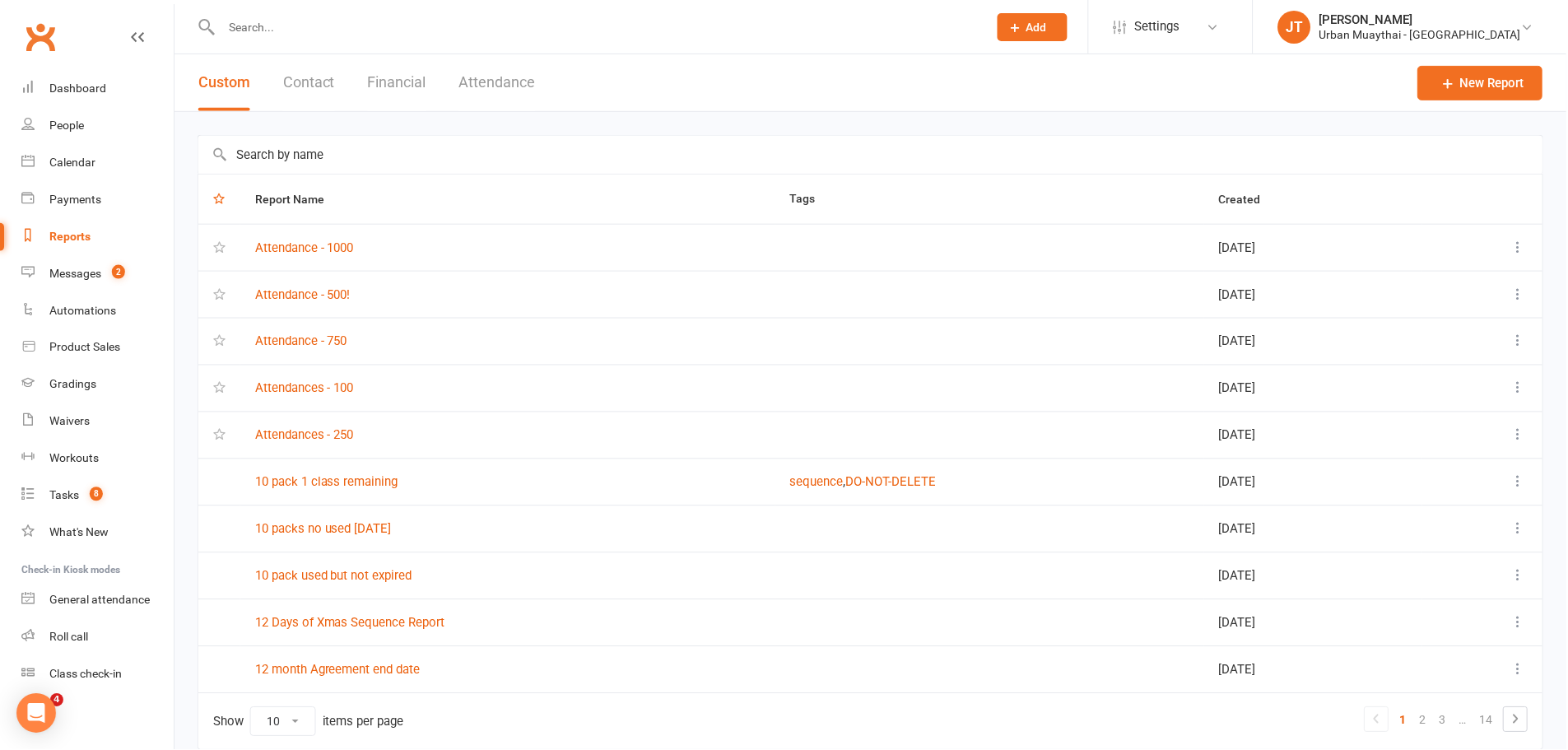
click at [415, 77] on button "Financial" at bounding box center [397, 83] width 58 height 57
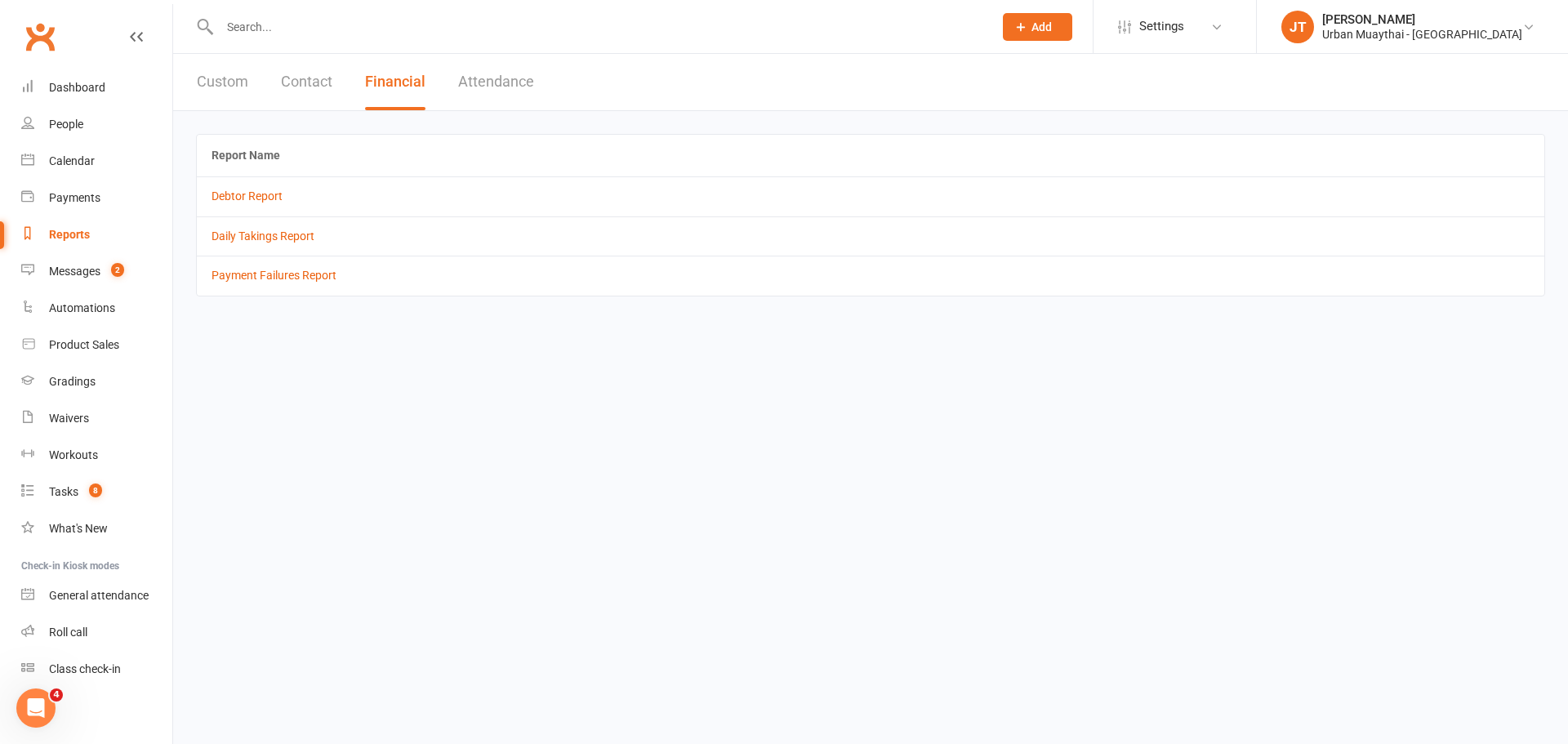
click at [256, 247] on td "Daily Takings Report" at bounding box center [870, 235] width 1347 height 39
click at [258, 236] on link "Daily Takings Report" at bounding box center [263, 235] width 103 height 13
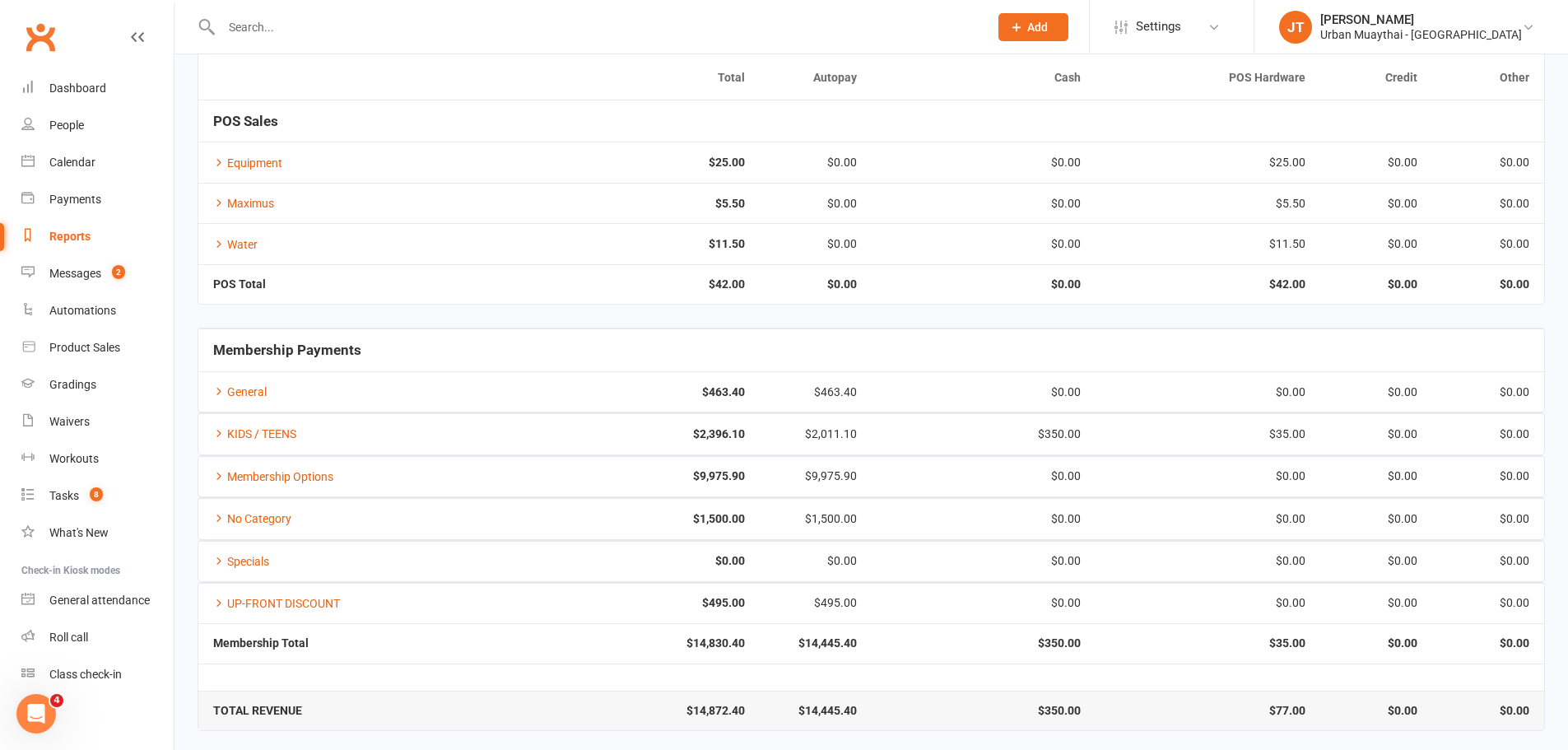
scroll to position [165, 0]
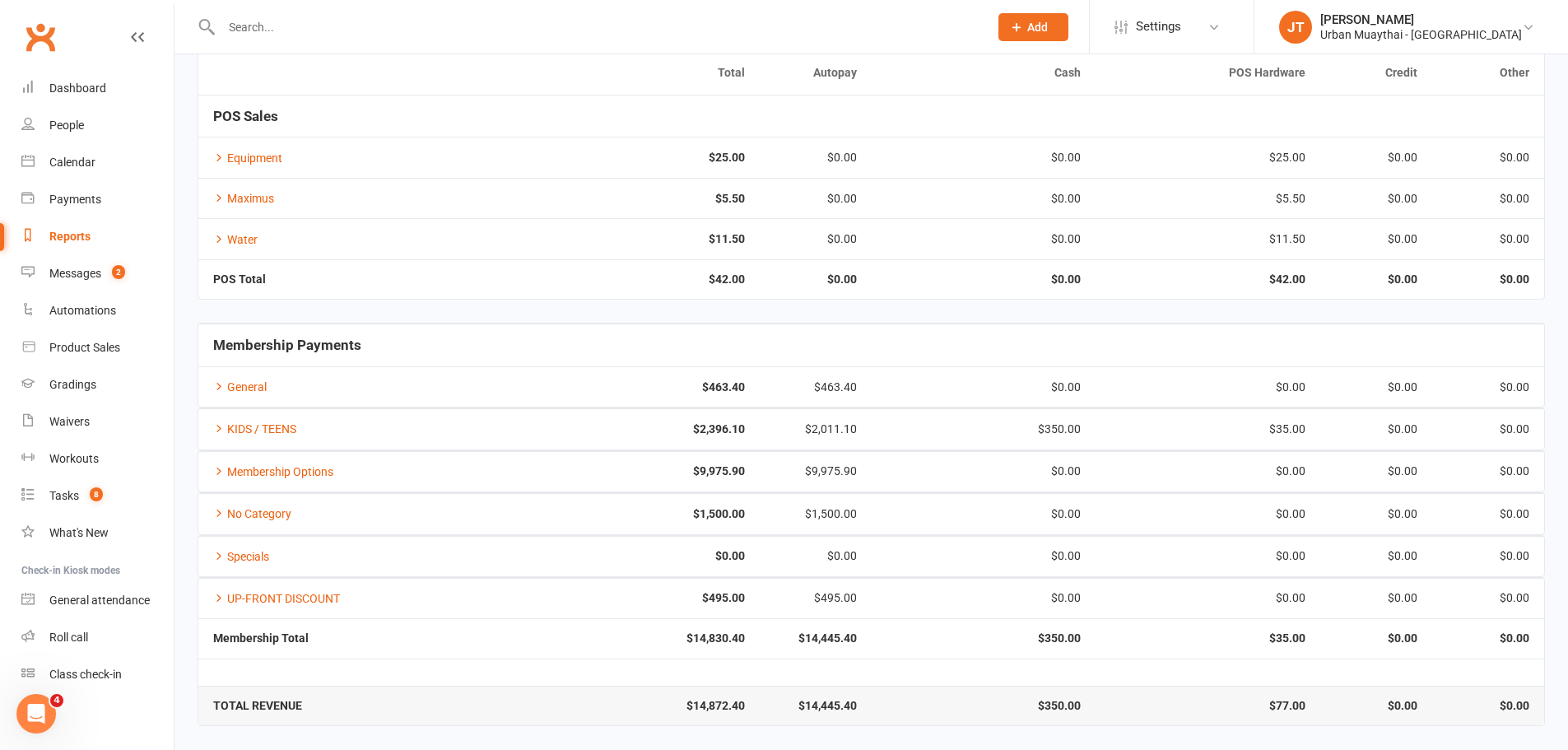
click at [395, 20] on input "text" at bounding box center [596, 27] width 760 height 23
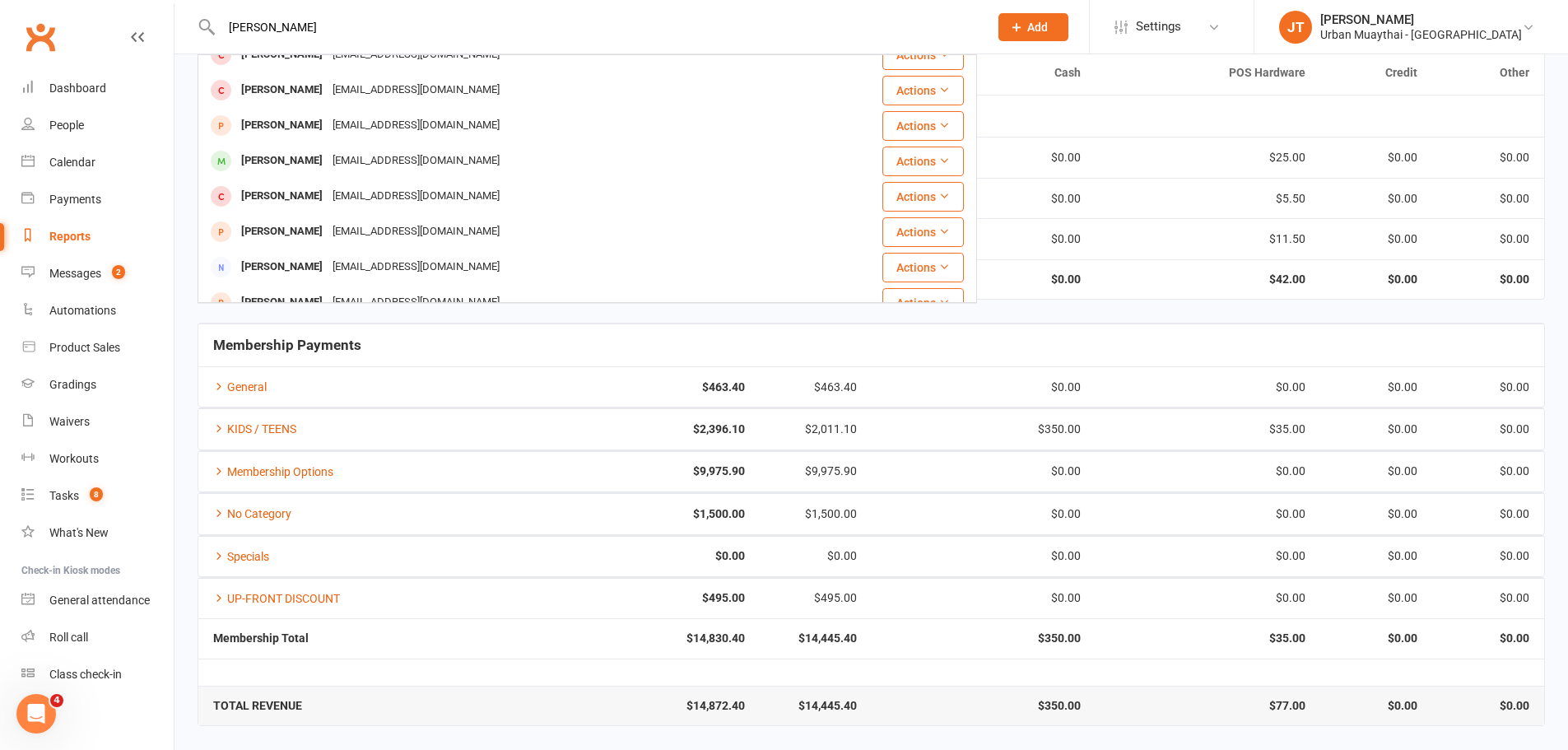
scroll to position [330, 0]
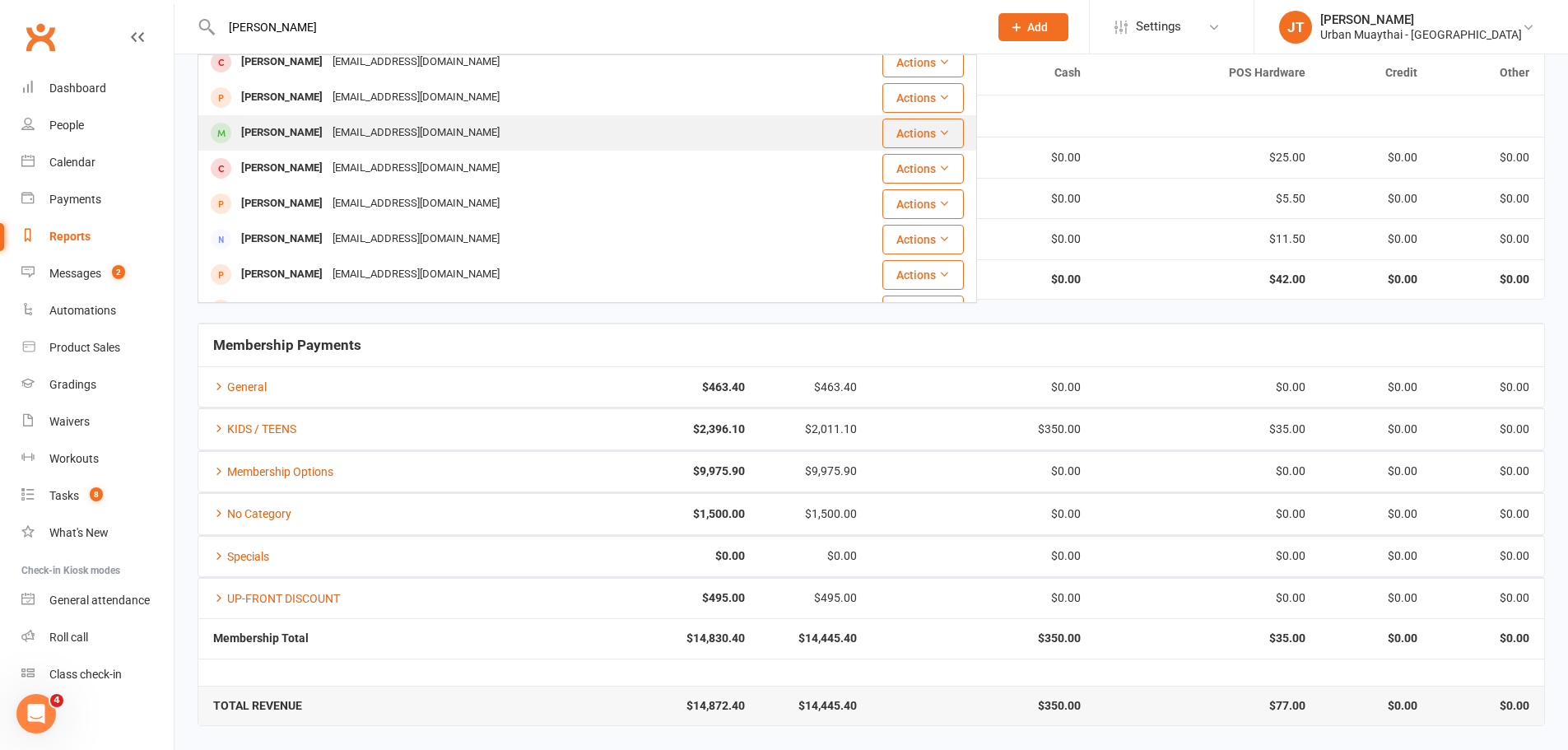
type input "laura"
click at [462, 127] on div "Laura Whittaker Laura__98@outlook.com" at bounding box center [522, 133] width 646 height 33
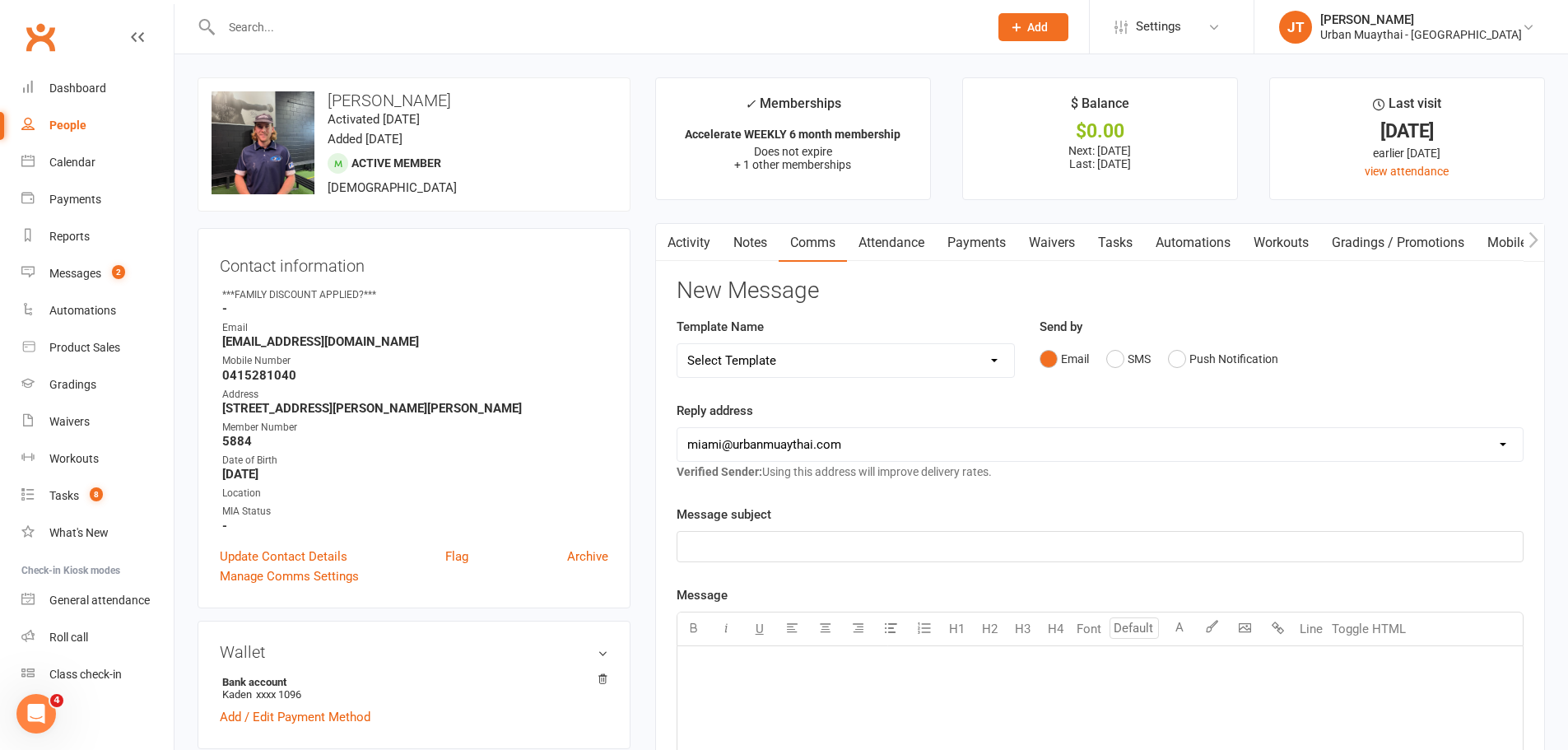
click at [1371, 317] on div "Send by Email SMS Push Notification" at bounding box center [1281, 346] width 484 height 58
drag, startPoint x: 10, startPoint y: 325, endPoint x: 37, endPoint y: 338, distance: 30.0
drag, startPoint x: 37, startPoint y: 338, endPoint x: 69, endPoint y: 646, distance: 309.7
click at [69, 646] on link "Roll call" at bounding box center [97, 637] width 152 height 37
click at [71, 646] on link "Roll call" at bounding box center [97, 637] width 152 height 37
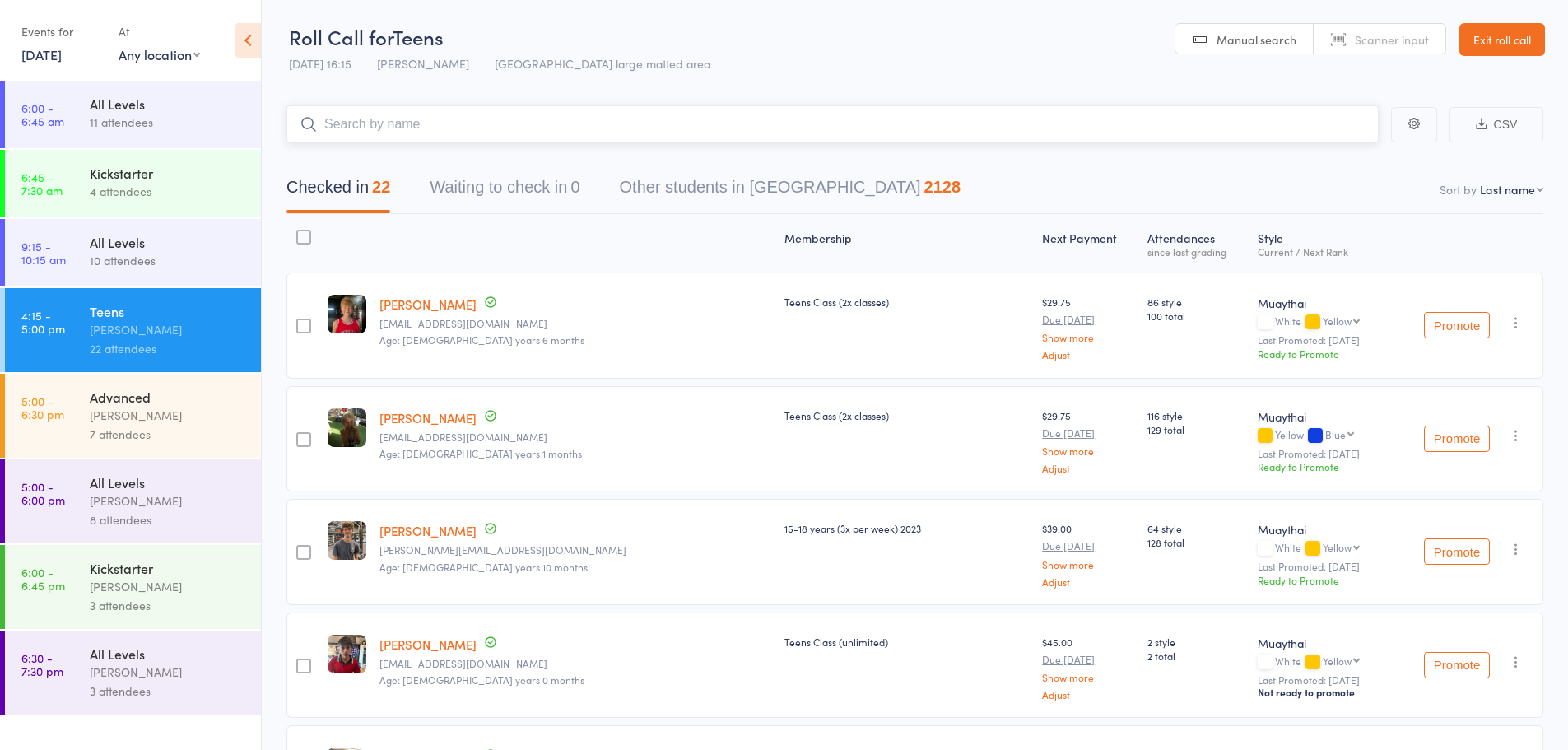
click at [370, 122] on input "search" at bounding box center [832, 124] width 1093 height 38
click at [213, 395] on div "Advanced" at bounding box center [168, 397] width 157 height 18
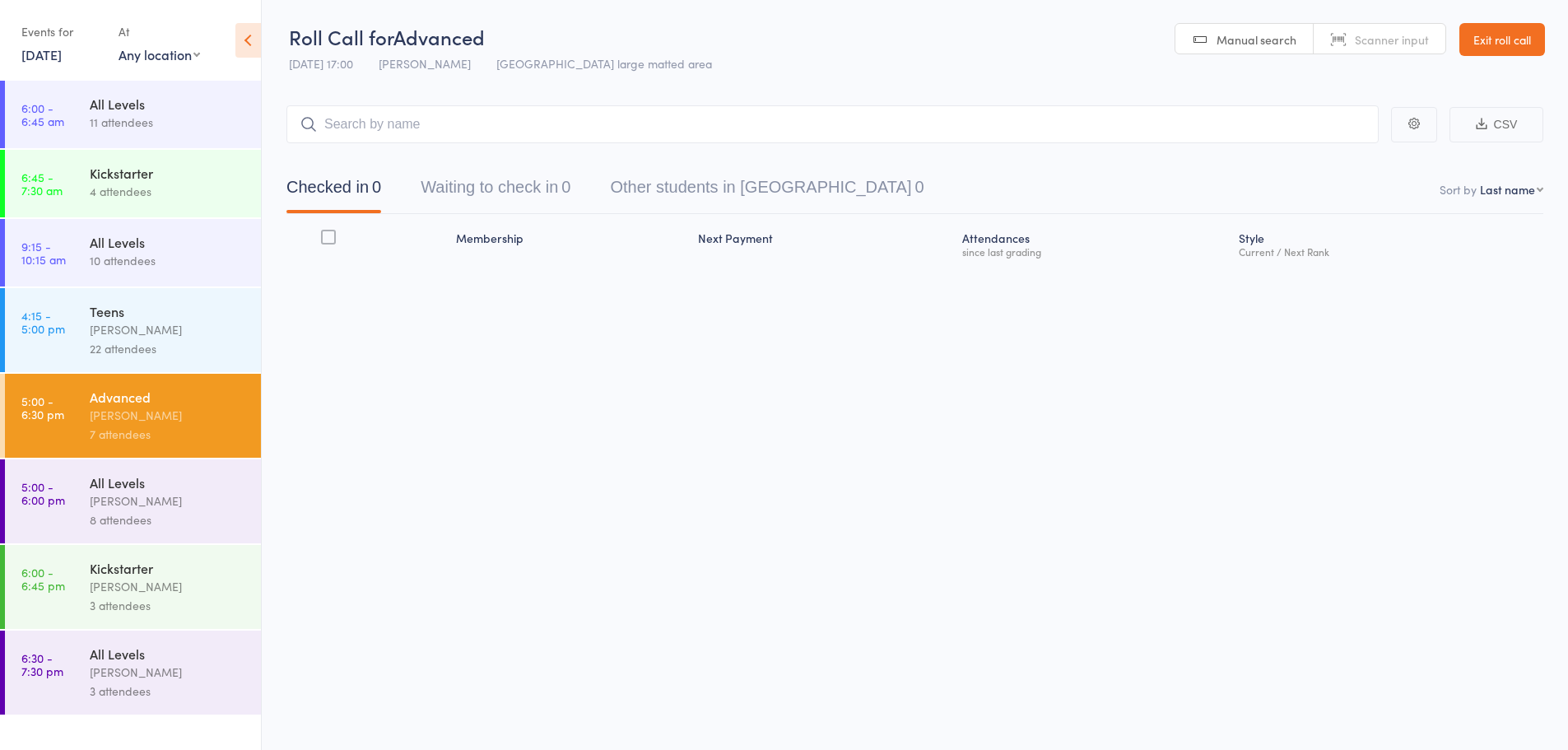
click at [211, 493] on div "[PERSON_NAME]" at bounding box center [168, 501] width 157 height 19
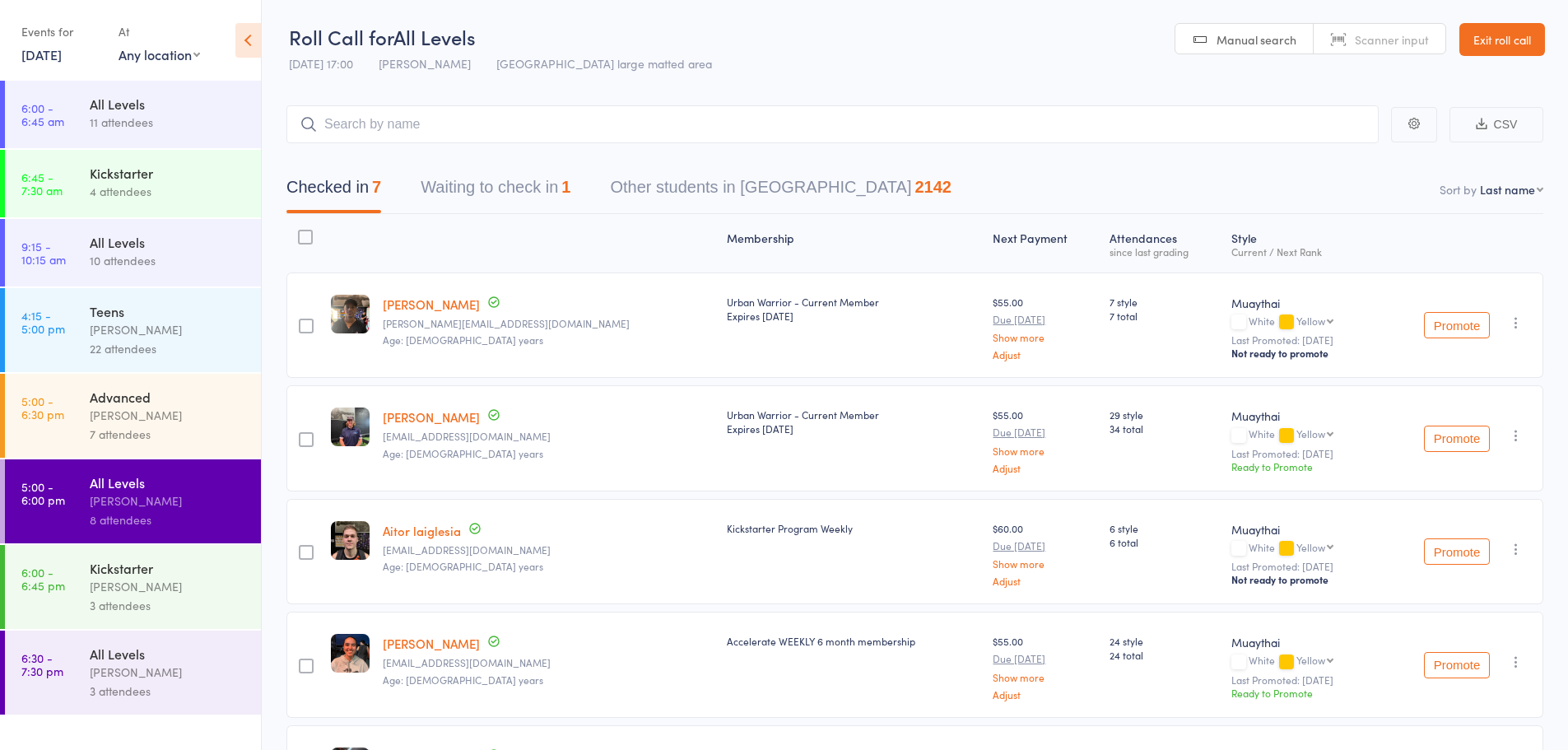
click at [214, 403] on div "Advanced" at bounding box center [168, 397] width 157 height 18
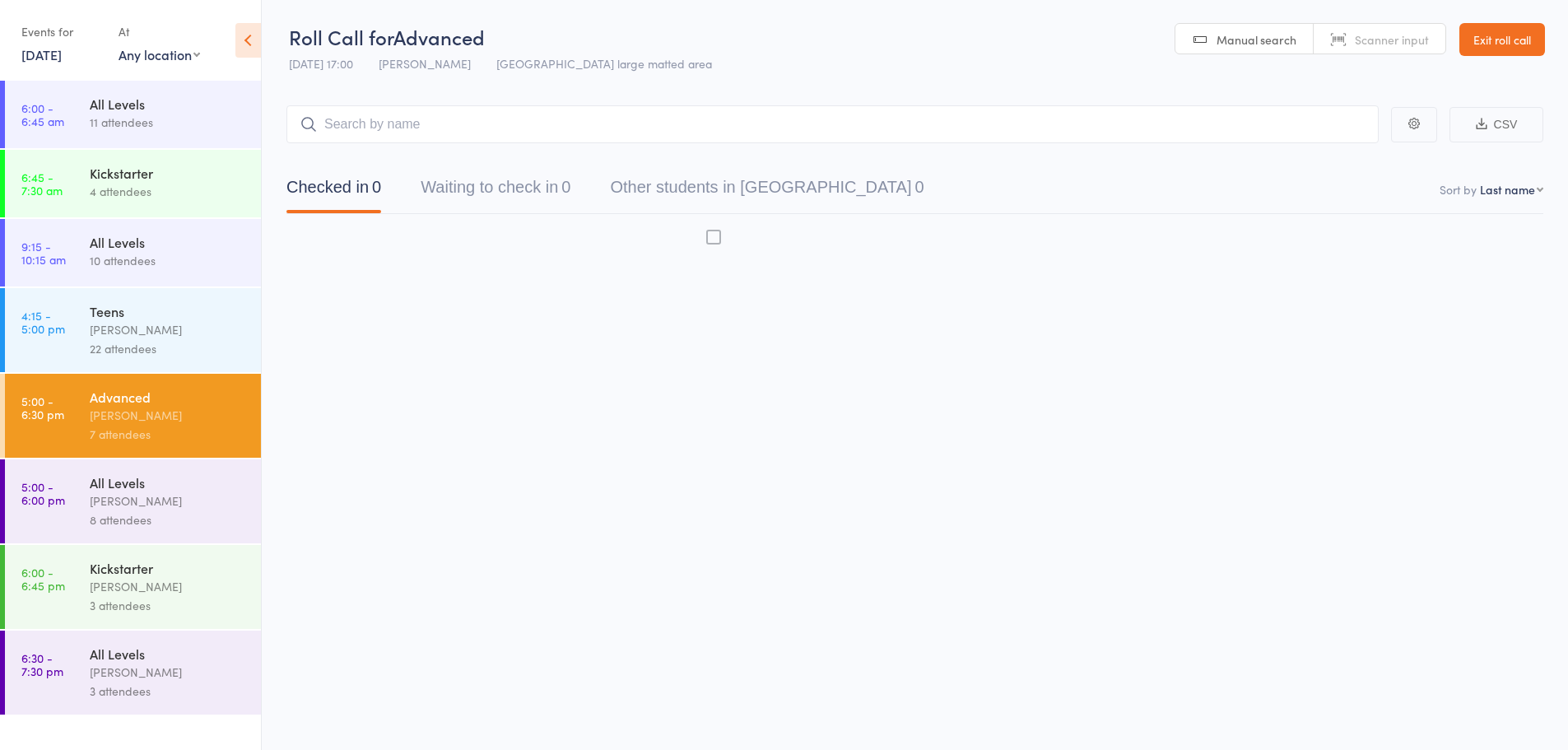
click at [346, 126] on input "search" at bounding box center [832, 124] width 1093 height 38
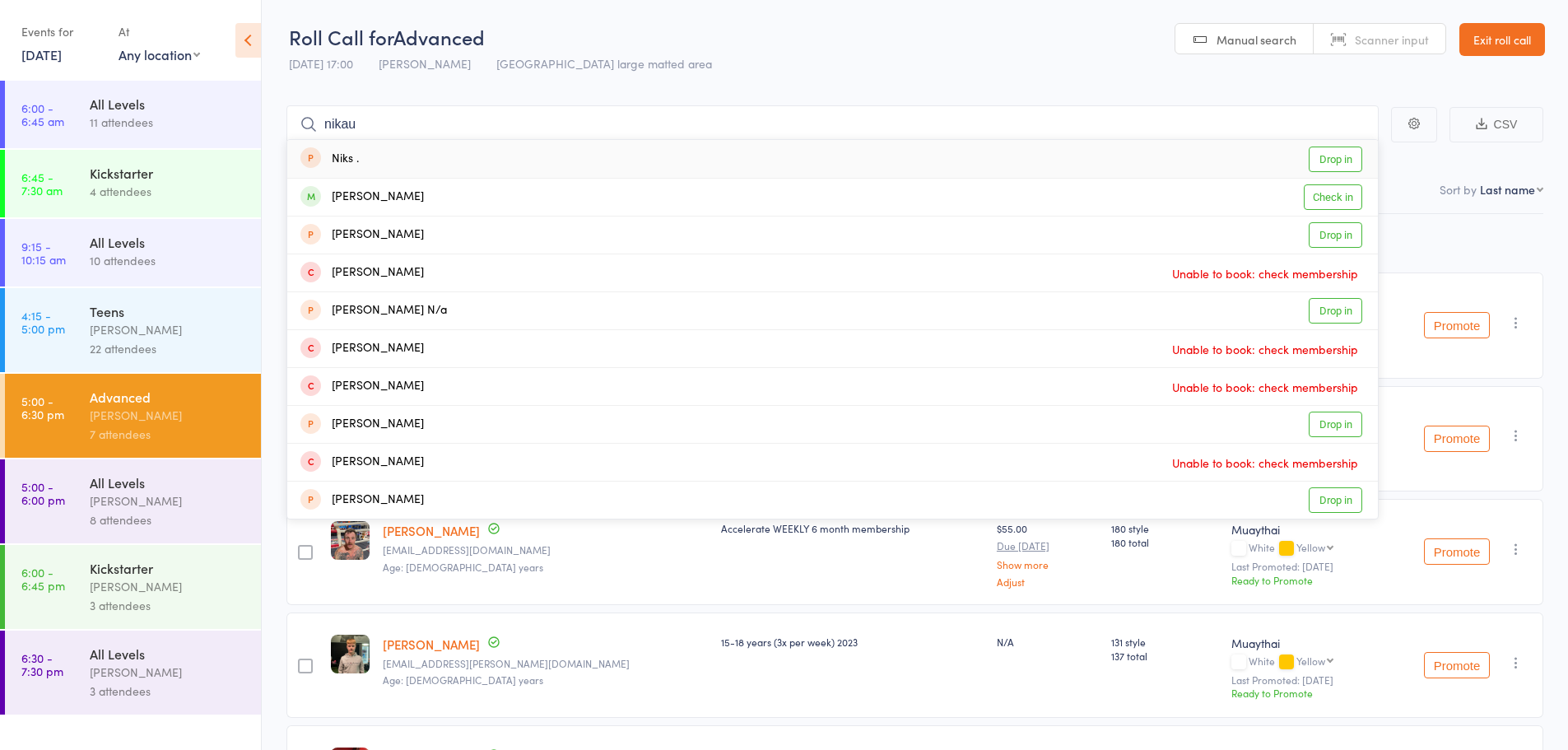
type input "nikau"
click at [1327, 200] on link "Check in" at bounding box center [1332, 197] width 58 height 25
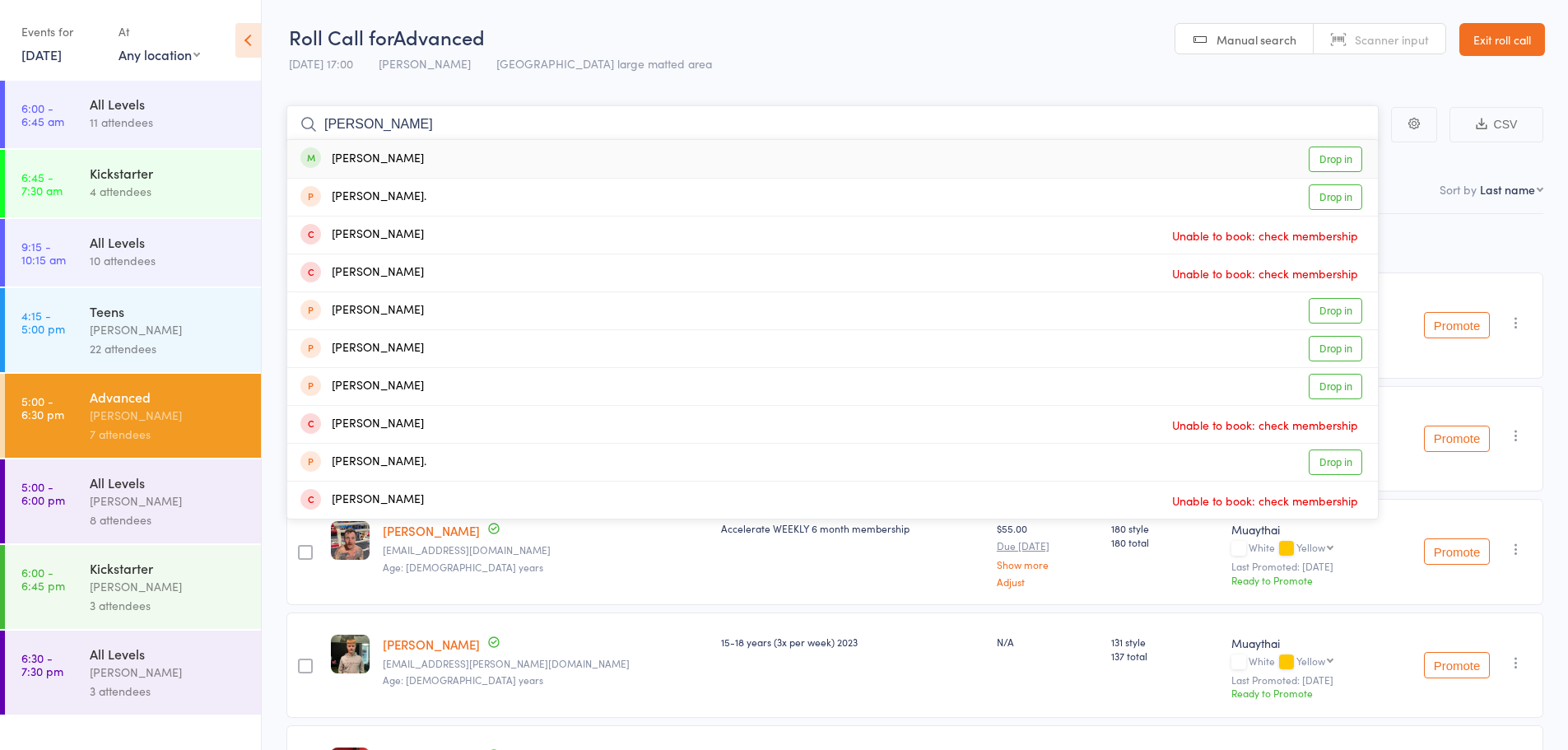
type input "[PERSON_NAME]"
click at [1331, 160] on link "Drop in" at bounding box center [1335, 159] width 54 height 25
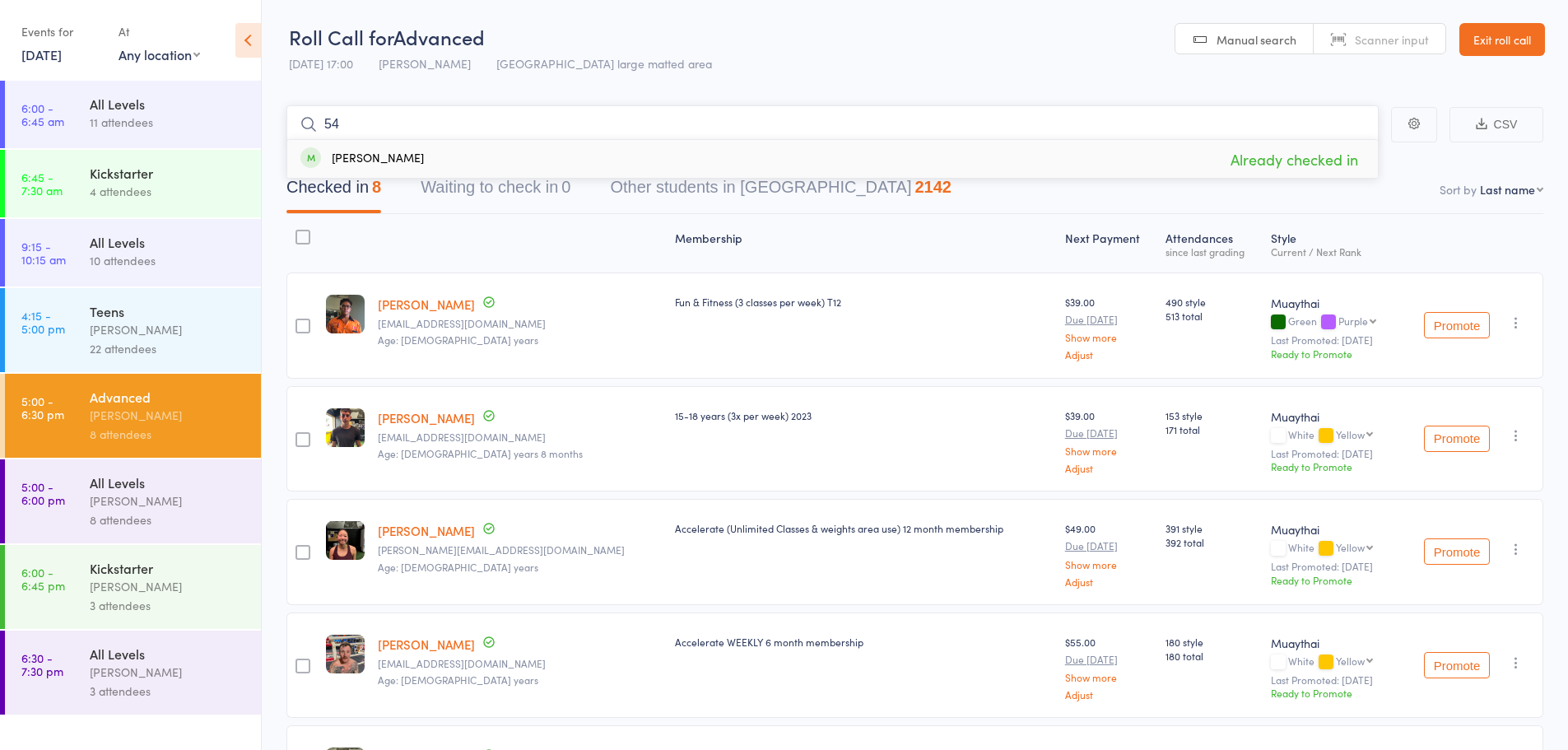
type input "5"
type input "5828"
click at [1334, 160] on link "Drop in" at bounding box center [1335, 159] width 54 height 25
click at [78, 477] on link "5:00 - 6:00 pm All Levels [PERSON_NAME] 8 attendees" at bounding box center [133, 502] width 256 height 84
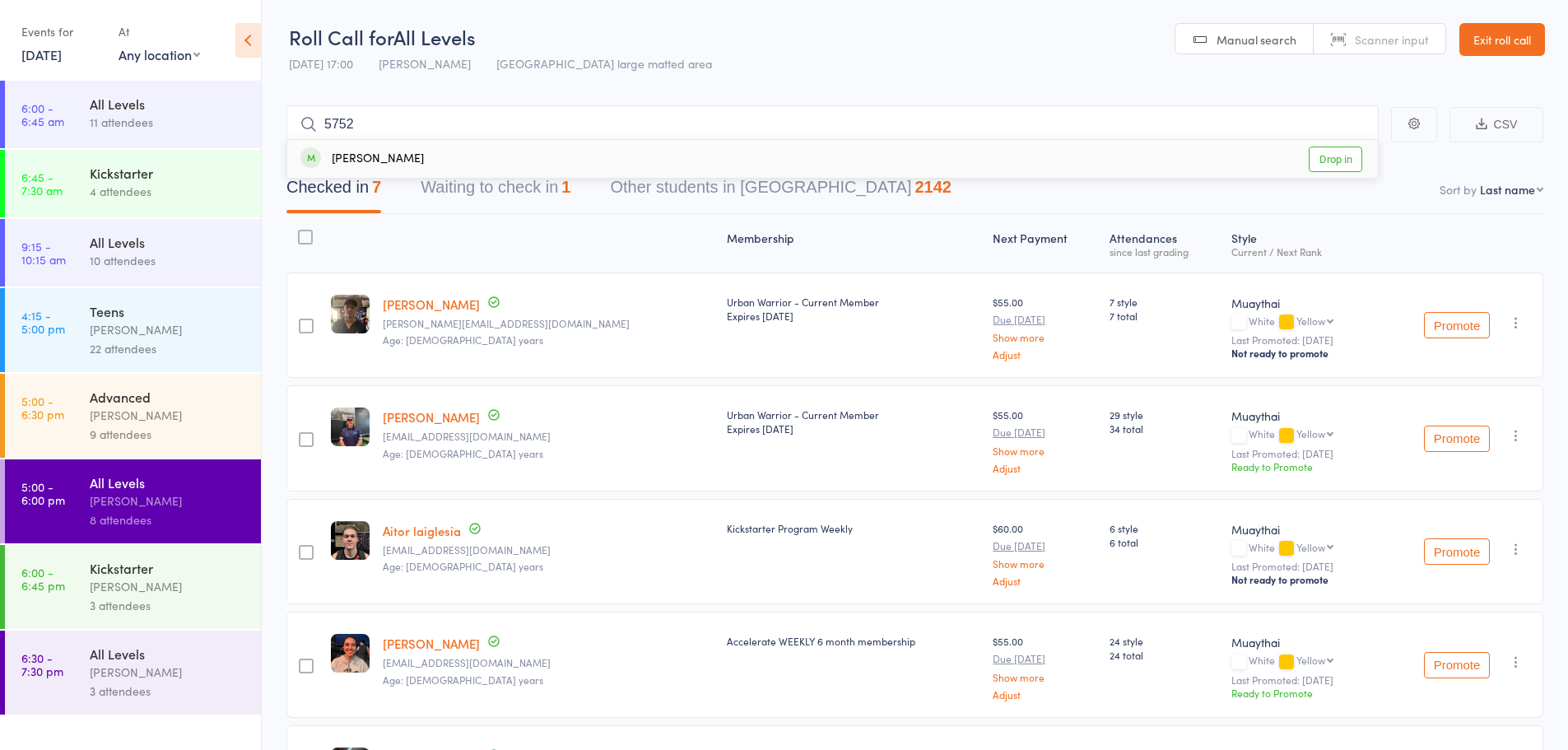
type input "5752"
click at [1337, 161] on link "Drop in" at bounding box center [1335, 159] width 54 height 25
type input "0738"
click at [1357, 151] on link "Drop in" at bounding box center [1335, 159] width 54 height 25
click at [1513, 197] on select "First name Last name Birthday [DATE]? Behind on payments? Check in time Next pa…" at bounding box center [1512, 189] width 63 height 17
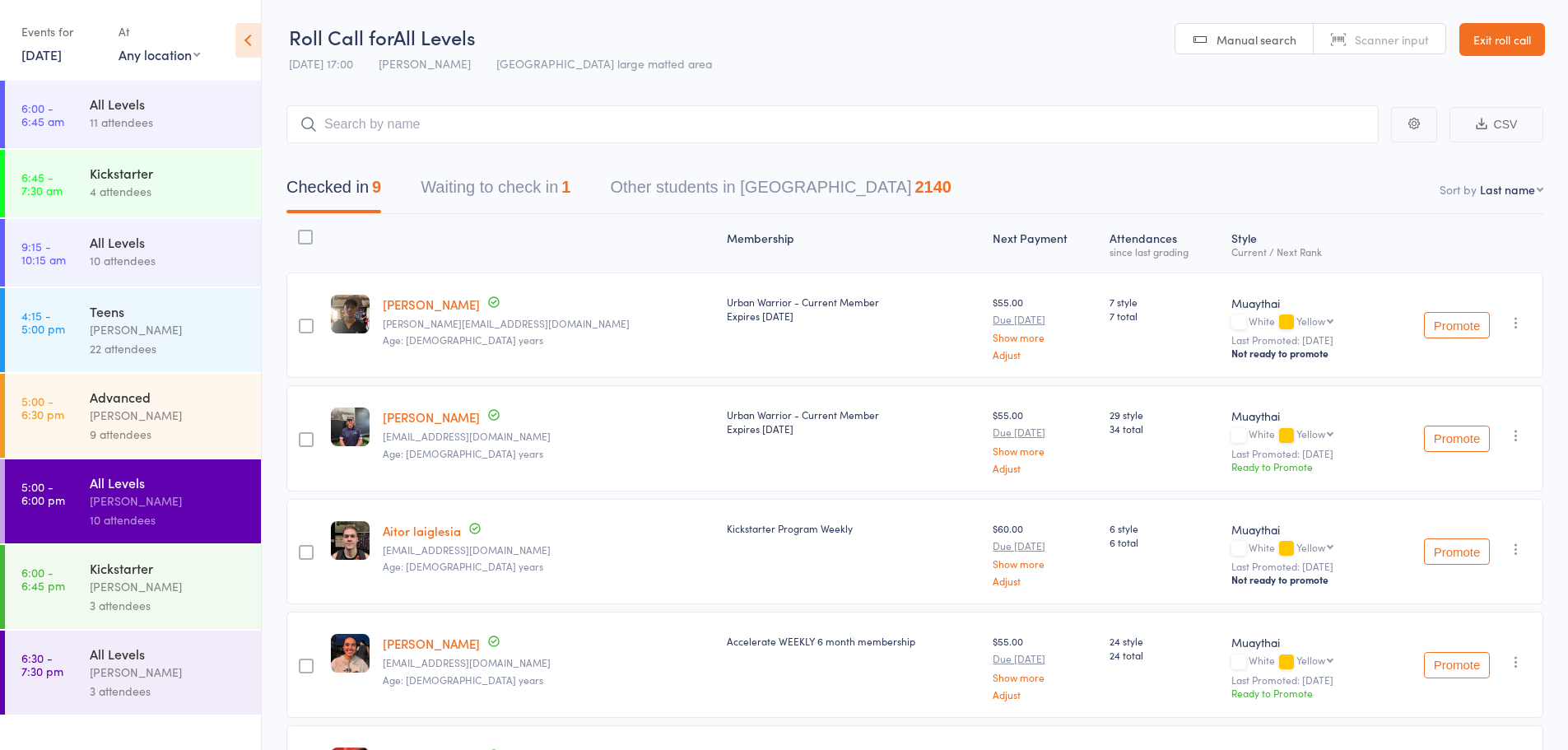
select select "4"
click at [1480, 181] on select "First name Last name Birthday today? Behind on payments? Check in time Next pay…" at bounding box center [1512, 189] width 63 height 17
click at [436, 303] on div "Date of birth: 30-Jul-2003" at bounding box center [430, 324] width 164 height 41
click at [420, 298] on link "[PERSON_NAME]" at bounding box center [431, 304] width 97 height 18
click at [450, 131] on input "search" at bounding box center [832, 124] width 1093 height 38
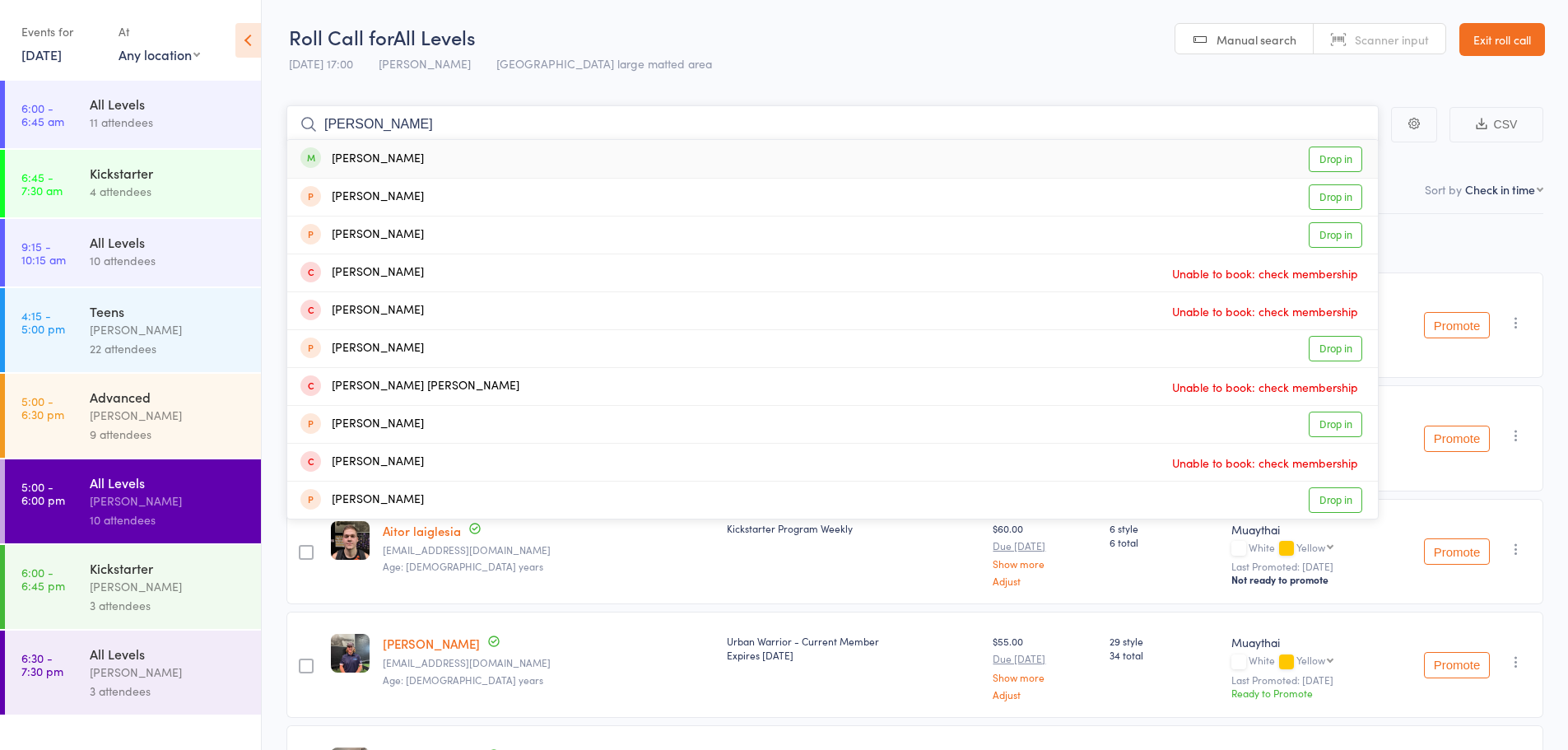
type input "laura whitt"
click at [1318, 162] on link "Drop in" at bounding box center [1335, 159] width 54 height 25
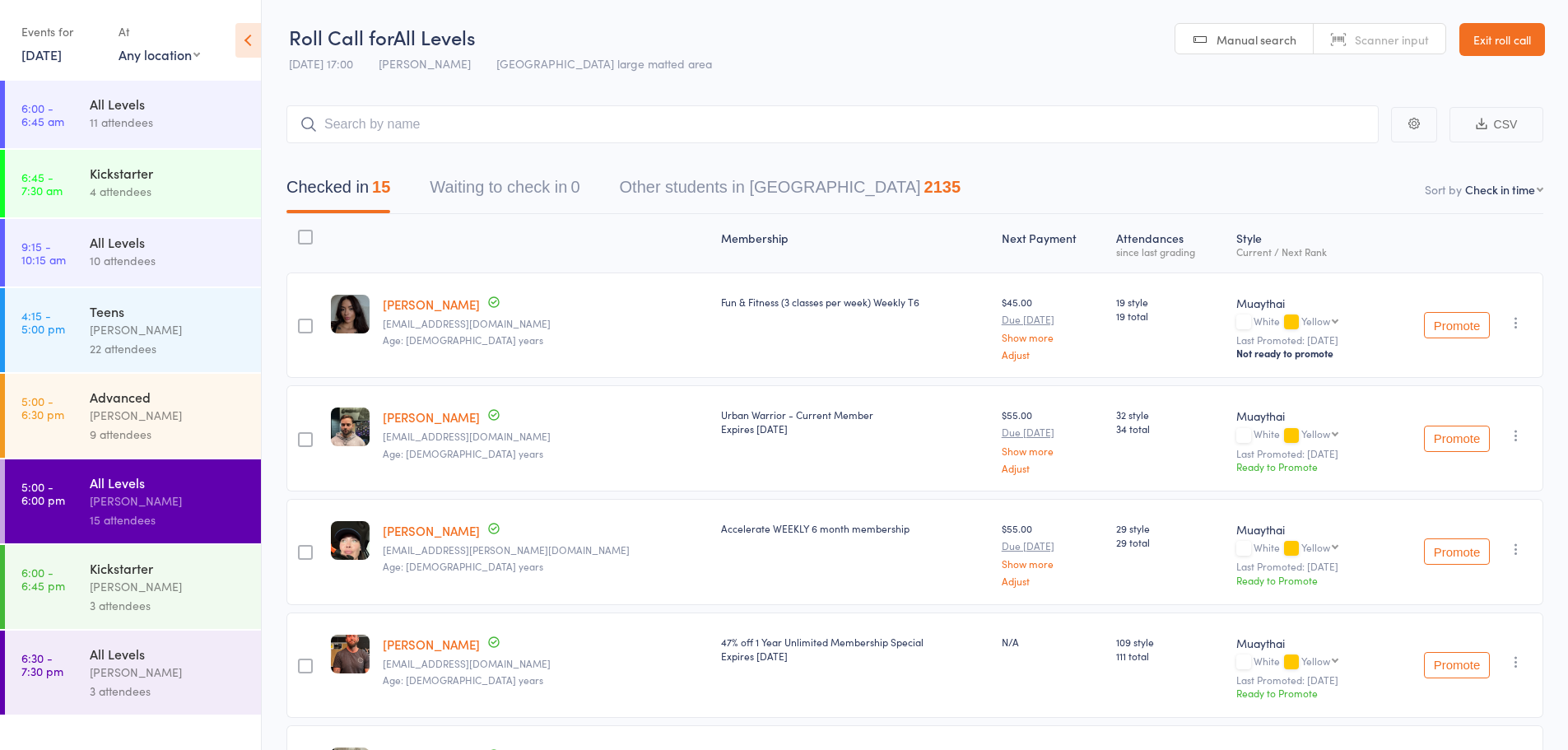
click at [1514, 656] on icon "button" at bounding box center [1516, 662] width 17 height 17
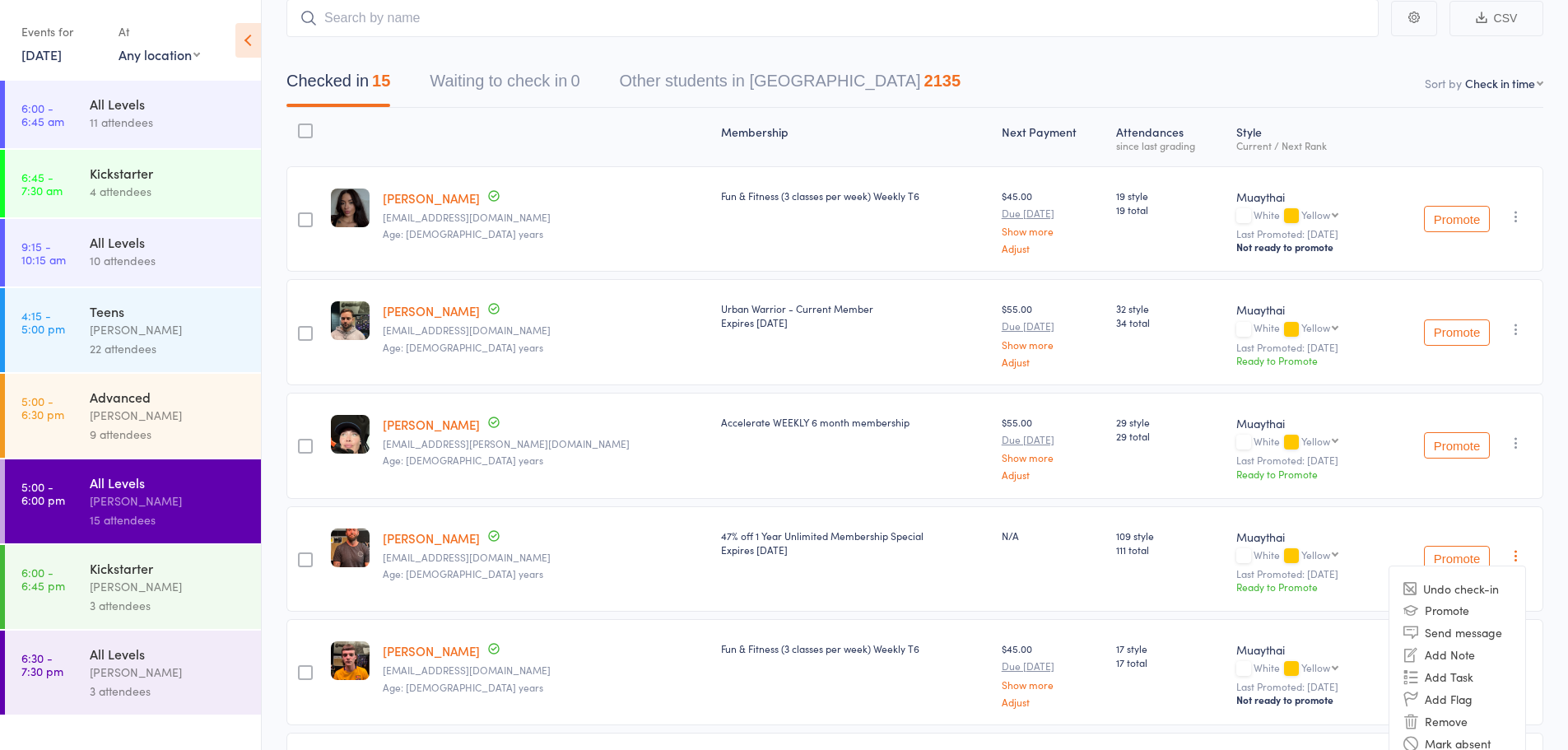
scroll to position [330, 0]
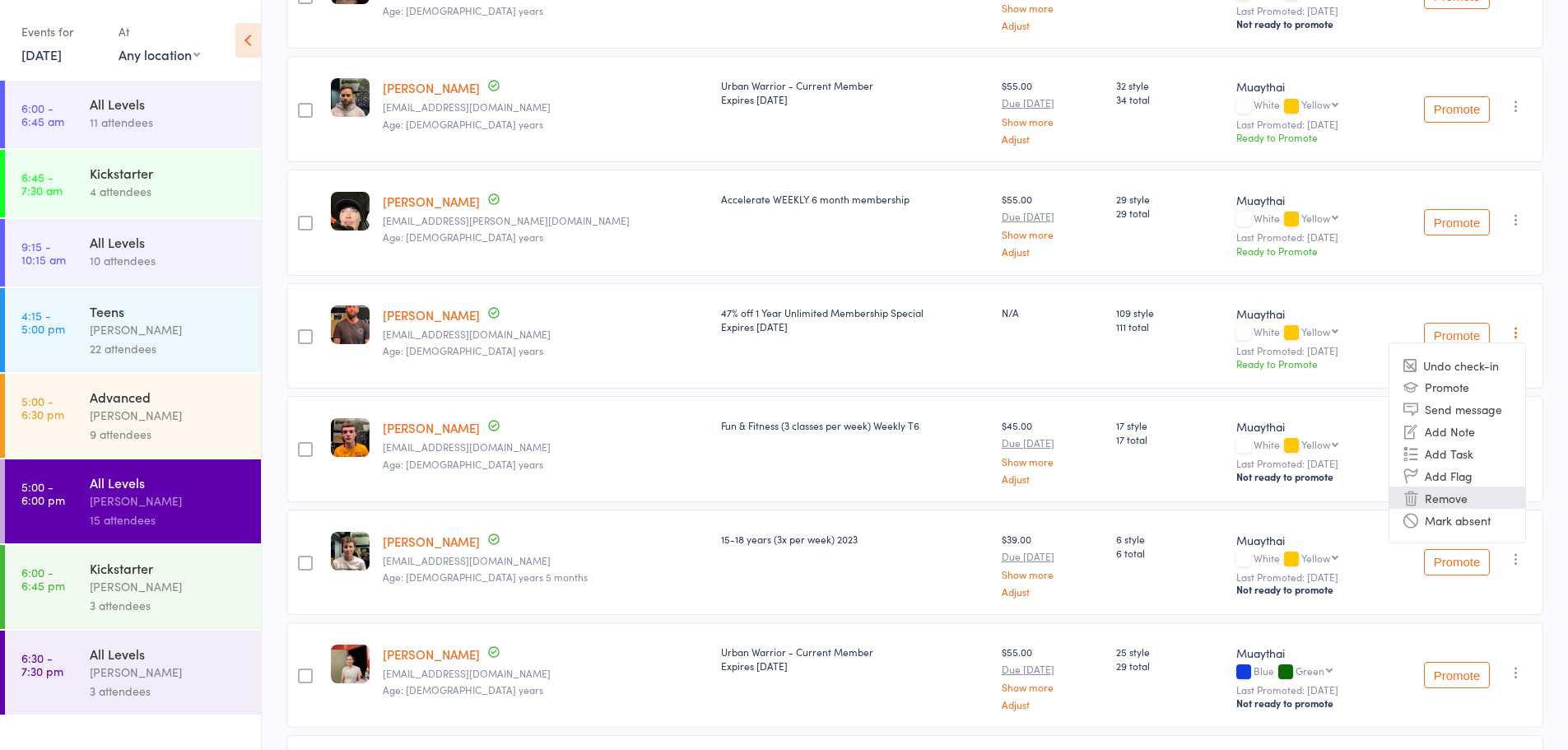
click at [1442, 499] on li "Remove" at bounding box center [1457, 497] width 136 height 22
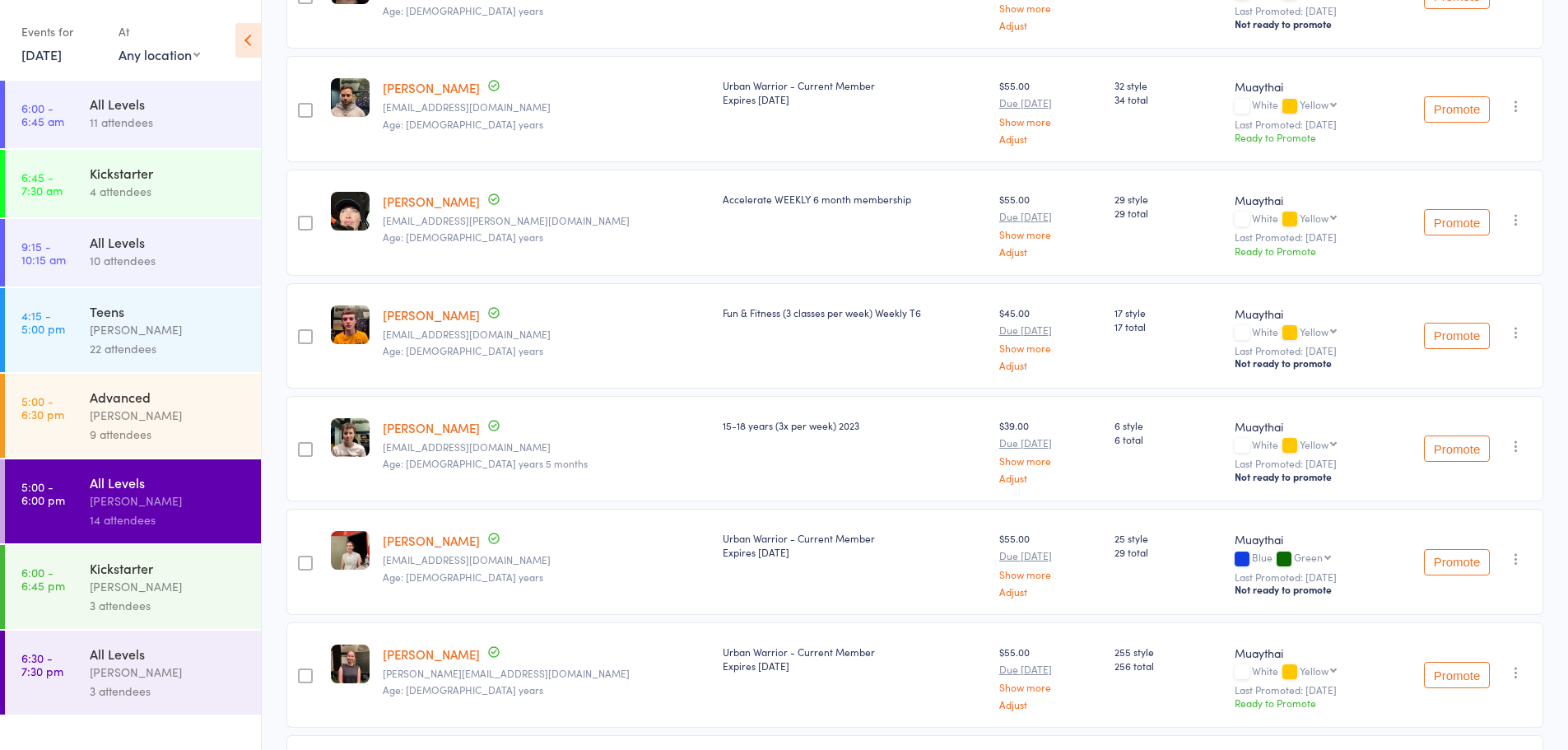
scroll to position [0, 0]
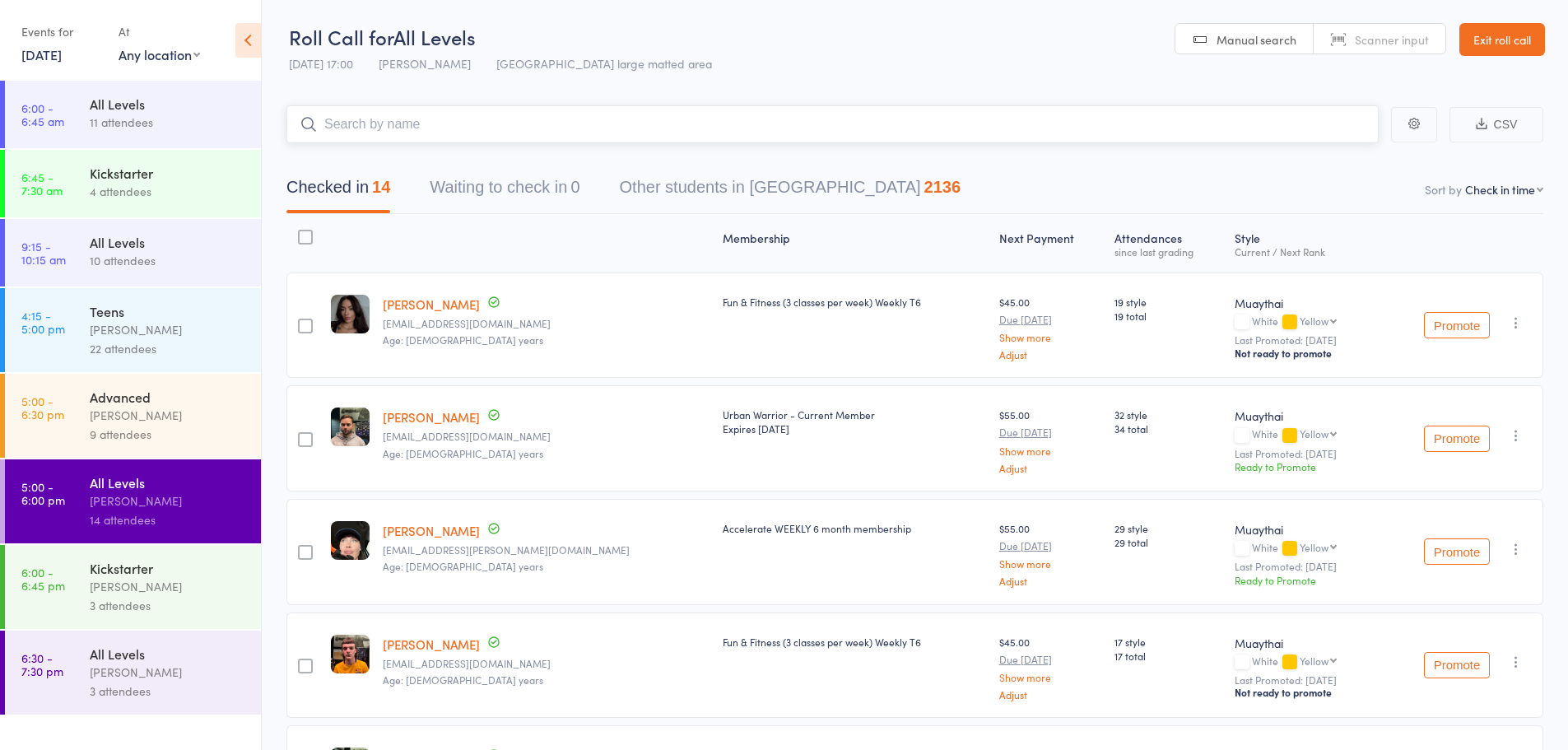
click at [474, 125] on input "search" at bounding box center [832, 124] width 1093 height 38
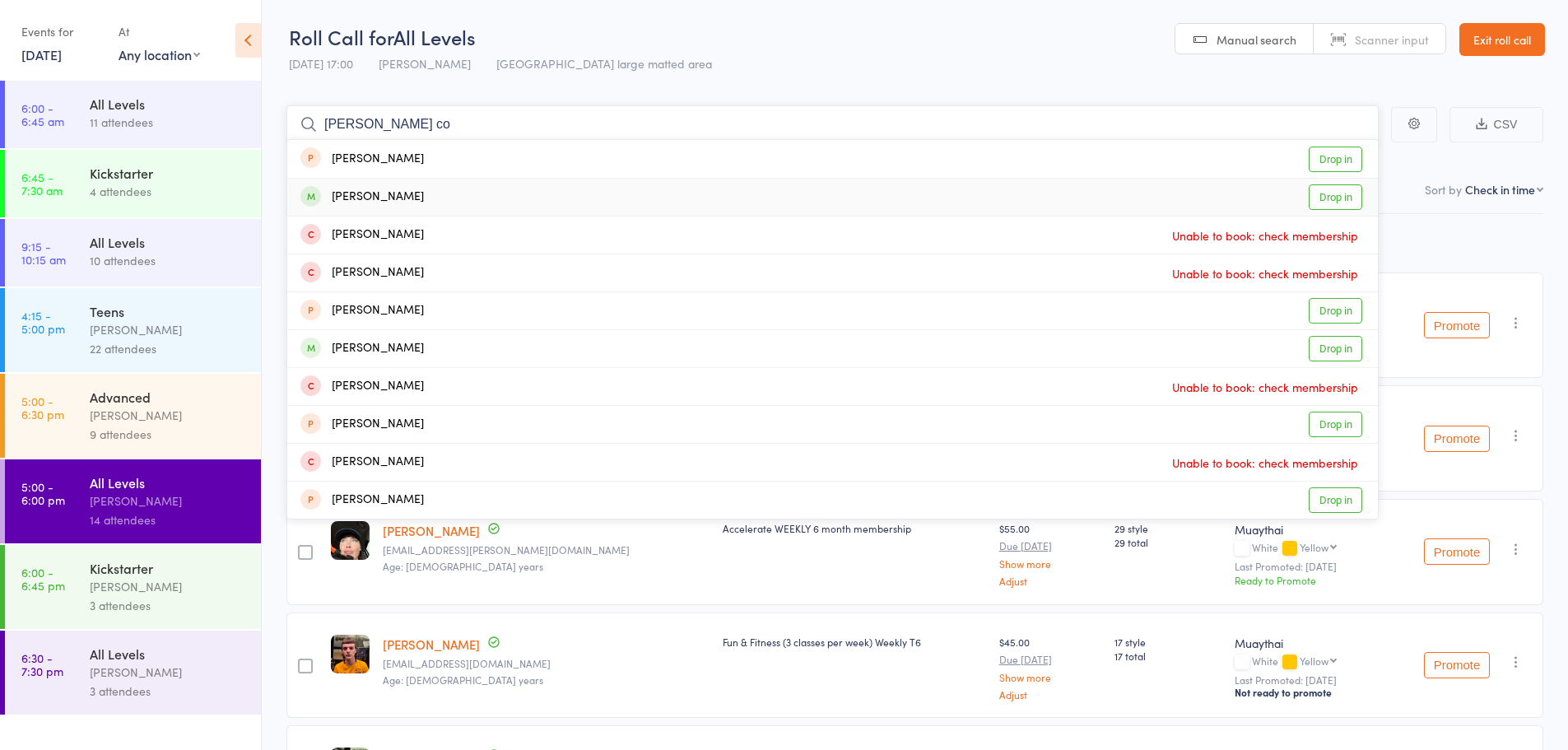
type input "joshua co"
click at [1309, 200] on div "Joshua Colwell Drop in" at bounding box center [832, 197] width 1091 height 37
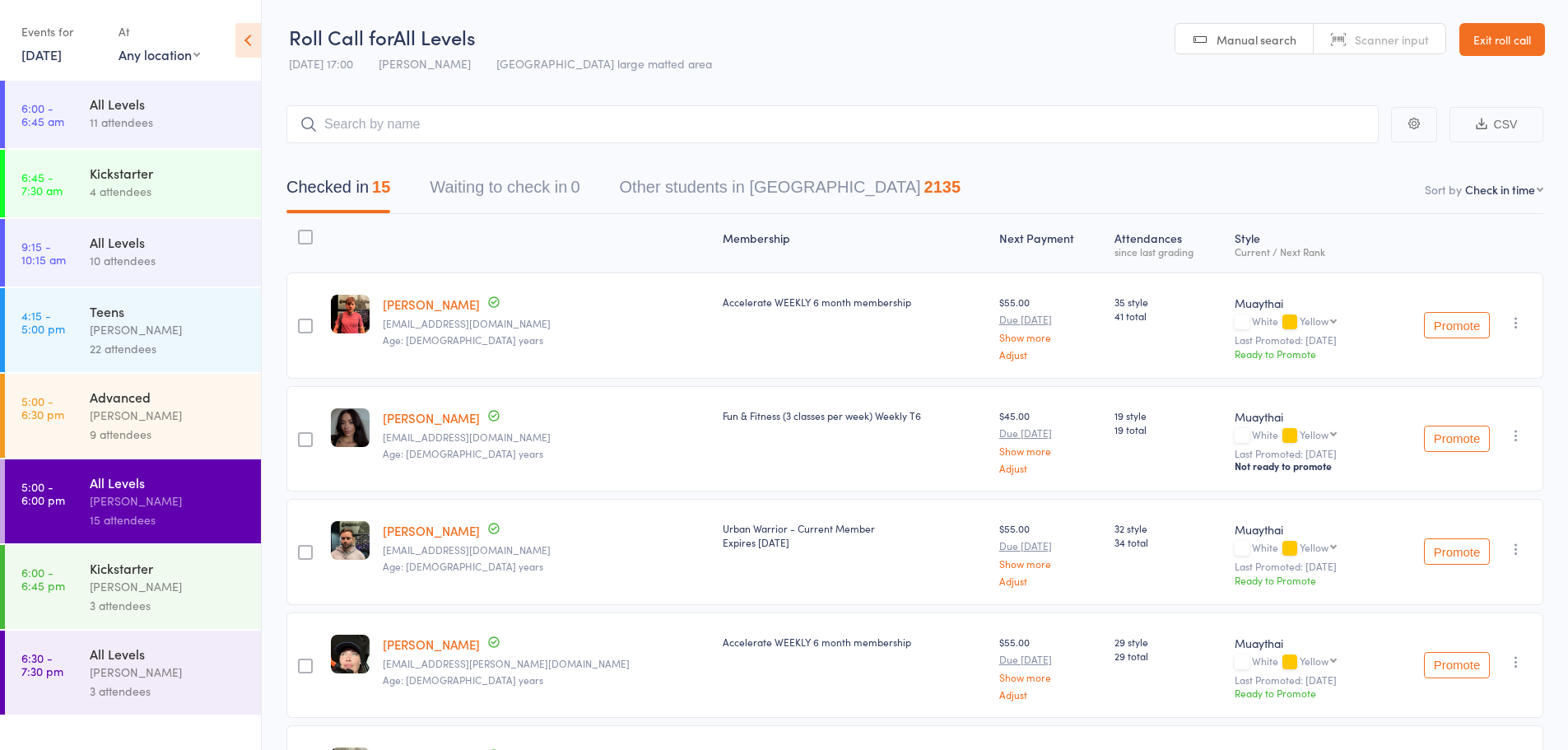
click at [137, 434] on div "9 attendees" at bounding box center [168, 434] width 157 height 19
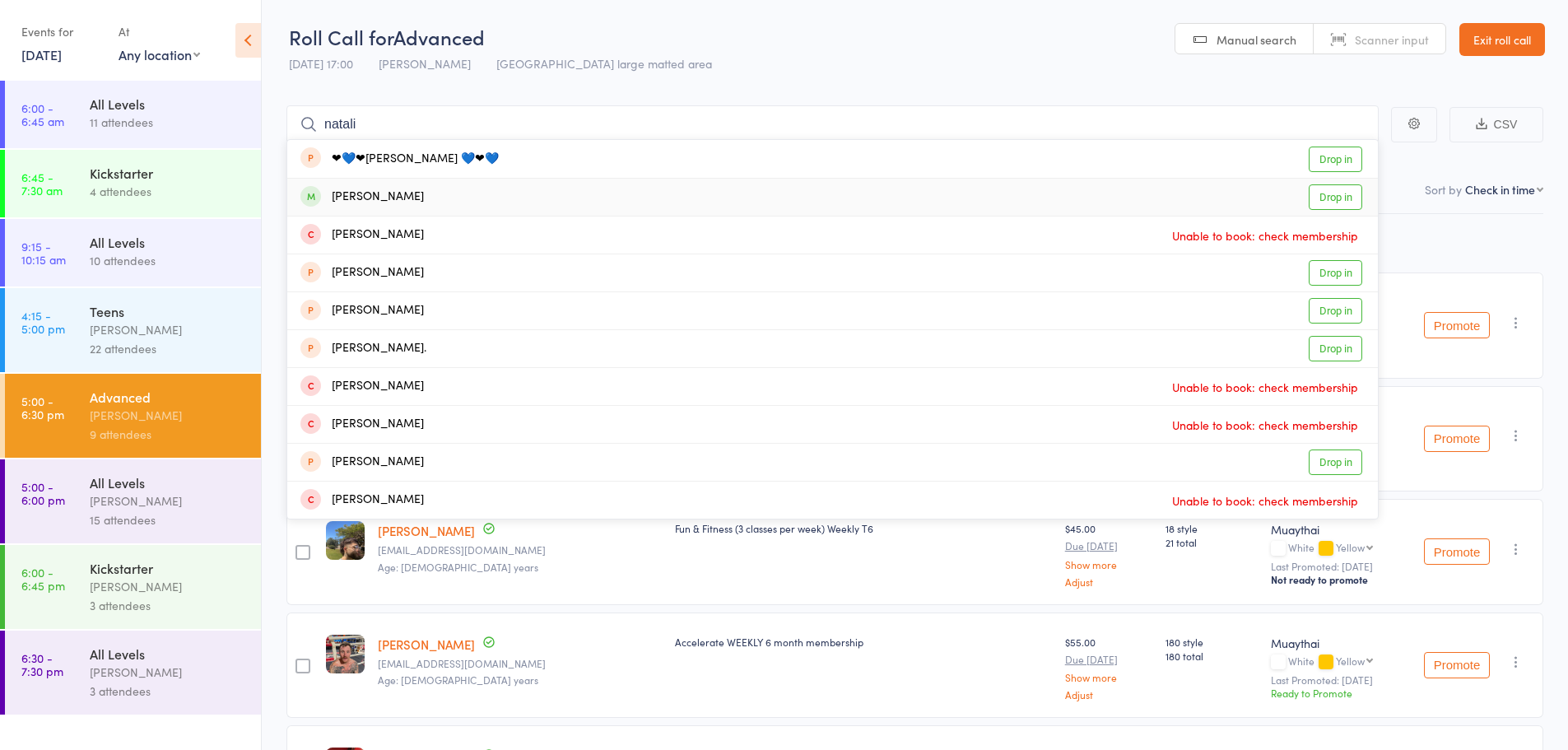
type input "natali"
click at [1358, 203] on link "Drop in" at bounding box center [1335, 197] width 54 height 25
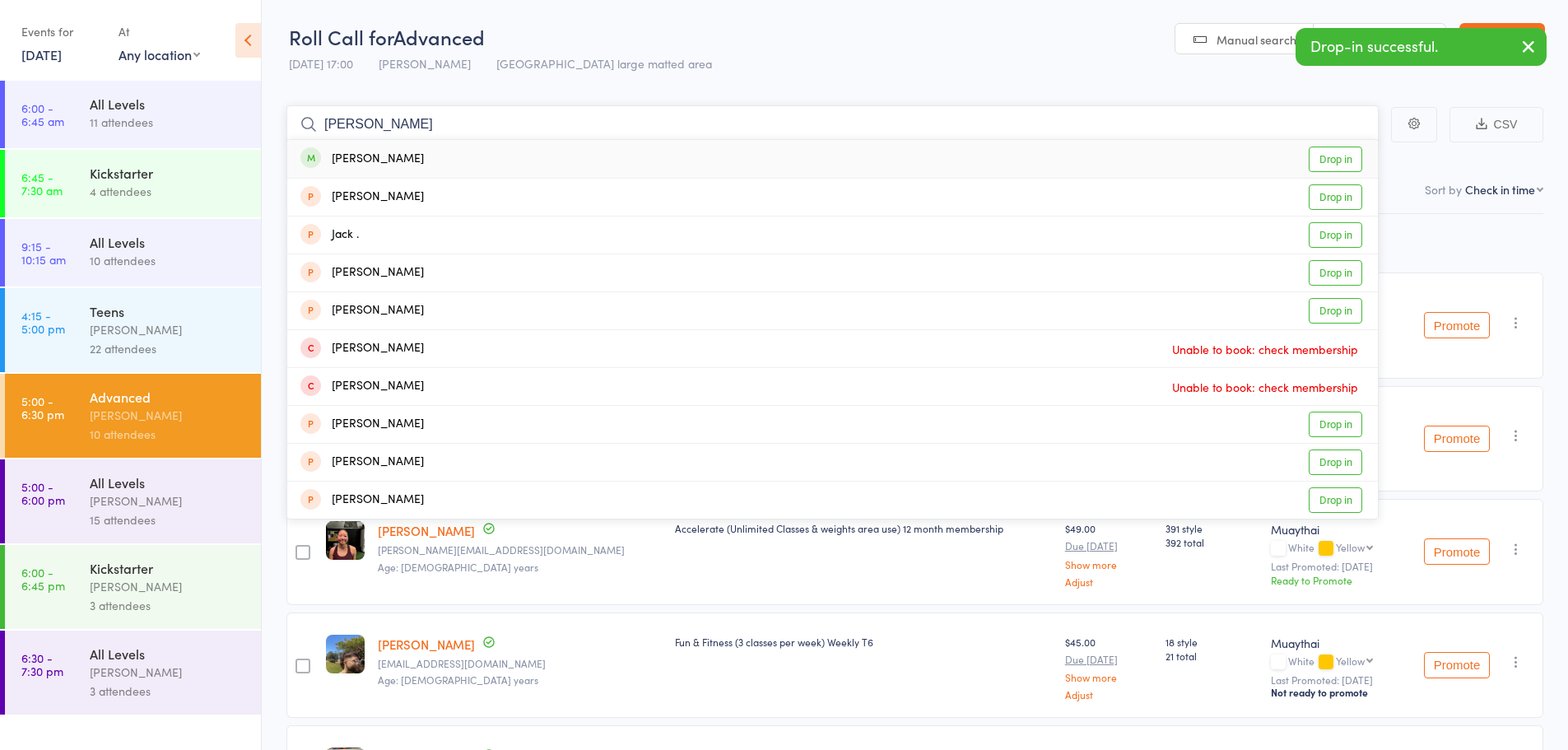
type input "jack rayner"
click at [1335, 157] on link "Drop in" at bounding box center [1335, 159] width 54 height 25
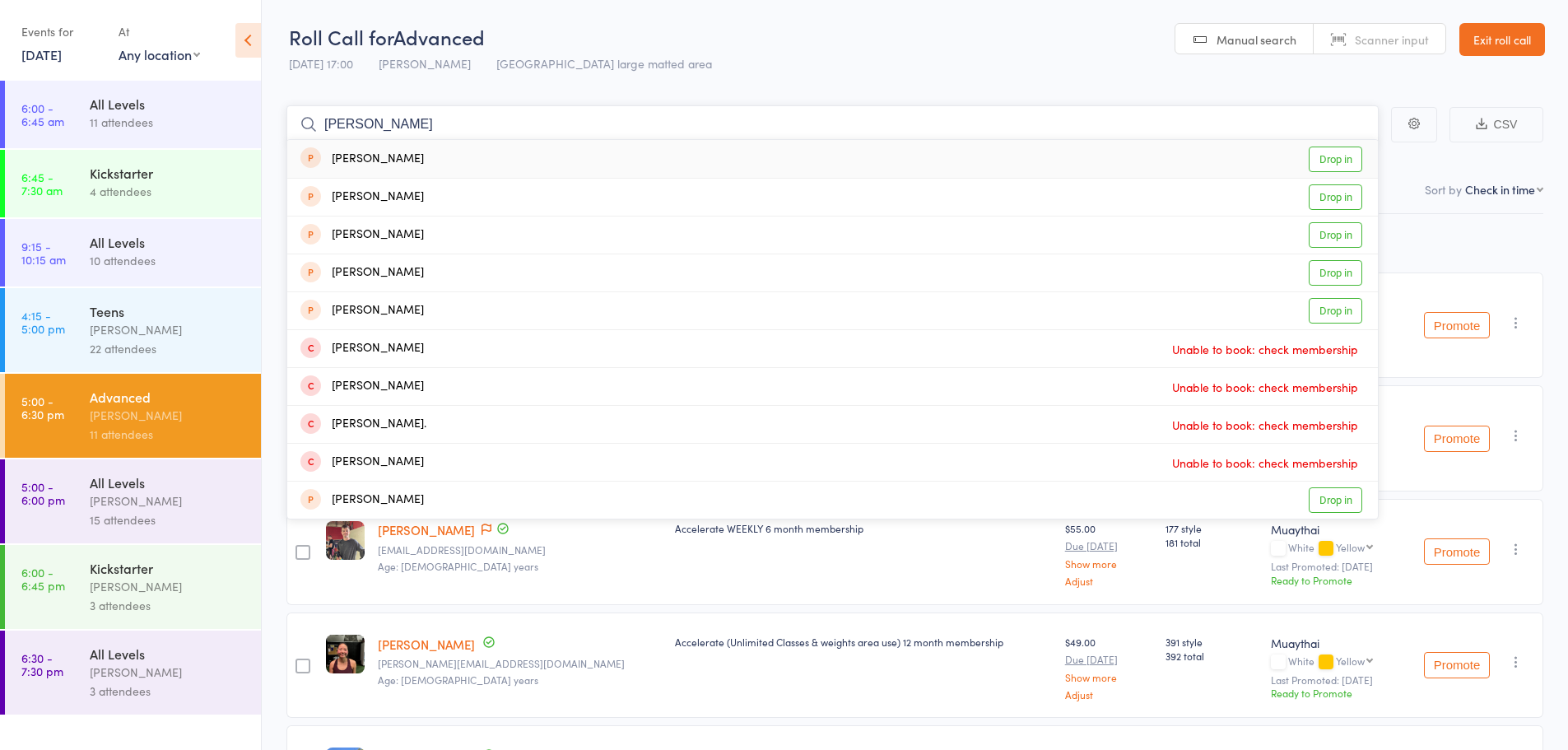
type input "brodie mc"
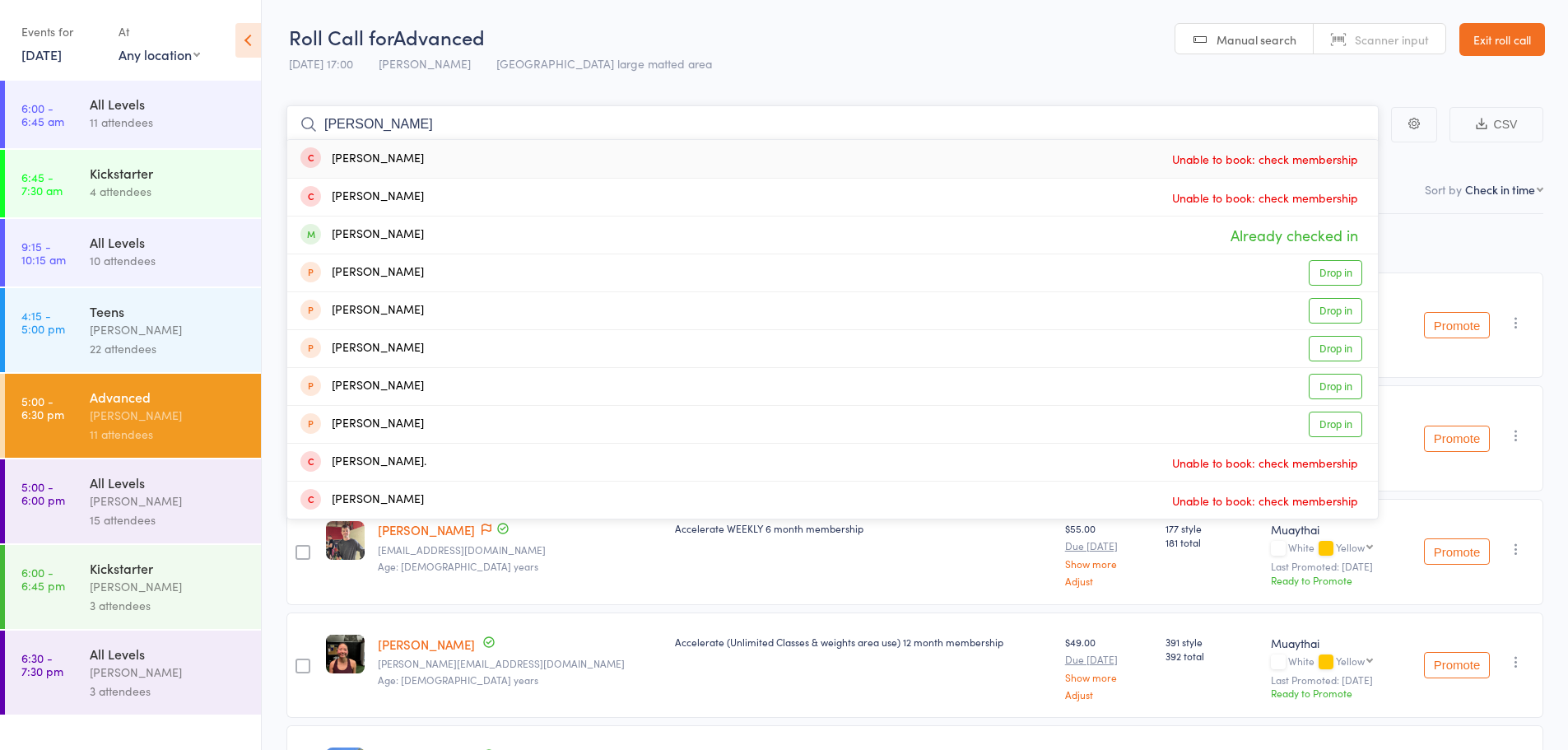
drag, startPoint x: 649, startPoint y: 118, endPoint x: 92, endPoint y: 133, distance: 557.2
click at [91, 133] on div "Roll Call for Advanced 13 Oct 17:00 Harry Ritter Miami large matted area Manual…" at bounding box center [784, 375] width 1568 height 750
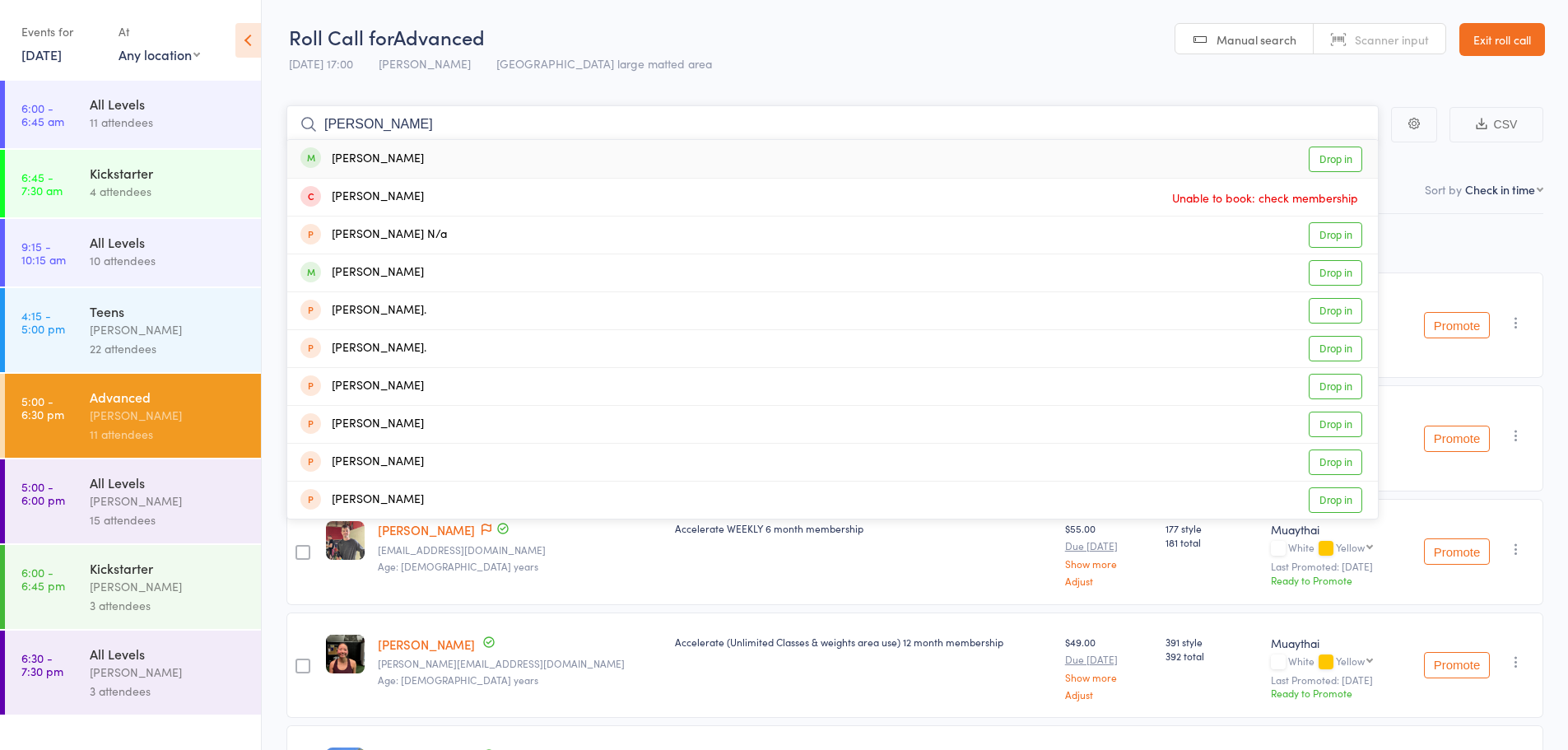
type input "chelsea hoang"
click at [1344, 162] on link "Drop in" at bounding box center [1335, 159] width 54 height 25
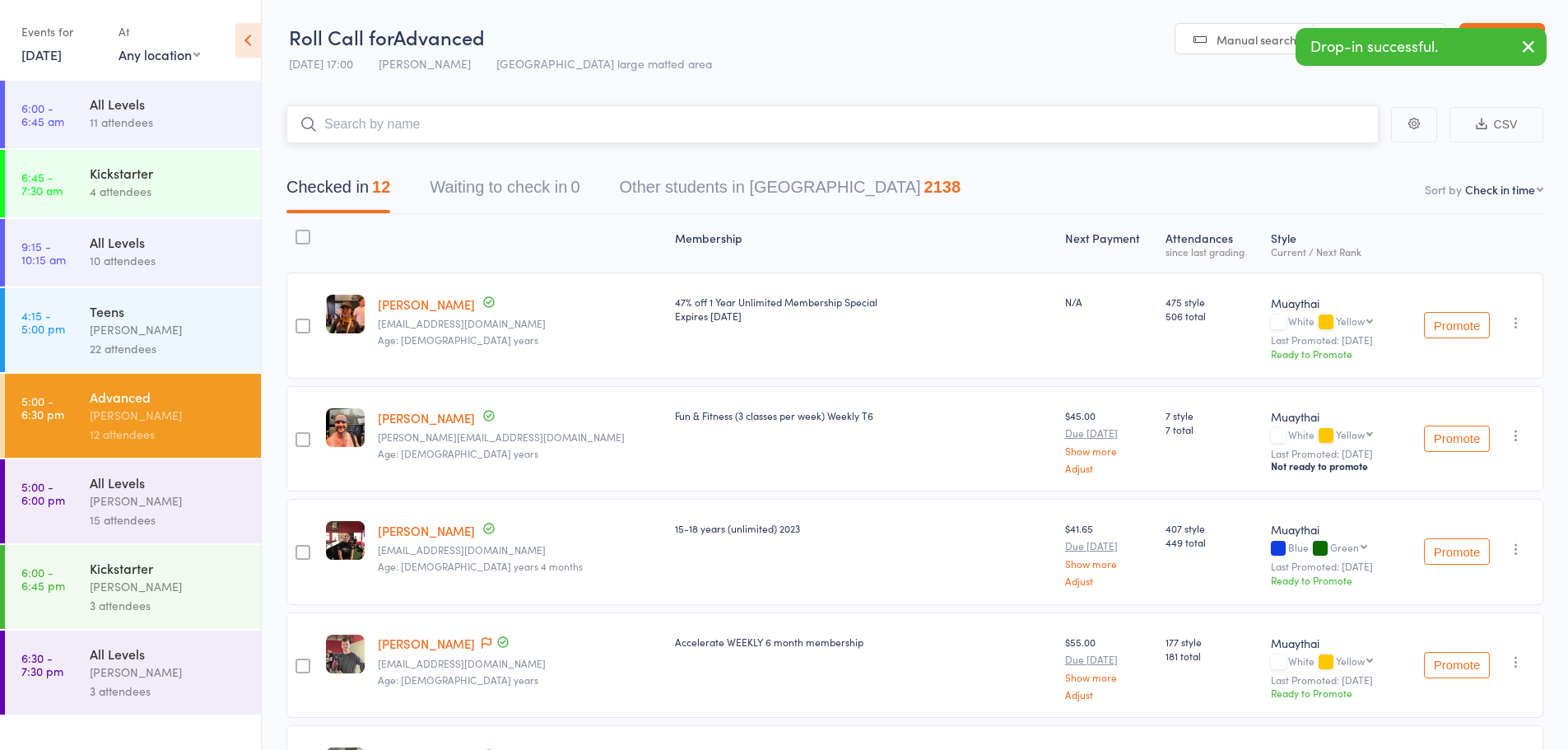
click at [775, 116] on input "search" at bounding box center [832, 124] width 1093 height 38
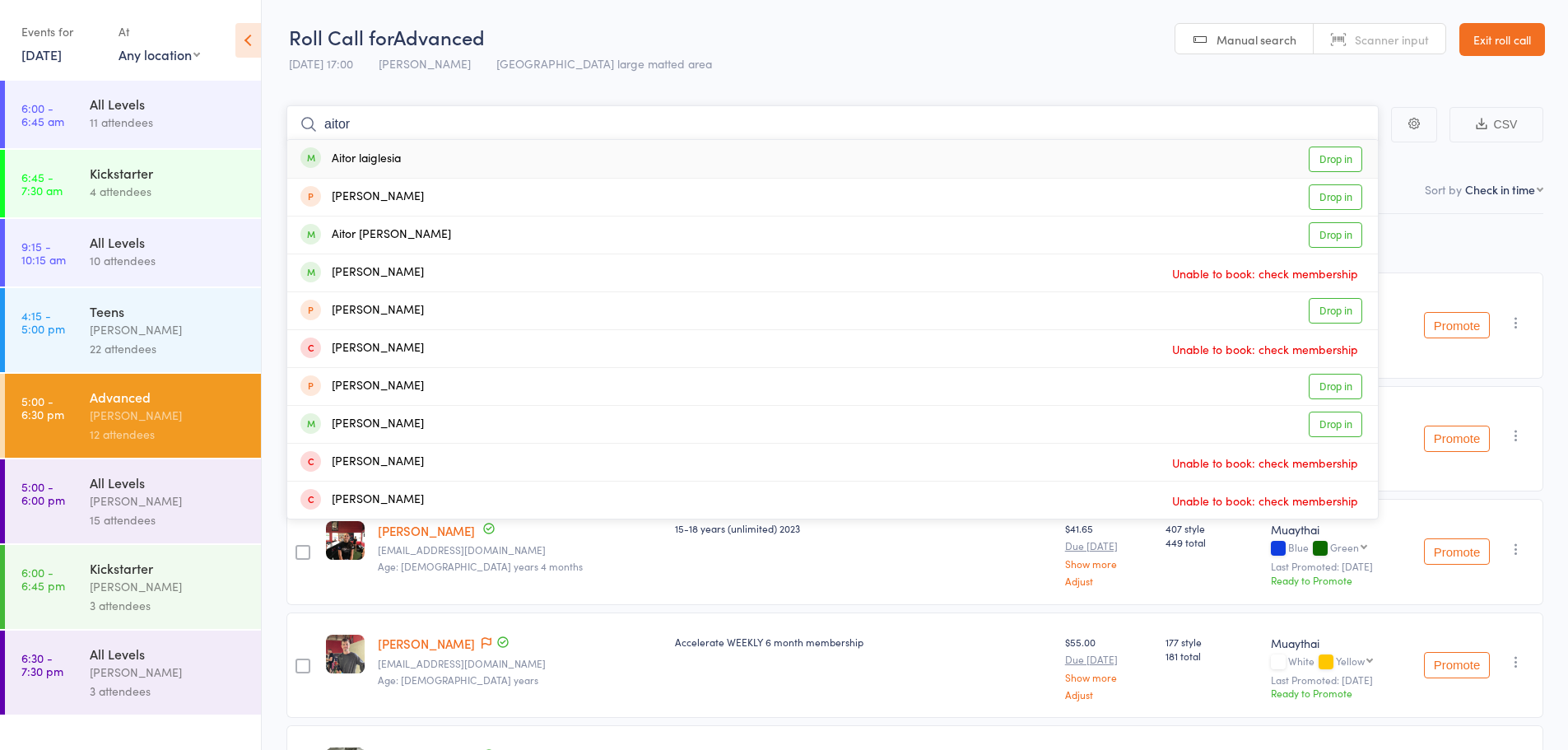
type input "aitor"
click at [1316, 162] on link "Drop in" at bounding box center [1335, 159] width 54 height 25
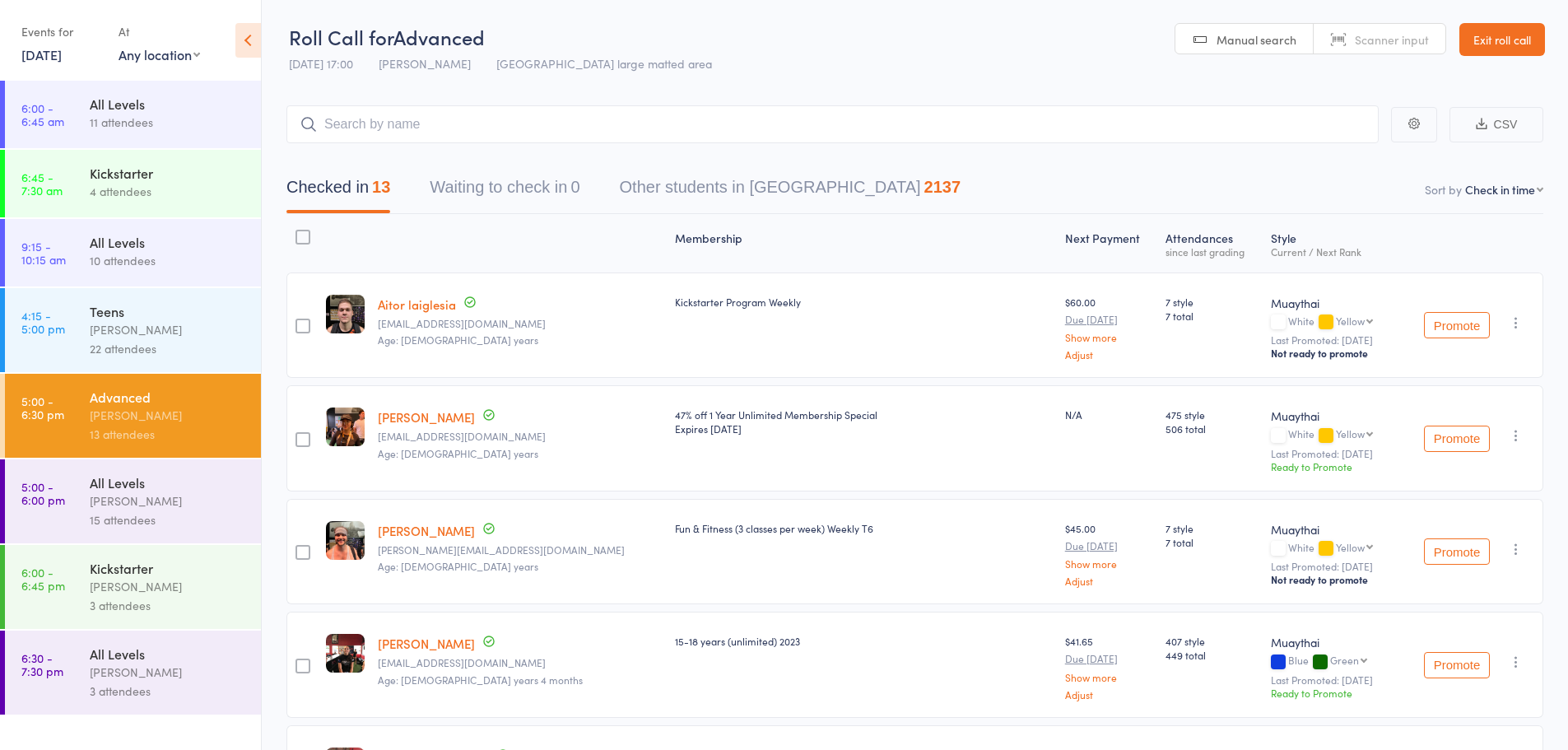
click at [1516, 547] on icon "button" at bounding box center [1516, 549] width 17 height 17
click at [1441, 715] on li "Remove" at bounding box center [1457, 714] width 136 height 22
click at [421, 125] on input "search" at bounding box center [832, 124] width 1093 height 38
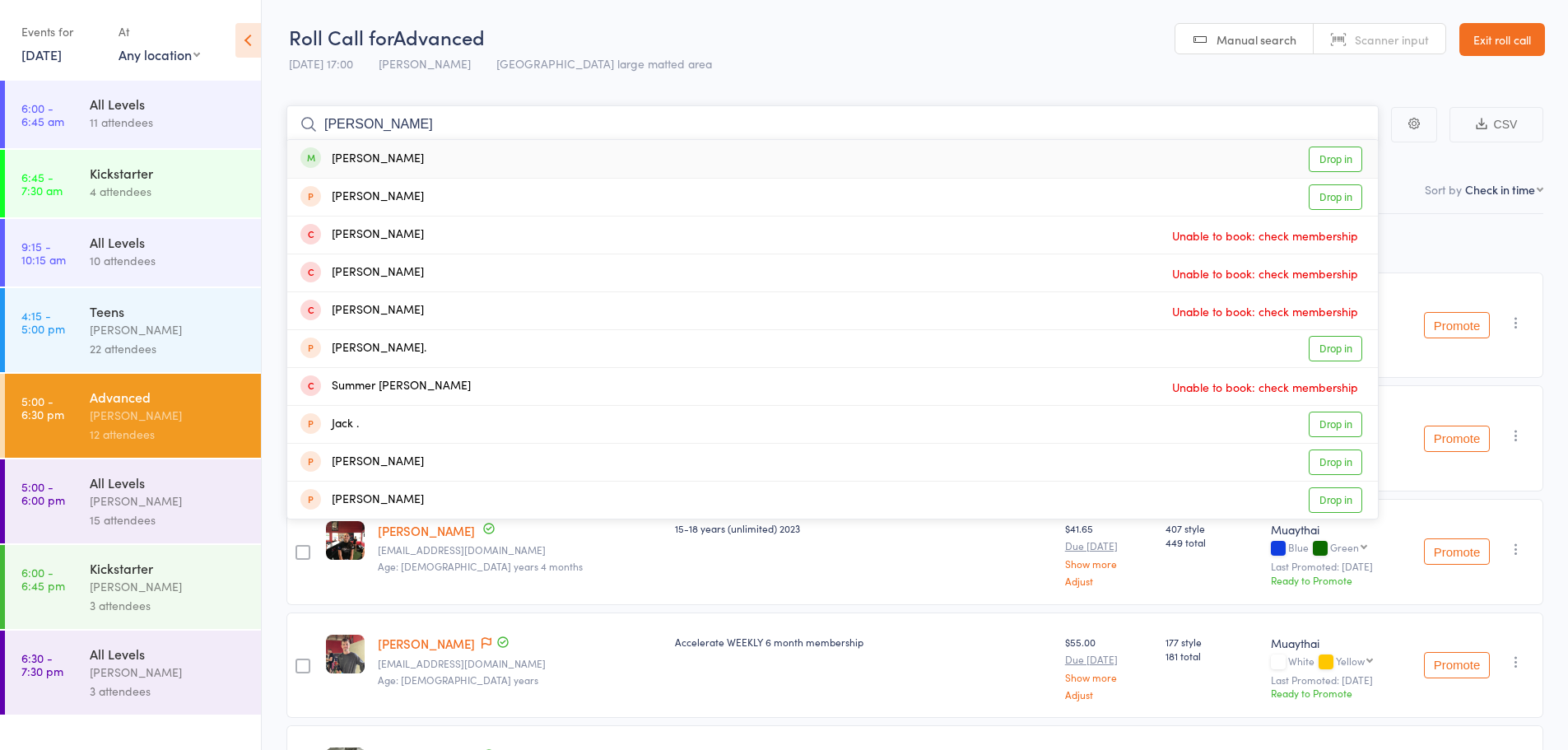
type input "jack andrews"
click at [1346, 159] on link "Drop in" at bounding box center [1335, 159] width 54 height 25
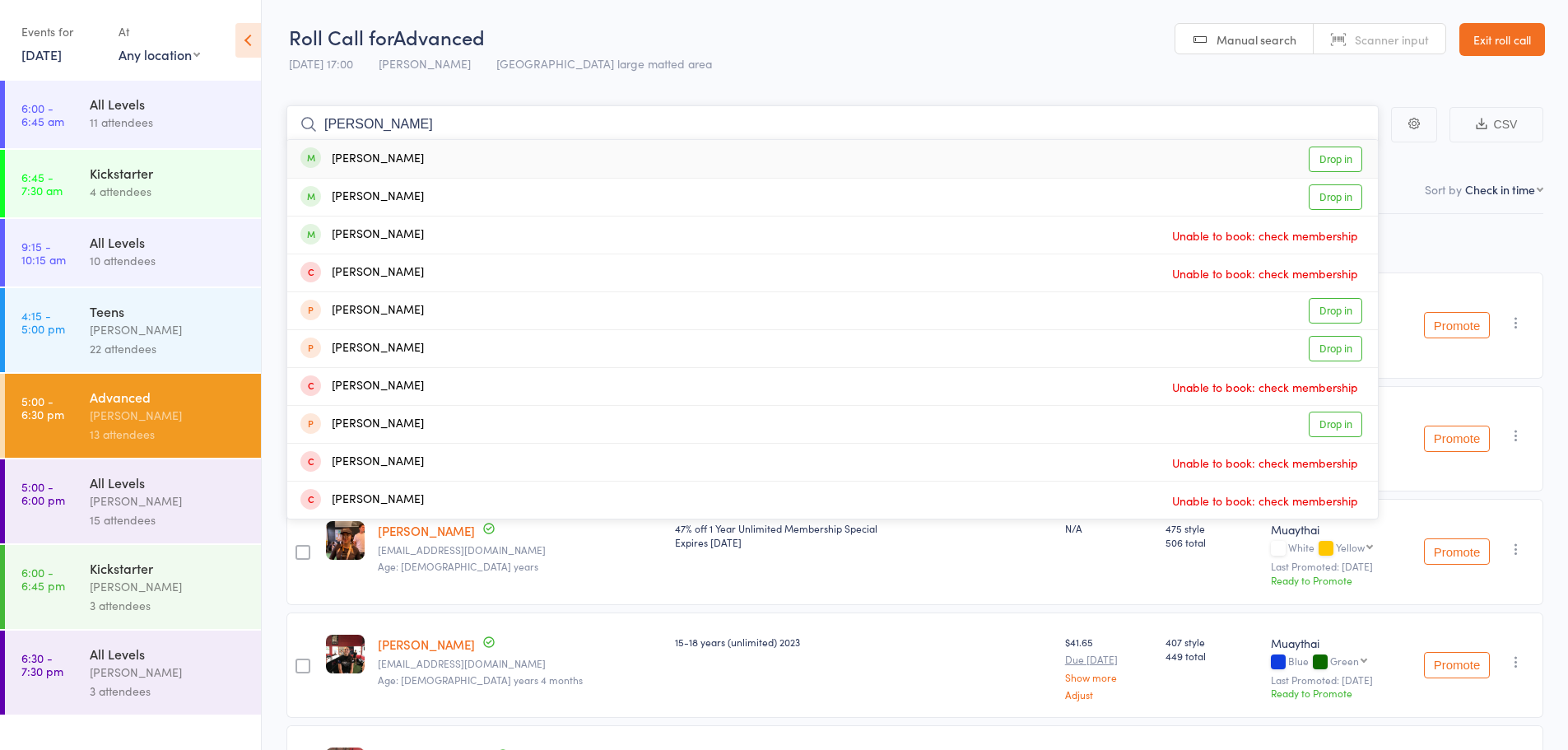
type input "ben parker"
click at [1340, 159] on link "Drop in" at bounding box center [1335, 159] width 54 height 25
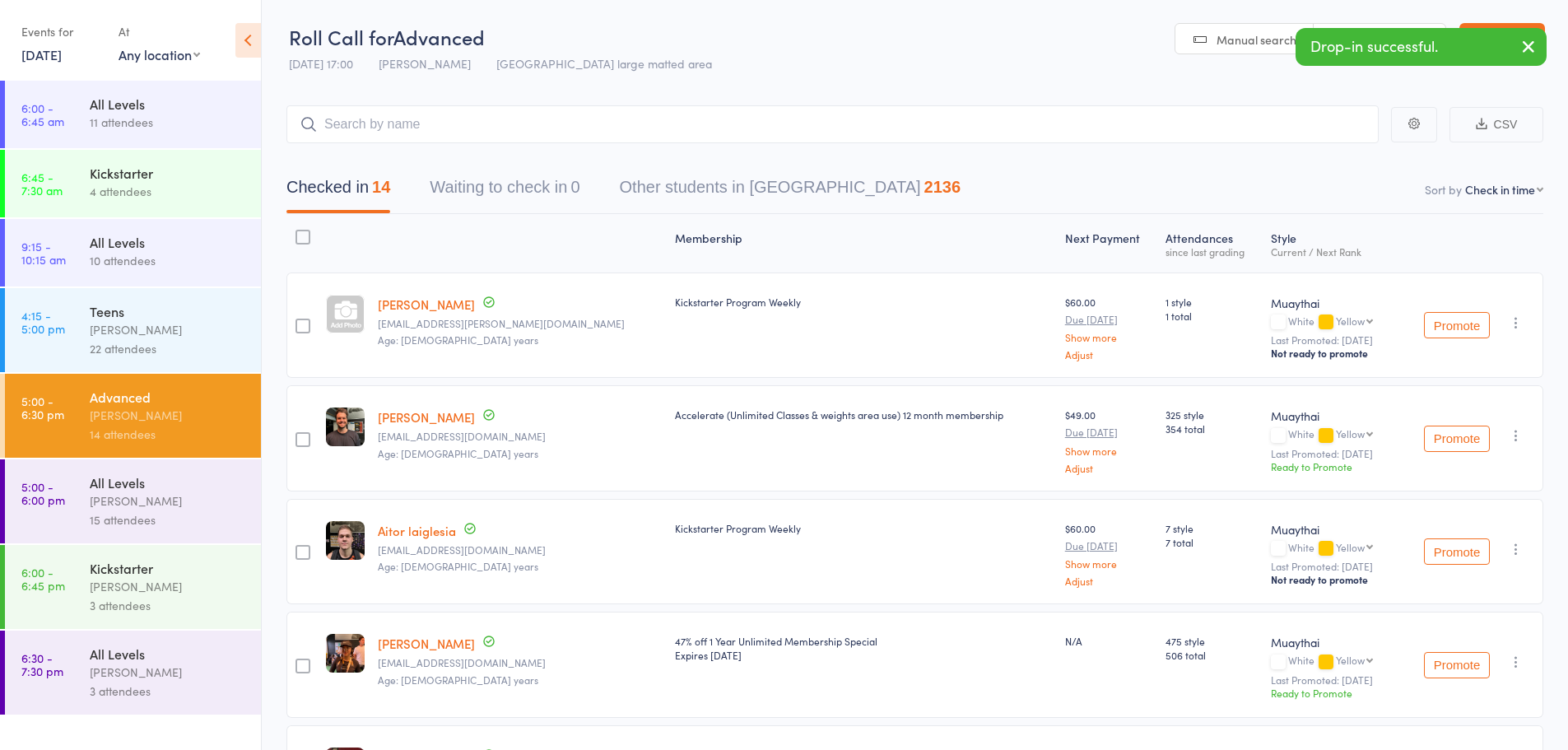
click at [418, 307] on link "Ben Parker" at bounding box center [426, 304] width 97 height 18
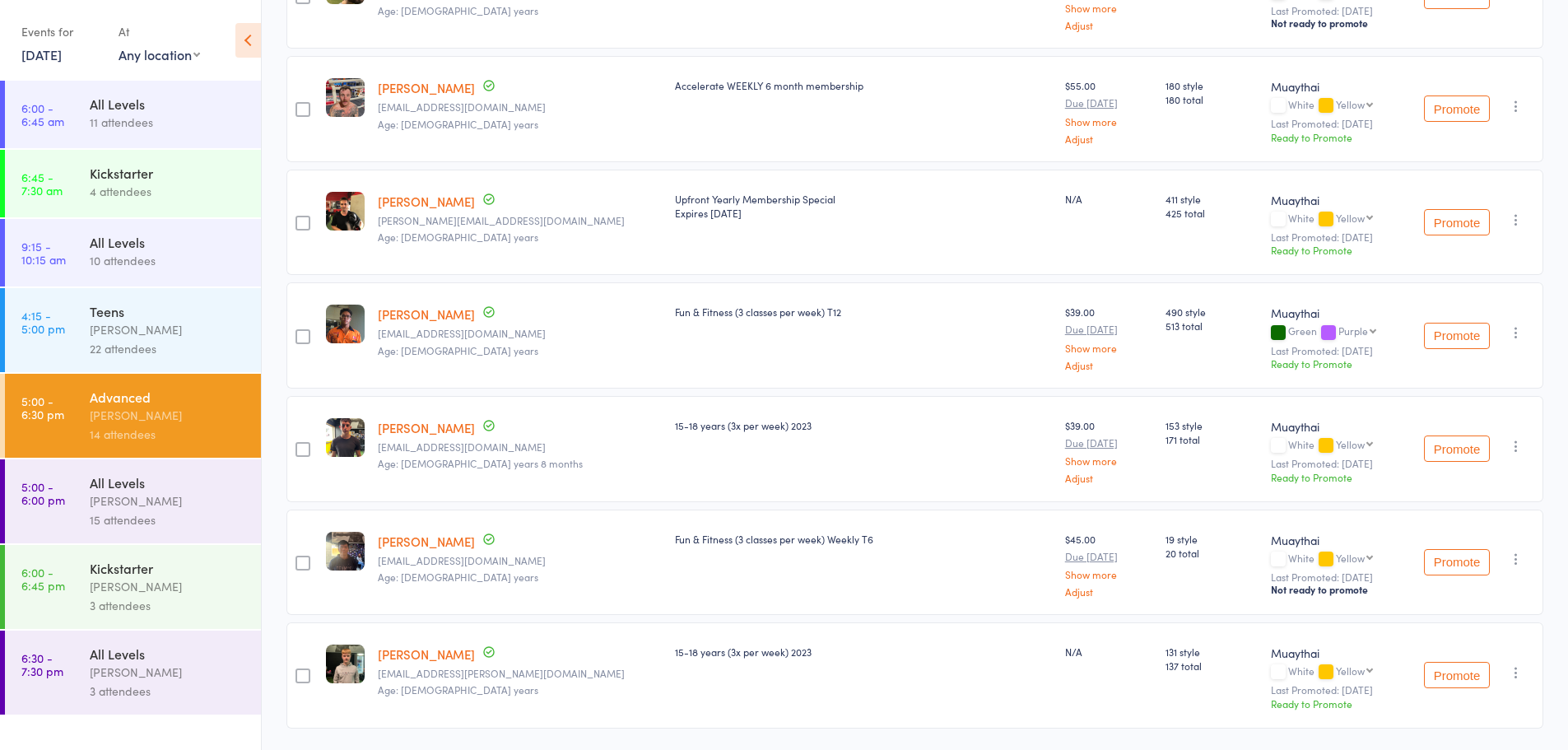
scroll to position [1174, 0]
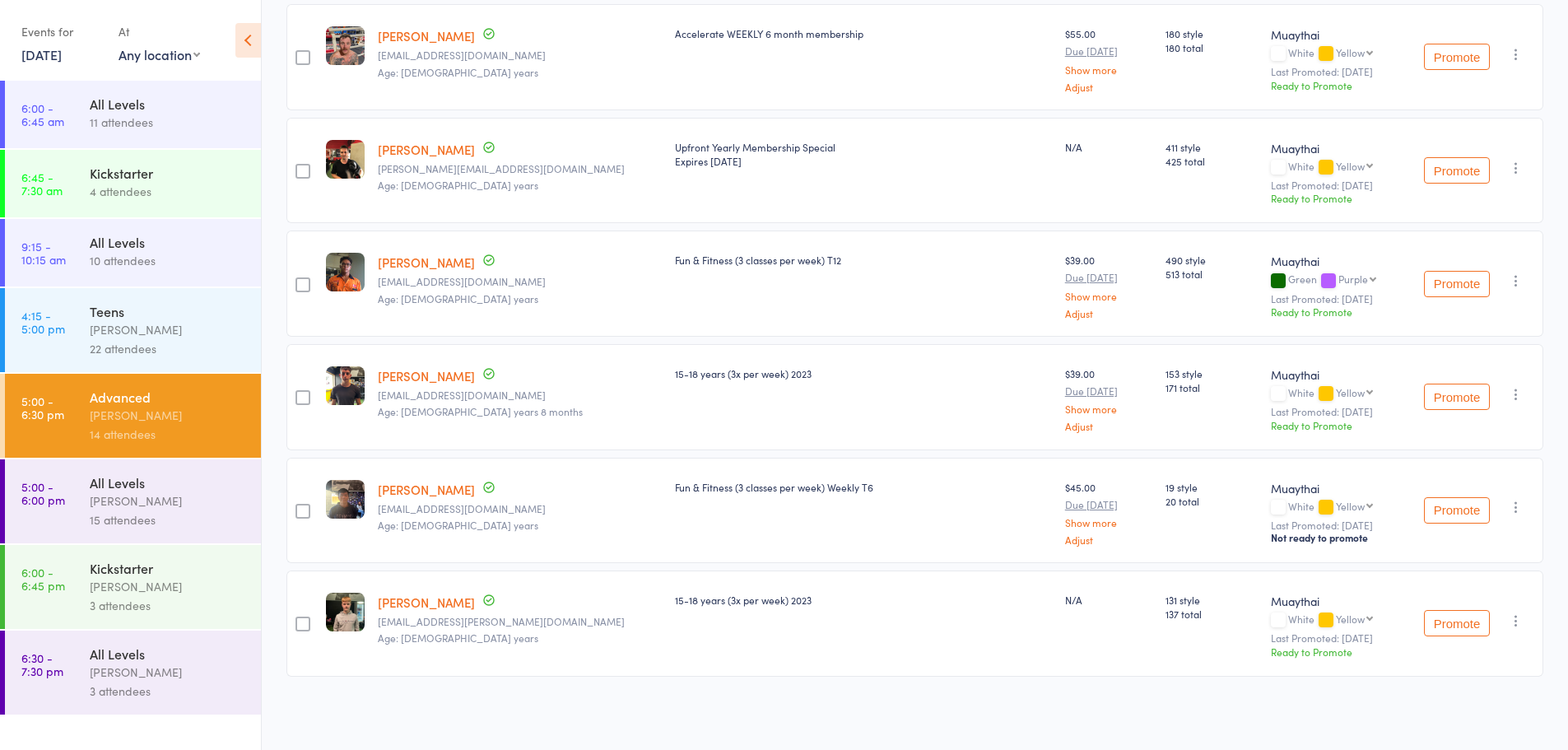
click at [185, 232] on div "All Levels 10 attendees" at bounding box center [175, 251] width 171 height 65
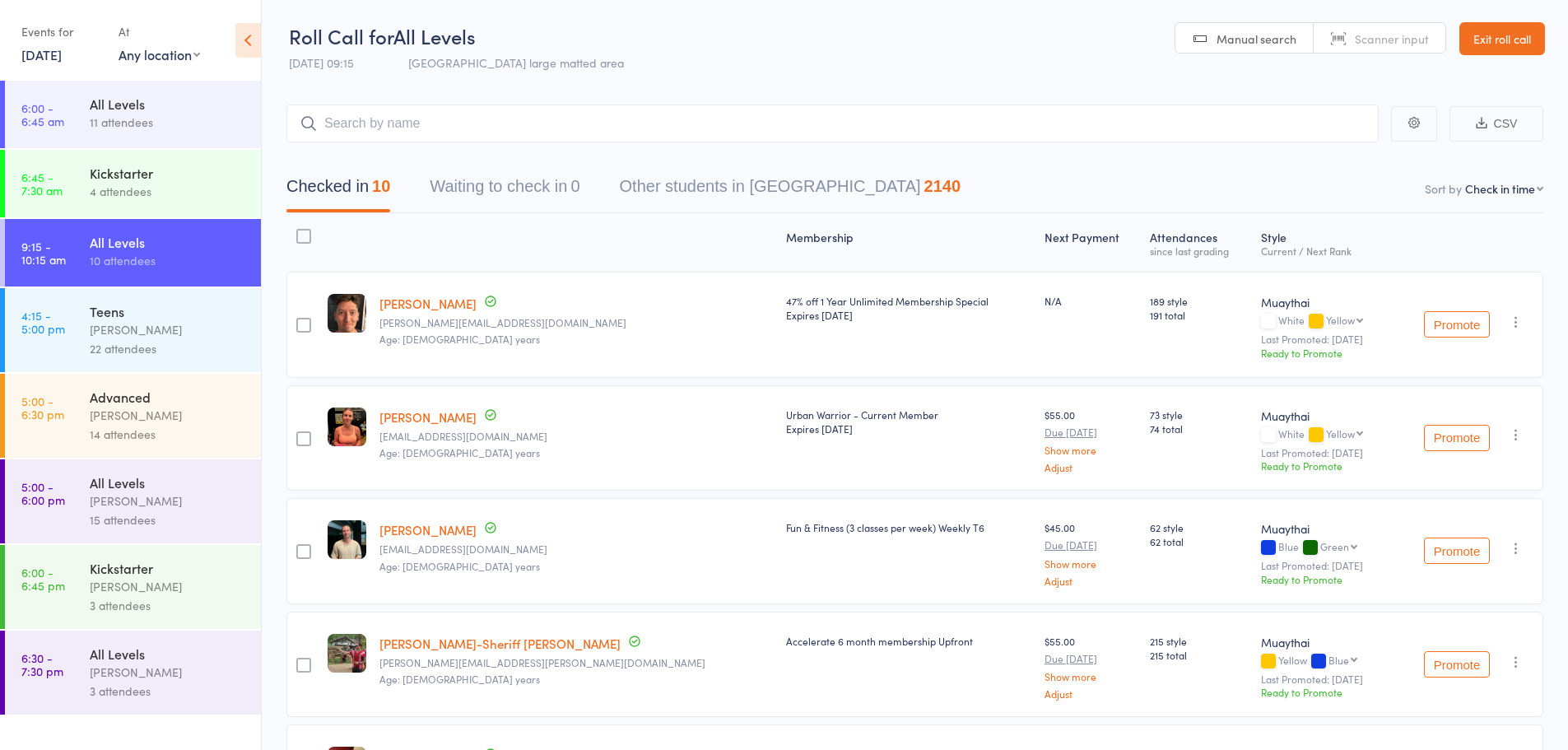
click at [151, 516] on div "15 attendees" at bounding box center [168, 521] width 157 height 19
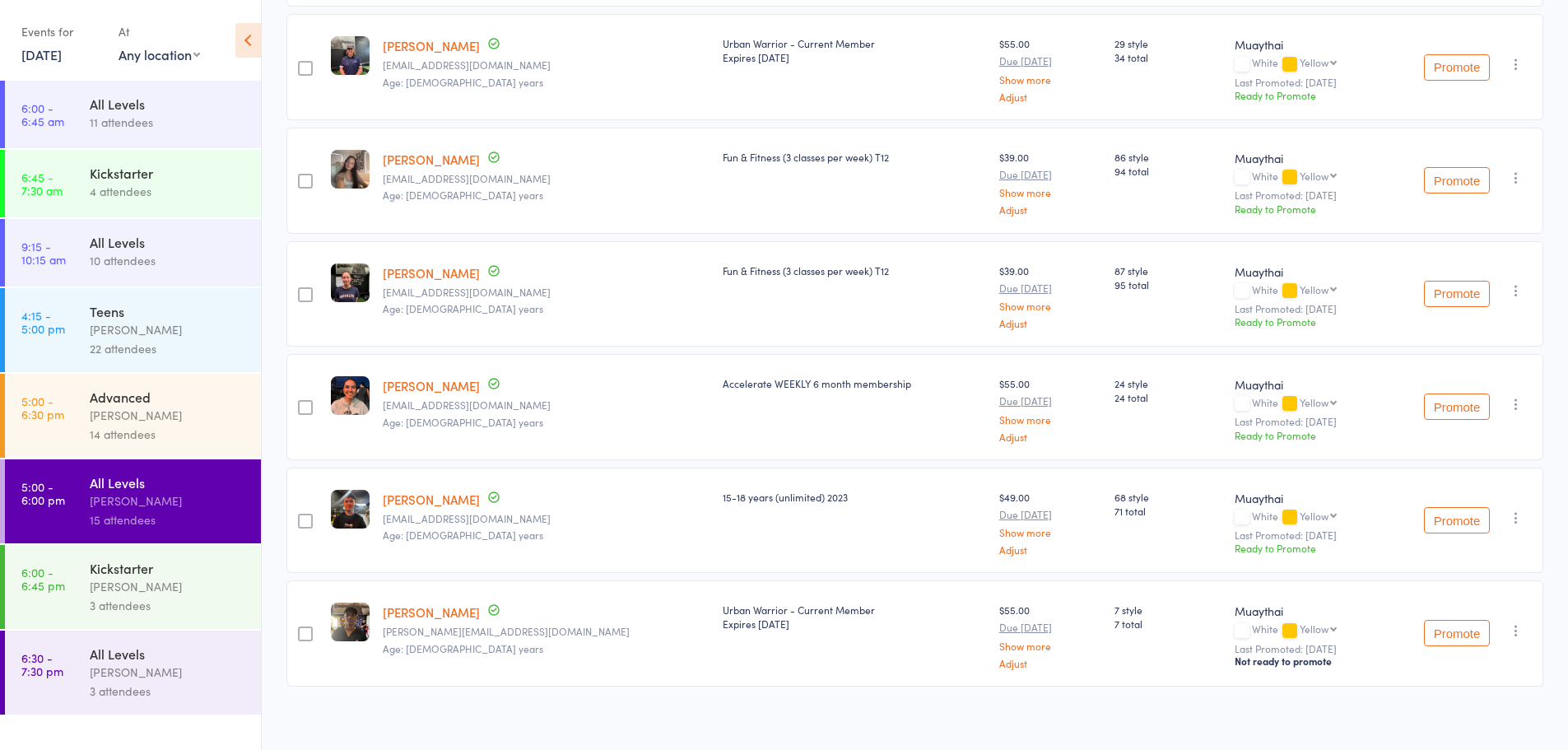
scroll to position [1288, 0]
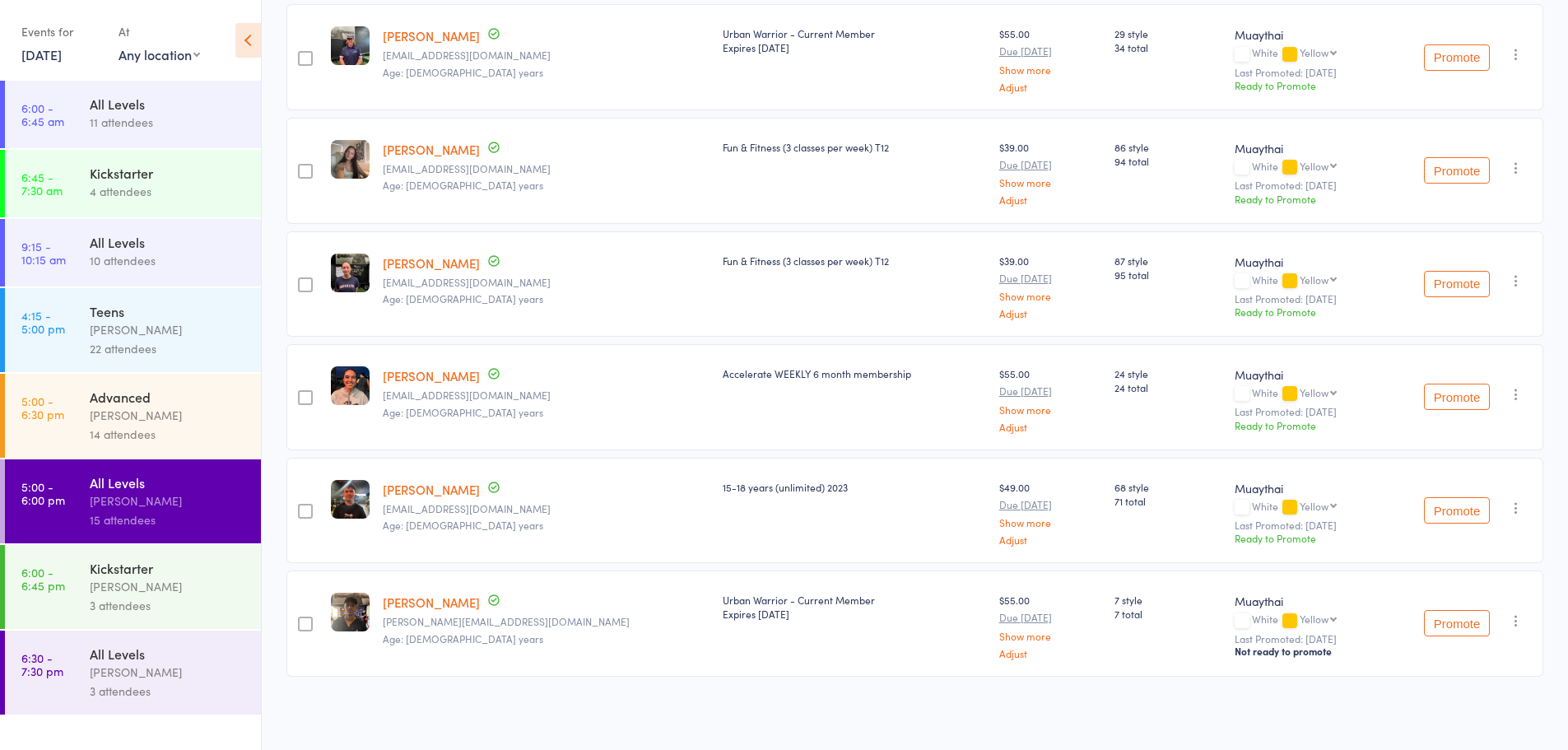
click at [100, 433] on div "14 attendees" at bounding box center [168, 434] width 157 height 19
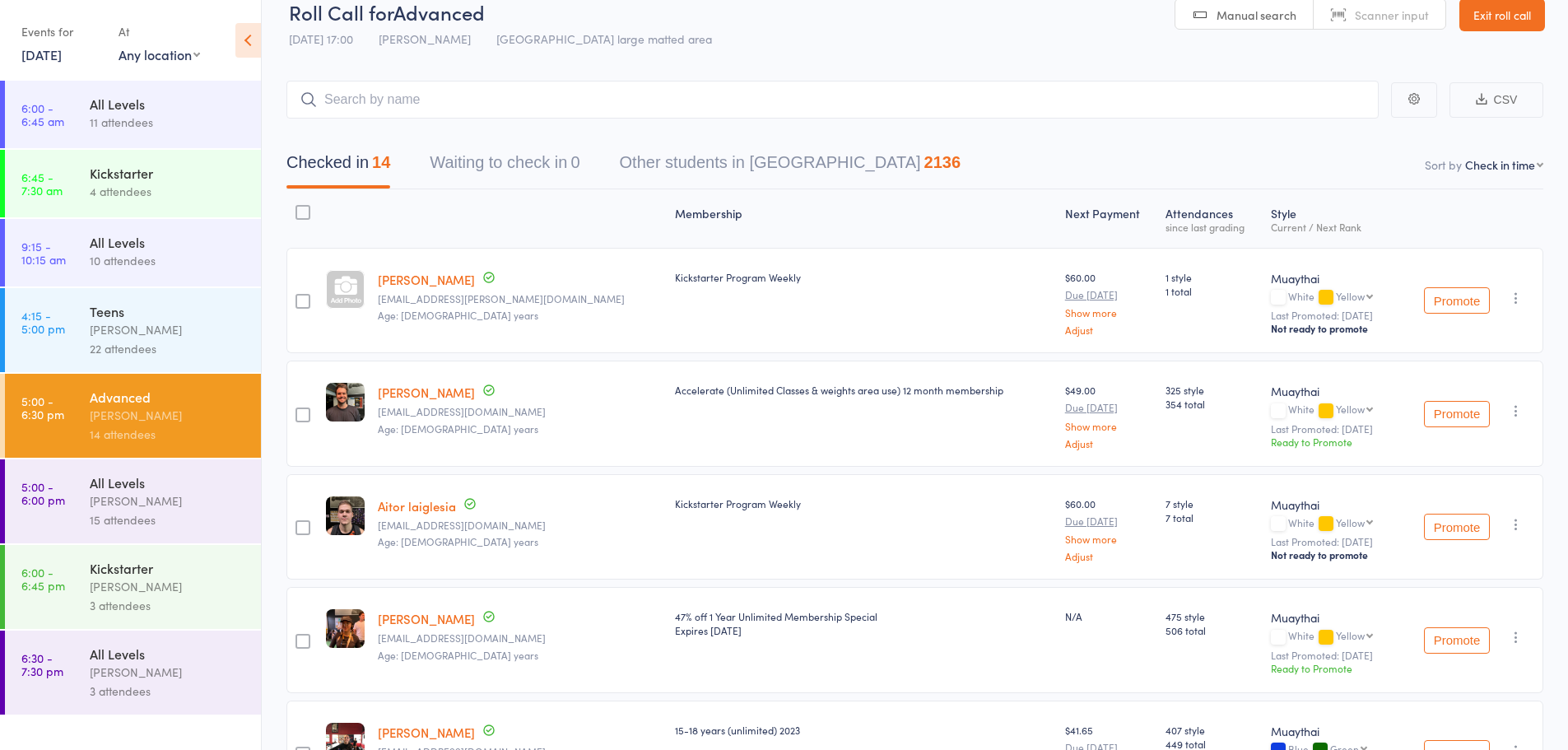
scroll to position [21, 0]
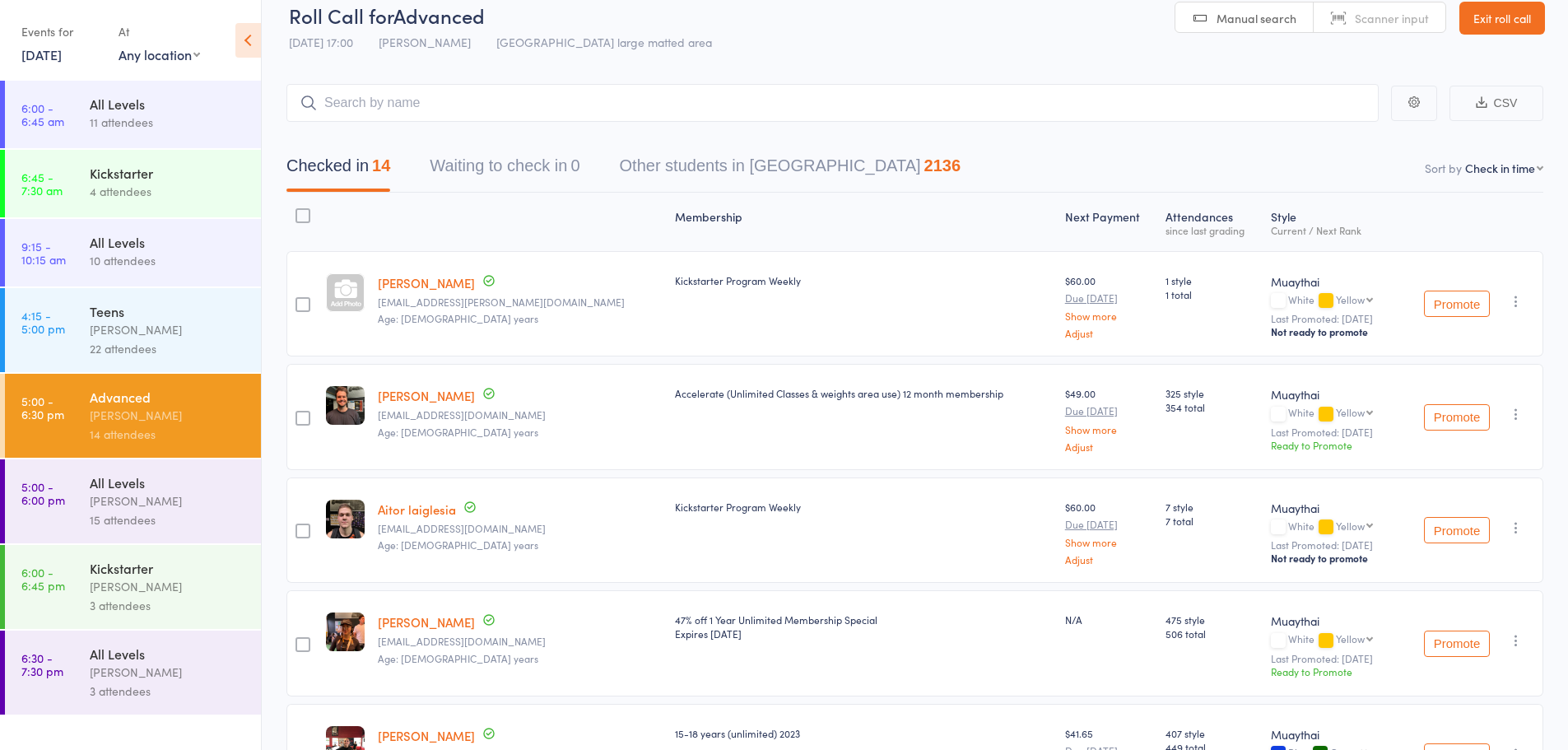
click at [413, 274] on link "Ben Parker" at bounding box center [426, 283] width 97 height 18
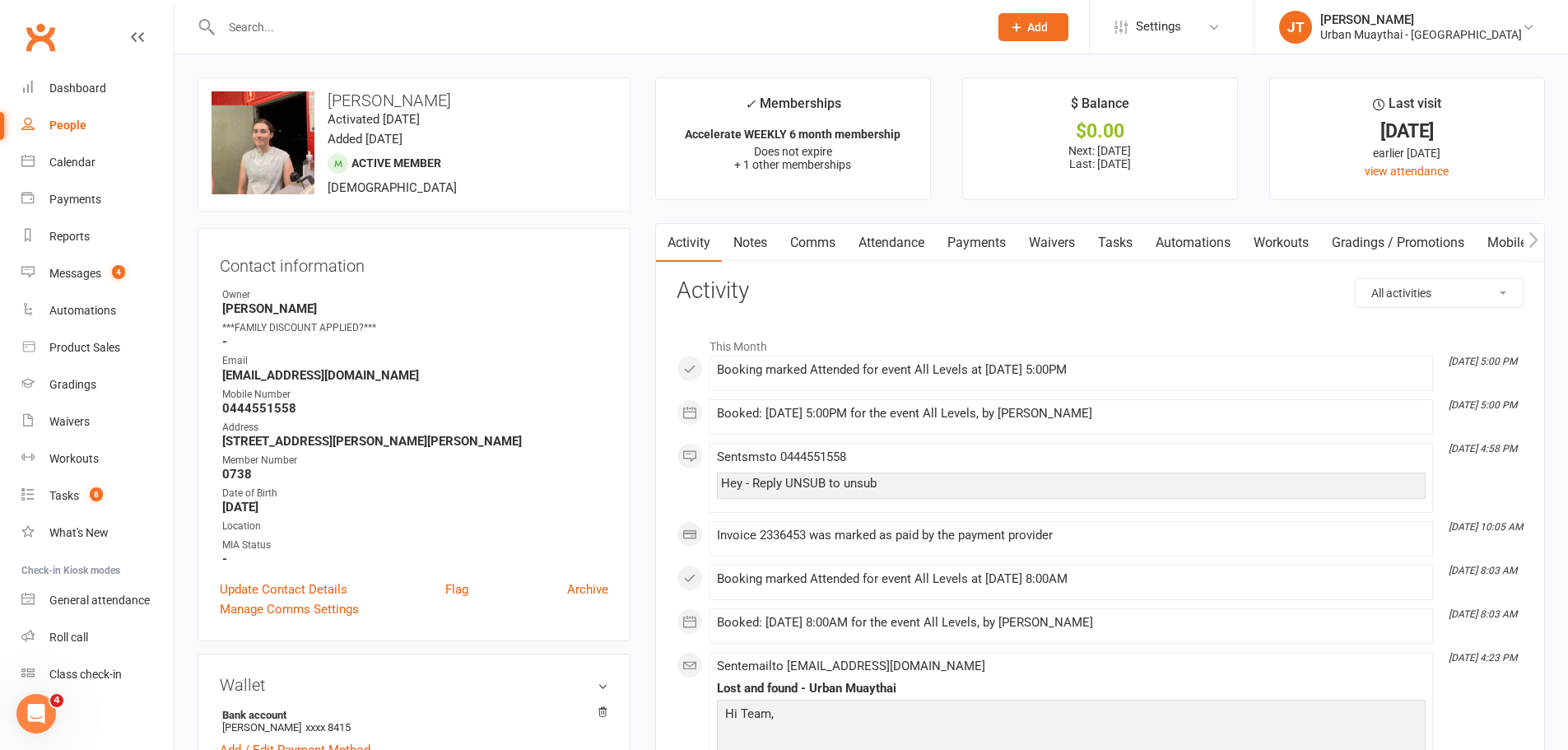
click at [813, 244] on link "Comms" at bounding box center [813, 243] width 69 height 38
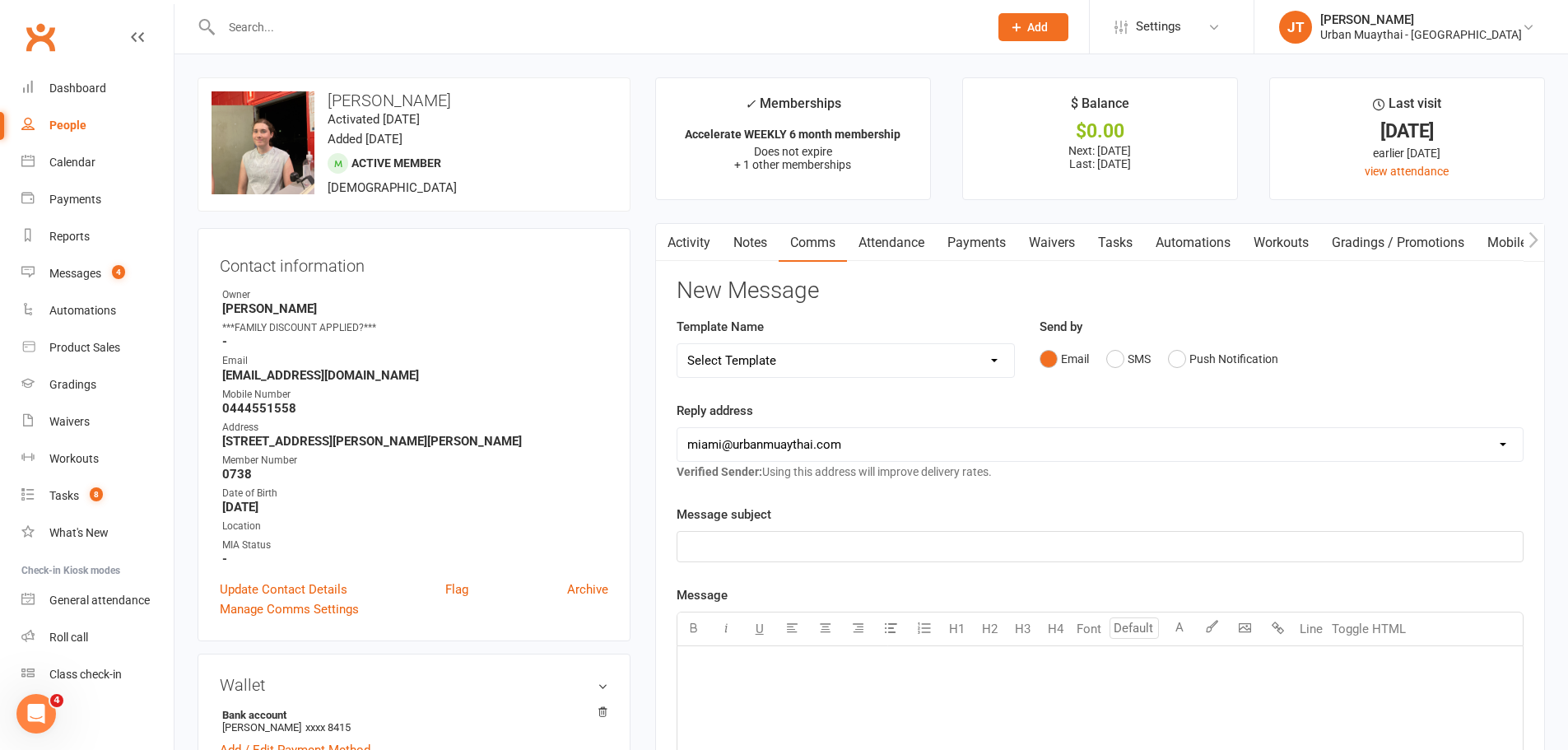
click at [712, 236] on link "Activity" at bounding box center [688, 243] width 66 height 38
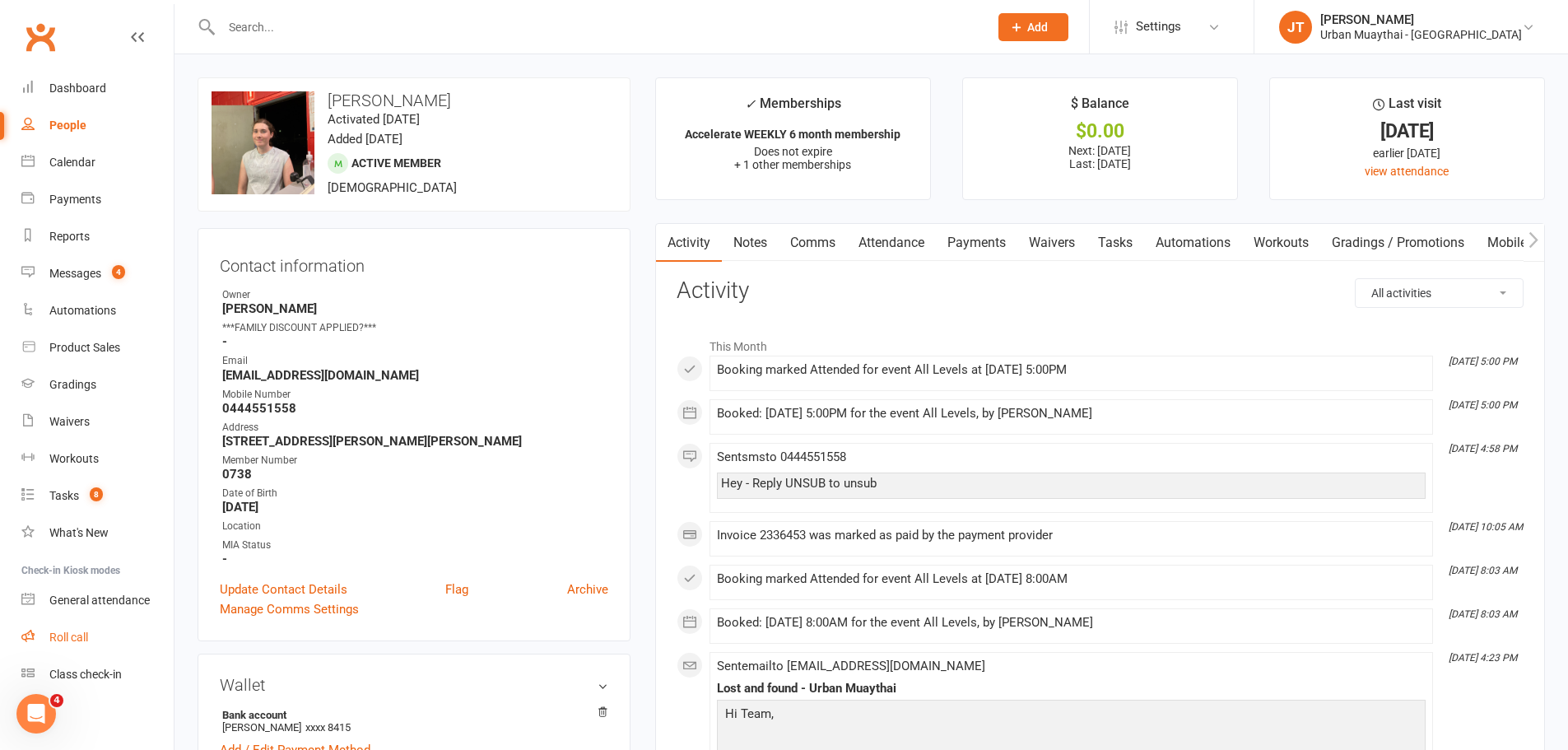
click at [55, 638] on div "Roll call" at bounding box center [69, 637] width 39 height 13
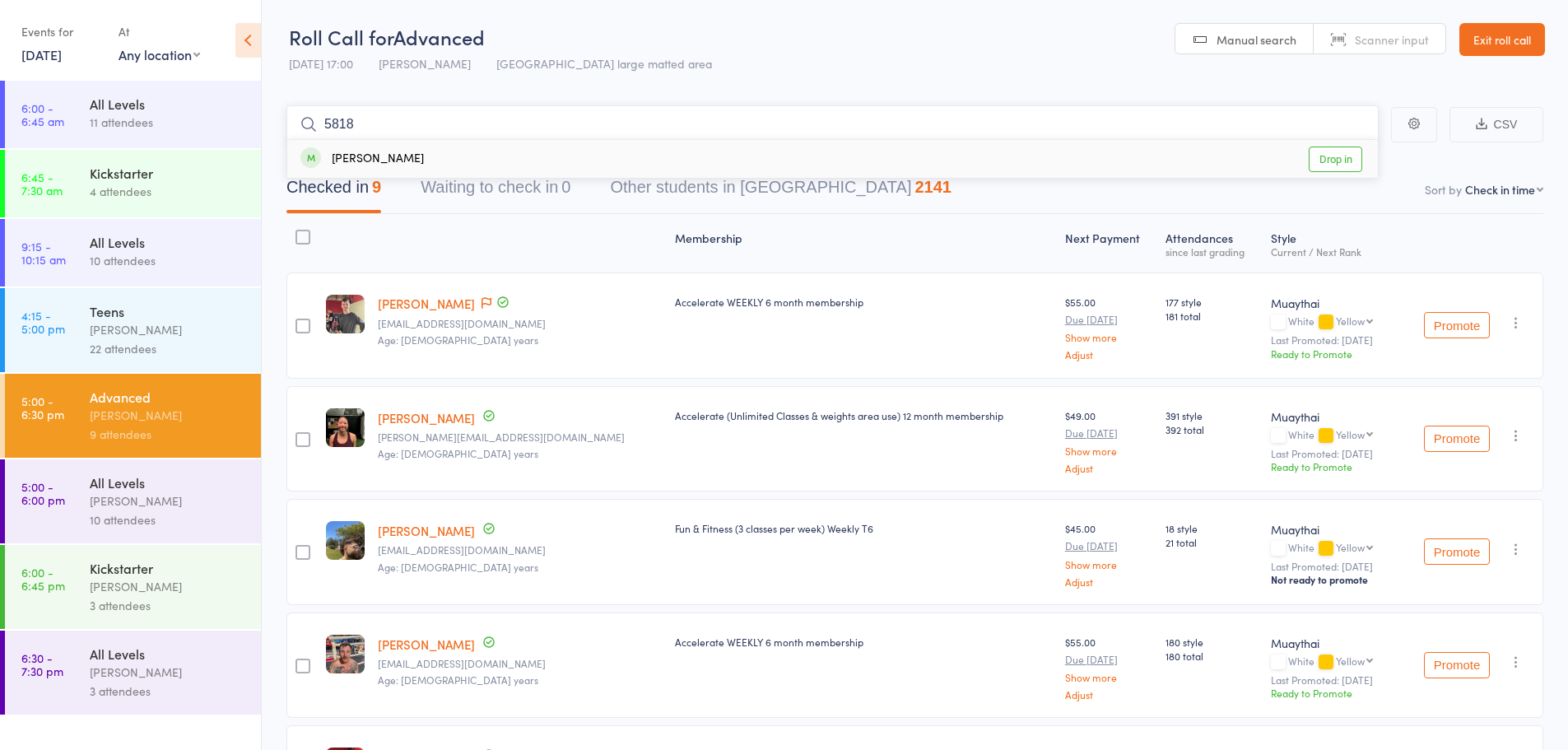
type input "5818"
click at [1322, 154] on link "Drop in" at bounding box center [1335, 159] width 54 height 25
click at [664, 116] on input "search" at bounding box center [832, 124] width 1093 height 38
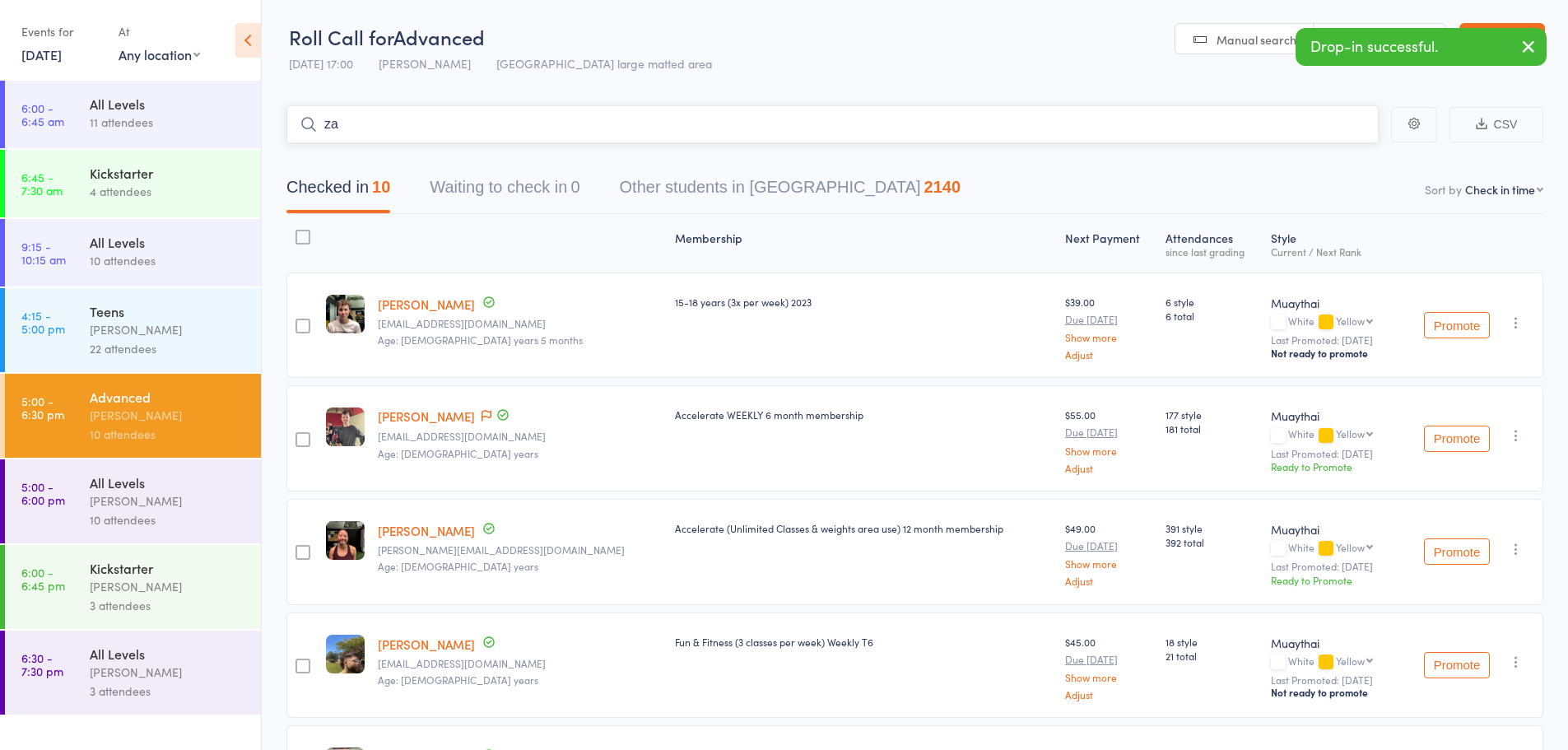
type input "z"
click at [1521, 324] on icon "button" at bounding box center [1516, 323] width 17 height 17
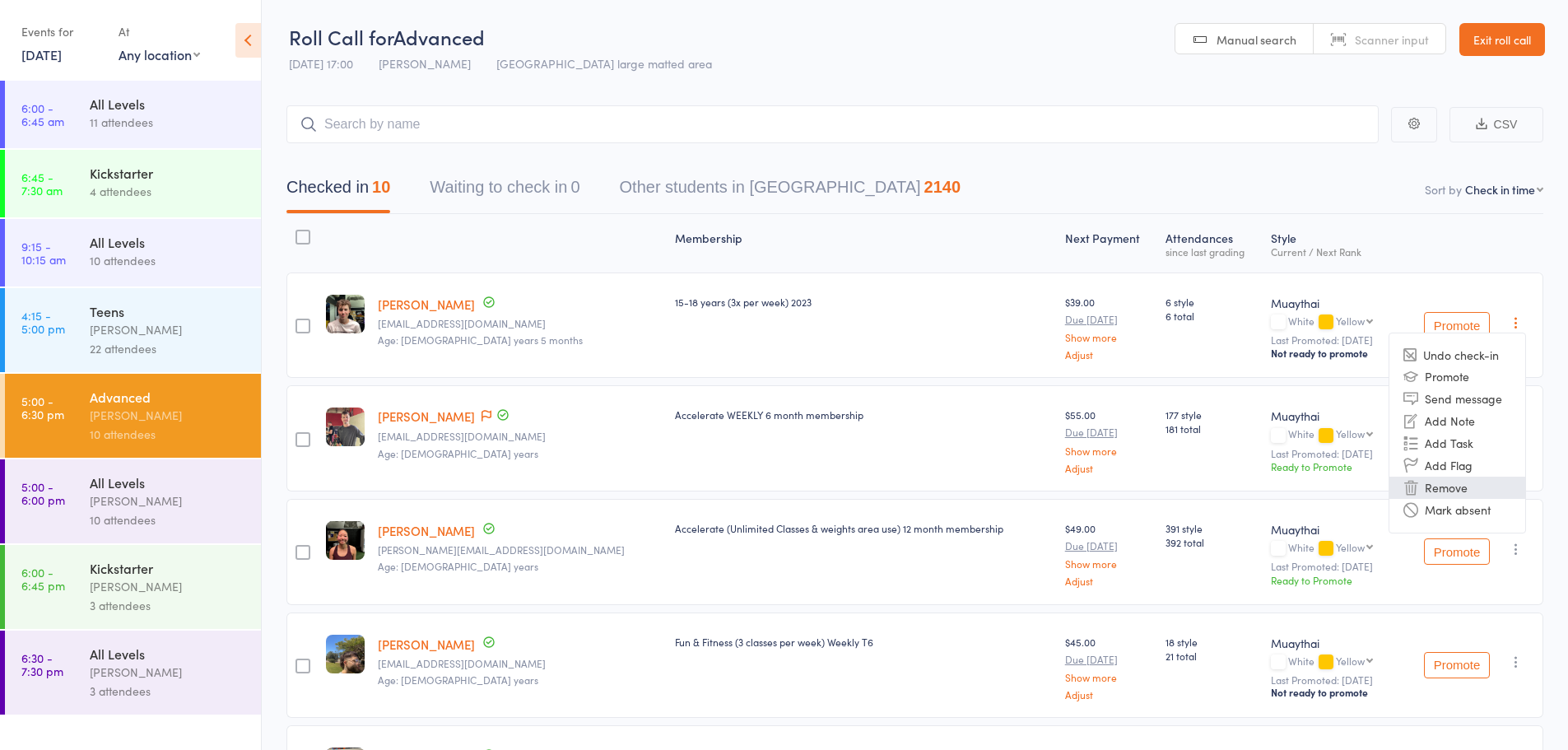
click at [1476, 481] on li "Remove" at bounding box center [1457, 487] width 136 height 22
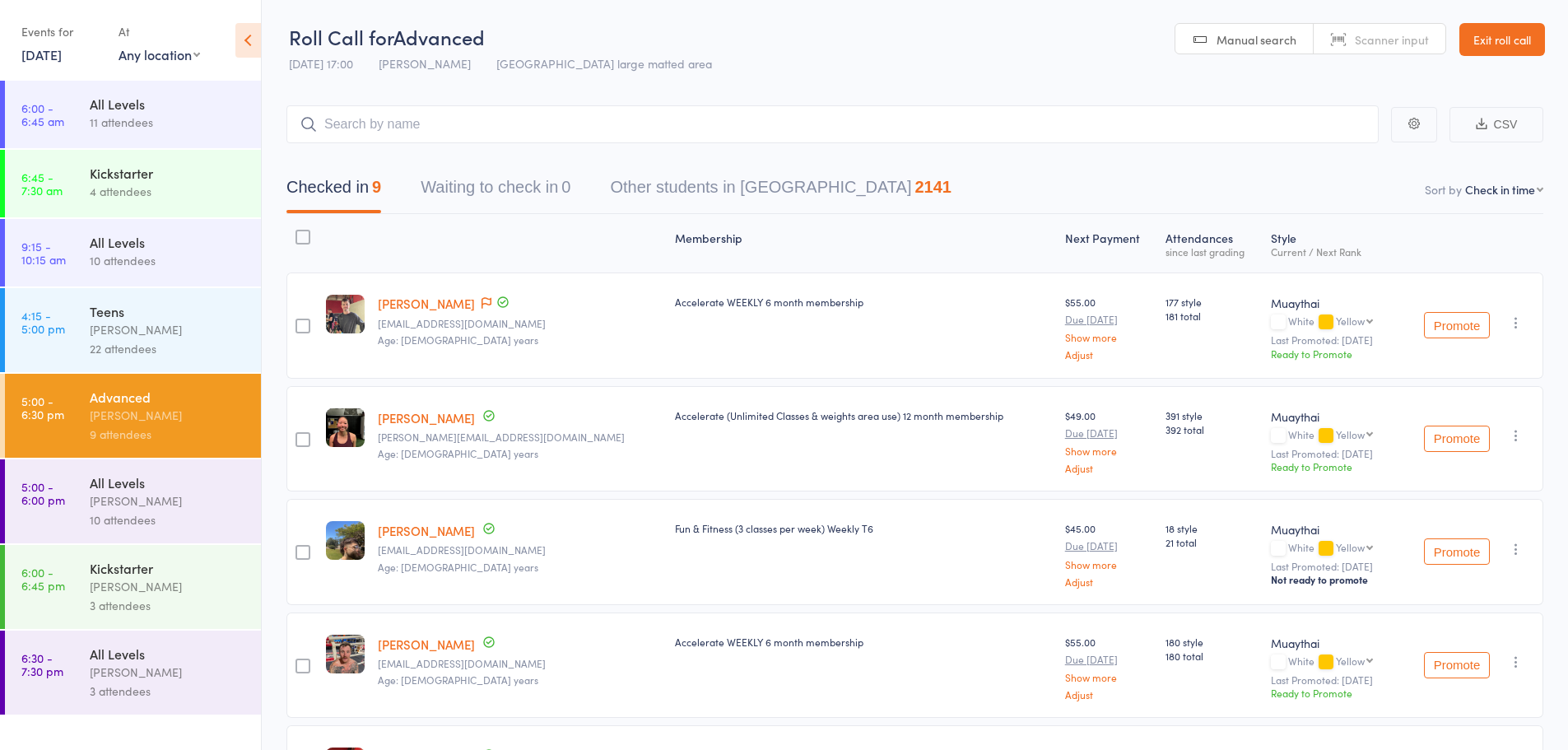
click at [129, 526] on div "10 attendees" at bounding box center [168, 521] width 157 height 19
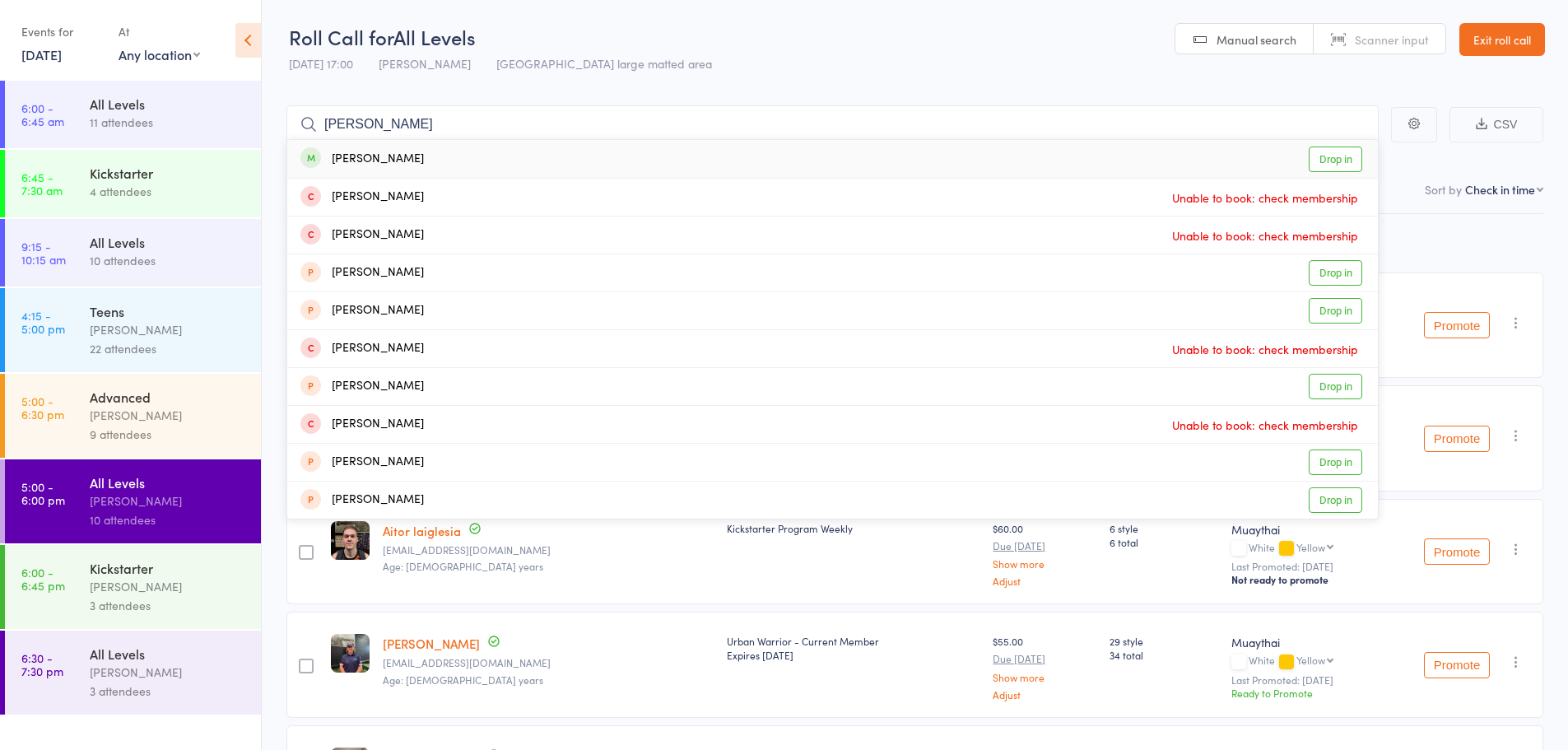
type input "linkin mitchel"
click at [1345, 157] on link "Drop in" at bounding box center [1335, 159] width 54 height 25
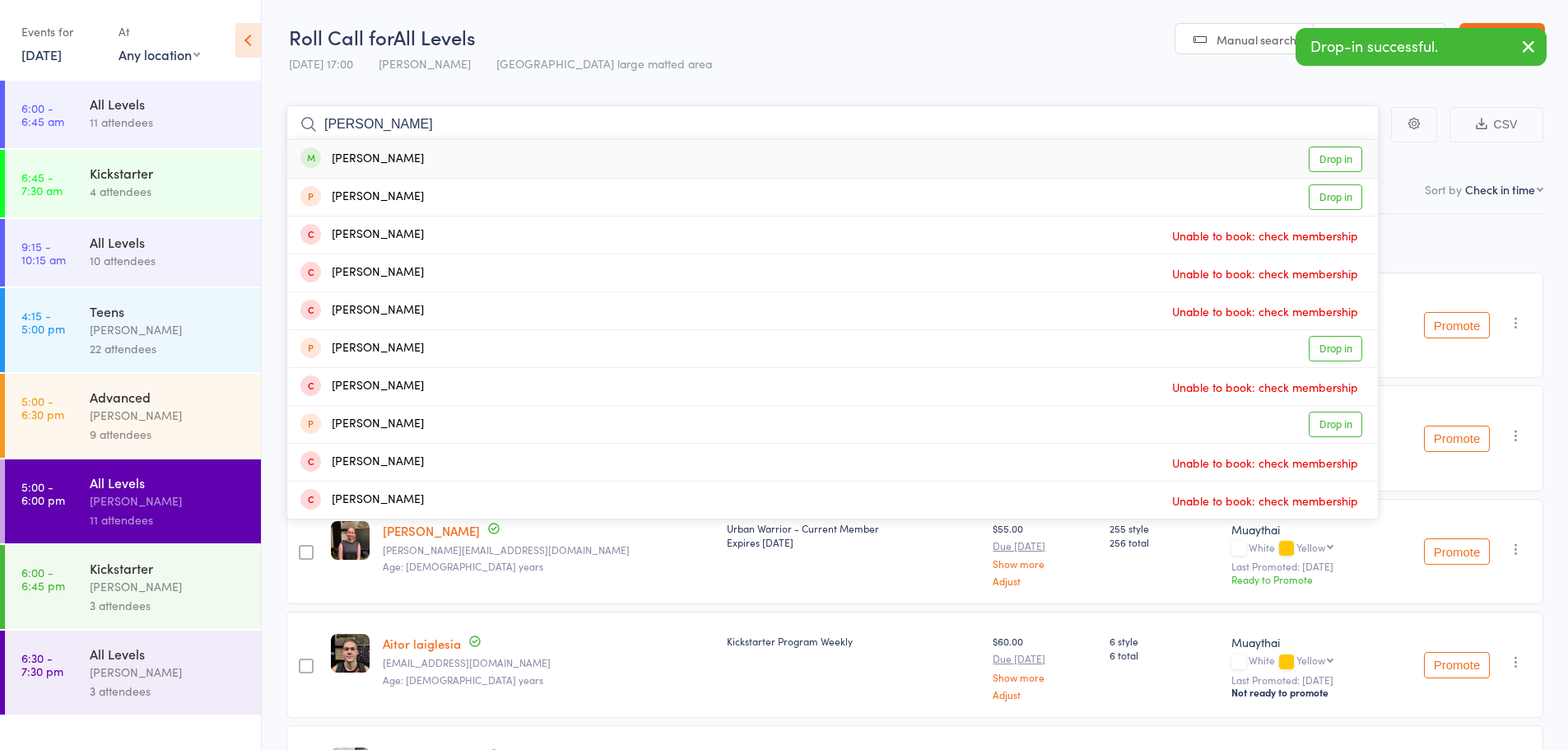
type input "zach hinde"
click at [1339, 151] on link "Drop in" at bounding box center [1335, 159] width 54 height 25
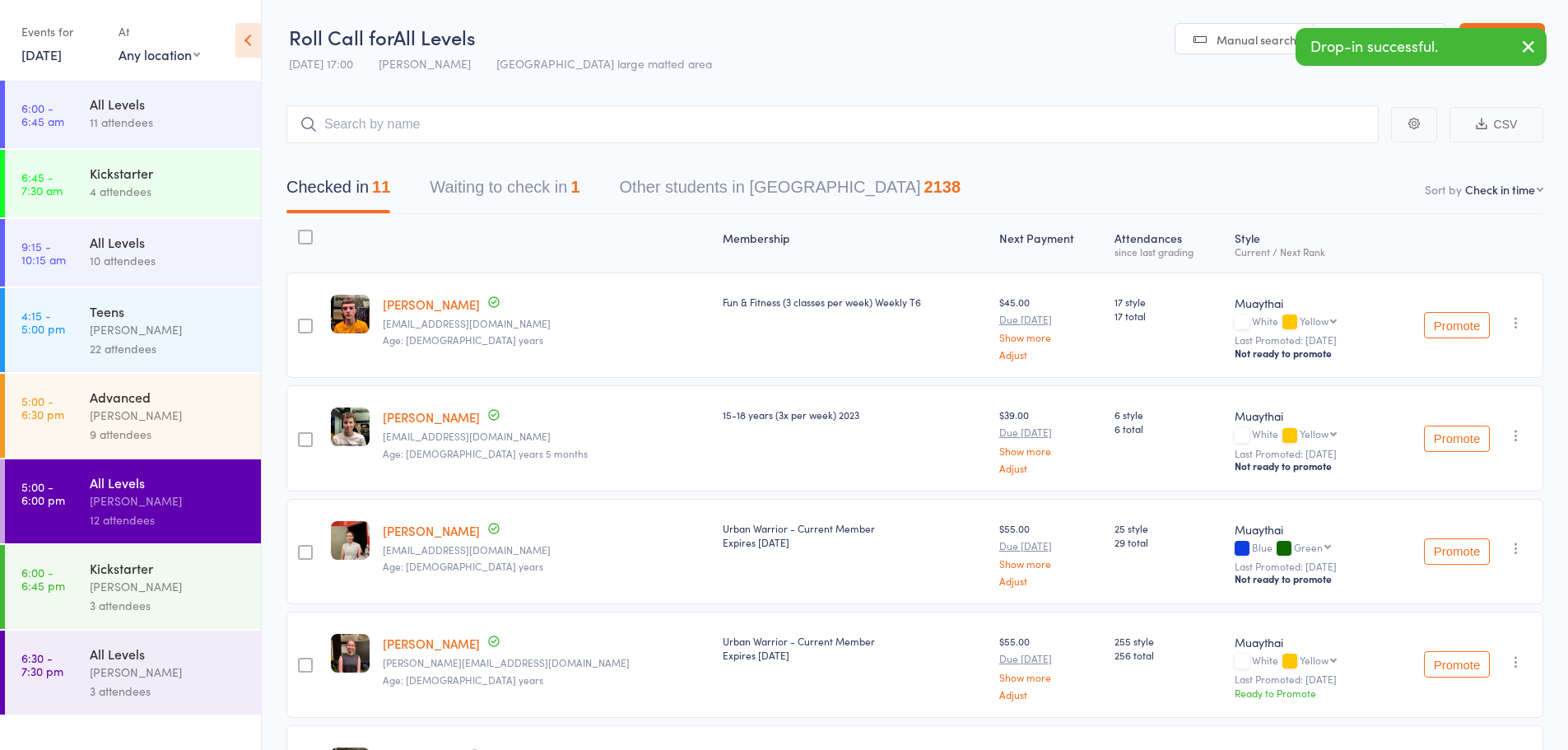
click at [103, 419] on div "[PERSON_NAME]" at bounding box center [168, 416] width 157 height 19
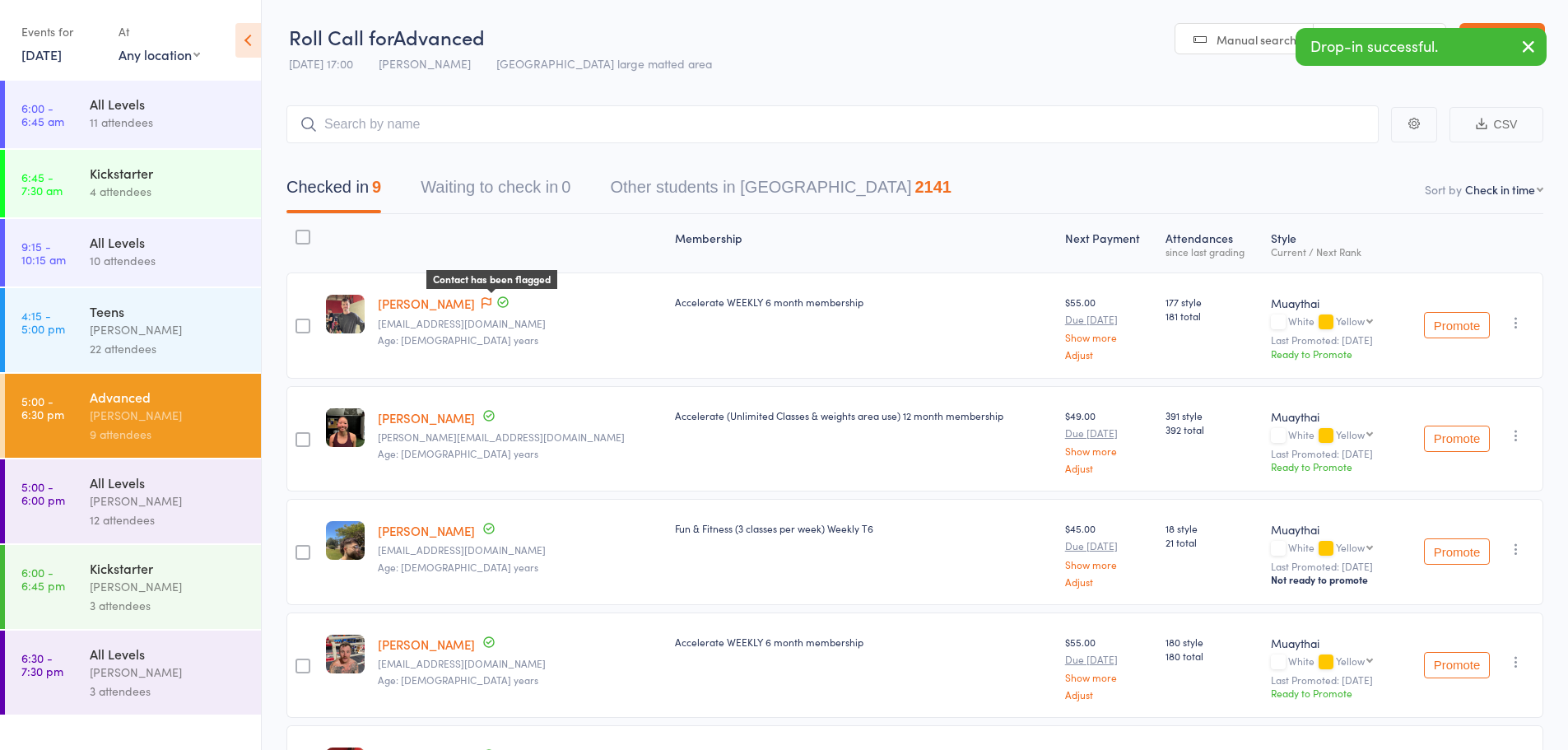
click at [491, 302] on icon at bounding box center [486, 302] width 10 height 11
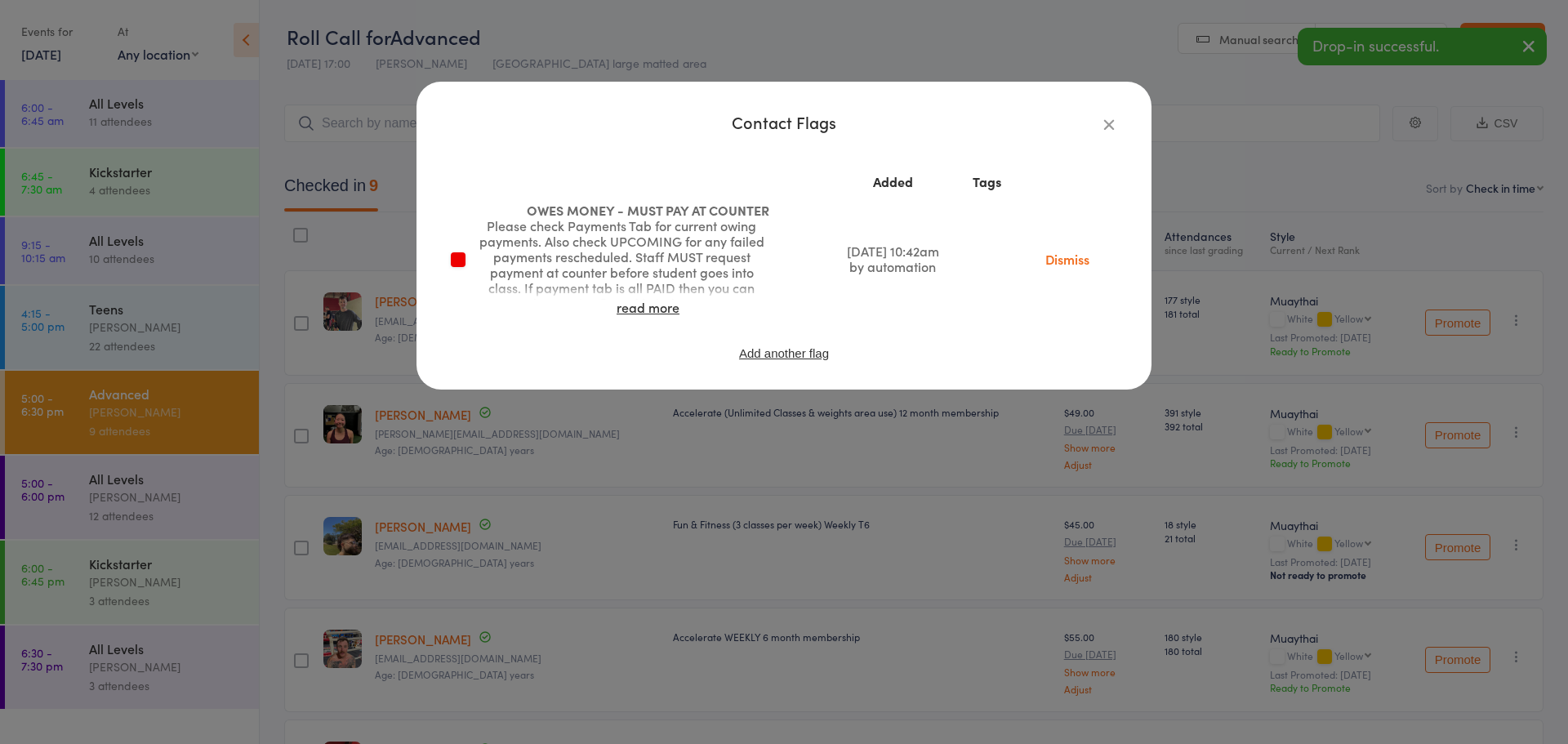
click at [1101, 118] on icon "button" at bounding box center [1108, 124] width 18 height 18
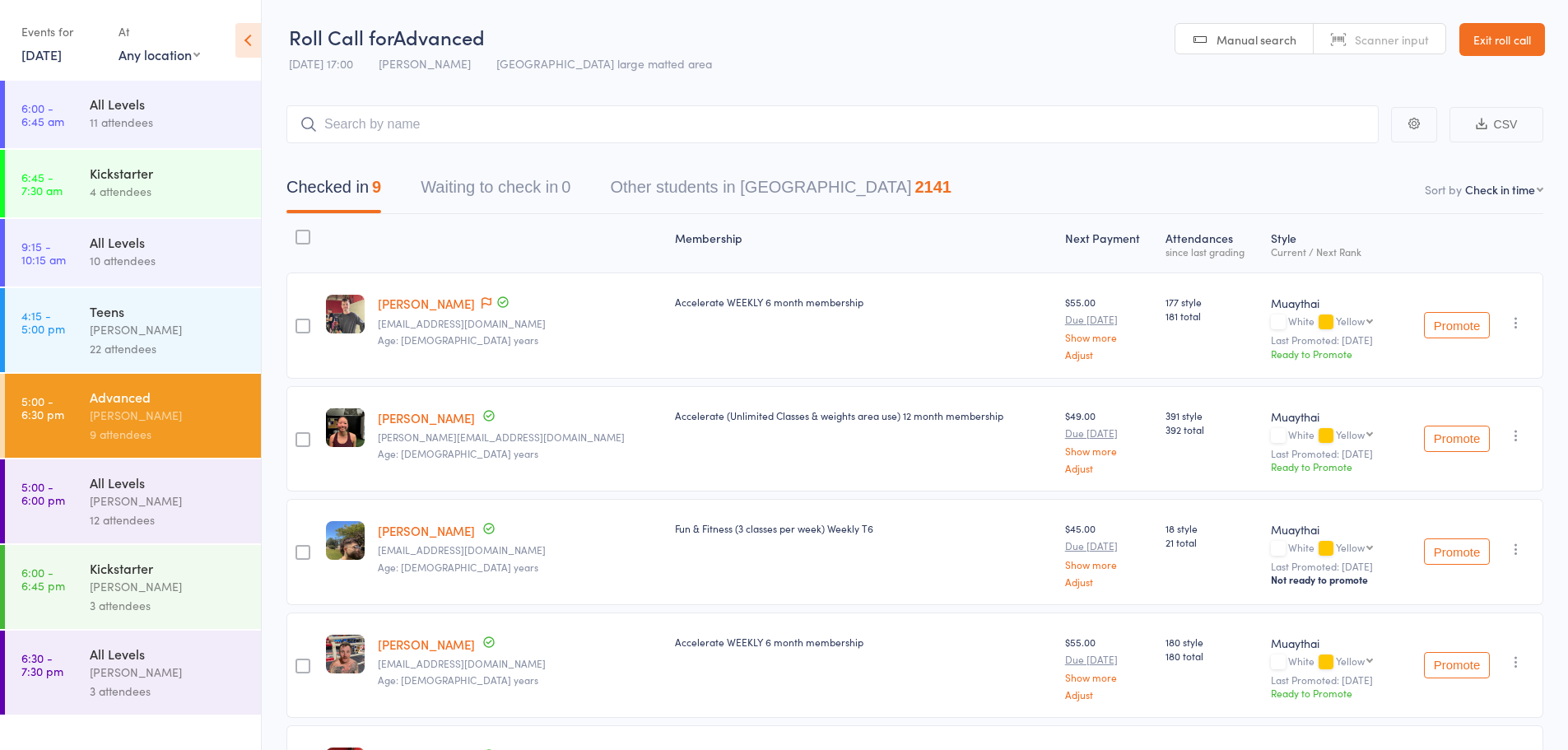
click at [60, 530] on link "5:00 - 6:00 pm All Levels [PERSON_NAME] 12 attendees" at bounding box center [133, 502] width 256 height 84
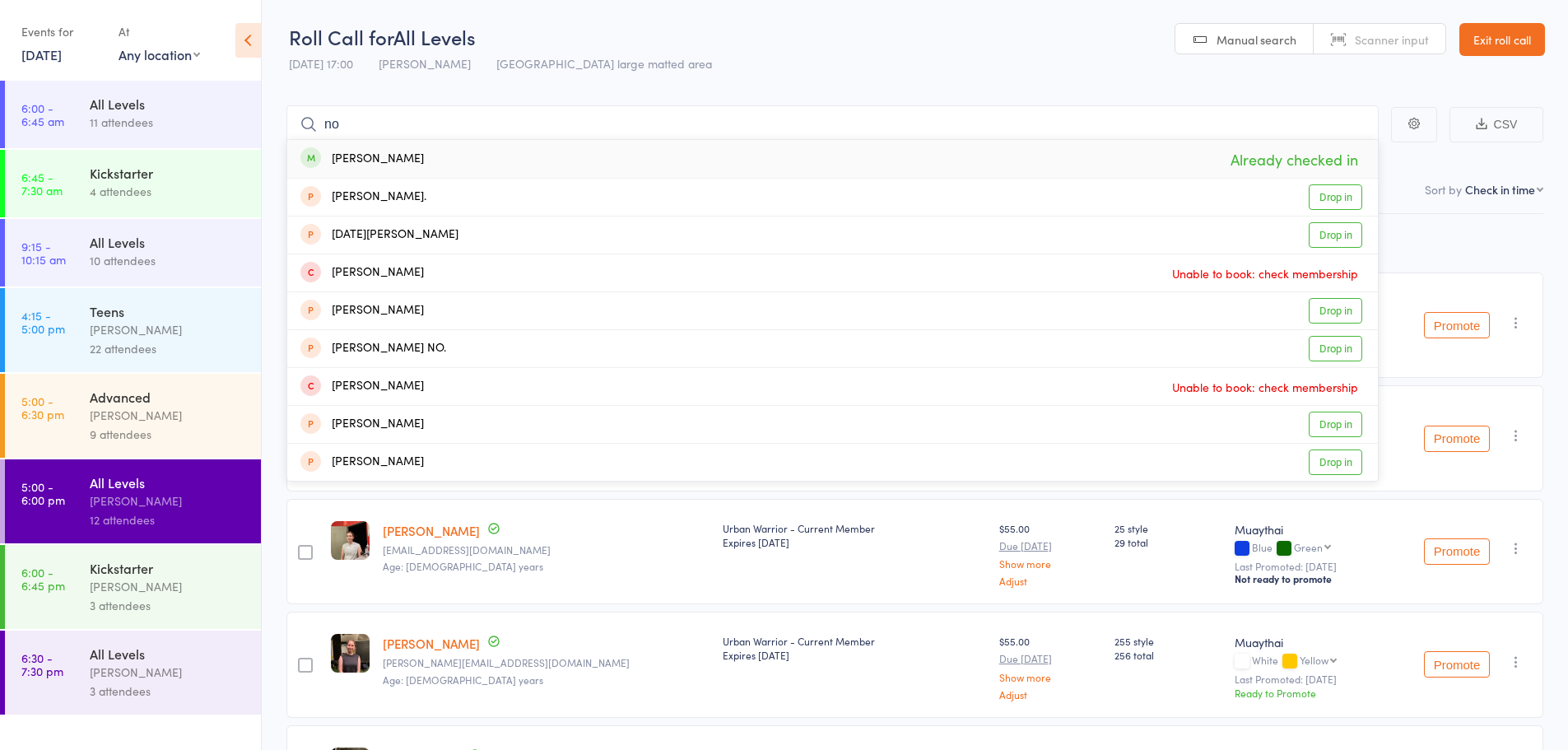
type input "n"
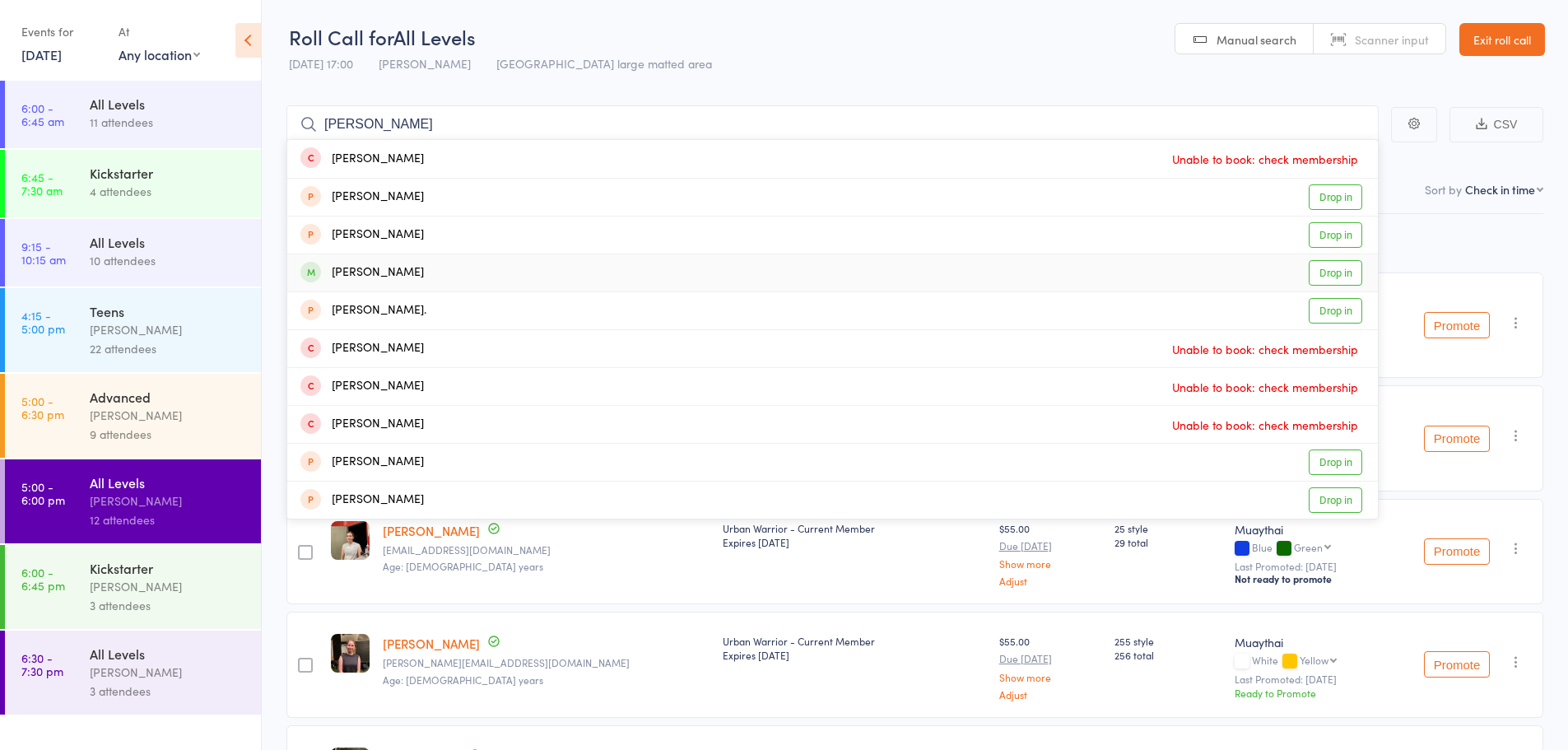
type input "[PERSON_NAME]"
click at [1332, 279] on link "Drop in" at bounding box center [1335, 273] width 54 height 25
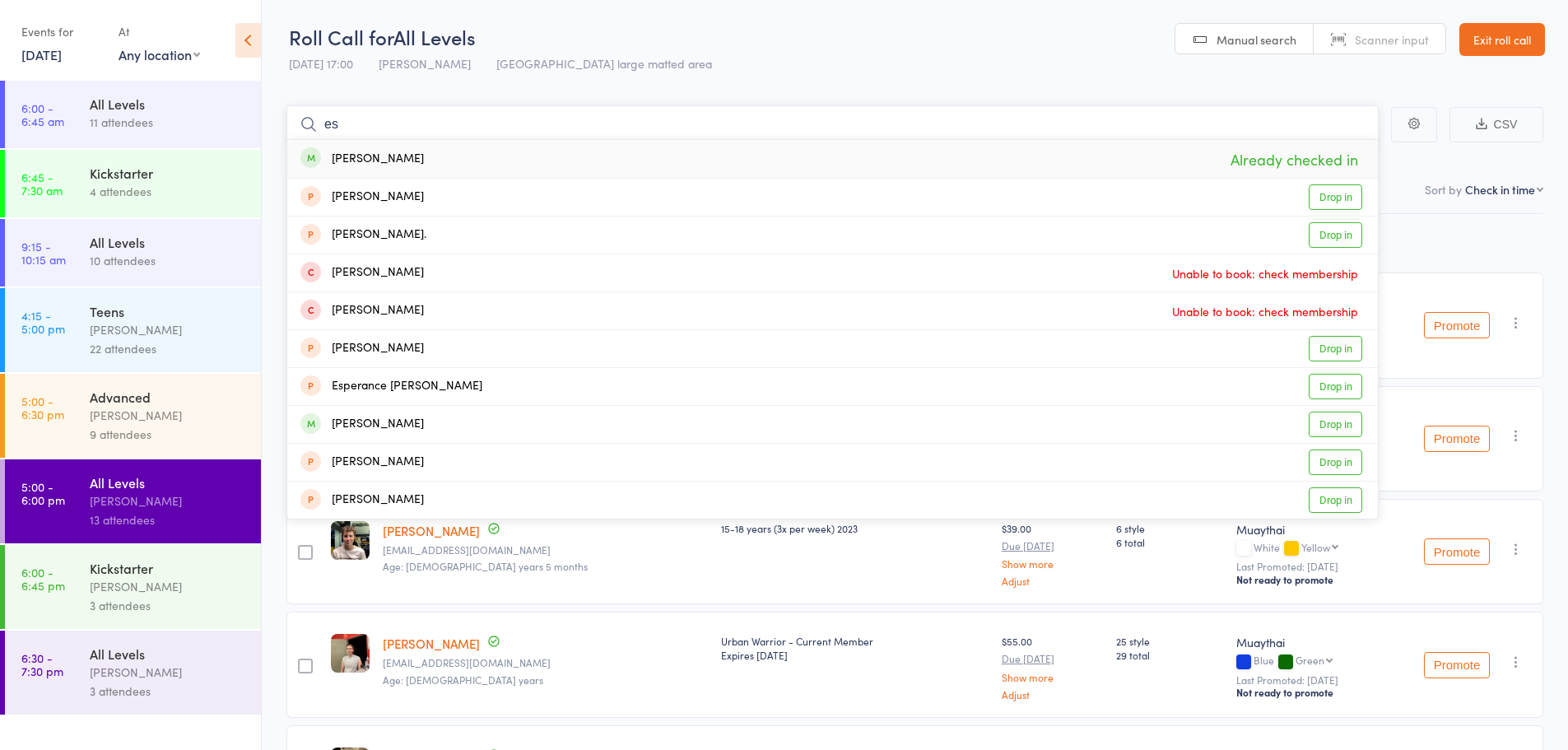
type input "e"
type input "[PERSON_NAME]"
click at [1357, 167] on link "Drop in" at bounding box center [1335, 159] width 54 height 25
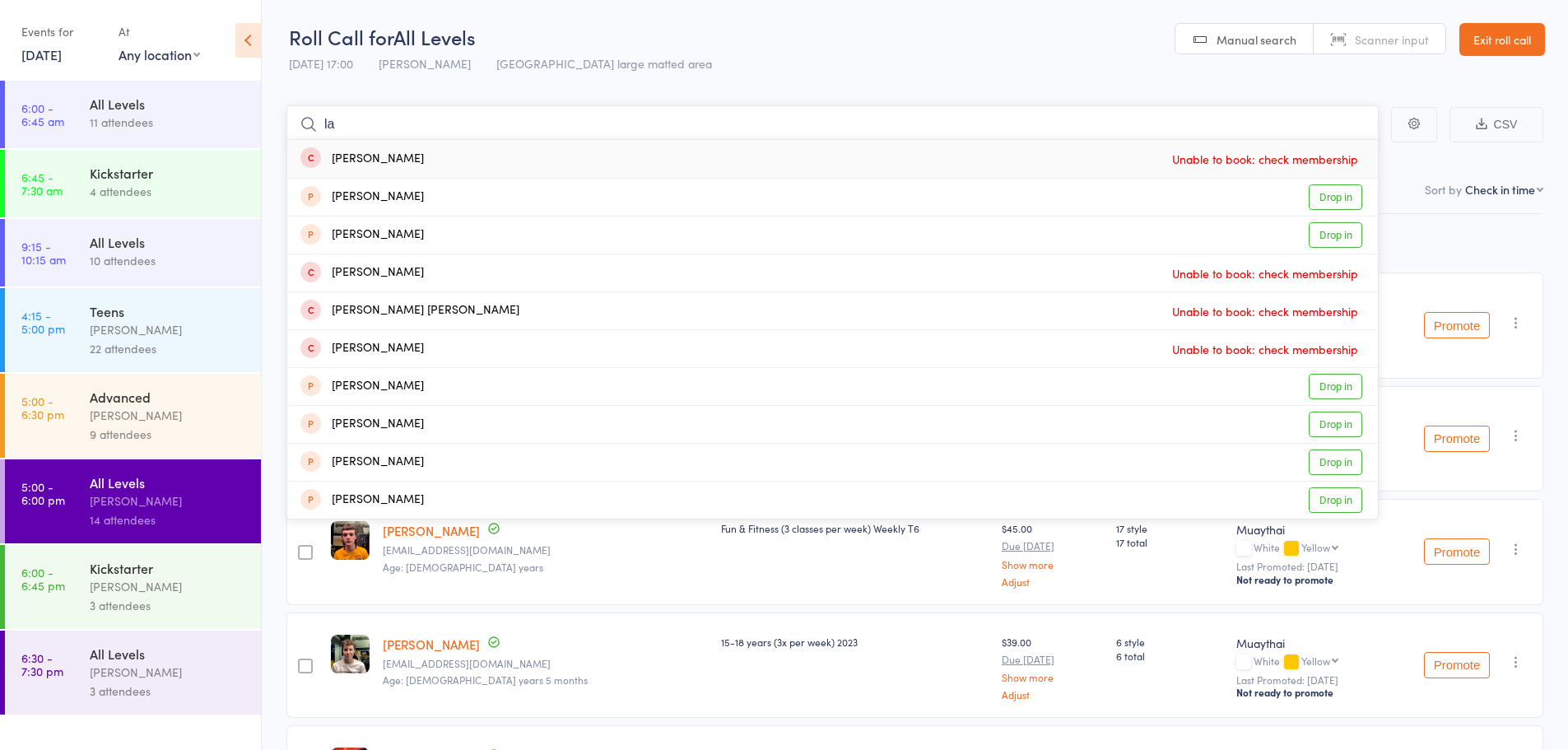
type input "l"
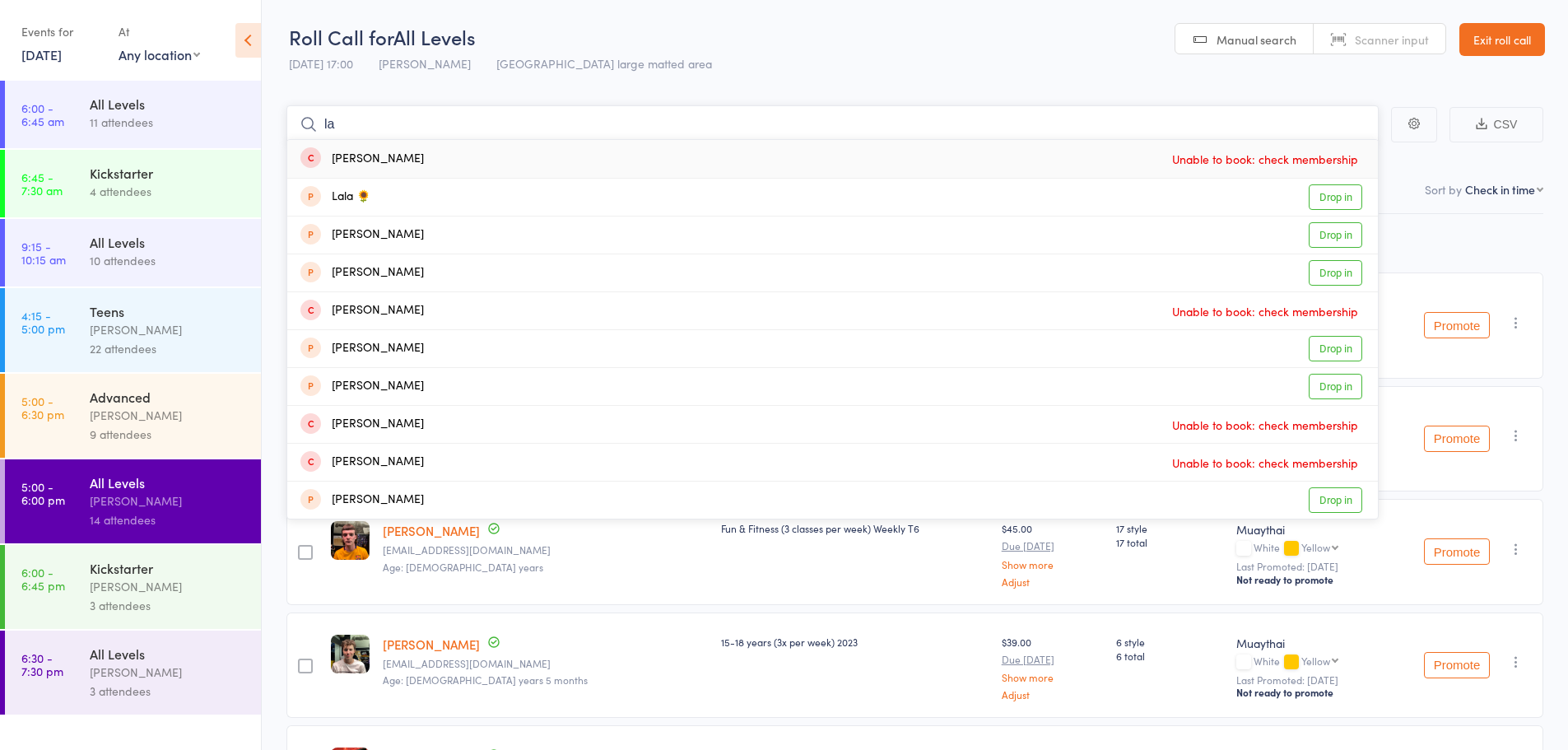
type input "l"
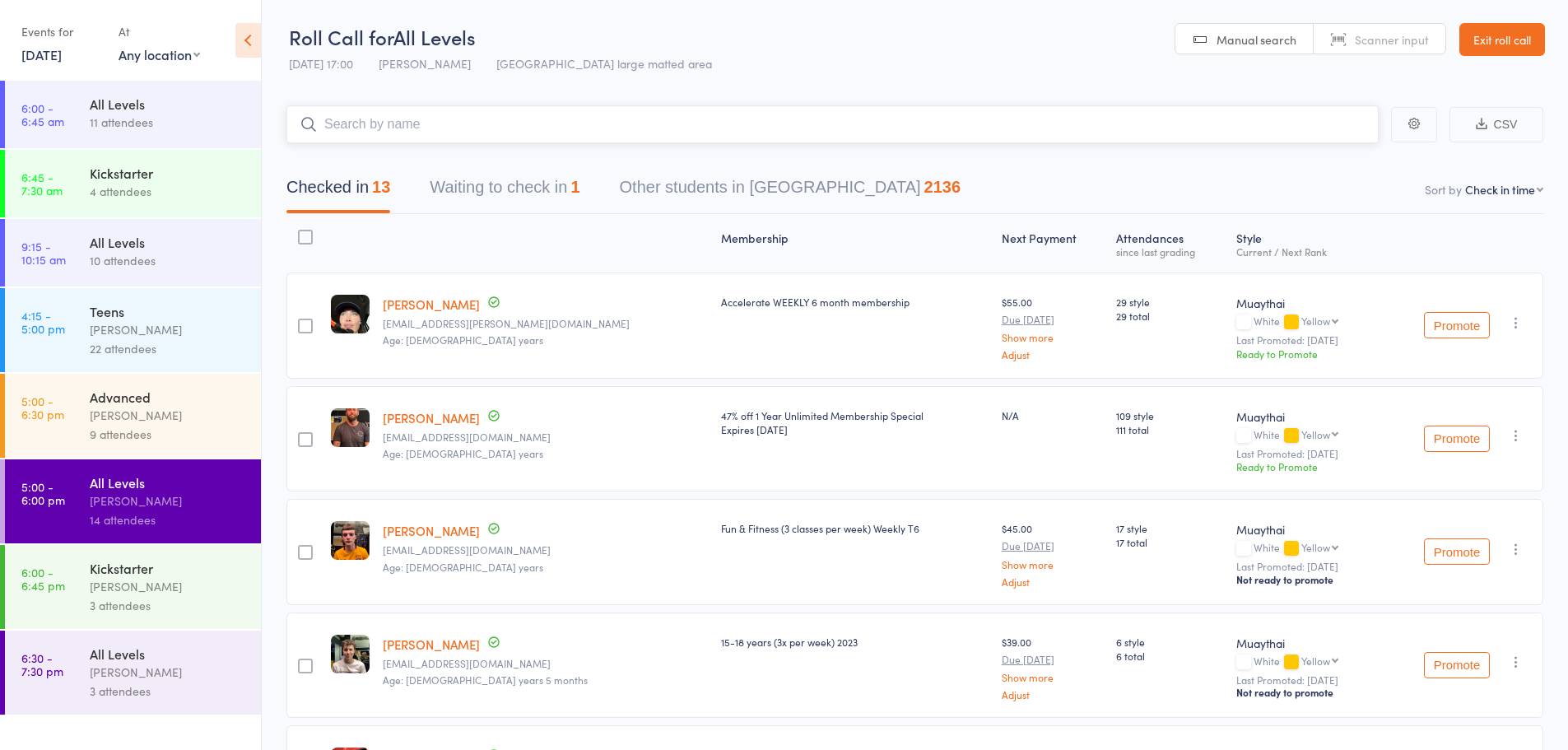
click at [534, 188] on button "Waiting to check in 1" at bounding box center [505, 192] width 149 height 44
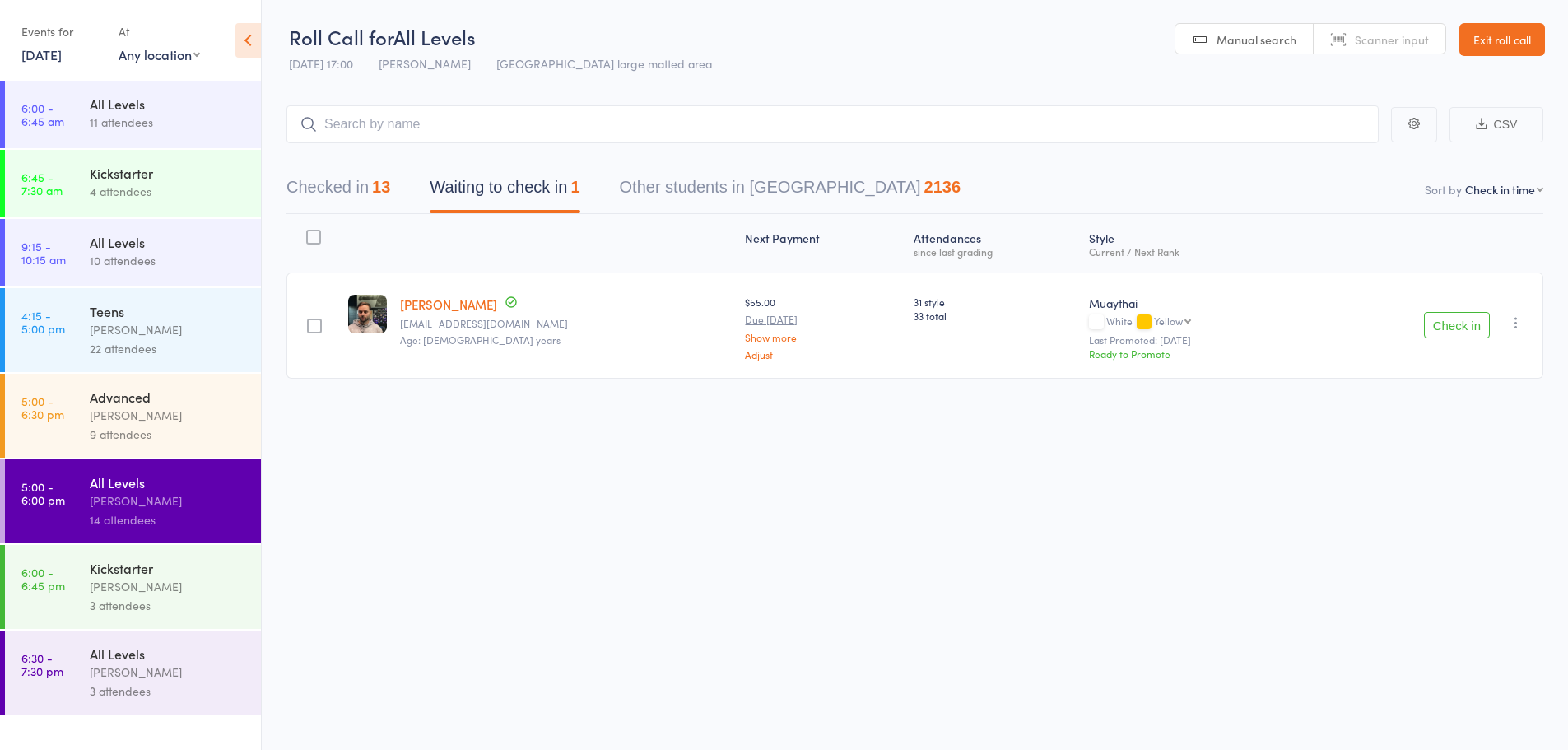
click at [1463, 322] on button "Check in" at bounding box center [1456, 325] width 66 height 26
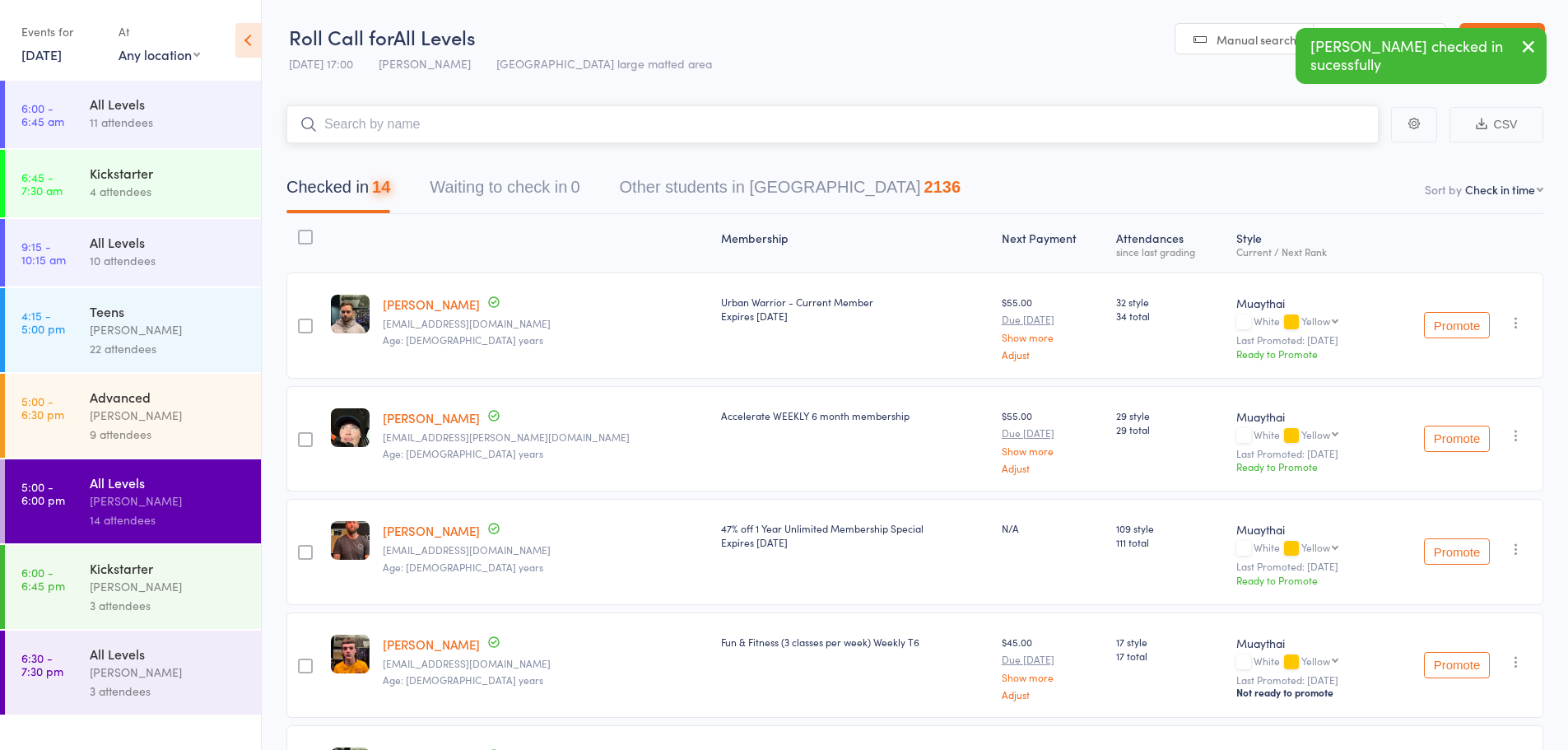
click at [577, 124] on input "search" at bounding box center [832, 124] width 1093 height 38
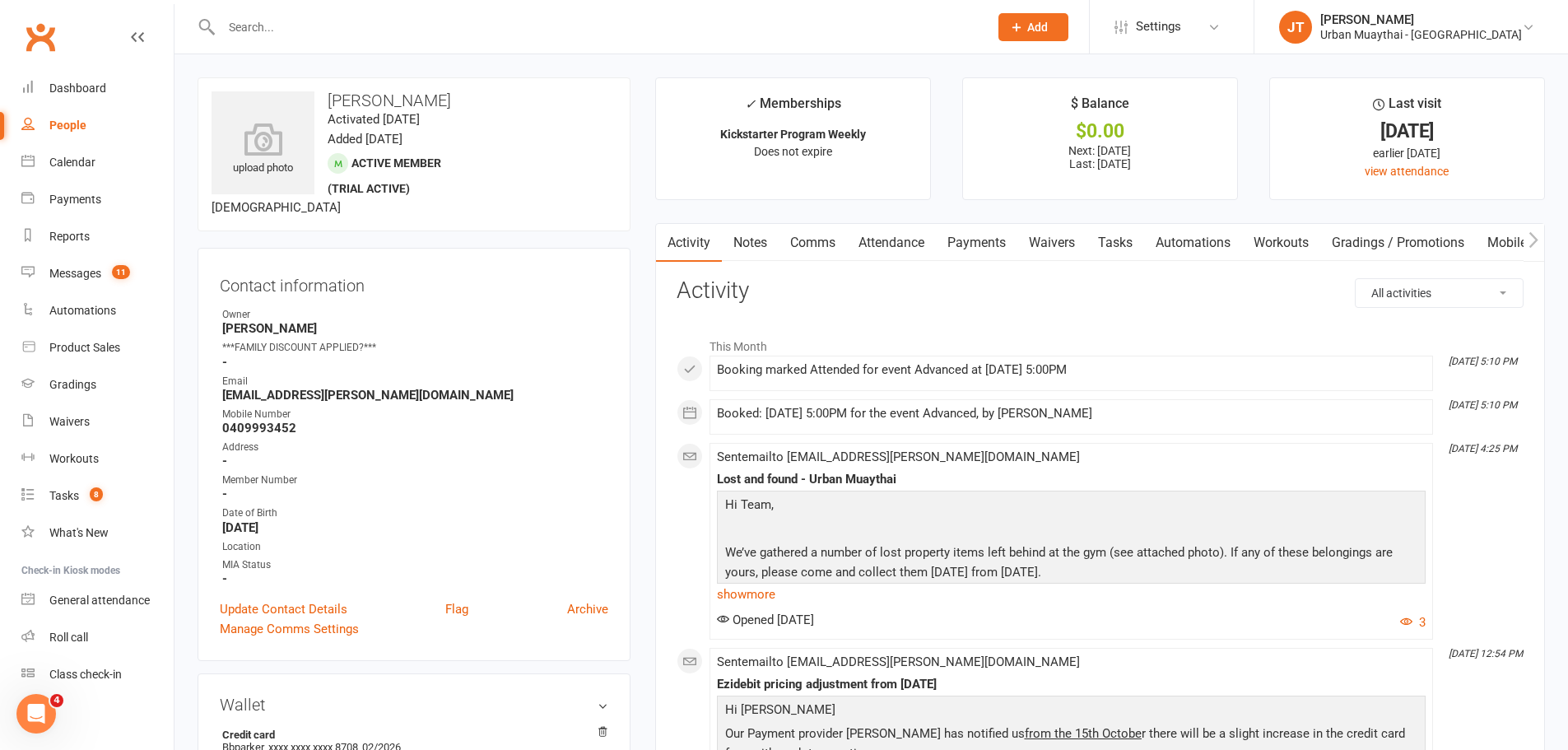
click at [998, 239] on link "Payments" at bounding box center [976, 243] width 82 height 38
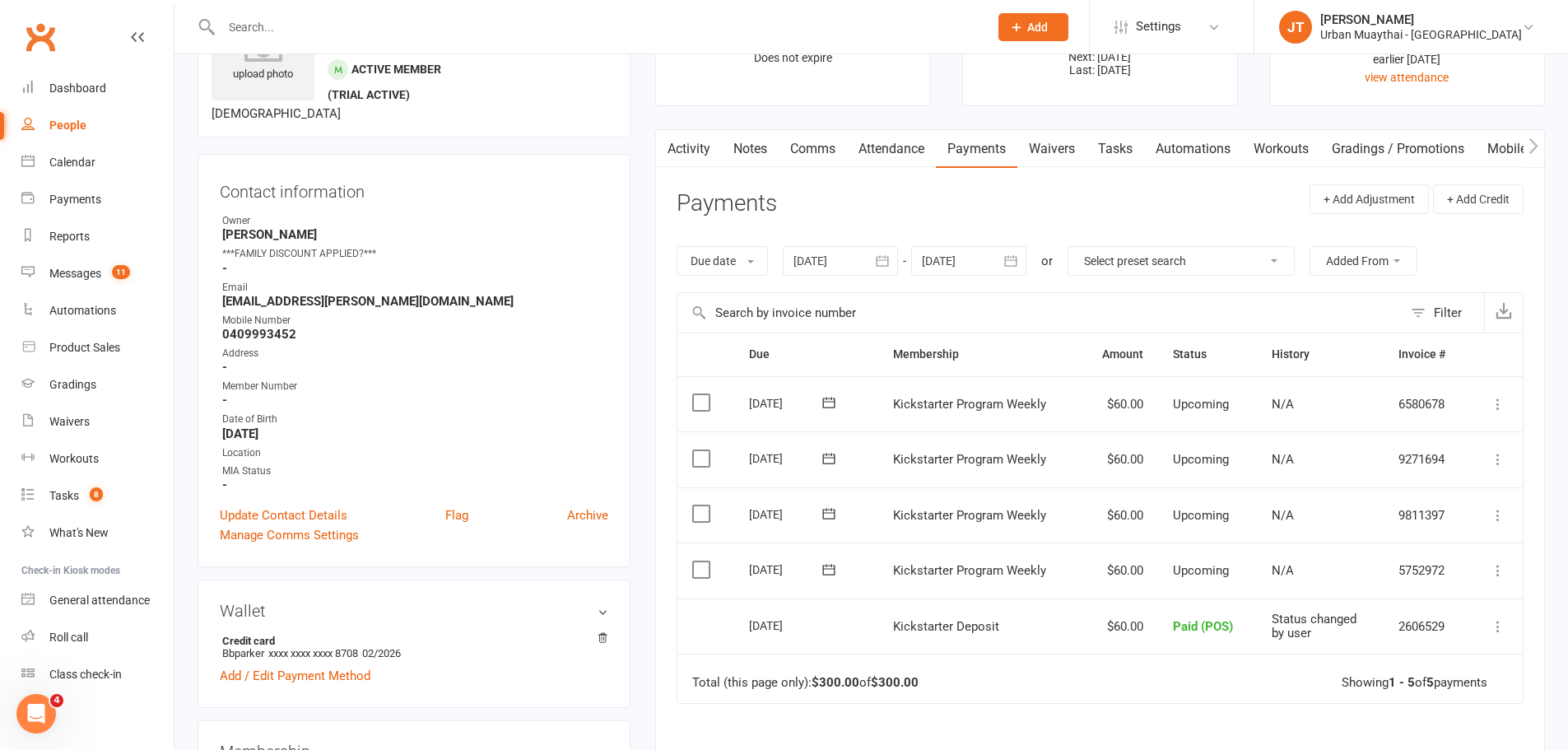
scroll to position [247, 0]
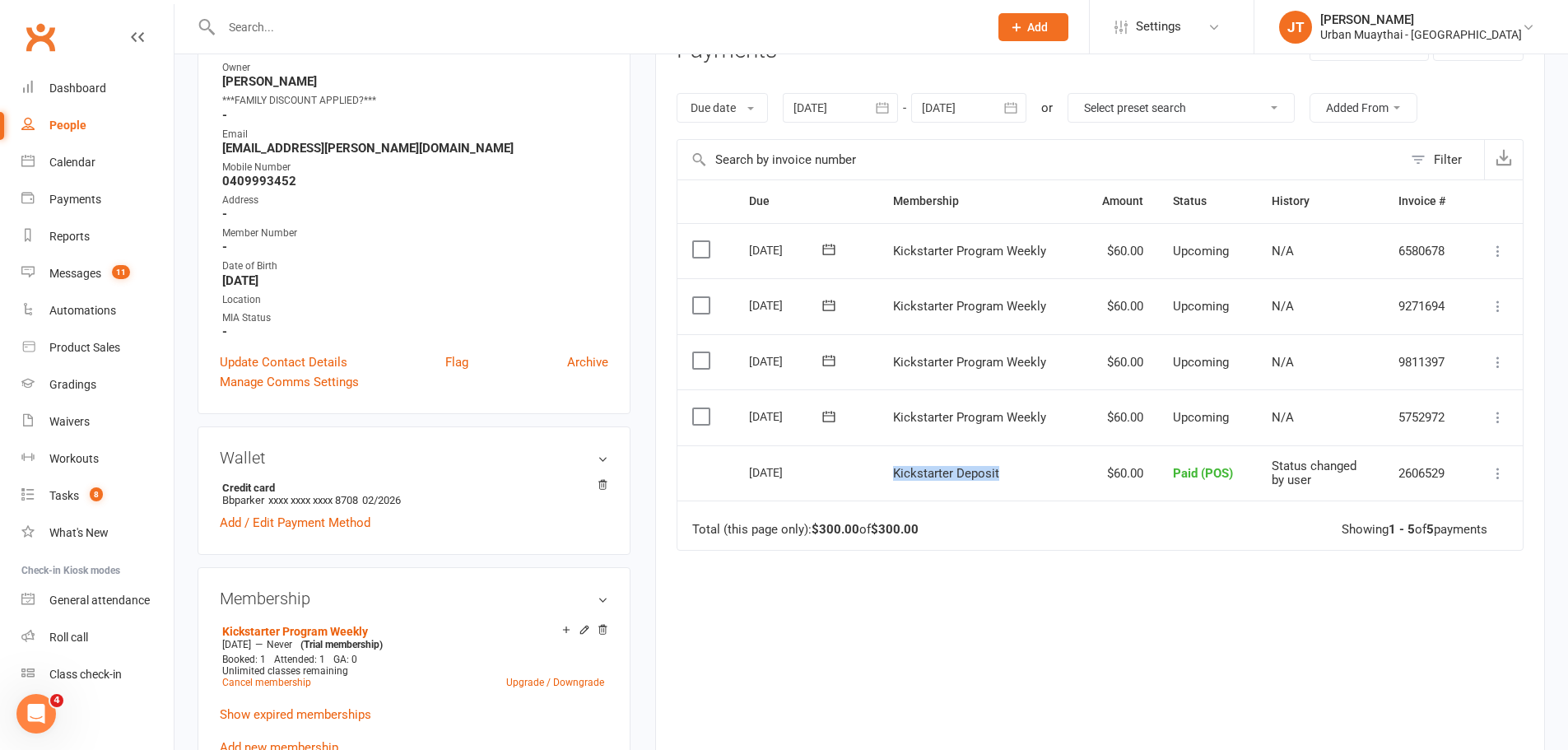
drag, startPoint x: 887, startPoint y: 477, endPoint x: 1024, endPoint y: 473, distance: 137.1
click at [1024, 473] on td "Kickstarter Deposit" at bounding box center [978, 474] width 201 height 56
click at [1026, 475] on td "Kickstarter Deposit" at bounding box center [978, 474] width 201 height 56
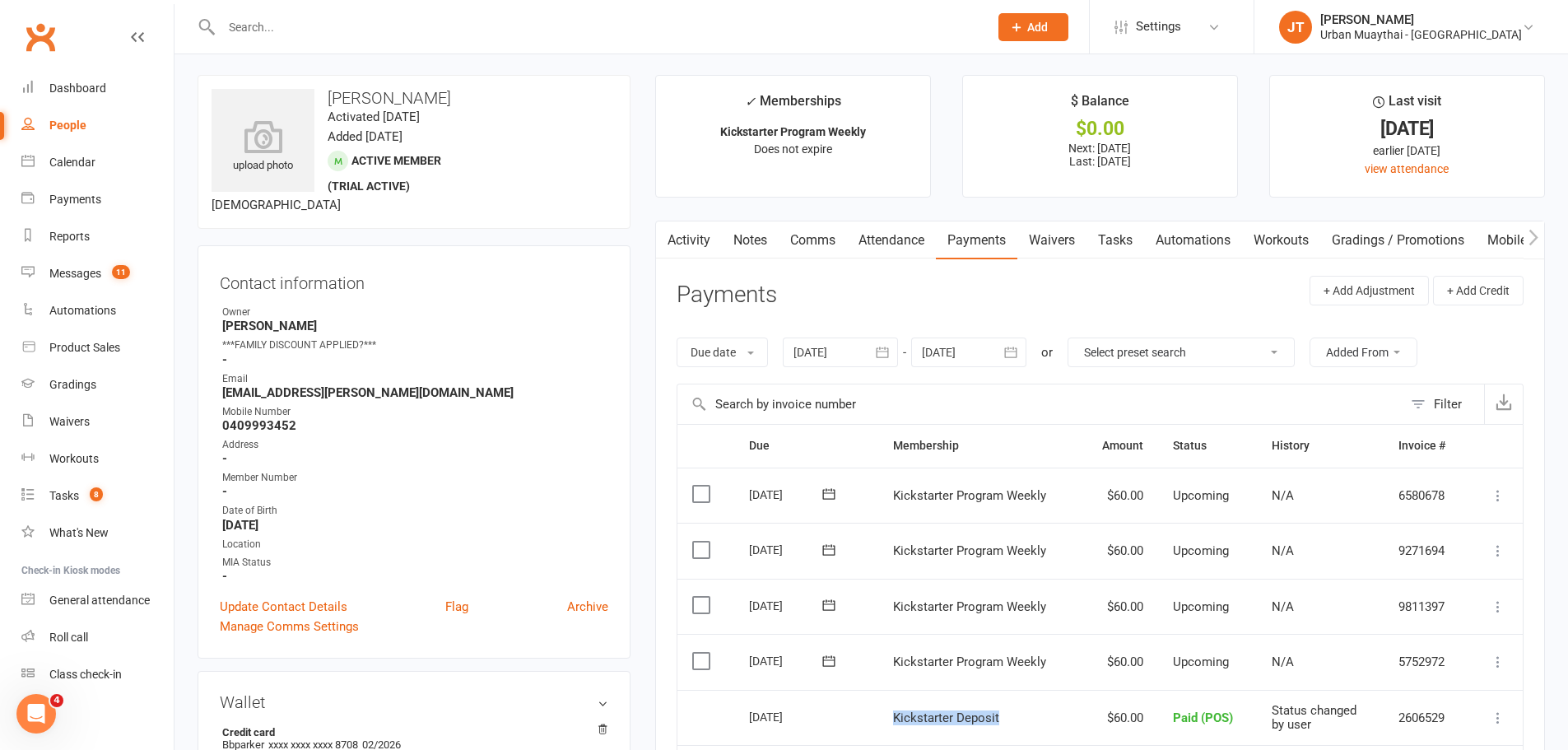
scroll to position [0, 0]
click at [748, 239] on link "Notes" at bounding box center [750, 243] width 57 height 38
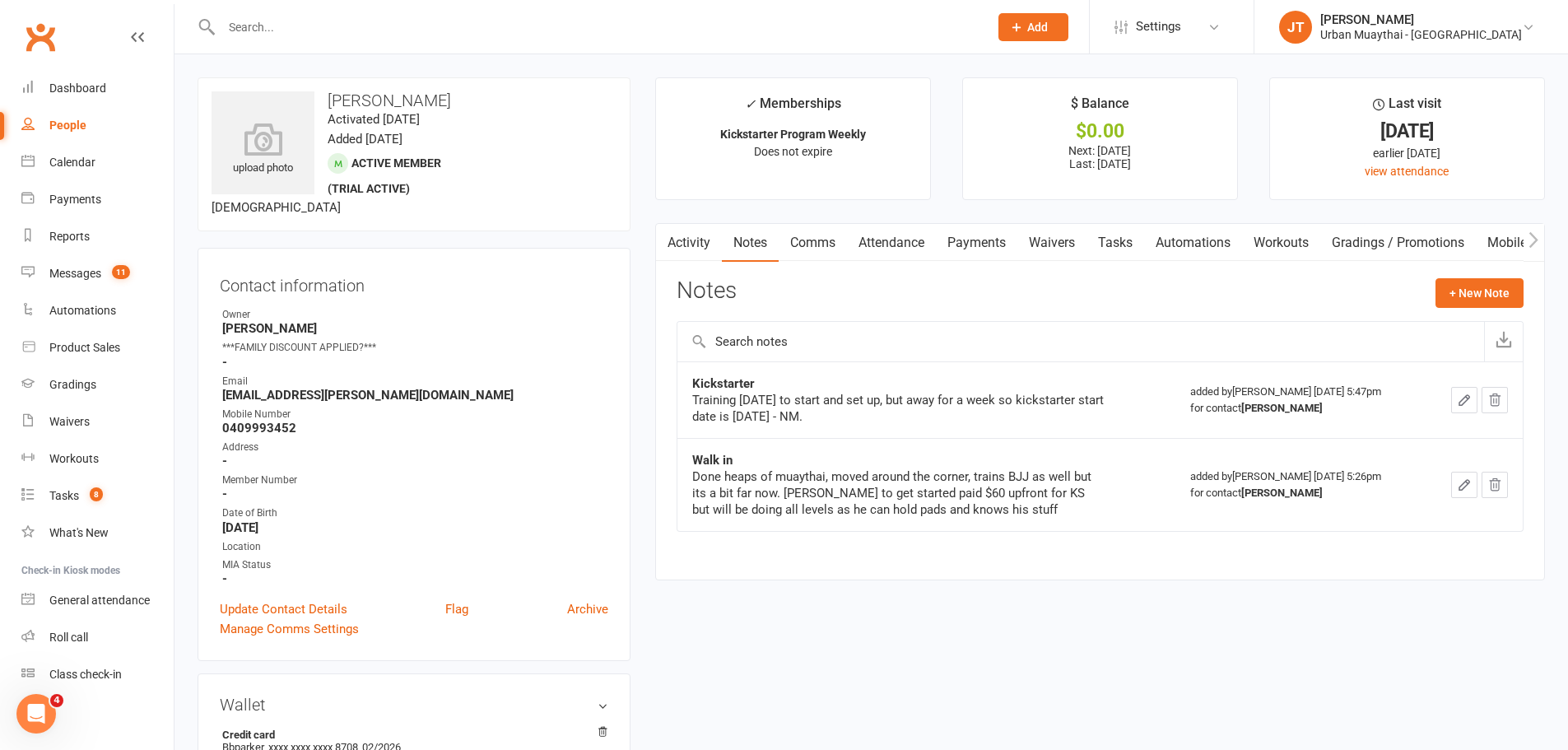
click at [918, 254] on link "Attendance" at bounding box center [891, 243] width 89 height 38
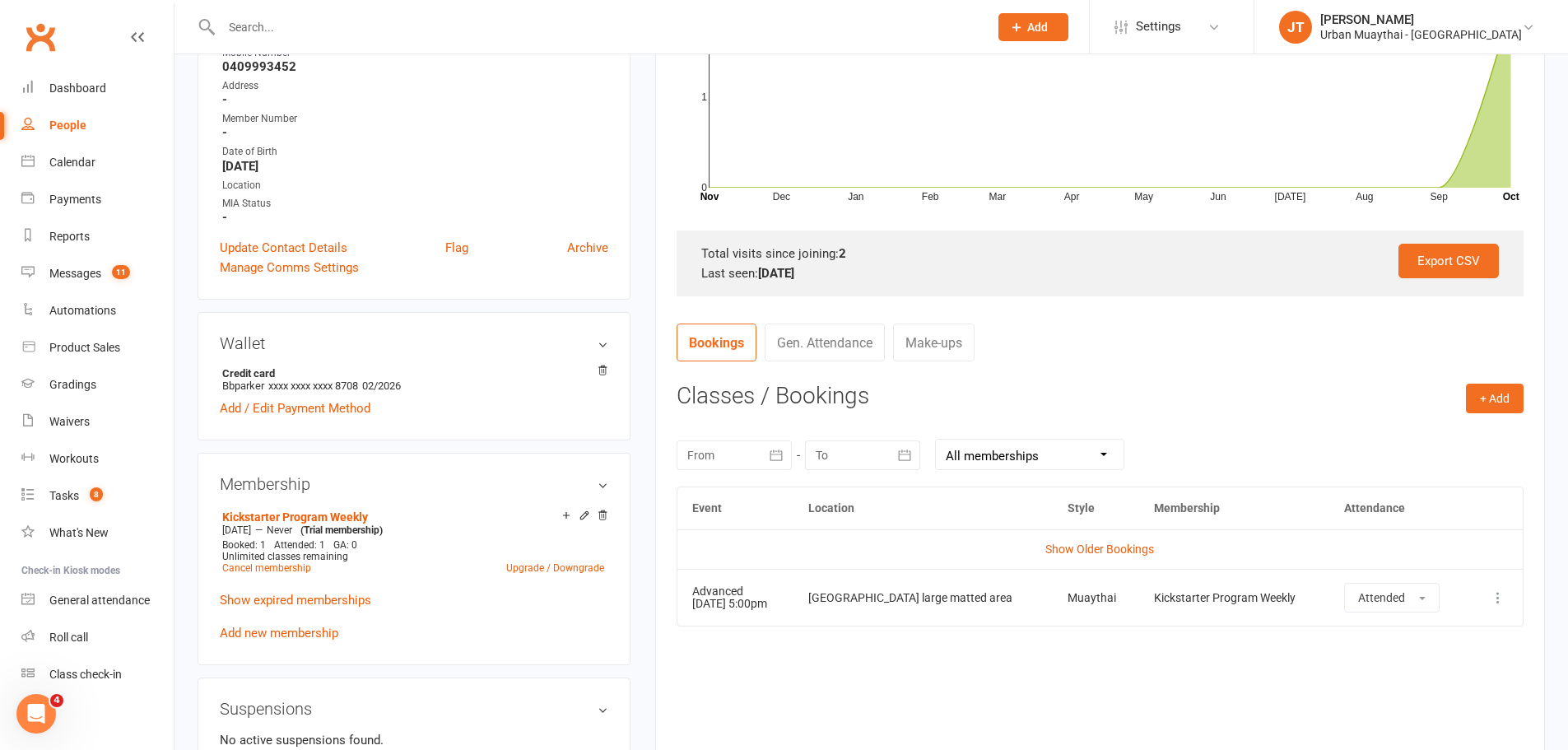
scroll to position [411, 0]
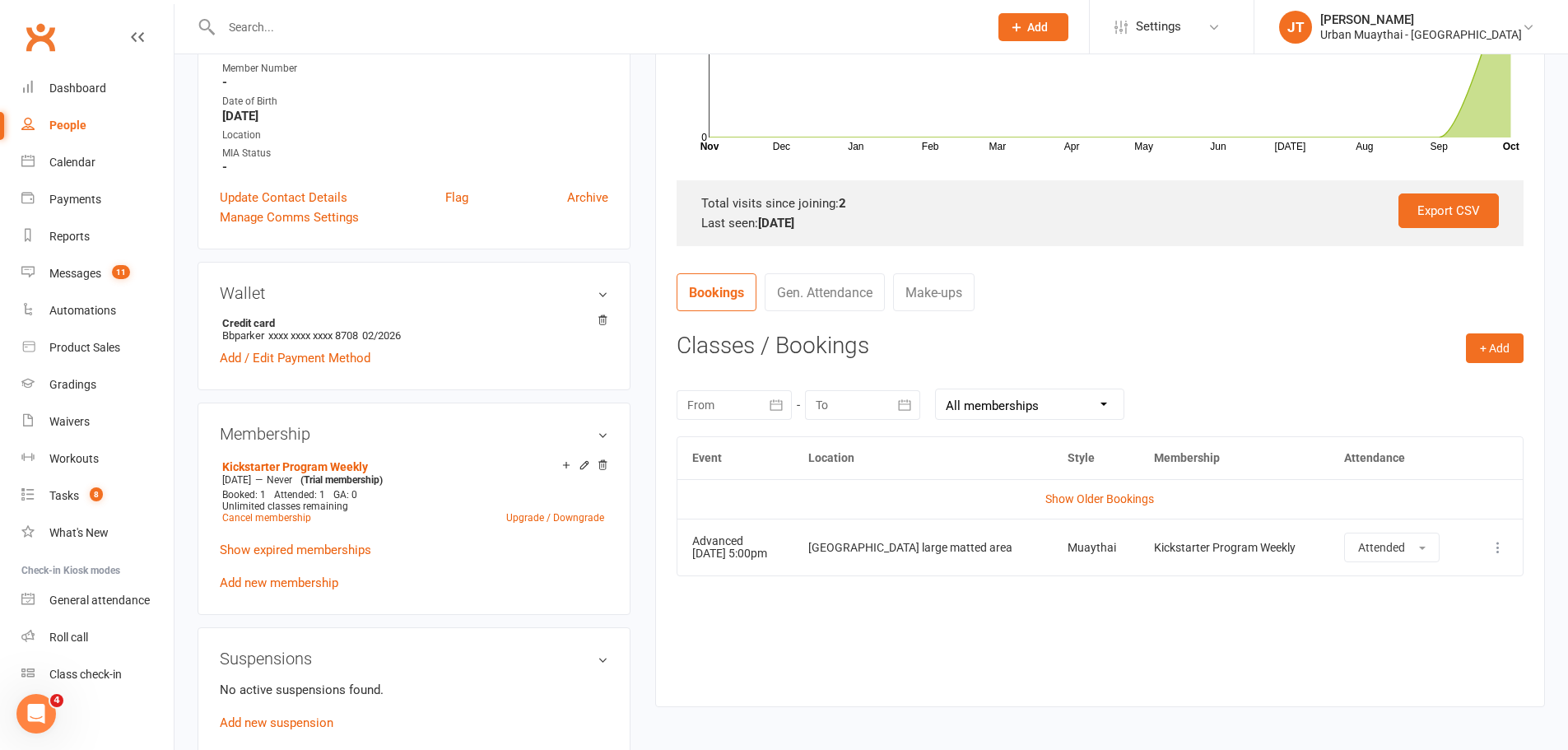
click at [1066, 508] on td "Show Older Bookings" at bounding box center [1100, 499] width 846 height 40
click at [1068, 505] on link "Show Older Bookings" at bounding box center [1100, 499] width 109 height 13
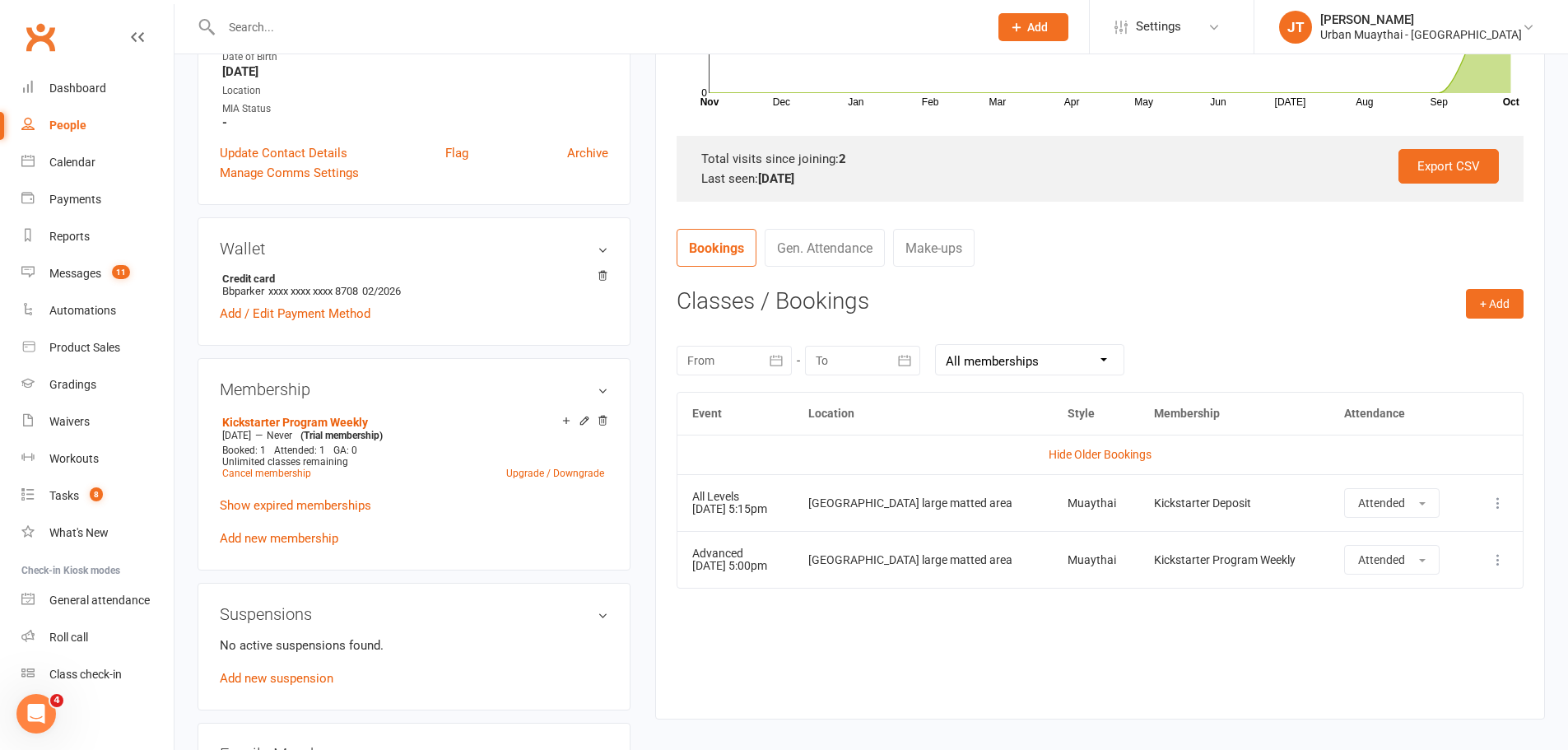
scroll to position [494, 0]
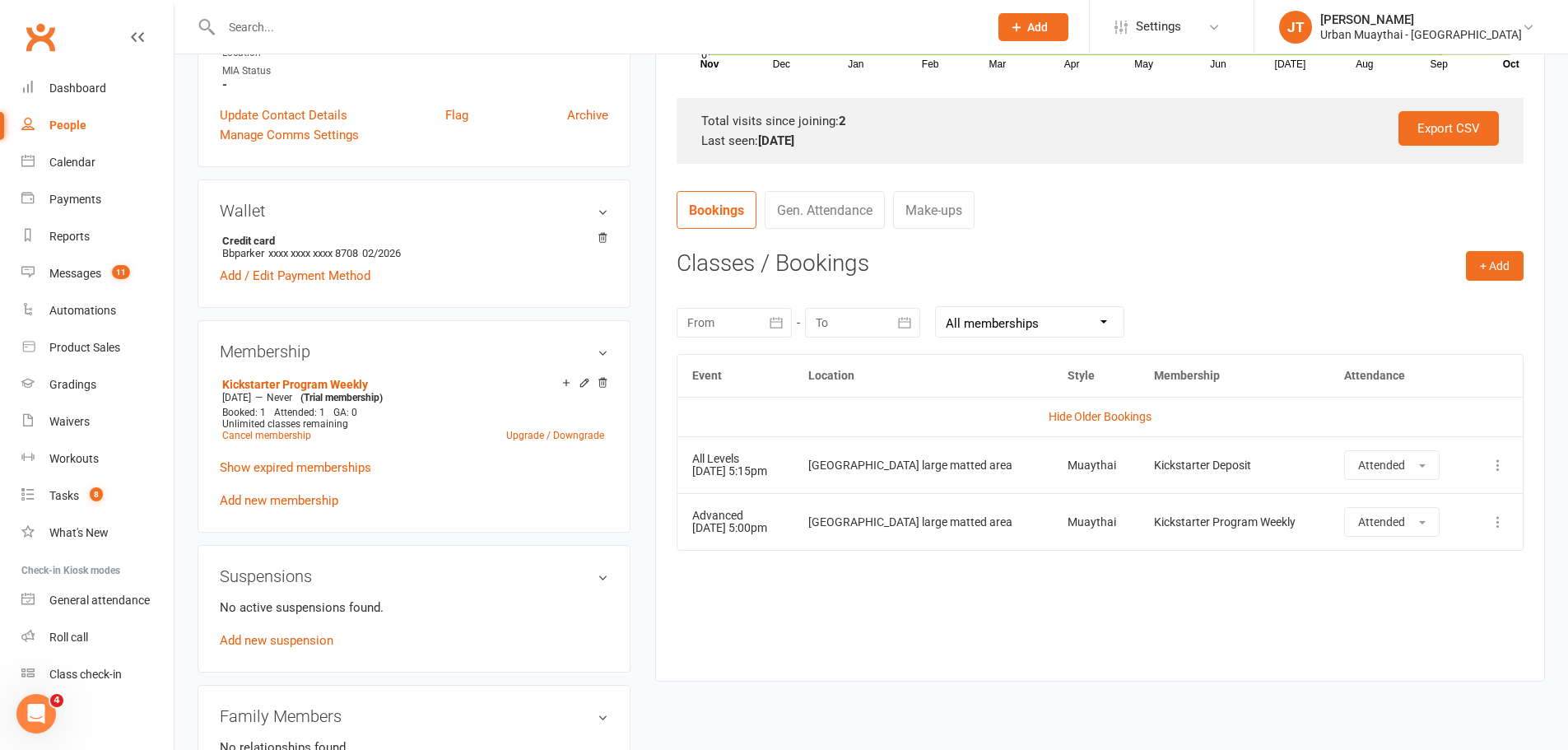
drag, startPoint x: 694, startPoint y: 460, endPoint x: 804, endPoint y: 473, distance: 110.8
click at [794, 473] on td "All Levels 07 Oct 2025 5:15pm" at bounding box center [736, 464] width 116 height 57
click at [794, 476] on td "All Levels 07 Oct 2025 5:15pm" at bounding box center [736, 464] width 116 height 57
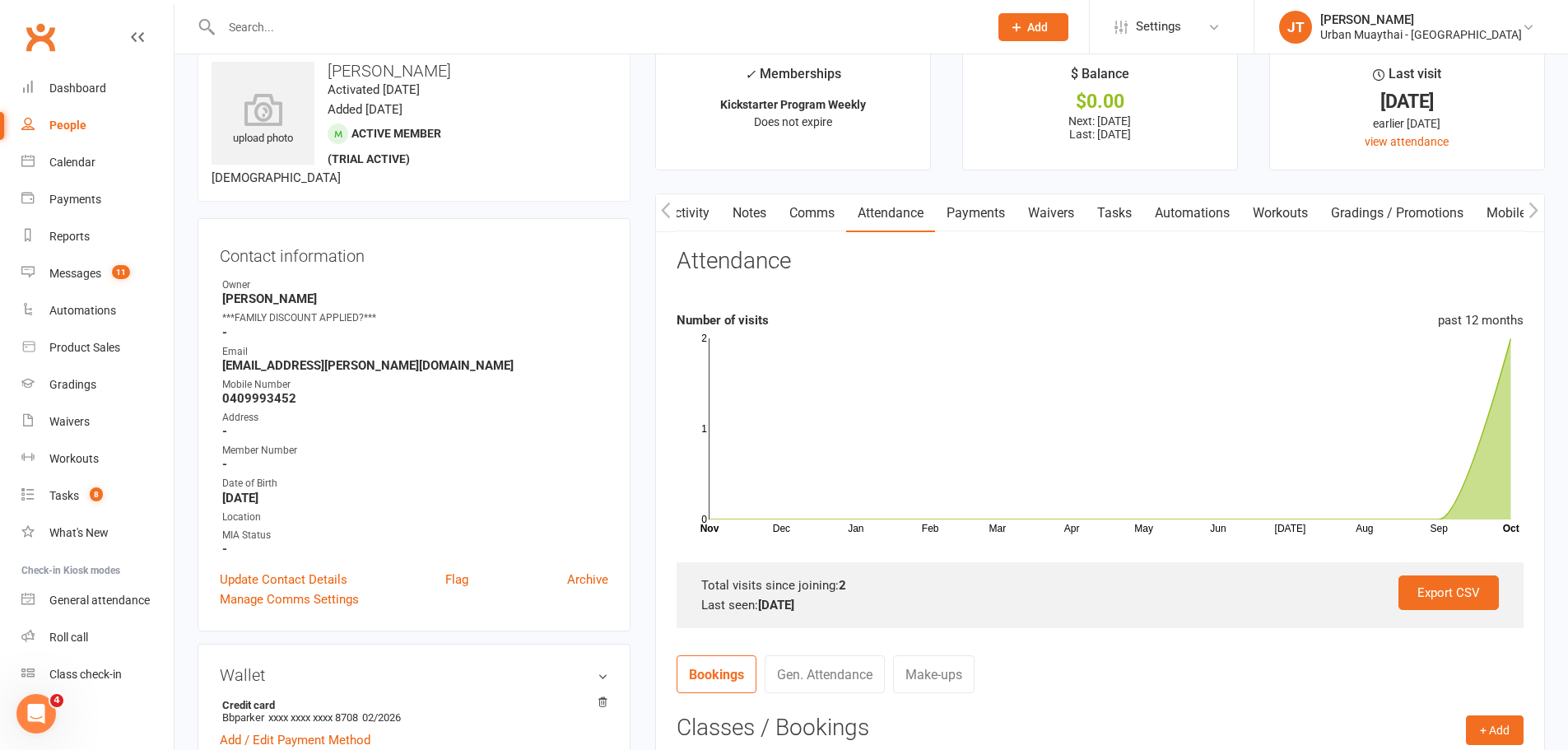
scroll to position [83, 0]
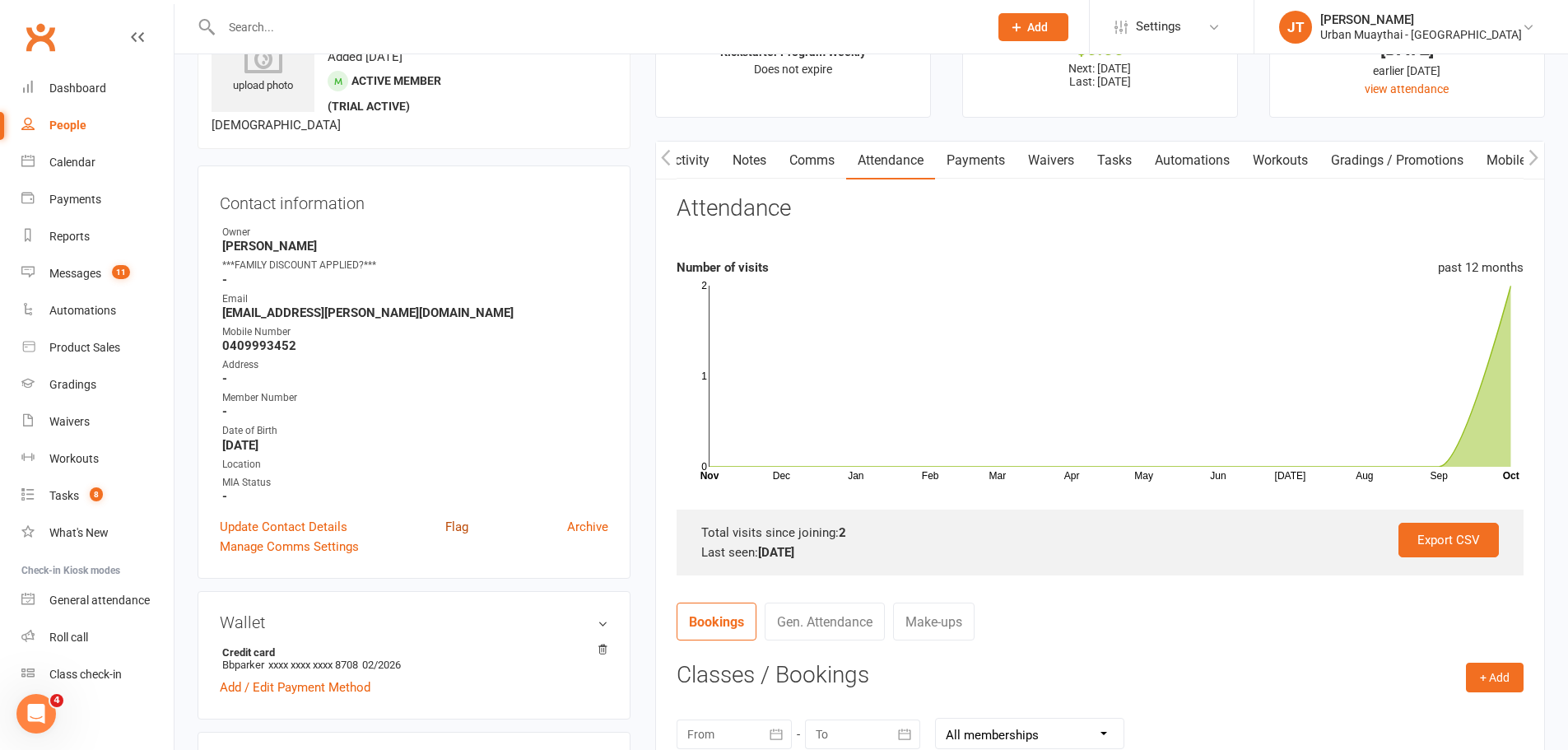
click at [460, 522] on link "Flag" at bounding box center [457, 527] width 23 height 19
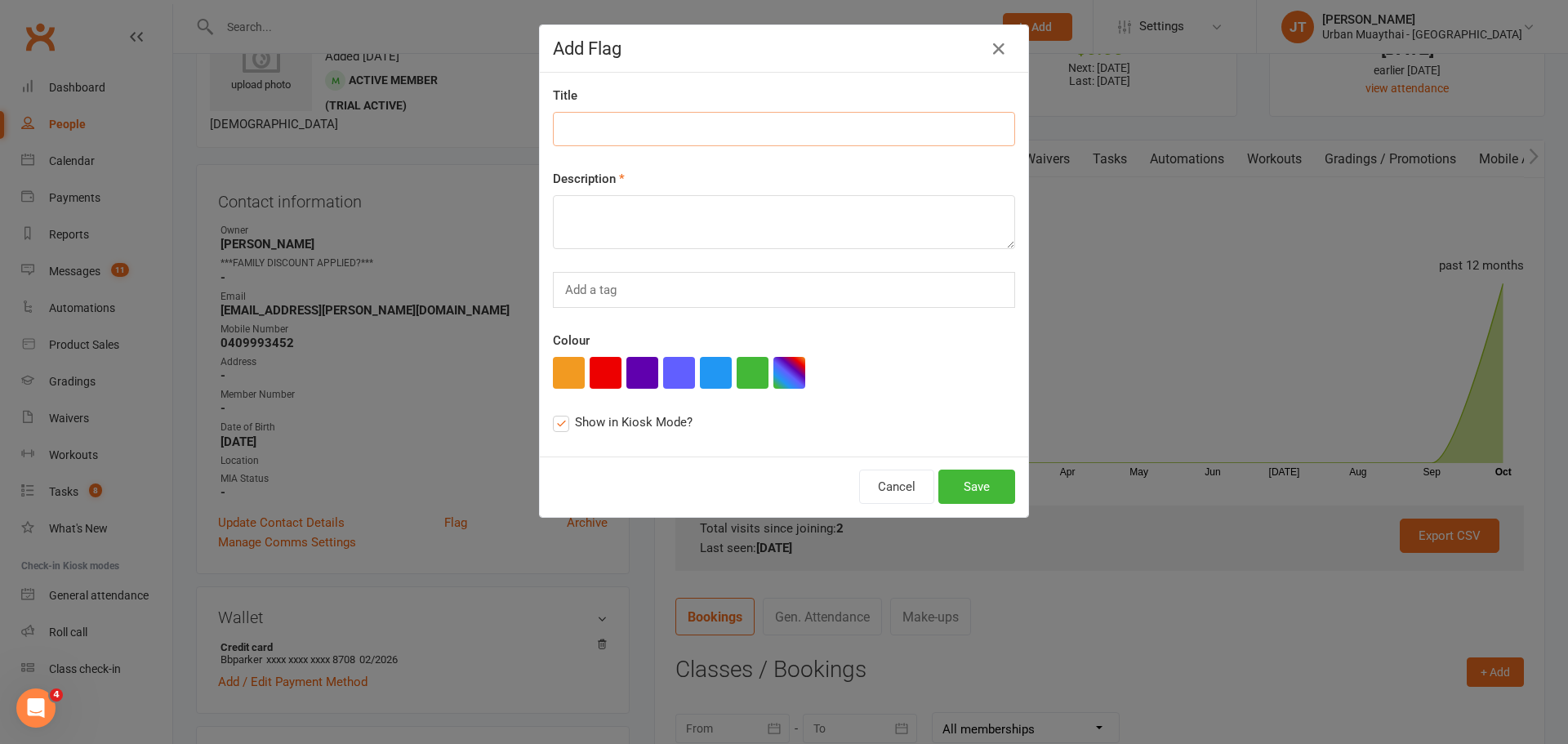
click at [657, 128] on input at bounding box center [784, 128] width 462 height 34
type input "PHOTO"
click at [664, 227] on textarea at bounding box center [784, 222] width 462 height 54
type textarea "PHOTO"
drag, startPoint x: 591, startPoint y: 369, endPoint x: 823, endPoint y: 474, distance: 254.7
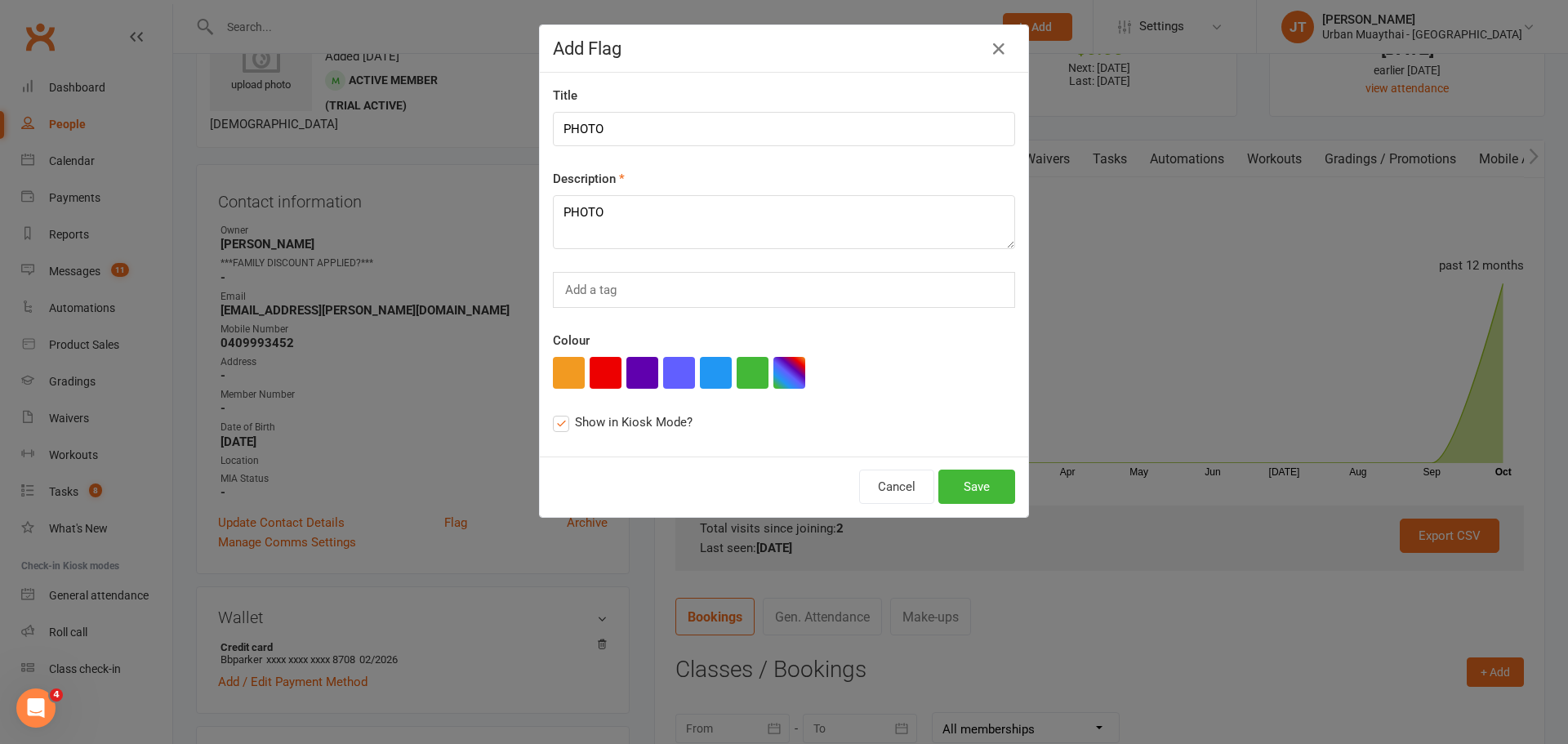
click at [593, 369] on button "button" at bounding box center [605, 372] width 32 height 32
click at [1004, 479] on button "Save" at bounding box center [977, 486] width 77 height 34
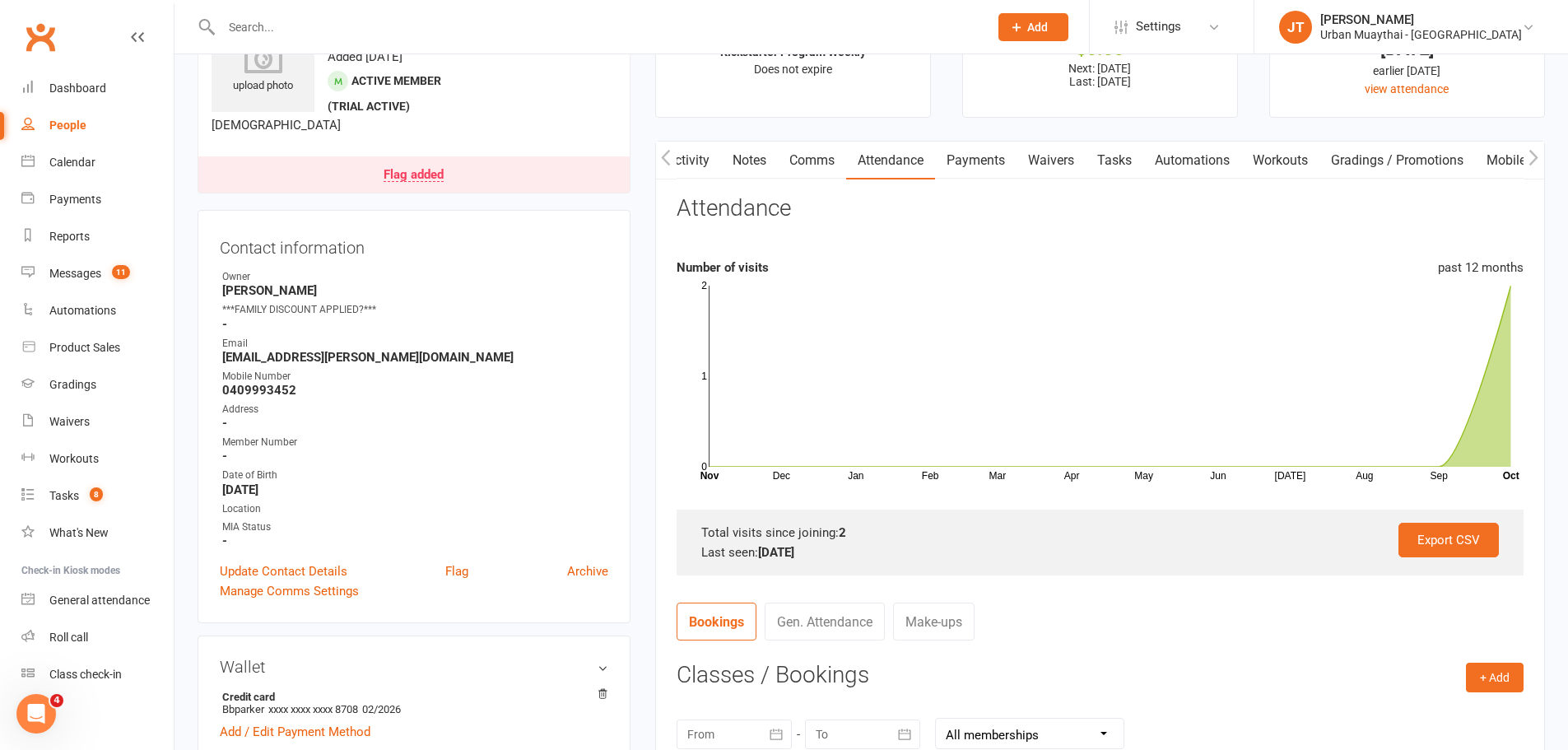
click at [367, 8] on div at bounding box center [587, 26] width 780 height 54
click at [365, 18] on input "text" at bounding box center [596, 27] width 760 height 23
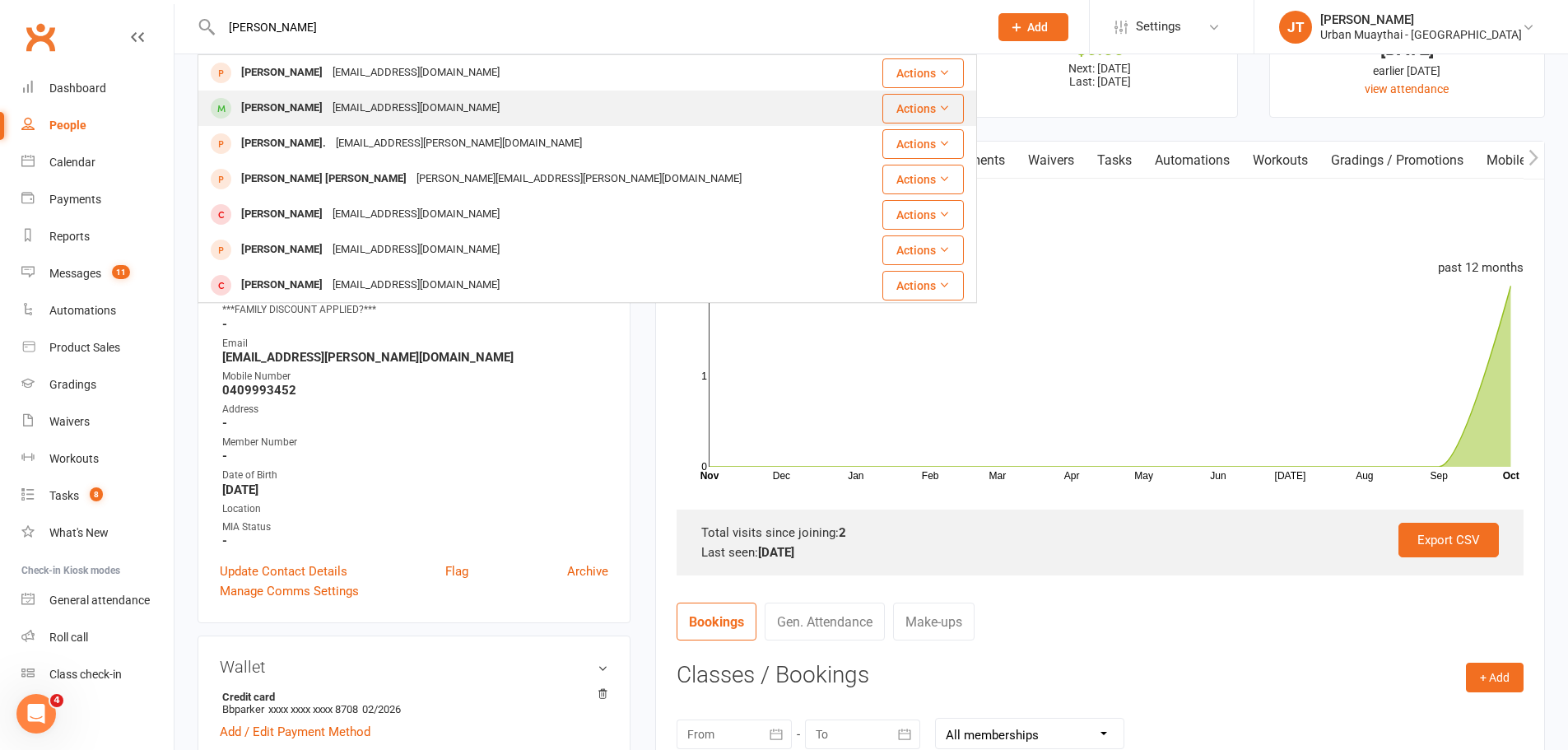
type input "eliza mniln"
click at [467, 99] on div "Elizabeth Milne boojilne@gmail.com" at bounding box center [531, 108] width 663 height 33
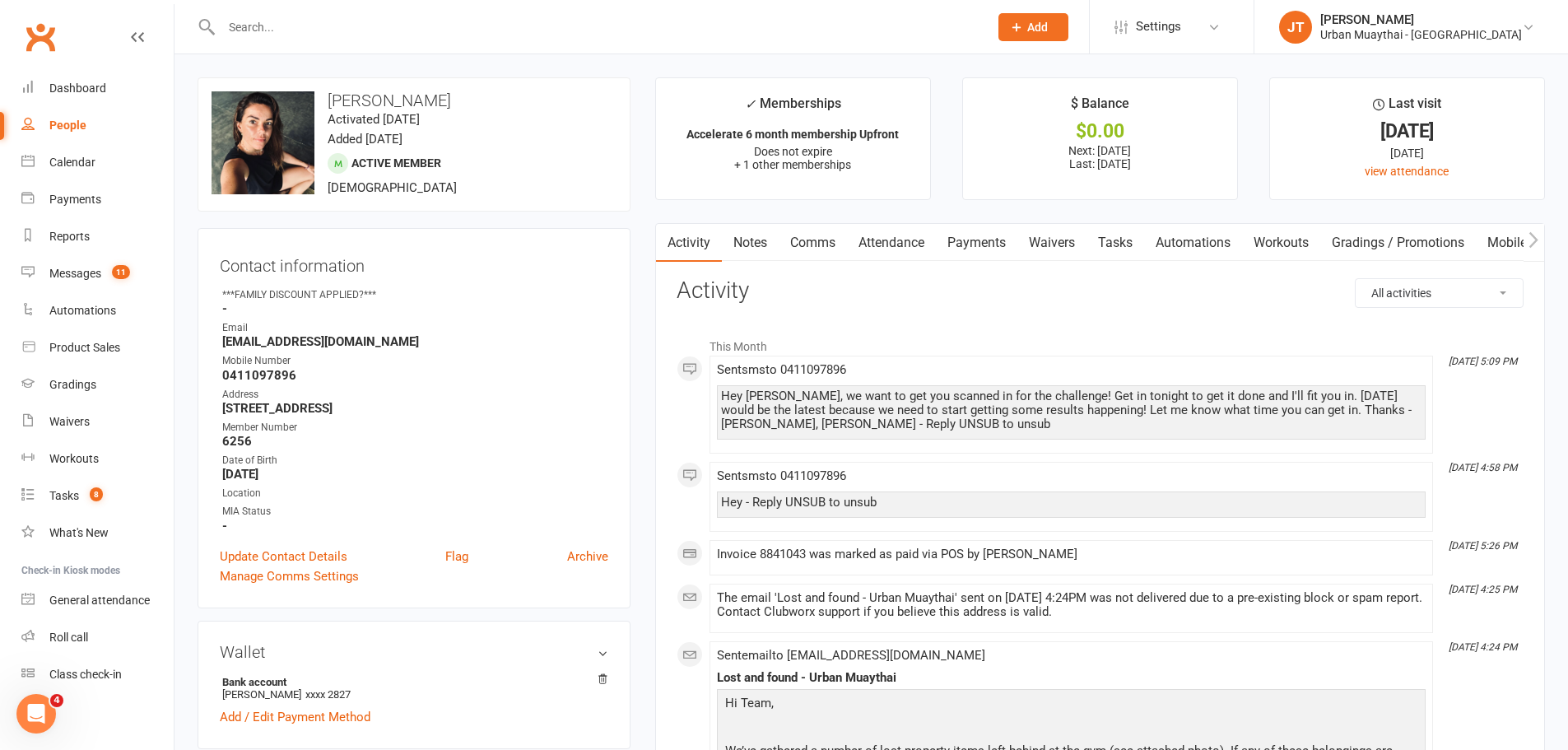
click at [359, 28] on input "text" at bounding box center [596, 27] width 760 height 23
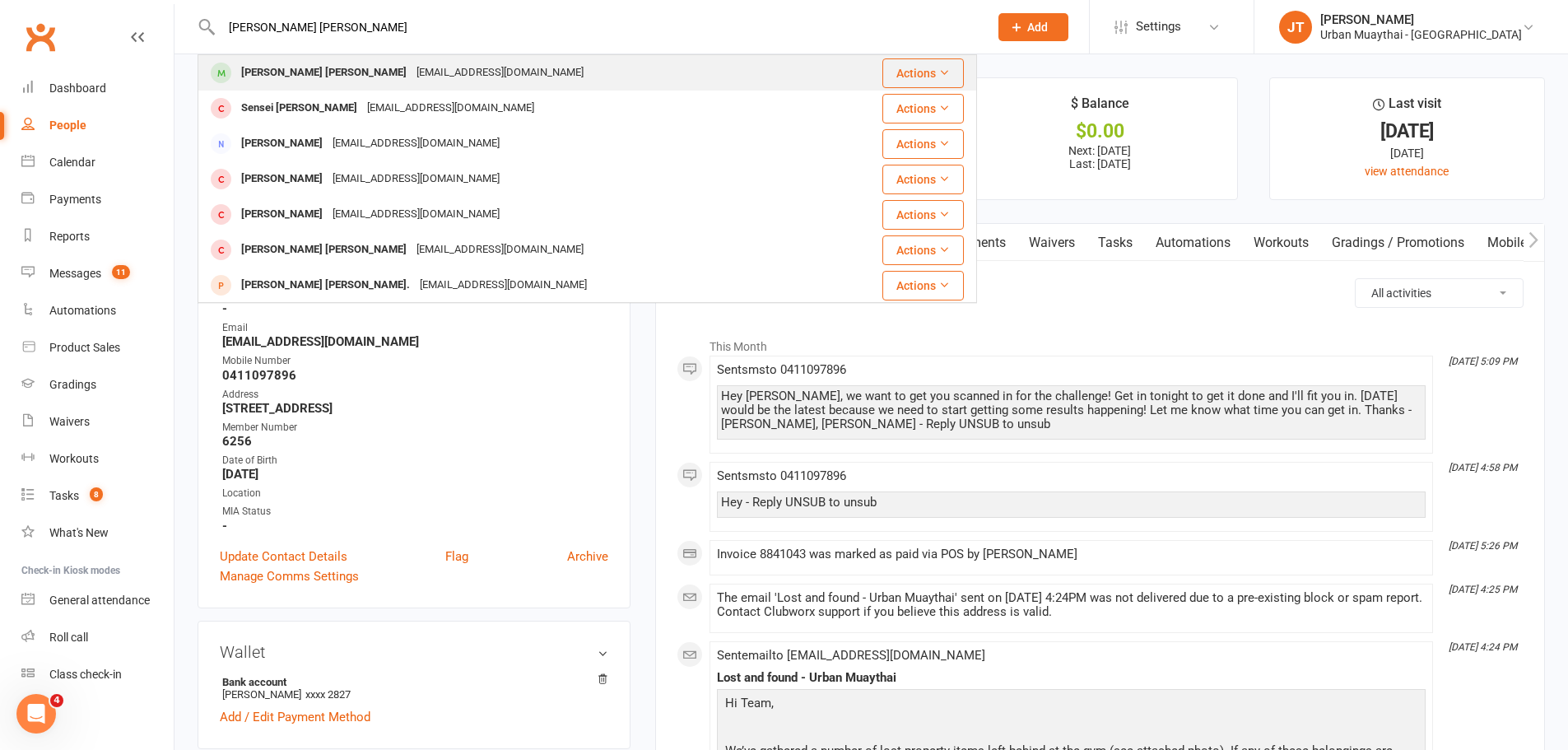
type input "marley sowman"
click at [338, 60] on div "Marley Sowman nargiza@bigpond.com" at bounding box center [513, 73] width 628 height 33
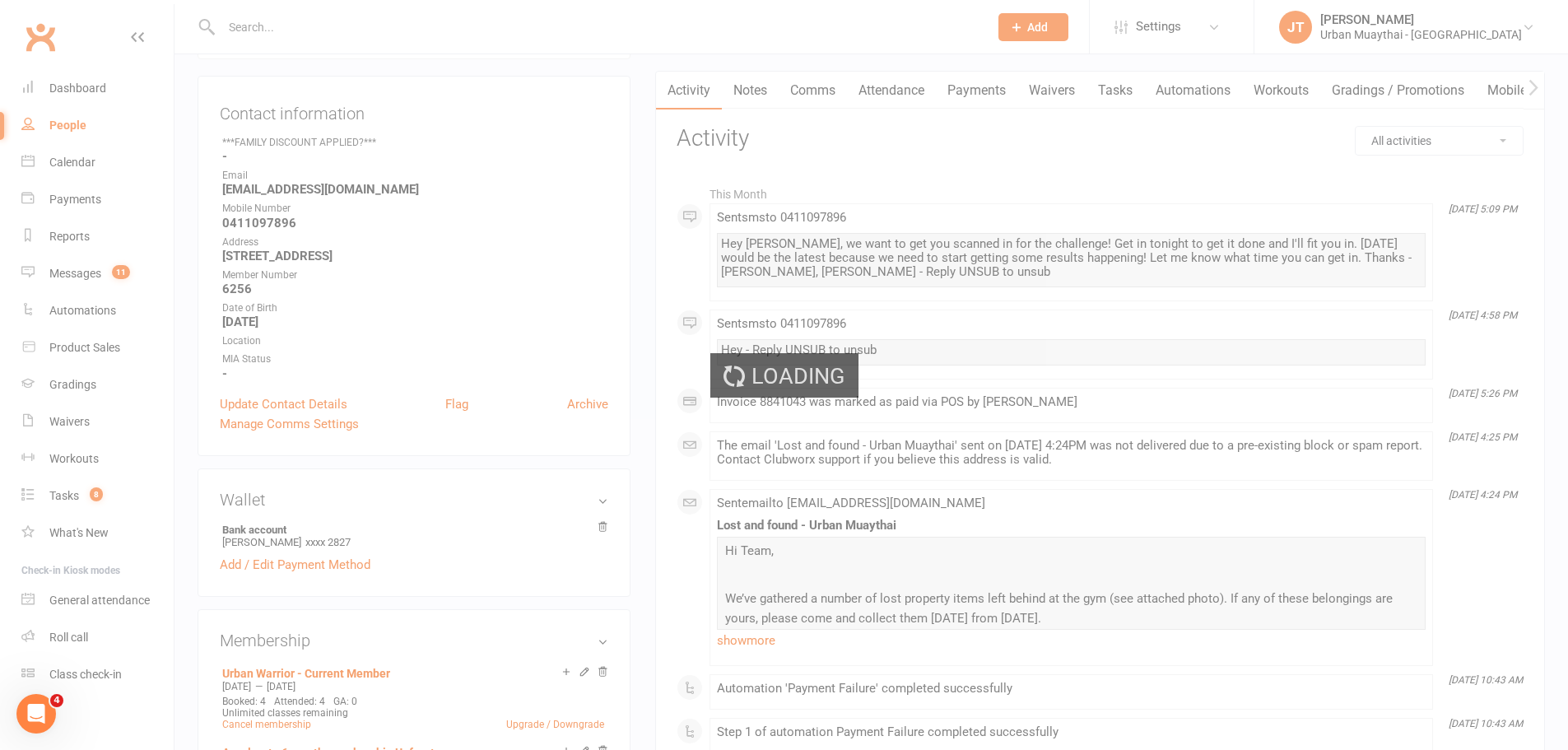
scroll to position [164, 0]
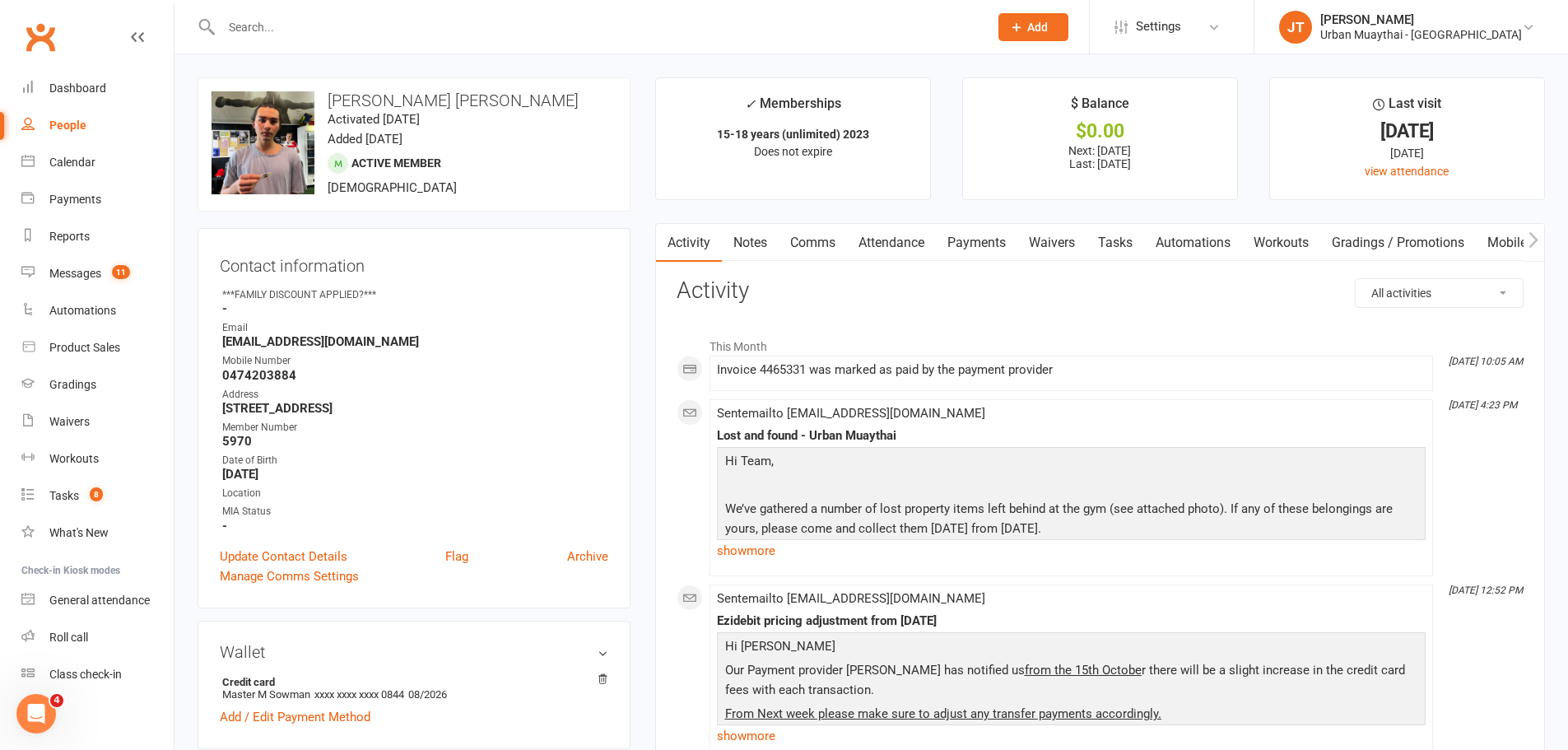
click at [1070, 246] on link "Waivers" at bounding box center [1051, 243] width 69 height 38
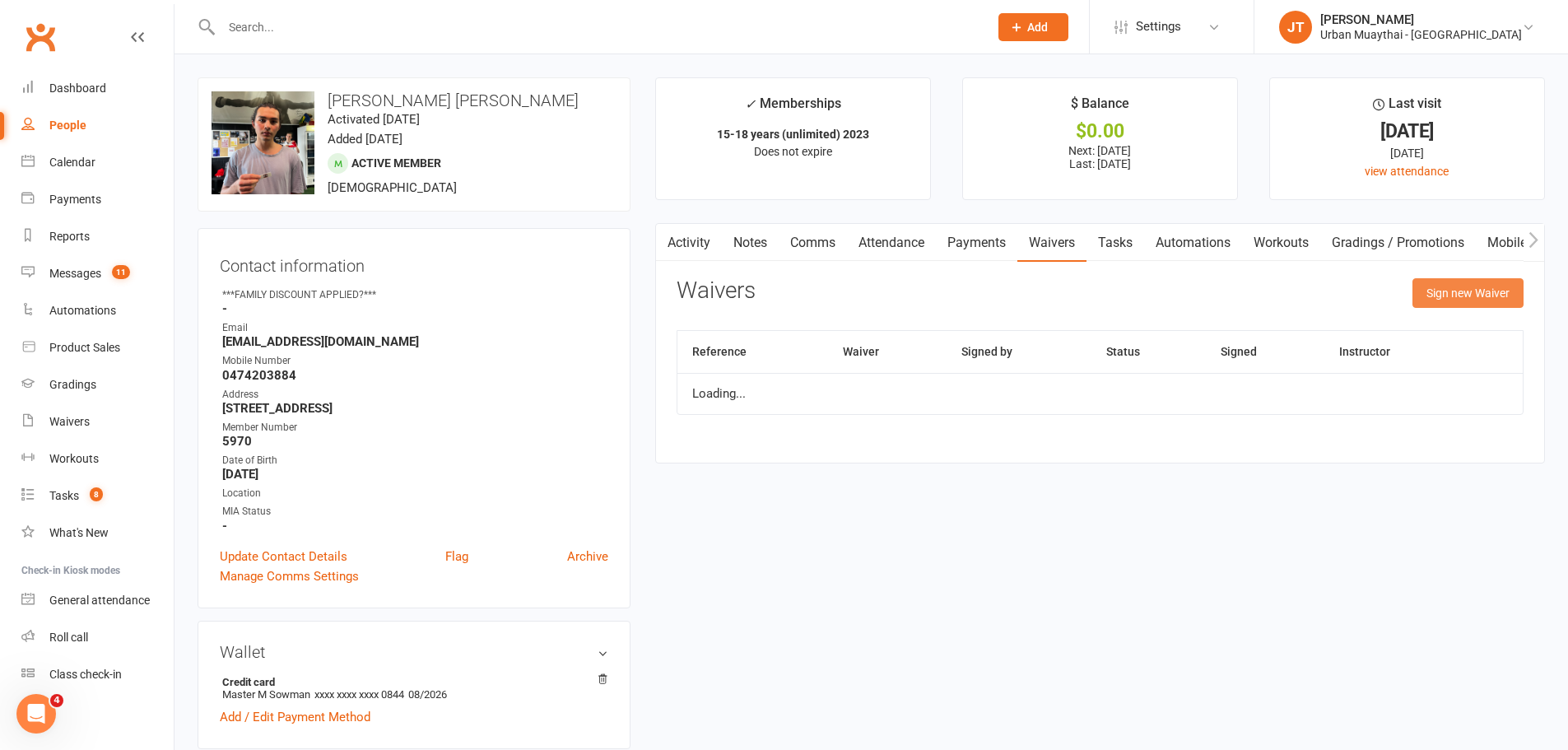
click at [1458, 283] on button "Sign new Waiver" at bounding box center [1468, 294] width 111 height 30
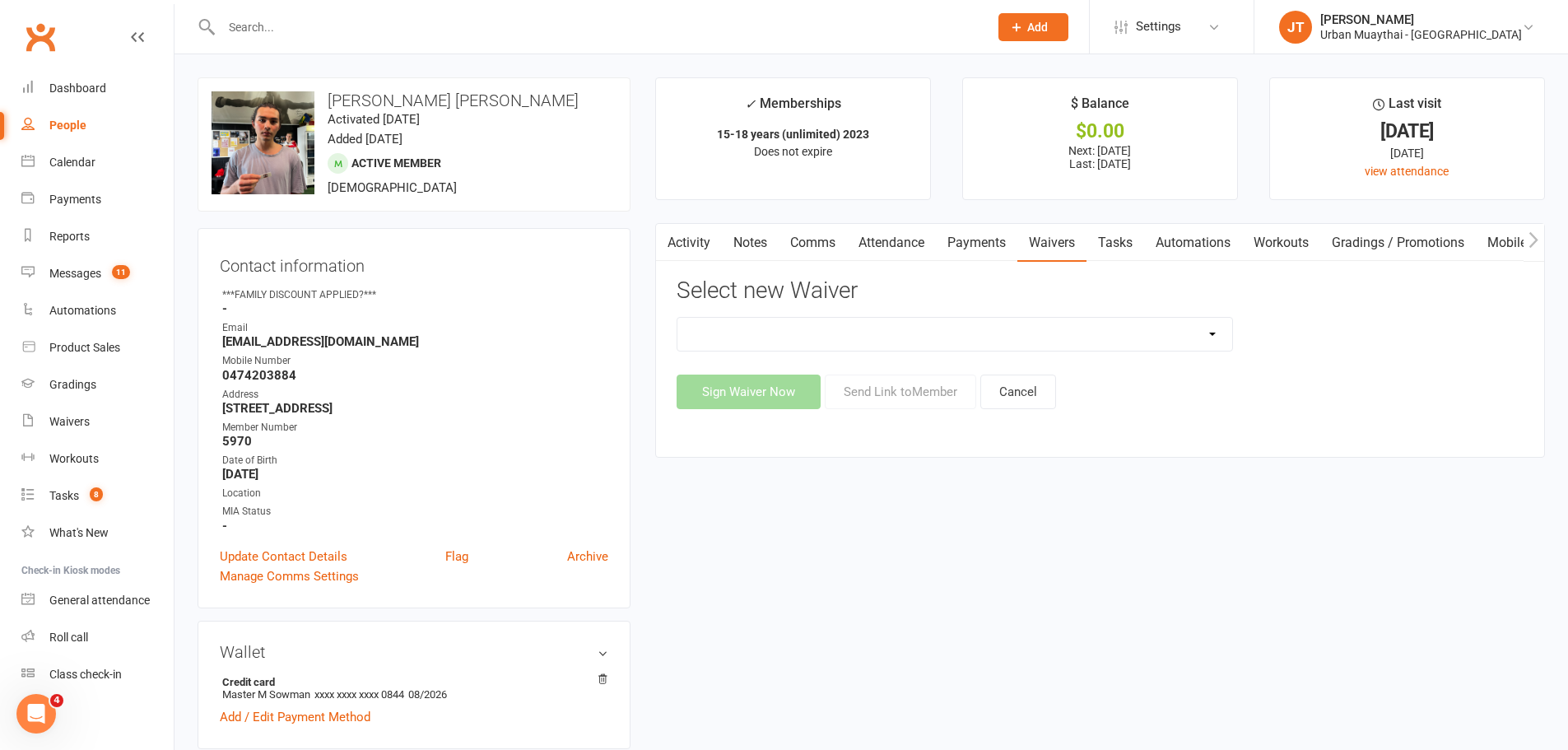
click at [994, 327] on select "12 Month Agreement 15-18 years Kickstarter Program 15-18 years membership 1 Yea…" at bounding box center [955, 333] width 555 height 33
select select "2406"
click at [678, 317] on select "12 Month Agreement 15-18 years Kickstarter Program 15-18 years membership 1 Yea…" at bounding box center [955, 333] width 555 height 33
click at [915, 387] on button "Send Link to Member" at bounding box center [900, 391] width 151 height 34
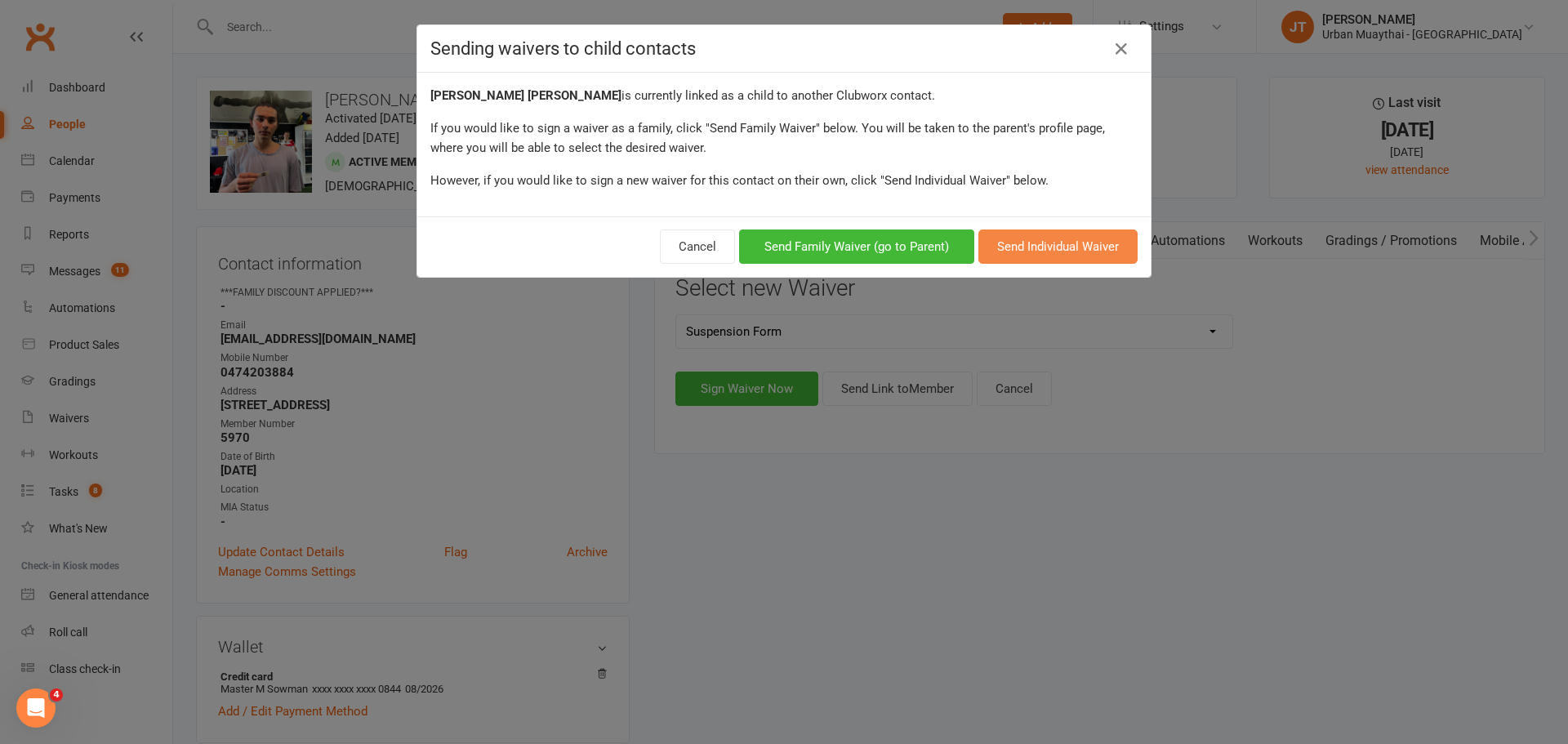
click at [1030, 247] on button "Send Individual Waiver" at bounding box center [1058, 246] width 160 height 34
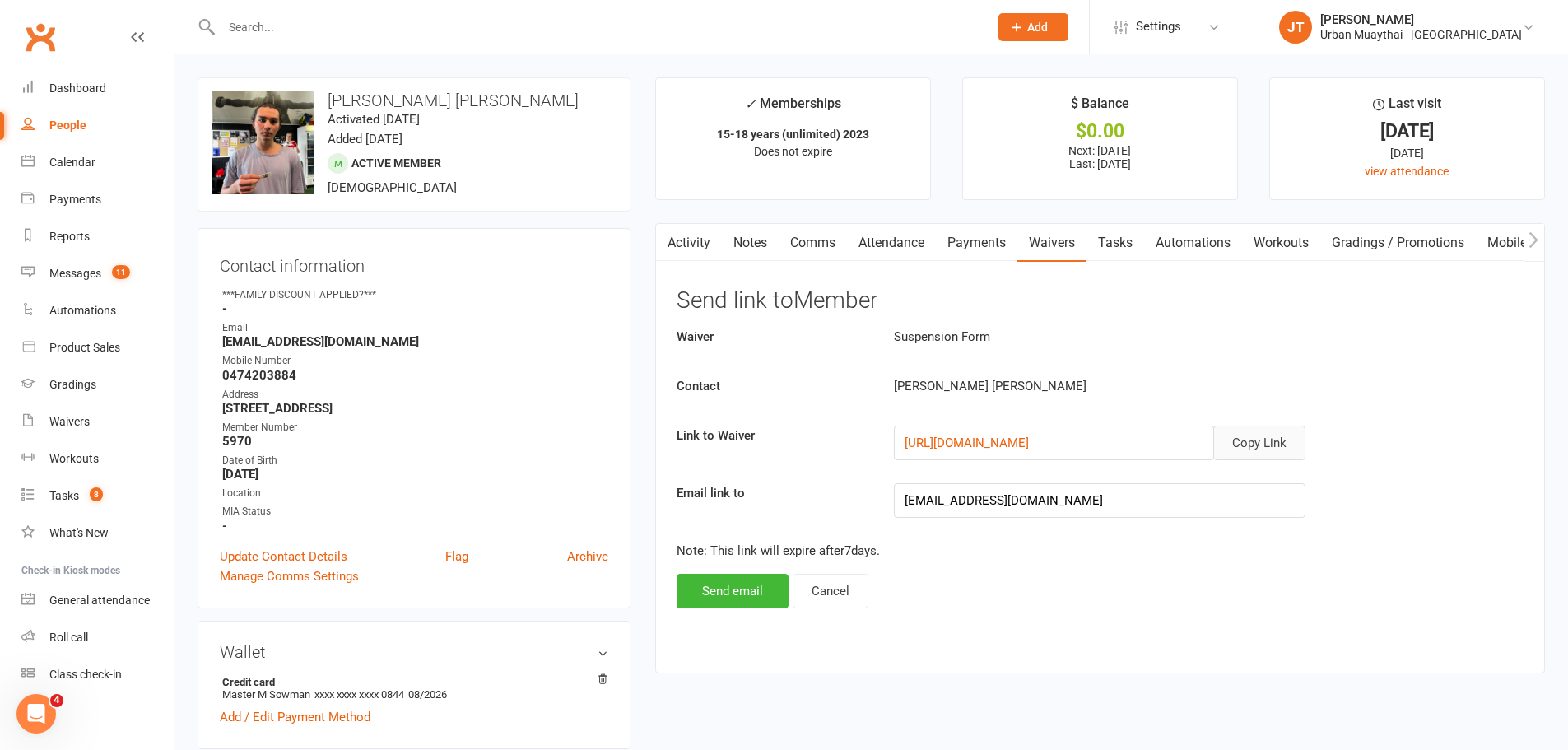
click at [1249, 441] on button "Copy Link" at bounding box center [1259, 442] width 92 height 34
click at [749, 245] on link "Notes" at bounding box center [750, 243] width 57 height 38
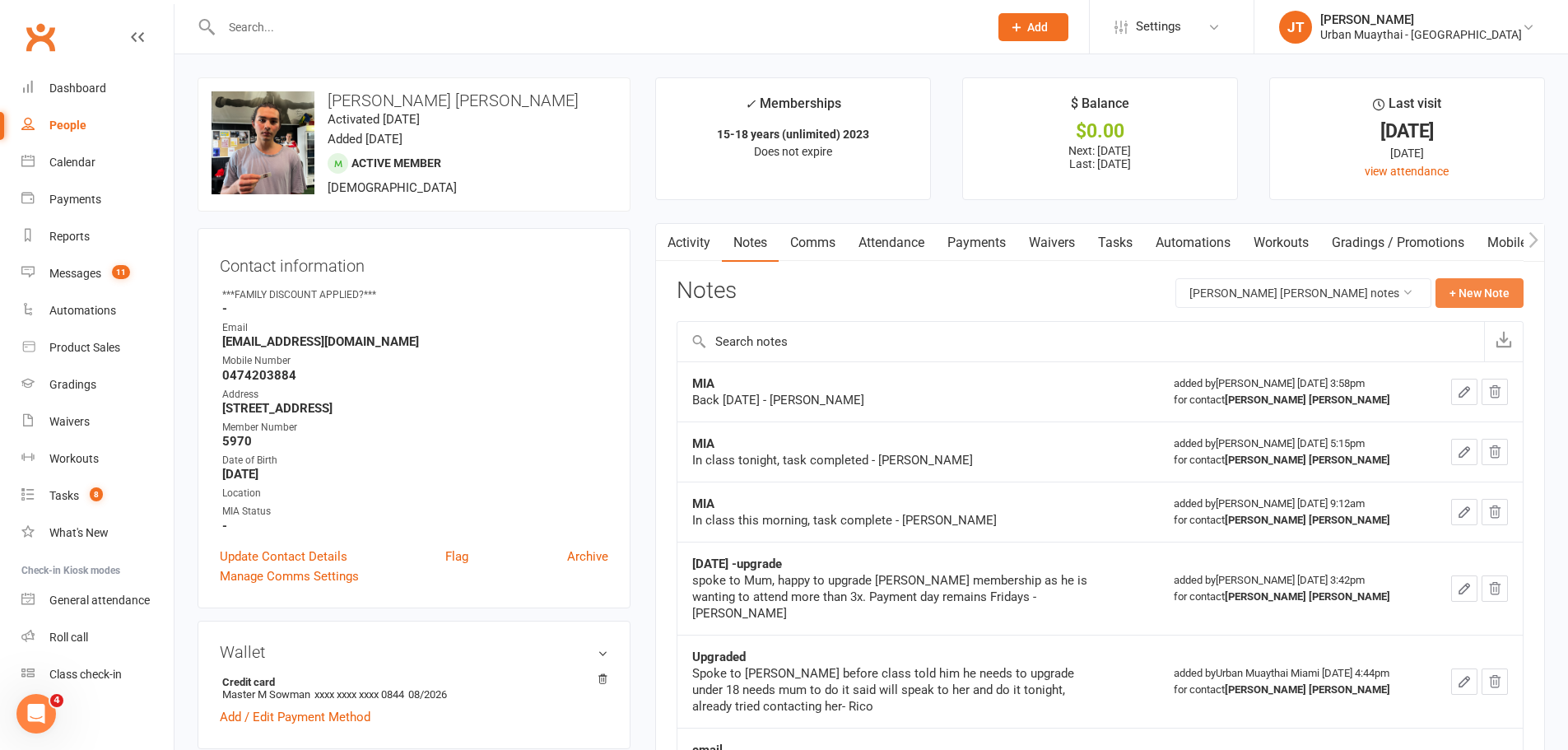
click at [1485, 284] on button "+ New Note" at bounding box center [1479, 294] width 88 height 30
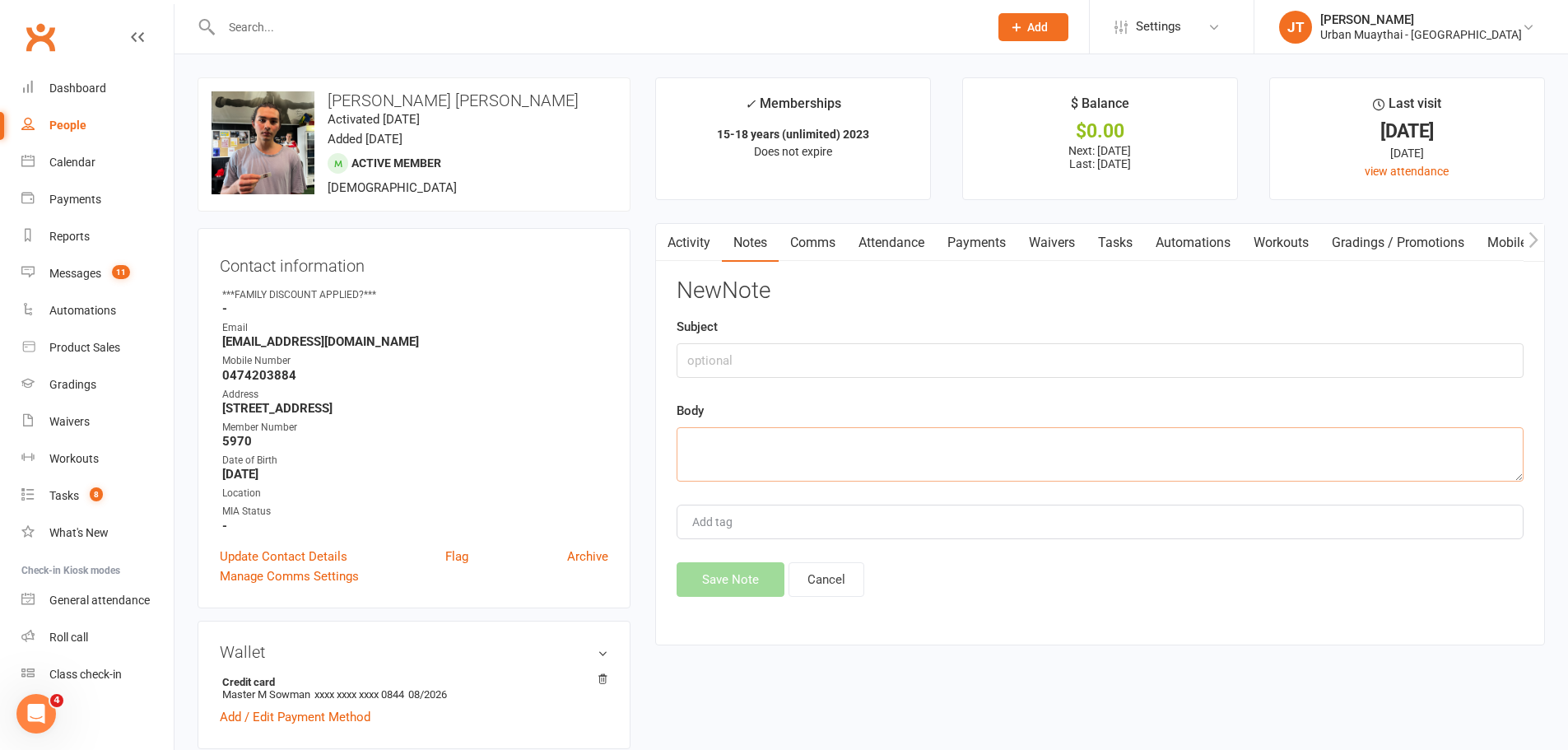
click at [888, 455] on textarea at bounding box center [1100, 455] width 847 height 55
paste textarea "Marley Sowman <marleysomonk@gmail.com> 4:38 PM (46 minutes ago) to me Hello,I w…"
type textarea "Marley Sowman <marleysomonk@gmail.com> 4:38 PM (46 minutes ago) to me Hello,I w…"
click at [846, 356] on input "text" at bounding box center [1100, 360] width 847 height 34
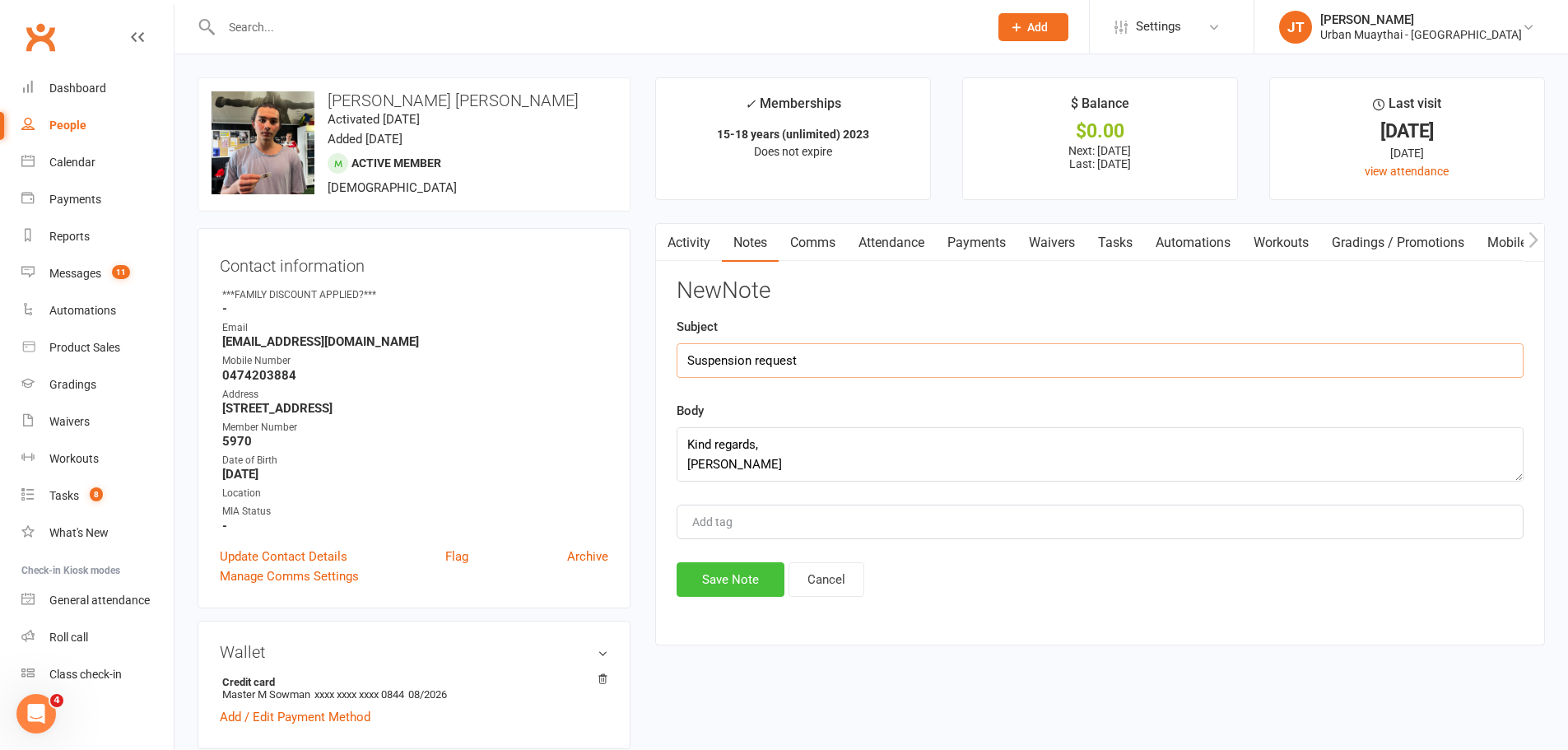
type input "Suspension request"
click at [753, 578] on button "Save Note" at bounding box center [730, 579] width 108 height 34
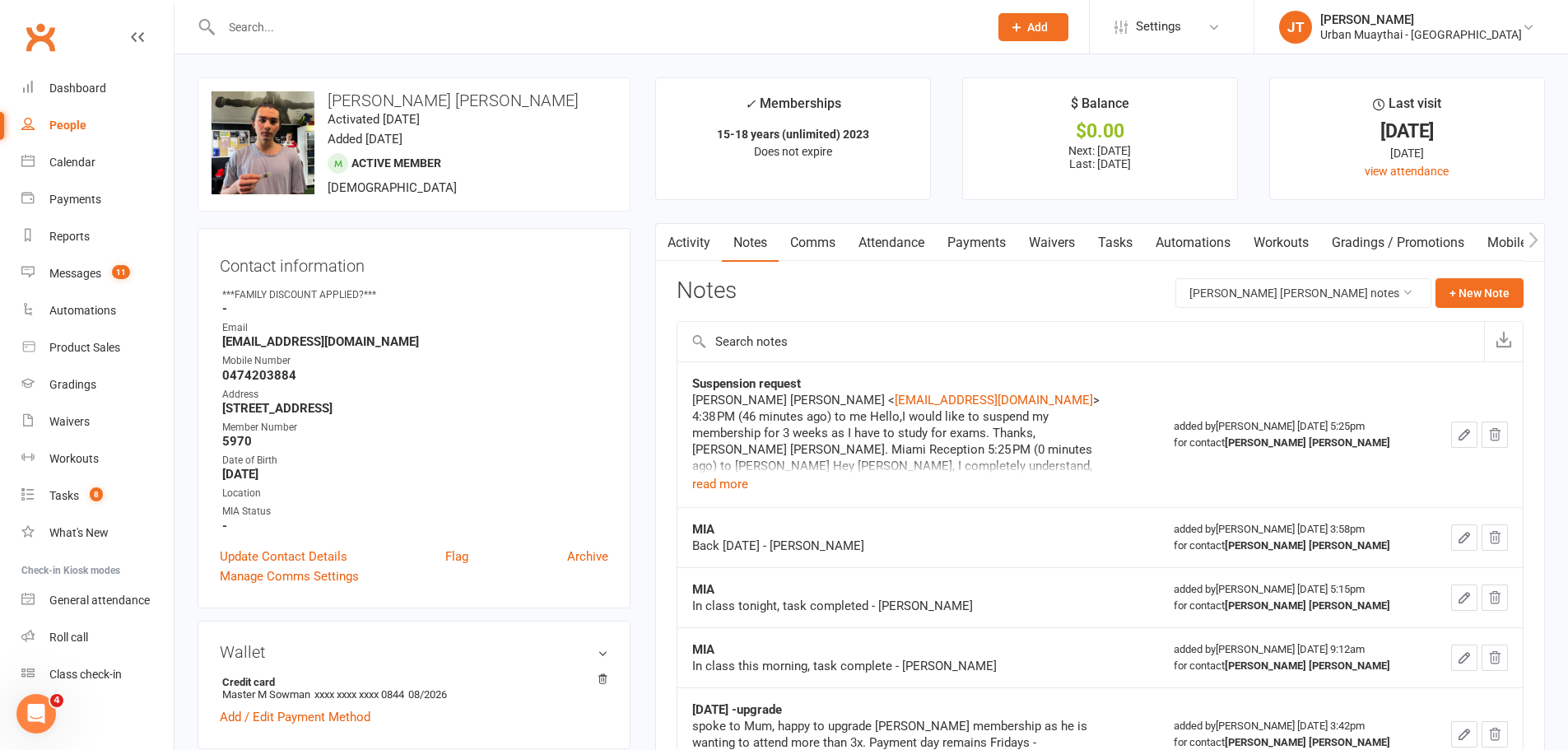
click at [352, 11] on div at bounding box center [587, 26] width 780 height 54
click at [346, 28] on input "text" at bounding box center [596, 27] width 760 height 23
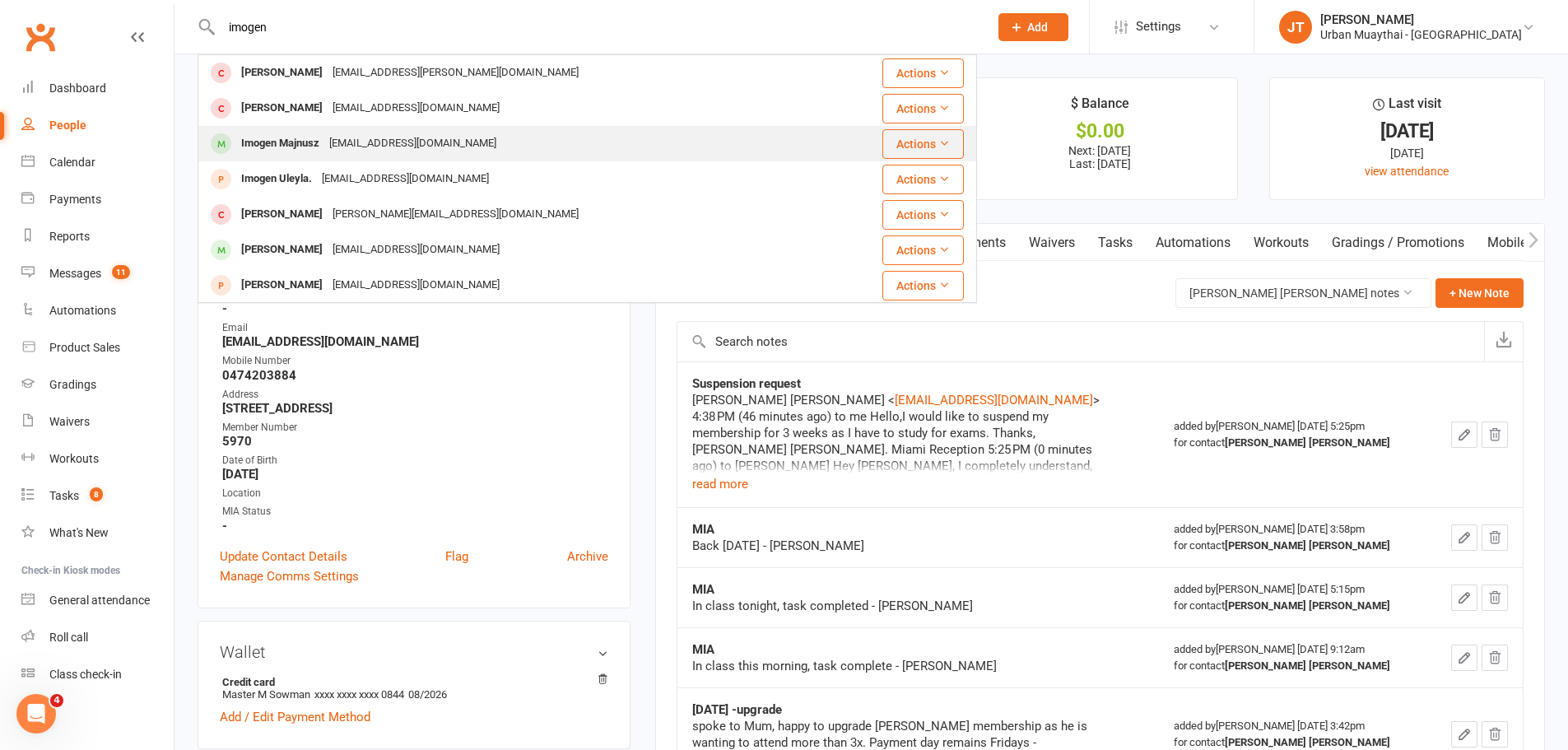
type input "imogen"
click at [334, 142] on div "cmajnusz4221@gmail.com" at bounding box center [412, 143] width 177 height 24
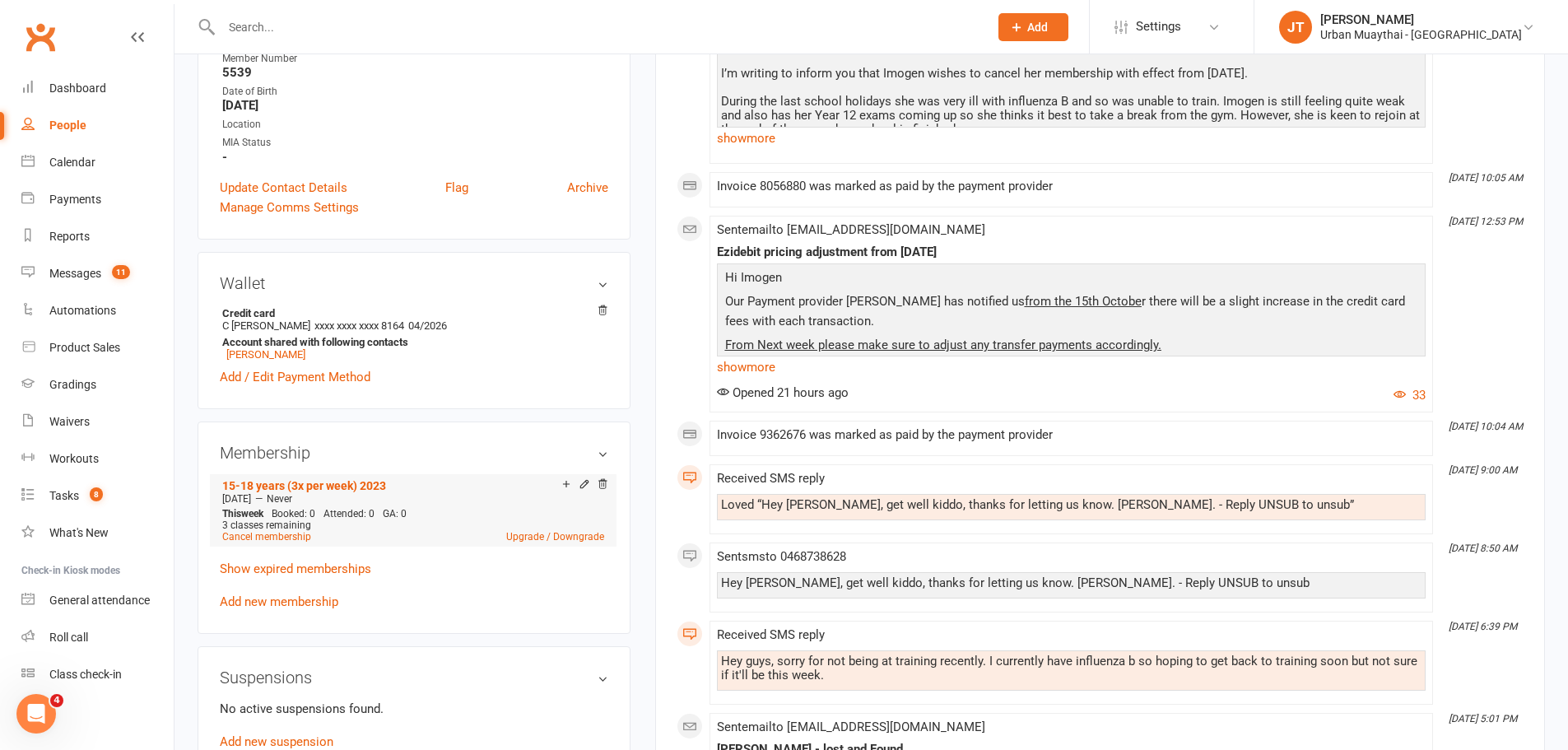
scroll to position [411, 0]
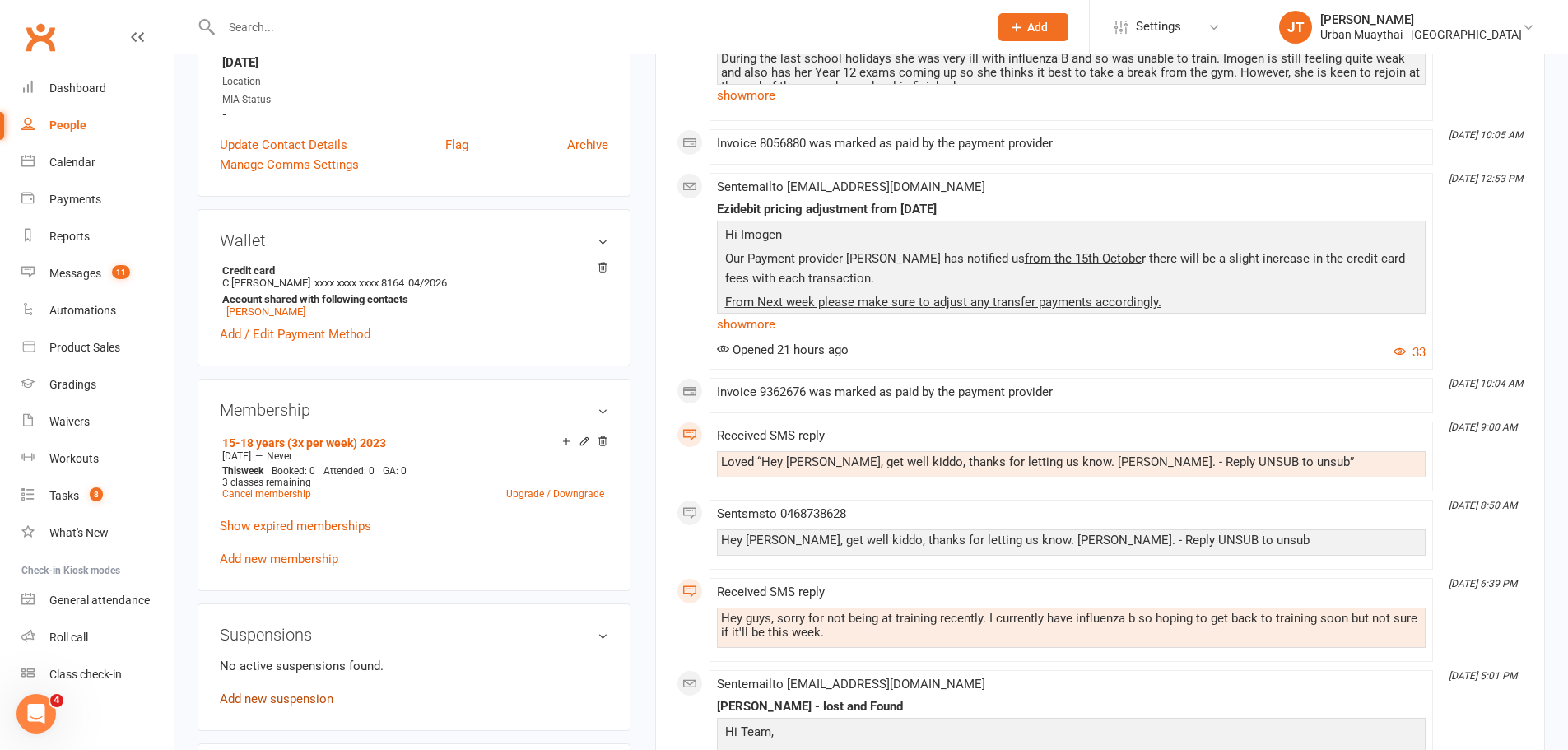
click at [310, 702] on link "Add new suspension" at bounding box center [276, 699] width 113 height 15
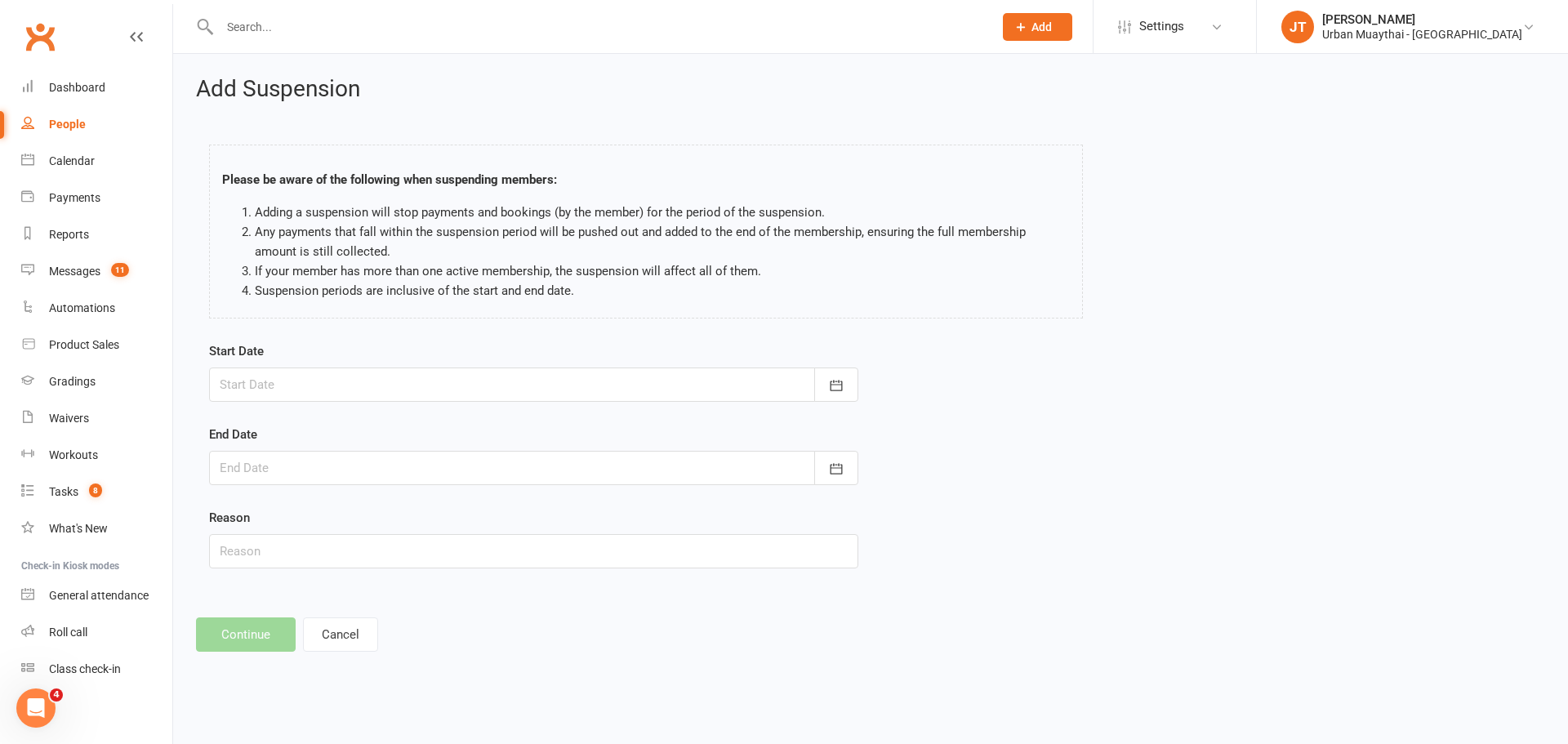
click at [448, 391] on div at bounding box center [534, 384] width 649 height 34
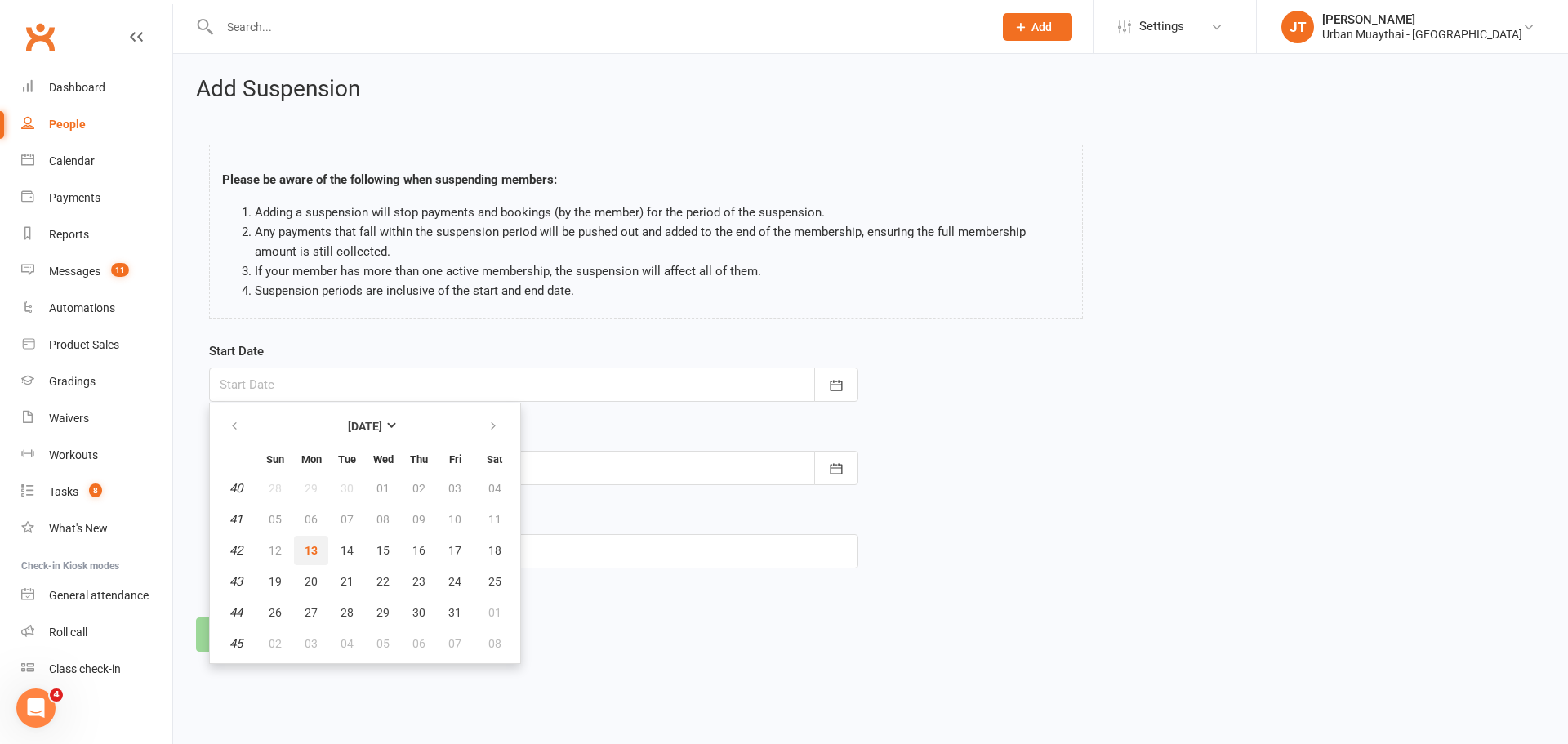
click at [303, 548] on button "13" at bounding box center [310, 550] width 34 height 30
type input "13 Oct 2025"
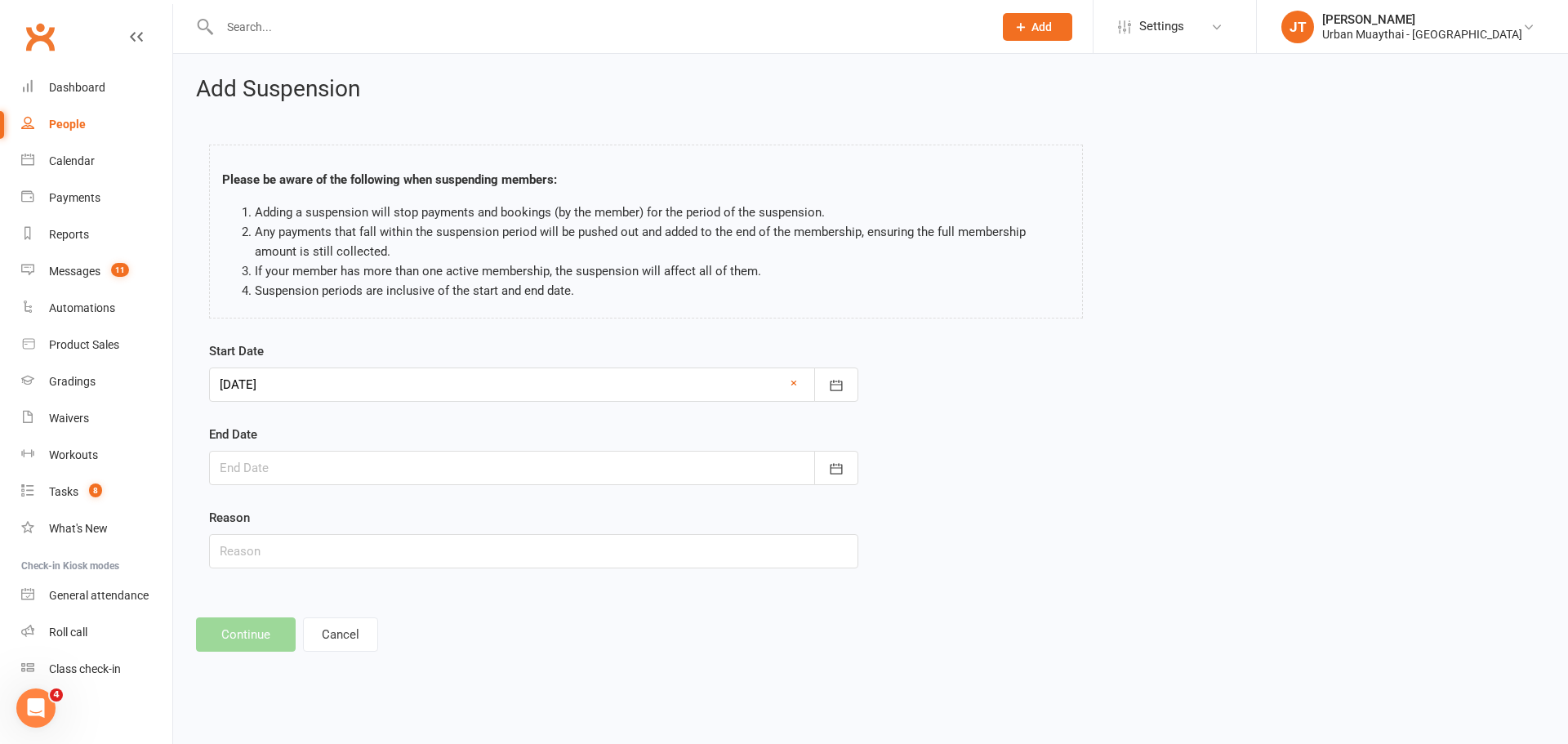
click at [299, 455] on div at bounding box center [534, 468] width 649 height 34
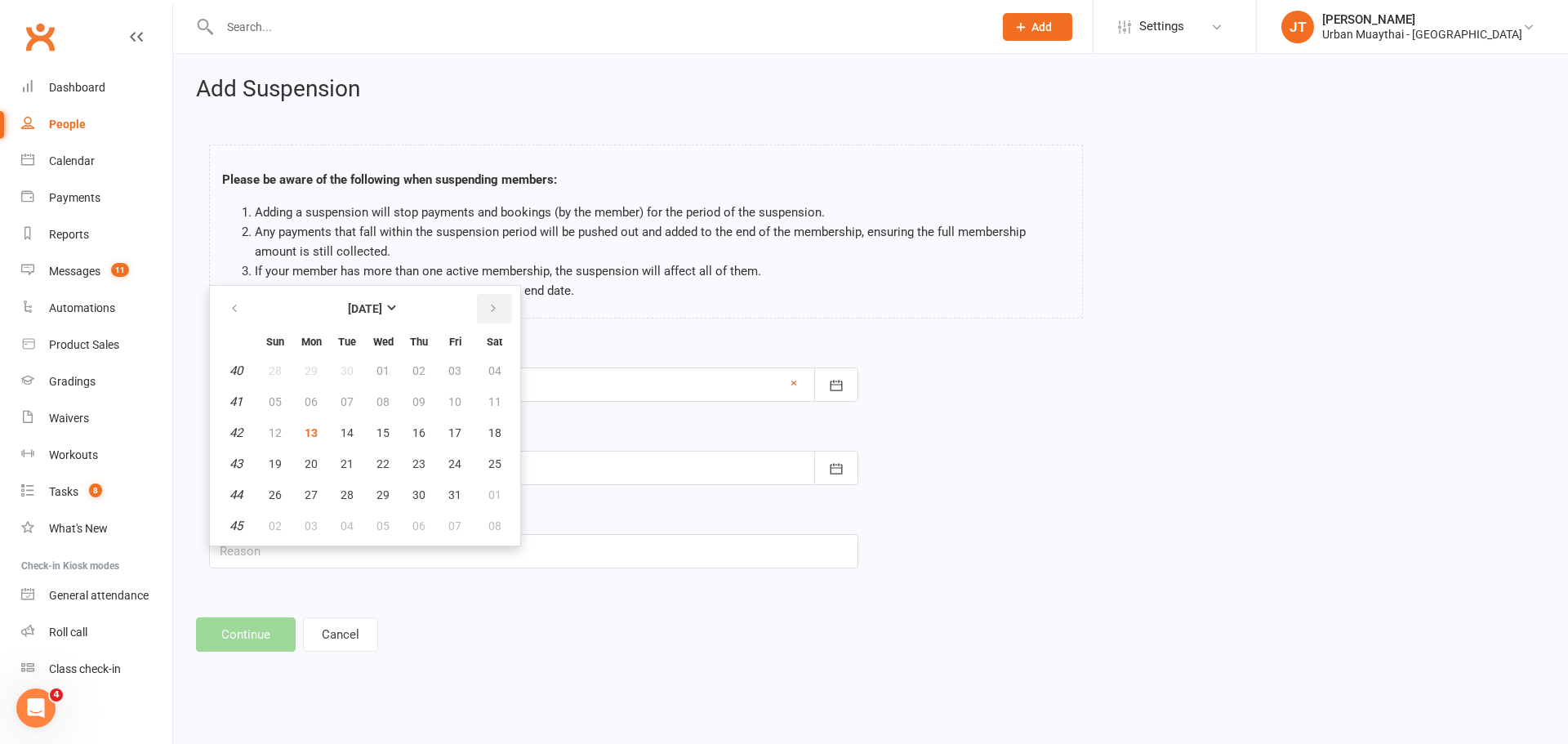
click at [498, 319] on button "button" at bounding box center [494, 309] width 35 height 30
click at [502, 324] on th at bounding box center [494, 308] width 42 height 36
click at [501, 315] on button "button" at bounding box center [494, 309] width 35 height 30
click at [310, 399] on span "05" at bounding box center [310, 401] width 13 height 13
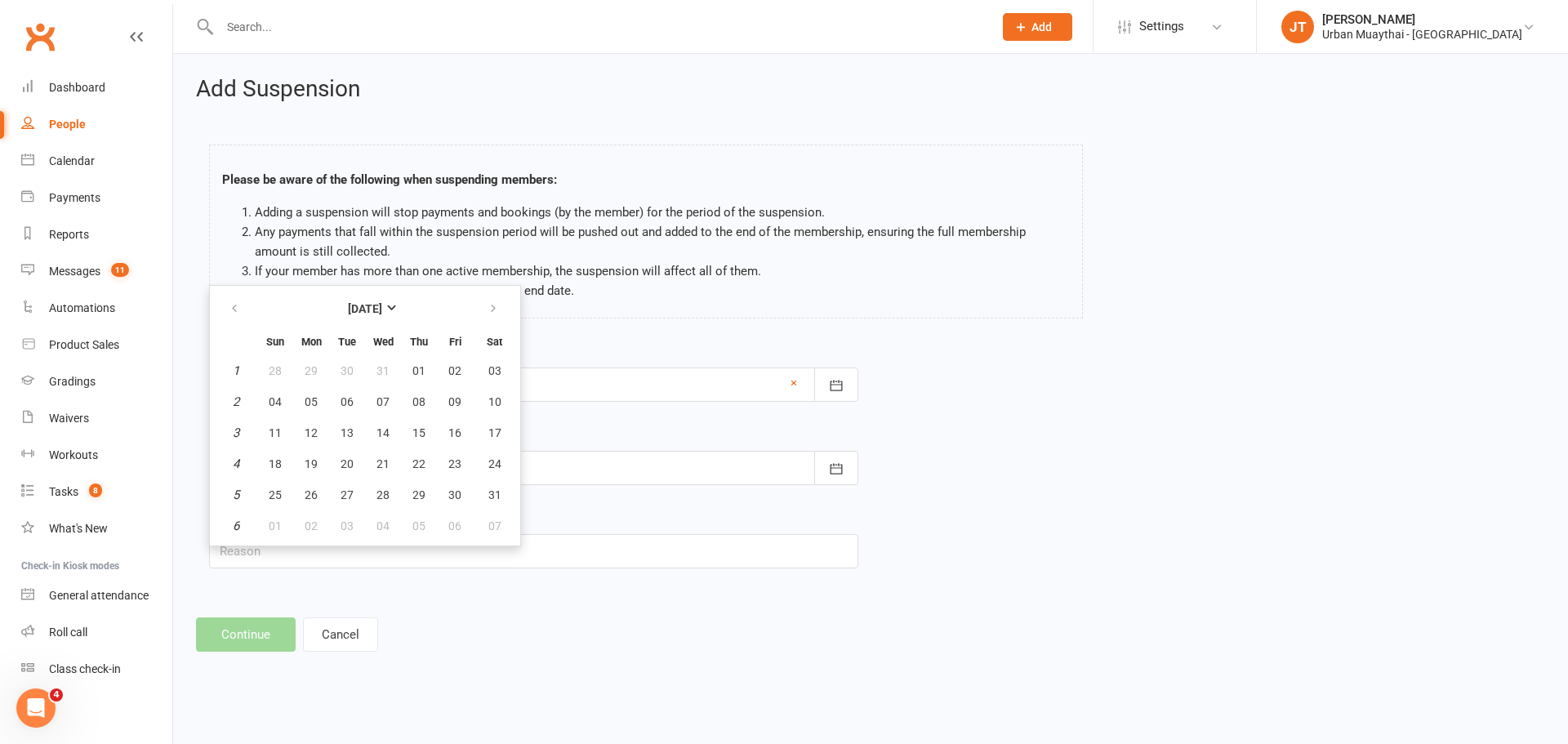
type input "05 Jan 2026"
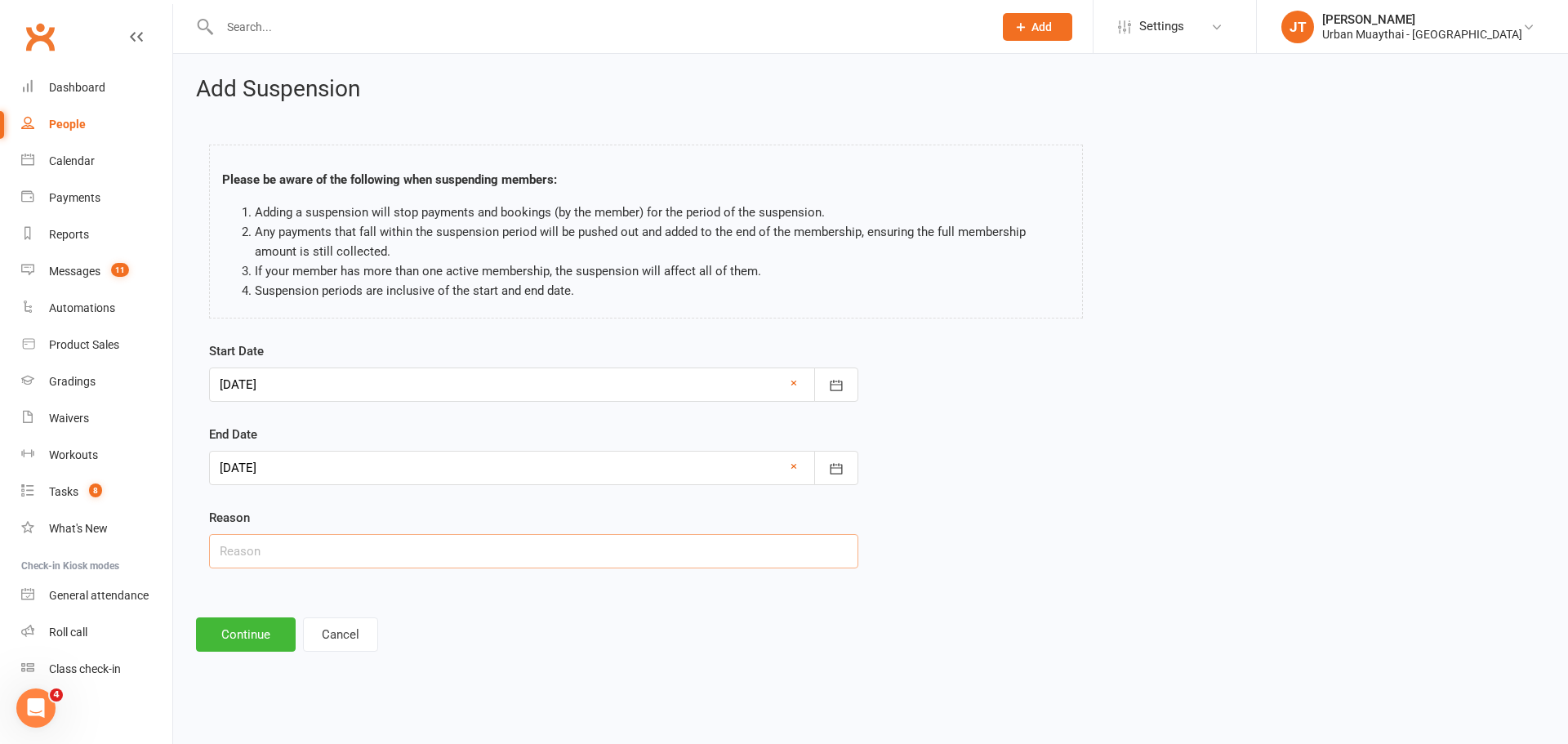
click at [361, 546] on input "text" at bounding box center [534, 550] width 649 height 34
type input "Very busy and has been sick - Approved by nick"
click at [251, 642] on button "Continue" at bounding box center [246, 634] width 99 height 34
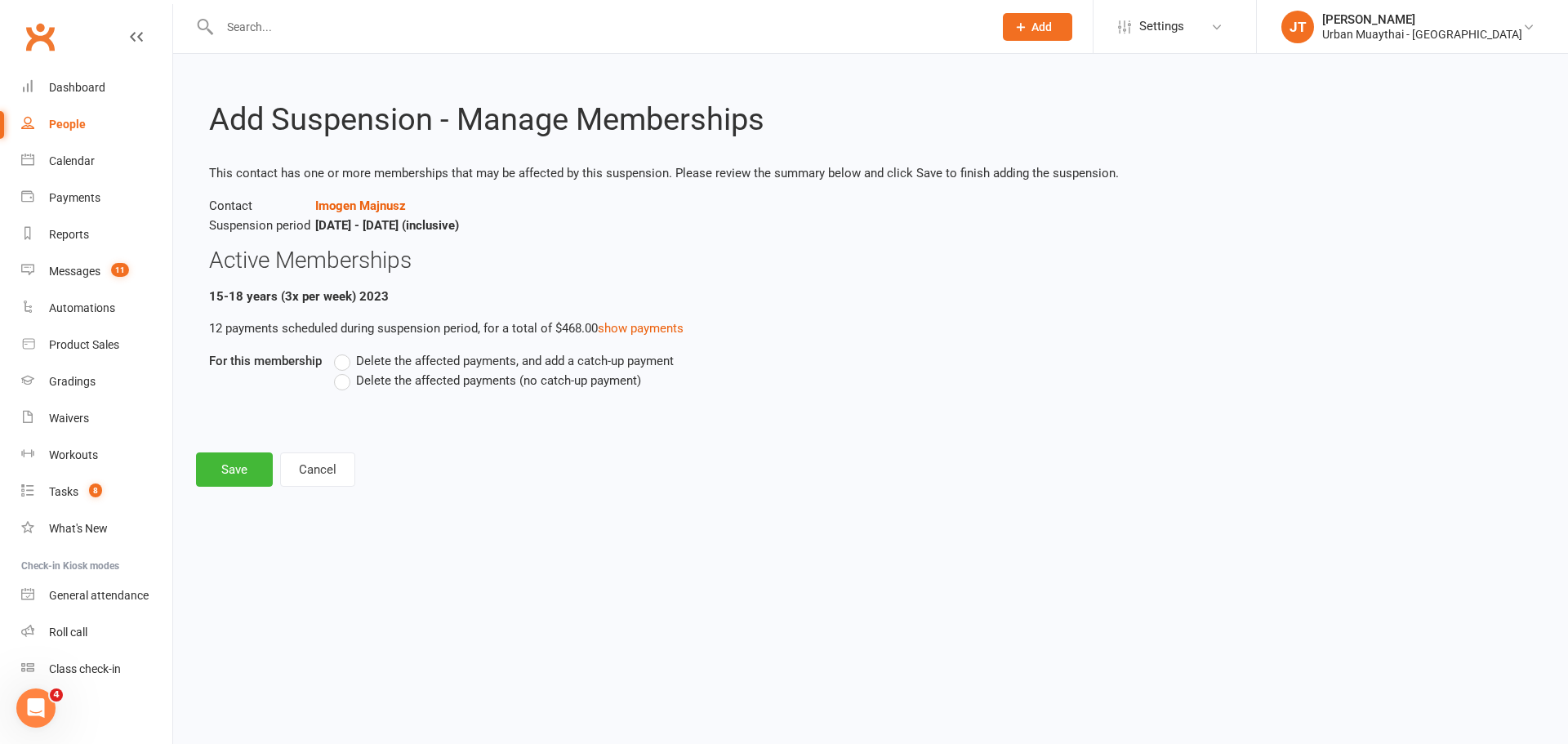
click at [349, 381] on label "Delete the affected payments (no catch-up payment)" at bounding box center [487, 380] width 307 height 19
click at [344, 371] on input "Delete the affected payments (no catch-up payment)" at bounding box center [339, 371] width 10 height 0
click at [254, 465] on button "Save" at bounding box center [235, 469] width 77 height 34
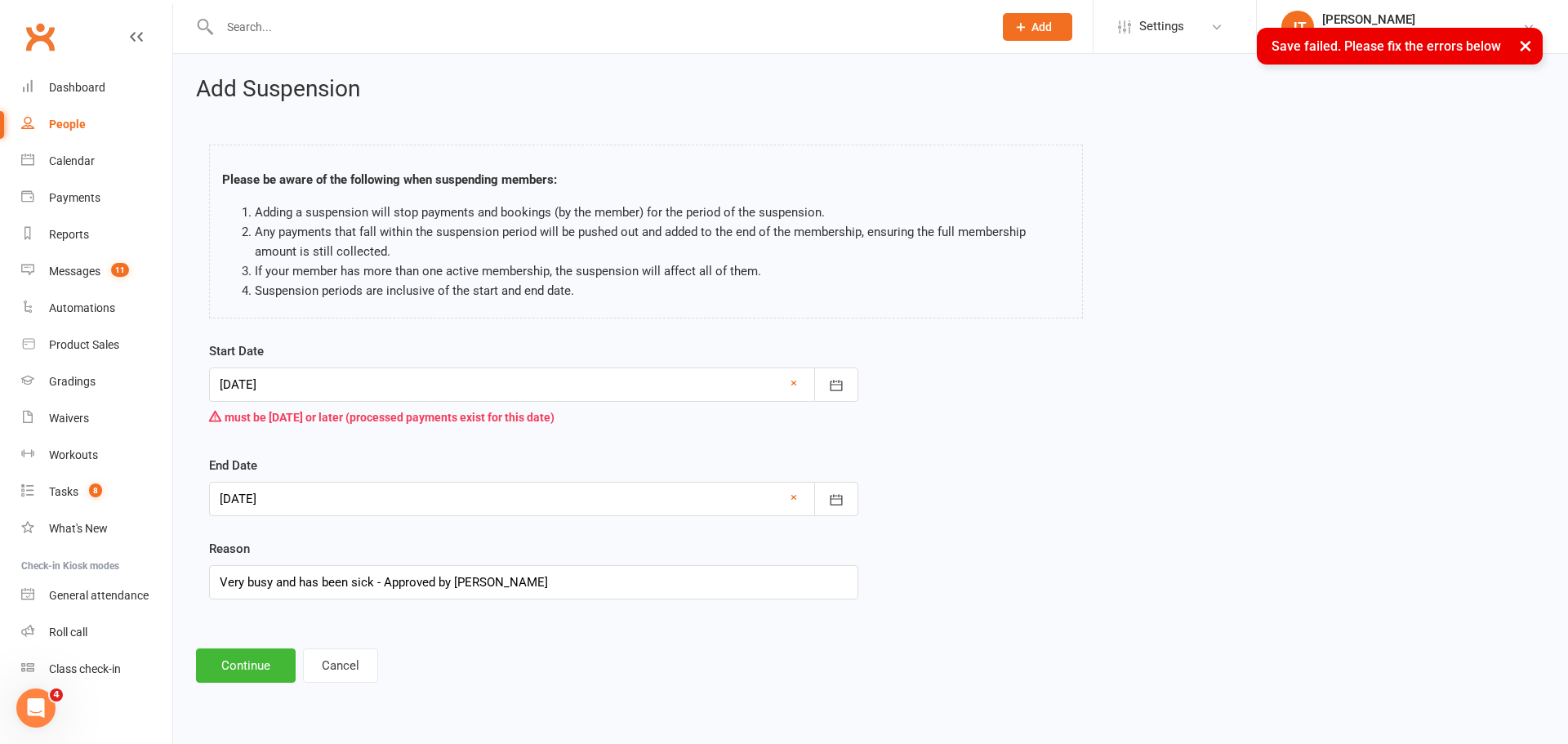
click at [297, 384] on div at bounding box center [534, 384] width 649 height 34
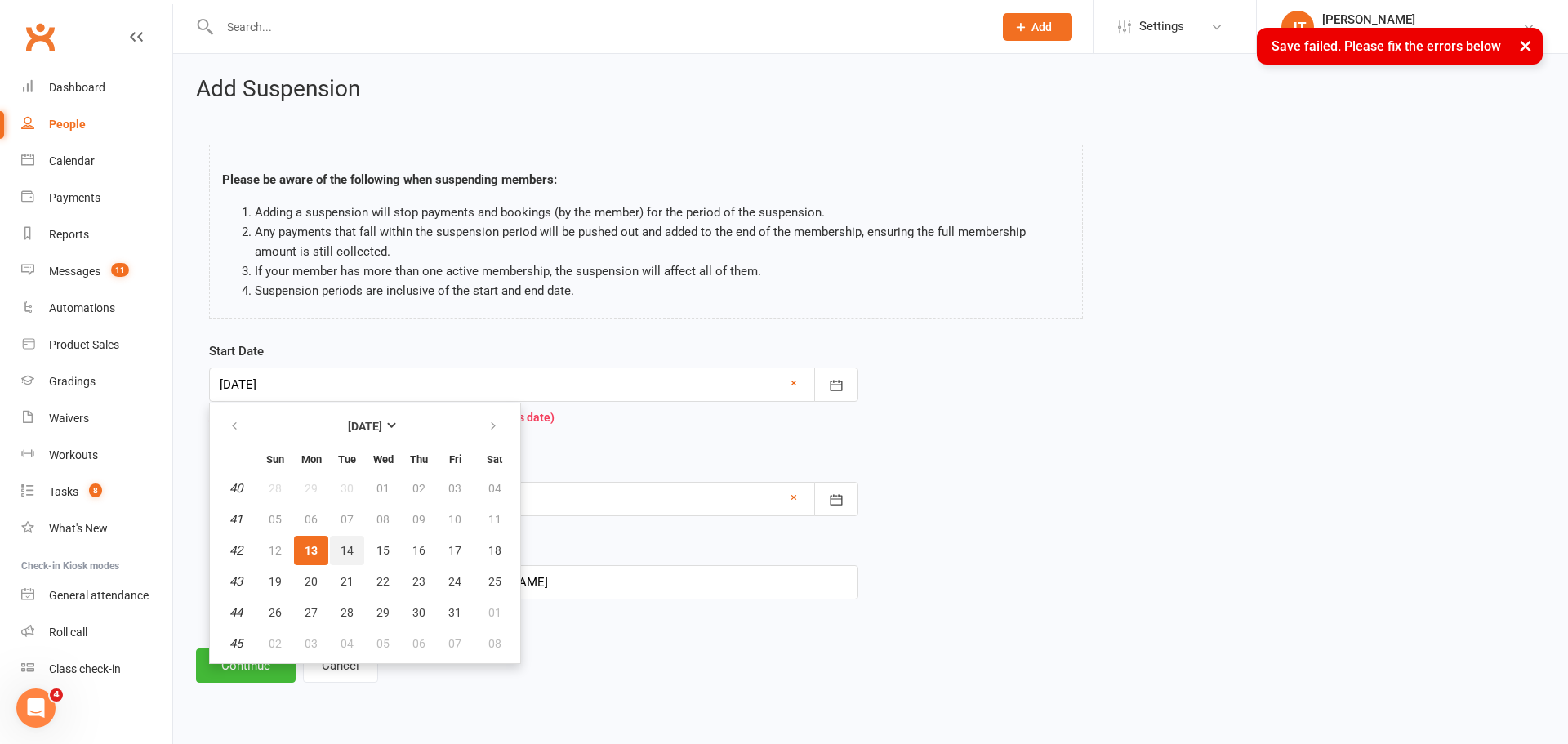
click at [342, 554] on span "14" at bounding box center [346, 550] width 13 height 13
type input "14 Oct 2025"
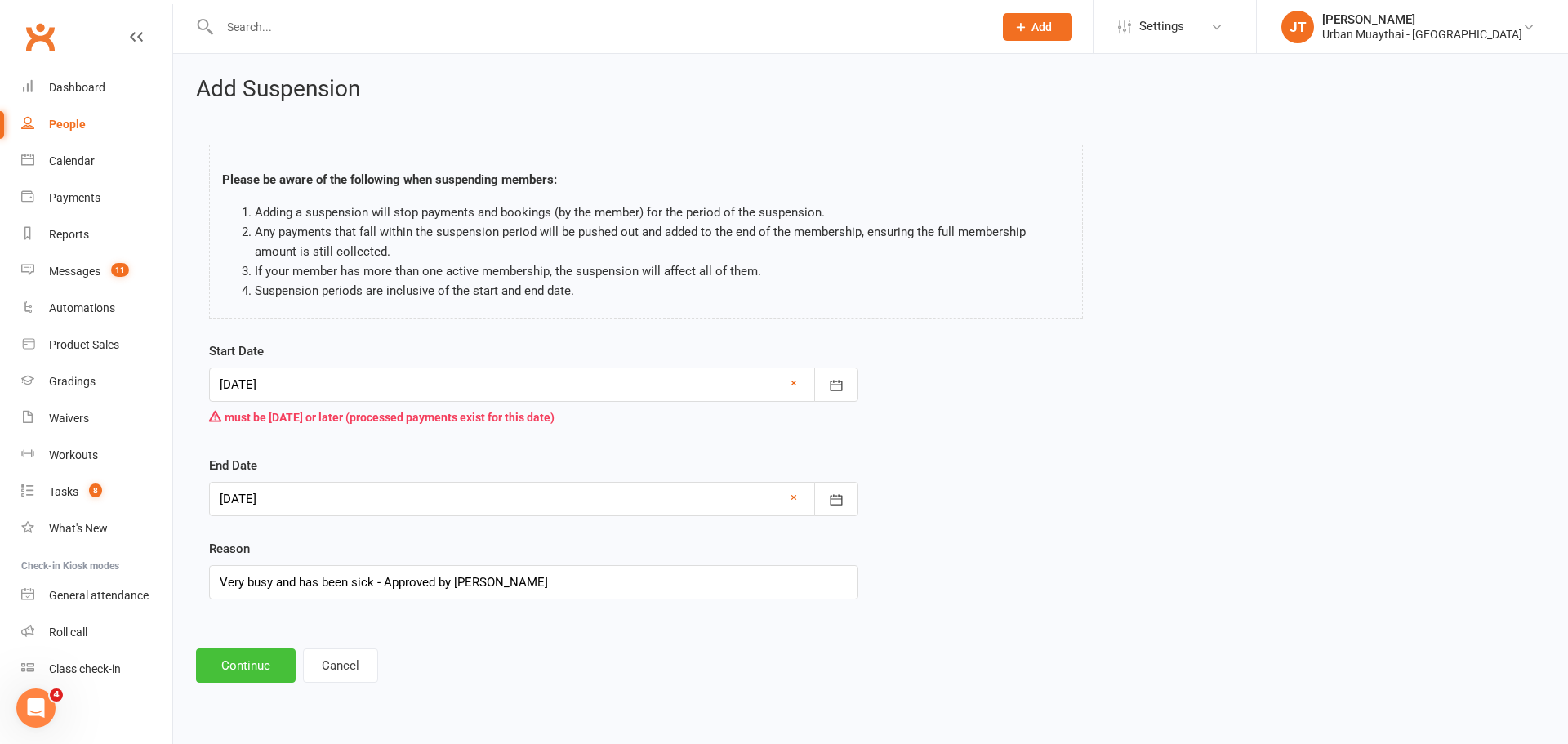
click at [252, 666] on button "Continue" at bounding box center [246, 666] width 99 height 34
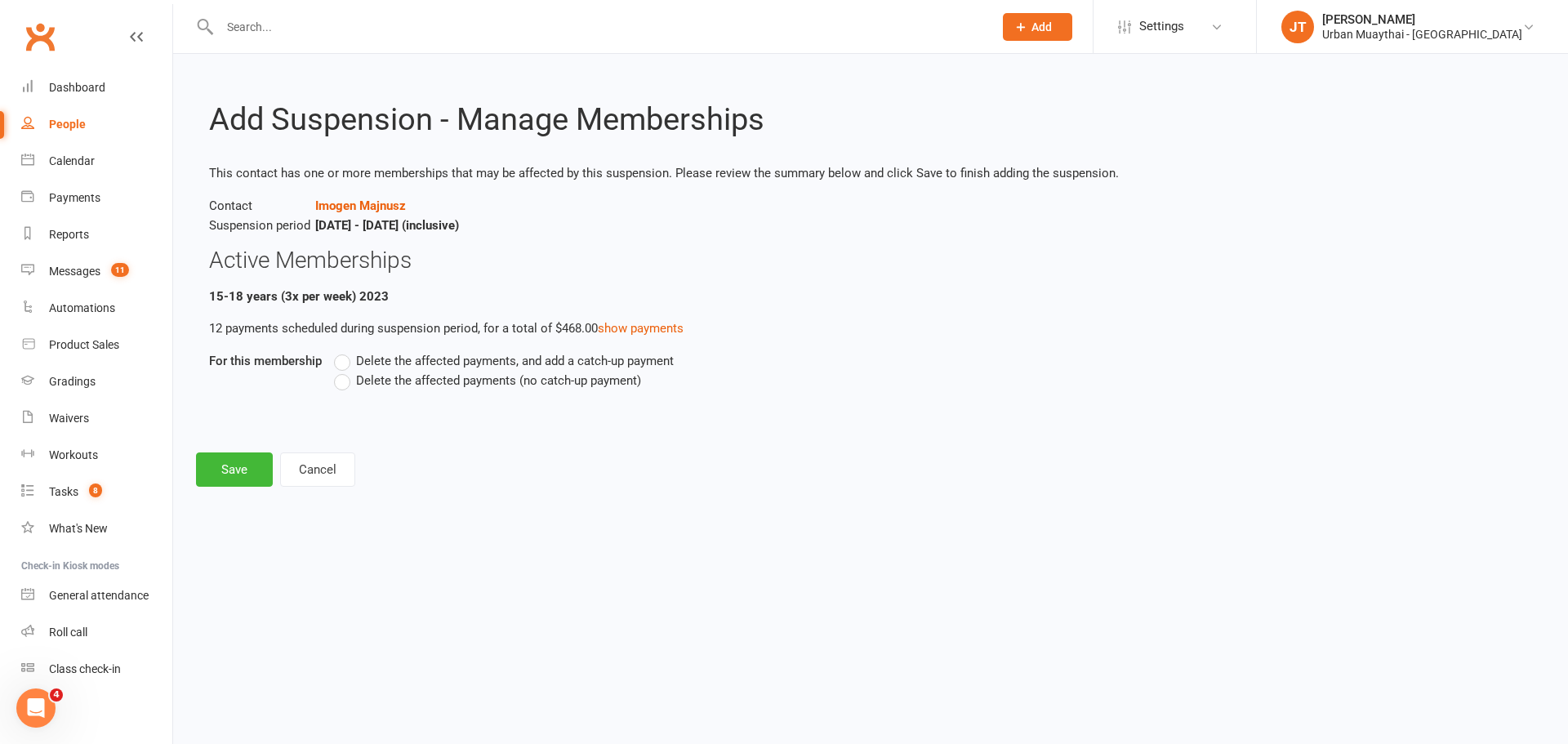
click at [344, 391] on div "Delete the affected payments, and add a catch-up payment Delete the affected pa…" at bounding box center [762, 382] width 882 height 62
click at [344, 386] on label "Delete the affected payments (no catch-up payment)" at bounding box center [487, 380] width 307 height 19
click at [344, 371] on input "Delete the affected payments (no catch-up payment)" at bounding box center [339, 371] width 10 height 0
click at [238, 475] on button "Save" at bounding box center [235, 469] width 77 height 34
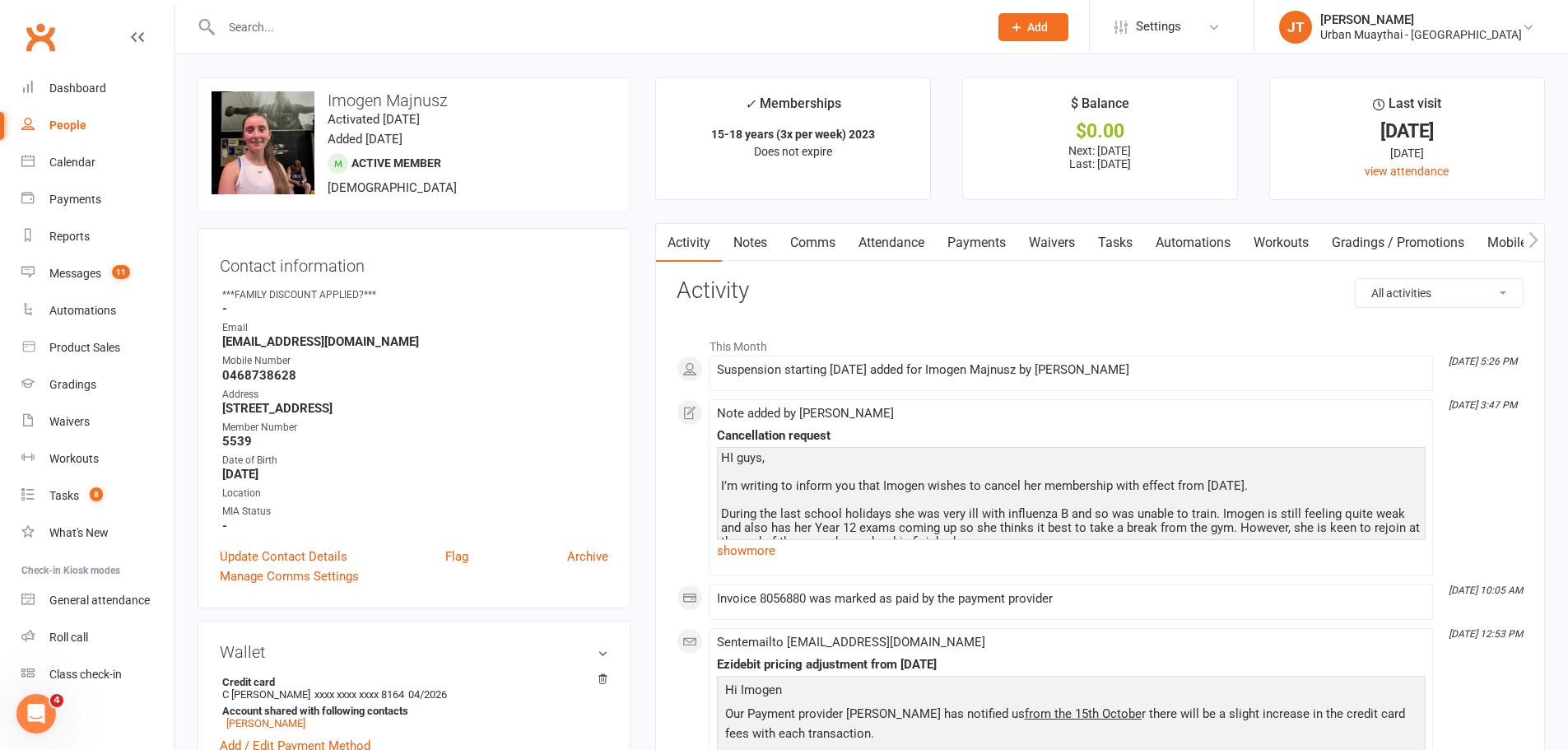
click at [984, 240] on link "Payments" at bounding box center [976, 243] width 82 height 38
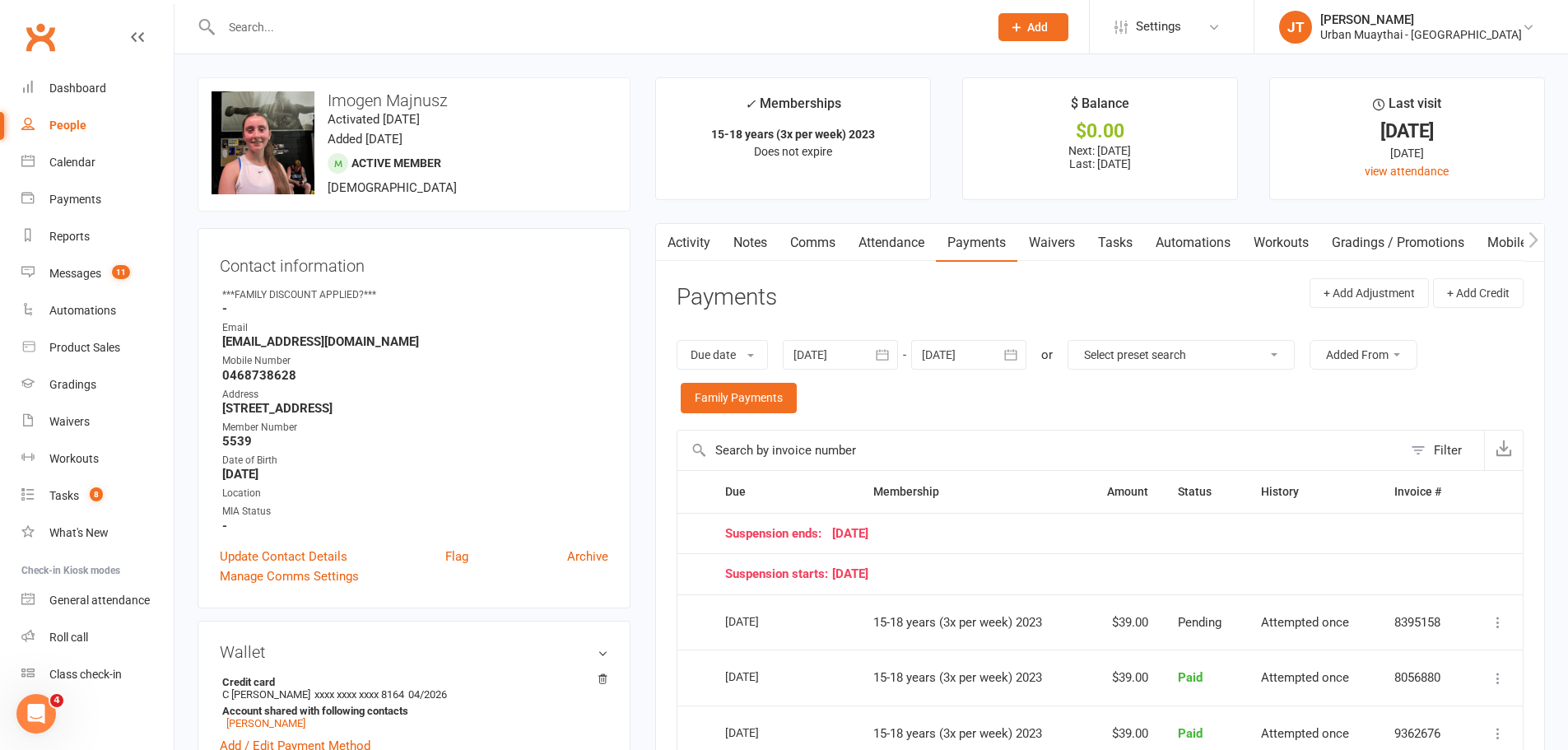
click at [770, 244] on link "Notes" at bounding box center [750, 243] width 57 height 38
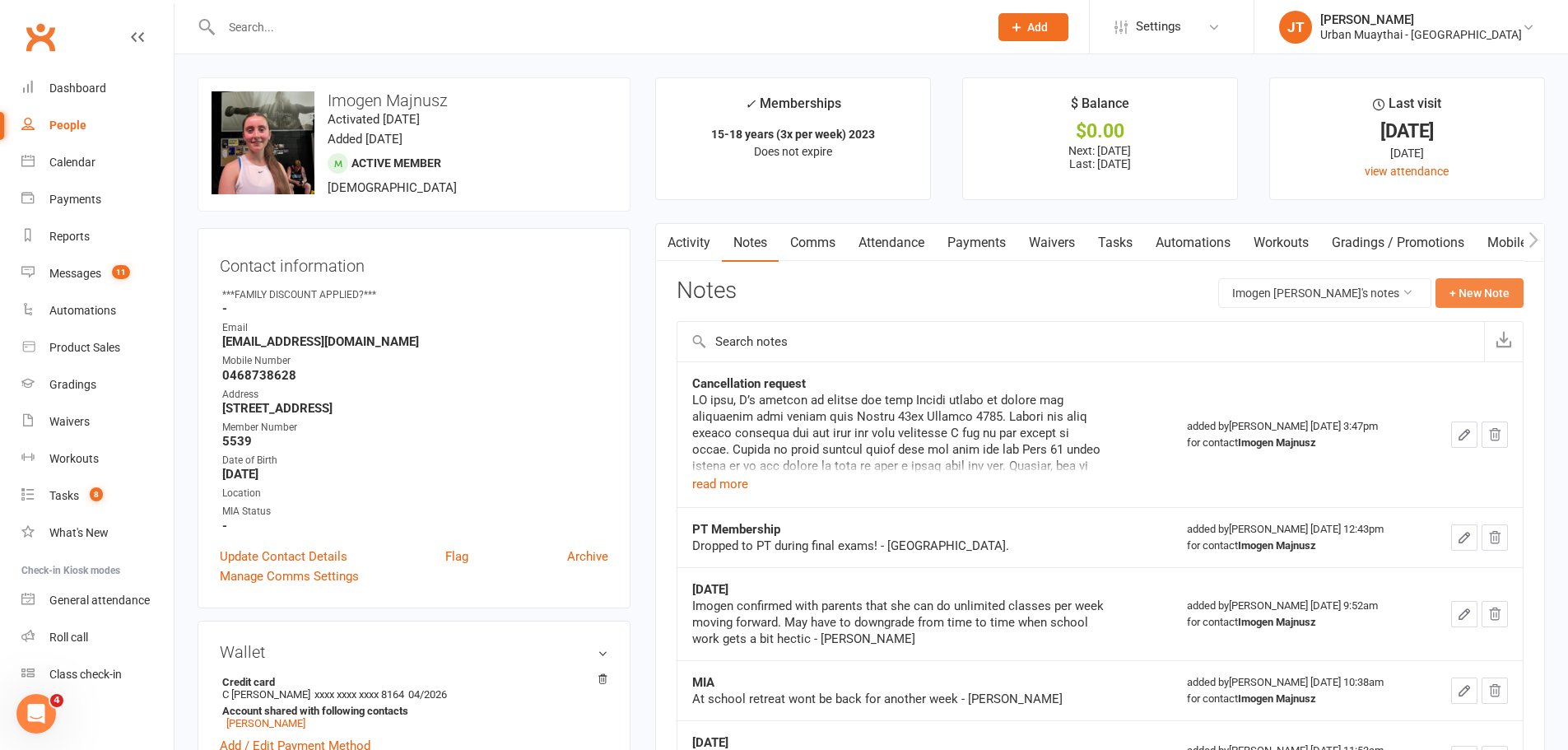
click at [1506, 295] on button "+ New Note" at bounding box center [1479, 294] width 88 height 30
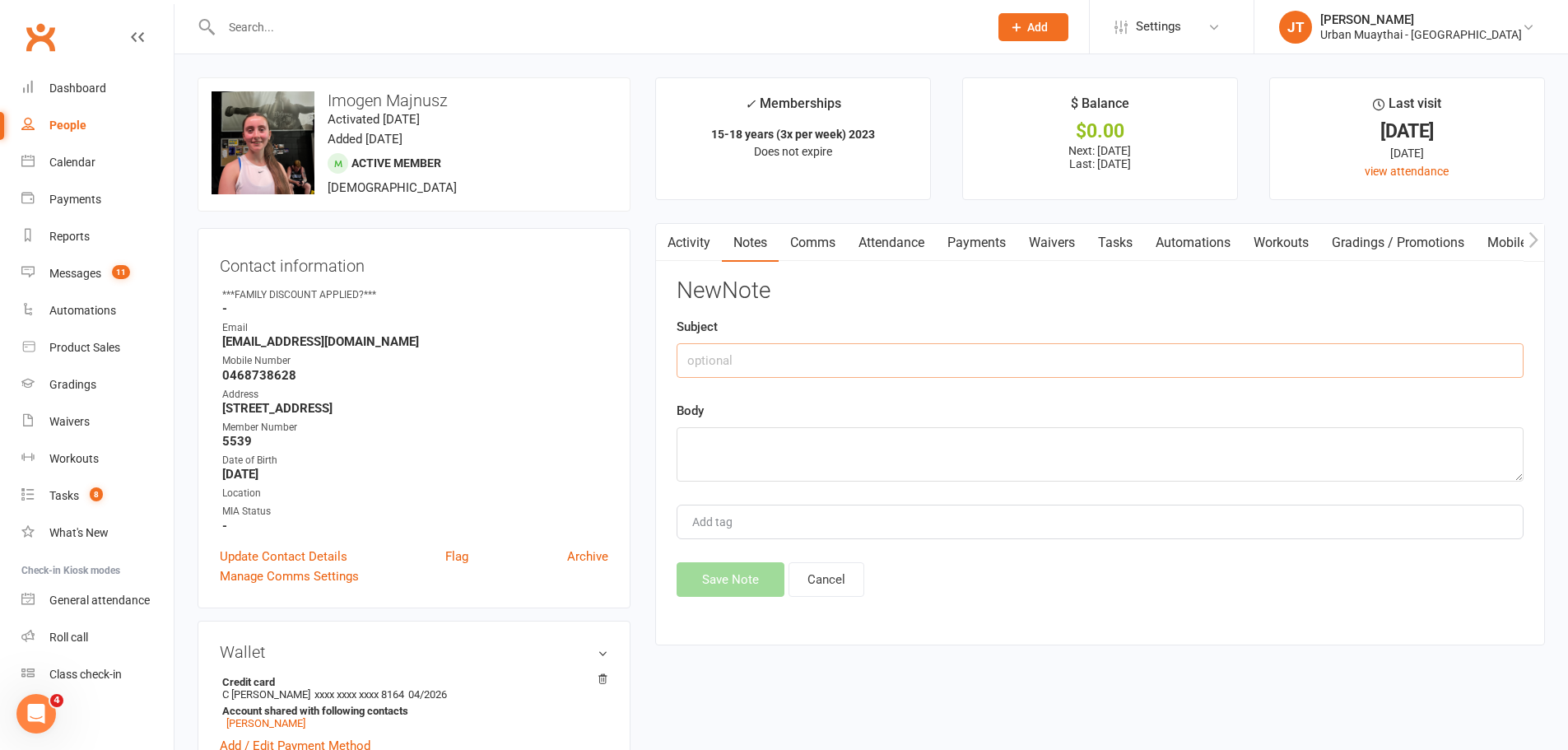
click at [774, 365] on input "text" at bounding box center [1100, 360] width 847 height 34
type input "Suspension confirmation"
paste textarea "Hi Jakob, A pause on the account would be amazing, thanks!! We will be in touch…"
type textarea "Hi Jakob, A pause on the account would be amazing, thanks!! We will be in touch…"
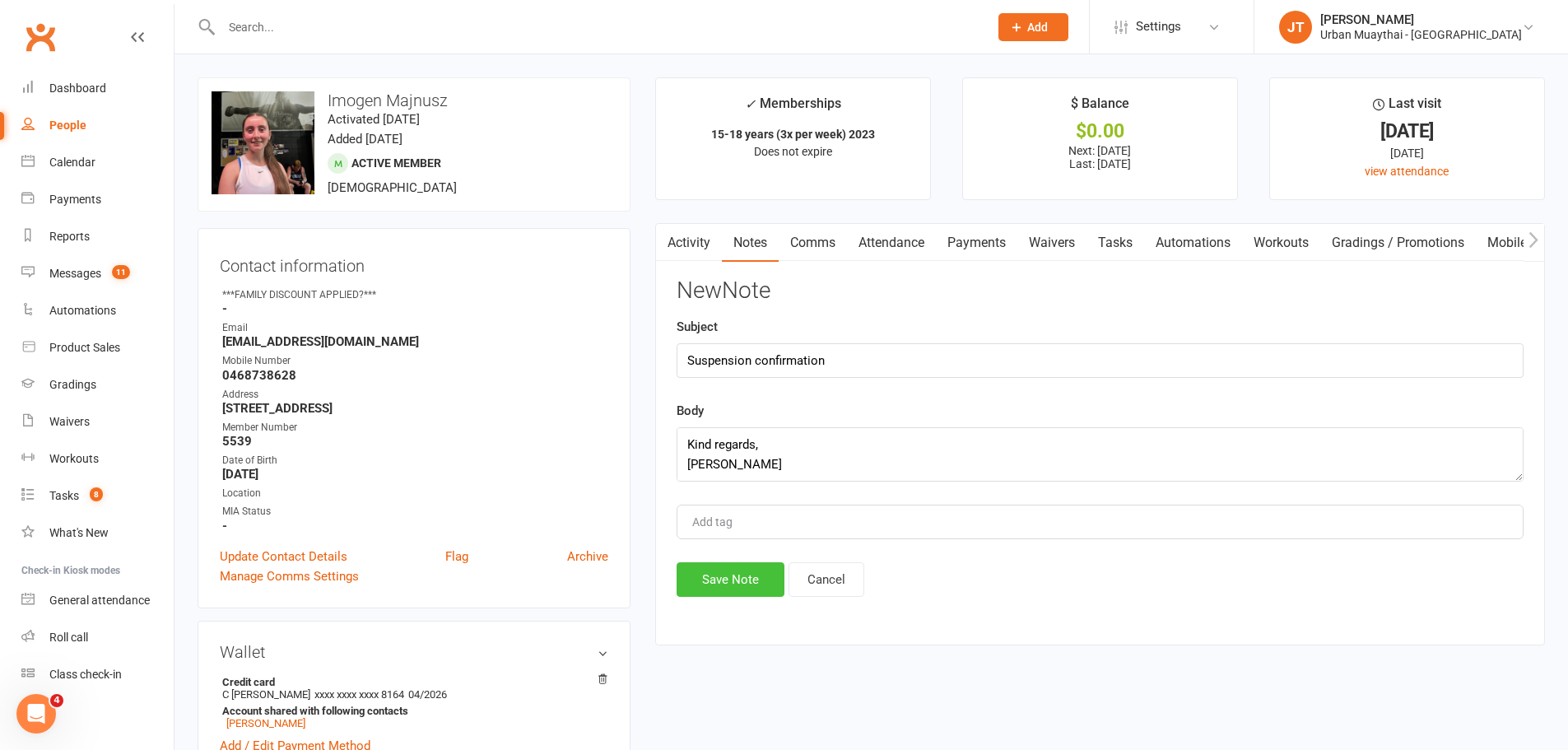
click at [737, 567] on button "Save Note" at bounding box center [730, 579] width 108 height 34
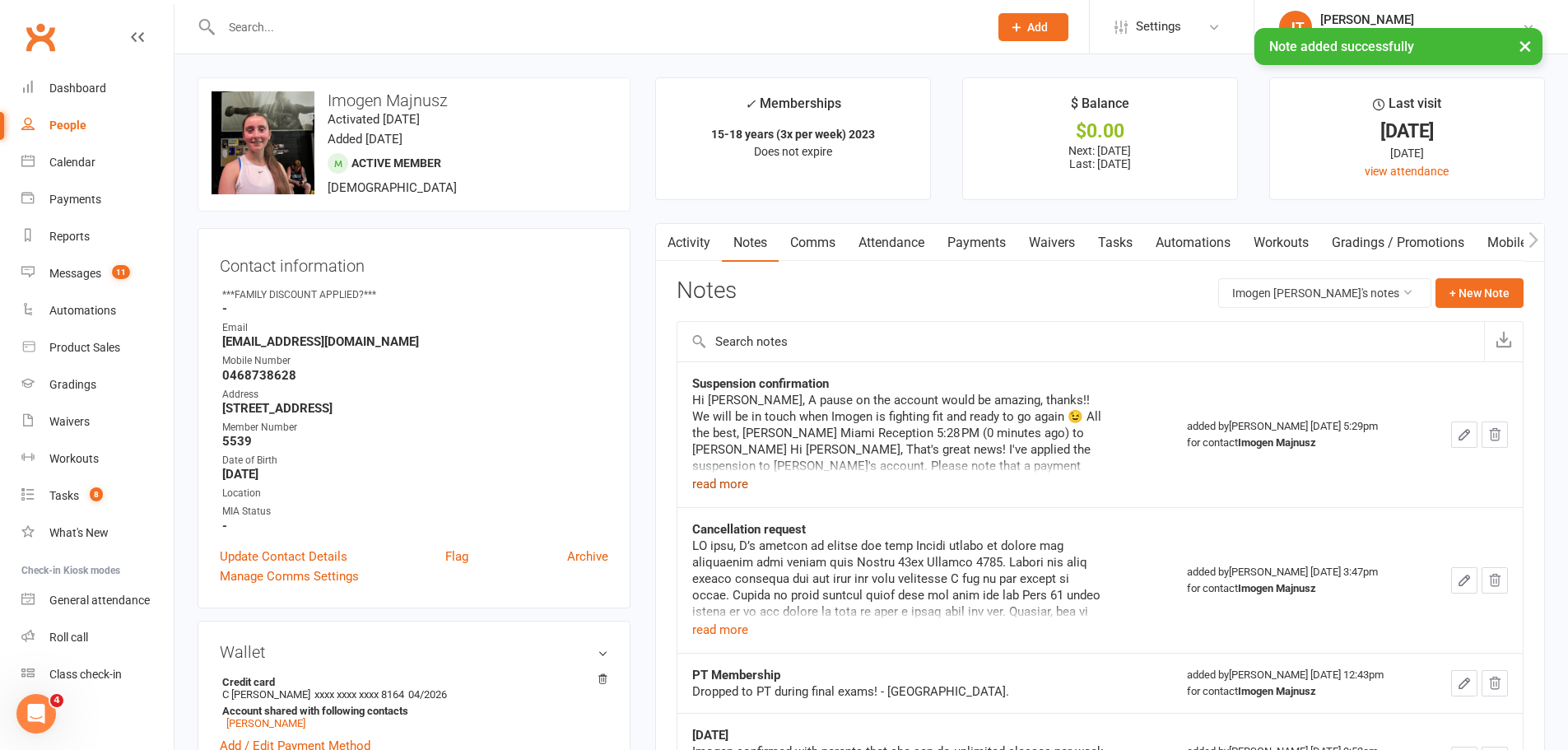
click at [720, 478] on button "read more" at bounding box center [721, 484] width 56 height 19
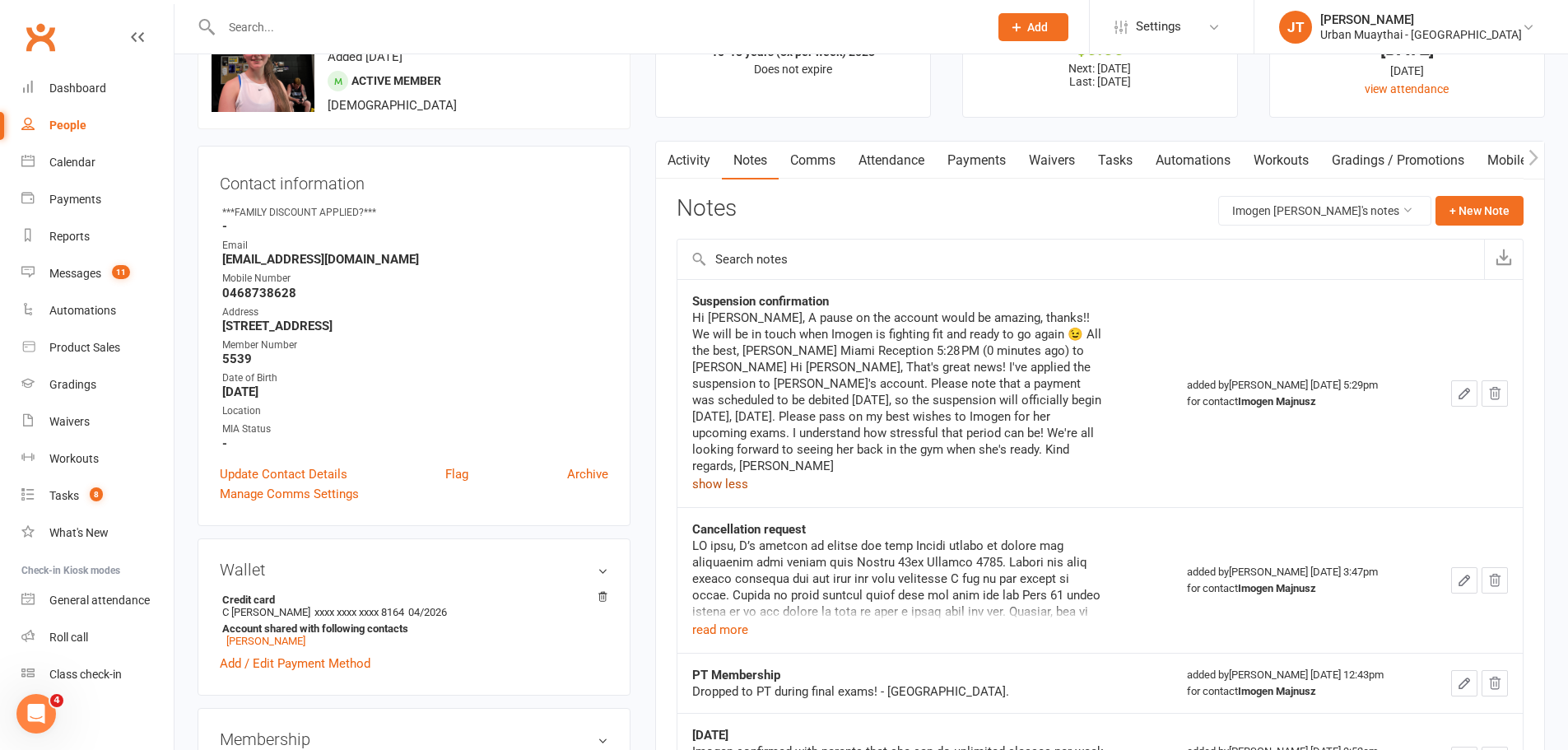
scroll to position [164, 0]
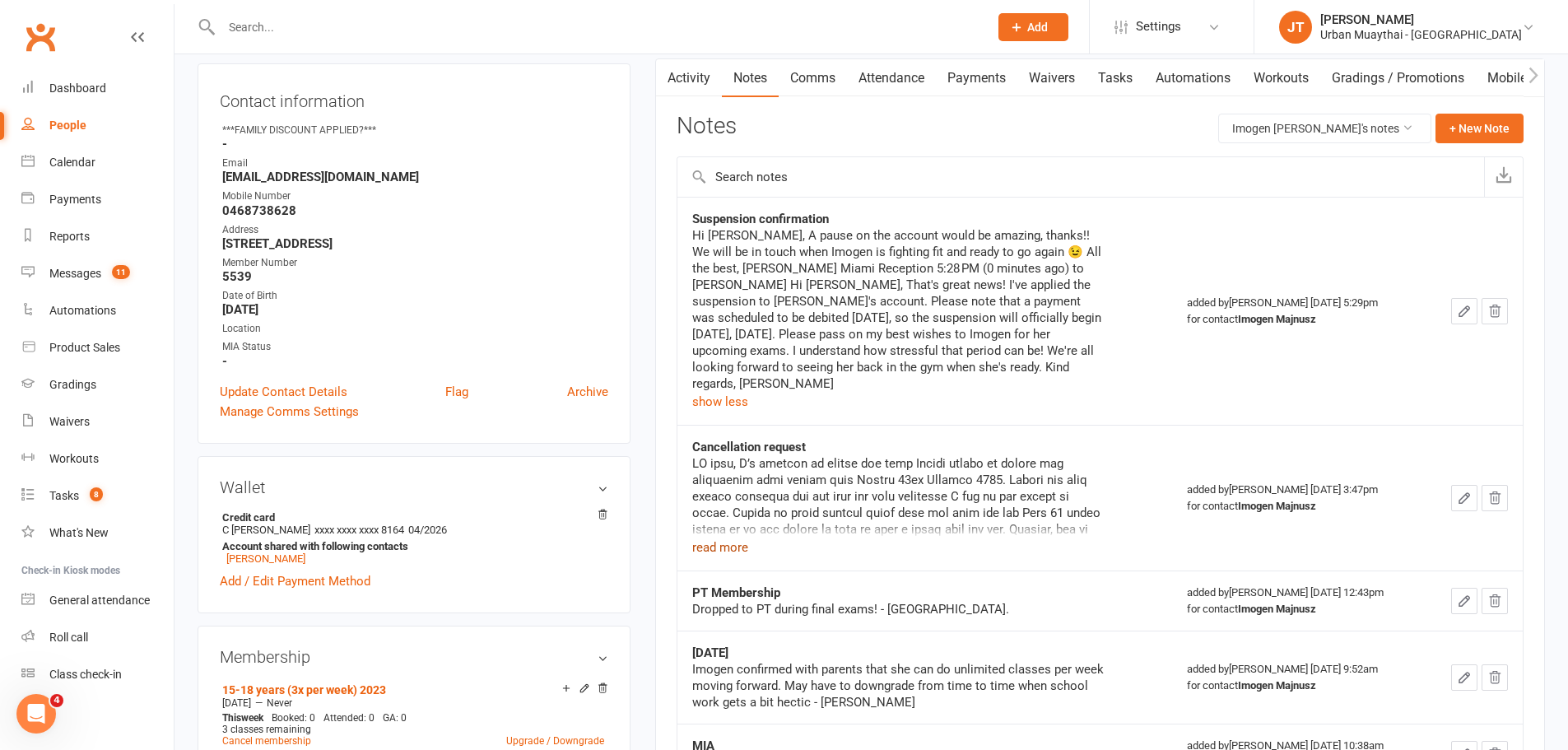
click at [732, 537] on button "read more" at bounding box center [721, 547] width 56 height 19
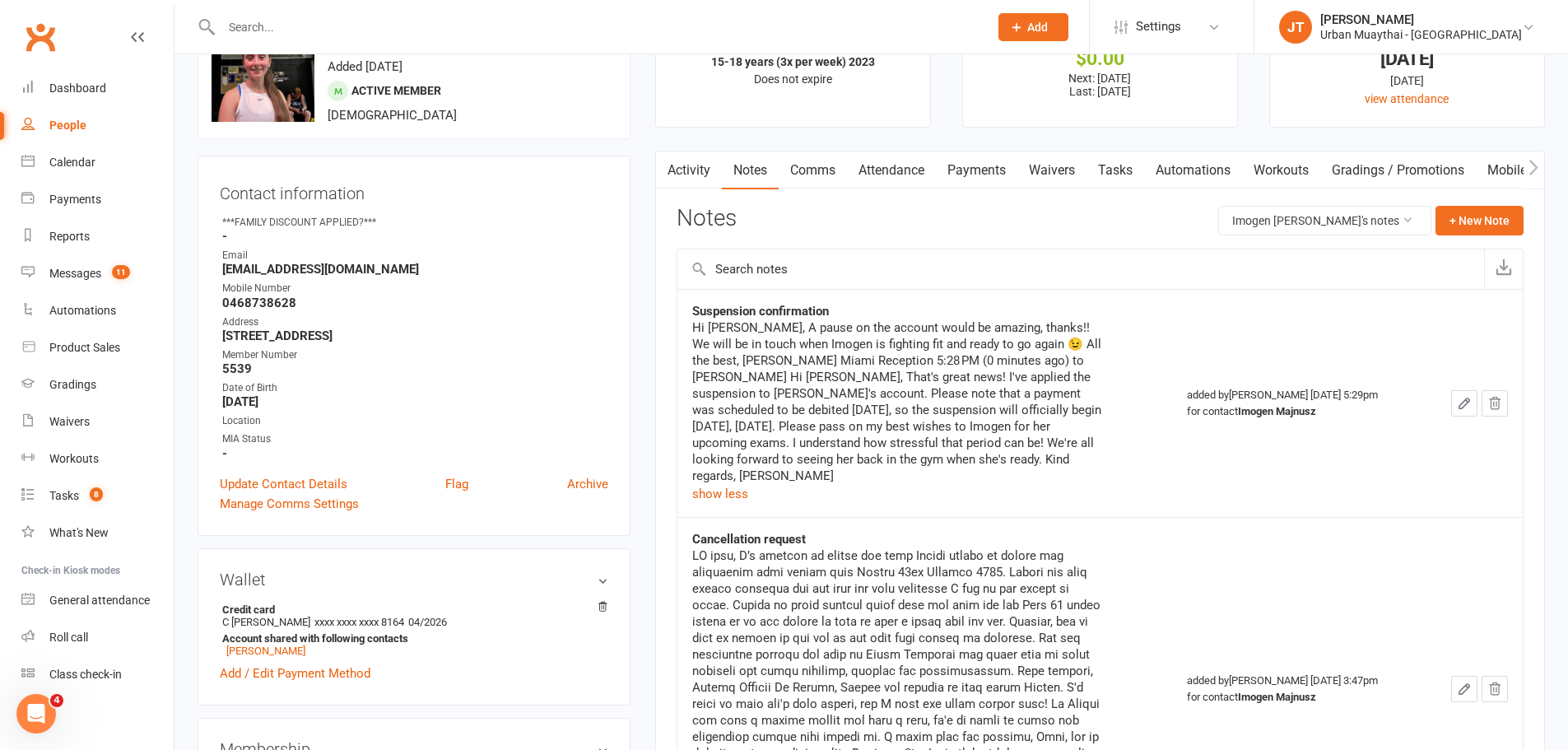
scroll to position [0, 0]
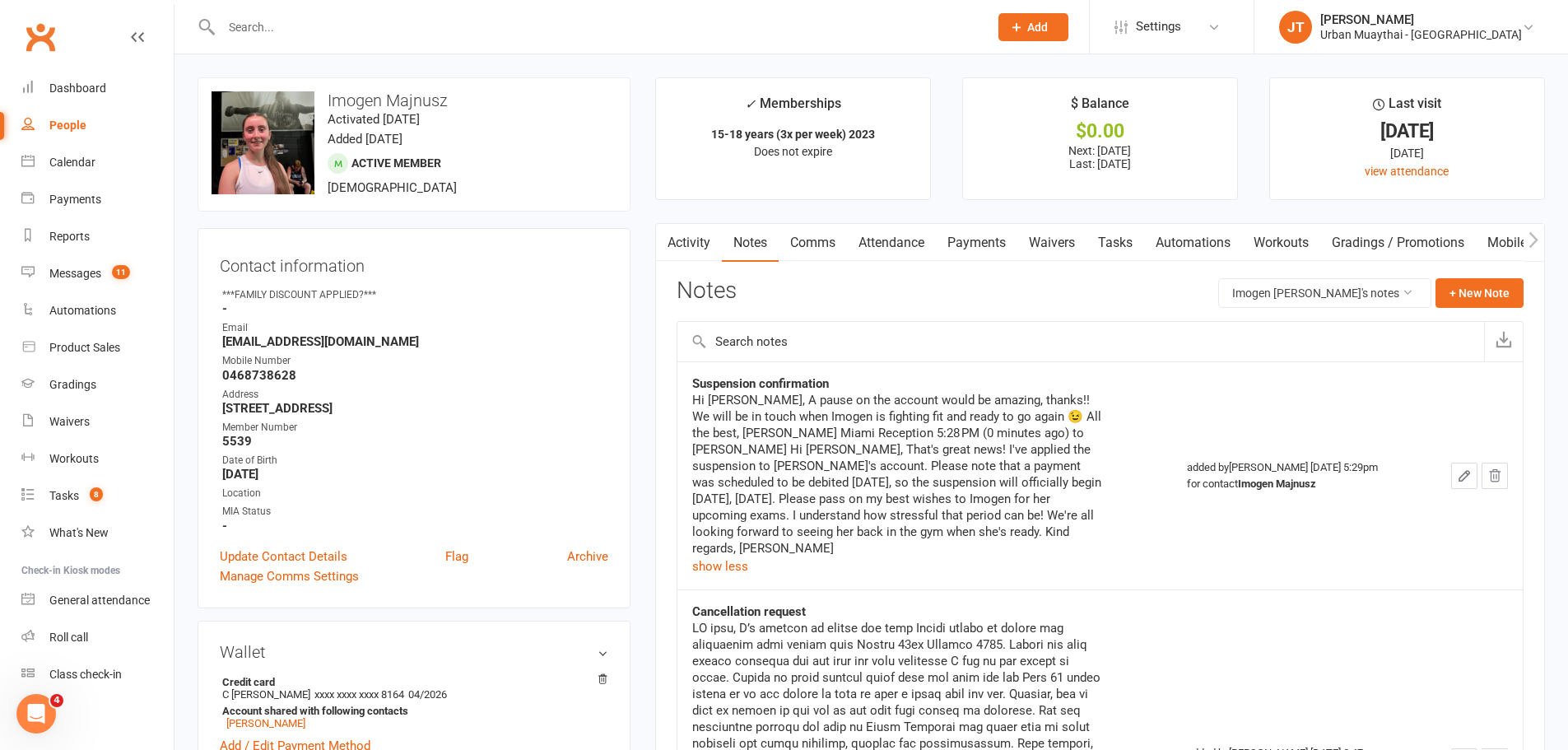
click at [510, 44] on div at bounding box center [587, 26] width 780 height 54
click at [501, 35] on input "text" at bounding box center [596, 27] width 760 height 23
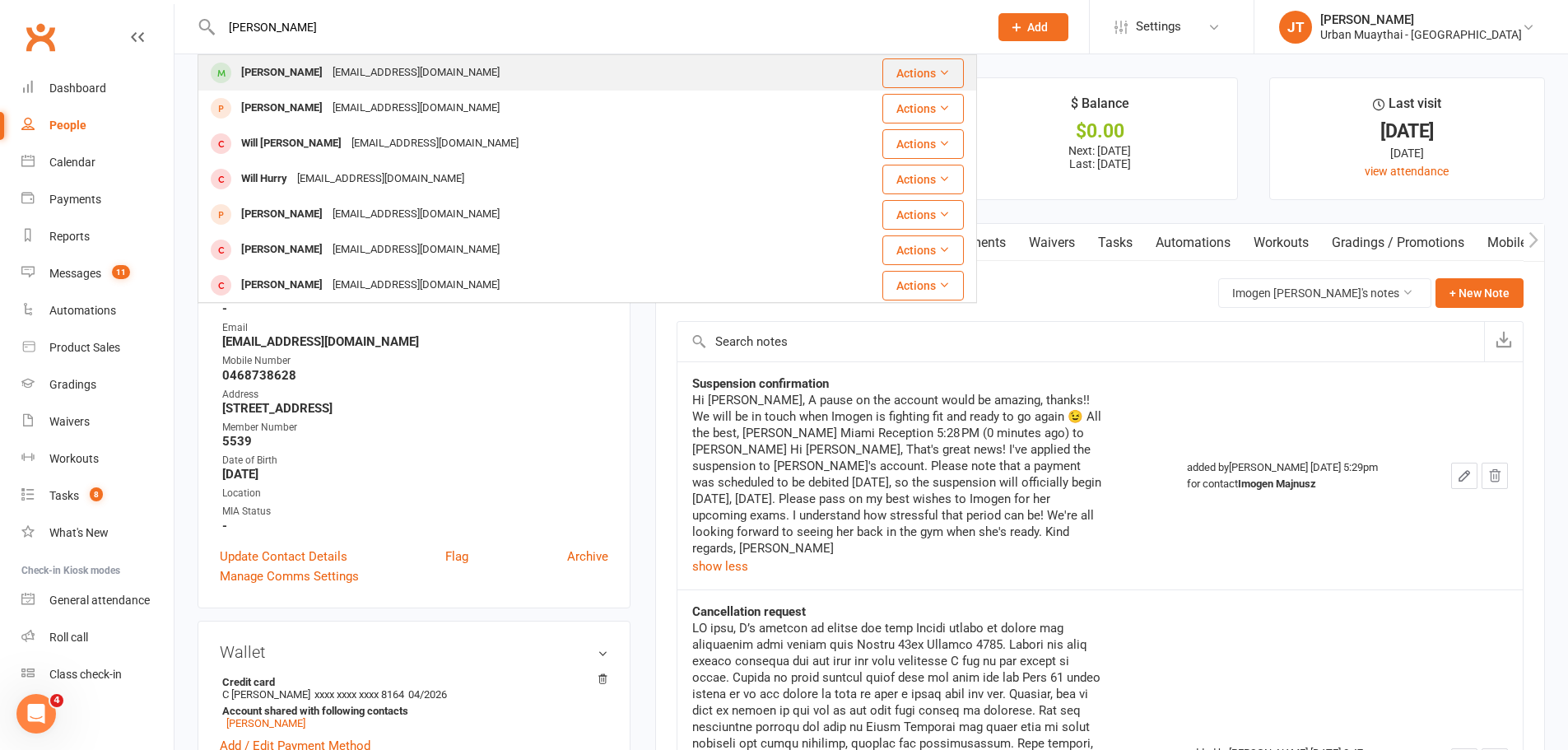
type input "will johan"
click at [374, 78] on div "carlwilliamjohansson@gmail.com" at bounding box center [416, 72] width 177 height 24
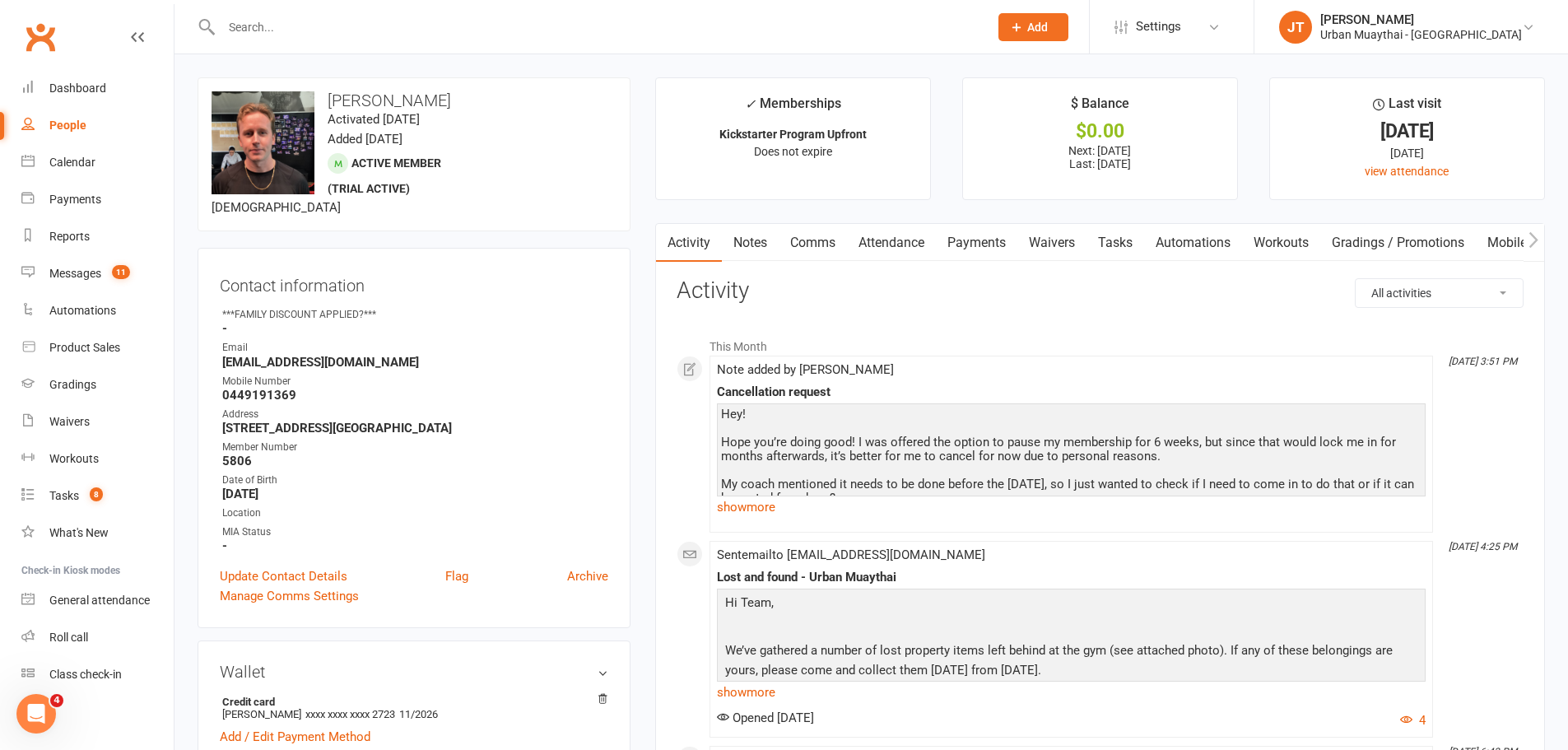
click at [735, 240] on link "Notes" at bounding box center [750, 243] width 57 height 38
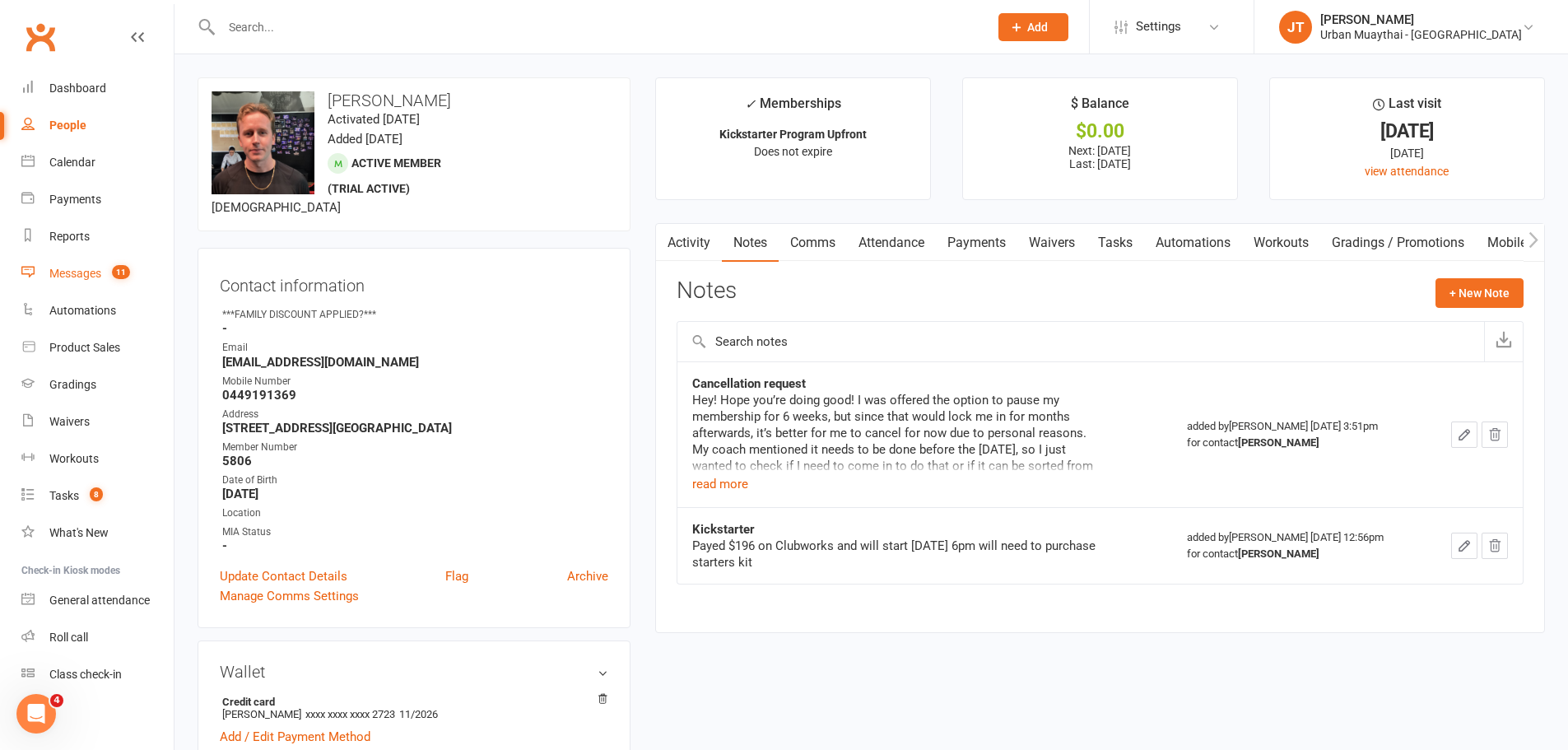
click at [110, 279] on count-badge "11" at bounding box center [117, 273] width 26 height 13
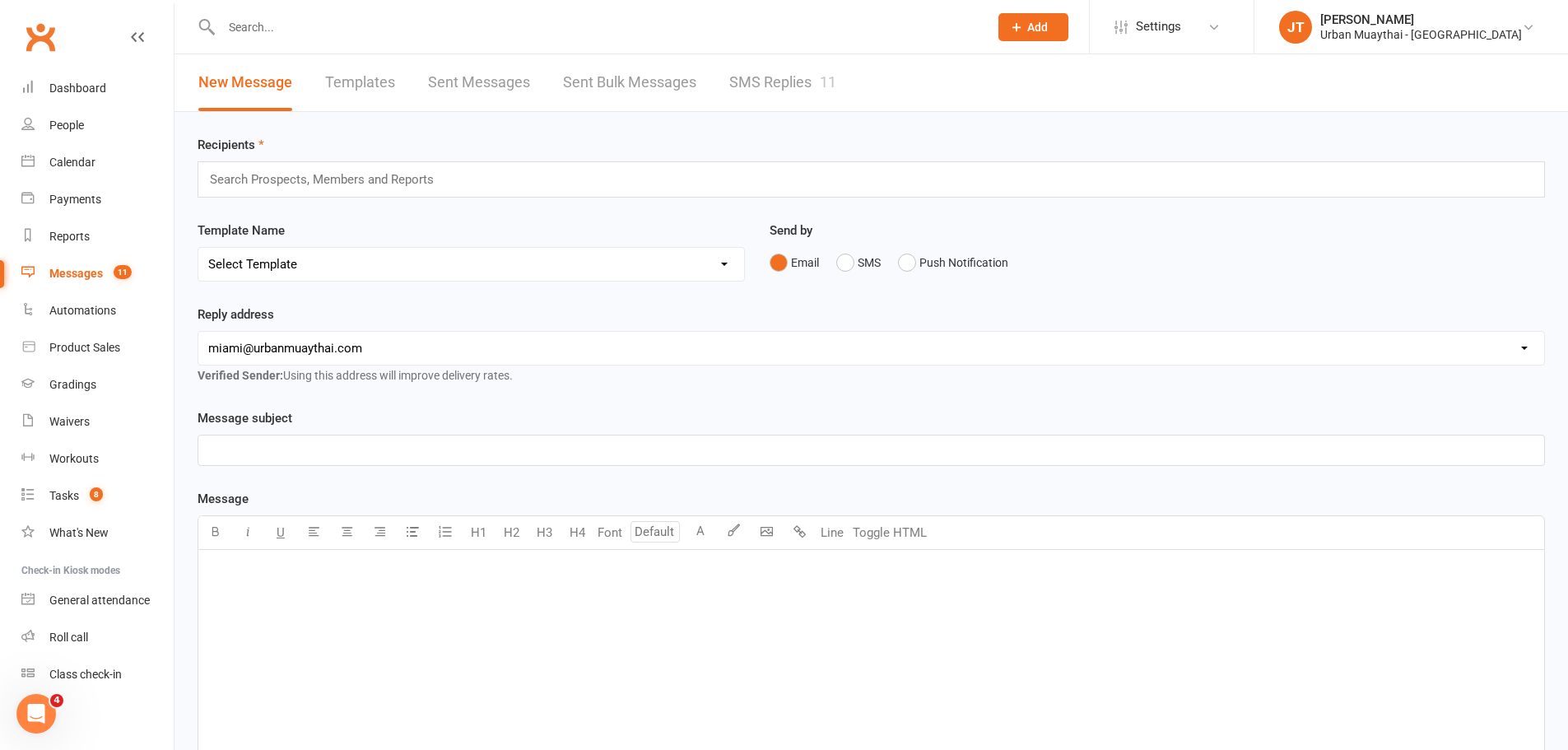
click at [812, 85] on link "SMS Replies 11" at bounding box center [783, 83] width 107 height 57
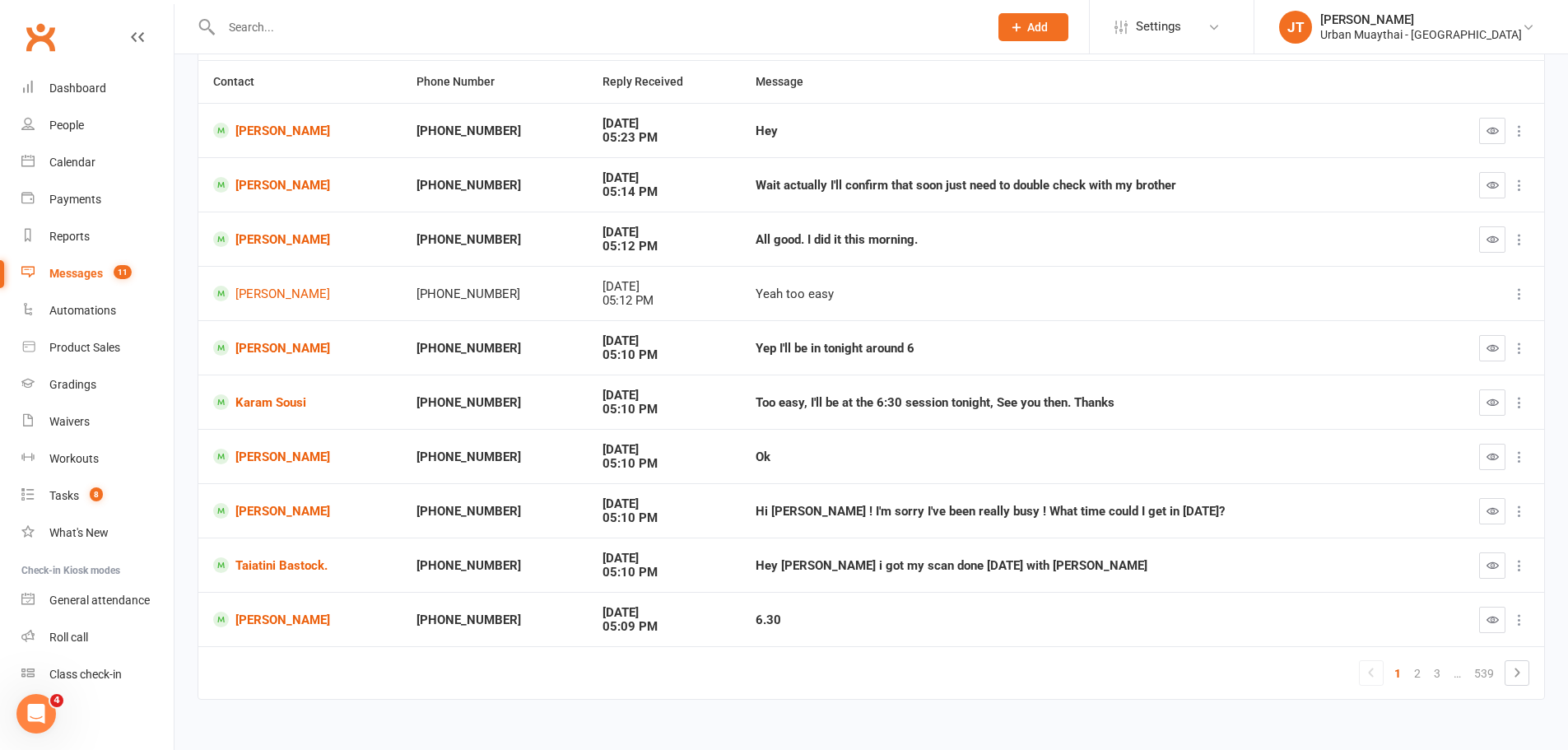
scroll to position [173, 0]
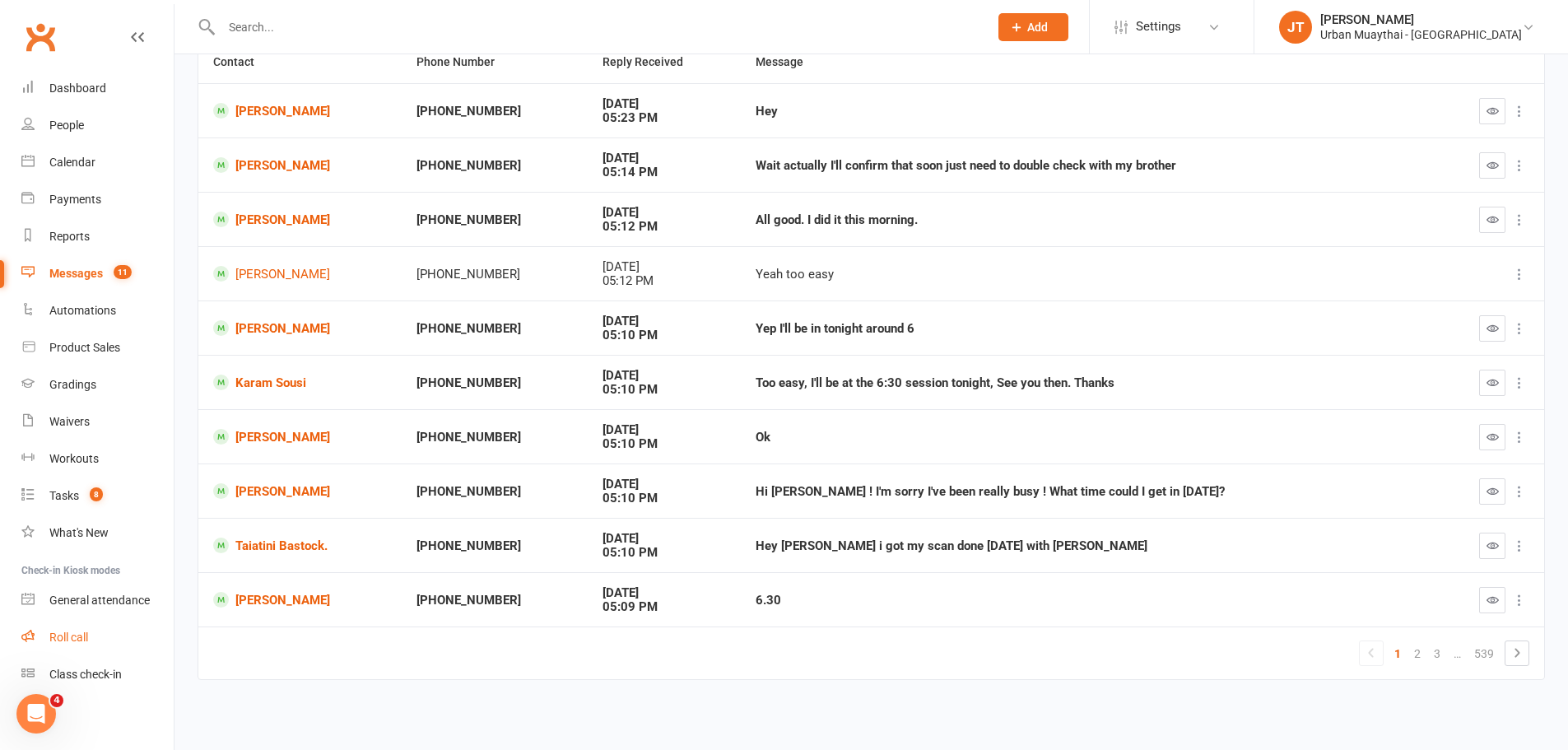
click at [94, 638] on link "Roll call" at bounding box center [97, 637] width 152 height 37
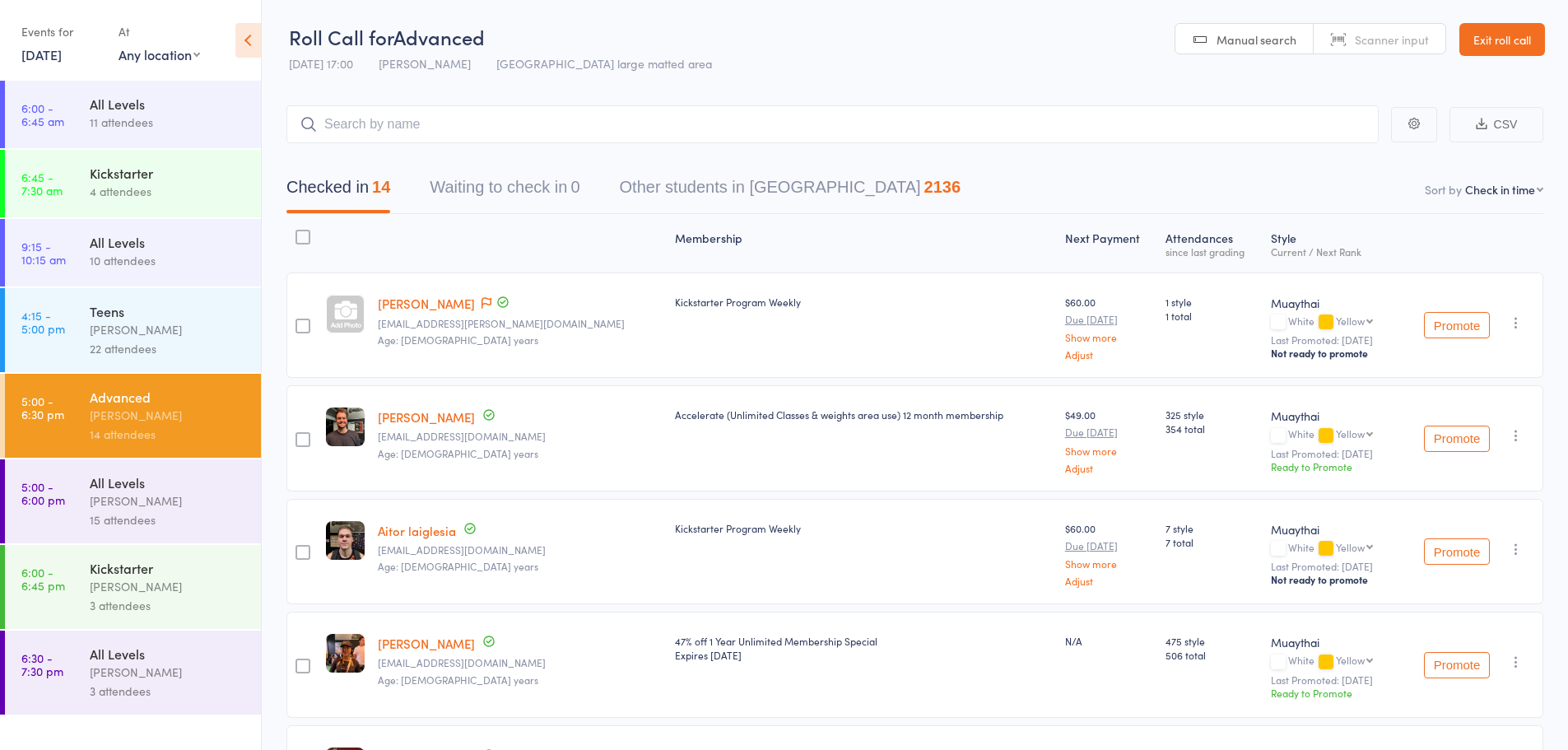
click at [1497, 39] on link "Exit roll call" at bounding box center [1501, 39] width 85 height 33
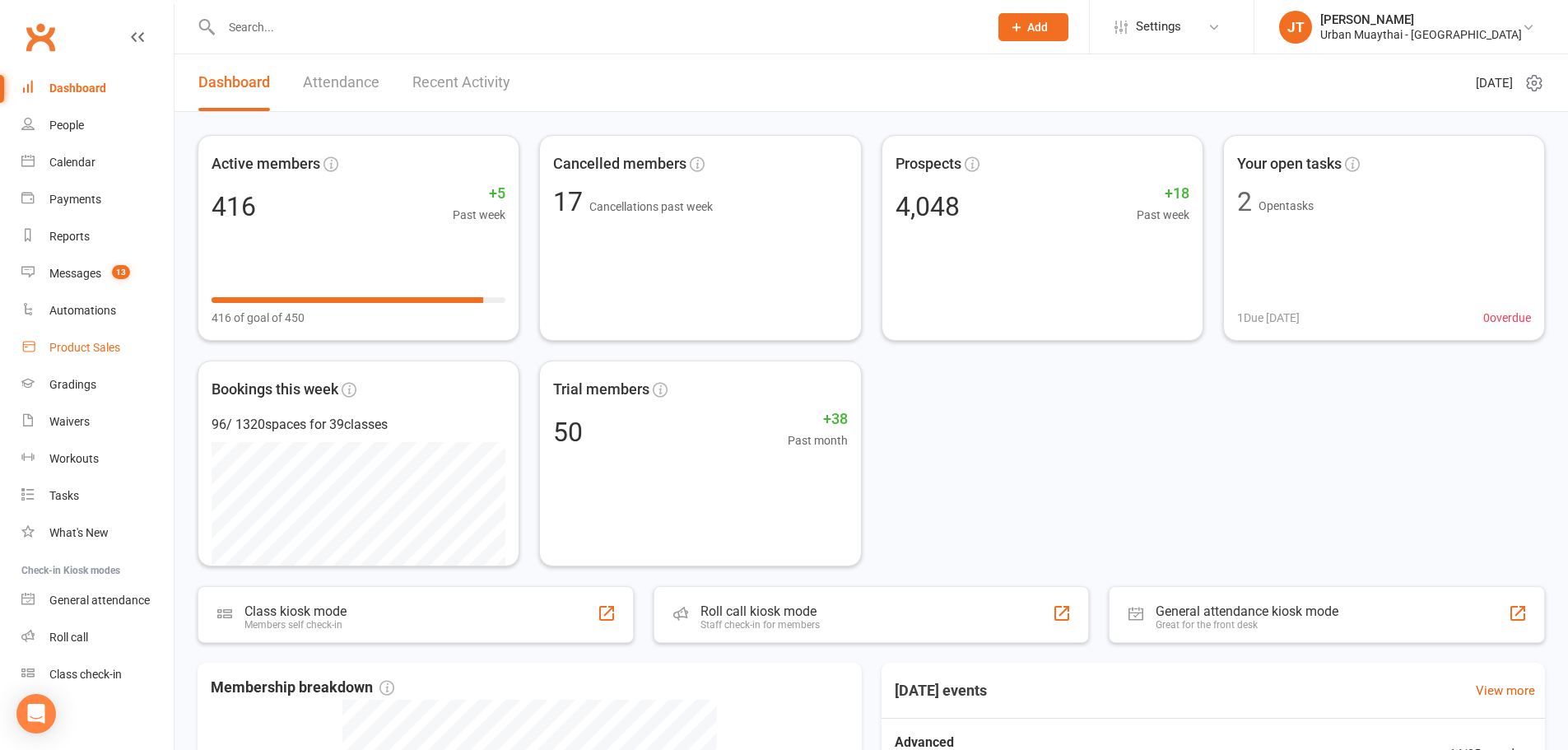
click at [94, 354] on div "Product Sales" at bounding box center [84, 347] width 71 height 13
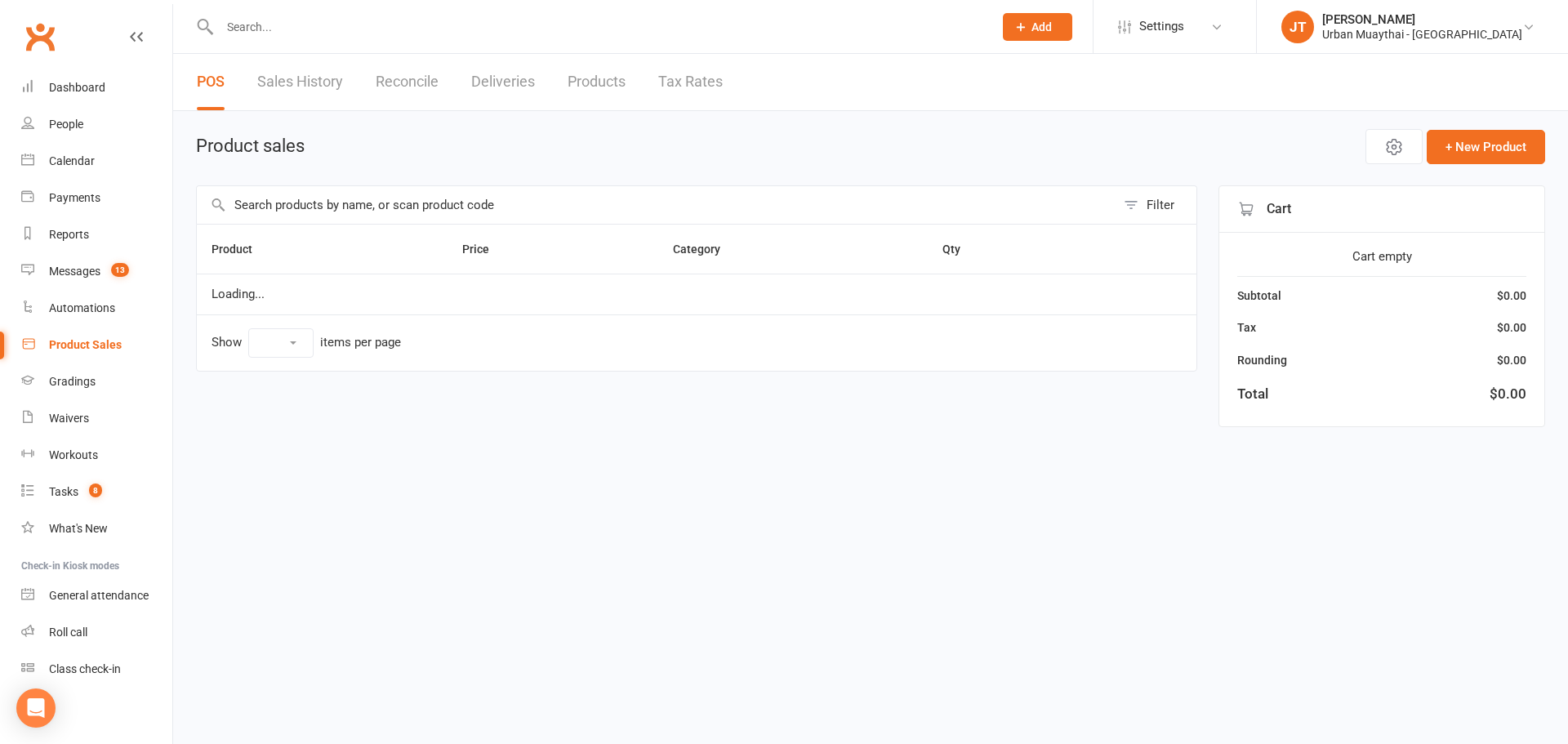
select select "25"
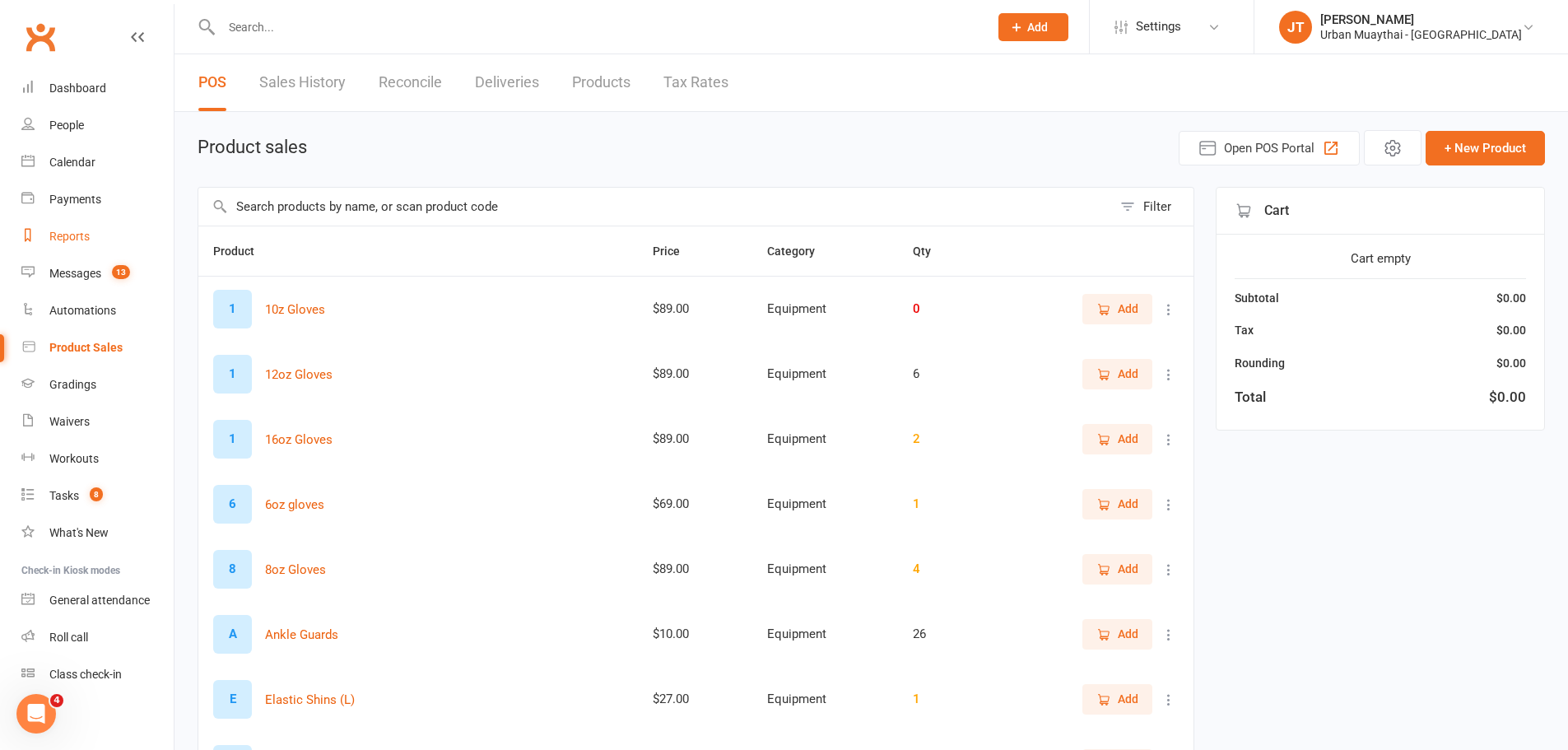
click at [48, 227] on link "Reports" at bounding box center [97, 237] width 152 height 37
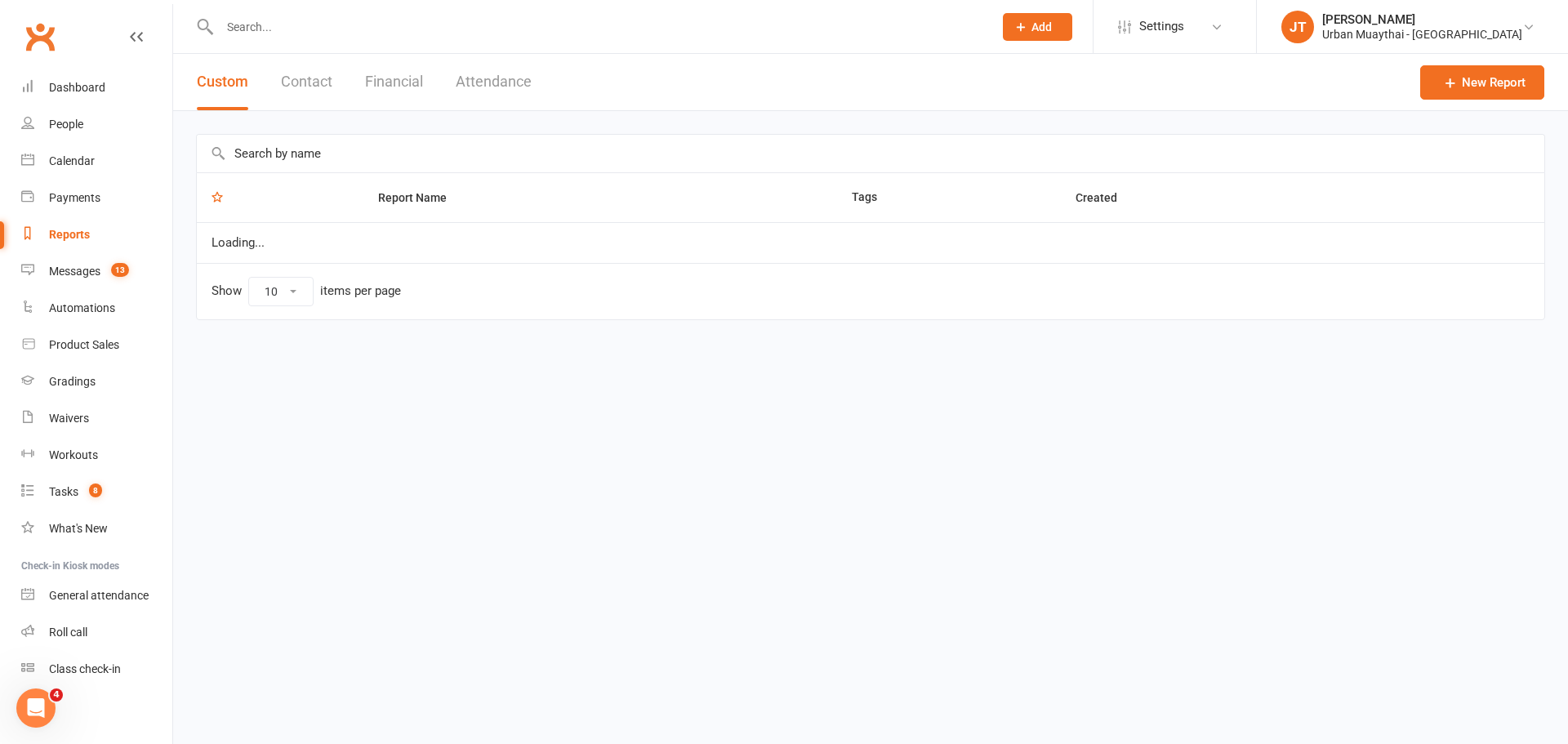
click at [386, 81] on button "Financial" at bounding box center [394, 82] width 58 height 57
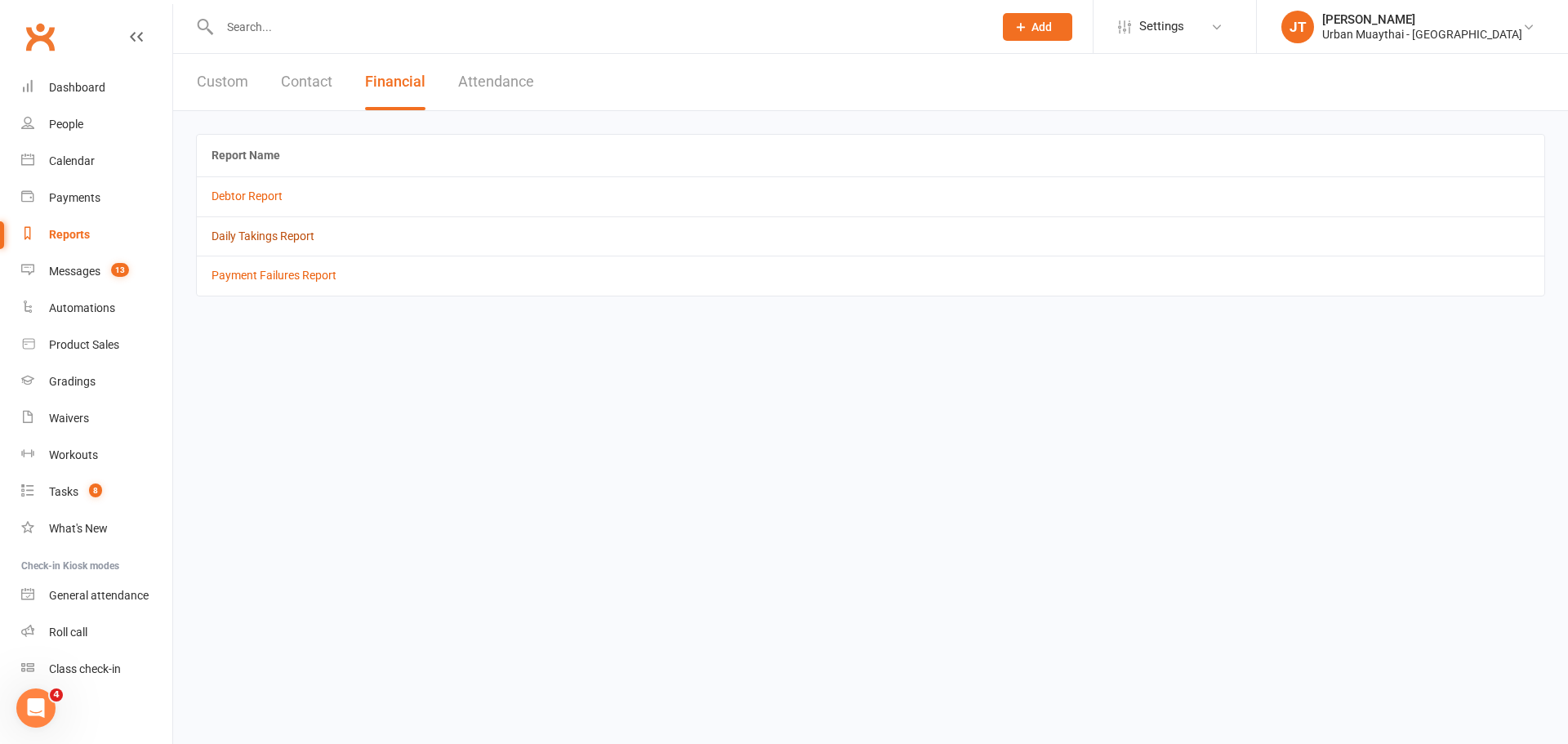
click at [269, 239] on link "Daily Takings Report" at bounding box center [263, 235] width 103 height 13
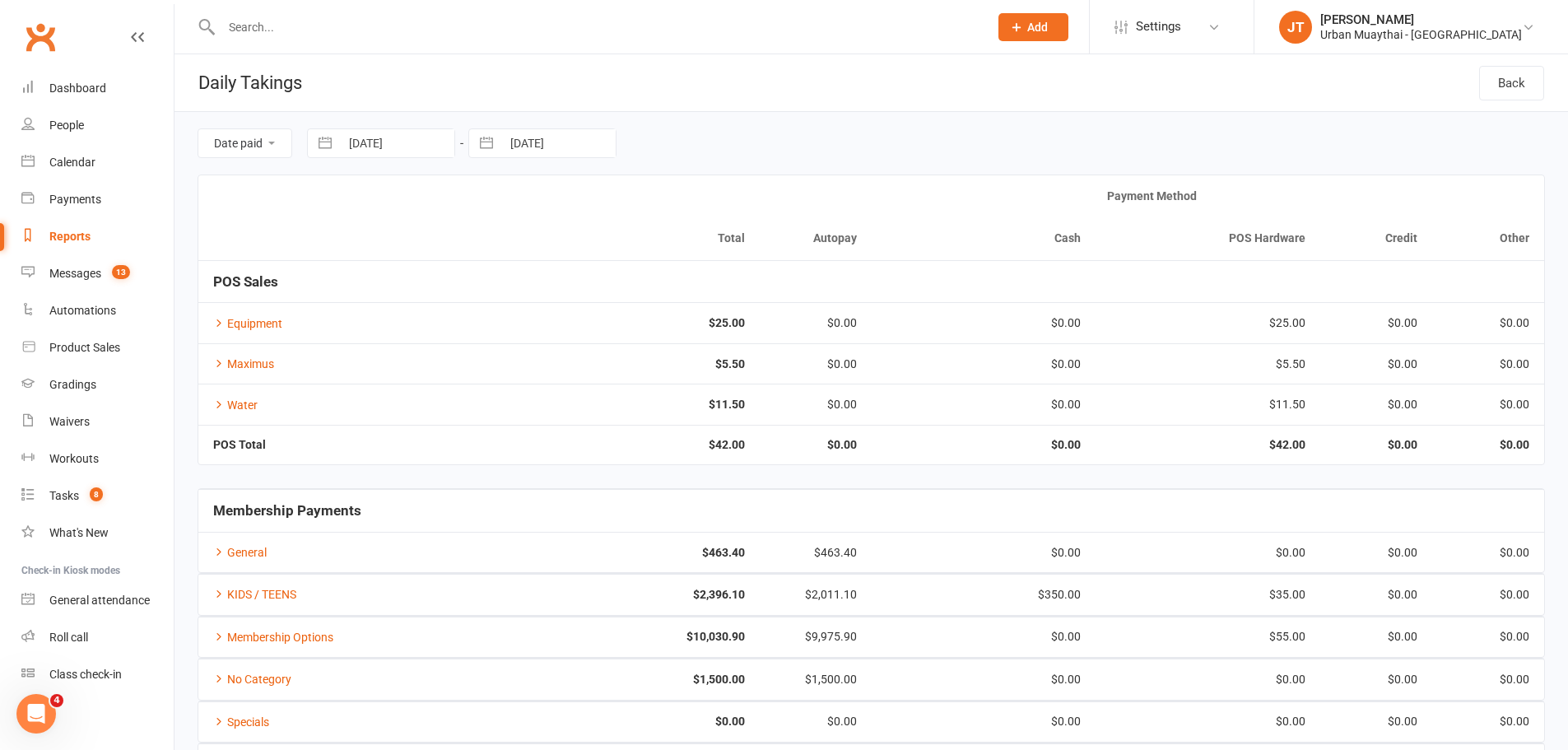
click at [240, 25] on input "text" at bounding box center [596, 27] width 760 height 23
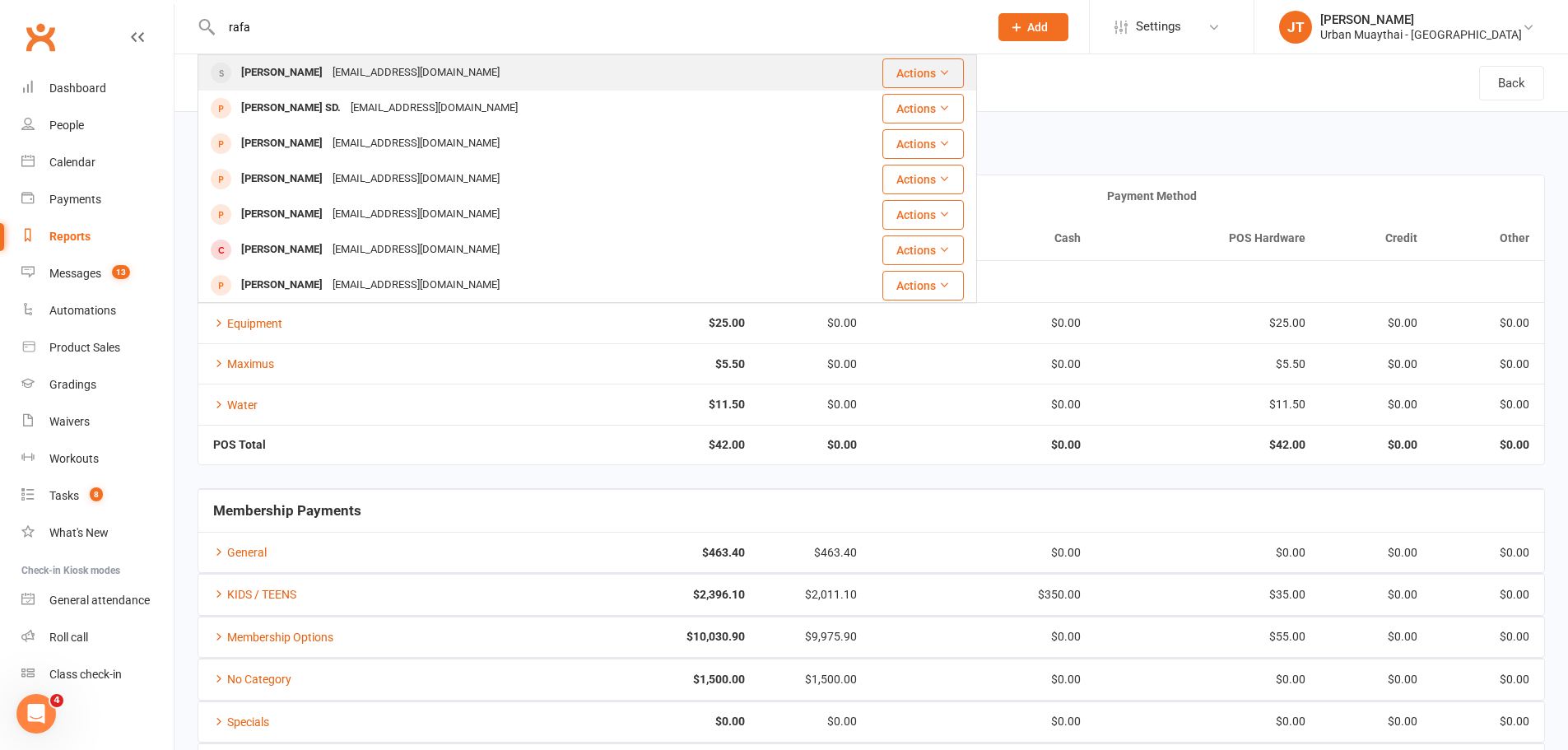
type input "rafa"
click at [309, 76] on div "[PERSON_NAME]" at bounding box center [282, 72] width 91 height 24
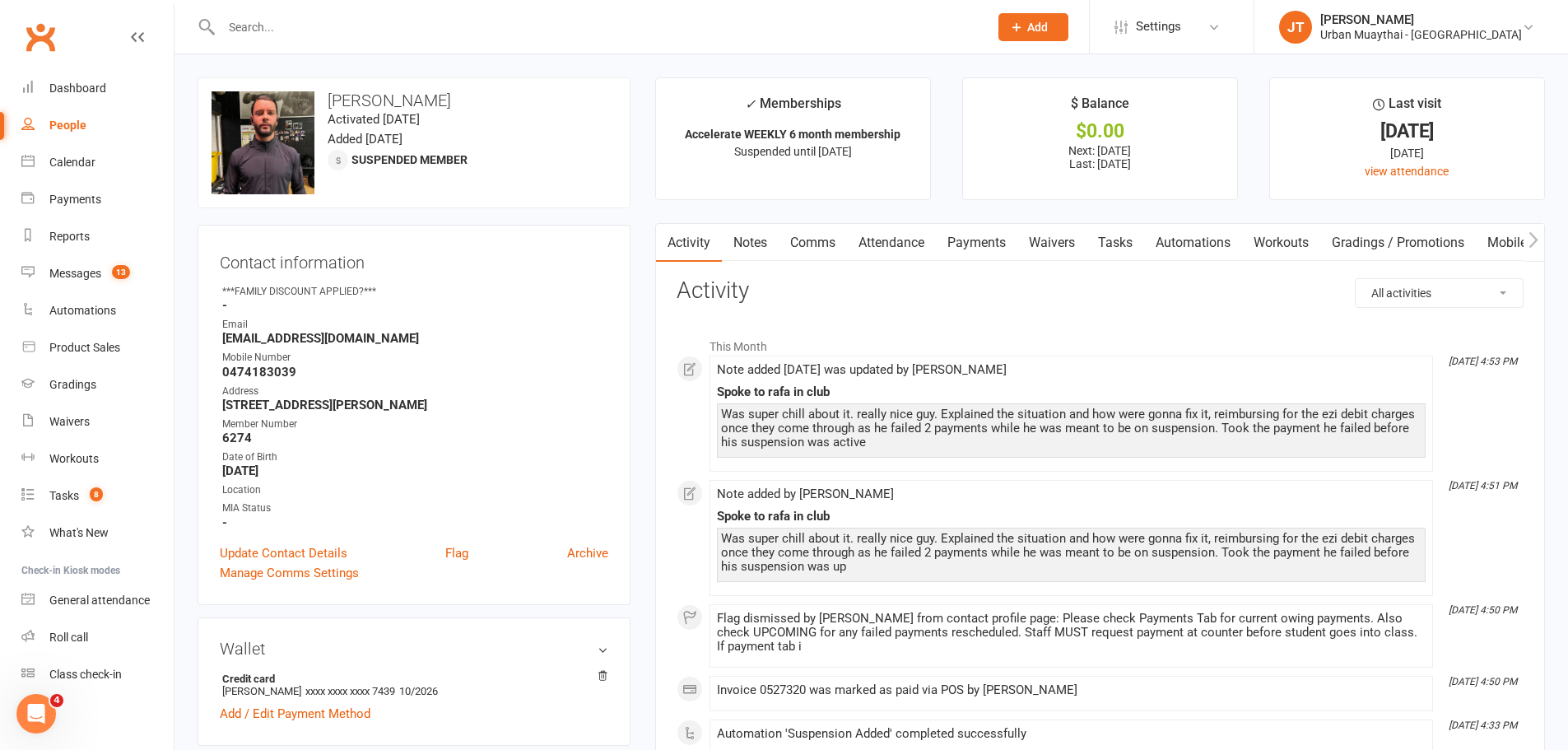
click at [988, 236] on link "Payments" at bounding box center [976, 243] width 82 height 38
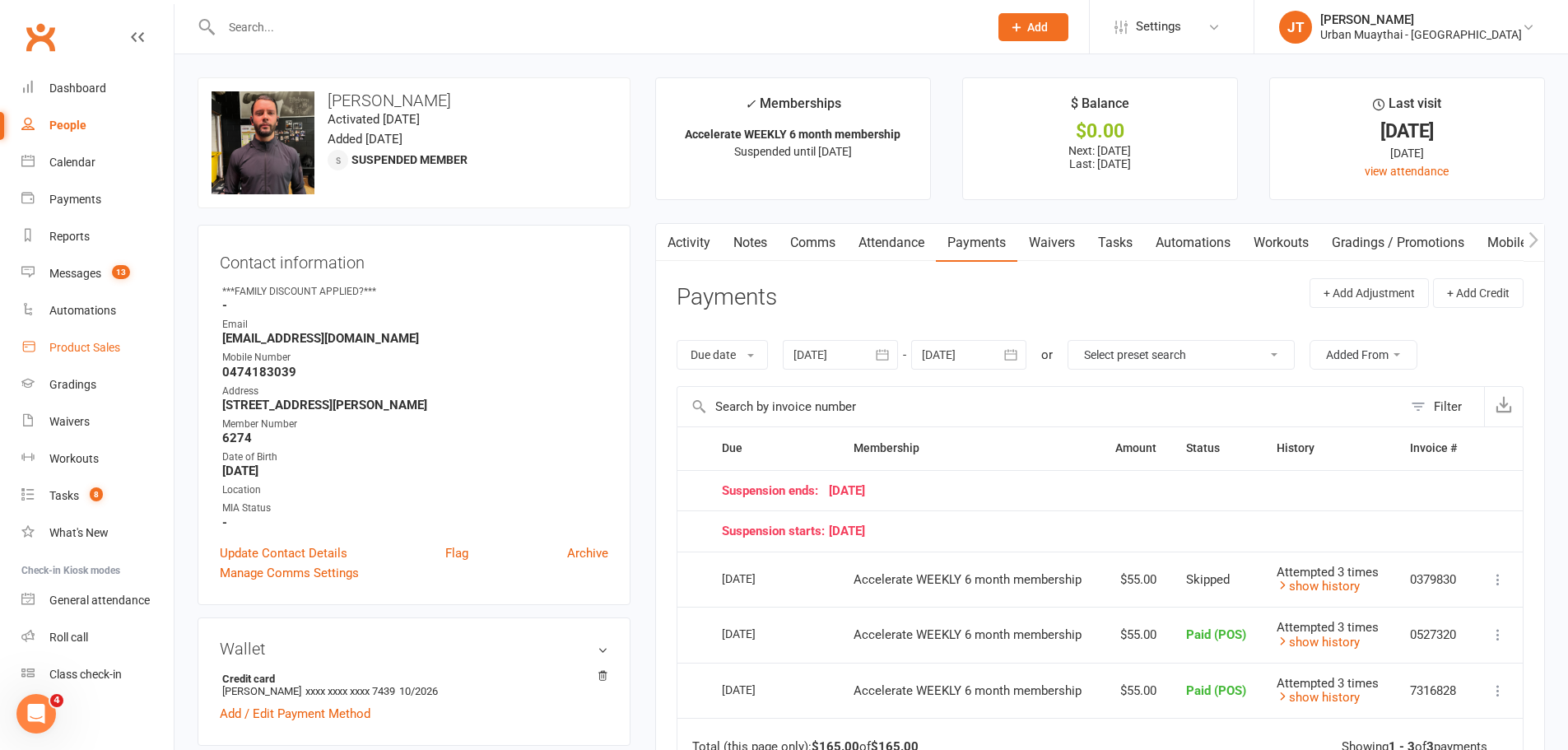
click at [109, 358] on link "Product Sales" at bounding box center [97, 348] width 152 height 37
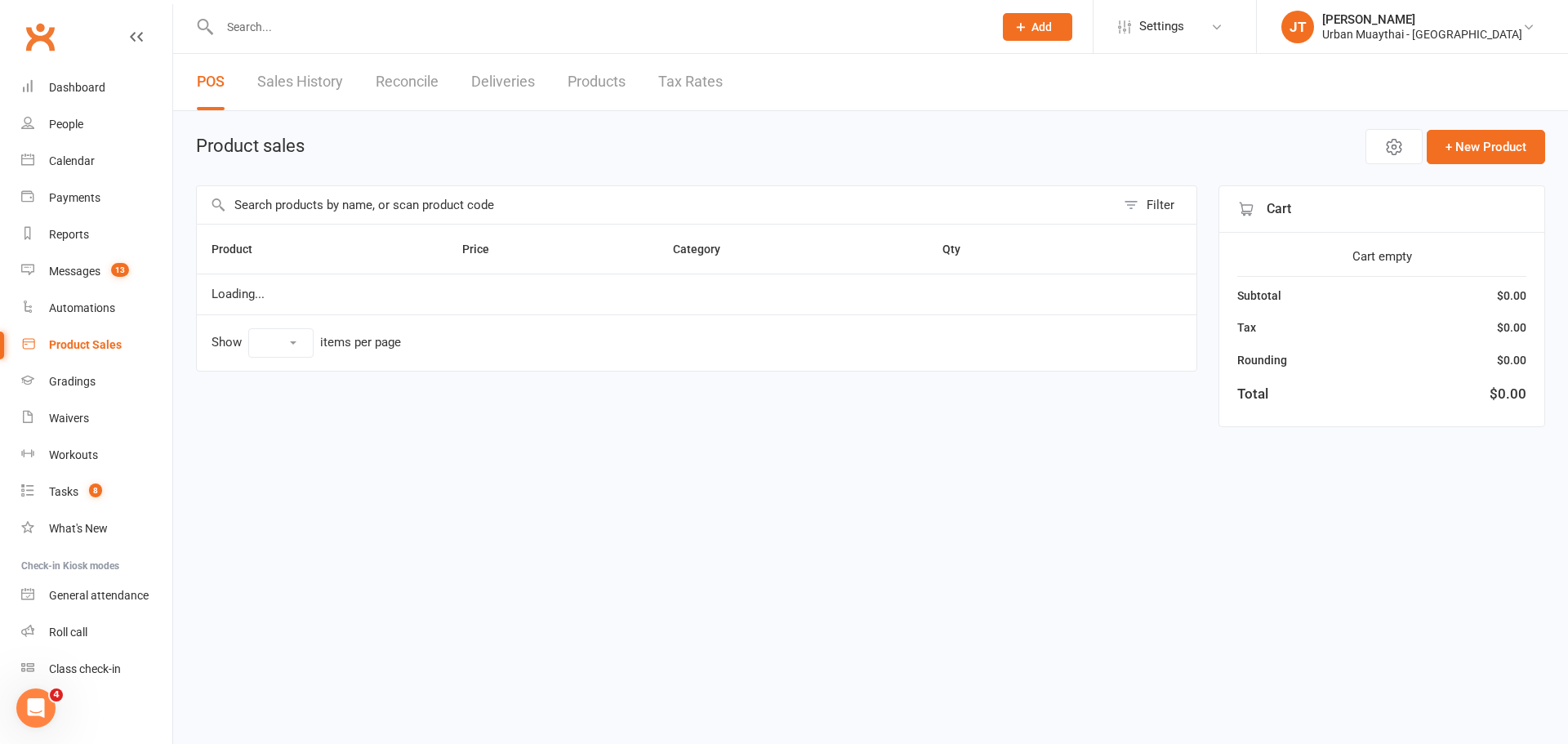
select select "25"
click at [349, 193] on input "text" at bounding box center [650, 205] width 906 height 38
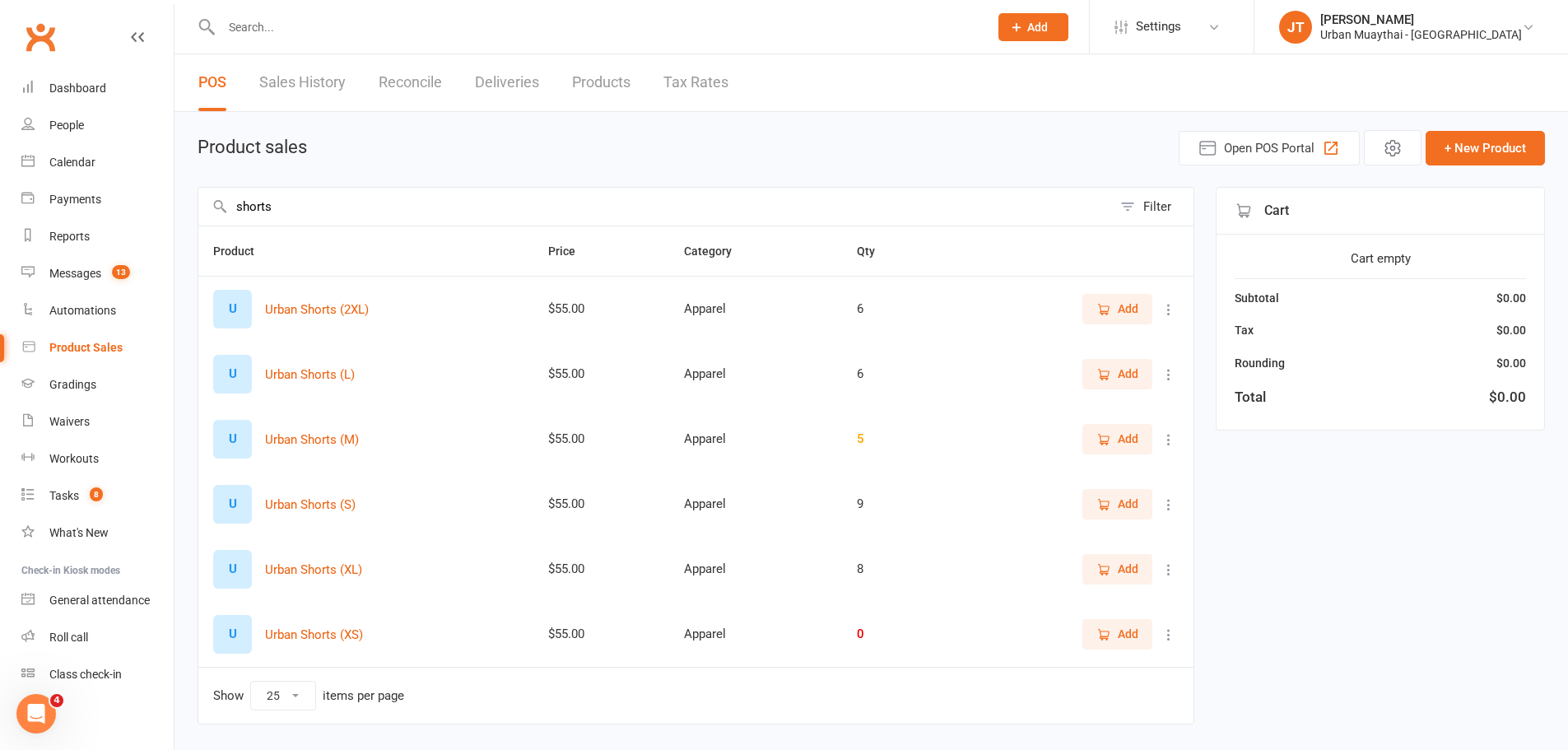
type input "shorts"
click at [1111, 566] on span "Add" at bounding box center [1117, 569] width 42 height 18
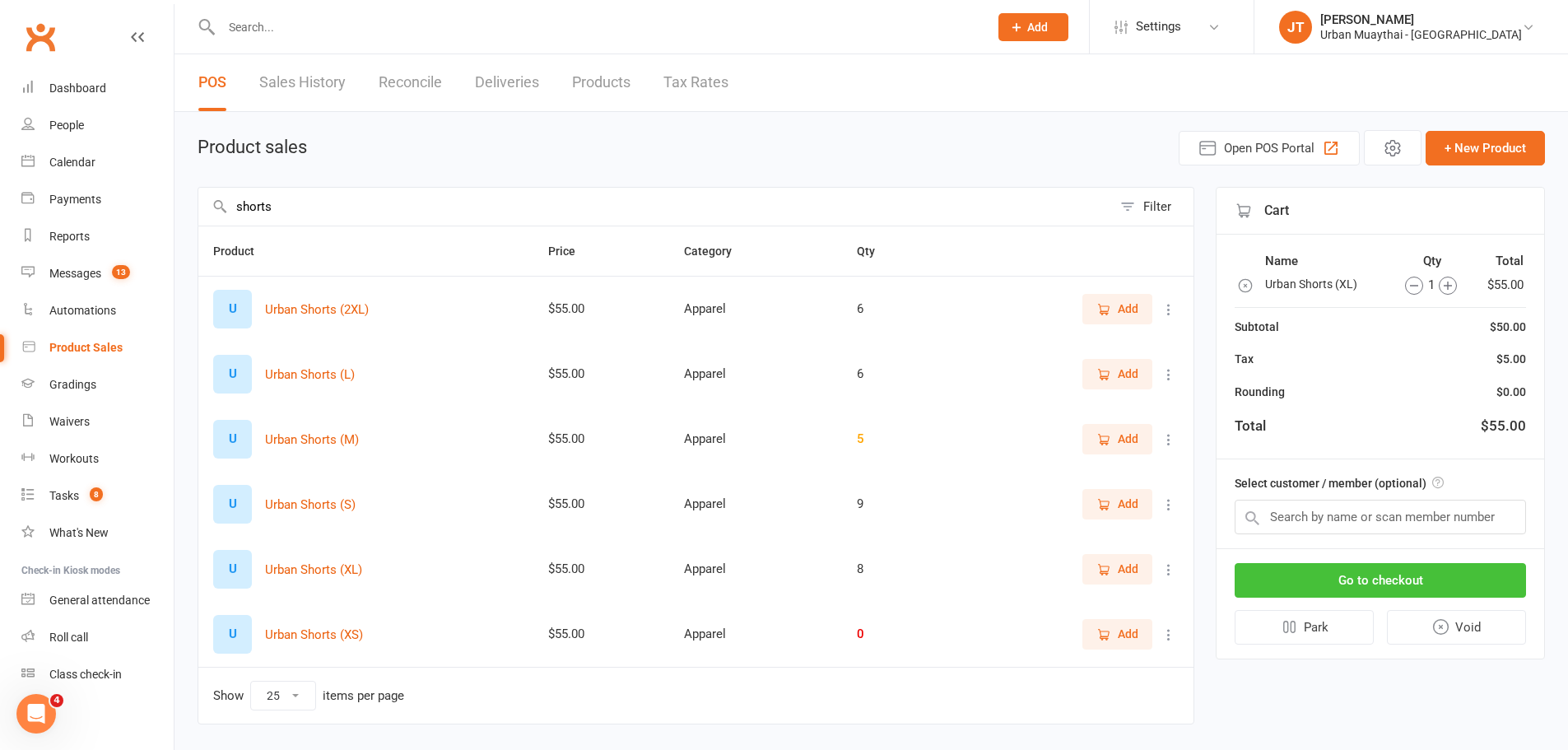
click at [1484, 588] on button "Go to checkout" at bounding box center [1380, 580] width 291 height 34
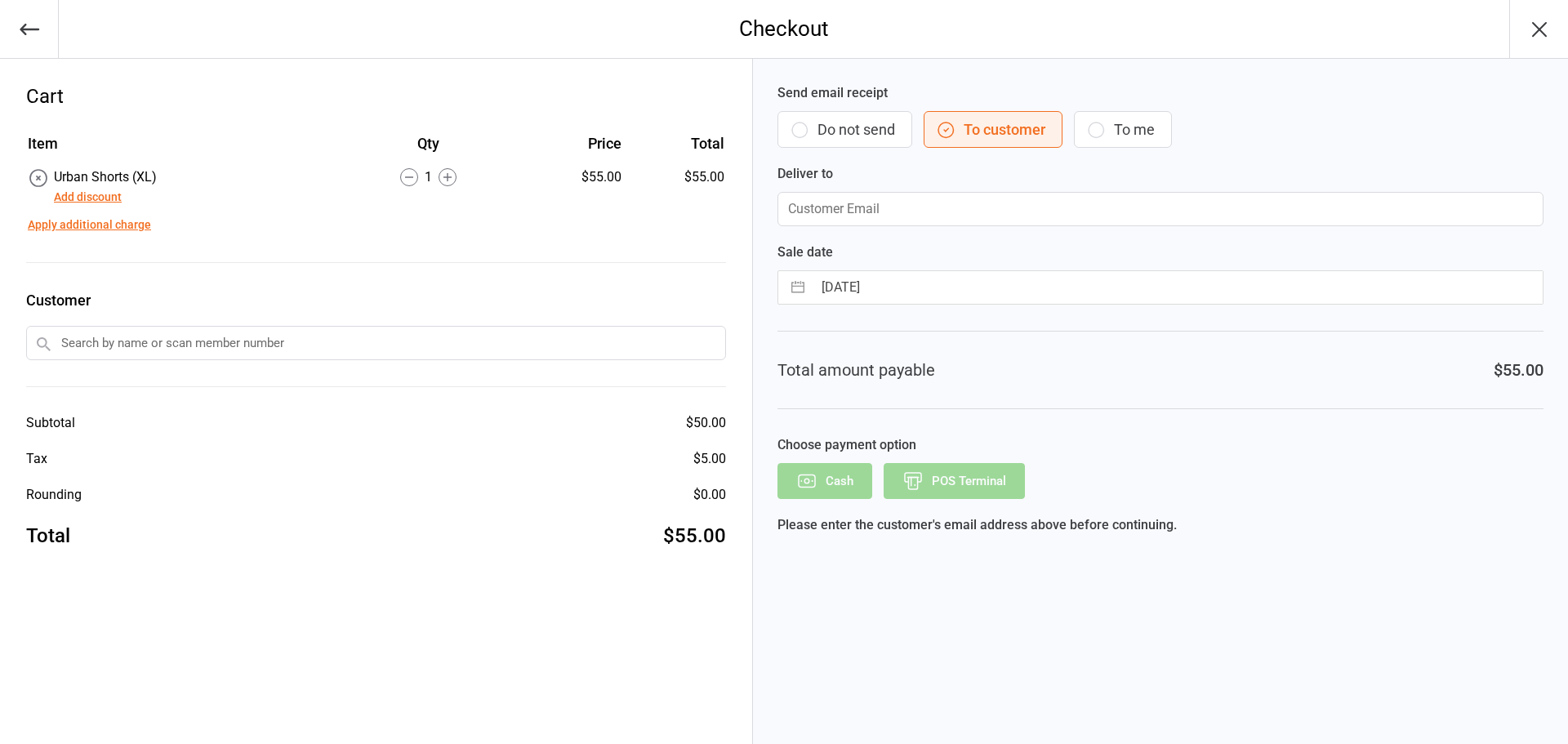
click at [867, 122] on button "Do not send" at bounding box center [844, 129] width 135 height 37
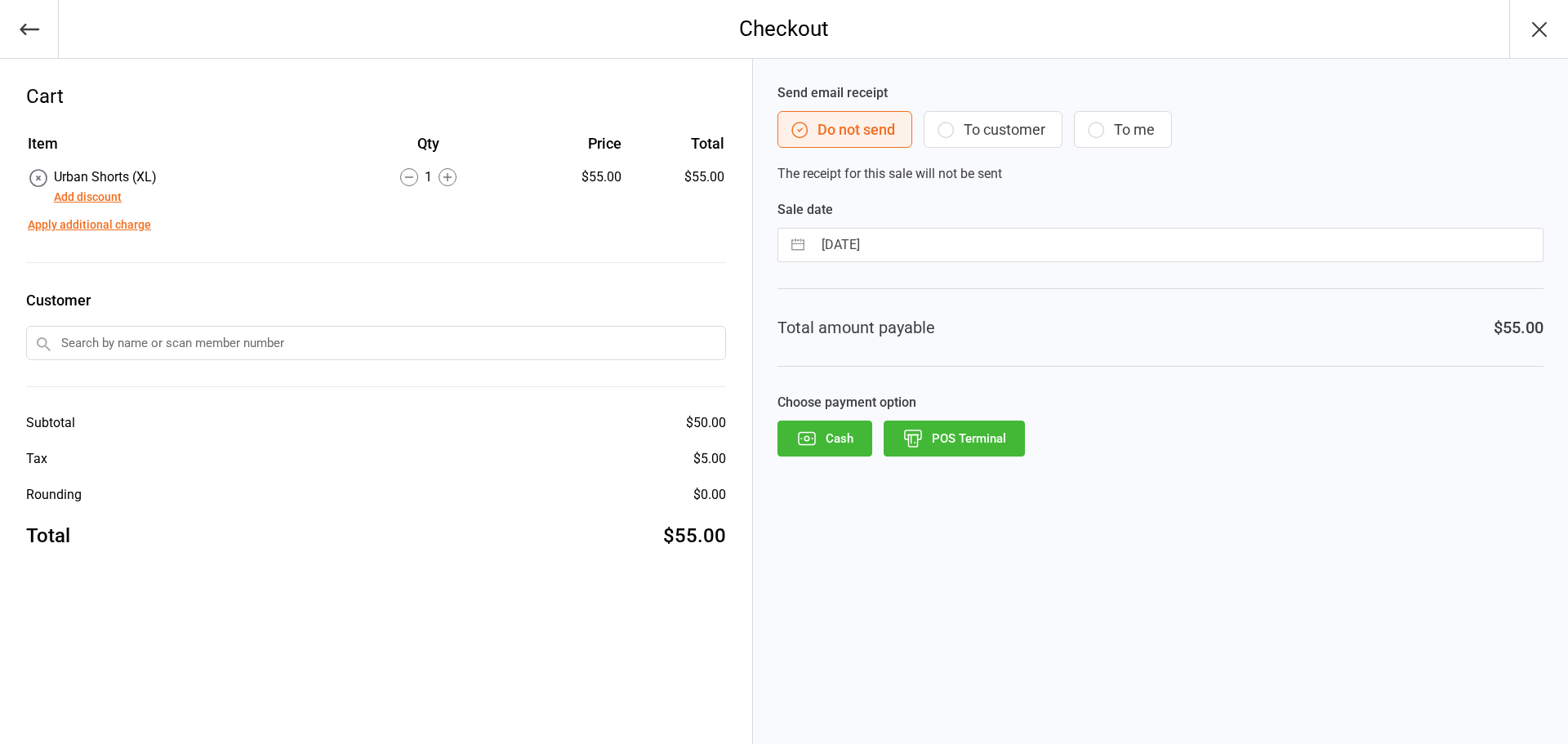
click at [935, 451] on button "POS Terminal" at bounding box center [954, 438] width 141 height 36
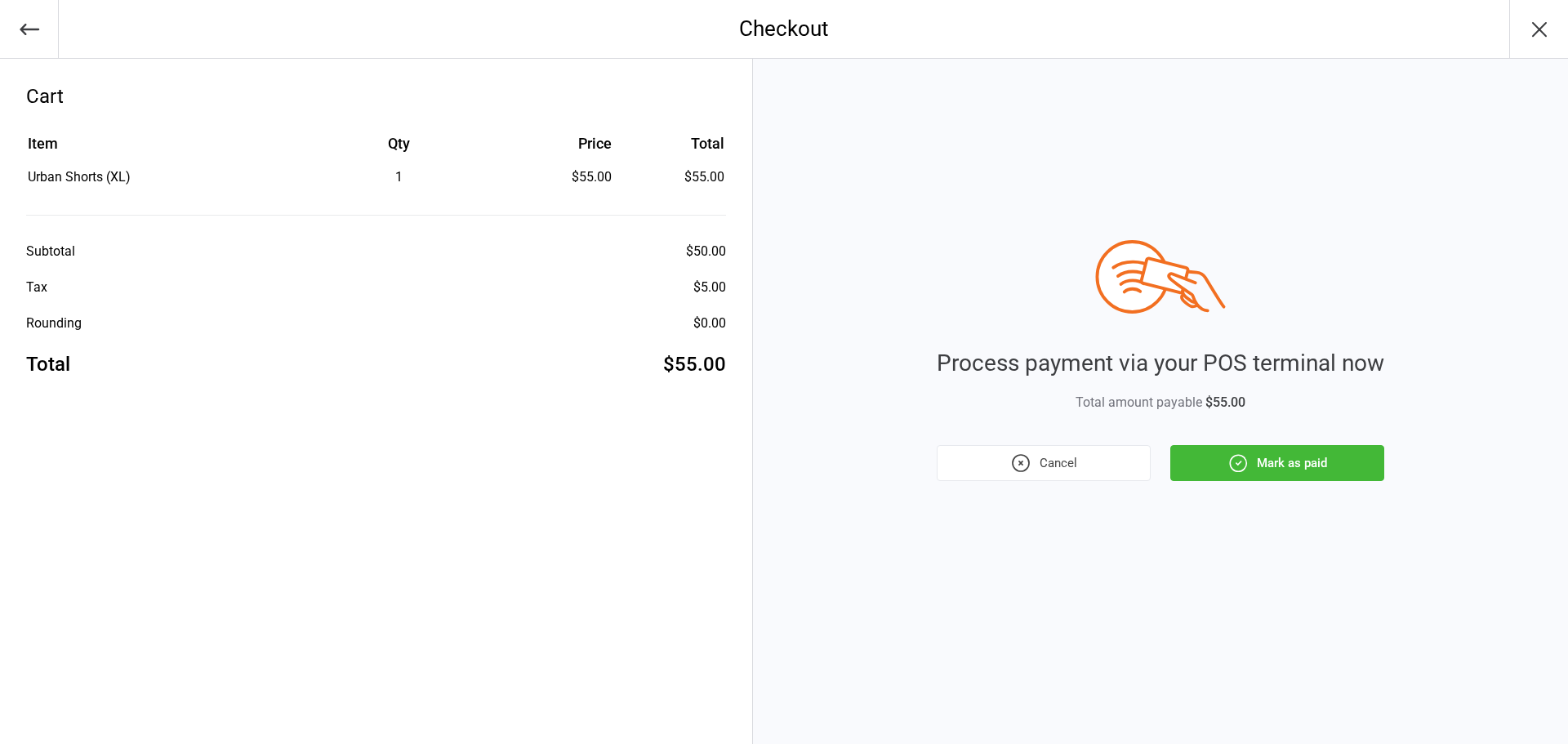
click at [1296, 461] on button "Mark as paid" at bounding box center [1277, 462] width 214 height 36
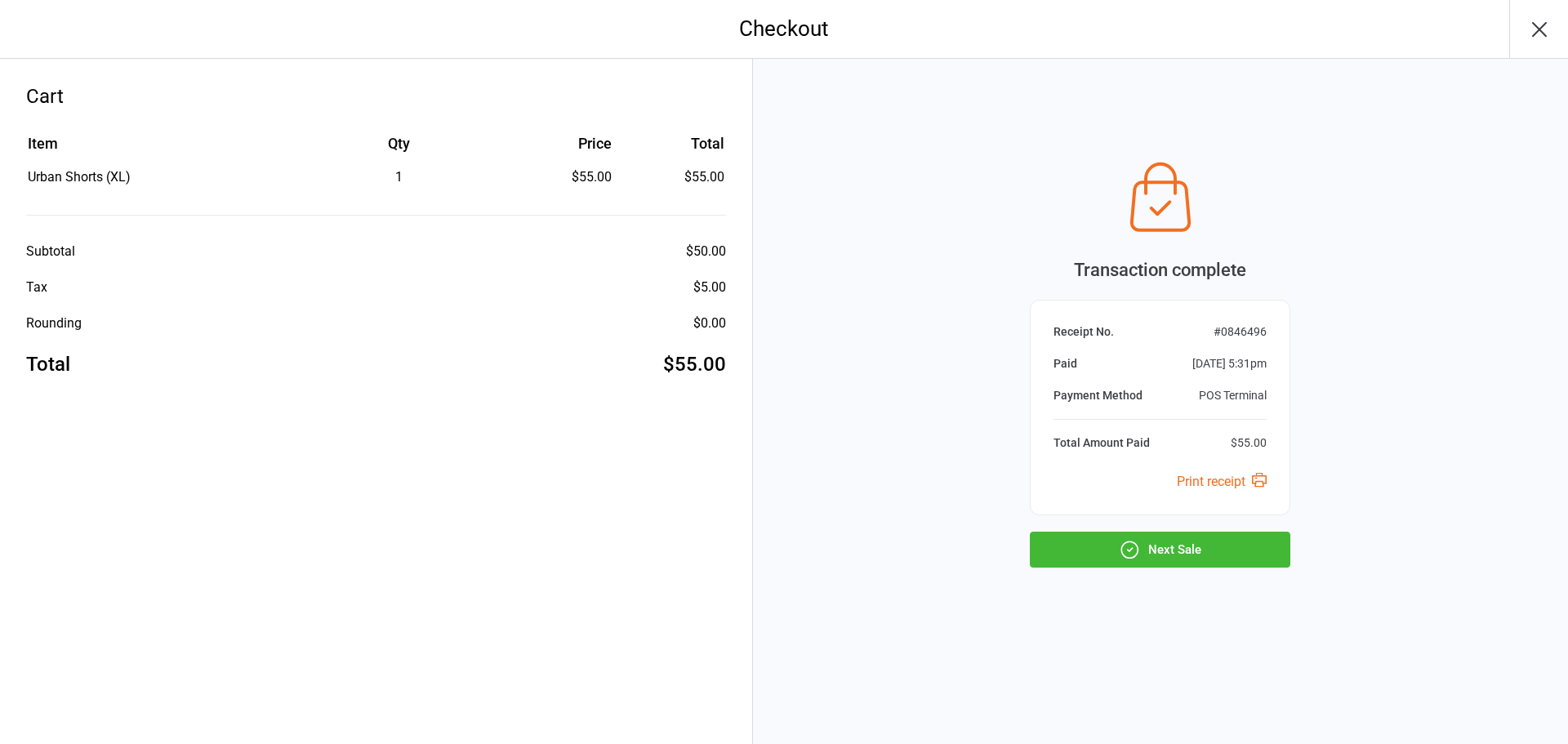
click at [1249, 553] on button "Next Sale" at bounding box center [1160, 549] width 261 height 36
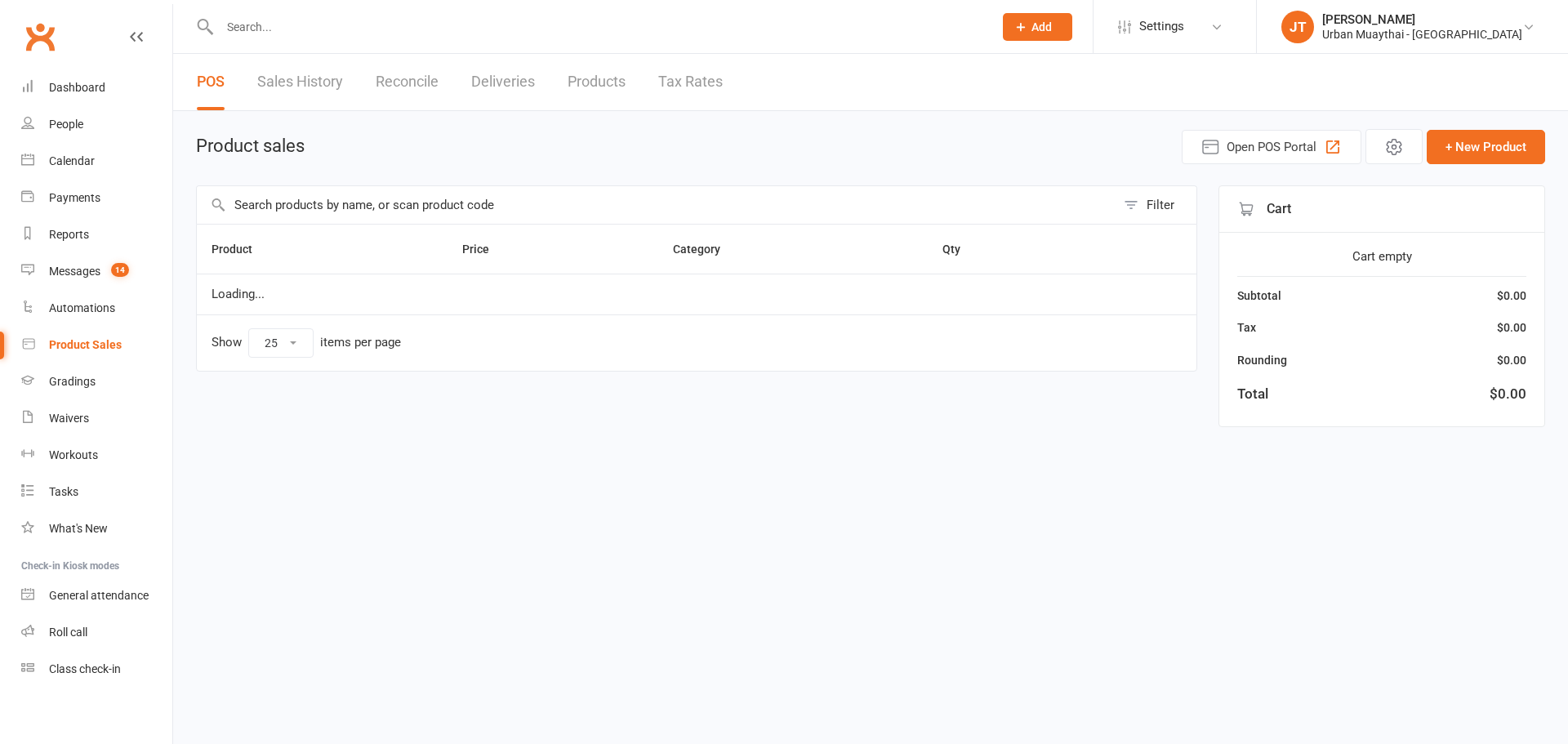
select select "25"
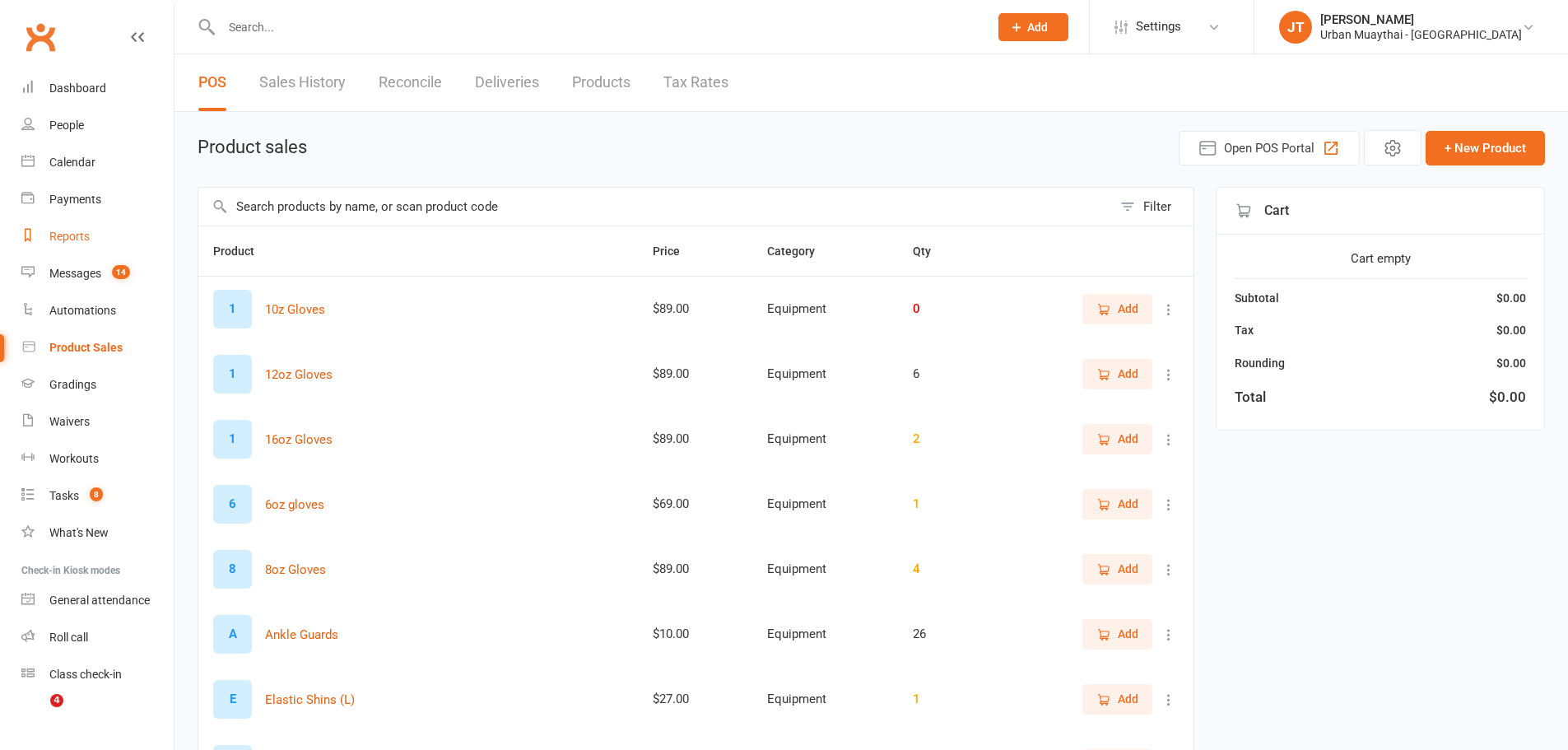
click at [76, 251] on link "Reports" at bounding box center [97, 237] width 152 height 37
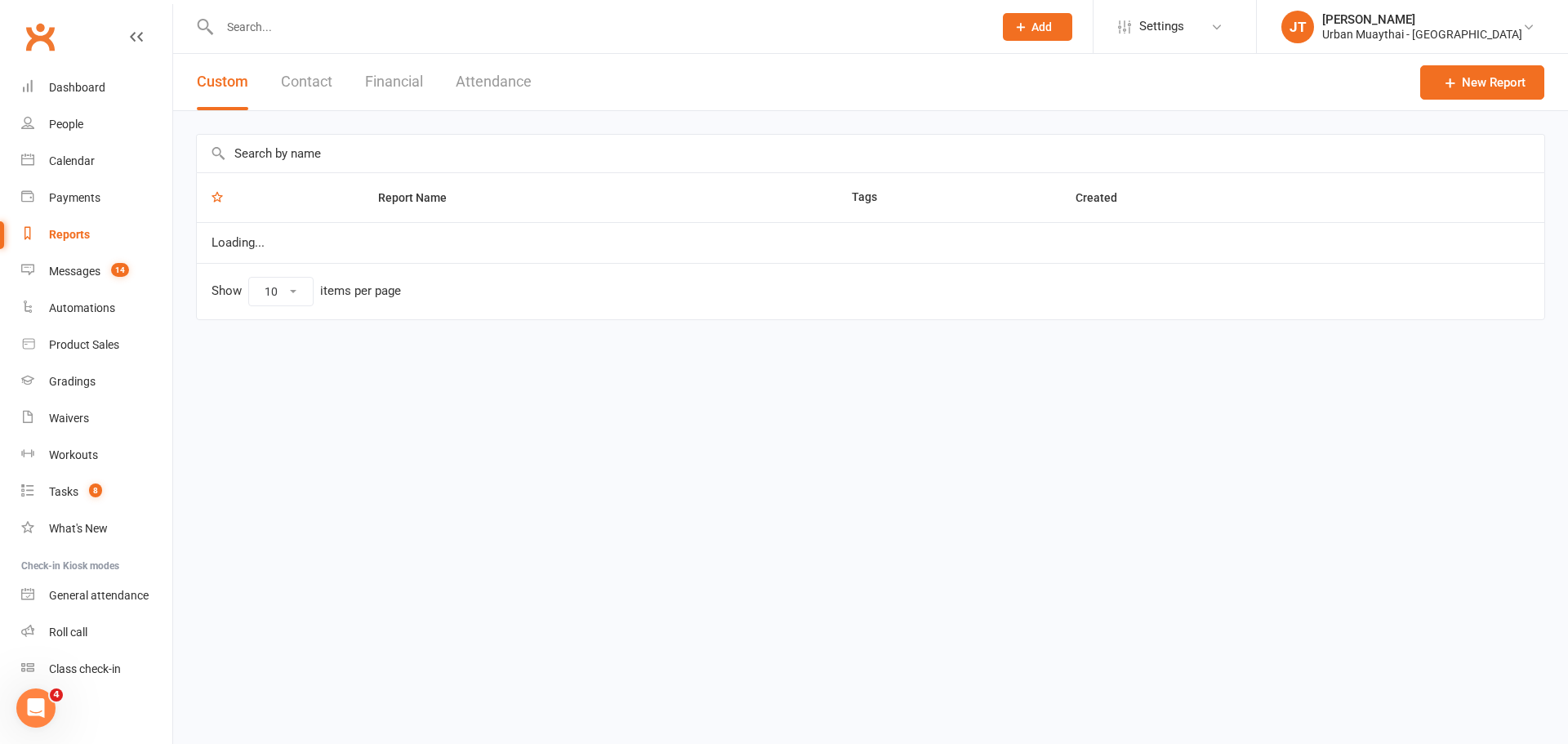
click at [419, 82] on button "Financial" at bounding box center [394, 82] width 58 height 57
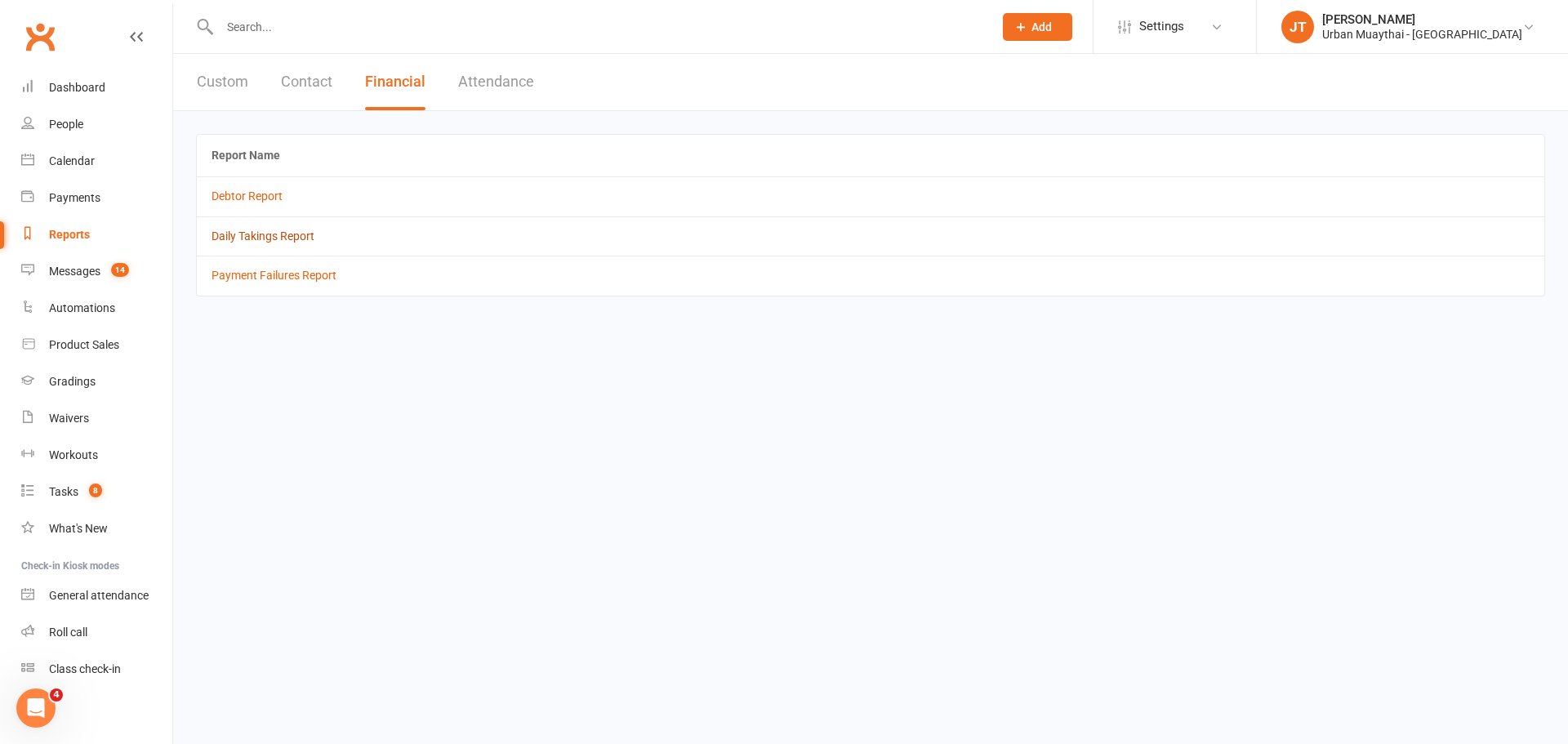
click at [269, 234] on link "Daily Takings Report" at bounding box center [263, 235] width 103 height 13
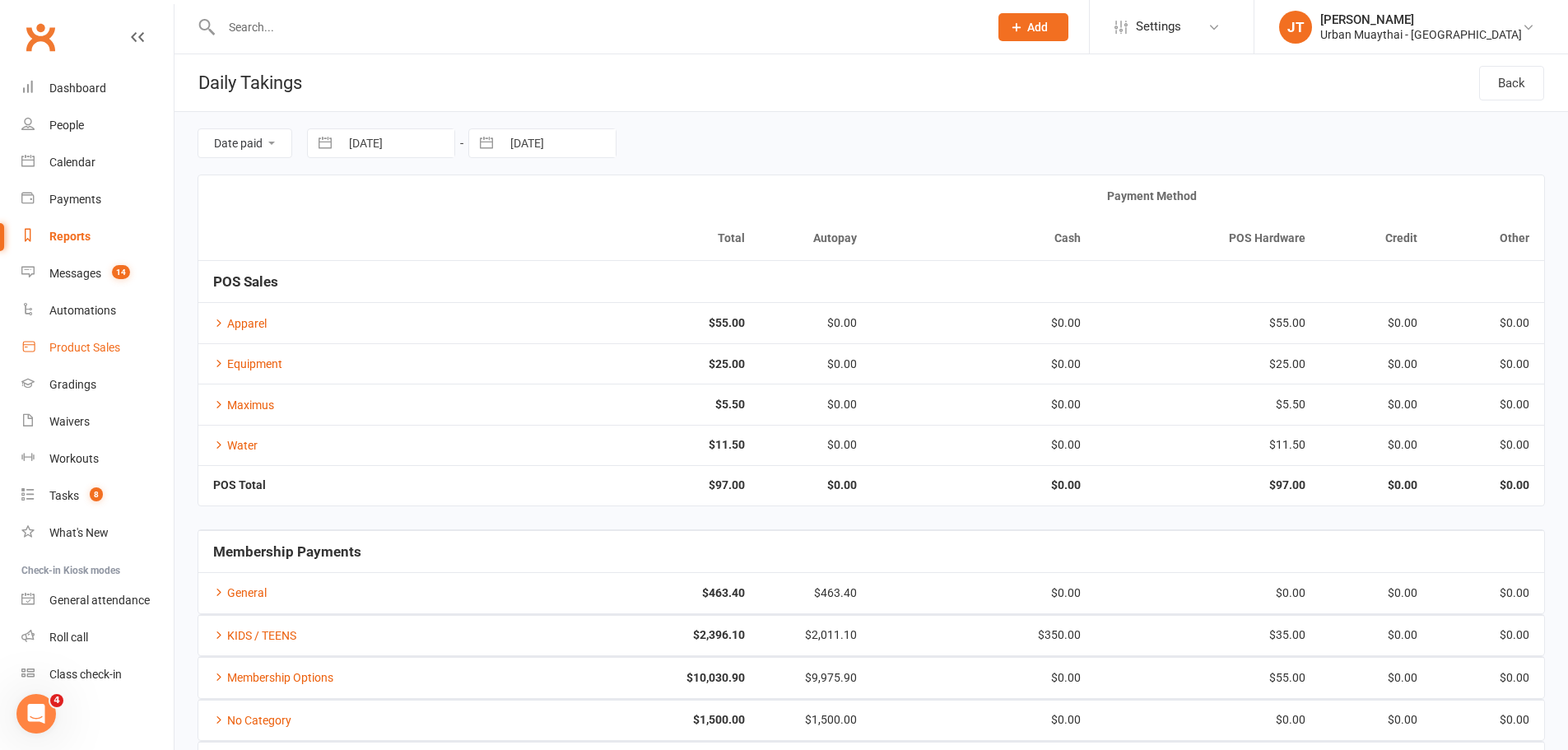
click at [68, 343] on div "Product Sales" at bounding box center [84, 347] width 71 height 13
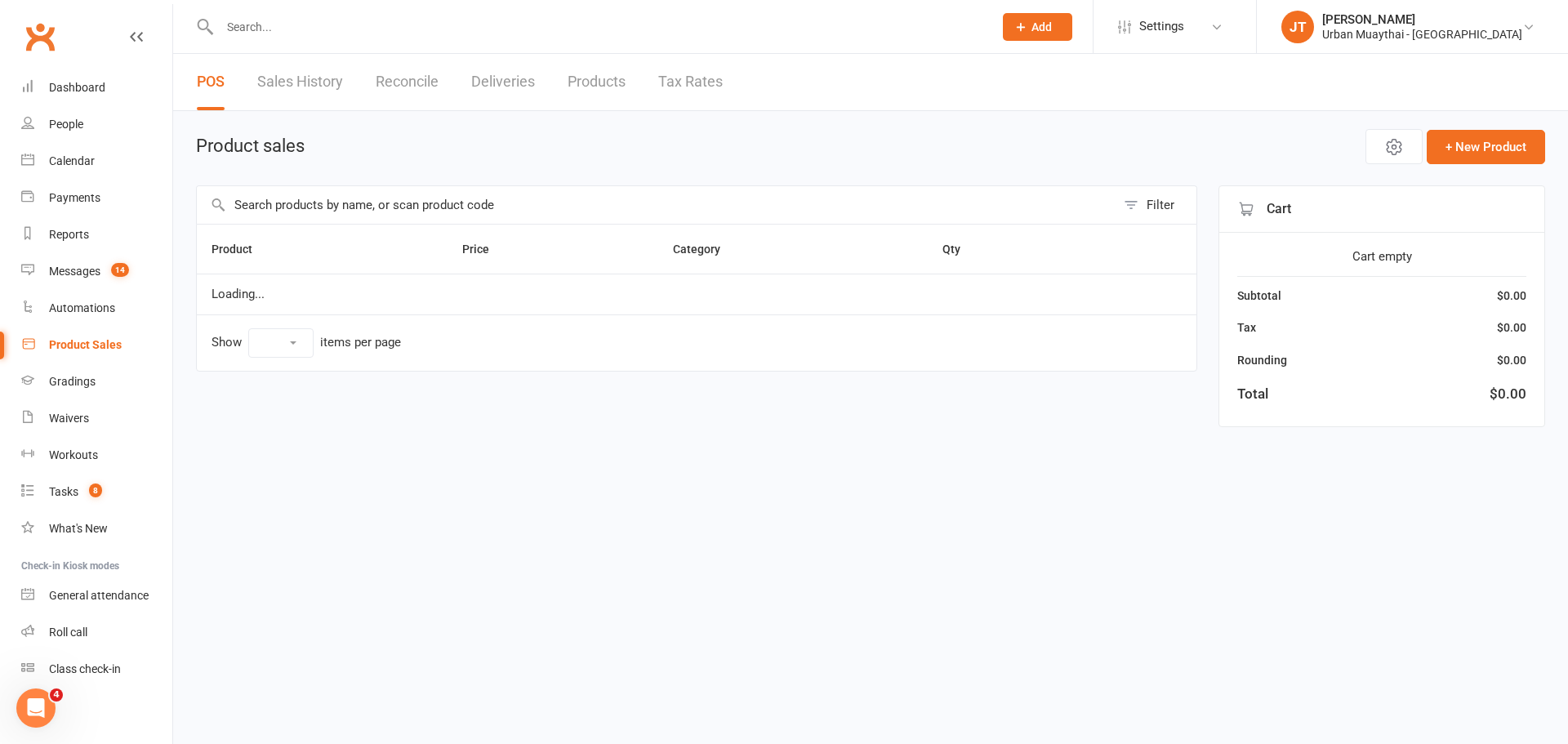
select select "25"
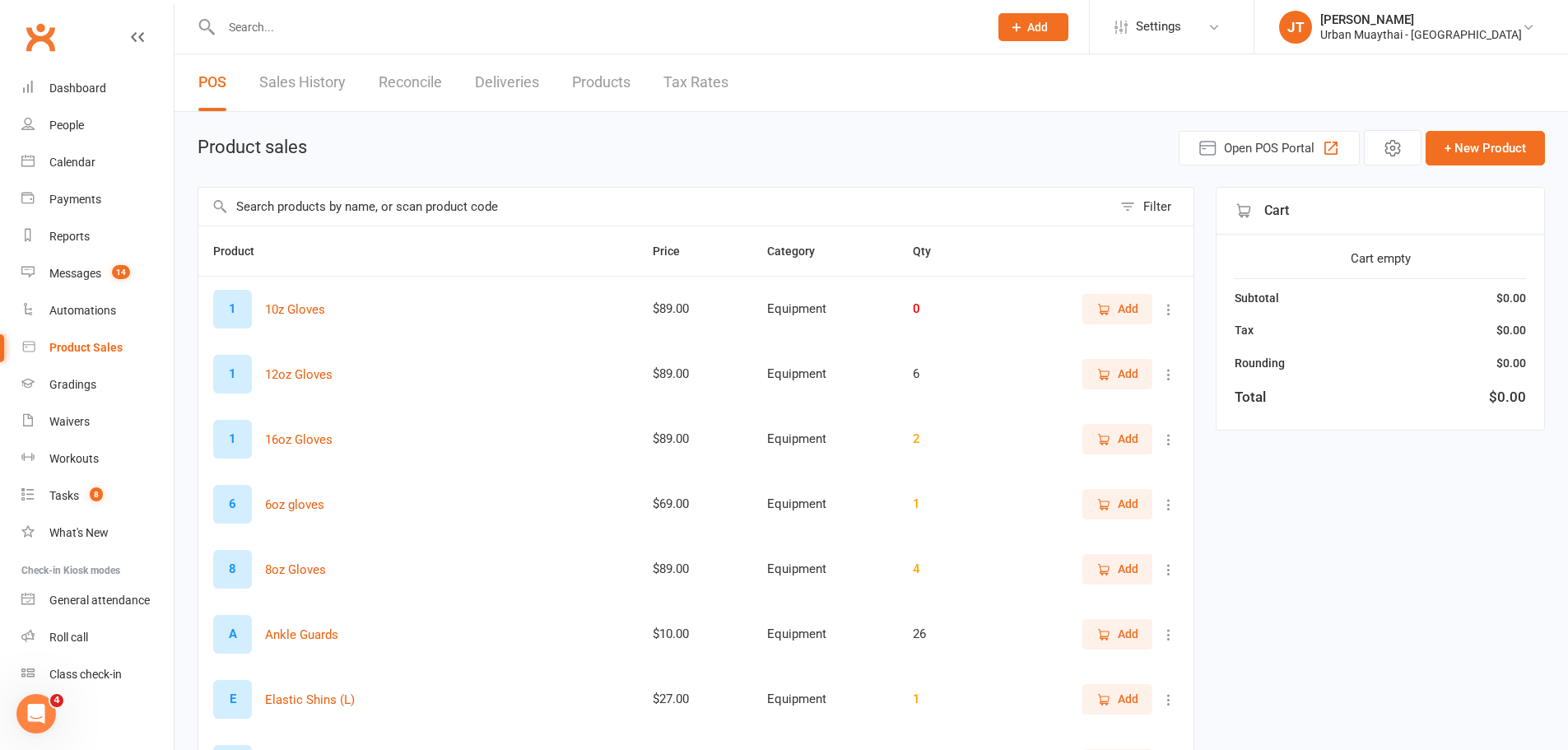
click at [407, 19] on input "text" at bounding box center [596, 27] width 760 height 23
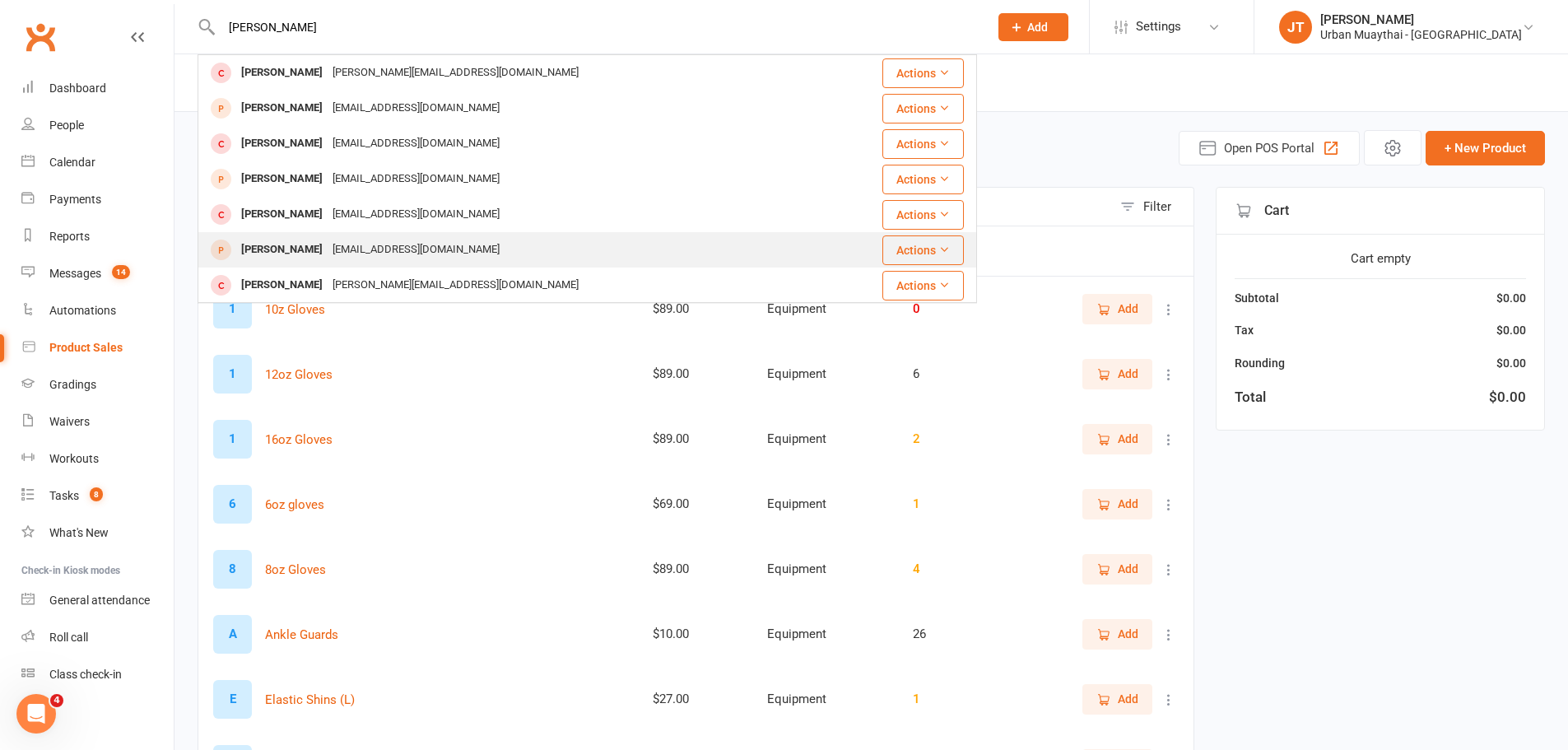
scroll to position [164, 0]
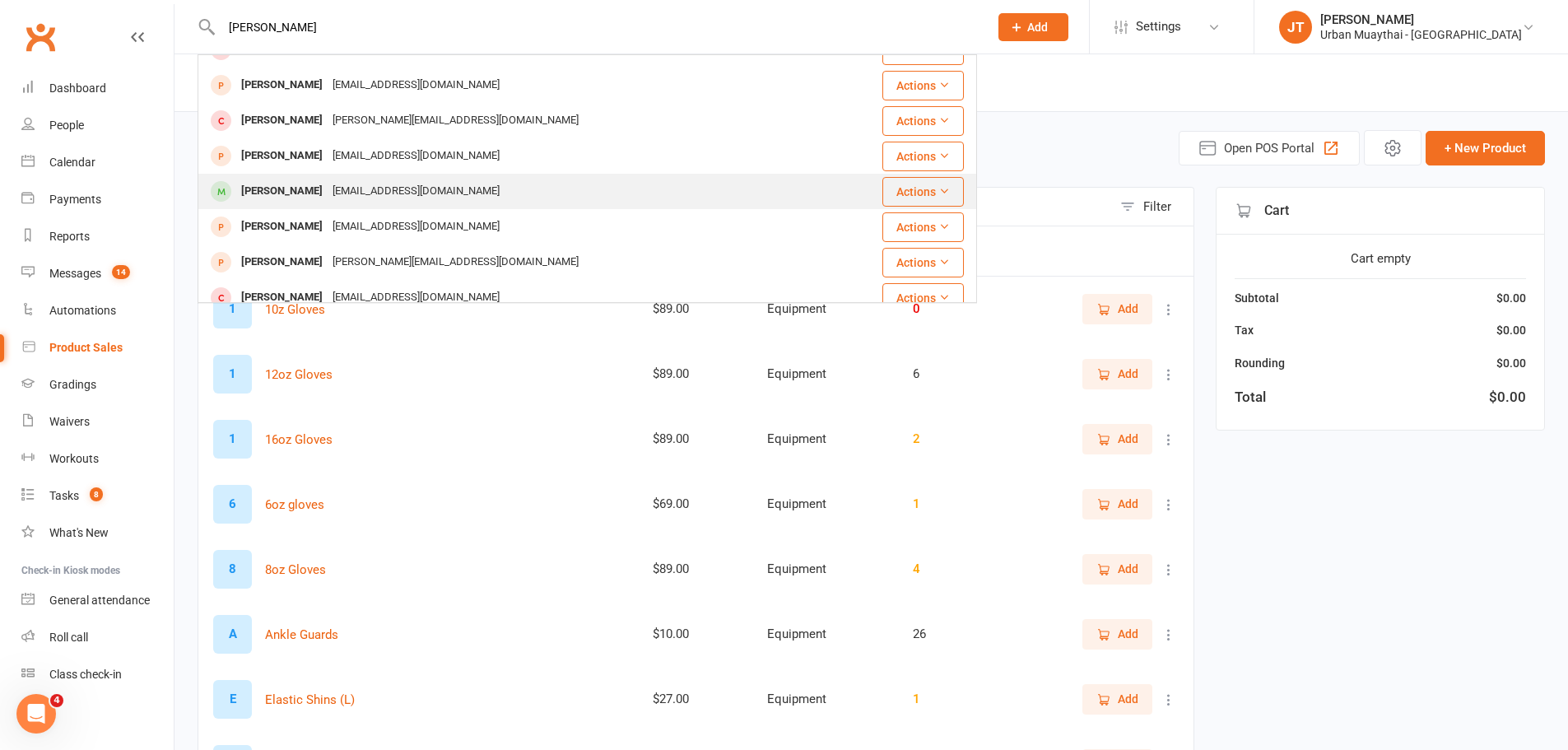
type input "nick"
click at [413, 174] on td "Nick Marsh nckmarsh@gmail.com" at bounding box center [512, 192] width 627 height 35
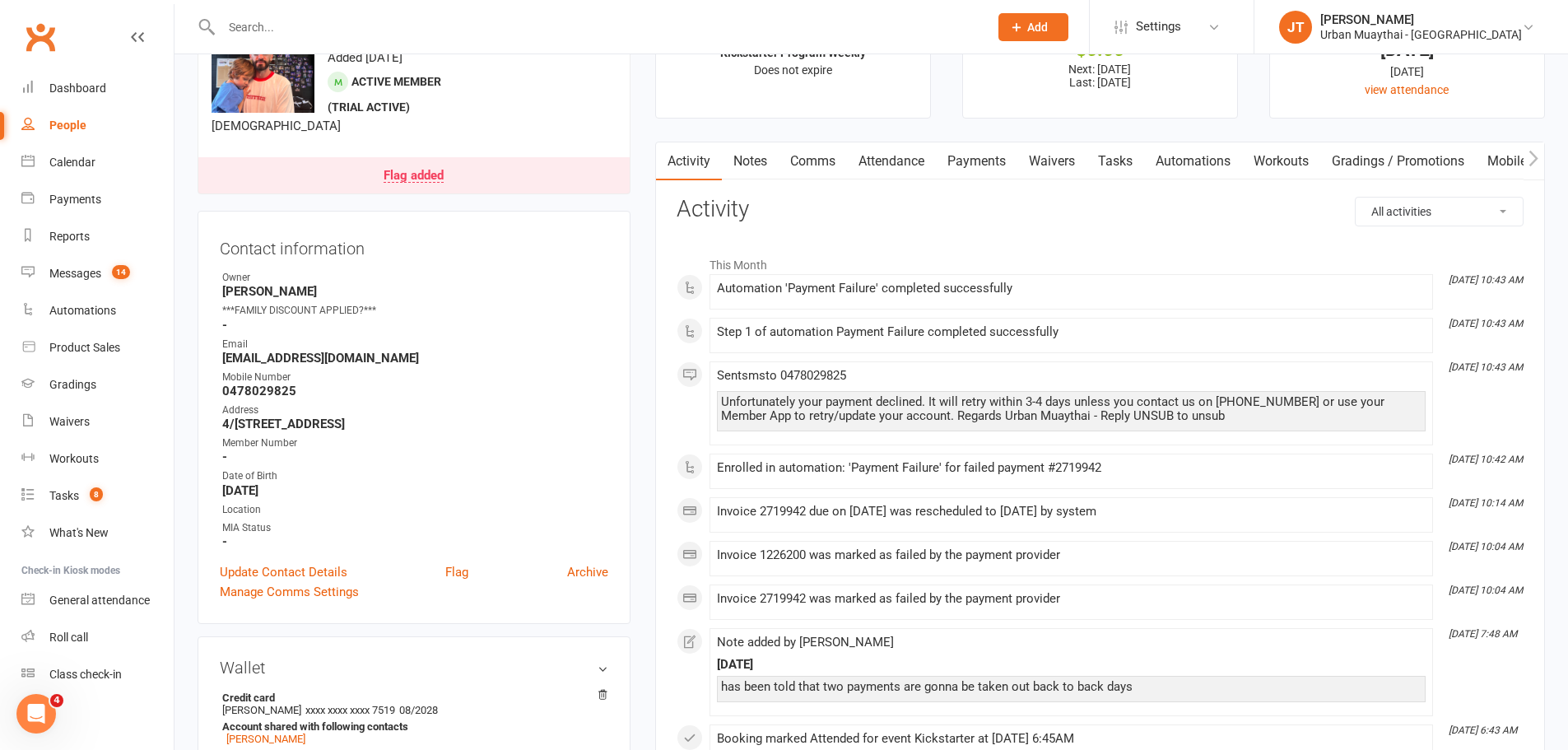
scroll to position [83, 0]
click at [962, 159] on link "Payments" at bounding box center [976, 160] width 82 height 38
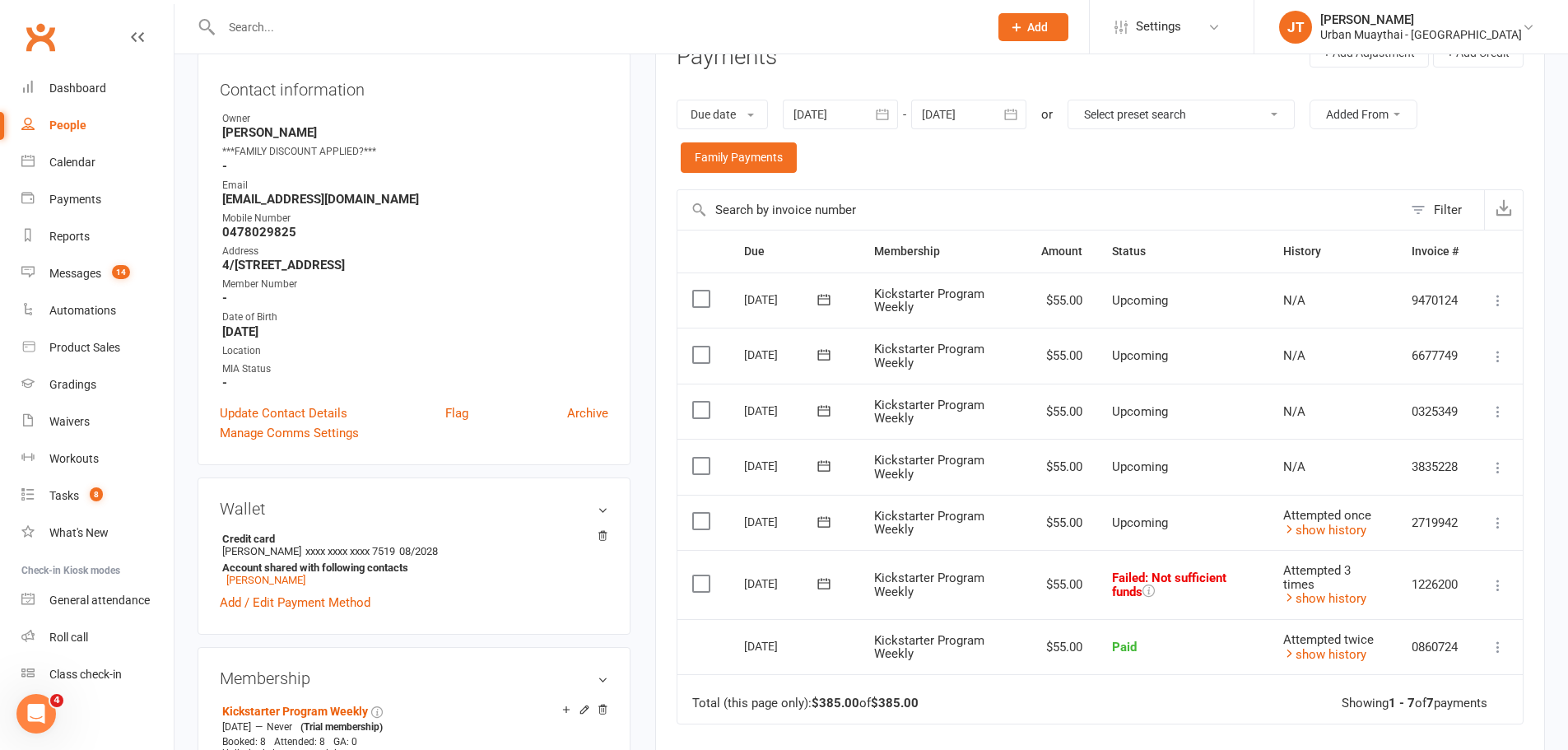
scroll to position [247, 0]
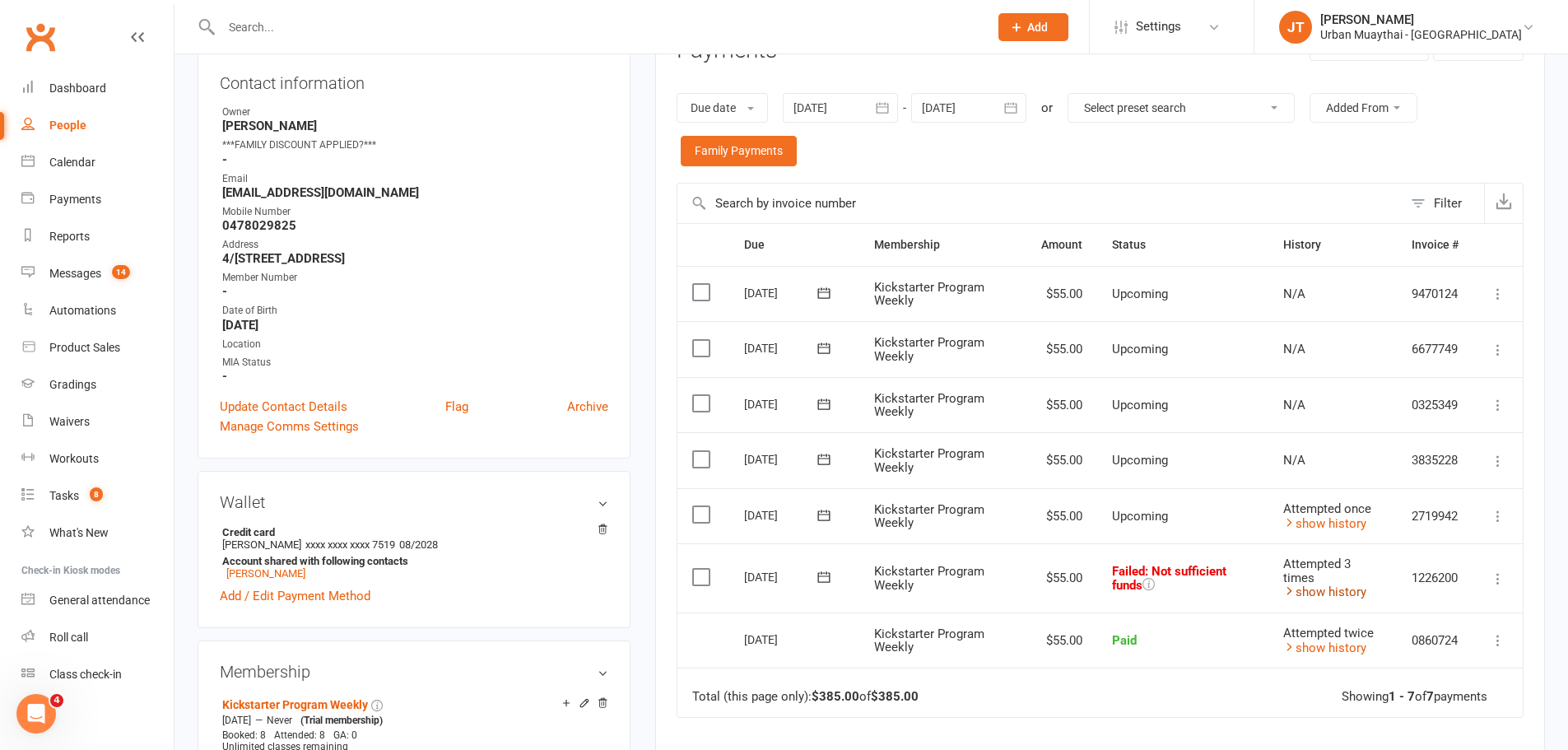
click at [1346, 593] on link "show history" at bounding box center [1325, 592] width 83 height 15
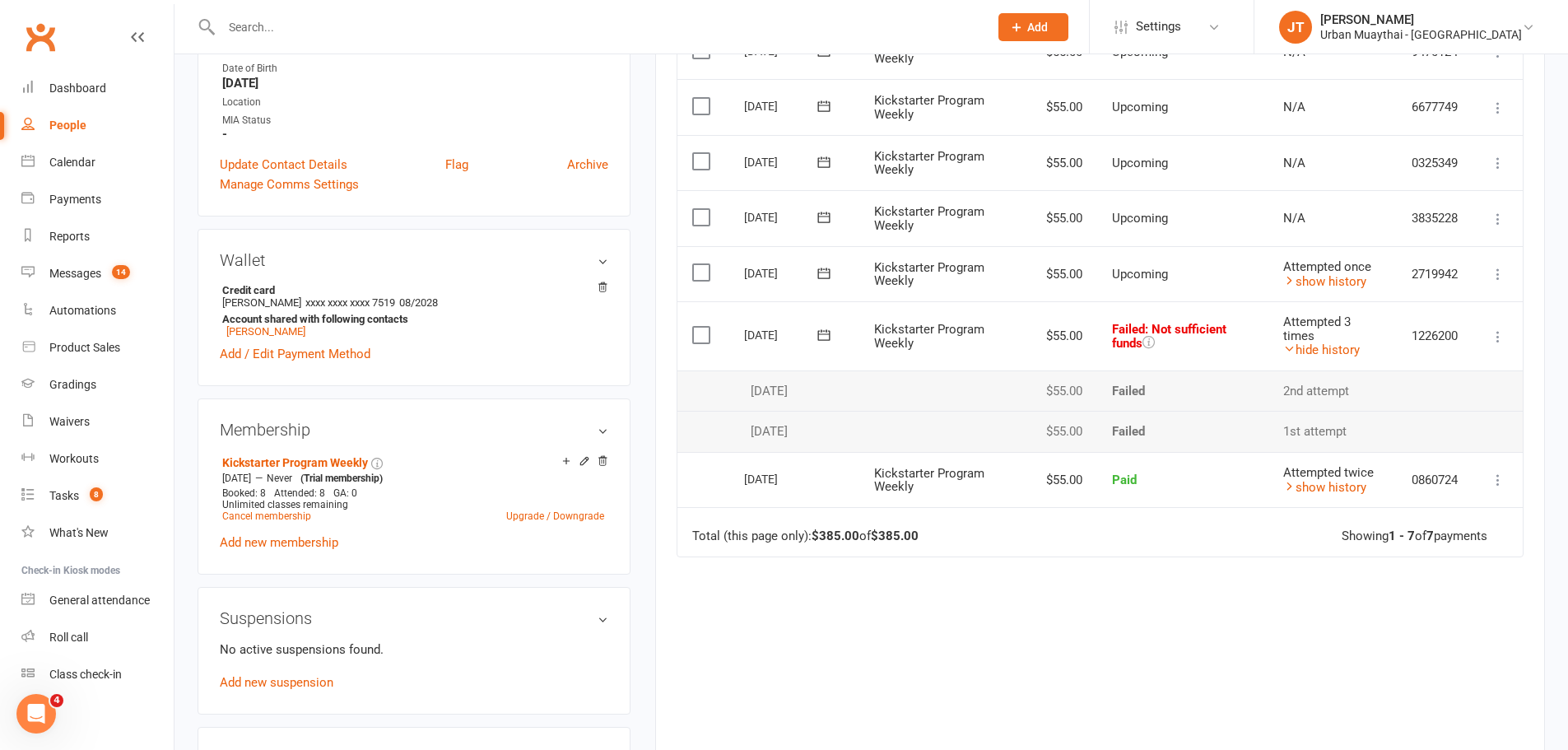
scroll to position [494, 0]
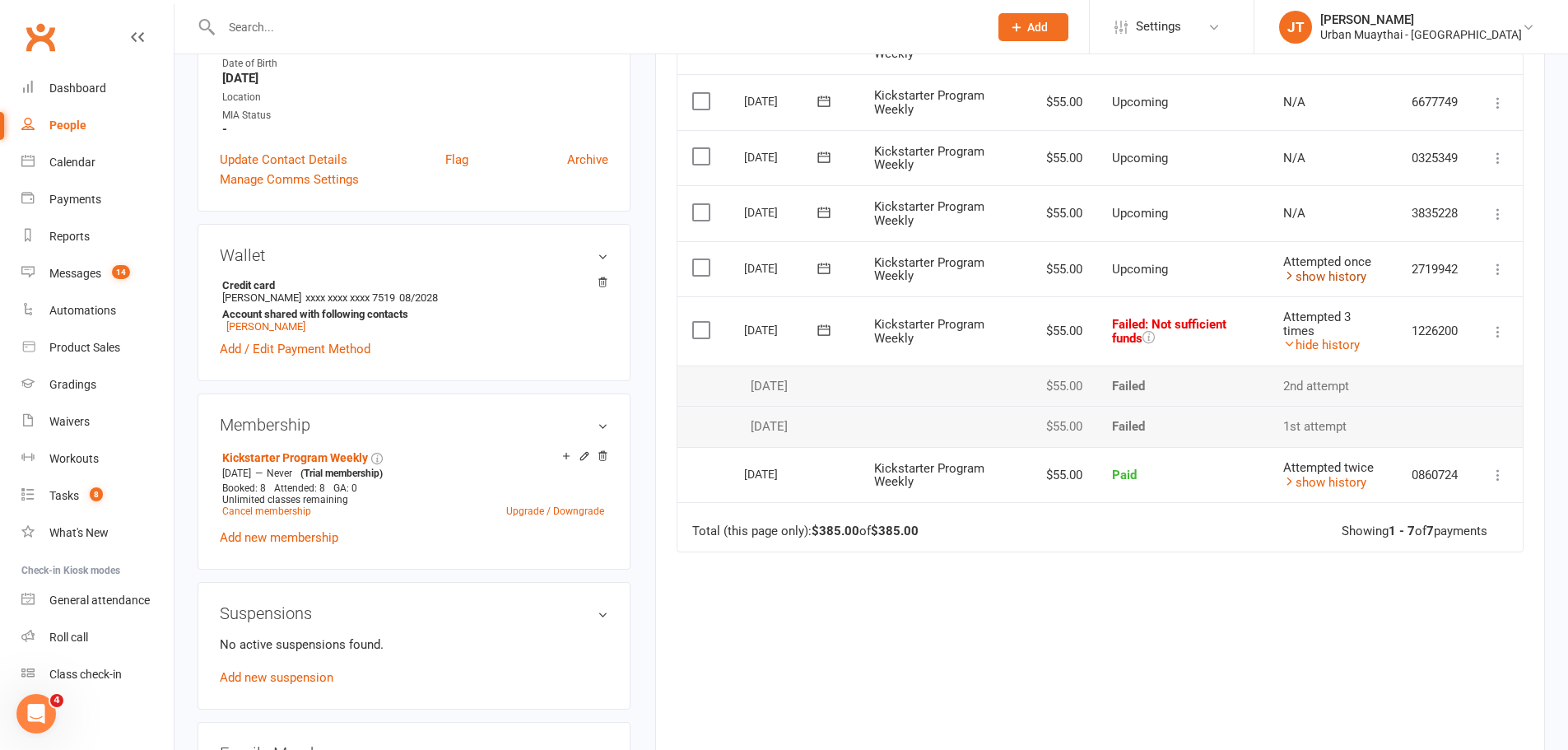
click at [1331, 273] on link "show history" at bounding box center [1325, 276] width 83 height 15
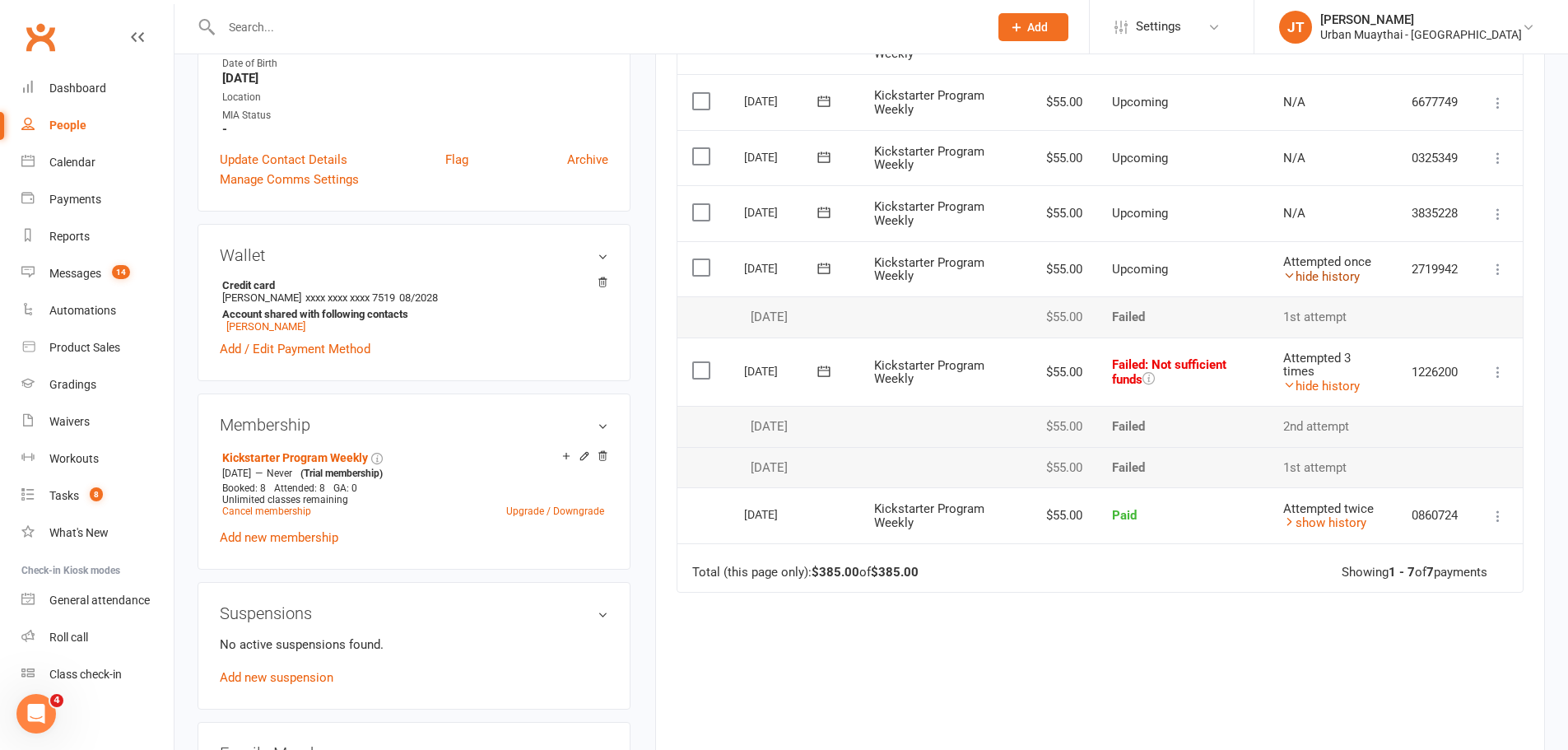
click at [1332, 280] on link "hide history" at bounding box center [1321, 276] width 76 height 15
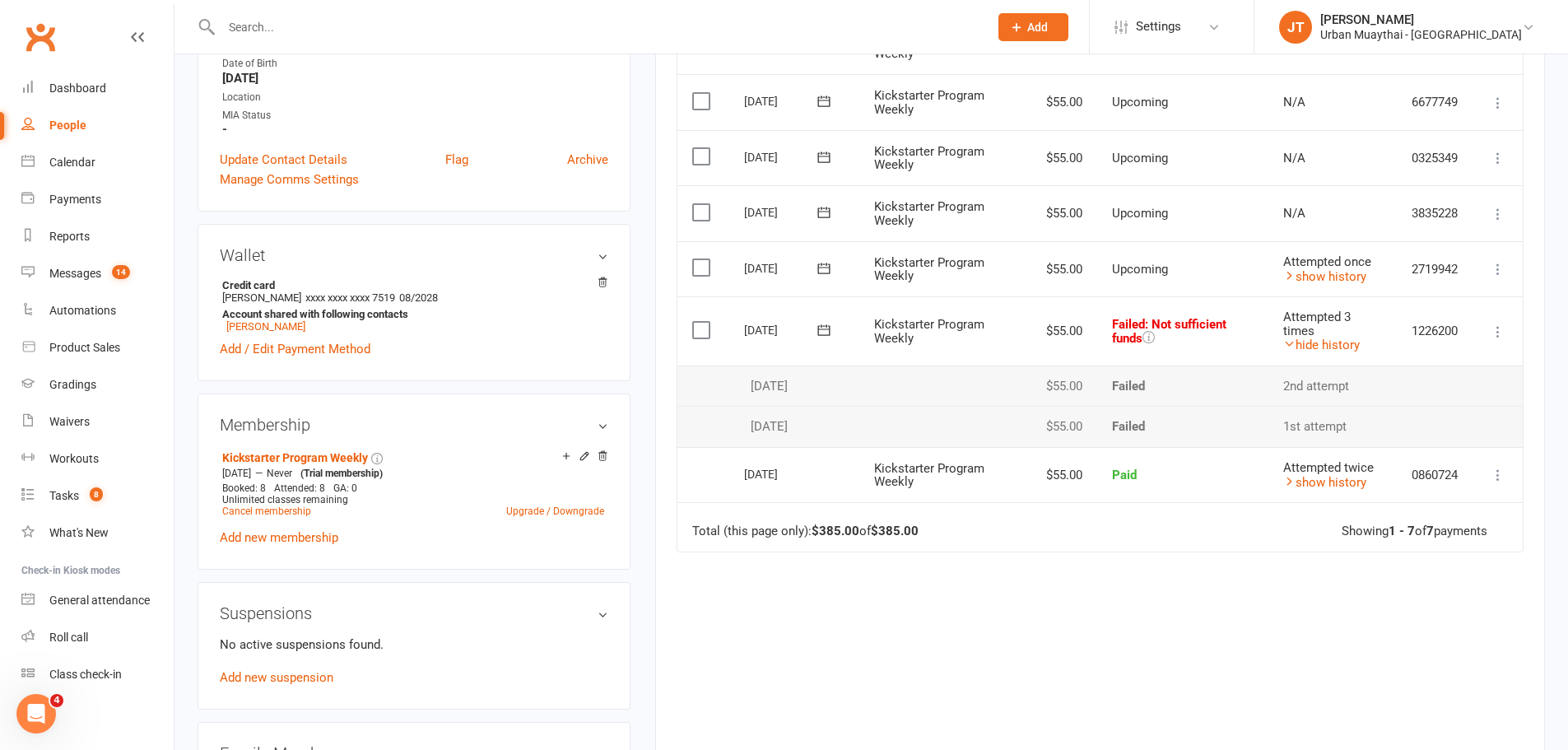
click at [1499, 273] on icon at bounding box center [1498, 269] width 17 height 17
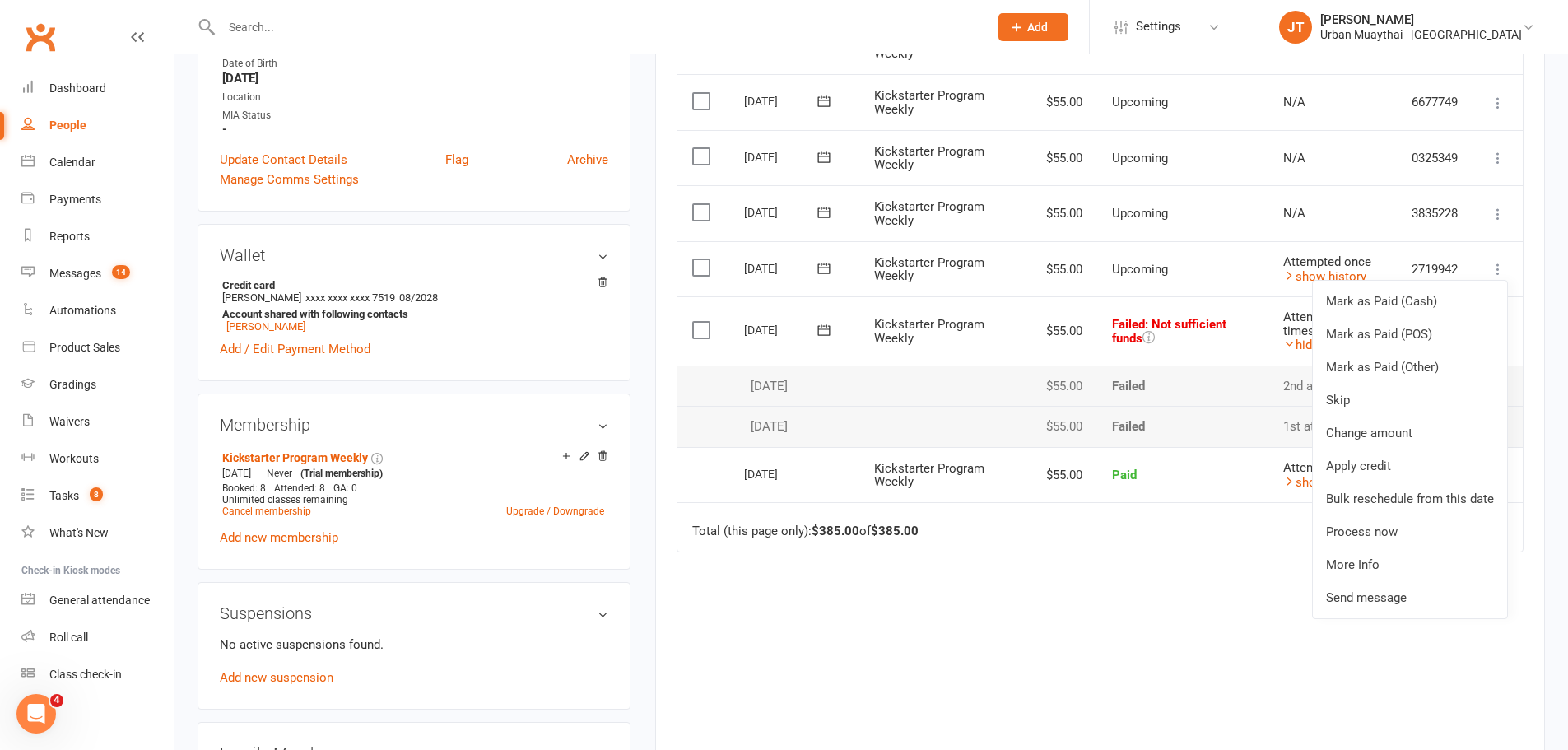
click at [1495, 261] on icon at bounding box center [1498, 269] width 17 height 17
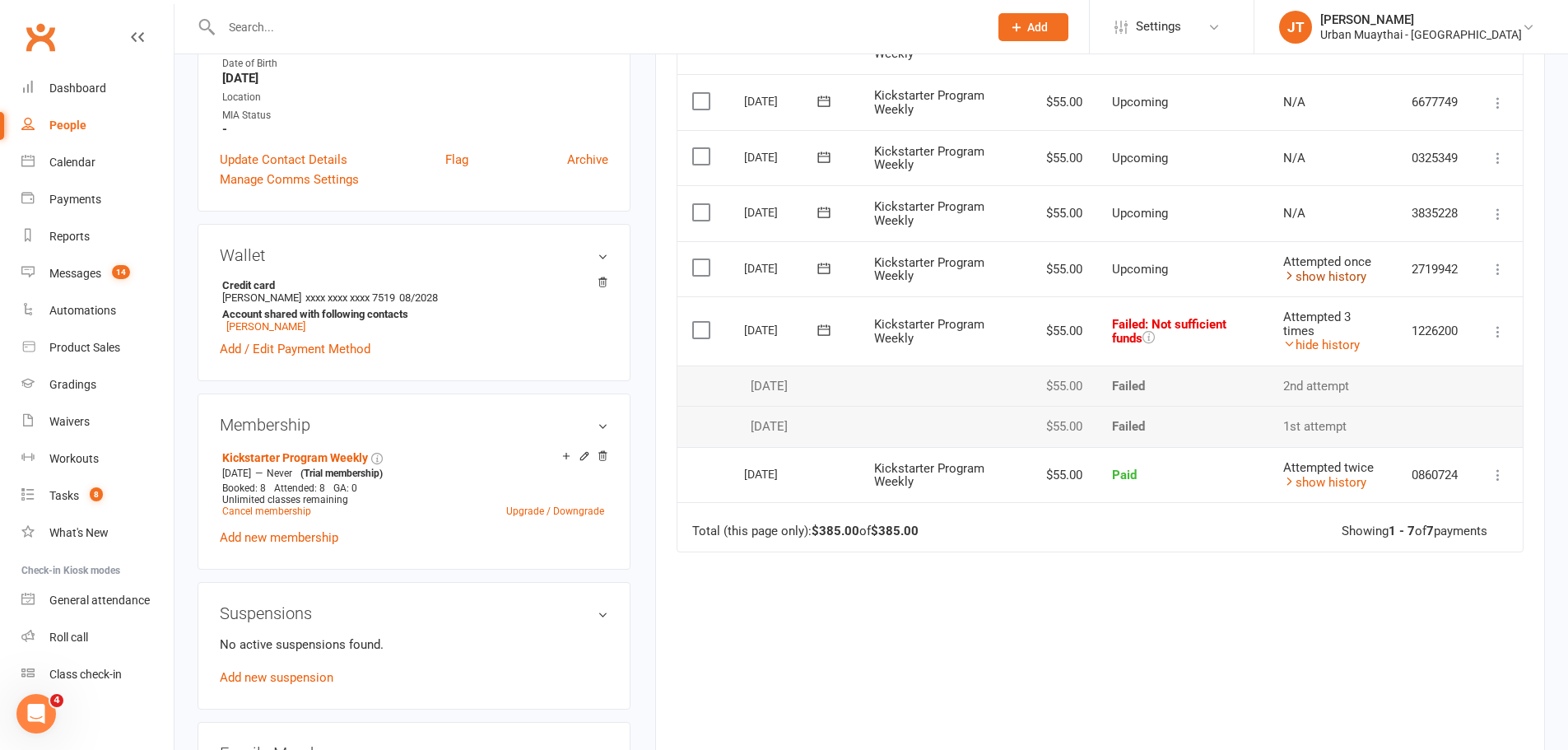
click at [1320, 279] on link "show history" at bounding box center [1325, 276] width 83 height 15
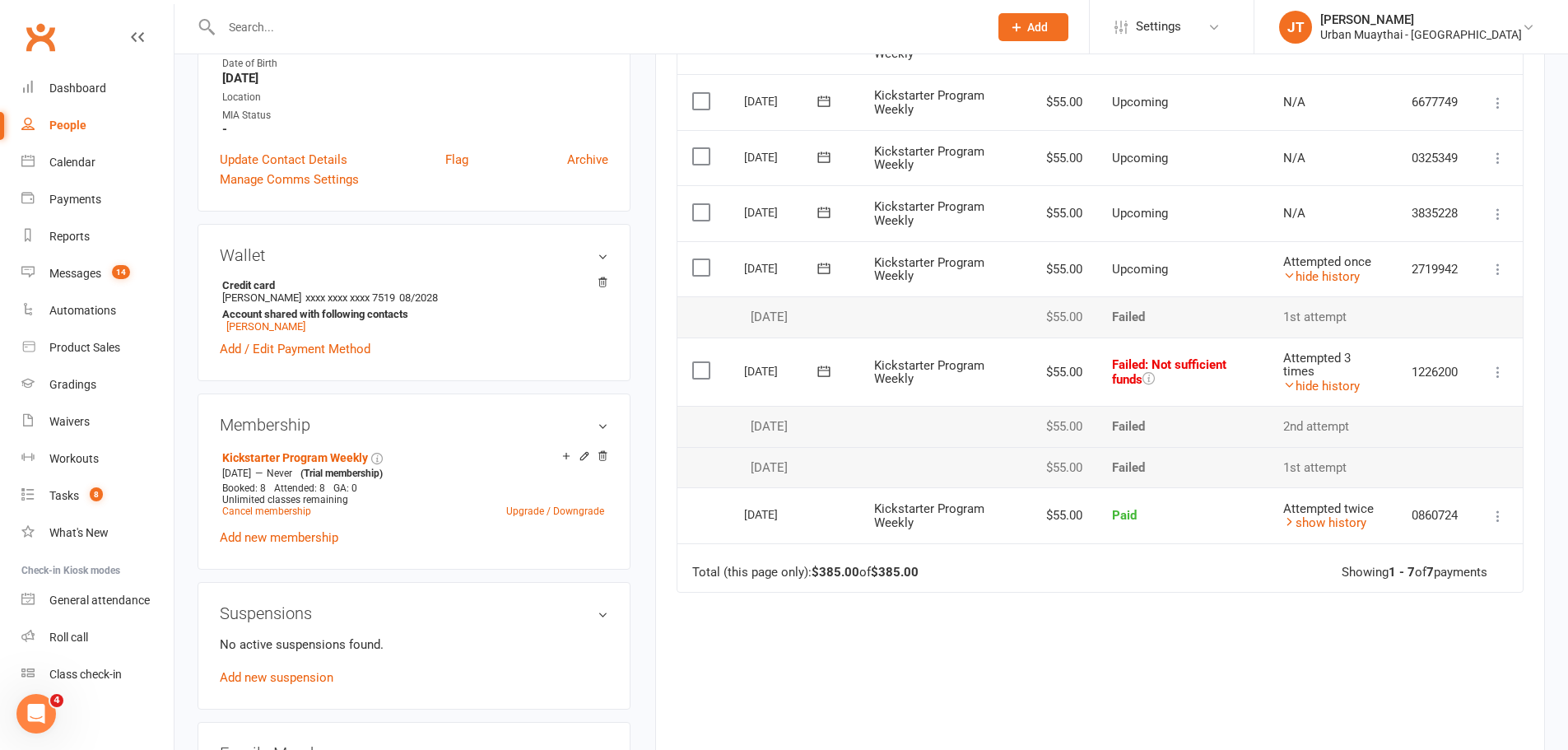
drag, startPoint x: 744, startPoint y: 317, endPoint x: 831, endPoint y: 325, distance: 87.4
click at [831, 325] on td "[DATE]" at bounding box center [795, 317] width 130 height 41
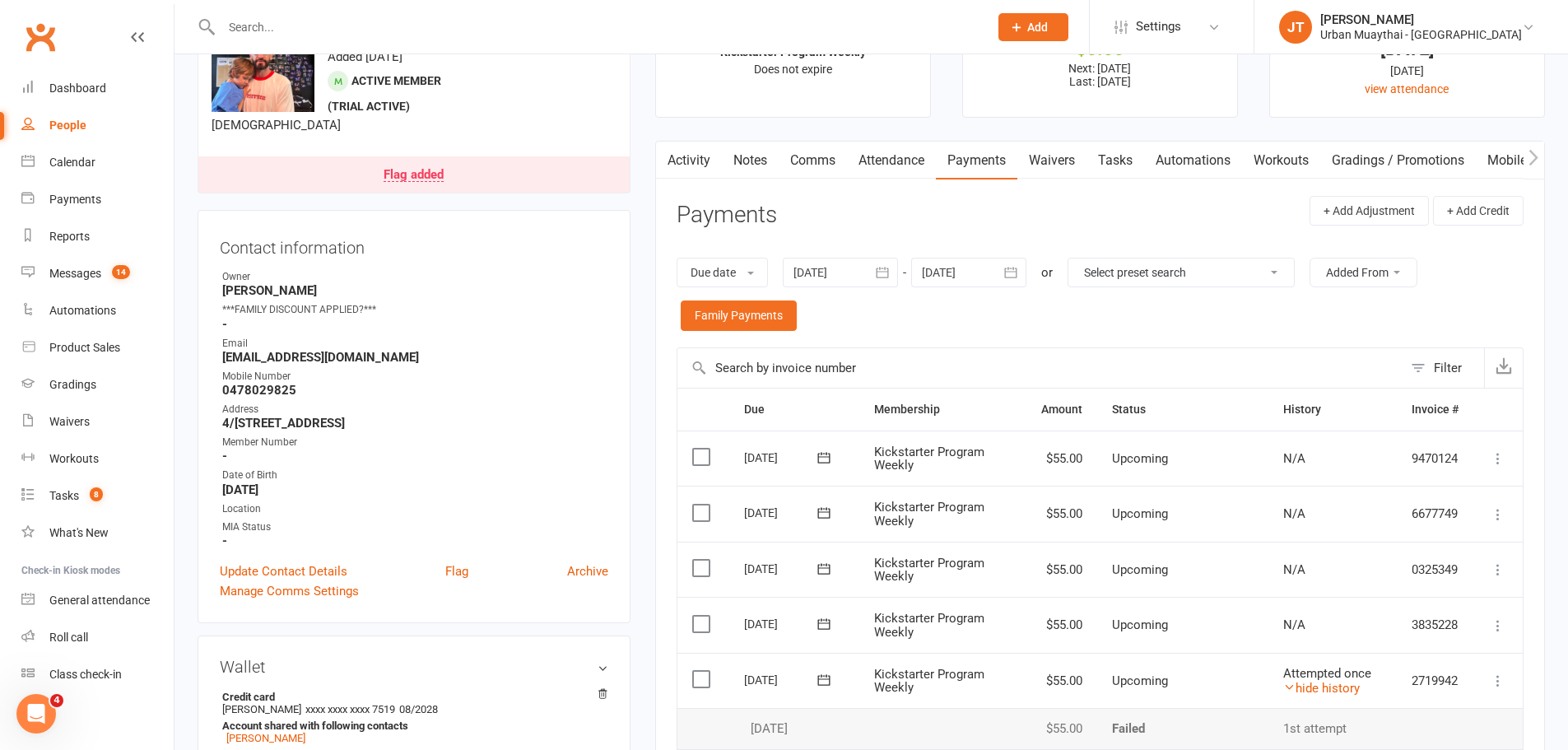
click at [374, 175] on link "Flag added" at bounding box center [414, 174] width 432 height 36
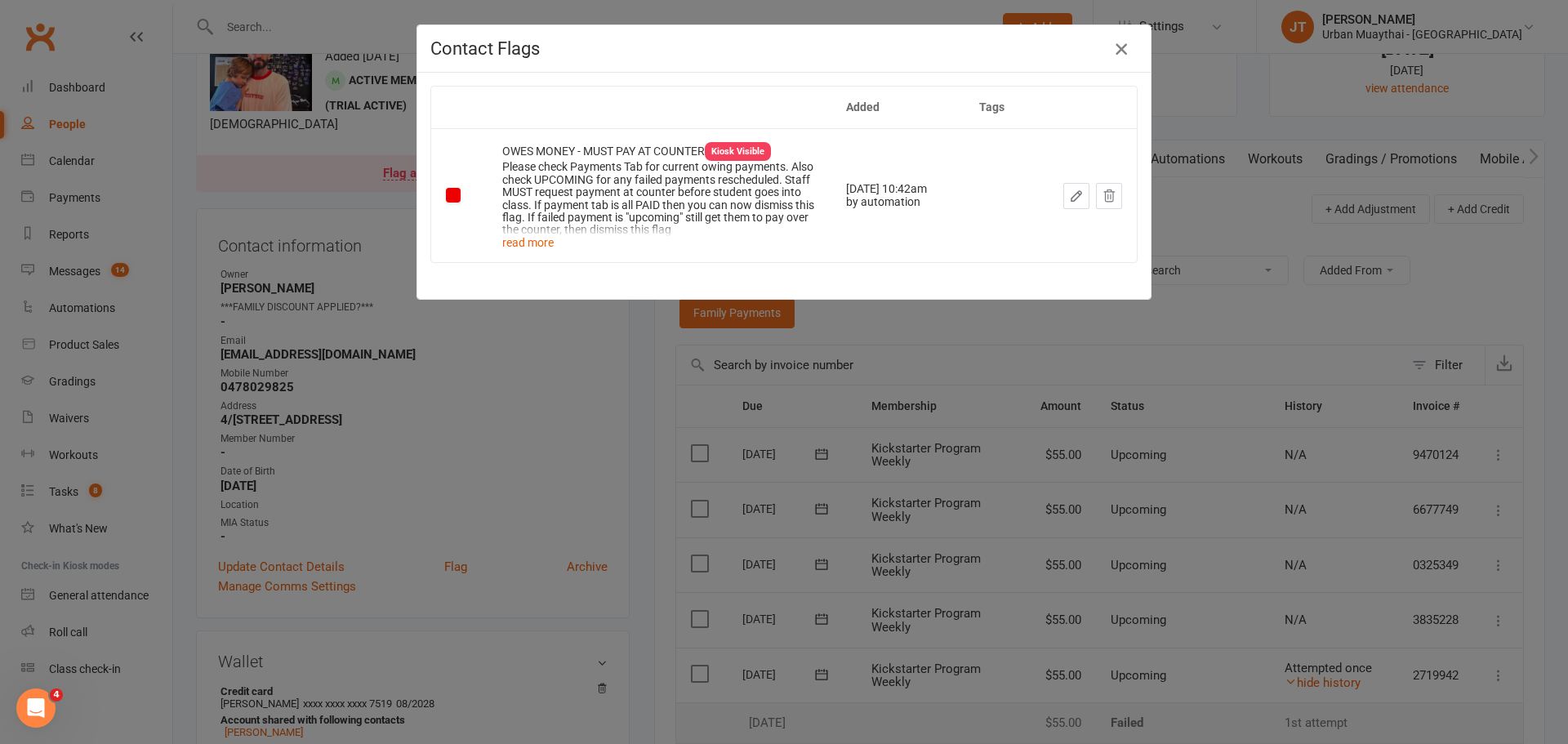
click at [1118, 44] on icon "button" at bounding box center [1121, 49] width 19 height 19
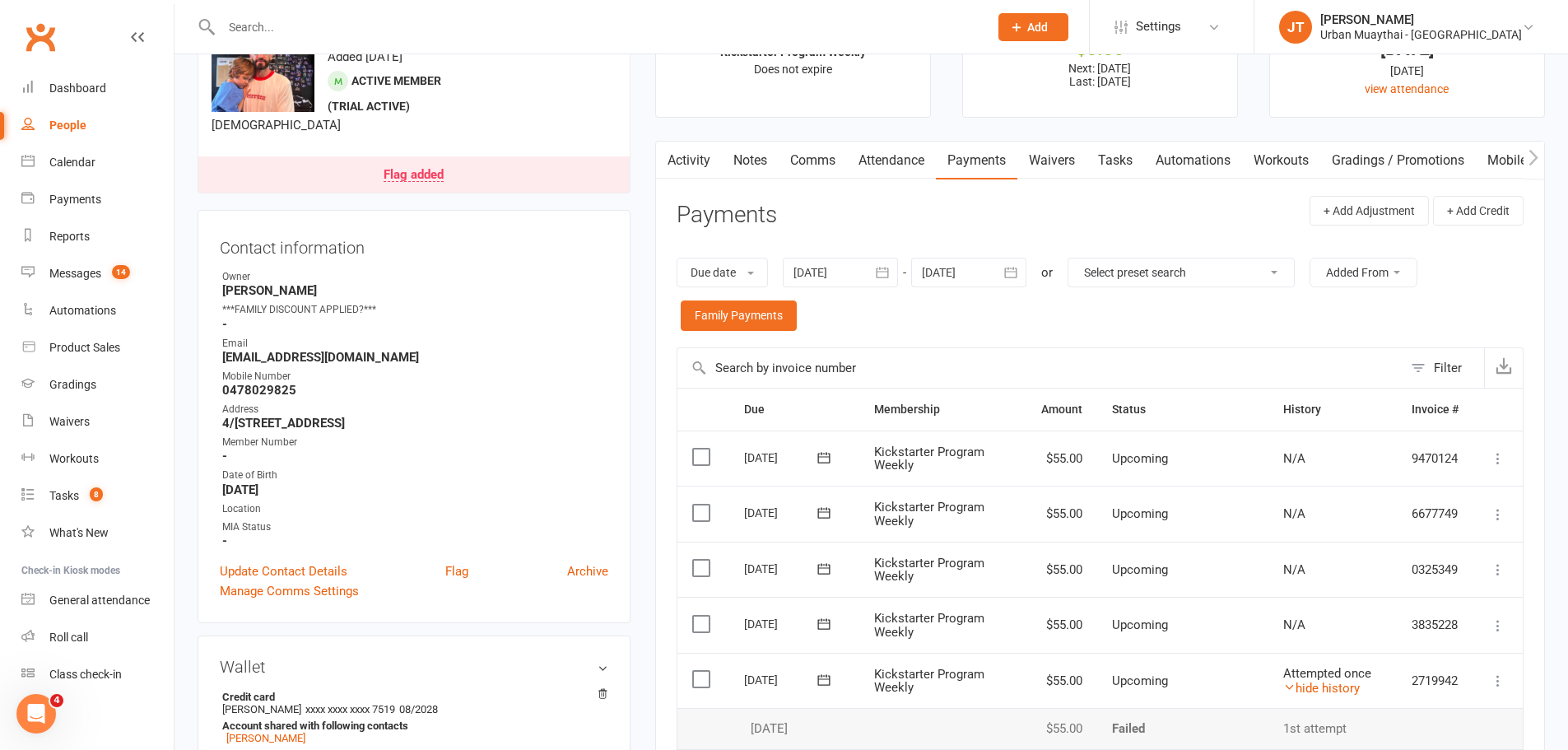
click at [338, 290] on strong "[PERSON_NAME]" at bounding box center [415, 290] width 386 height 15
click at [285, 566] on link "Update Contact Details" at bounding box center [283, 572] width 127 height 19
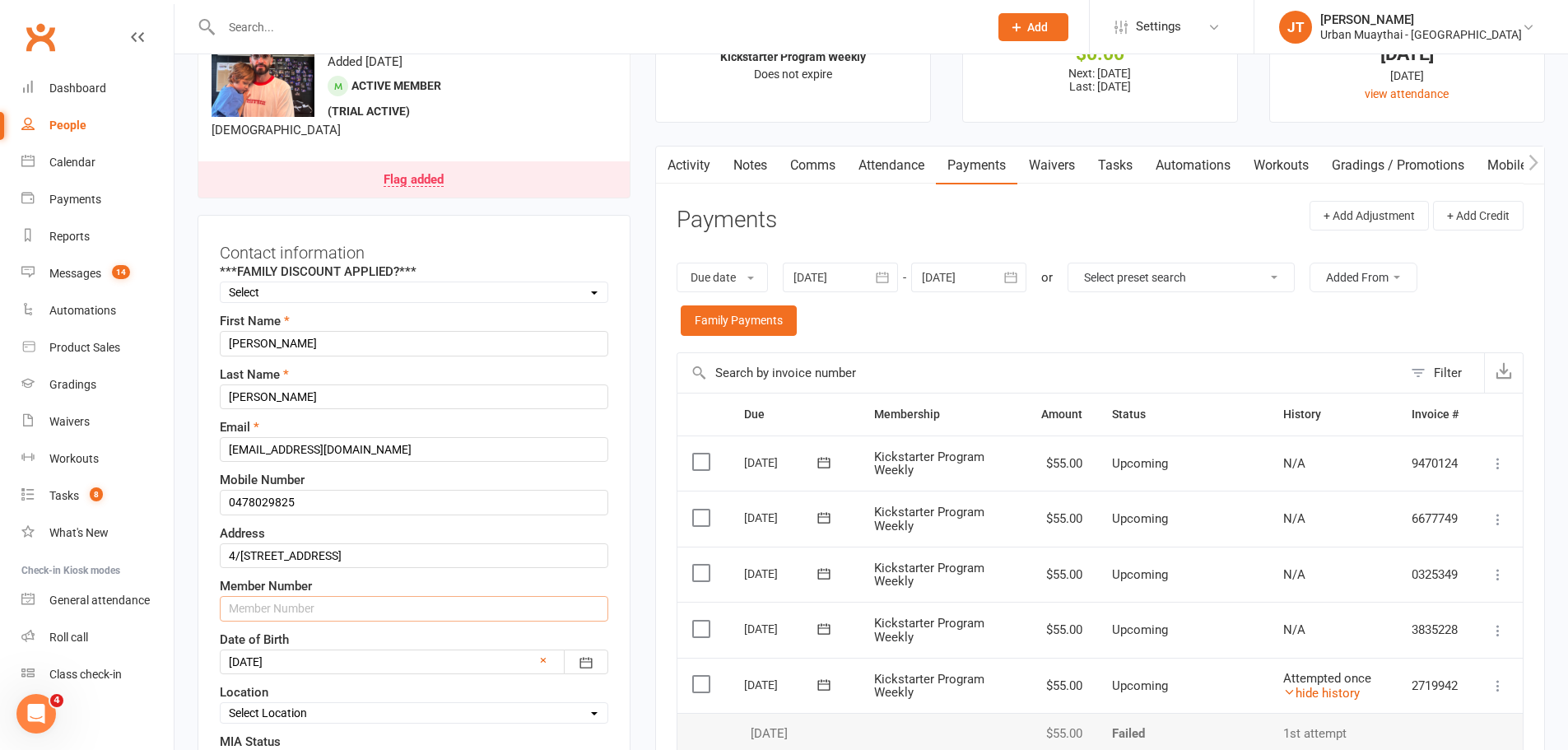
click at [395, 614] on input "text" at bounding box center [414, 608] width 388 height 25
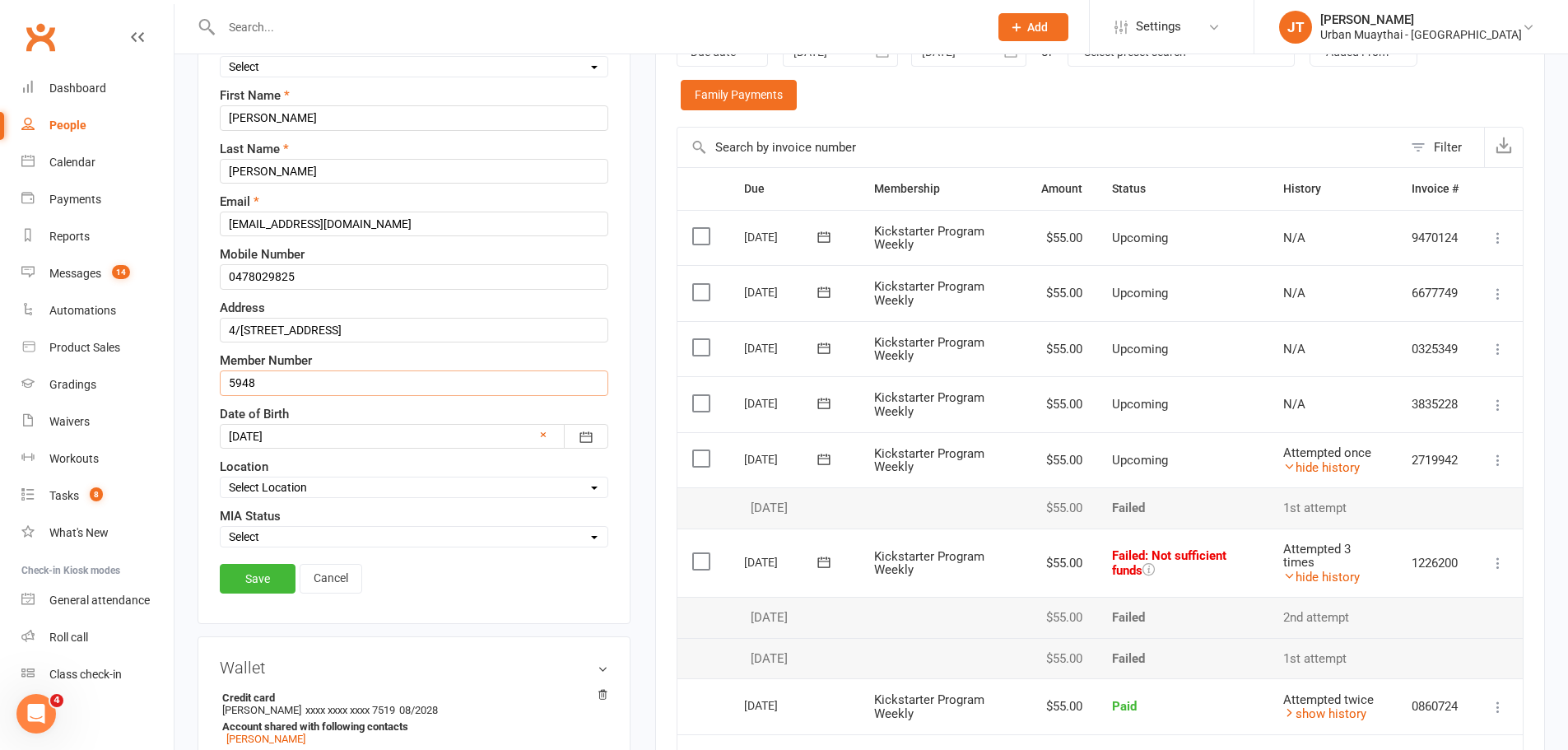
scroll to position [324, 0]
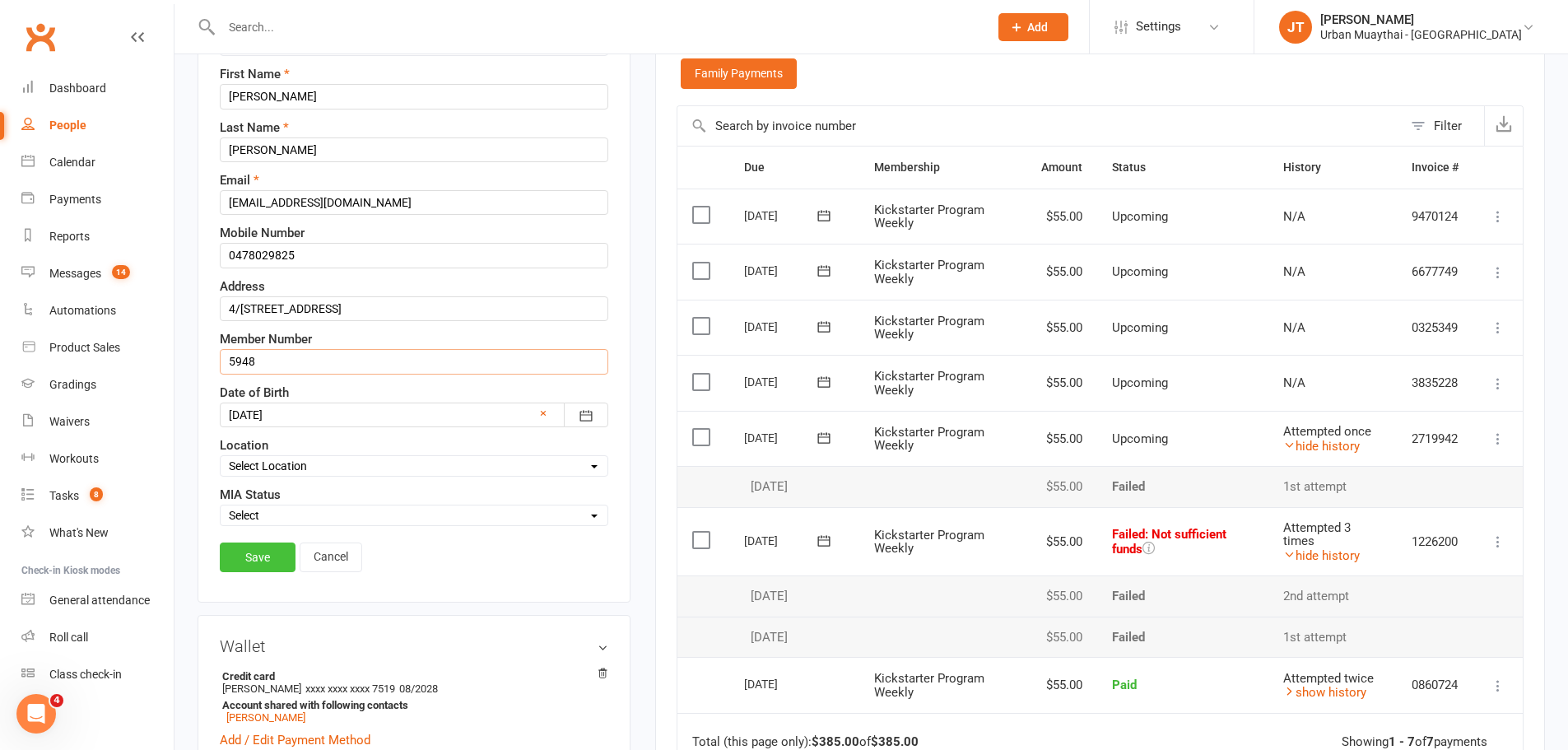
type input "5948"
click at [247, 564] on link "Save" at bounding box center [258, 557] width 76 height 30
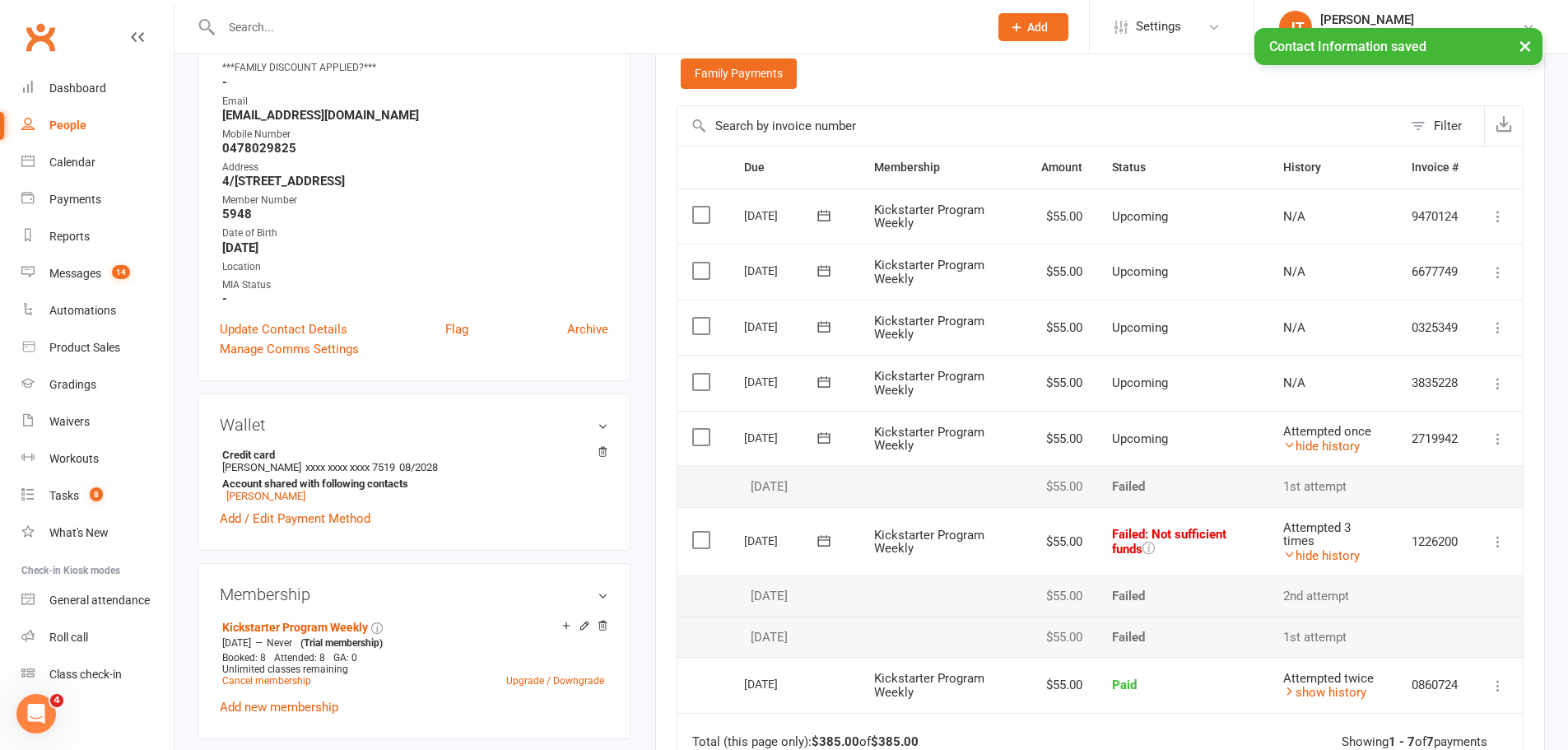
click at [265, 27] on input "text" at bounding box center [596, 27] width 760 height 23
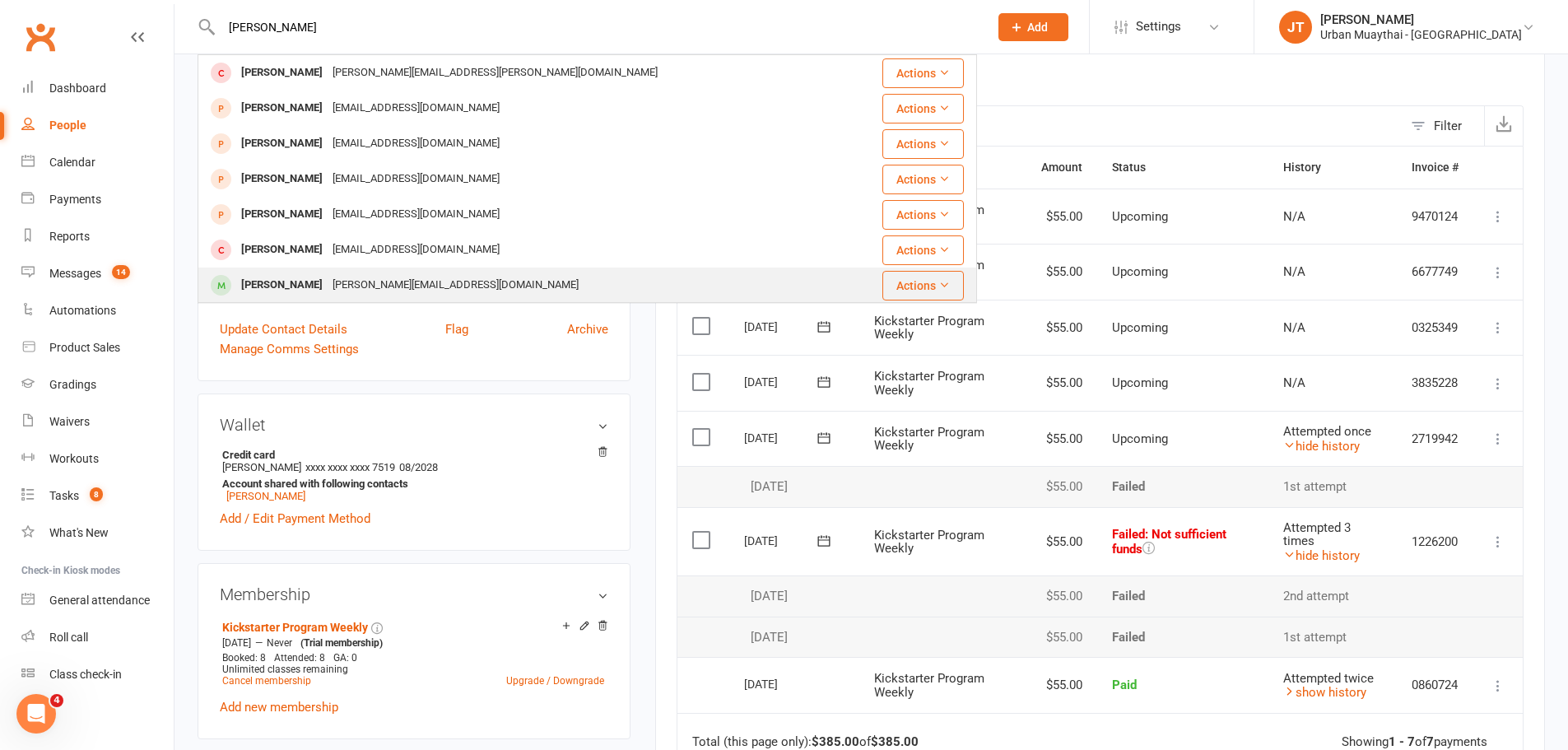
type input "curtis"
click at [416, 279] on div "curtis.w.s@hotmail.com" at bounding box center [455, 285] width 256 height 24
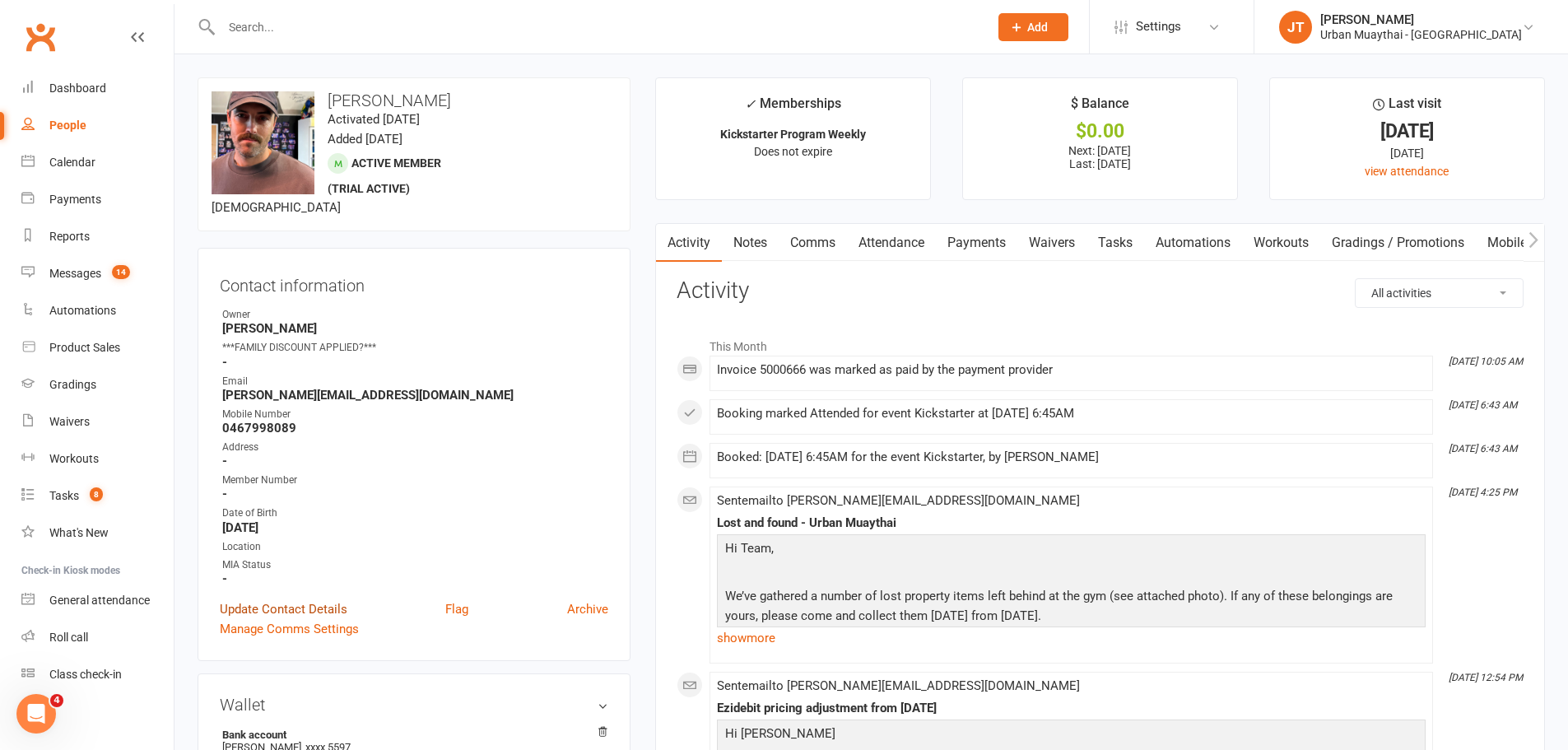
click at [328, 607] on link "Update Contact Details" at bounding box center [283, 609] width 127 height 19
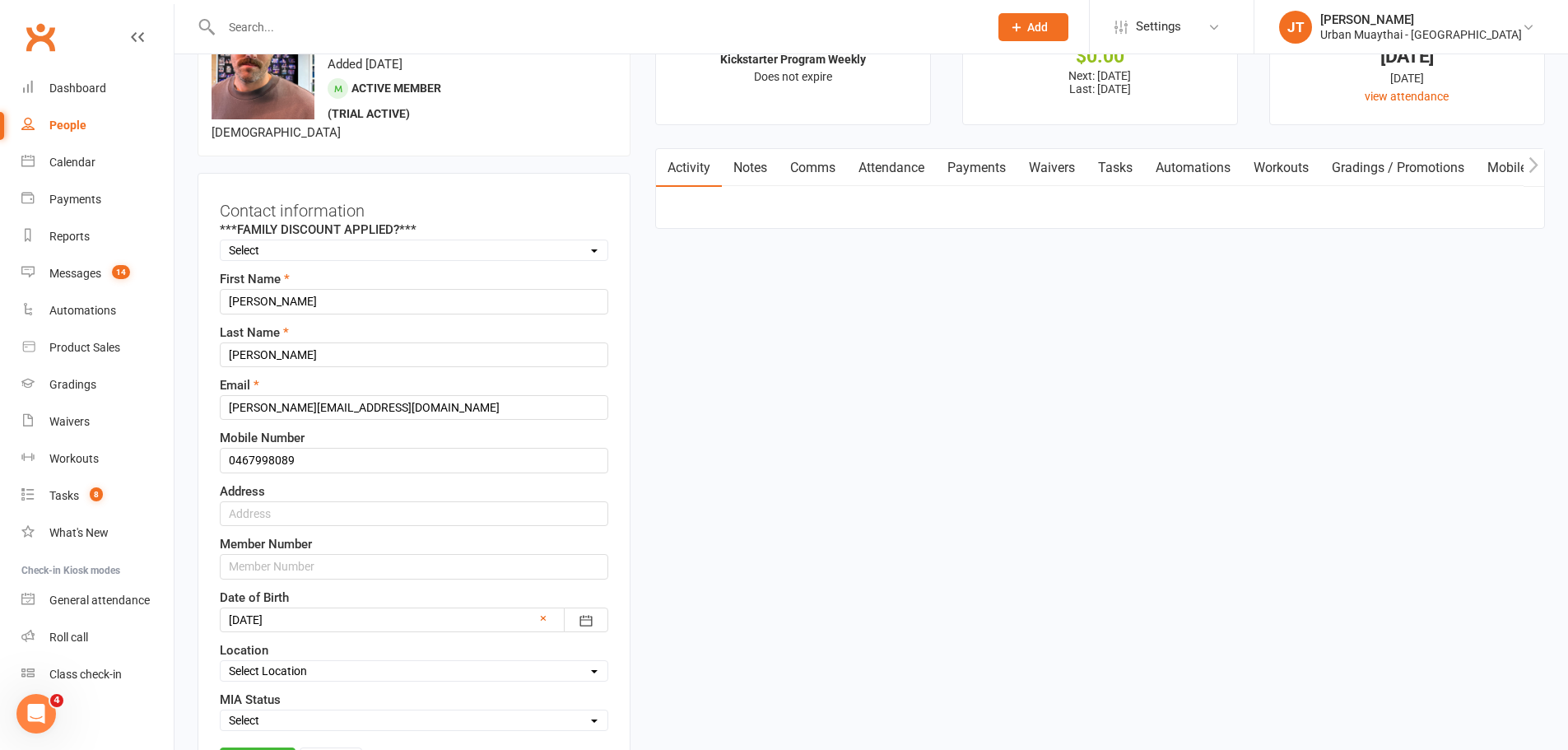
scroll to position [77, 0]
click at [351, 570] on input "text" at bounding box center [414, 564] width 388 height 25
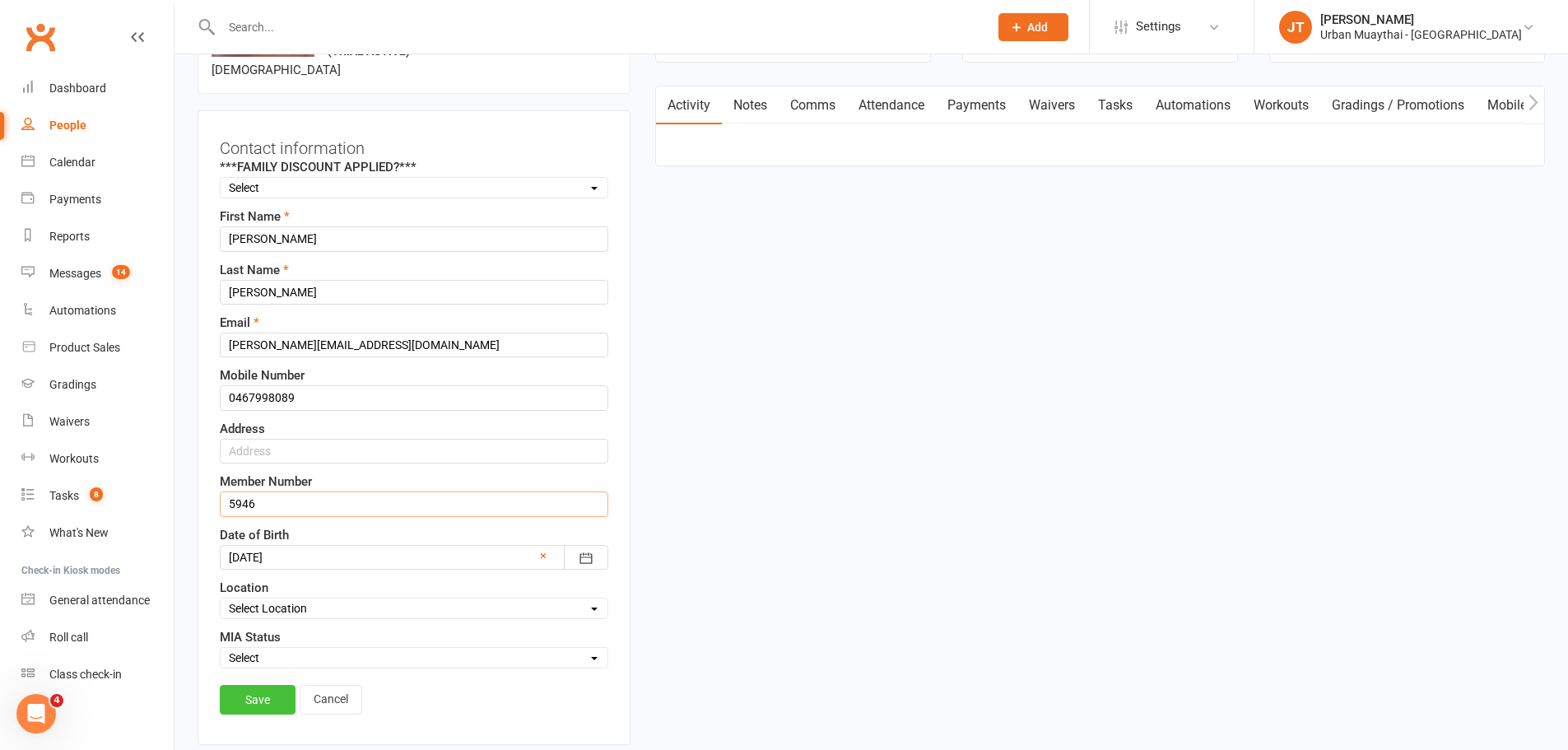
scroll to position [242, 0]
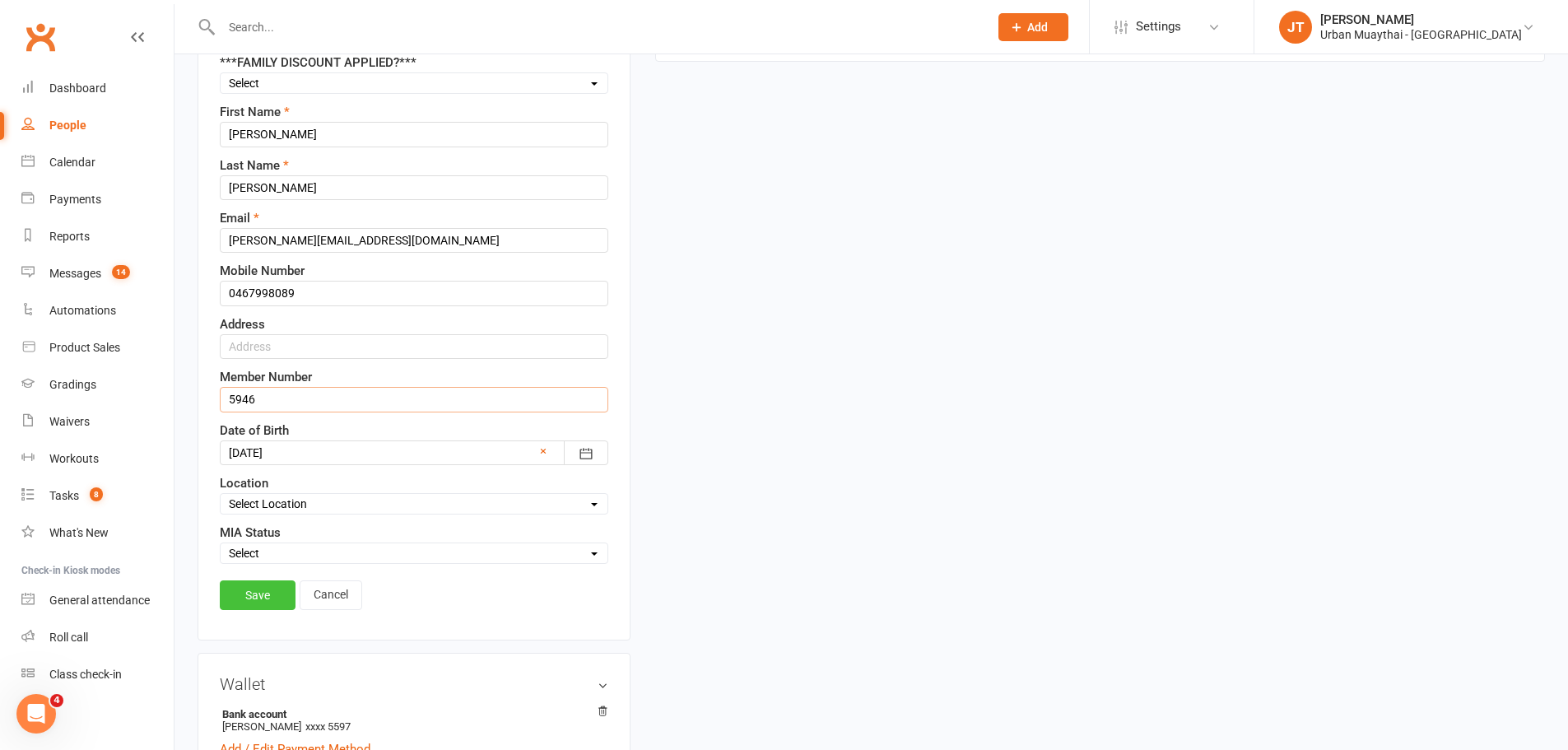
type input "5946"
click at [251, 586] on link "Save" at bounding box center [258, 595] width 76 height 30
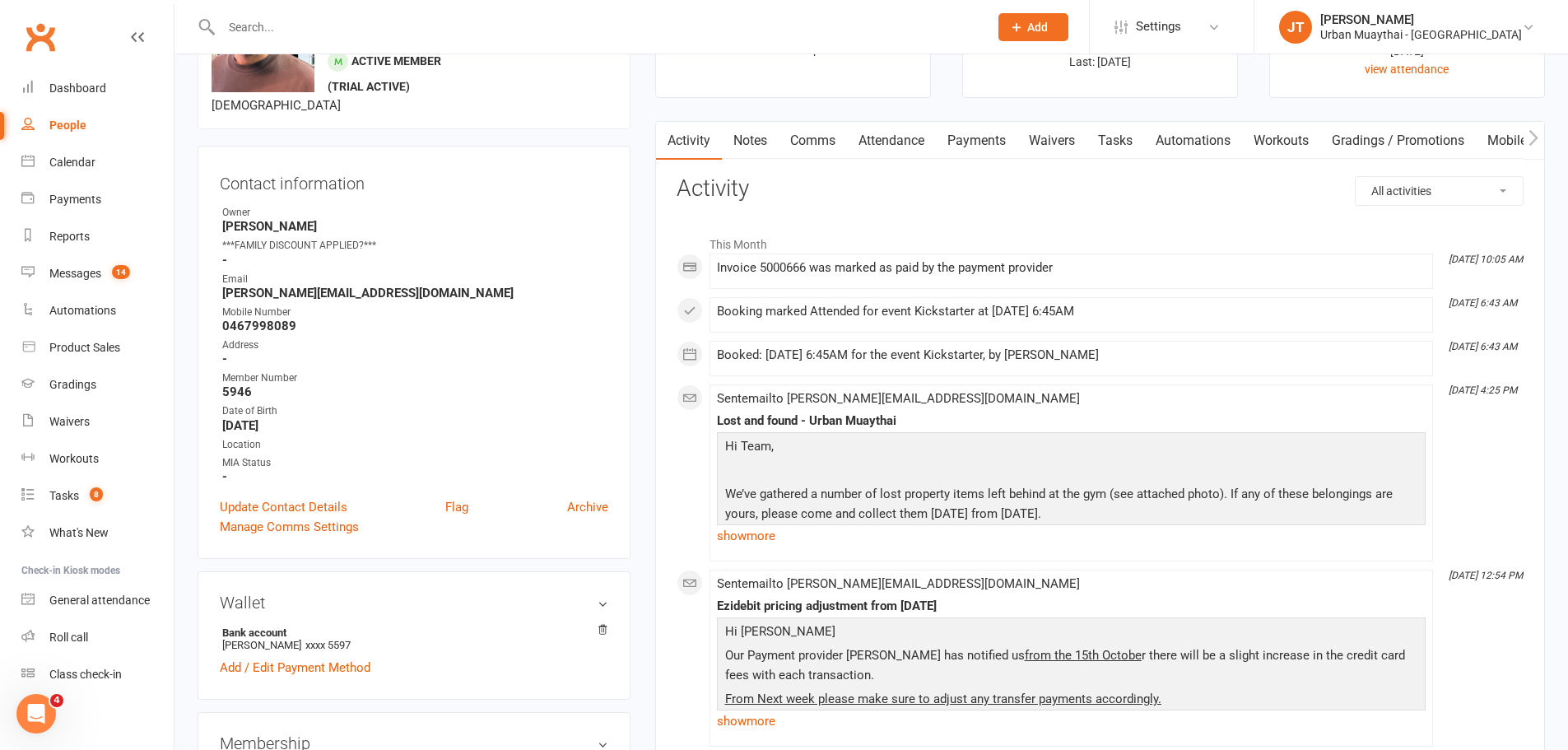
scroll to position [0, 0]
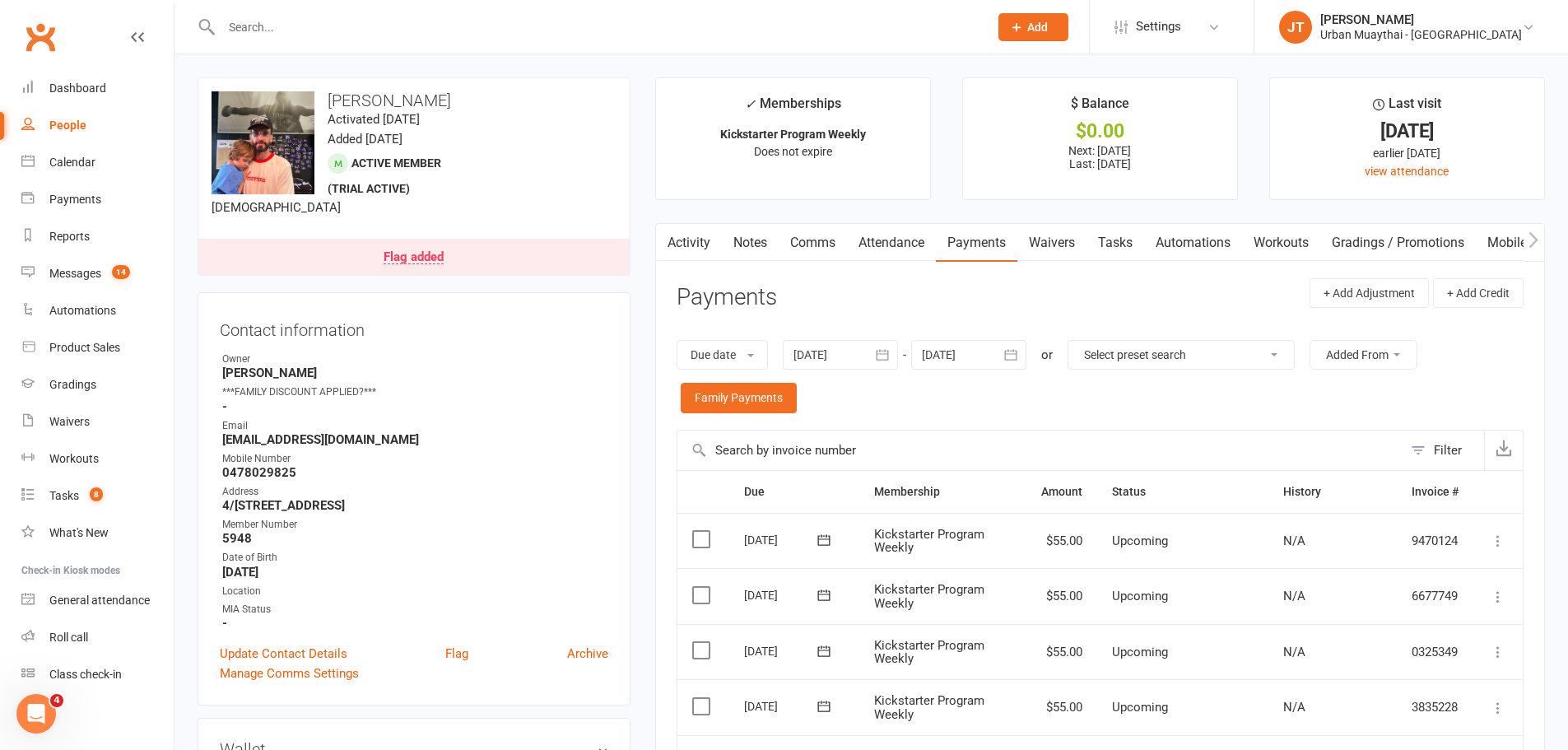
click at [732, 233] on link "Notes" at bounding box center [750, 243] width 57 height 38
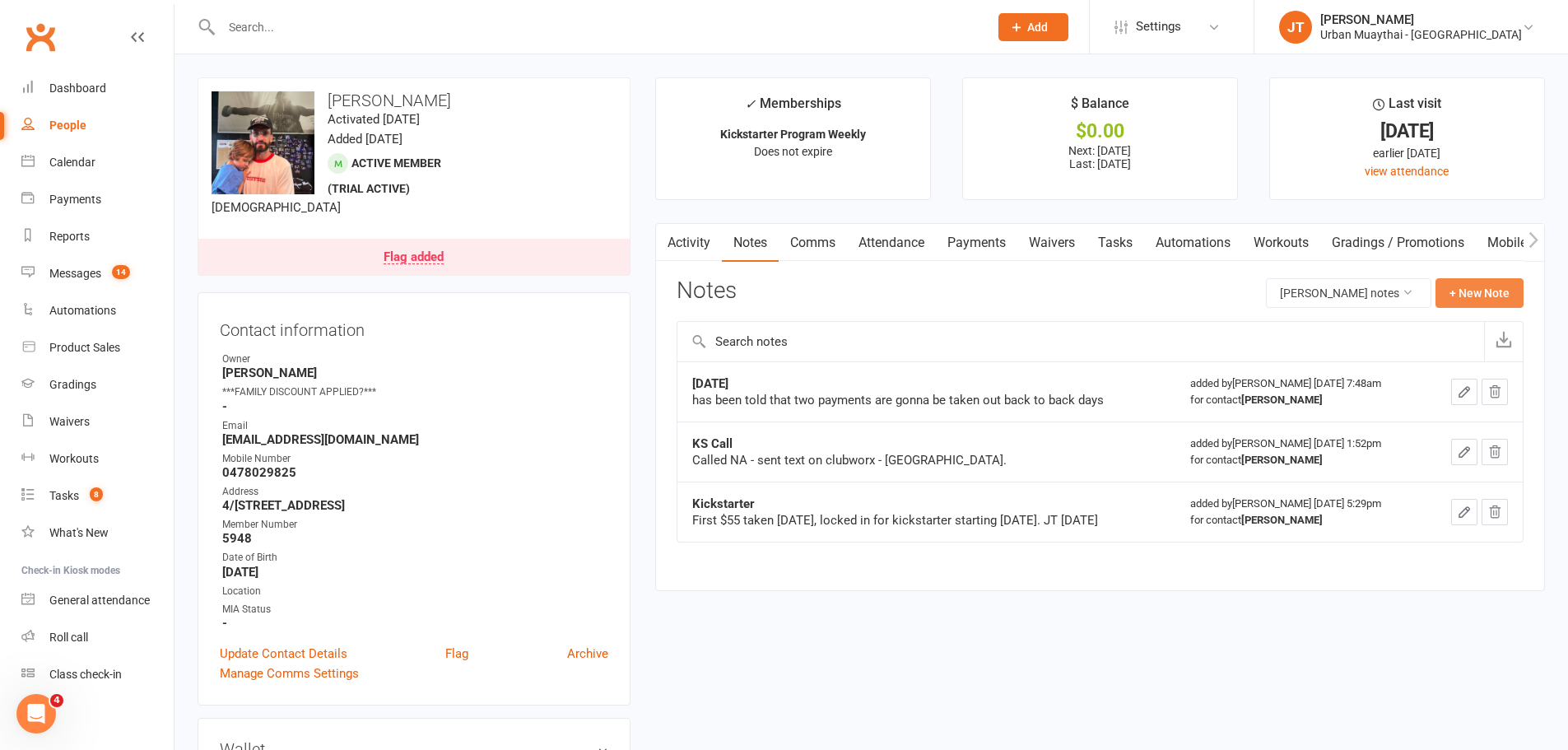
click at [1498, 280] on button "+ New Note" at bounding box center [1479, 294] width 88 height 30
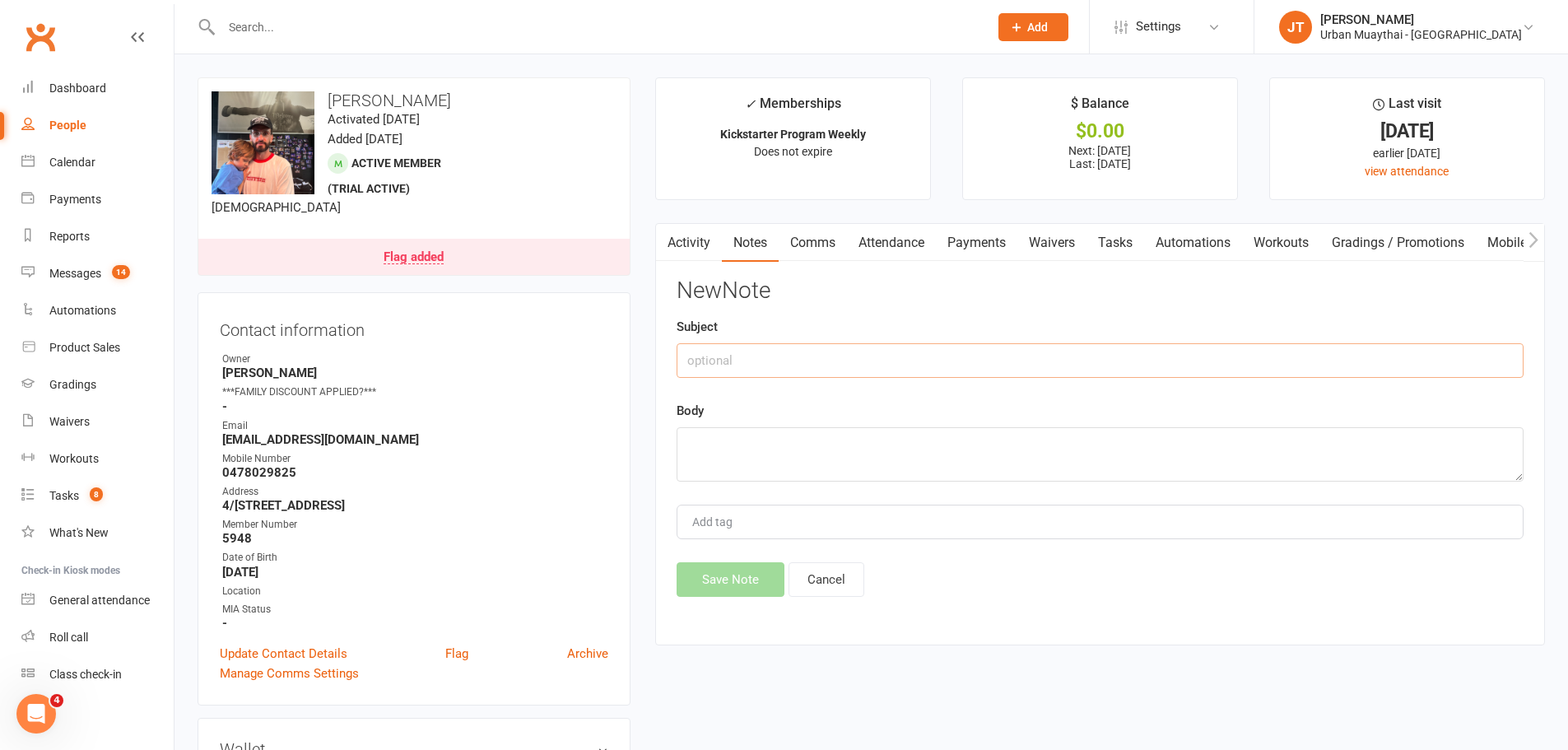
click at [950, 360] on input "text" at bounding box center [1100, 360] width 847 height 34
type input "Asked to pay for both failed payments"
click at [896, 436] on textarea at bounding box center [1100, 455] width 847 height 55
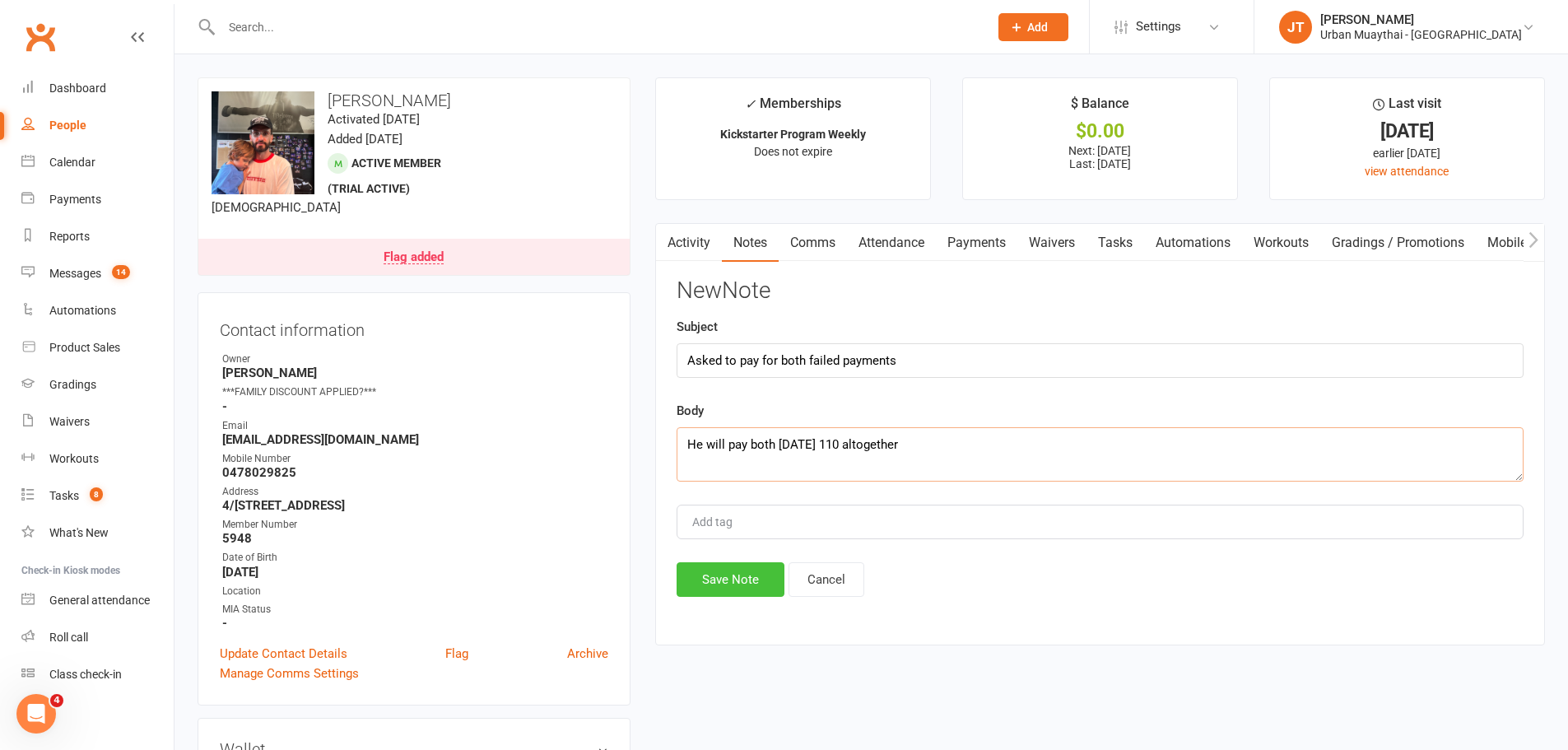
type textarea "He will pay both on wednesday 110 altogether"
click at [734, 577] on button "Save Note" at bounding box center [730, 579] width 108 height 34
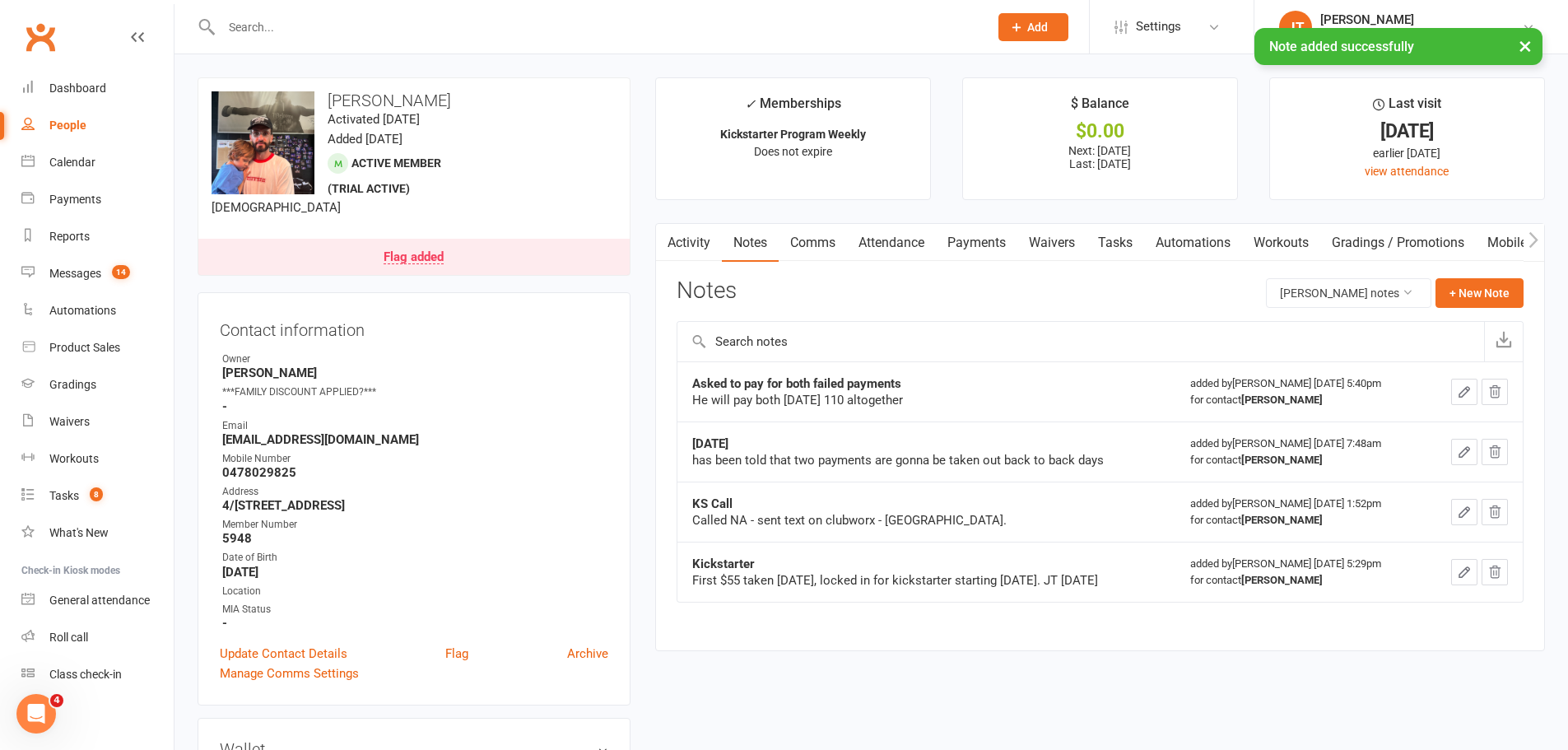
click at [946, 238] on link "Payments" at bounding box center [976, 243] width 82 height 38
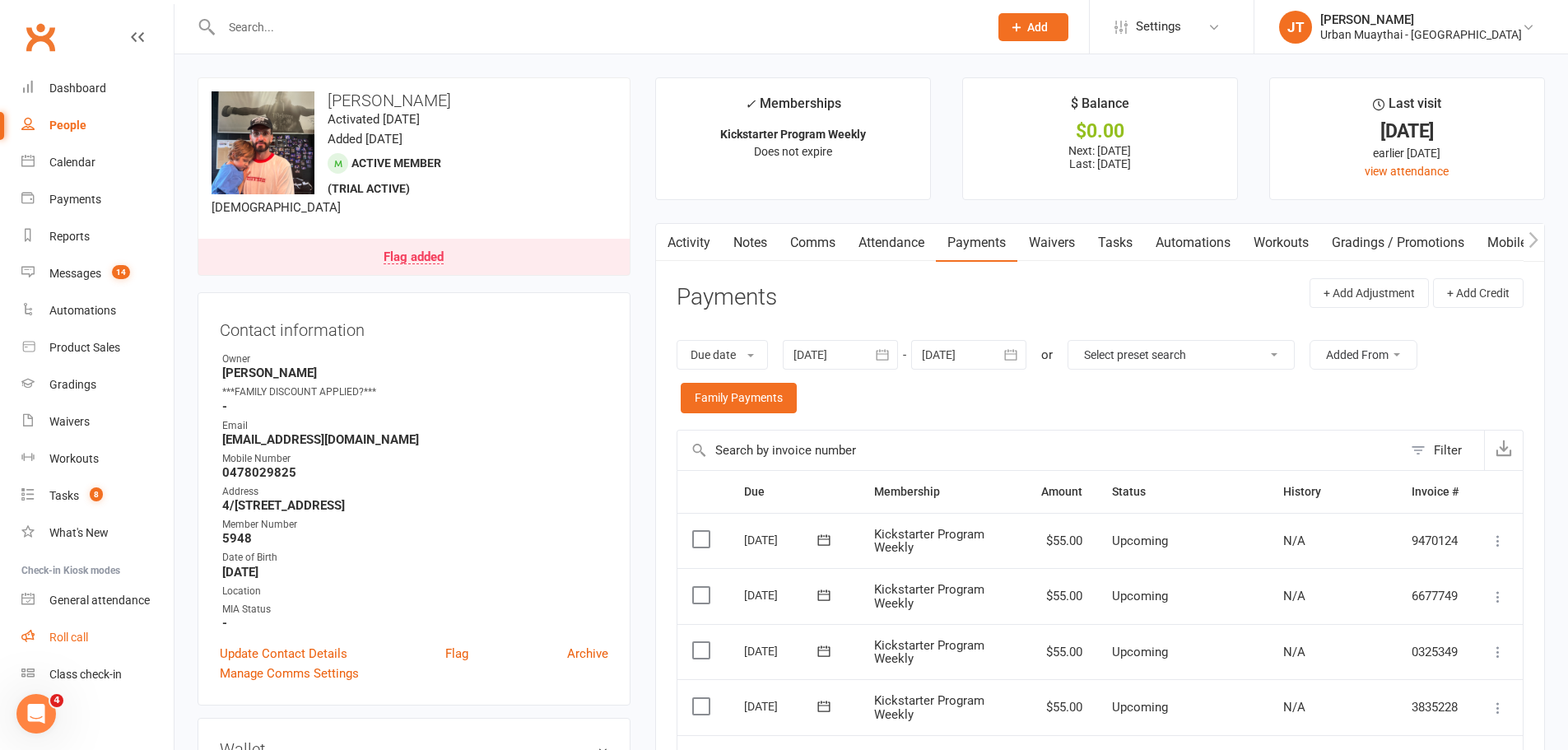
click at [86, 632] on div "Roll call" at bounding box center [69, 637] width 39 height 13
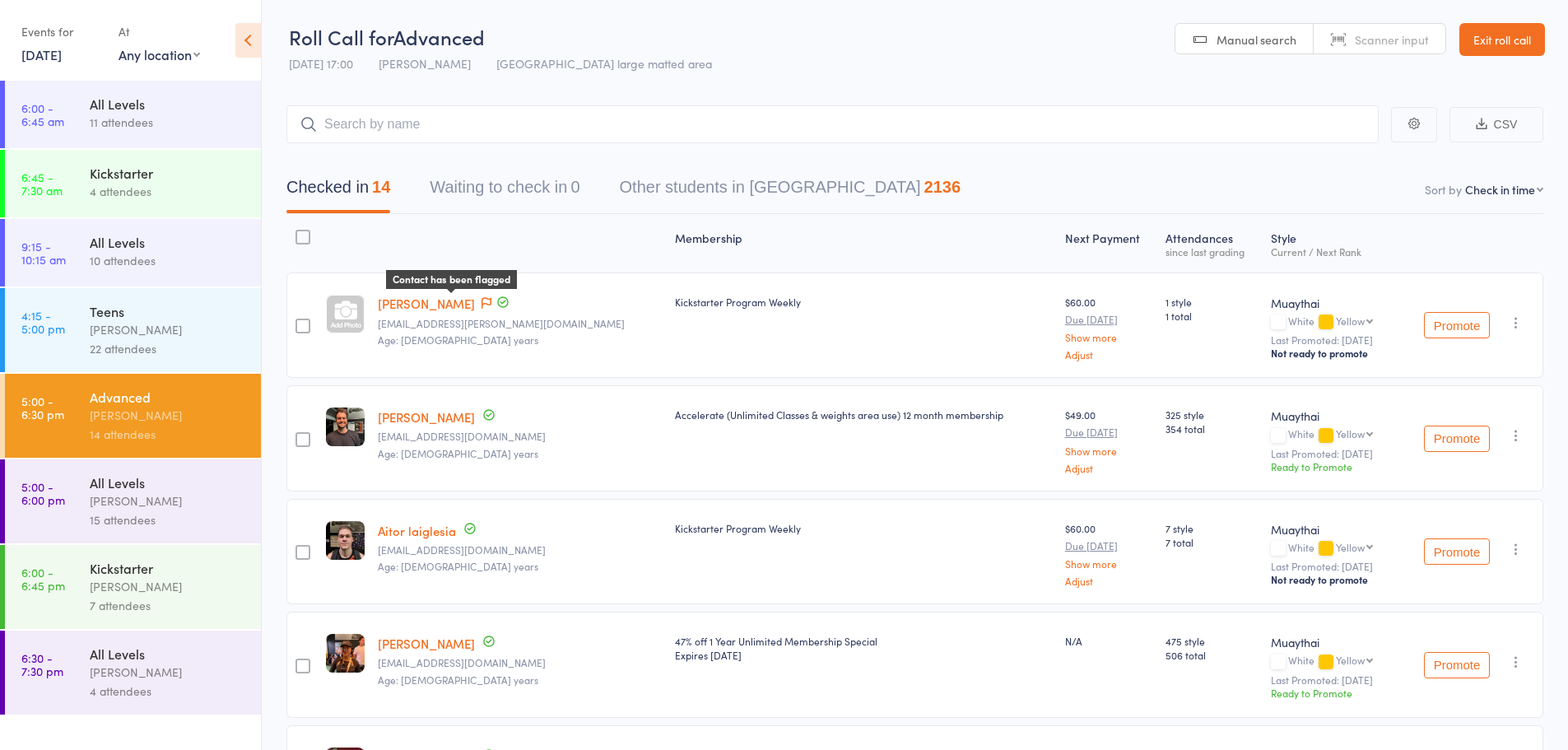
click at [482, 301] on icon at bounding box center [486, 302] width 10 height 11
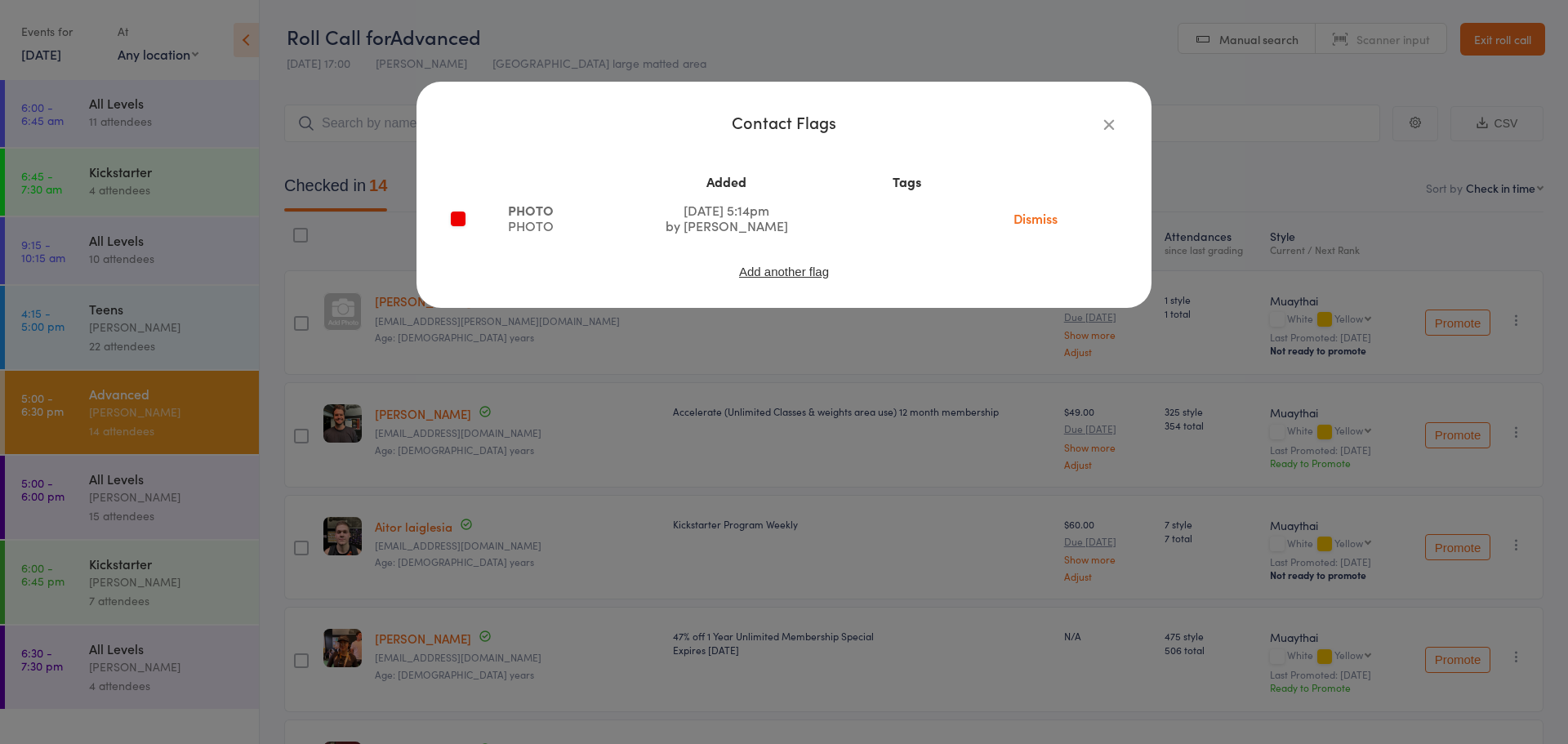
click at [1111, 122] on icon "button" at bounding box center [1108, 124] width 18 height 18
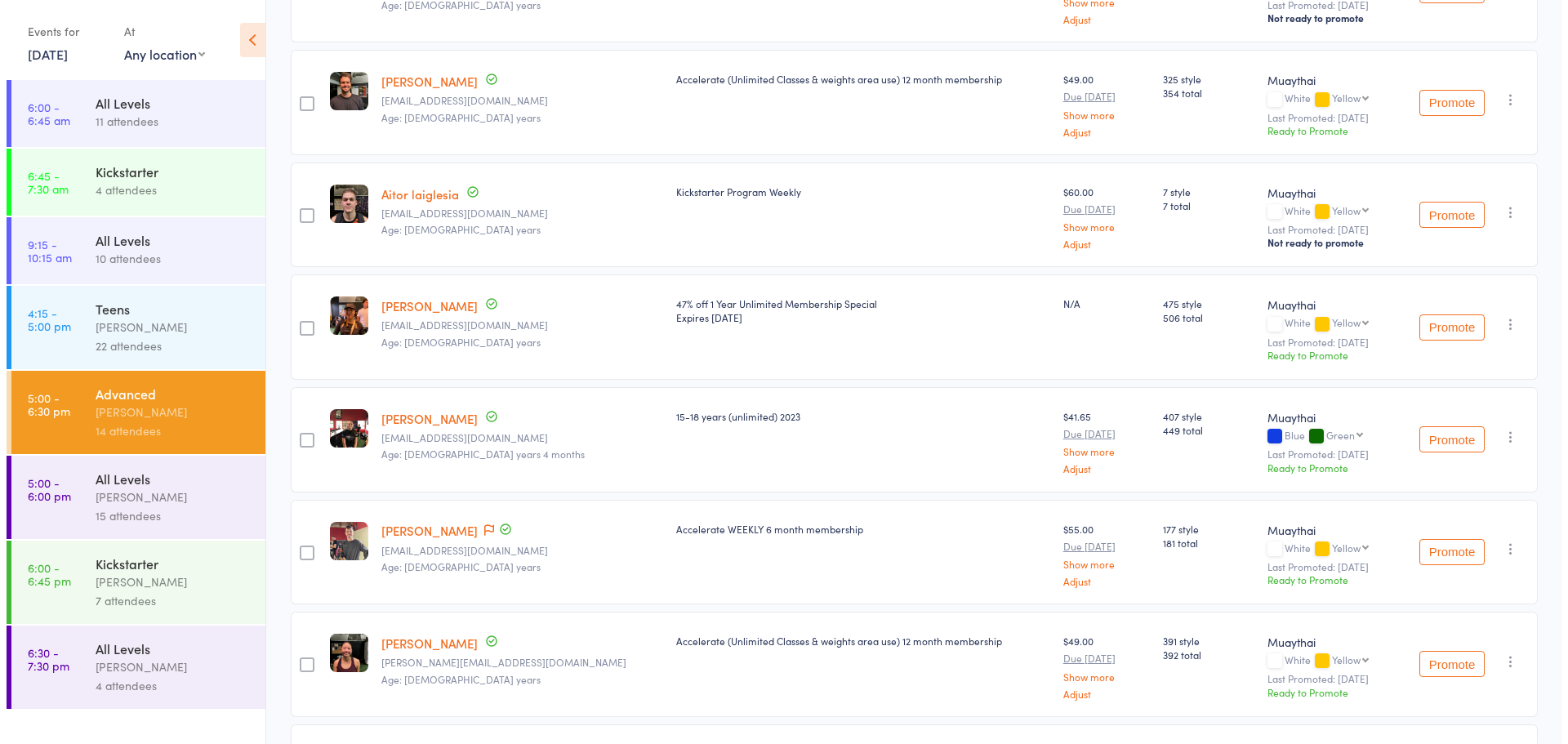
scroll to position [408, 0]
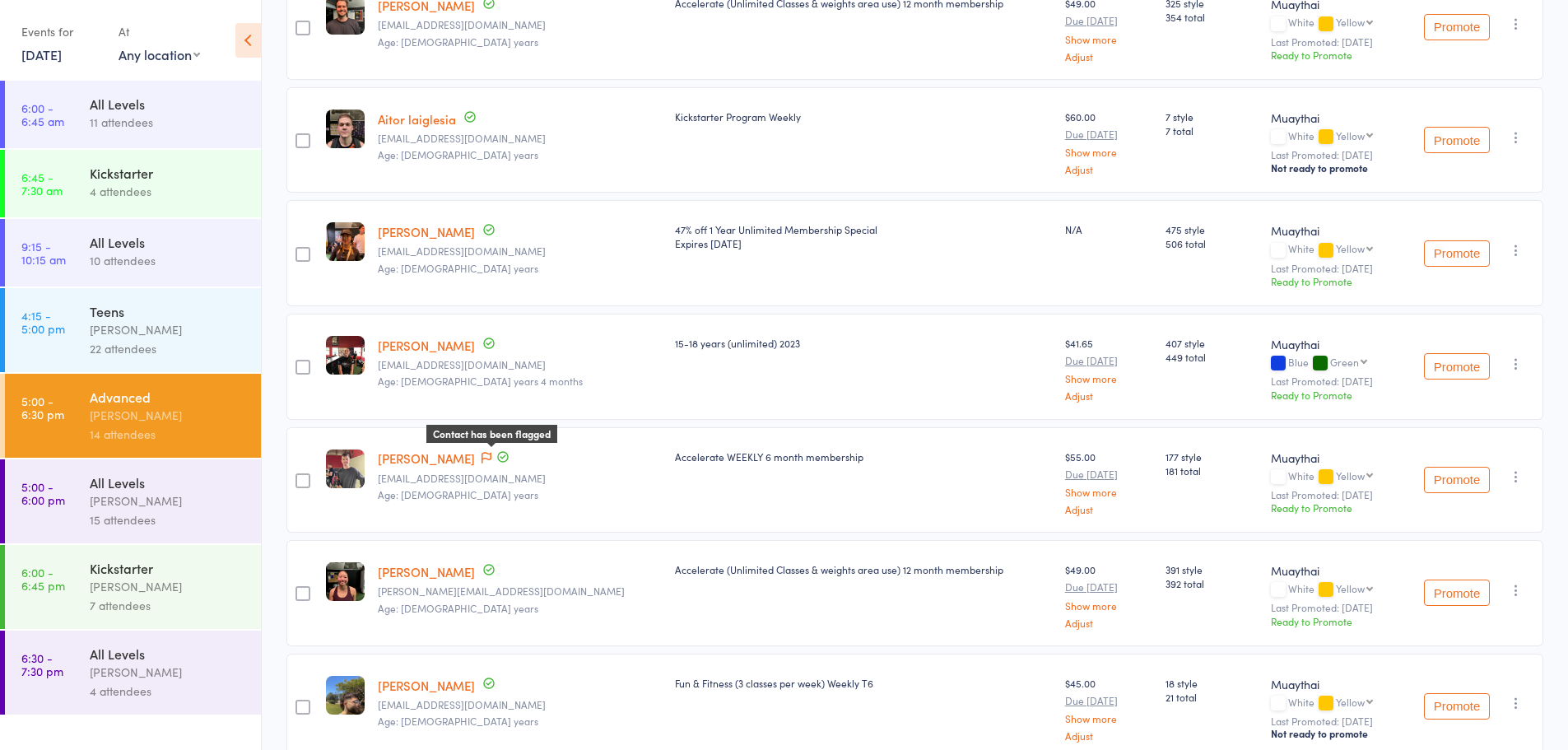
click at [488, 454] on icon at bounding box center [486, 457] width 10 height 11
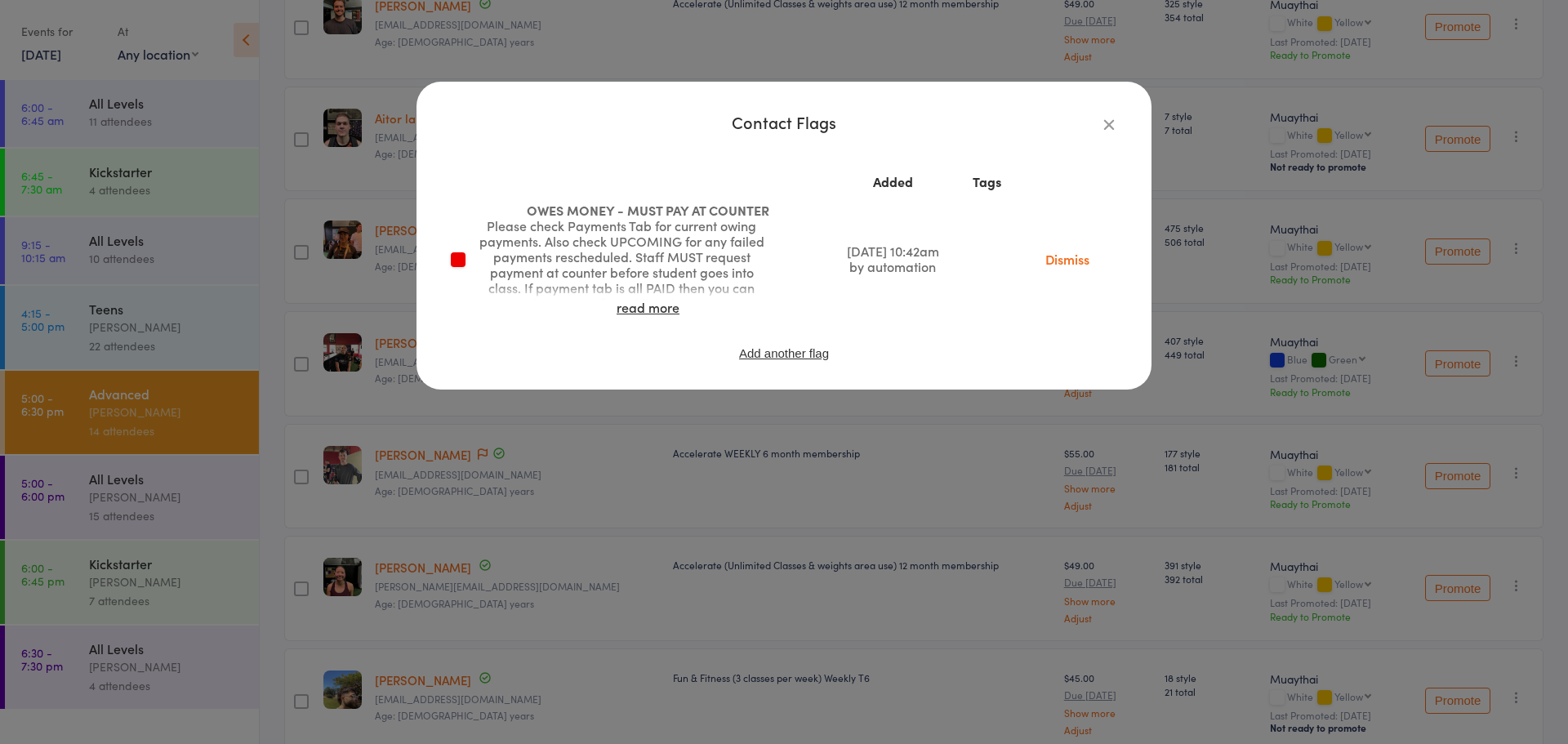
click at [1101, 127] on icon "button" at bounding box center [1108, 124] width 18 height 18
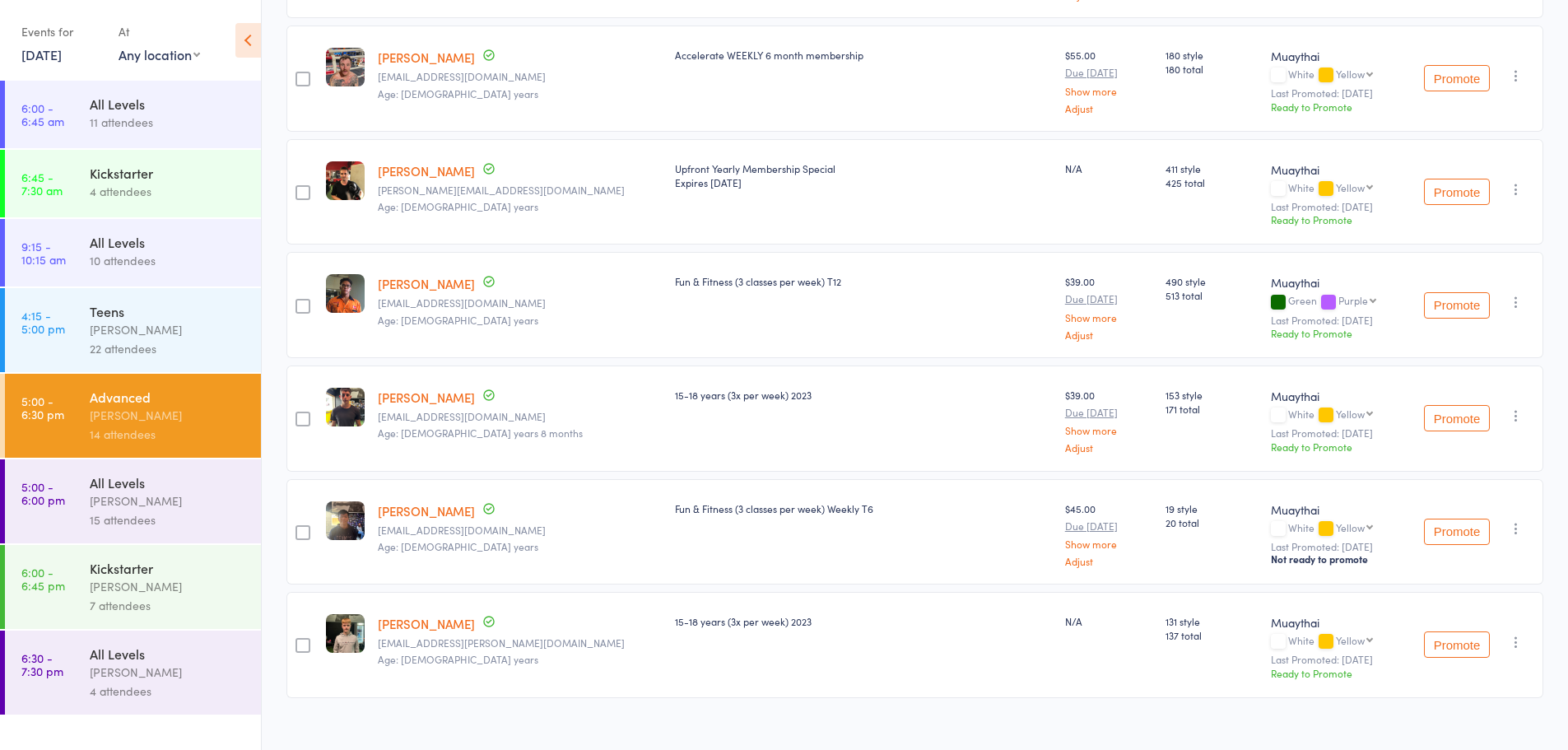
scroll to position [1174, 0]
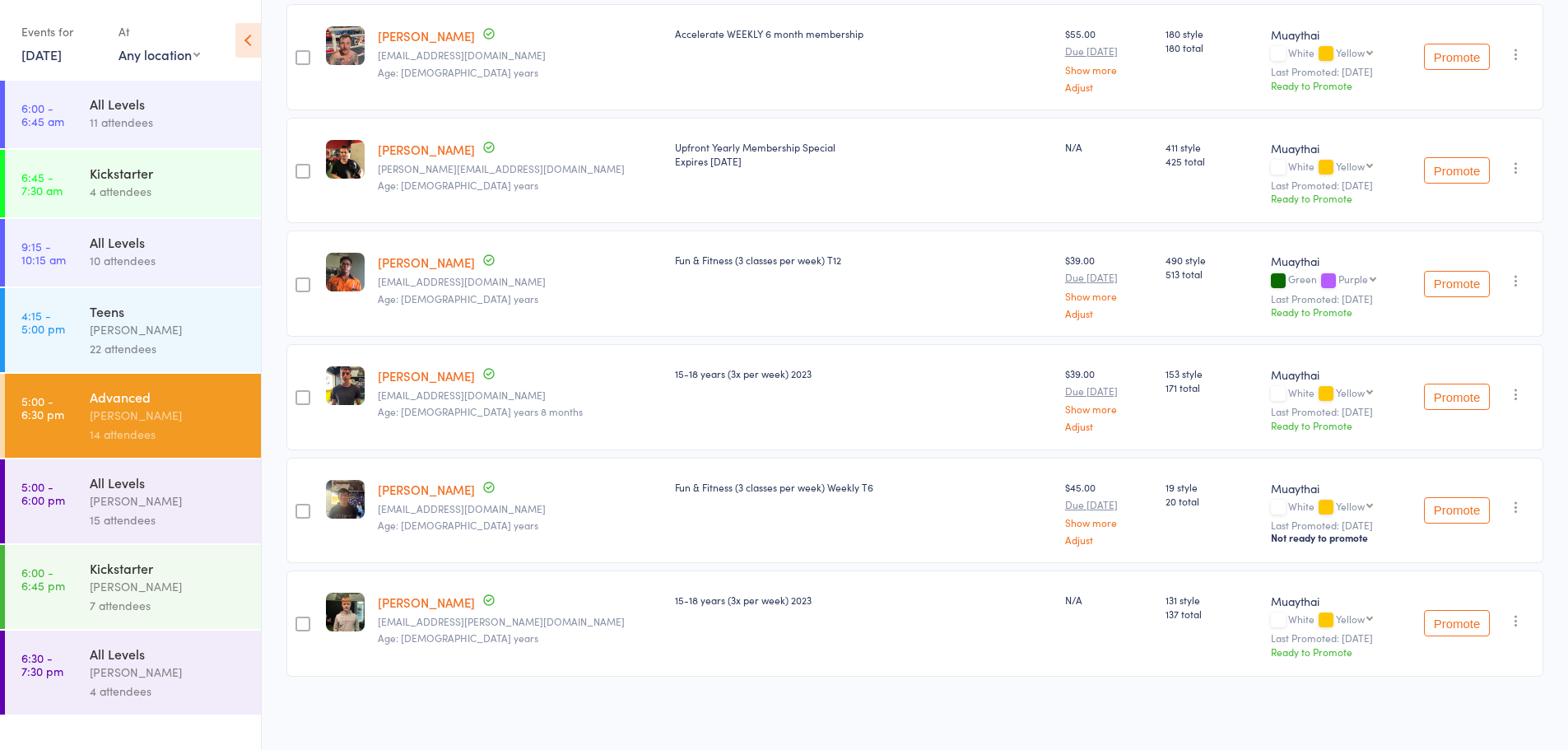
click at [152, 488] on div "All Levels" at bounding box center [168, 482] width 157 height 18
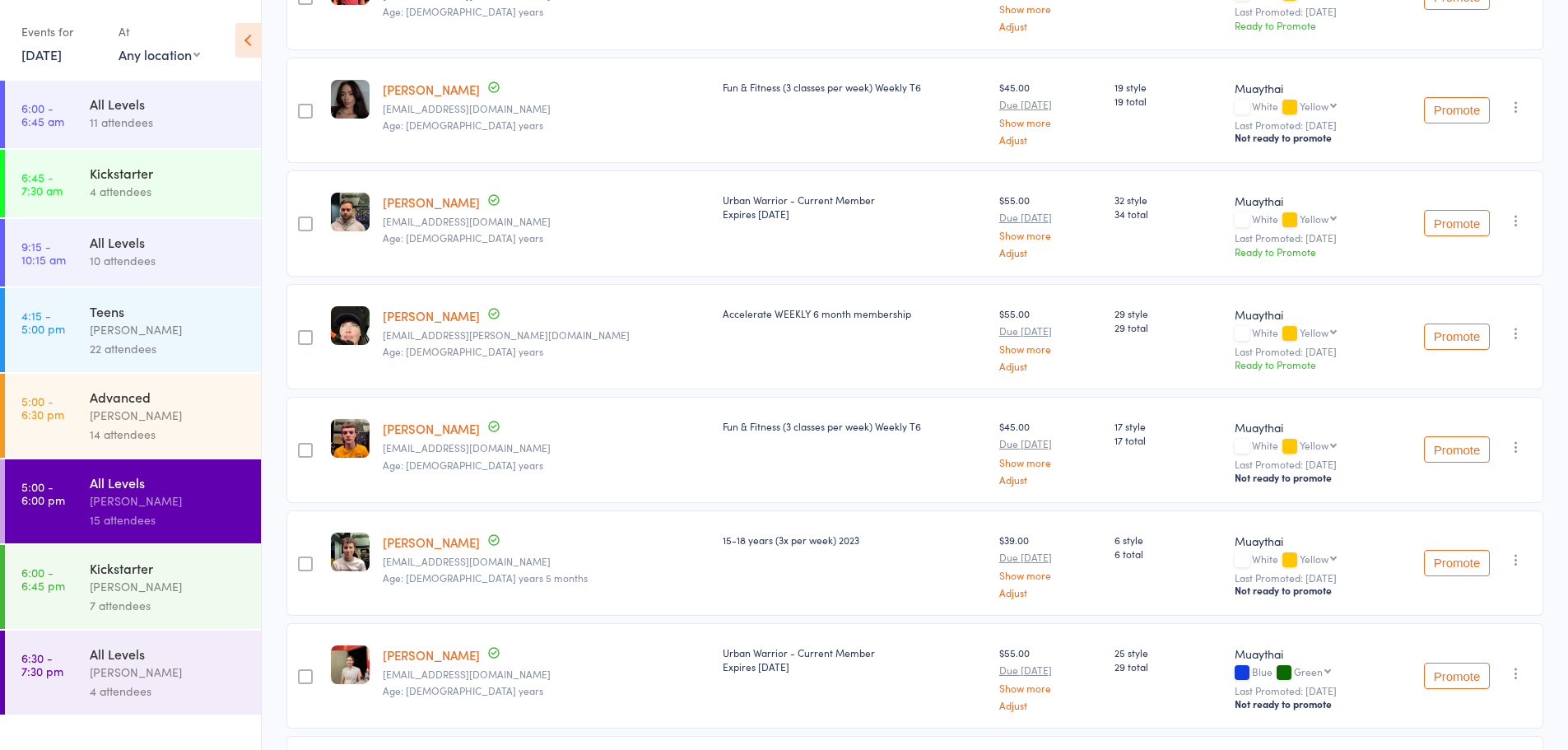
scroll to position [331, 0]
click at [425, 317] on div "Date of birth: [DEMOGRAPHIC_DATA]" at bounding box center [430, 333] width 164 height 33
click at [425, 316] on link "[PERSON_NAME]" at bounding box center [431, 314] width 97 height 18
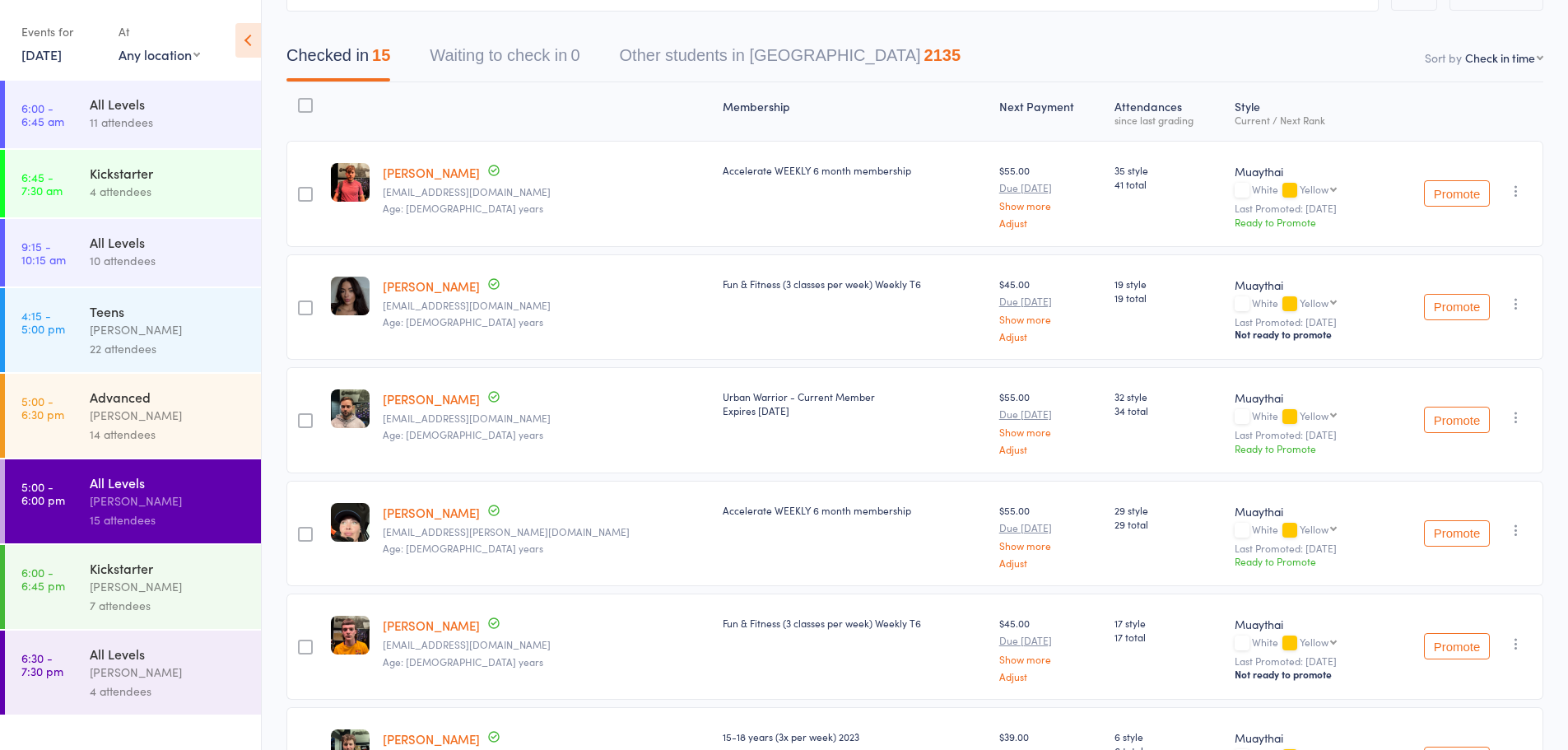
scroll to position [0, 0]
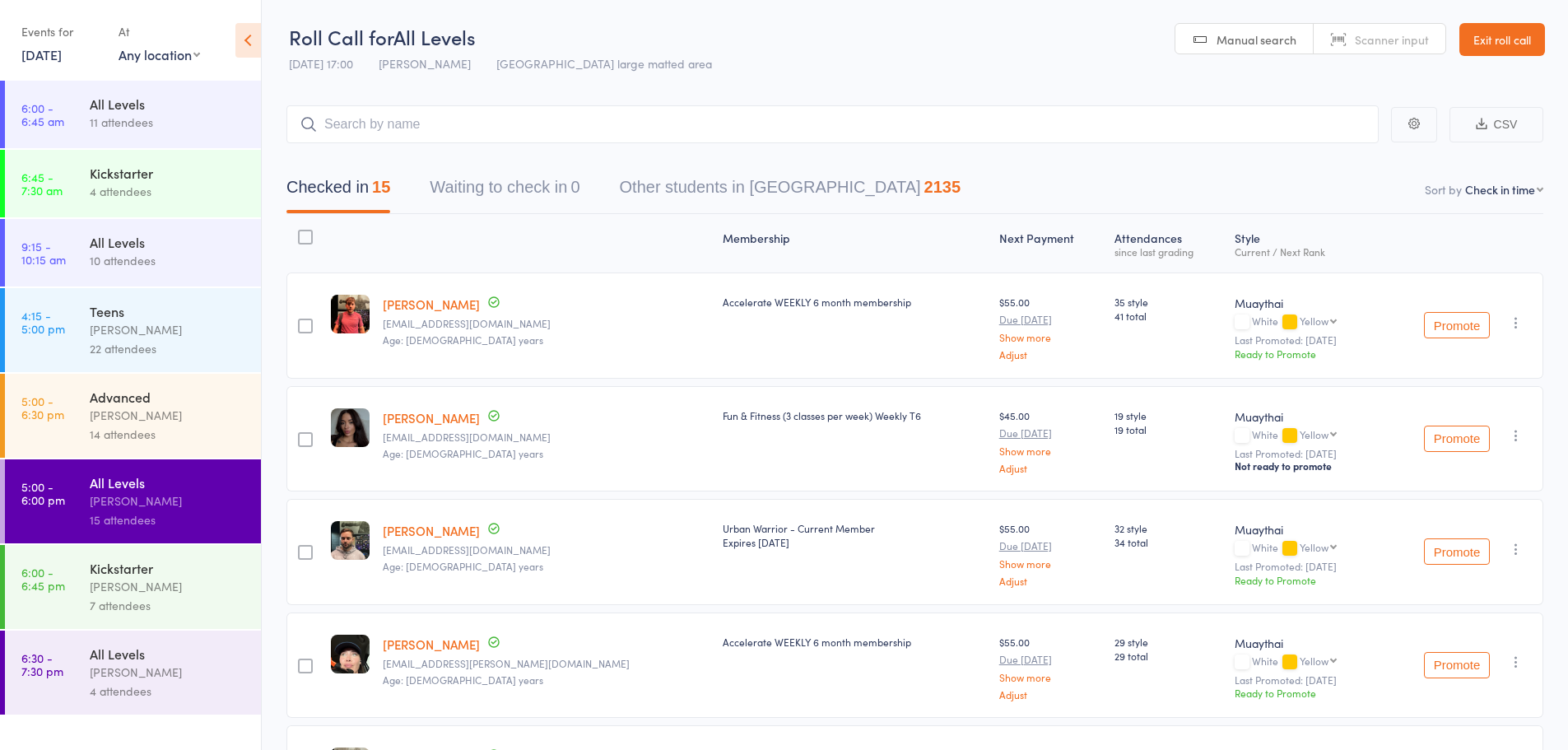
click at [1480, 38] on link "Exit roll call" at bounding box center [1501, 39] width 85 height 33
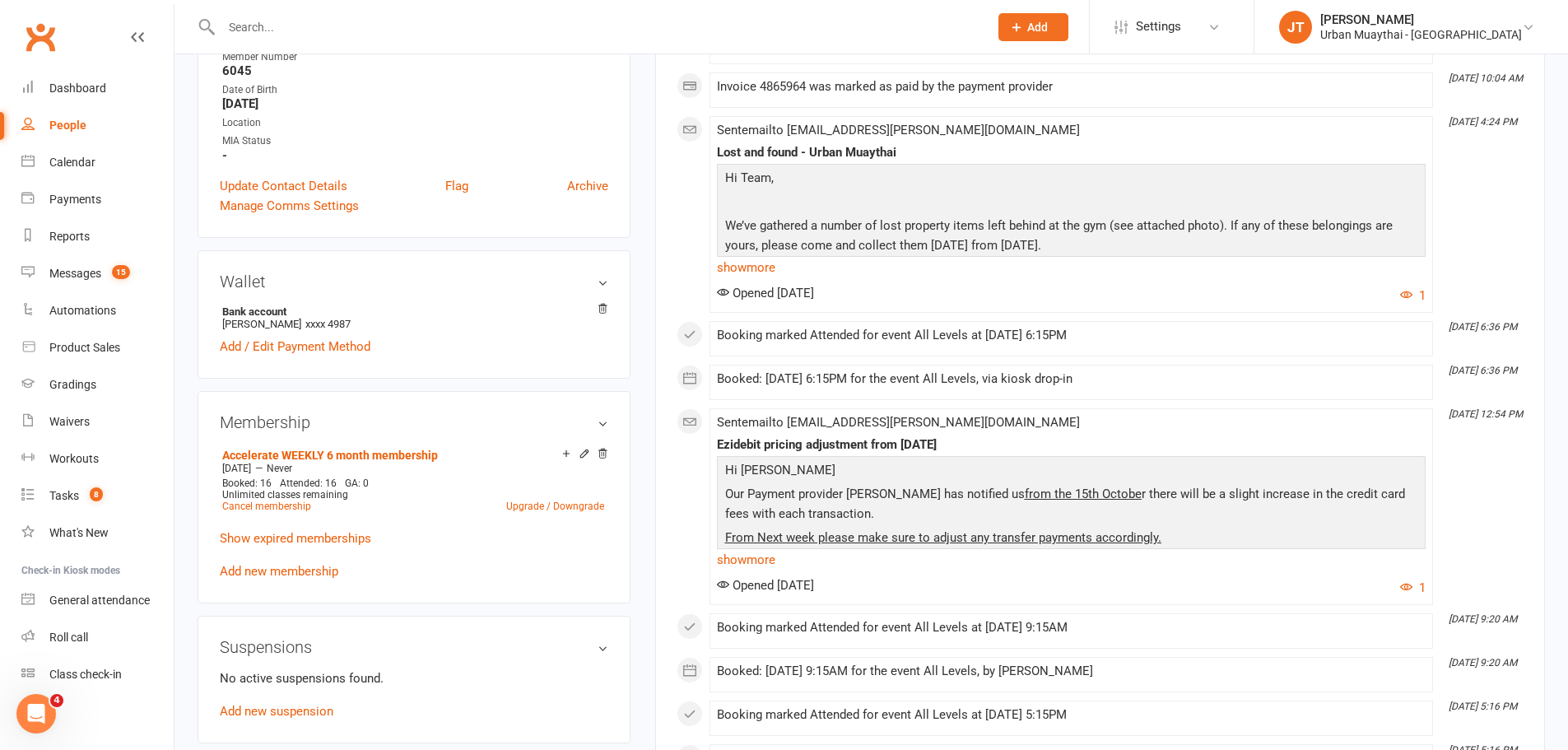
scroll to position [411, 0]
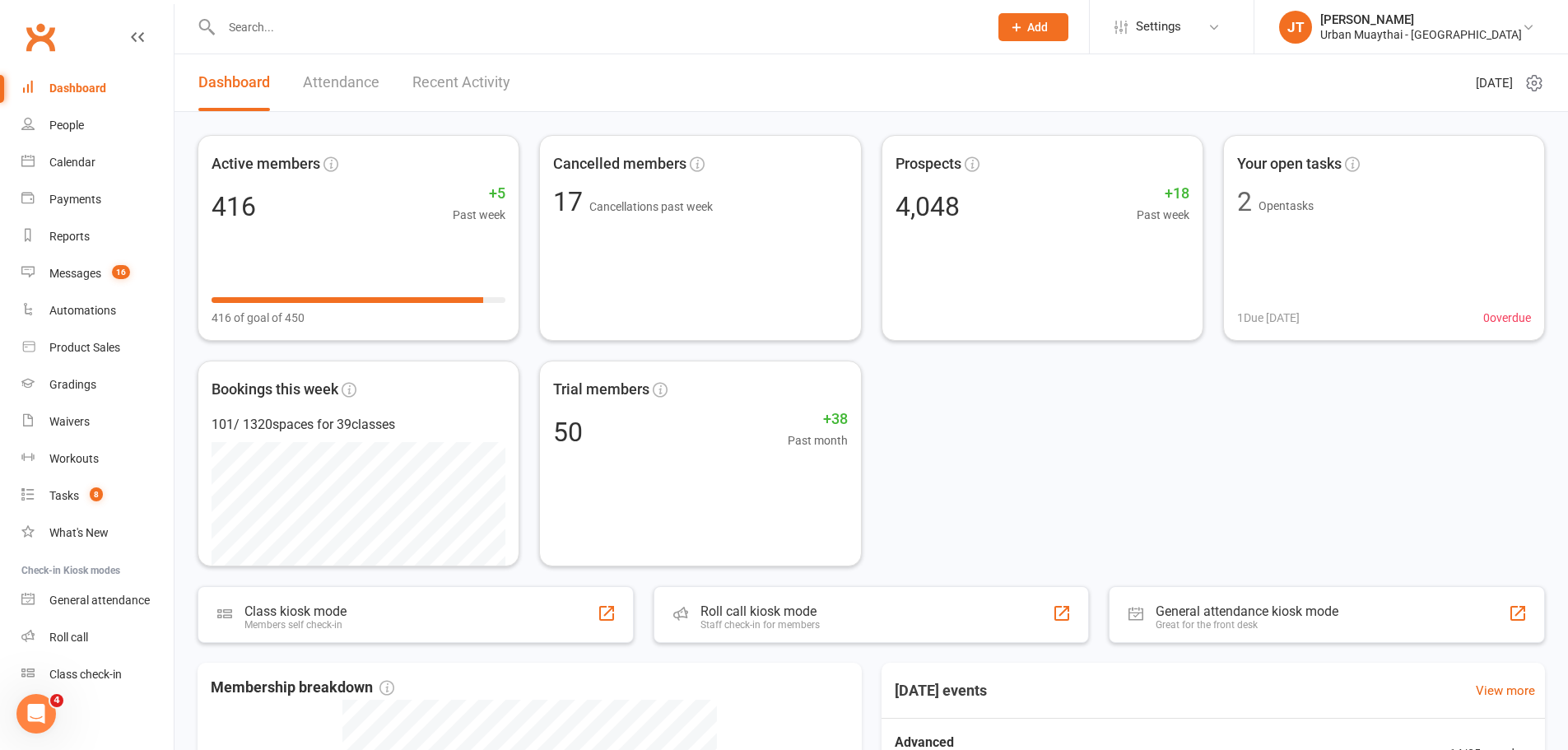
click at [257, 25] on input "text" at bounding box center [596, 27] width 760 height 23
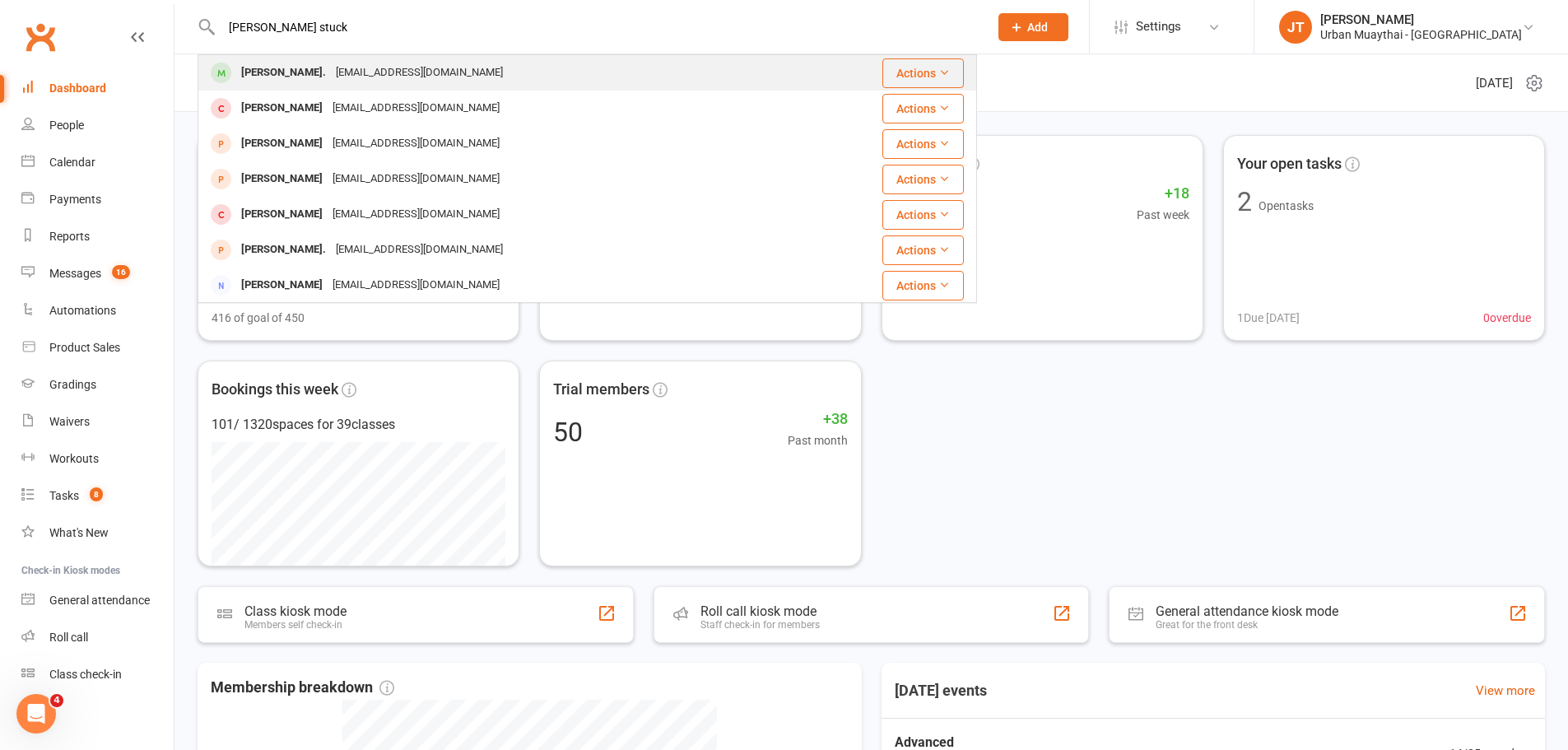
type input "[PERSON_NAME] stuck"
click at [339, 75] on div "aanyastuckey@gmail.com" at bounding box center [418, 72] width 177 height 24
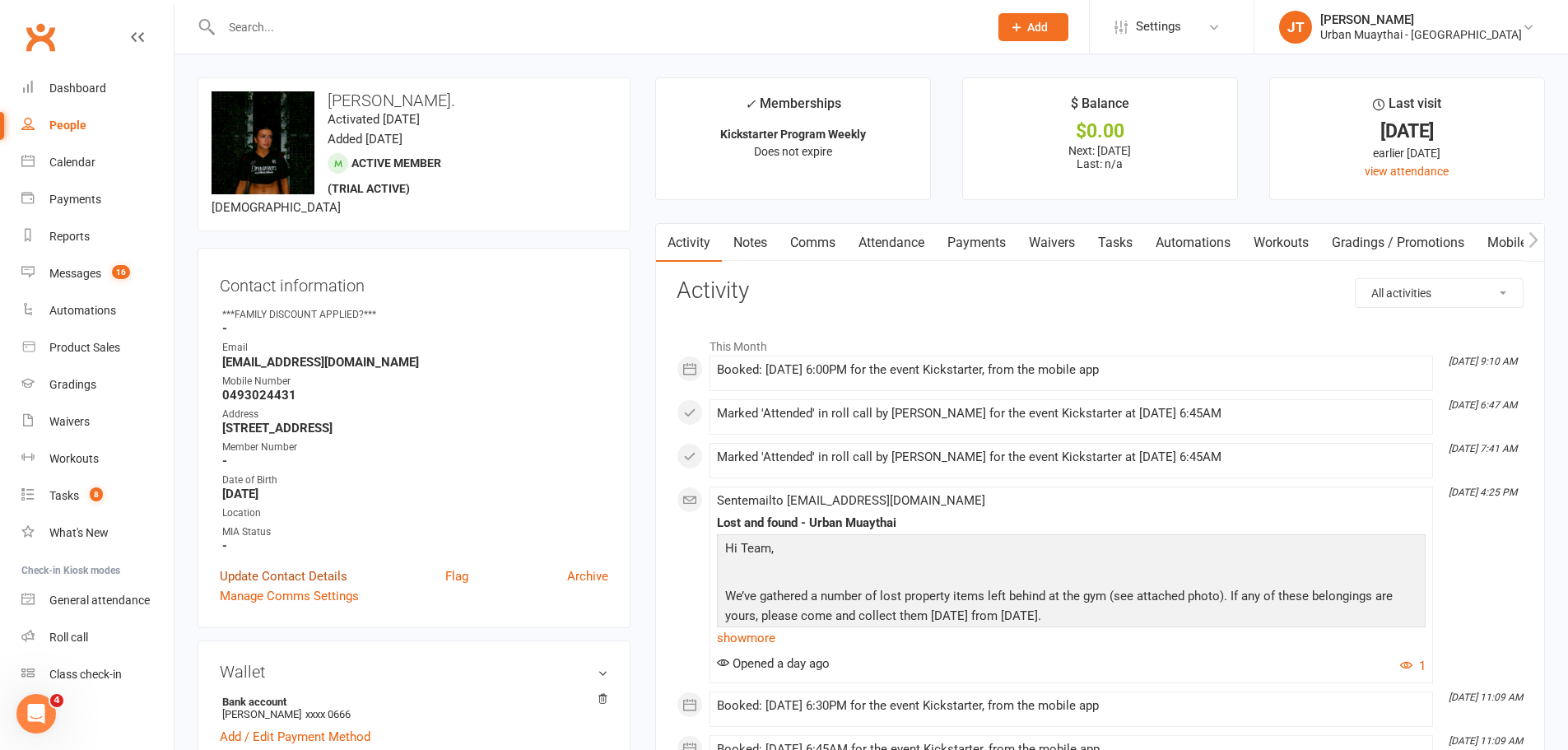
click at [304, 570] on link "Update Contact Details" at bounding box center [283, 576] width 127 height 19
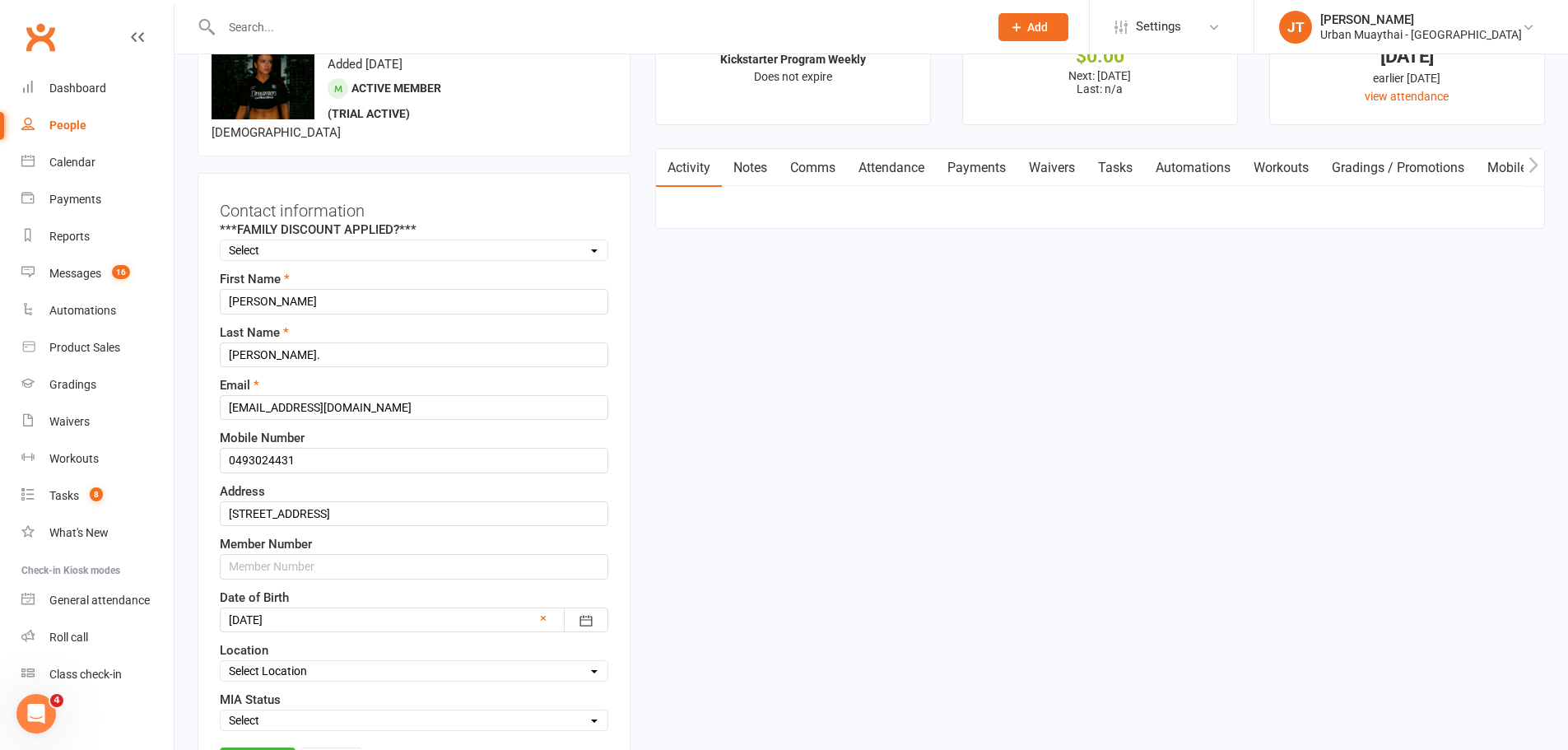
scroll to position [77, 0]
click at [304, 570] on input "text" at bounding box center [414, 564] width 388 height 25
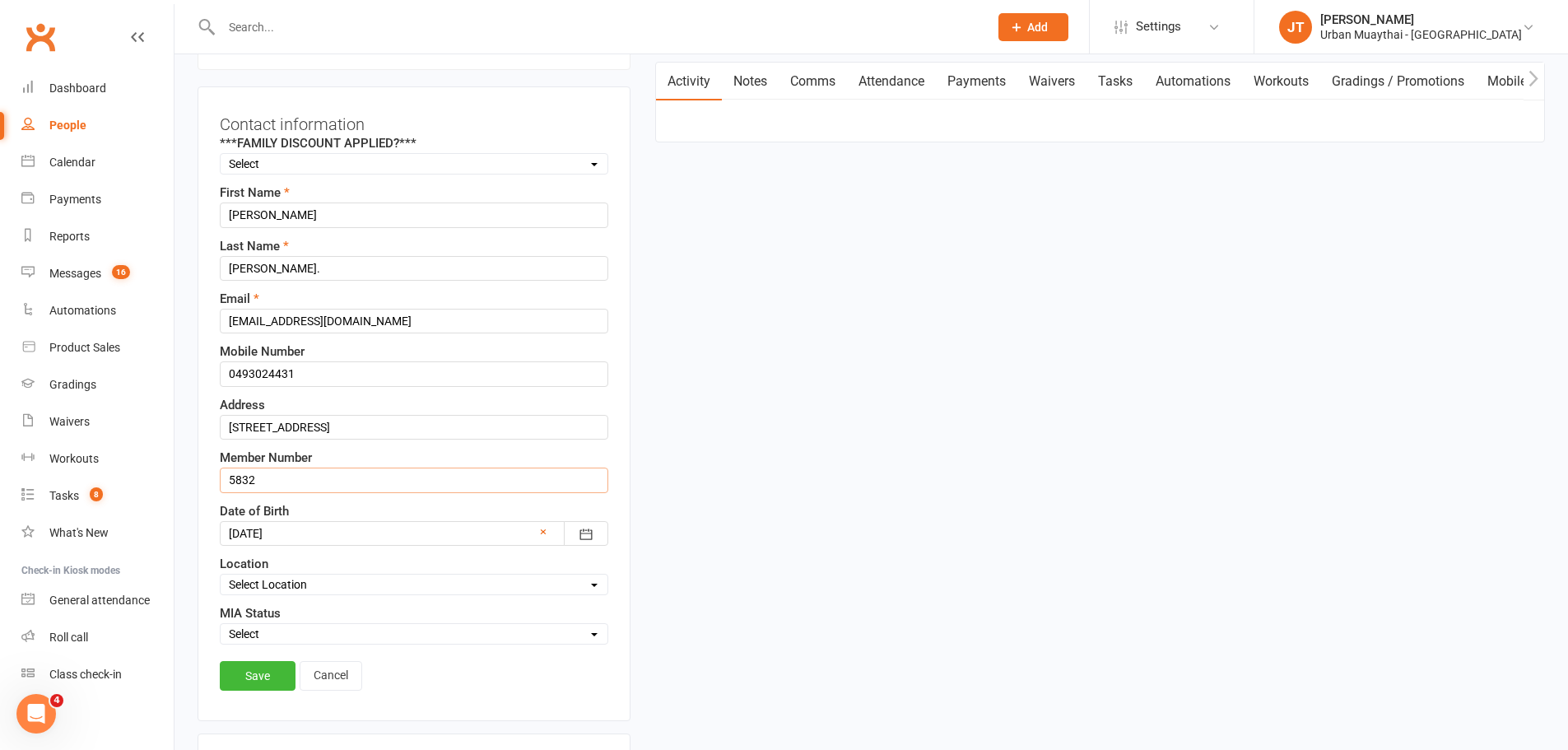
scroll to position [242, 0]
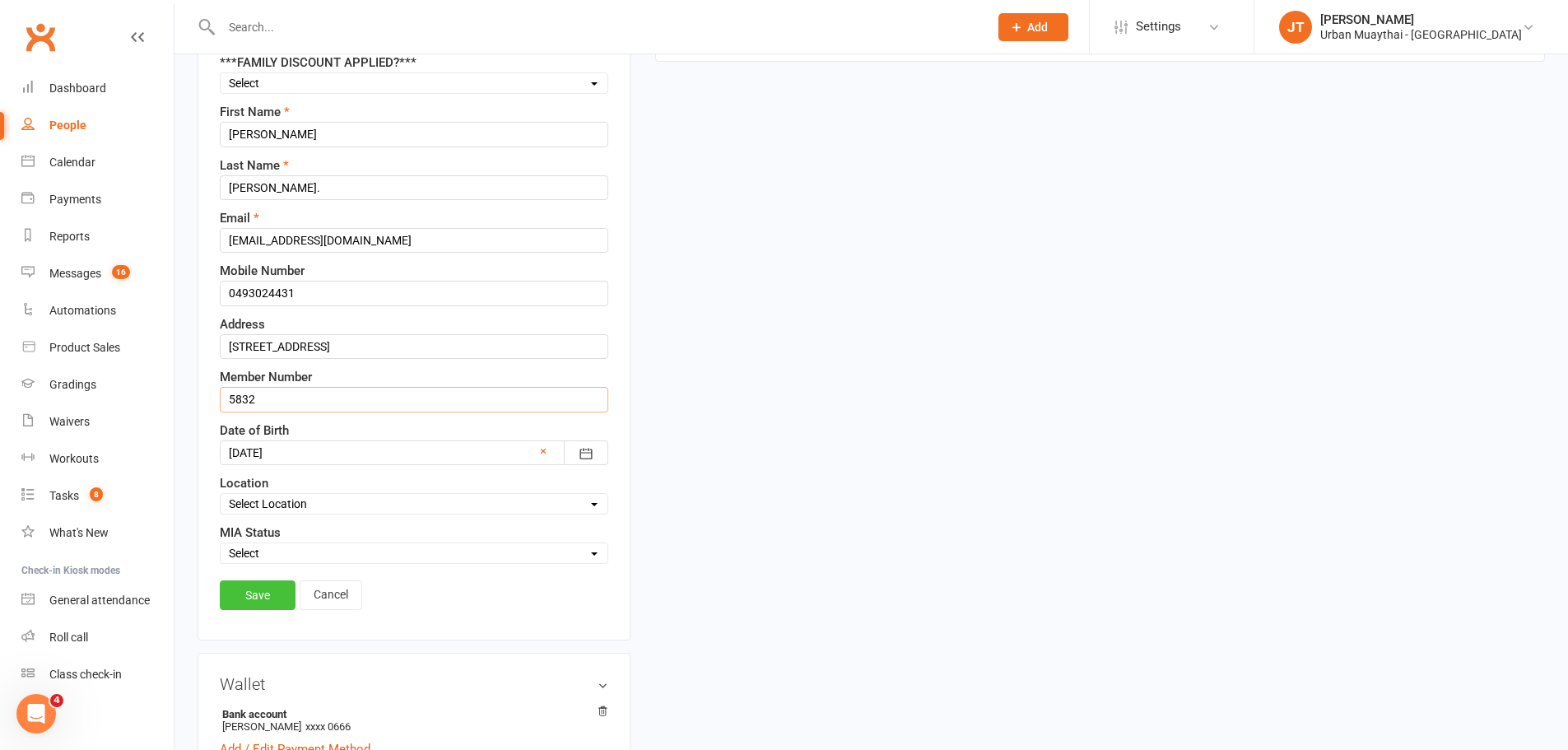
type input "5832"
click at [257, 597] on link "Save" at bounding box center [258, 595] width 76 height 30
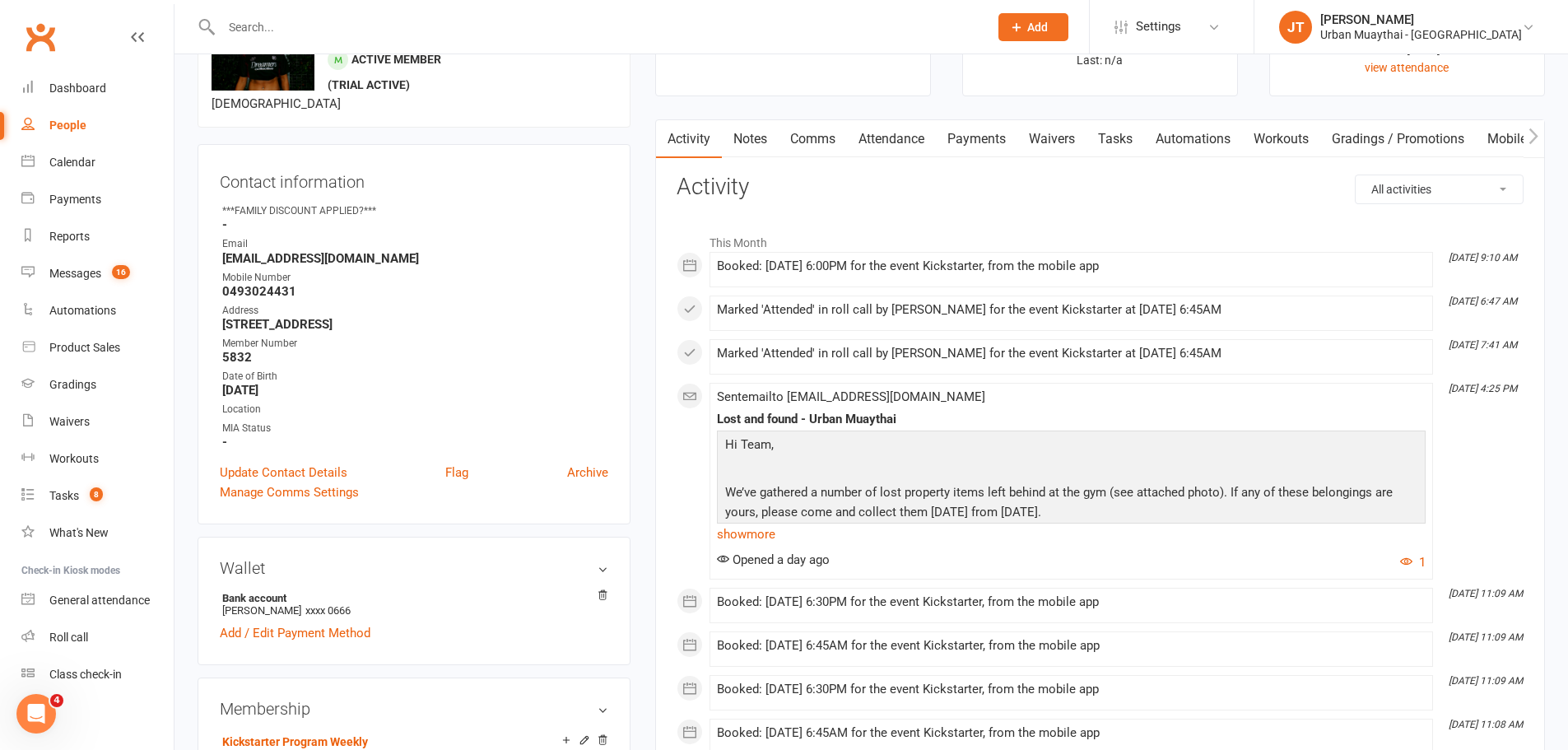
scroll to position [0, 0]
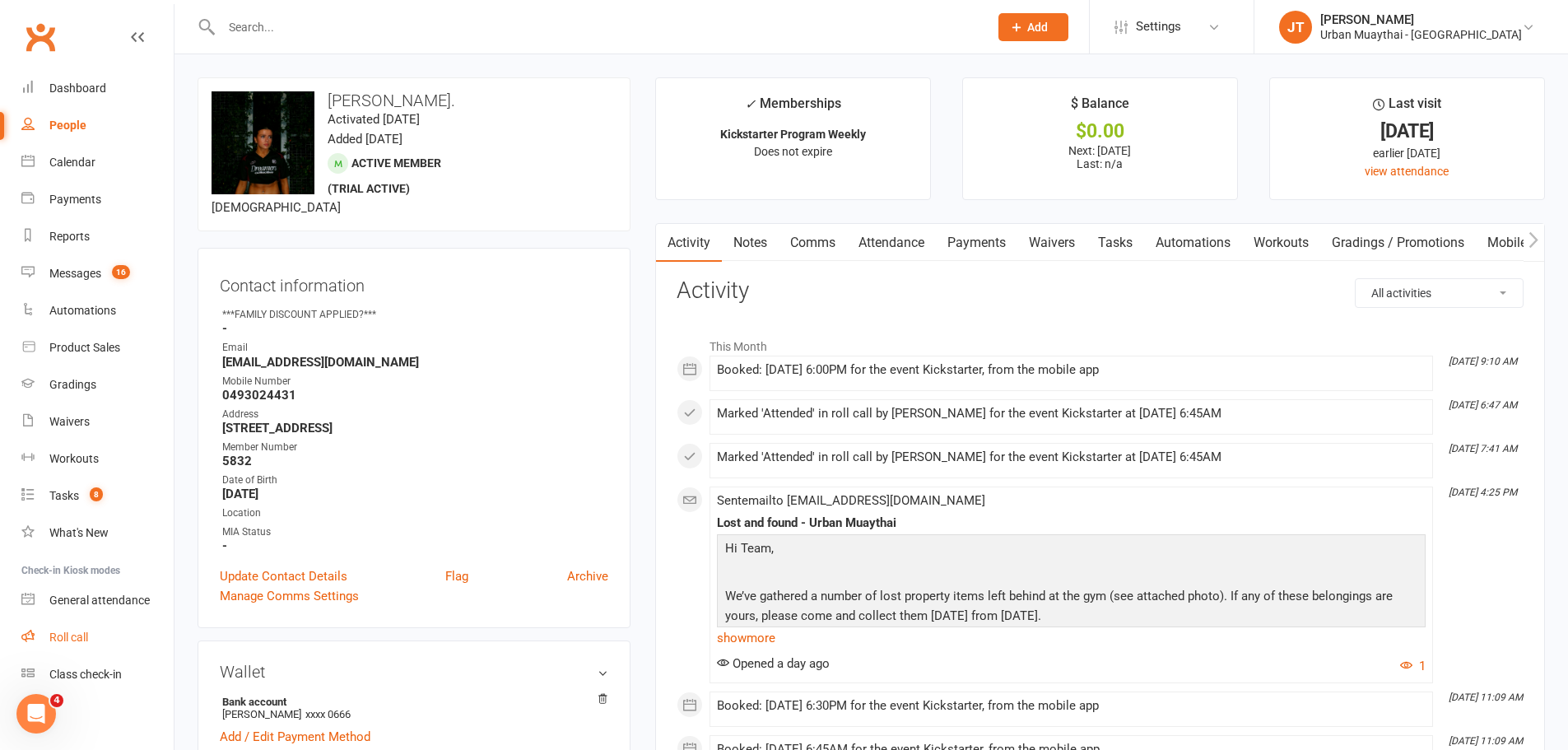
click at [52, 647] on link "Roll call" at bounding box center [97, 637] width 152 height 37
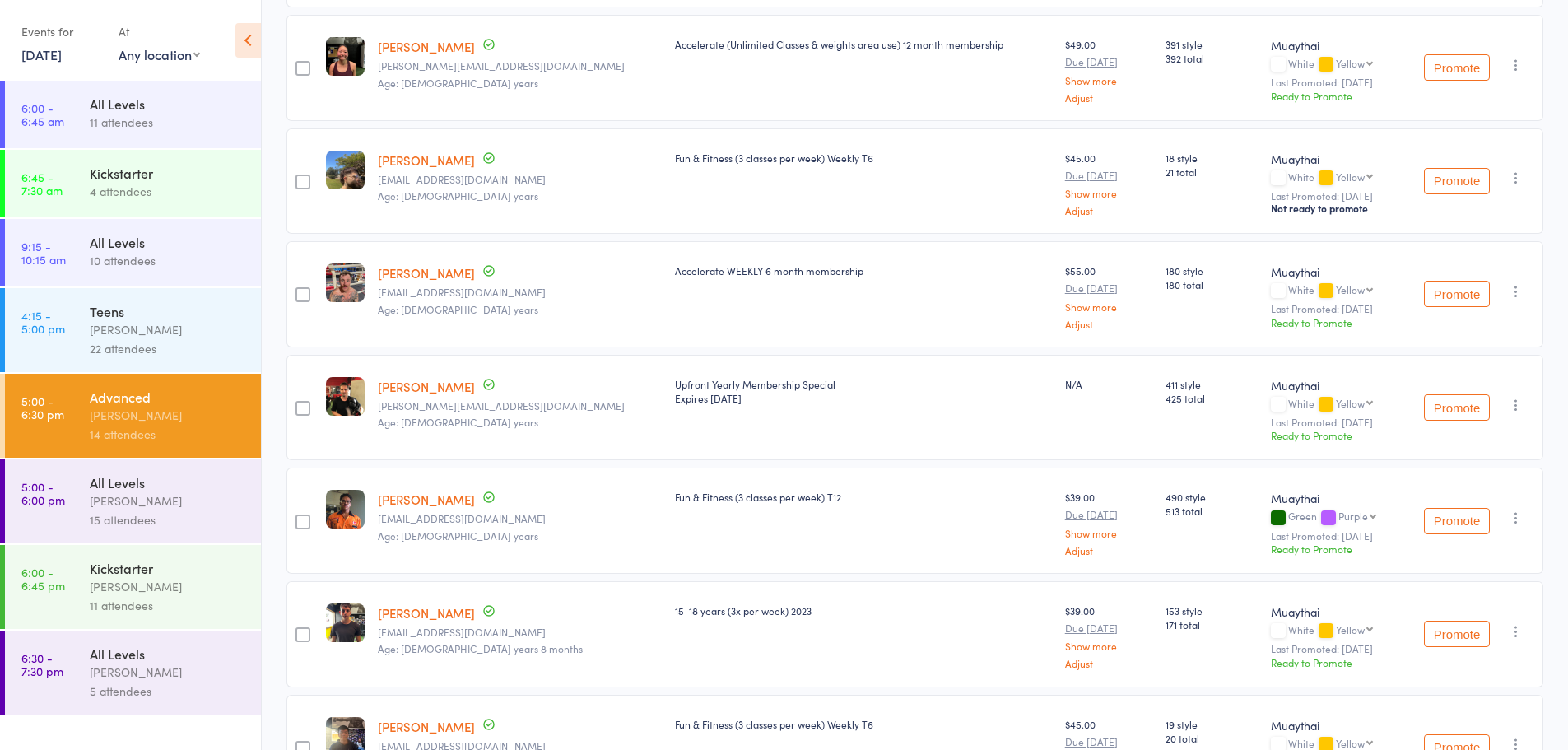
scroll to position [927, 0]
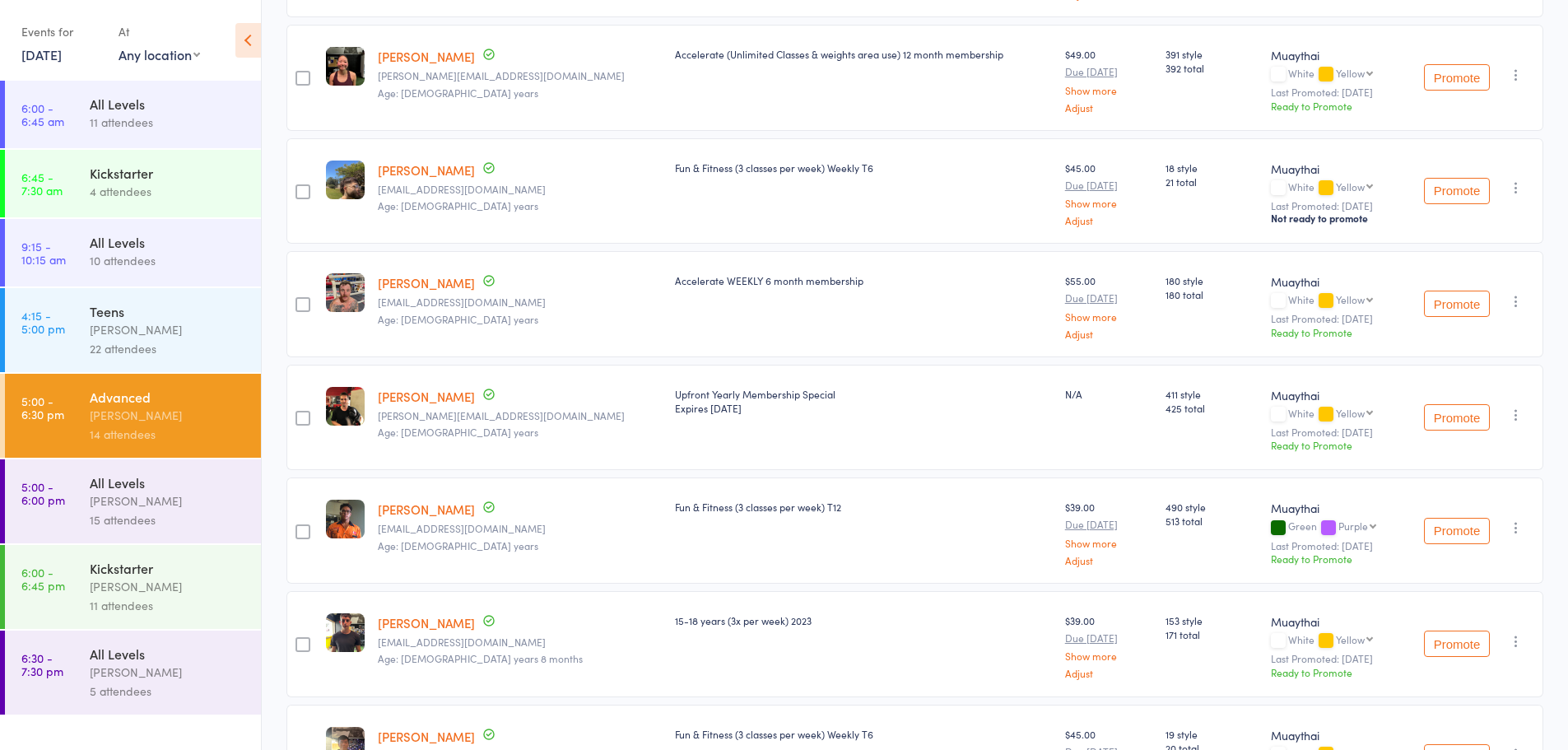
click at [62, 512] on link "5:00 - 6:00 pm All Levels [PERSON_NAME] 15 attendees" at bounding box center [133, 502] width 256 height 84
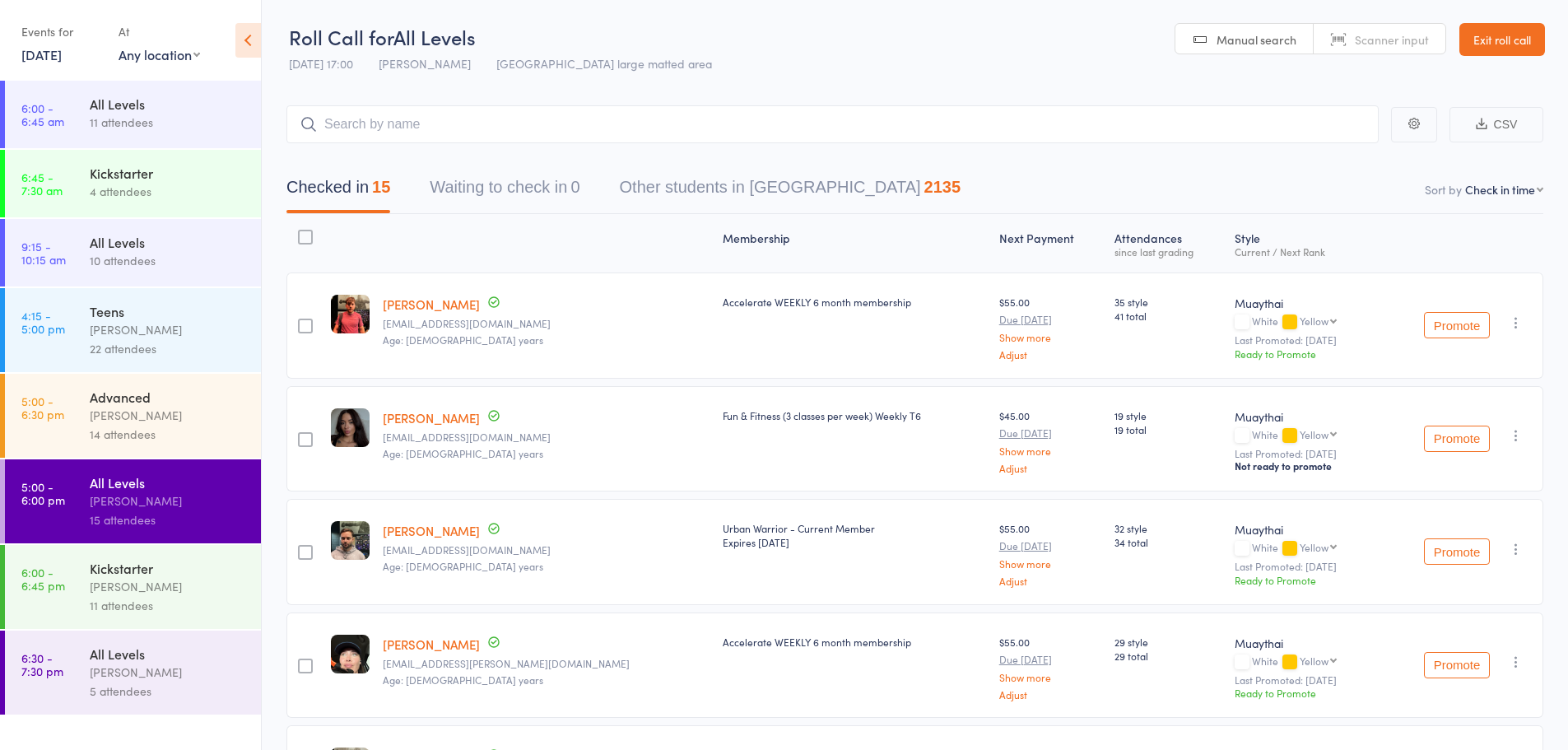
click at [1490, 33] on link "Exit roll call" at bounding box center [1501, 39] width 85 height 33
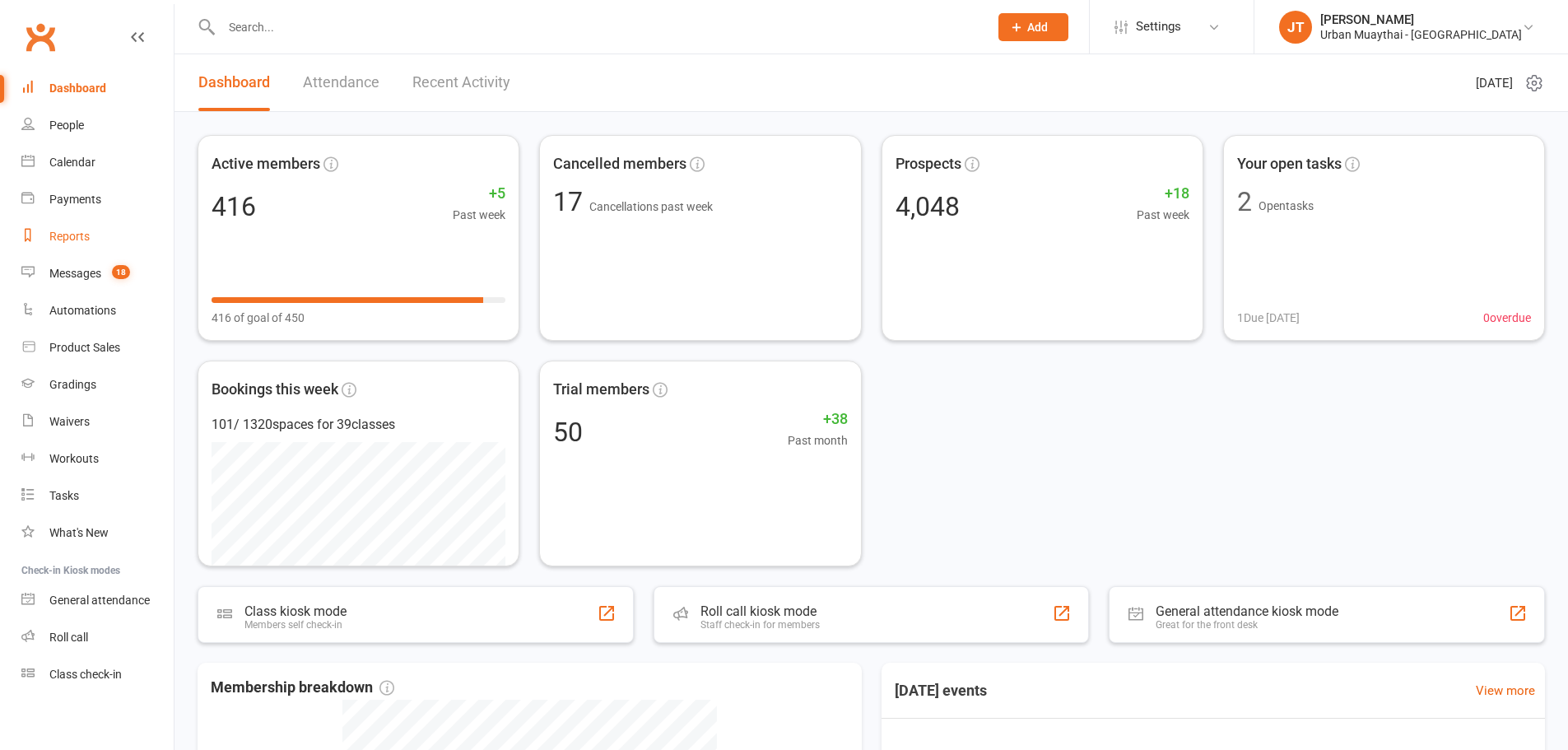
click at [88, 235] on div "Reports" at bounding box center [69, 236] width 40 height 13
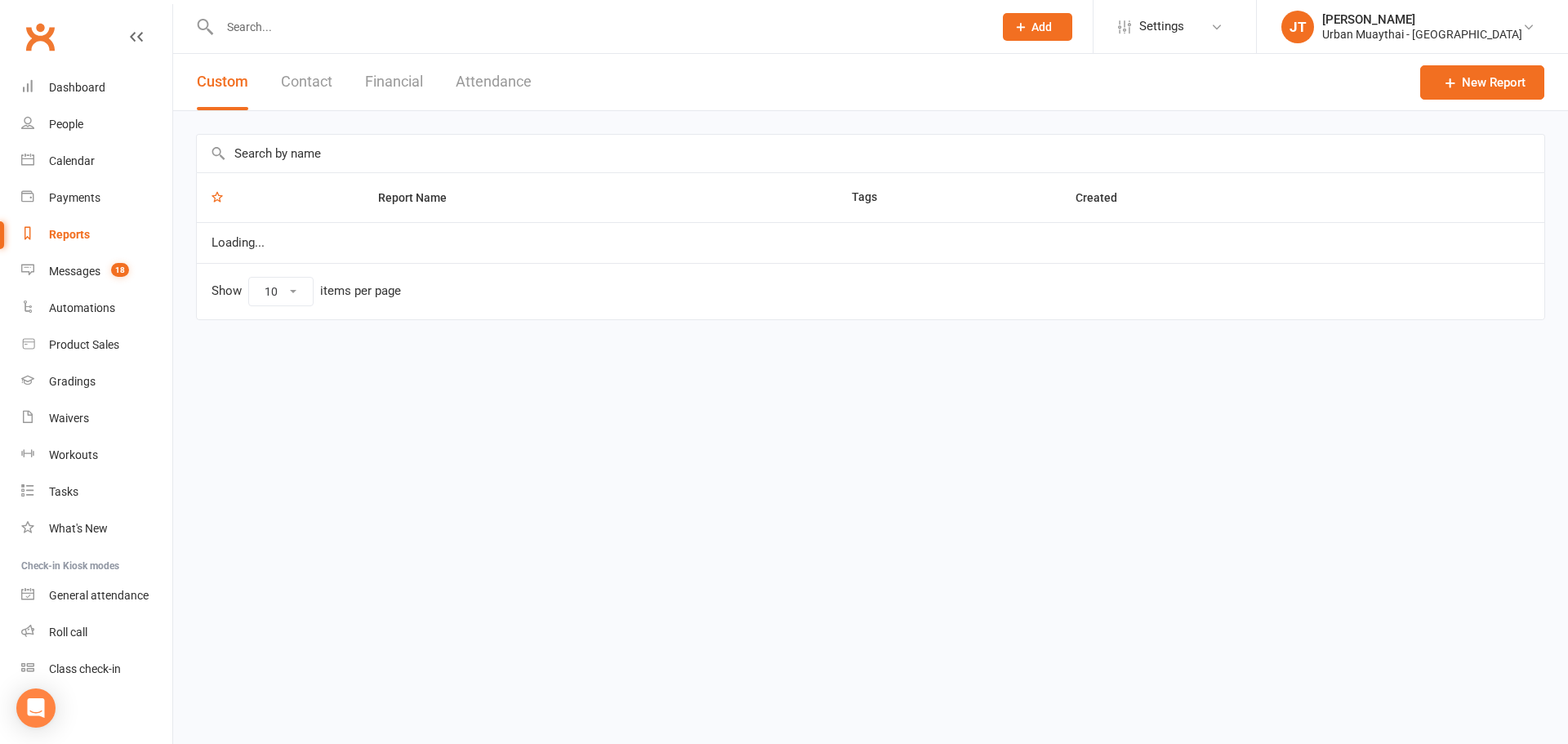
drag, startPoint x: 407, startPoint y: 77, endPoint x: 398, endPoint y: 133, distance: 56.7
click at [407, 77] on button "Financial" at bounding box center [394, 82] width 58 height 57
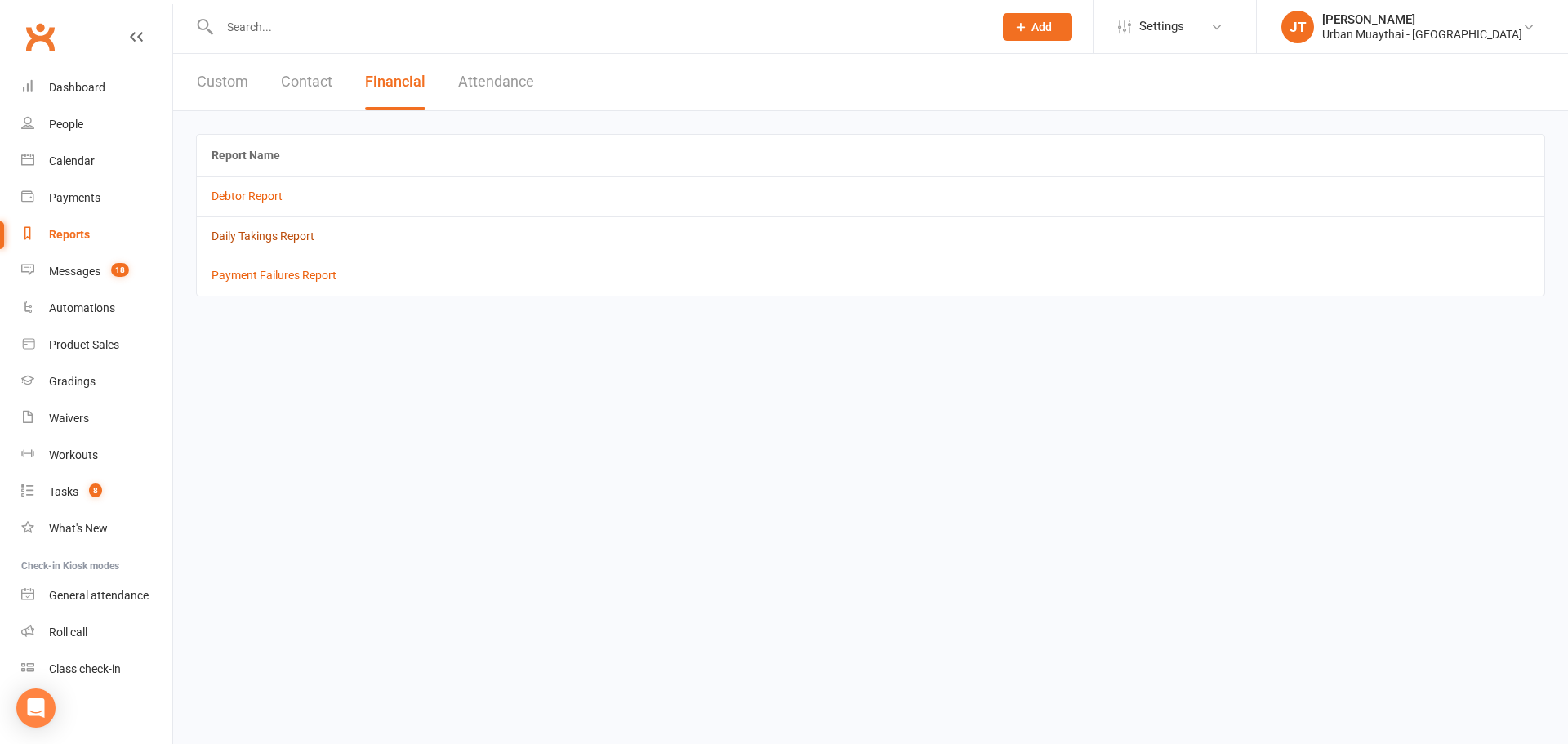
click at [294, 229] on link "Daily Takings Report" at bounding box center [263, 235] width 103 height 13
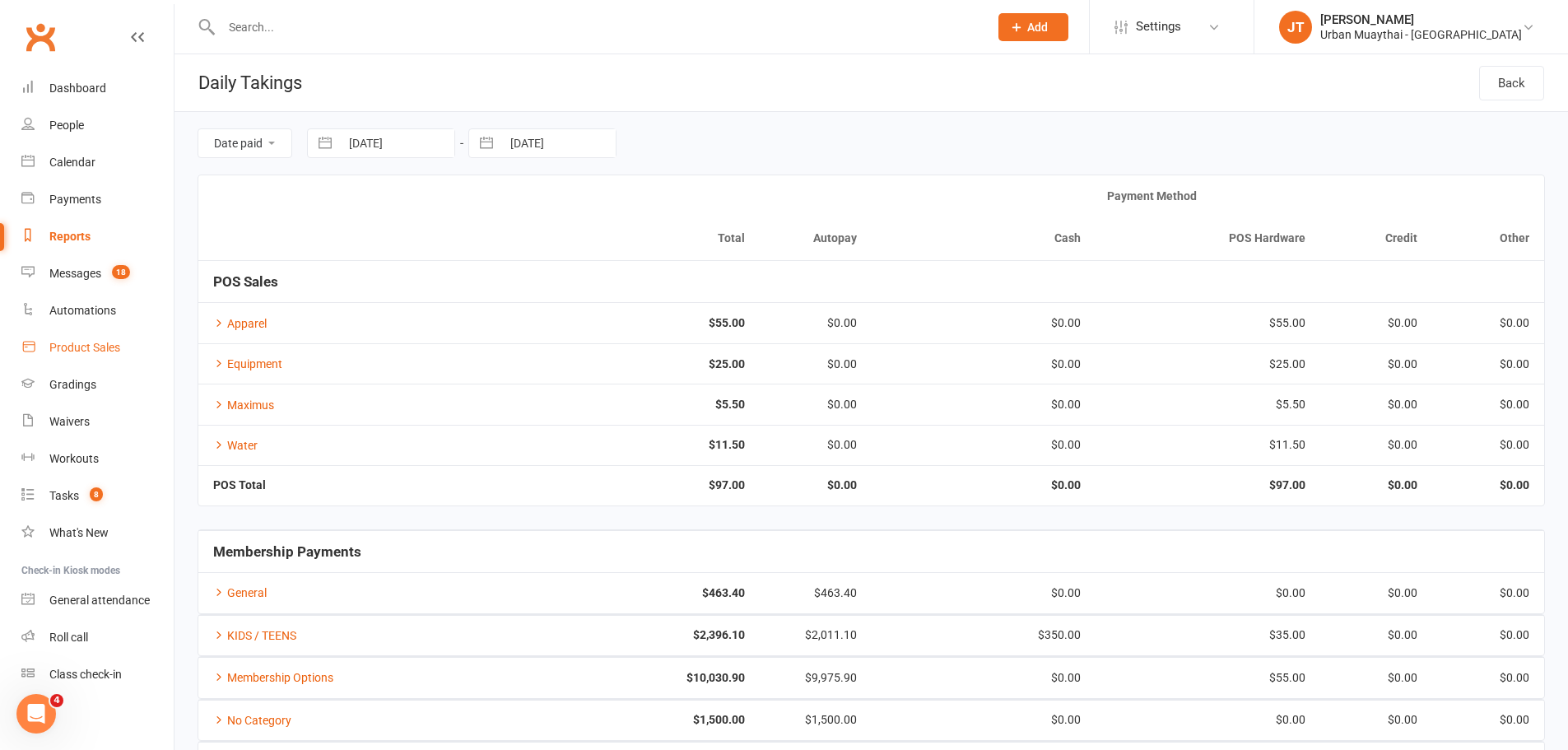
click at [70, 358] on link "Product Sales" at bounding box center [97, 348] width 152 height 37
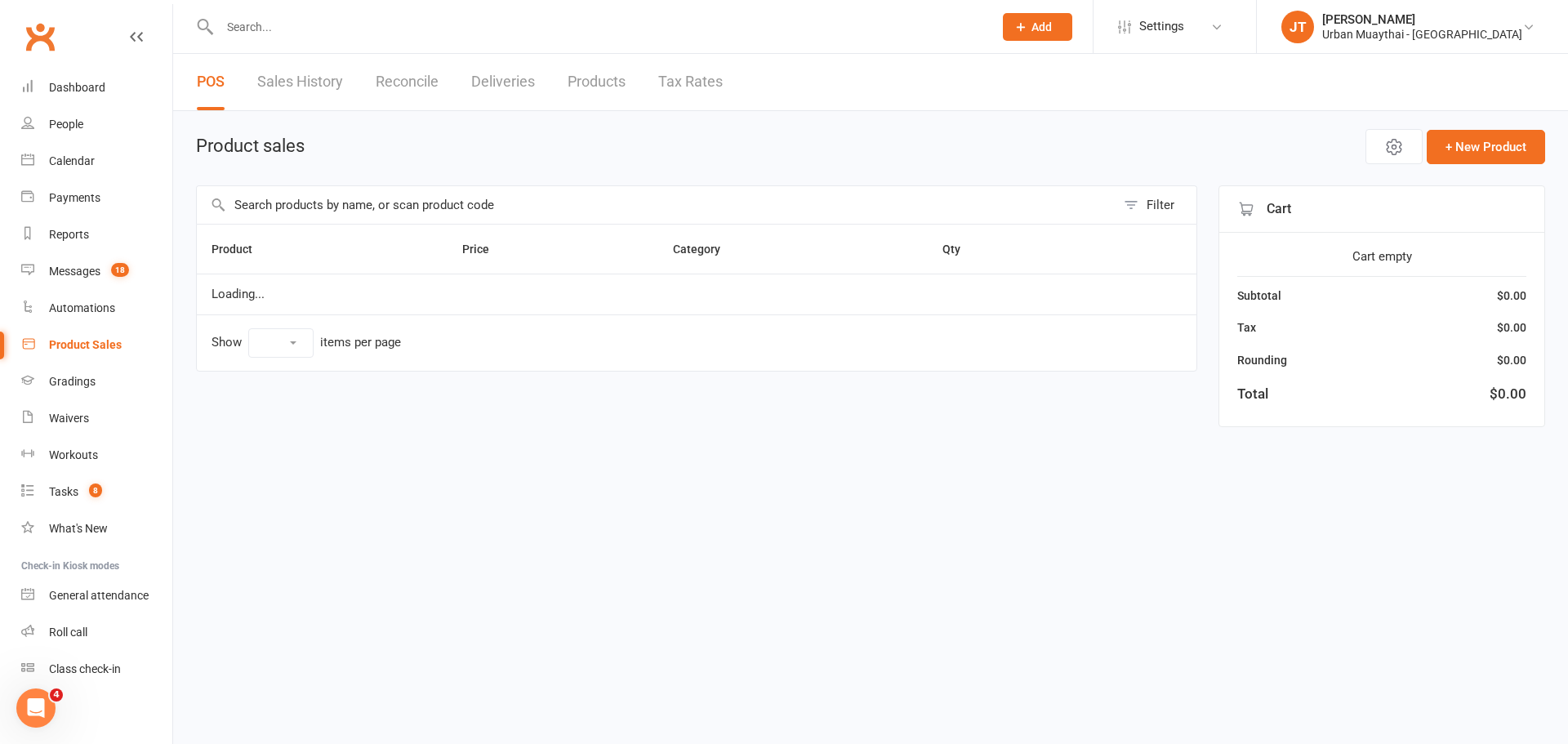
select select "25"
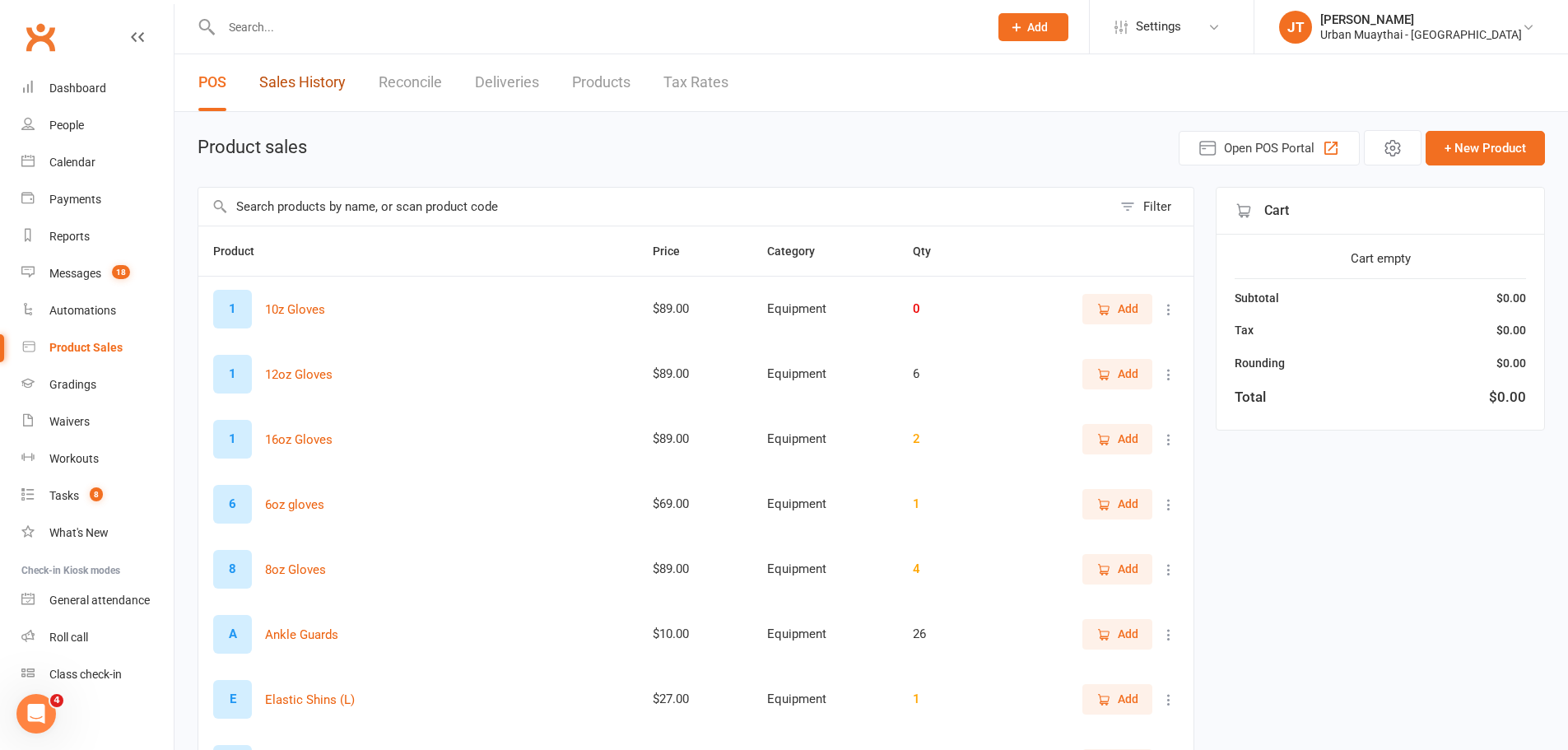
click at [320, 65] on link "Sales History" at bounding box center [302, 83] width 86 height 57
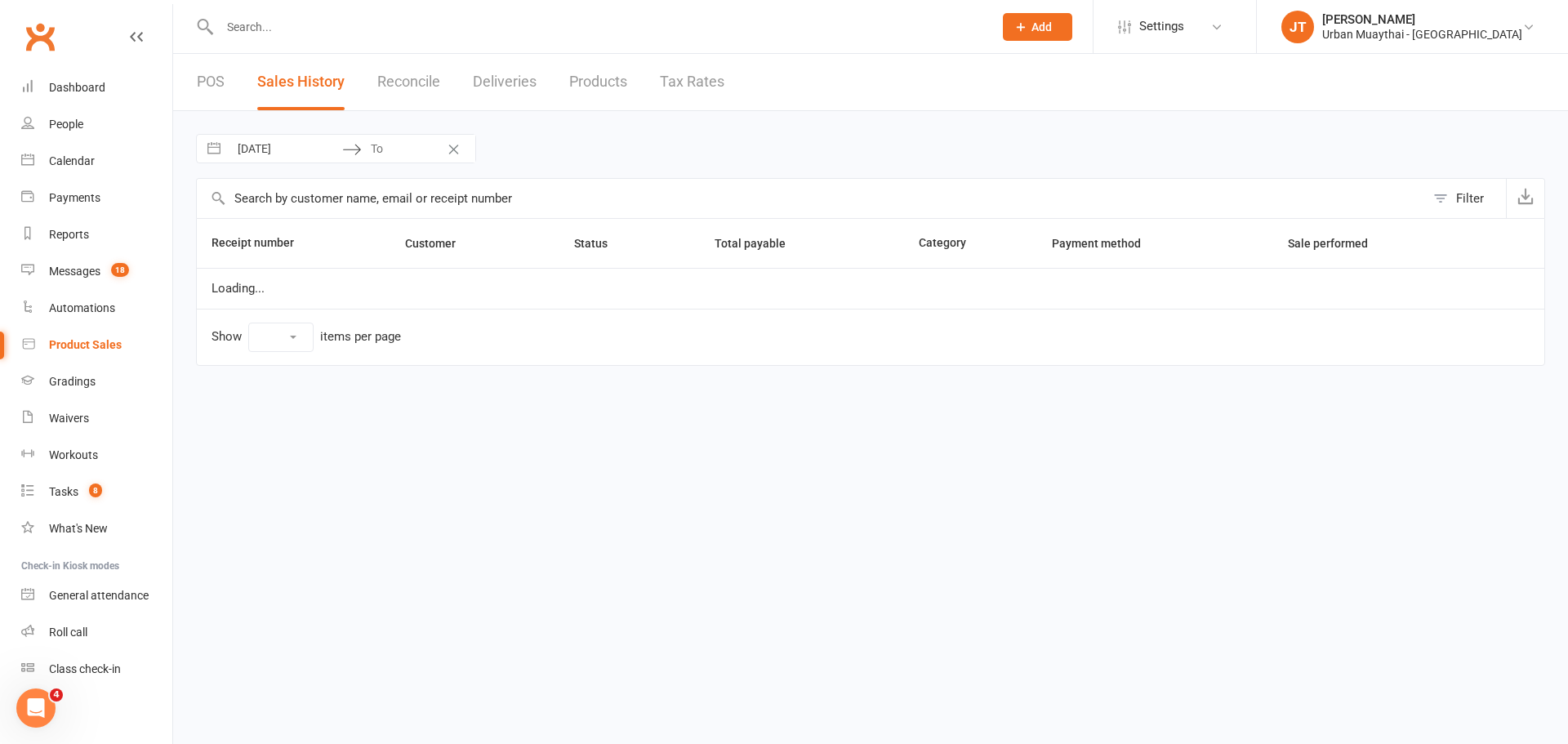
select select "100"
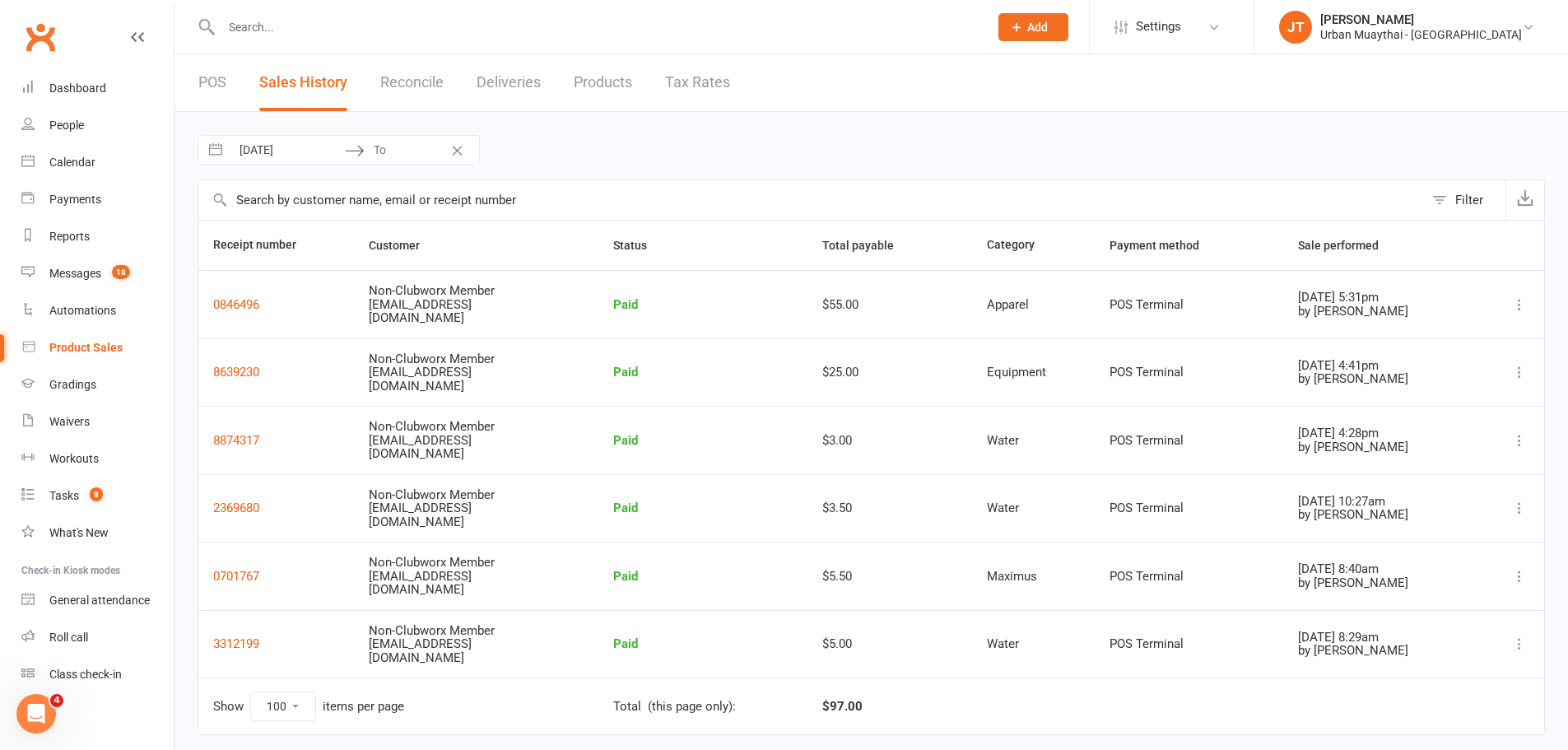
click at [204, 91] on link "POS" at bounding box center [213, 83] width 28 height 57
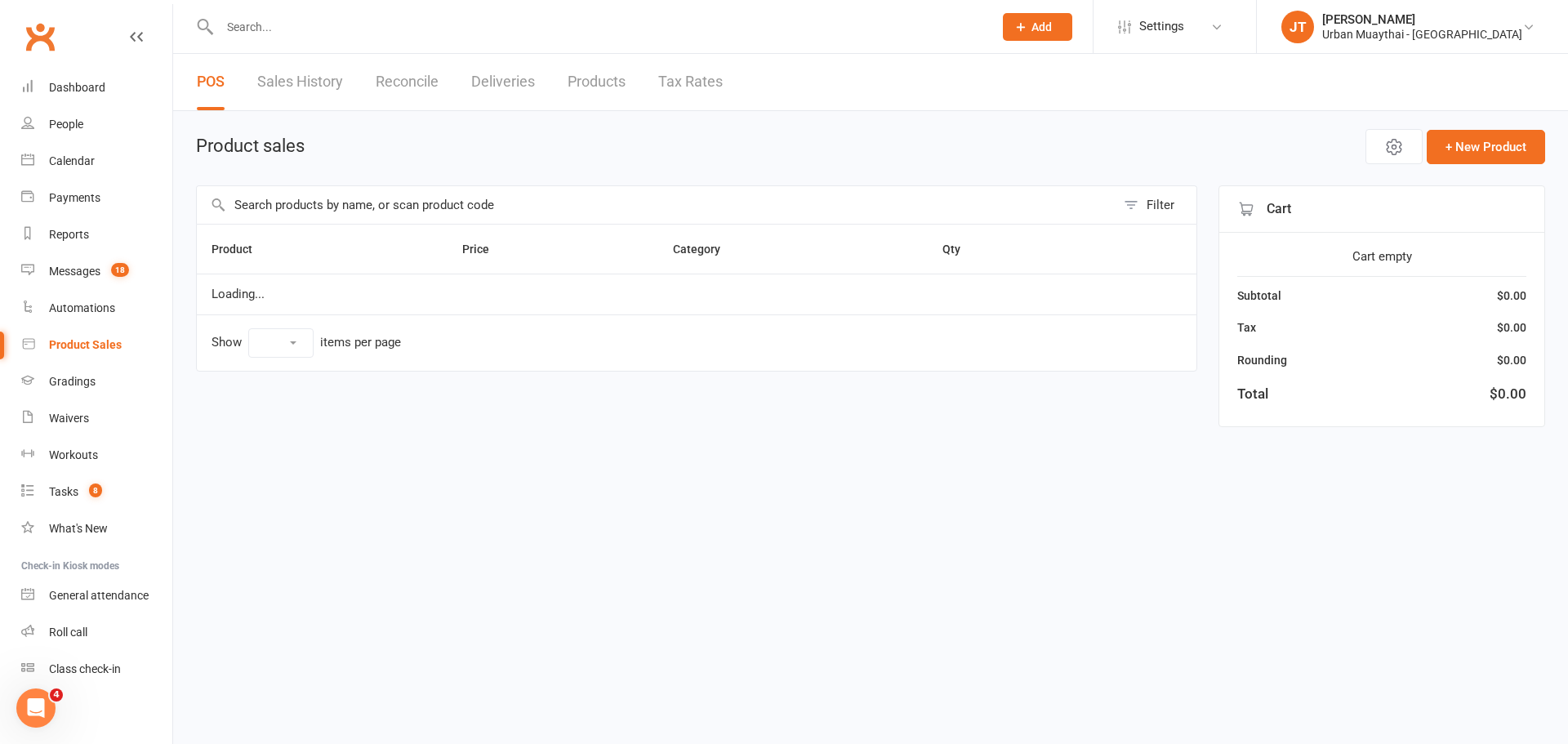
select select "25"
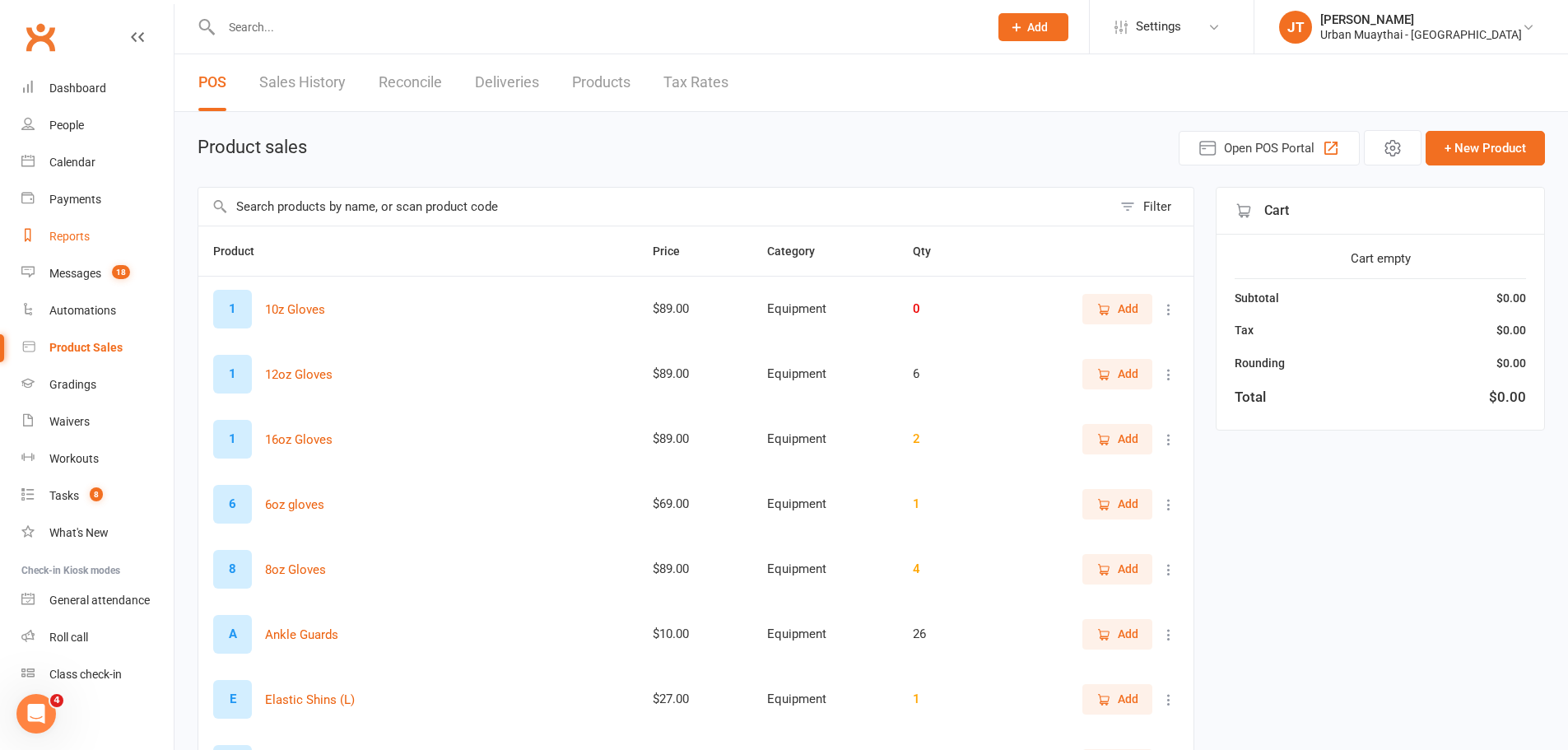
click at [75, 232] on div "Reports" at bounding box center [69, 236] width 40 height 13
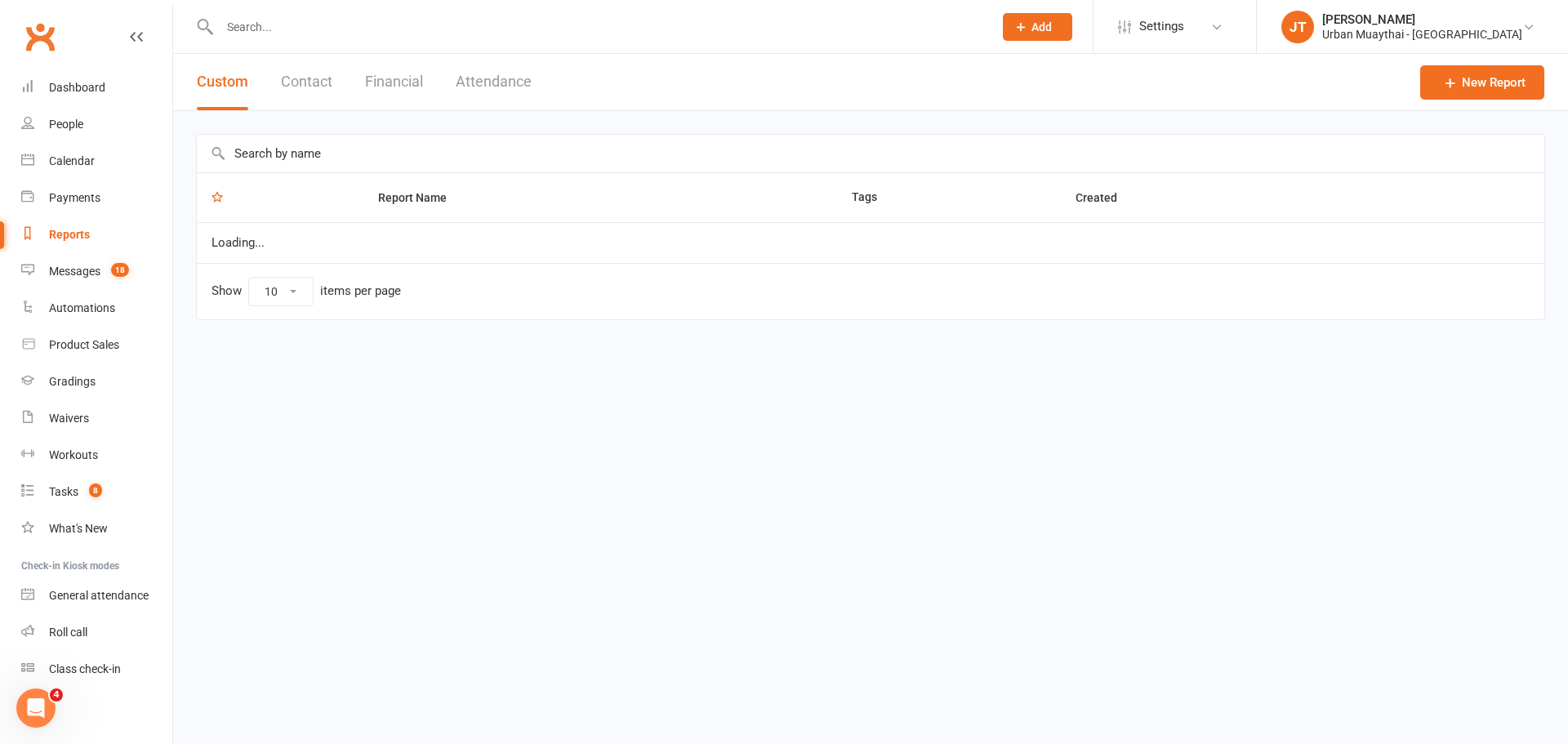
click at [394, 64] on button "Financial" at bounding box center [394, 82] width 58 height 57
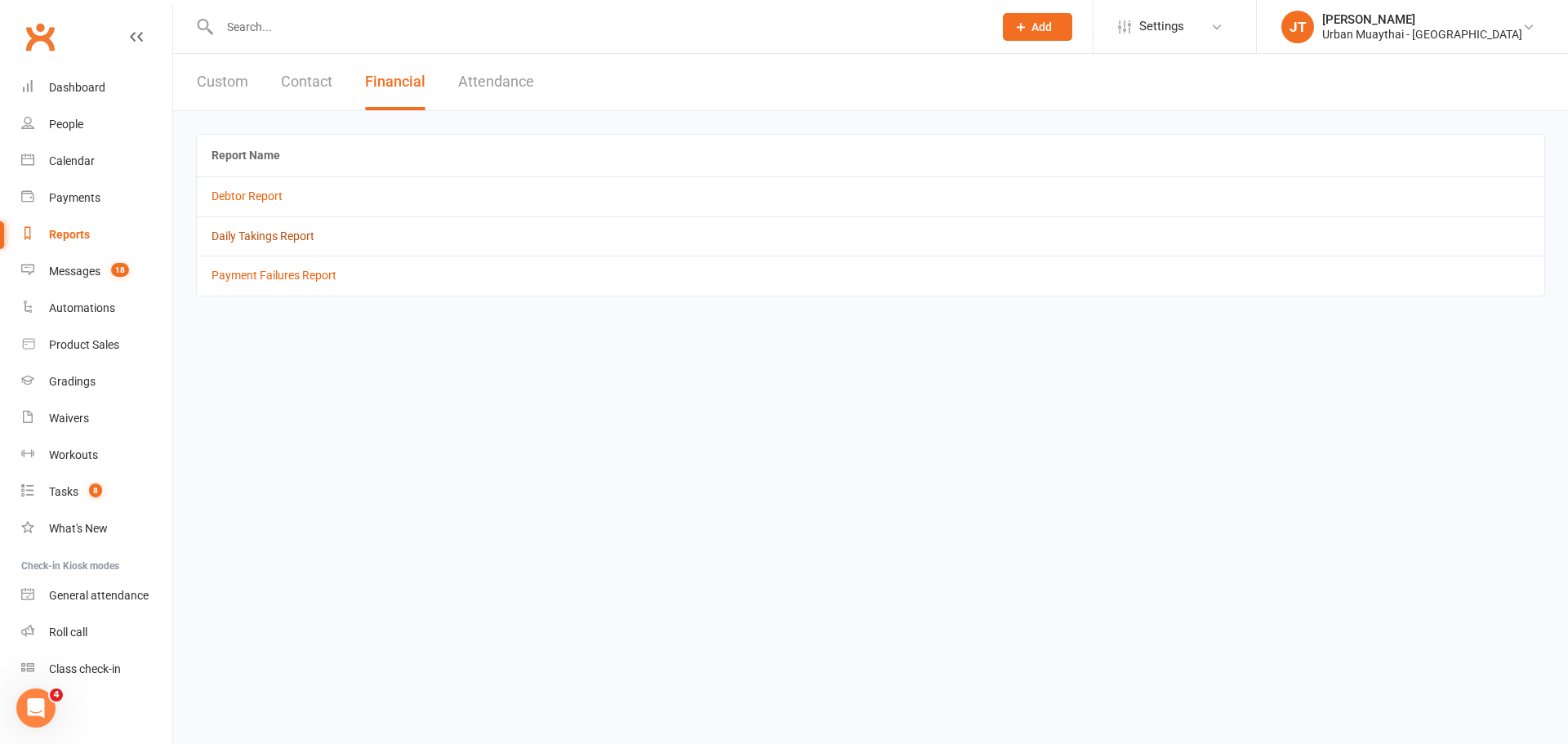
click at [263, 238] on link "Daily Takings Report" at bounding box center [263, 235] width 103 height 13
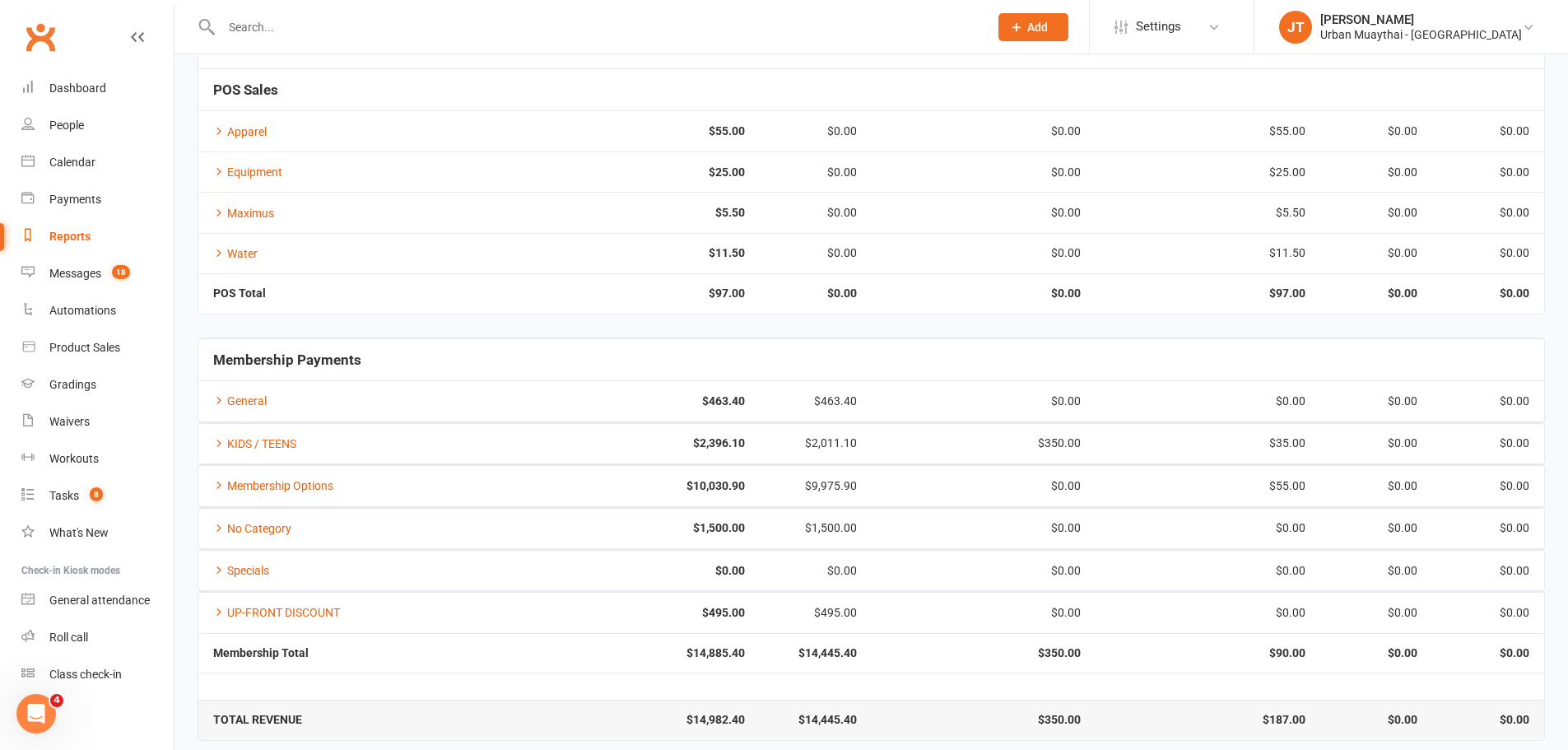
scroll to position [207, 0]
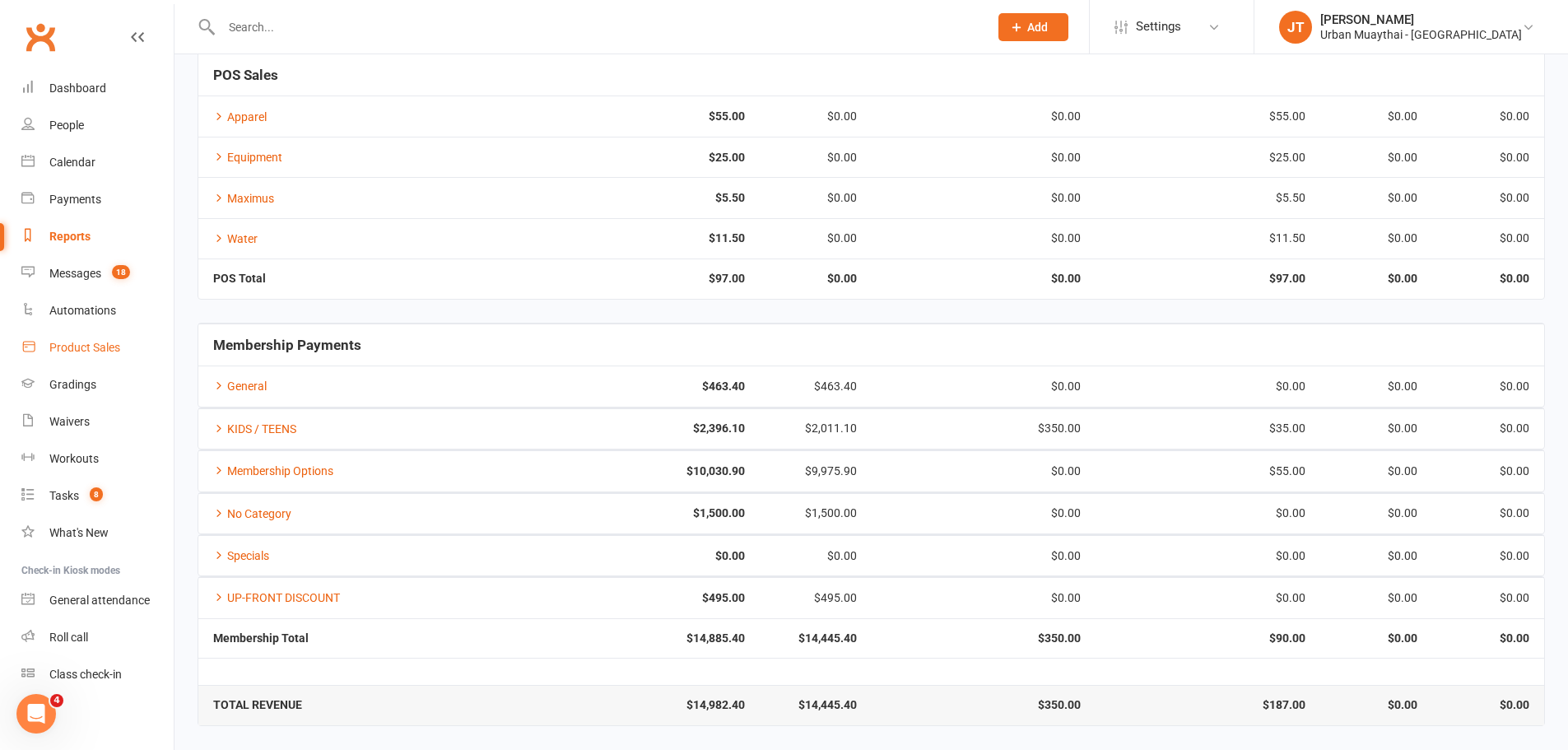
click at [142, 337] on link "Product Sales" at bounding box center [97, 348] width 152 height 37
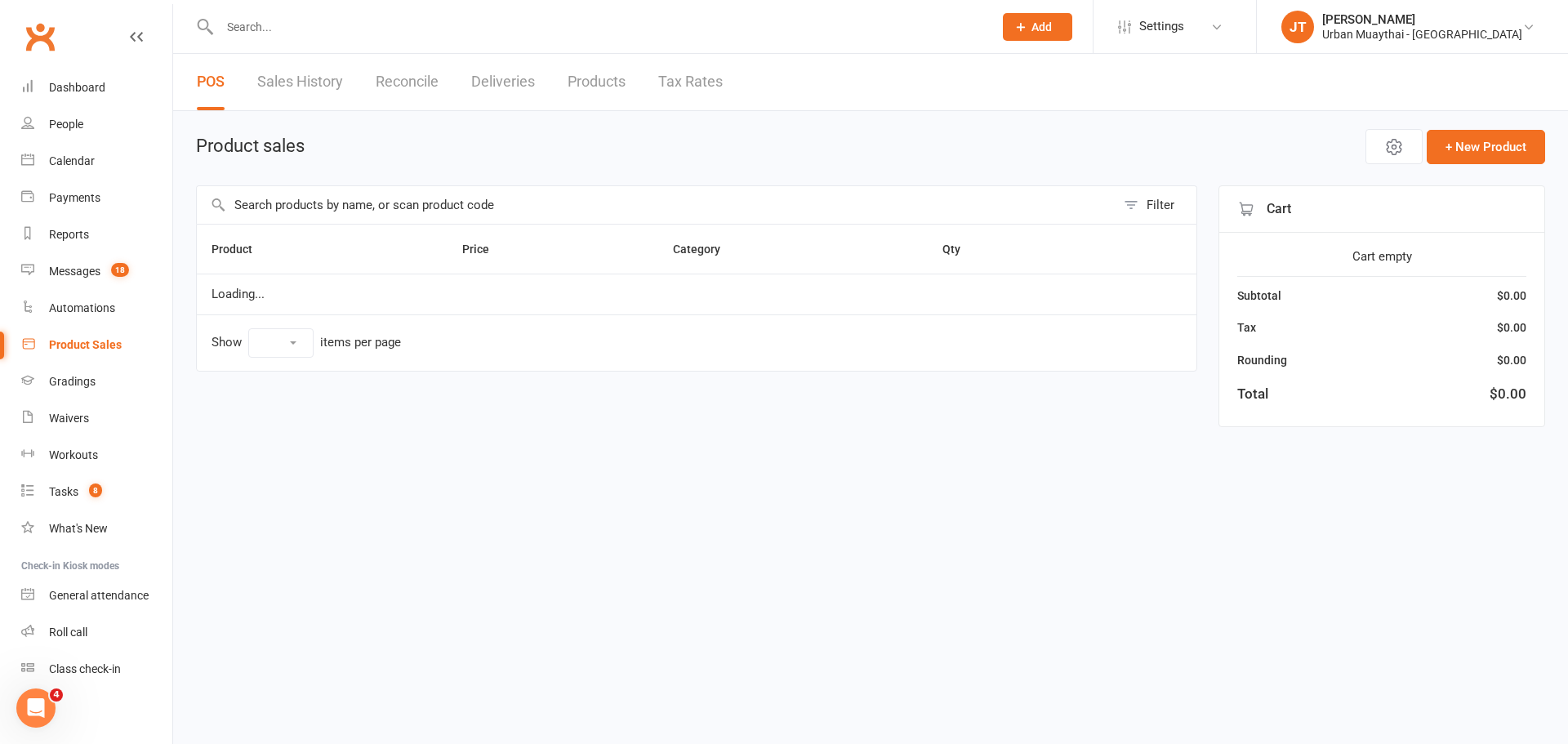
select select "25"
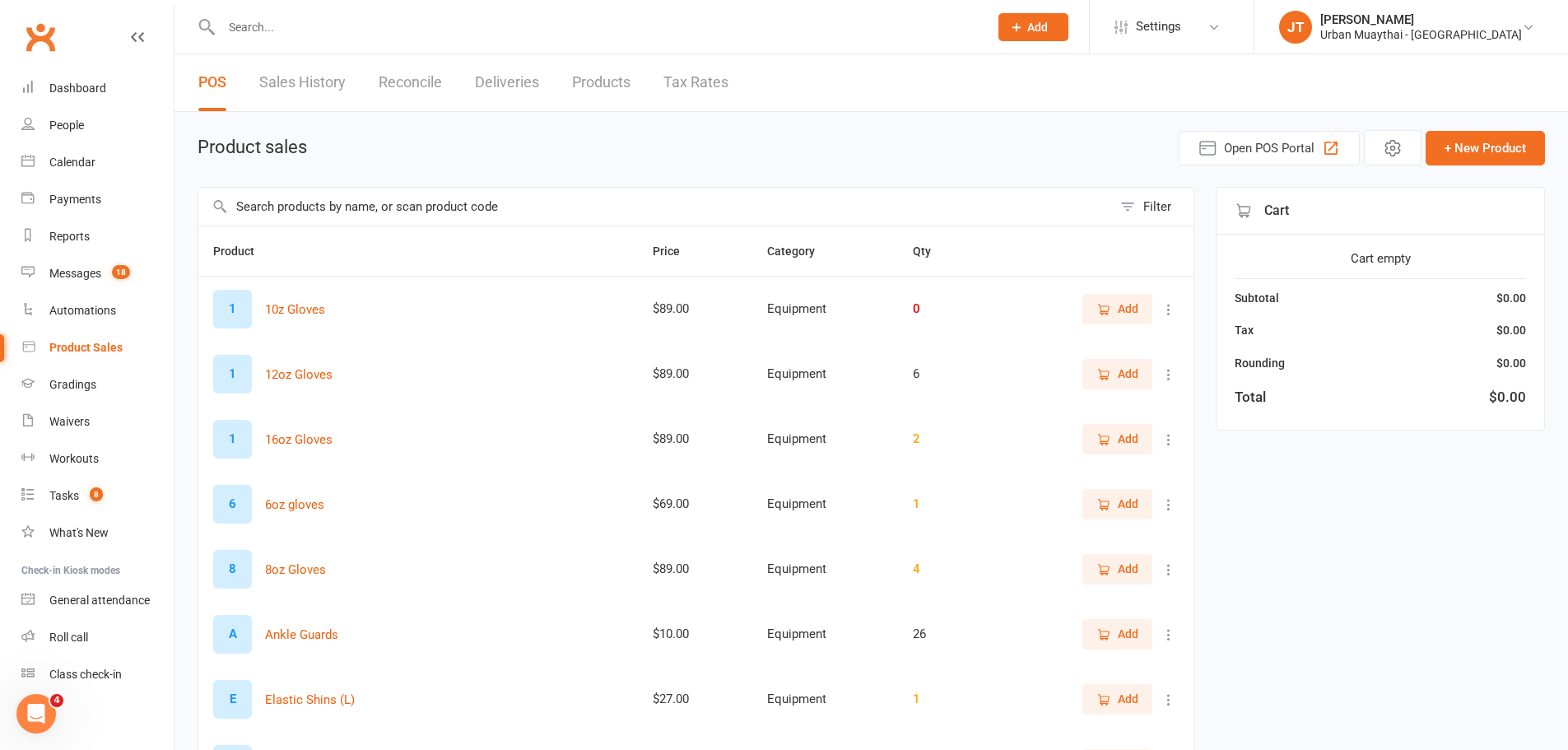
click at [409, 209] on input "text" at bounding box center [655, 207] width 913 height 38
click at [413, 221] on input "text" at bounding box center [655, 207] width 913 height 38
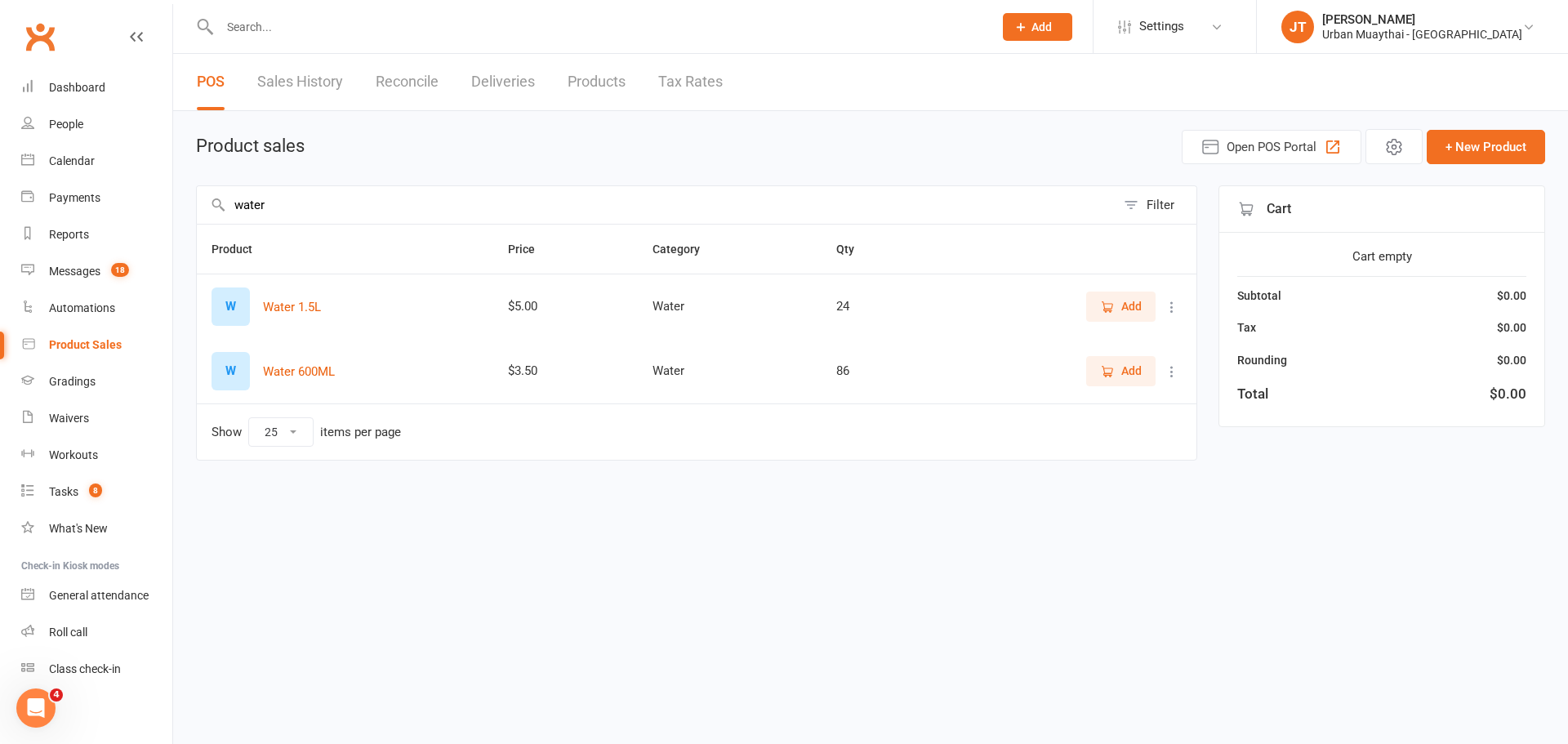
type input "water"
click at [1117, 365] on span "Add" at bounding box center [1121, 371] width 42 height 18
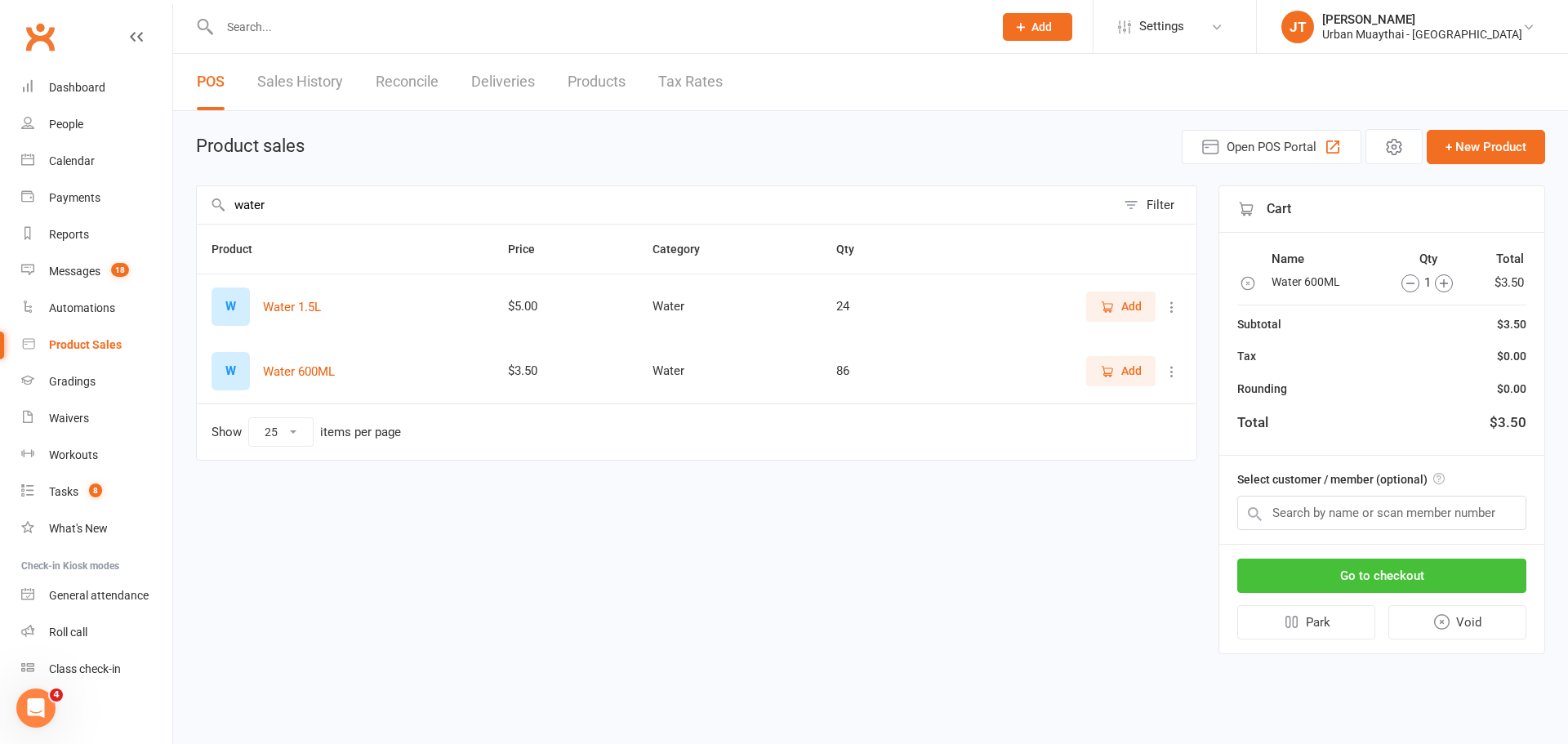
click at [1414, 573] on button "Go to checkout" at bounding box center [1381, 576] width 289 height 34
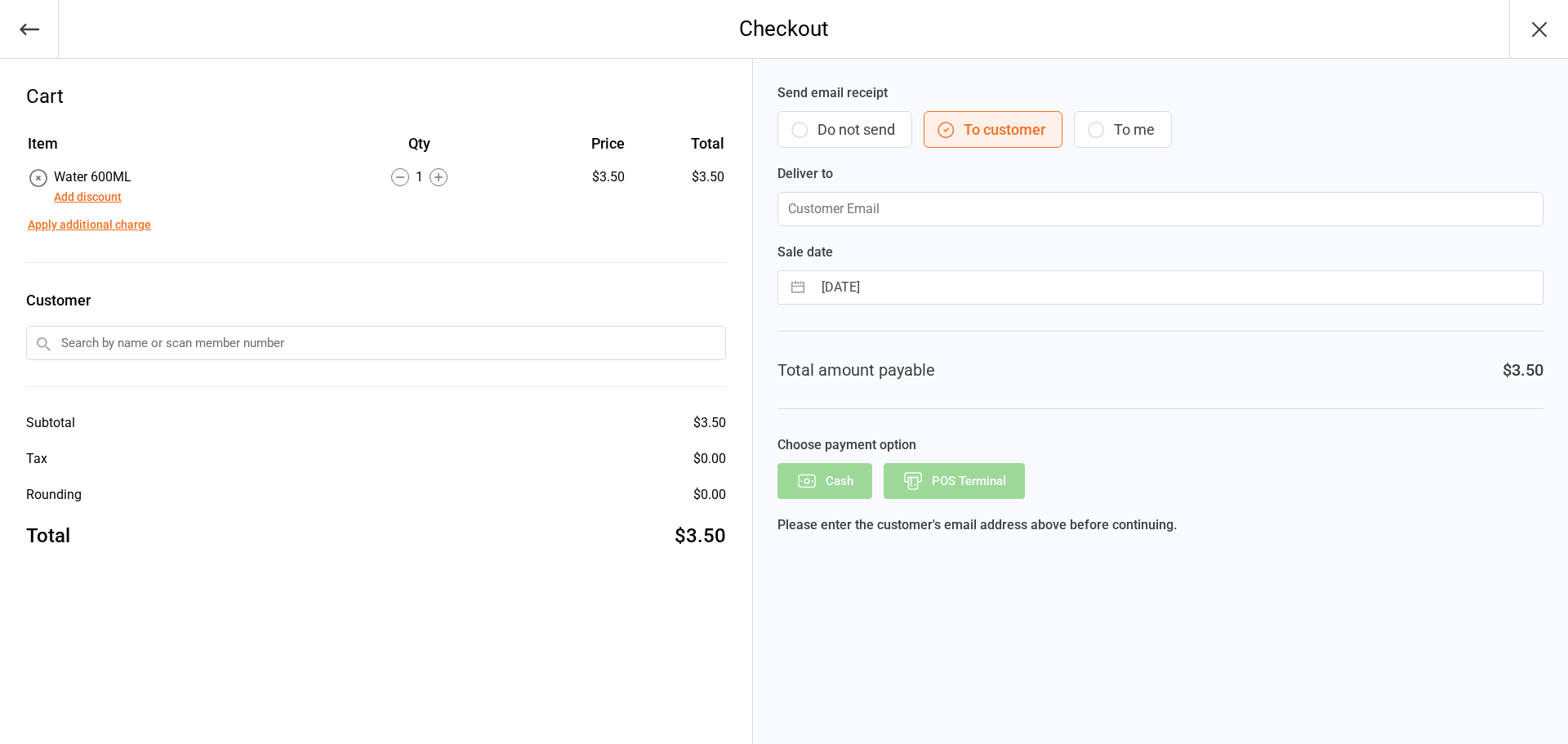
click at [855, 132] on button "Do not send" at bounding box center [844, 129] width 135 height 37
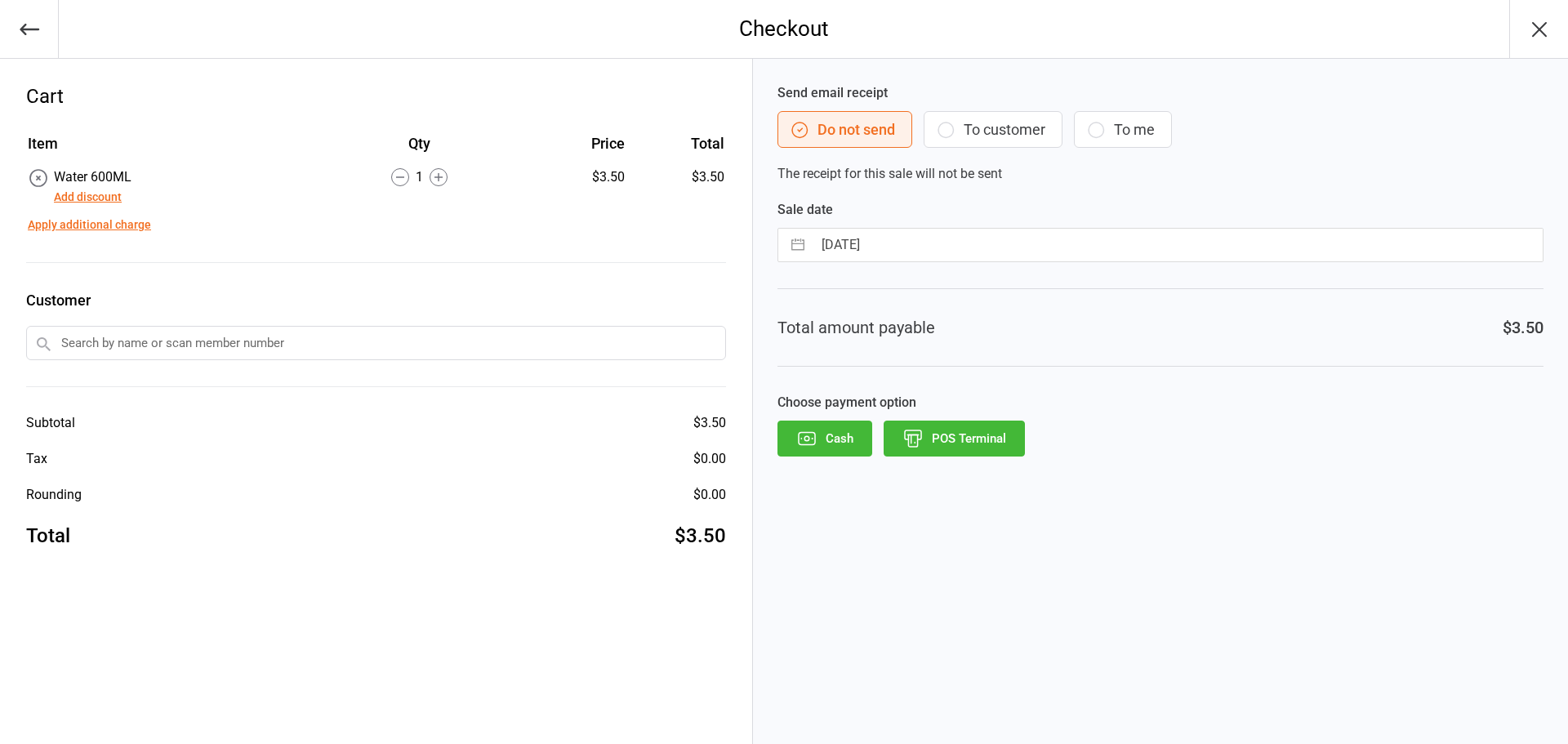
click at [961, 441] on button "POS Terminal" at bounding box center [954, 438] width 141 height 36
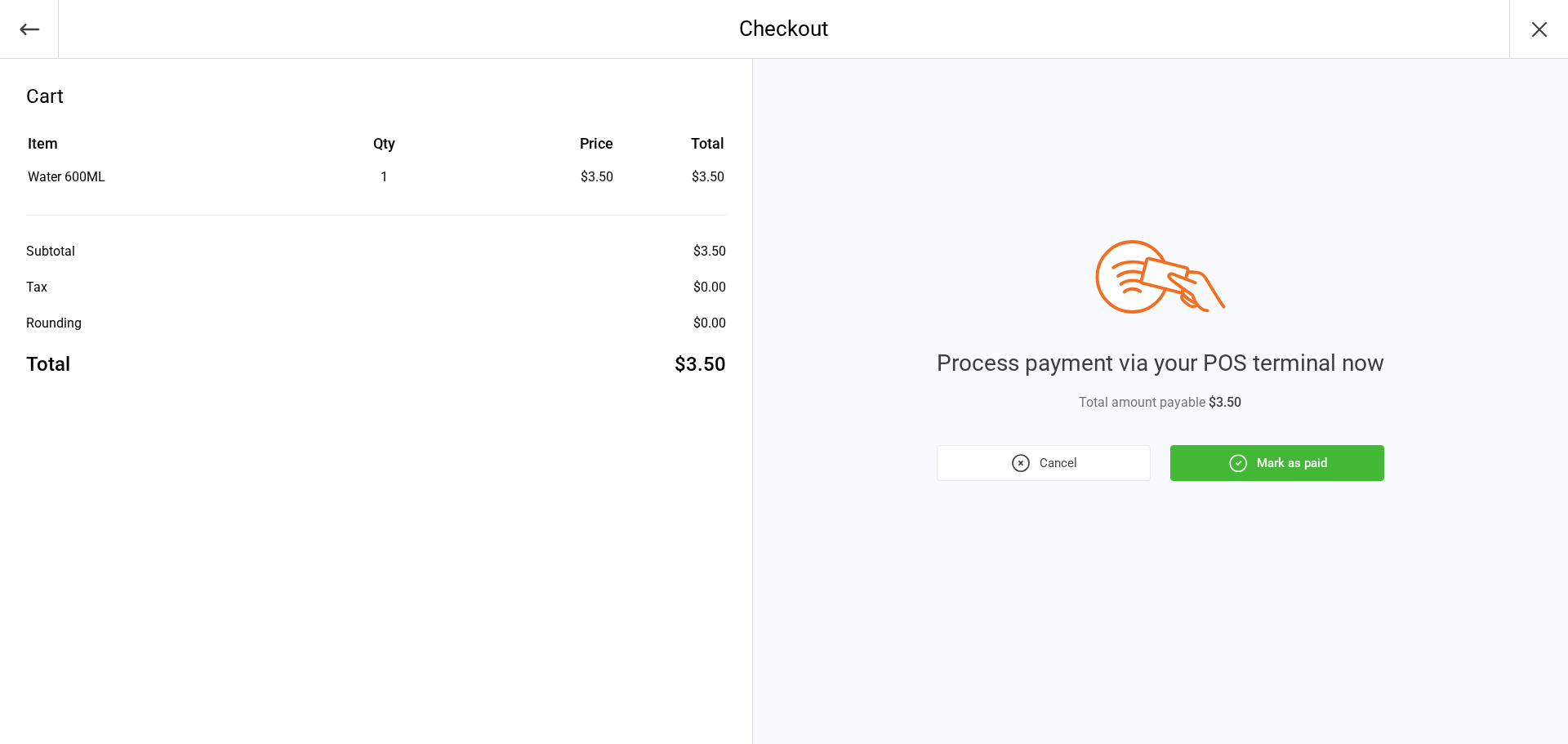
click at [1318, 449] on button "Mark as paid" at bounding box center [1277, 462] width 214 height 36
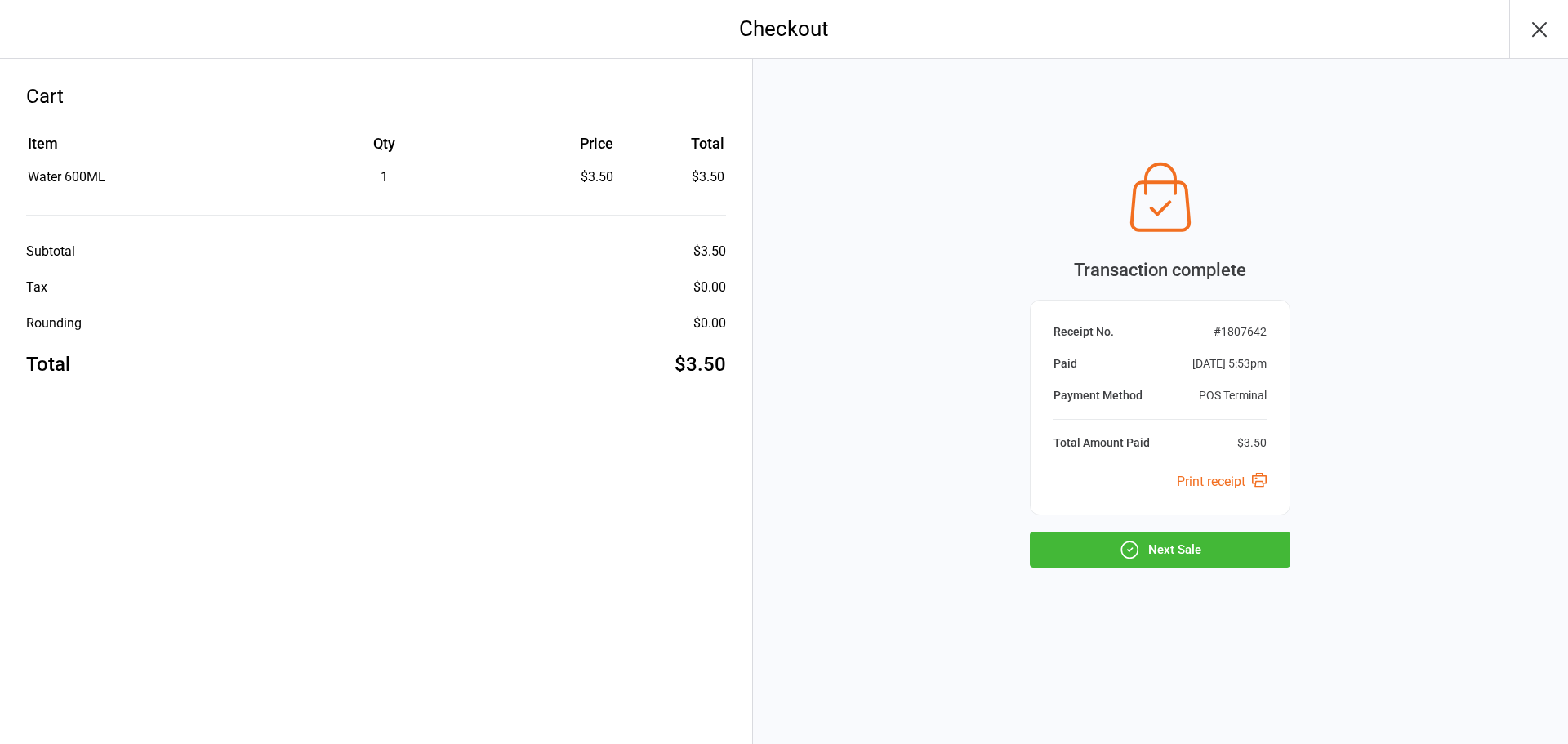
click at [1229, 557] on button "Next Sale" at bounding box center [1160, 549] width 261 height 36
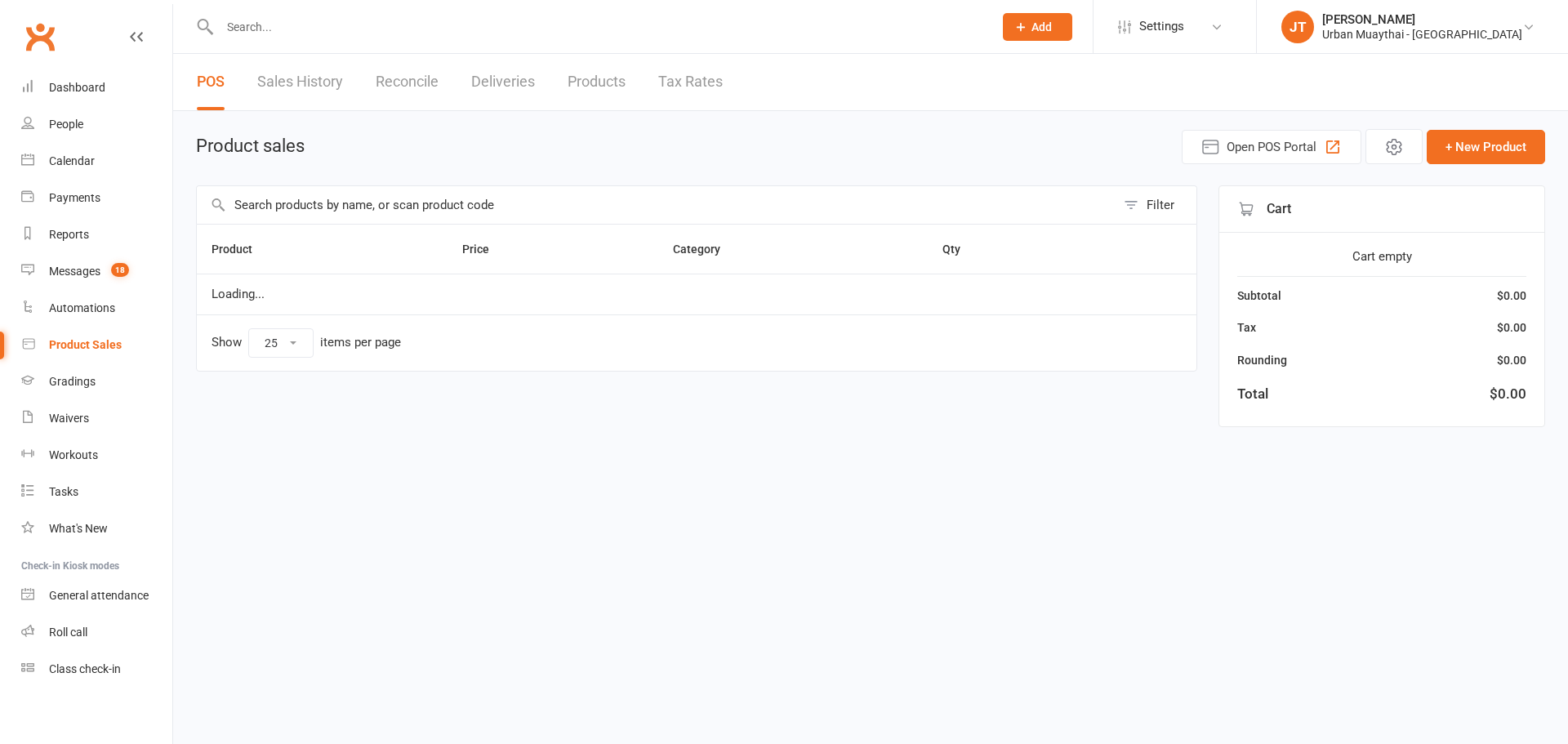
select select "25"
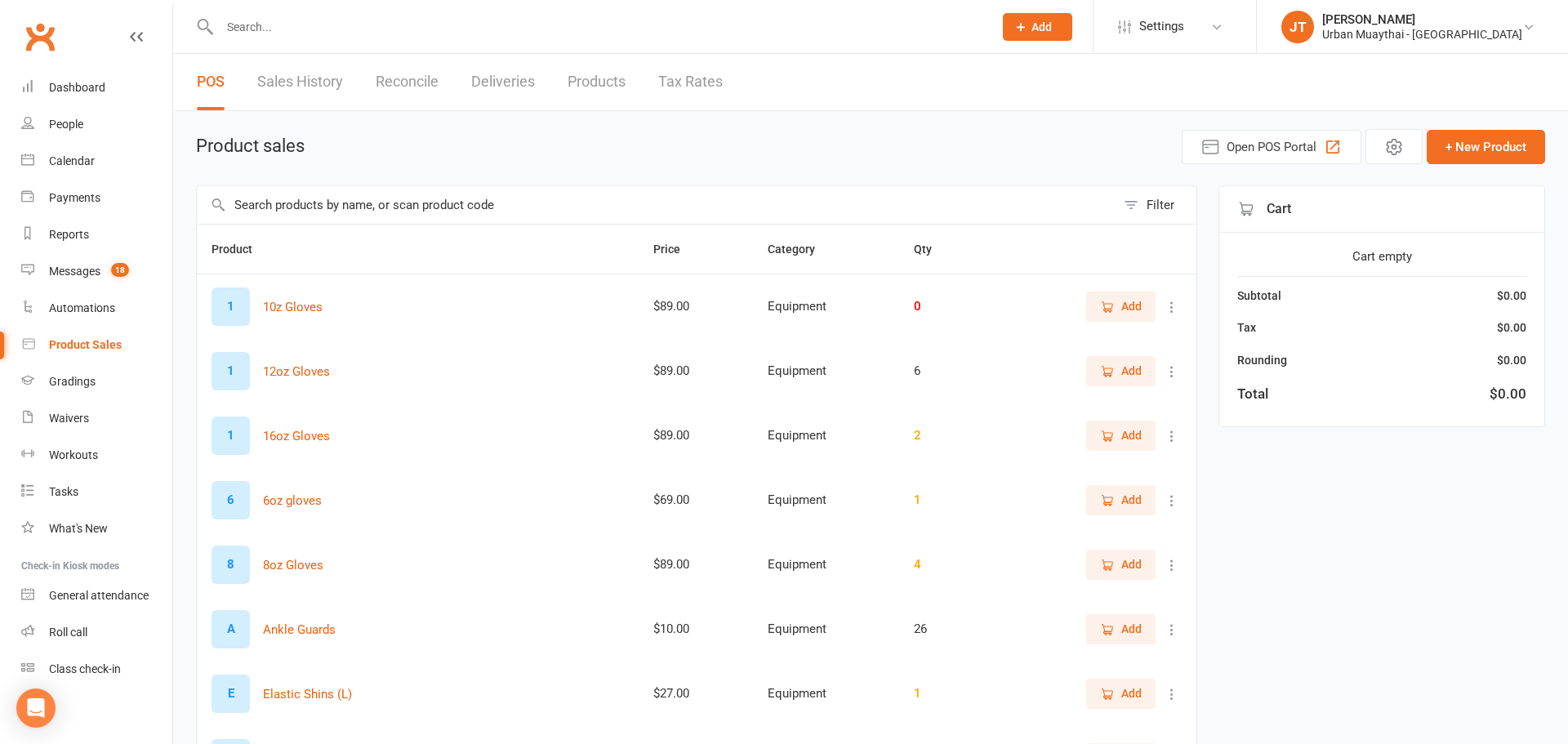
click at [260, 26] on input "text" at bounding box center [597, 27] width 767 height 23
click at [241, 21] on input "text" at bounding box center [591, 27] width 754 height 23
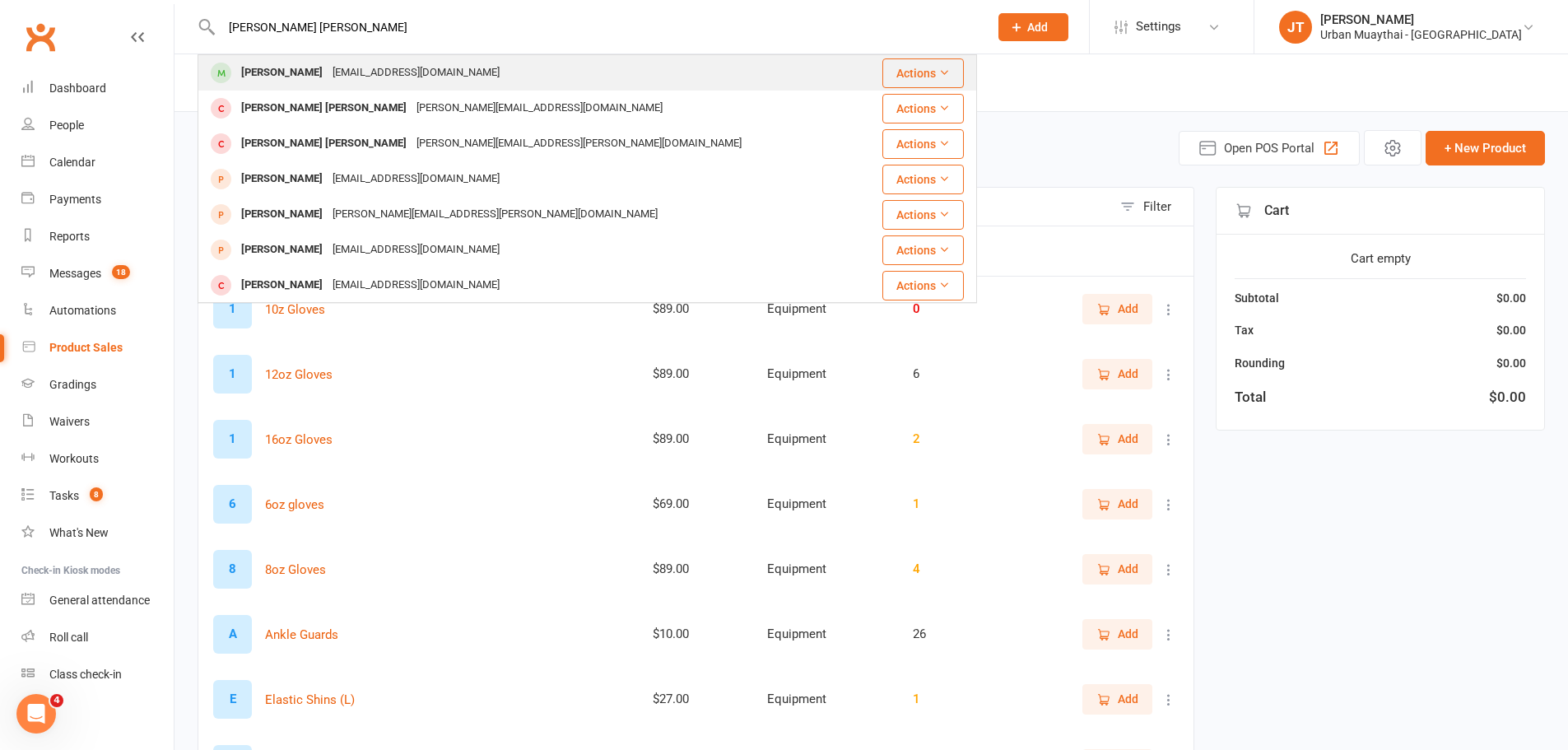
type input "connor mcnichol"
click at [287, 65] on div "Conor McNicholl" at bounding box center [282, 72] width 91 height 24
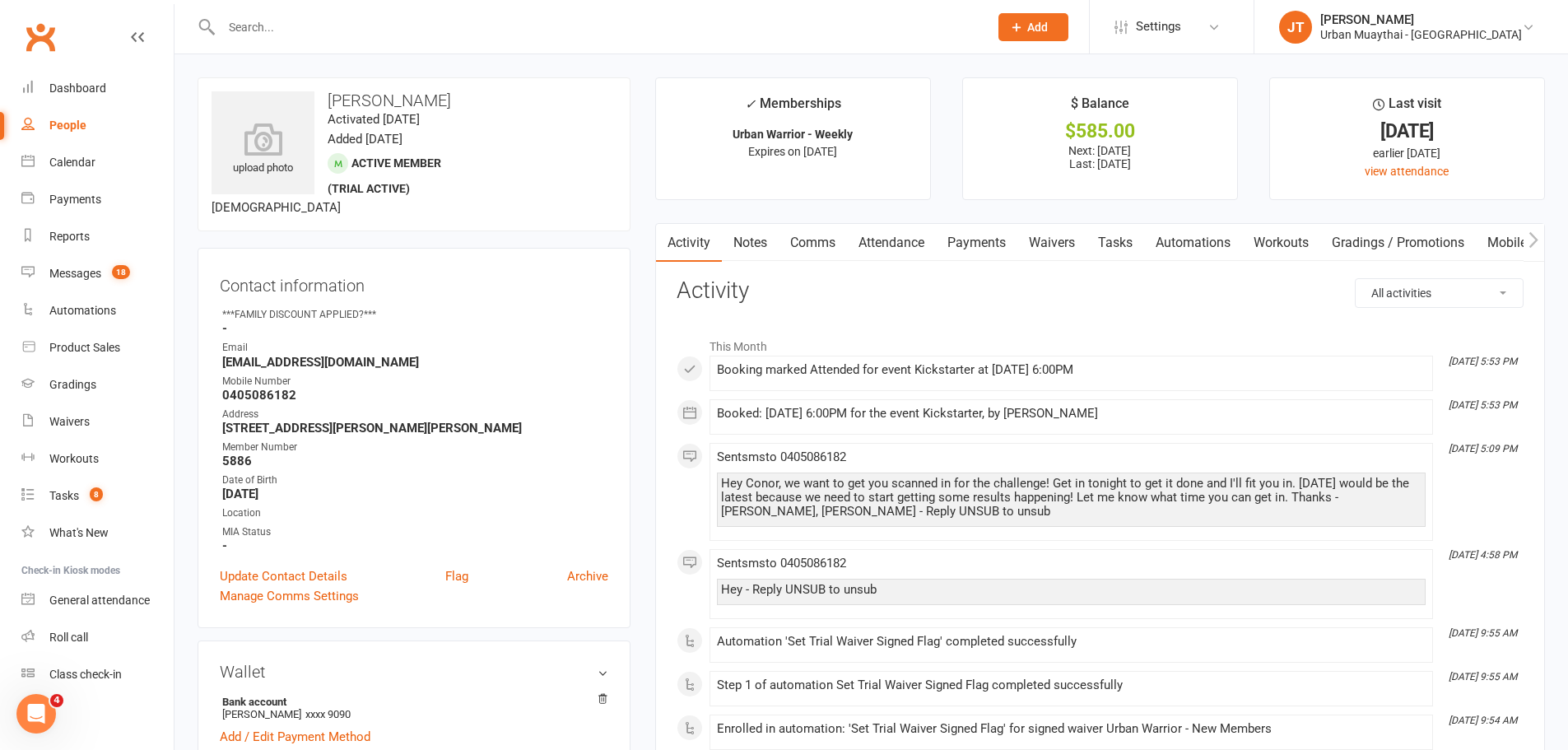
click at [108, 339] on link "Product Sales" at bounding box center [97, 348] width 152 height 37
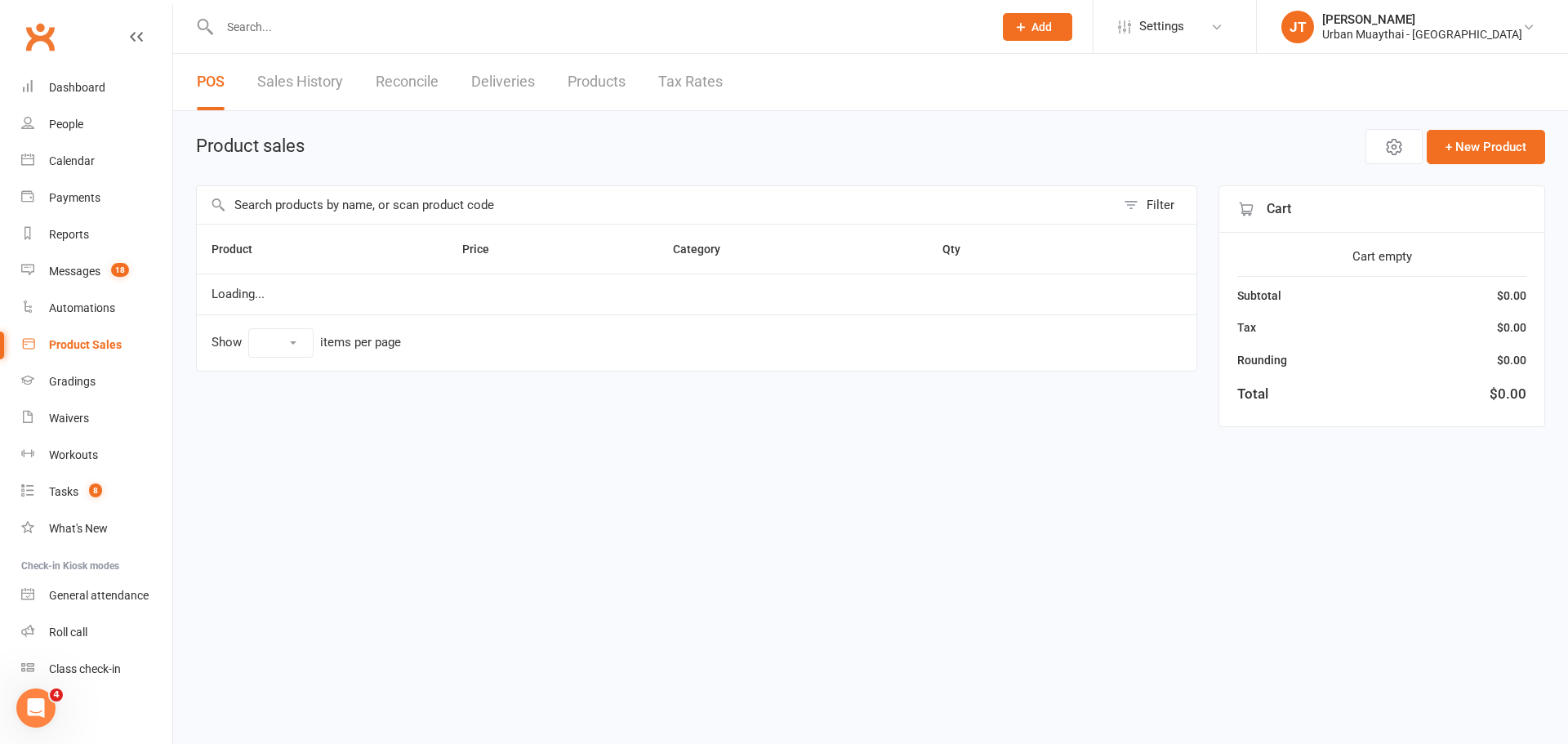
select select "25"
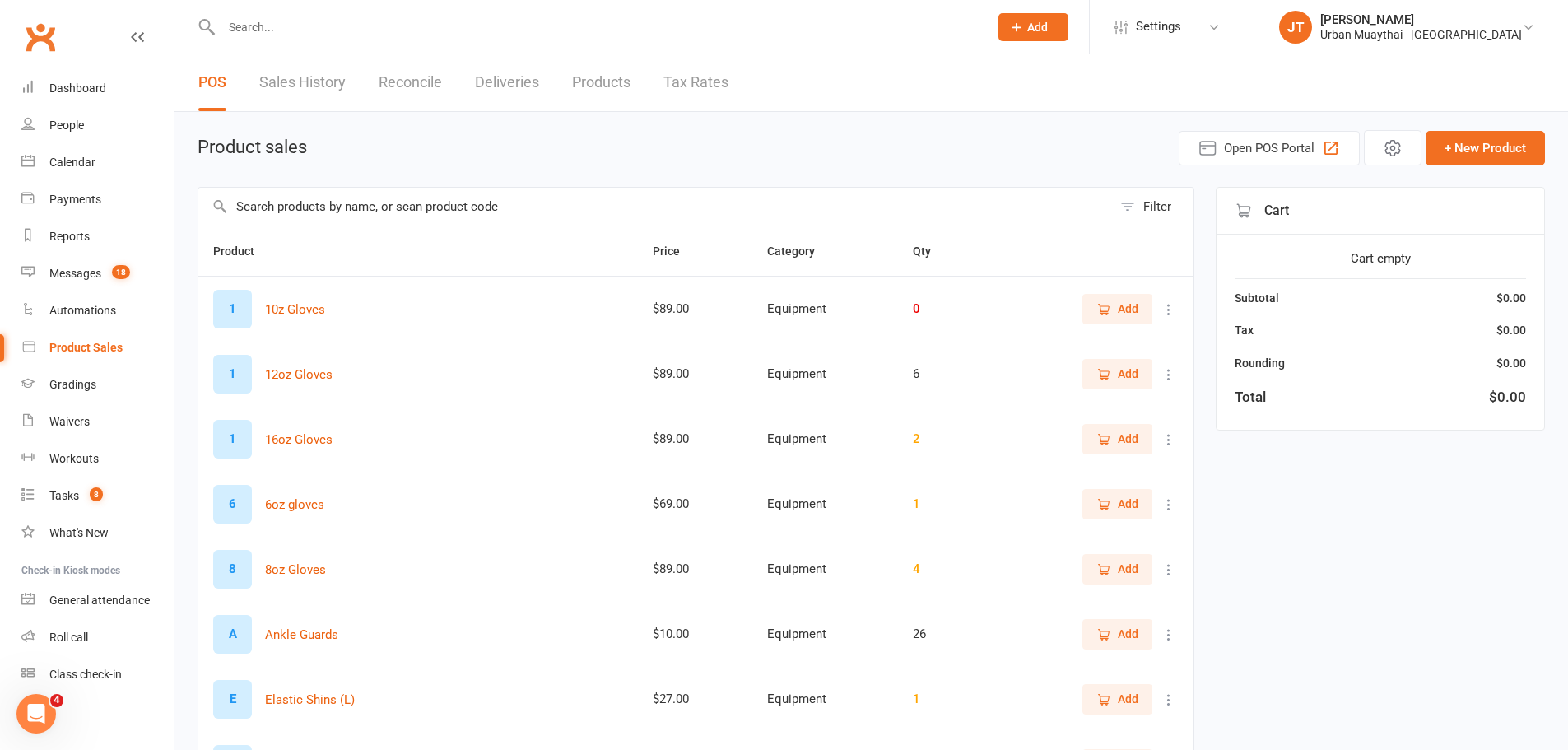
click at [247, 217] on input "text" at bounding box center [655, 207] width 913 height 38
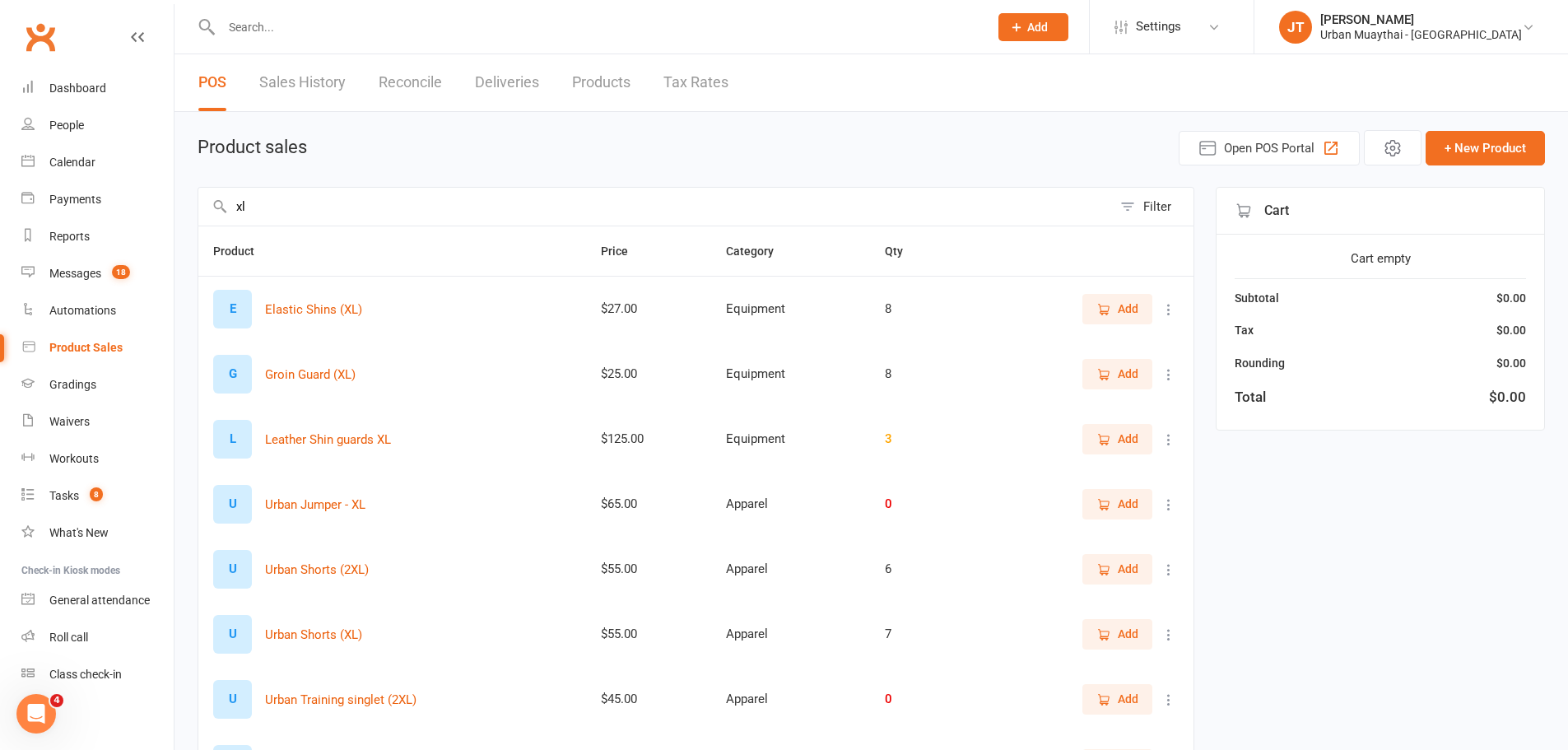
scroll to position [175, 0]
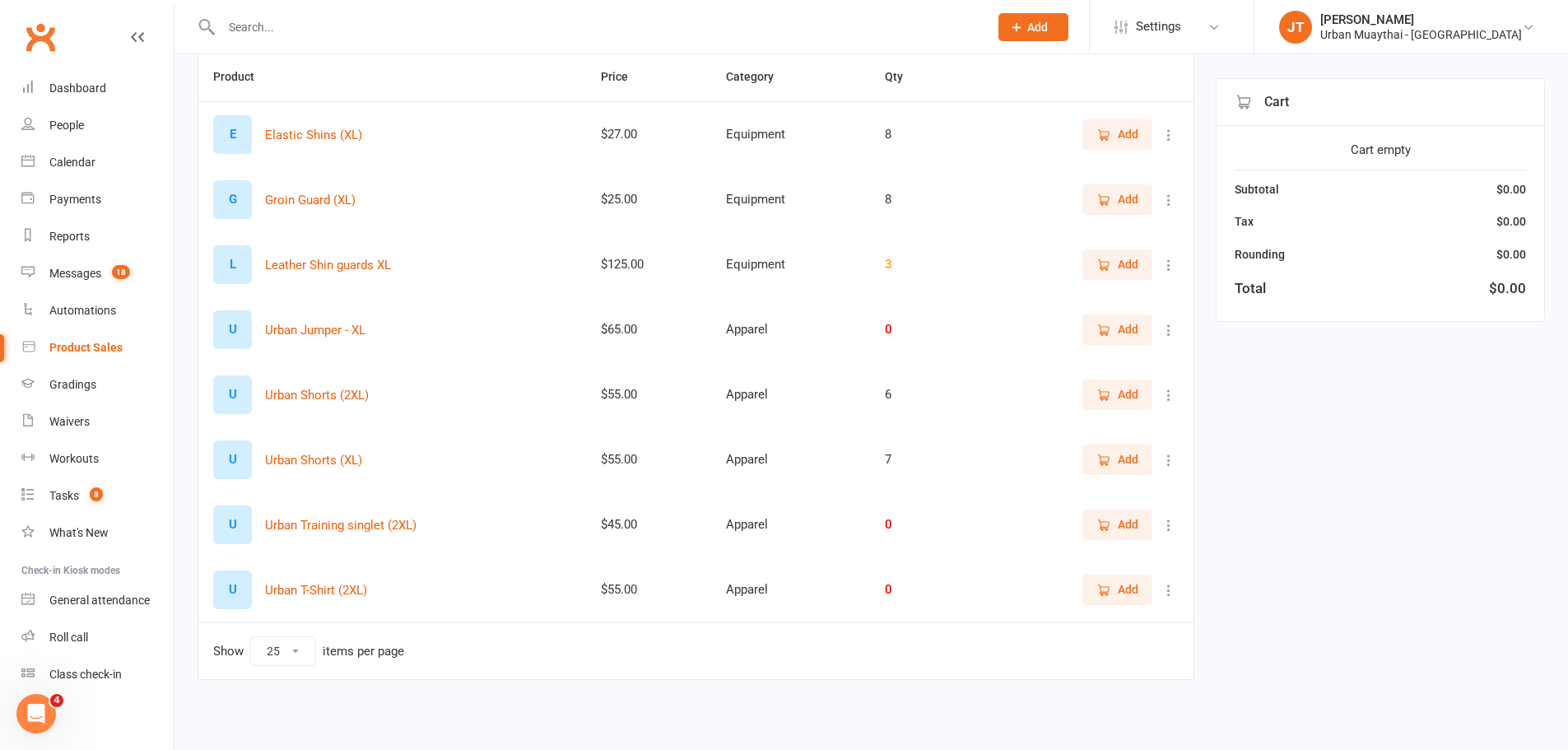
type input "xl"
click at [1111, 462] on span "Add" at bounding box center [1117, 459] width 42 height 18
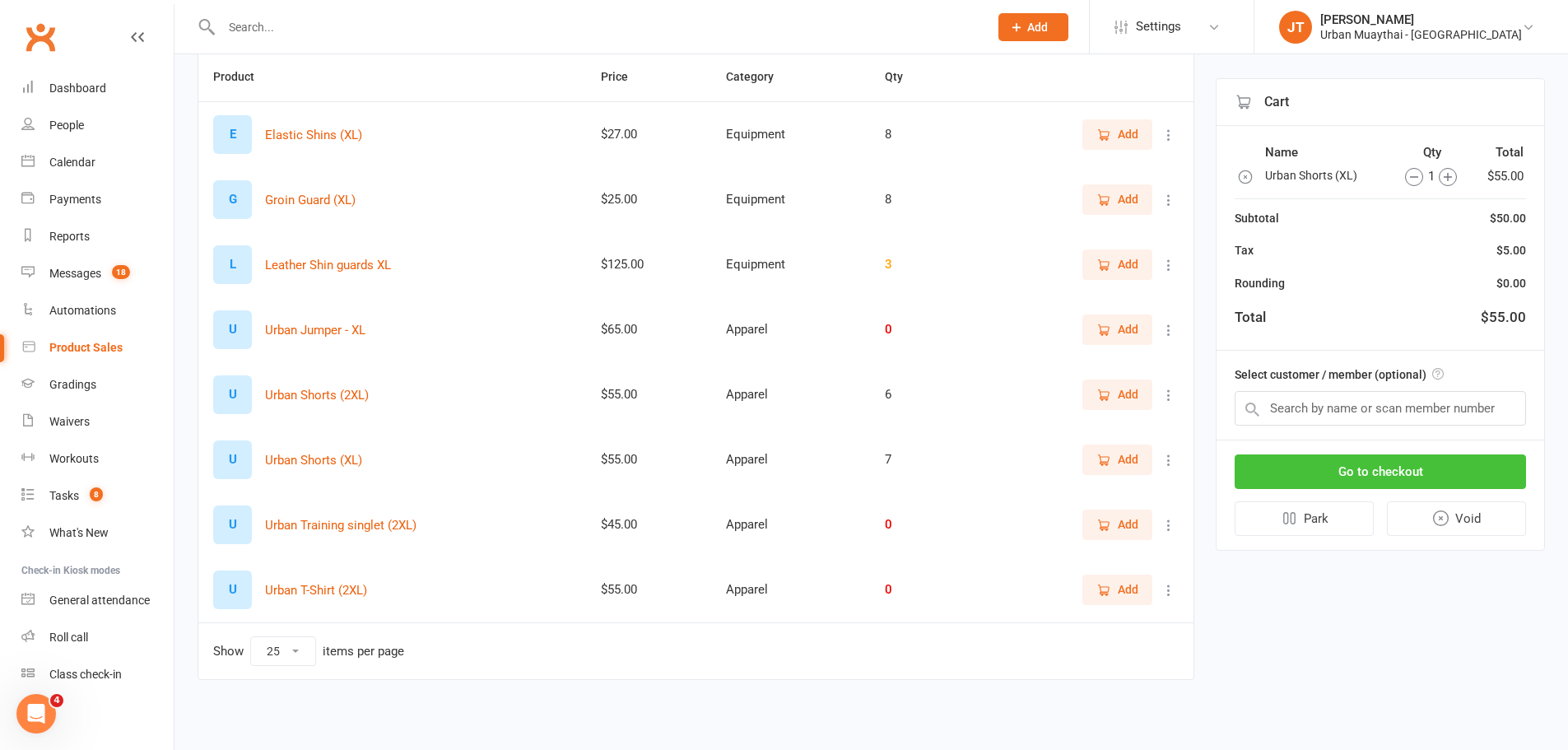
click at [1357, 463] on button "Go to checkout" at bounding box center [1380, 471] width 291 height 34
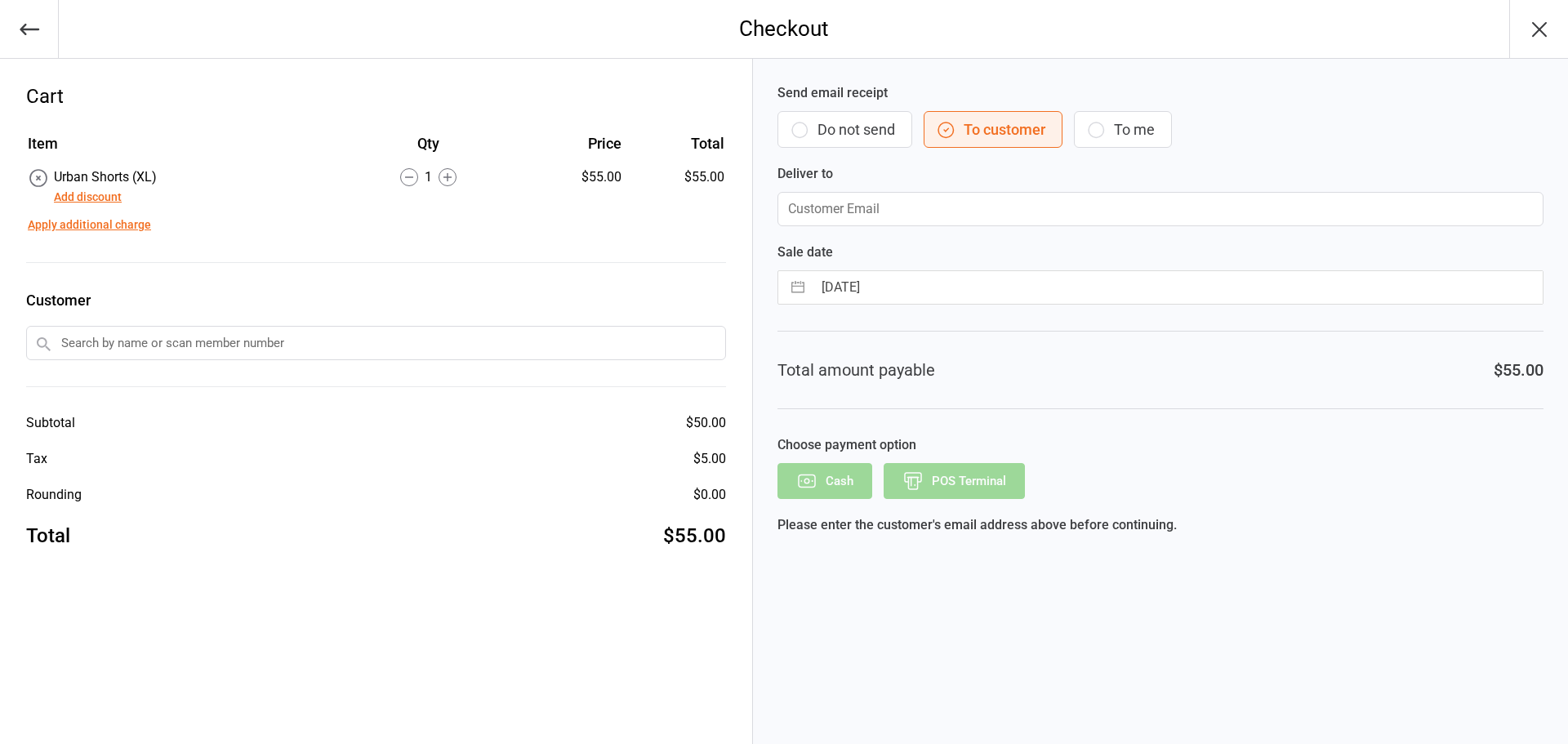
click at [866, 119] on button "Do not send" at bounding box center [844, 129] width 135 height 37
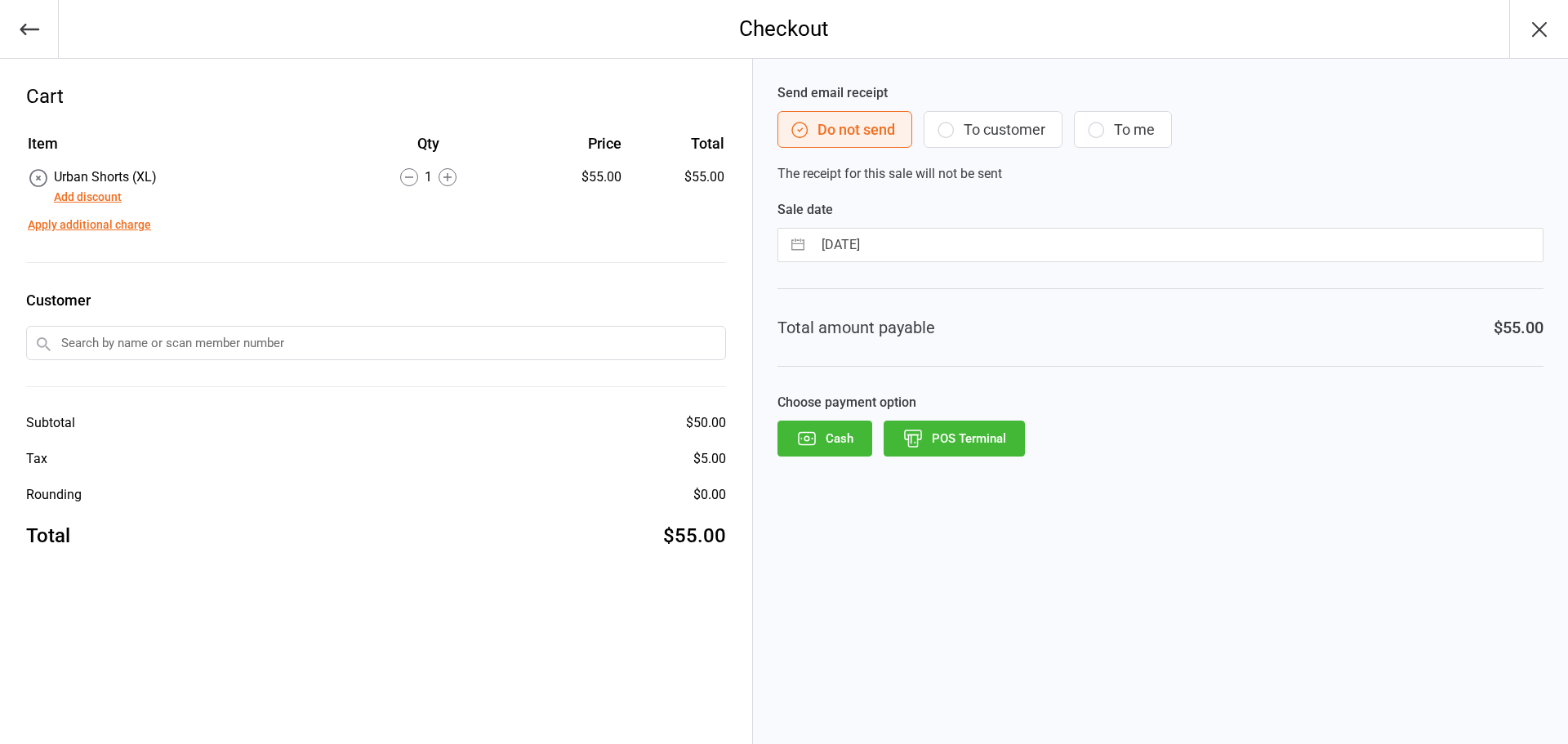
click at [990, 447] on button "POS Terminal" at bounding box center [954, 438] width 141 height 36
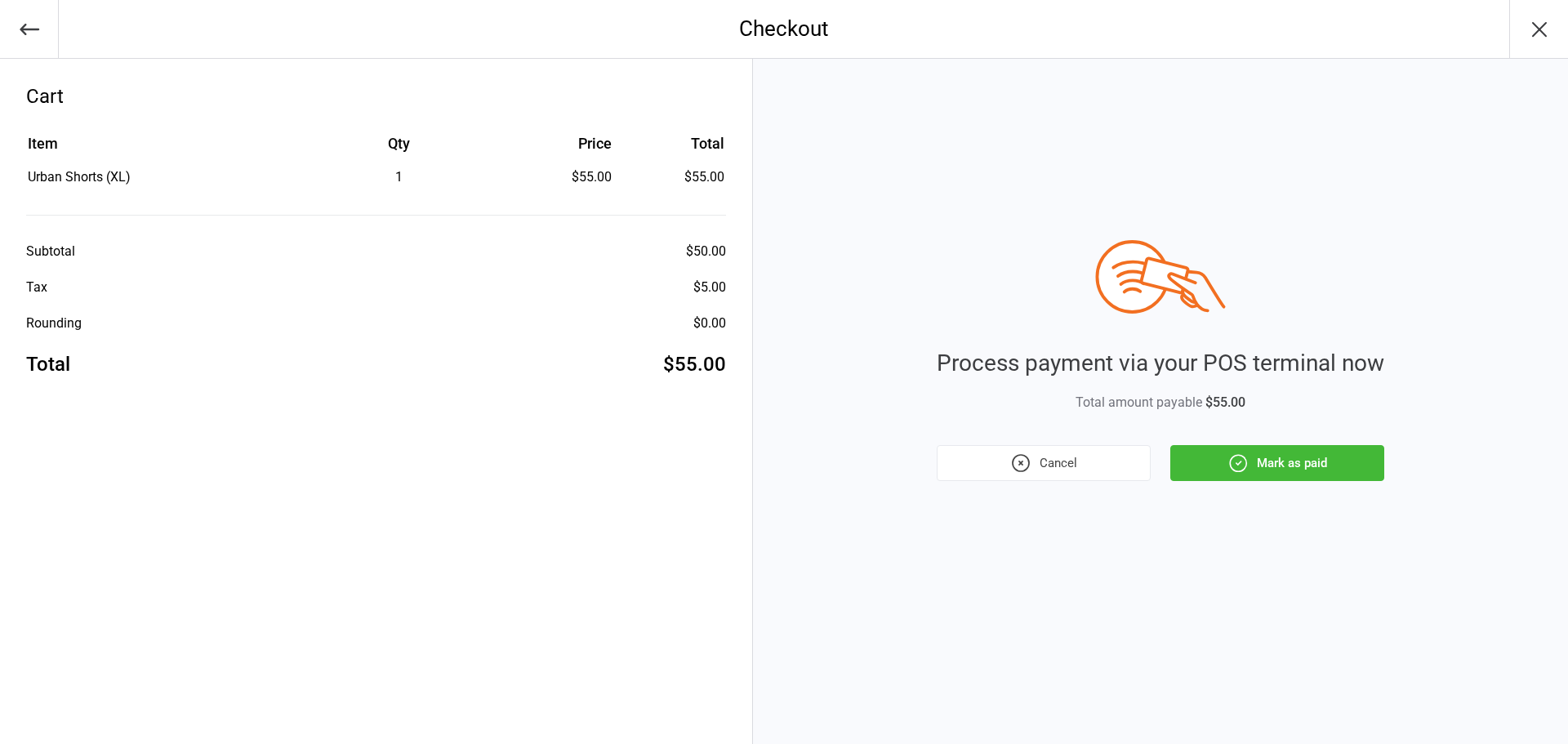
click at [1346, 454] on button "Mark as paid" at bounding box center [1277, 462] width 214 height 36
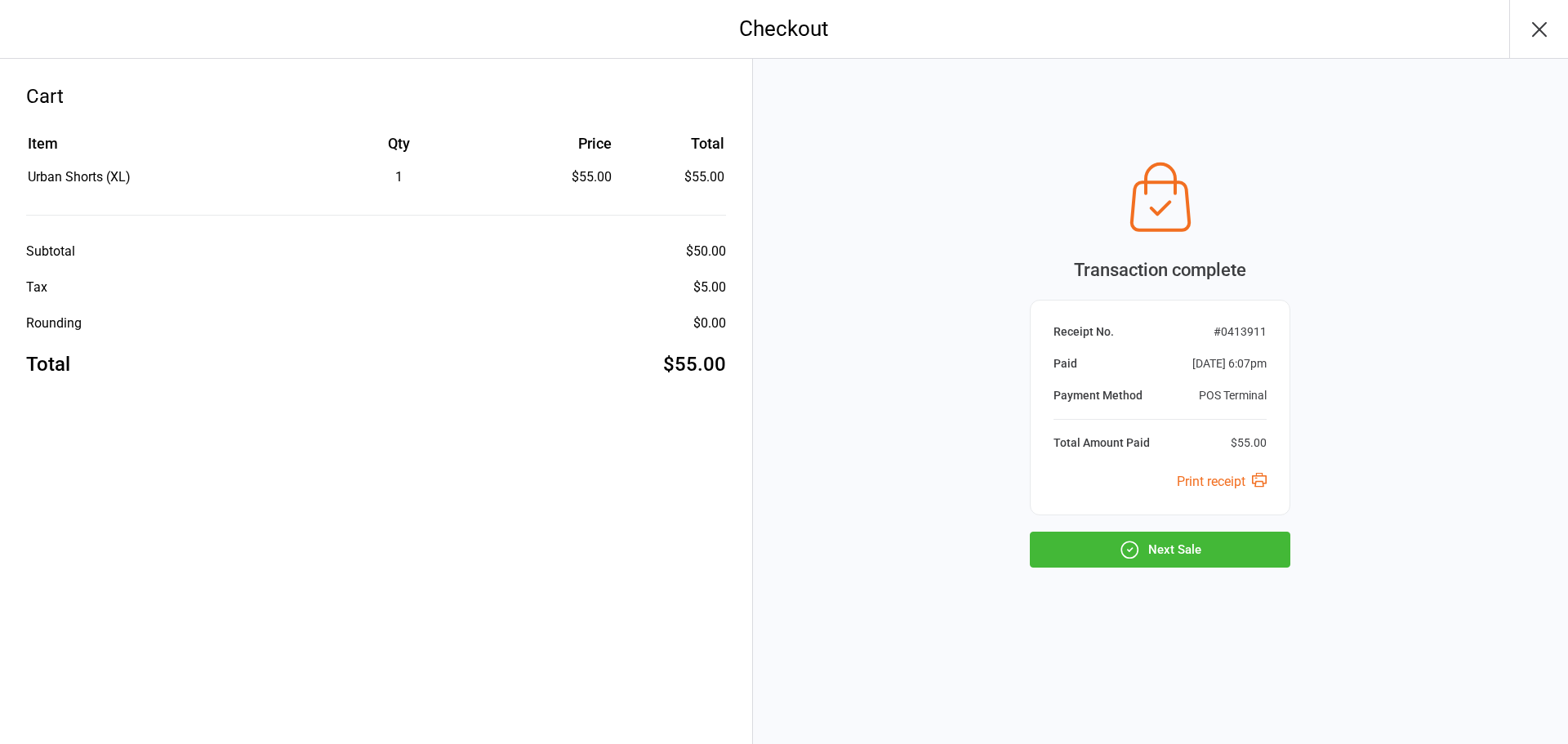
click at [1101, 553] on button "Next Sale" at bounding box center [1160, 549] width 261 height 36
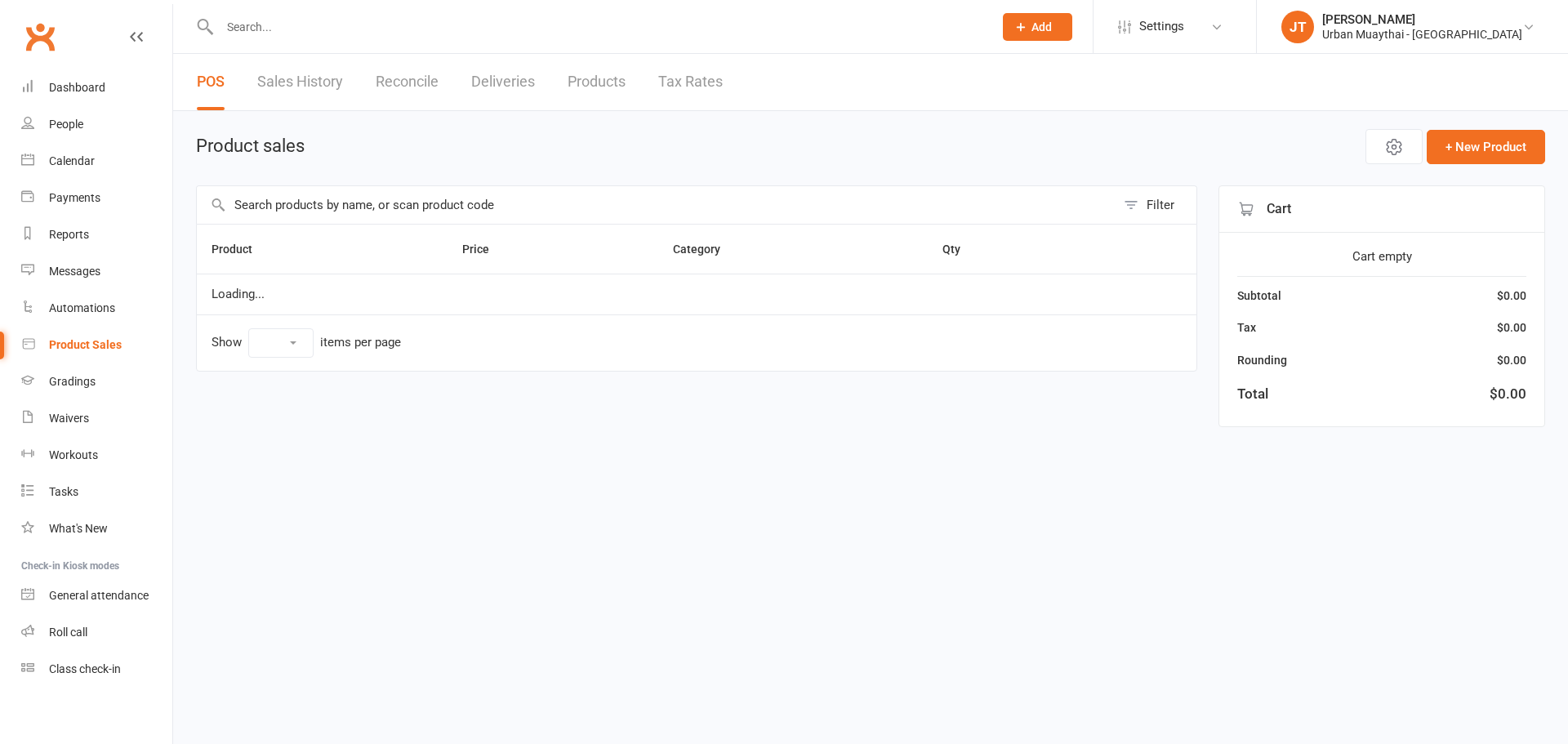
select select "25"
click at [318, 200] on input "text" at bounding box center [656, 205] width 918 height 38
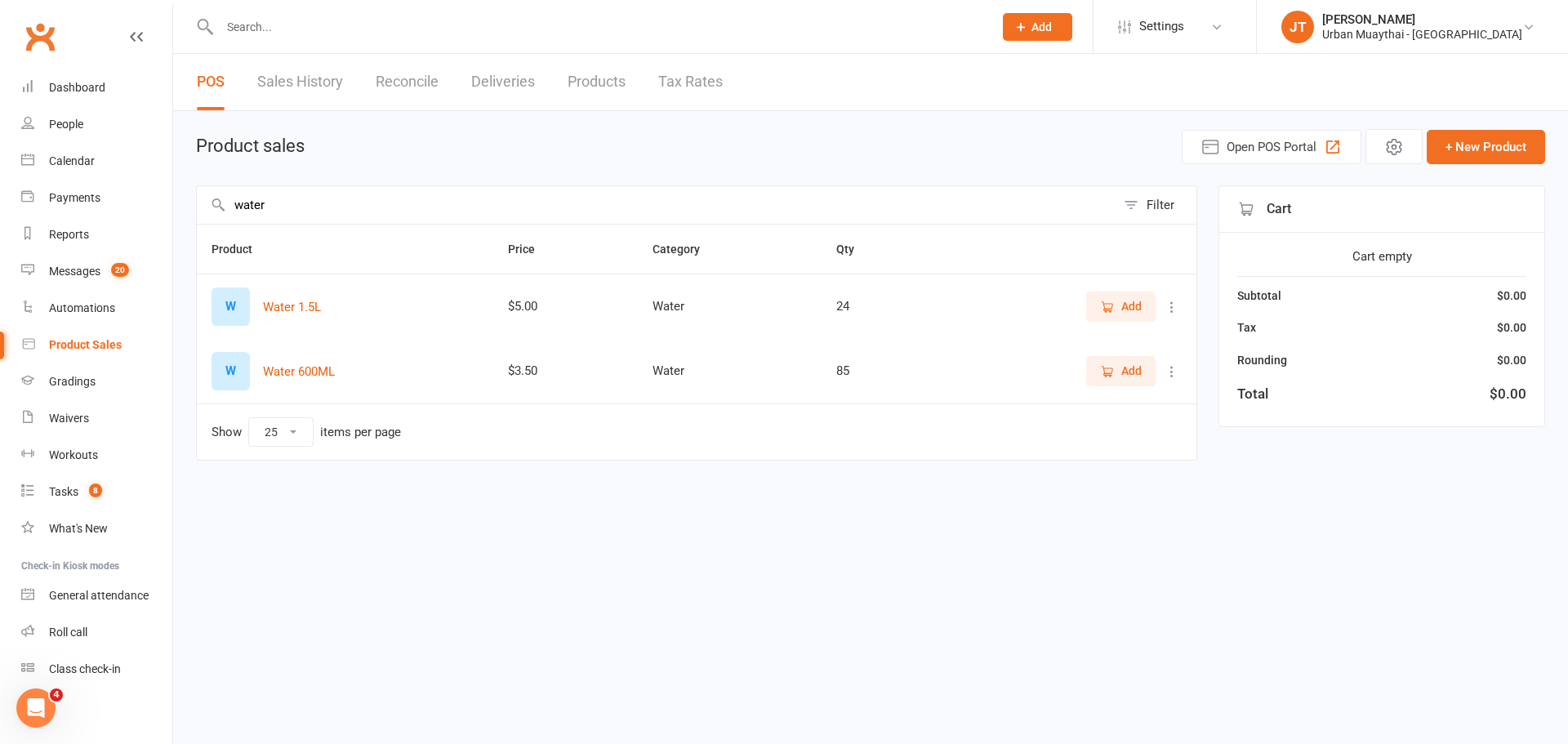
type input "water"
click at [1156, 325] on td "Add" at bounding box center [1073, 306] width 248 height 65
click at [1139, 317] on button "Add" at bounding box center [1121, 306] width 70 height 30
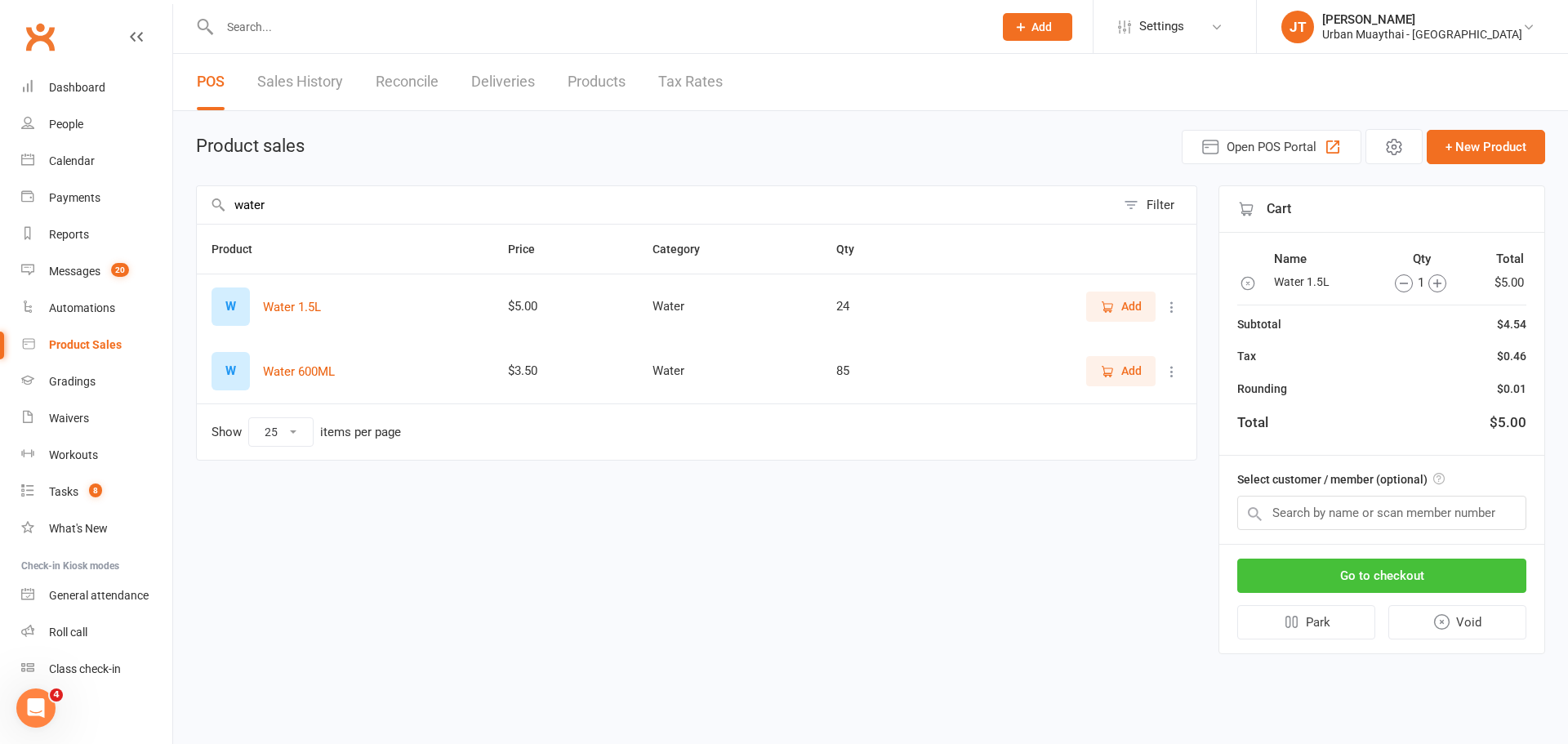
click at [1479, 573] on button "Go to checkout" at bounding box center [1381, 576] width 289 height 34
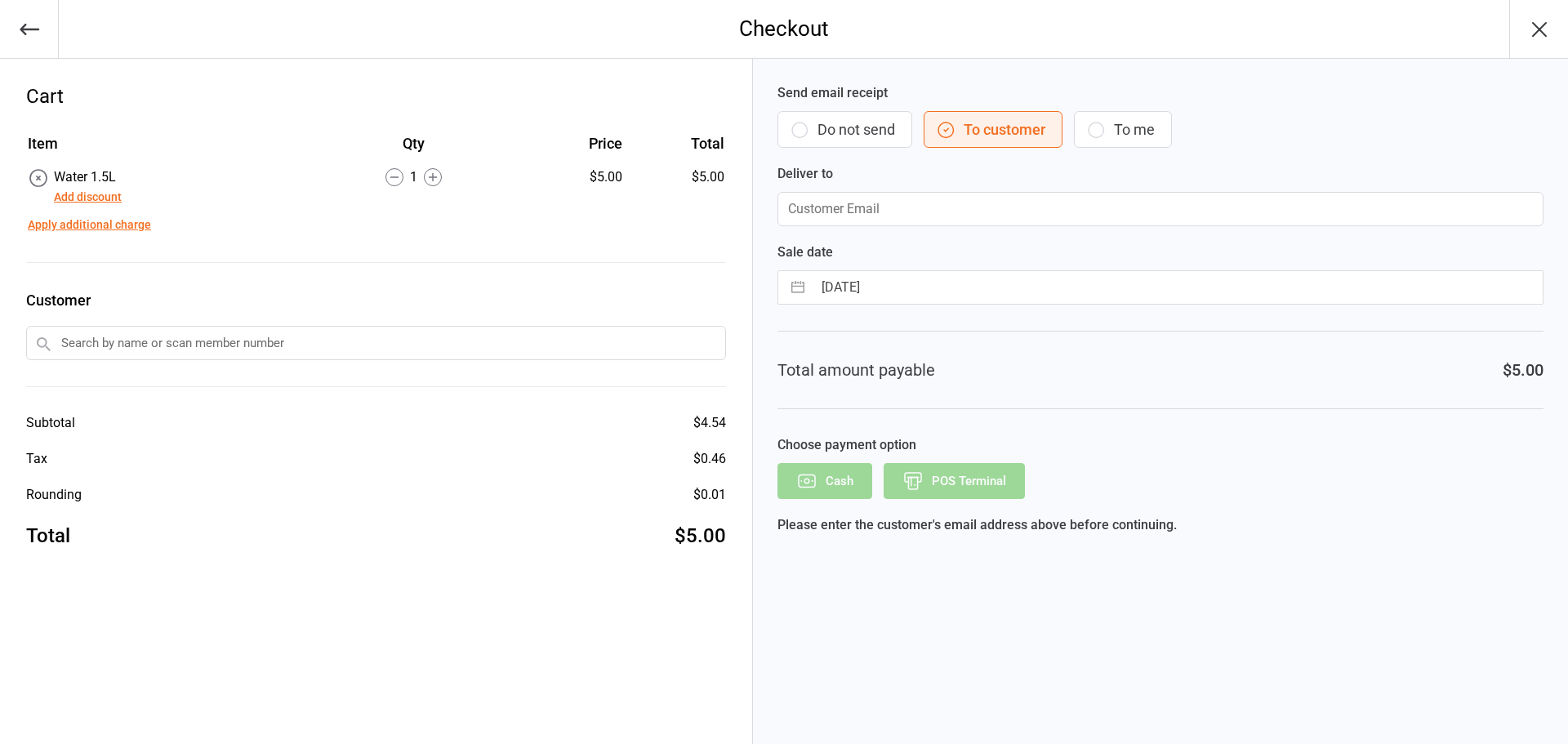
click at [814, 130] on button "Do not send" at bounding box center [844, 129] width 135 height 37
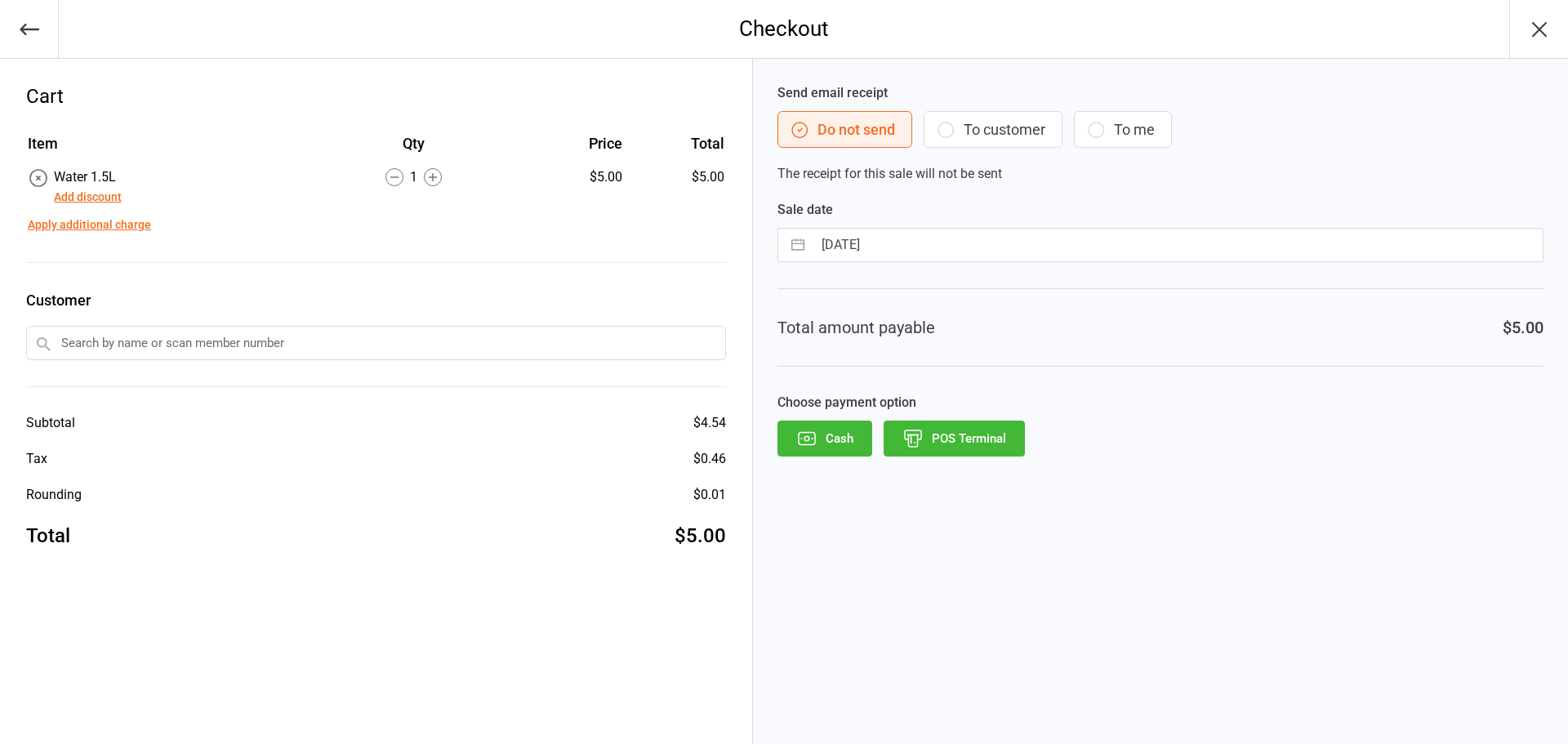
click at [941, 454] on button "POS Terminal" at bounding box center [954, 438] width 141 height 36
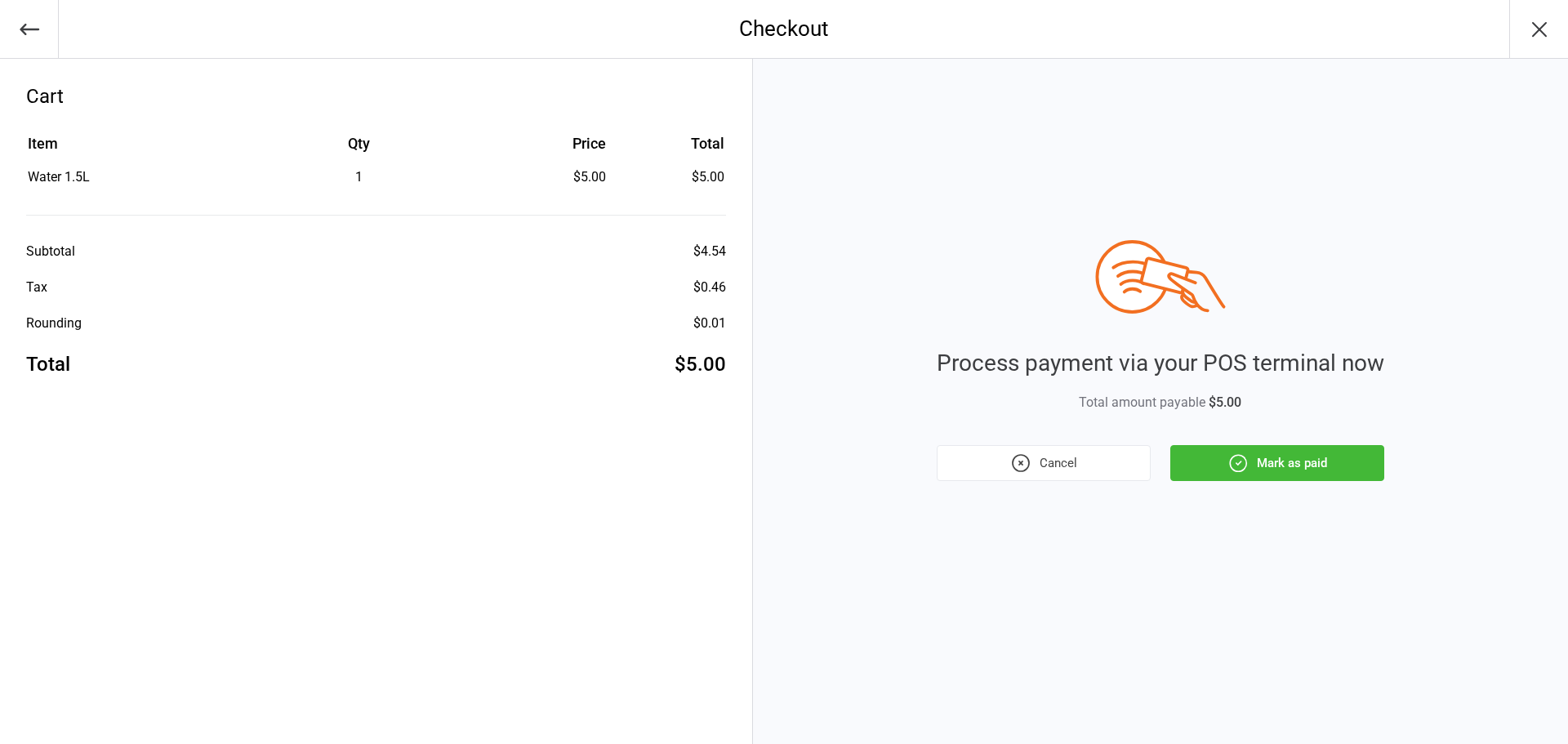
click at [1340, 474] on button "Mark as paid" at bounding box center [1277, 462] width 214 height 36
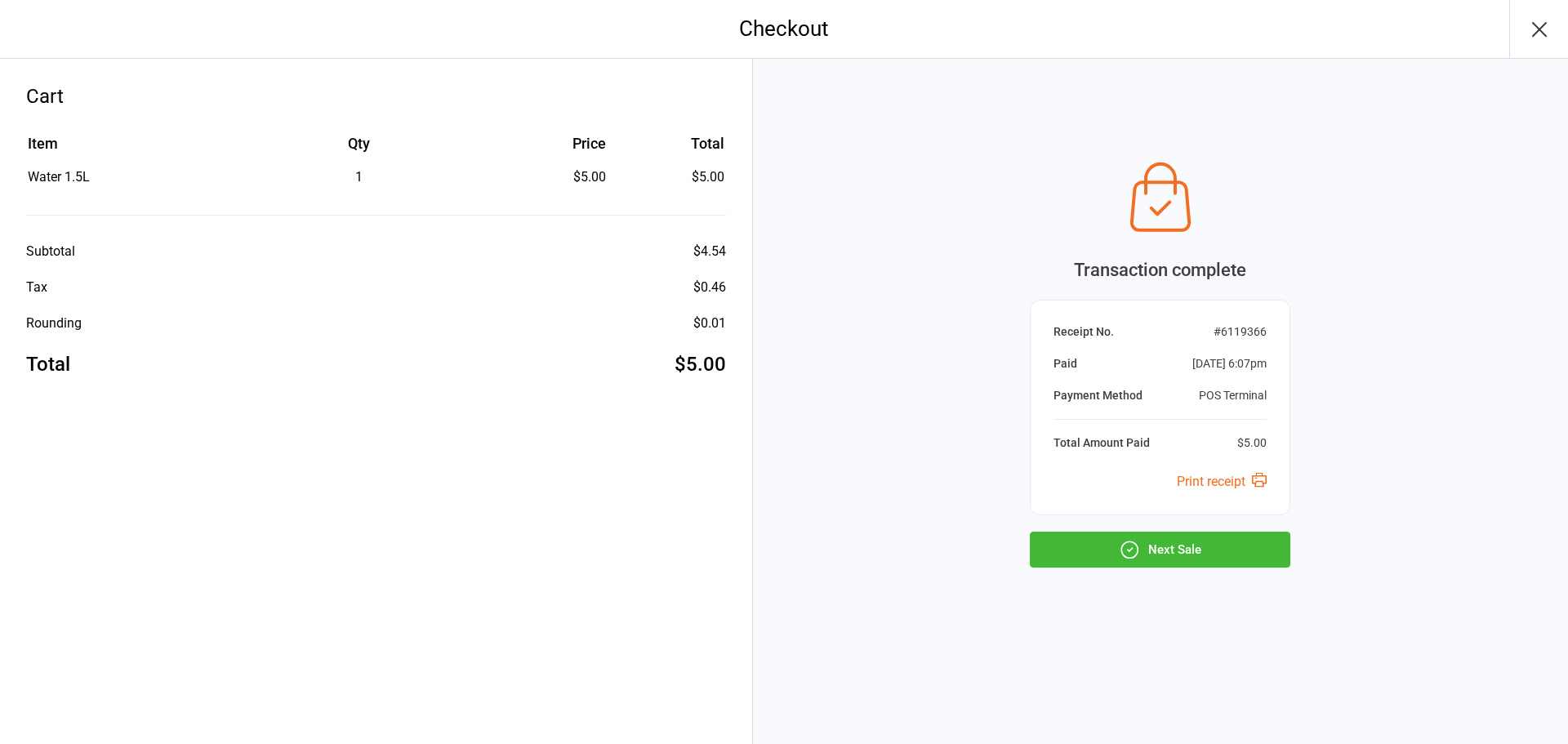
click at [1147, 552] on button "Next Sale" at bounding box center [1160, 549] width 261 height 36
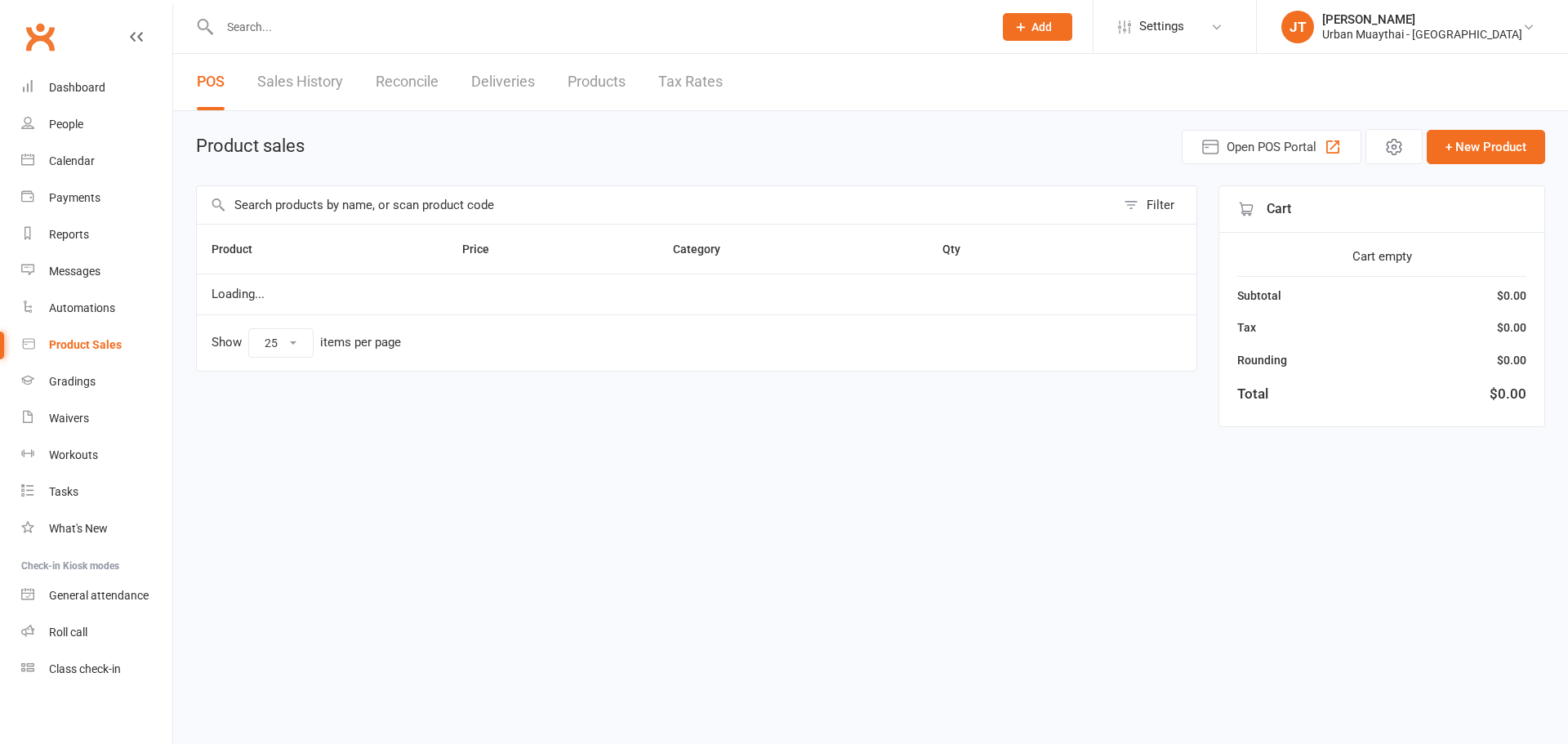
select select "25"
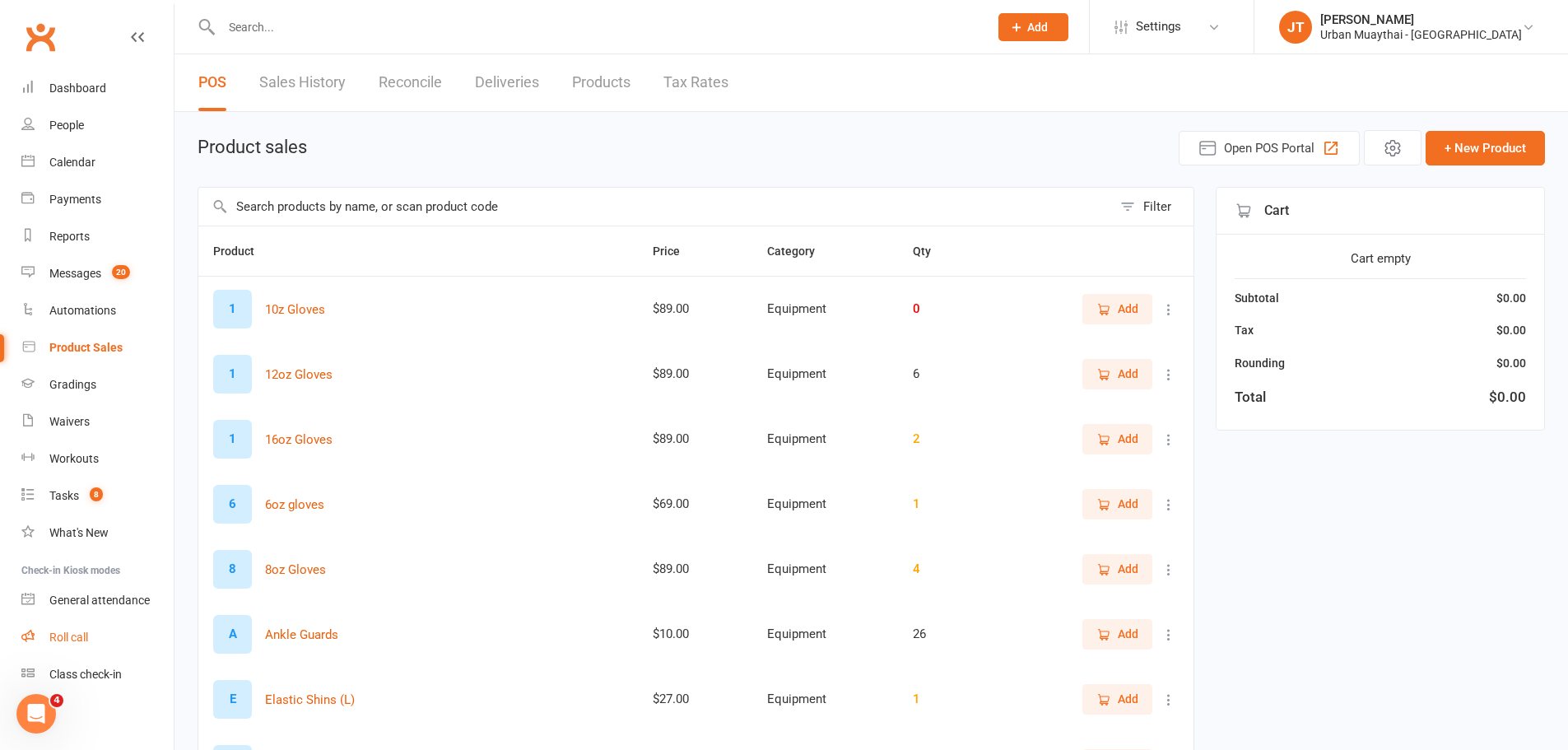
click at [116, 646] on link "Roll call" at bounding box center [97, 637] width 152 height 37
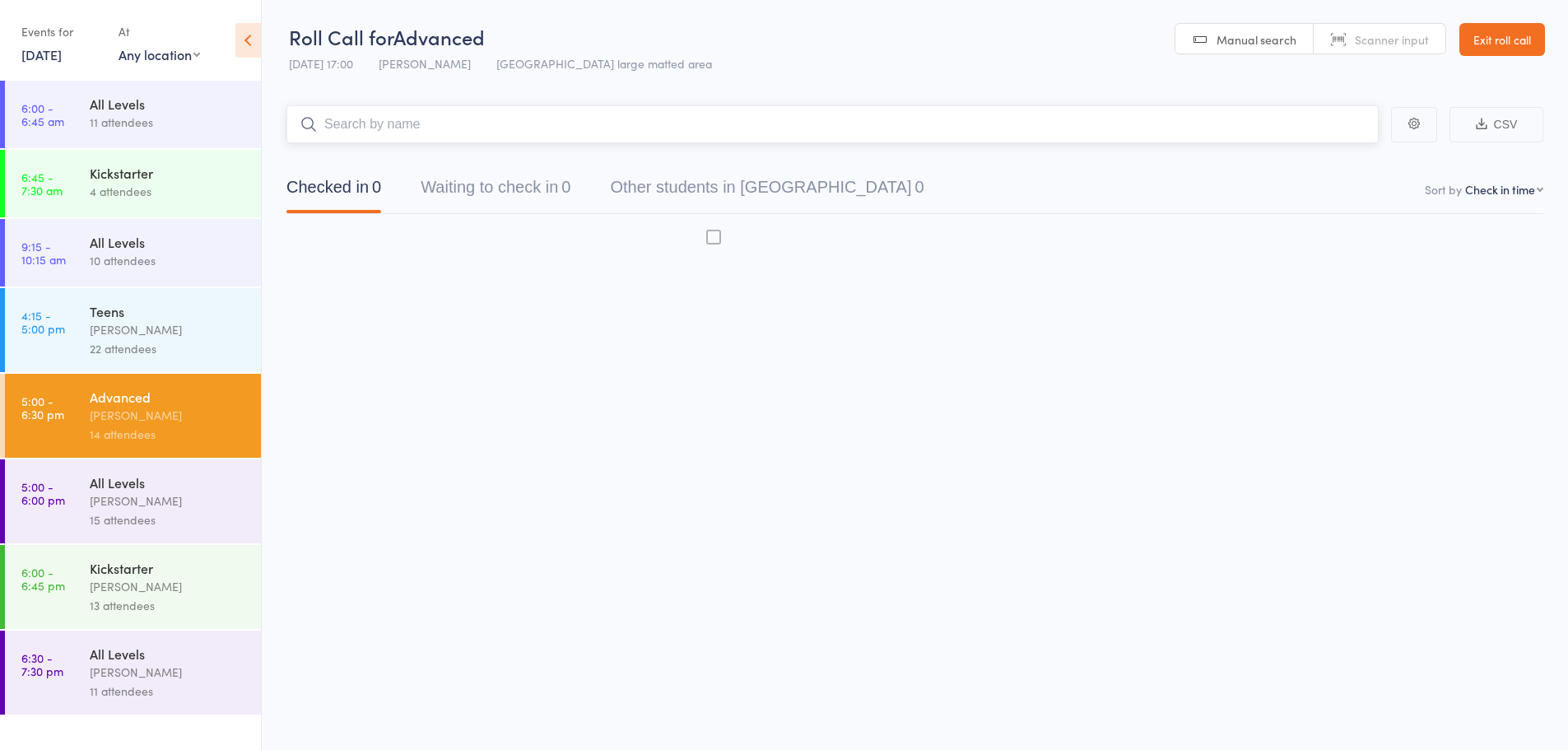
click at [95, 628] on div "Kickstarter Mitch Jackson 13 attendees" at bounding box center [175, 587] width 171 height 84
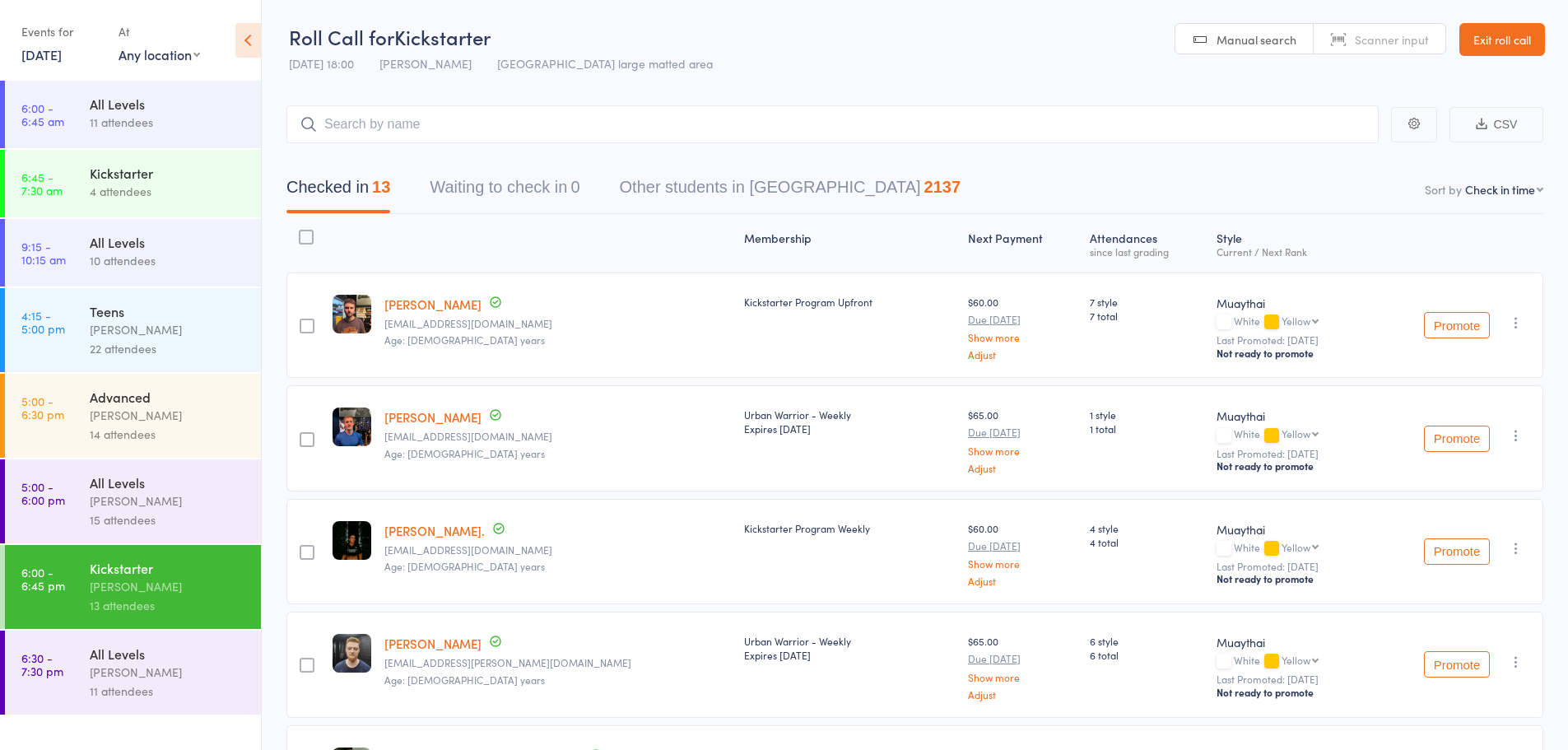
click at [200, 408] on div "Harry Ritter" at bounding box center [168, 416] width 157 height 19
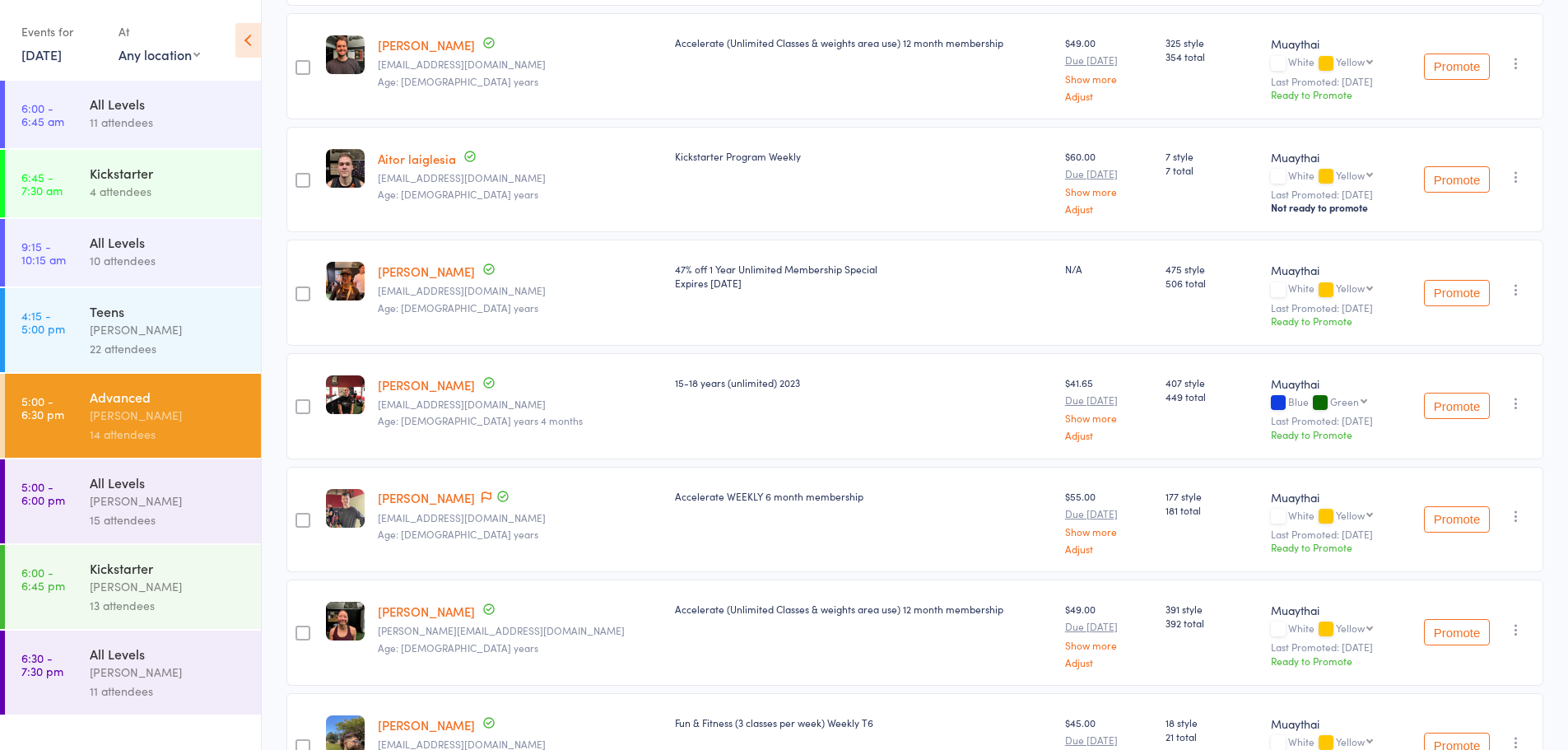
scroll to position [411, 0]
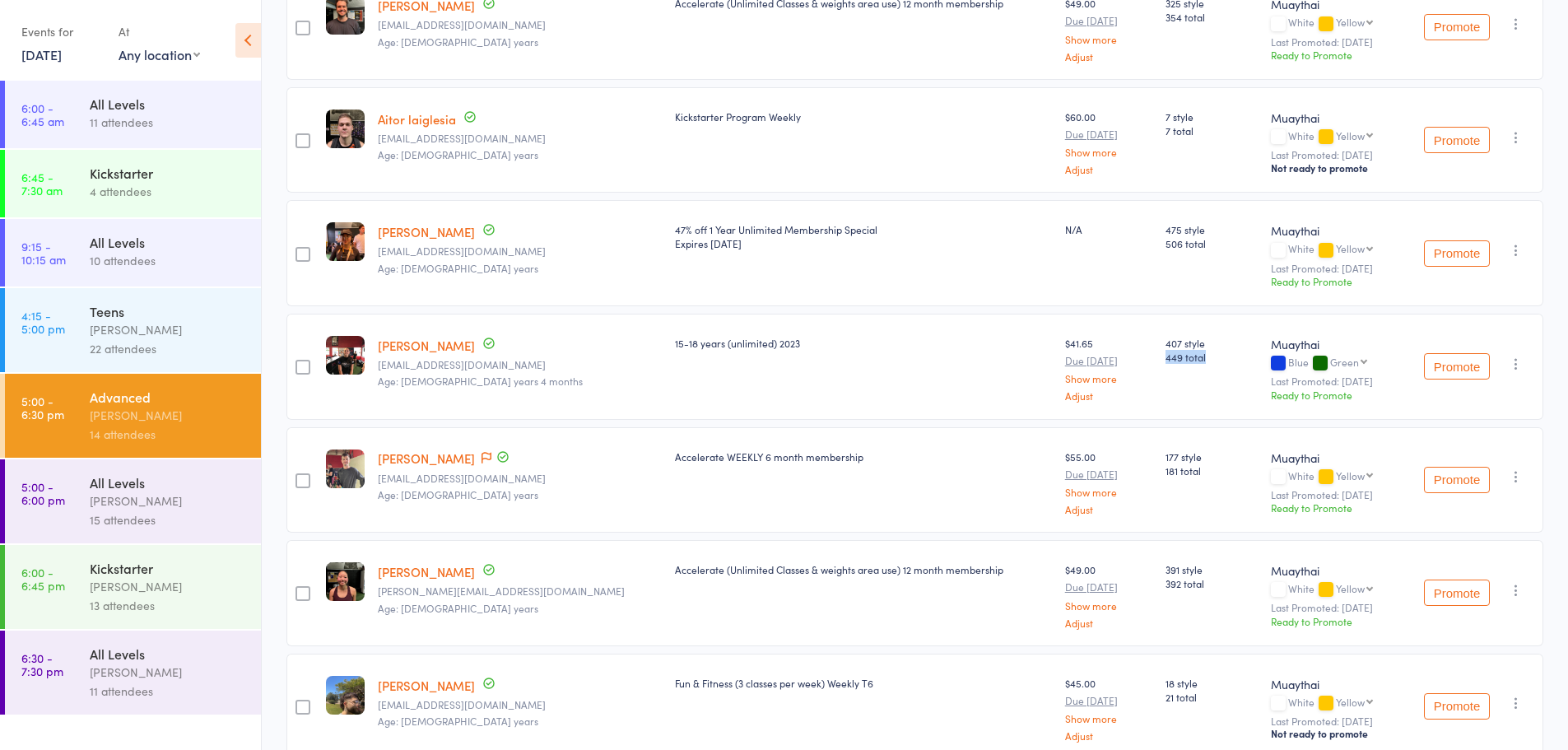
drag, startPoint x: 1119, startPoint y: 356, endPoint x: 1167, endPoint y: 358, distance: 48.0
click at [1167, 358] on span "449 total" at bounding box center [1211, 357] width 92 height 14
click at [1165, 354] on span "449 total" at bounding box center [1211, 357] width 92 height 14
drag, startPoint x: 1156, startPoint y: 355, endPoint x: 1107, endPoint y: 357, distance: 49.0
click at [1158, 360] on div "407 style 449 total" at bounding box center [1211, 367] width 105 height 106
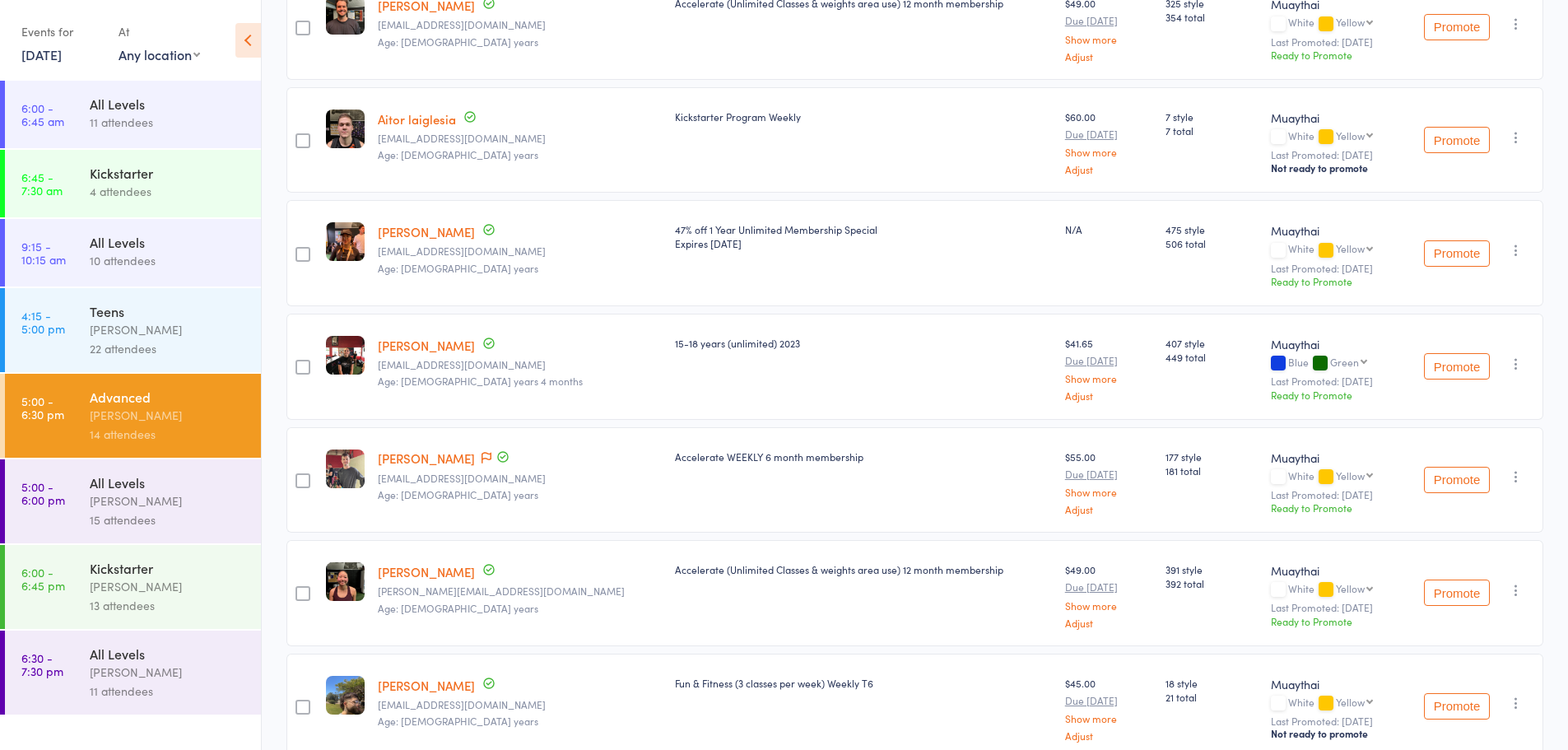
click at [1108, 360] on div "$41.65 Due Oct 17 Show more Adjust" at bounding box center [1108, 367] width 100 height 106
drag, startPoint x: 1116, startPoint y: 356, endPoint x: 1154, endPoint y: 356, distance: 38.0
click at [1165, 356] on span "449 total" at bounding box center [1211, 357] width 92 height 14
drag, startPoint x: 1157, startPoint y: 359, endPoint x: 1114, endPoint y: 363, distance: 43.2
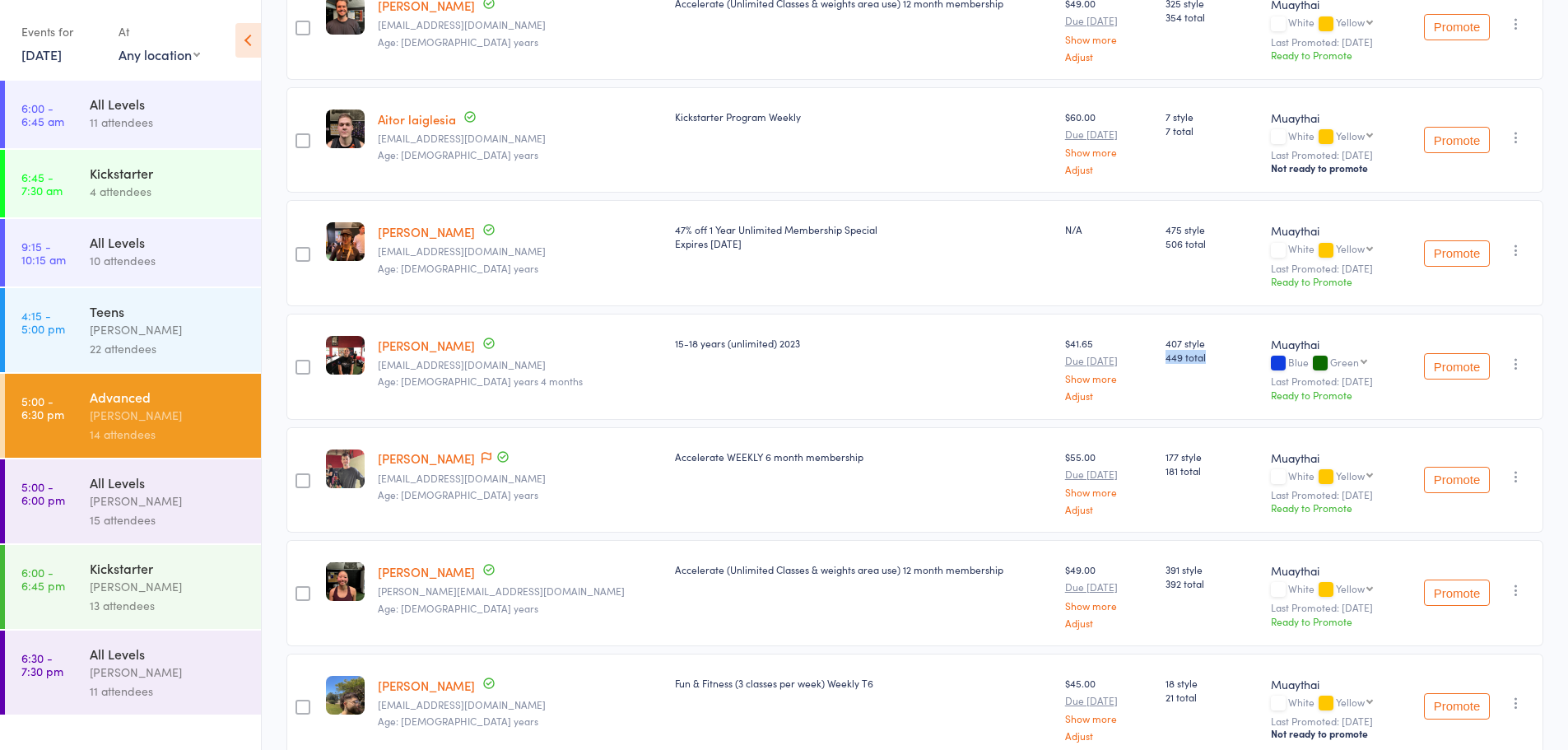
click at [1158, 363] on div "407 style 449 total" at bounding box center [1211, 367] width 105 height 106
click at [1158, 358] on div "407 style 449 total" at bounding box center [1211, 367] width 105 height 106
click at [1165, 352] on span "449 total" at bounding box center [1211, 357] width 92 height 14
drag, startPoint x: 1116, startPoint y: 356, endPoint x: 1168, endPoint y: 355, distance: 52.0
click at [1168, 355] on span "449 total" at bounding box center [1211, 357] width 92 height 14
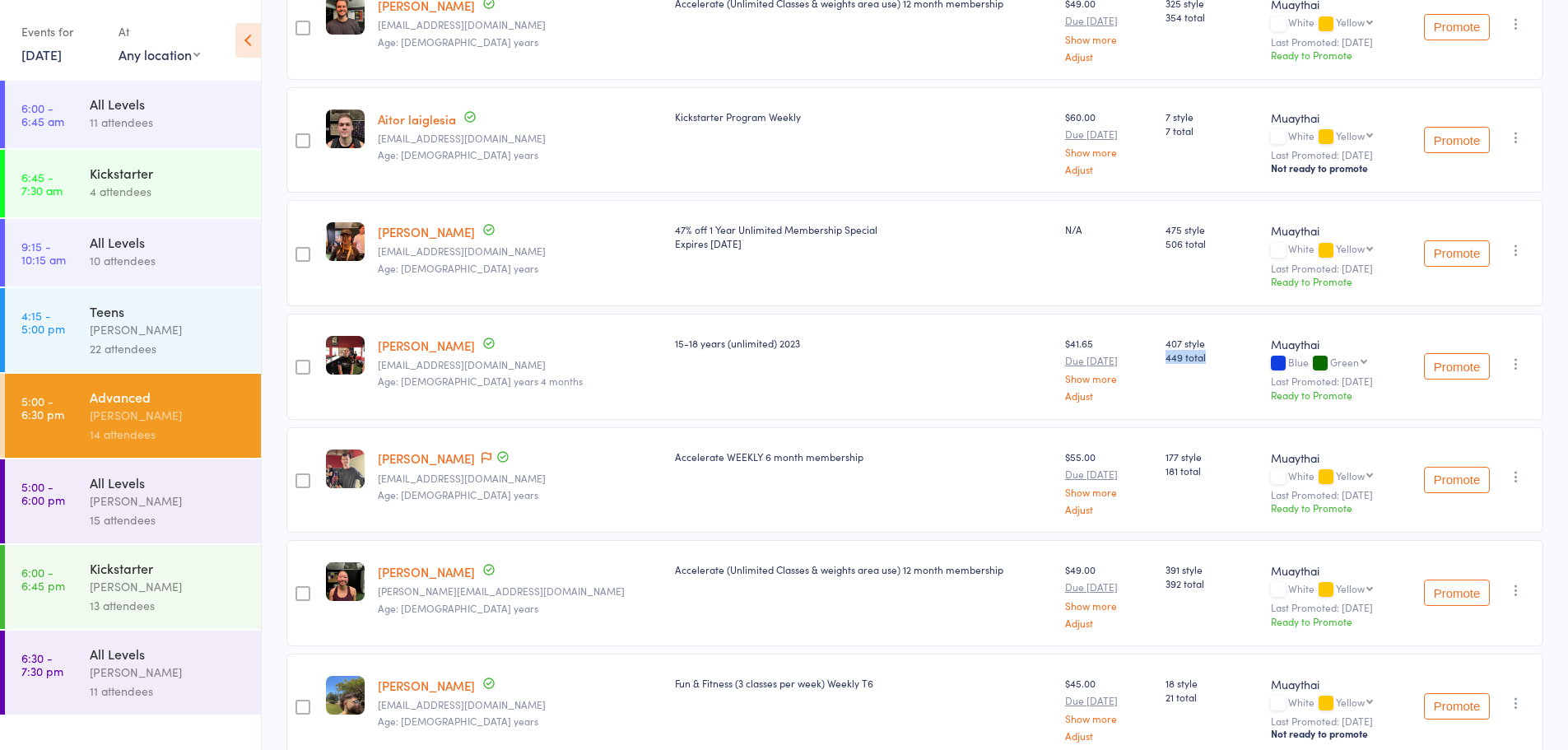
click at [1165, 356] on span "449 total" at bounding box center [1211, 357] width 92 height 14
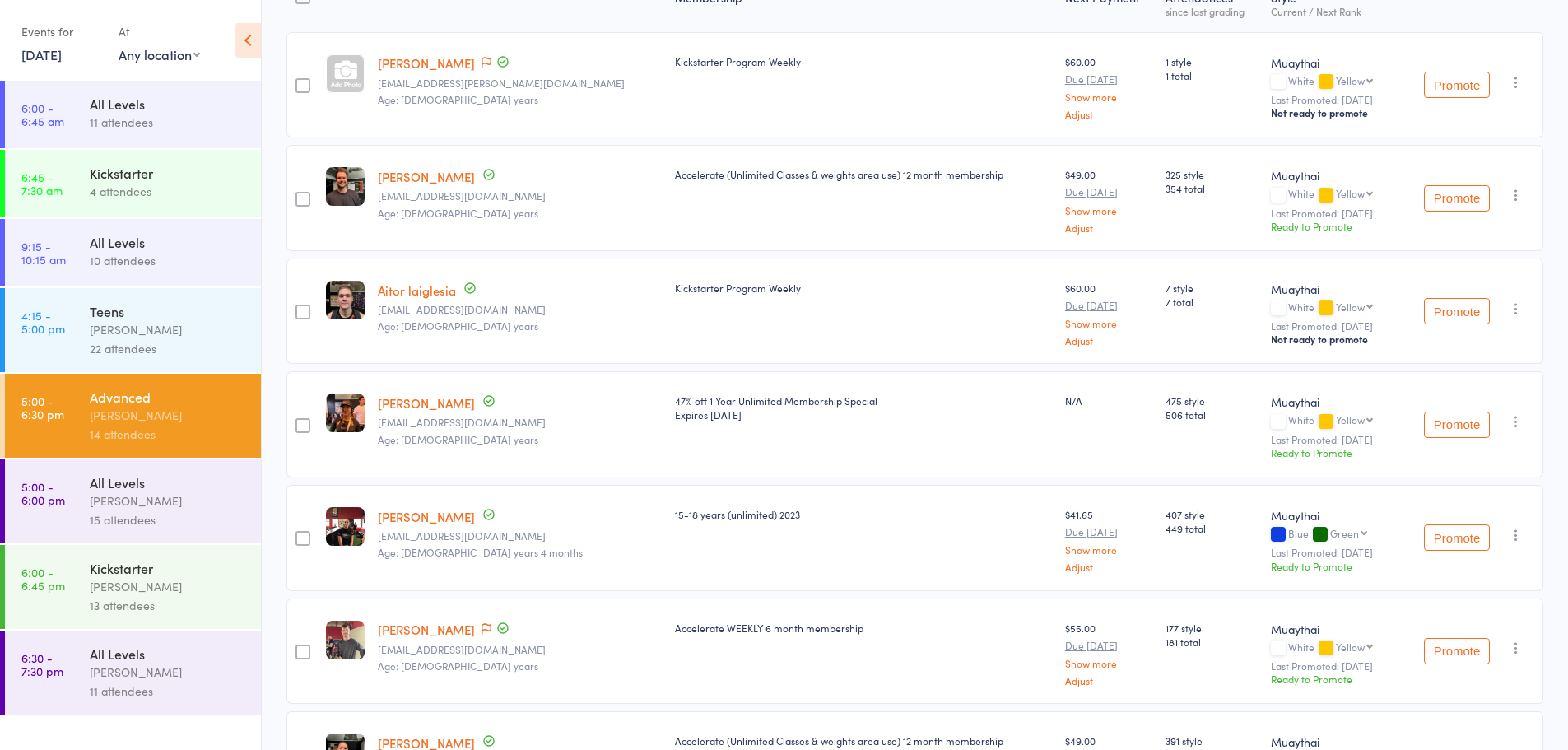
scroll to position [0, 0]
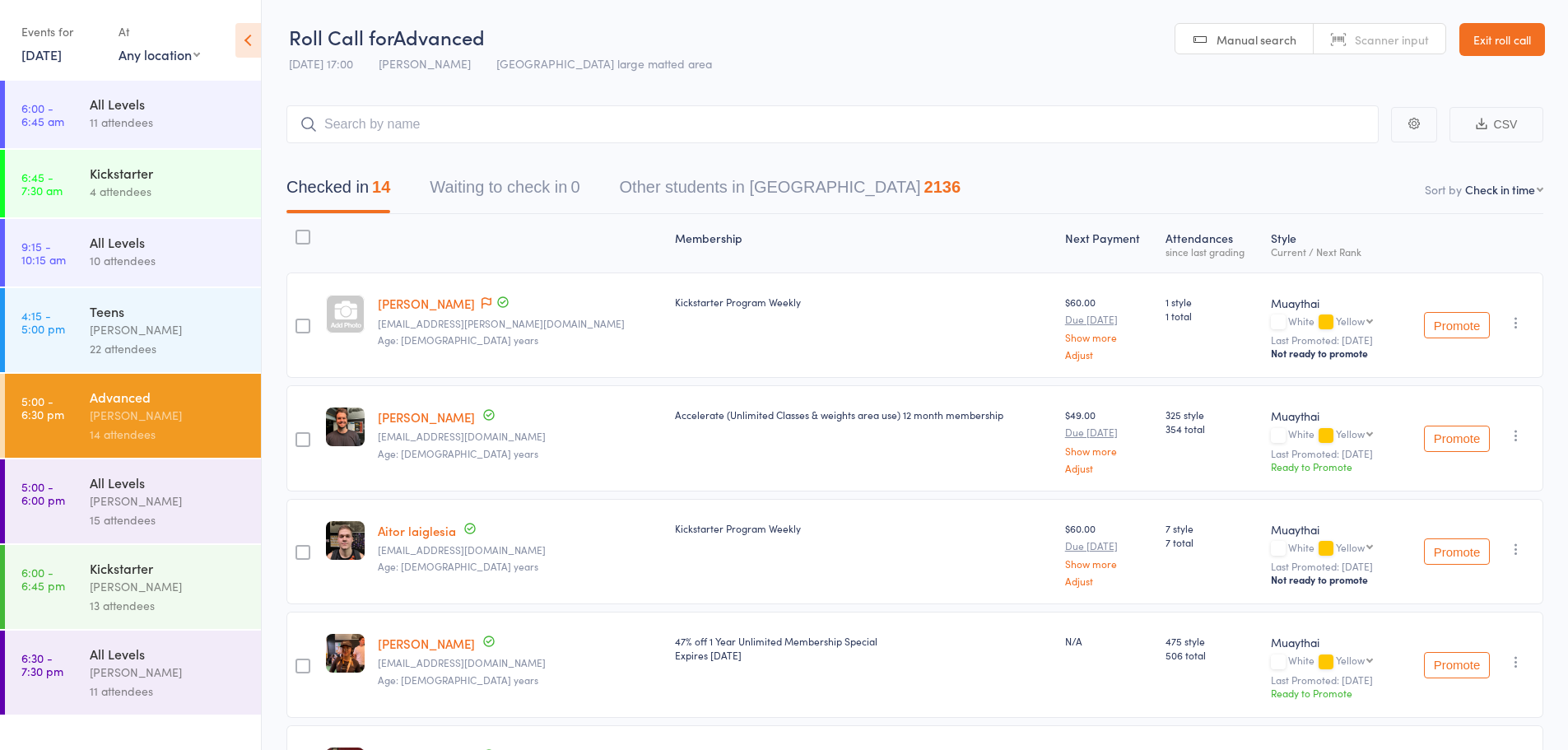
click at [175, 666] on div "[PERSON_NAME]" at bounding box center [168, 673] width 157 height 19
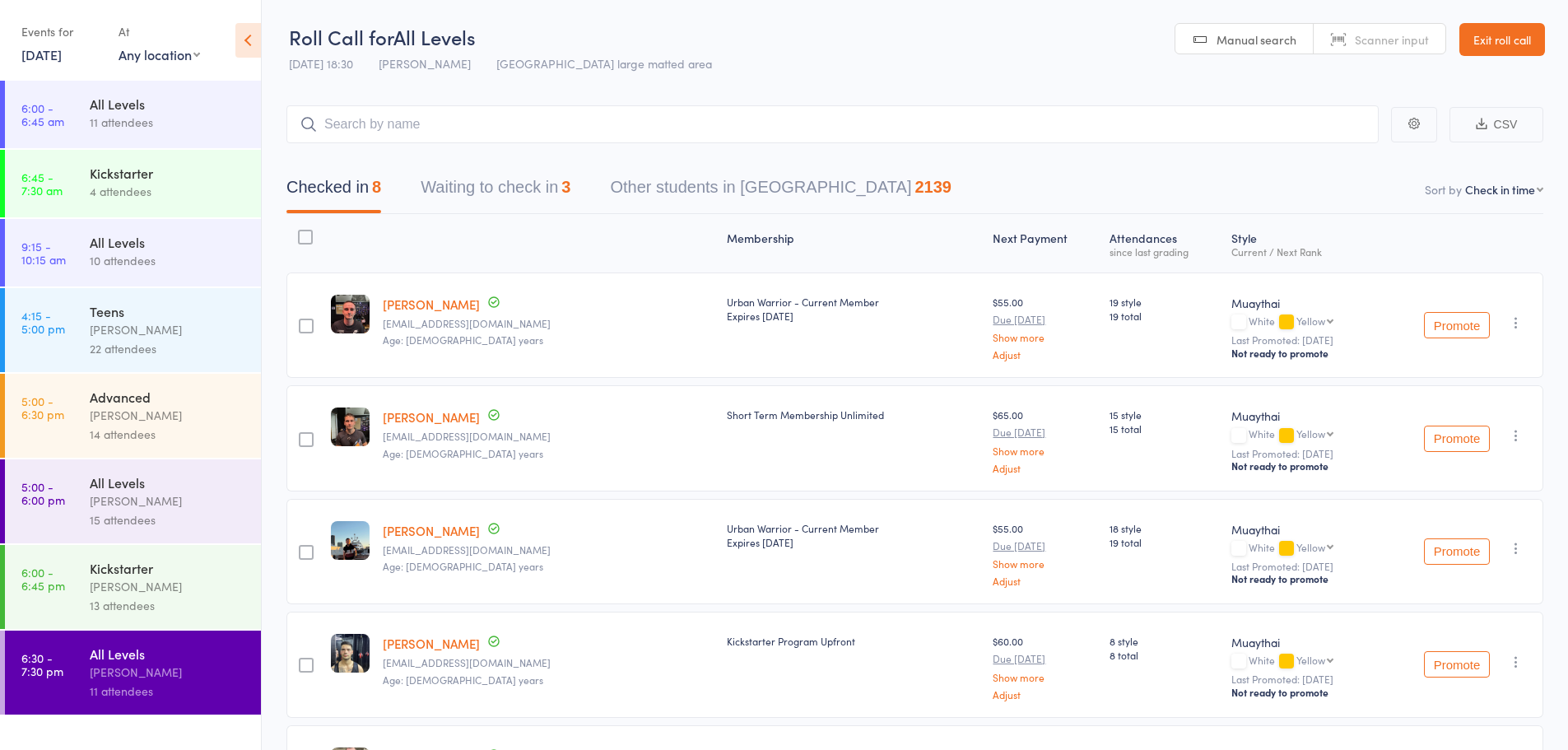
click at [136, 492] on div "Mitch Jackson" at bounding box center [168, 501] width 157 height 19
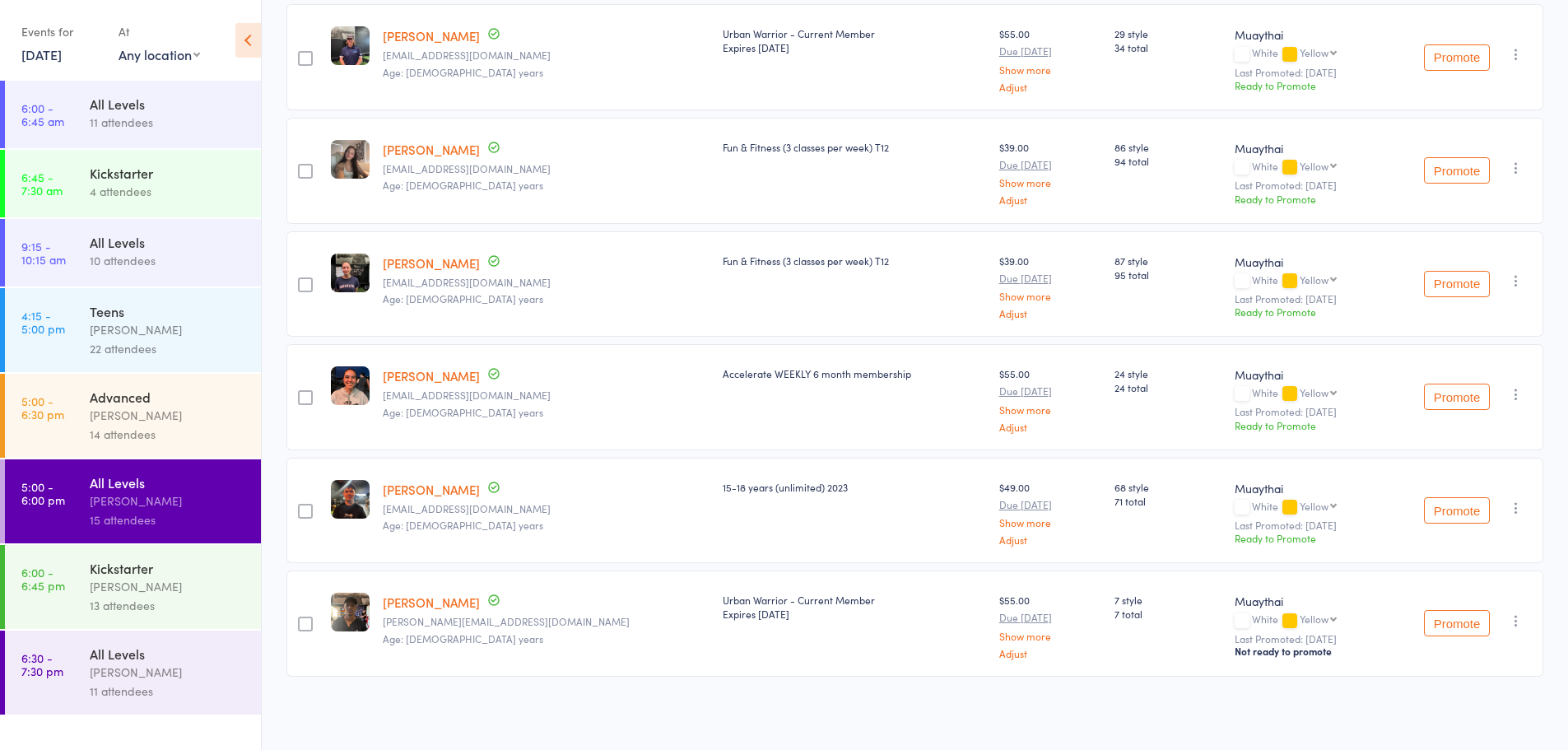
scroll to position [1288, 0]
drag, startPoint x: 1034, startPoint y: 504, endPoint x: 1100, endPoint y: 503, distance: 66.0
click at [1107, 503] on div "68 style 71 total" at bounding box center [1167, 511] width 120 height 106
click at [433, 495] on link "Rakai Rangi" at bounding box center [431, 490] width 97 height 18
click at [179, 609] on div "13 attendees" at bounding box center [168, 606] width 157 height 19
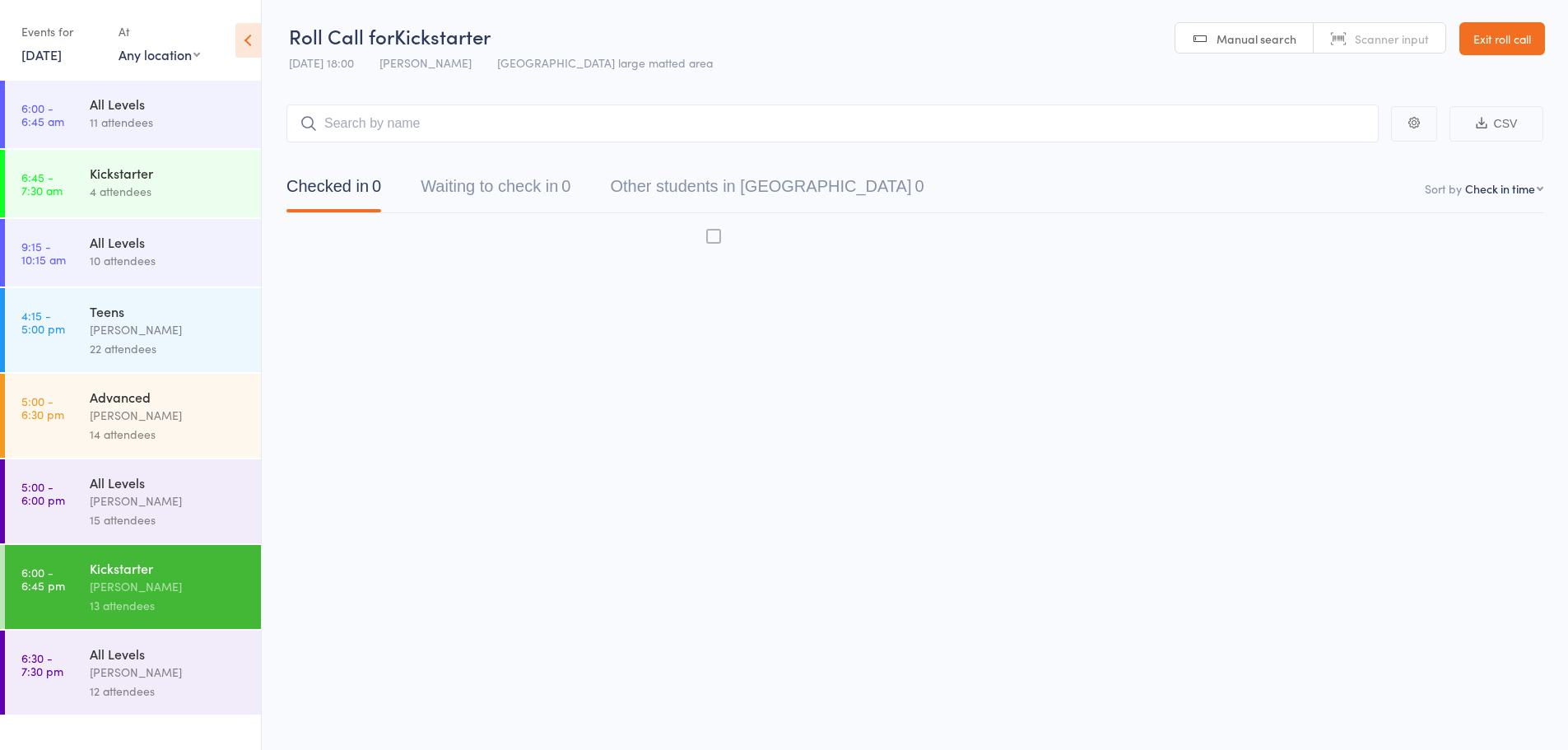
scroll to position [1, 0]
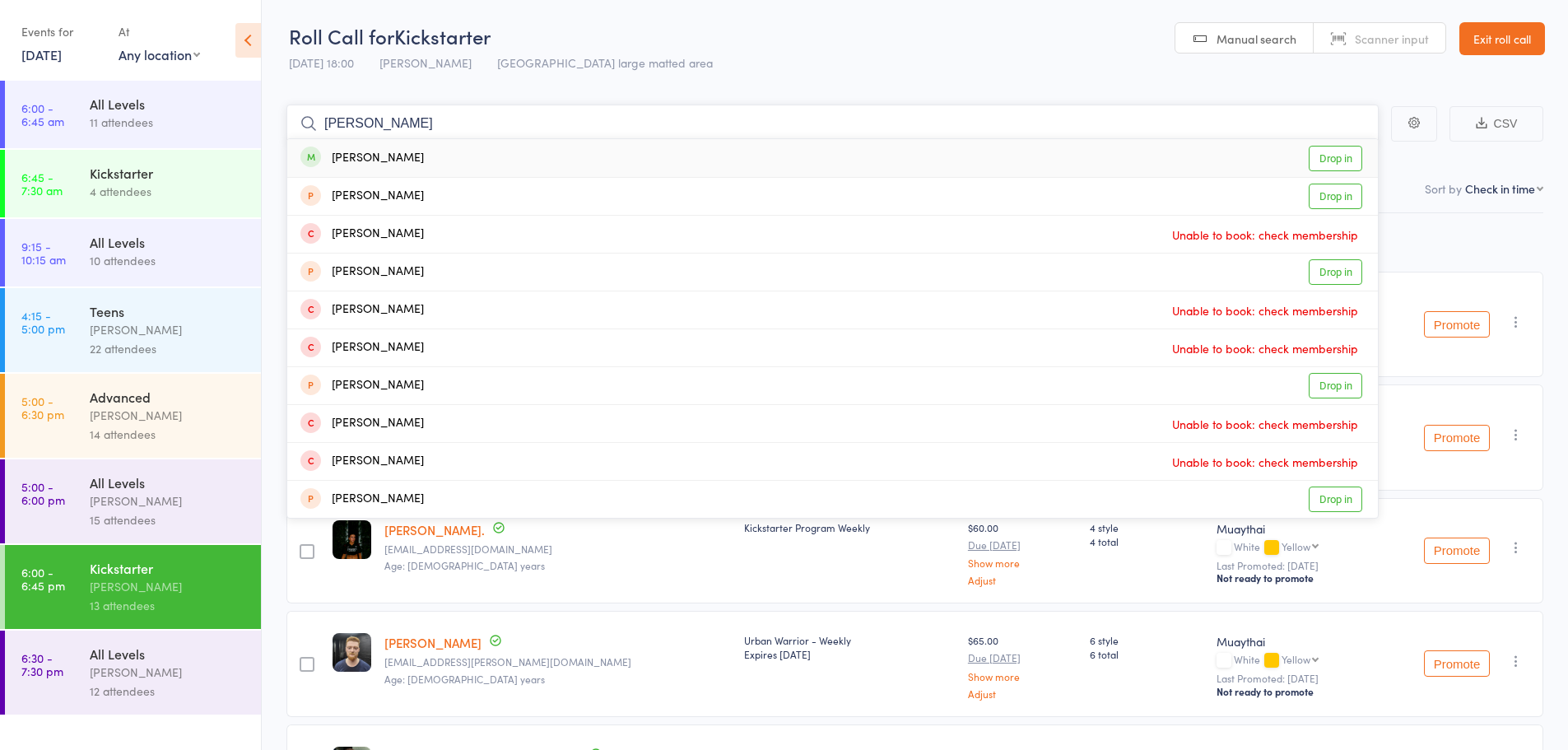
type input "cailin foard"
drag, startPoint x: 1332, startPoint y: 161, endPoint x: 1293, endPoint y: 149, distance: 40.8
click at [1334, 161] on link "Drop in" at bounding box center [1335, 158] width 54 height 25
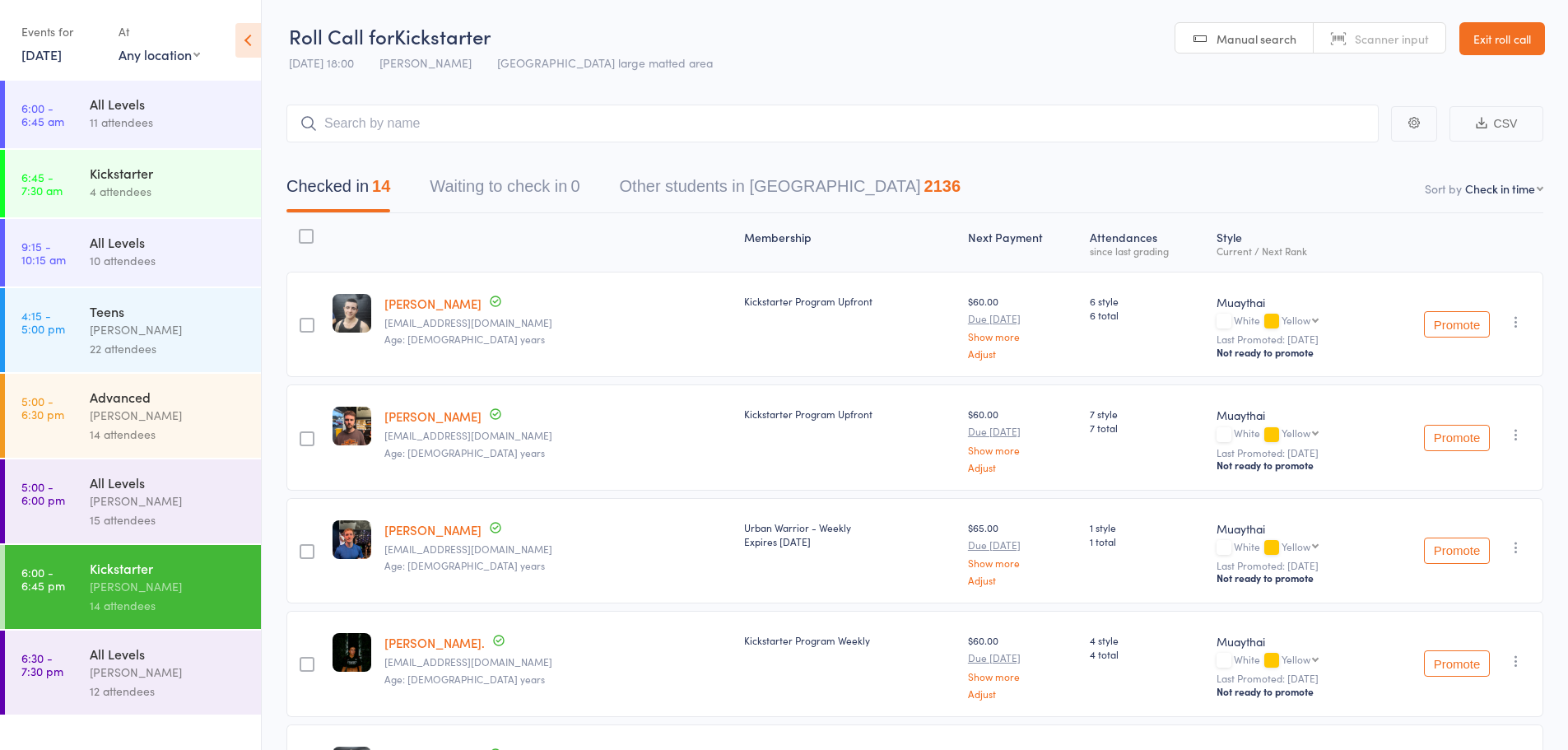
click at [1507, 46] on link "Exit roll call" at bounding box center [1501, 38] width 85 height 33
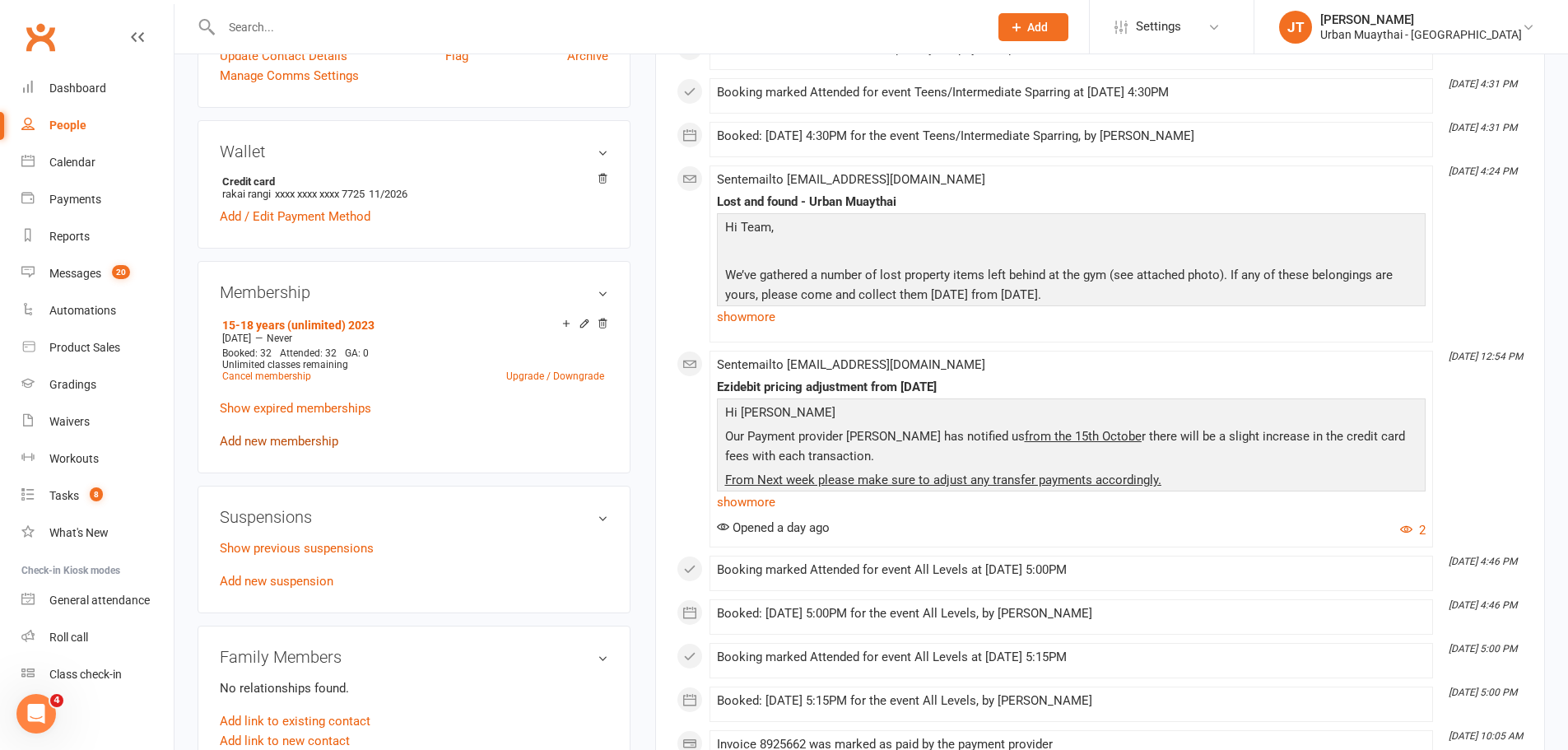
scroll to position [494, 0]
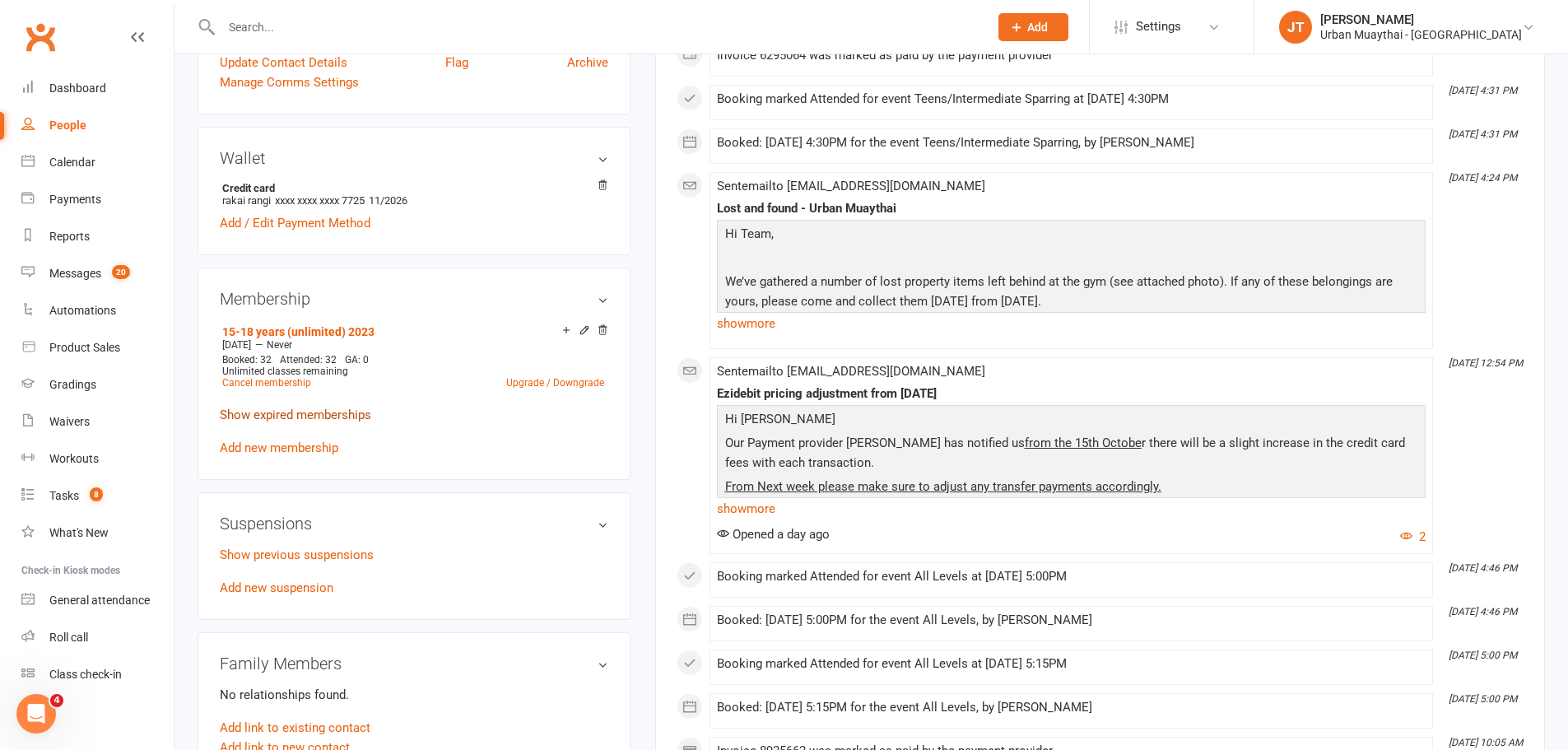
click at [351, 419] on link "Show expired memberships" at bounding box center [295, 415] width 151 height 15
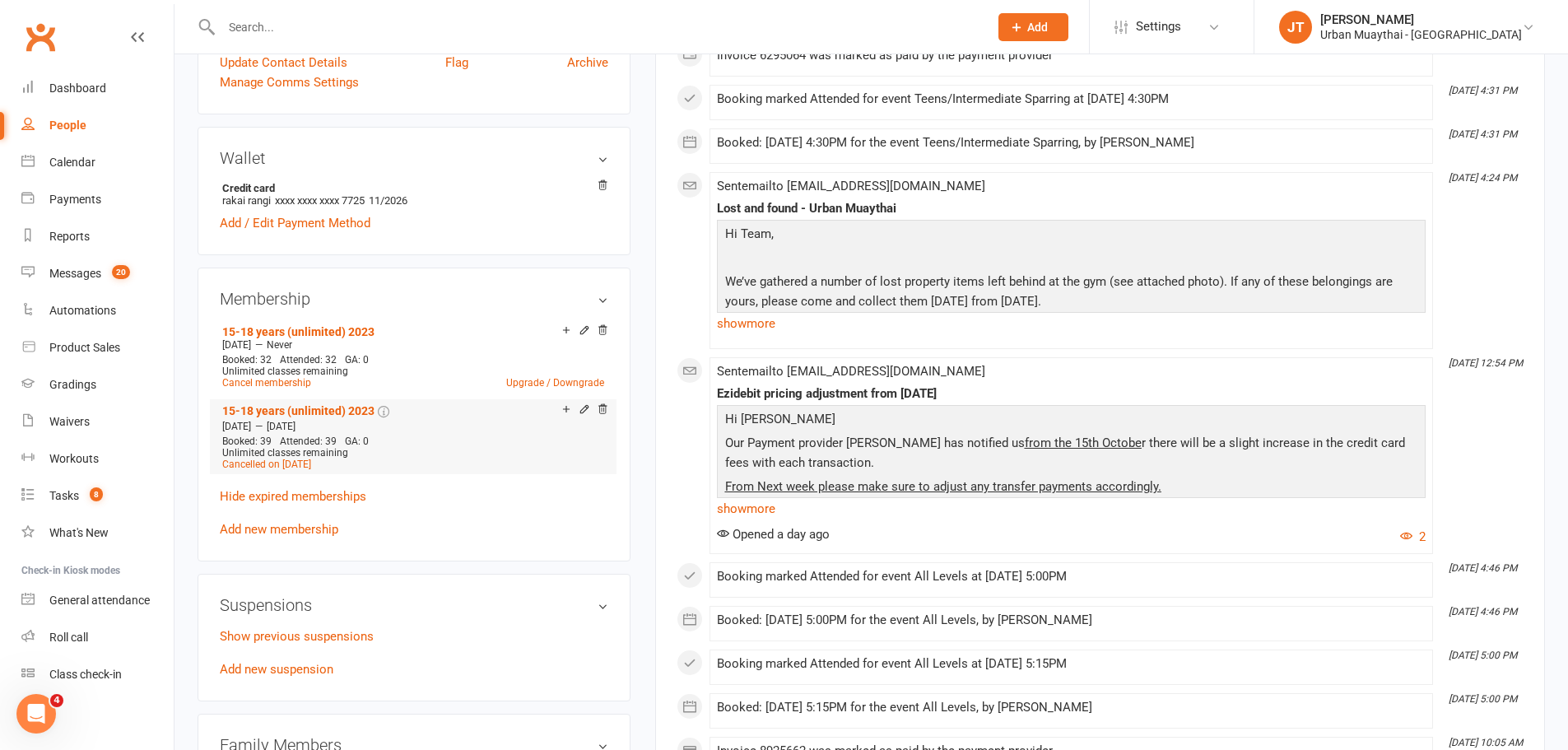
drag, startPoint x: 223, startPoint y: 425, endPoint x: 345, endPoint y: 424, distance: 122.0
click at [345, 424] on div "[DATE] — [DATE]" at bounding box center [413, 426] width 390 height 13
click at [295, 424] on span "[DATE]" at bounding box center [280, 426] width 29 height 11
drag, startPoint x: 350, startPoint y: 424, endPoint x: 222, endPoint y: 429, distance: 128.1
click at [222, 429] on div "[DATE] — [DATE]" at bounding box center [413, 426] width 390 height 13
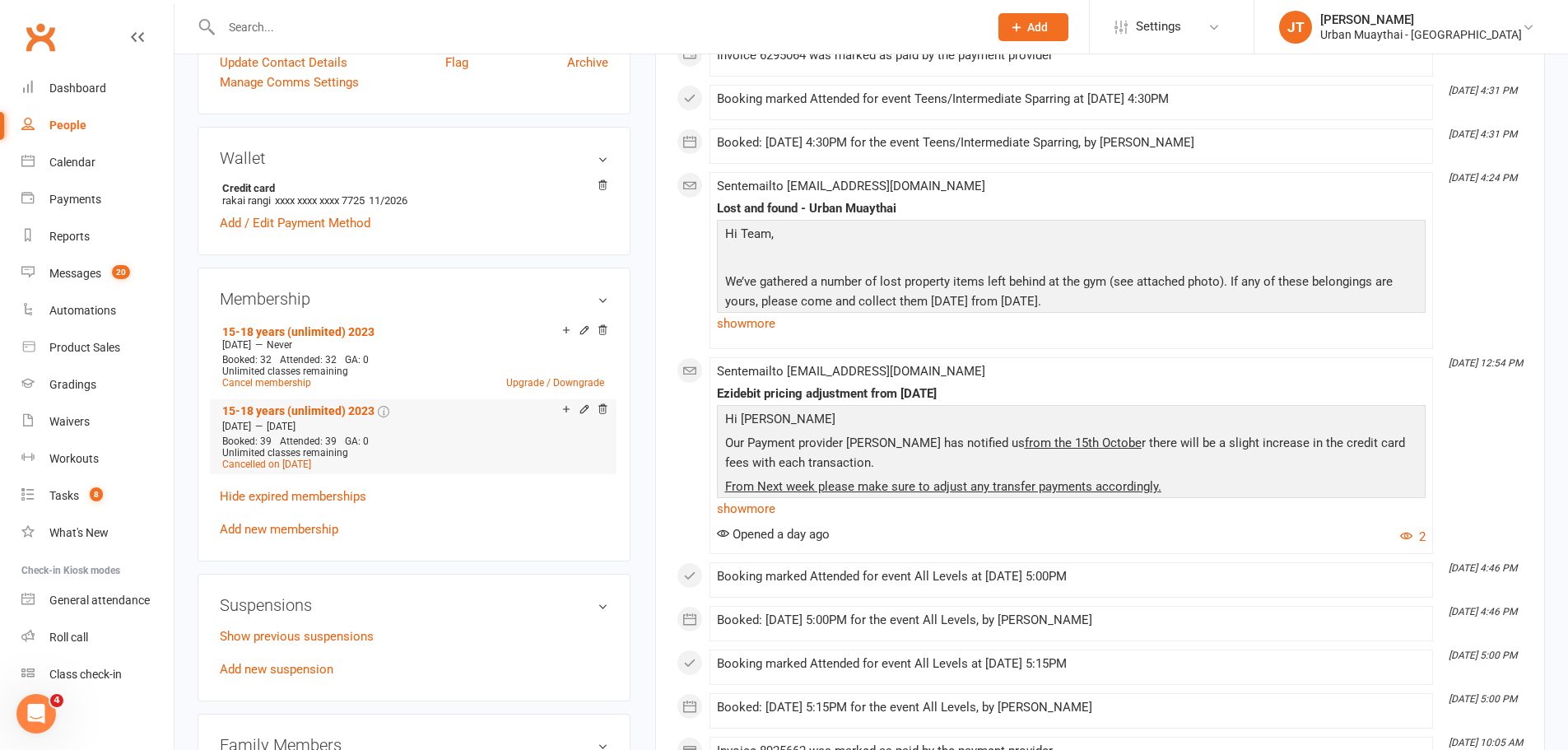
click at [222, 429] on span "[DATE]" at bounding box center [236, 426] width 29 height 11
drag, startPoint x: 362, startPoint y: 449, endPoint x: 223, endPoint y: 426, distance: 140.9
click at [223, 426] on li "15-18 years (unlimited) [DATE] 2025 — [DATE] Booked: 39 Attended: 39 GA: 0 Unli…" at bounding box center [413, 436] width 390 height 75
click at [228, 418] on div "15-18 years (unlimited) 2023" at bounding box center [383, 411] width 322 height 17
click at [301, 18] on input "text" at bounding box center [596, 27] width 760 height 23
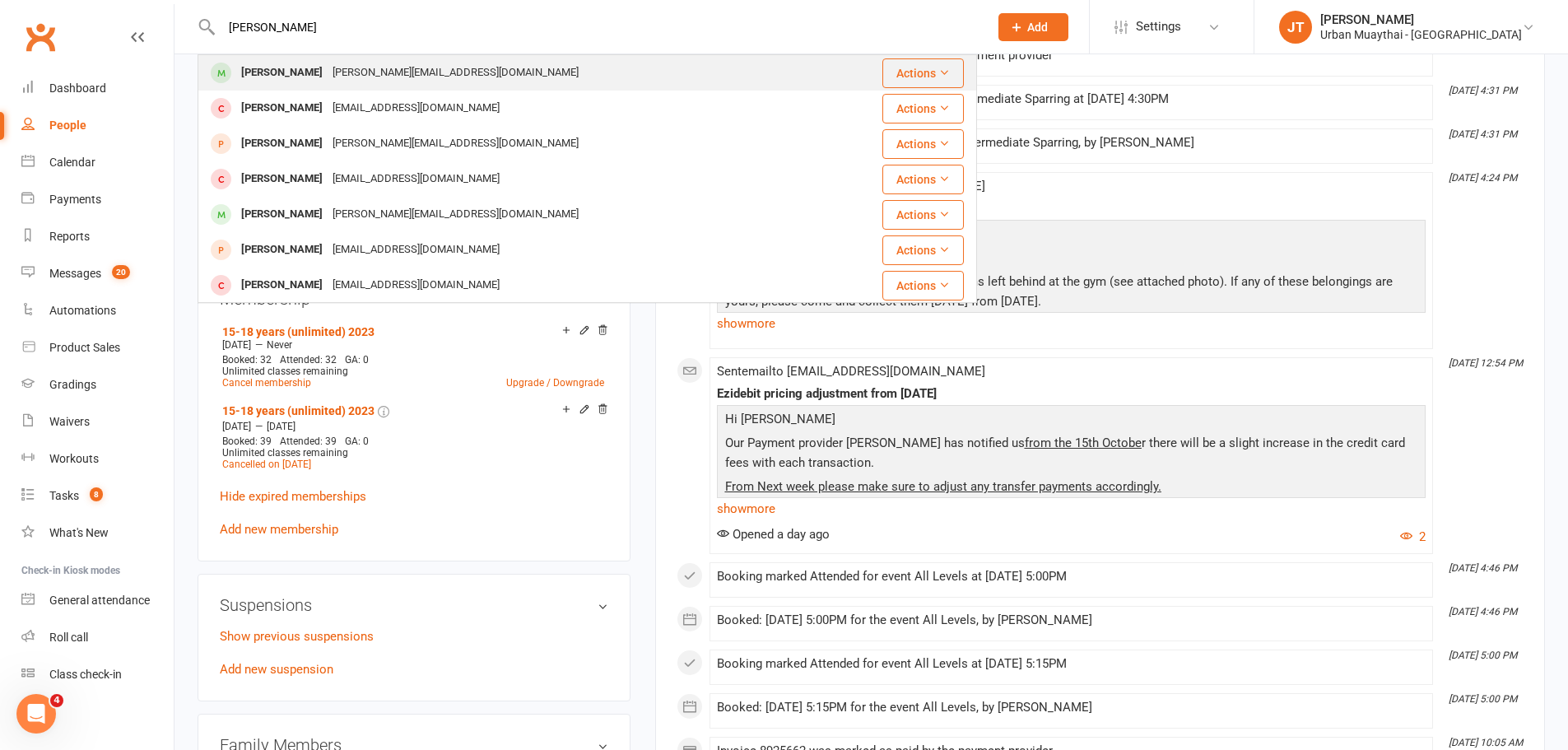
type input "harry watss"
click at [301, 62] on div "Harry Watts" at bounding box center [282, 72] width 91 height 24
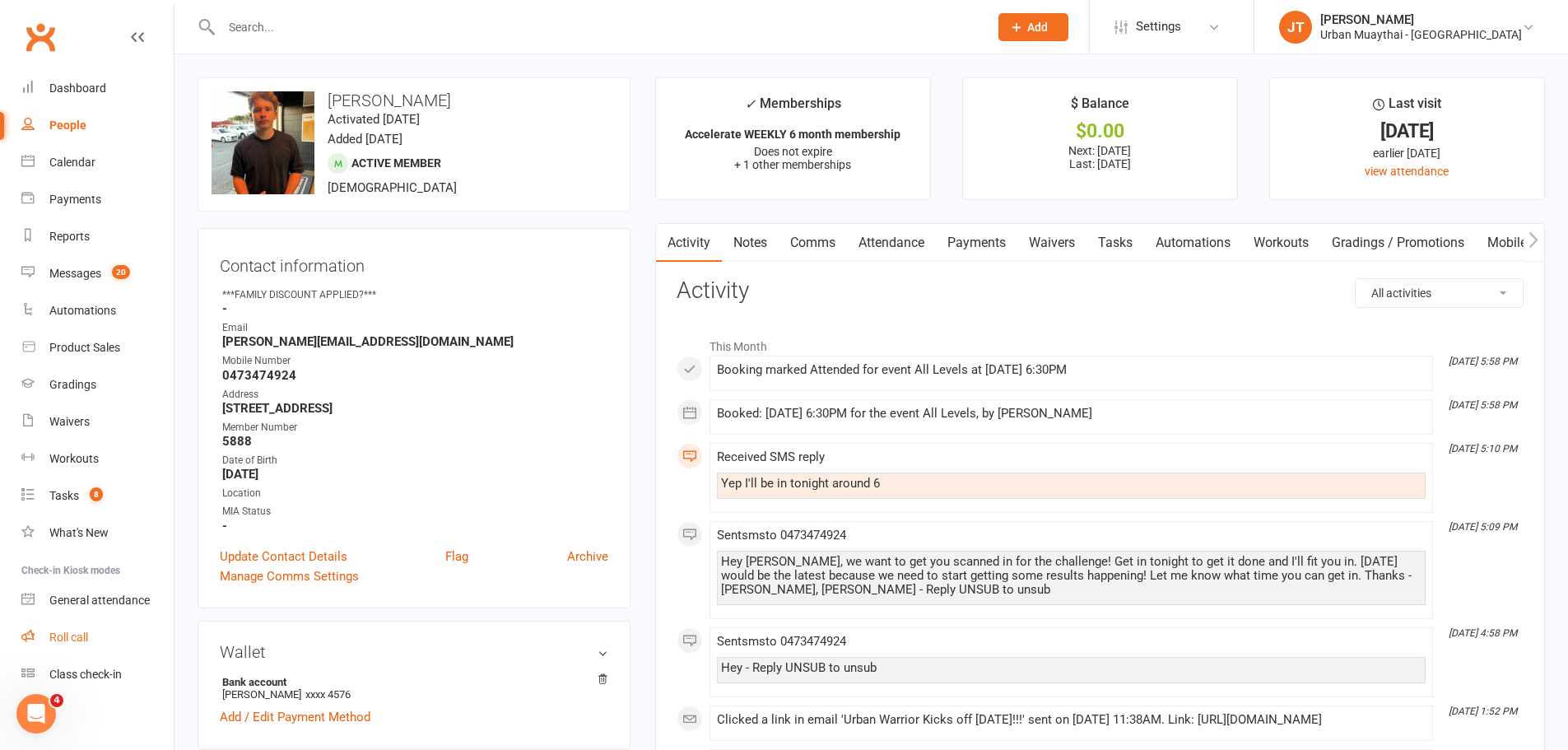
drag, startPoint x: 480, startPoint y: 215, endPoint x: 78, endPoint y: 643, distance: 587.2
click at [78, 643] on div "Roll call" at bounding box center [69, 637] width 39 height 13
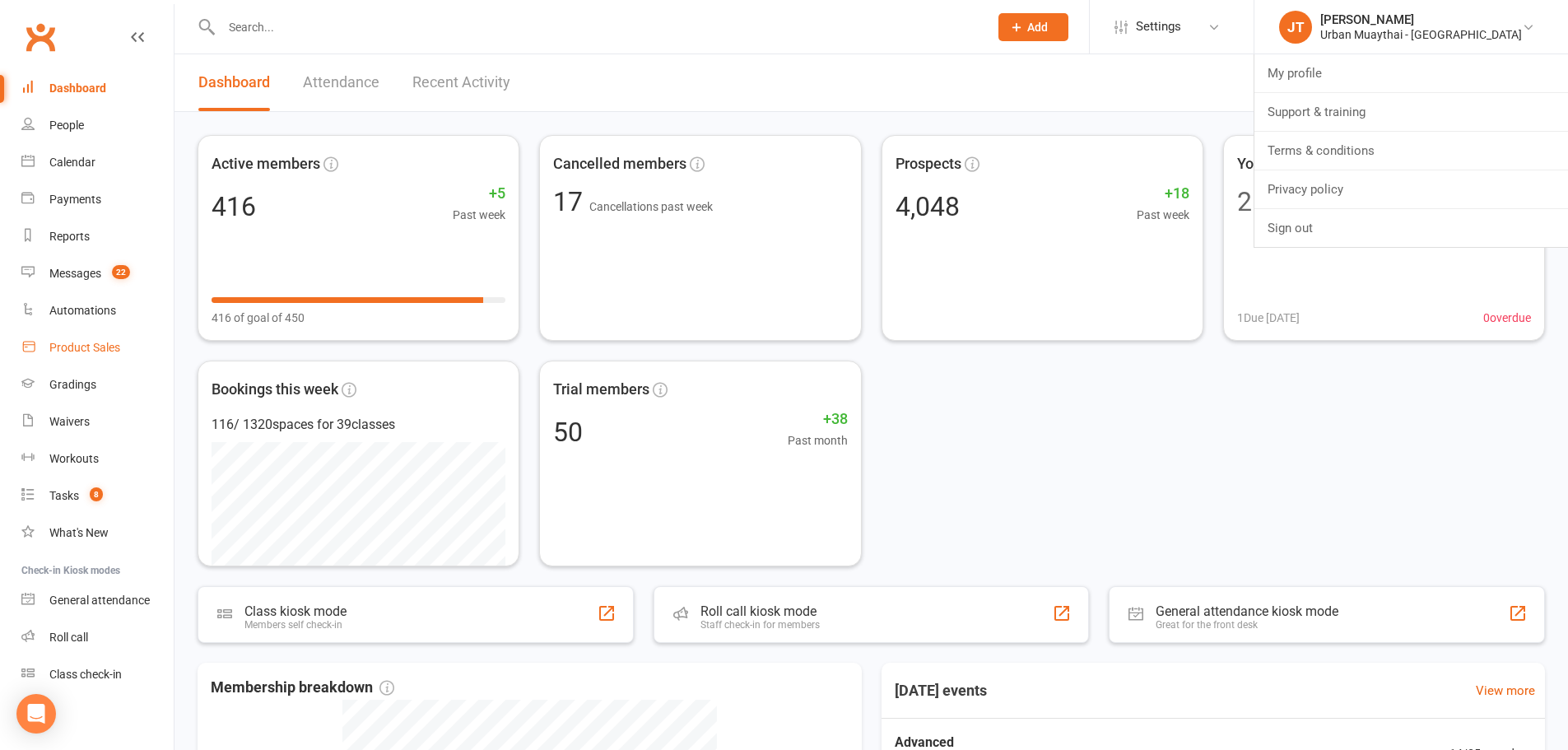
click at [84, 338] on link "Product Sales" at bounding box center [97, 348] width 152 height 37
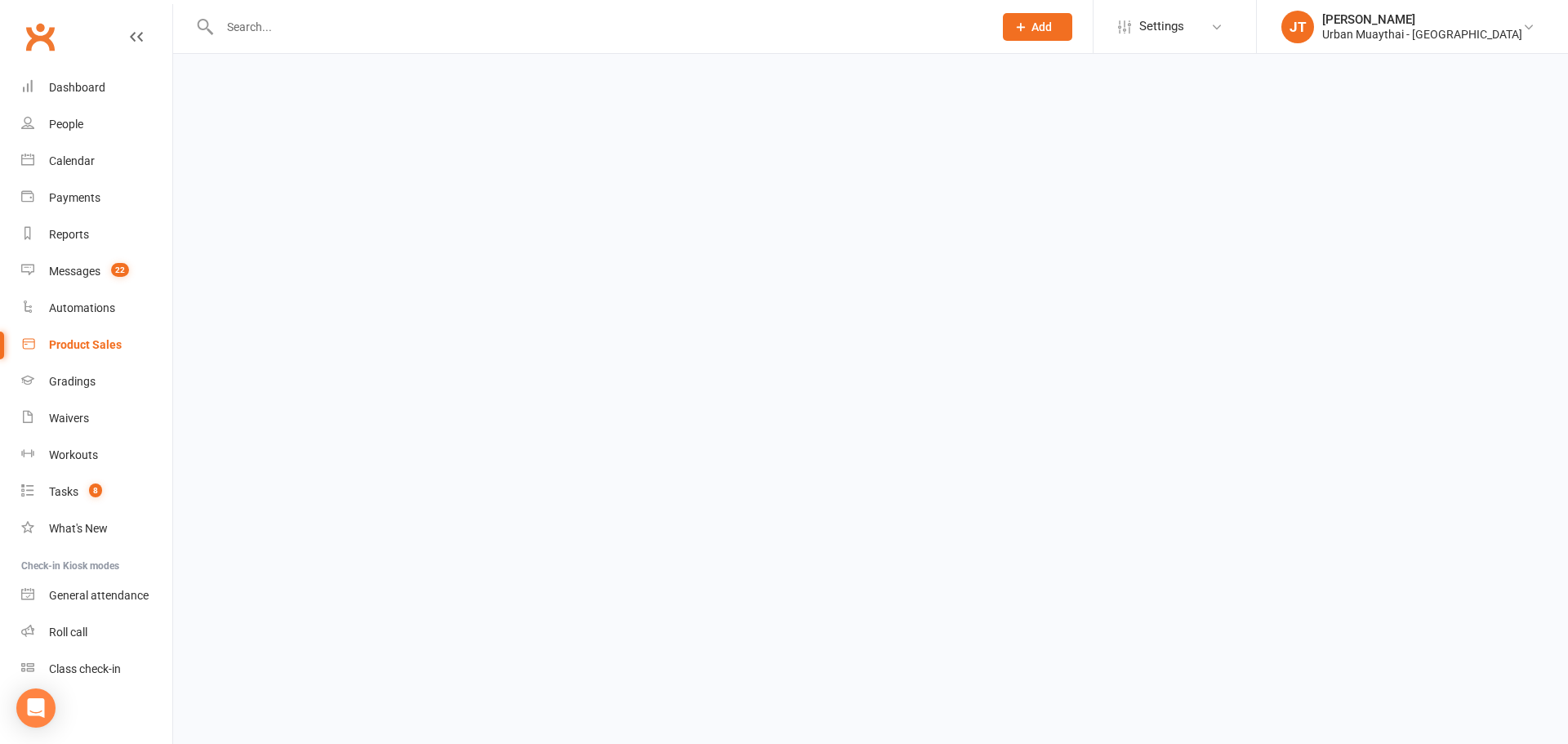
select select "25"
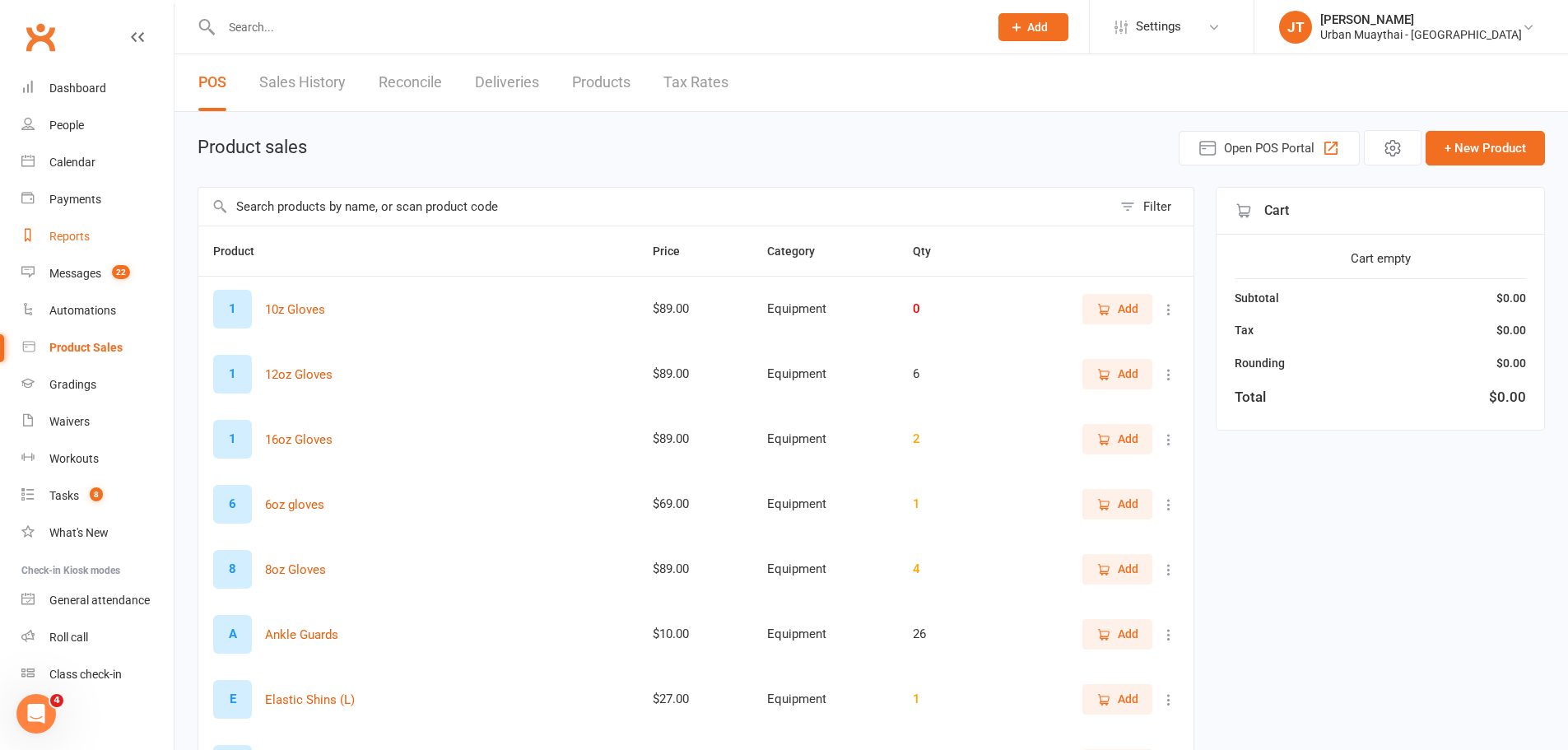
click at [86, 234] on div "Reports" at bounding box center [69, 236] width 40 height 13
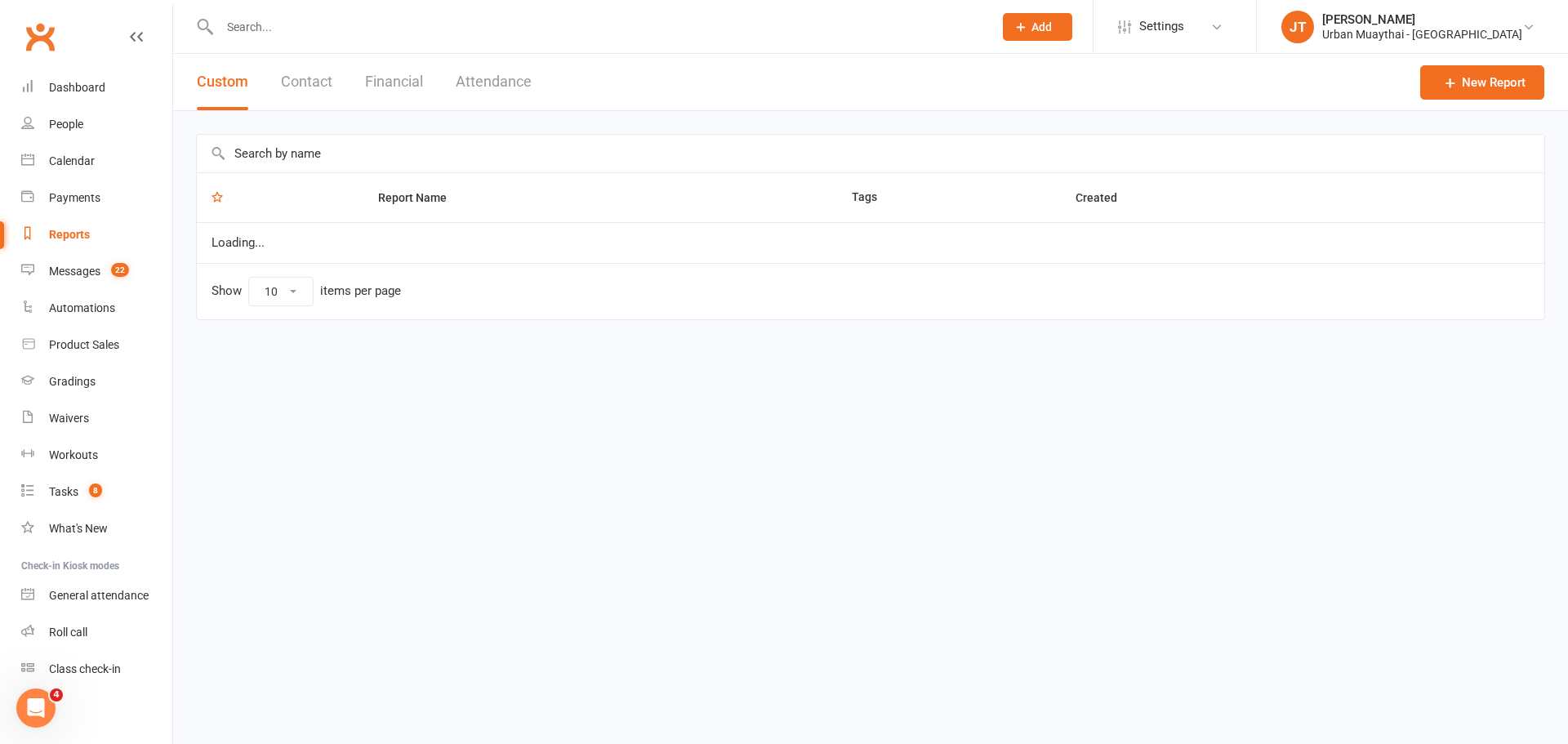
click at [391, 72] on button "Financial" at bounding box center [394, 82] width 58 height 57
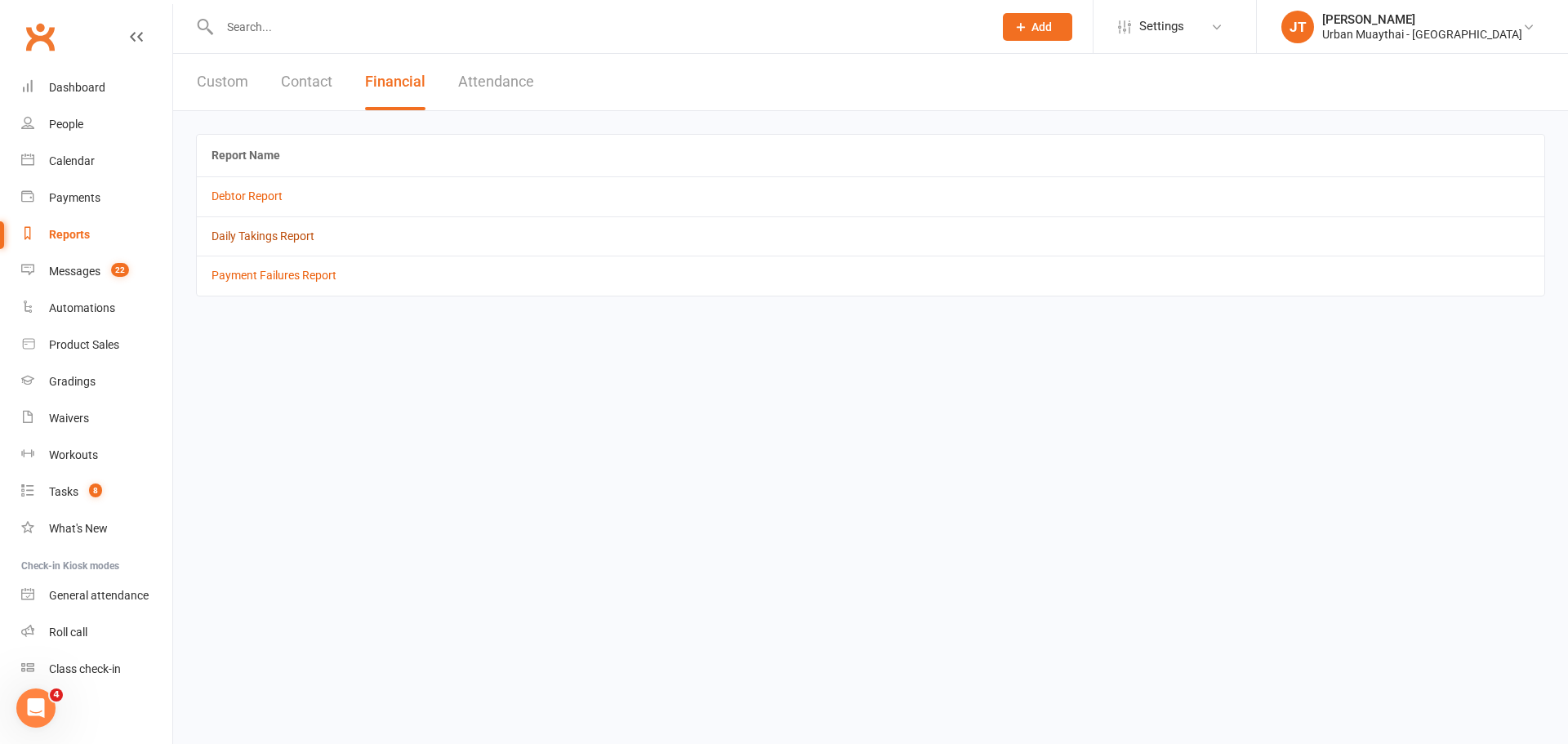
click at [308, 232] on link "Daily Takings Report" at bounding box center [263, 235] width 103 height 13
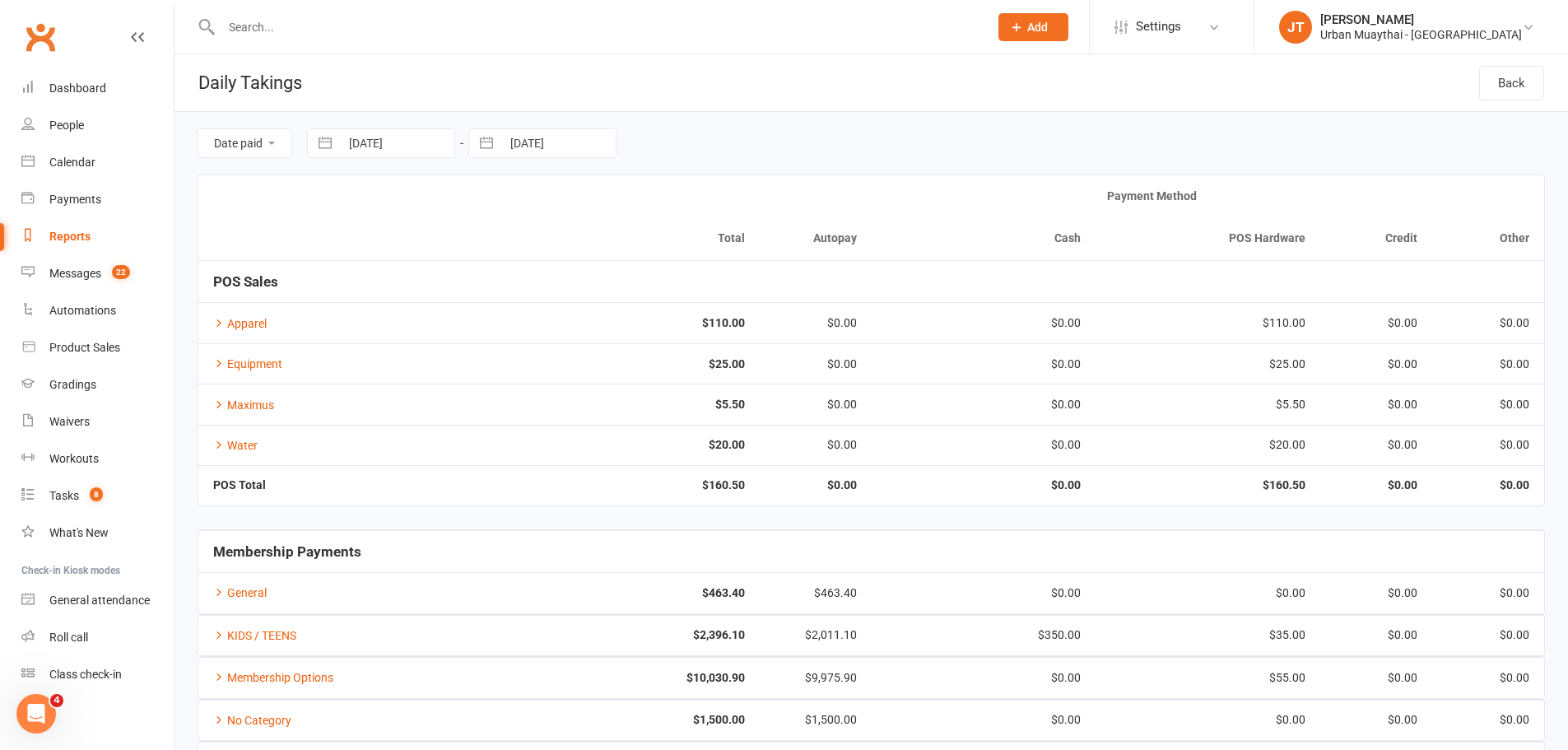
click at [237, 27] on input "text" at bounding box center [596, 27] width 760 height 23
click at [96, 348] on div "Product Sales" at bounding box center [84, 347] width 71 height 13
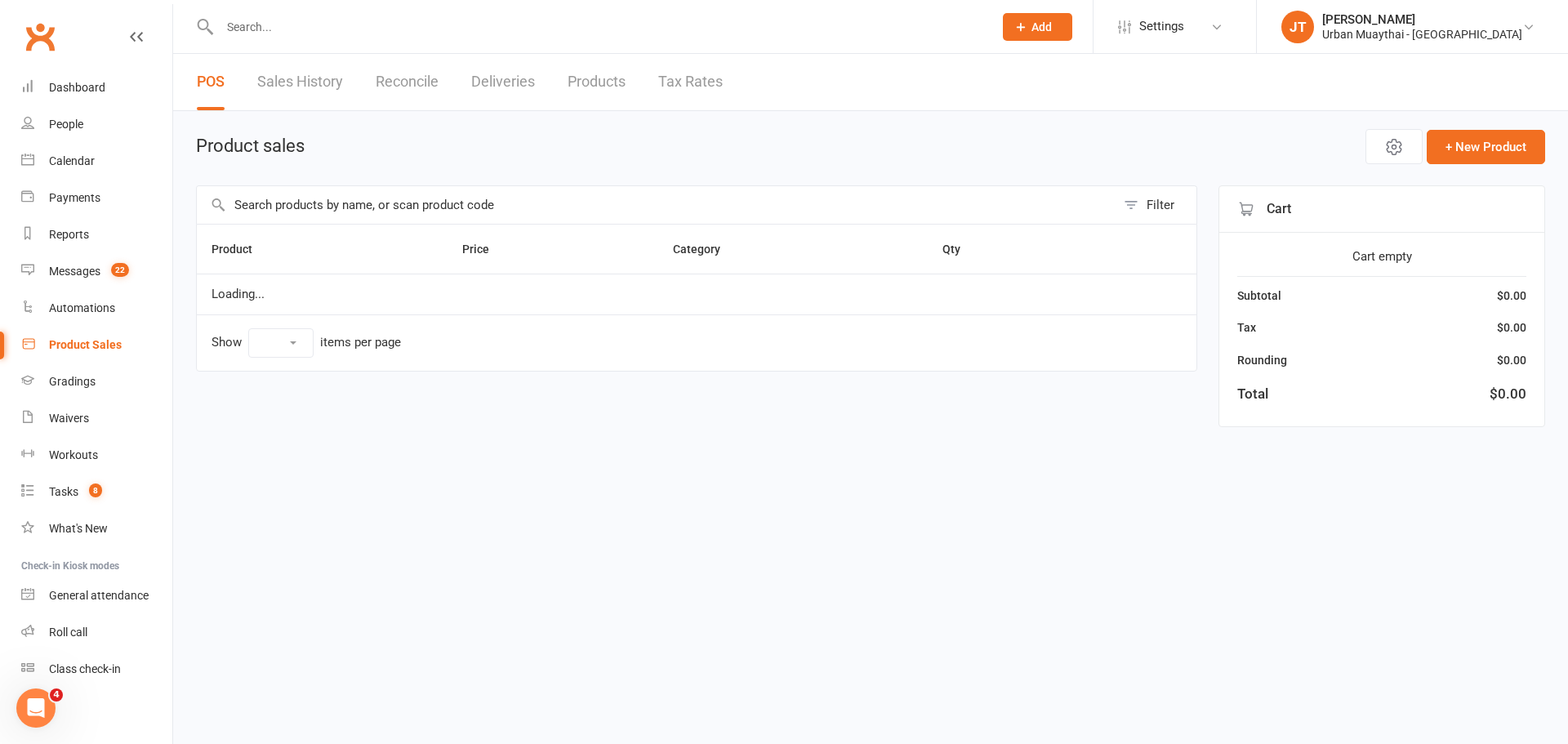
select select "25"
click at [341, 211] on input "text" at bounding box center [656, 205] width 918 height 38
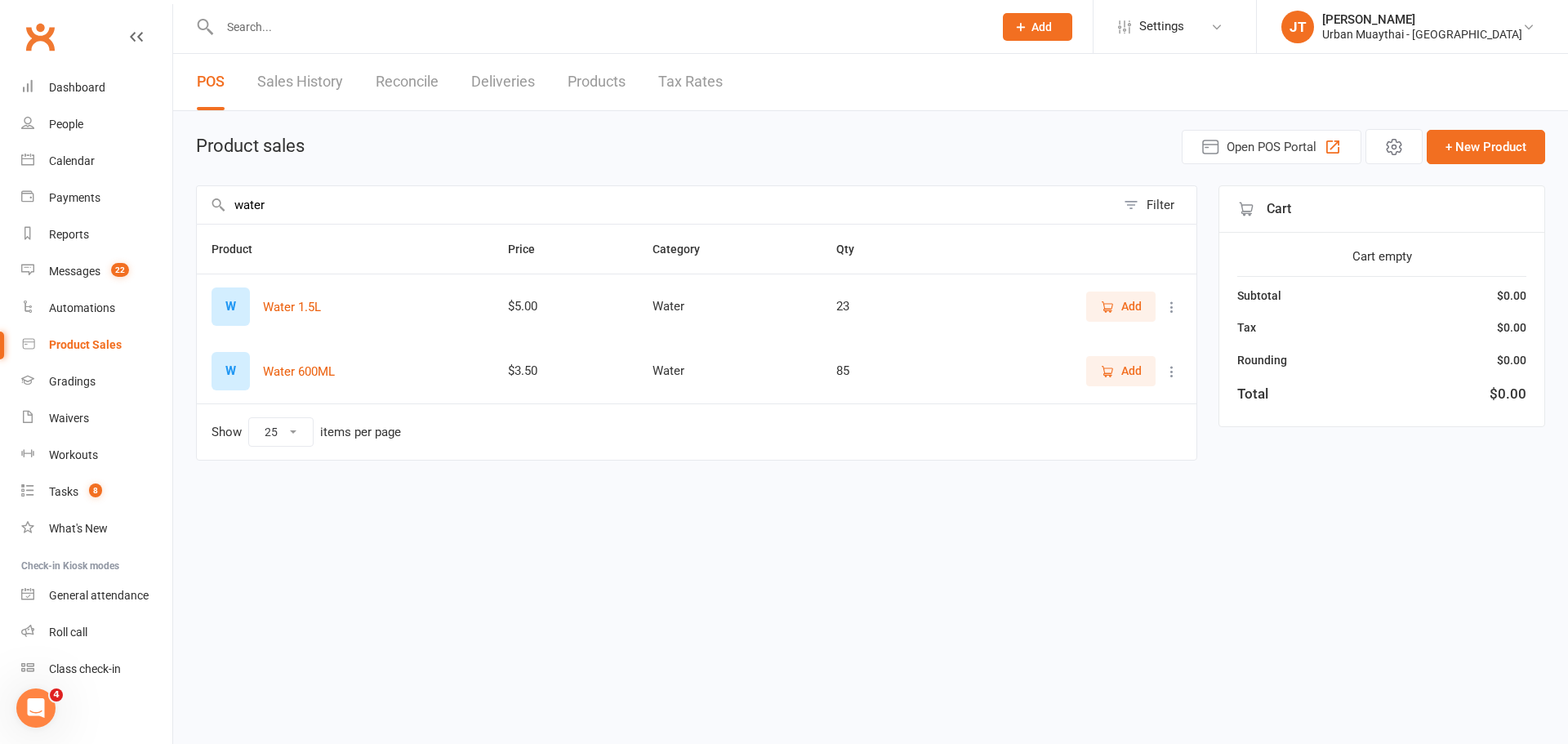
click at [1128, 373] on span "Add" at bounding box center [1131, 371] width 20 height 18
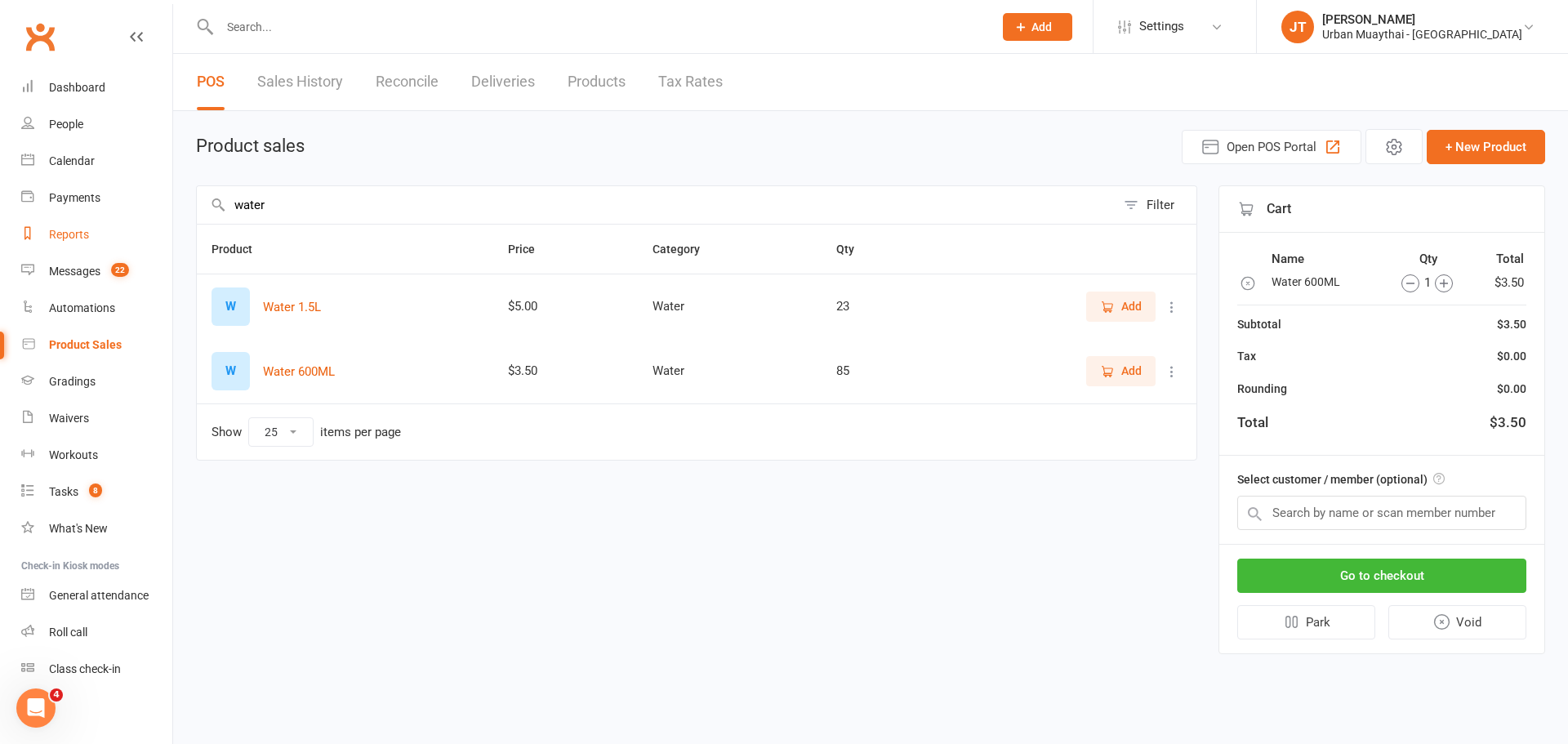
drag, startPoint x: 410, startPoint y: 204, endPoint x: 147, endPoint y: 222, distance: 263.6
click at [147, 222] on ui-view "Prospect Member Non-attending contact Class / event Appointment Grading event T…" at bounding box center [784, 341] width 1568 height 673
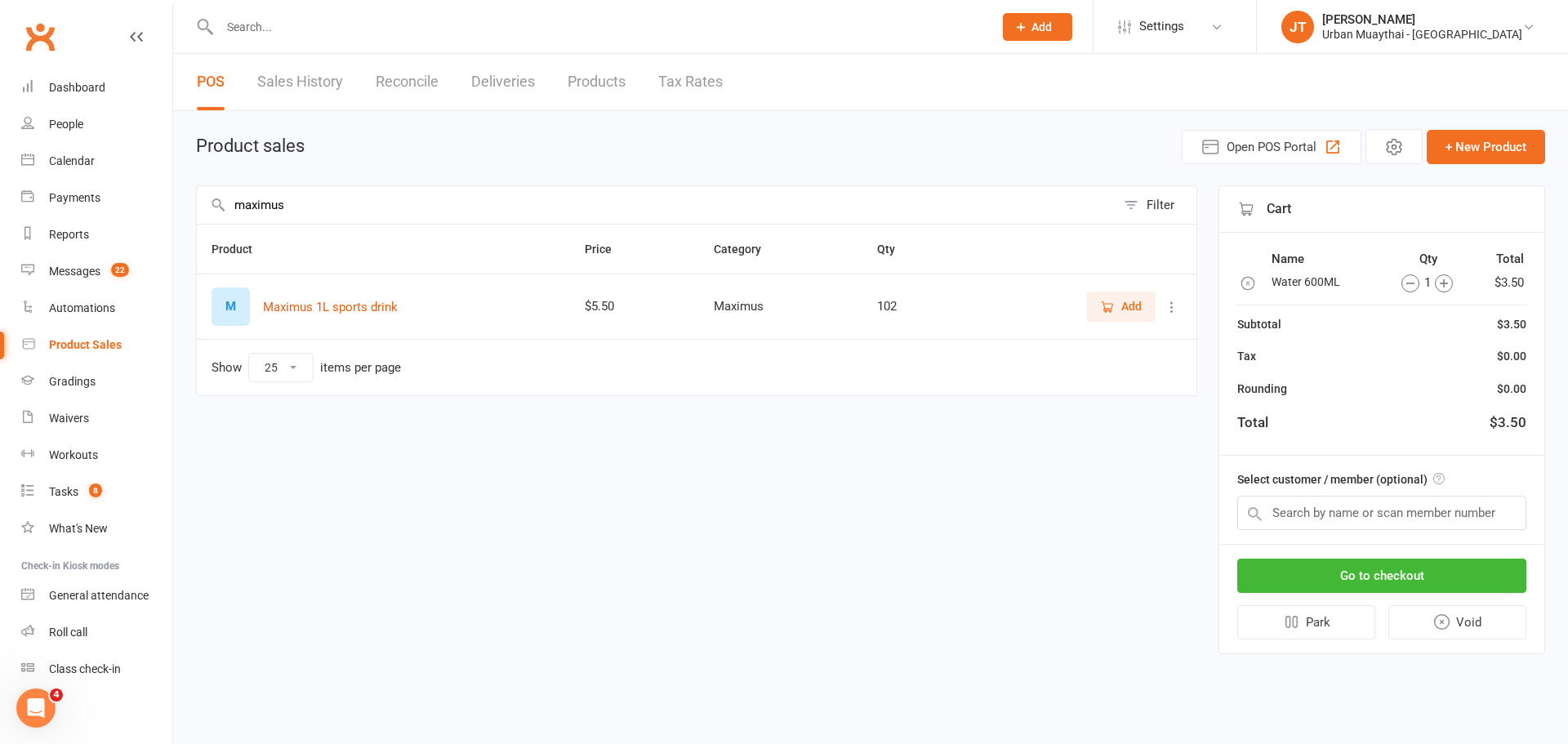
type input "maximus"
click at [1098, 304] on button "Add" at bounding box center [1121, 306] width 70 height 30
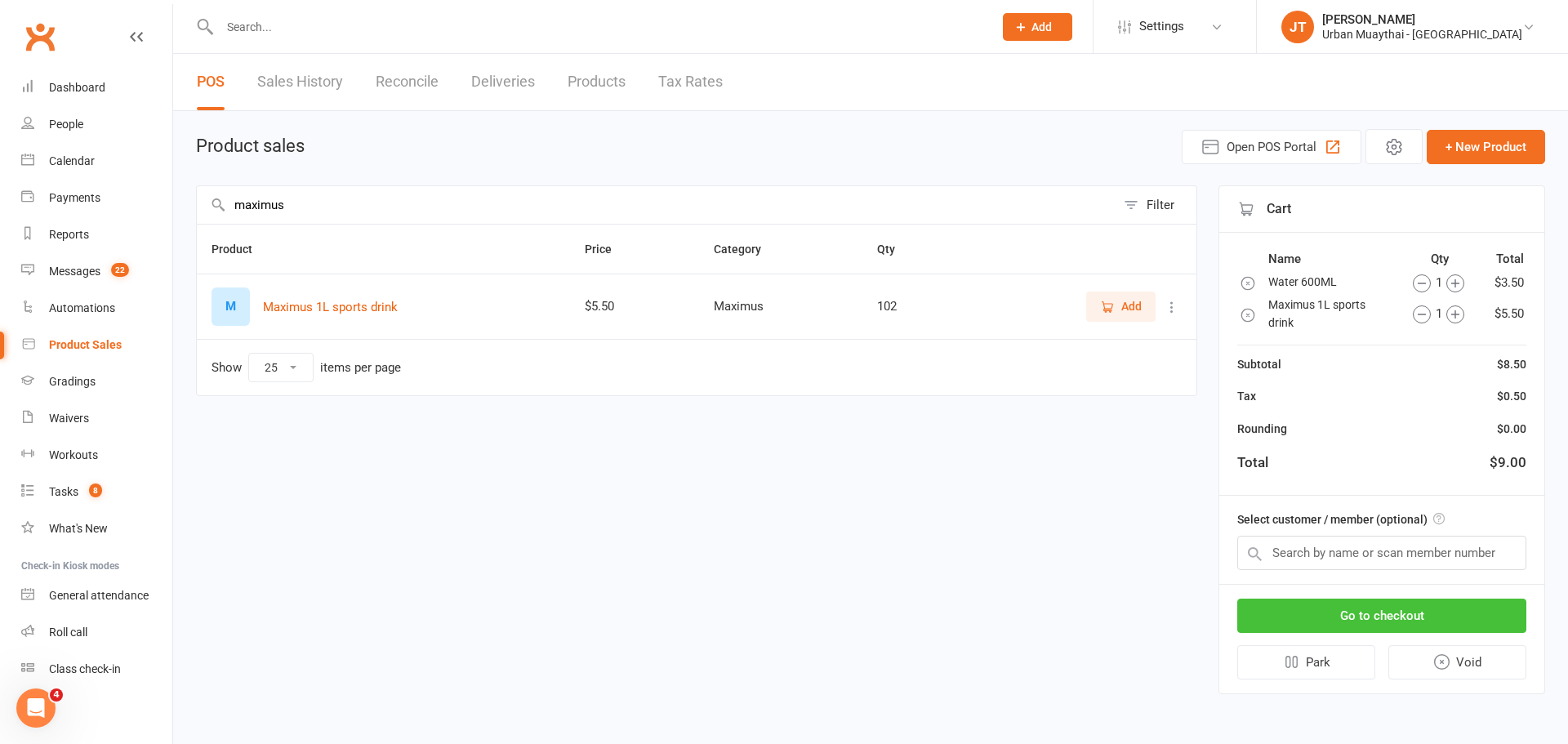
click at [1375, 604] on button "Go to checkout" at bounding box center [1381, 615] width 289 height 34
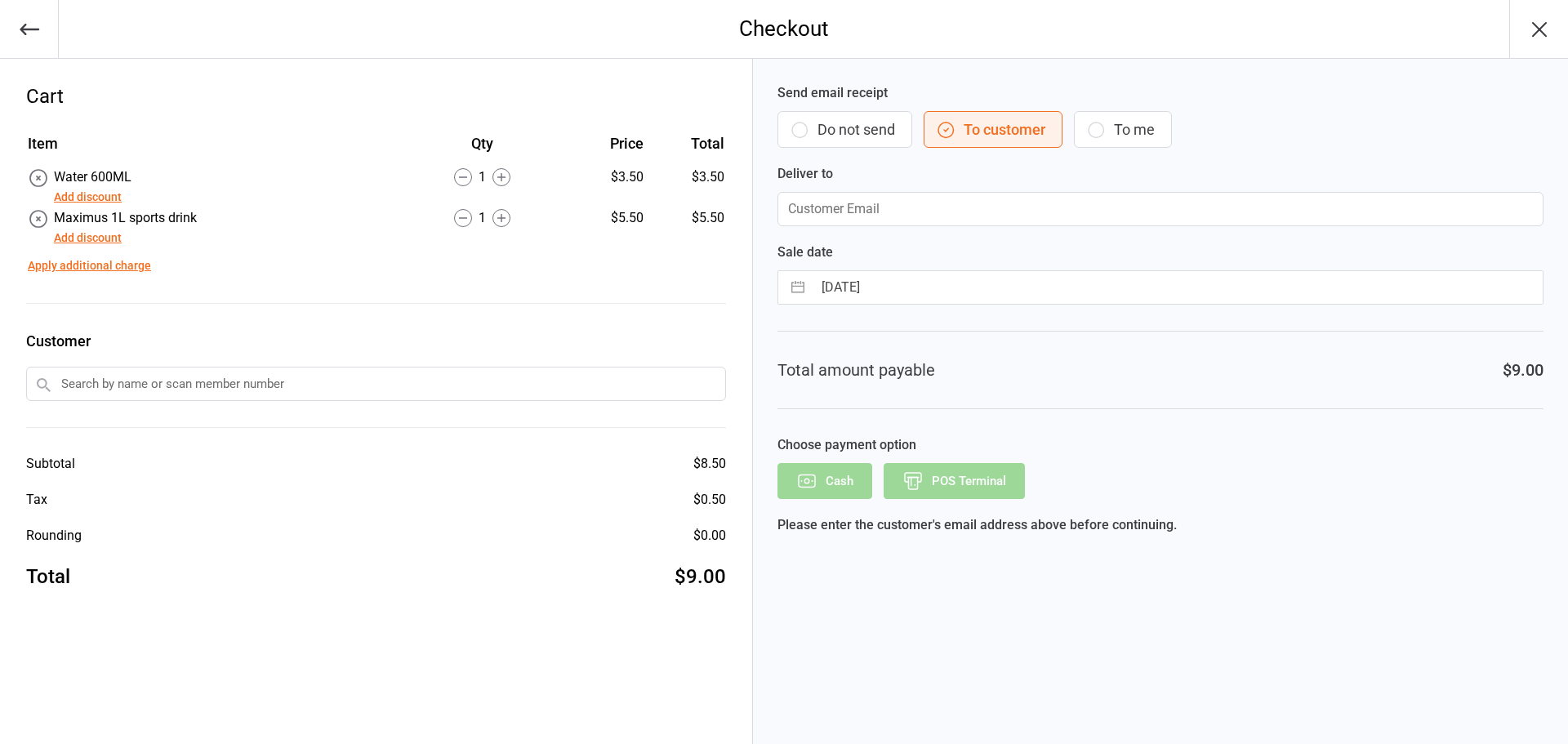
click at [856, 133] on button "Do not send" at bounding box center [844, 129] width 135 height 37
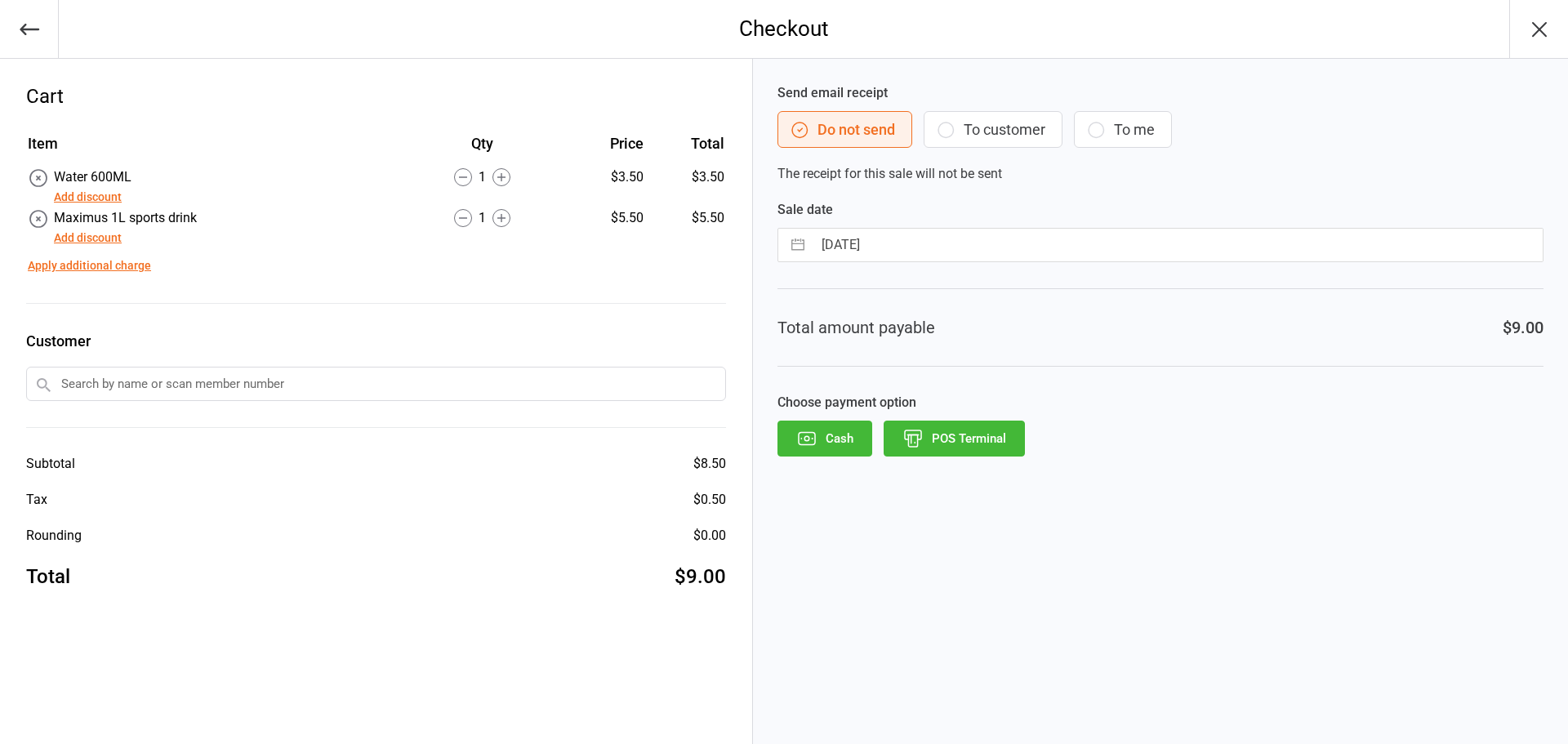
click at [939, 421] on button "POS Terminal" at bounding box center [954, 438] width 141 height 36
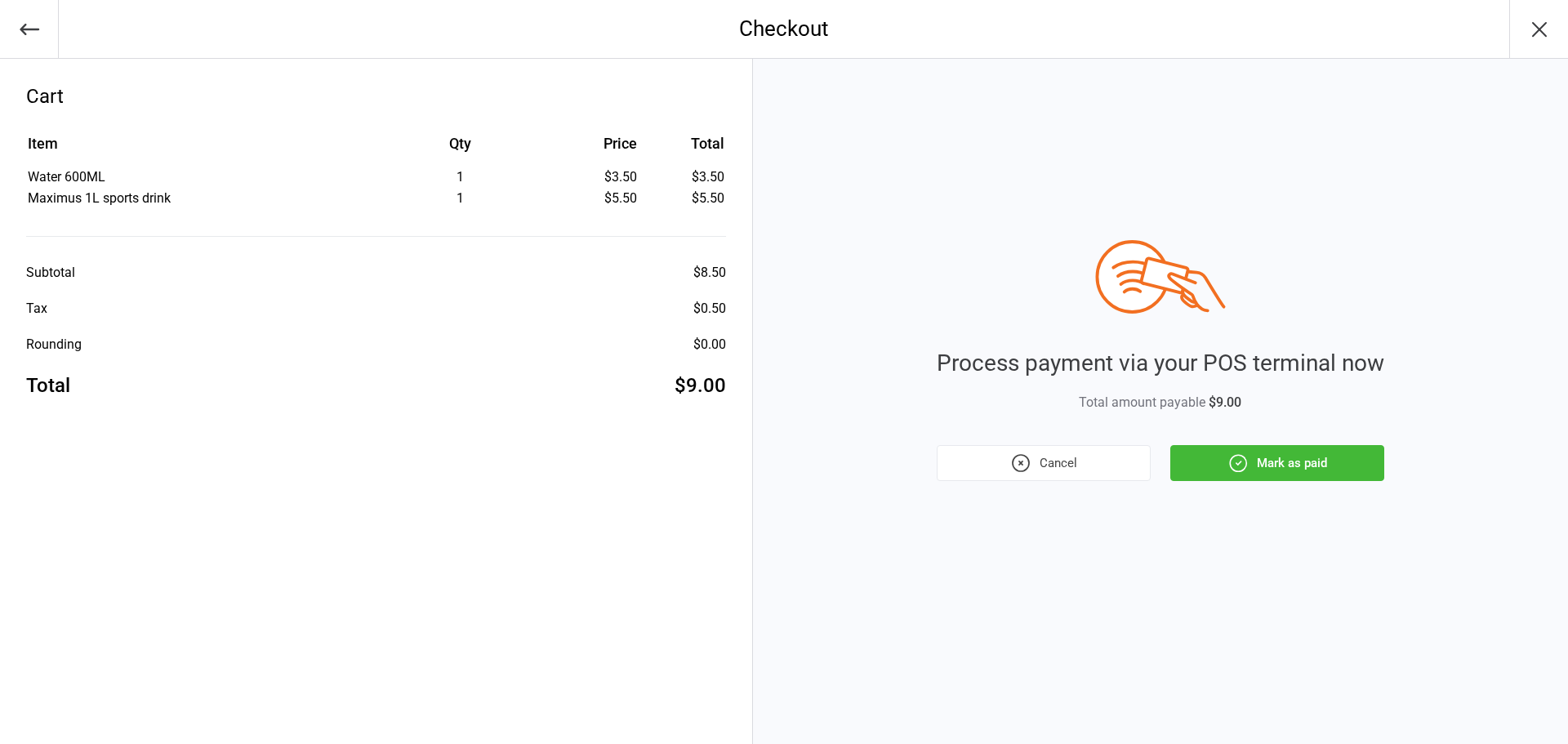
click at [1322, 460] on button "Mark as paid" at bounding box center [1277, 462] width 214 height 36
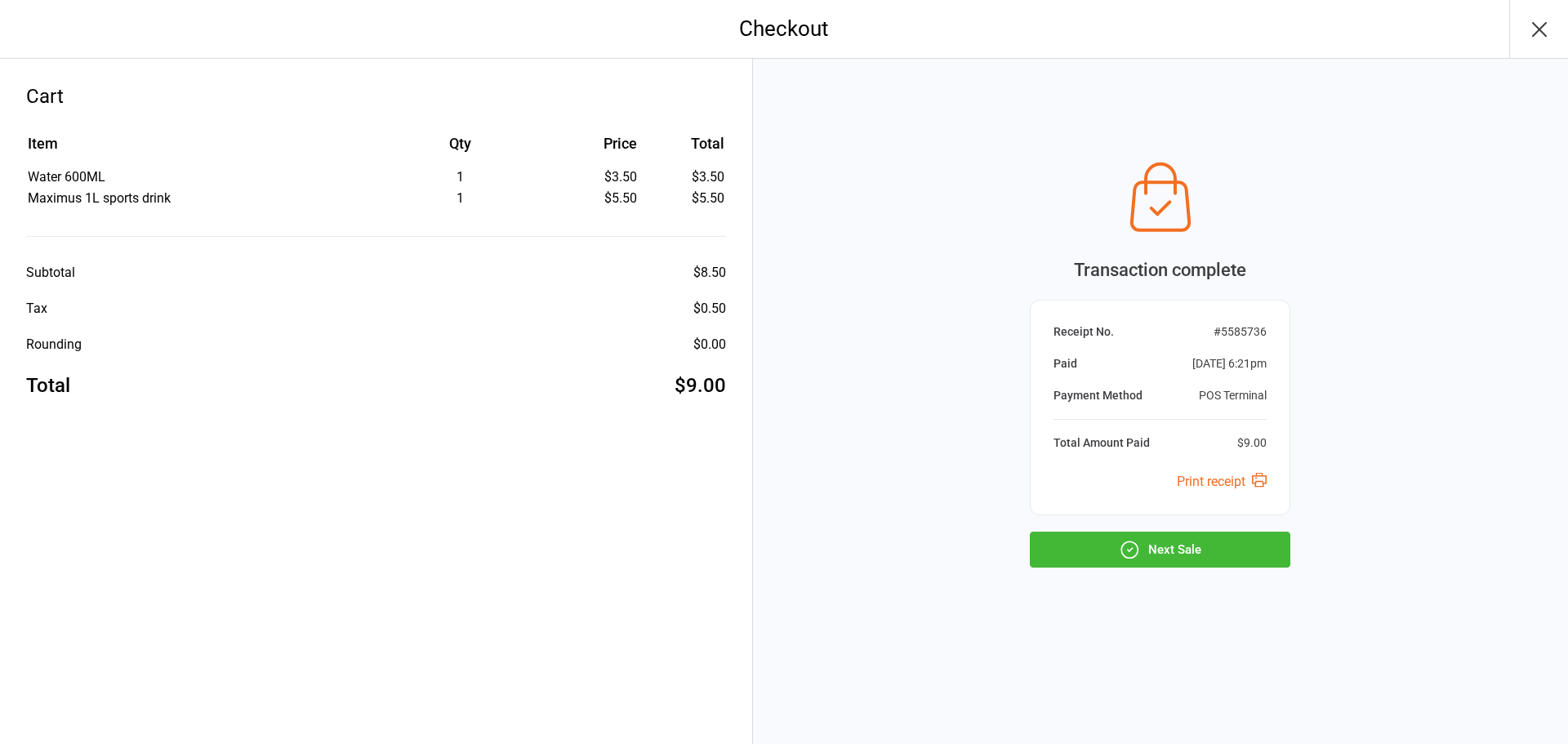
click at [1185, 554] on button "Next Sale" at bounding box center [1160, 549] width 261 height 36
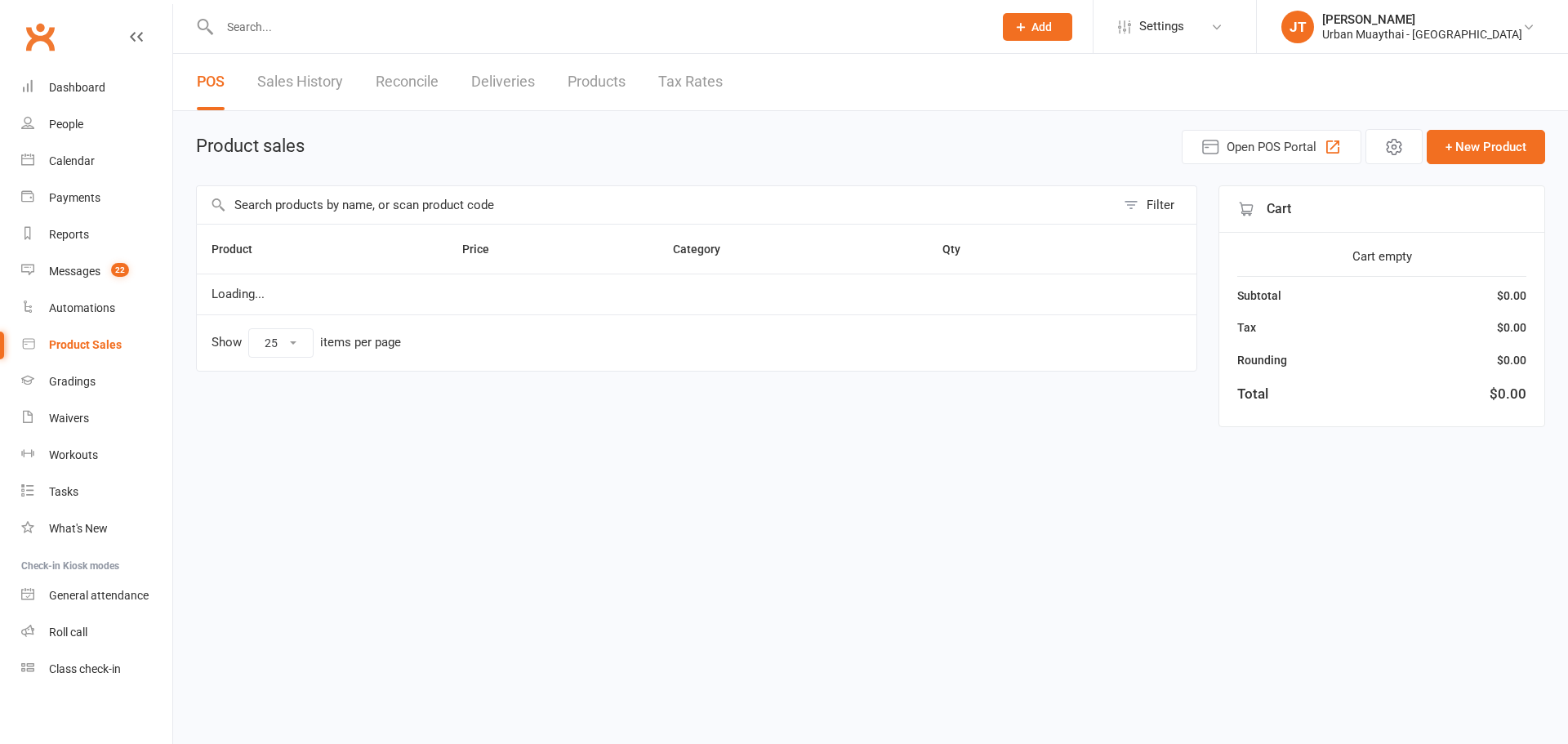
select select "25"
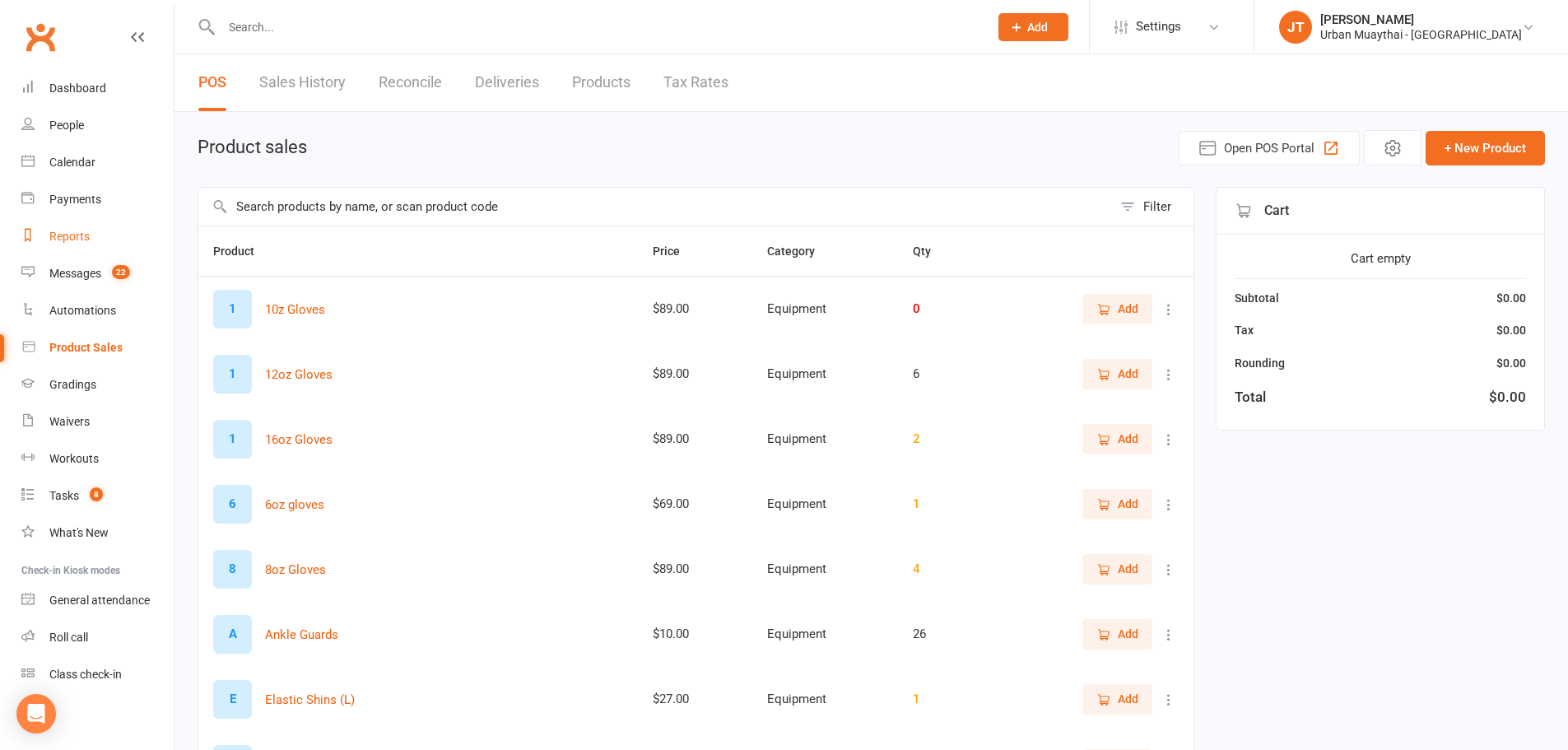
click at [99, 244] on link "Reports" at bounding box center [97, 237] width 152 height 37
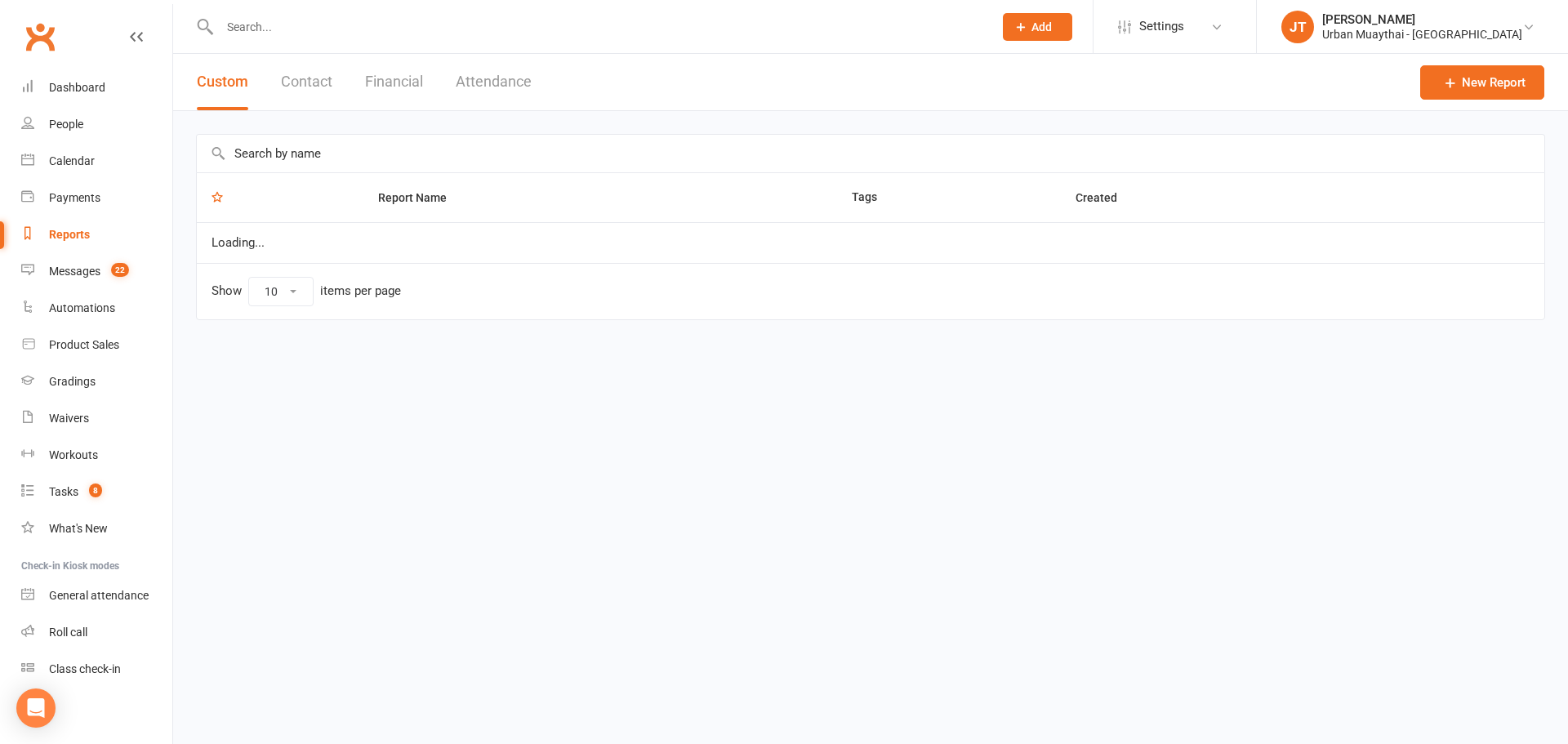
click at [405, 84] on button "Financial" at bounding box center [394, 82] width 58 height 57
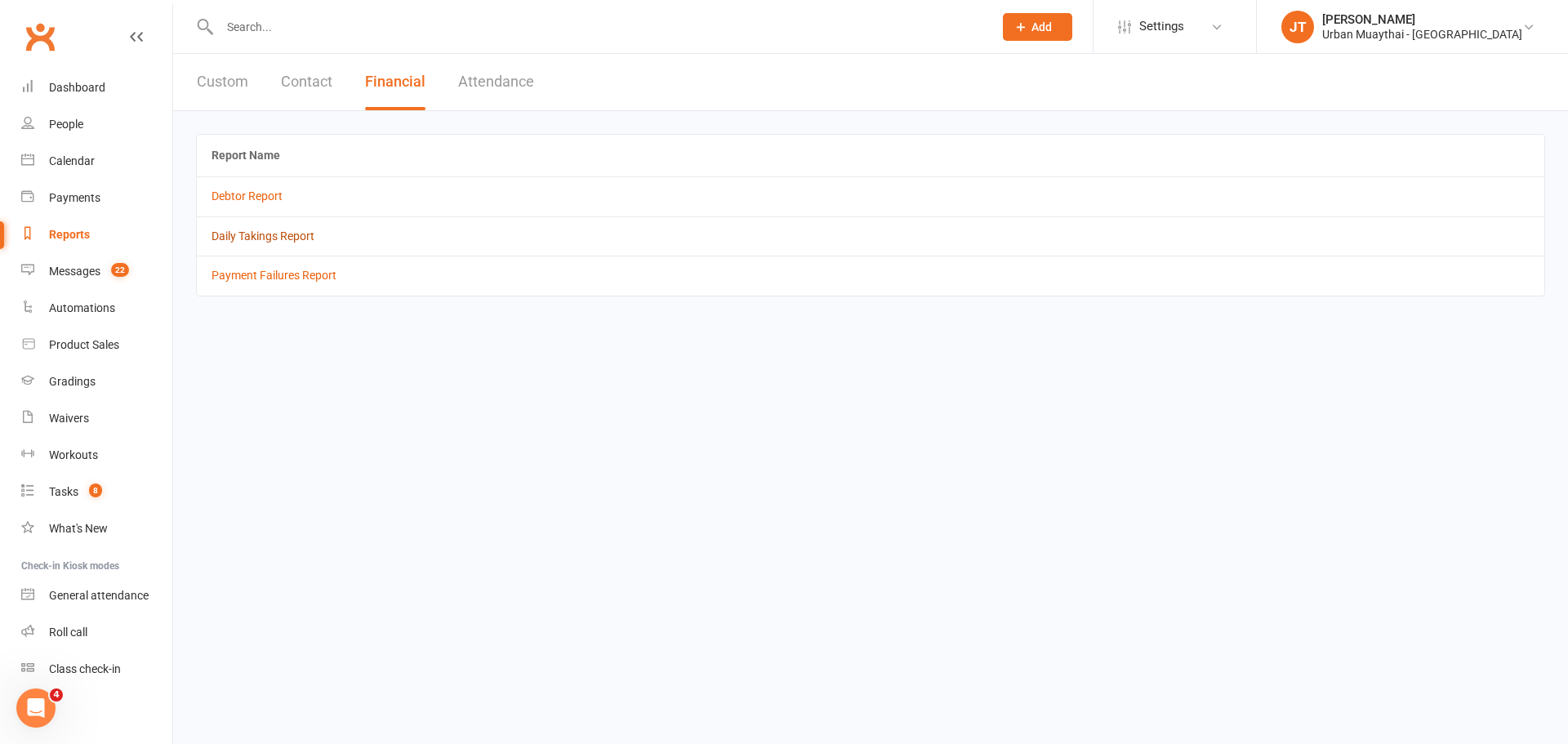
click at [292, 236] on link "Daily Takings Report" at bounding box center [263, 235] width 103 height 13
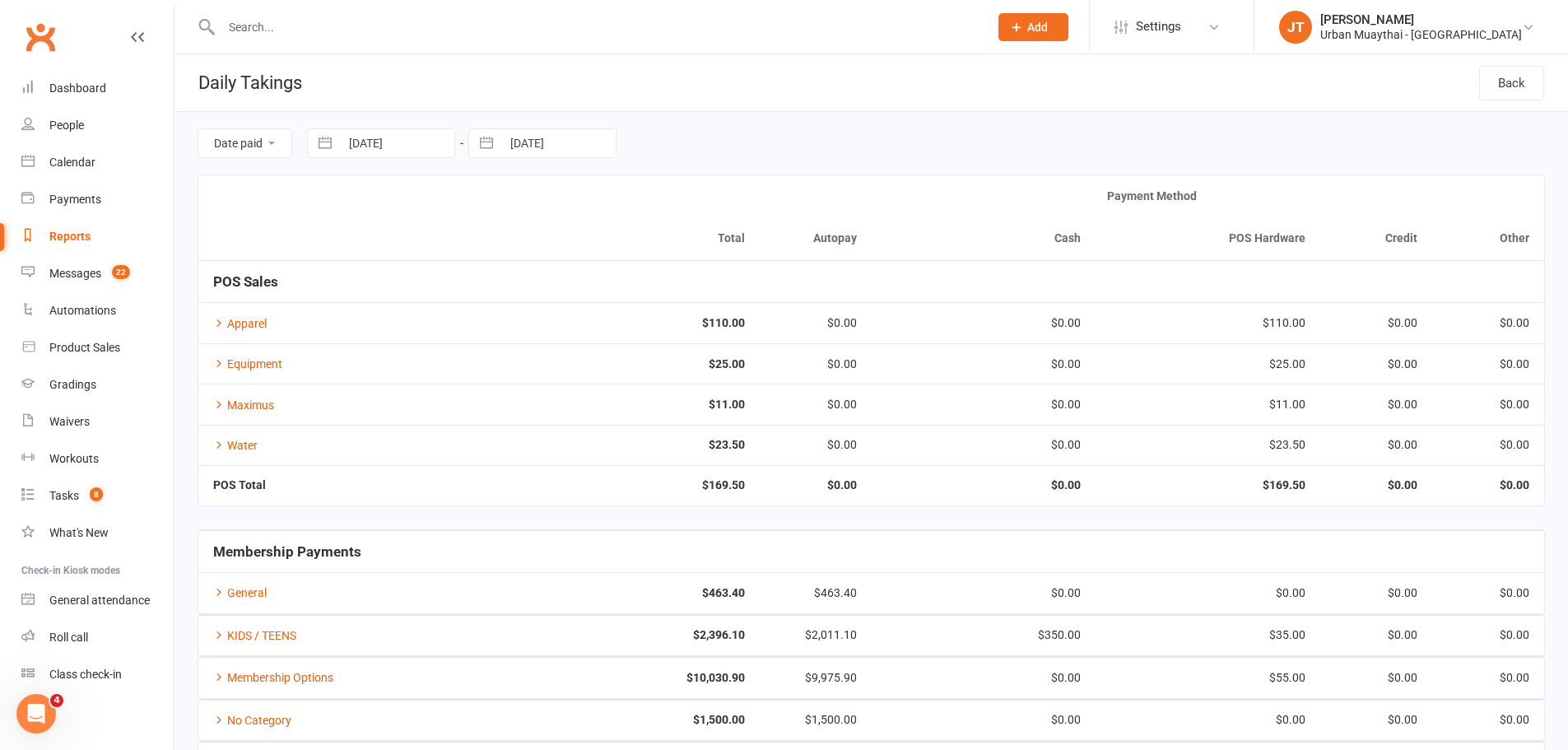
scroll to position [207, 0]
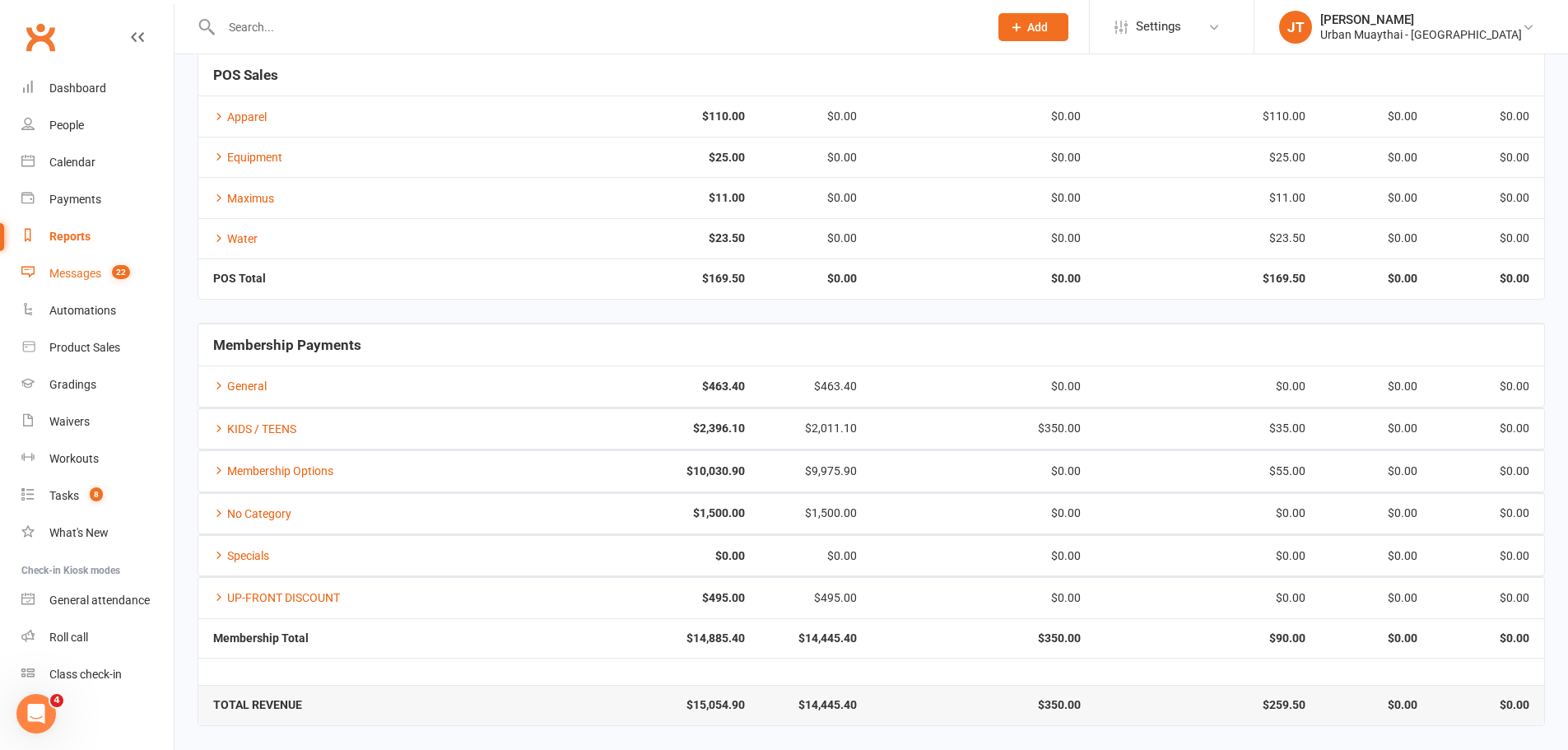
click at [83, 259] on link "Messages 22" at bounding box center [97, 273] width 152 height 37
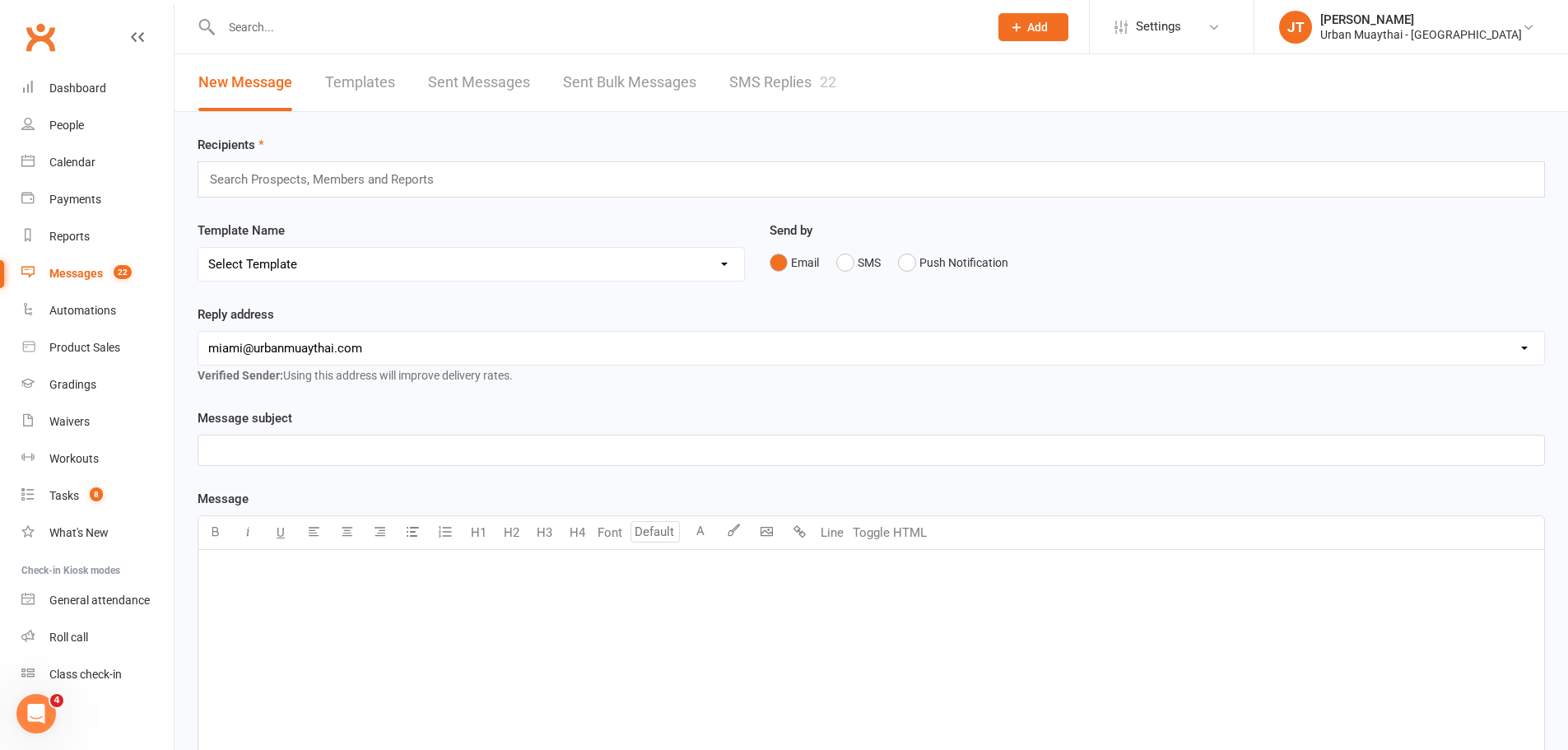
click at [770, 102] on link "SMS Replies 22" at bounding box center [783, 83] width 107 height 57
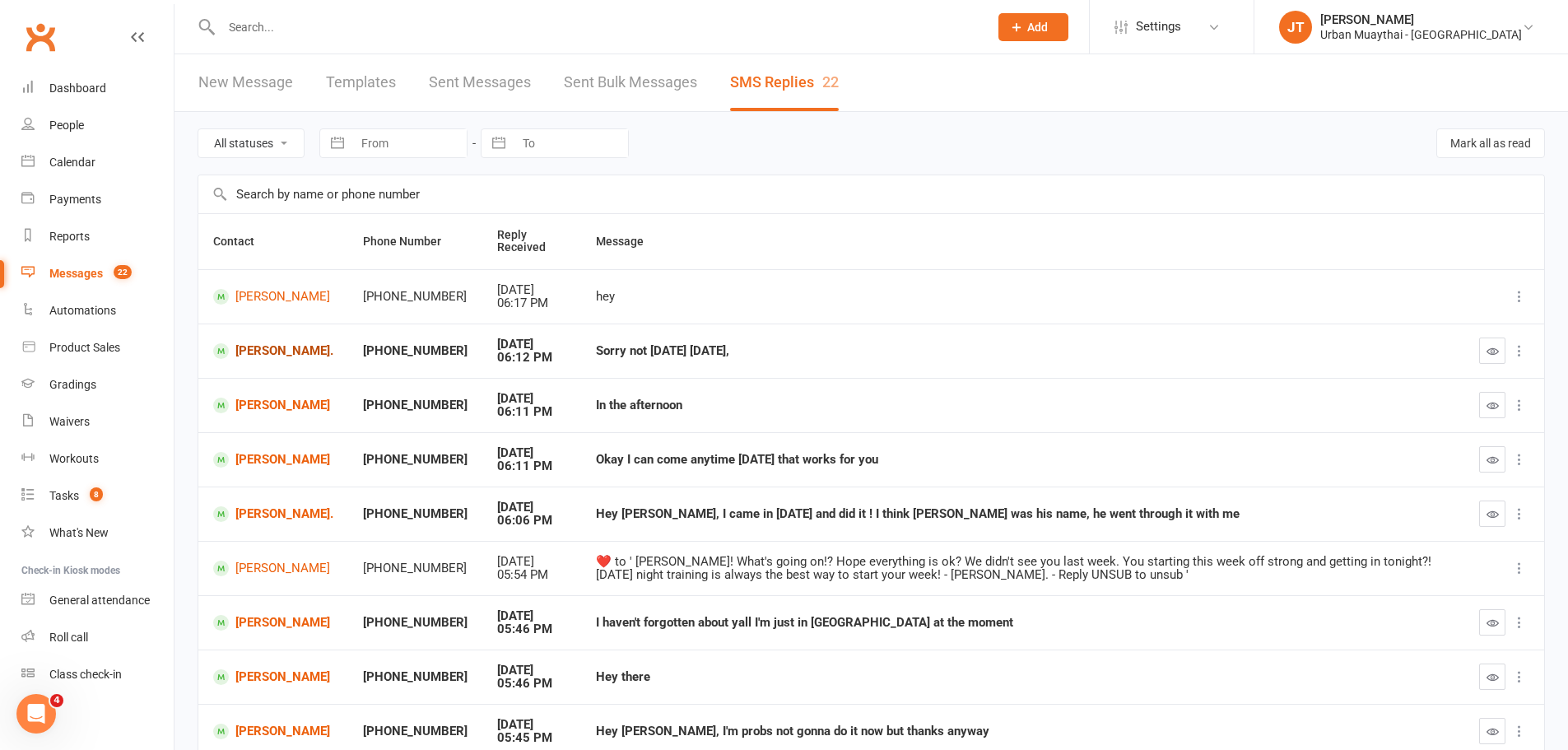
click at [278, 346] on link "Austin Eaves." at bounding box center [273, 351] width 120 height 16
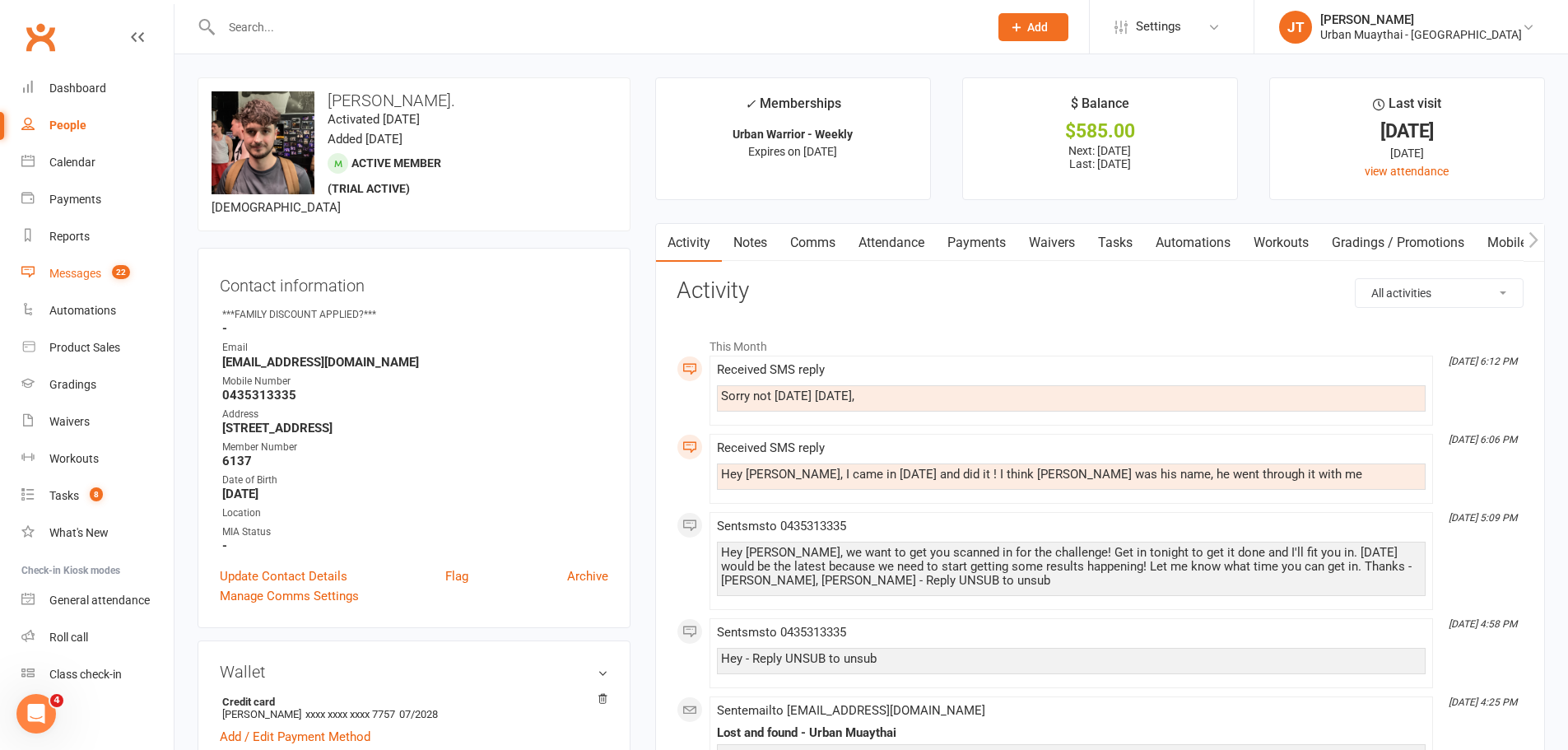
click at [76, 268] on div "Messages" at bounding box center [75, 273] width 52 height 13
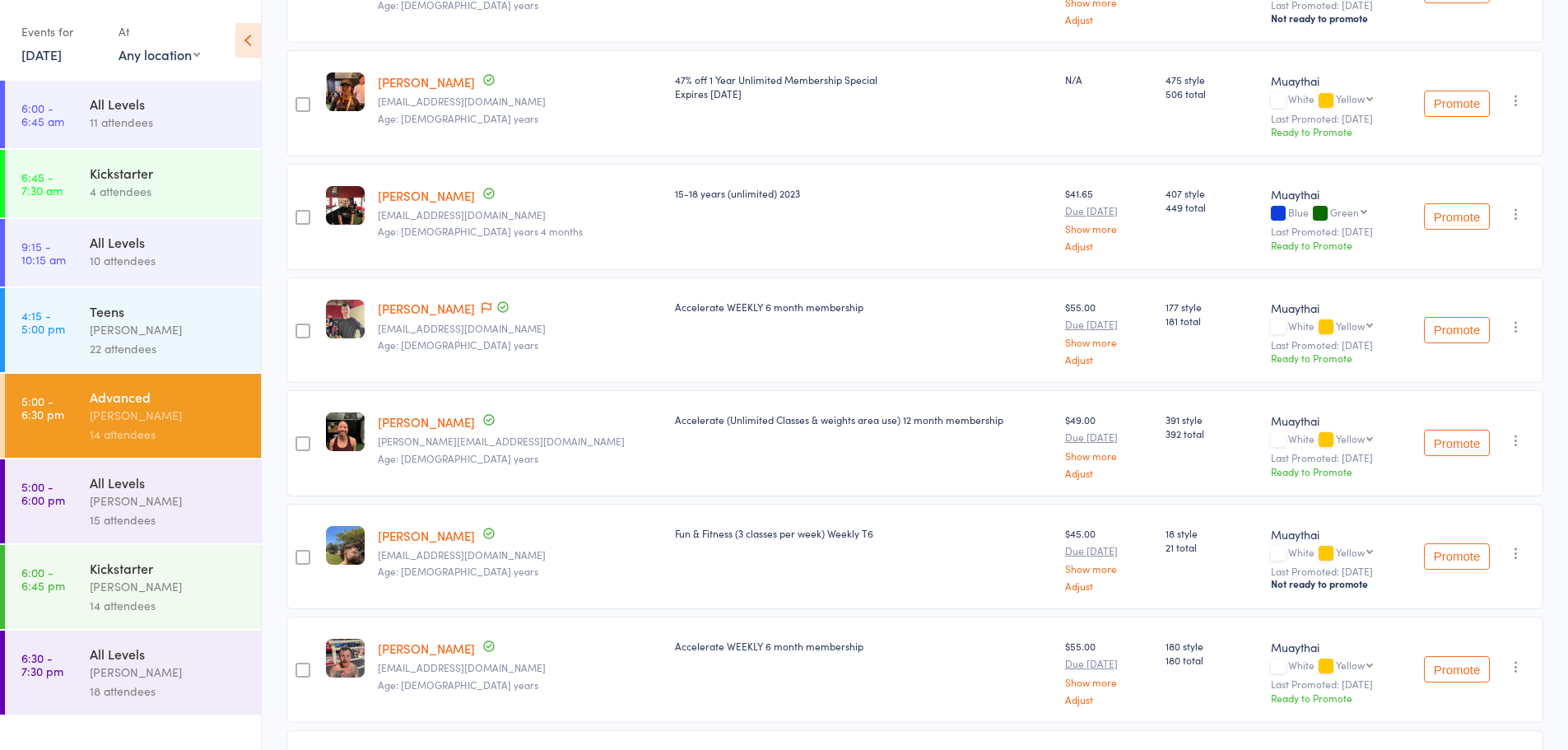
scroll to position [494, 0]
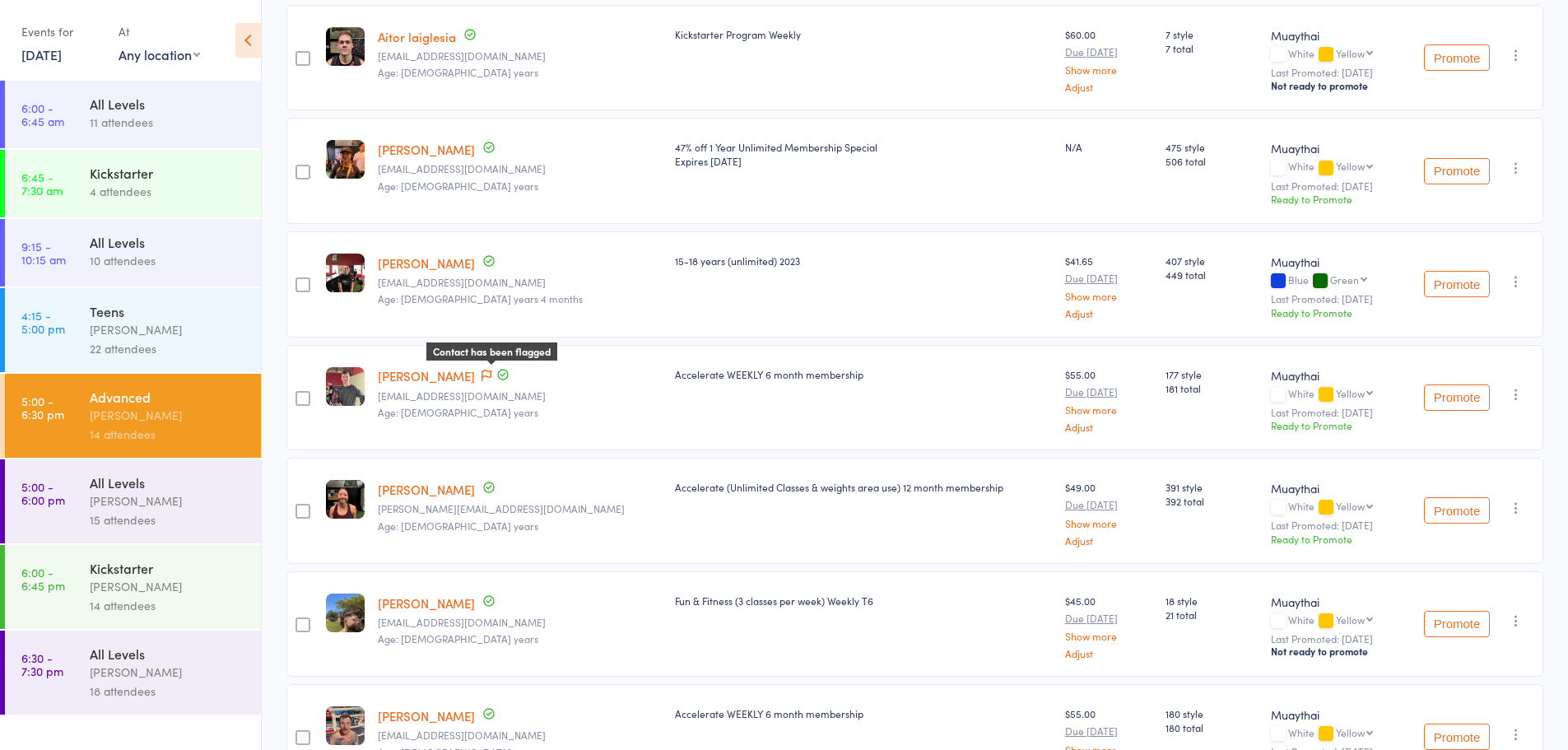
click at [491, 378] on icon at bounding box center [486, 375] width 10 height 11
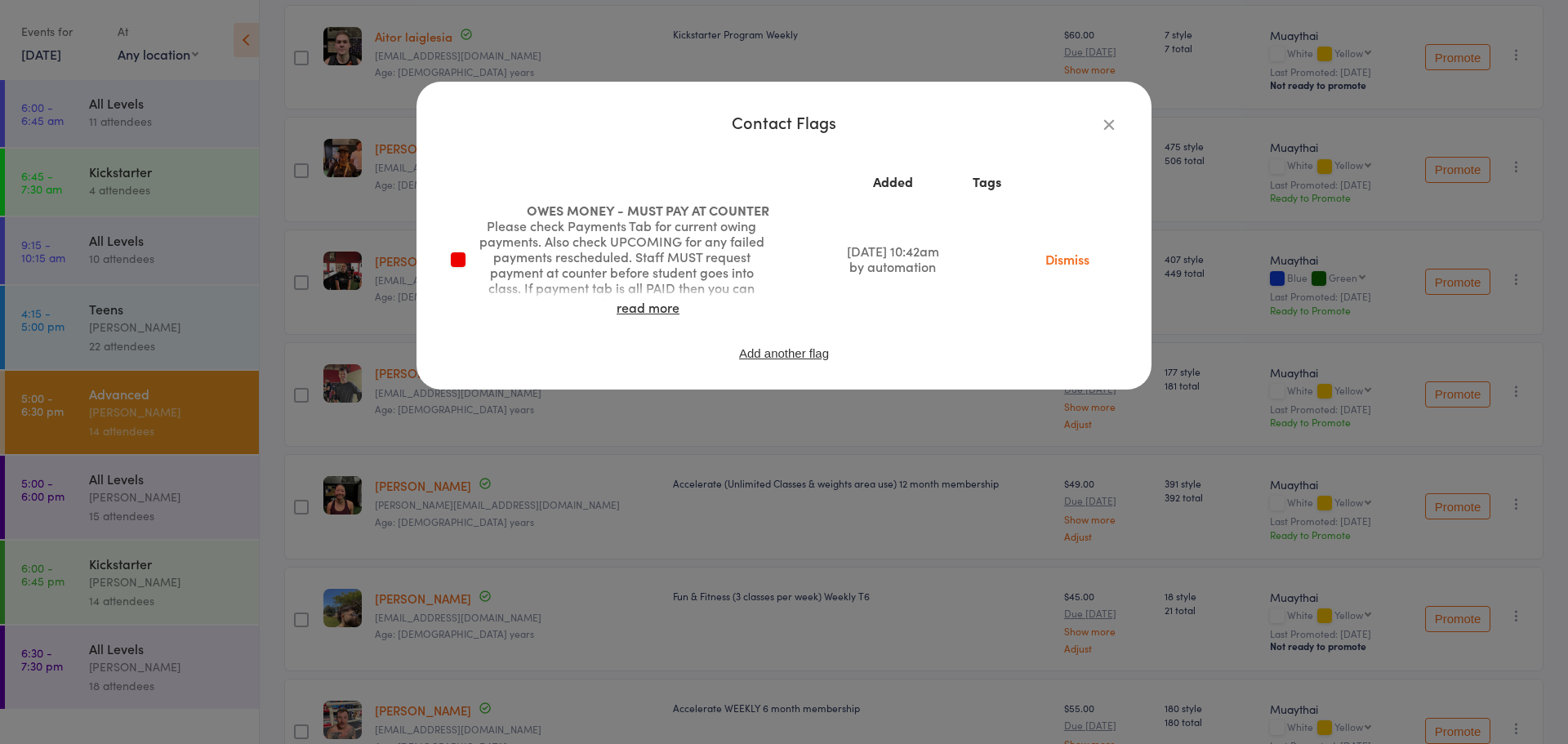
click at [1112, 122] on icon "button" at bounding box center [1108, 124] width 18 height 18
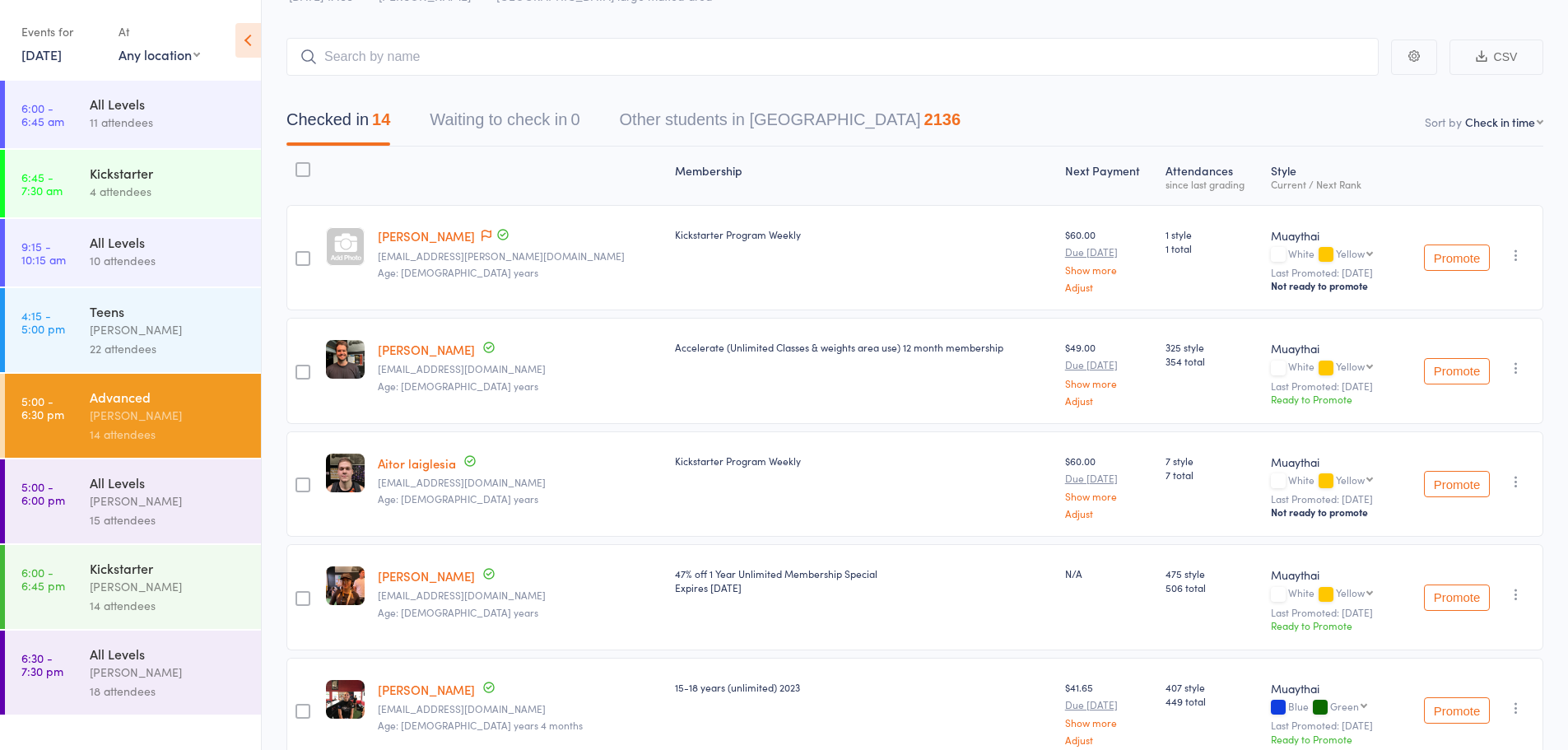
scroll to position [0, 0]
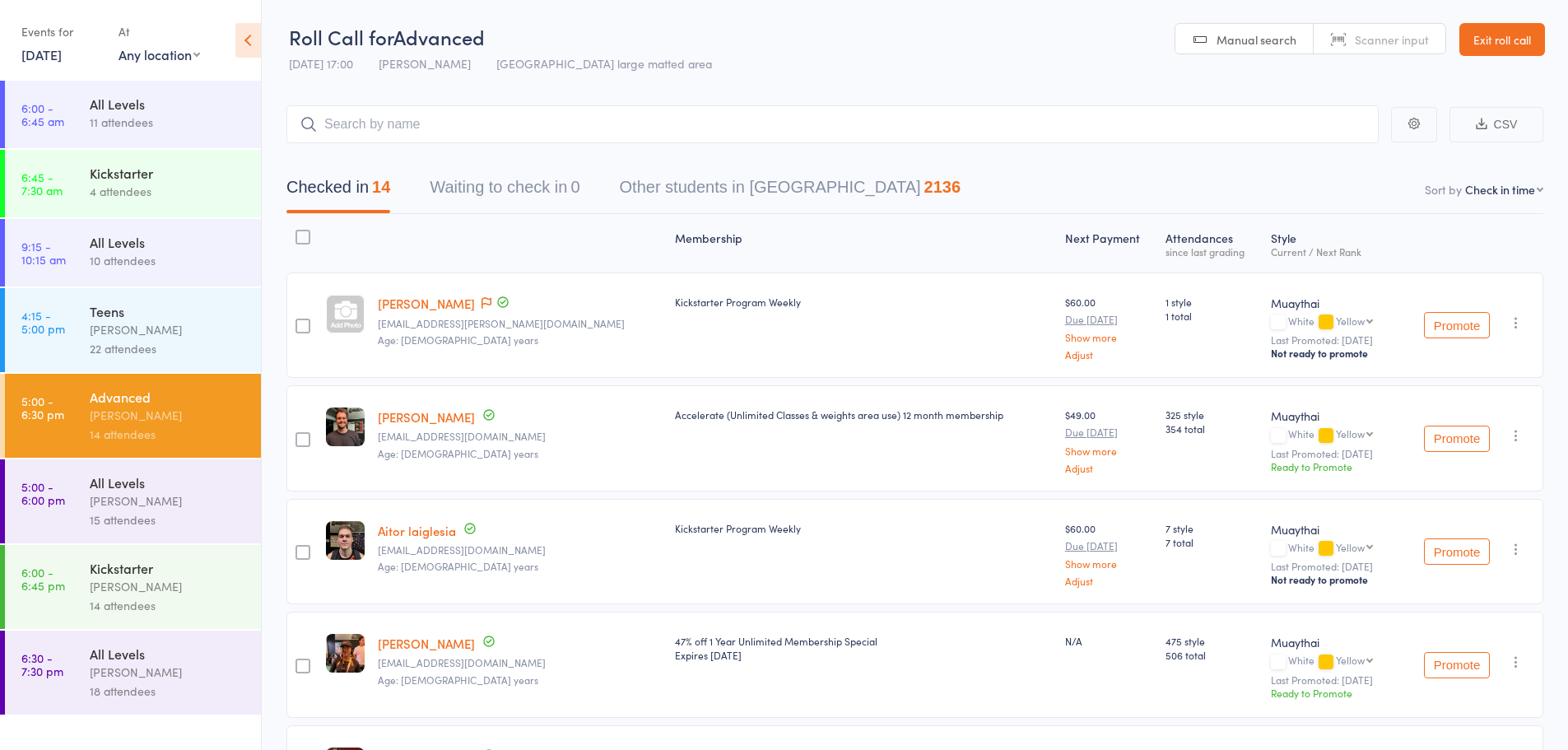
click at [1533, 42] on link "Exit roll call" at bounding box center [1501, 39] width 85 height 33
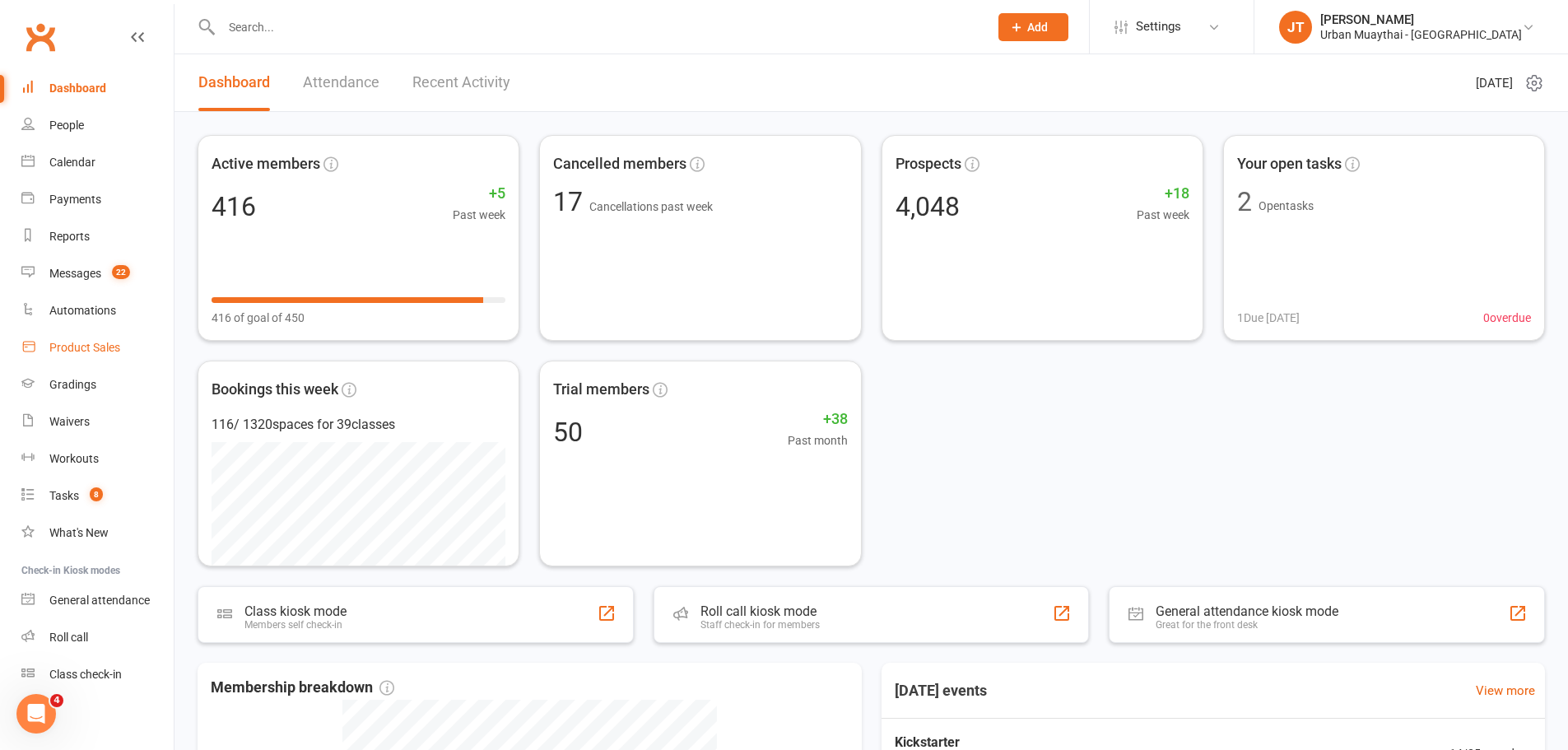
click at [38, 347] on link "Product Sales" at bounding box center [97, 348] width 152 height 37
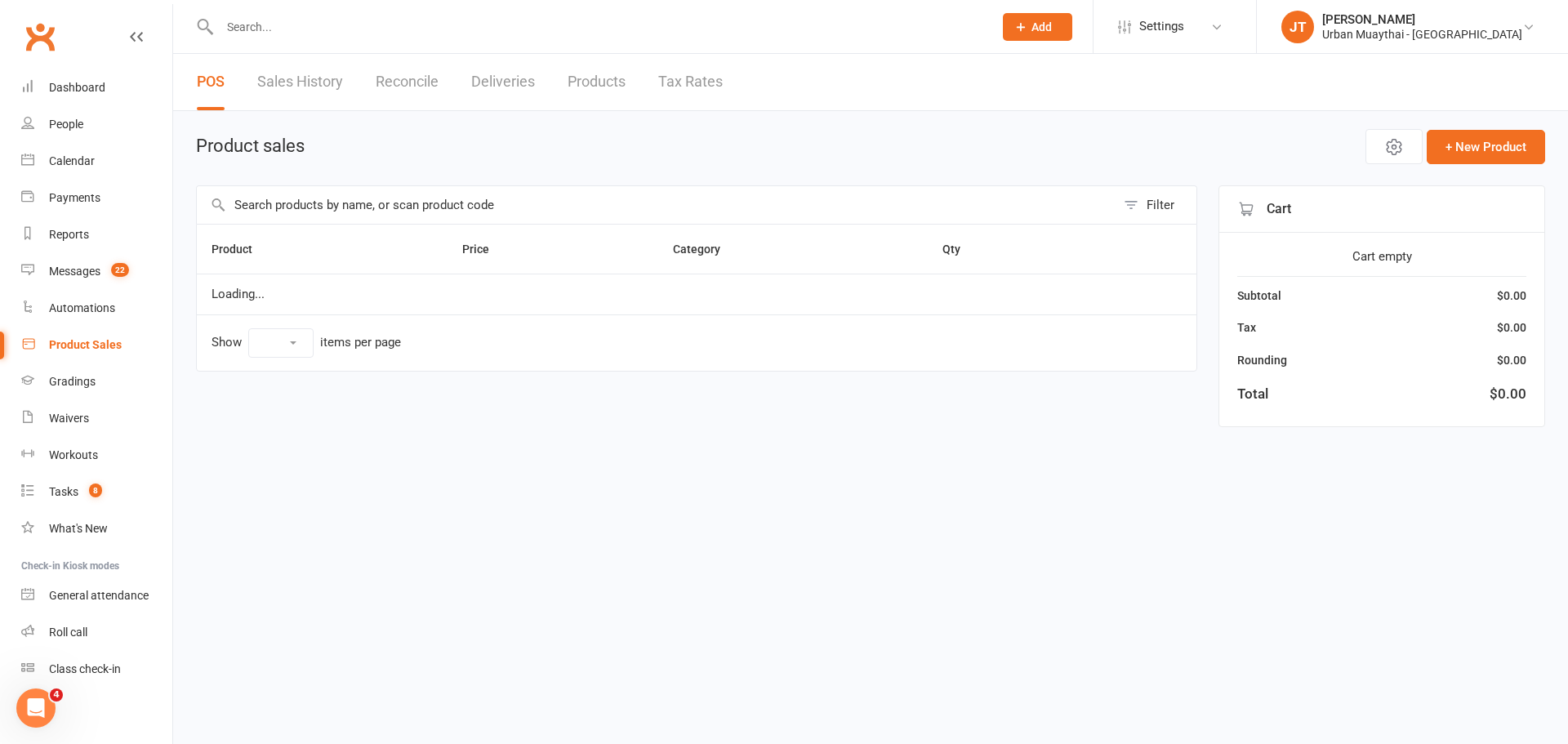
select select "25"
click at [375, 206] on input "text" at bounding box center [656, 205] width 918 height 38
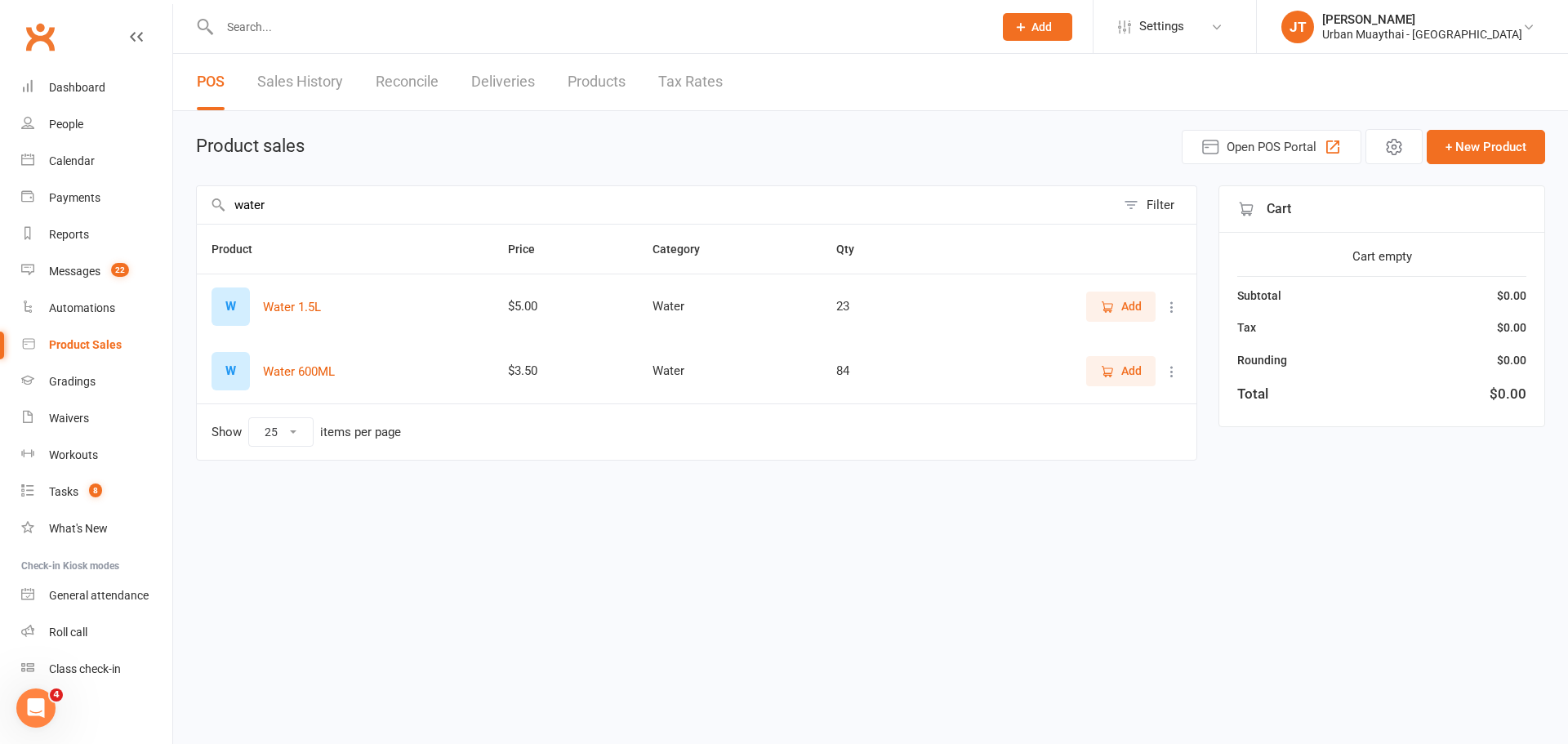
type input "water"
click at [1121, 306] on span "Add" at bounding box center [1131, 306] width 20 height 18
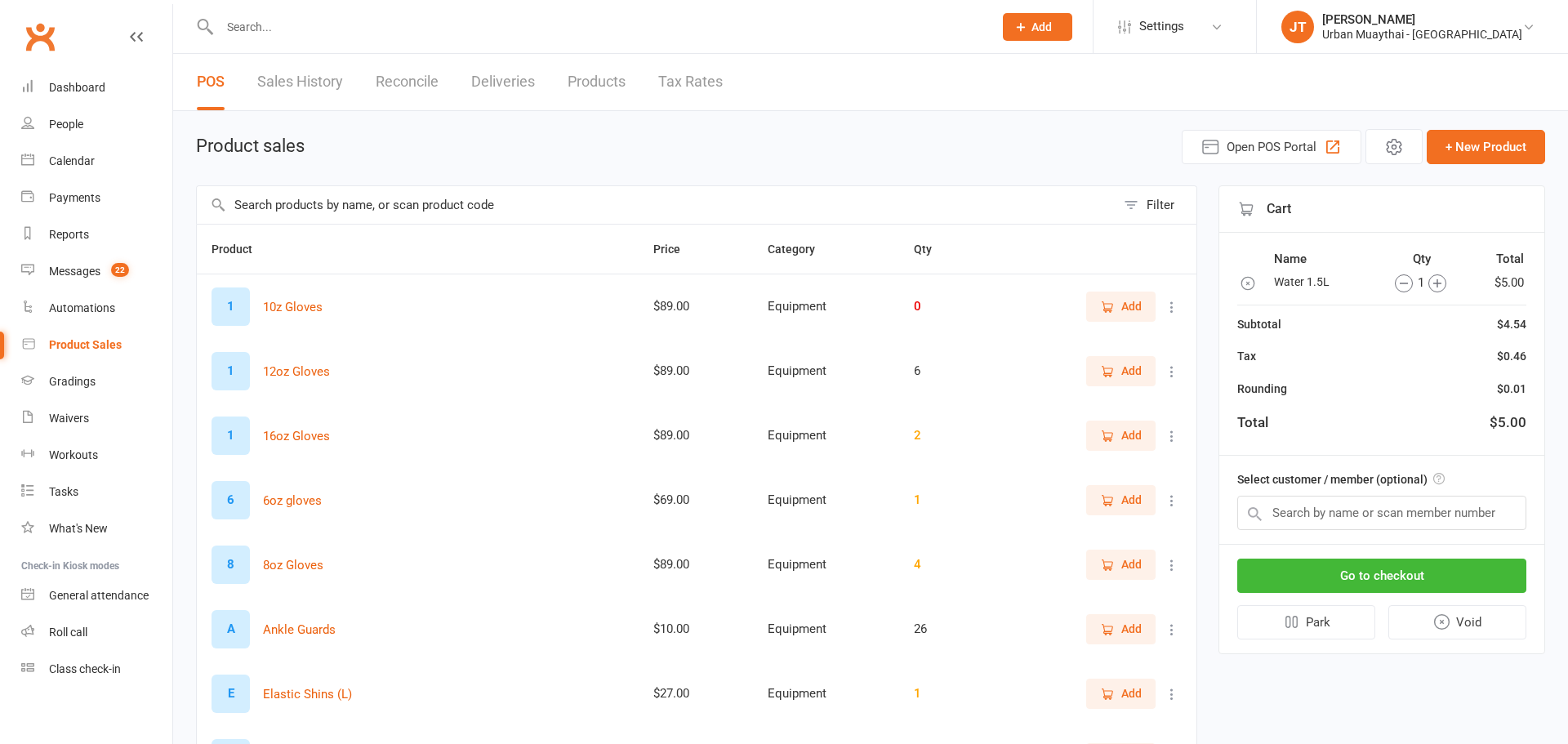
select select "25"
click at [99, 623] on link "Roll call" at bounding box center [96, 632] width 151 height 37
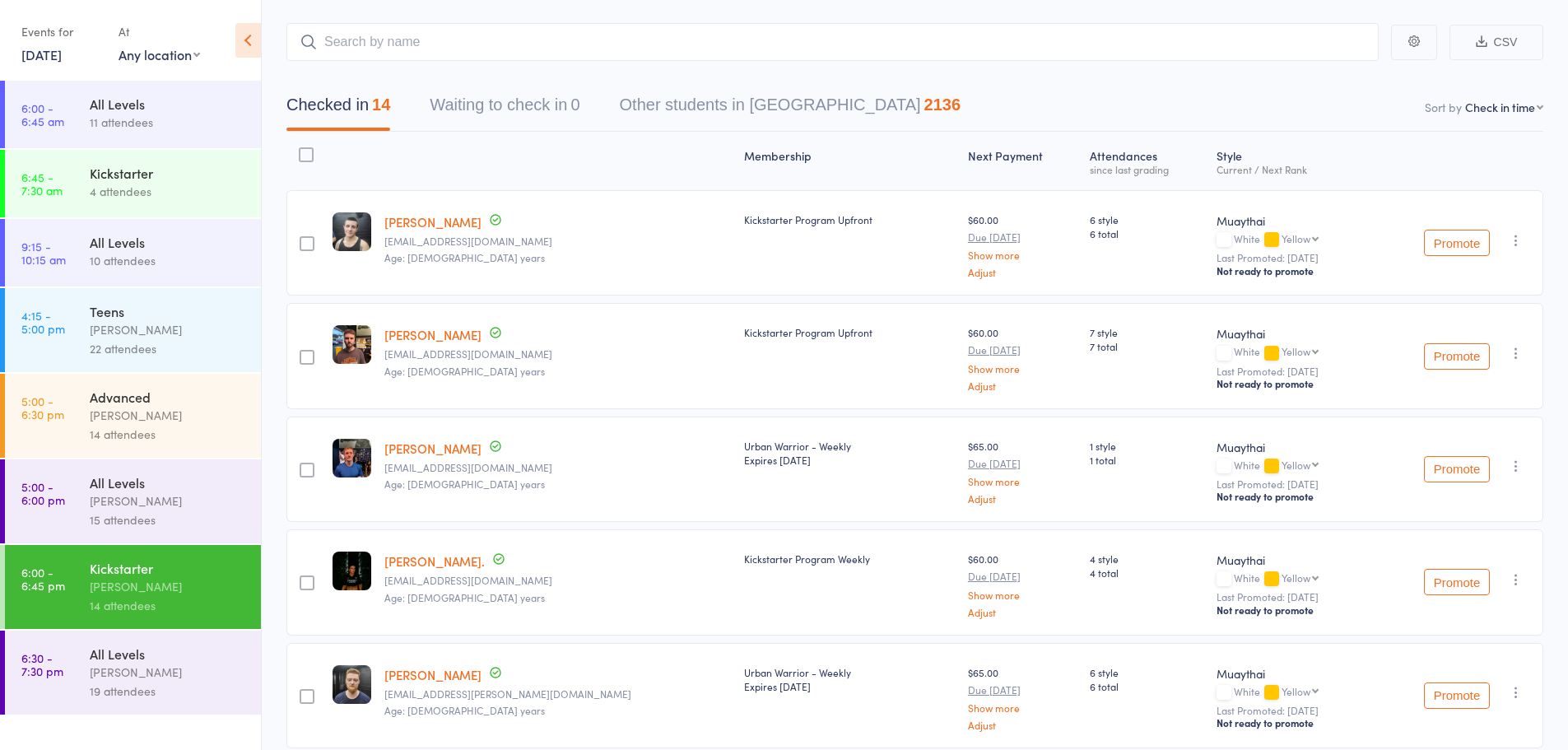
click at [128, 411] on div "Harry Ritter" at bounding box center [168, 416] width 157 height 19
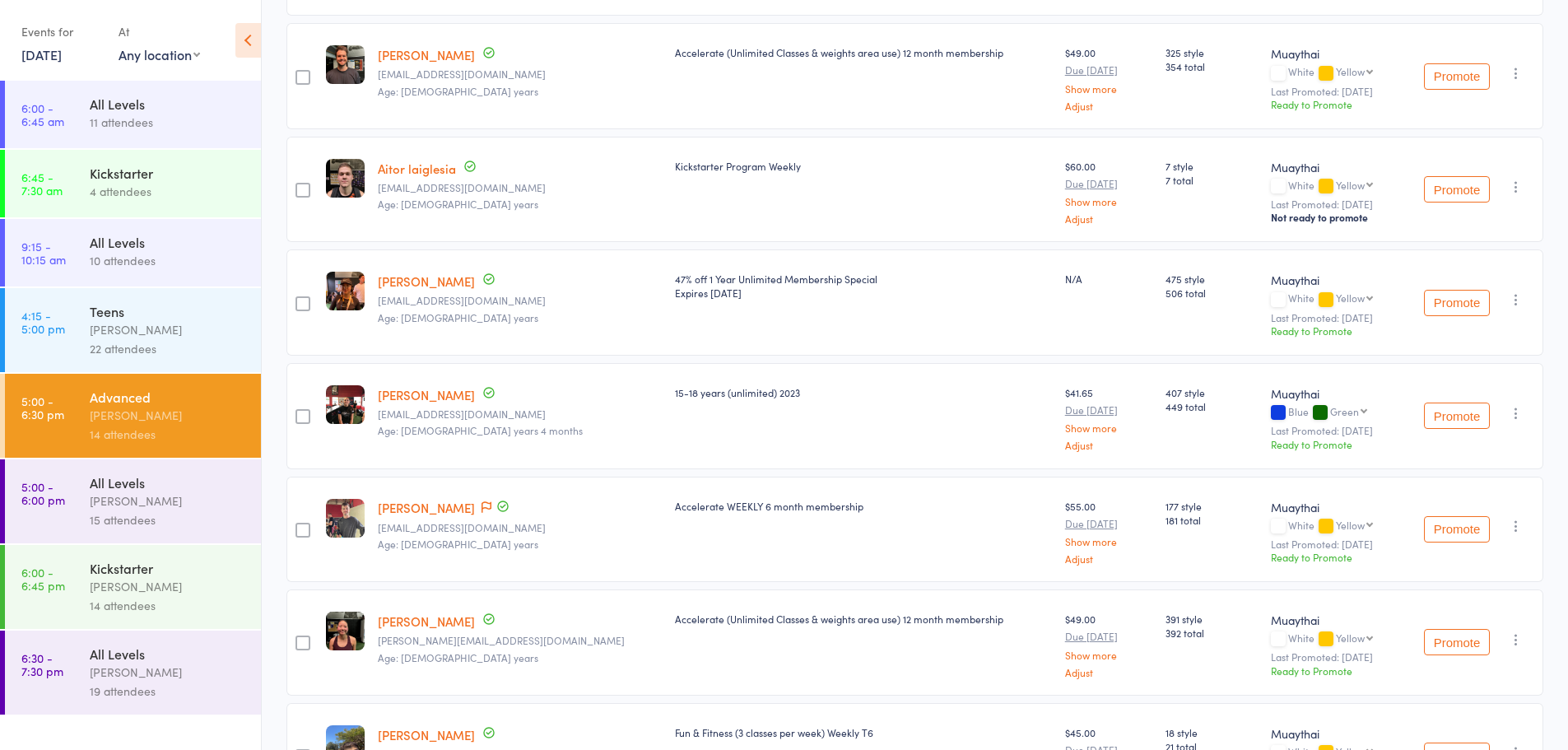
scroll to position [84, 0]
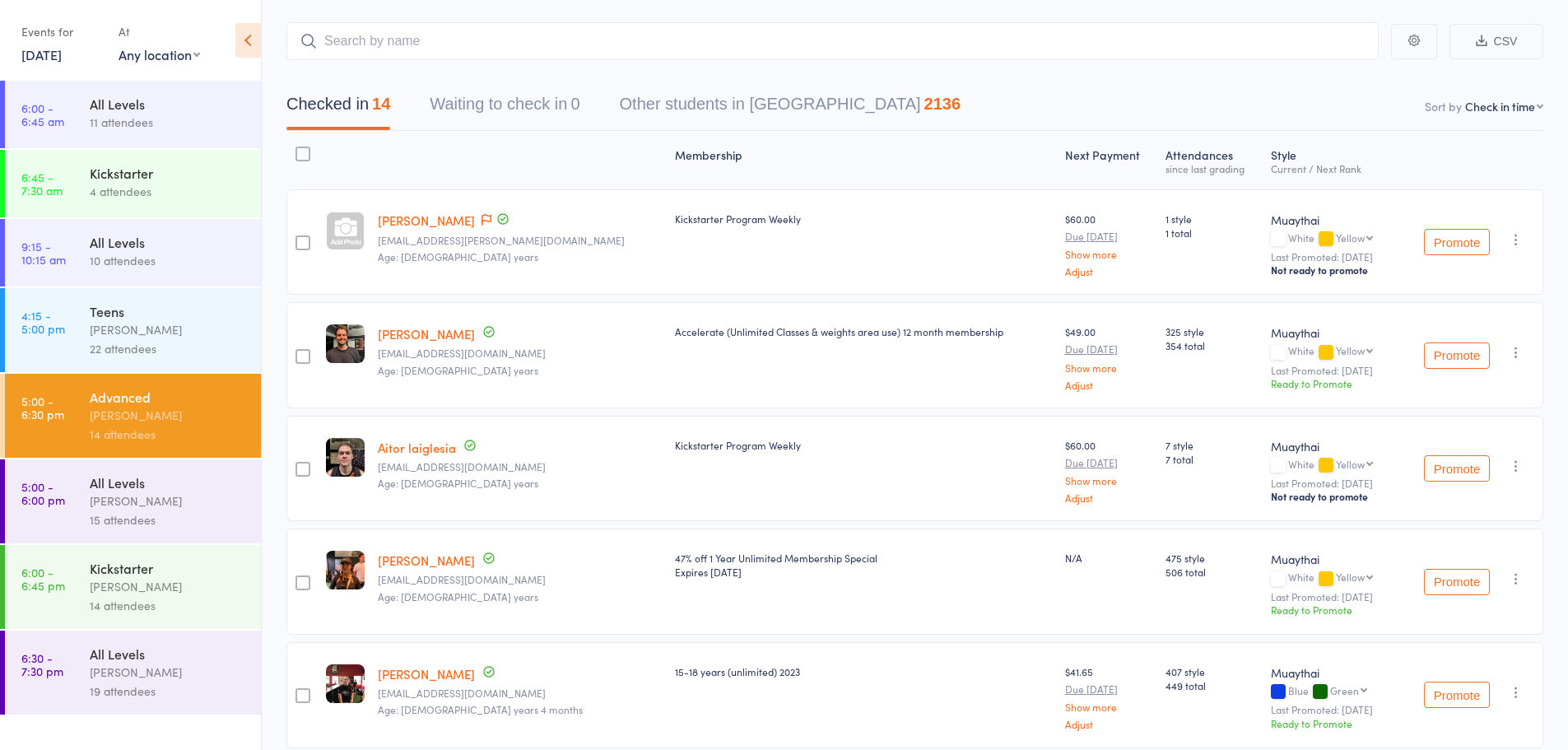
click at [404, 218] on link "Ben Parker" at bounding box center [426, 221] width 97 height 18
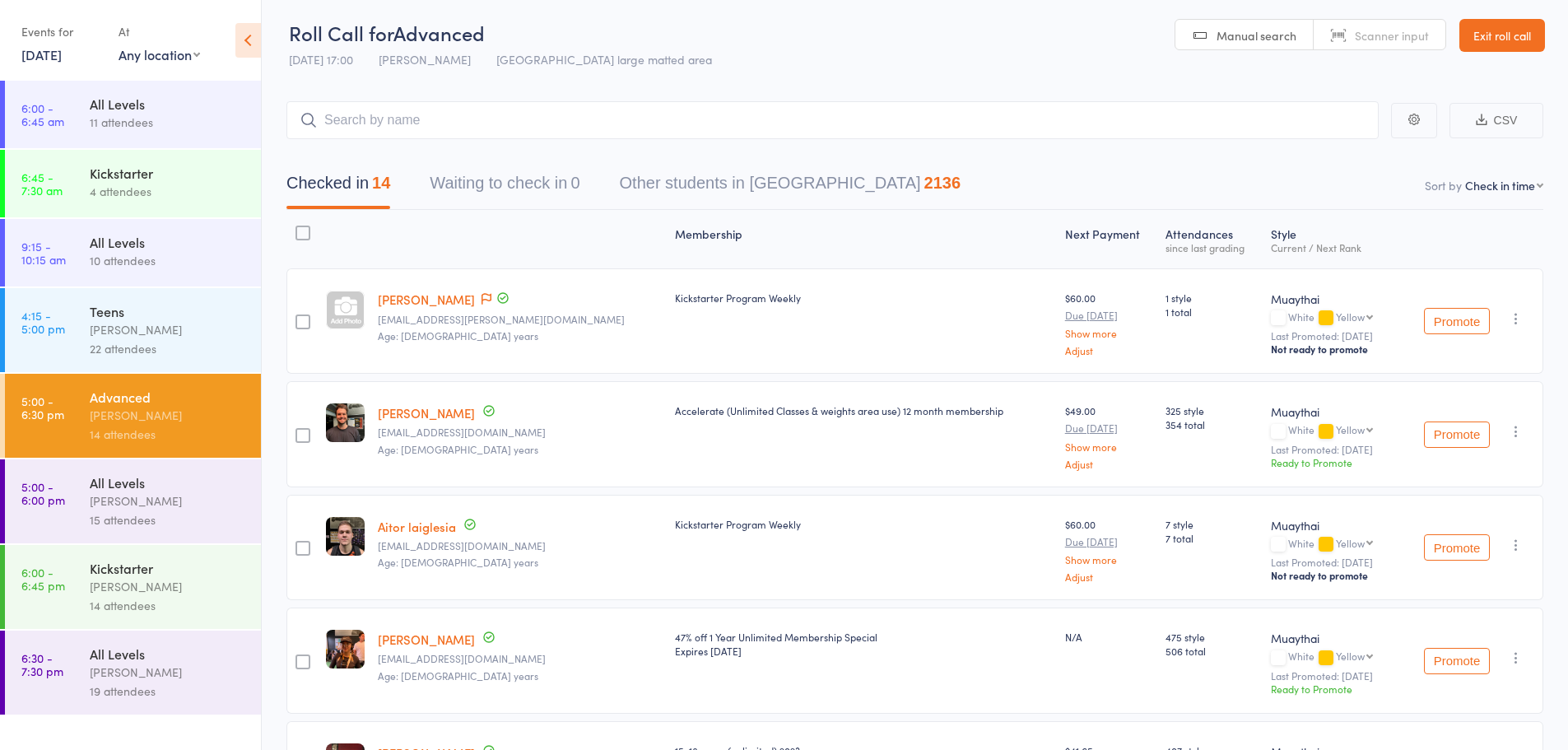
scroll to position [1, 0]
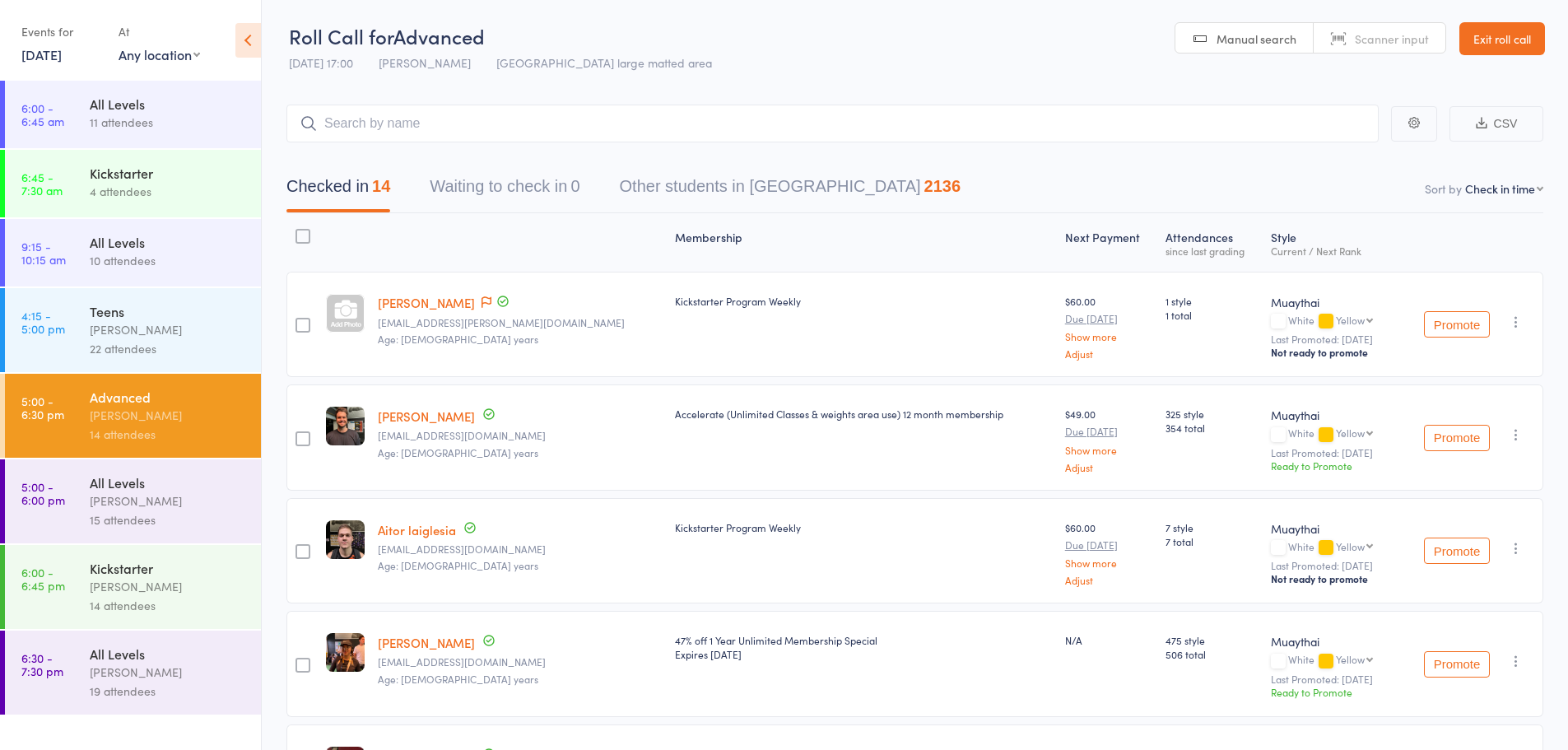
click at [477, 303] on div "Contact has been flagged Up to date" at bounding box center [493, 302] width 33 height 18
click at [482, 301] on icon at bounding box center [486, 302] width 10 height 11
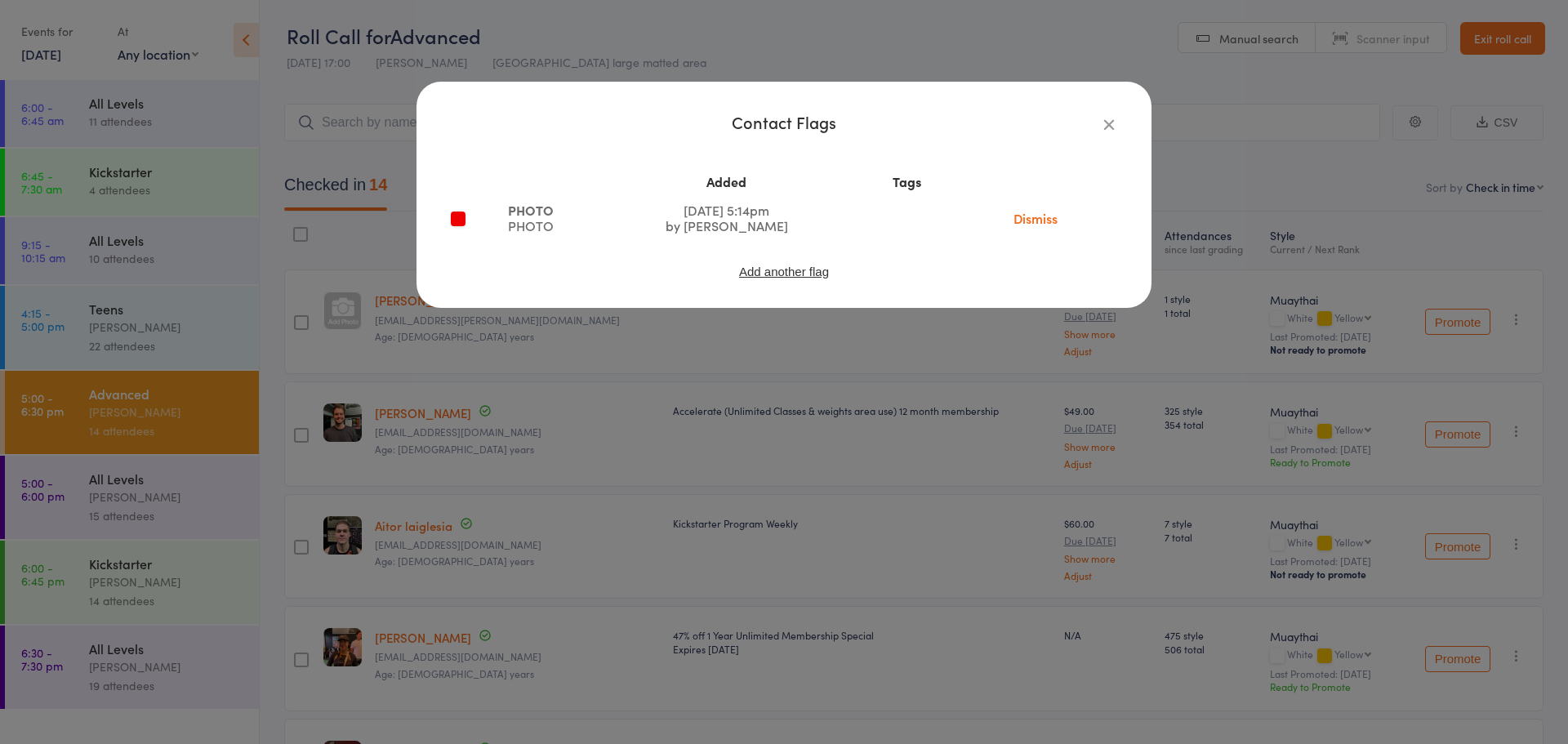
click at [1018, 213] on link "Dismiss" at bounding box center [1035, 218] width 69 height 18
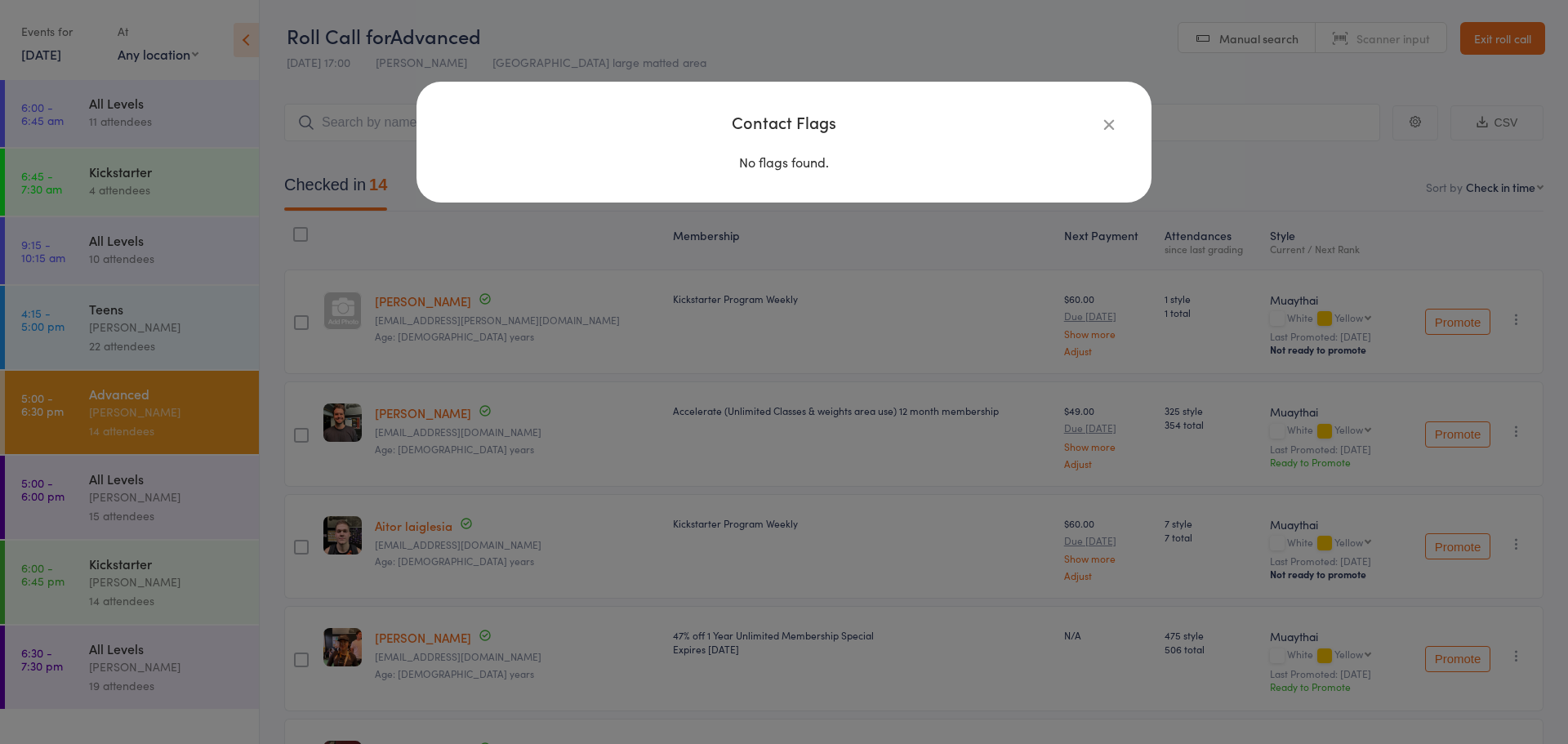
click at [1109, 121] on icon "button" at bounding box center [1108, 124] width 18 height 18
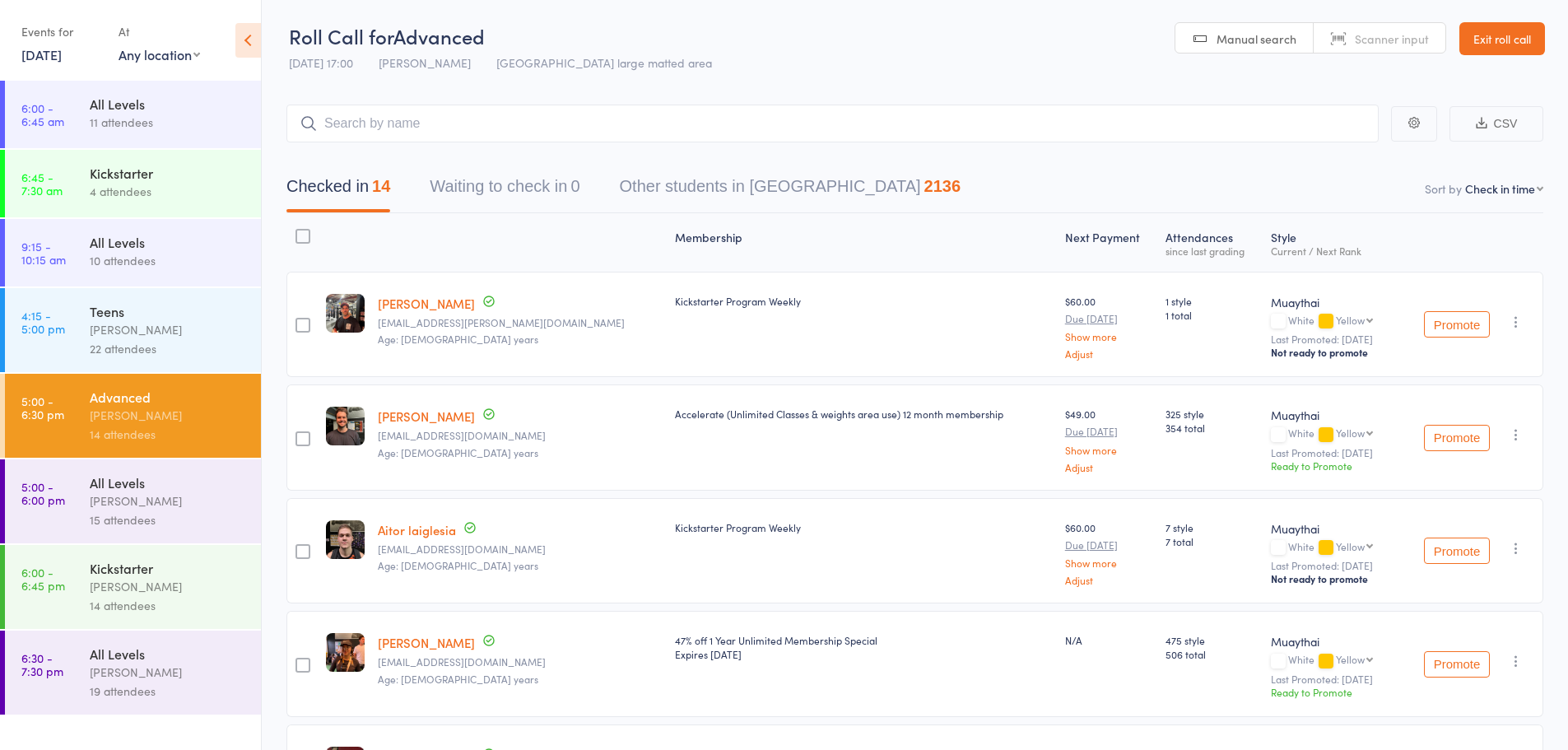
click at [200, 666] on div "Harry Ritter" at bounding box center [168, 673] width 157 height 19
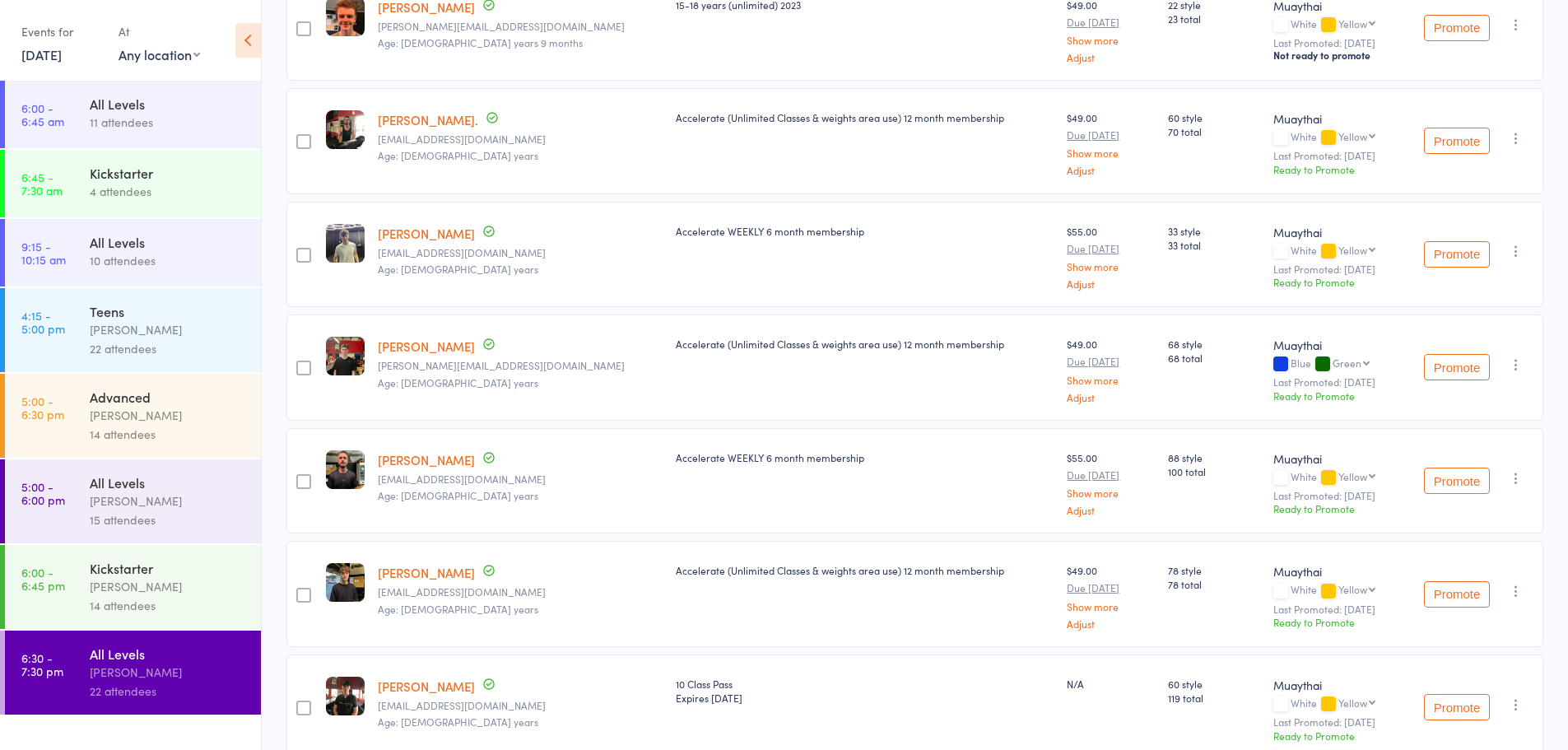
scroll to position [412, 0]
click at [67, 397] on link "5:00 - 6:30 pm Advanced Harry Ritter 14 attendees" at bounding box center [133, 416] width 256 height 84
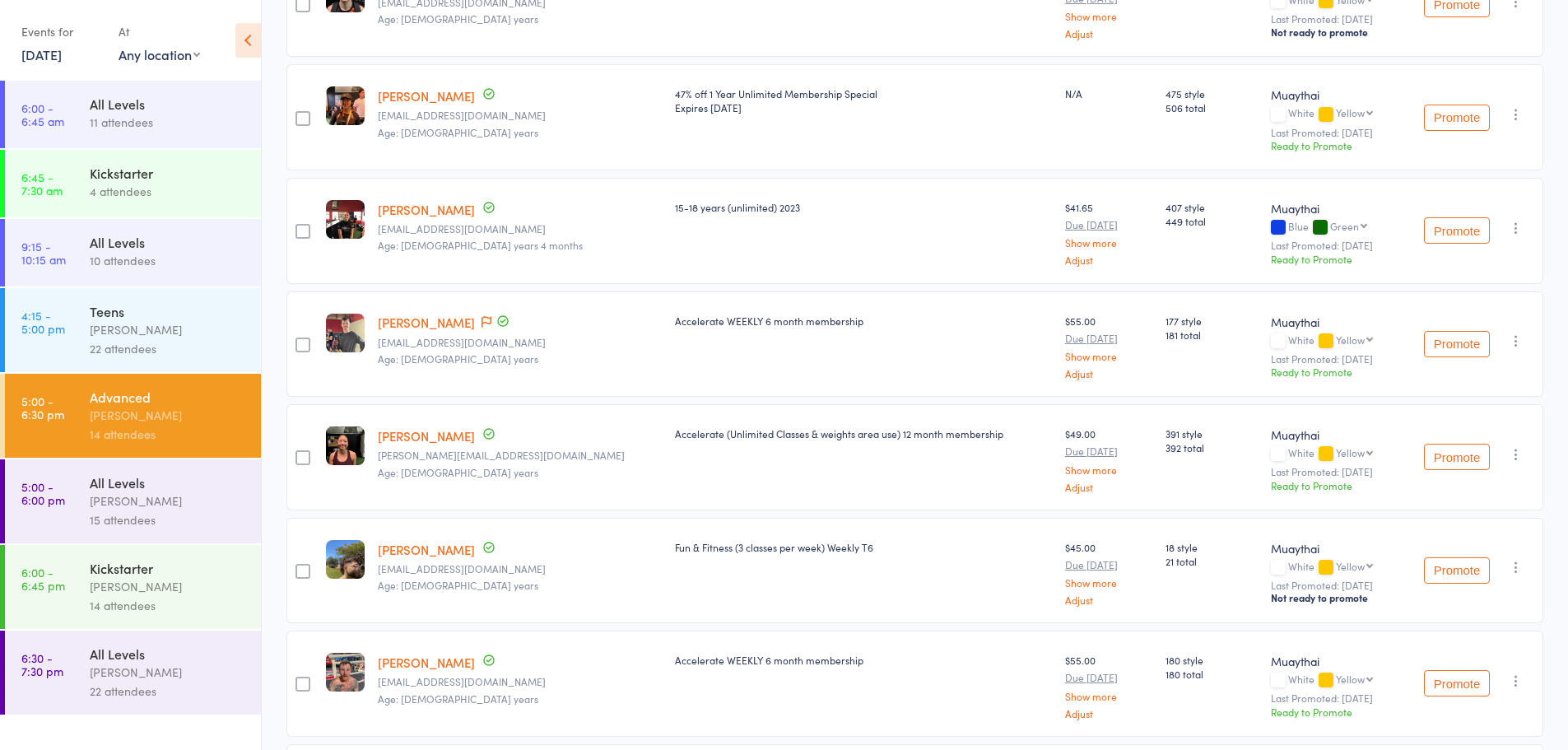
scroll to position [577, 0]
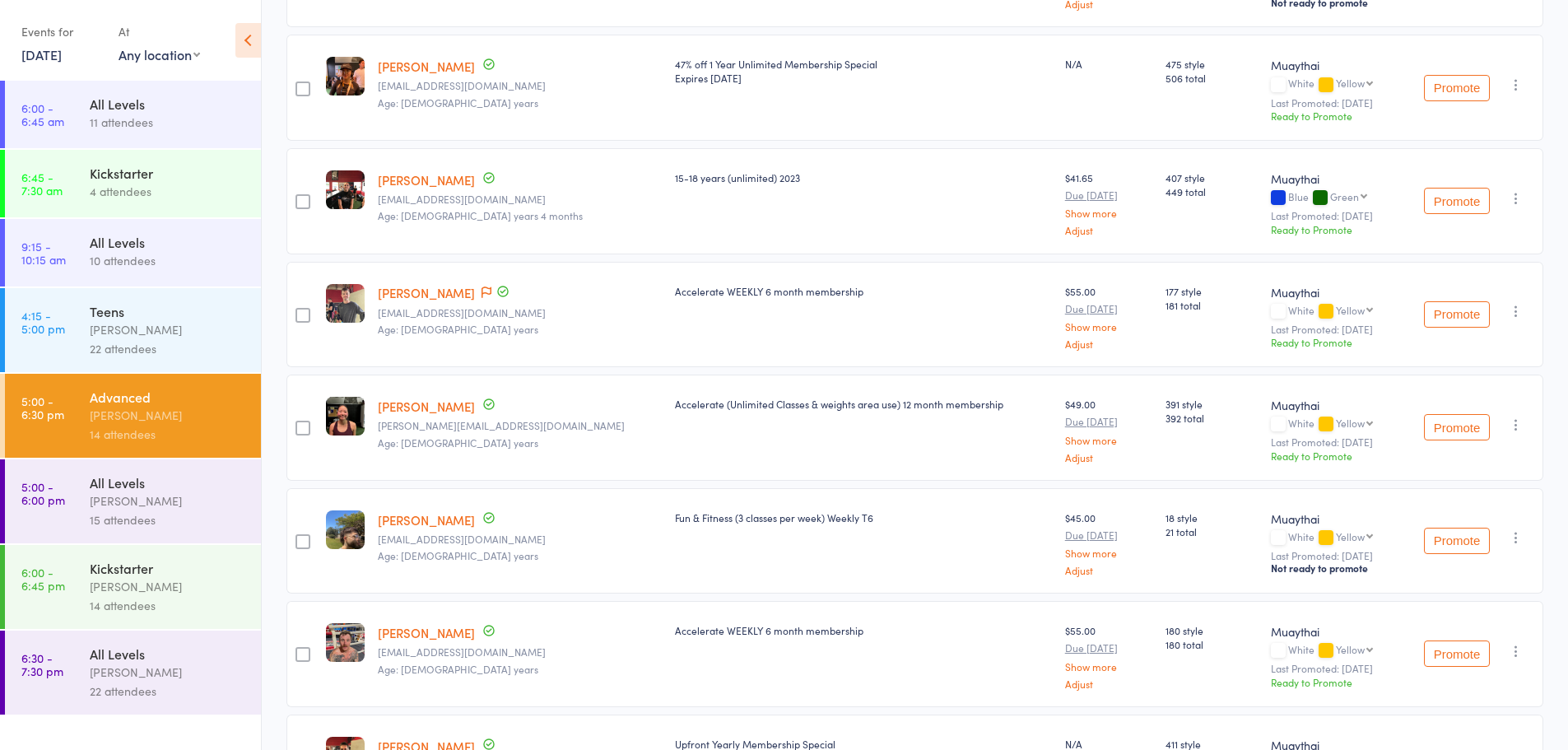
click at [439, 299] on div "Date of birth: 2-May-1995" at bounding box center [424, 312] width 164 height 33
click at [441, 295] on link "[PERSON_NAME]" at bounding box center [426, 293] width 97 height 18
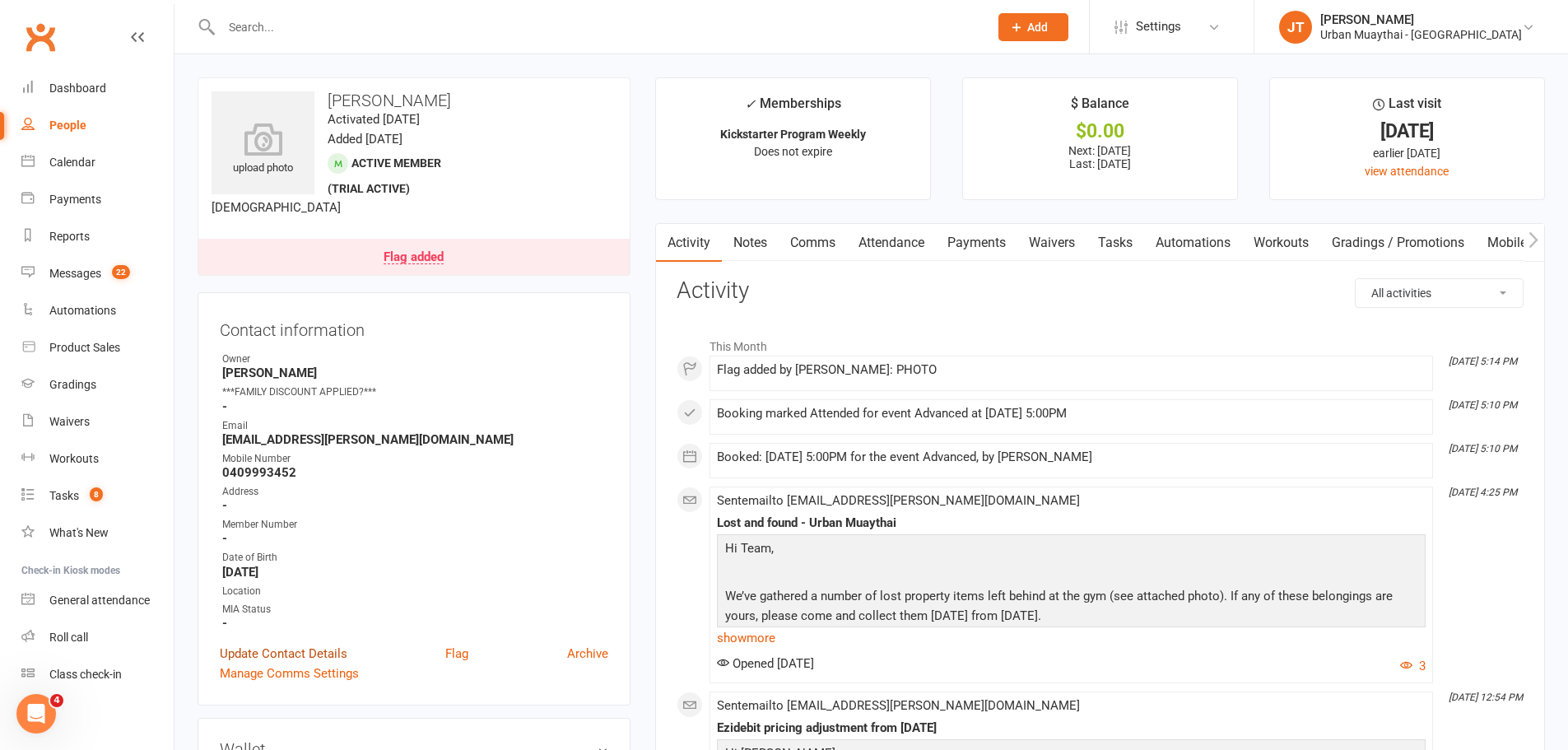
click at [274, 655] on link "Update Contact Details" at bounding box center [283, 653] width 127 height 19
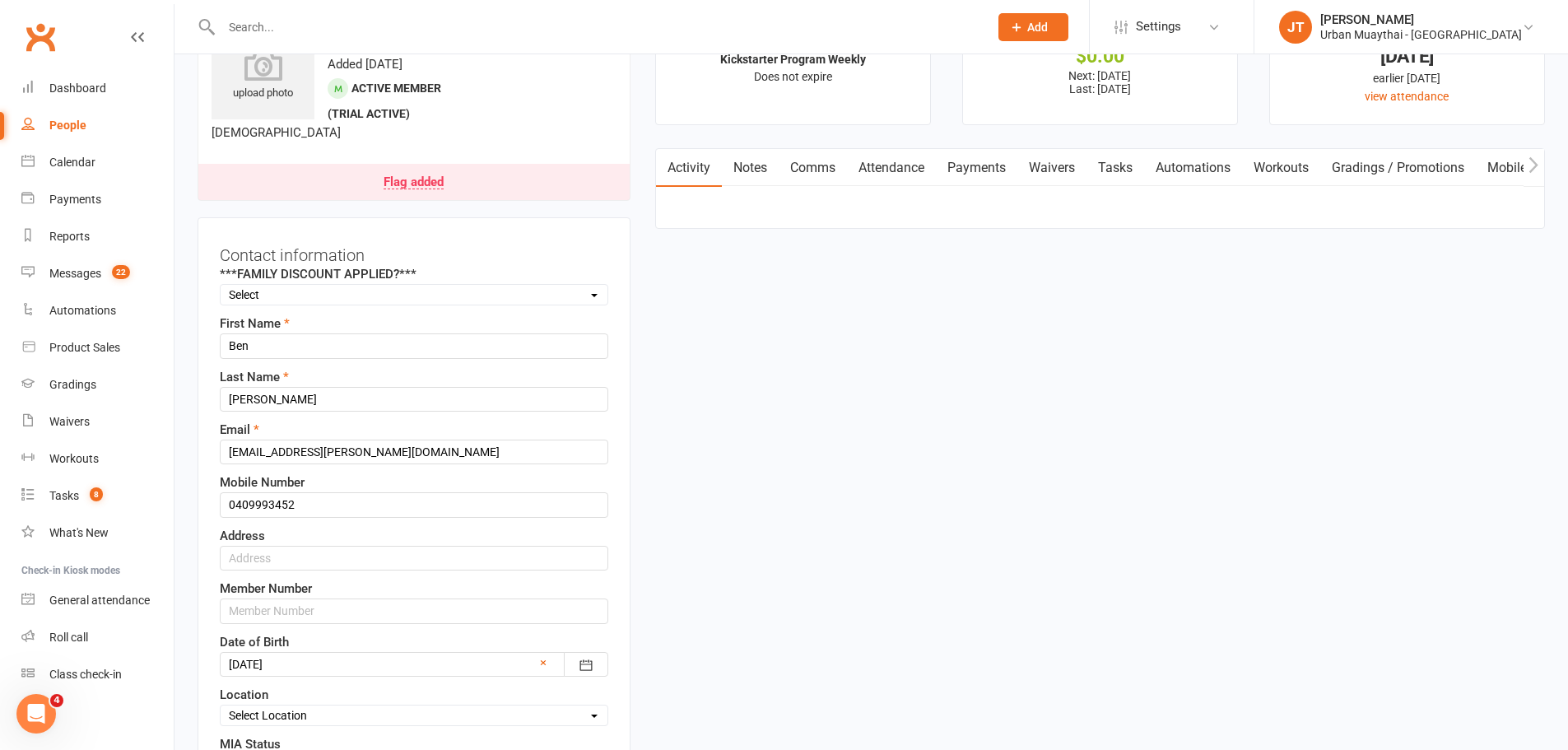
scroll to position [77, 0]
click at [262, 561] on input "text" at bounding box center [414, 556] width 388 height 25
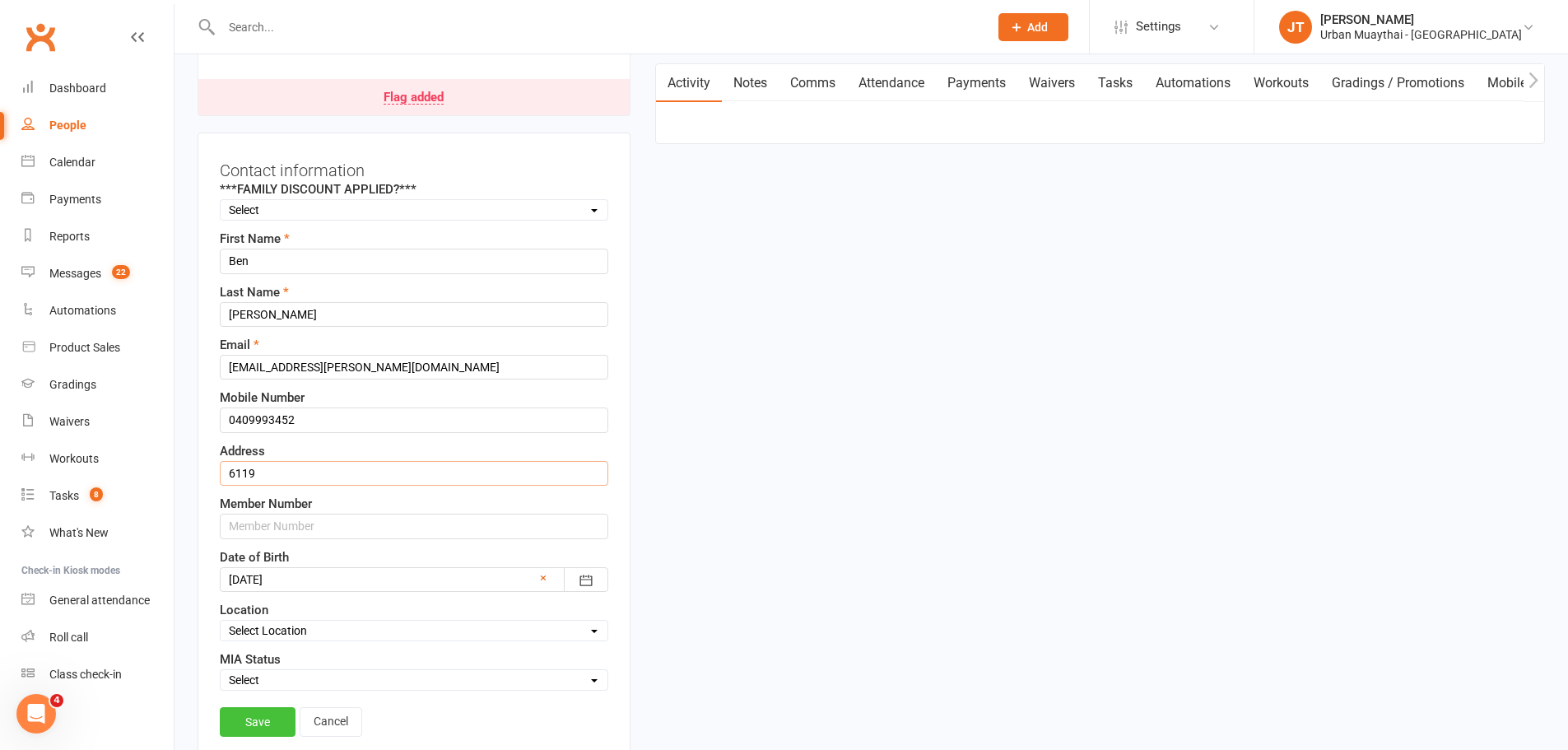
type input "6119"
click at [240, 721] on link "Save" at bounding box center [258, 722] width 76 height 30
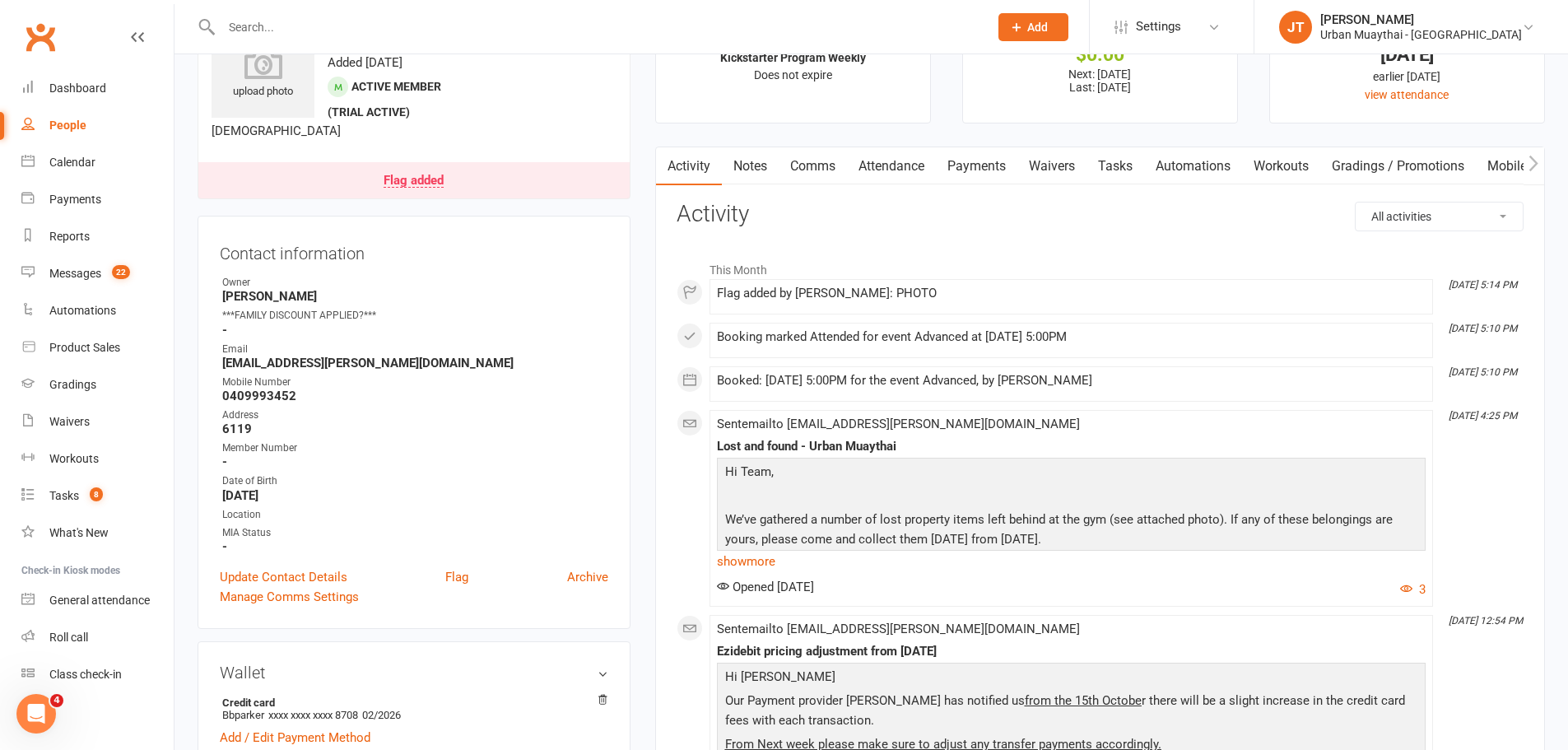
scroll to position [0, 0]
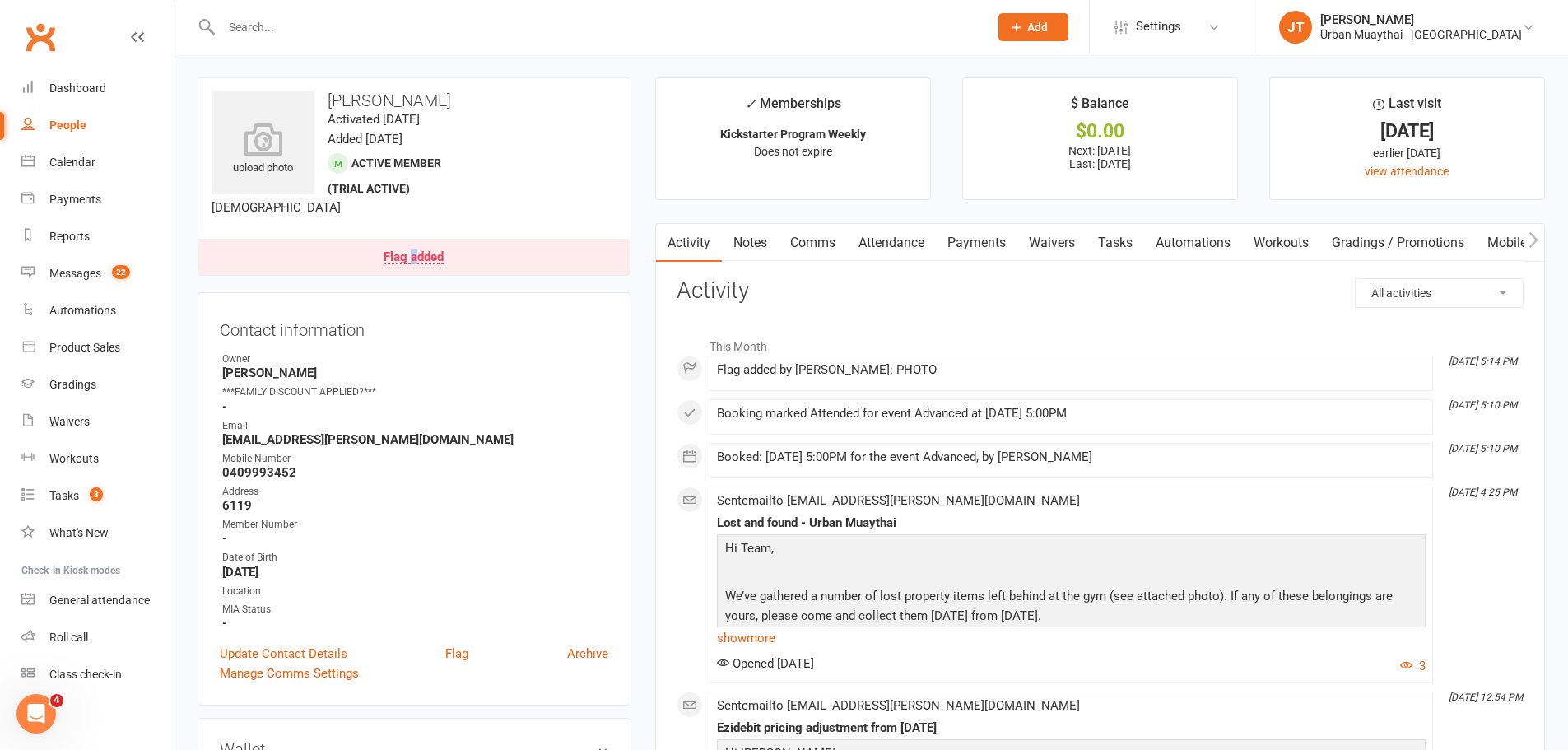
click at [416, 256] on div "Flag added" at bounding box center [413, 258] width 60 height 13
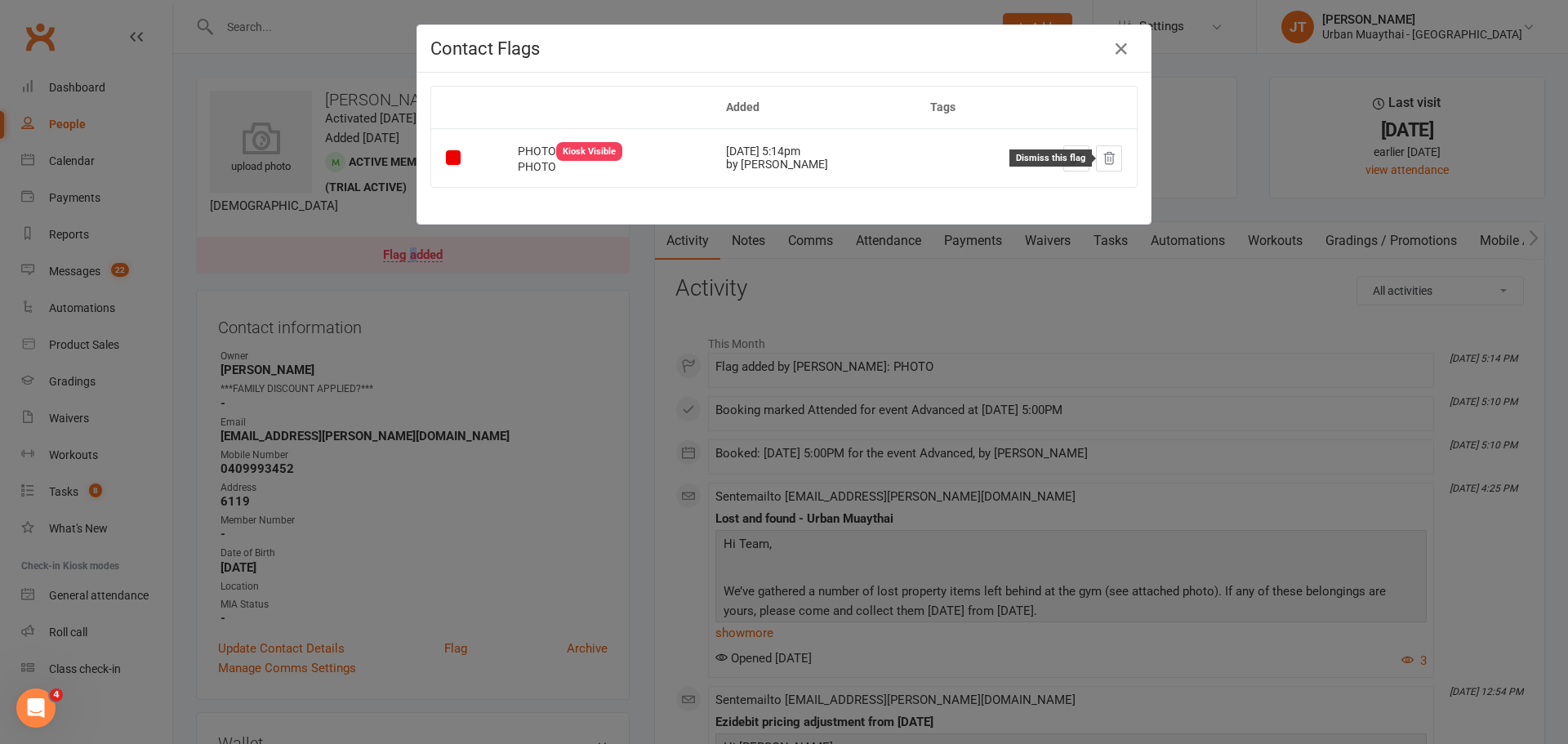
click at [1108, 164] on icon at bounding box center [1108, 158] width 15 height 15
click at [1113, 52] on icon "button" at bounding box center [1121, 49] width 19 height 19
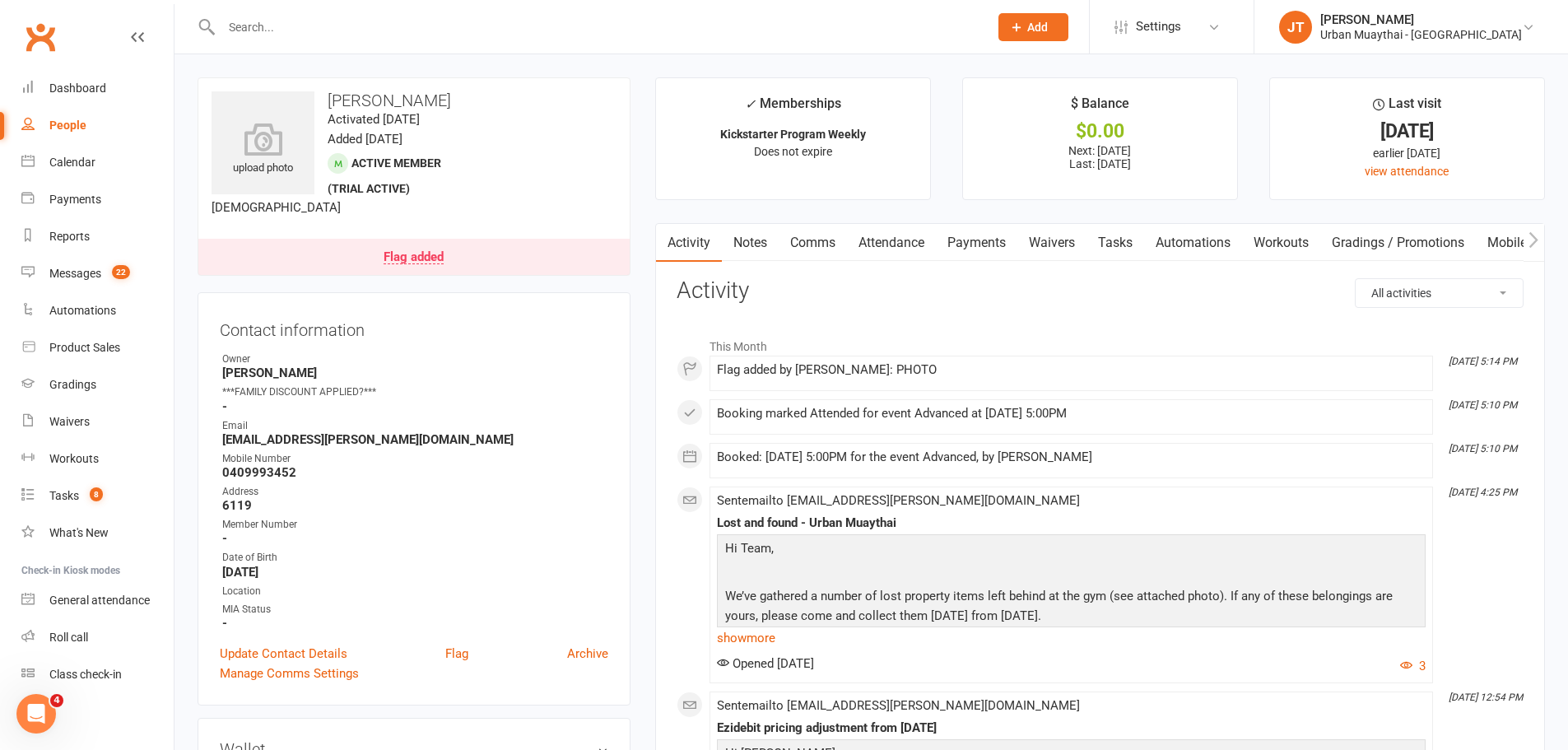
click at [290, 34] on input "text" at bounding box center [596, 27] width 760 height 23
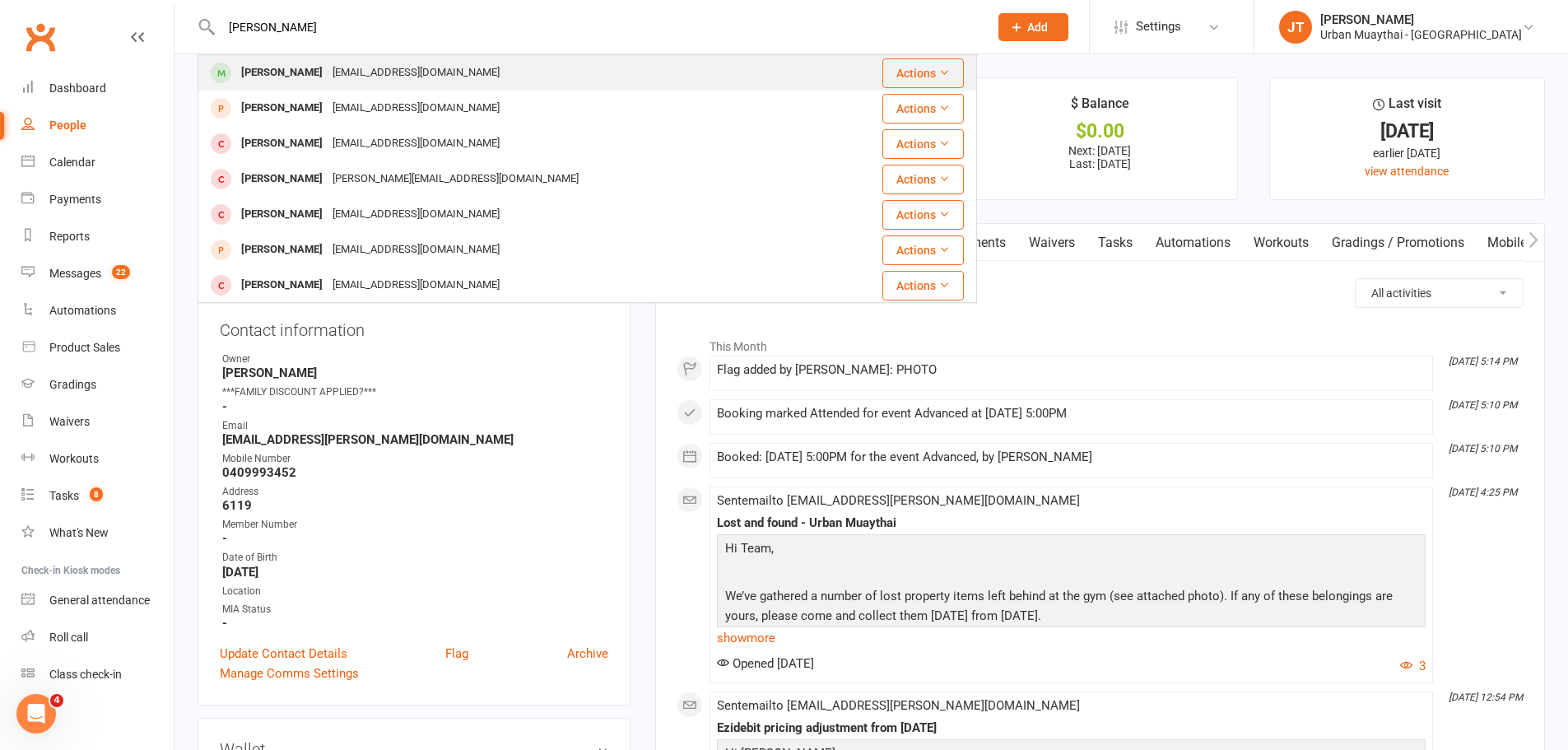
type input "angus mclennan"
click at [356, 71] on div "Angus_maclennan@hotmail.com" at bounding box center [416, 72] width 177 height 24
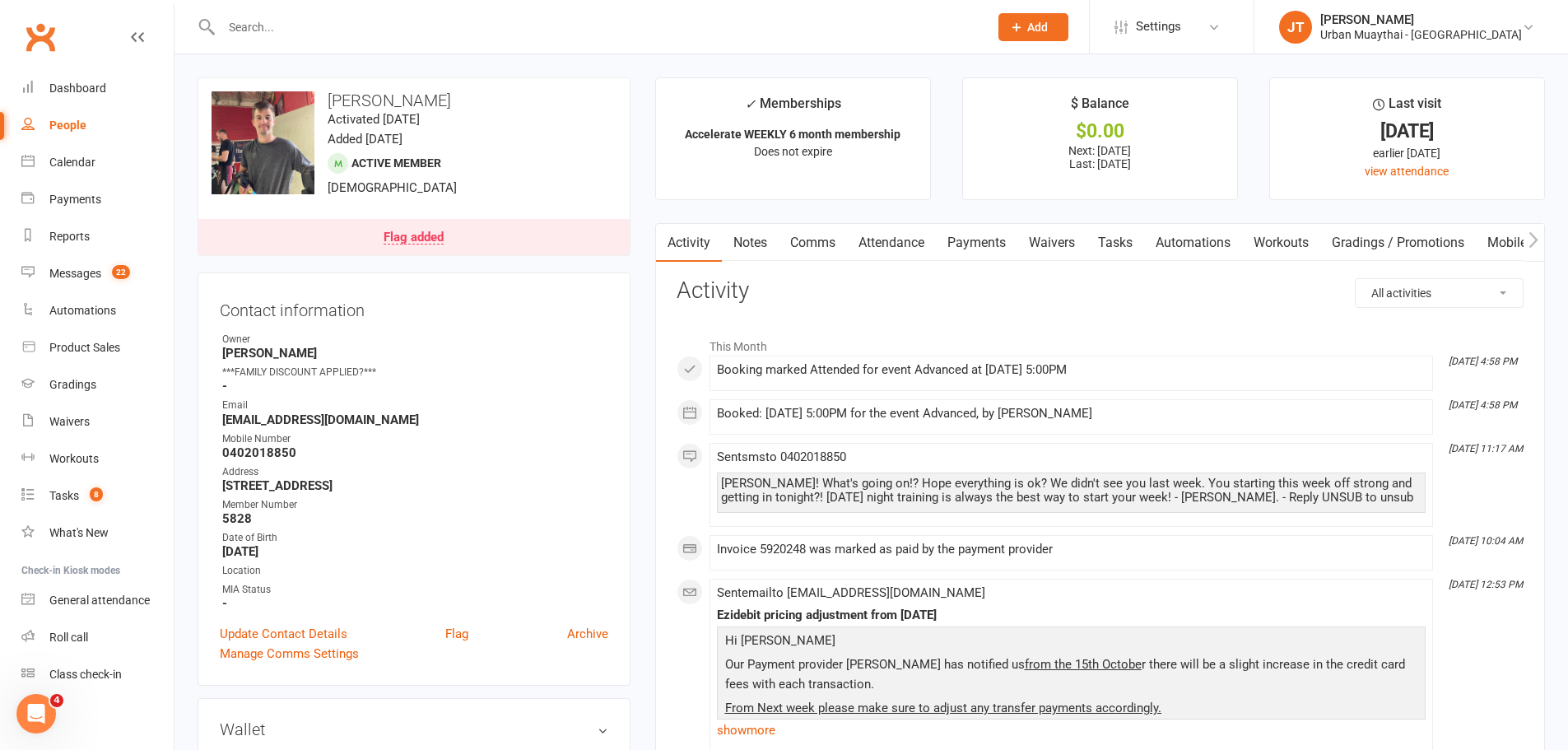
click at [966, 244] on link "Payments" at bounding box center [976, 243] width 82 height 38
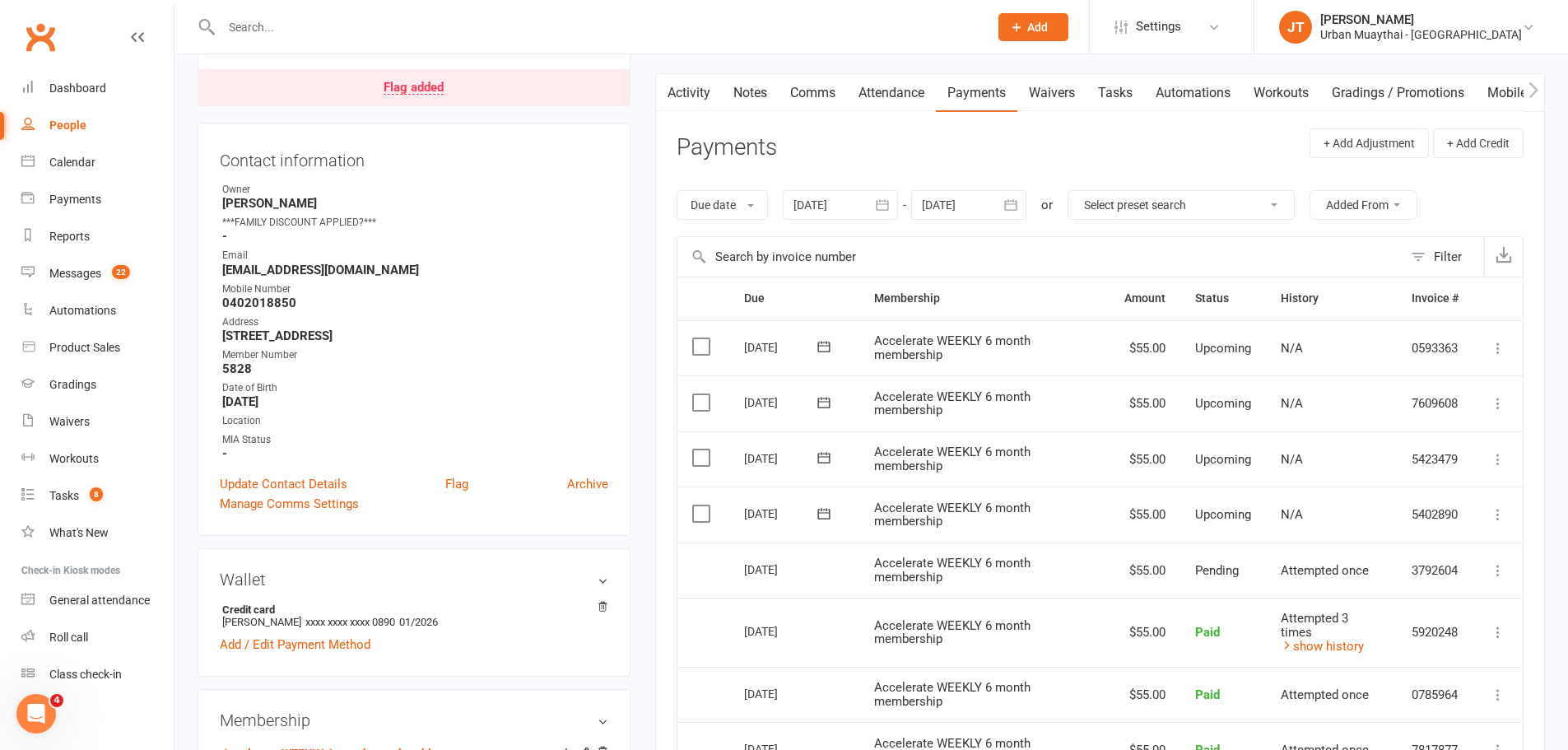
scroll to position [411, 0]
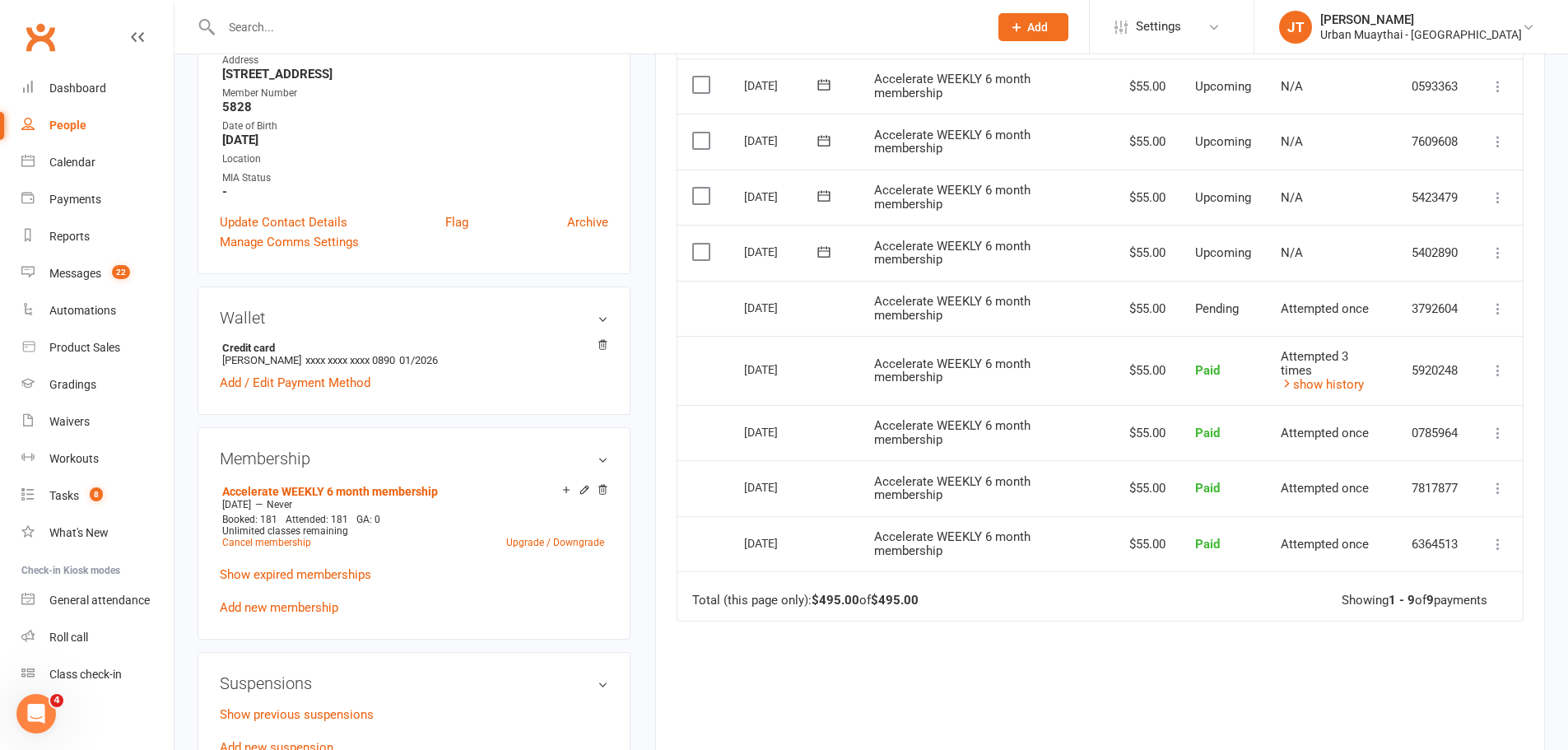
click at [1495, 307] on icon at bounding box center [1498, 309] width 17 height 17
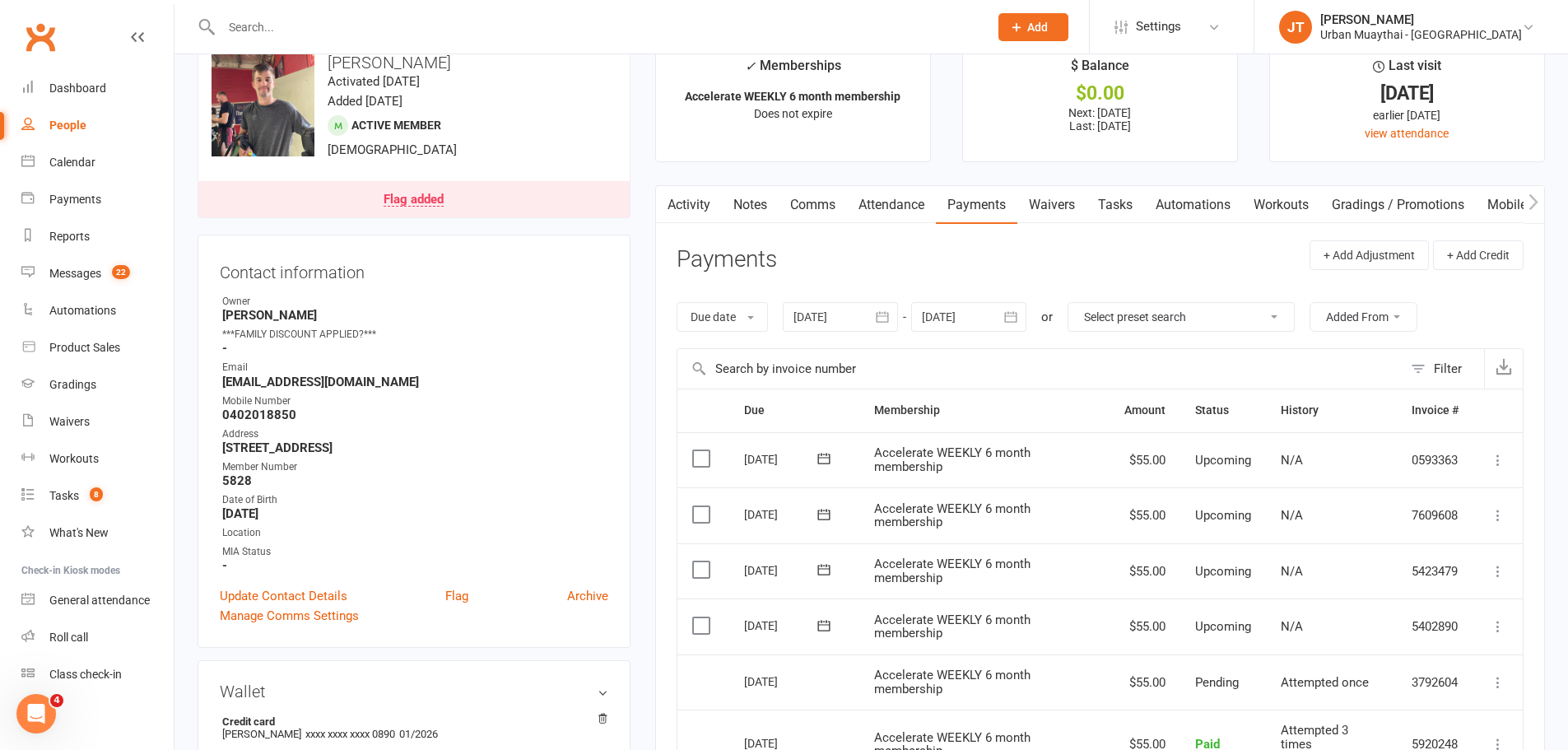
scroll to position [0, 0]
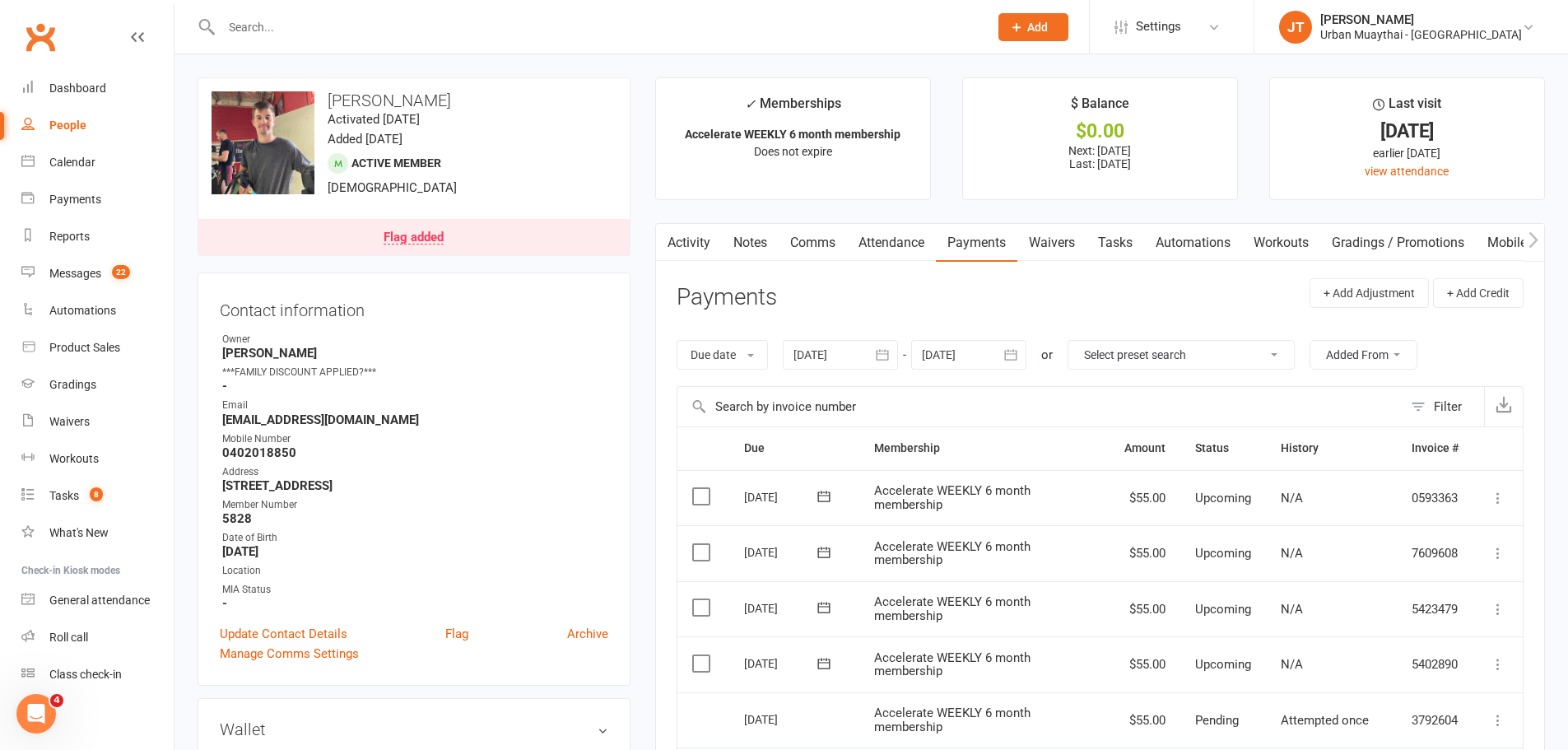
click at [362, 34] on input "text" at bounding box center [596, 27] width 760 height 23
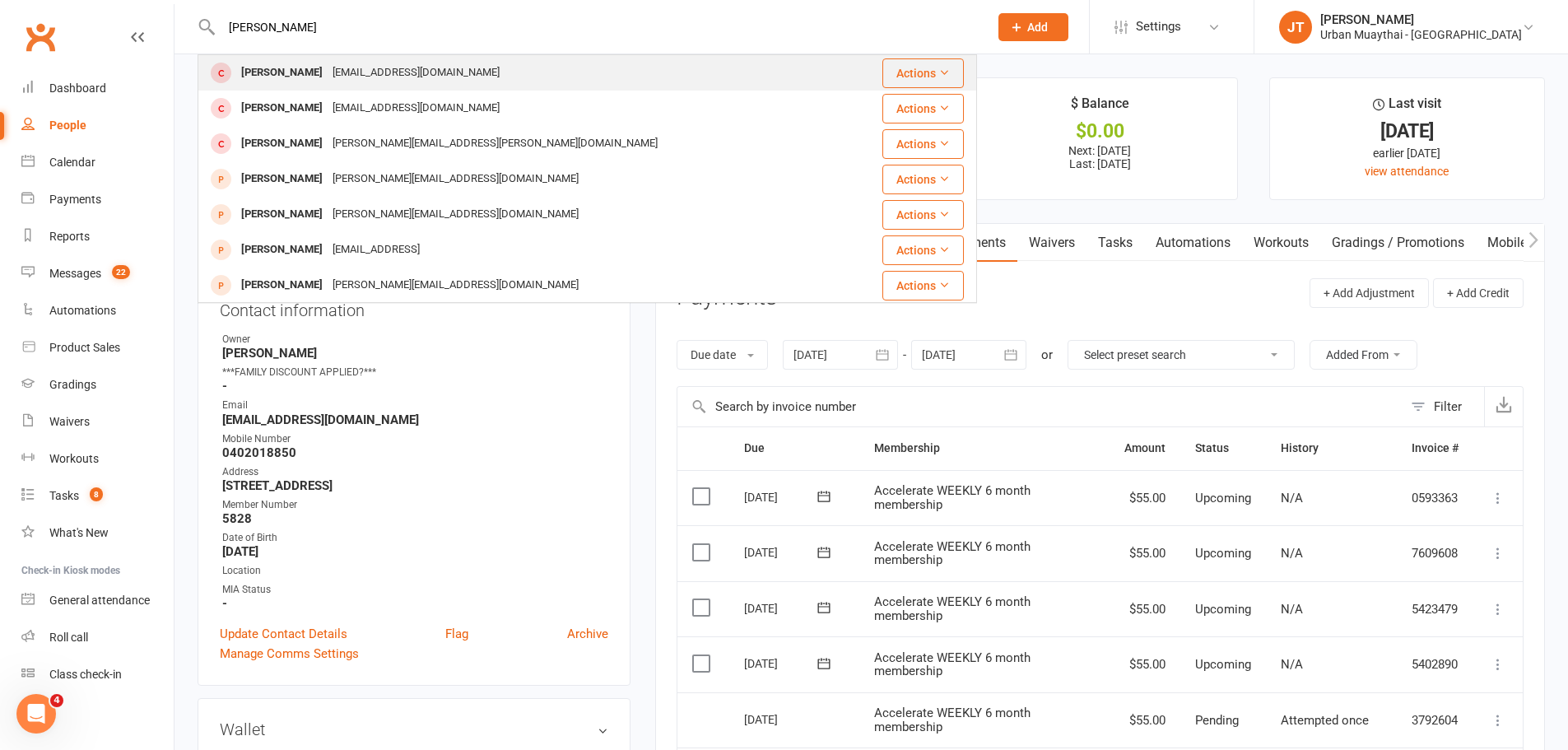
type input "dylan smith"
click at [287, 61] on div "Dylan Smith" at bounding box center [282, 72] width 91 height 24
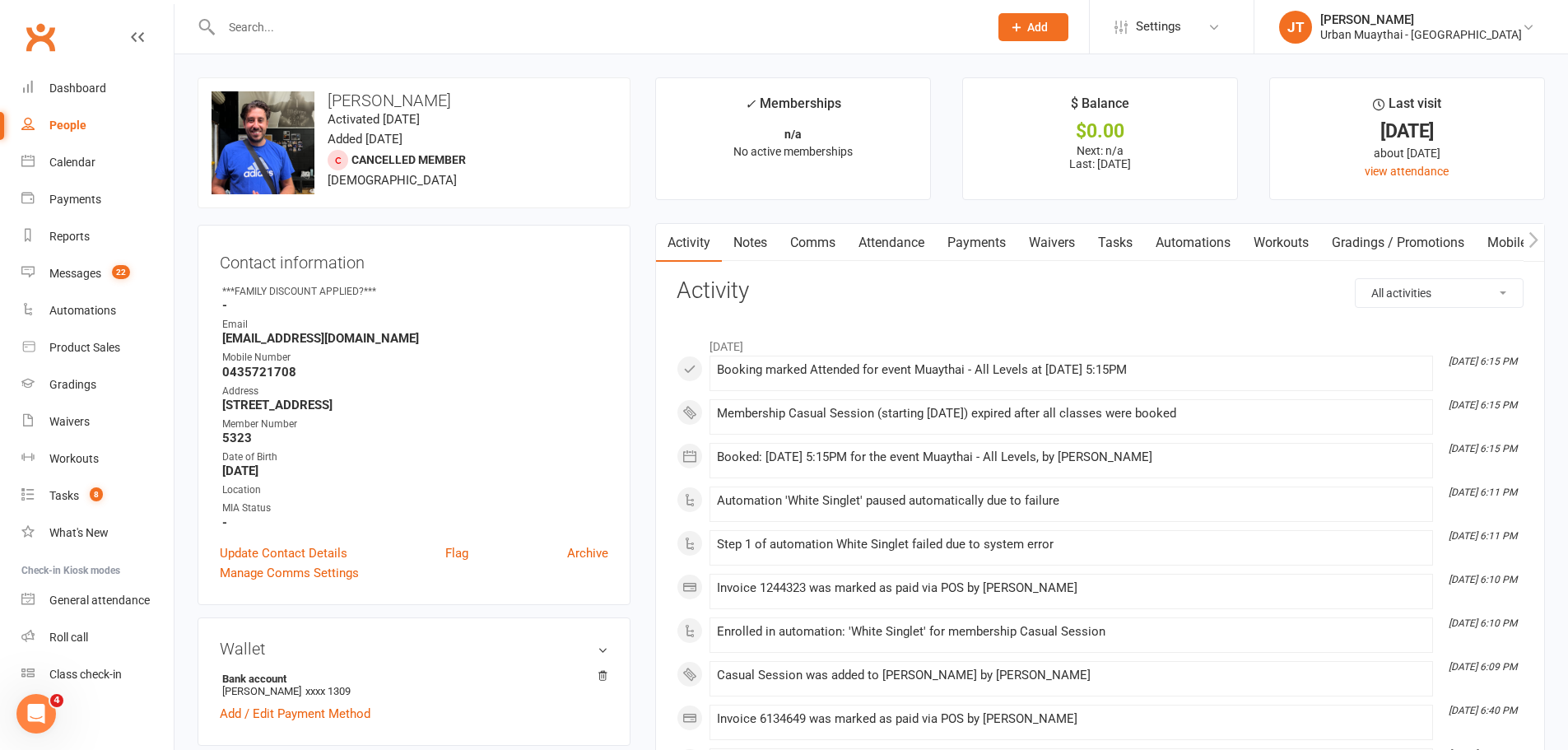
click at [967, 231] on link "Payments" at bounding box center [976, 243] width 82 height 38
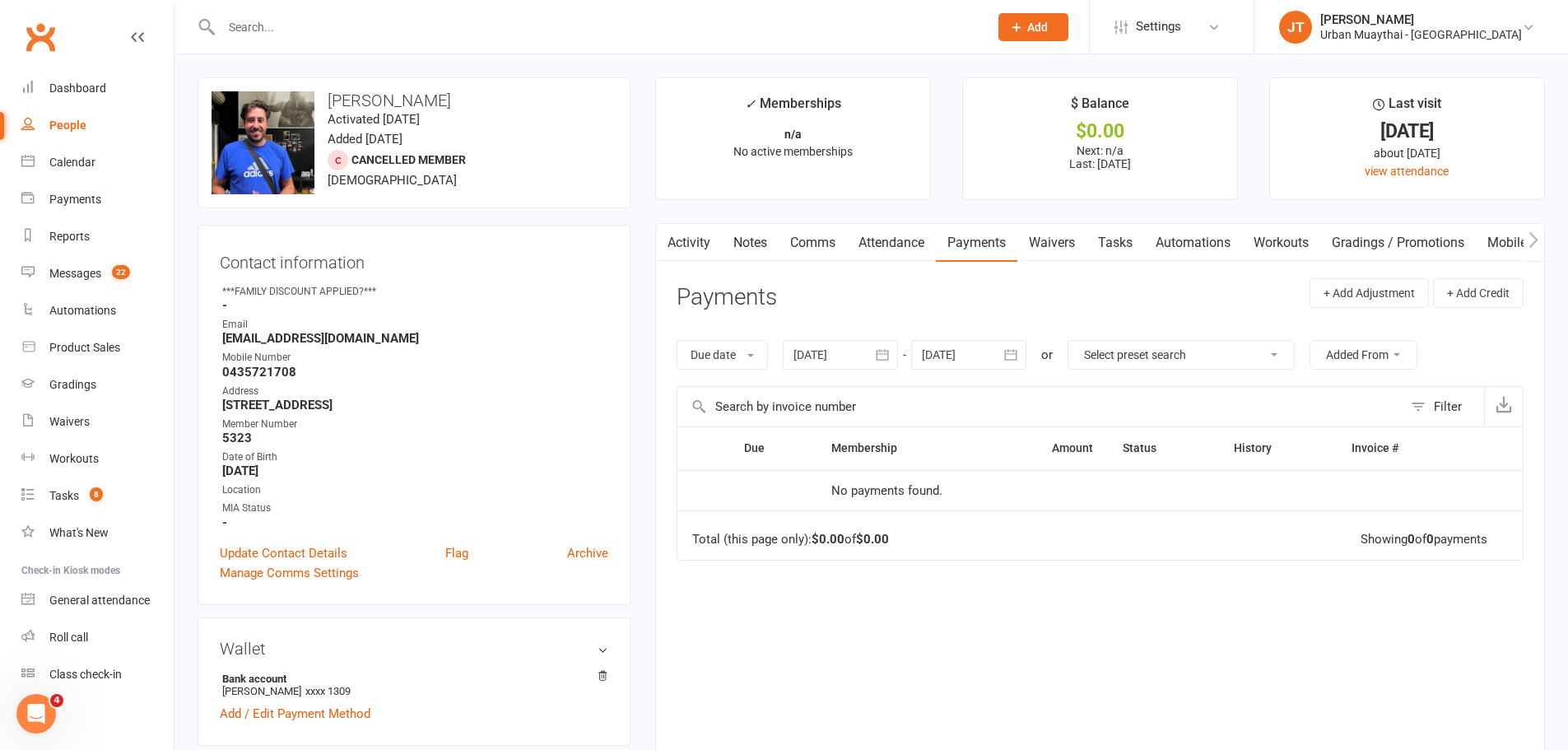
click at [1058, 240] on link "Waivers" at bounding box center [1051, 243] width 69 height 38
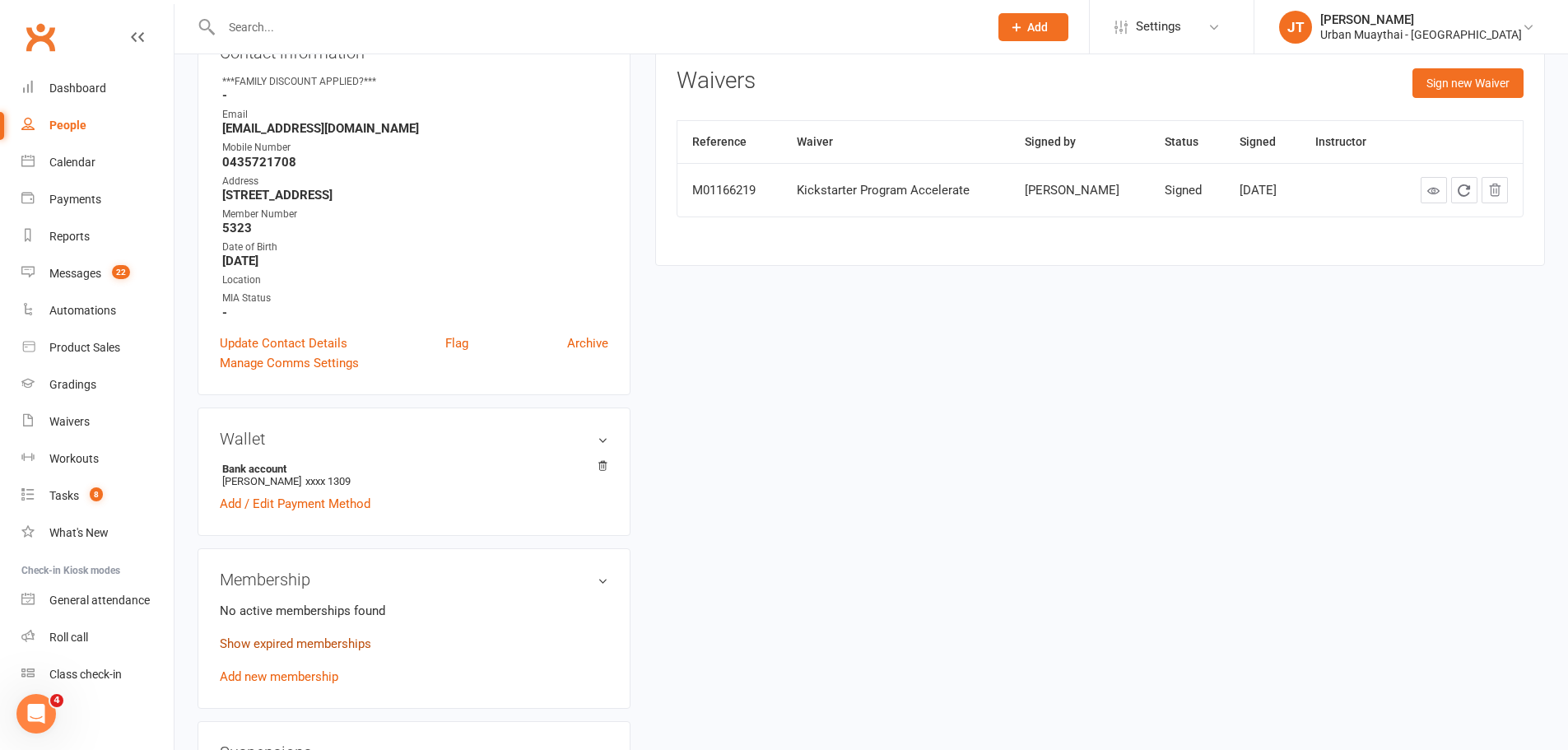
scroll to position [247, 0]
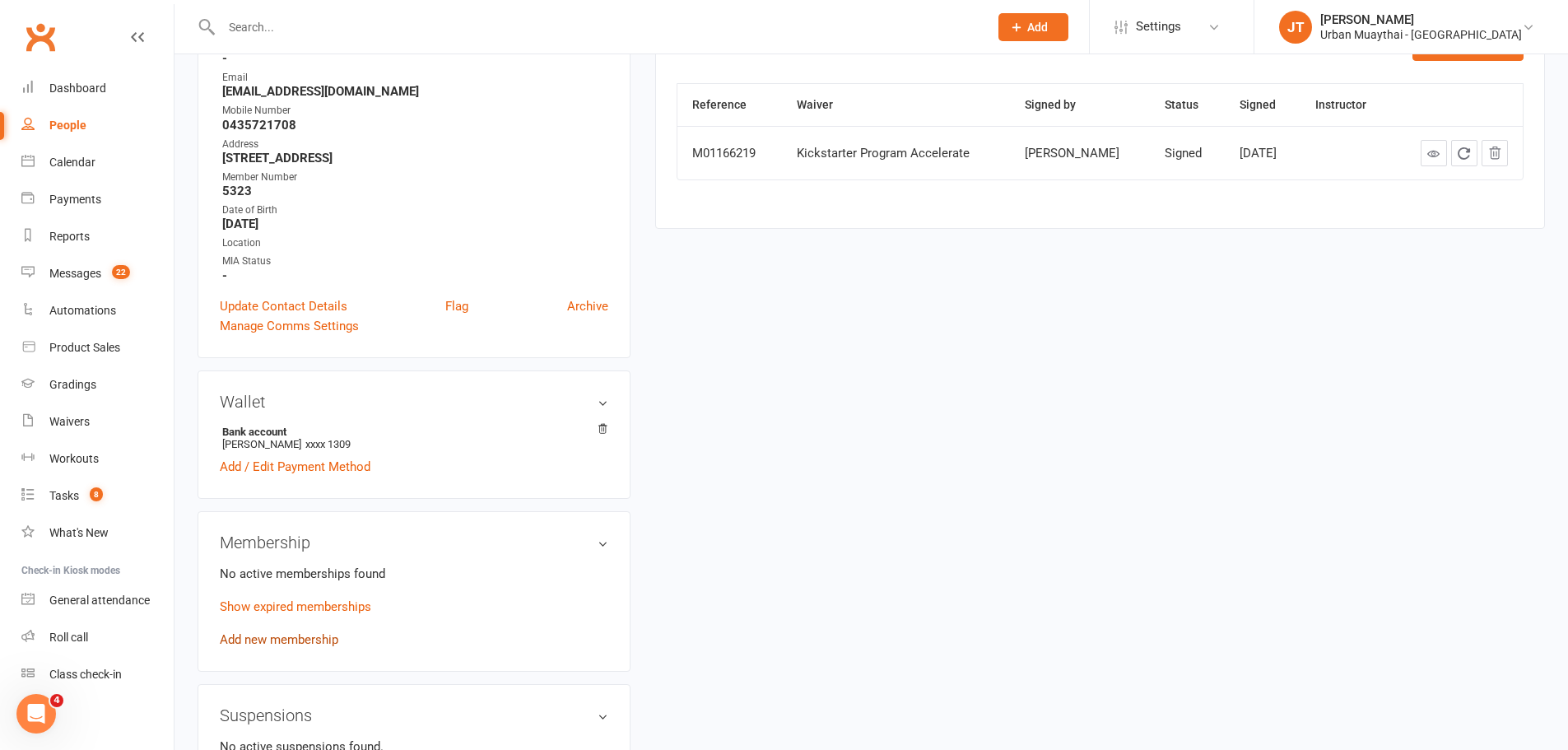
click at [285, 644] on link "Add new membership" at bounding box center [279, 639] width 119 height 15
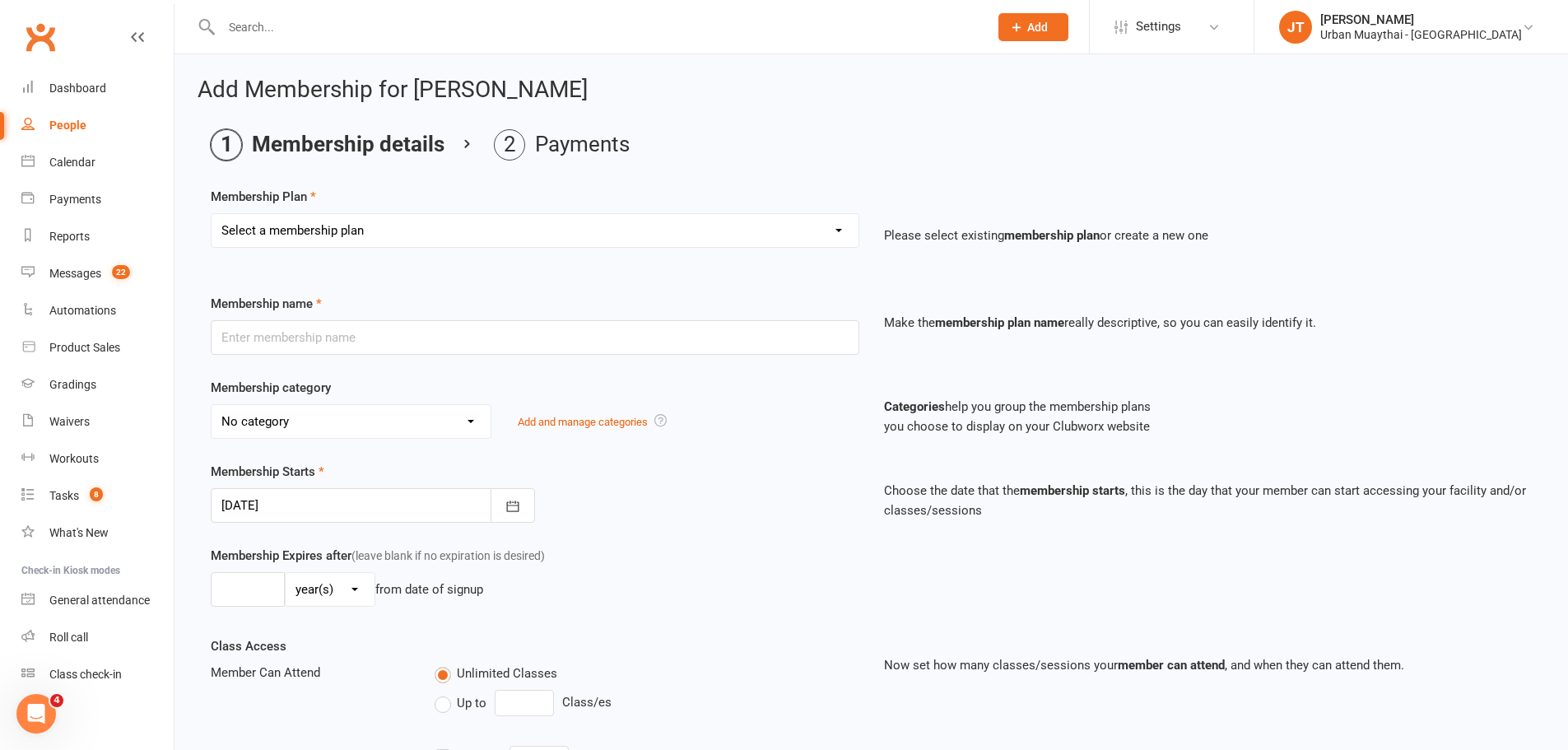
click at [715, 218] on select "Select a membership plan Create new Membership Plan Kickstarter Deposit Kicksta…" at bounding box center [535, 229] width 647 height 33
select select "20"
click at [212, 214] on select "Select a membership plan Create new Membership Plan Kickstarter Deposit Kicksta…" at bounding box center [535, 229] width 647 height 33
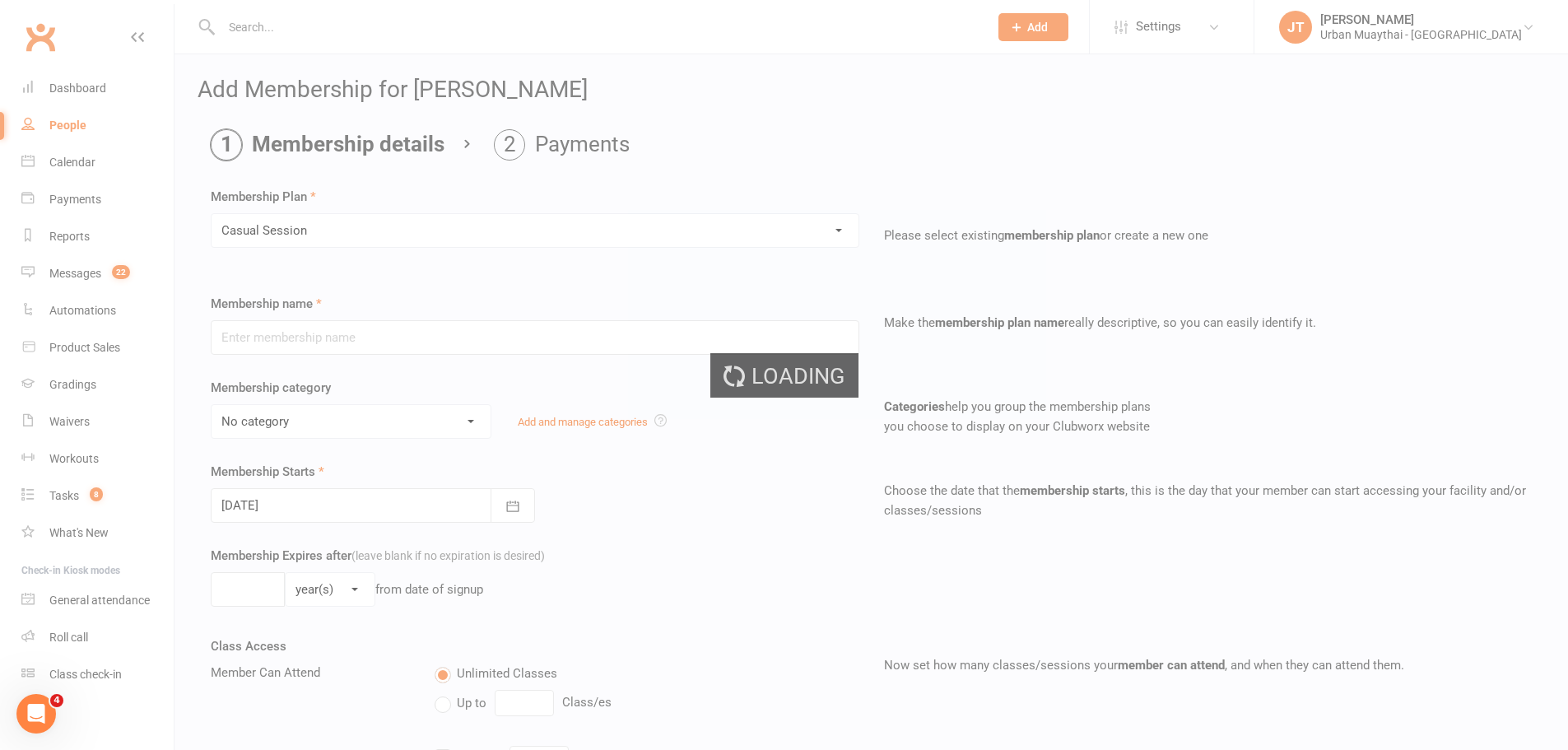
type input "Casual Session"
select select "2"
type input "1"
select select "0"
type input "1"
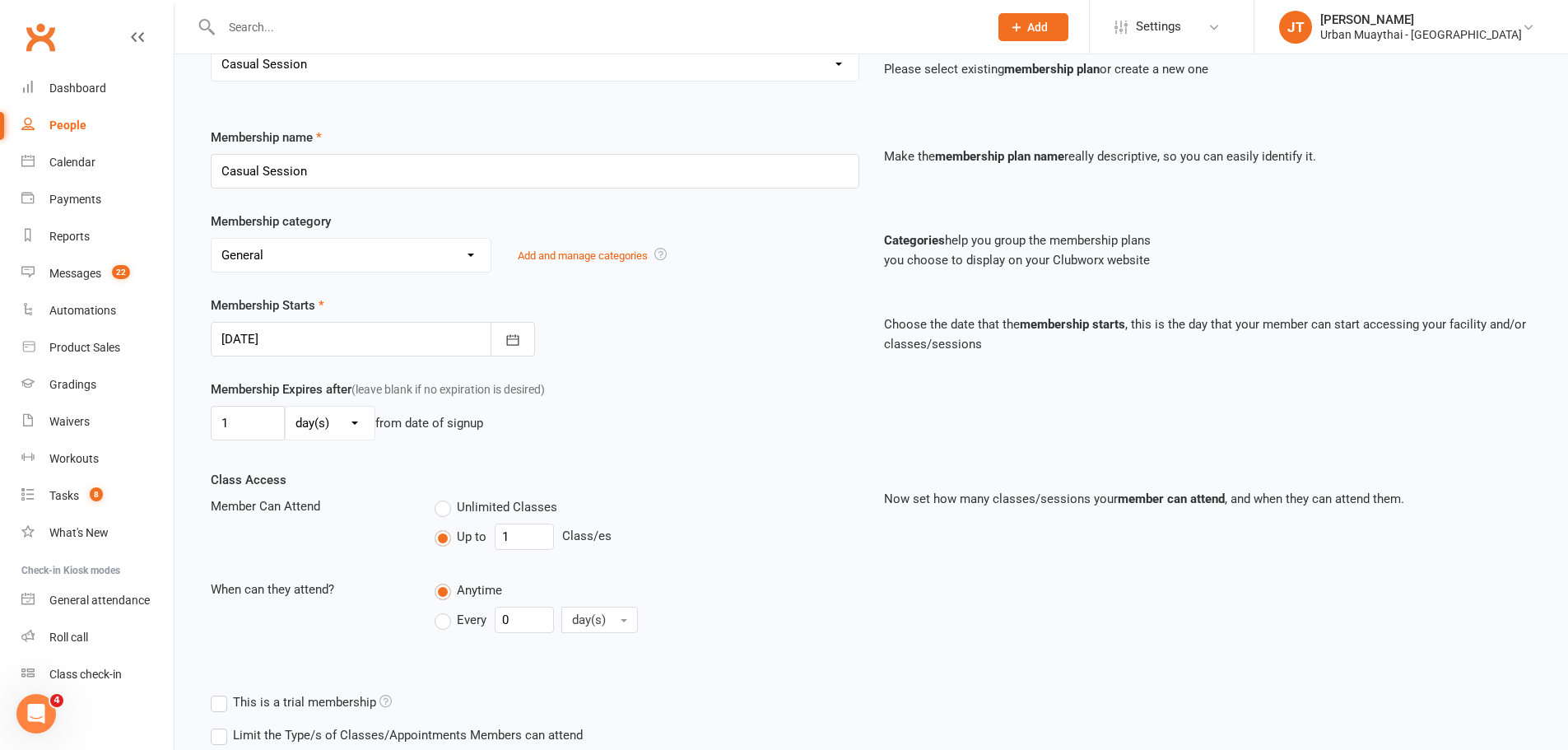
scroll to position [309, 0]
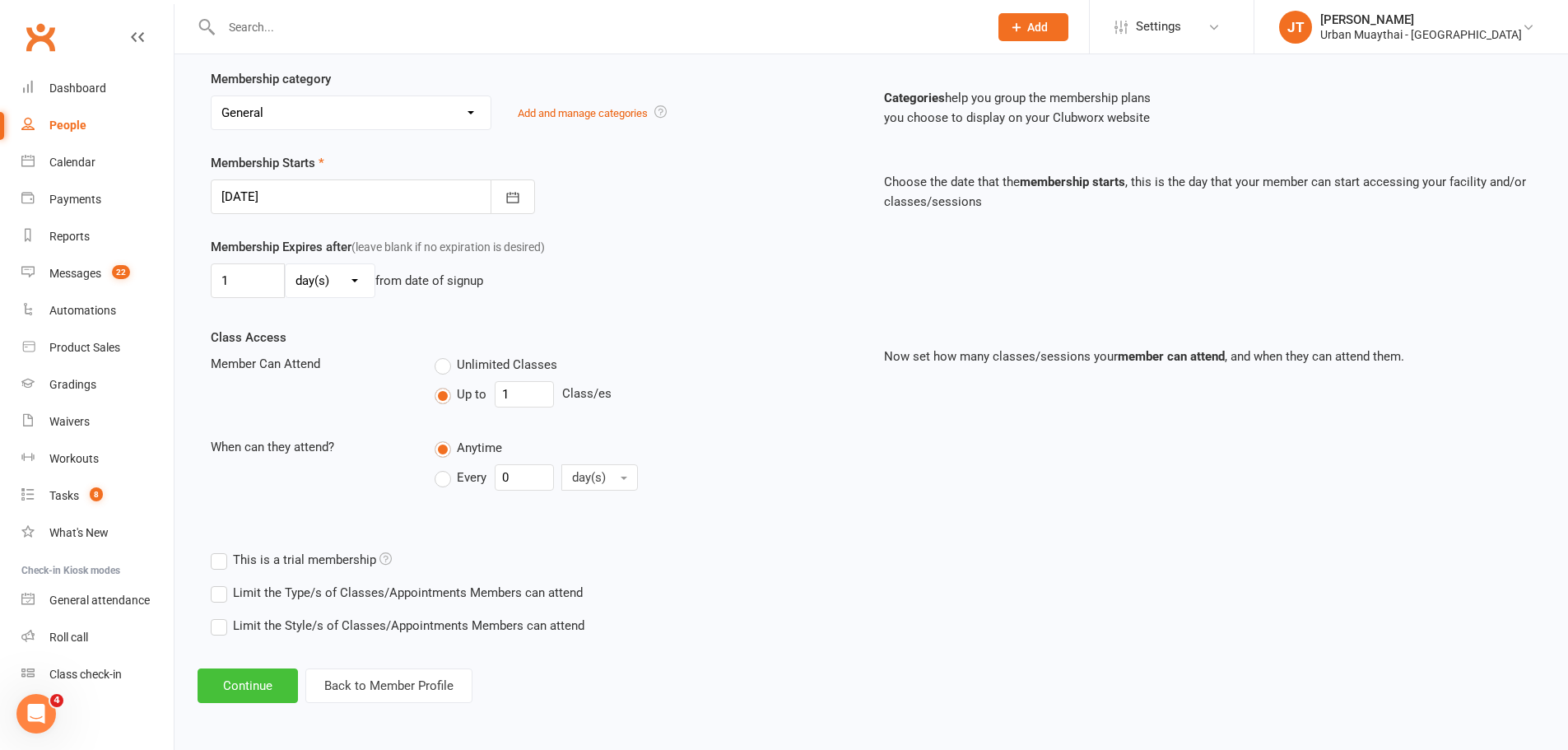
click at [256, 682] on button "Continue" at bounding box center [248, 685] width 100 height 34
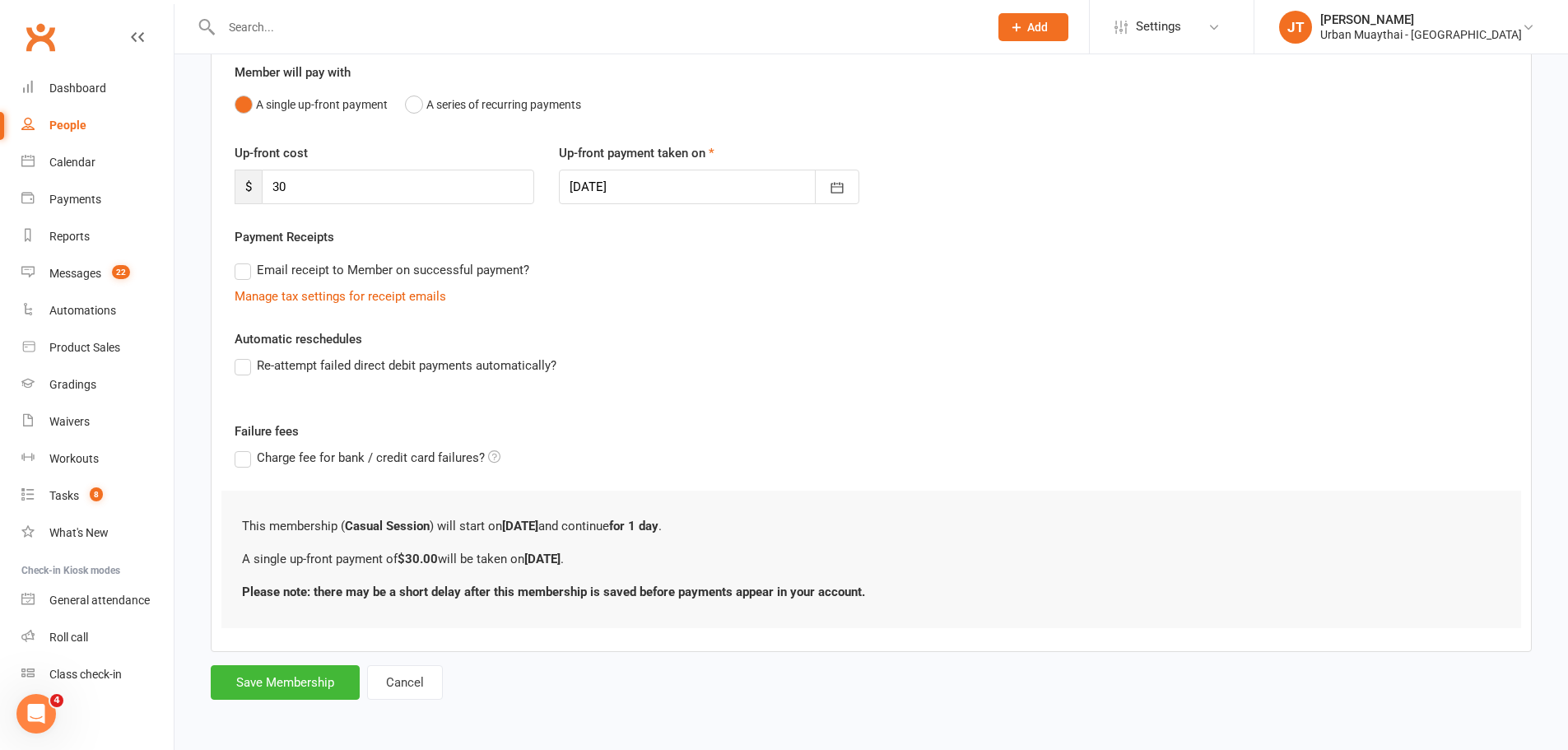
scroll to position [0, 0]
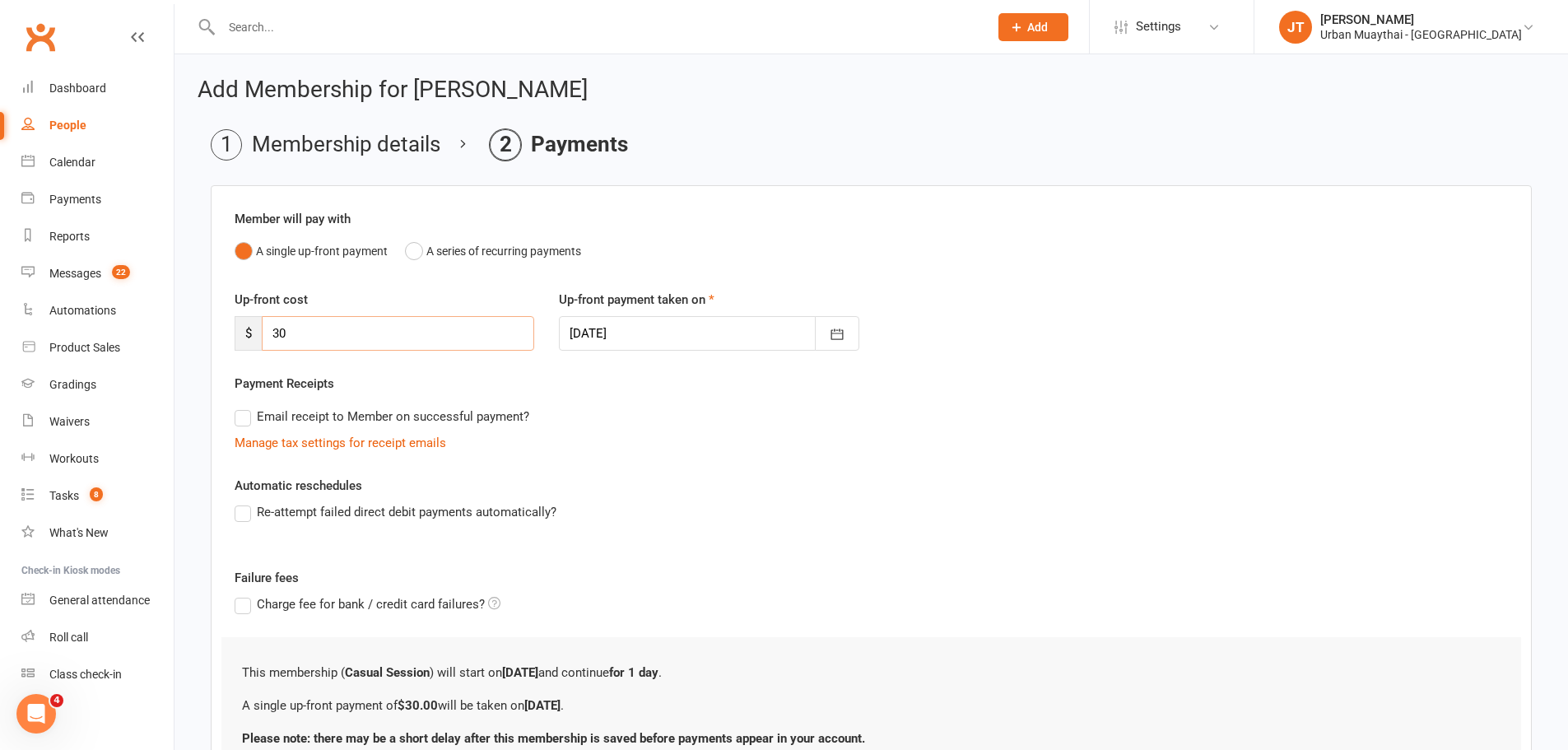
click at [329, 339] on input "30" at bounding box center [398, 333] width 272 height 34
type input "3"
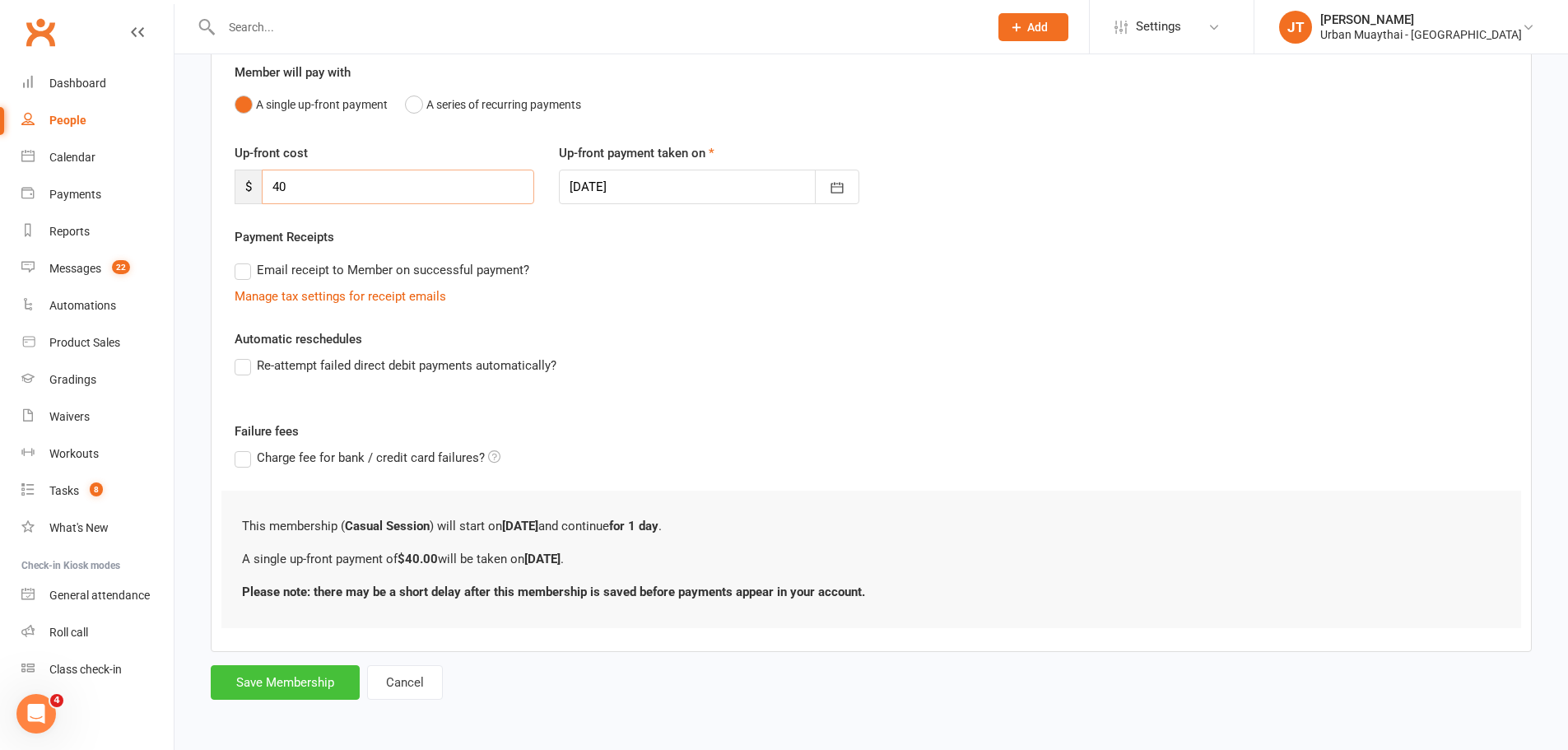
type input "40"
click at [285, 676] on button "Save Membership" at bounding box center [285, 682] width 149 height 34
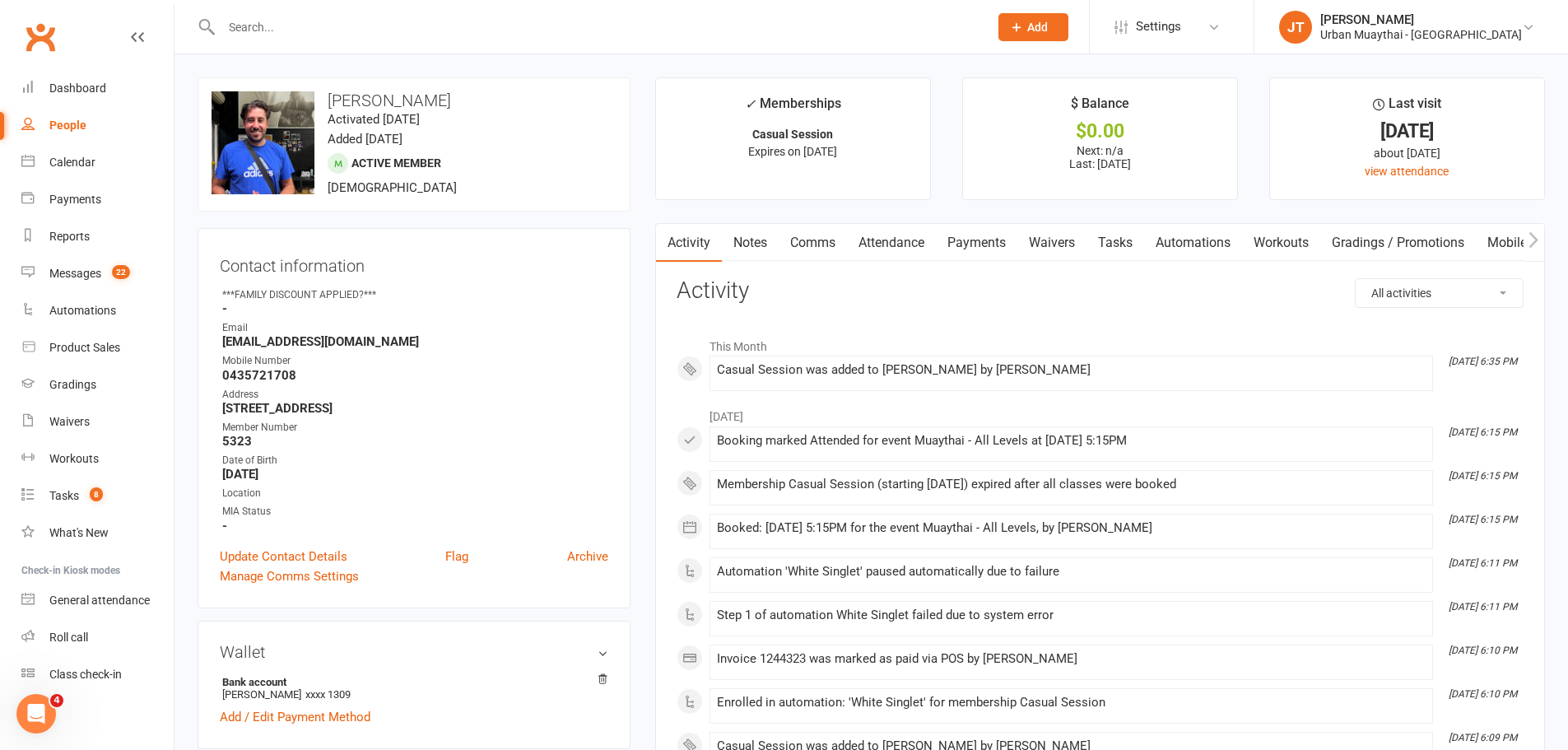
click at [984, 238] on link "Payments" at bounding box center [976, 243] width 82 height 38
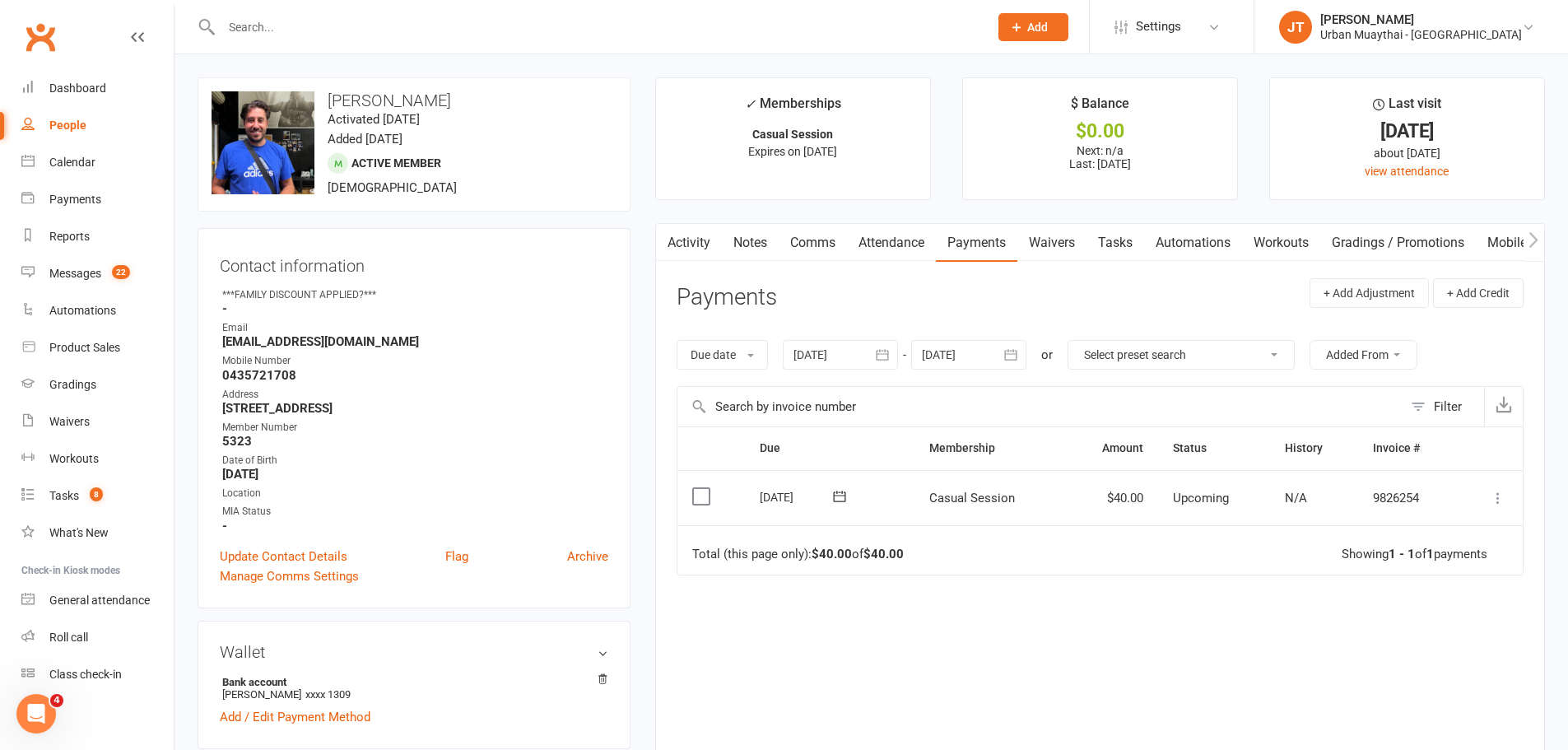
click at [1496, 505] on icon at bounding box center [1498, 498] width 17 height 17
click at [1389, 557] on link "Mark as Paid (POS)" at bounding box center [1425, 563] width 163 height 33
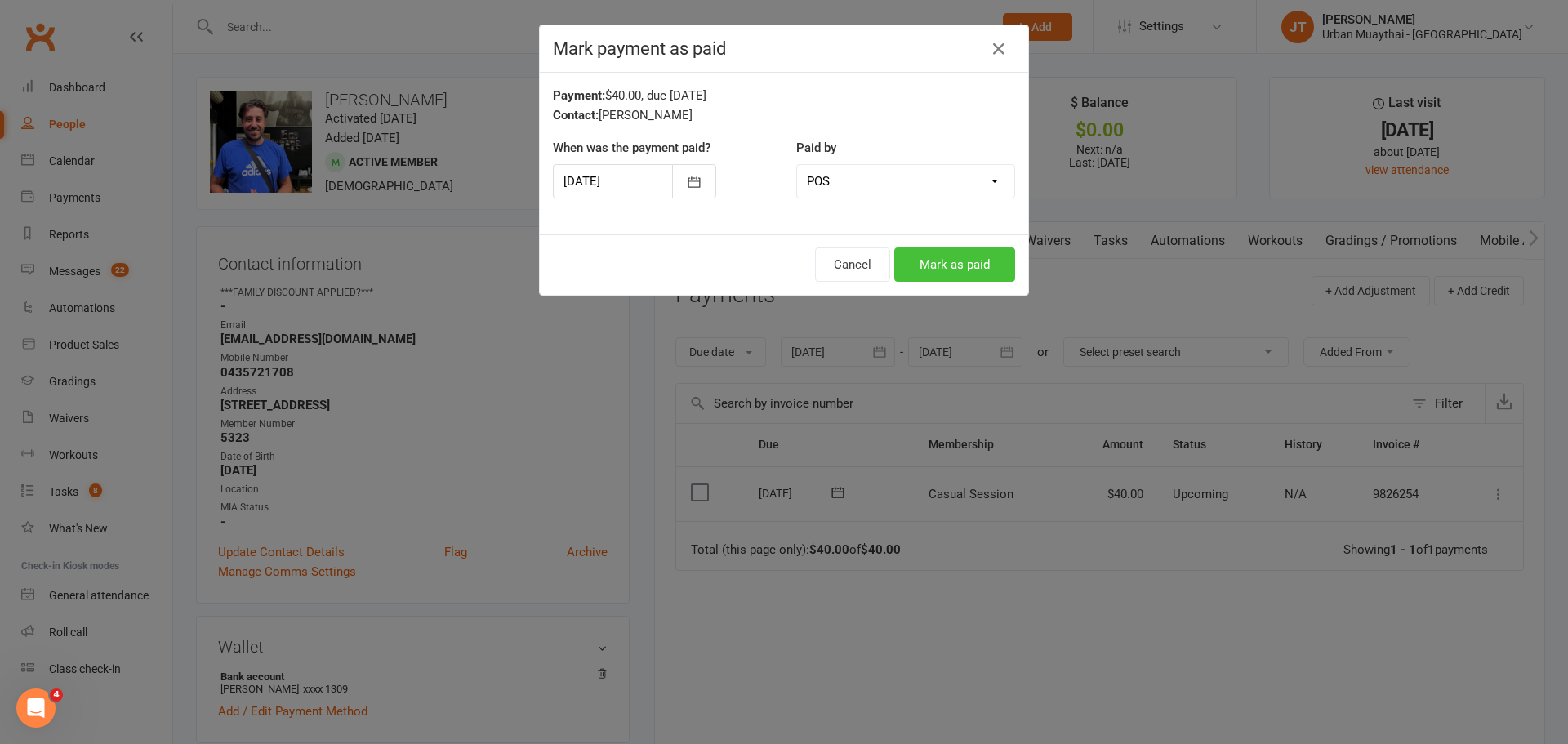
click at [951, 263] on button "Mark as paid" at bounding box center [954, 264] width 121 height 34
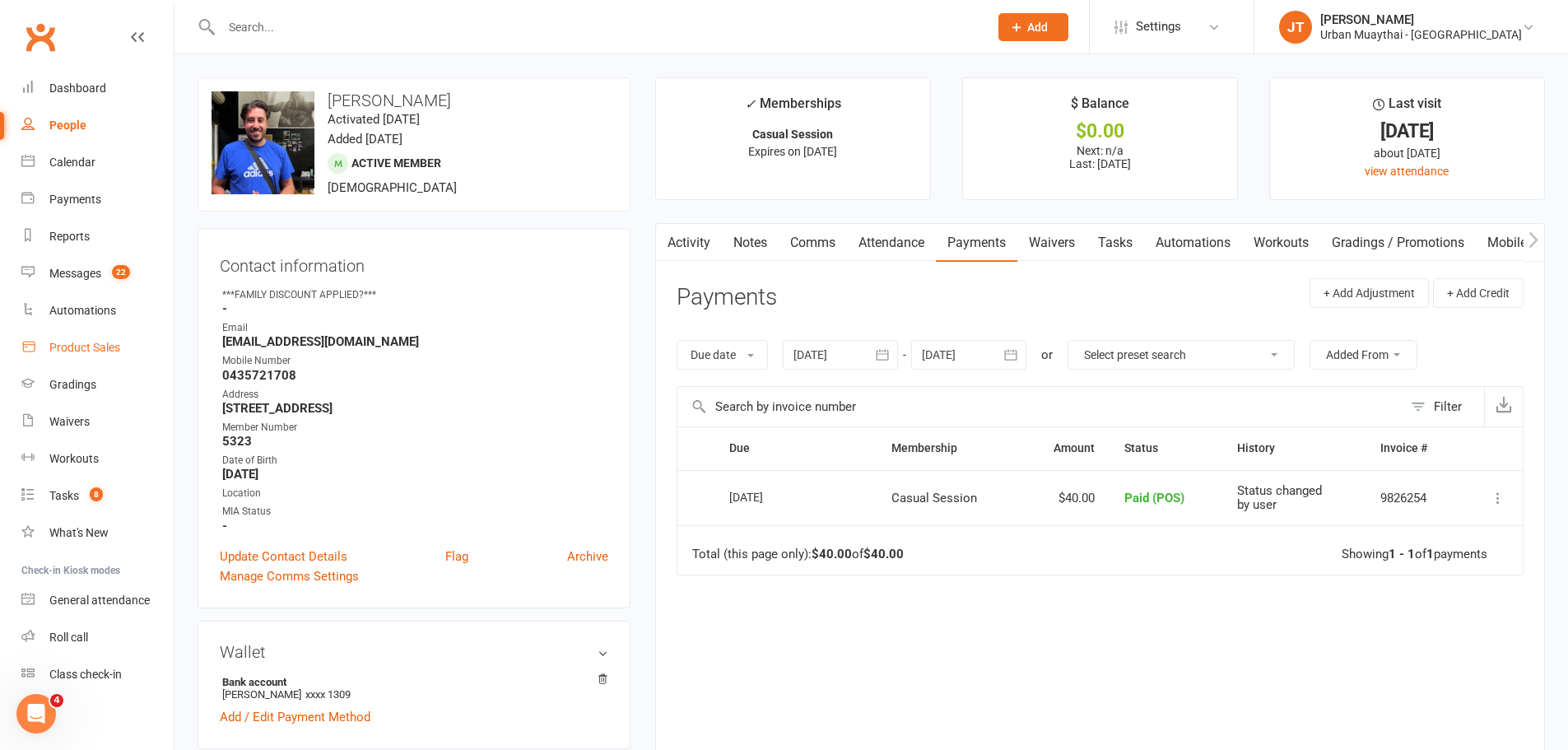
click at [104, 347] on div "Product Sales" at bounding box center [84, 347] width 71 height 13
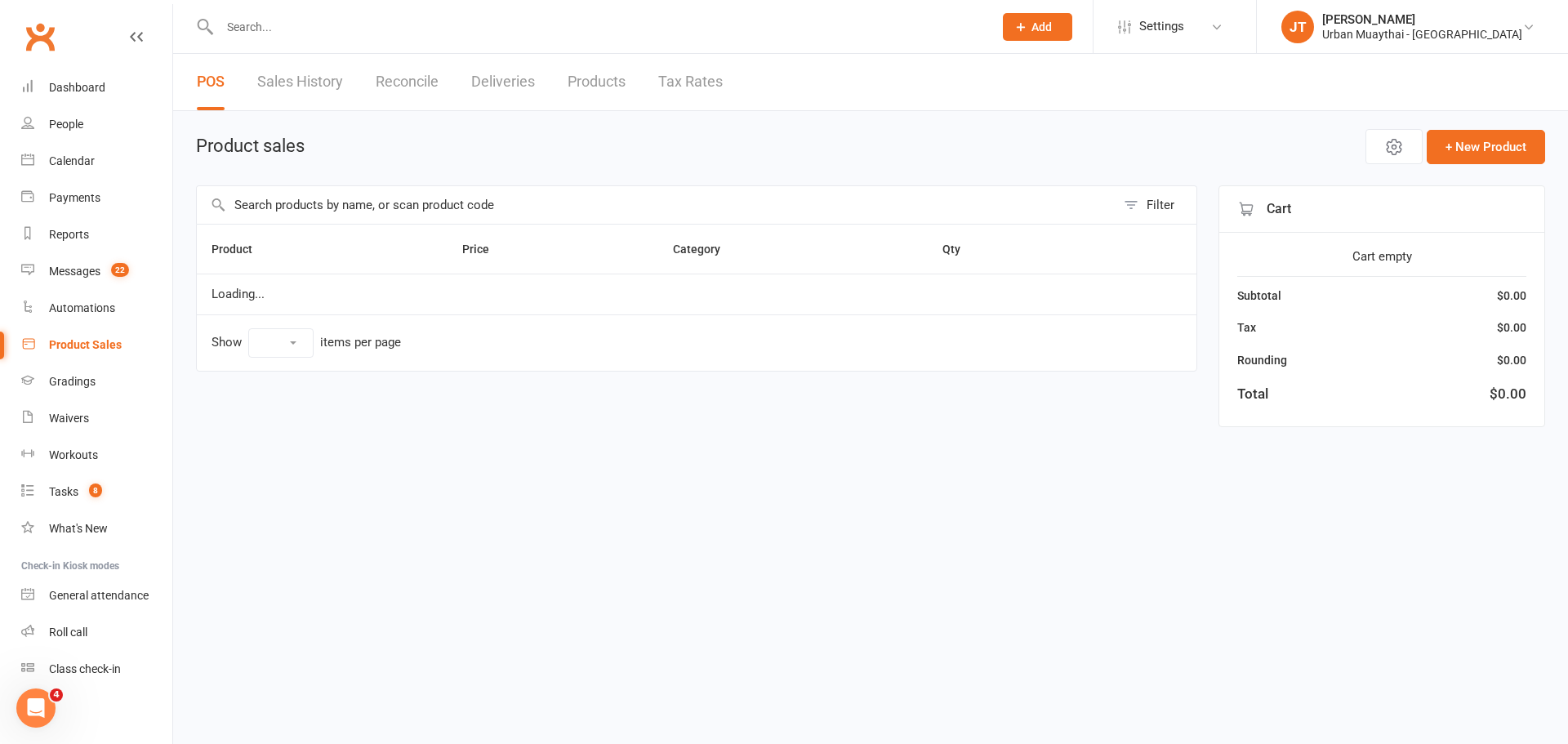
select select "25"
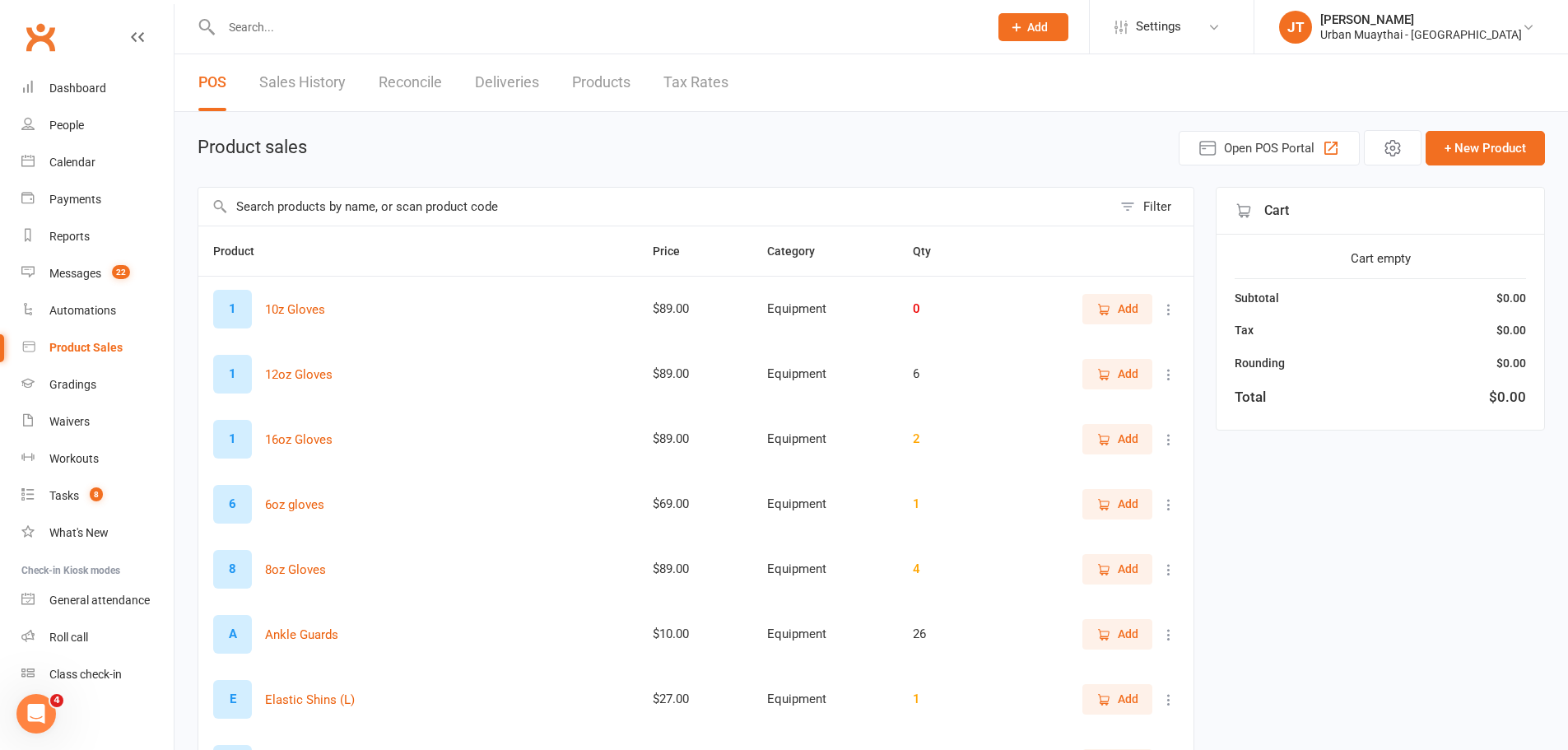
click at [253, 200] on input "text" at bounding box center [655, 207] width 913 height 38
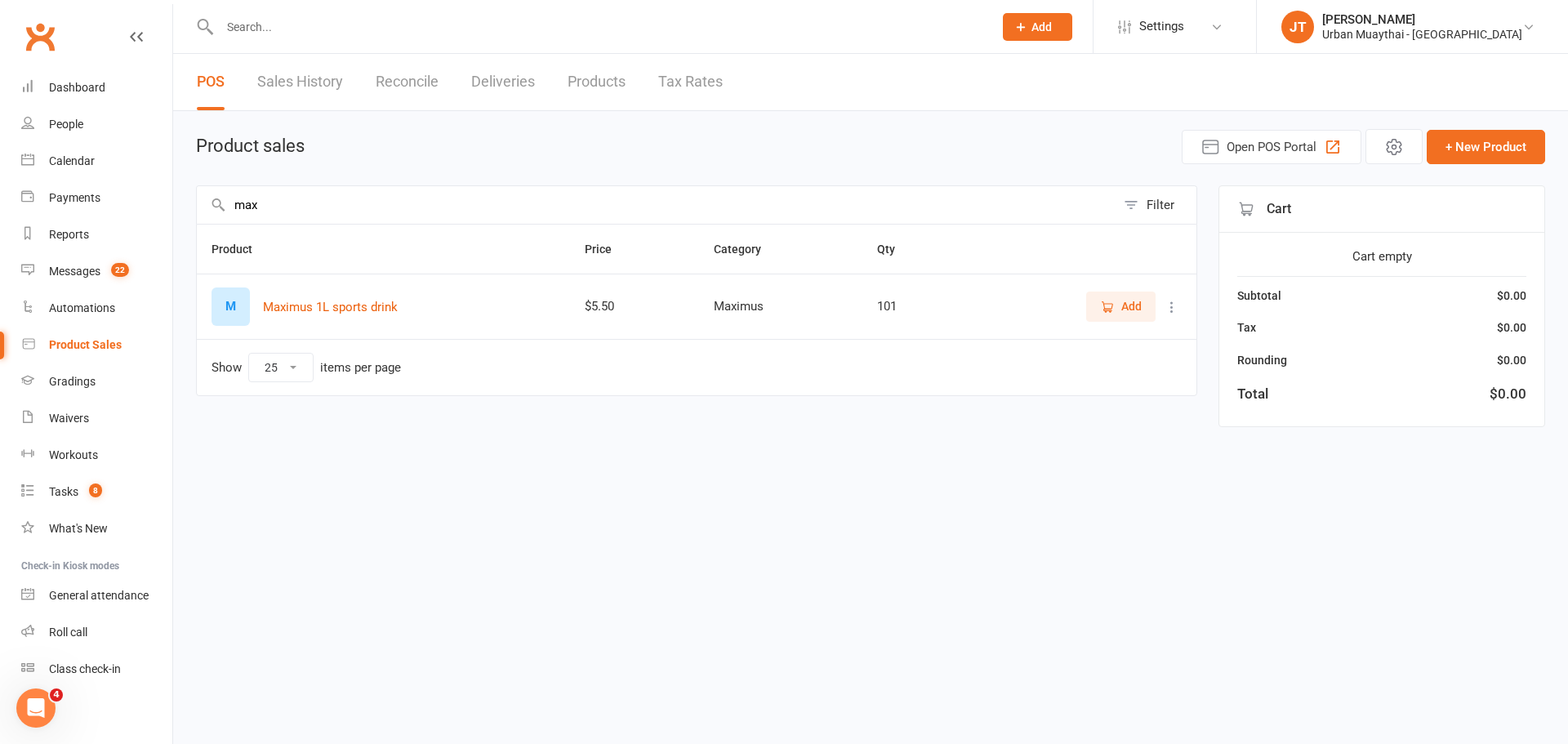
type input "max"
click at [1120, 314] on span "Add" at bounding box center [1121, 306] width 42 height 18
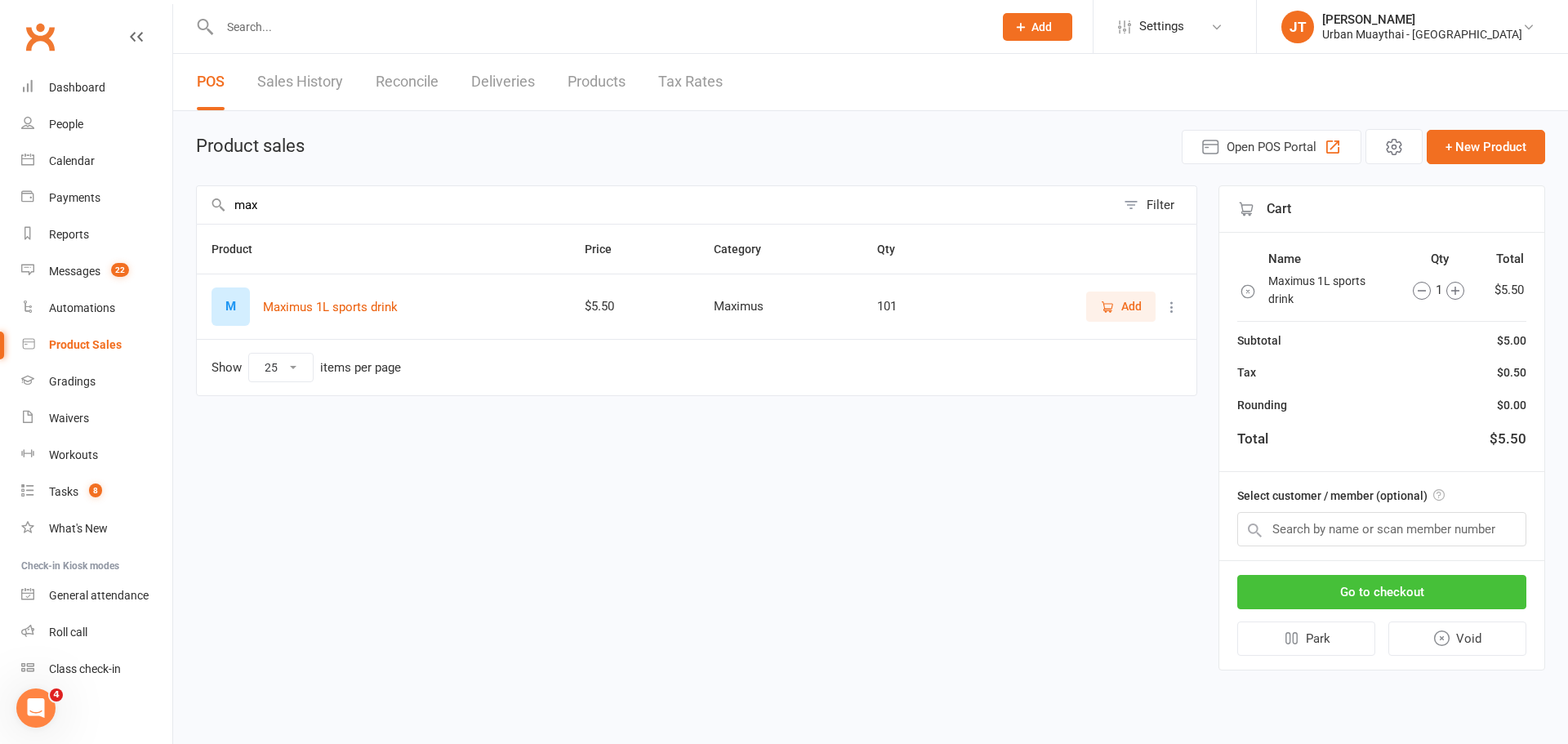
click at [1342, 577] on button "Go to checkout" at bounding box center [1381, 591] width 289 height 34
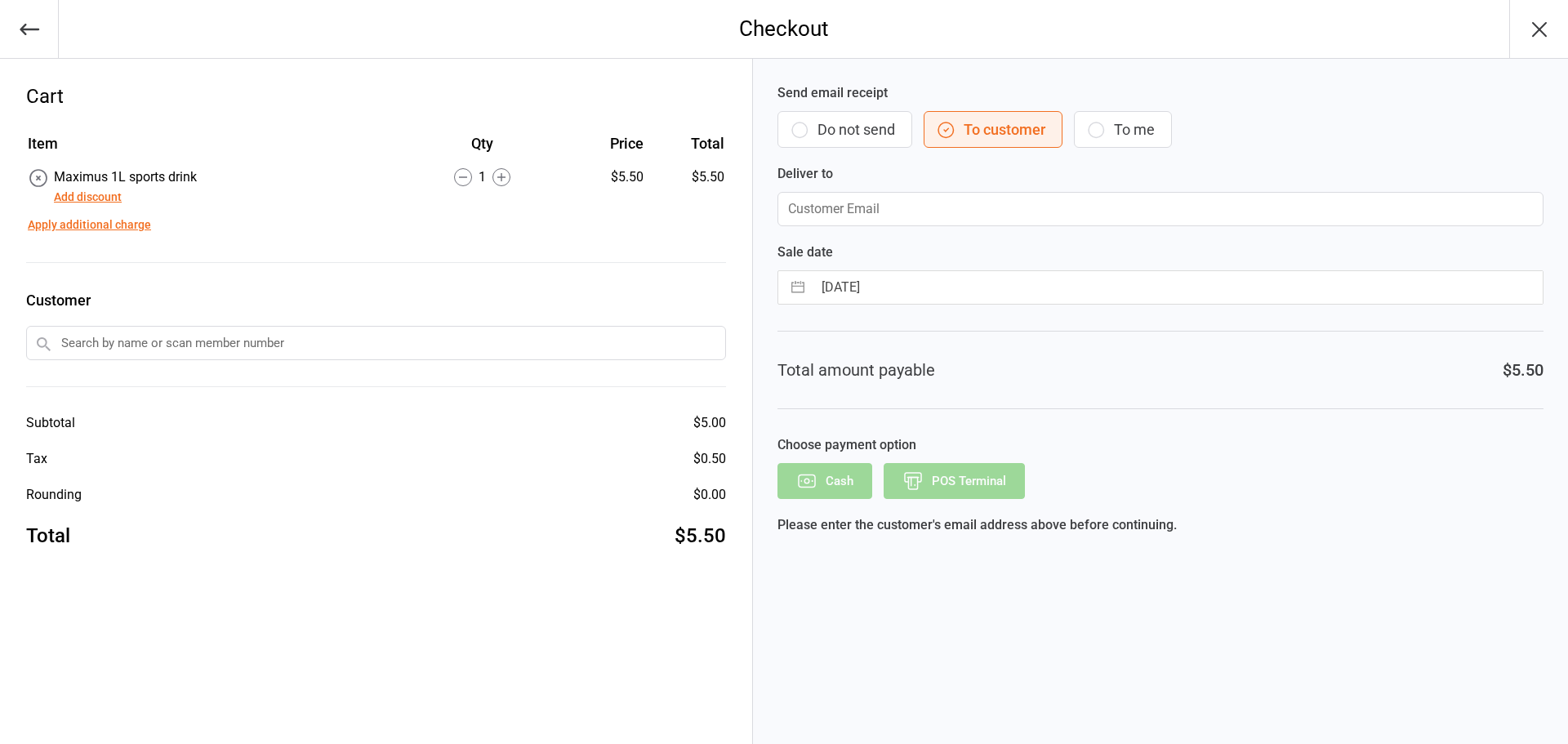
click at [805, 124] on icon "button" at bounding box center [800, 130] width 16 height 16
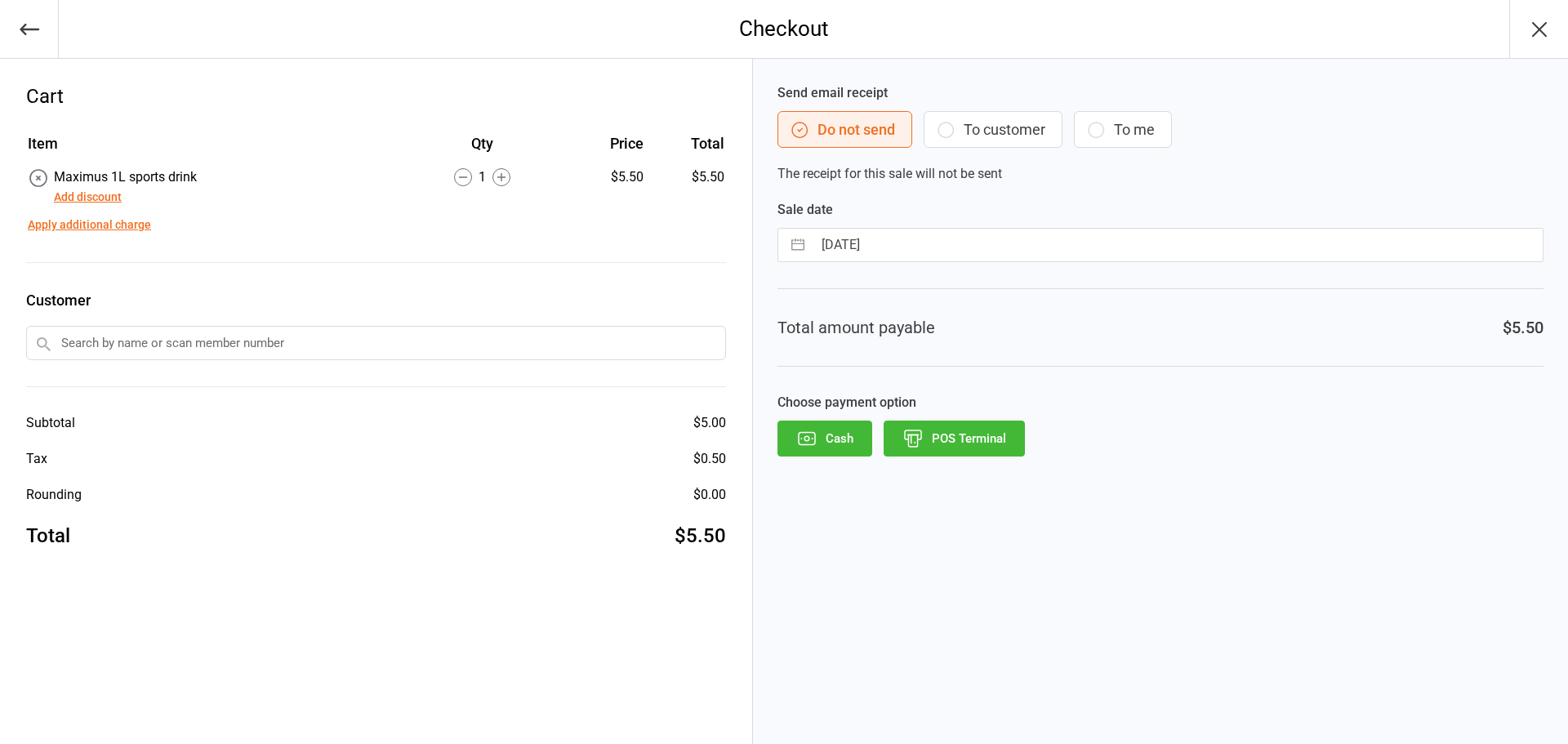
click at [949, 428] on button "POS Terminal" at bounding box center [954, 438] width 141 height 36
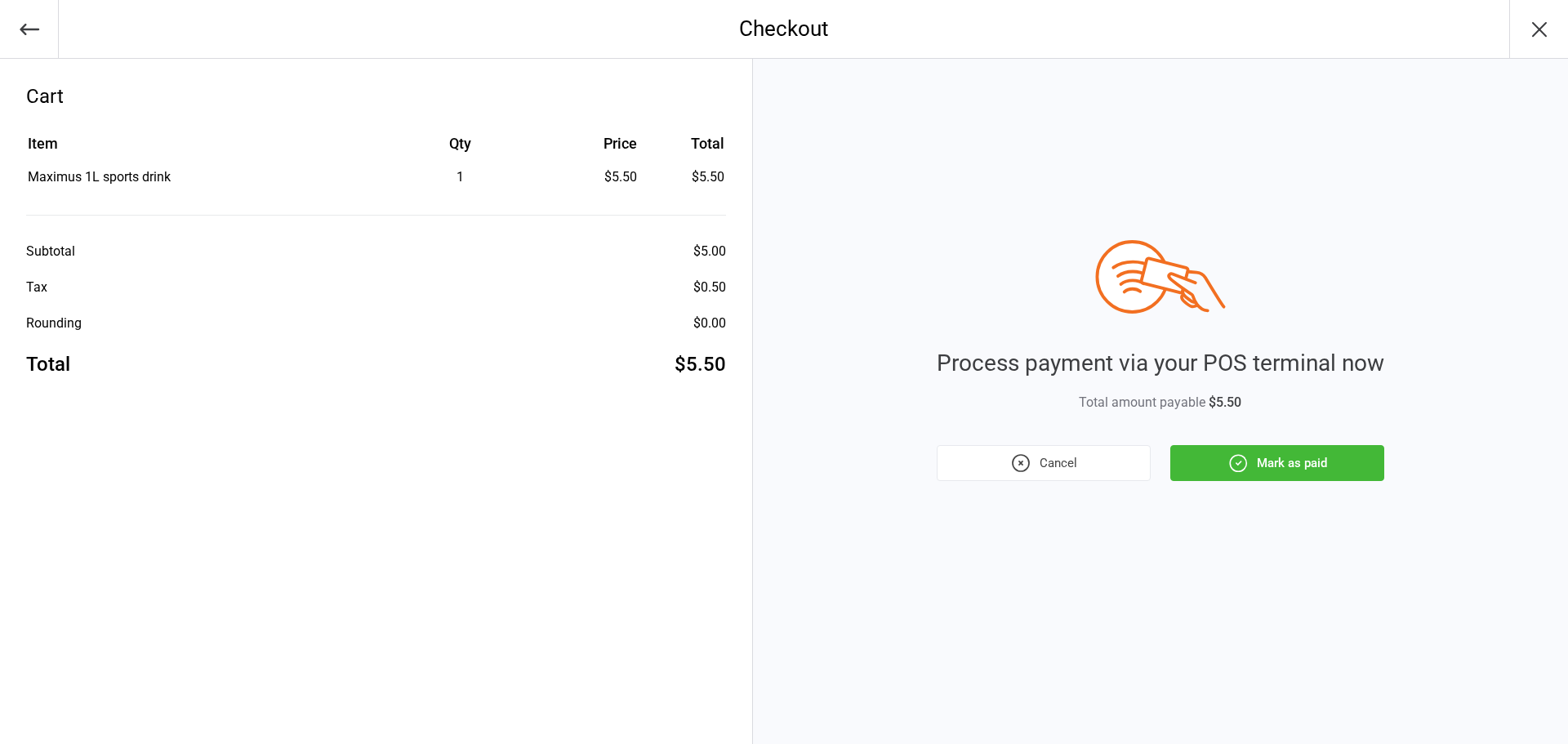
click at [1268, 457] on button "Mark as paid" at bounding box center [1277, 462] width 214 height 36
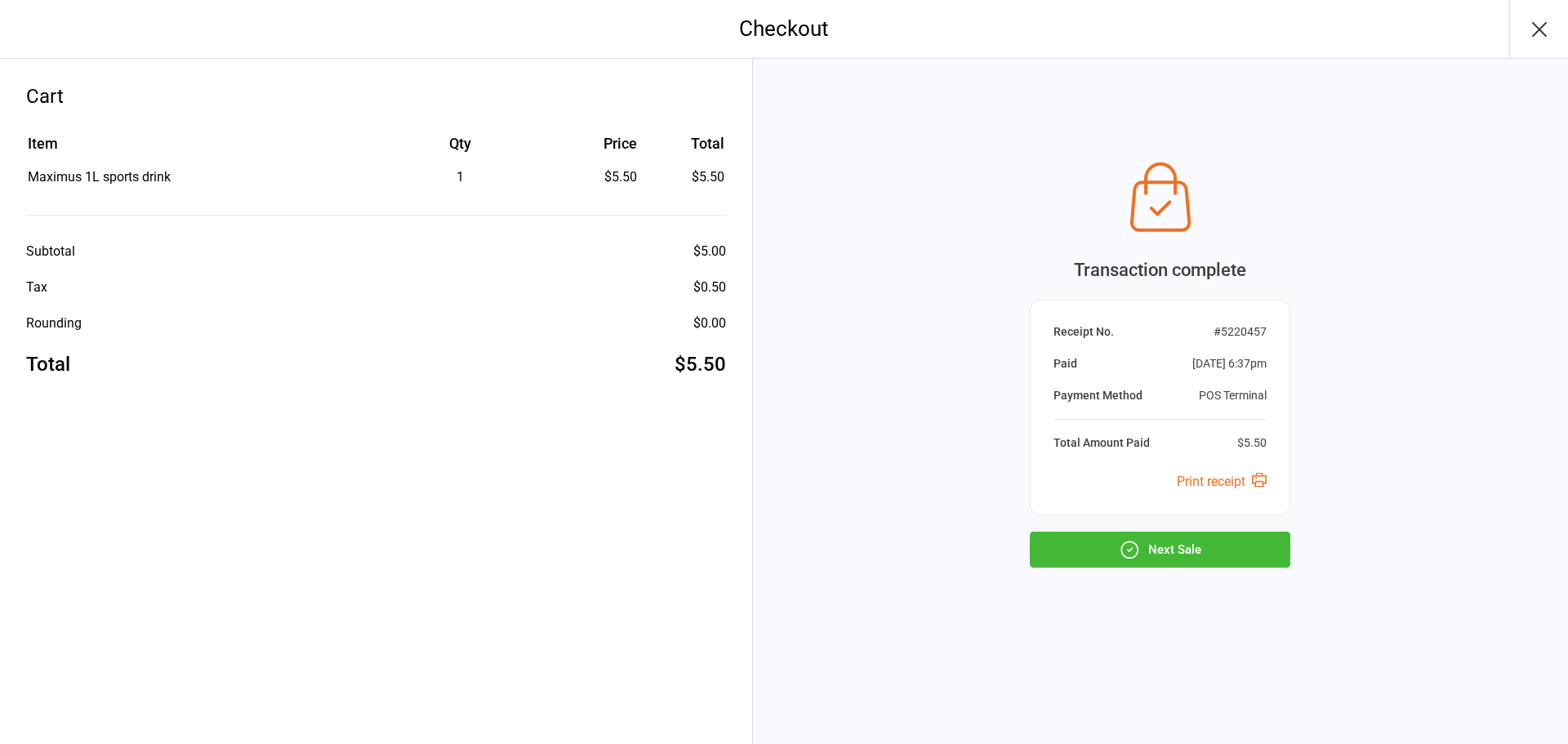
click at [1094, 543] on button "Next Sale" at bounding box center [1160, 549] width 261 height 36
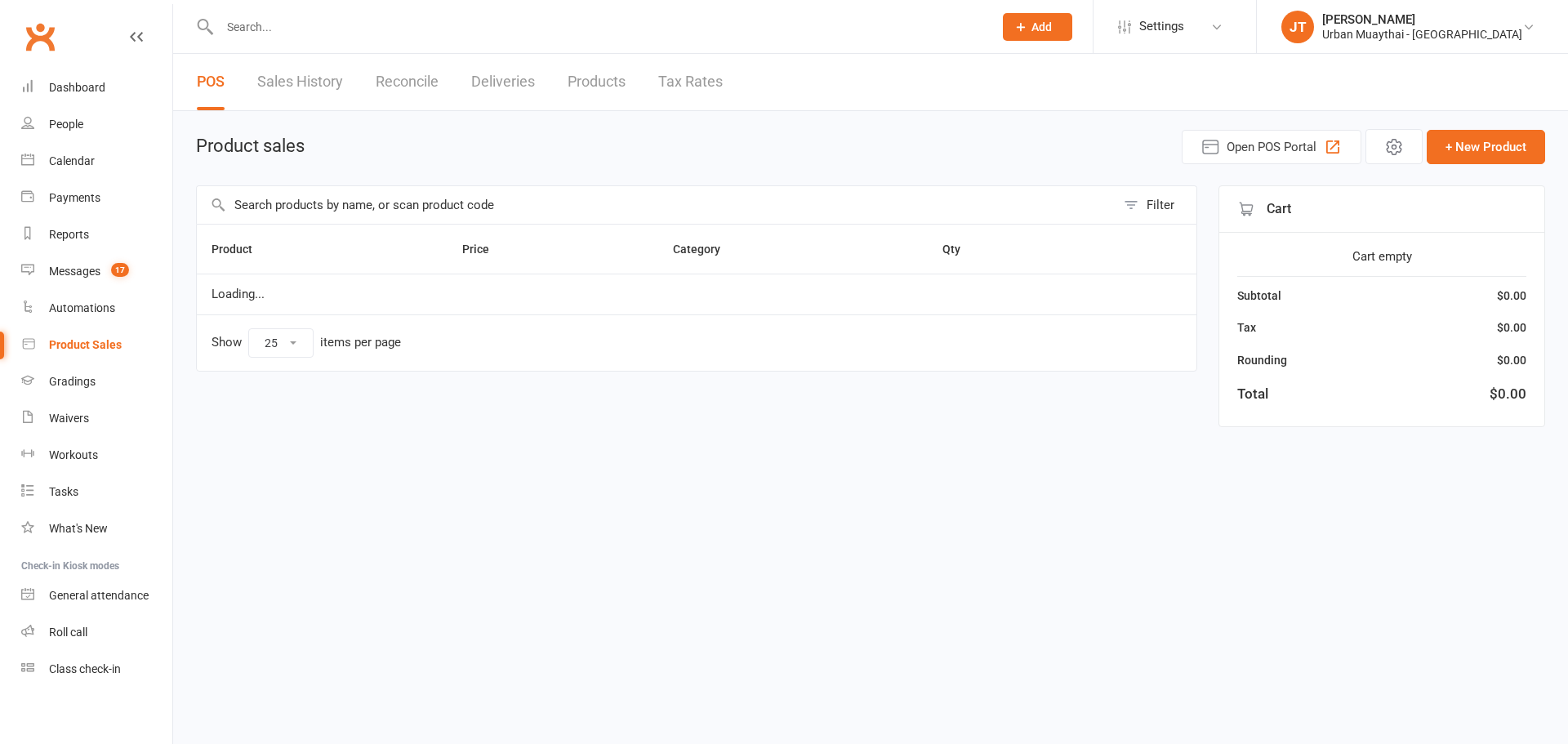
select select "25"
click at [301, 218] on input "text" at bounding box center [656, 205] width 918 height 38
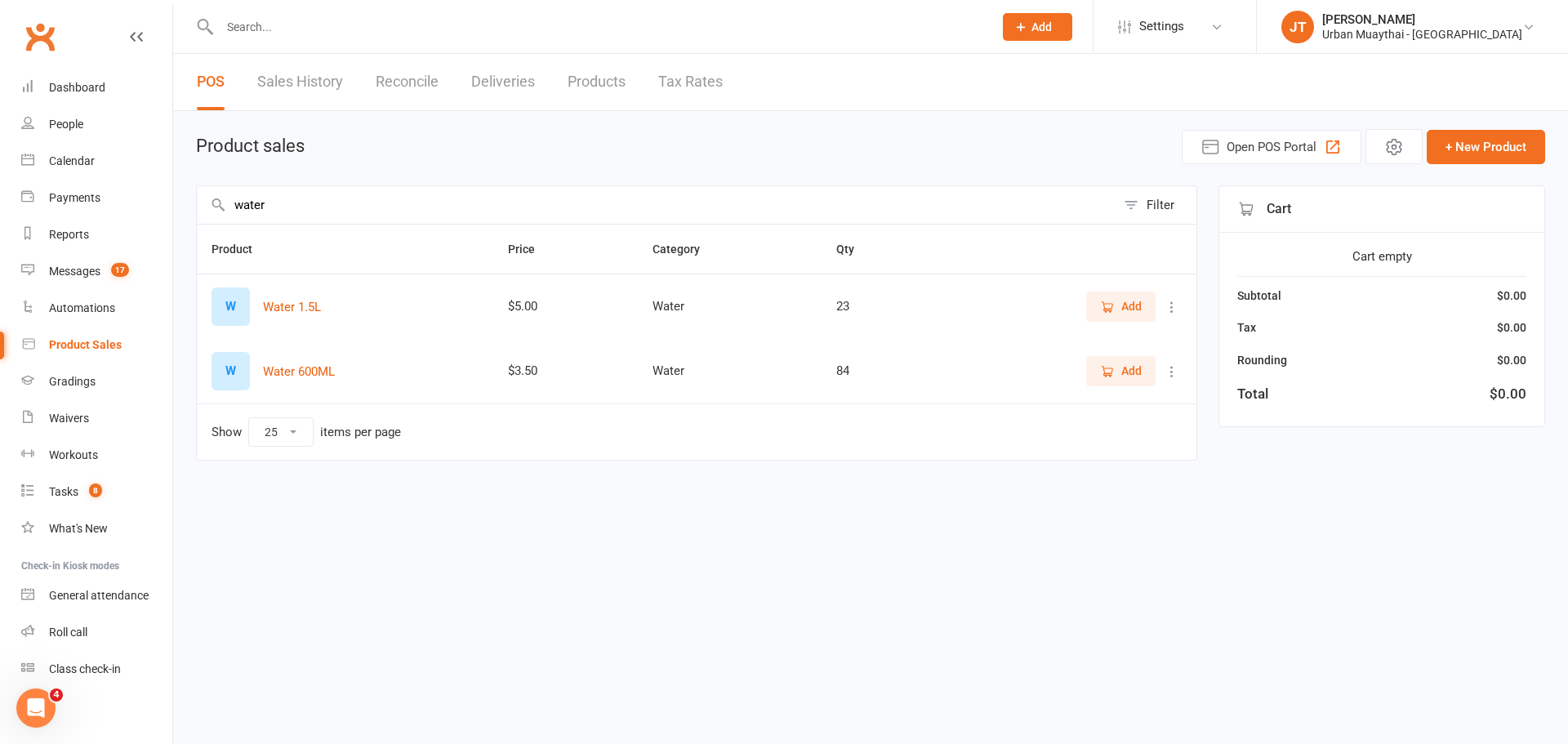
type input "water"
click at [1149, 366] on button "Add" at bounding box center [1121, 371] width 70 height 30
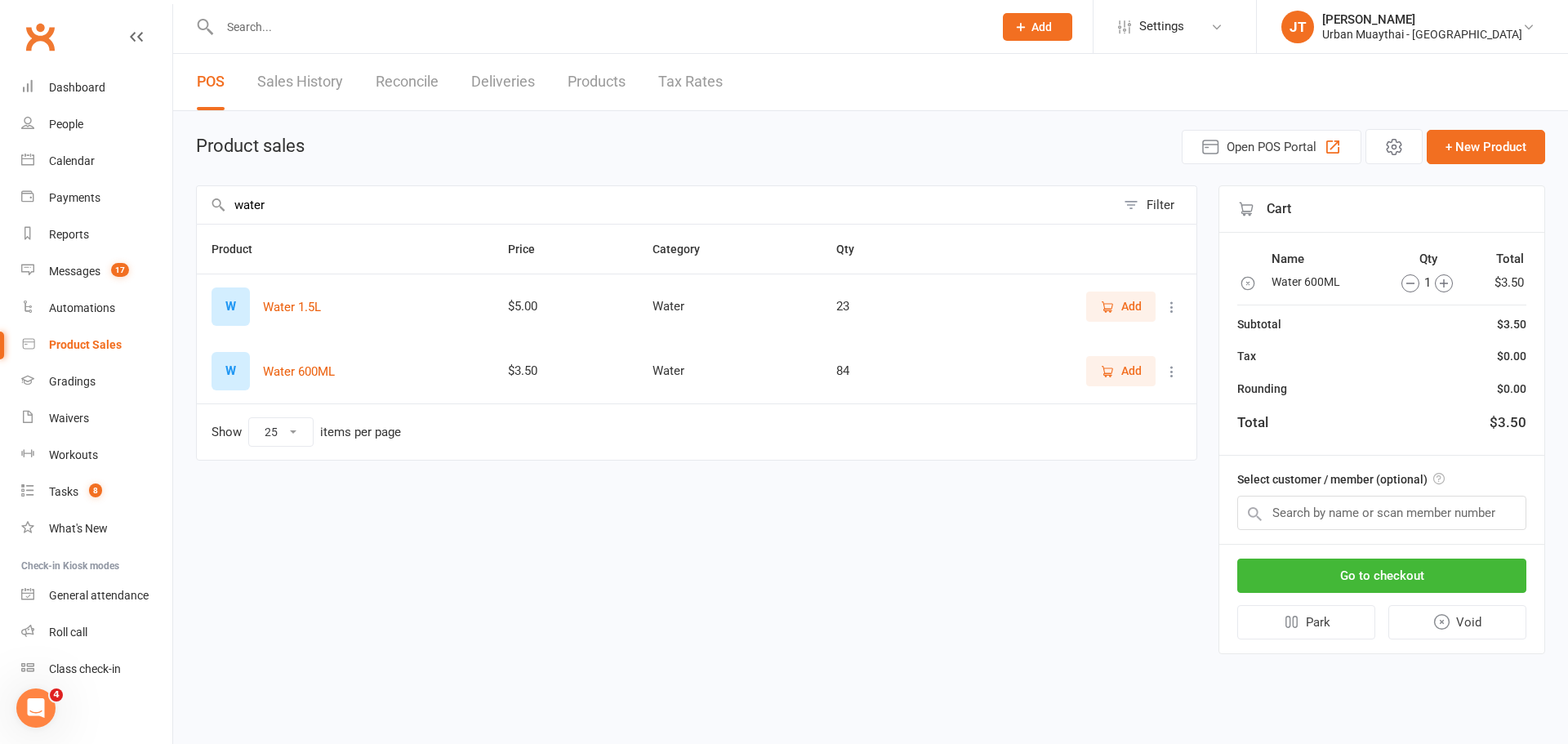
click at [1414, 284] on icon "button" at bounding box center [1410, 283] width 18 height 18
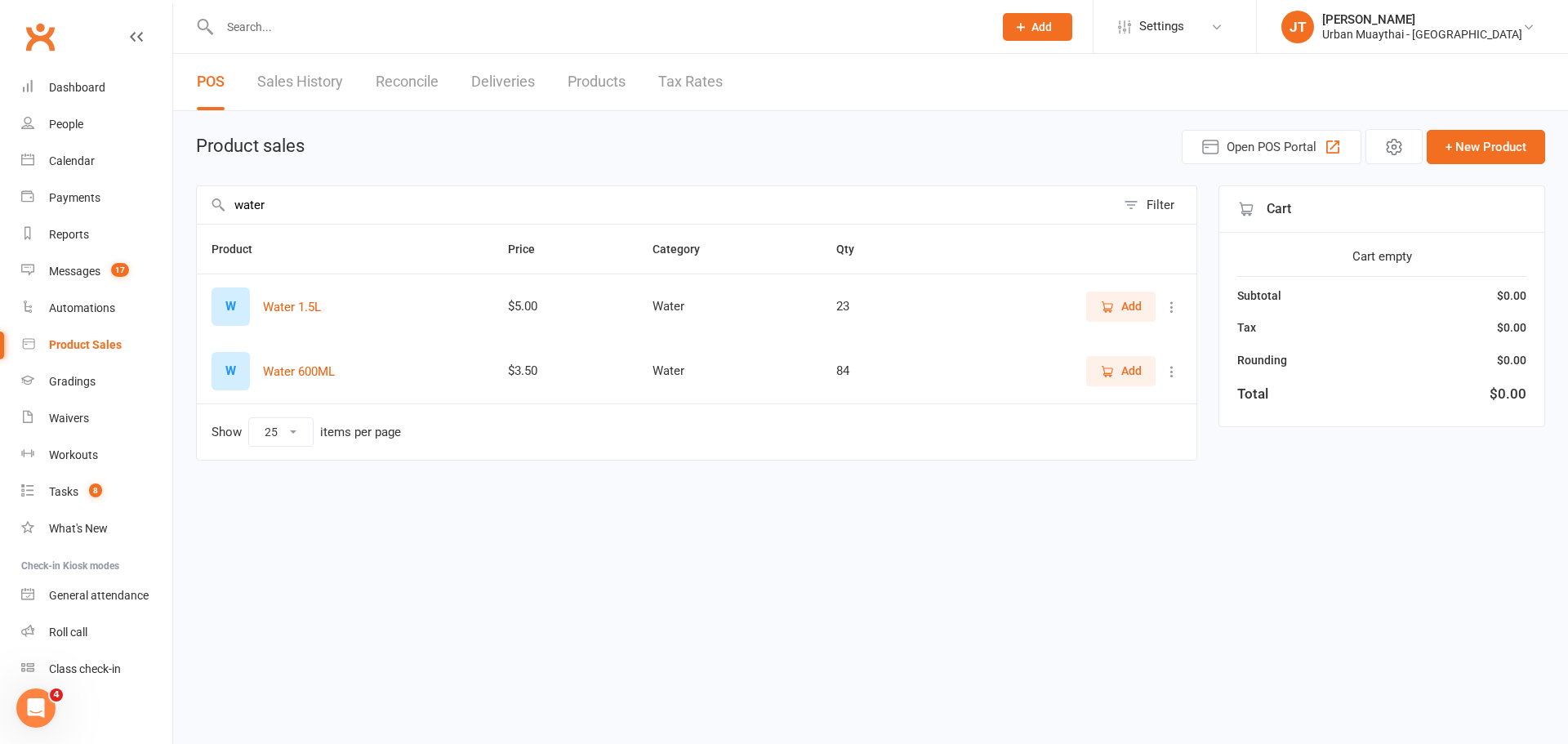
click at [1098, 289] on td "Add" at bounding box center [1073, 306] width 248 height 65
click at [1104, 307] on icon "button" at bounding box center [1108, 306] width 9 height 8
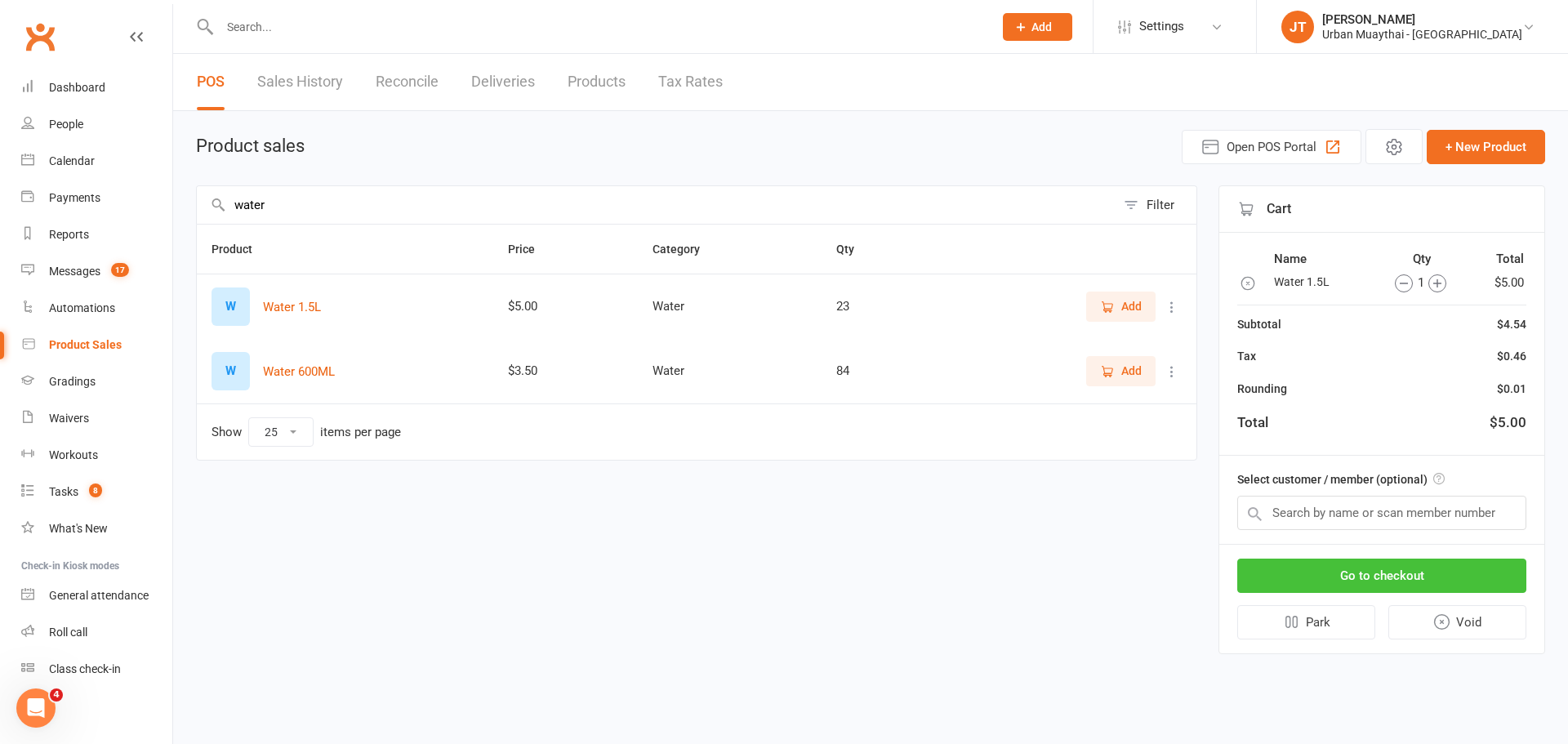
click at [1404, 578] on button "Go to checkout" at bounding box center [1381, 576] width 289 height 34
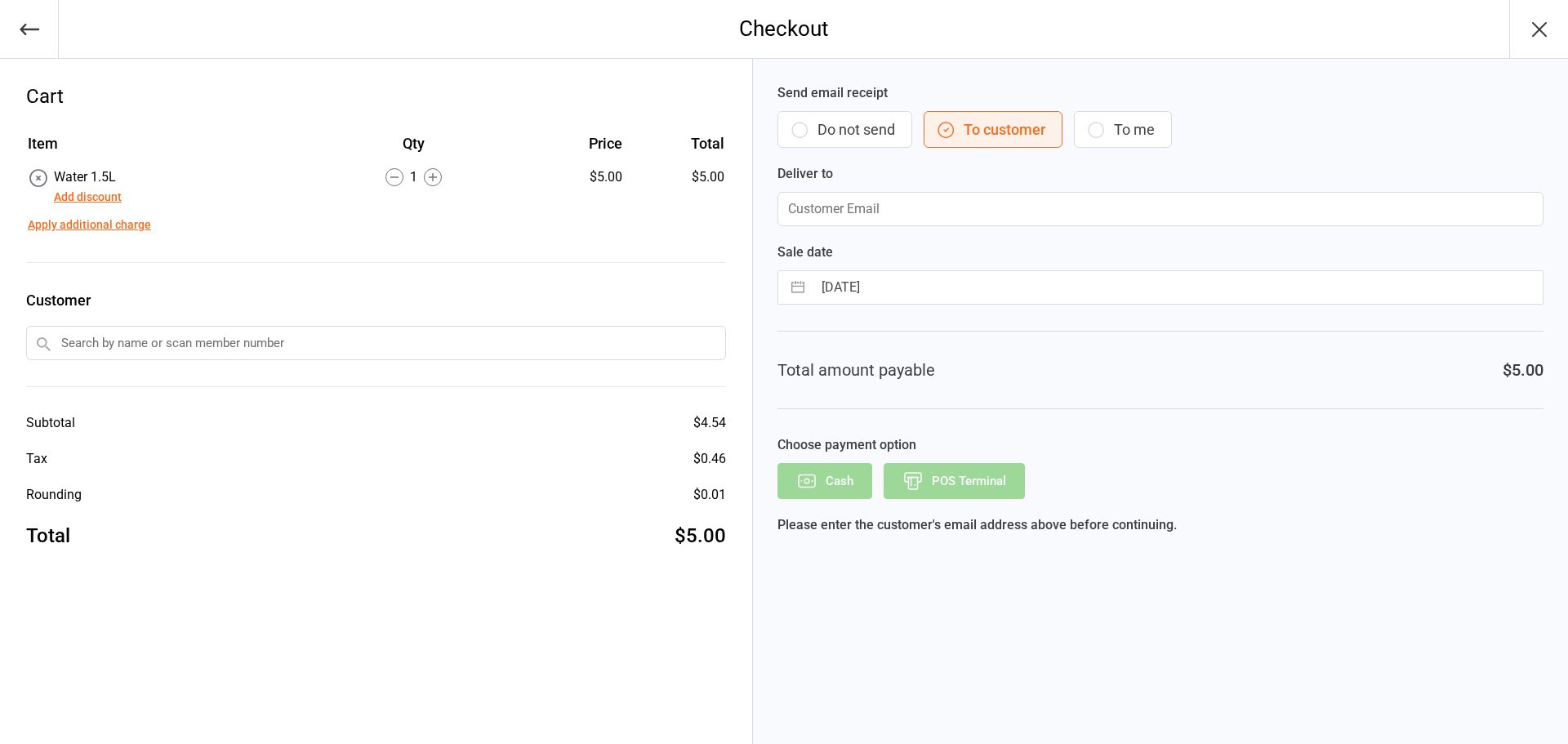
click at [863, 127] on button "Do not send" at bounding box center [844, 129] width 135 height 37
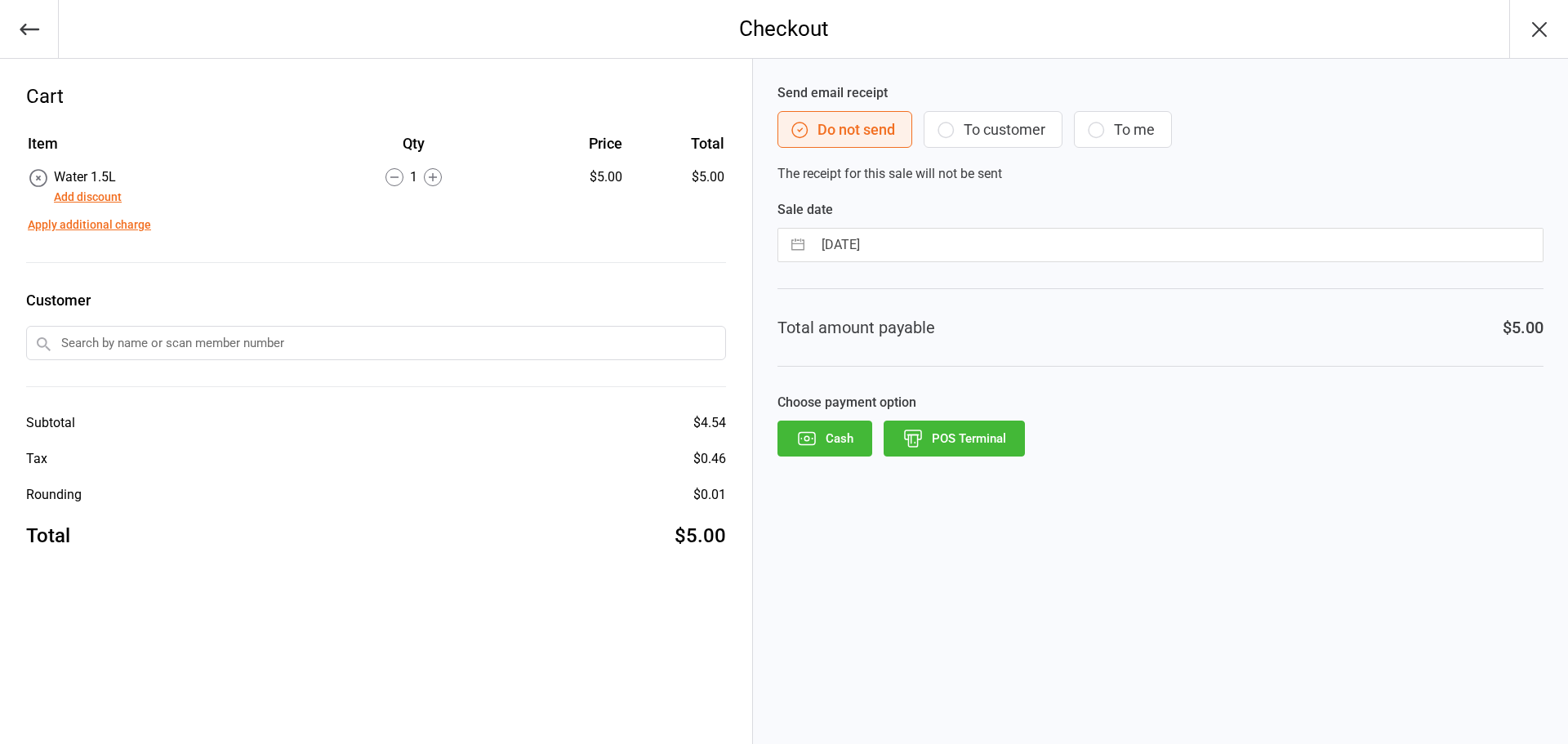
click at [969, 448] on button "POS Terminal" at bounding box center [954, 438] width 141 height 36
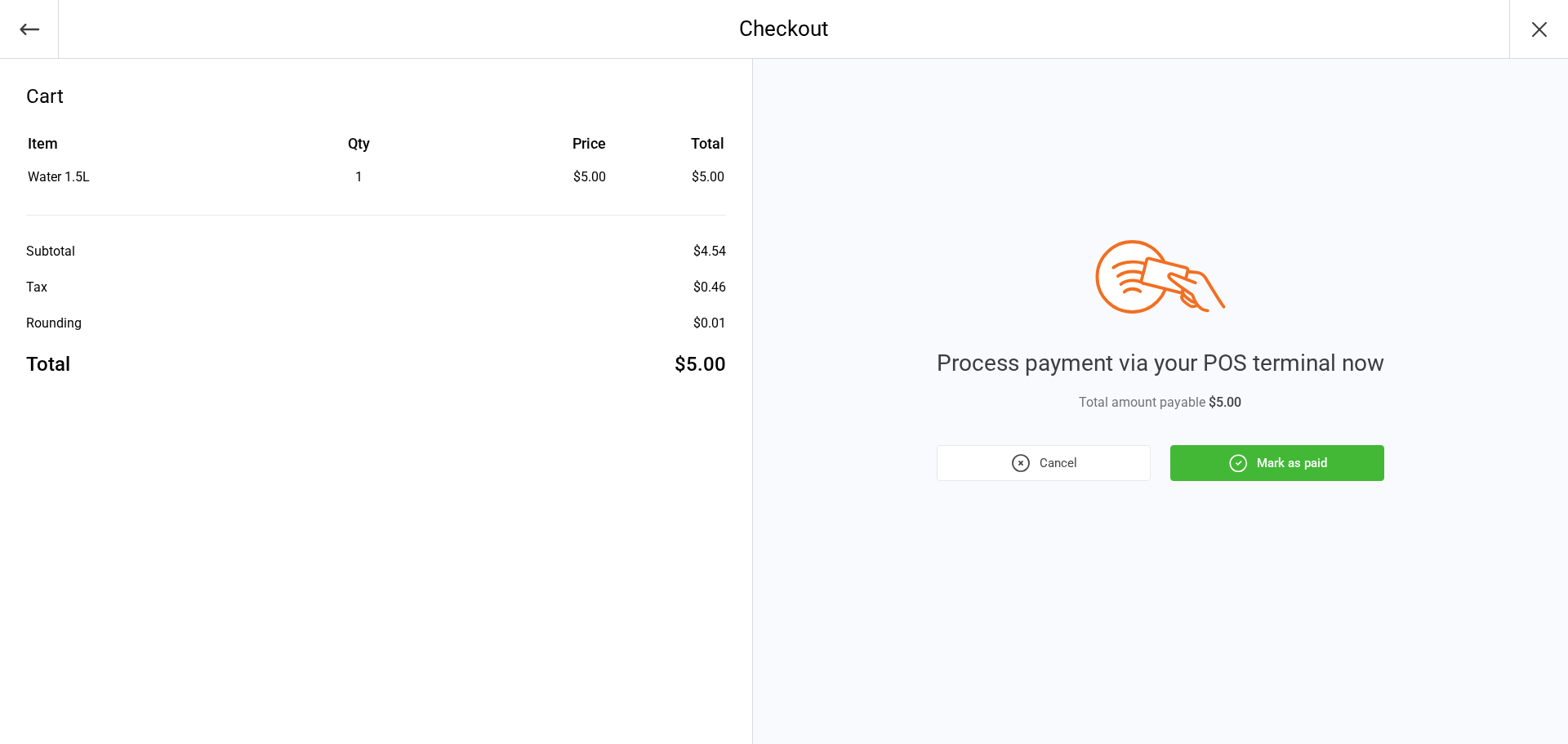
click at [1259, 483] on div "Process payment via your POS terminal now Total amount payable $5.00 Cancel Mar…" at bounding box center [1160, 401] width 815 height 686
click at [1266, 471] on button "Mark as paid" at bounding box center [1277, 462] width 214 height 36
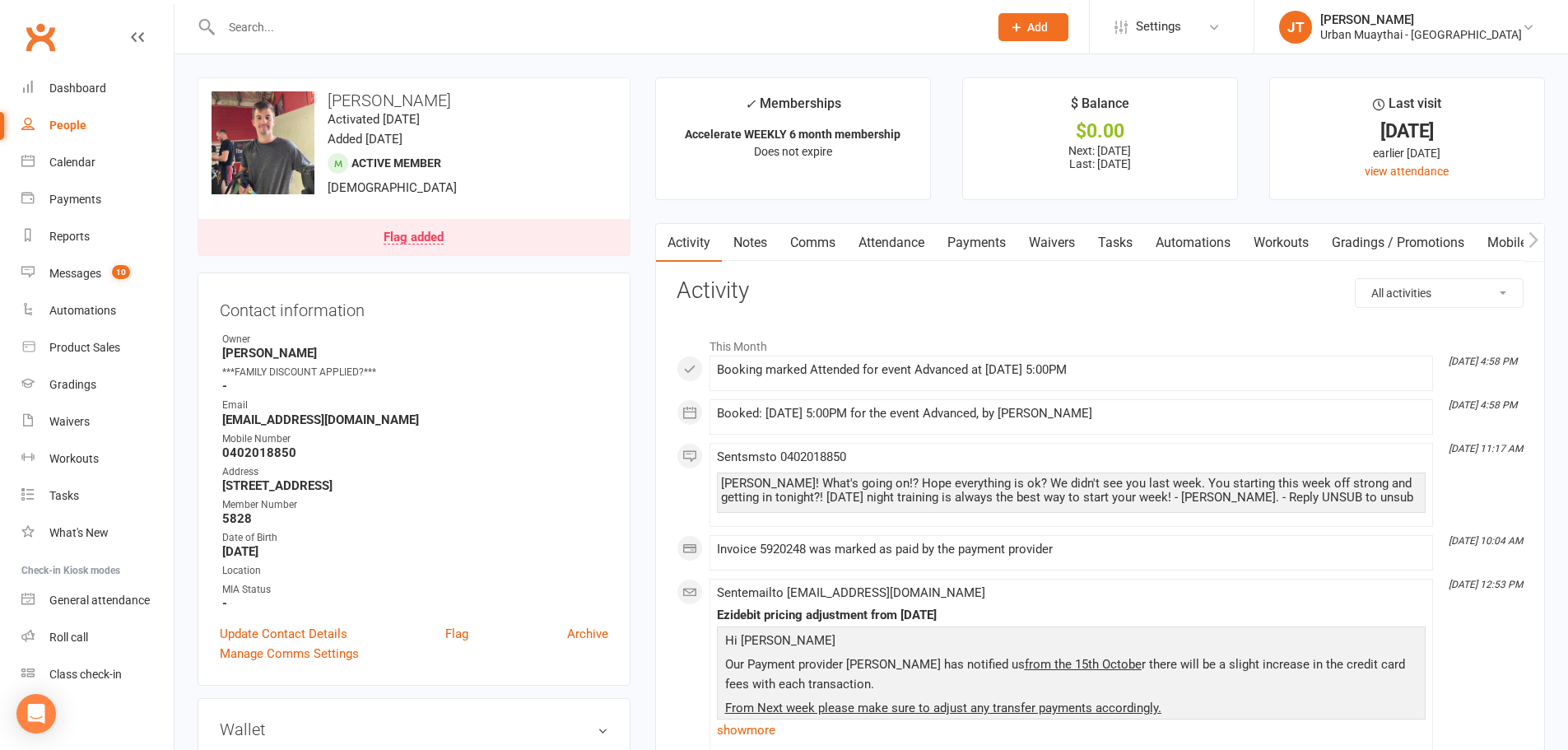
click at [768, 245] on link "Notes" at bounding box center [750, 243] width 57 height 38
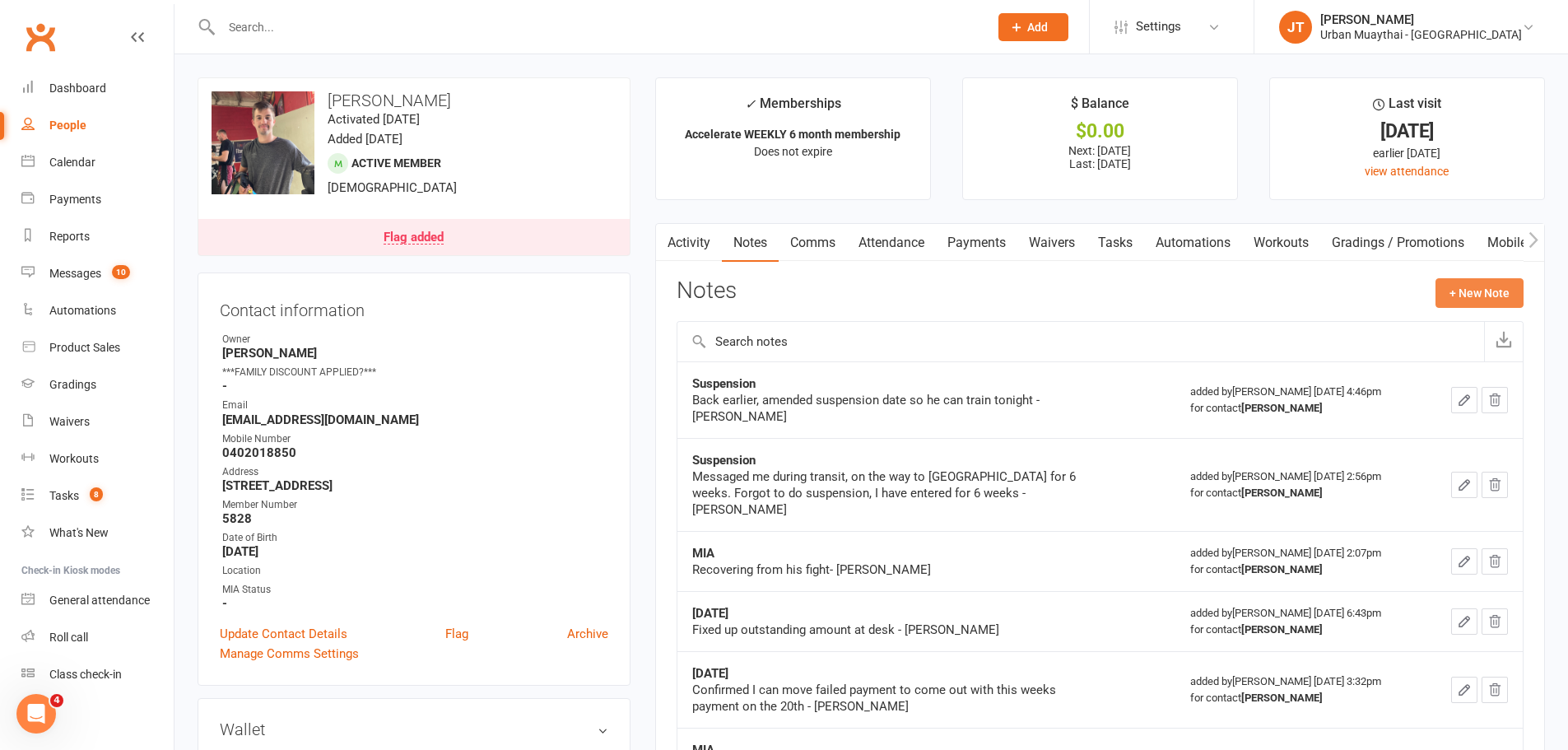
click at [1505, 295] on button "+ New Note" at bounding box center [1479, 294] width 88 height 30
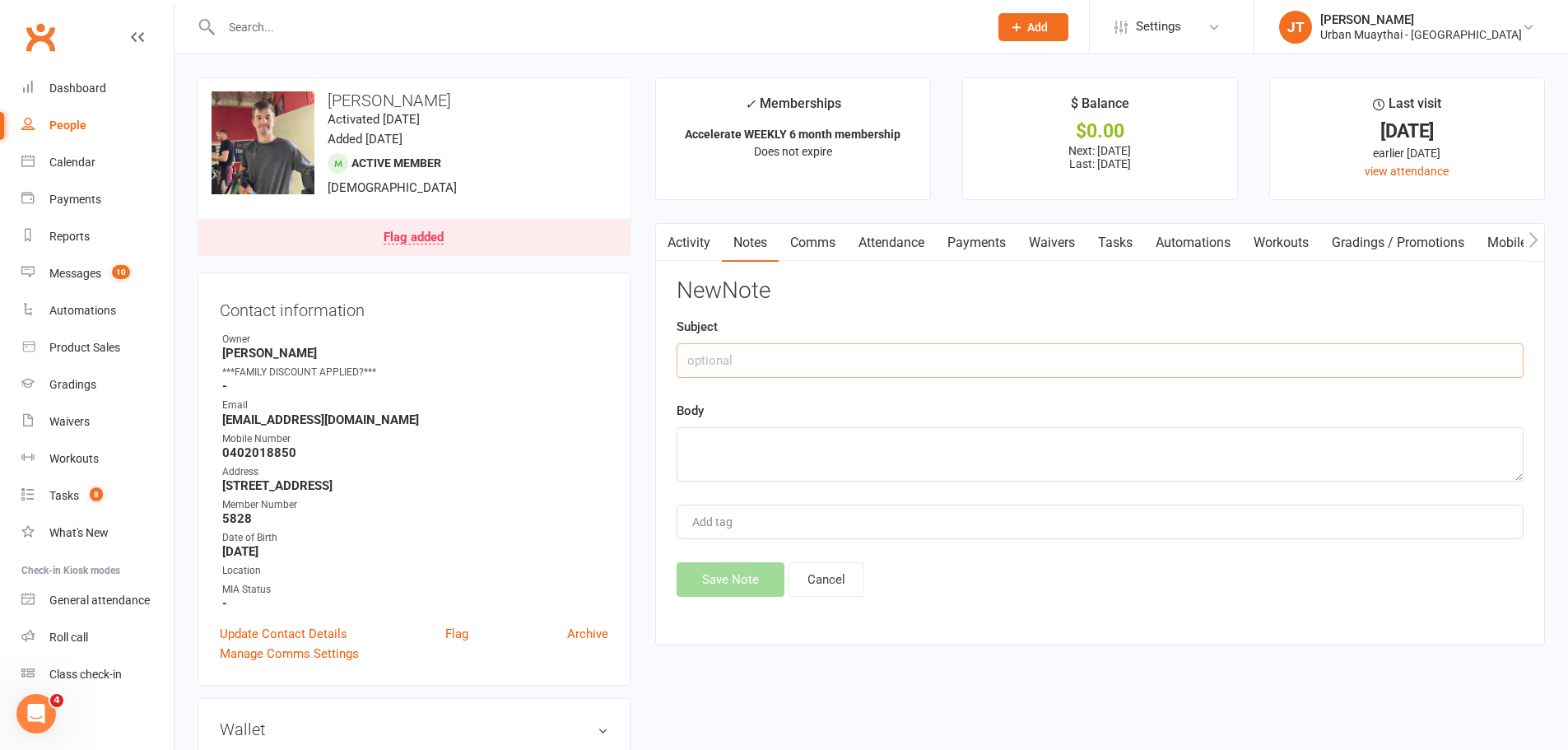
click at [807, 377] on input "text" at bounding box center [1100, 360] width 847 height 34
type input "Didnt remove flag as old payment is pa"
click at [396, 247] on link "Flag added" at bounding box center [414, 237] width 432 height 36
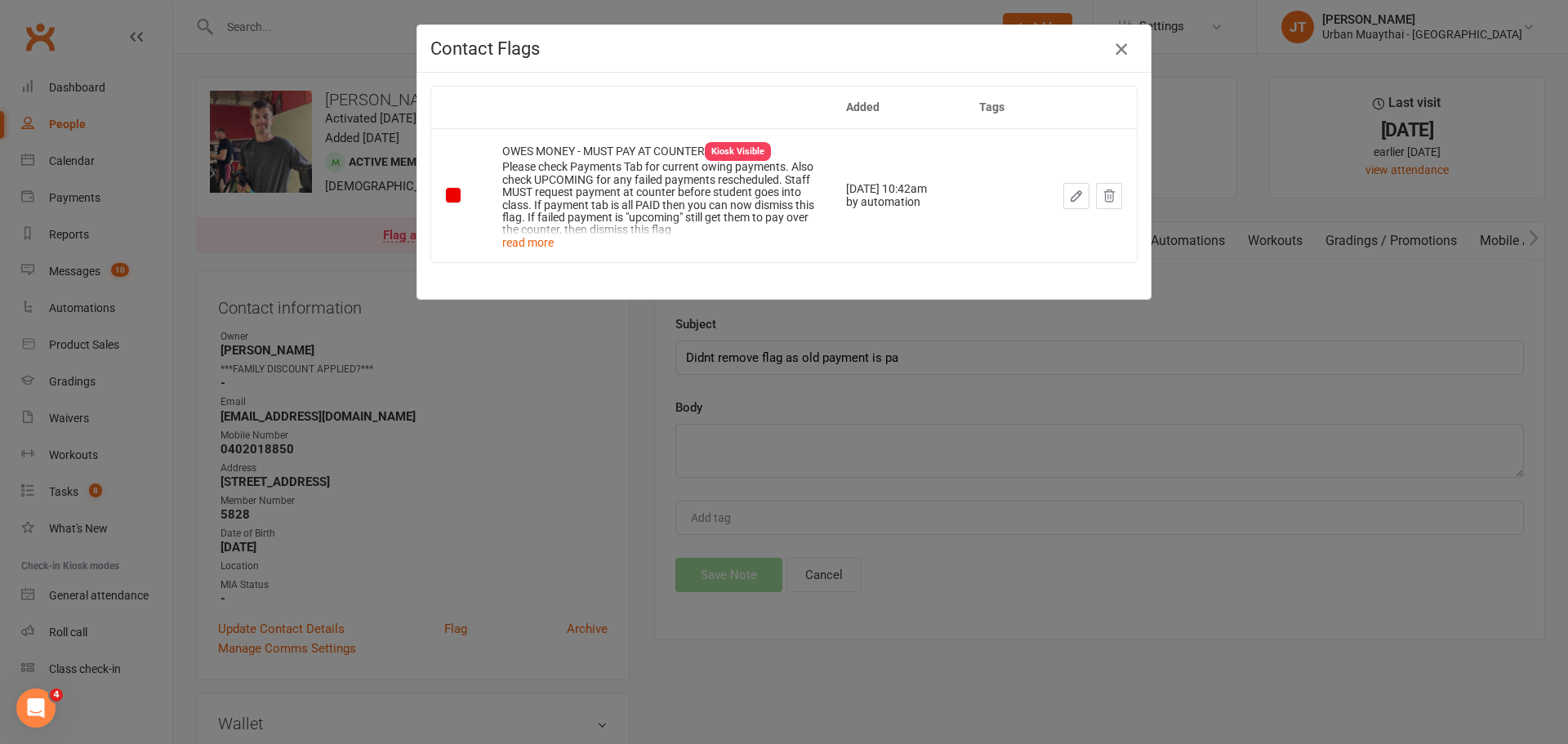
click at [1117, 48] on icon "button" at bounding box center [1121, 49] width 19 height 19
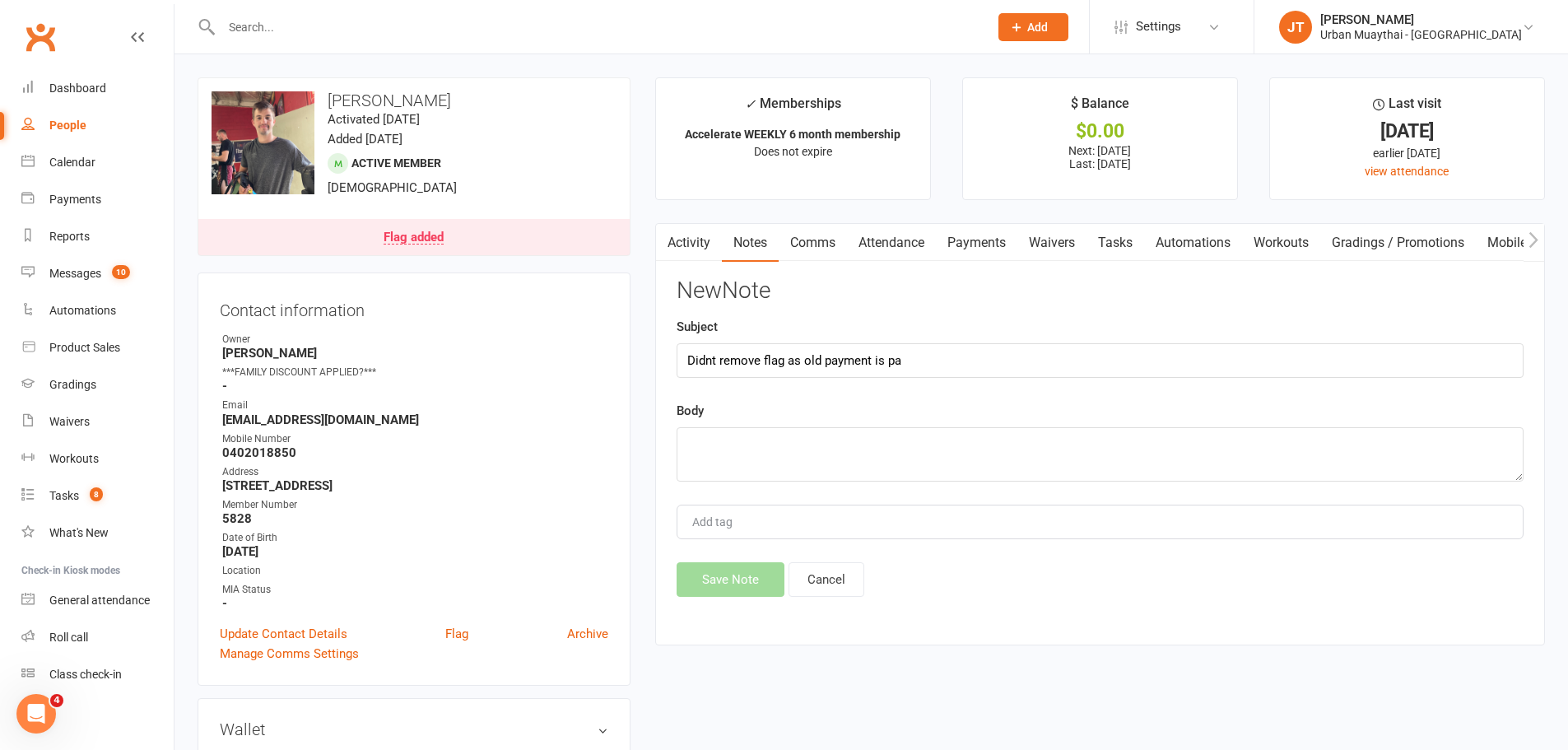
click at [987, 244] on link "Payments" at bounding box center [976, 243] width 82 height 38
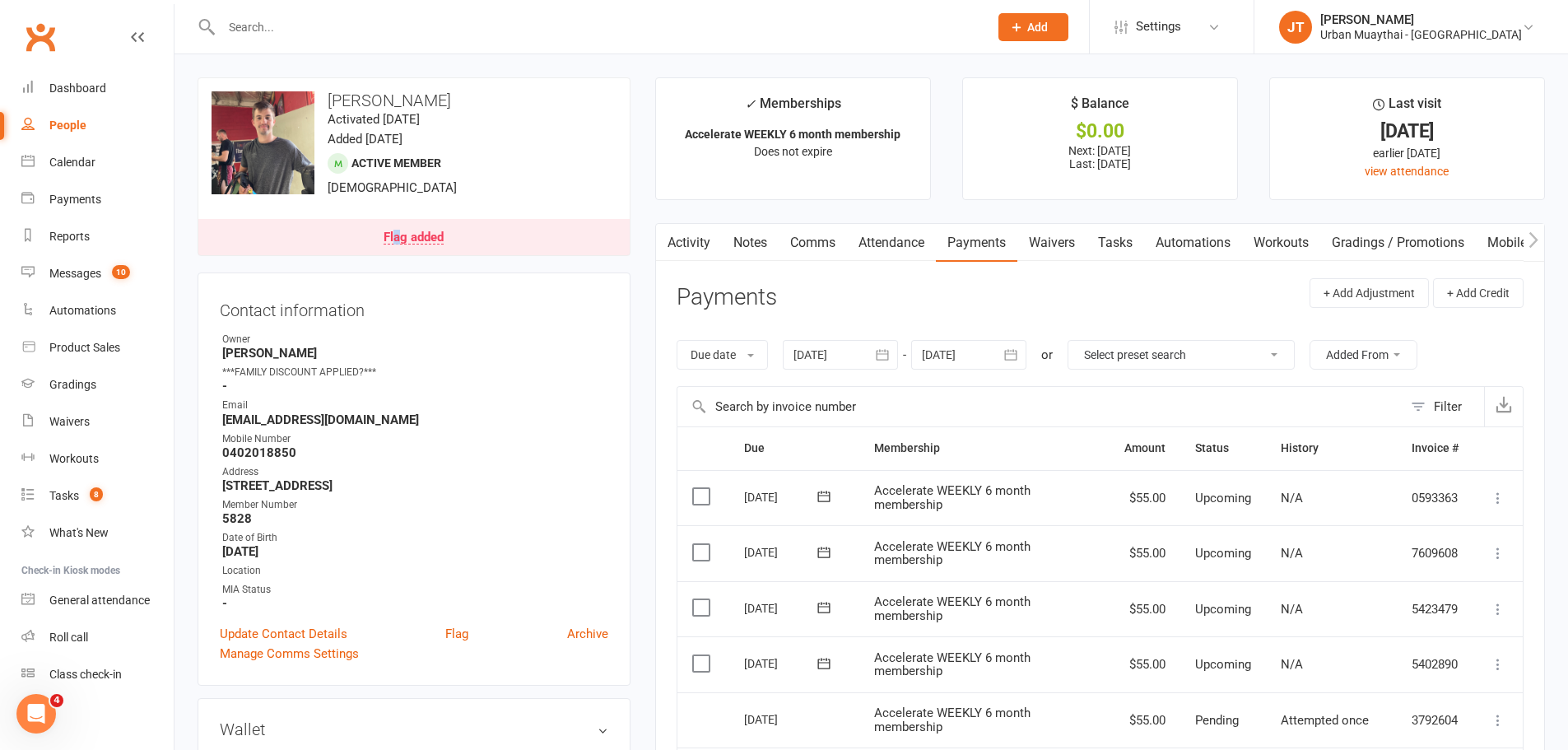
click at [397, 235] on div "Flag added" at bounding box center [413, 237] width 60 height 13
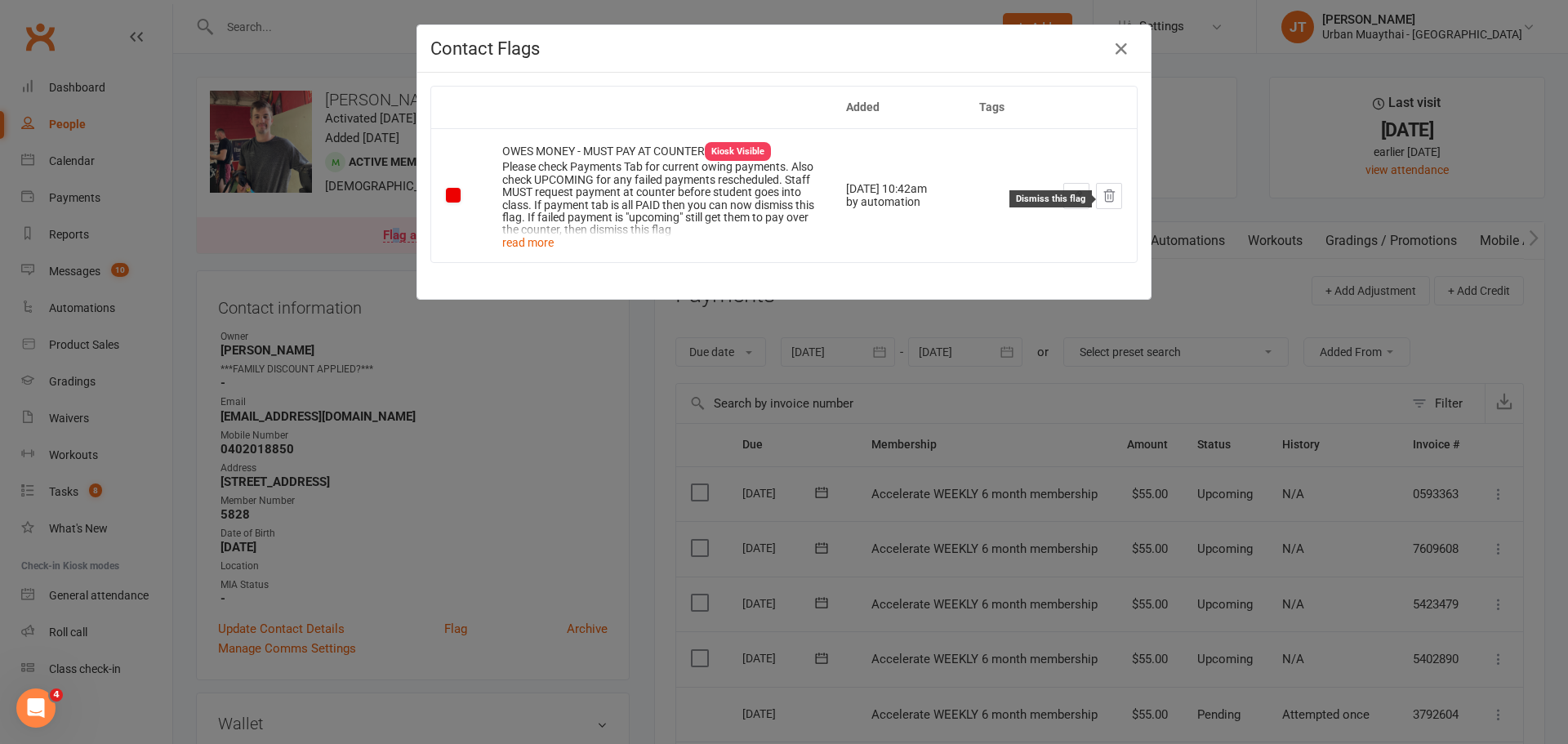
click at [1104, 196] on icon at bounding box center [1108, 195] width 15 height 15
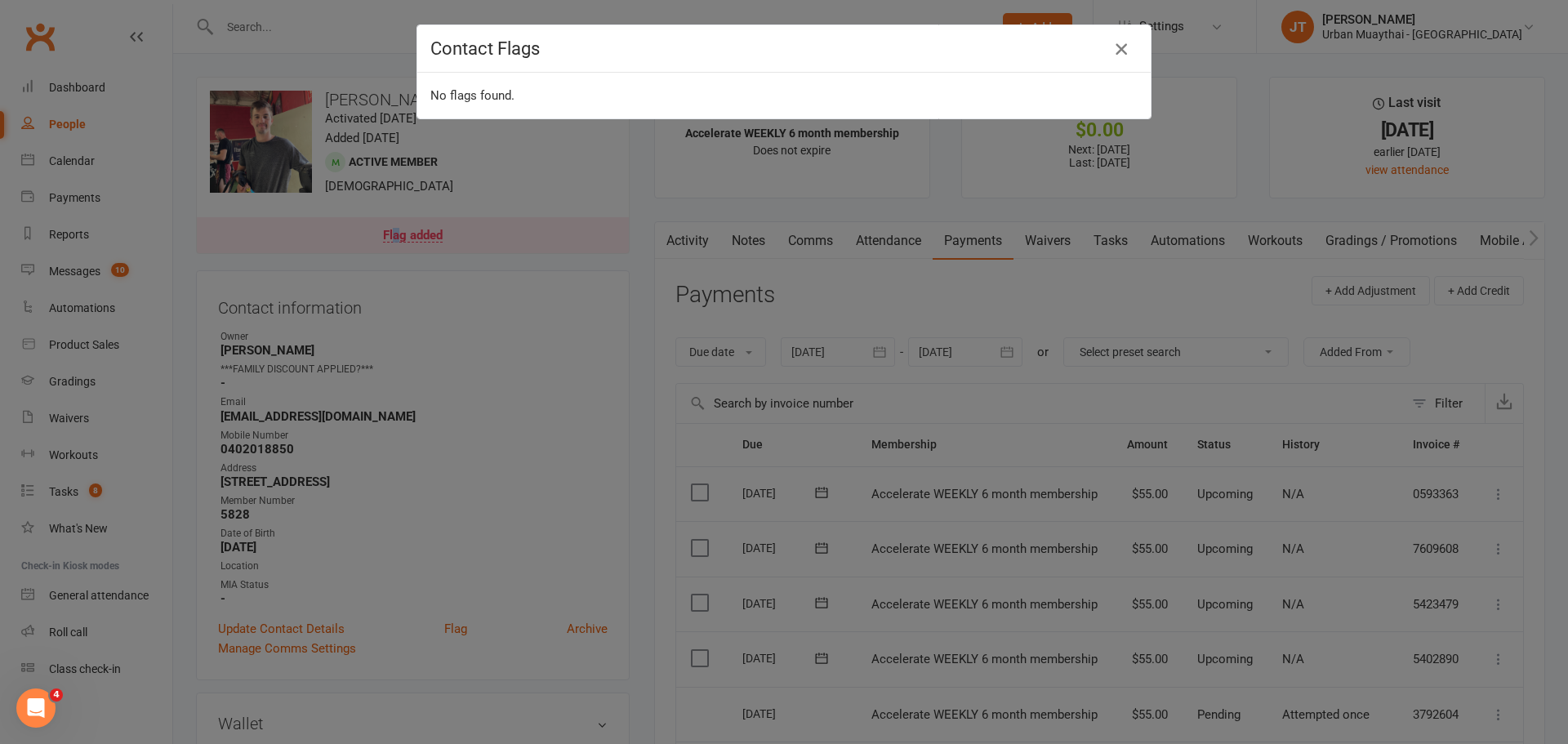
click at [1111, 52] on icon "button" at bounding box center [1121, 49] width 19 height 19
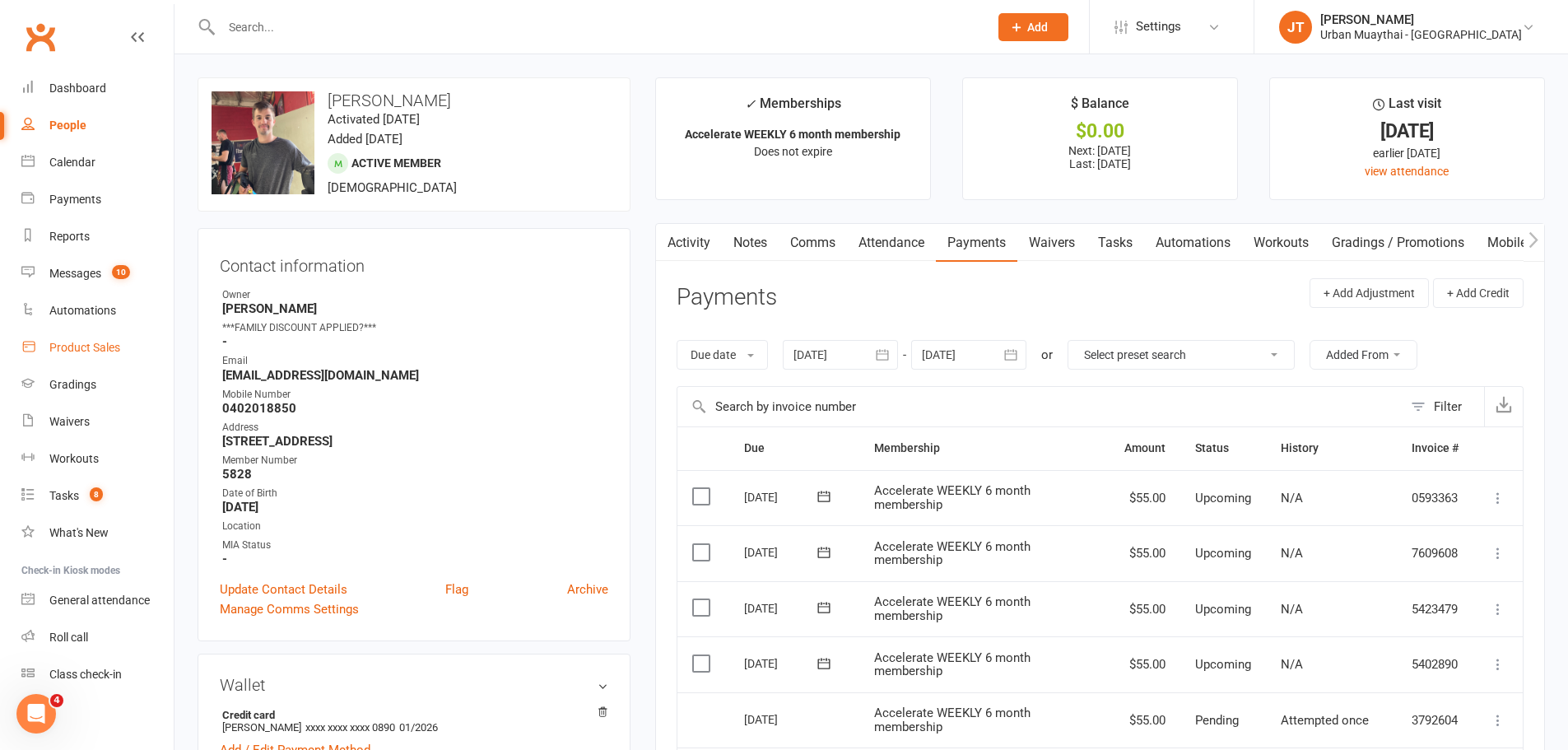
click at [129, 356] on link "Product Sales" at bounding box center [97, 348] width 152 height 37
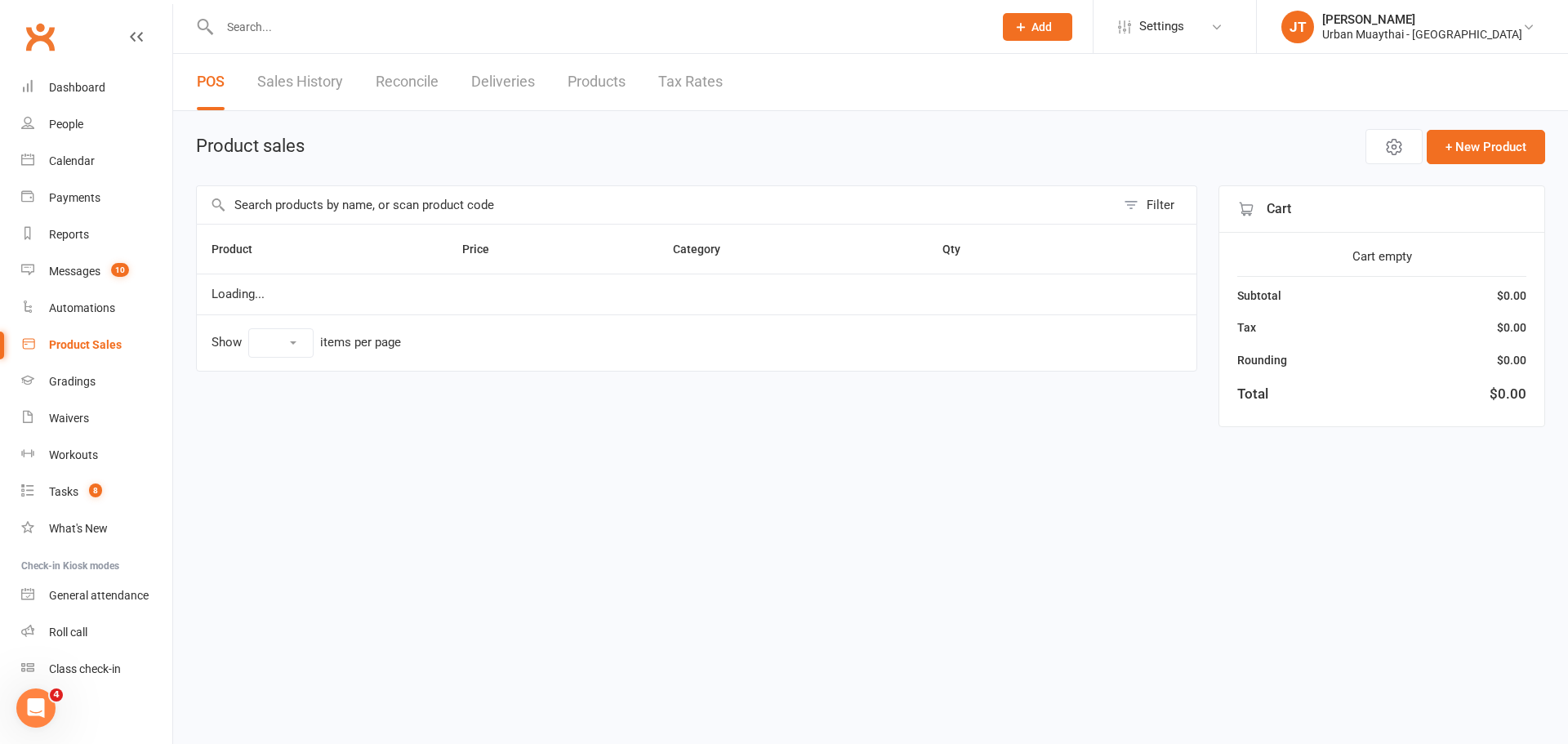
select select "25"
click at [372, 192] on input "text" at bounding box center [656, 205] width 918 height 38
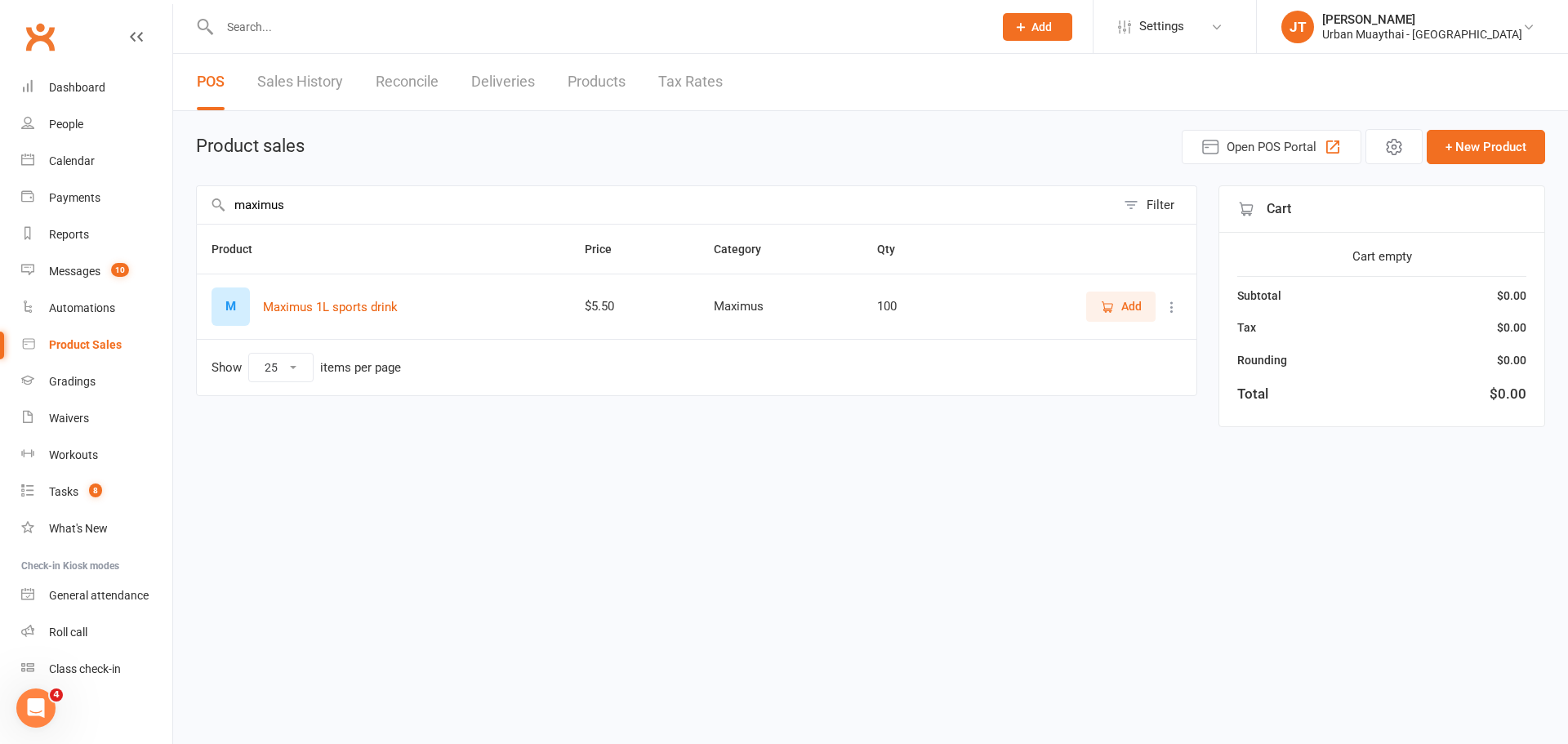
type input "maximus"
click at [1111, 292] on button "Add" at bounding box center [1121, 306] width 70 height 30
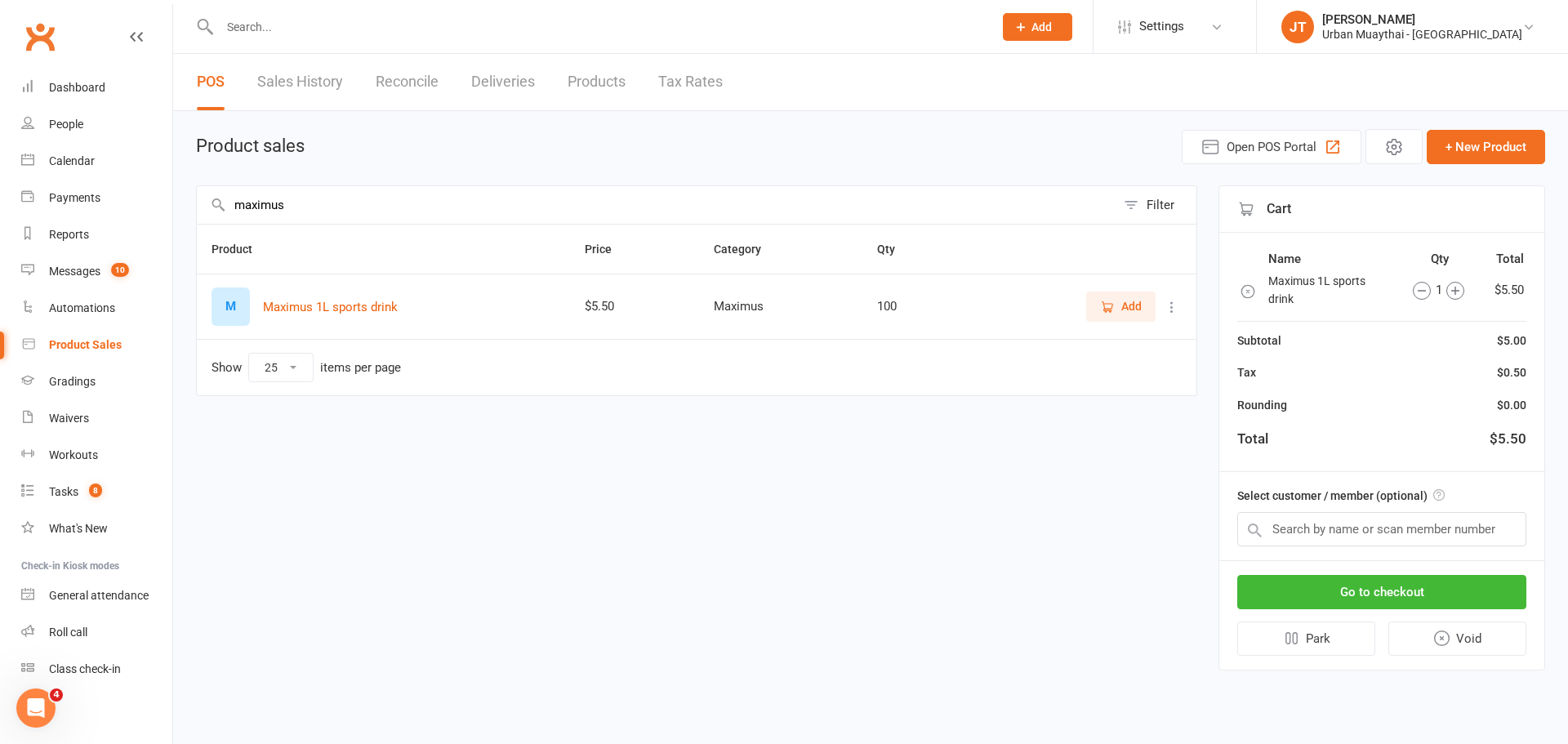
drag, startPoint x: 321, startPoint y: 195, endPoint x: 210, endPoint y: 211, distance: 112.1
click at [210, 211] on input "maximus" at bounding box center [656, 205] width 918 height 38
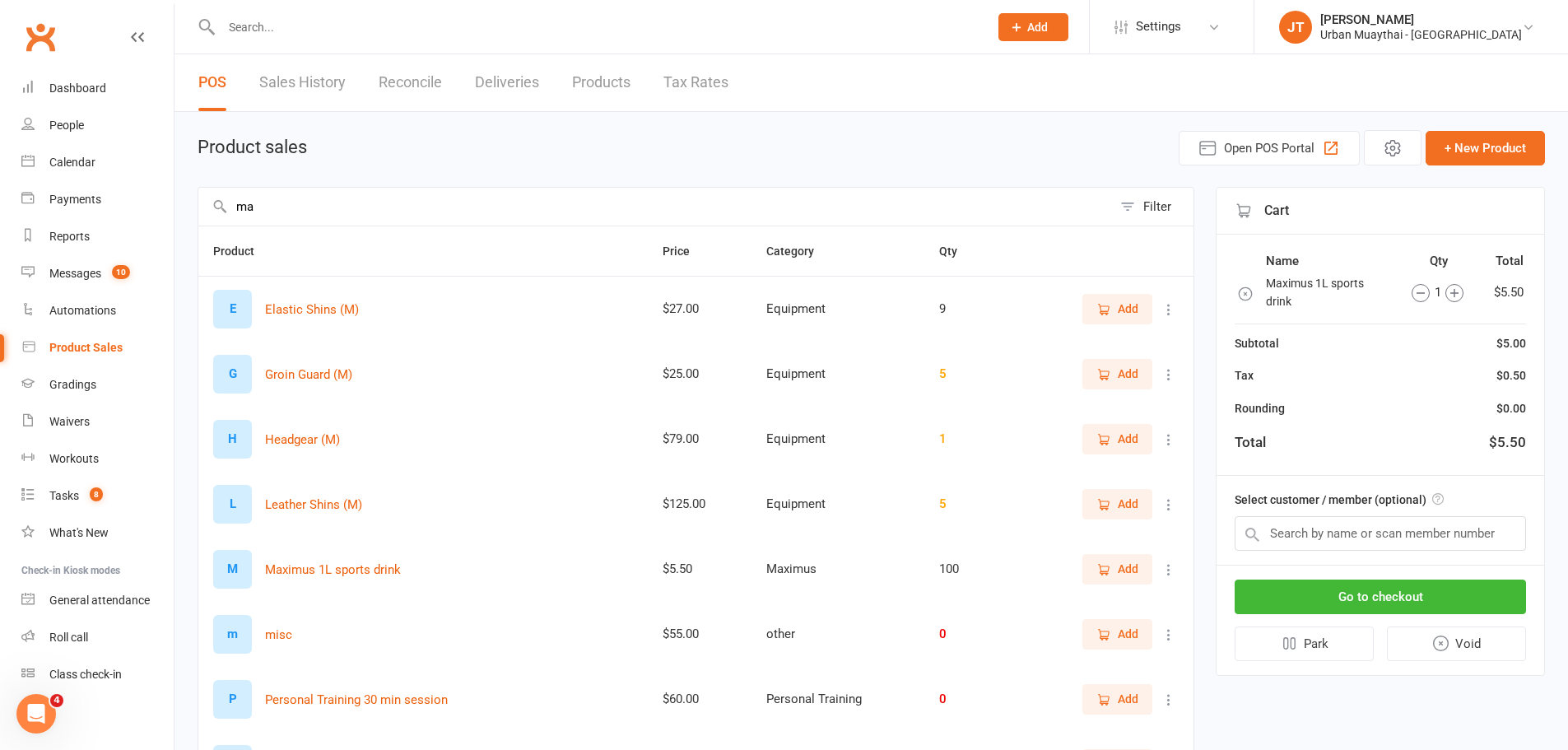
type input "m"
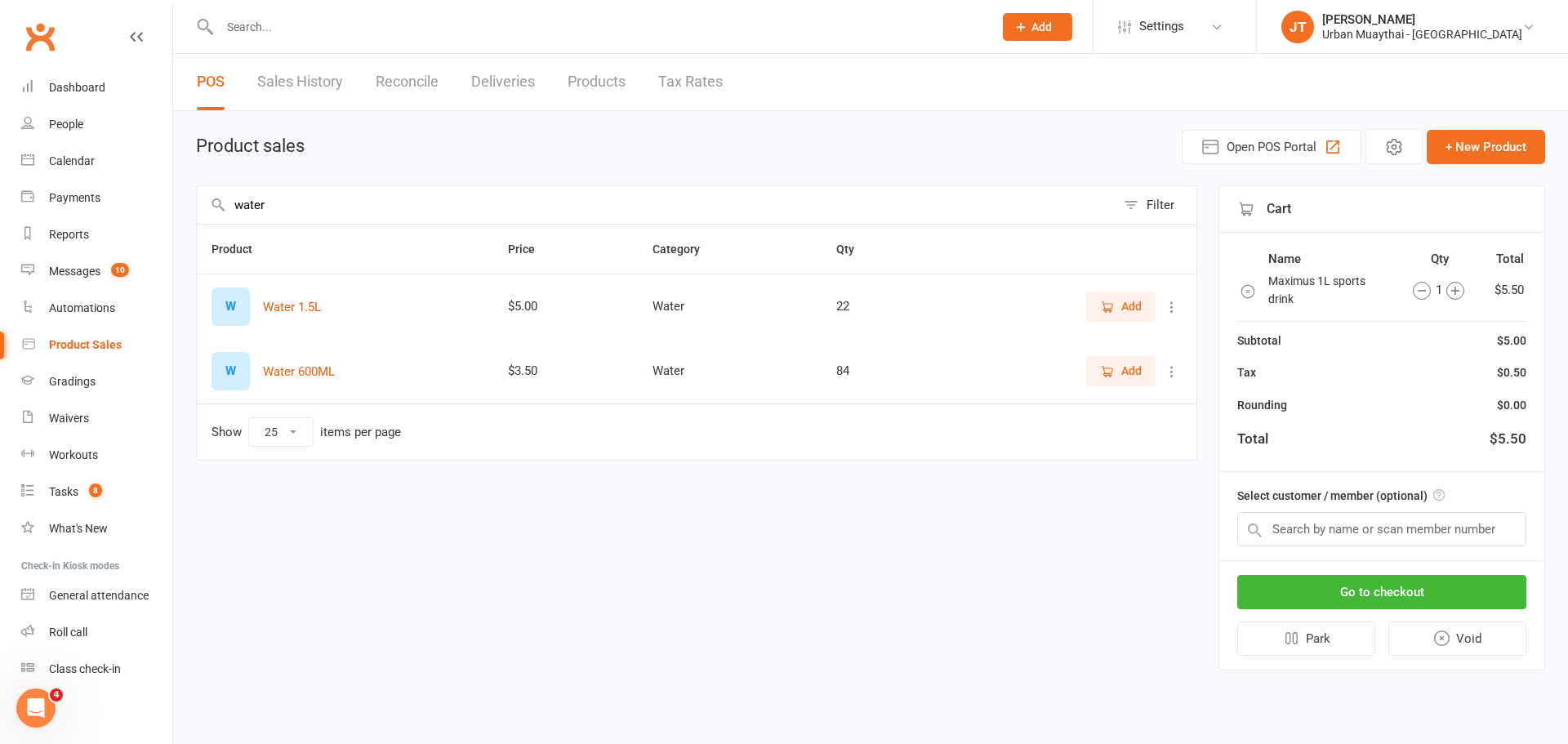
type input "water"
click at [1109, 302] on icon "button" at bounding box center [1107, 307] width 15 height 15
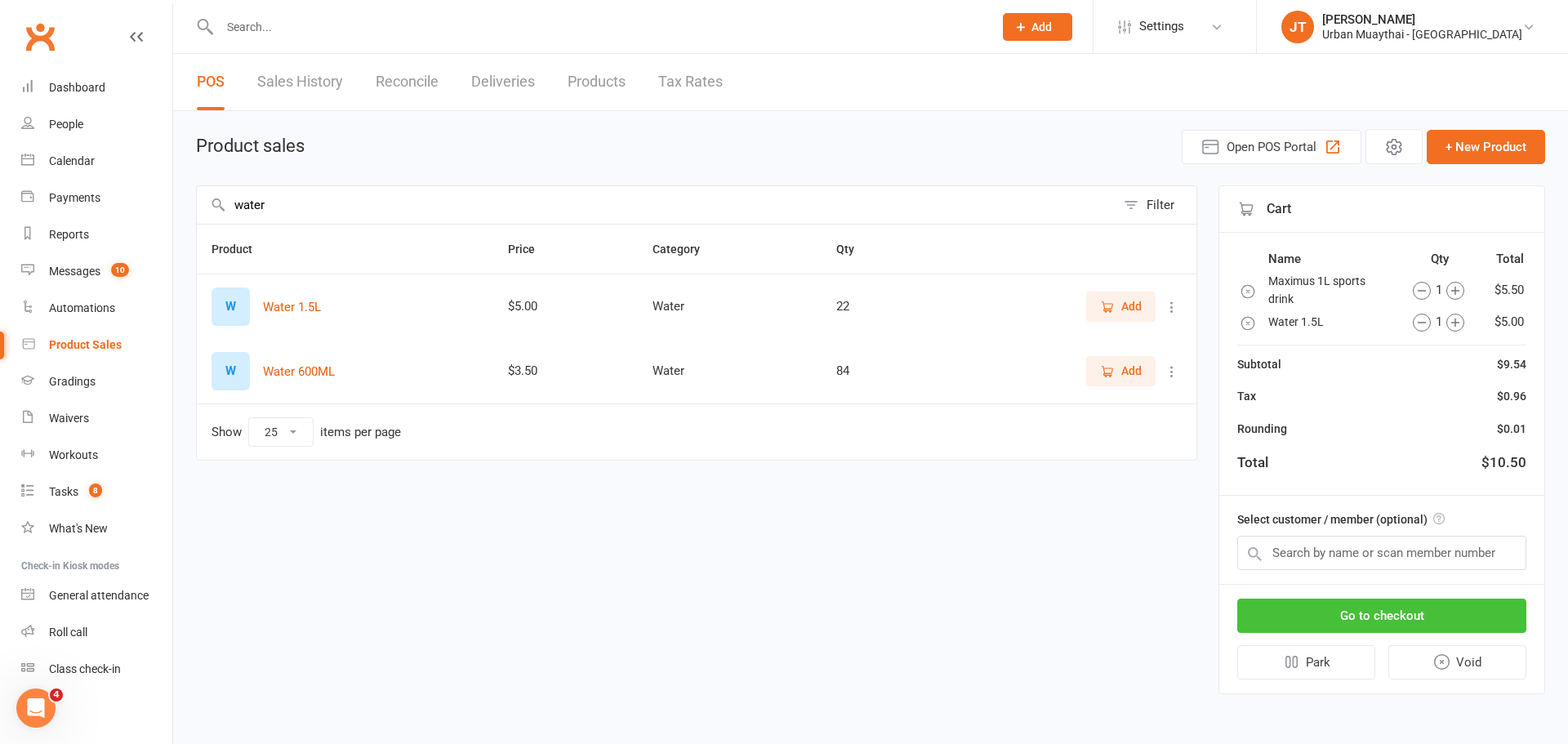
click at [1381, 612] on button "Go to checkout" at bounding box center [1381, 615] width 289 height 34
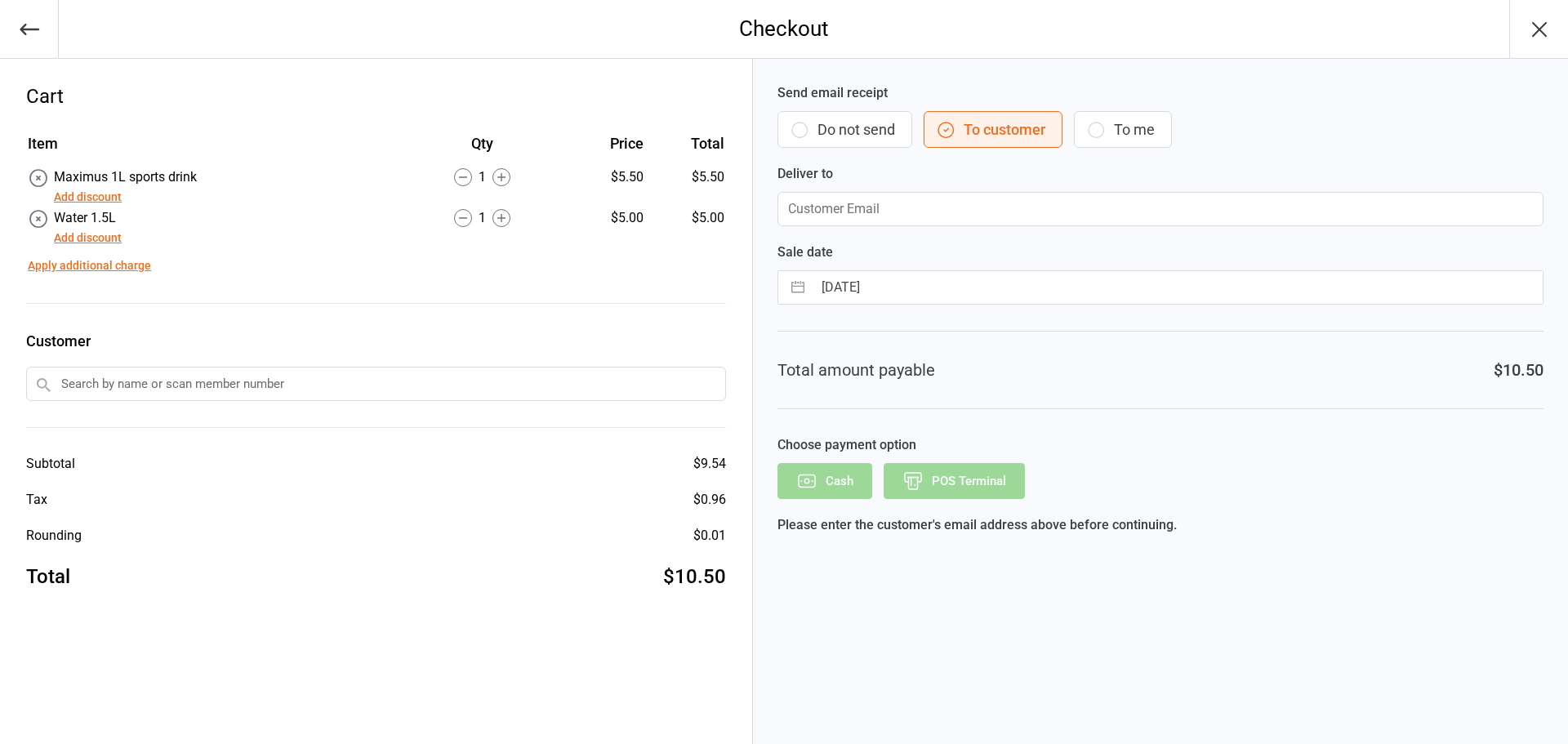
click at [815, 112] on button "Do not send" at bounding box center [844, 129] width 135 height 37
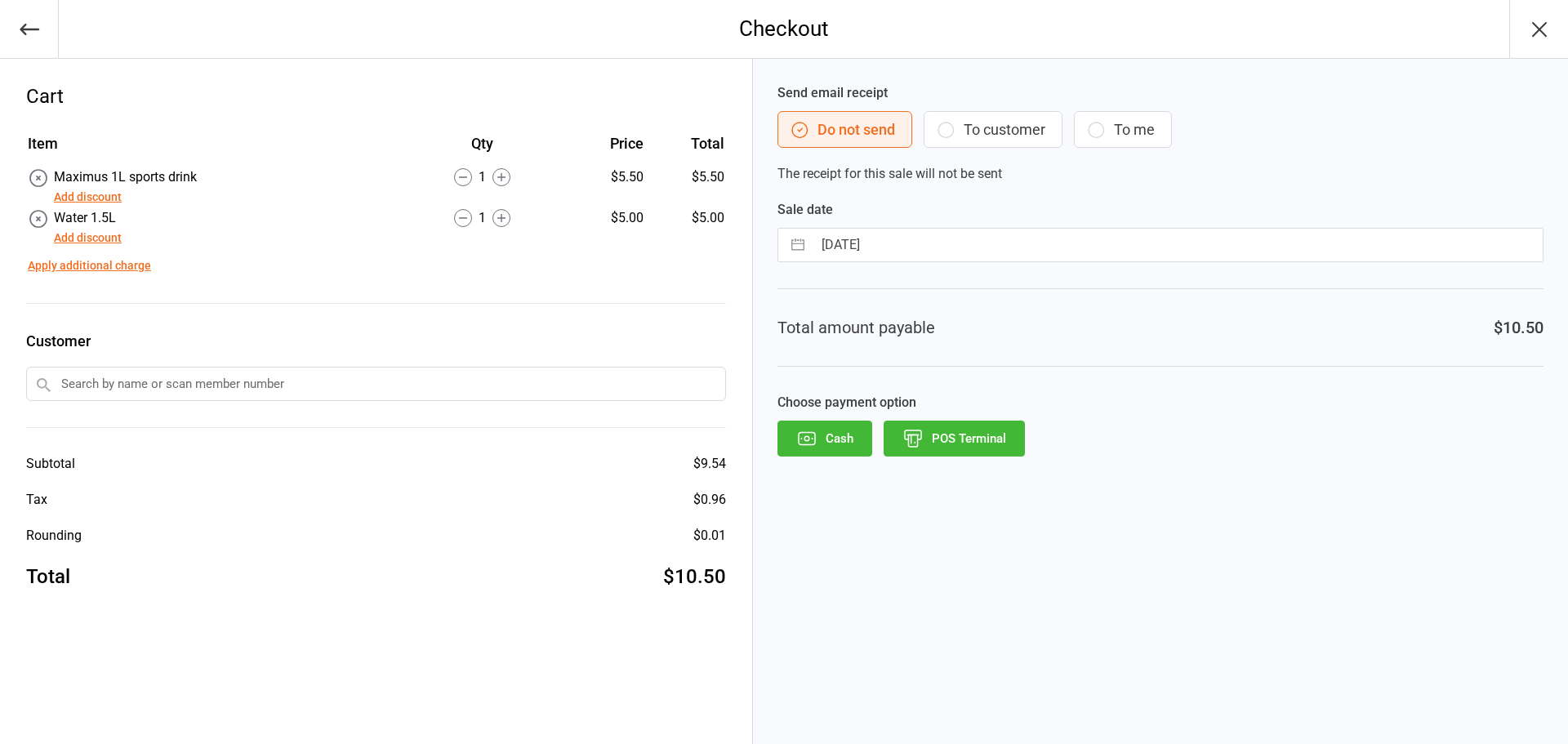
click at [957, 433] on button "POS Terminal" at bounding box center [954, 438] width 141 height 36
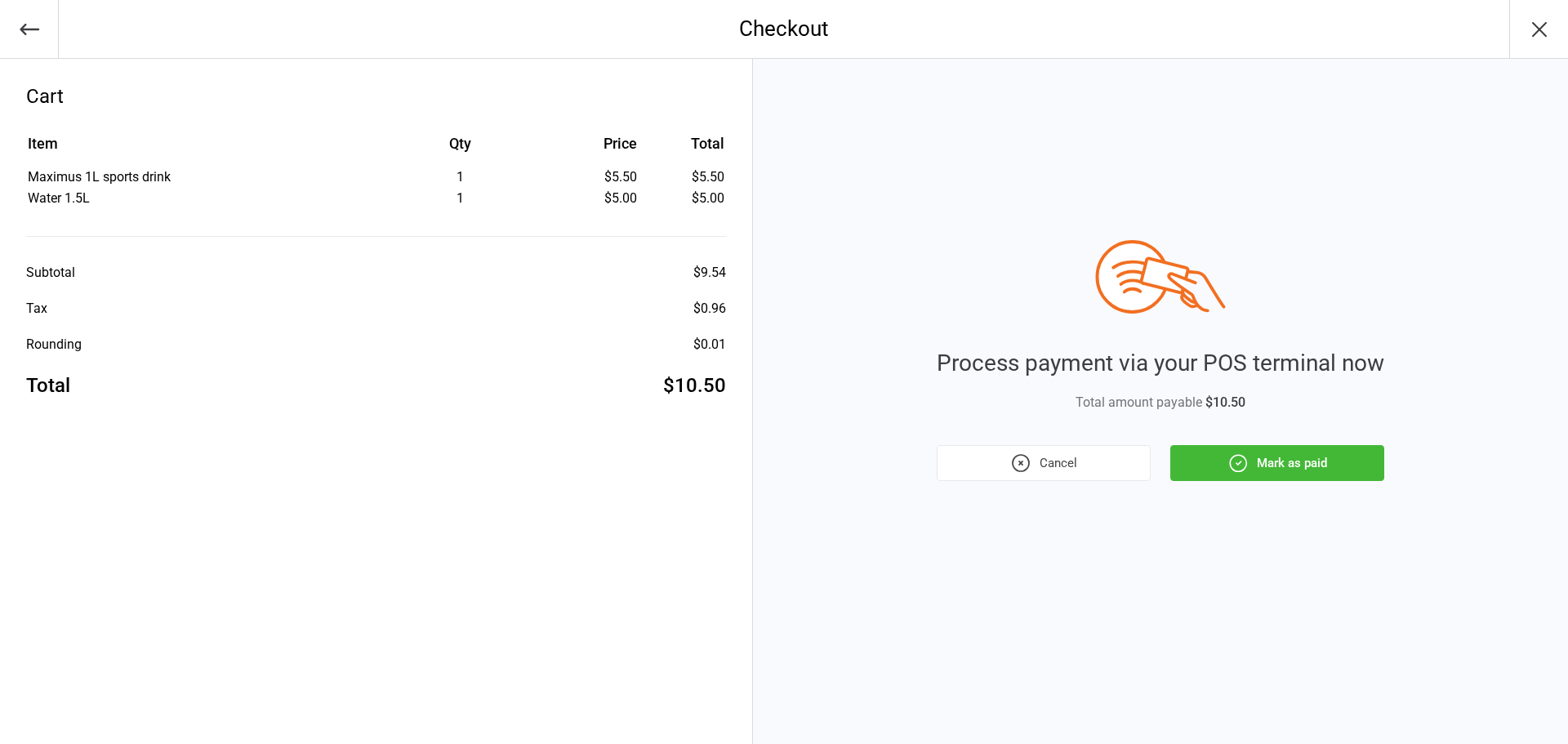
click at [1284, 463] on button "Mark as paid" at bounding box center [1277, 462] width 214 height 36
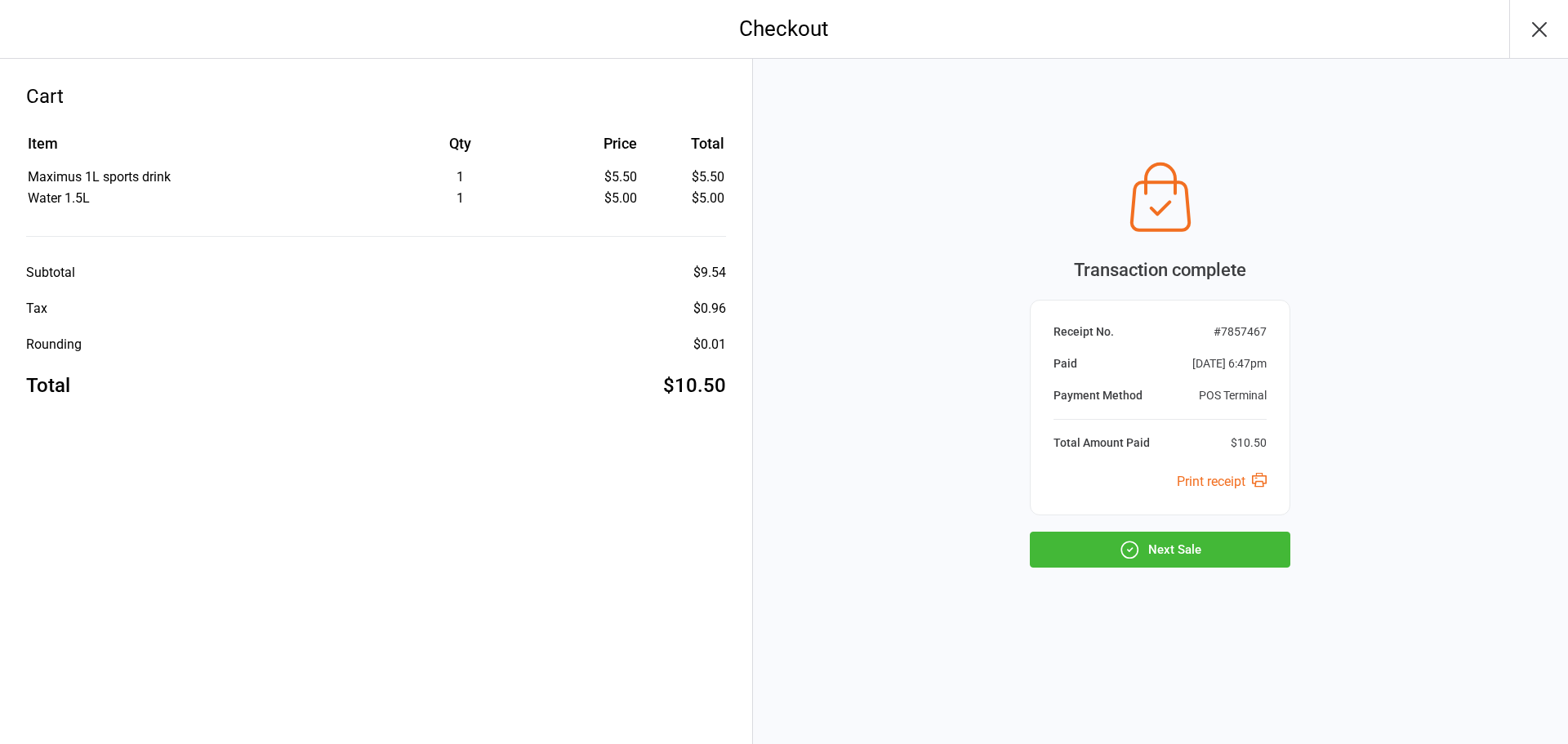
click at [1243, 555] on button "Next Sale" at bounding box center [1160, 549] width 261 height 36
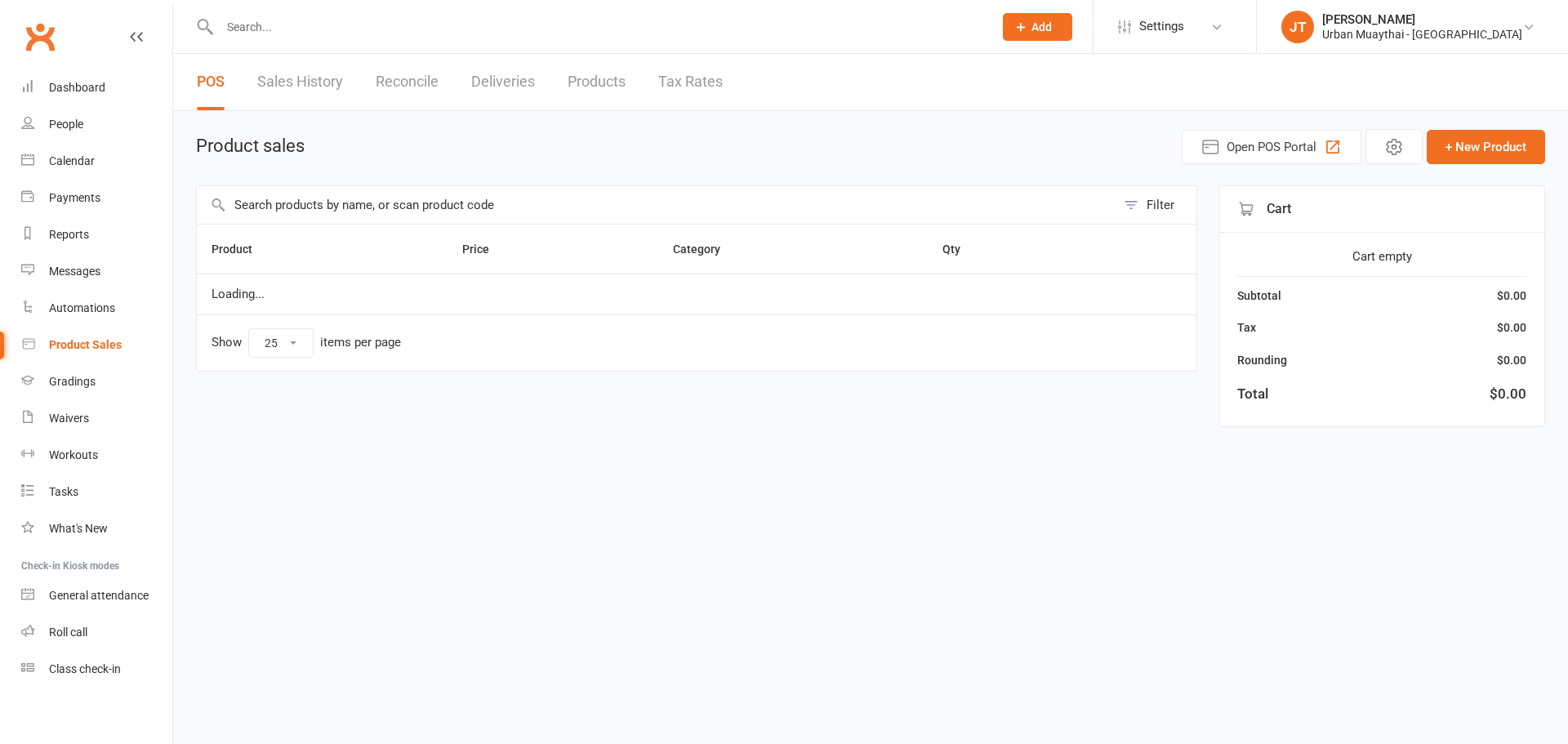
select select "25"
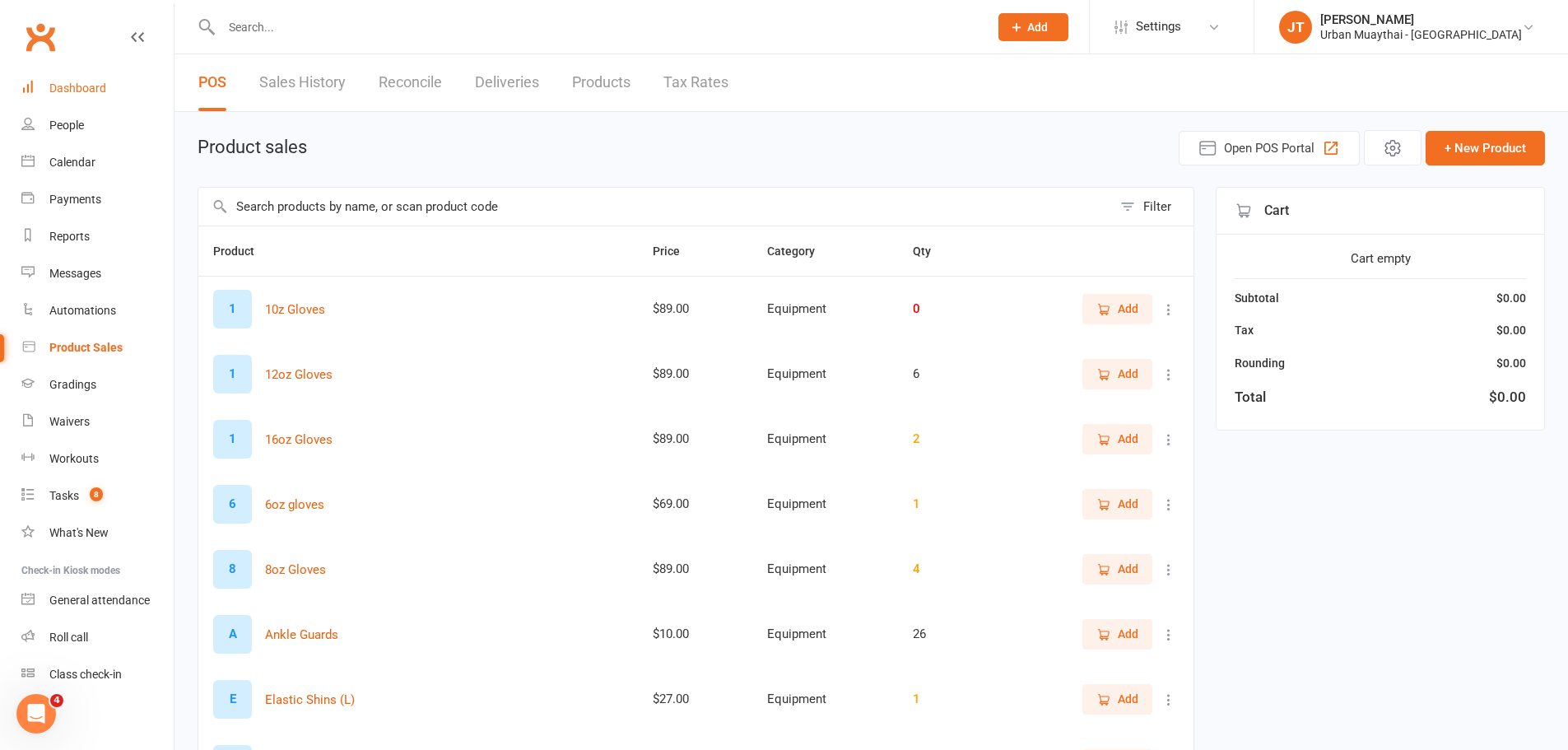
click at [85, 106] on link "Dashboard" at bounding box center [97, 89] width 152 height 37
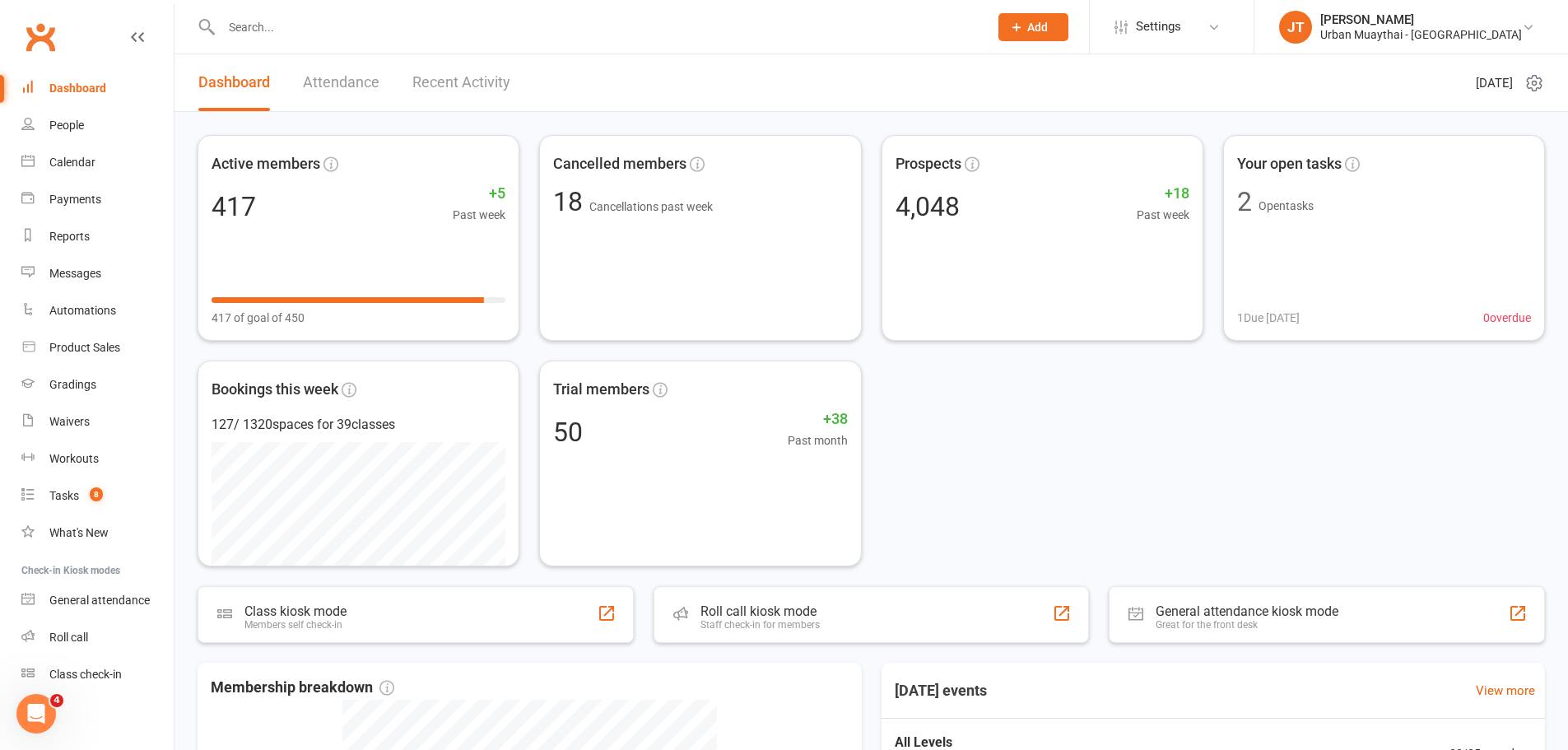
click at [493, 63] on link "Recent Activity" at bounding box center [461, 83] width 98 height 57
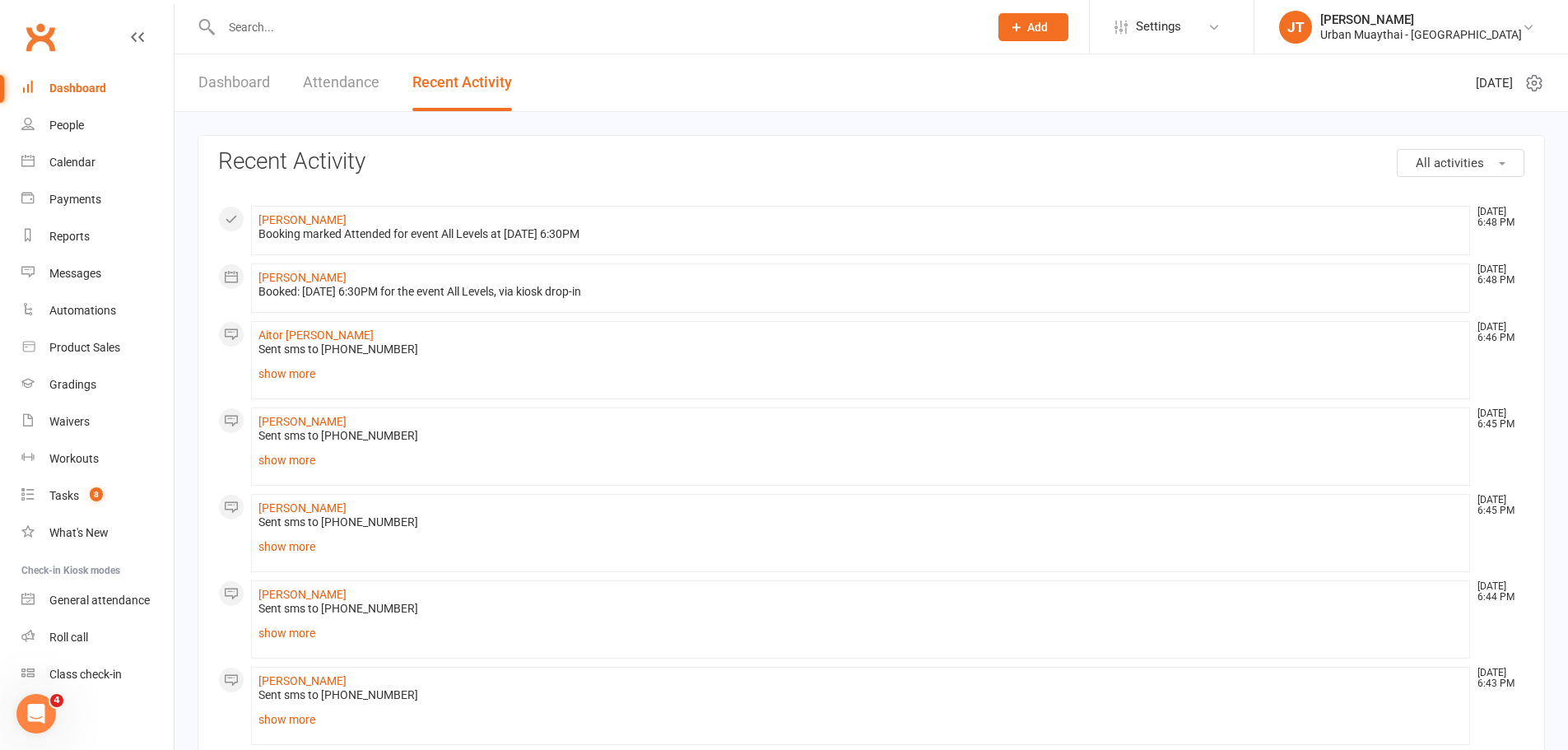
click at [1423, 152] on button "All activities" at bounding box center [1460, 163] width 127 height 28
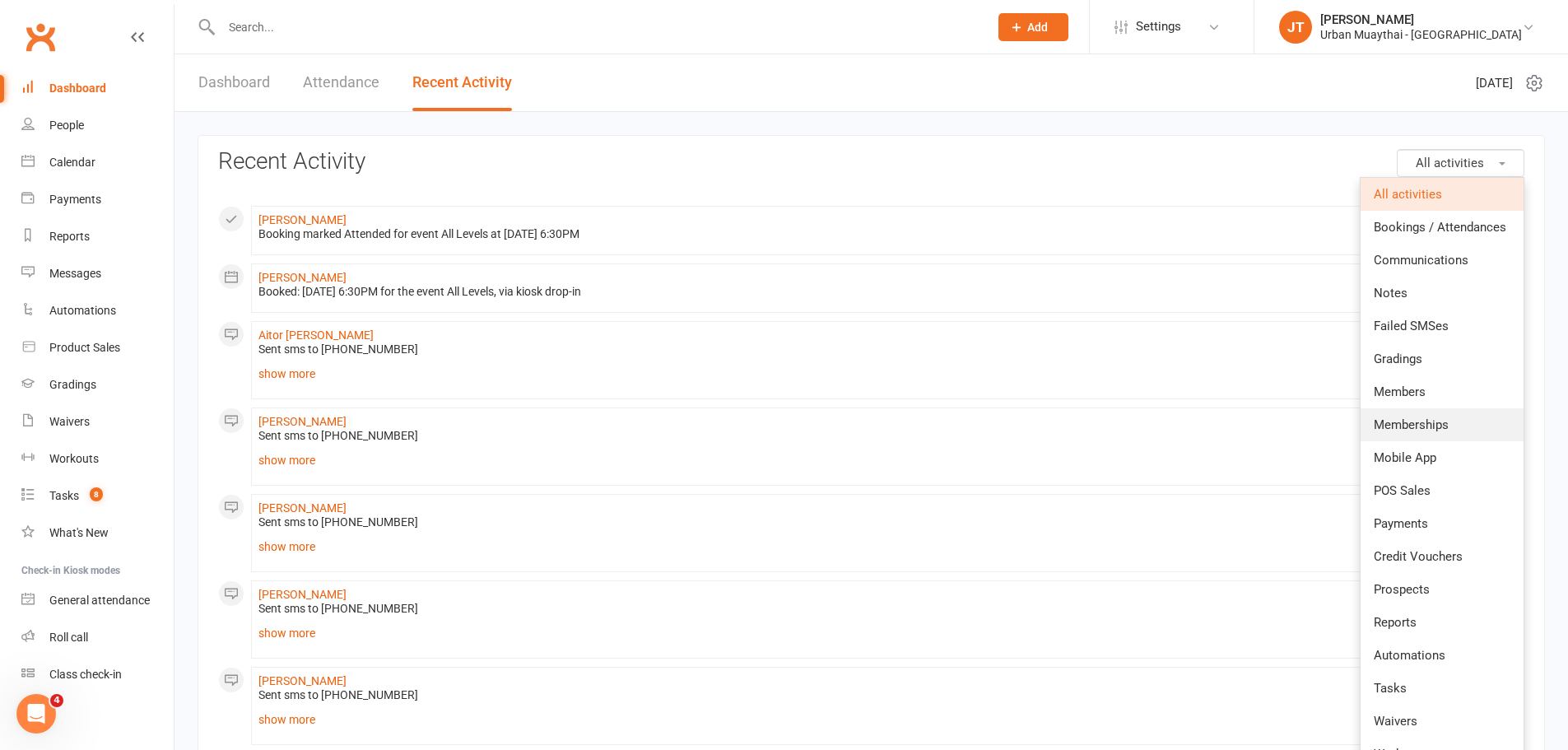
click at [1440, 415] on link "Memberships" at bounding box center [1441, 424] width 163 height 33
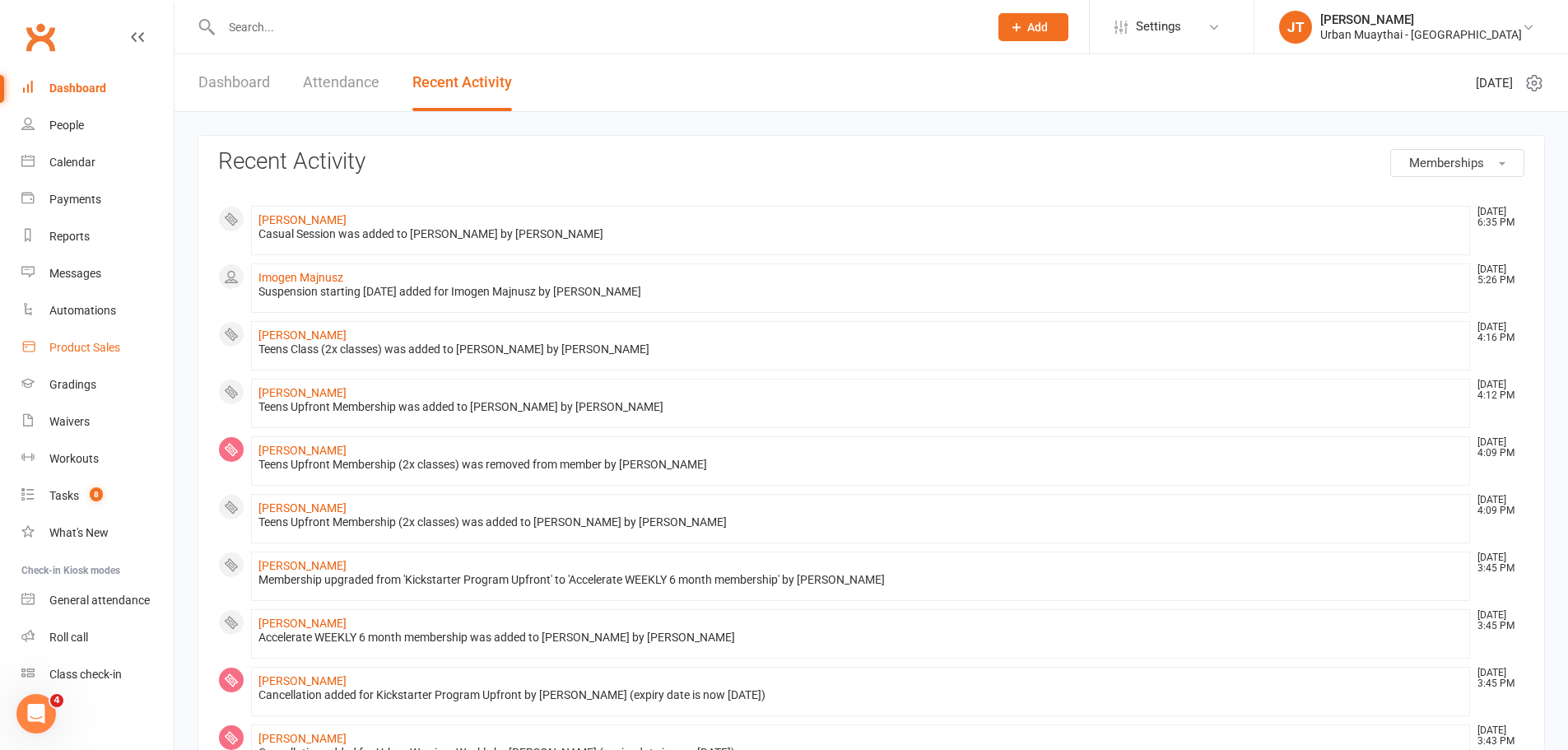
click at [103, 350] on div "Product Sales" at bounding box center [84, 347] width 71 height 13
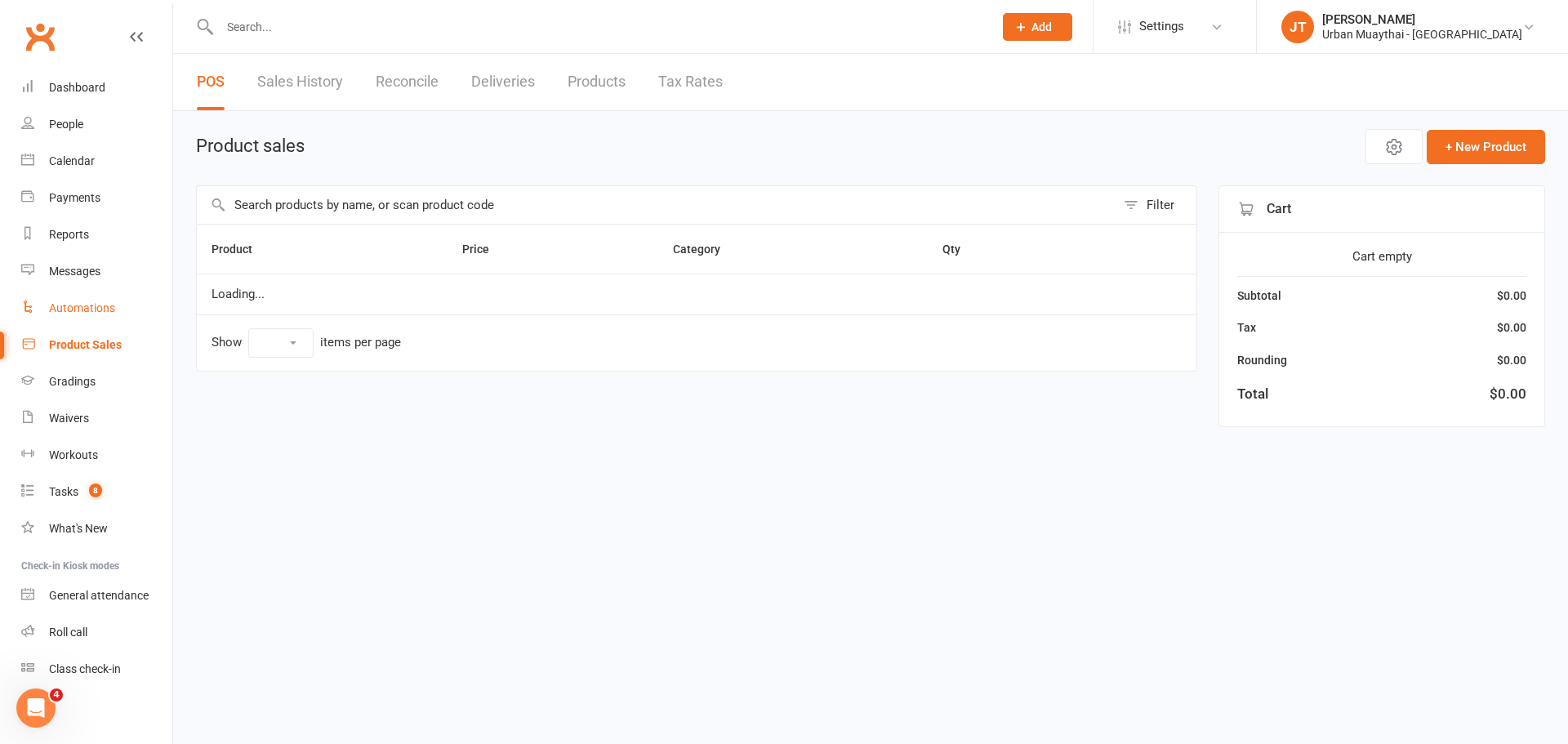
select select "25"
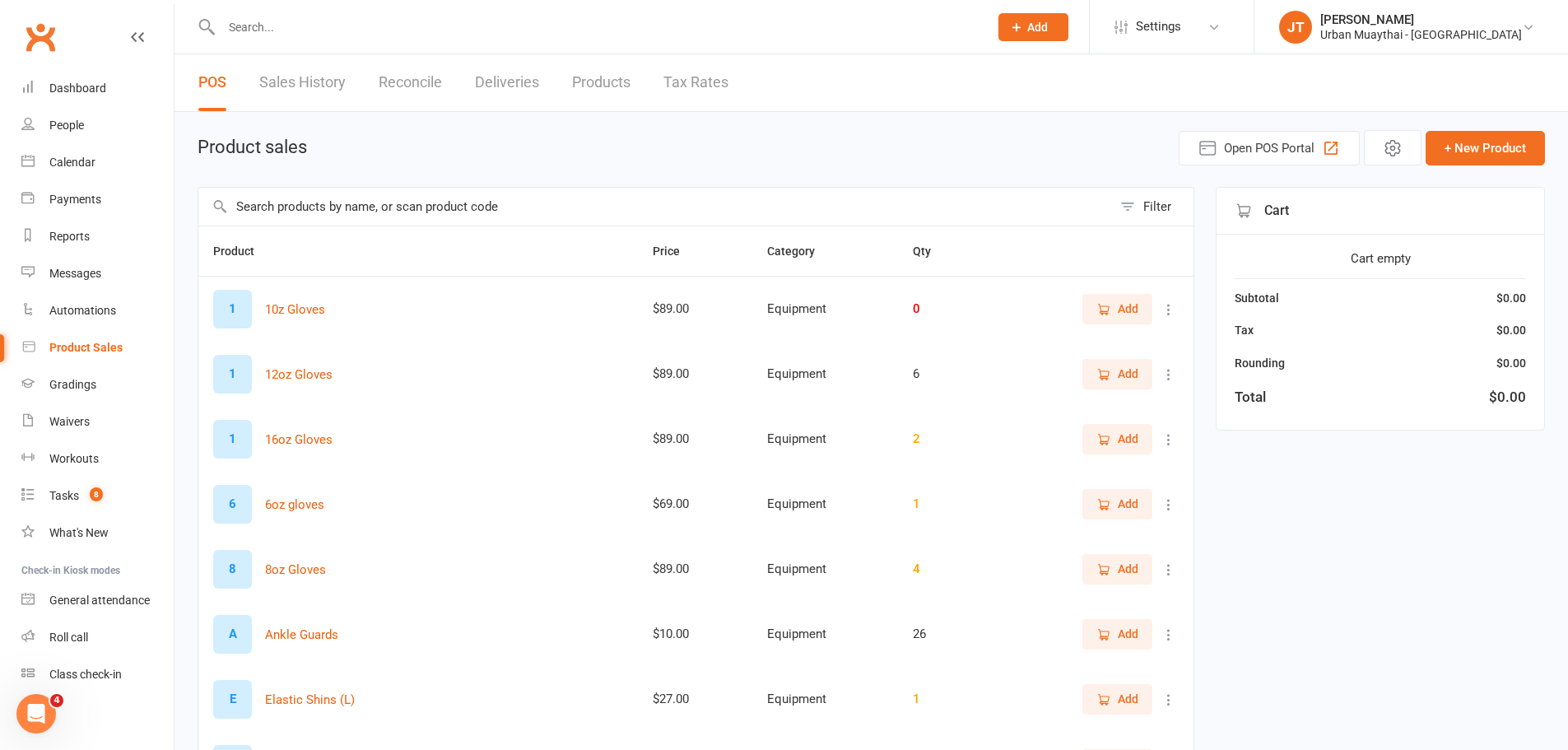
click at [351, 40] on div at bounding box center [587, 26] width 780 height 54
click at [357, 33] on input "text" at bounding box center [596, 27] width 760 height 23
click at [345, 30] on input "text" at bounding box center [596, 27] width 760 height 23
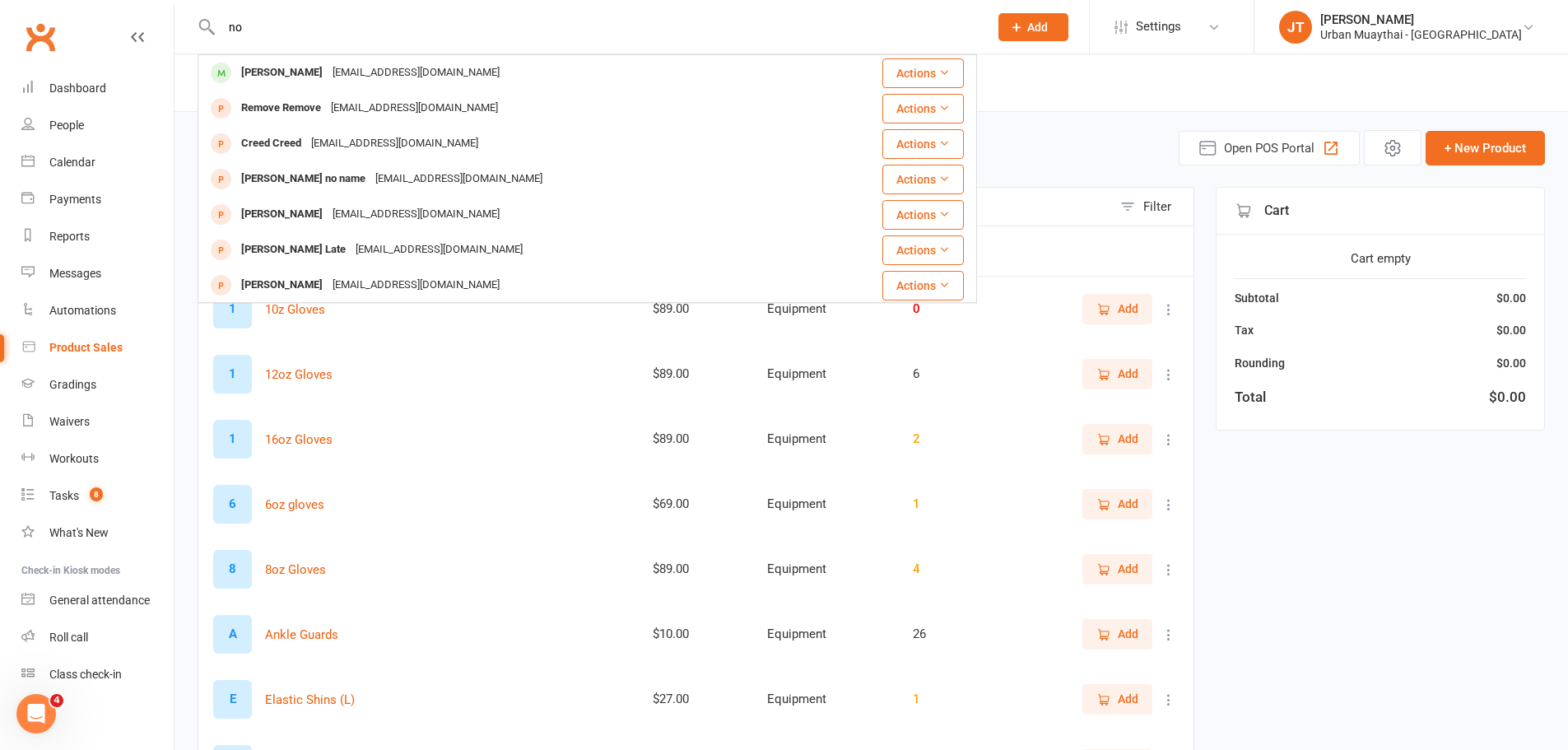
type input "n"
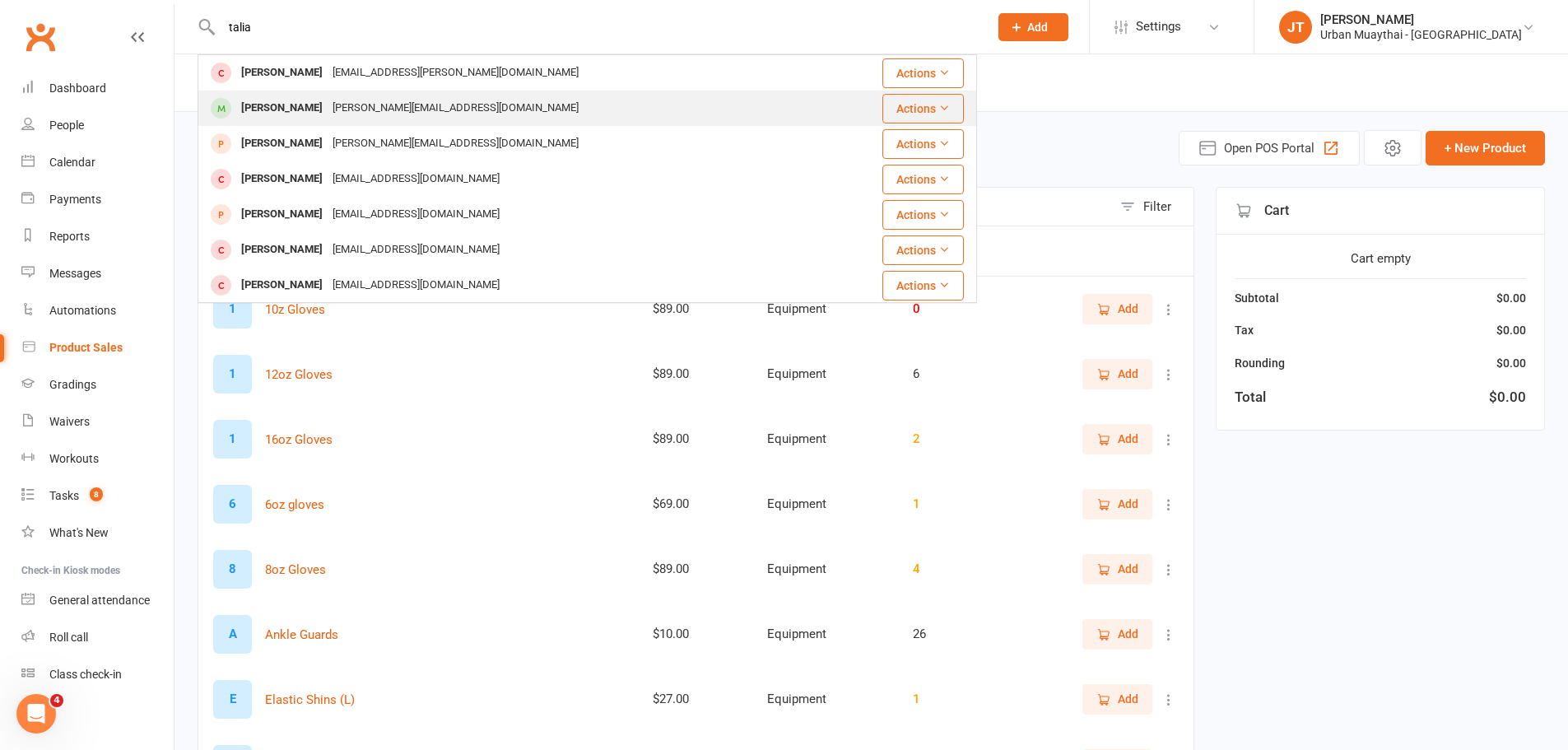
type input "talia m"
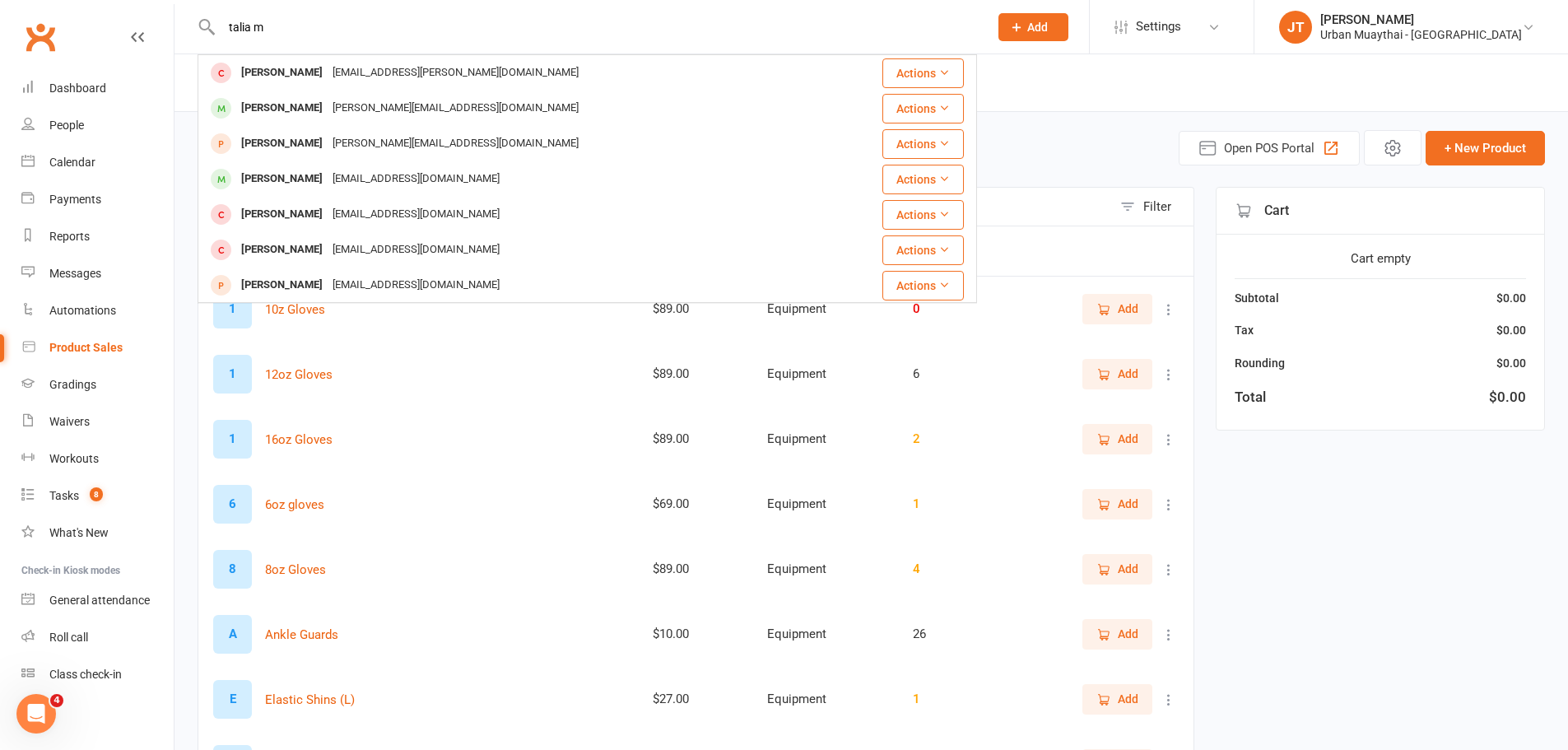
drag, startPoint x: 427, startPoint y: 22, endPoint x: 0, endPoint y: 6, distance: 427.3
click at [0, 4] on header "talia m Talia Camilleri talia.camilleri@hotmail.com Actions Talia Franses LINDA…" at bounding box center [784, 4] width 1568 height 0
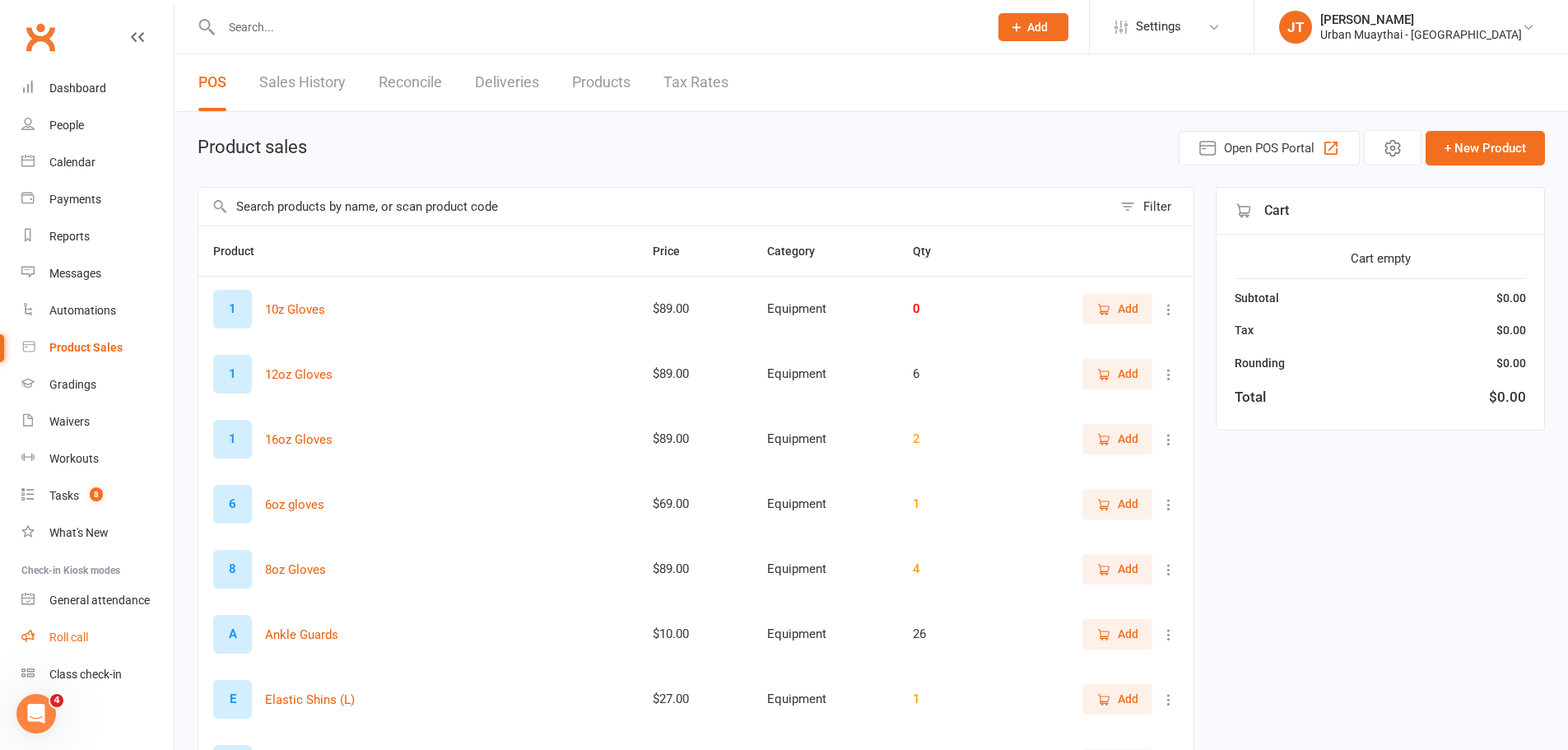
click at [114, 624] on link "Roll call" at bounding box center [97, 637] width 152 height 37
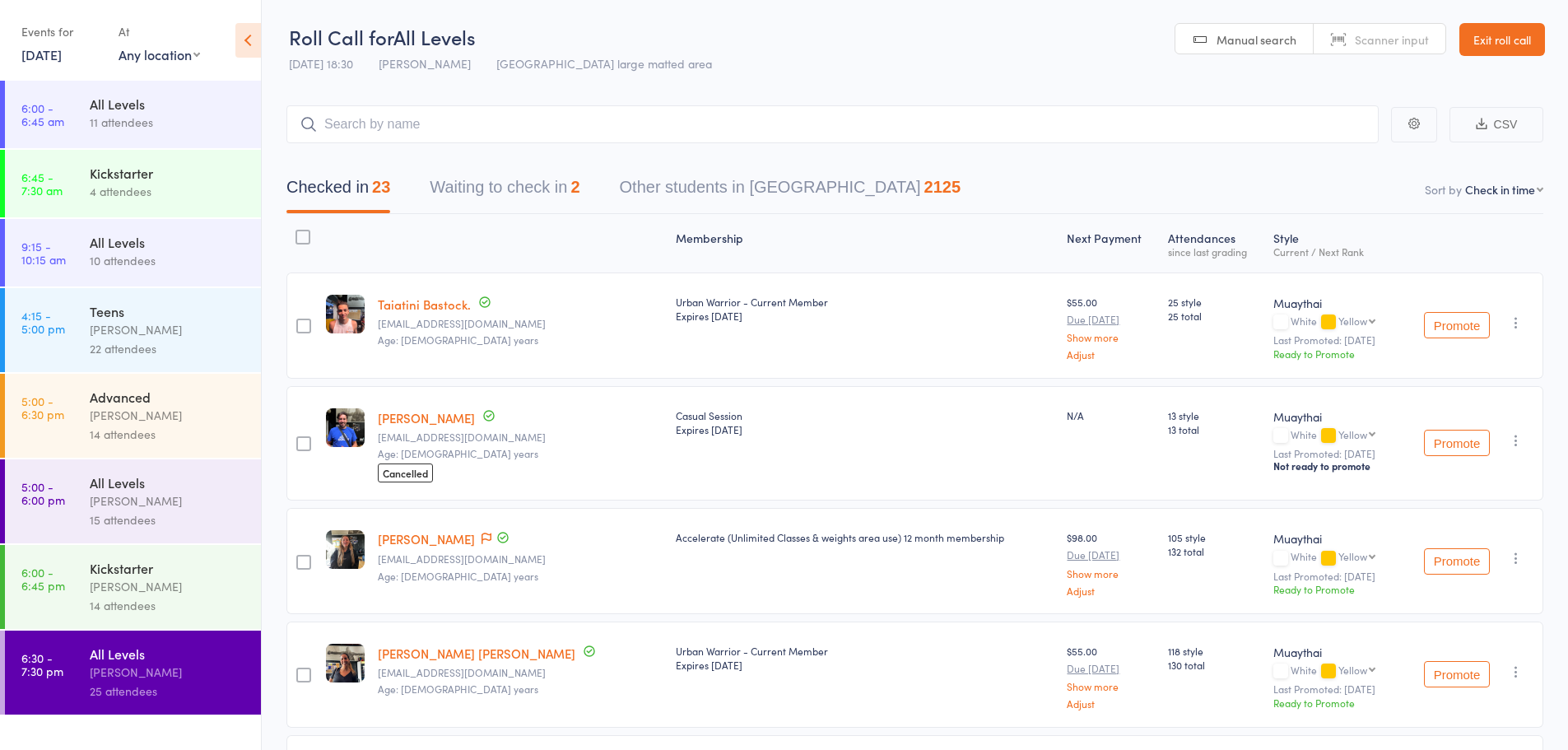
click at [574, 166] on div "Checked in 23 Waiting to check in 2 Other students in [GEOGRAPHIC_DATA] 2125" at bounding box center [915, 178] width 1257 height 71
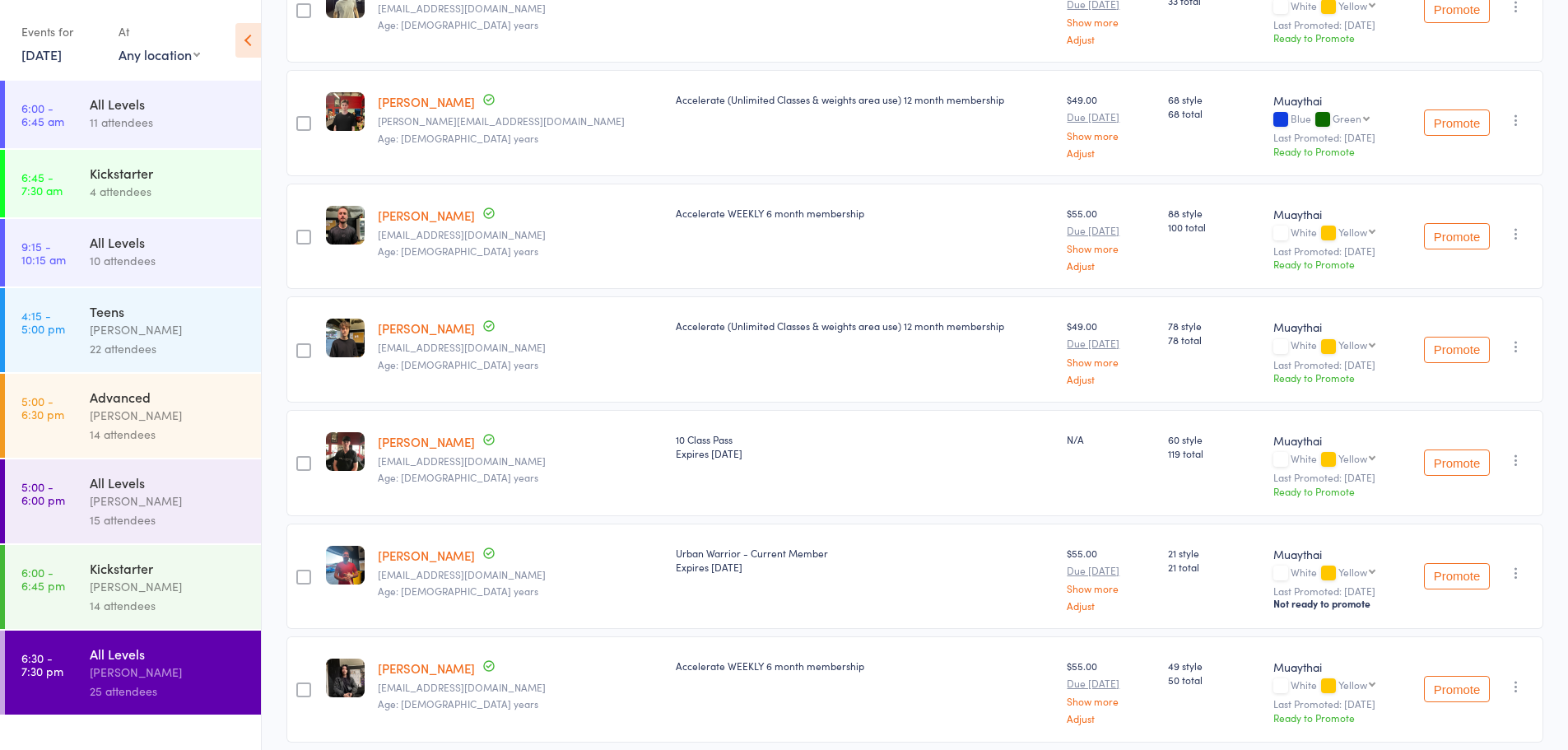
scroll to position [988, 0]
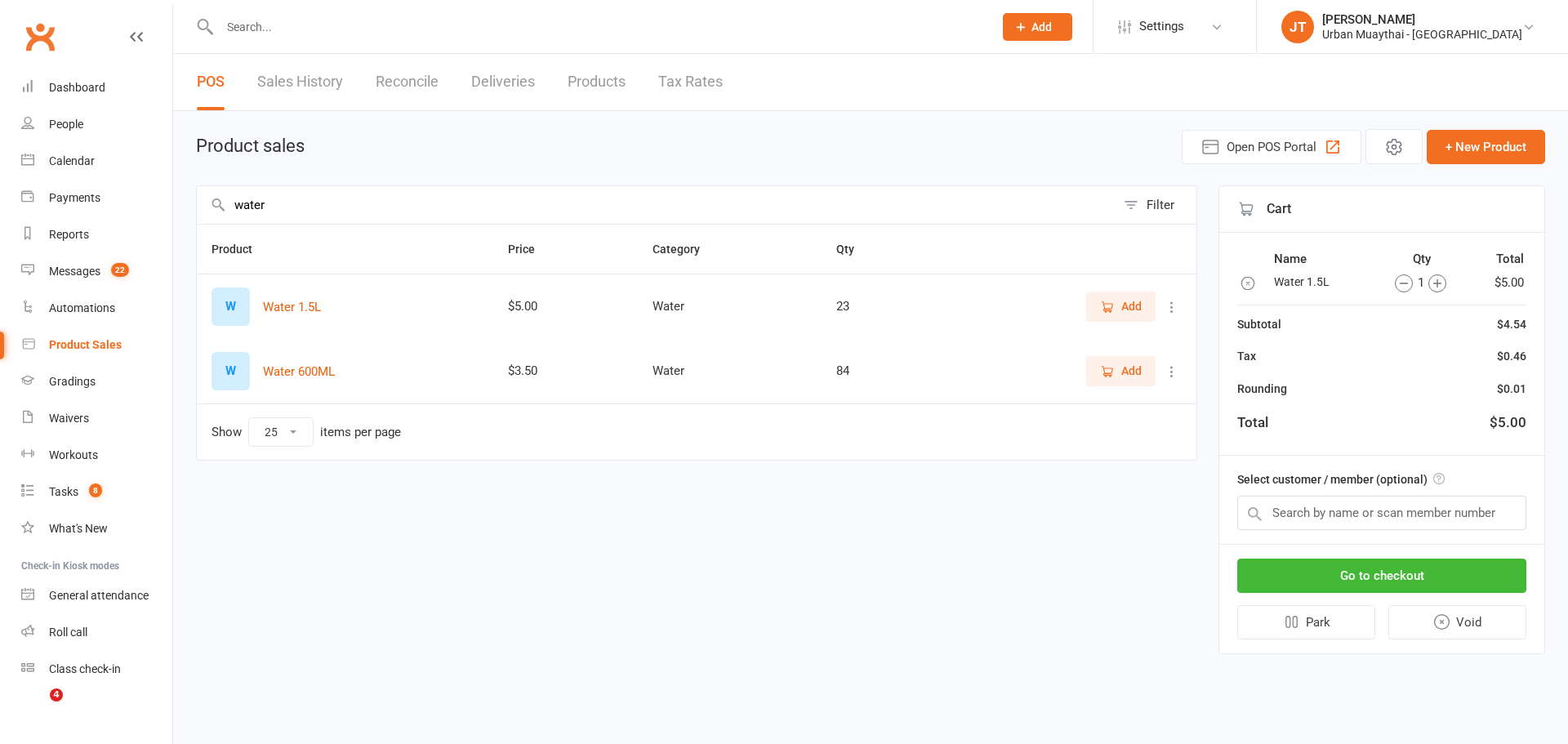
select select "25"
drag, startPoint x: 728, startPoint y: 192, endPoint x: 44, endPoint y: 221, distance: 684.6
click at [57, 220] on ui-view "Prospect Member Non-attending contact Class / event Appointment Grading event T…" at bounding box center [784, 341] width 1568 height 673
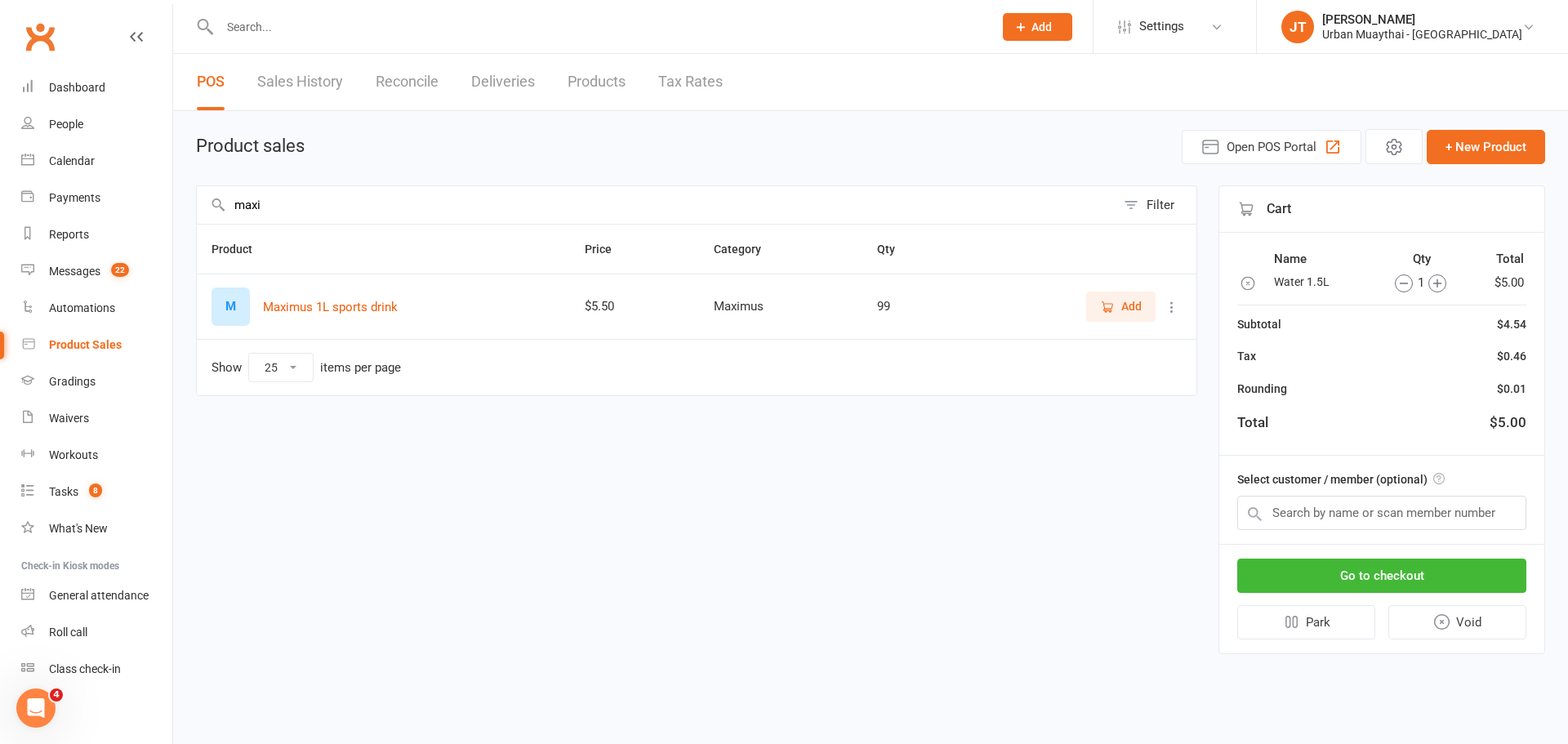
type input "maxi"
click at [1142, 316] on button "Add" at bounding box center [1121, 306] width 70 height 30
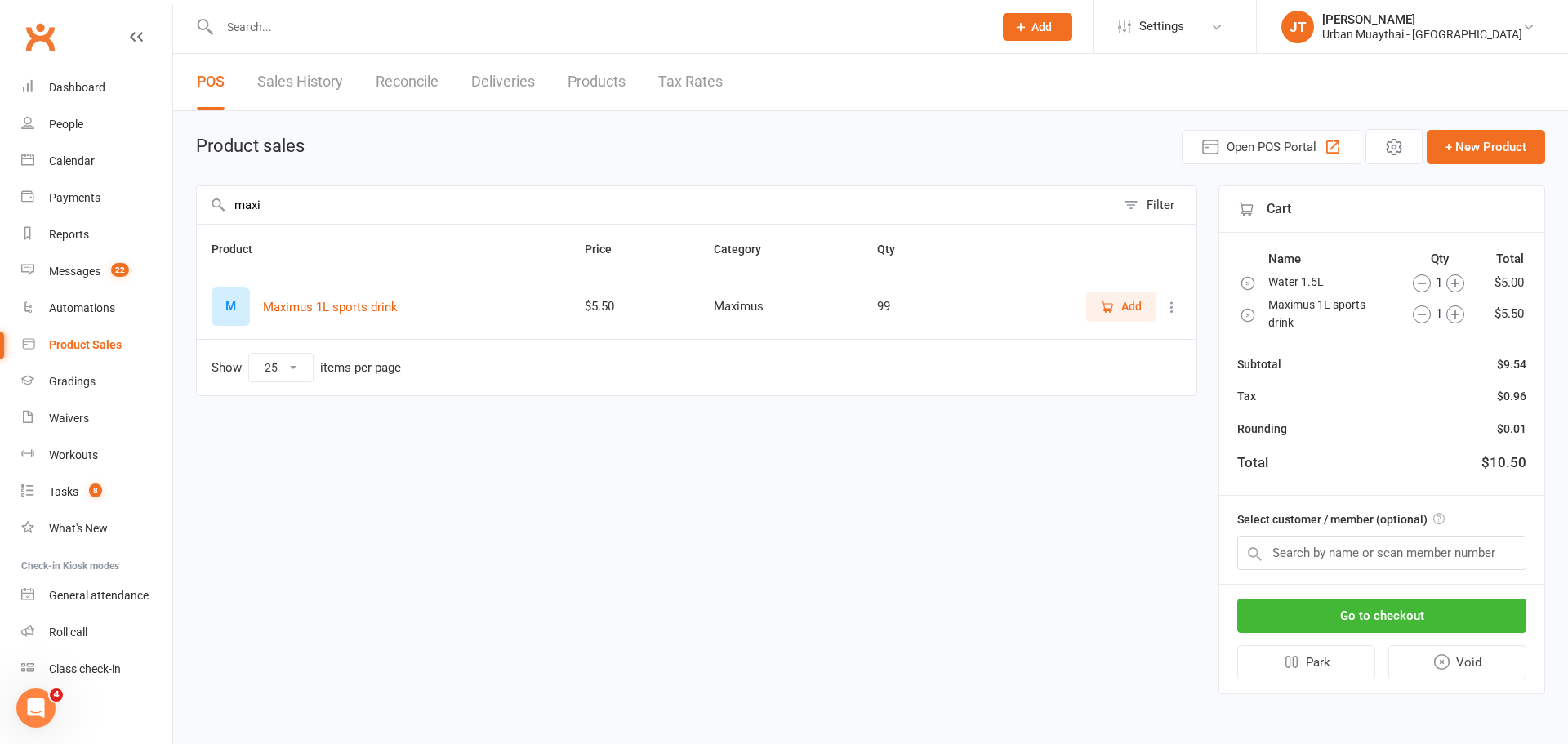
click at [1340, 592] on div "Go to checkout Park Void" at bounding box center [1381, 638] width 325 height 109
click at [1350, 611] on button "Go to checkout" at bounding box center [1381, 615] width 289 height 34
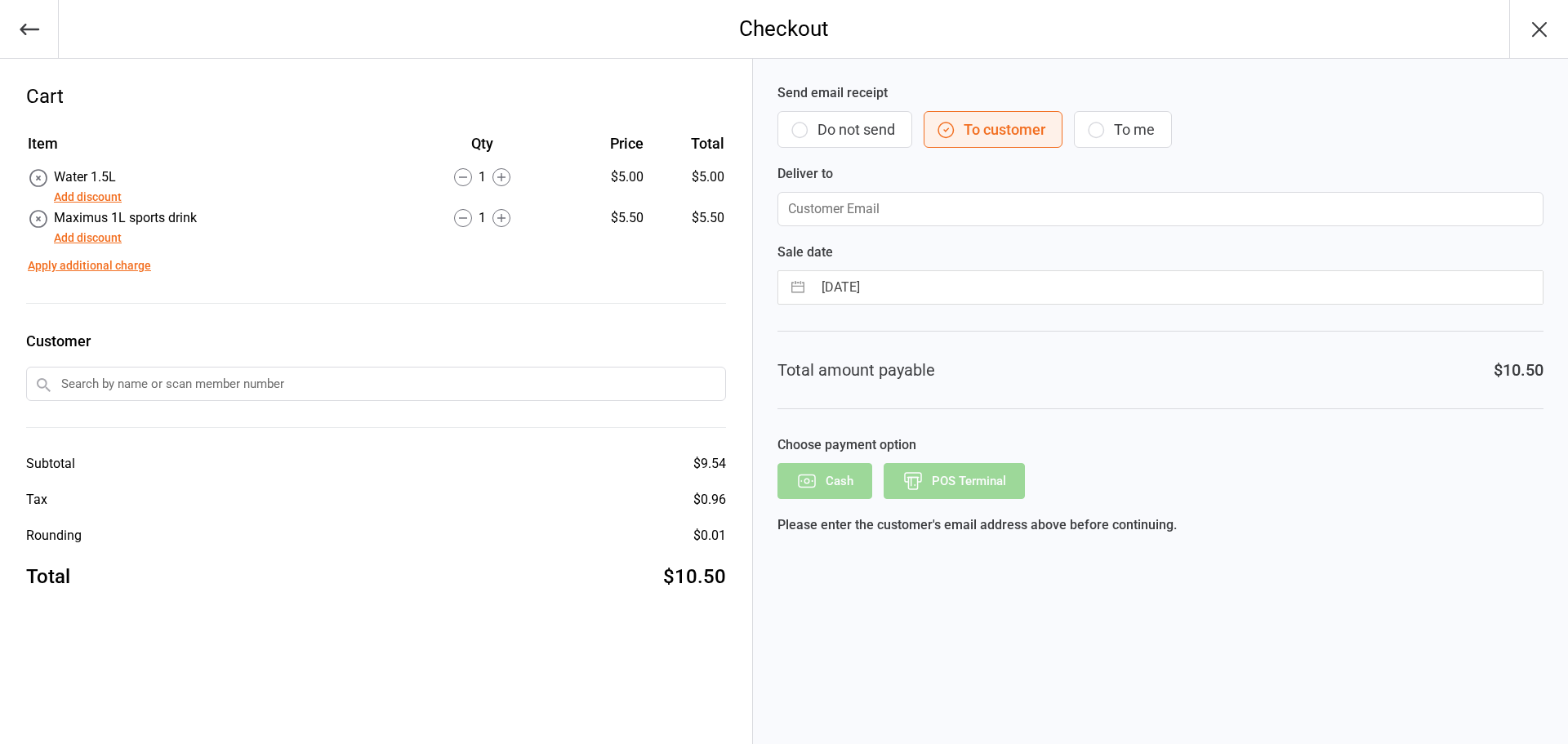
click at [469, 171] on circle at bounding box center [463, 178] width 17 height 17
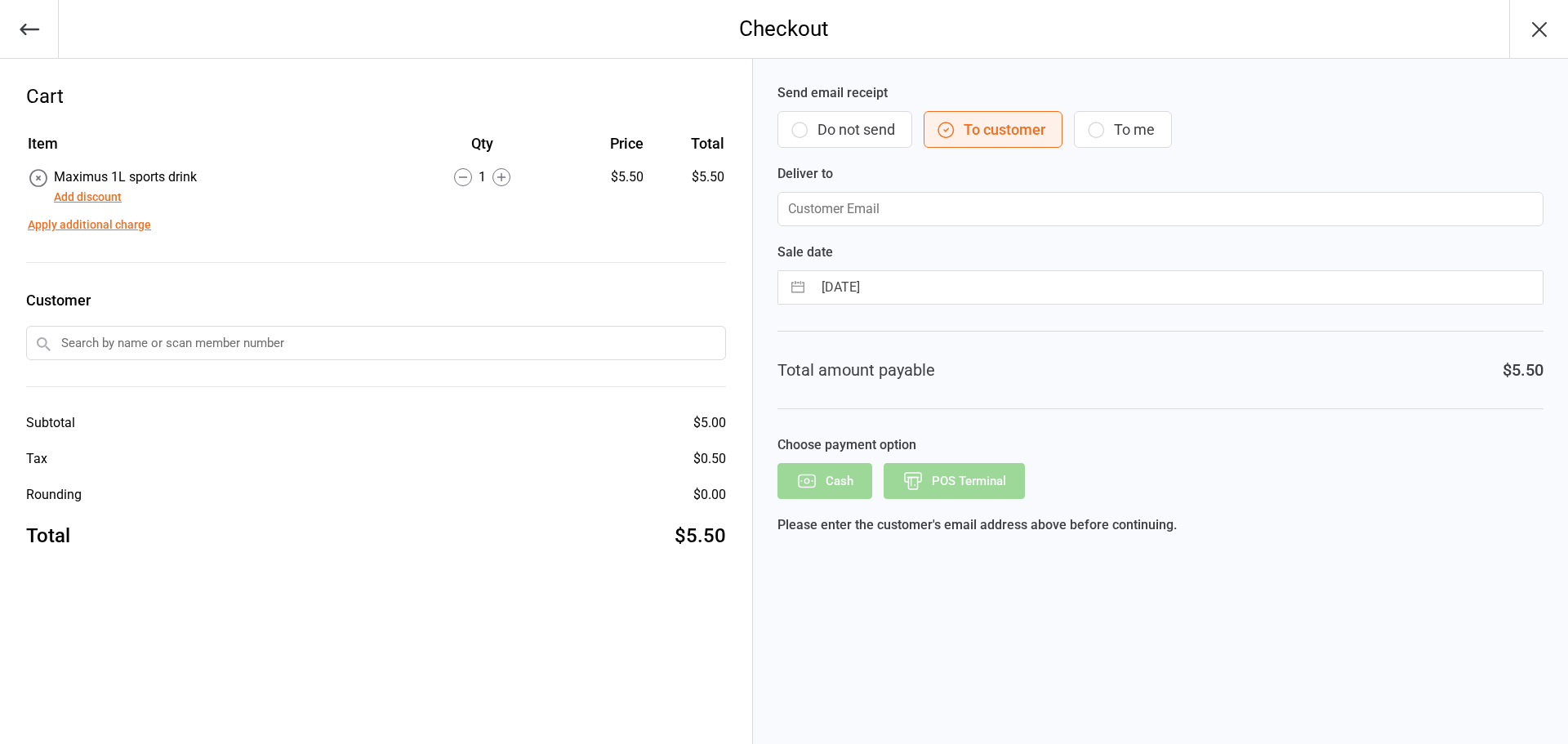
click at [906, 123] on button "Do not send" at bounding box center [844, 129] width 135 height 37
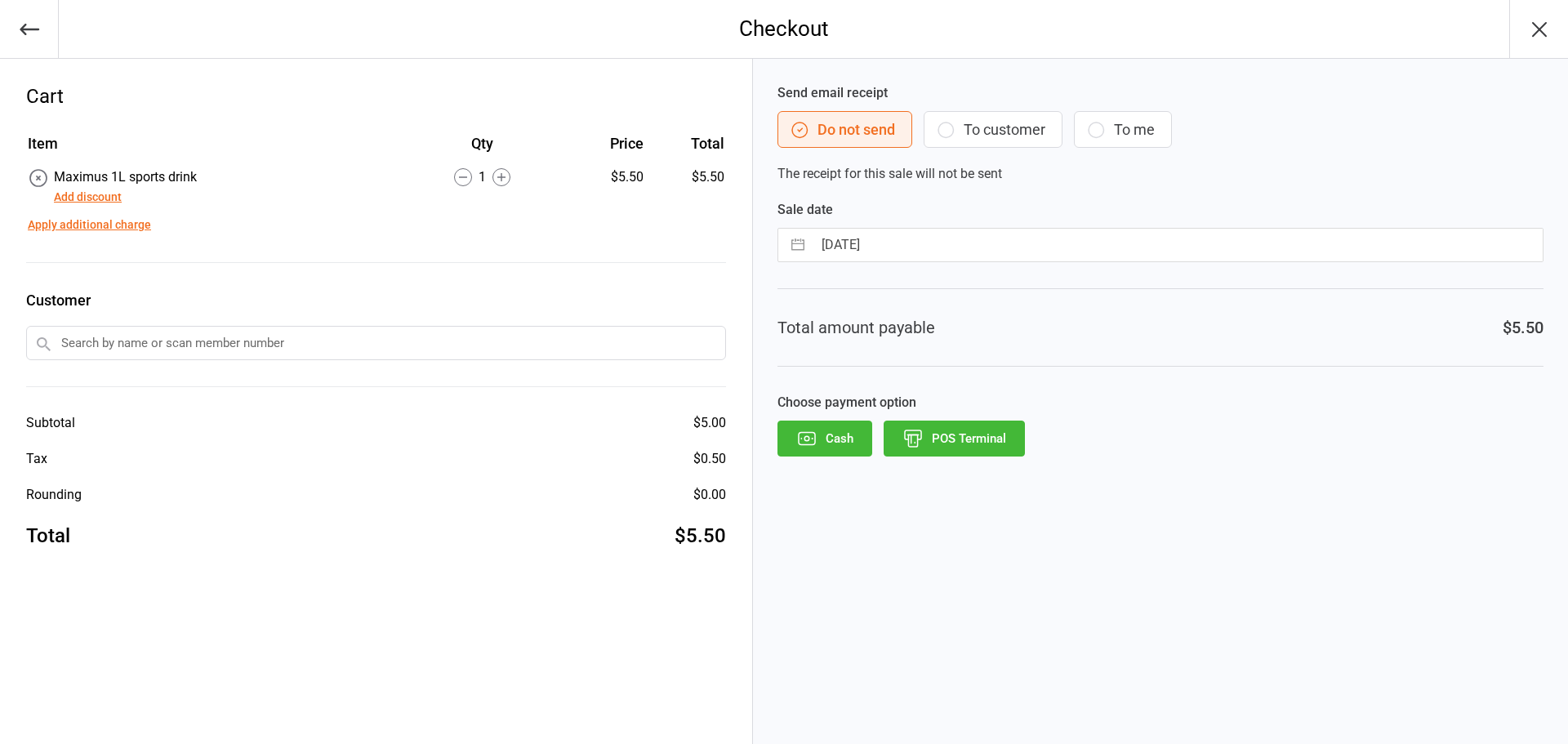
click at [980, 465] on div "Send email receipt Do not send To customer To me The receipt for this sale will…" at bounding box center [1160, 401] width 815 height 686
click at [980, 452] on button "POS Terminal" at bounding box center [954, 438] width 141 height 36
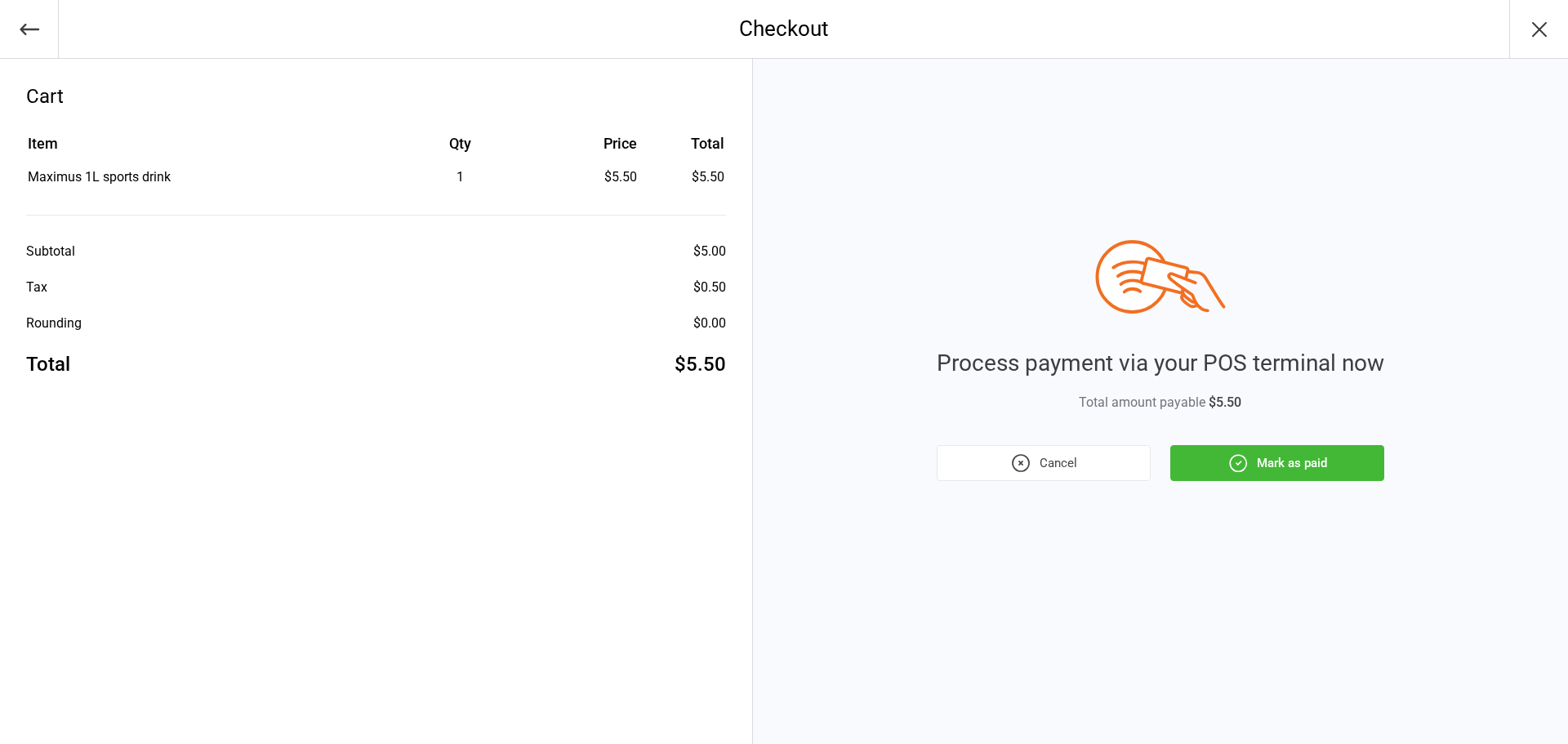
click at [1221, 472] on button "Mark as paid" at bounding box center [1277, 462] width 214 height 36
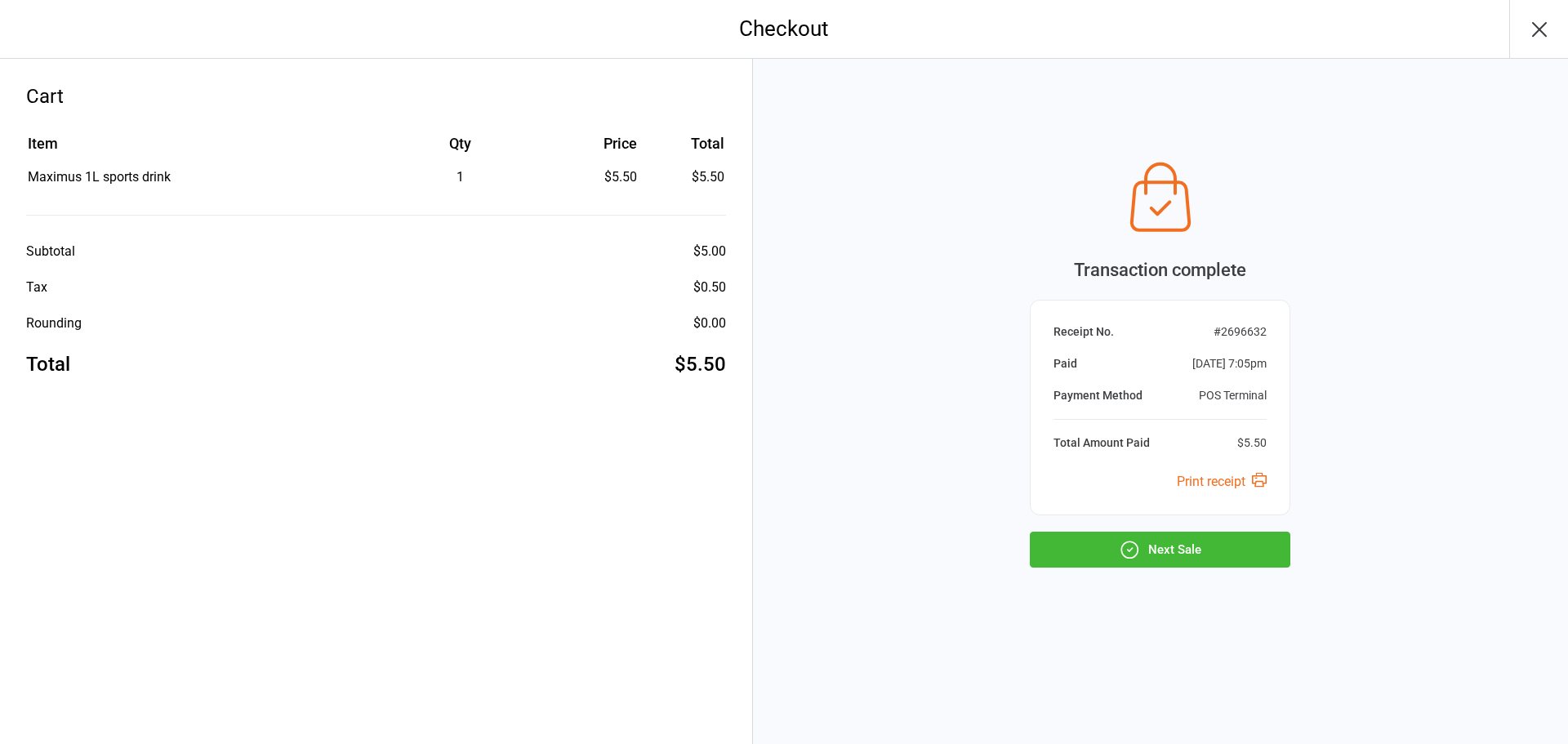
click at [1229, 548] on button "Next Sale" at bounding box center [1160, 549] width 261 height 36
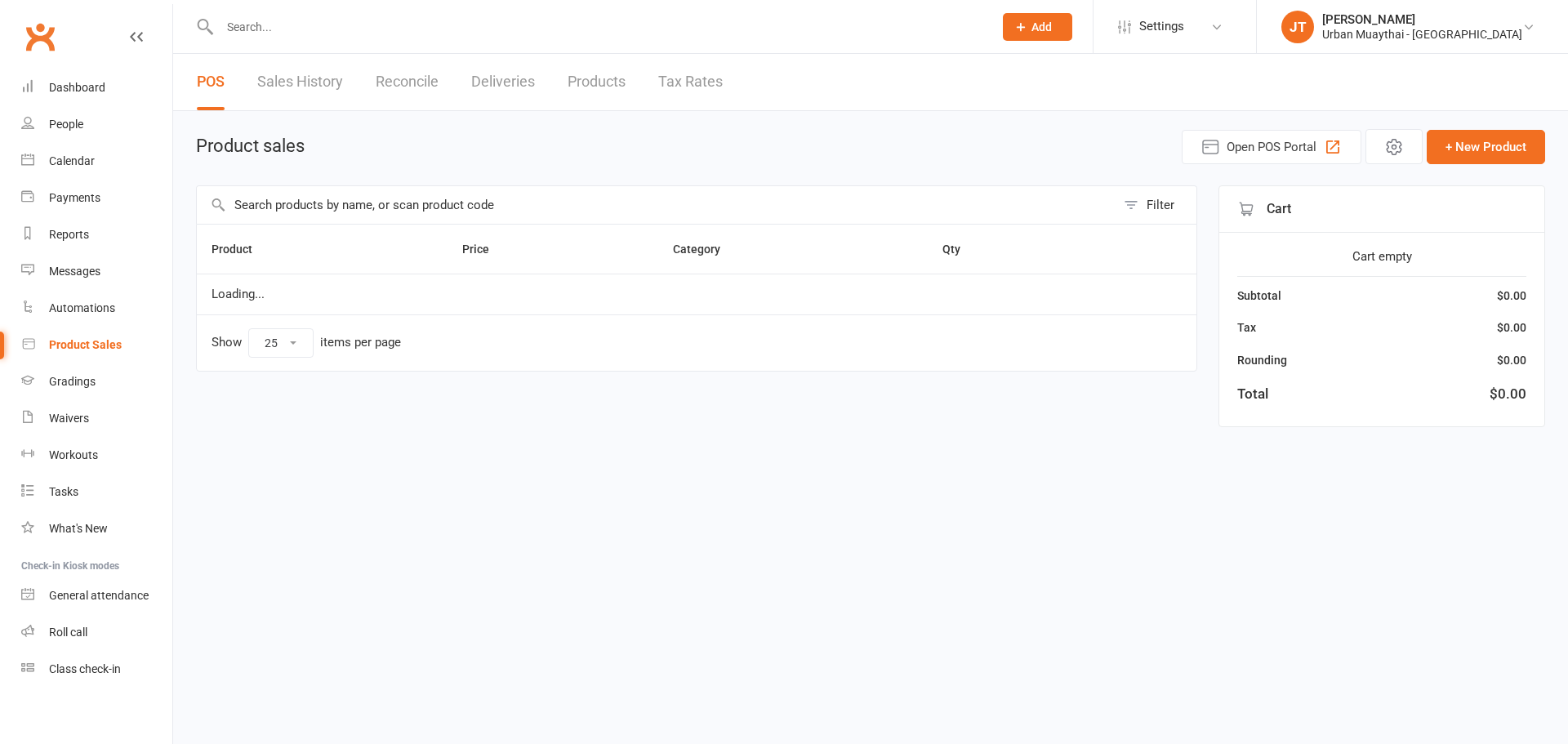
select select "25"
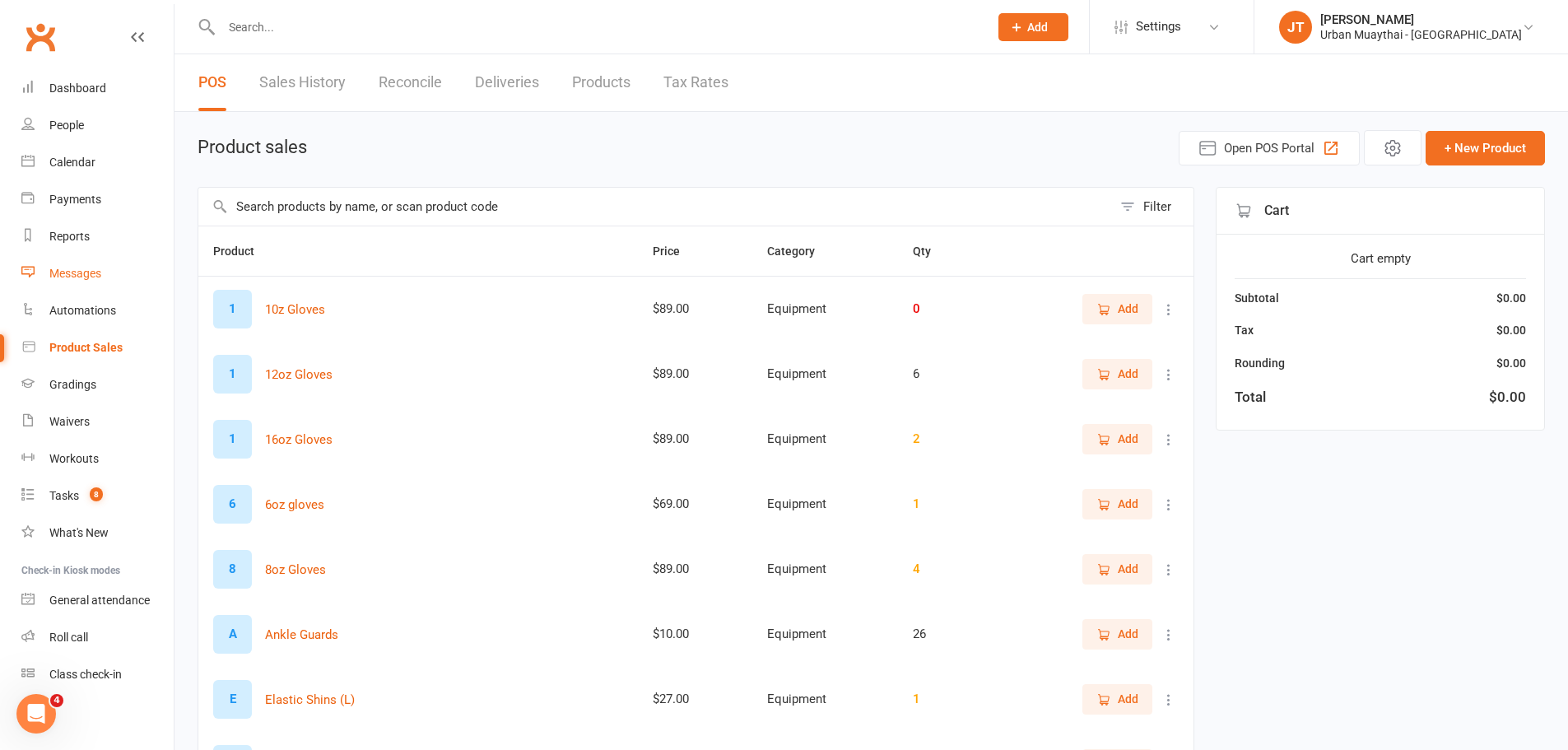
drag, startPoint x: 87, startPoint y: 278, endPoint x: 76, endPoint y: 279, distance: 11.0
click at [87, 278] on div "Messages" at bounding box center [75, 273] width 52 height 13
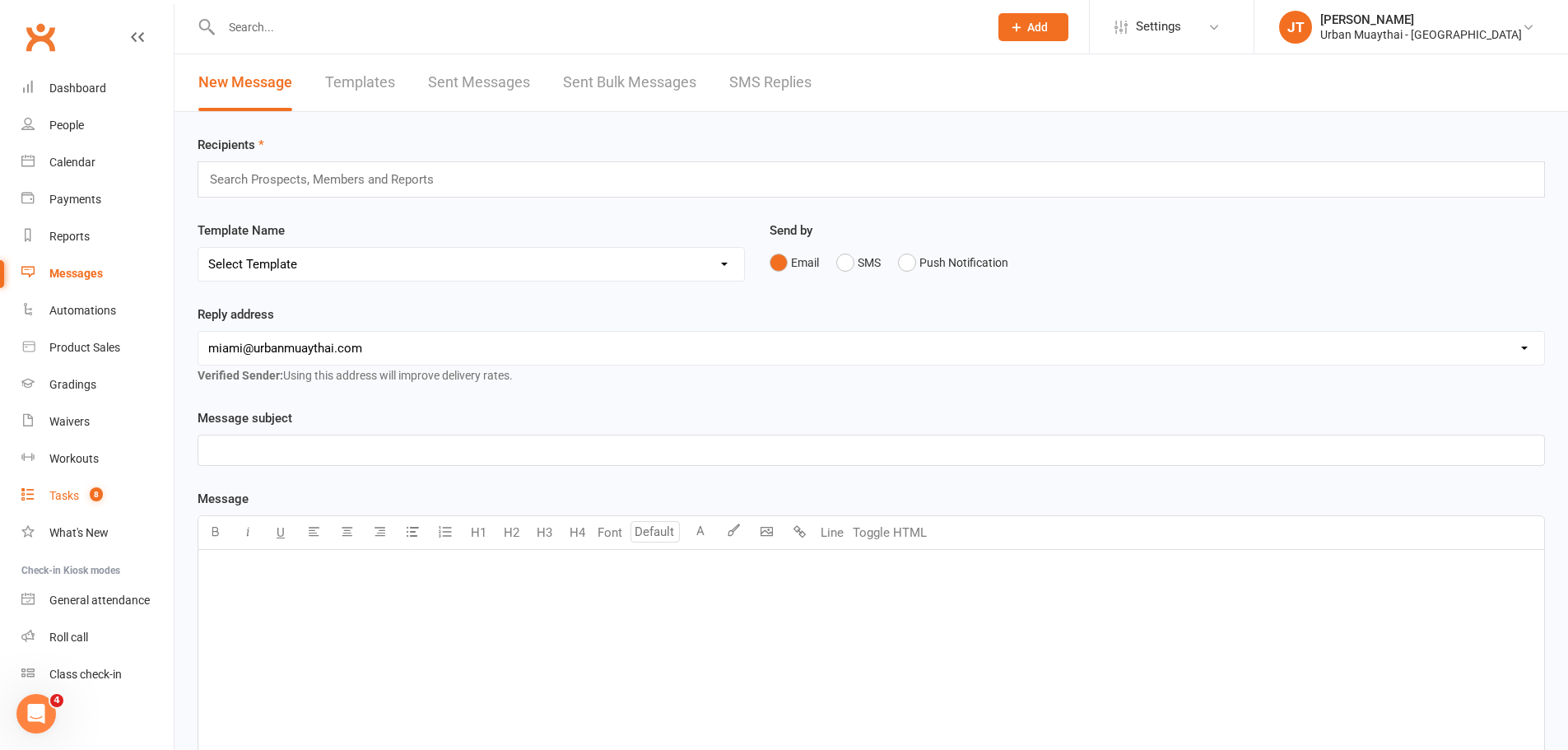
click at [98, 506] on link "Tasks 8" at bounding box center [97, 496] width 152 height 37
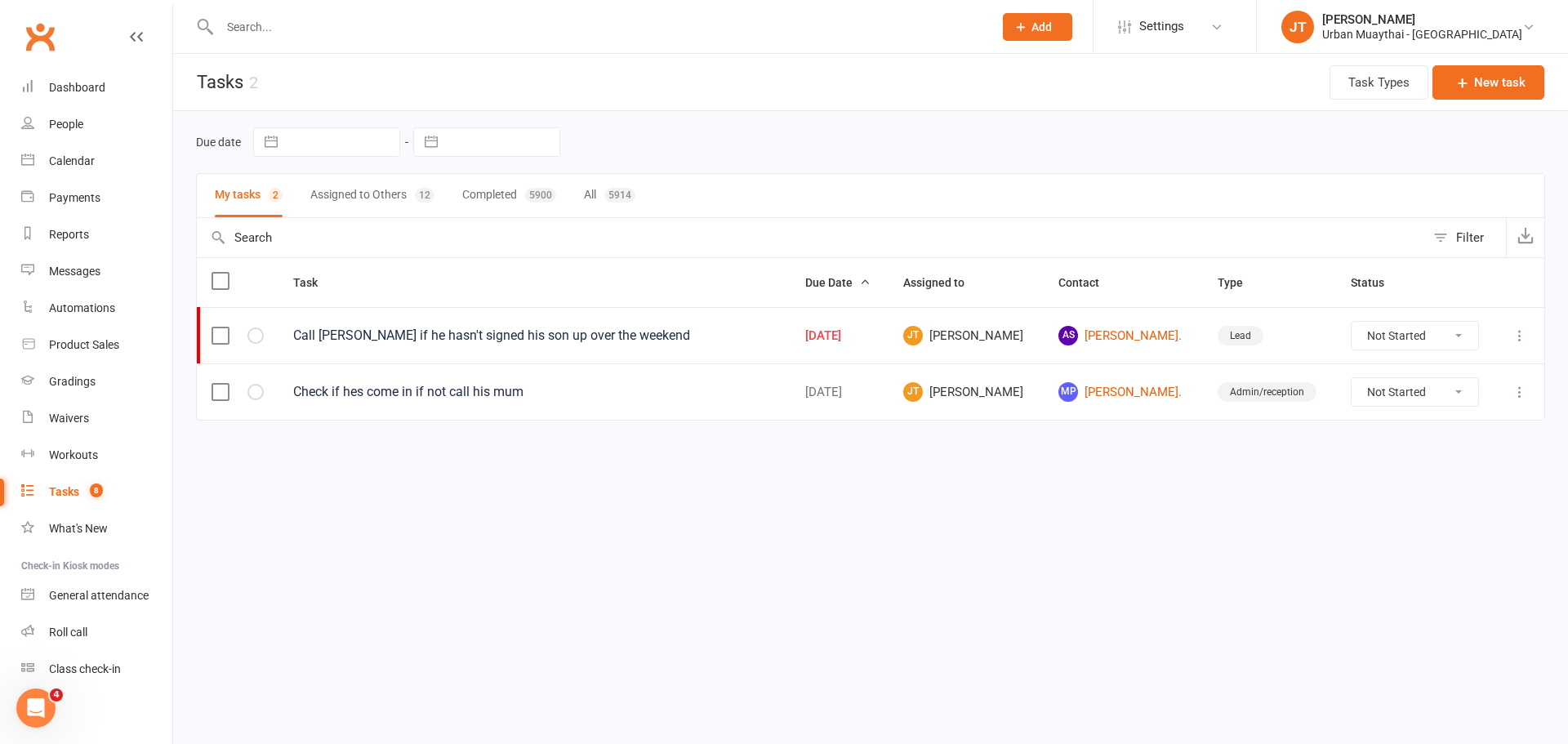
click at [1516, 334] on icon at bounding box center [1519, 336] width 17 height 17
click at [1428, 405] on link "Edit" at bounding box center [1448, 399] width 161 height 32
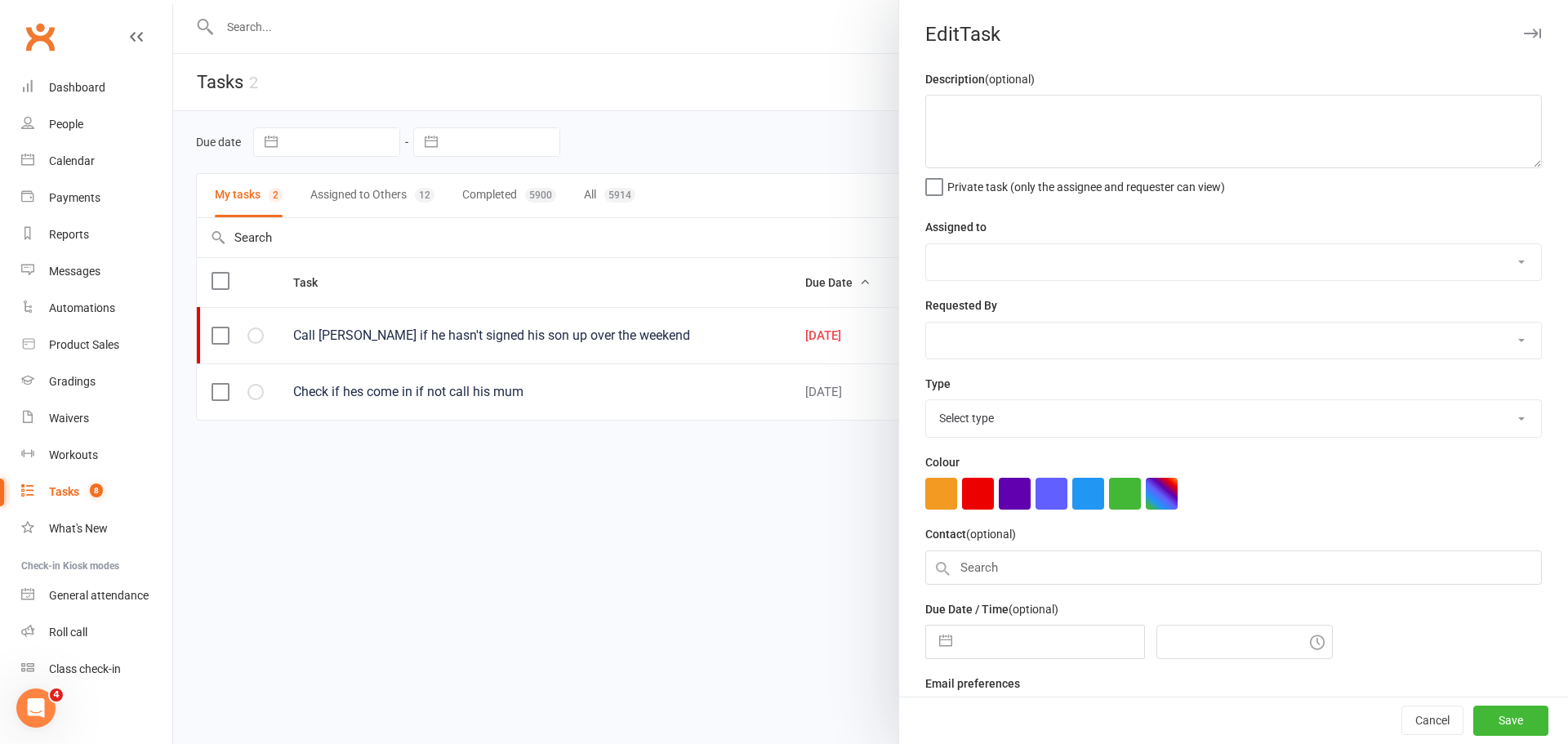
type textarea "Call Adam Saunders if he hasn't signed his son up over the weekend"
select select "53643"
select select "33370"
select select "27726"
type input "13 Oct 2025"
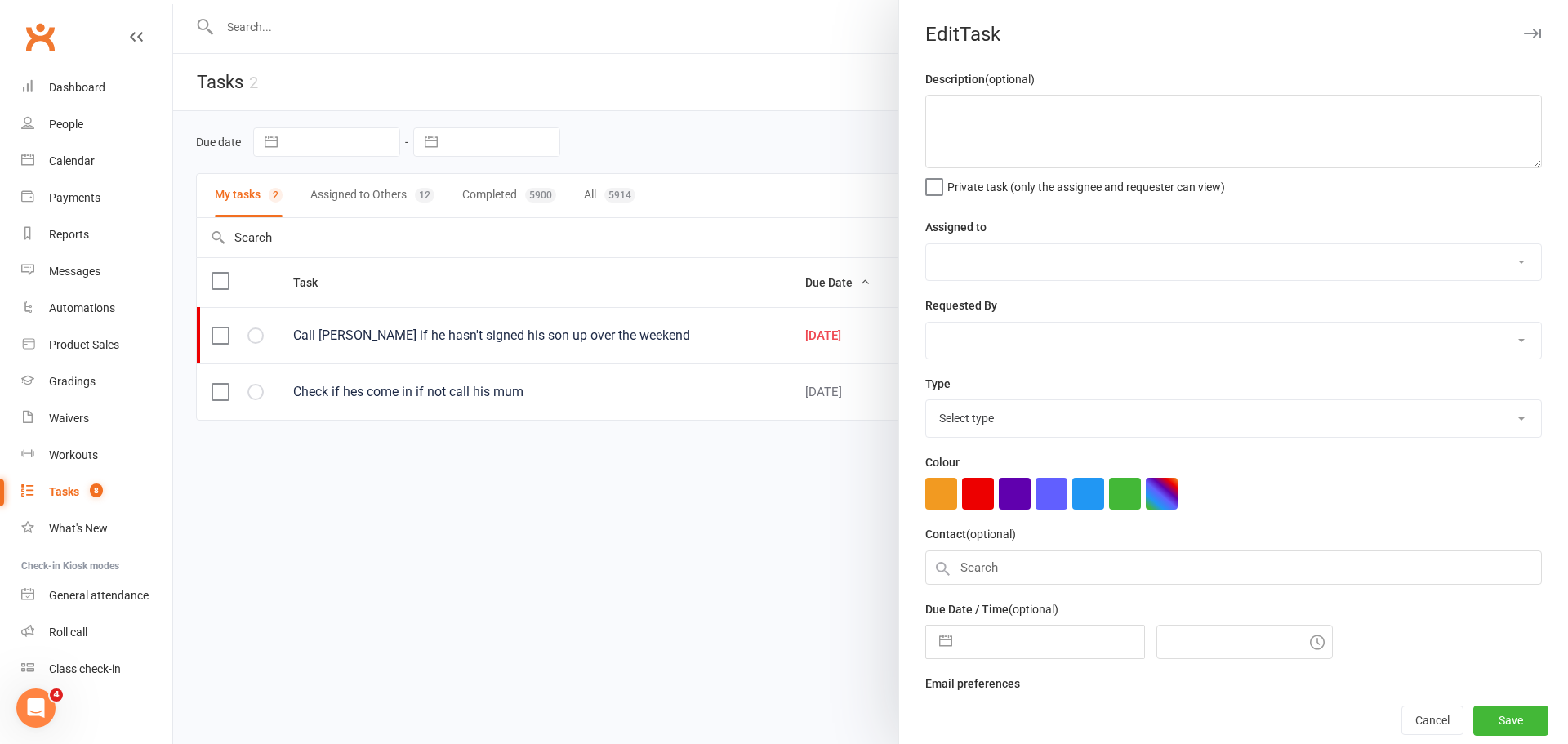
type input "3:00pm"
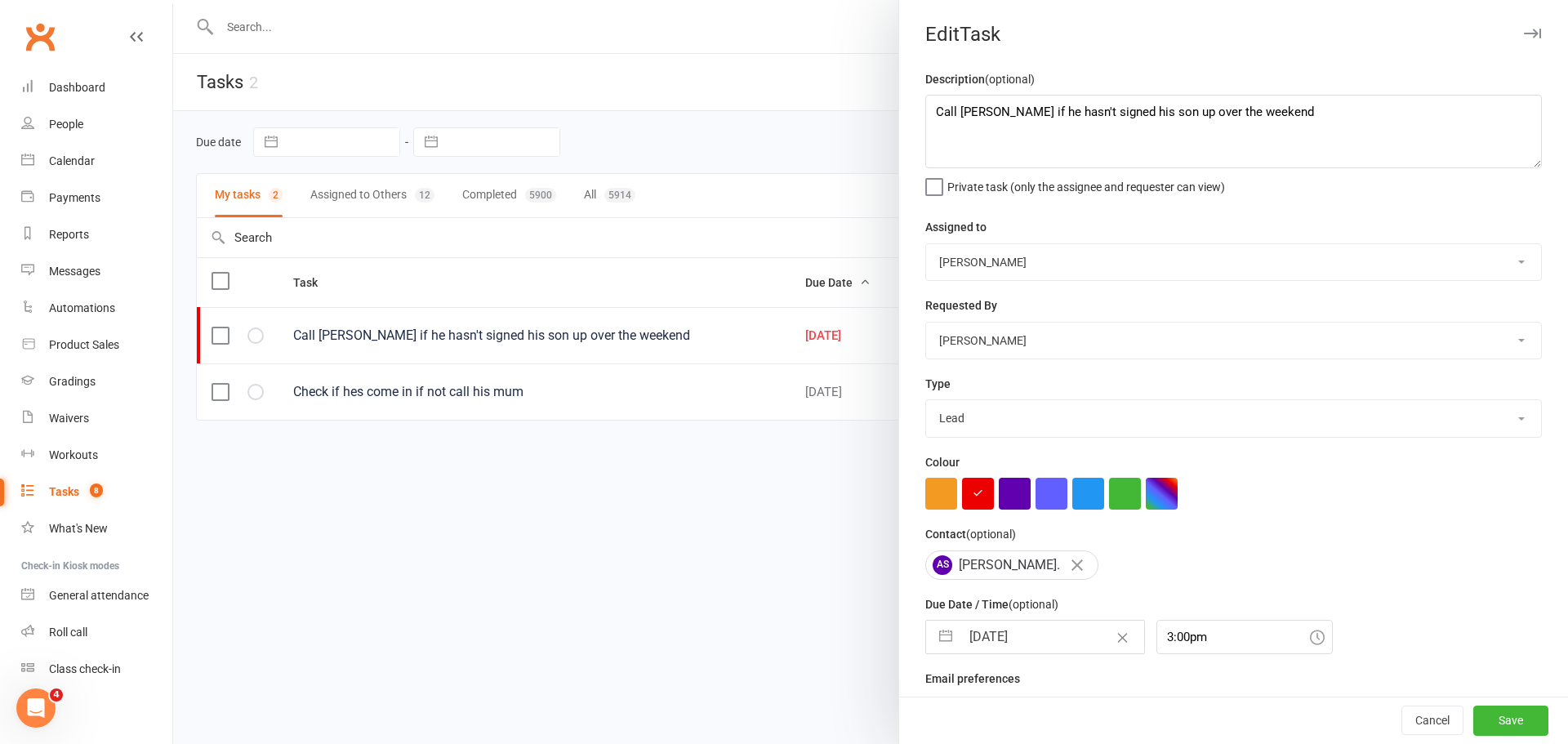
select select "8"
select select "2025"
select select "9"
select select "2025"
select select "10"
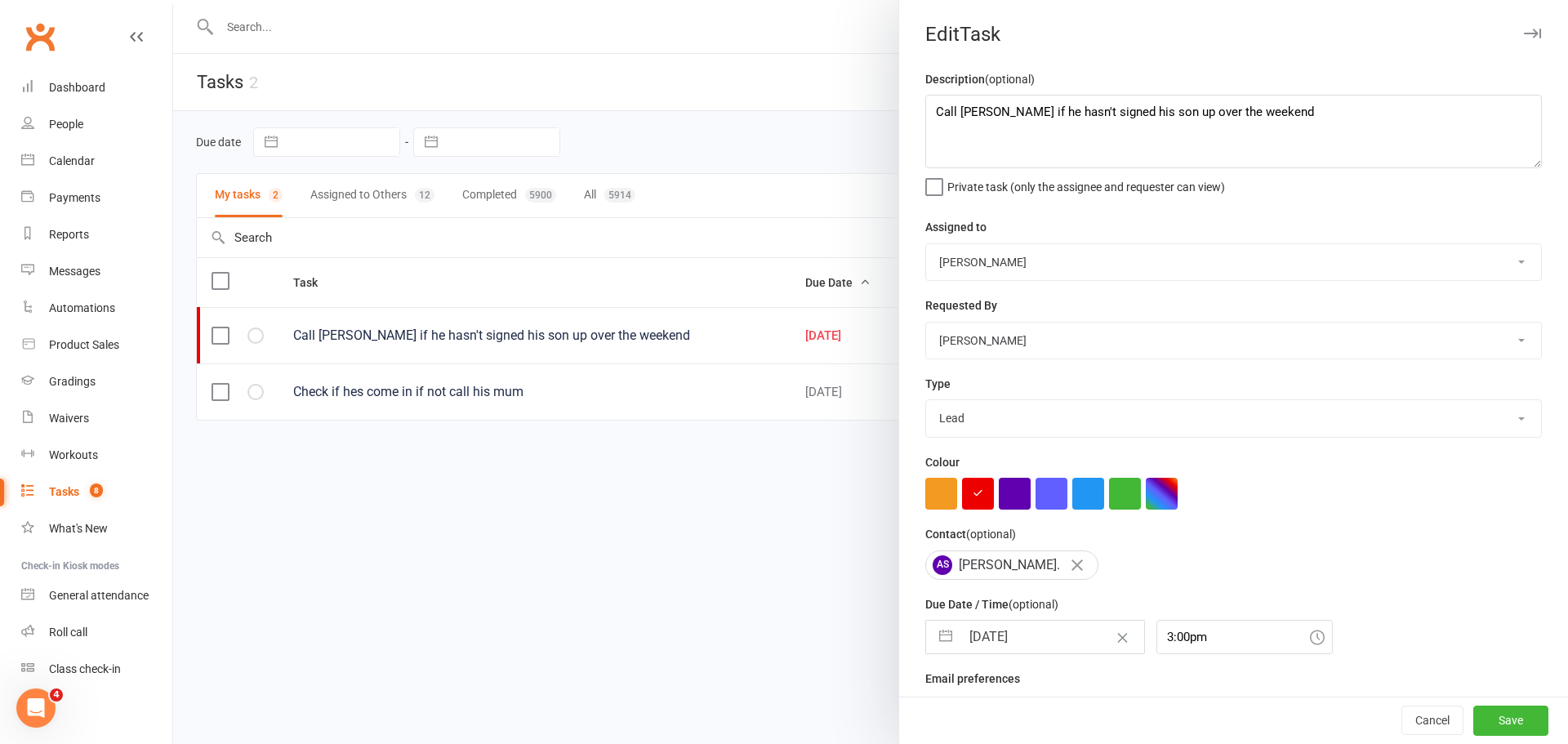
select select "2025"
click at [1012, 653] on input "[DATE]" at bounding box center [1052, 637] width 184 height 32
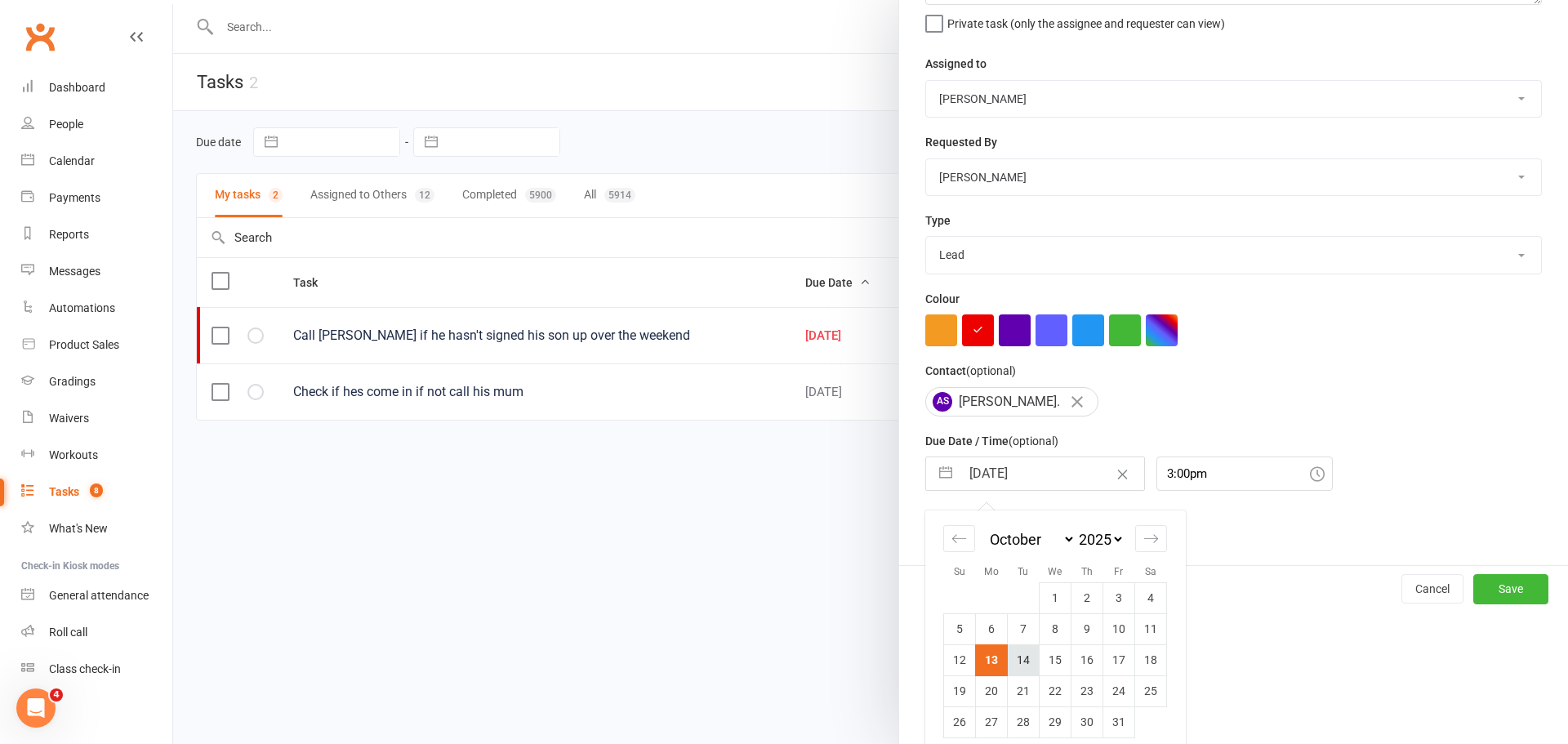
click at [1013, 660] on td "14" at bounding box center [1024, 660] width 32 height 31
type input "14 Oct 2025"
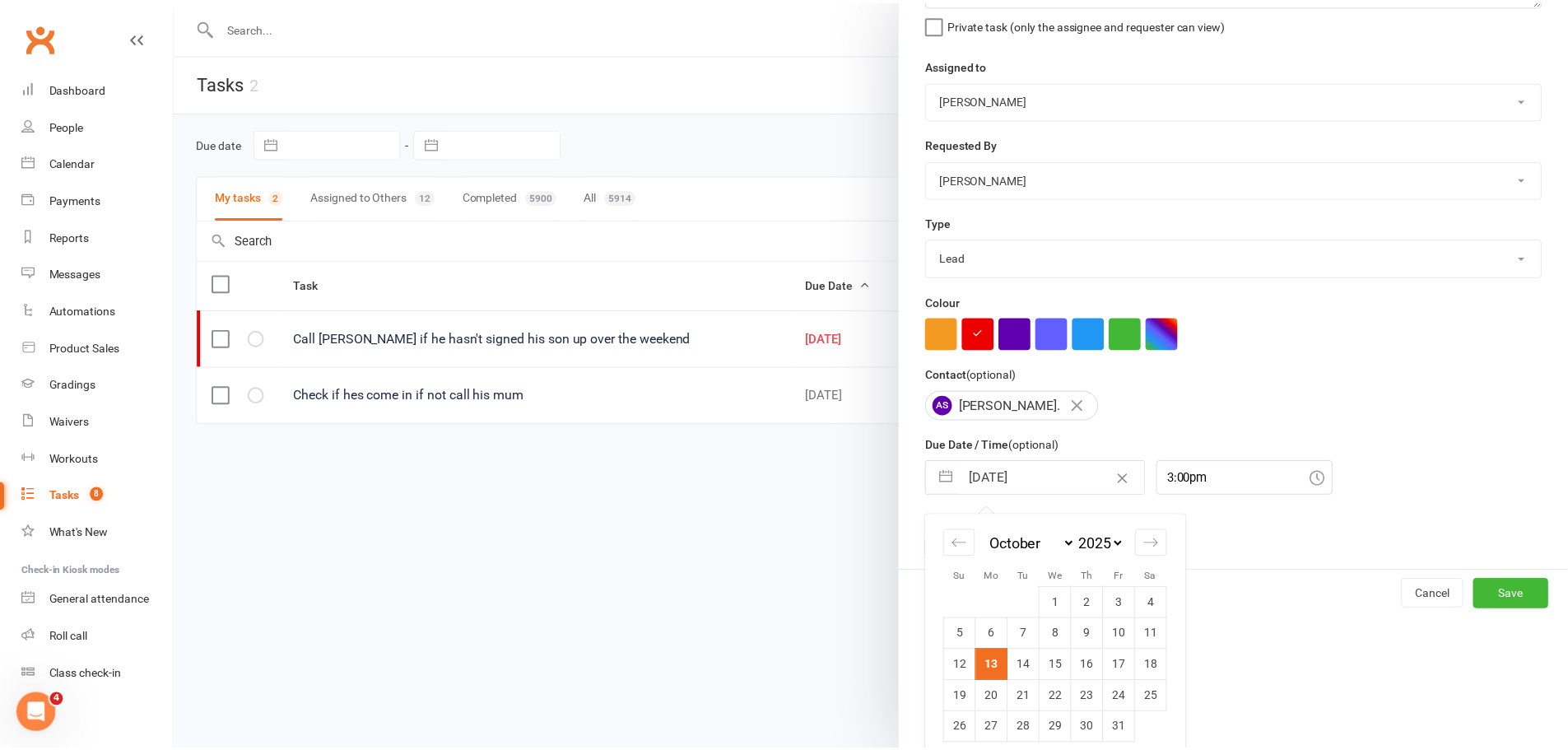
scroll to position [39, 0]
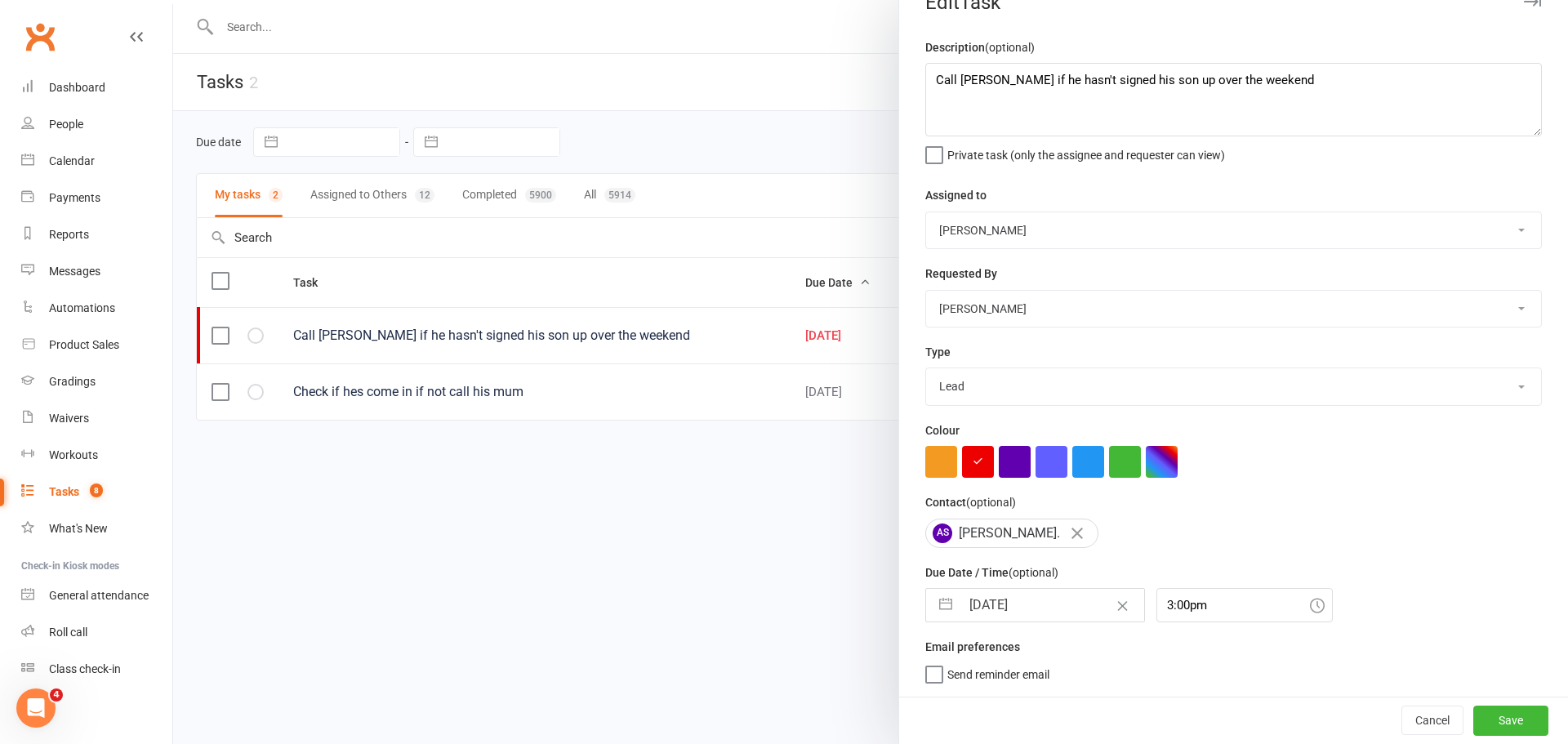
click at [1465, 700] on div "Cancel Save" at bounding box center [1233, 720] width 669 height 46
click at [1479, 714] on button "Save" at bounding box center [1510, 720] width 75 height 30
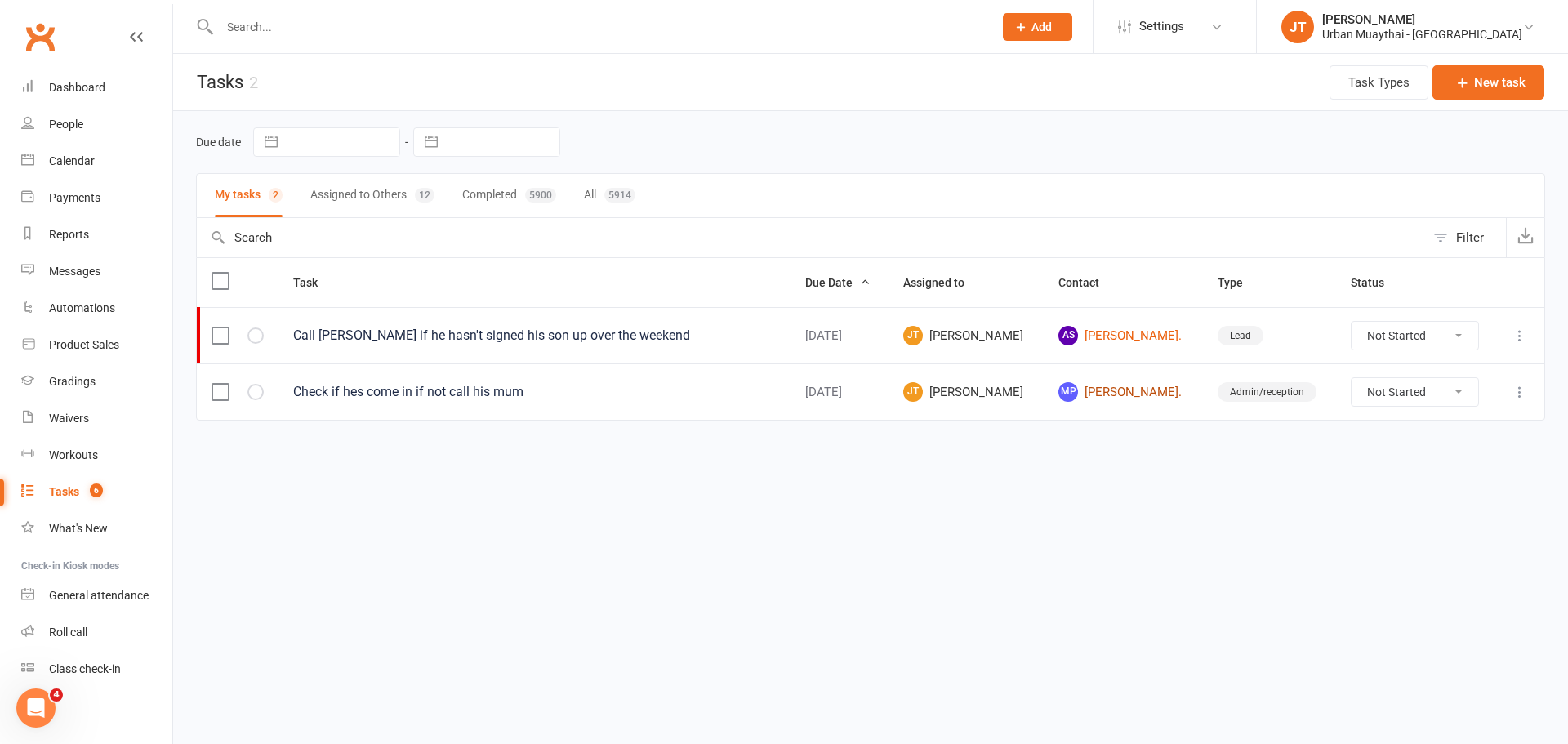
click at [1141, 392] on link "MP Melanie Phelan." at bounding box center [1123, 392] width 129 height 19
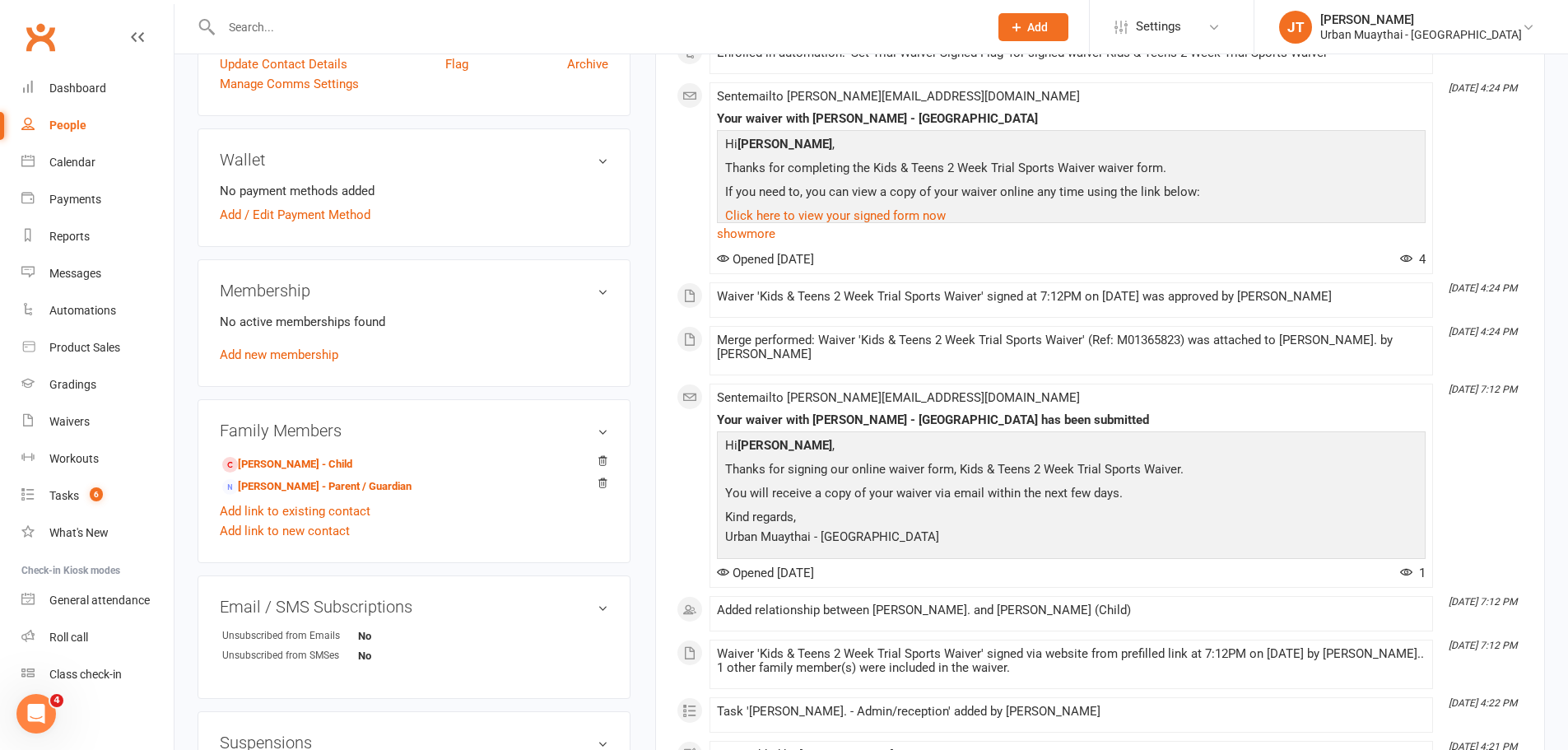
scroll to position [411, 0]
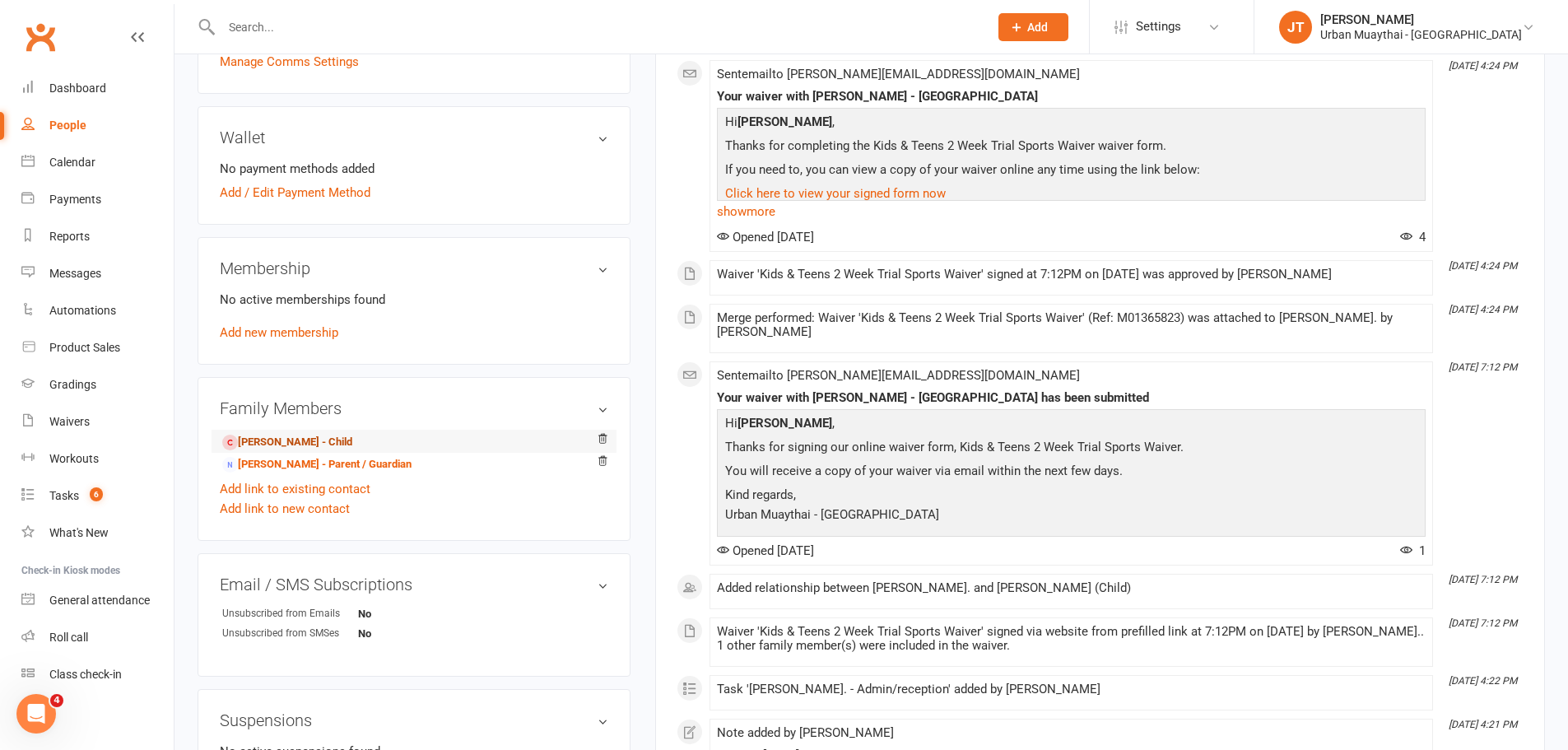
click at [303, 441] on link "Ashton Phelan - Child" at bounding box center [287, 442] width 130 height 18
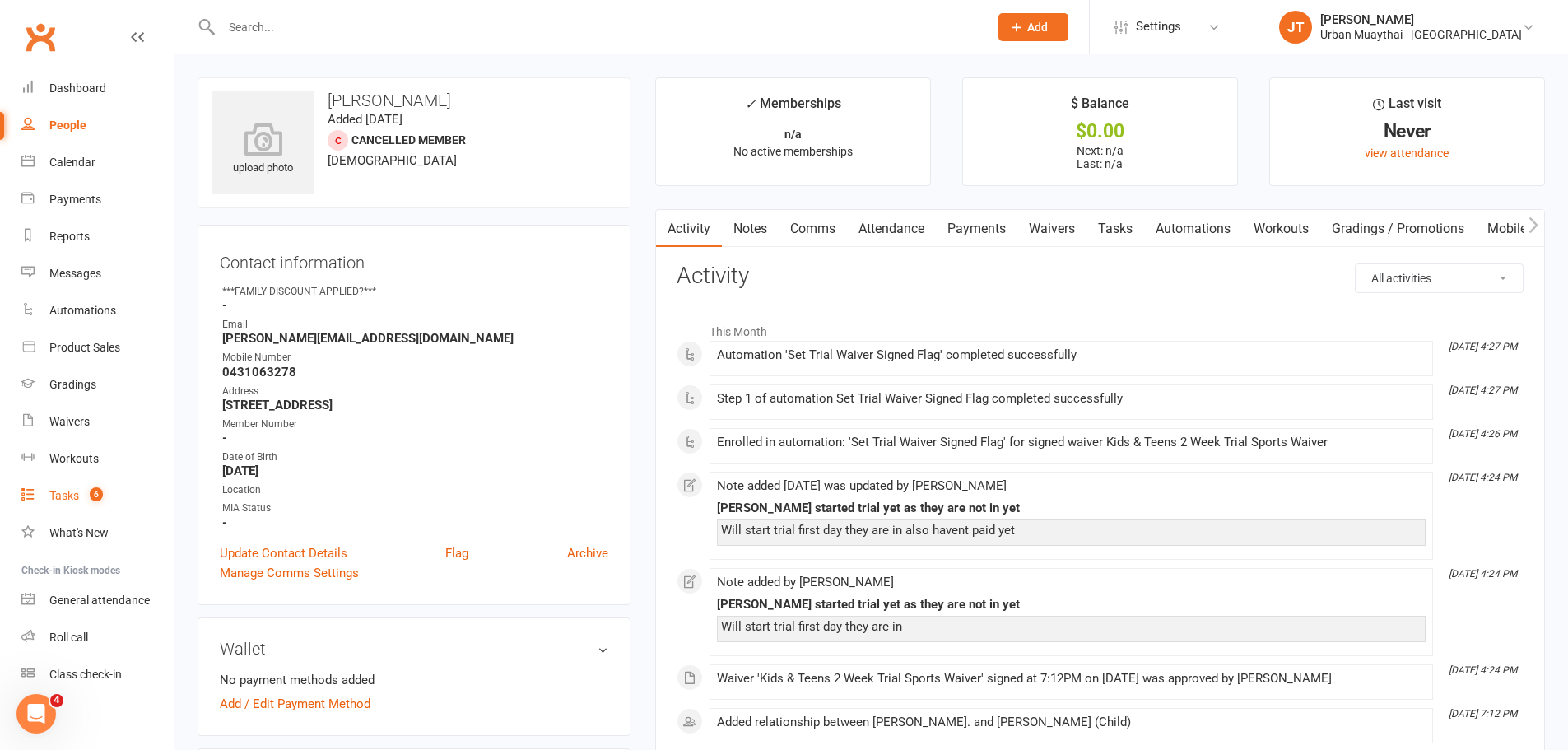
click at [120, 495] on link "Tasks 6" at bounding box center [97, 496] width 152 height 37
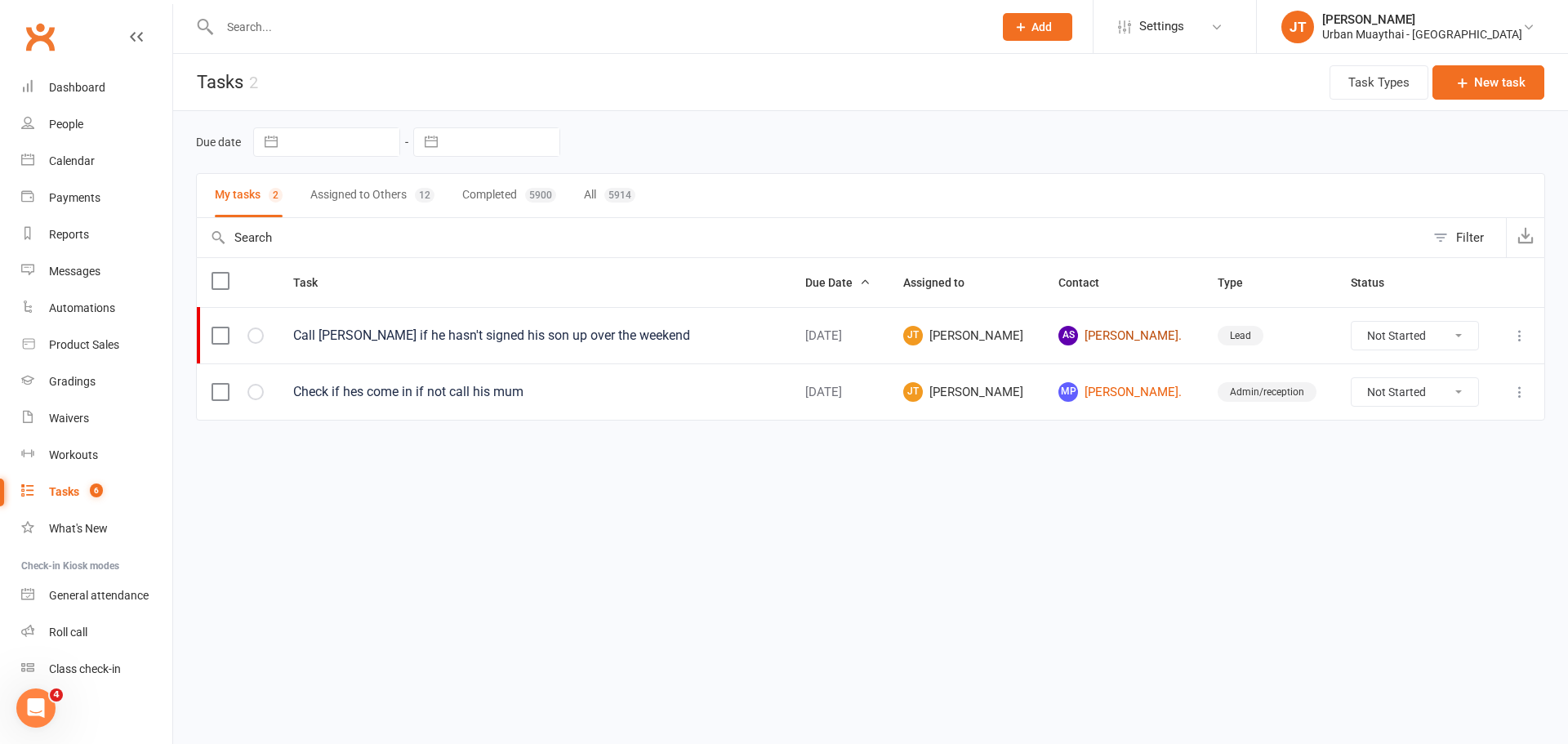
click at [1100, 329] on link "AS Adam Saunders." at bounding box center [1123, 336] width 129 height 19
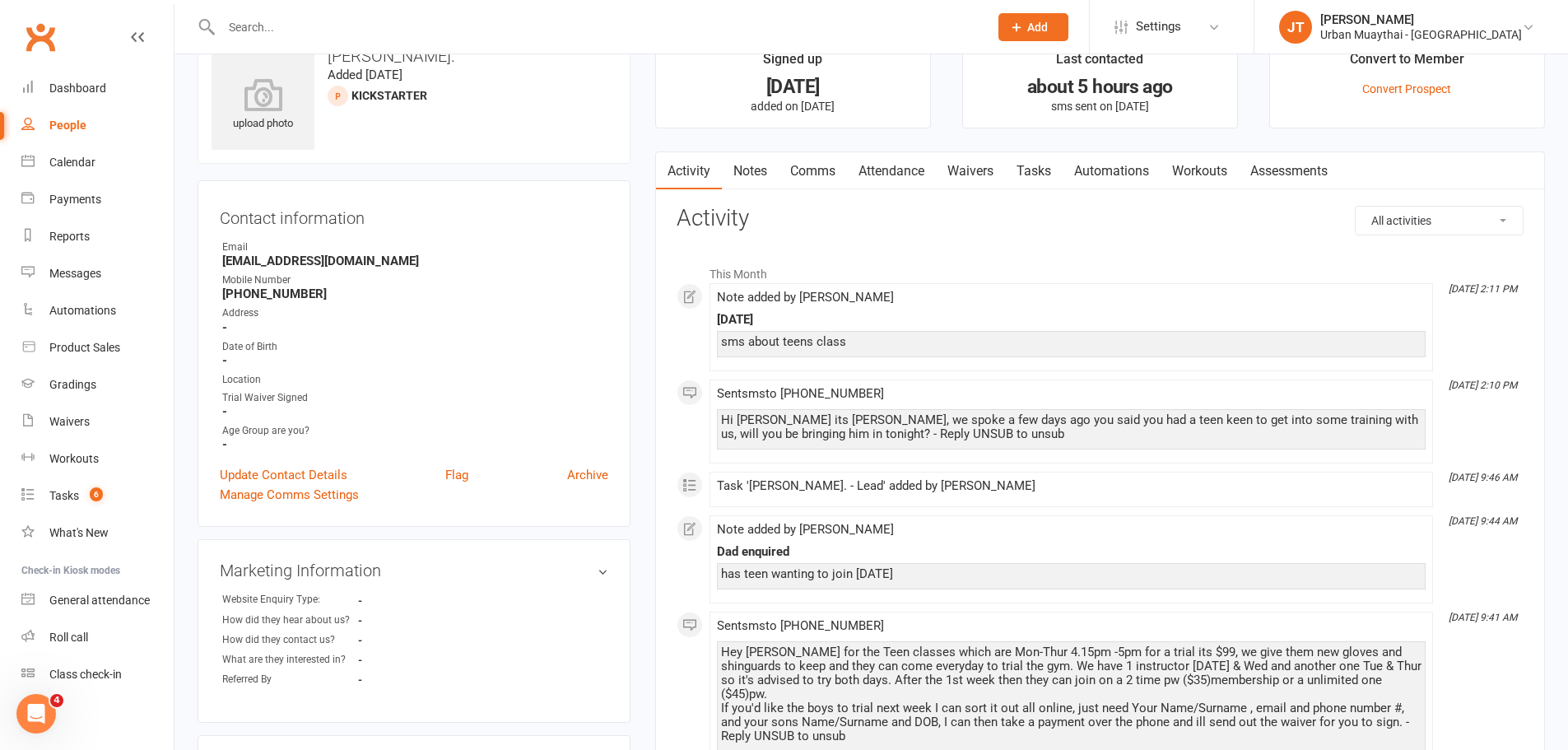
scroll to position [83, 0]
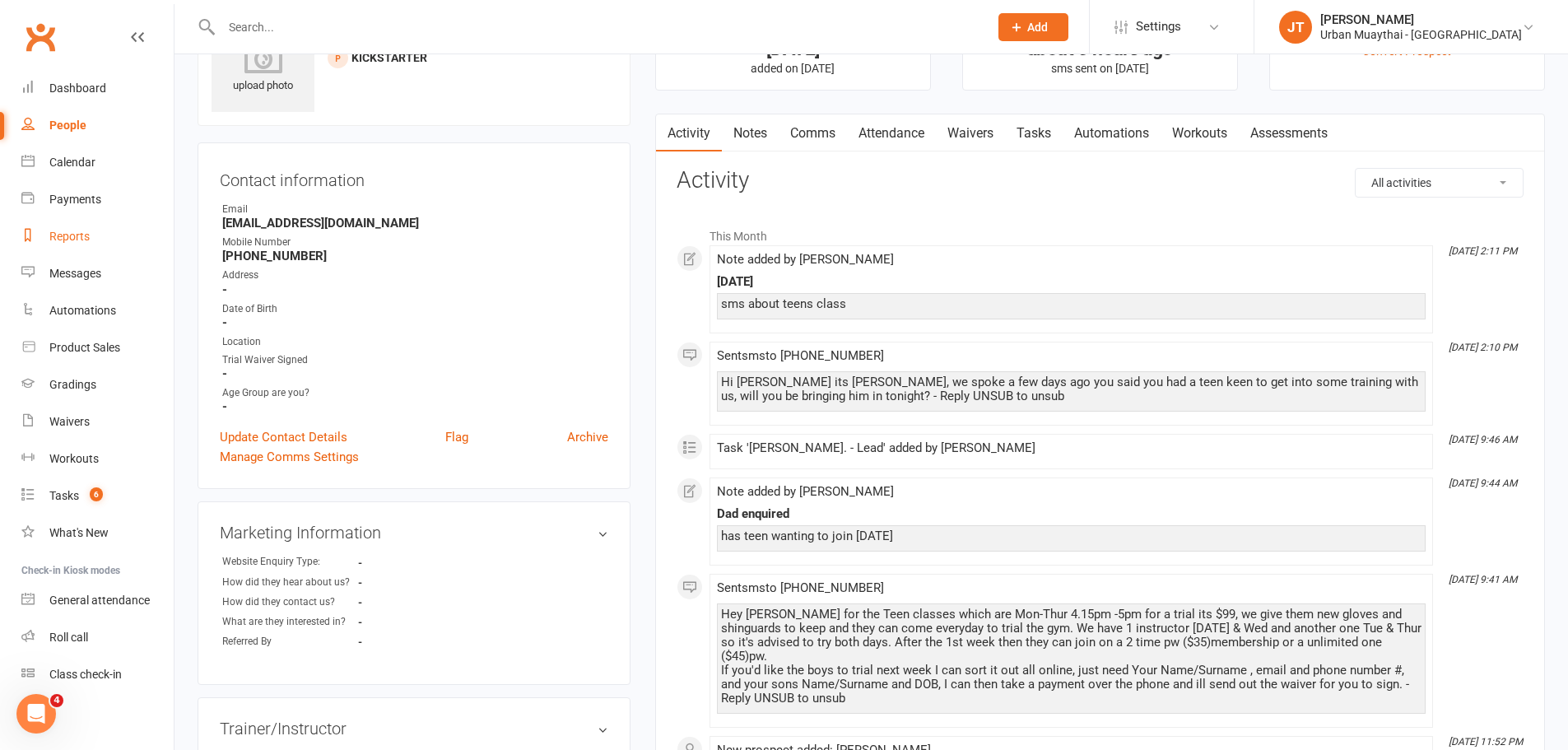
click at [67, 229] on div "Reports" at bounding box center [69, 236] width 40 height 13
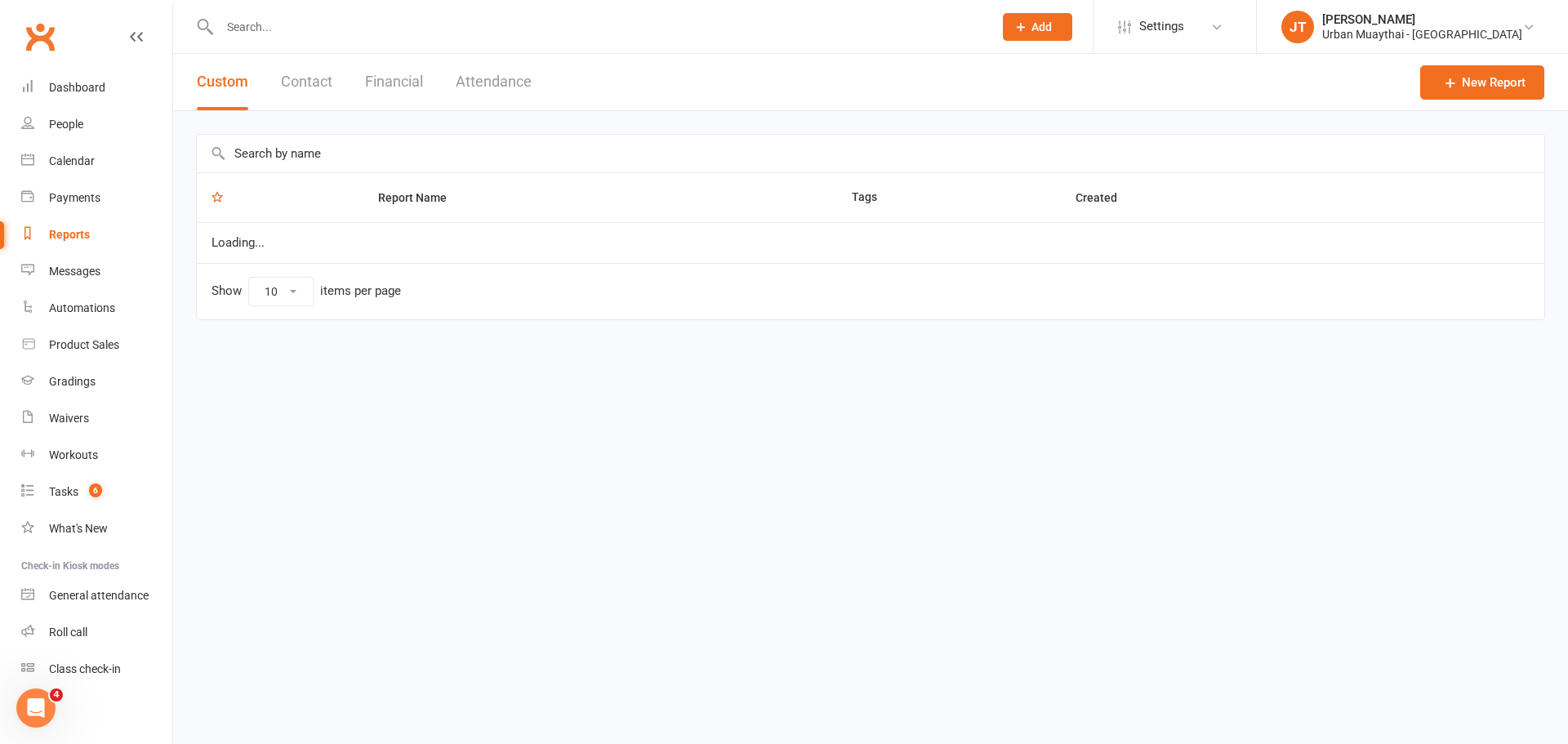
click at [411, 78] on button "Financial" at bounding box center [394, 82] width 58 height 57
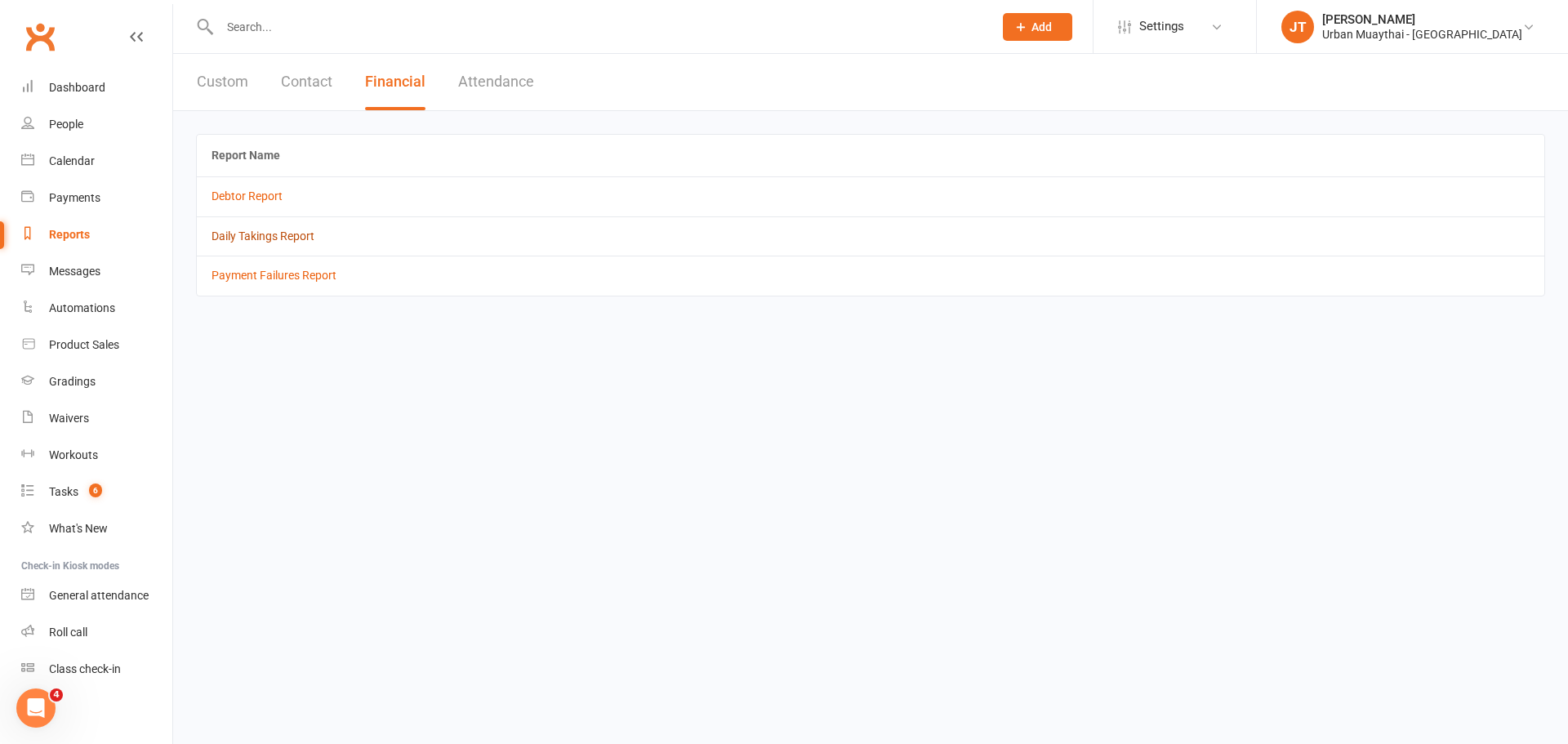
click at [250, 236] on link "Daily Takings Report" at bounding box center [263, 235] width 103 height 13
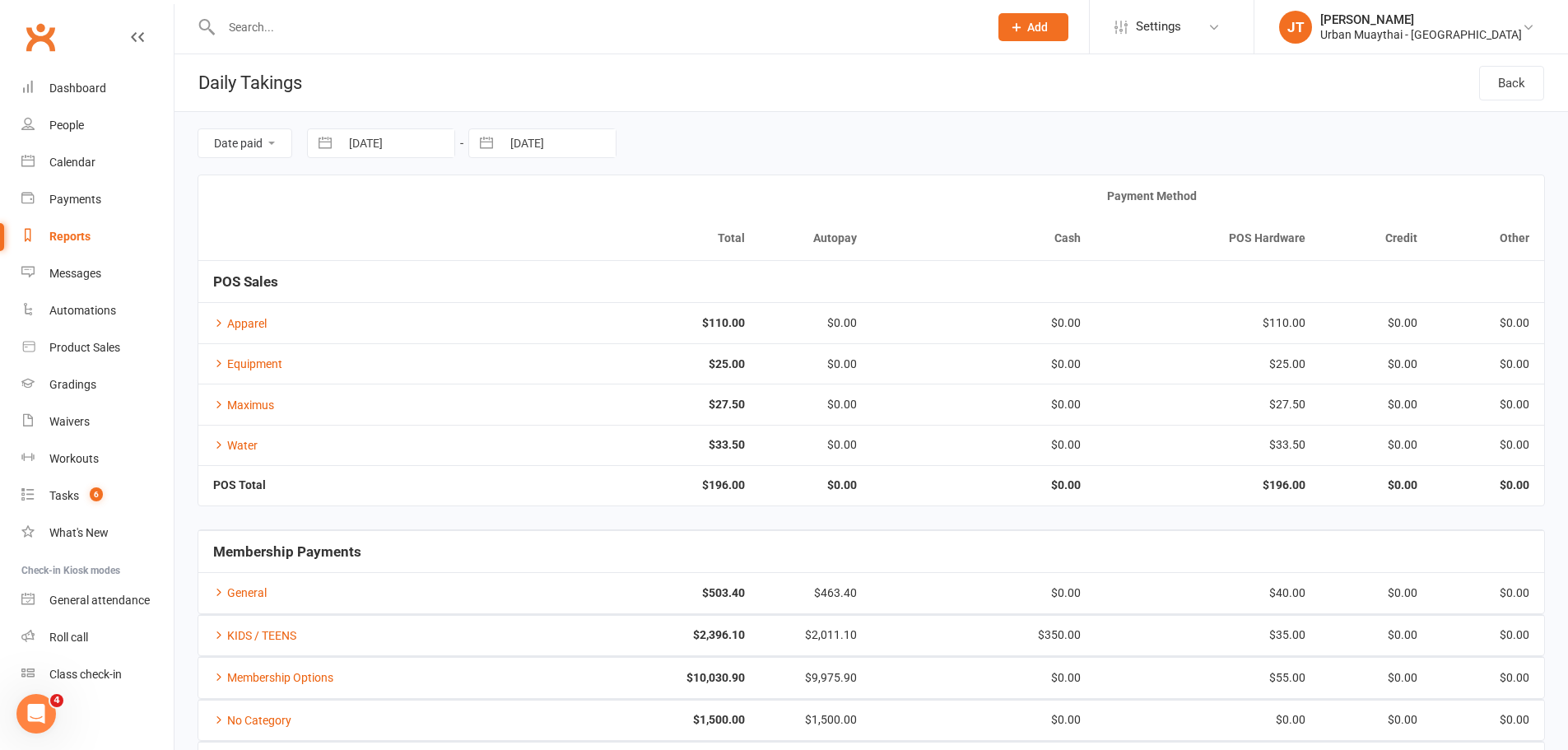
click at [393, 161] on div "Date paid Due date 13 Oct 2025 Navigate forward to interact with the calendar a…" at bounding box center [871, 142] width 1347 height 62
click at [392, 146] on input "13 Oct 2025" at bounding box center [397, 143] width 114 height 28
select select "8"
select select "2025"
select select "9"
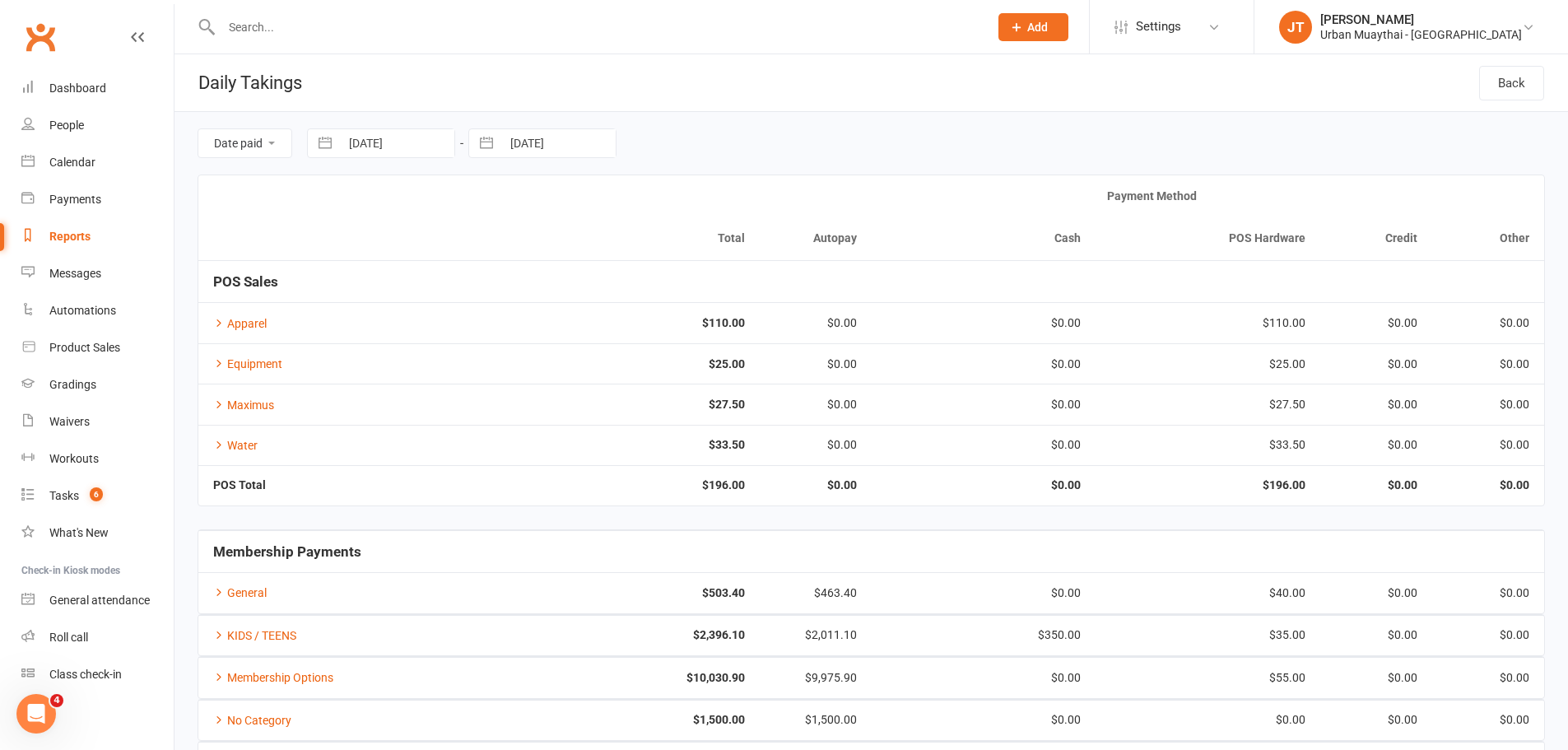
select select "2025"
select select "10"
select select "2025"
click at [497, 291] on td "10" at bounding box center [502, 302] width 33 height 32
type input "10 Oct 2025"
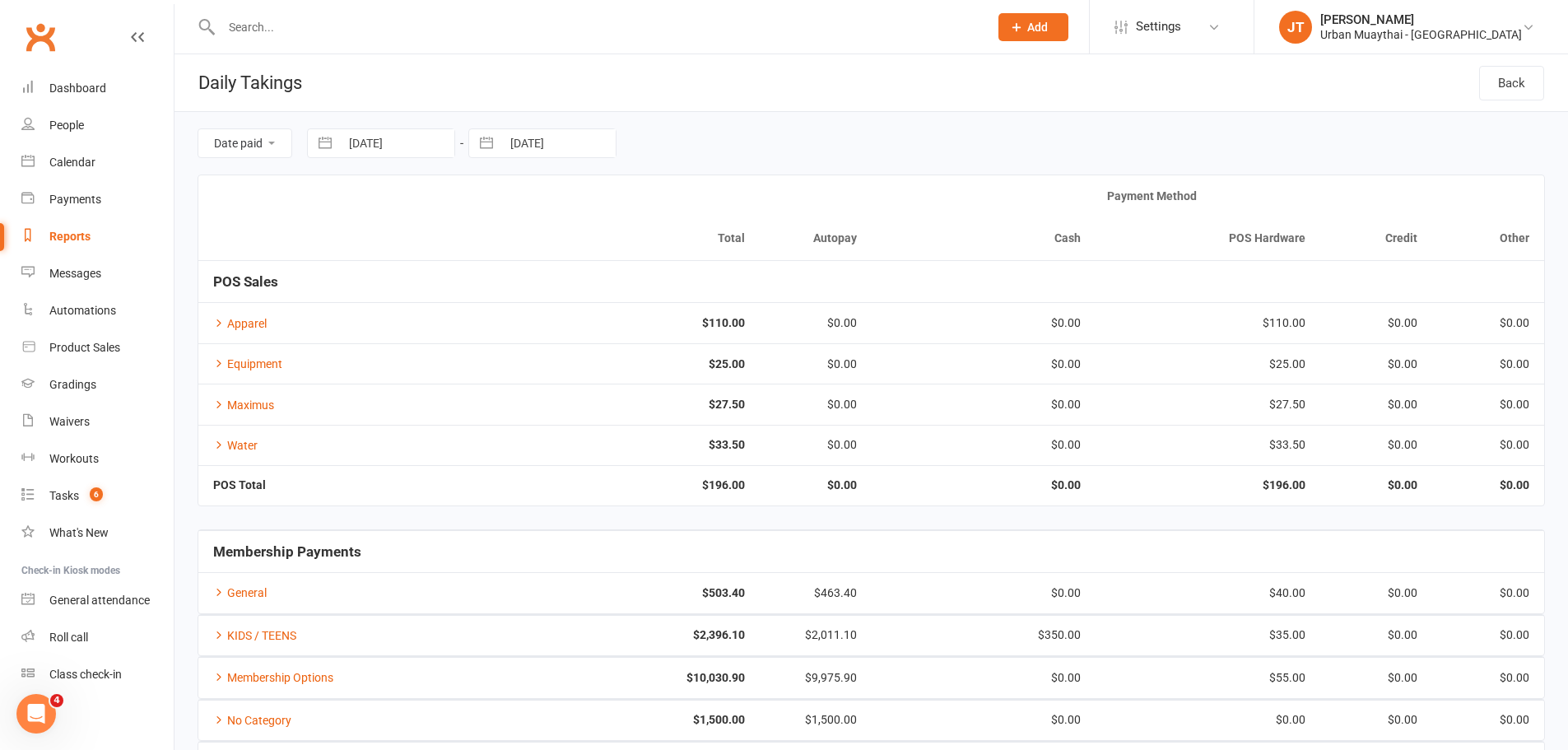
click at [556, 143] on input "13 Oct 2025" at bounding box center [558, 143] width 114 height 28
select select "8"
select select "2025"
select select "9"
select select "2025"
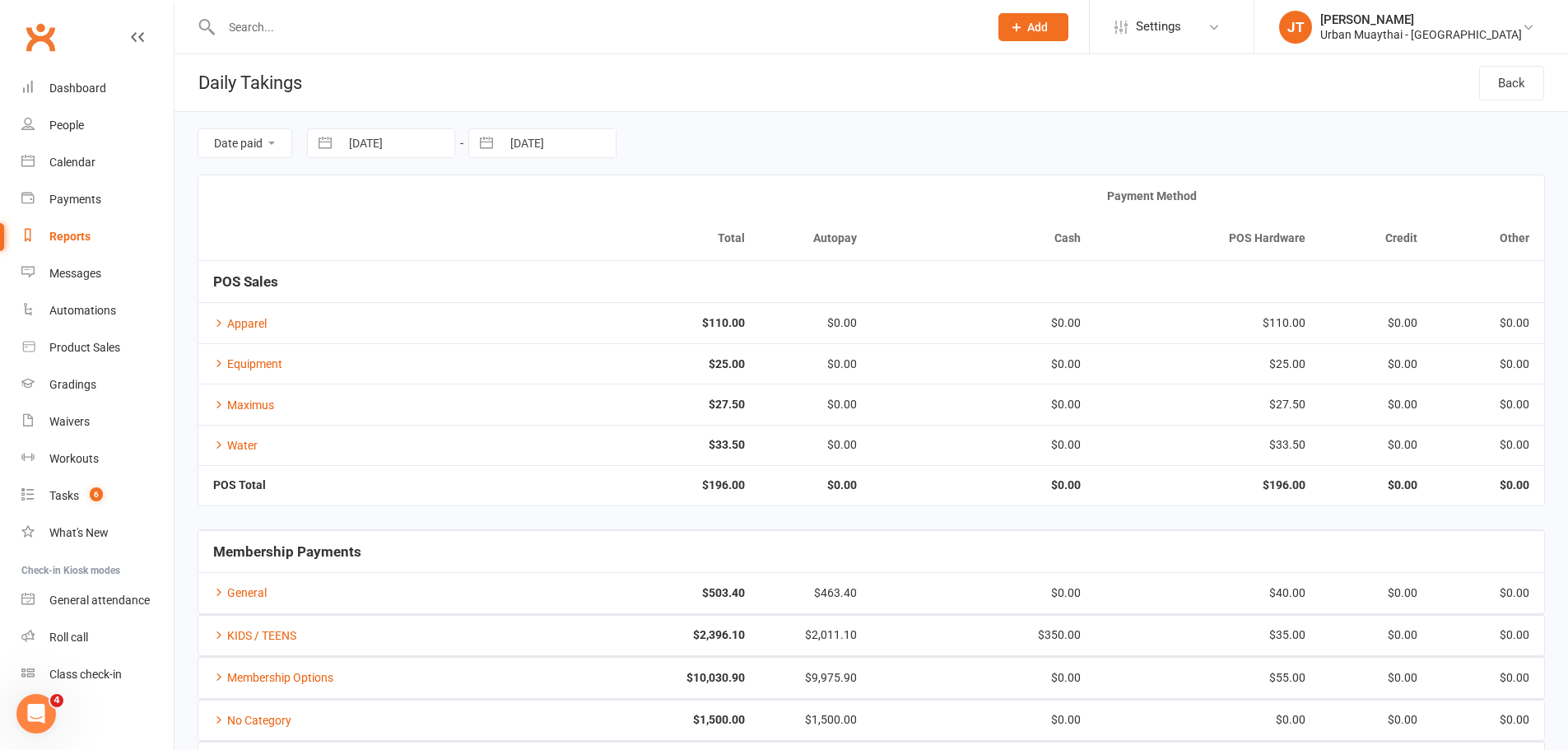
select select "10"
select select "2025"
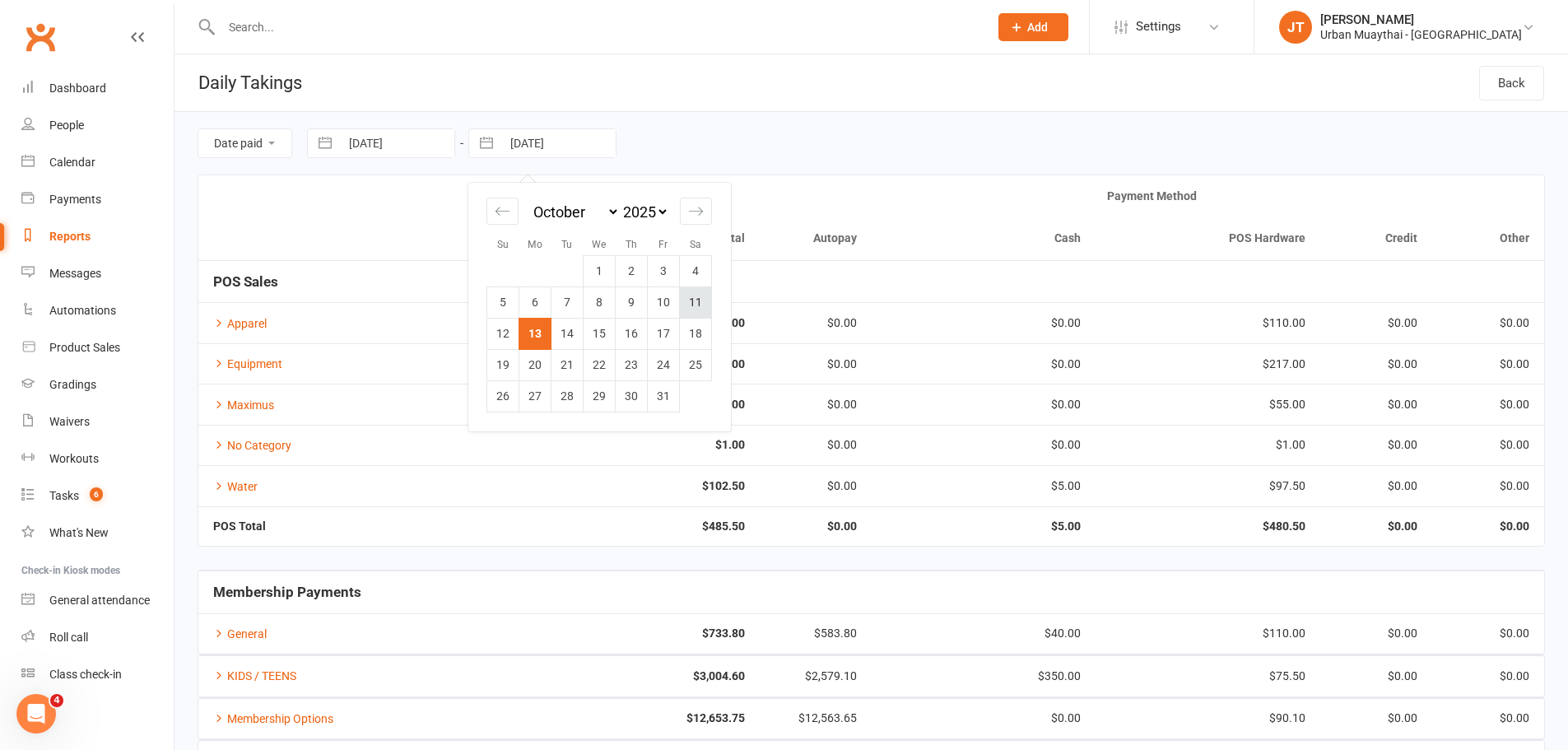
click at [698, 297] on td "11" at bounding box center [695, 302] width 33 height 32
type input "11 Oct 2025"
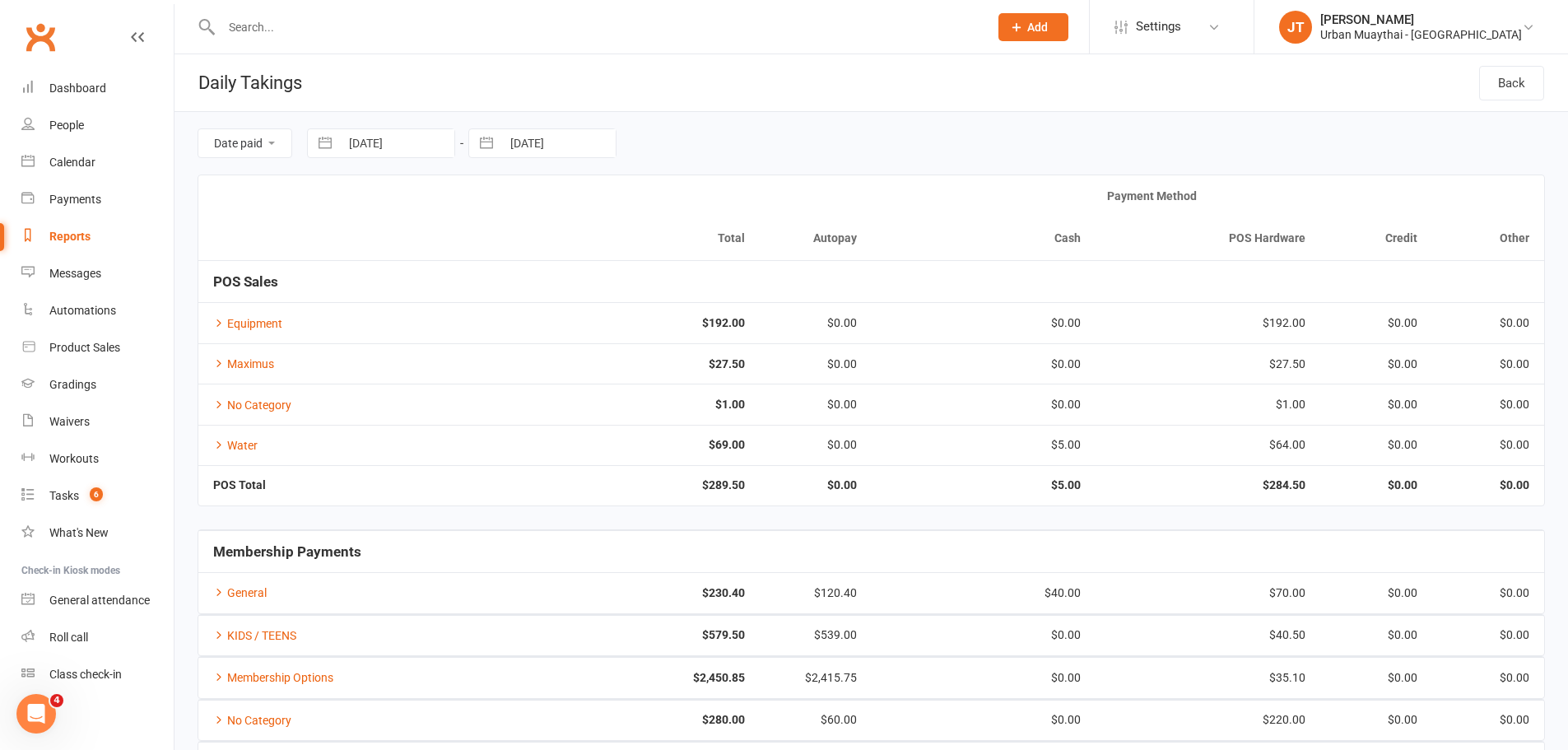
click at [536, 148] on input "11 Oct 2025" at bounding box center [558, 143] width 114 height 28
select select "8"
select select "2025"
select select "9"
select select "2025"
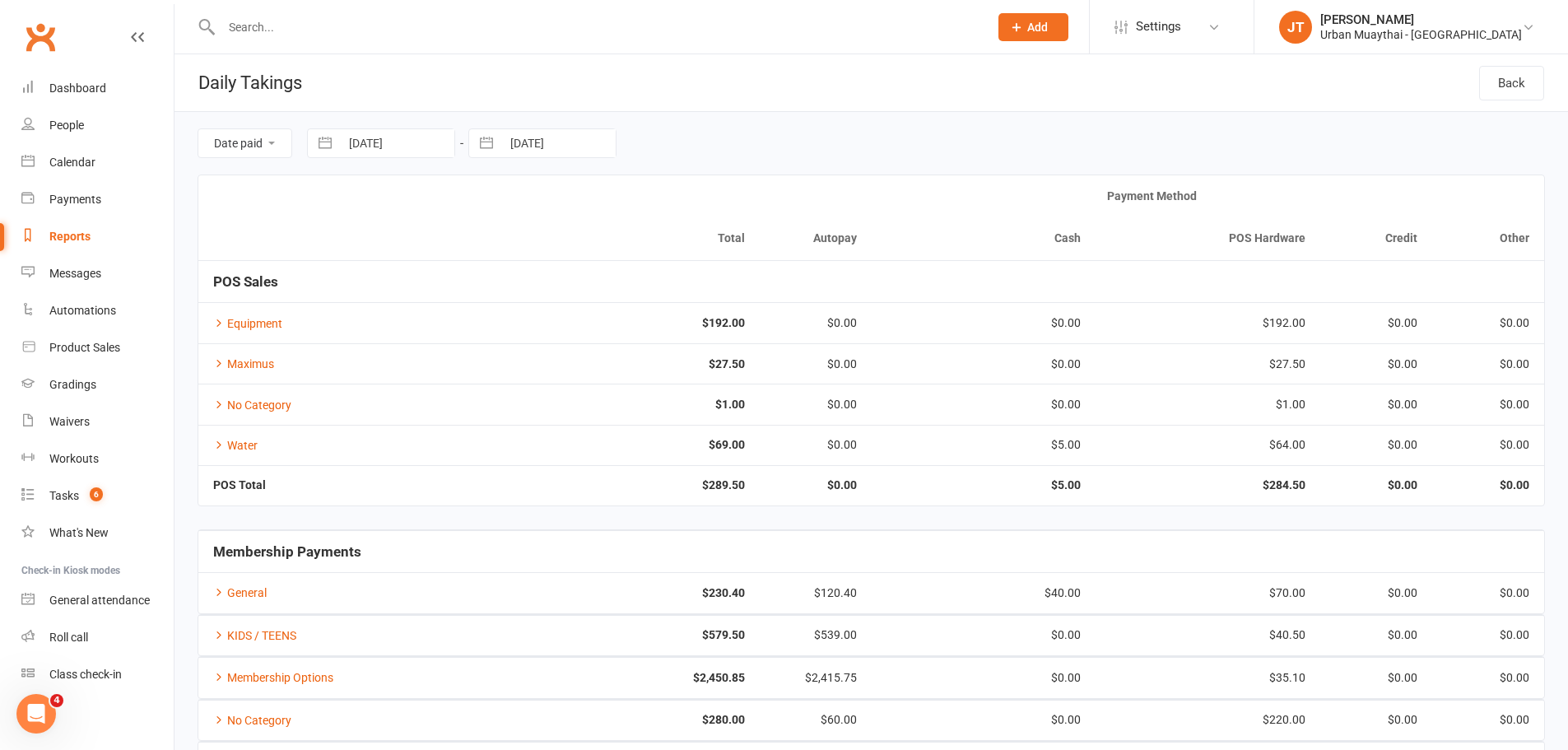
select select "10"
select select "2025"
click at [662, 299] on td "10" at bounding box center [664, 302] width 33 height 32
type input "10 Oct 2025"
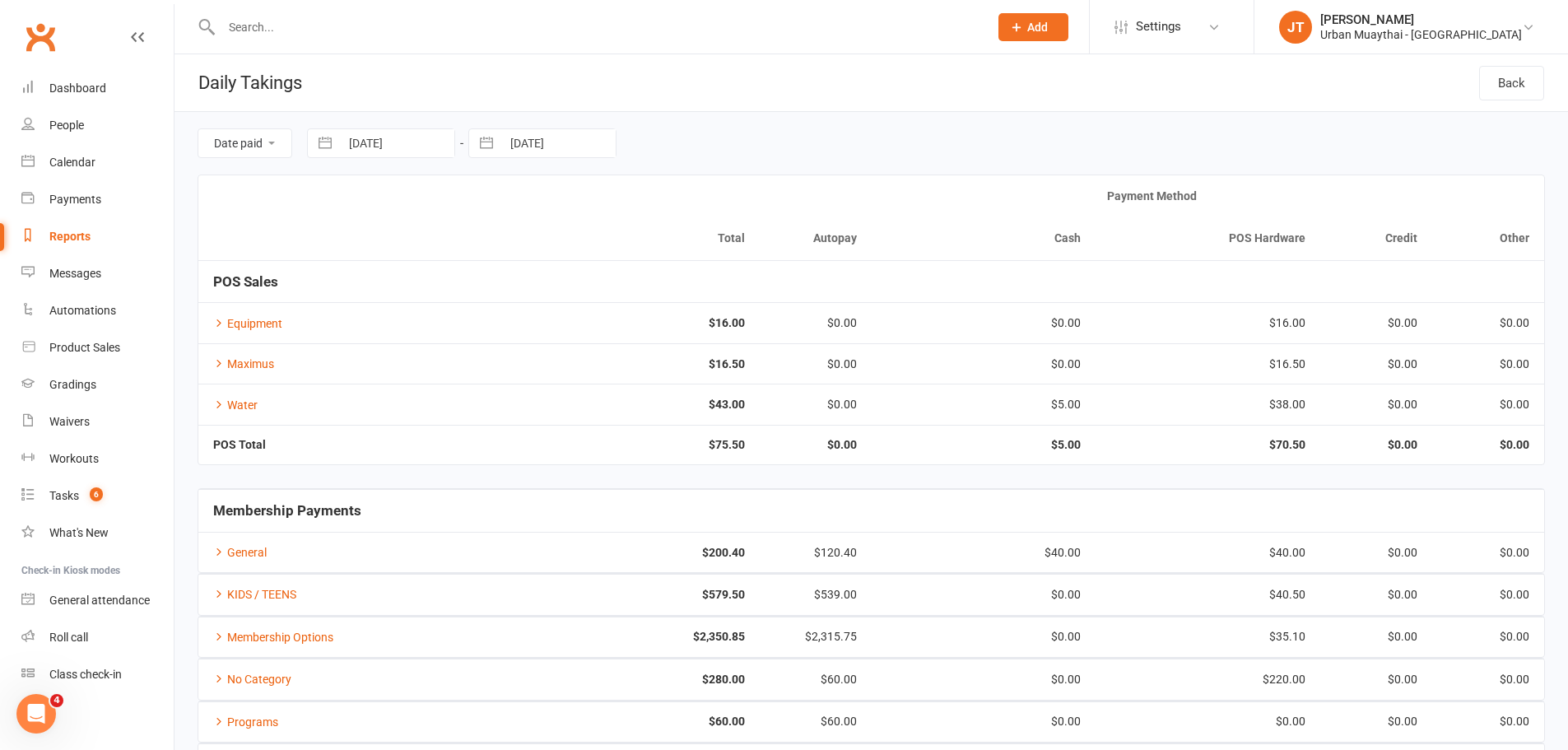
click at [548, 147] on input "10 Oct 2025" at bounding box center [558, 143] width 114 height 28
select select "8"
select select "2025"
select select "9"
select select "2025"
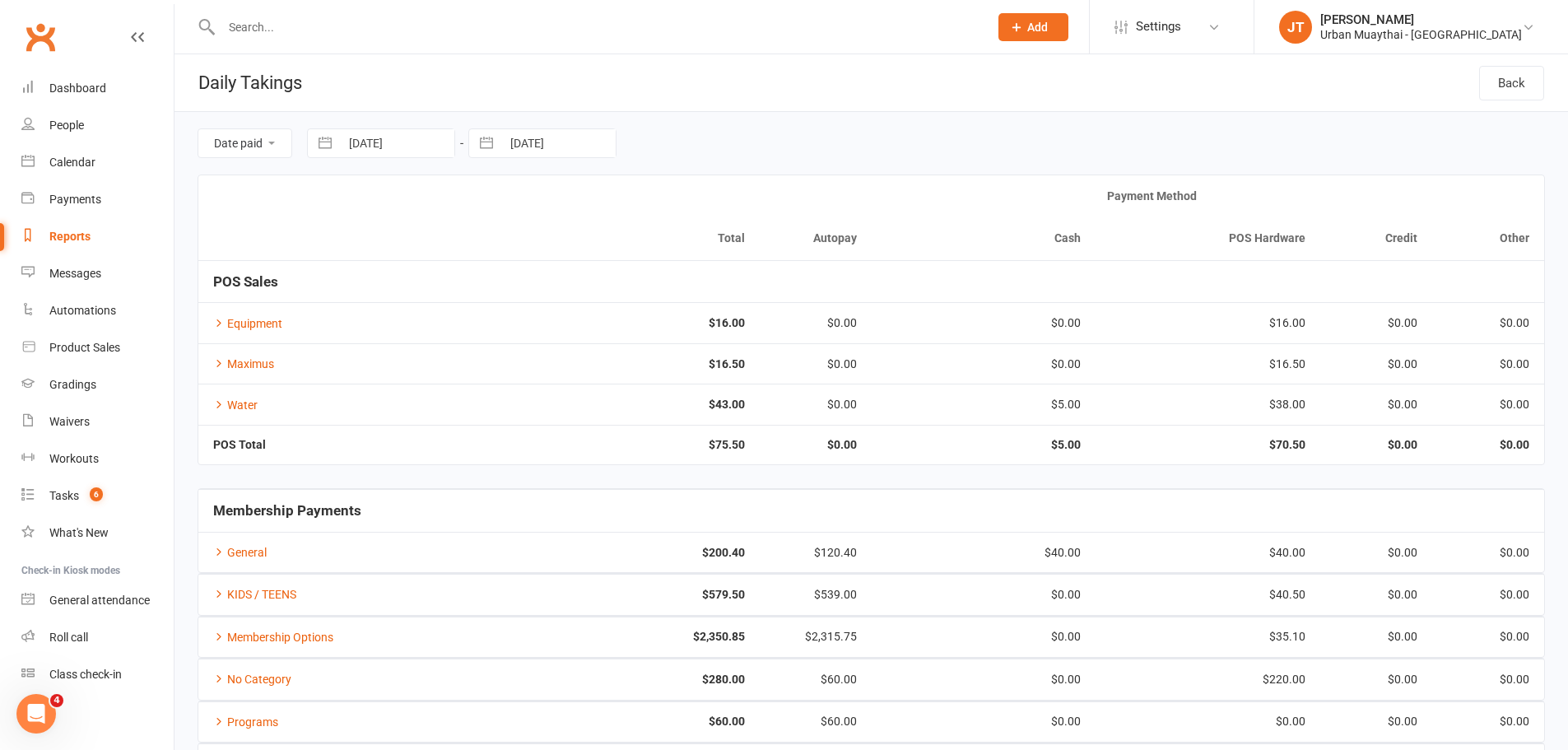
select select "10"
select select "2025"
click at [683, 288] on td "11" at bounding box center [695, 302] width 33 height 32
type input "11 Oct 2025"
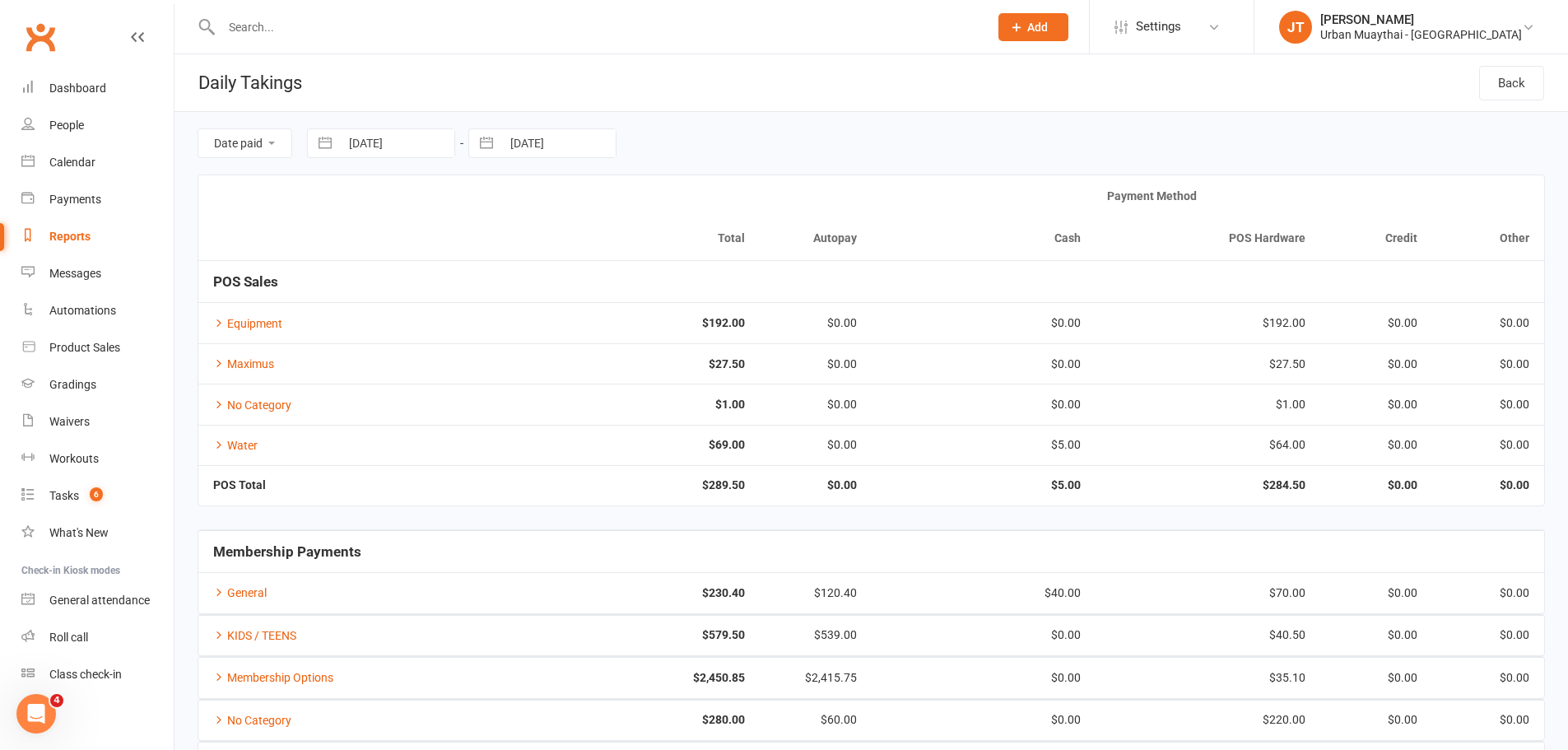
select select "8"
select select "2025"
select select "9"
select select "2025"
select select "10"
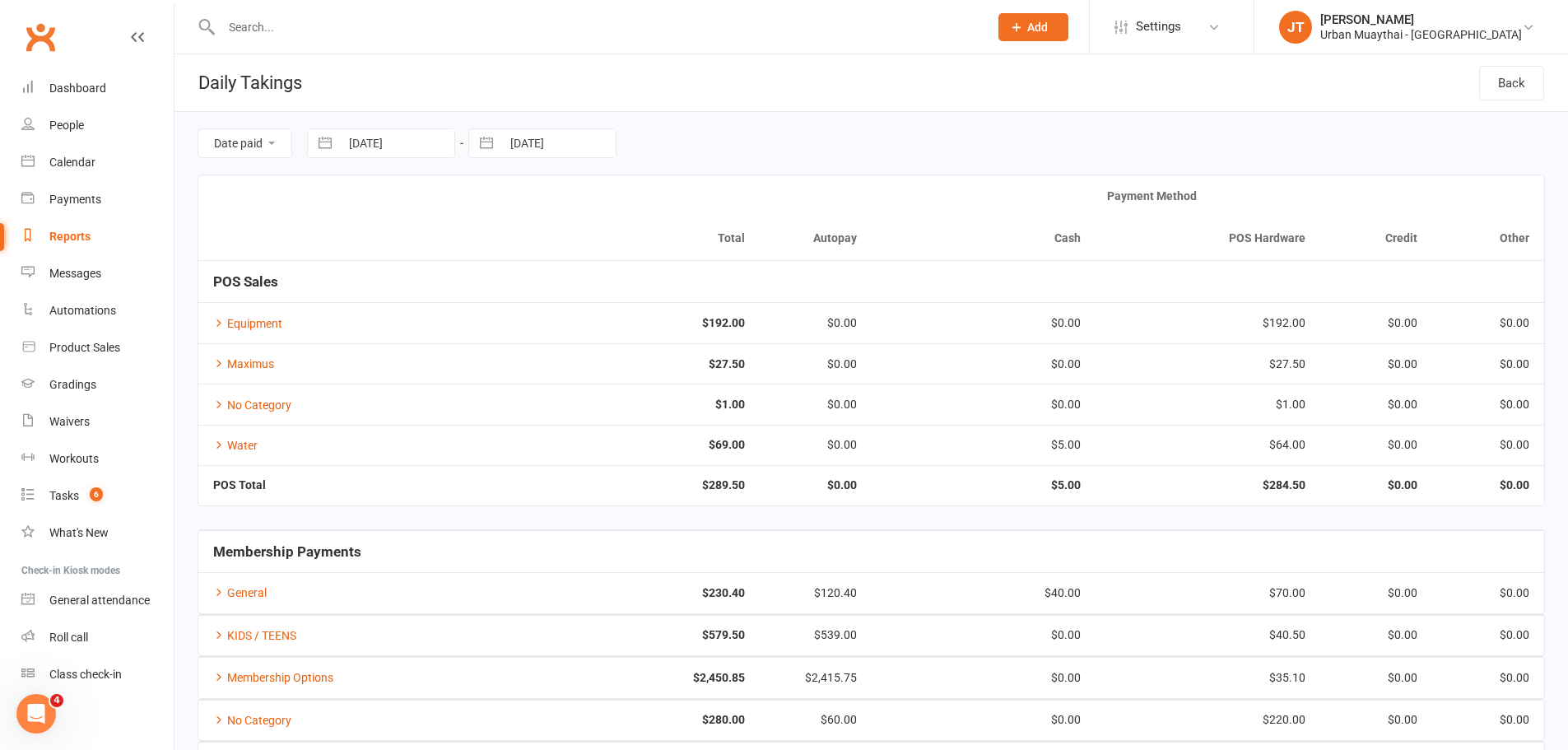
select select "2025"
click at [369, 137] on input "10 Oct 2025" at bounding box center [397, 143] width 114 height 28
click at [545, 308] on td "11" at bounding box center [534, 302] width 33 height 32
type input "11 Oct 2025"
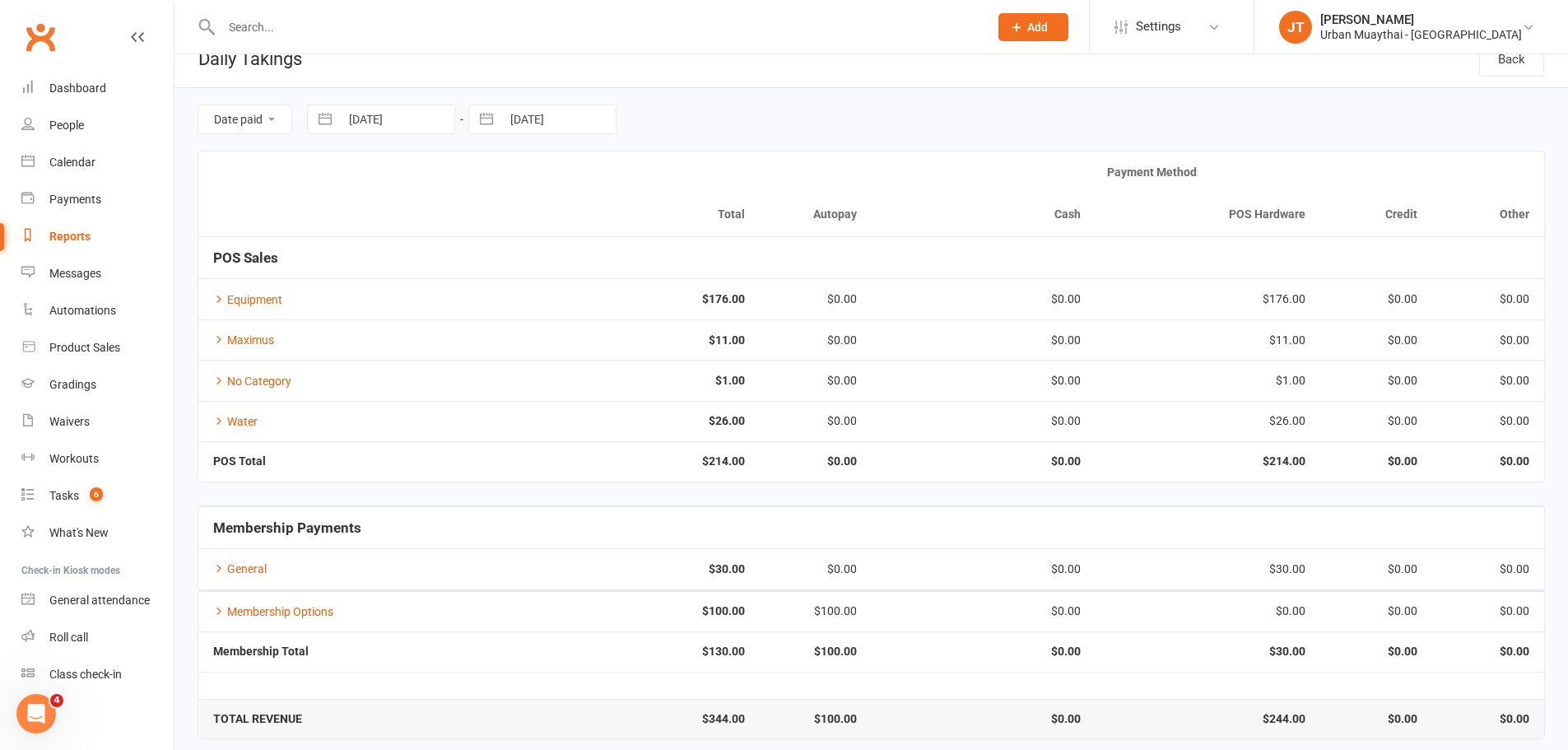
scroll to position [37, 0]
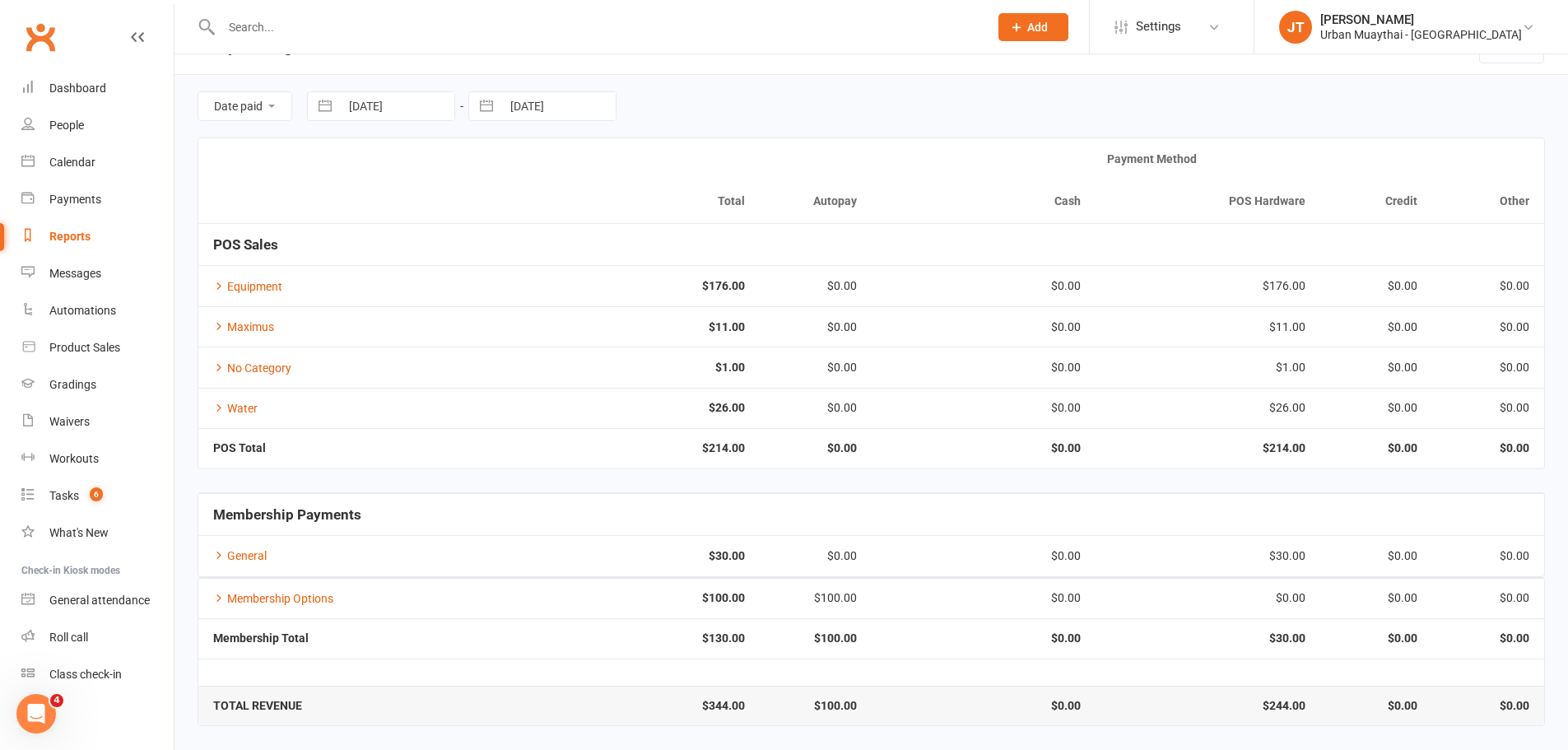
click at [374, 104] on input "11 Oct 2025" at bounding box center [397, 106] width 114 height 28
select select "8"
select select "2025"
select select "9"
select select "2025"
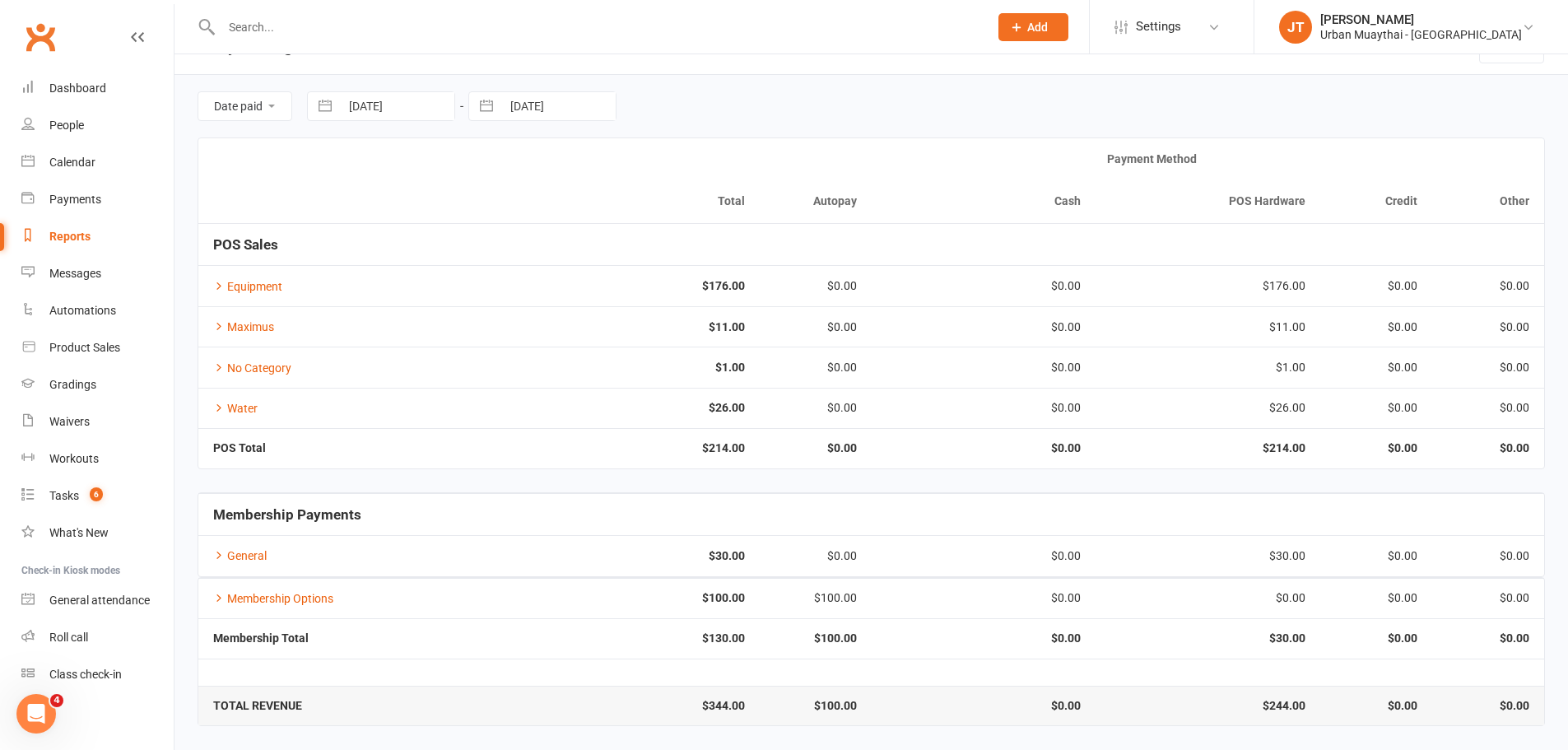
select select "10"
select select "2025"
drag, startPoint x: 494, startPoint y: 254, endPoint x: 503, endPoint y: 165, distance: 89.5
click at [494, 255] on td "10" at bounding box center [502, 266] width 33 height 32
type input "10 Oct 2025"
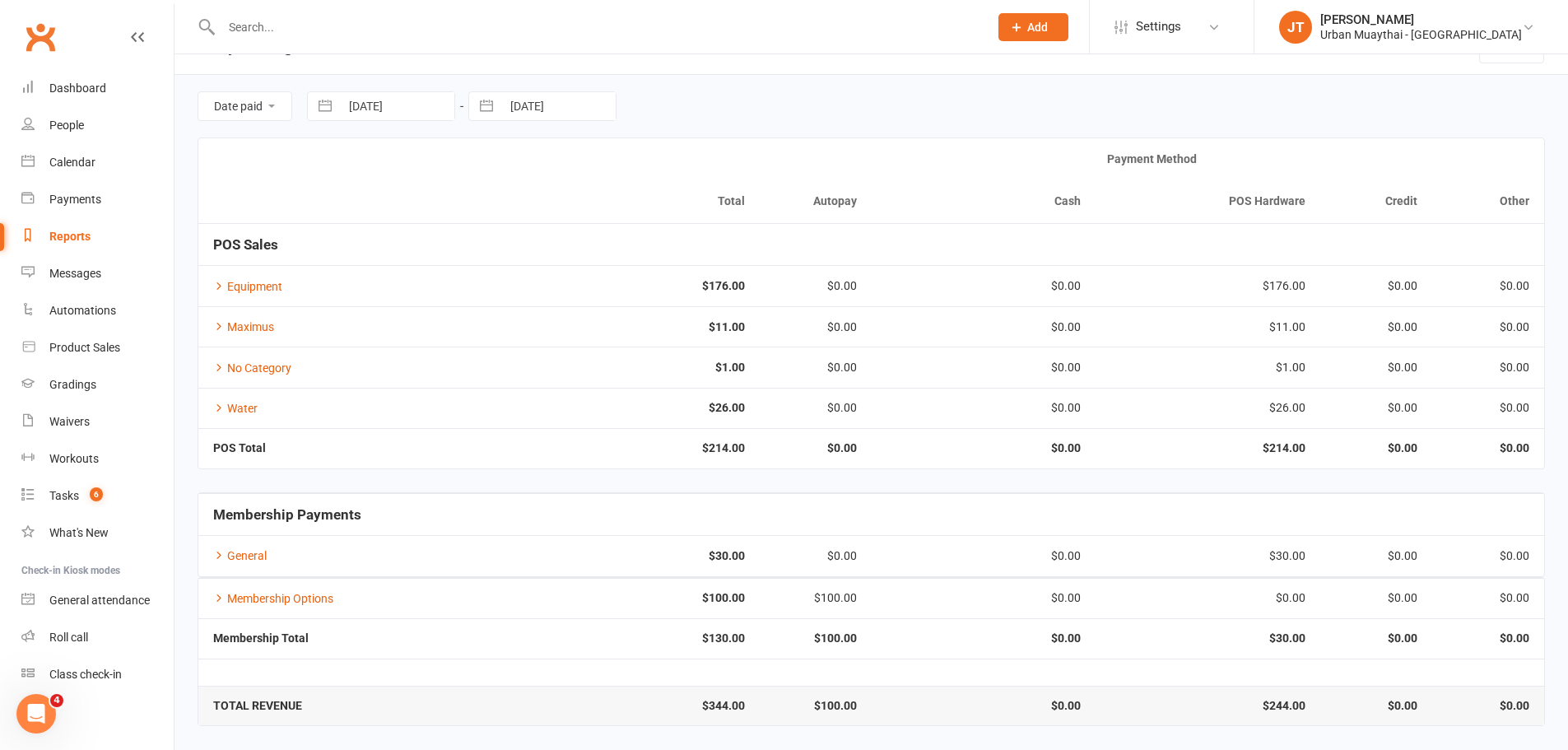
click at [537, 106] on input "11 Oct 2025" at bounding box center [558, 106] width 114 height 28
select select "8"
select select "2025"
select select "9"
select select "2025"
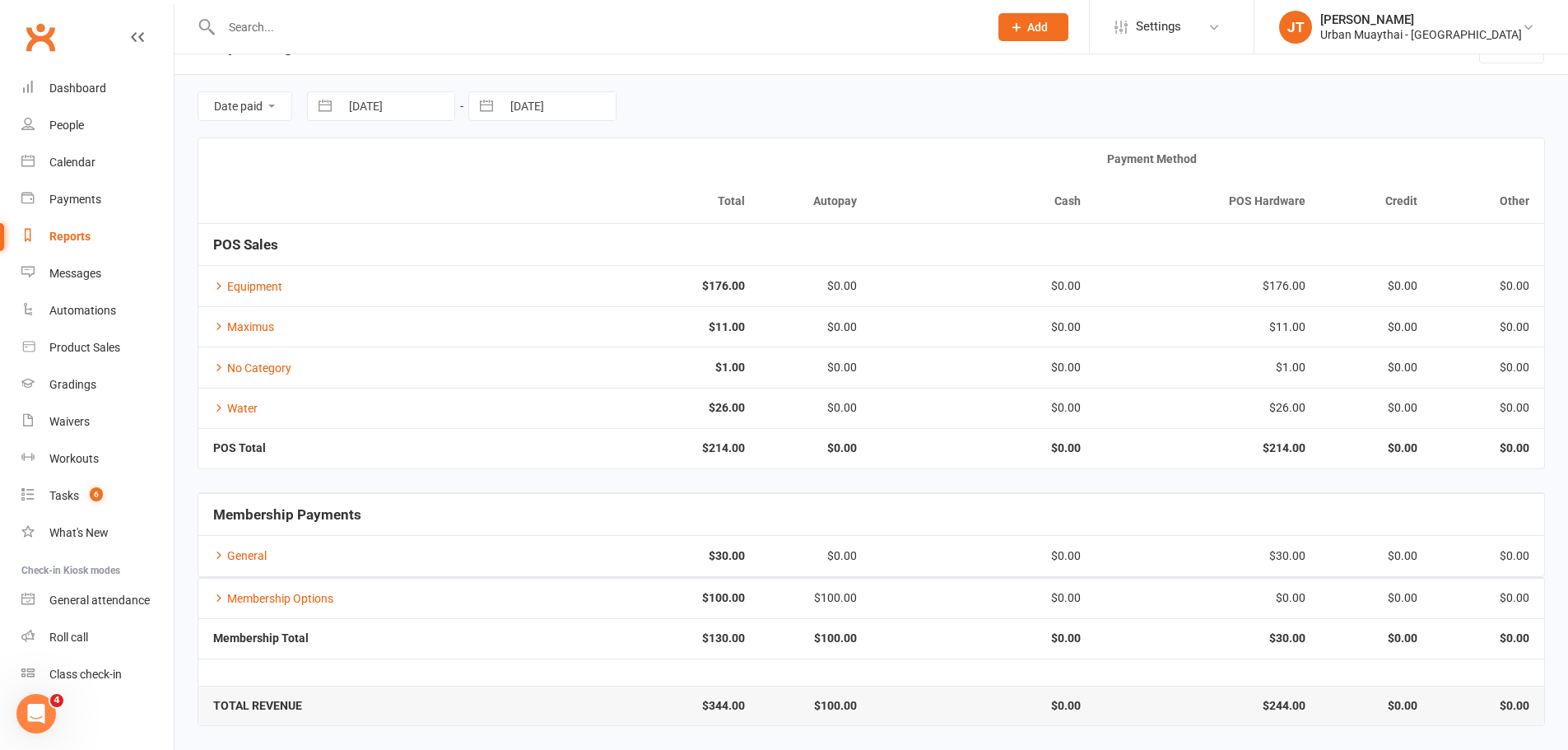
select select "10"
select select "2025"
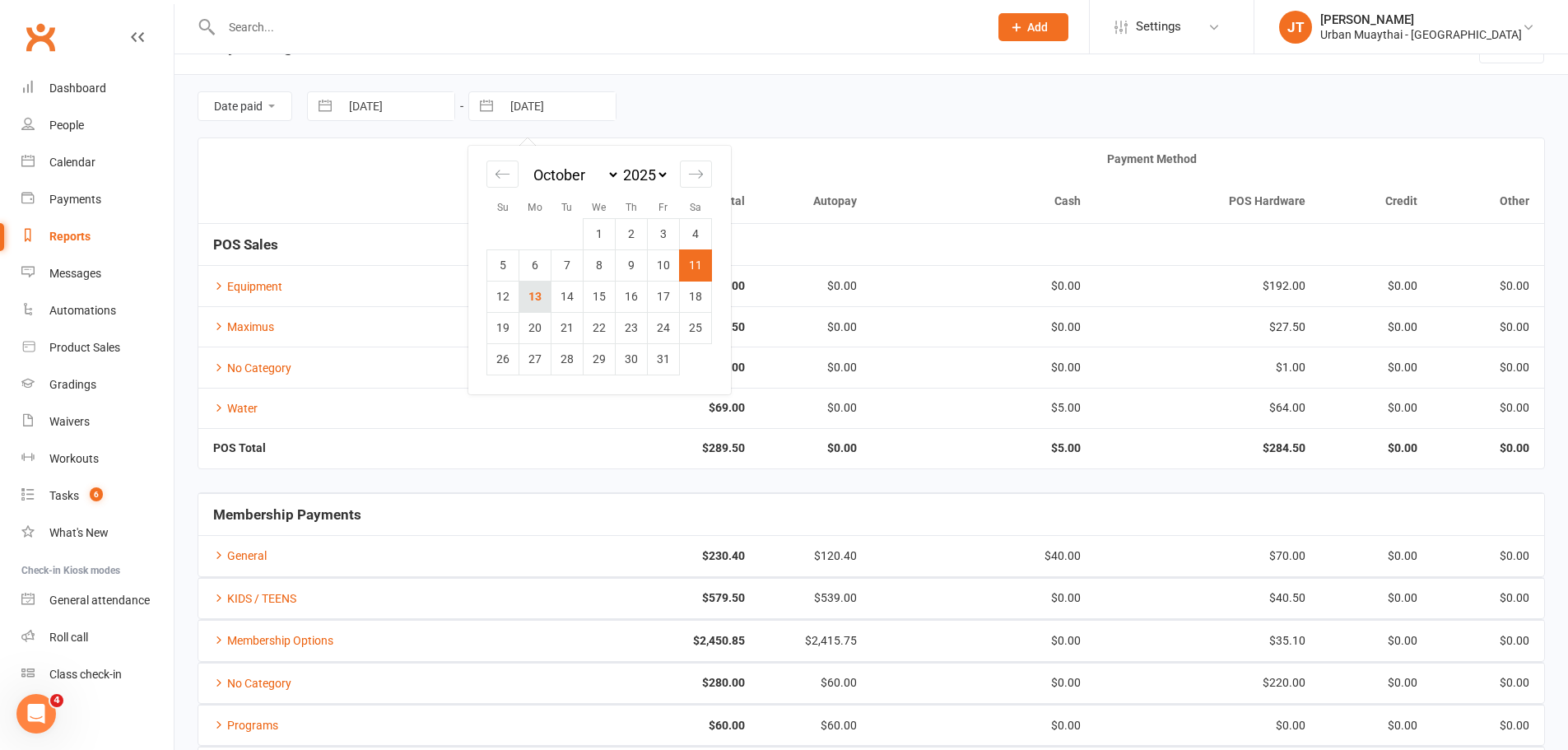
click at [535, 296] on td "13" at bounding box center [535, 296] width 33 height 32
type input "13 Oct 2025"
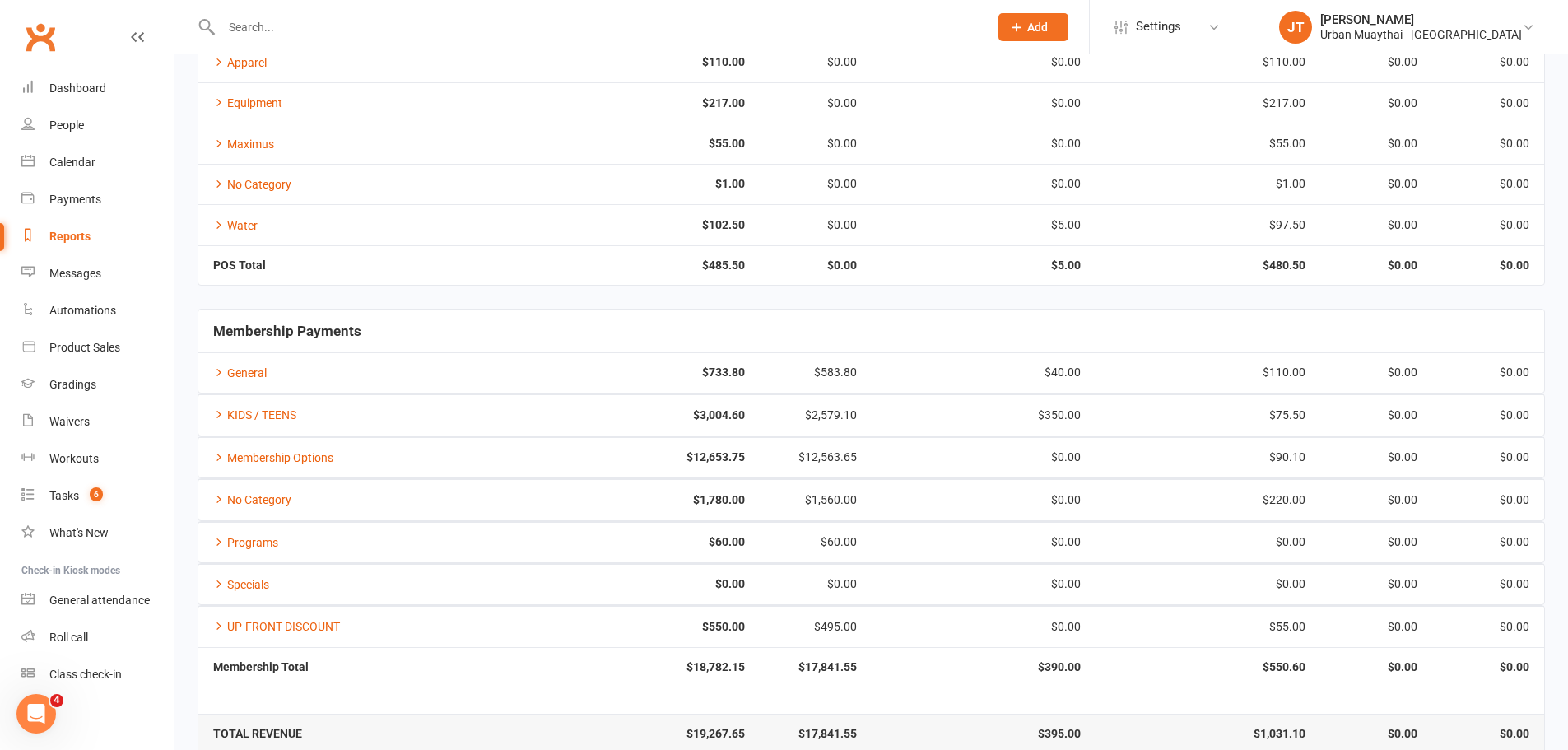
scroll to position [289, 0]
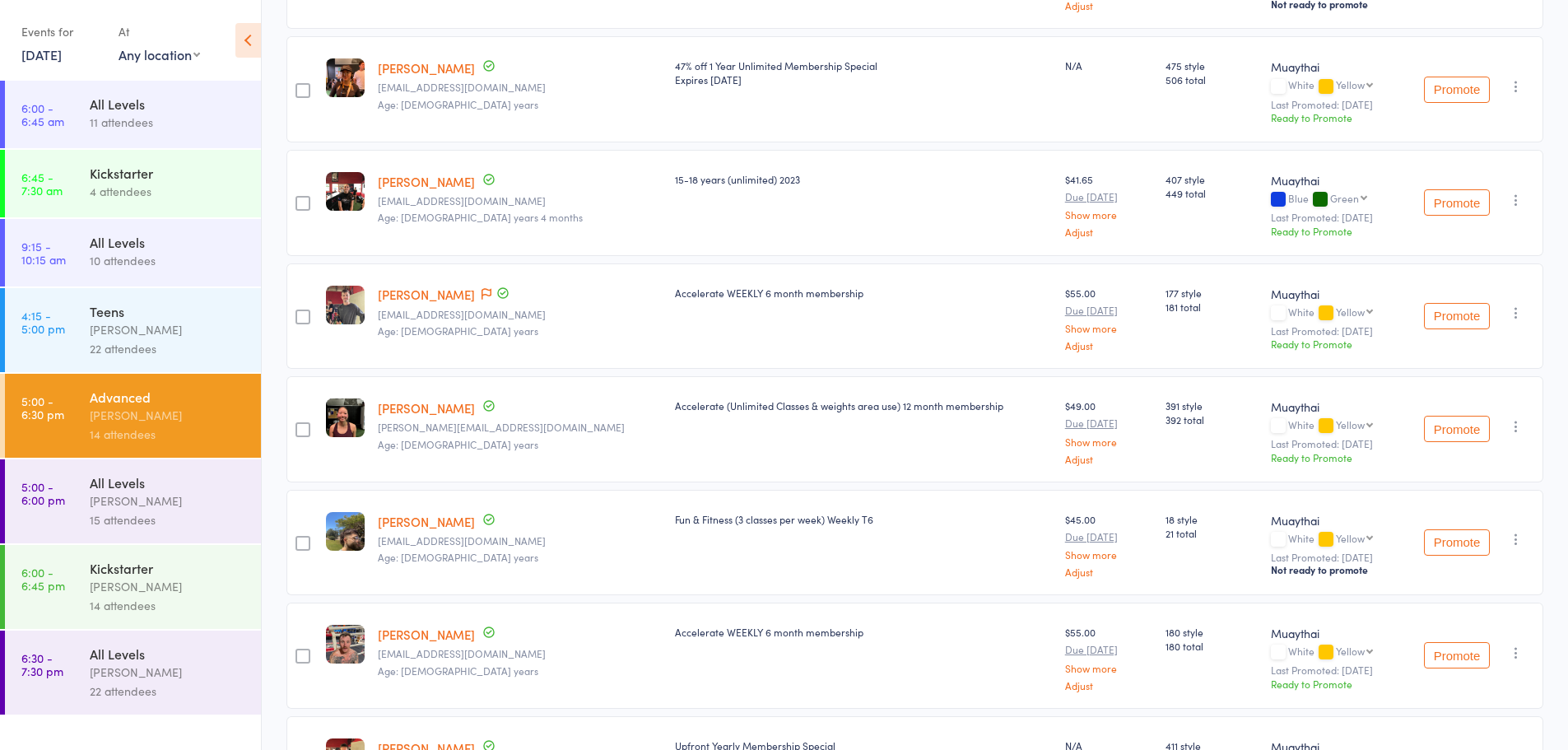
scroll to position [577, 0]
click at [409, 287] on link "[PERSON_NAME]" at bounding box center [426, 293] width 97 height 18
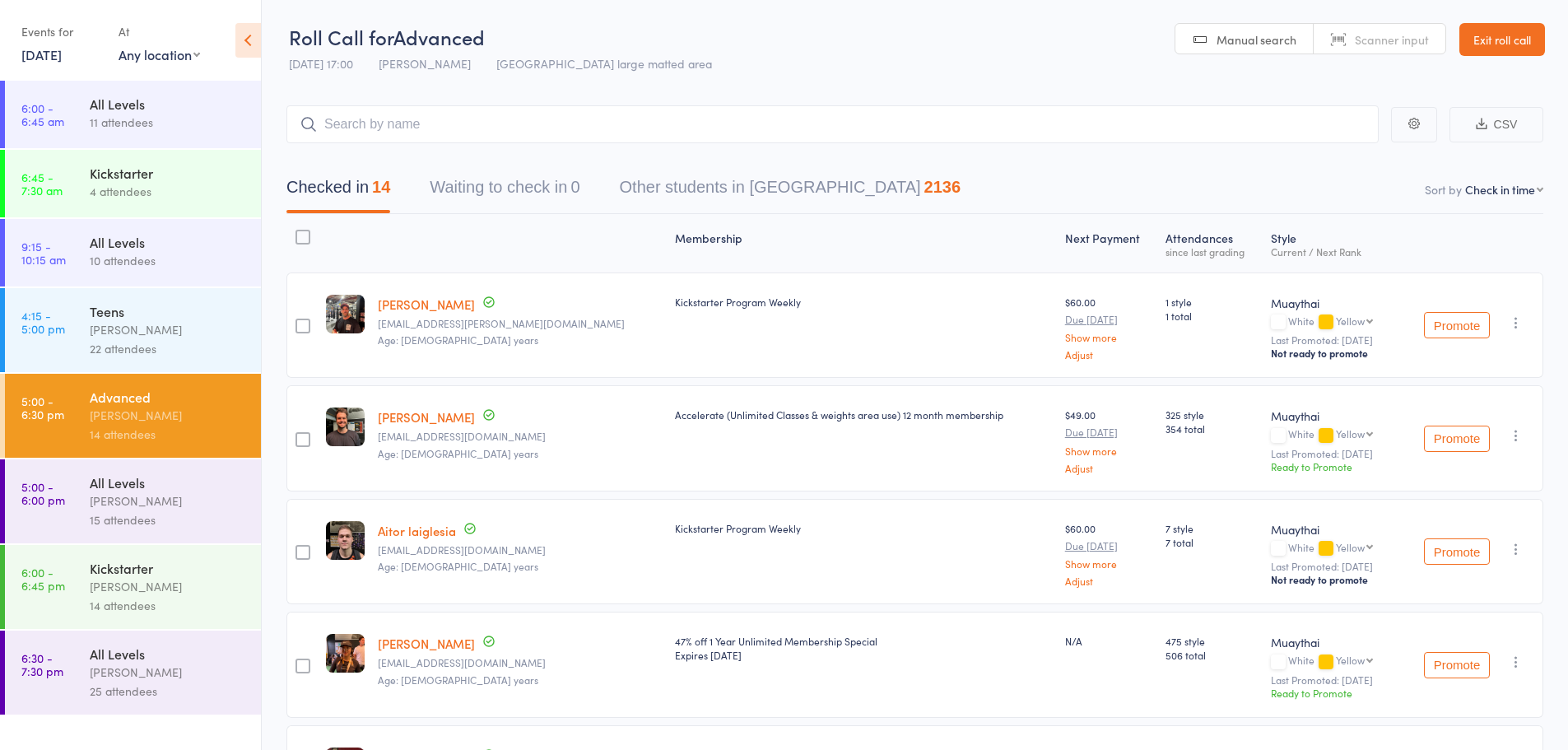
click at [1512, 33] on link "Exit roll call" at bounding box center [1501, 39] width 85 height 33
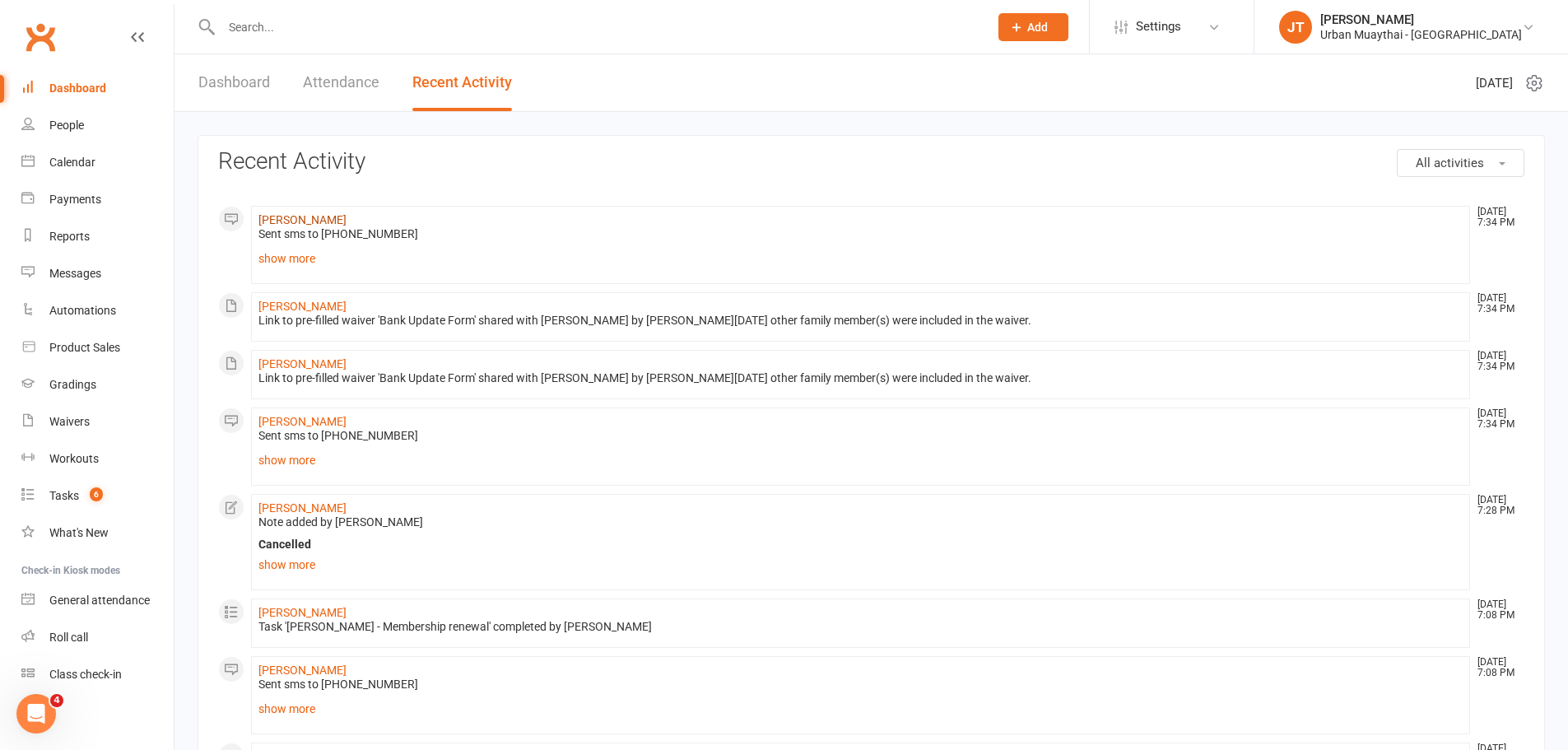
click at [306, 217] on link "Brett Taylor" at bounding box center [302, 220] width 88 height 13
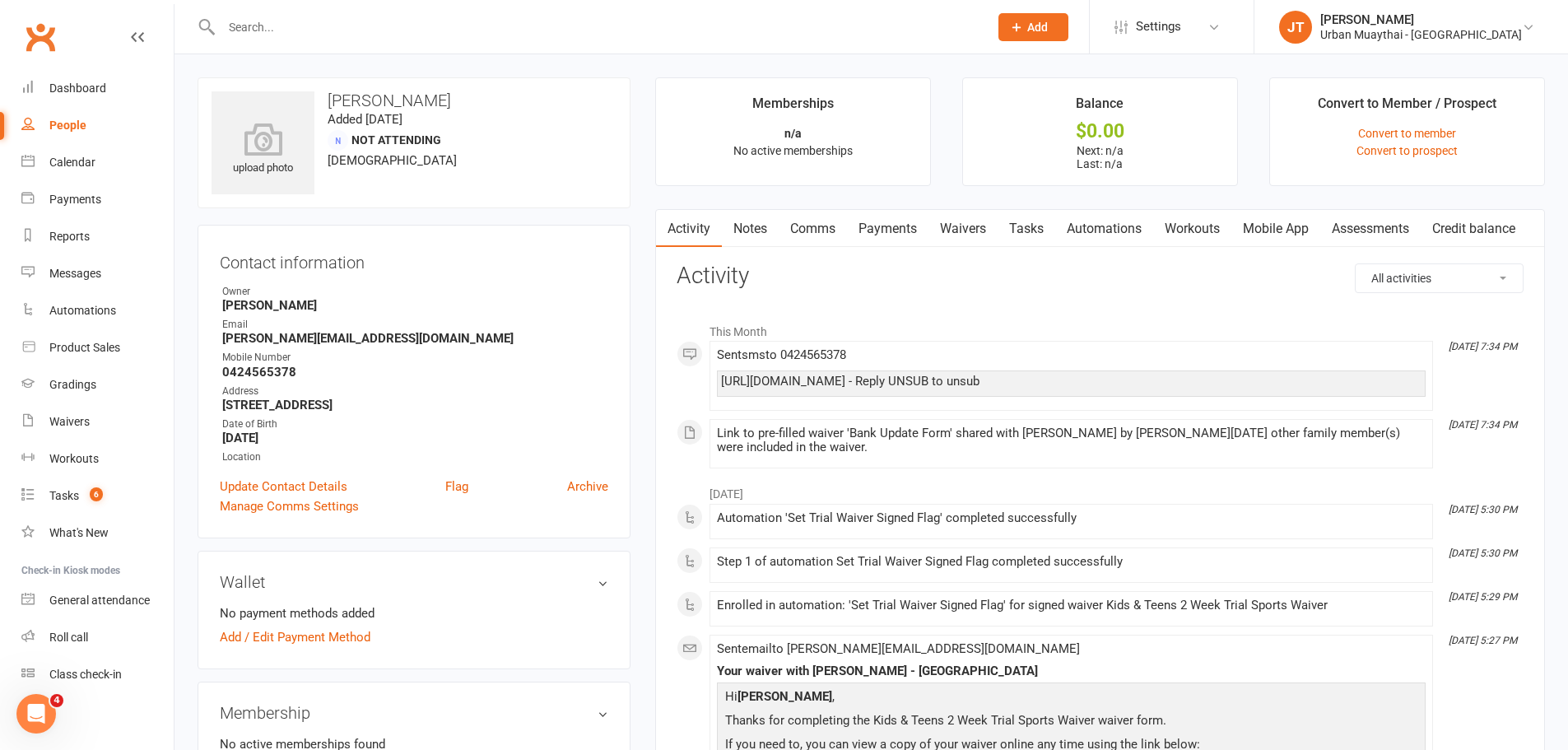
click at [388, 16] on input "text" at bounding box center [596, 27] width 760 height 23
click at [79, 352] on div "Product Sales" at bounding box center [84, 347] width 71 height 13
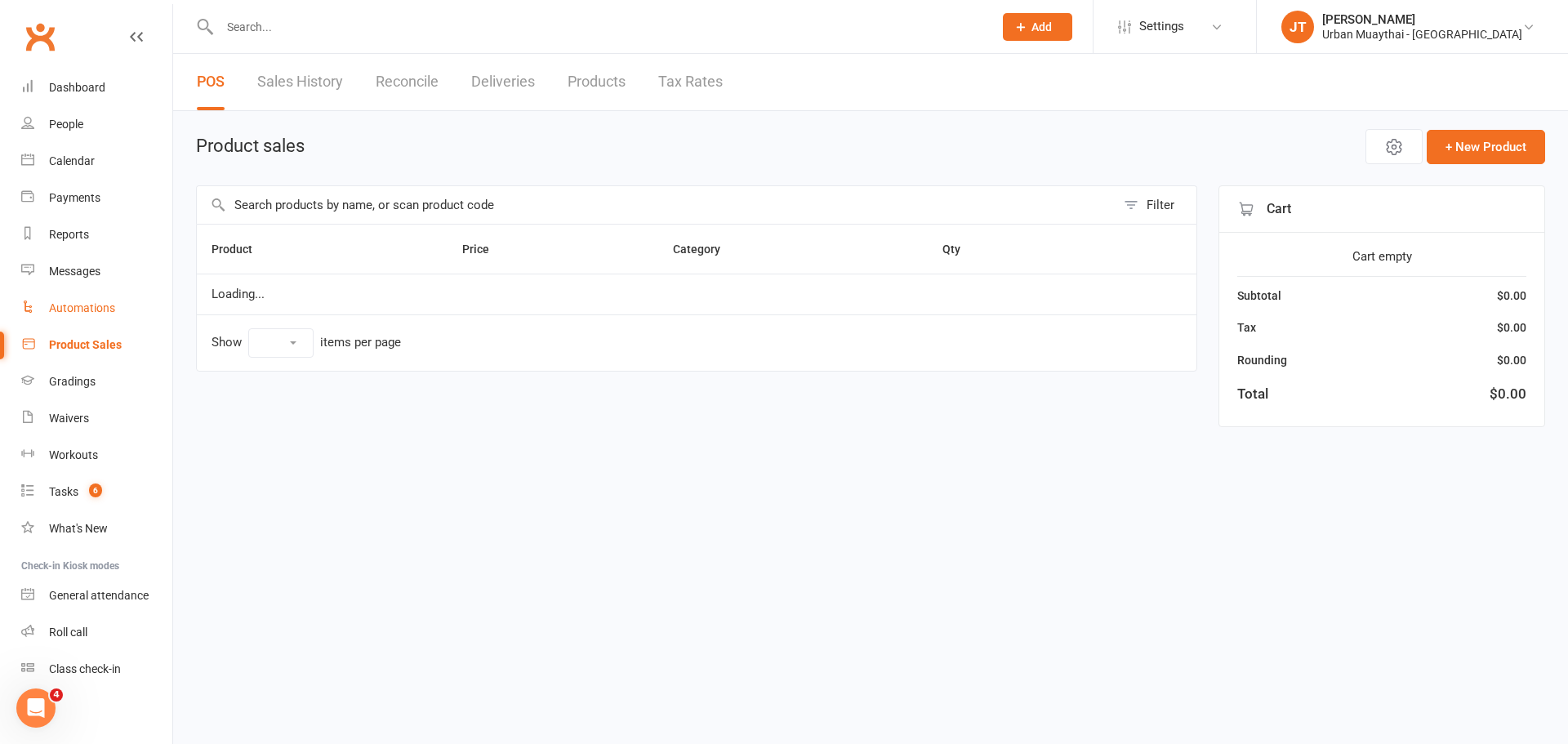
select select "25"
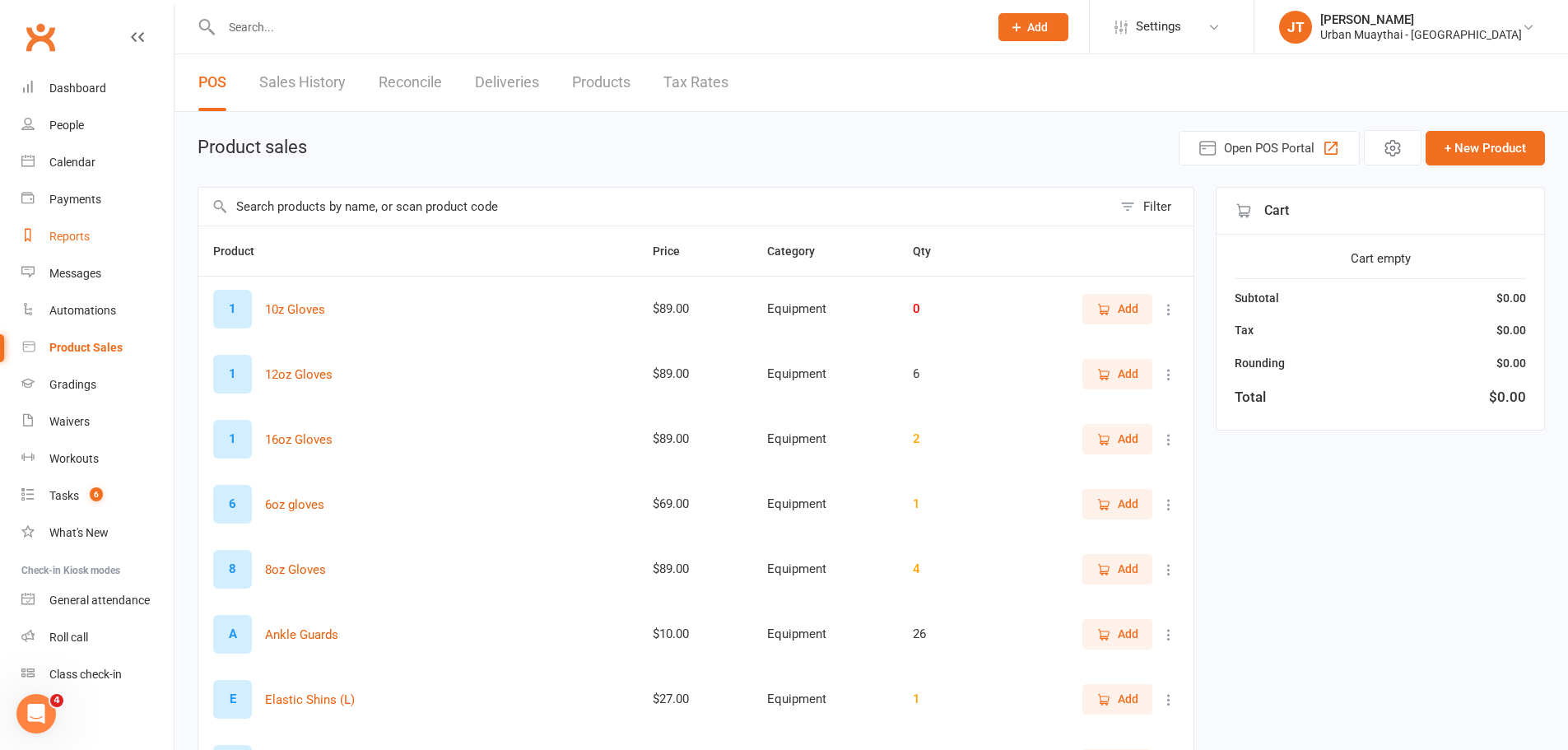
click at [88, 230] on div "Reports" at bounding box center [69, 236] width 40 height 13
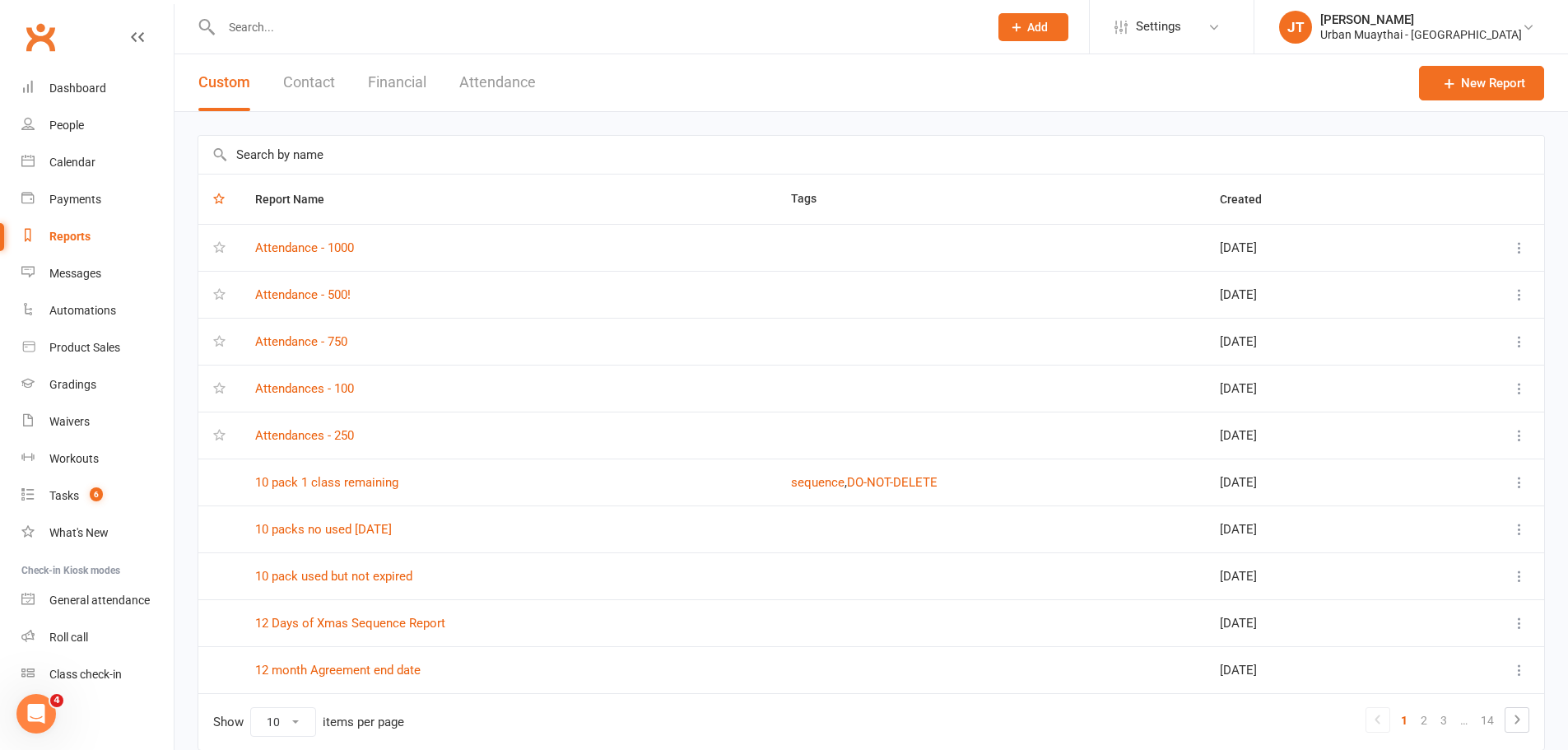
click at [387, 70] on button "Financial" at bounding box center [397, 83] width 58 height 57
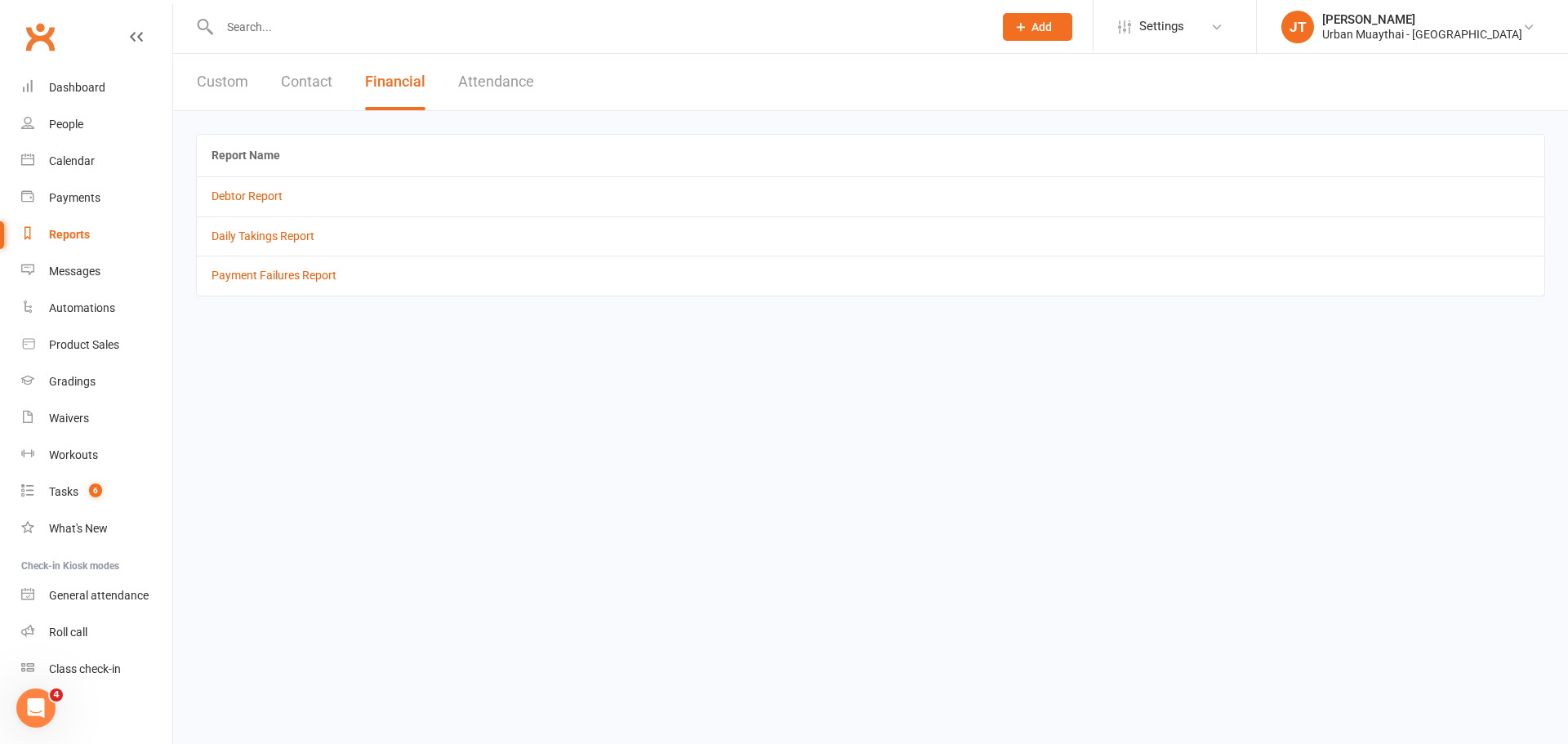
click at [291, 244] on td "Daily Takings Report" at bounding box center [870, 235] width 1347 height 39
click at [291, 238] on link "Daily Takings Report" at bounding box center [263, 235] width 103 height 13
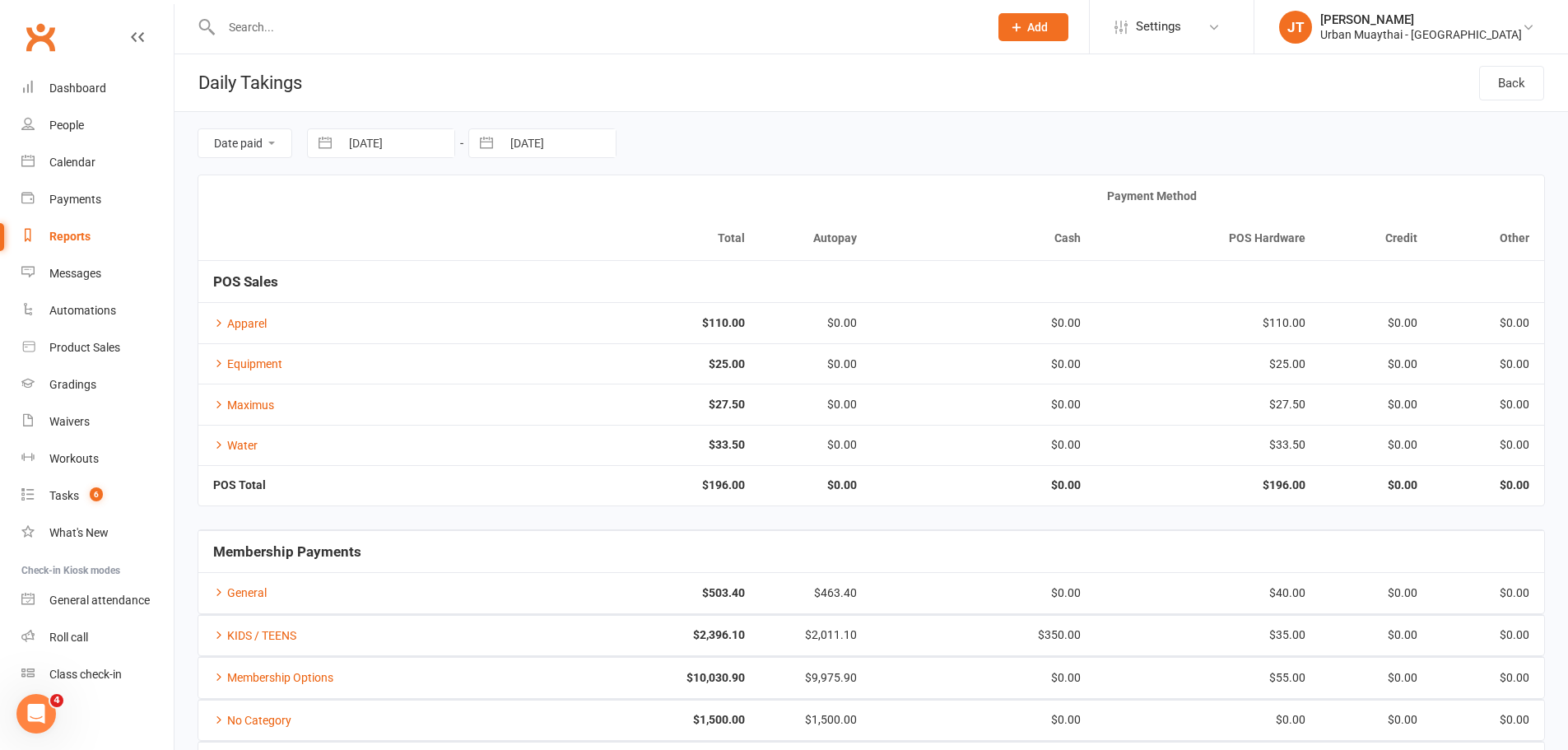
click at [383, 145] on input "13 Oct 2025" at bounding box center [397, 143] width 114 height 28
select select "8"
select select "2025"
select select "9"
select select "2025"
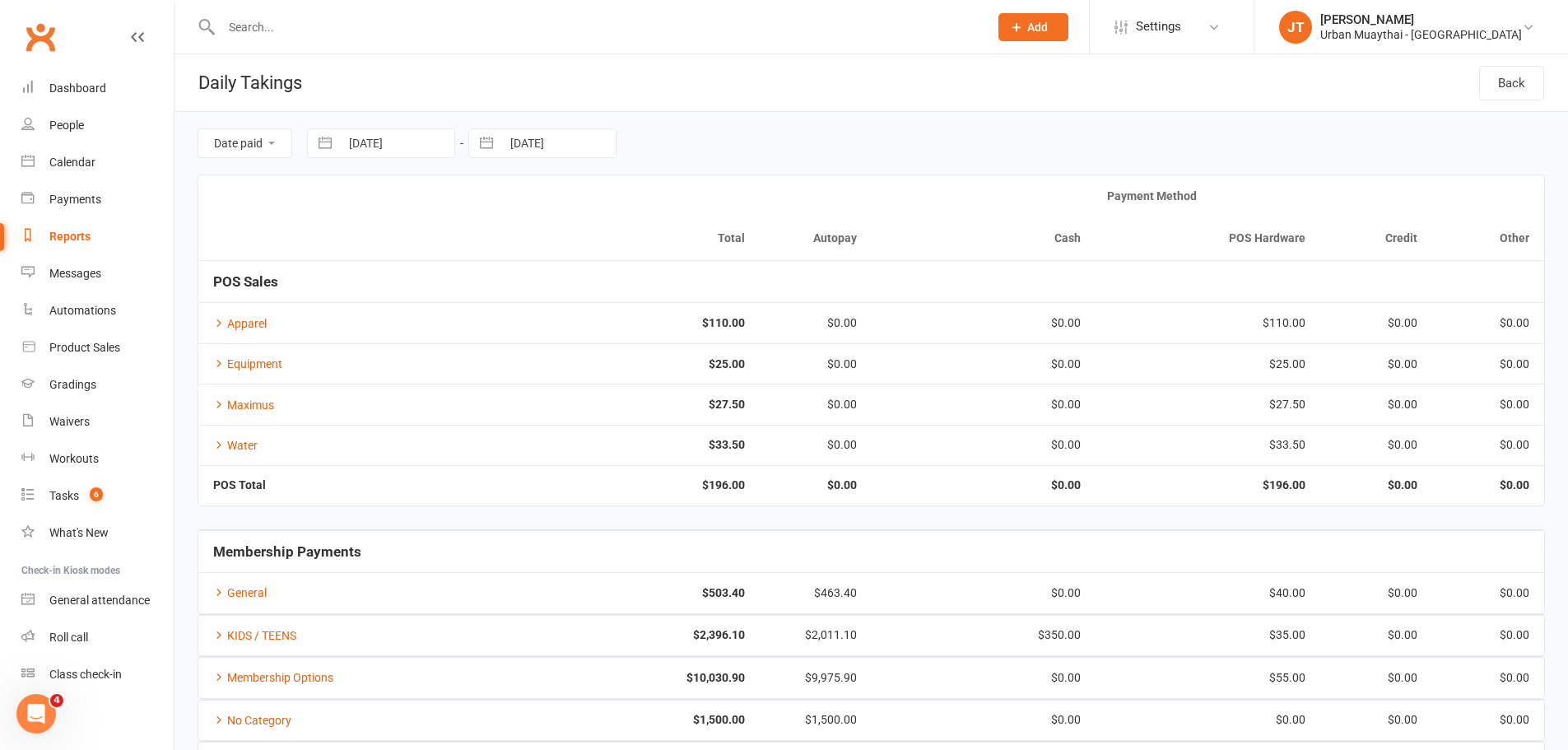
select select "10"
select select "2025"
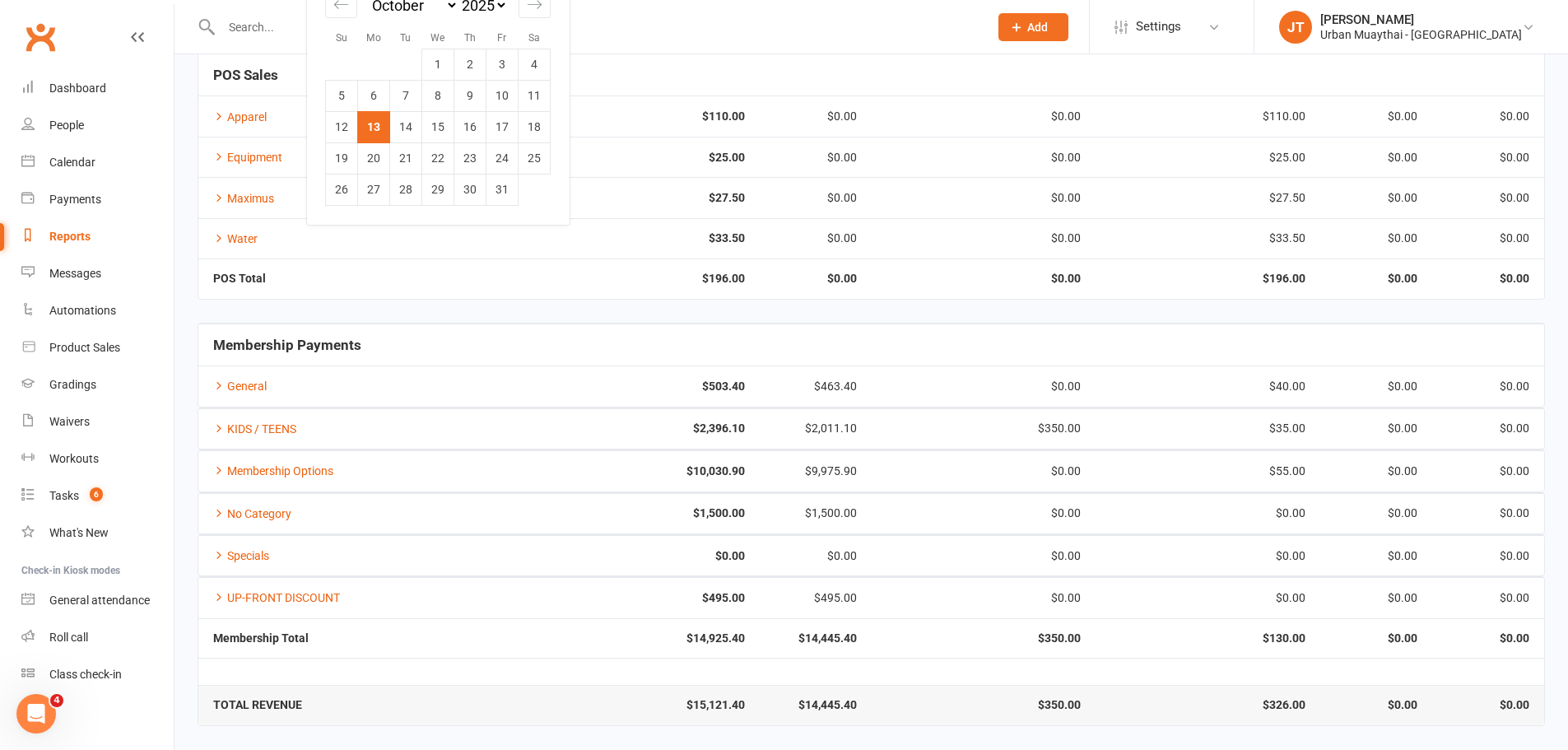
click at [1043, 477] on div "$0.00" at bounding box center [984, 471] width 194 height 12
